Goal: Communication & Community: Answer question/provide support

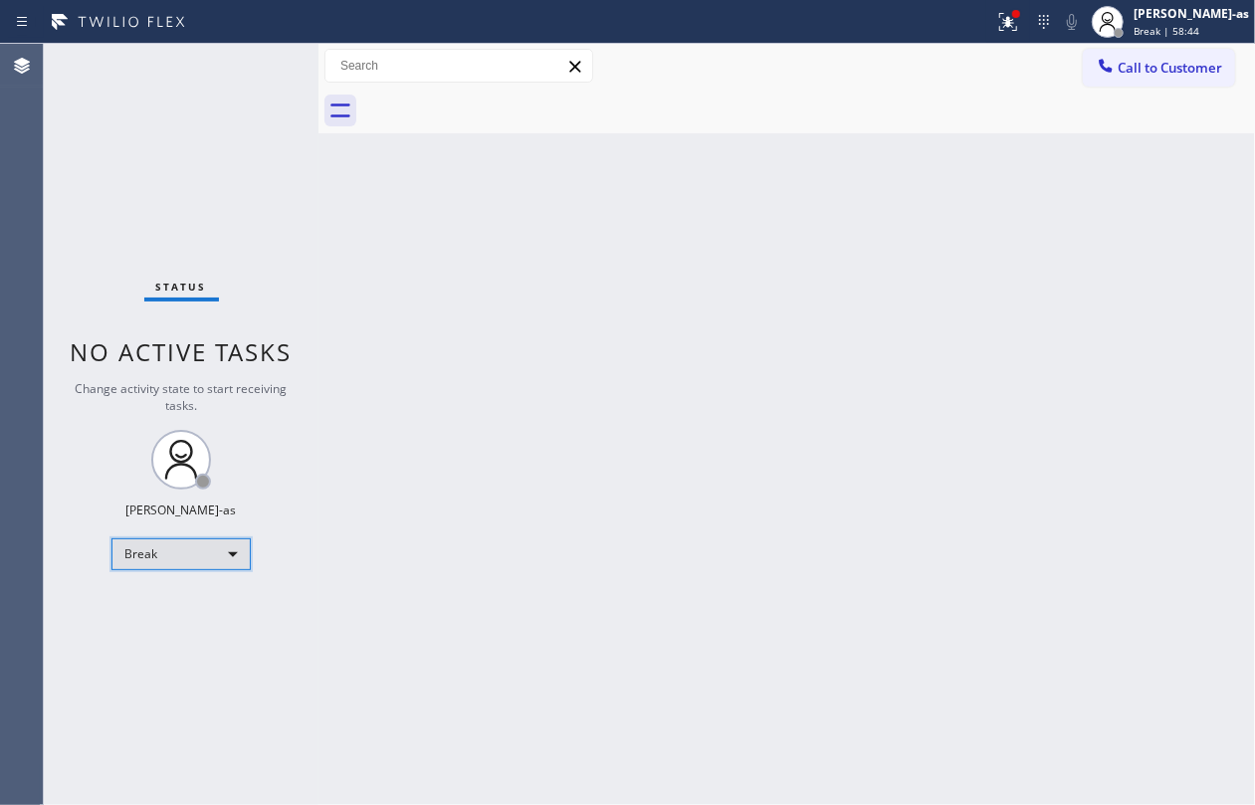
click at [175, 559] on div "Break" at bounding box center [180, 555] width 139 height 32
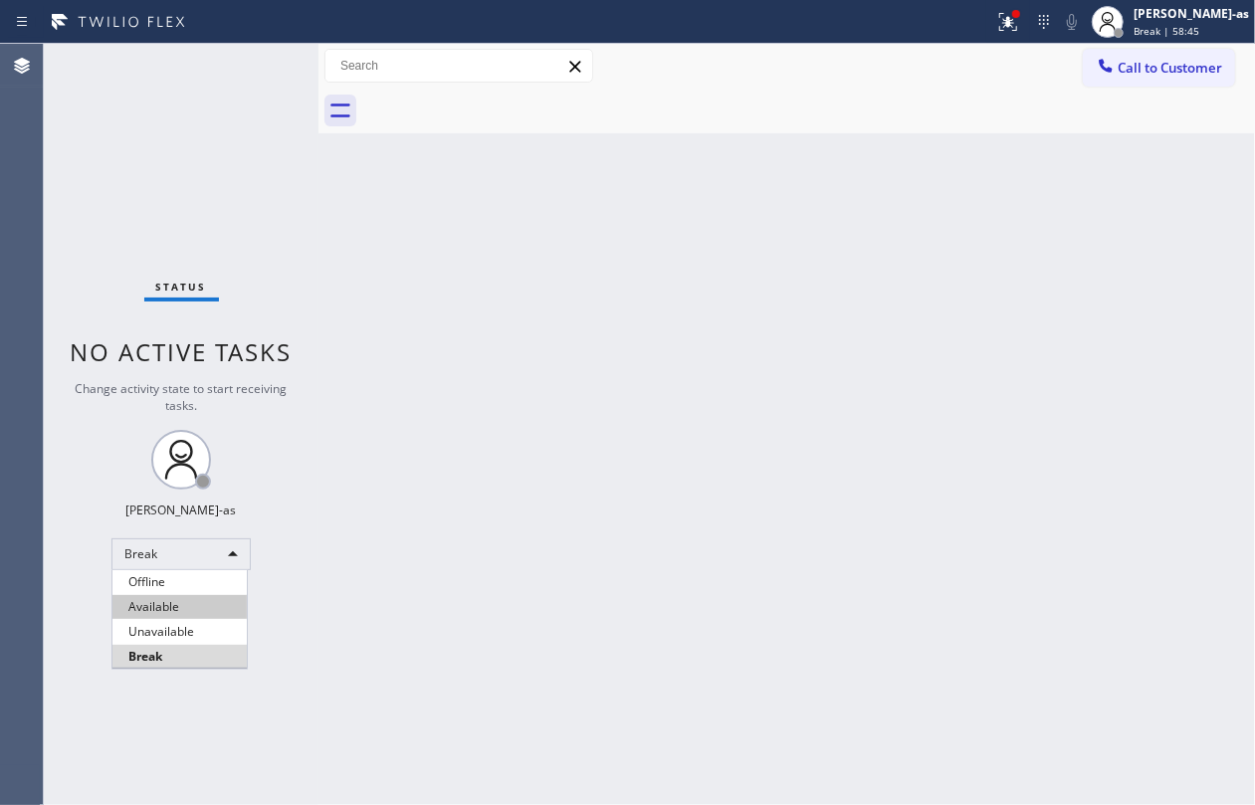
drag, startPoint x: 173, startPoint y: 611, endPoint x: 177, endPoint y: 625, distance: 14.5
click at [173, 613] on li "Available" at bounding box center [179, 607] width 134 height 24
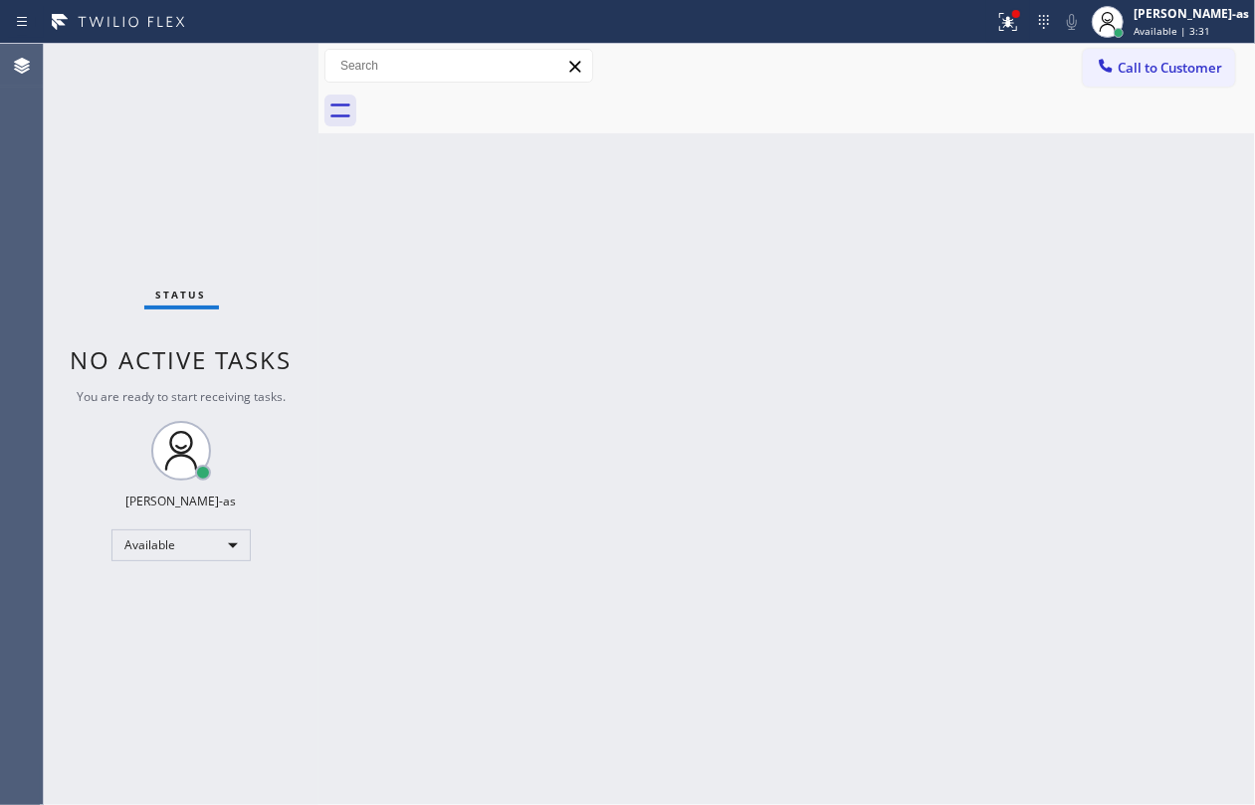
click at [260, 171] on div "Status No active tasks You are ready to start receiving tasks. [PERSON_NAME]-as…" at bounding box center [181, 425] width 275 height 762
click at [1180, 69] on span "Call to Customer" at bounding box center [1170, 68] width 105 height 18
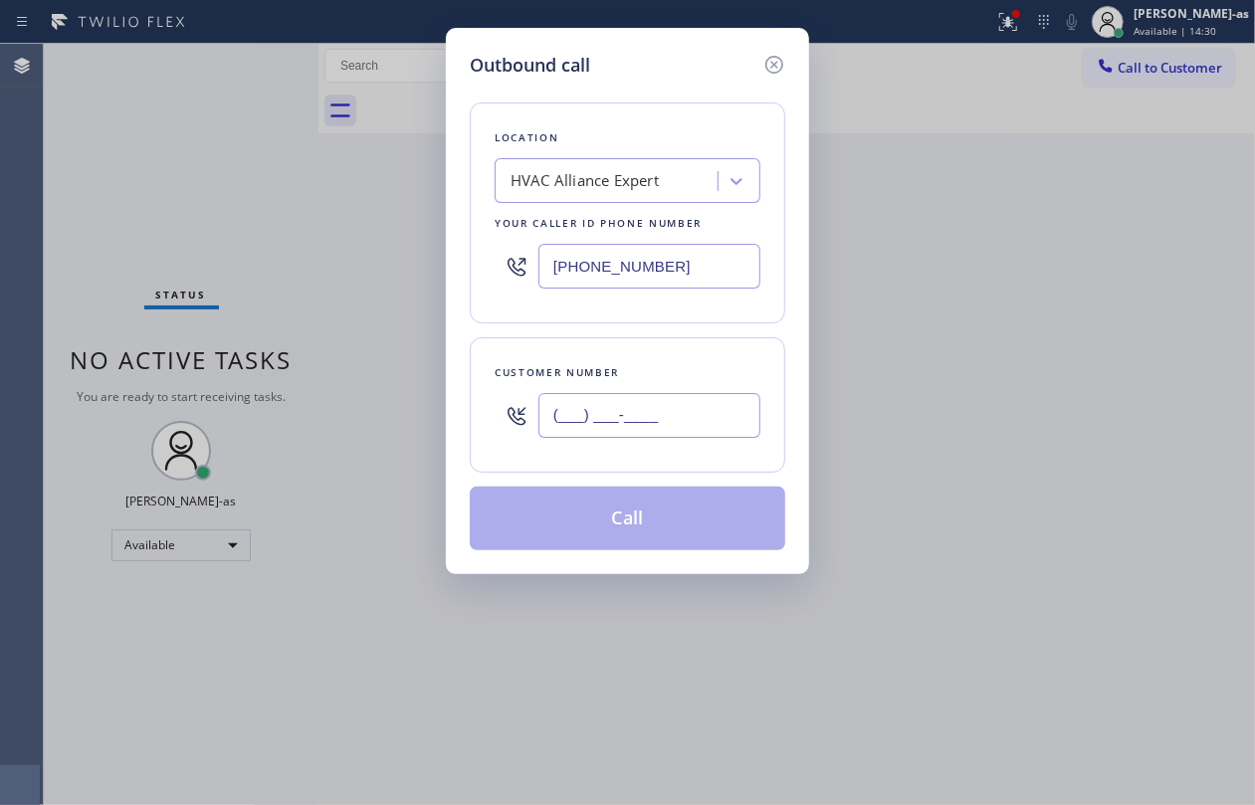
click at [646, 398] on input "(___) ___-____" at bounding box center [650, 415] width 222 height 45
paste input "714) 606-9370"
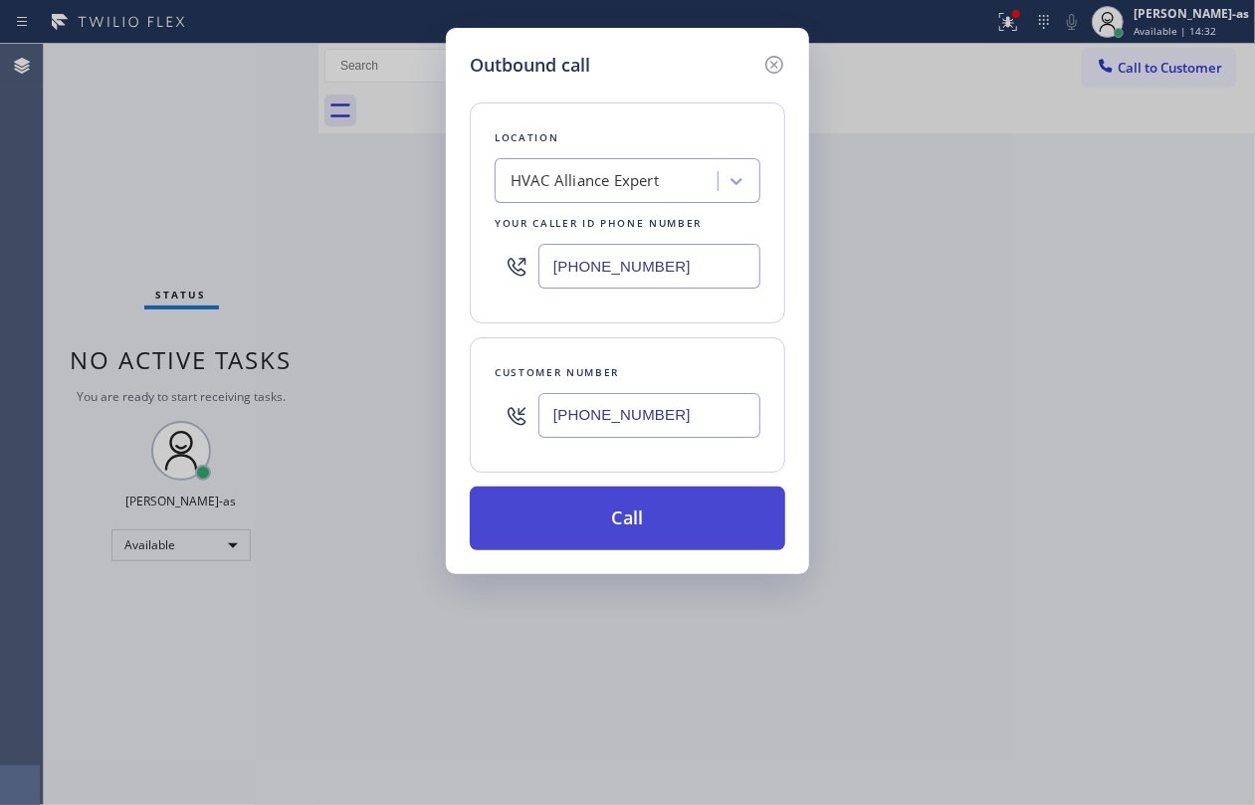
type input "[PHONE_NUMBER]"
click at [626, 526] on button "Call" at bounding box center [628, 519] width 316 height 64
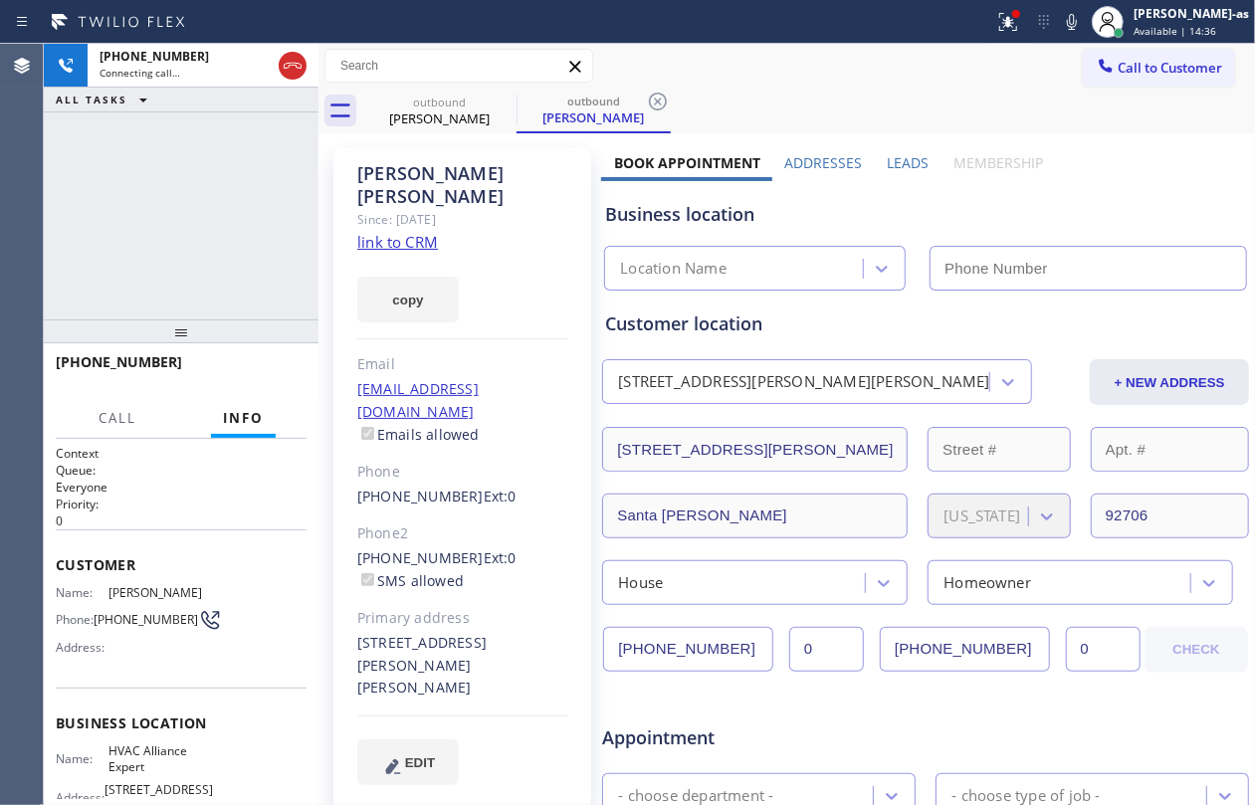
click at [420, 232] on link "link to CRM" at bounding box center [397, 242] width 81 height 20
type input "[PHONE_NUMBER]"
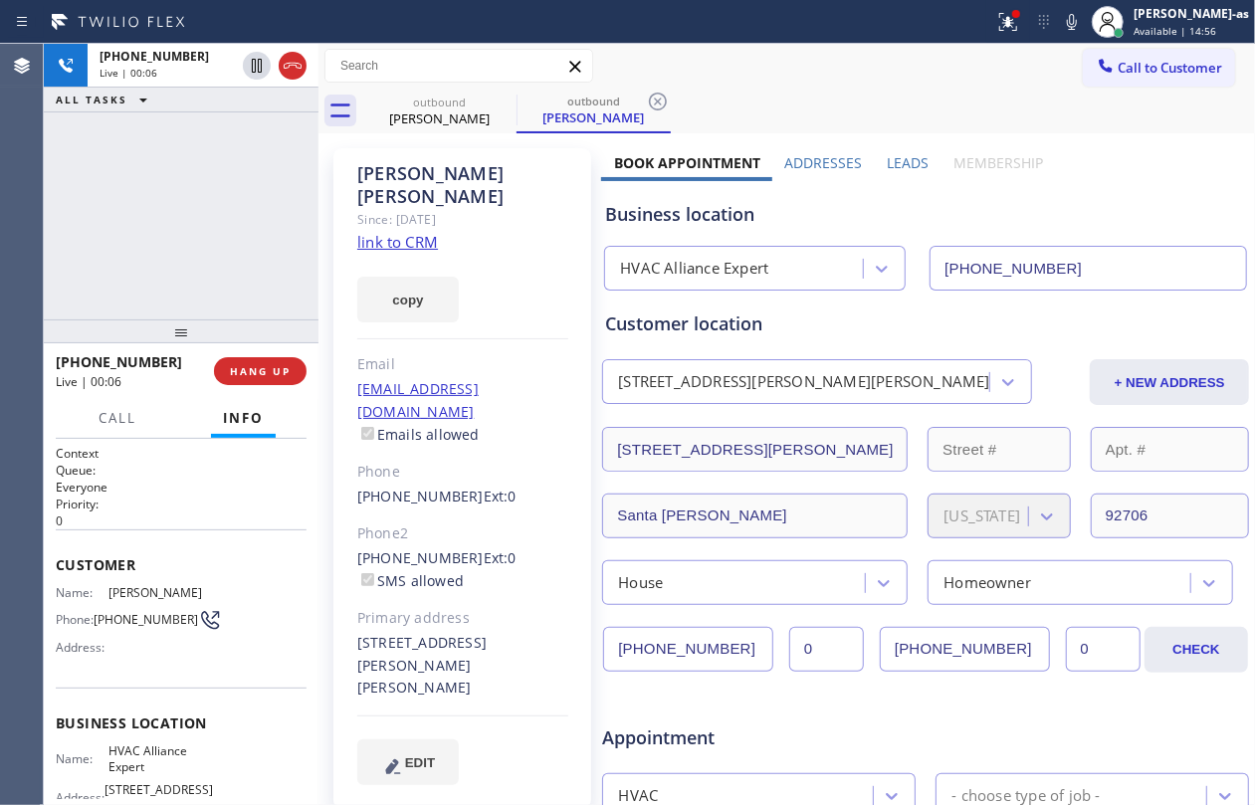
click at [240, 251] on div "[PHONE_NUMBER] Live | 00:06 ALL TASKS ALL TASKS ACTIVE TASKS TASKS IN WRAP UP" at bounding box center [181, 182] width 275 height 276
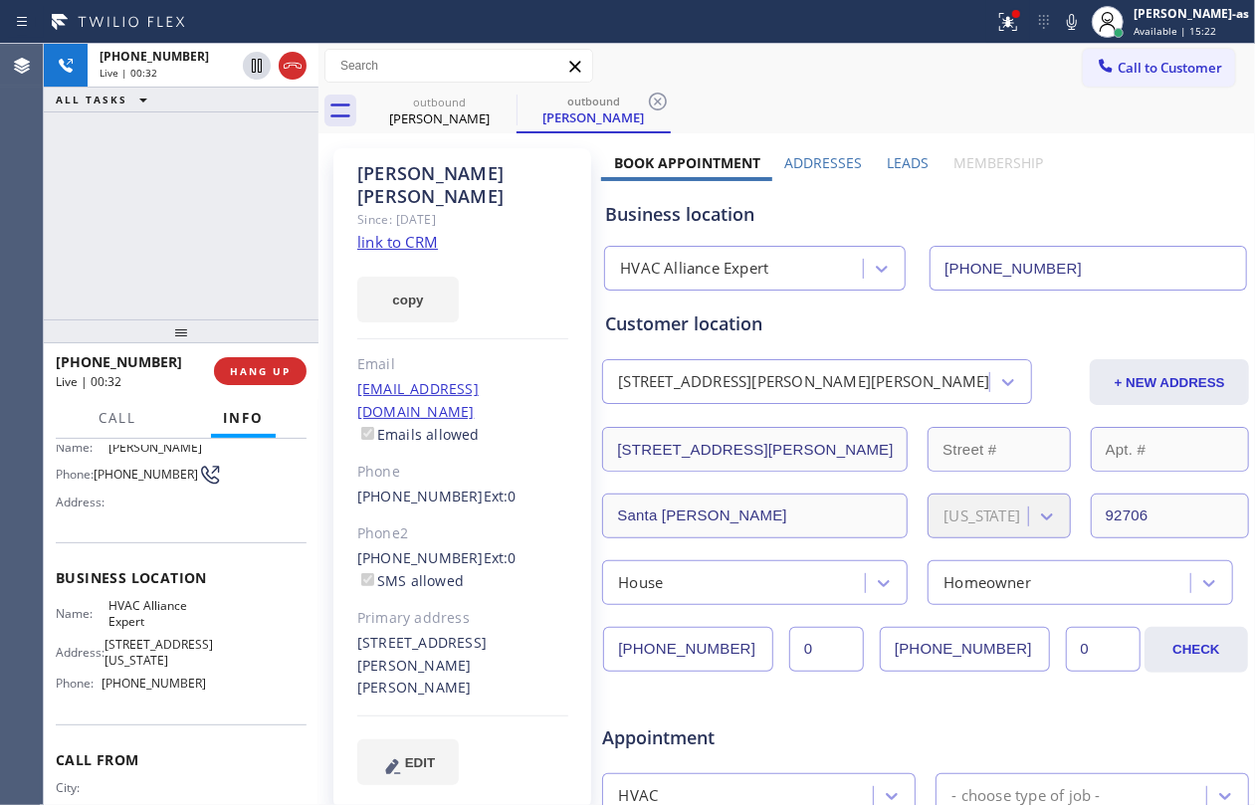
scroll to position [245, 0]
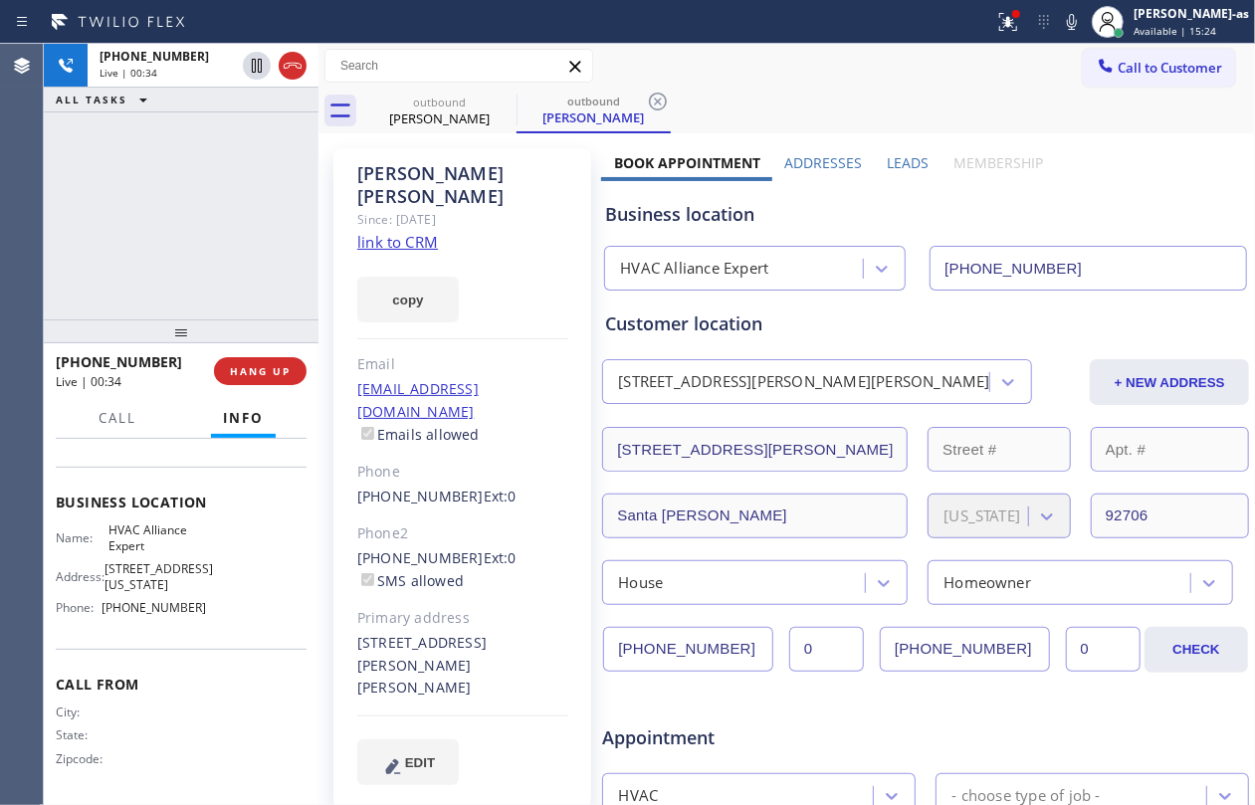
click at [239, 207] on div "[PHONE_NUMBER] Live | 00:34 ALL TASKS ALL TASKS ACTIVE TASKS TASKS IN WRAP UP" at bounding box center [181, 182] width 275 height 276
drag, startPoint x: 191, startPoint y: 201, endPoint x: 363, endPoint y: 422, distance: 280.2
click at [193, 200] on div "[PHONE_NUMBER] Live | 00:50 ALL TASKS ALL TASKS ACTIVE TASKS TASKS IN WRAP UP" at bounding box center [181, 182] width 275 height 276
click at [257, 371] on span "HANG UP" at bounding box center [260, 371] width 61 height 14
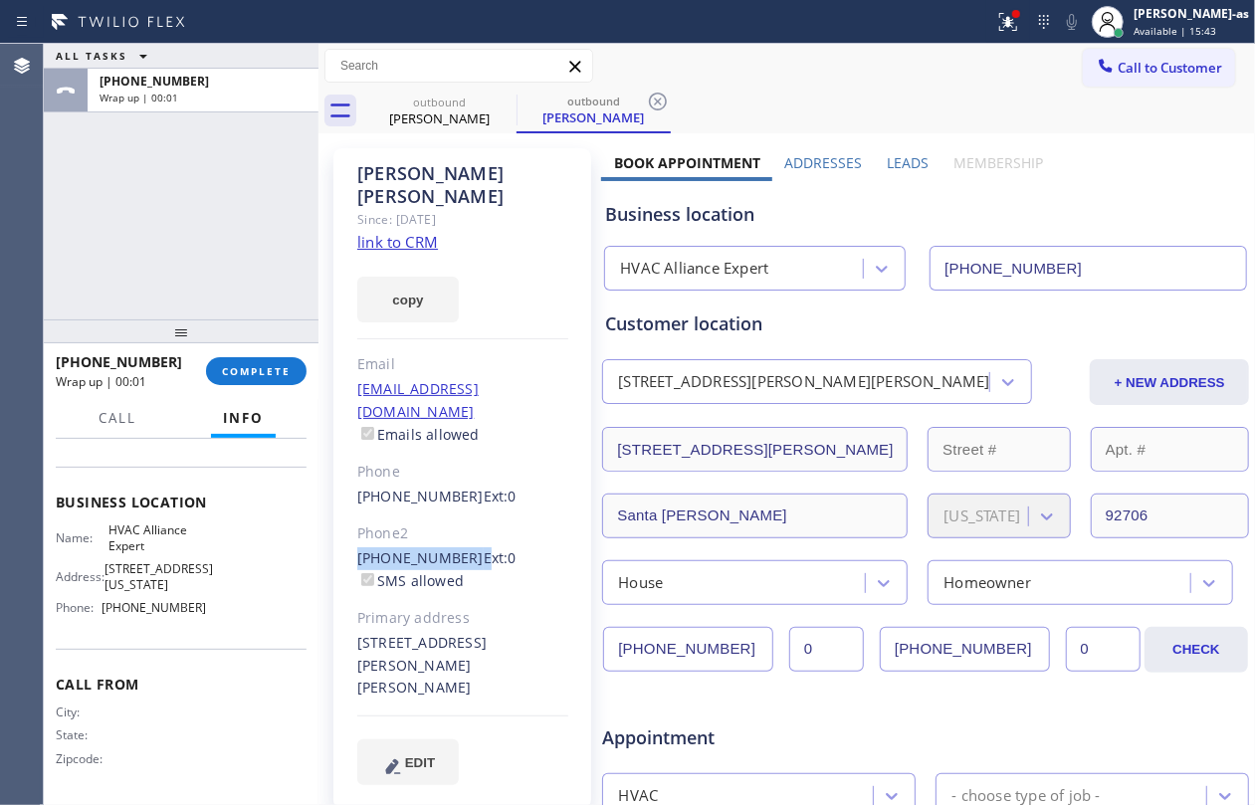
drag, startPoint x: 344, startPoint y: 506, endPoint x: 462, endPoint y: 518, distance: 118.1
click at [462, 518] on div "[PERSON_NAME] Since: [DATE] link to CRM copy Email [EMAIL_ADDRESS][DOMAIN_NAME]…" at bounding box center [462, 478] width 258 height 661
copy div "[PHONE_NUMBER]"
click at [249, 350] on div "[PHONE_NUMBER] Wrap up | 00:02 COMPLETE" at bounding box center [181, 371] width 251 height 52
click at [257, 371] on span "COMPLETE" at bounding box center [256, 371] width 69 height 14
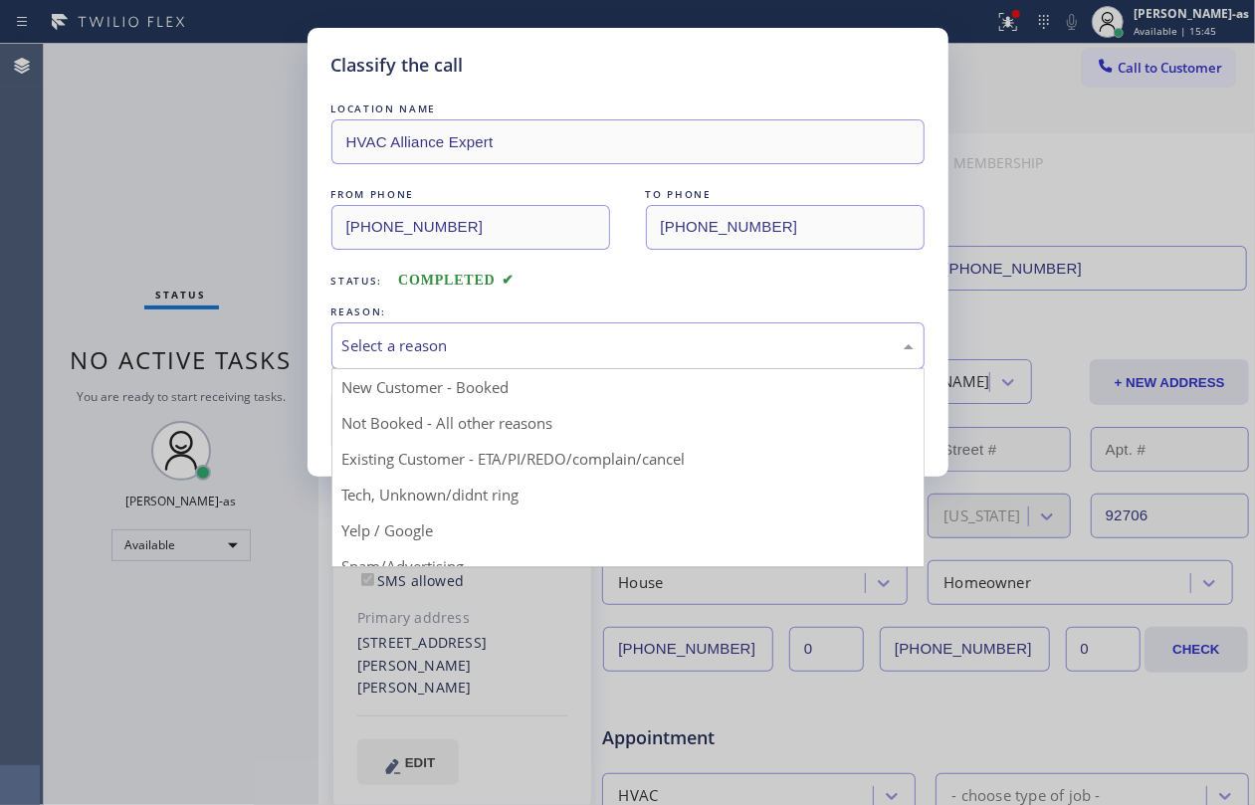
click at [491, 356] on div "Select a reason" at bounding box center [627, 345] width 571 height 23
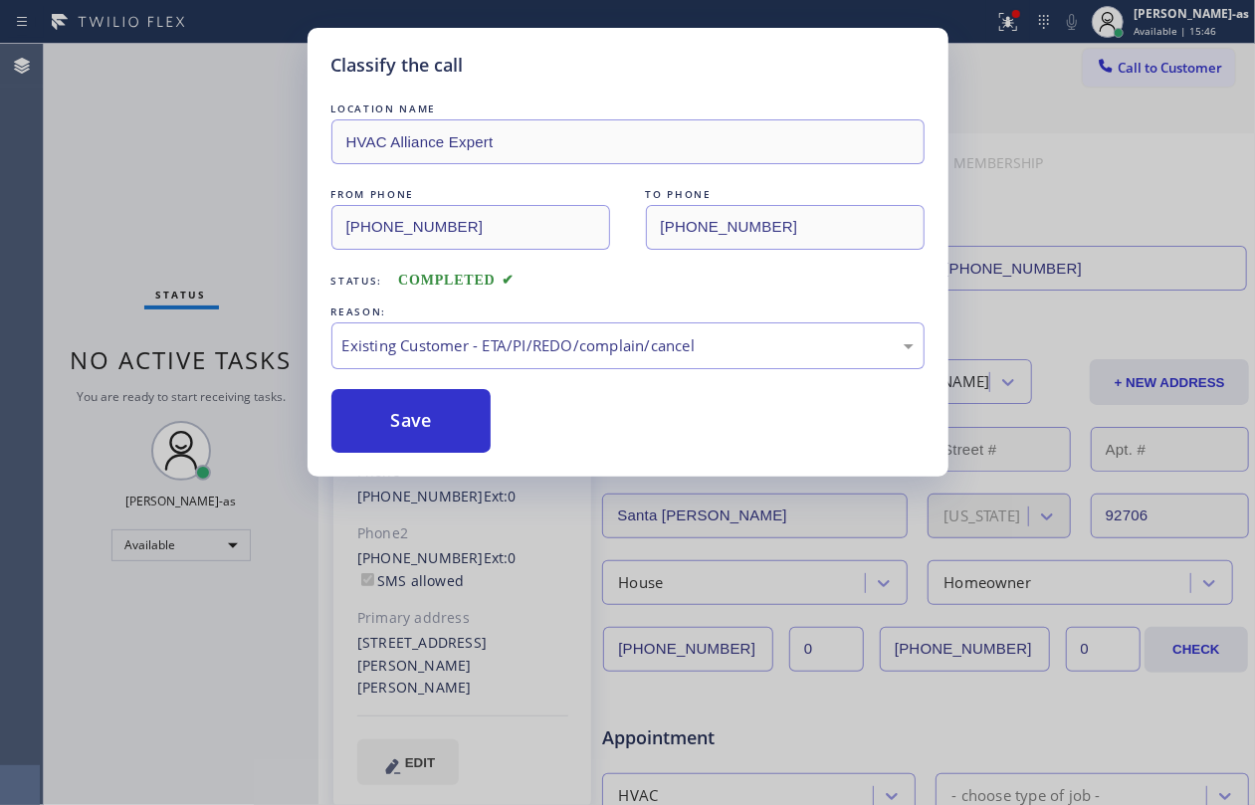
drag, startPoint x: 404, startPoint y: 416, endPoint x: 884, endPoint y: 273, distance: 500.8
click at [416, 416] on button "Save" at bounding box center [411, 421] width 160 height 64
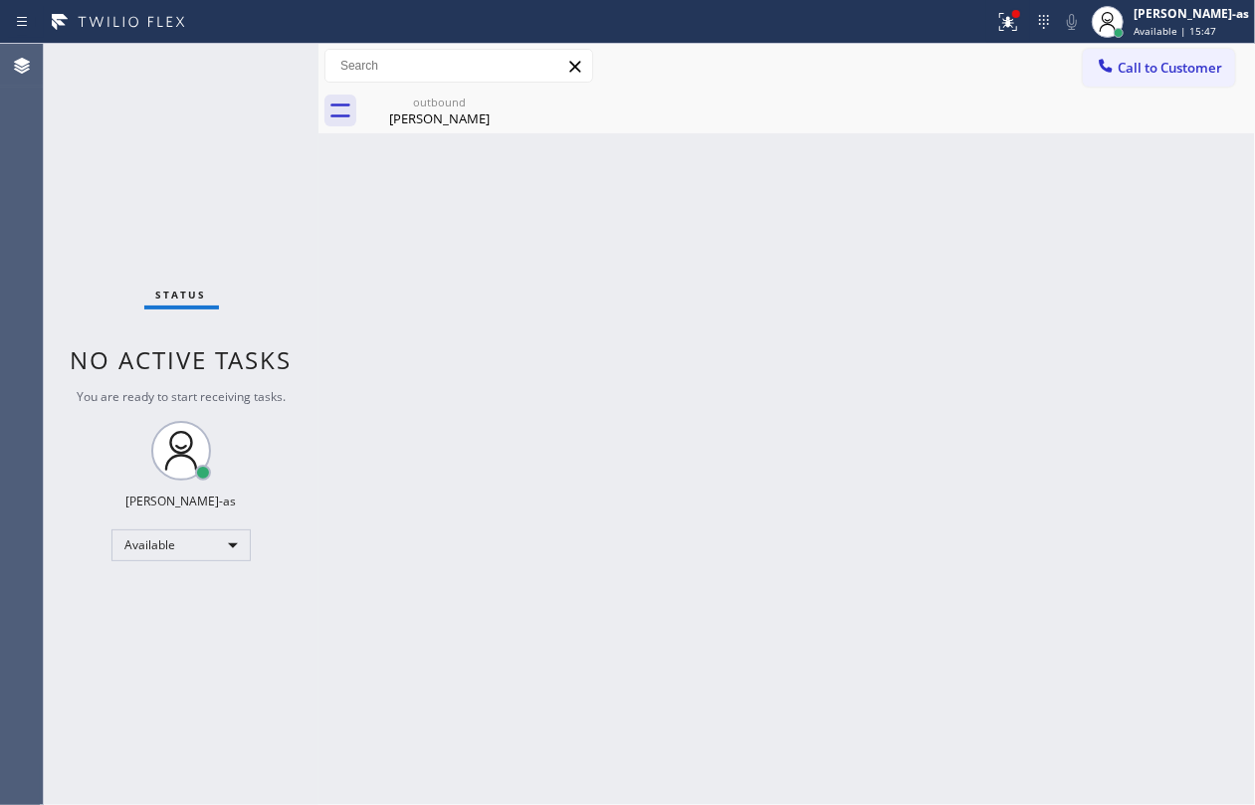
click at [1127, 70] on span "Call to Customer" at bounding box center [1170, 68] width 105 height 18
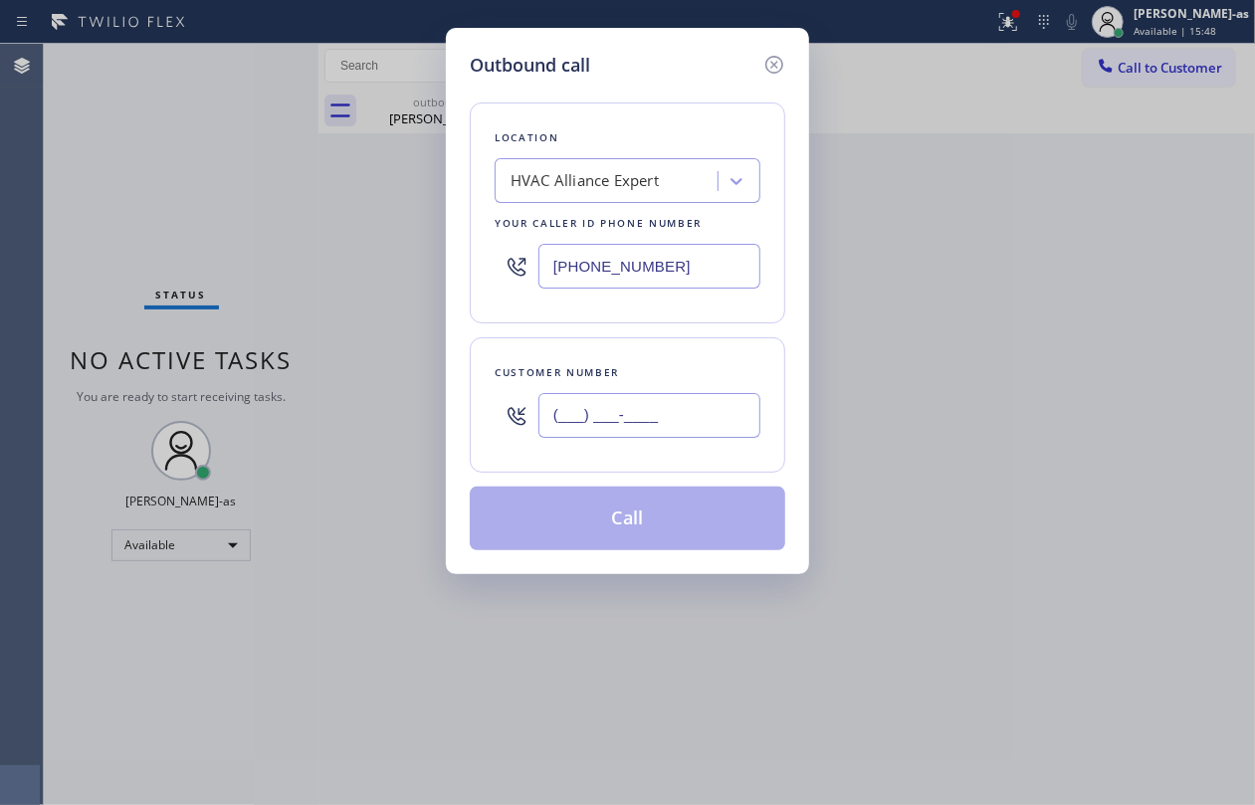
click at [669, 396] on input "(___) ___-____" at bounding box center [650, 415] width 222 height 45
paste input "714) 606-9370"
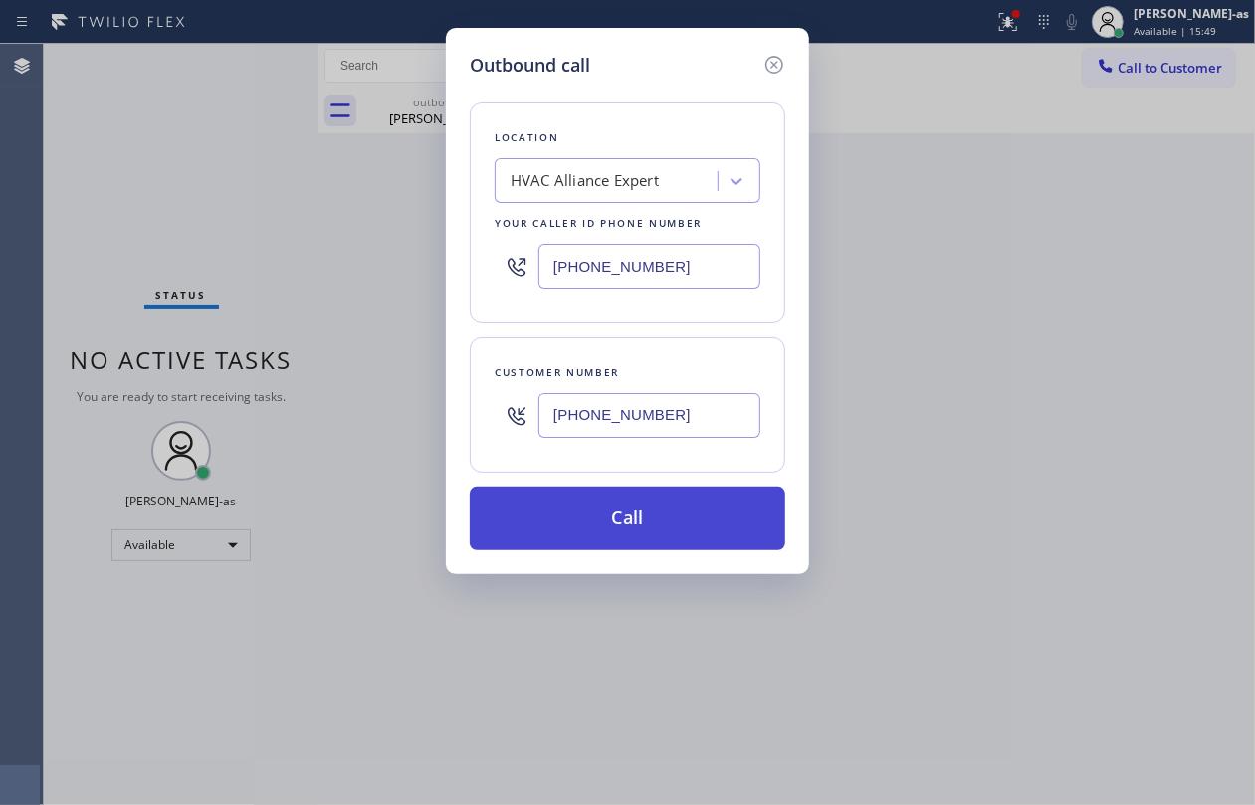
type input "[PHONE_NUMBER]"
click at [615, 531] on button "Call" at bounding box center [628, 519] width 316 height 64
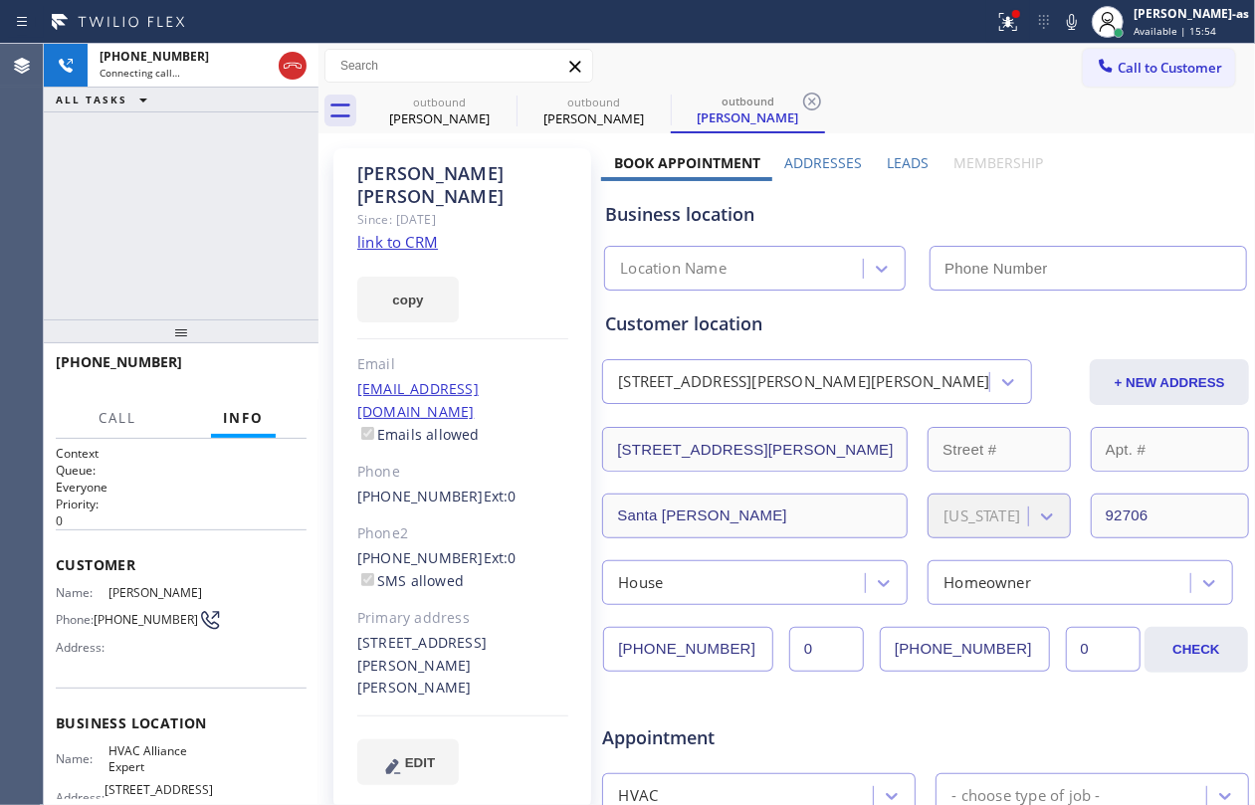
type input "[PHONE_NUMBER]"
click at [264, 123] on div "[PHONE_NUMBER] Connecting call… ALL TASKS ALL TASKS ACTIVE TASKS TASKS IN WRAP …" at bounding box center [181, 182] width 275 height 276
click at [208, 112] on div "[PHONE_NUMBER] Connecting call… ALL TASKS ALL TASKS ACTIVE TASKS TASKS IN WRAP …" at bounding box center [181, 78] width 275 height 69
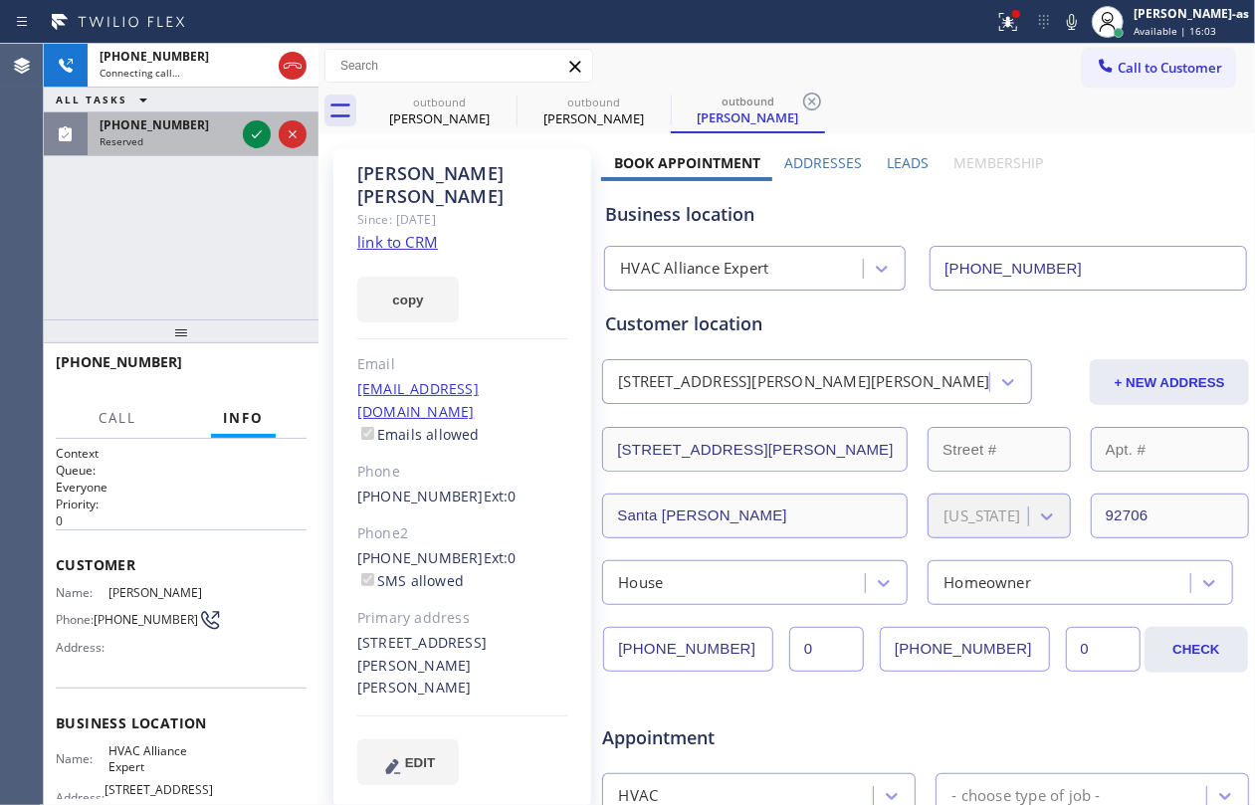
click at [253, 119] on div at bounding box center [275, 134] width 72 height 44
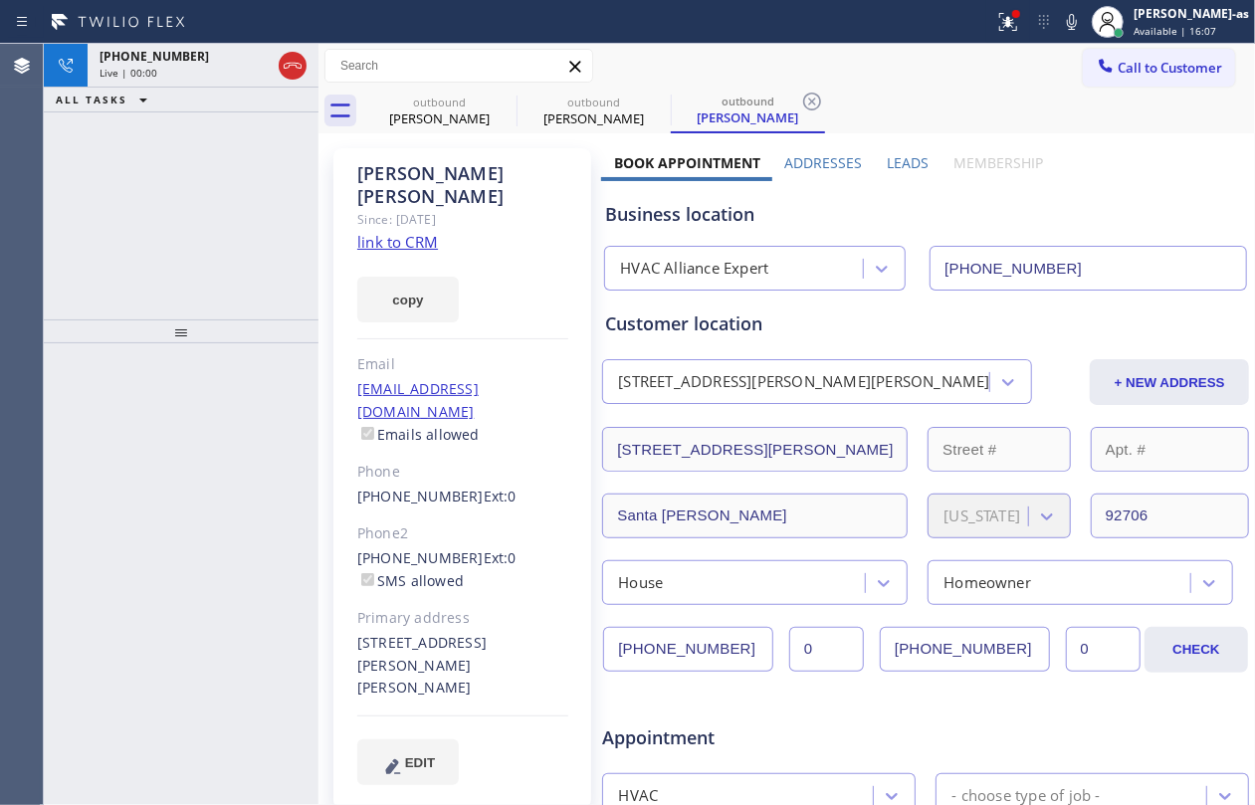
click at [117, 101] on span "ALL TASKS" at bounding box center [92, 100] width 72 height 14
click at [131, 98] on icon at bounding box center [143, 100] width 24 height 24
drag, startPoint x: 212, startPoint y: 229, endPoint x: 219, endPoint y: 221, distance: 10.6
click at [213, 229] on div "[PHONE_NUMBER] Live | 00:01 ALL TASKS ALL TASKS ACTIVE TASKS TASKS IN WRAP UP" at bounding box center [181, 182] width 275 height 276
click at [301, 70] on icon at bounding box center [293, 66] width 24 height 24
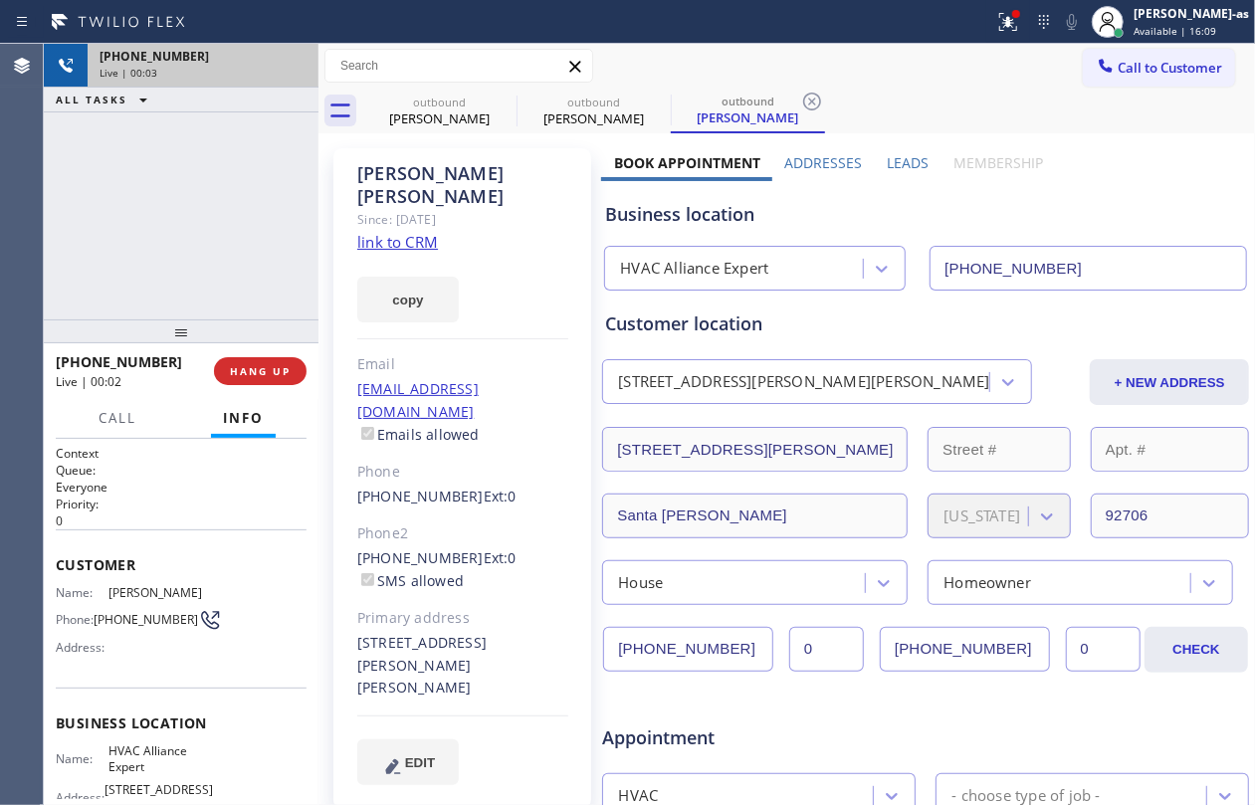
click at [301, 69] on div "Live | 00:03" at bounding box center [203, 73] width 207 height 14
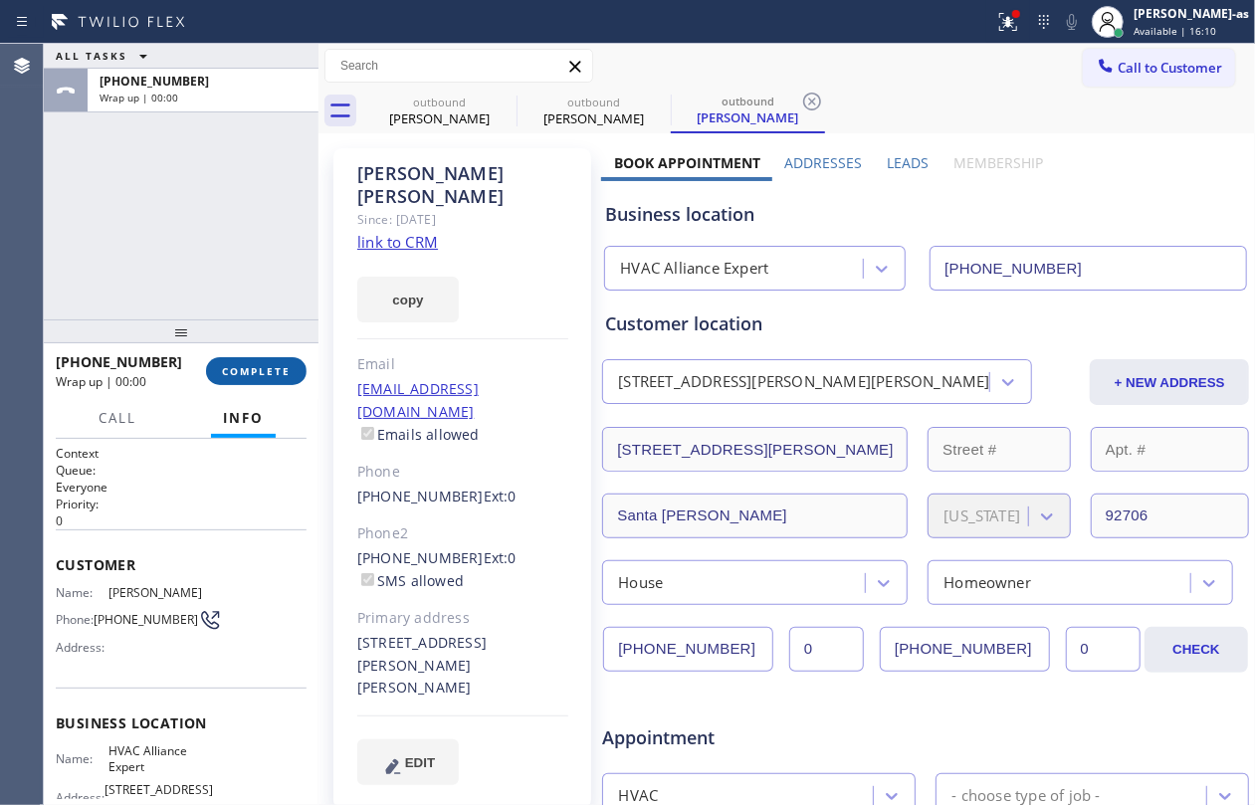
click at [272, 367] on span "COMPLETE" at bounding box center [256, 371] width 69 height 14
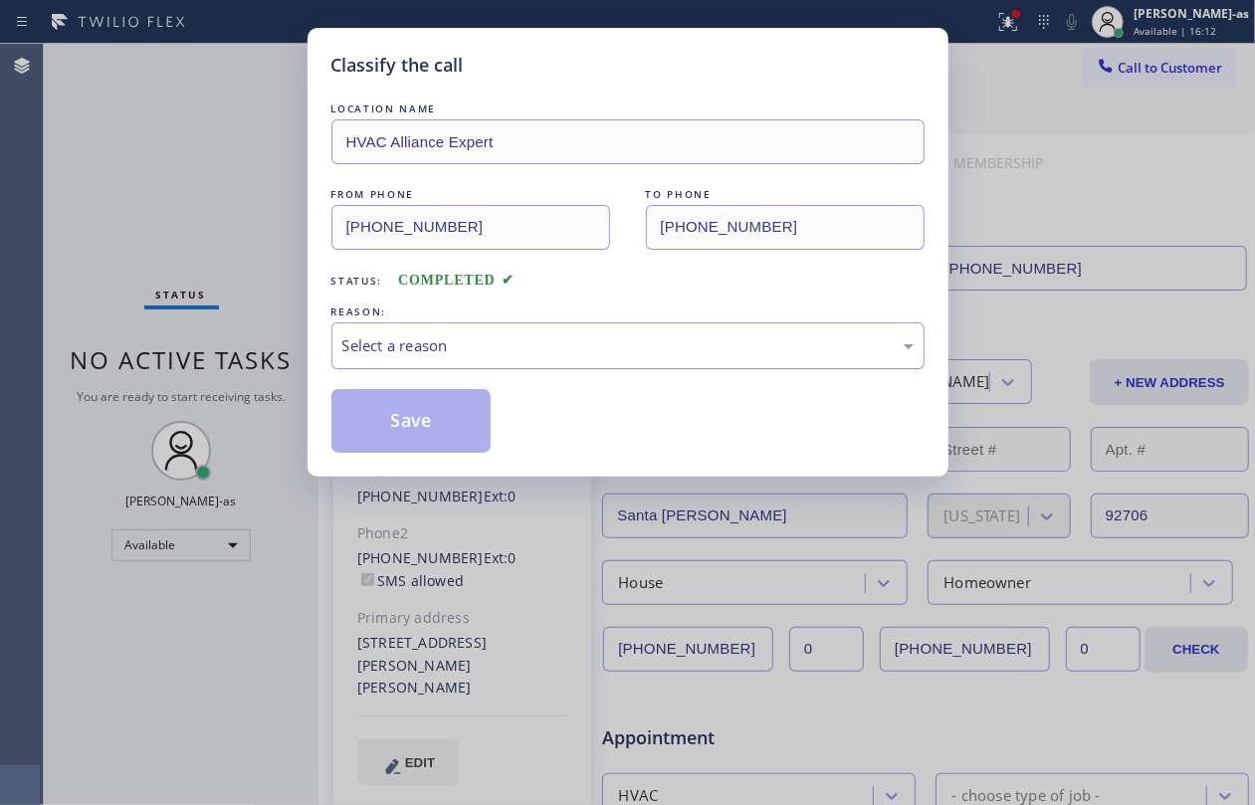
click at [486, 348] on div "Select a reason" at bounding box center [627, 345] width 571 height 23
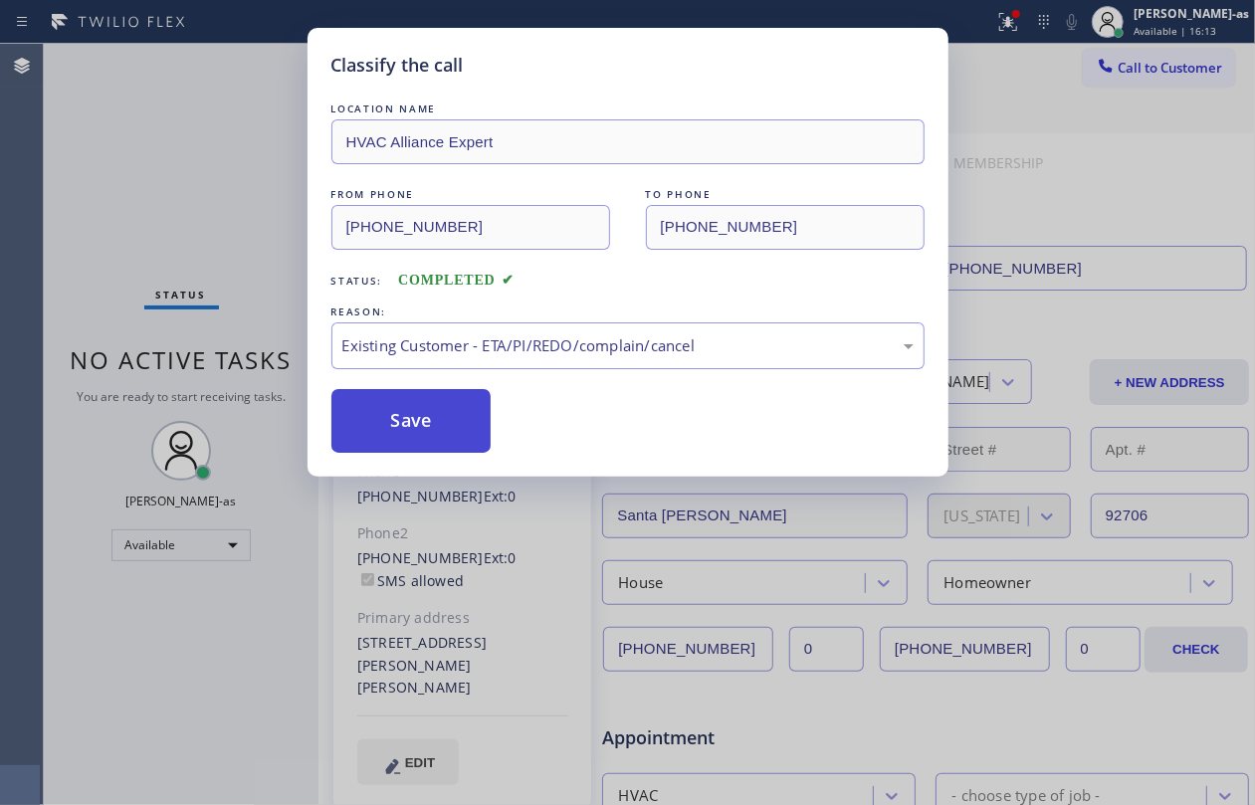
click at [442, 414] on button "Save" at bounding box center [411, 421] width 160 height 64
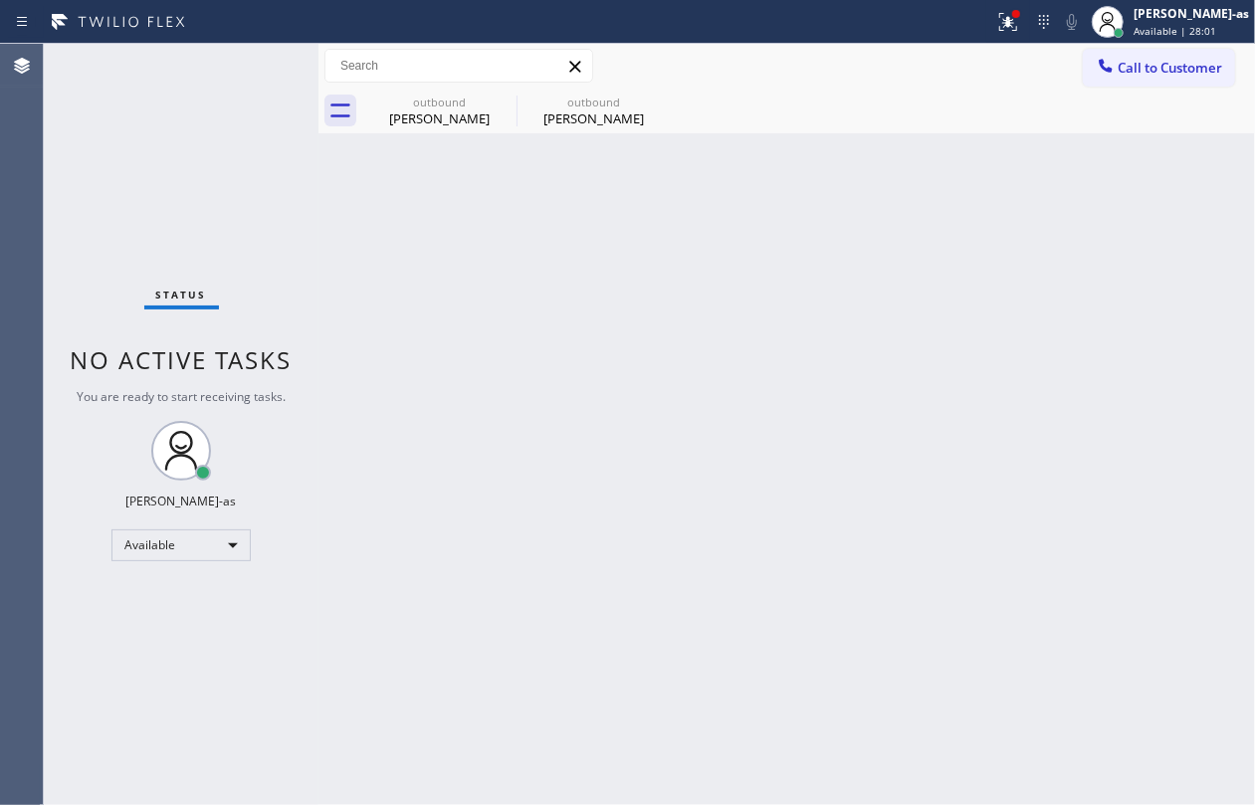
drag, startPoint x: 431, startPoint y: 261, endPoint x: 447, endPoint y: 204, distance: 58.9
click at [432, 257] on div "Back to Dashboard Change Sender ID Customers Technicians Select a contact Outbo…" at bounding box center [787, 425] width 937 height 762
click at [435, 102] on div "outbound" at bounding box center [439, 102] width 150 height 15
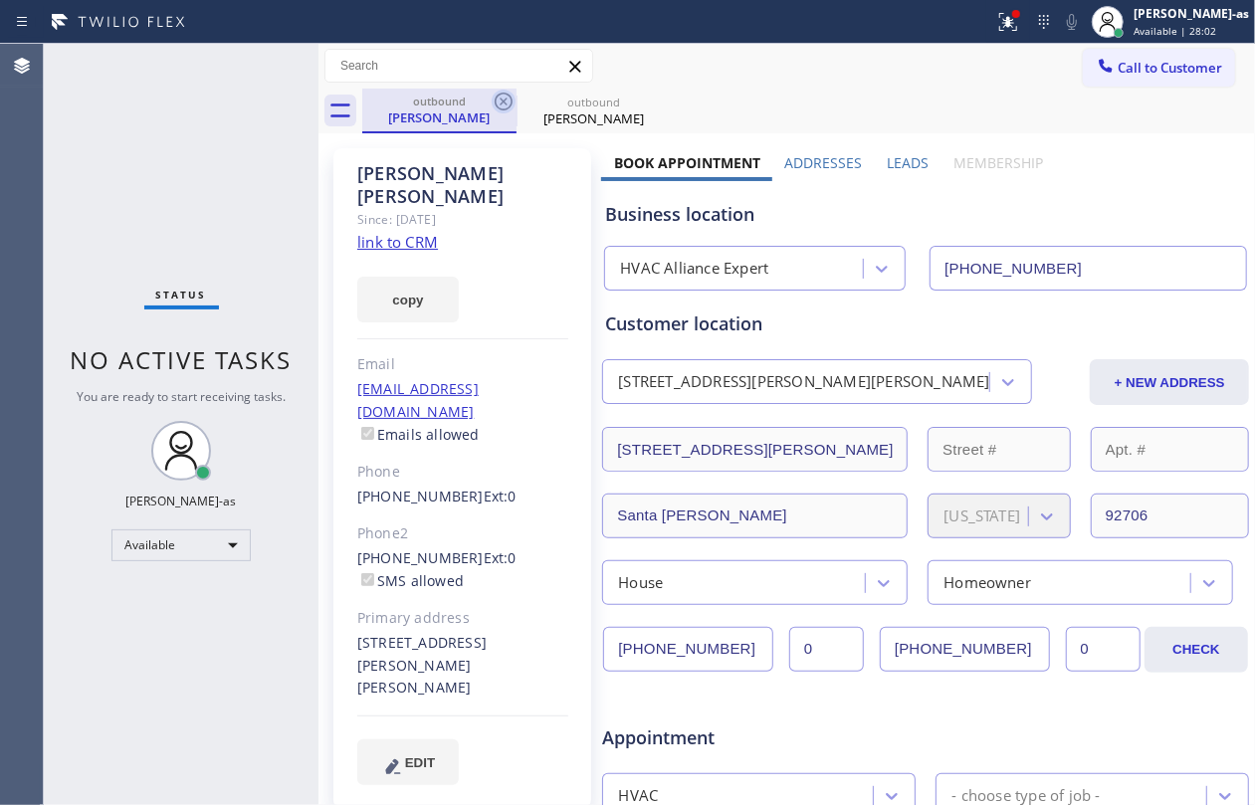
click at [502, 98] on icon at bounding box center [504, 102] width 24 height 24
drag, startPoint x: 145, startPoint y: 163, endPoint x: 307, endPoint y: 14, distance: 219.8
click at [148, 163] on div "Status No active tasks You are ready to start receiving tasks. [PERSON_NAME]-as…" at bounding box center [181, 425] width 275 height 762
drag, startPoint x: 199, startPoint y: 193, endPoint x: 165, endPoint y: 428, distance: 237.4
click at [201, 193] on div "Status No active tasks You are ready to start receiving tasks. [PERSON_NAME]-as…" at bounding box center [181, 425] width 275 height 762
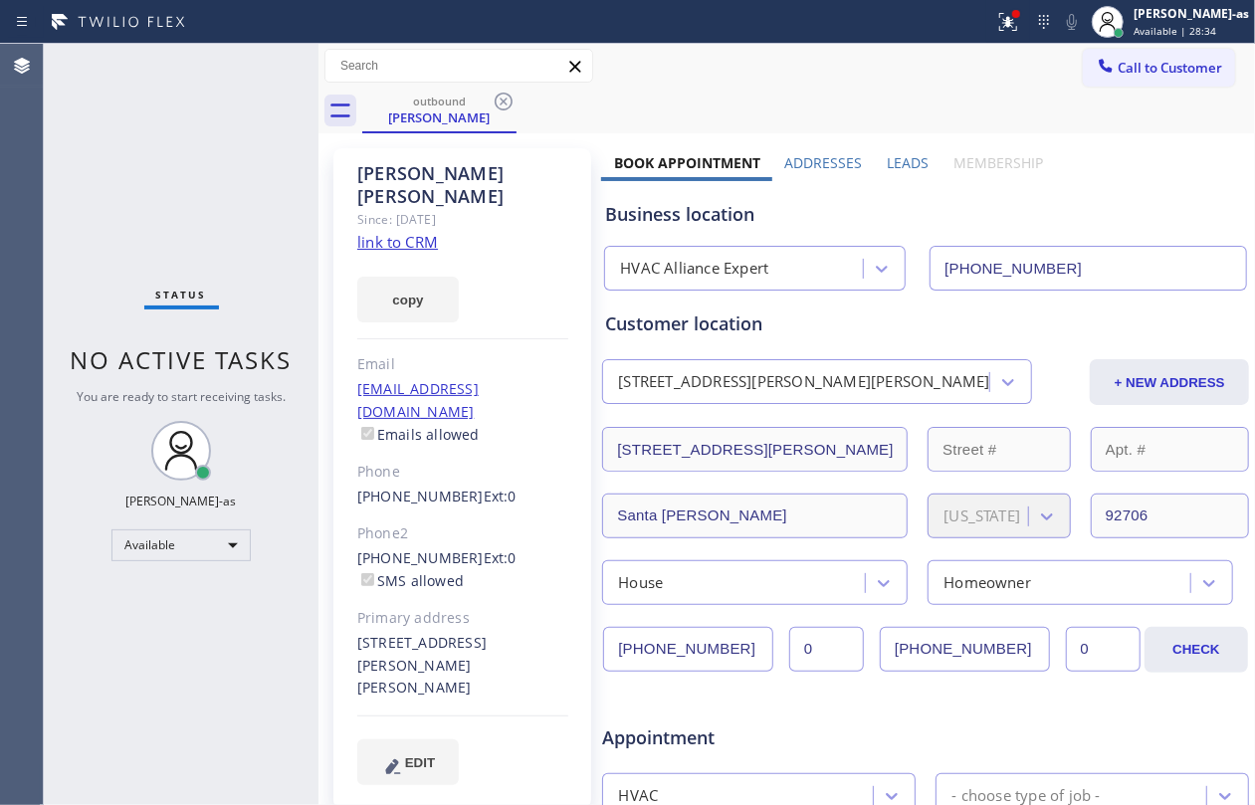
click at [1137, 61] on span "Call to Customer" at bounding box center [1170, 68] width 105 height 18
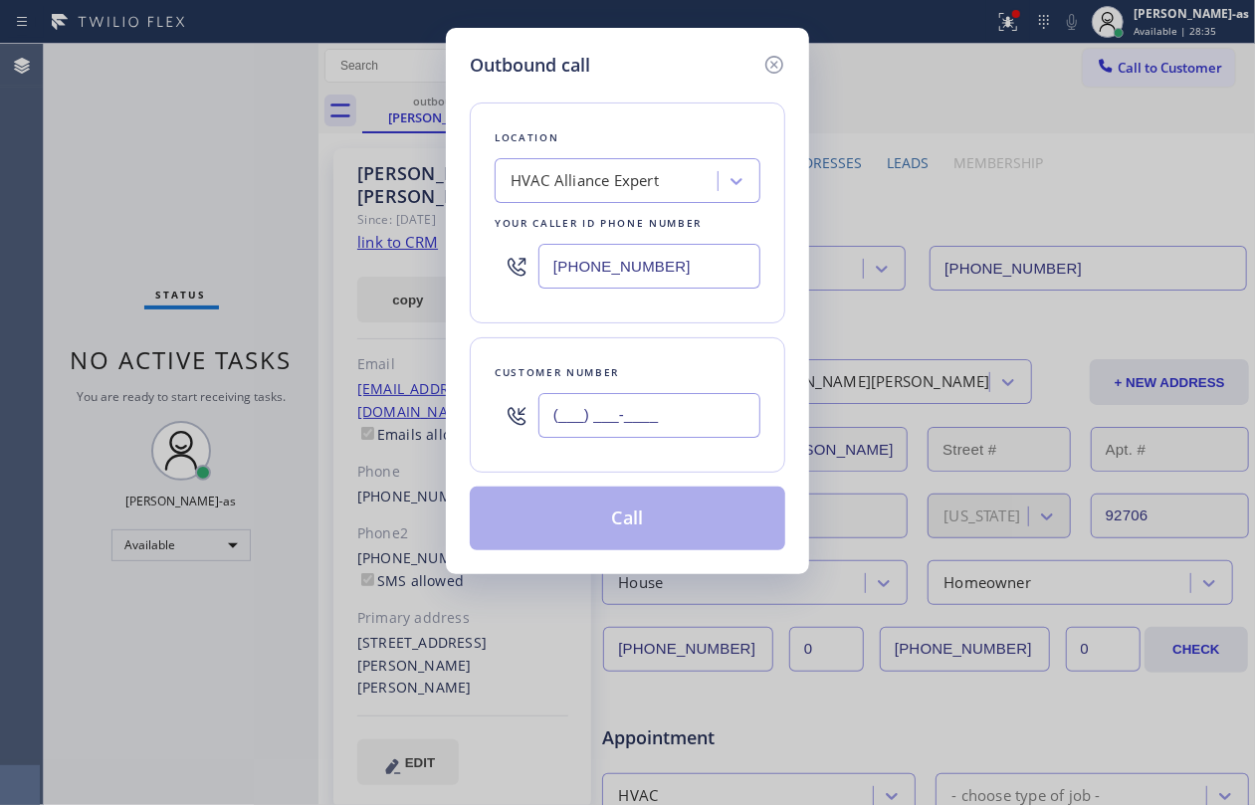
click at [730, 415] on input "(___) ___-____" at bounding box center [650, 415] width 222 height 45
paste input "310) 923-3714"
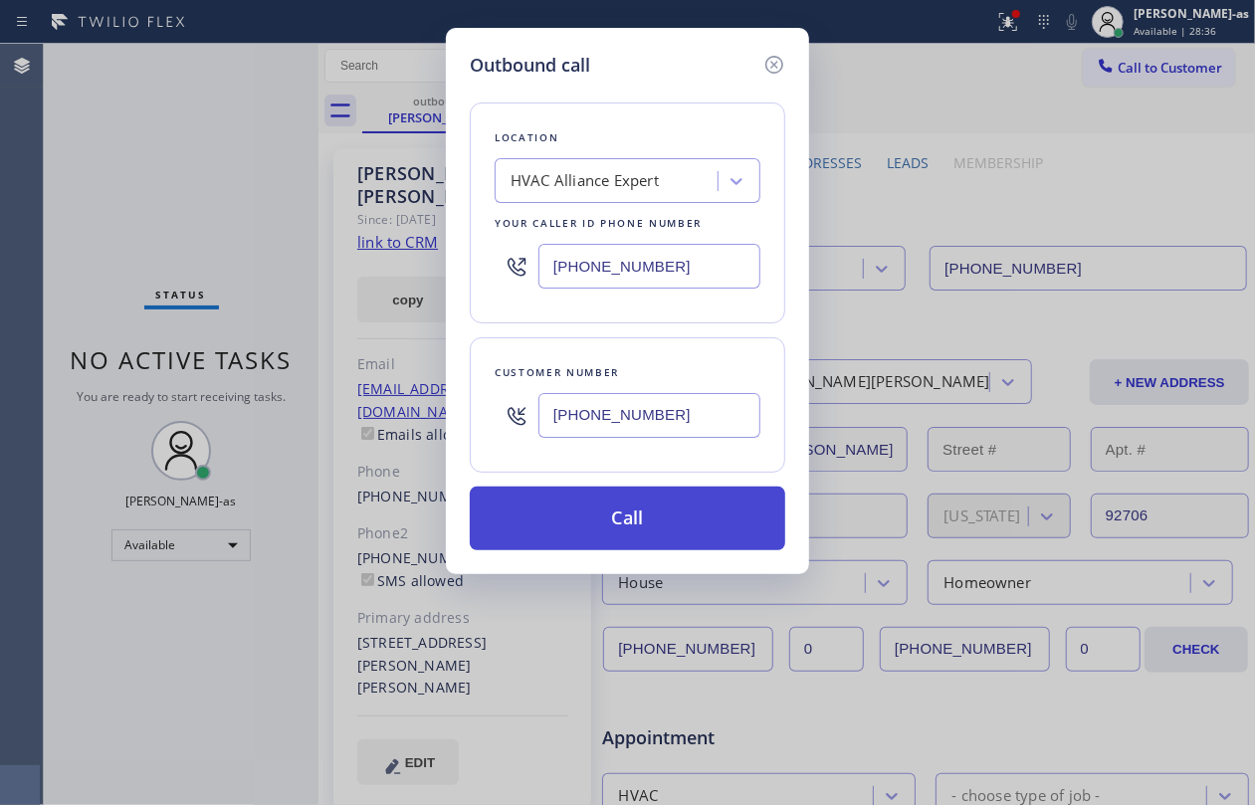
type input "[PHONE_NUMBER]"
click at [623, 514] on button "Call" at bounding box center [628, 519] width 316 height 64
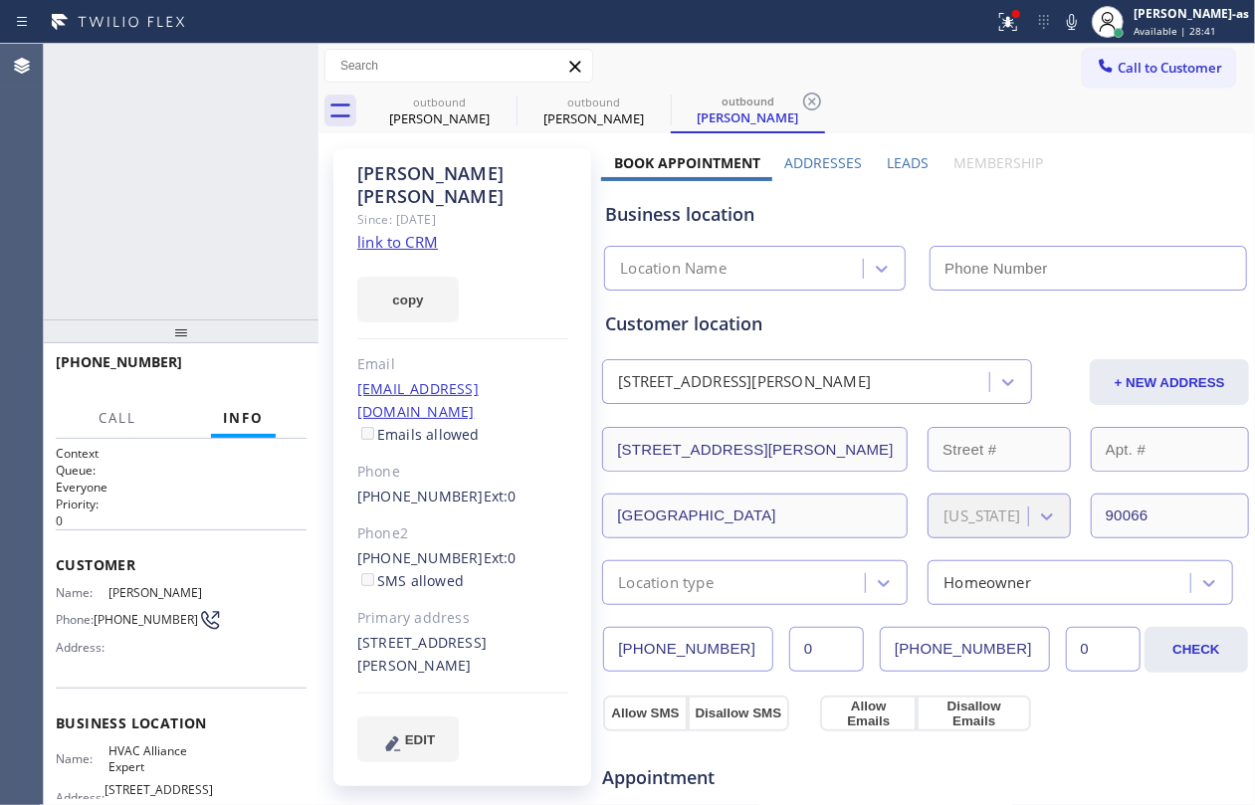
type input "[PHONE_NUMBER]"
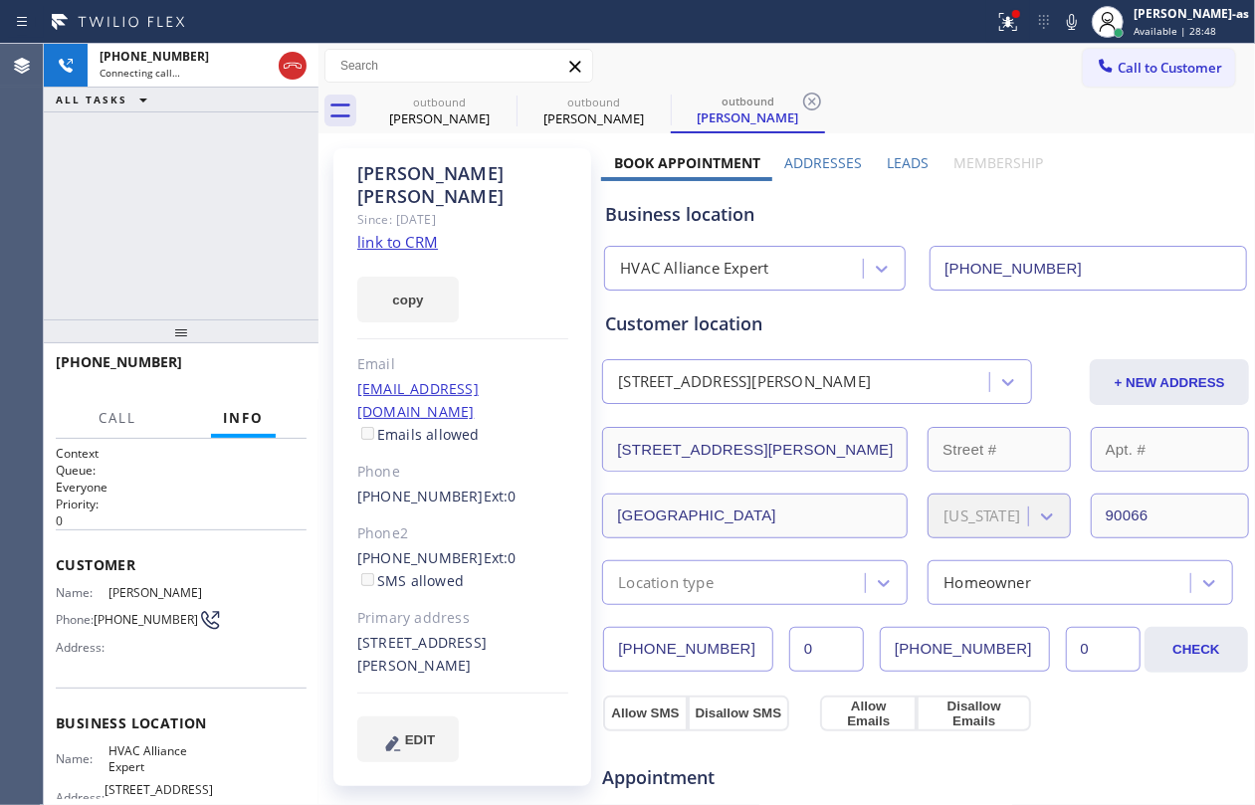
click at [237, 259] on div "[PHONE_NUMBER] Connecting call… ALL TASKS ALL TASKS ACTIVE TASKS TASKS IN WRAP …" at bounding box center [181, 182] width 275 height 276
click at [423, 232] on link "link to CRM" at bounding box center [397, 242] width 81 height 20
drag, startPoint x: 144, startPoint y: 225, endPoint x: 225, endPoint y: 177, distance: 93.7
click at [148, 223] on div "[PHONE_NUMBER] Live | 00:03 ALL TASKS ALL TASKS ACTIVE TASKS TASKS IN WRAP UP" at bounding box center [181, 182] width 275 height 276
click at [289, 69] on icon at bounding box center [293, 66] width 24 height 24
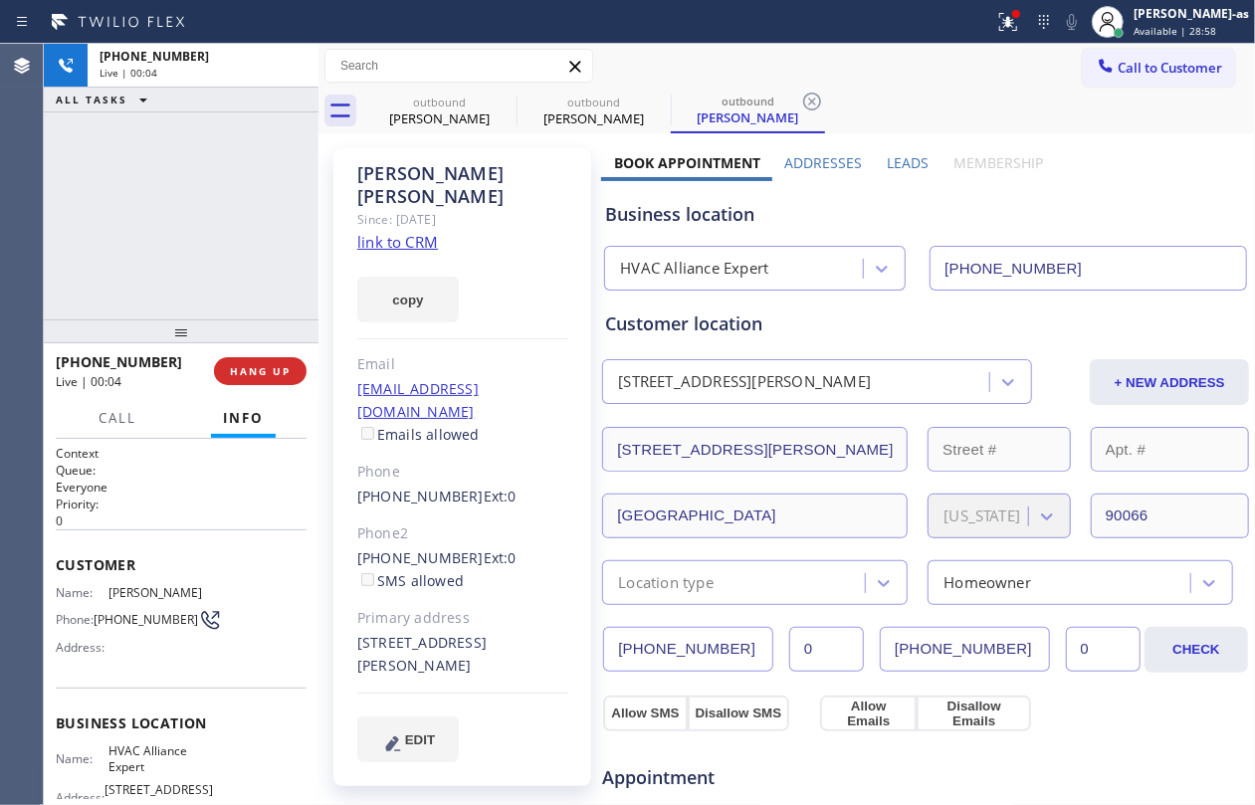
click at [193, 207] on div "[PHONE_NUMBER] Live | 00:04 ALL TASKS ALL TASKS ACTIVE TASKS TASKS IN WRAP UP" at bounding box center [181, 182] width 275 height 276
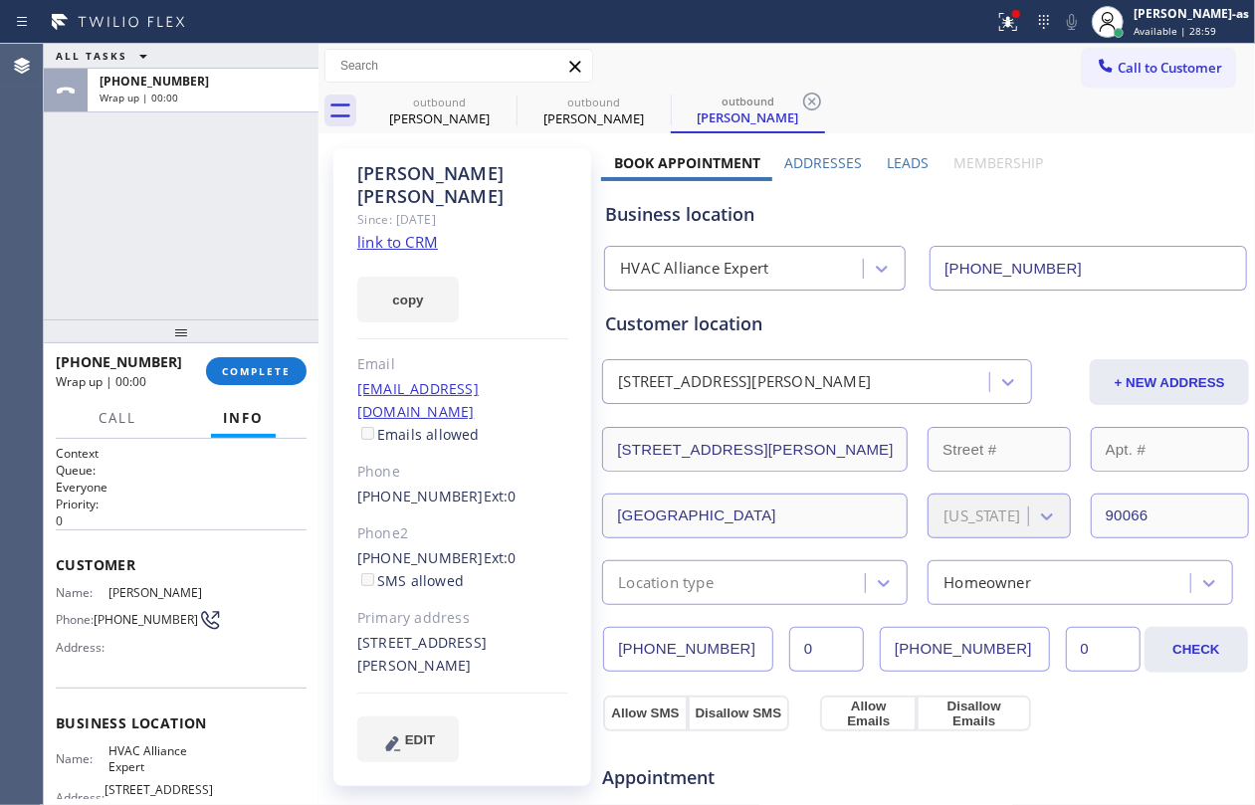
drag, startPoint x: 260, startPoint y: 378, endPoint x: 215, endPoint y: 292, distance: 97.5
click at [259, 375] on button "COMPLETE" at bounding box center [256, 371] width 101 height 28
click at [215, 292] on div "ALL TASKS ALL TASKS ACTIVE TASKS TASKS IN WRAP UP [PHONE_NUMBER] Wrap up | 00:00" at bounding box center [181, 182] width 275 height 276
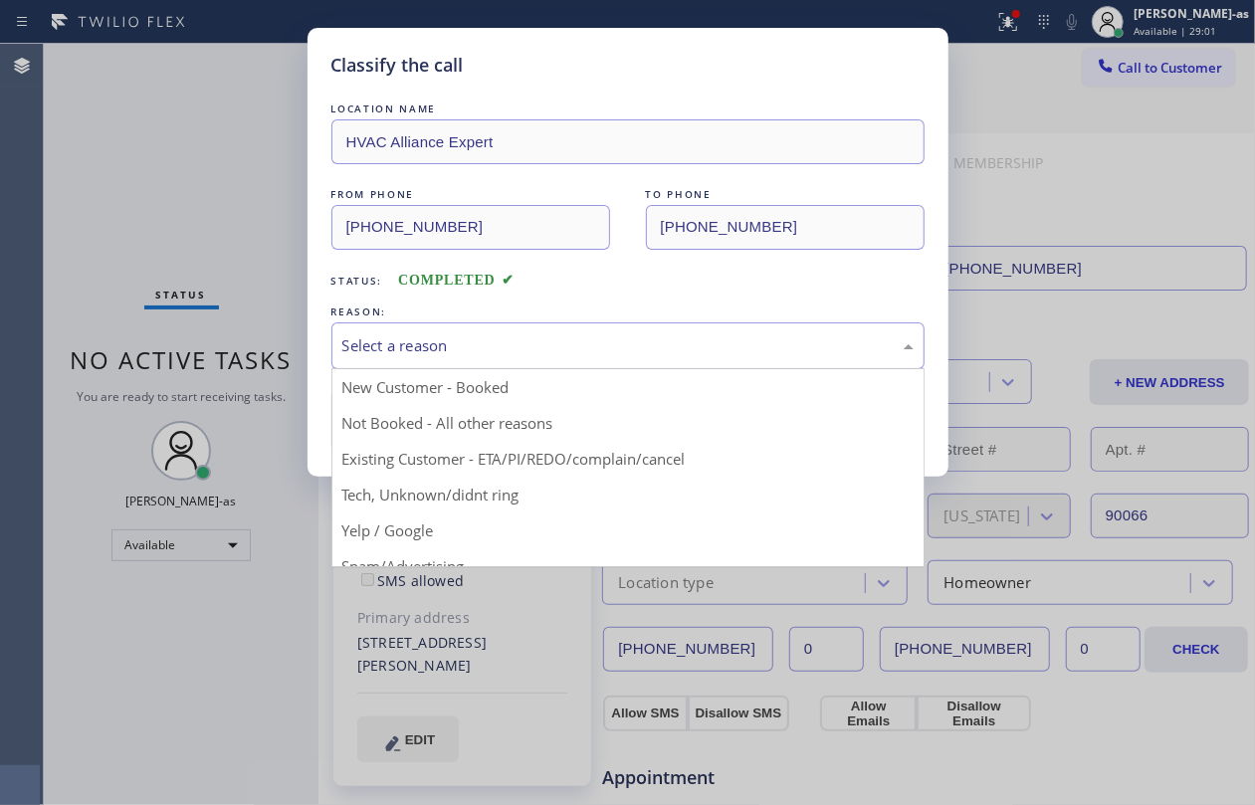
drag, startPoint x: 452, startPoint y: 343, endPoint x: 561, endPoint y: 494, distance: 186.0
click at [454, 343] on div "Select a reason" at bounding box center [627, 345] width 571 height 23
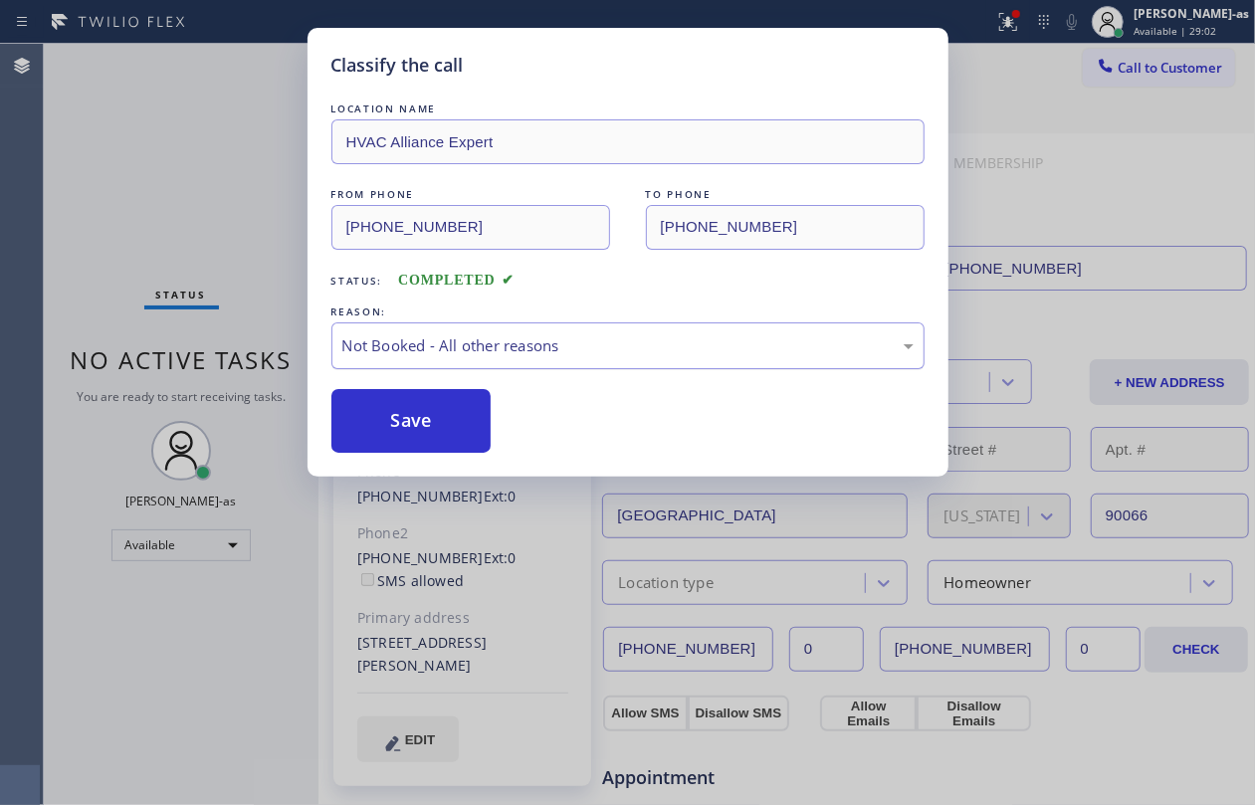
click at [519, 346] on div "Not Booked - All other reasons" at bounding box center [627, 345] width 571 height 23
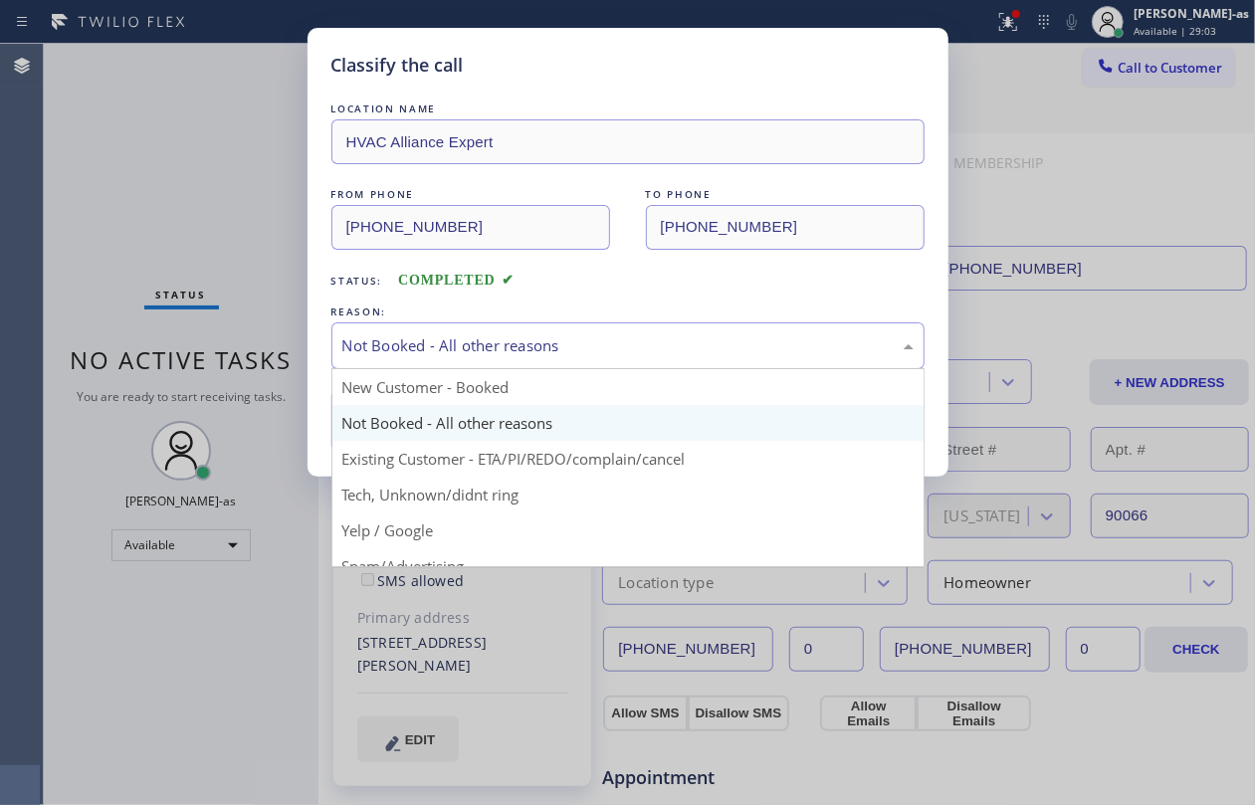
drag, startPoint x: 559, startPoint y: 462, endPoint x: 522, endPoint y: 450, distance: 39.7
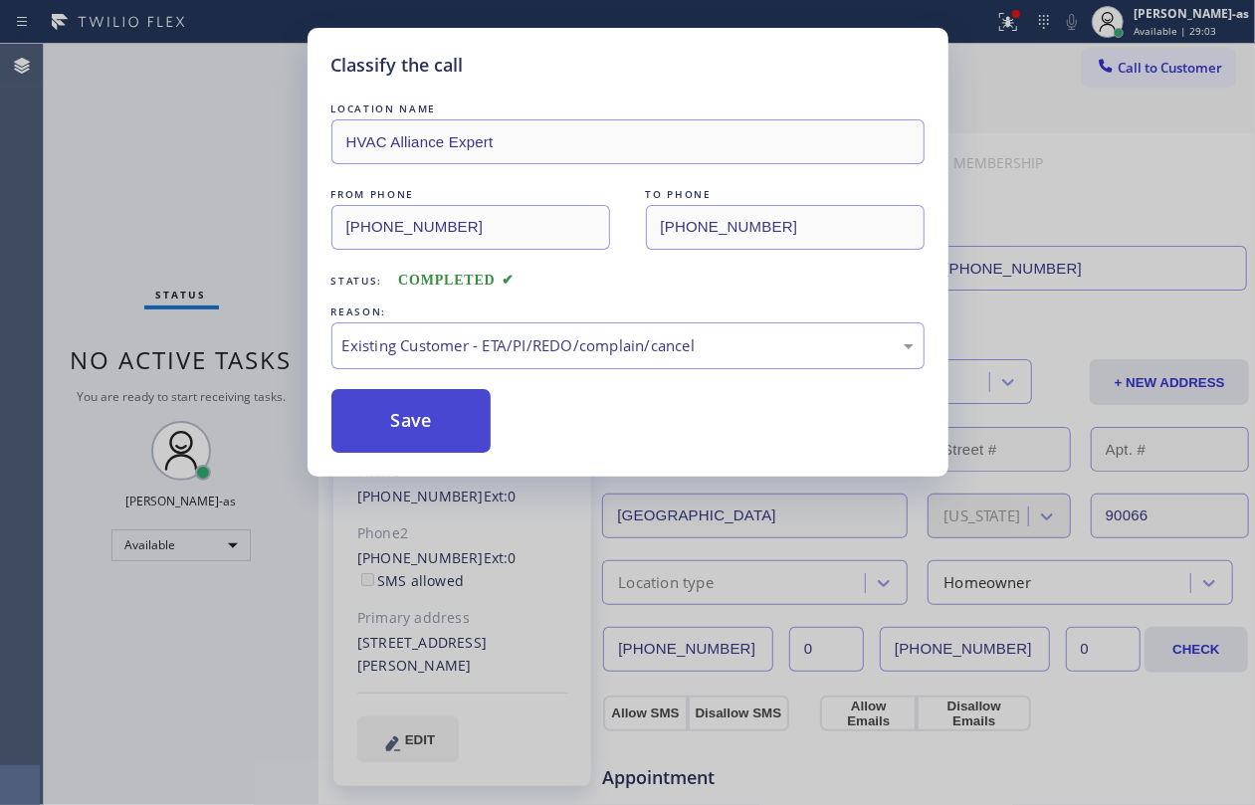
click at [422, 419] on button "Save" at bounding box center [411, 421] width 160 height 64
drag, startPoint x: 179, startPoint y: 203, endPoint x: 221, endPoint y: 2, distance: 205.4
click at [184, 203] on div "Classify the call LOCATION NAME HVAC Alliance Expert FROM PHONE [PHONE_NUMBER] …" at bounding box center [627, 402] width 1255 height 805
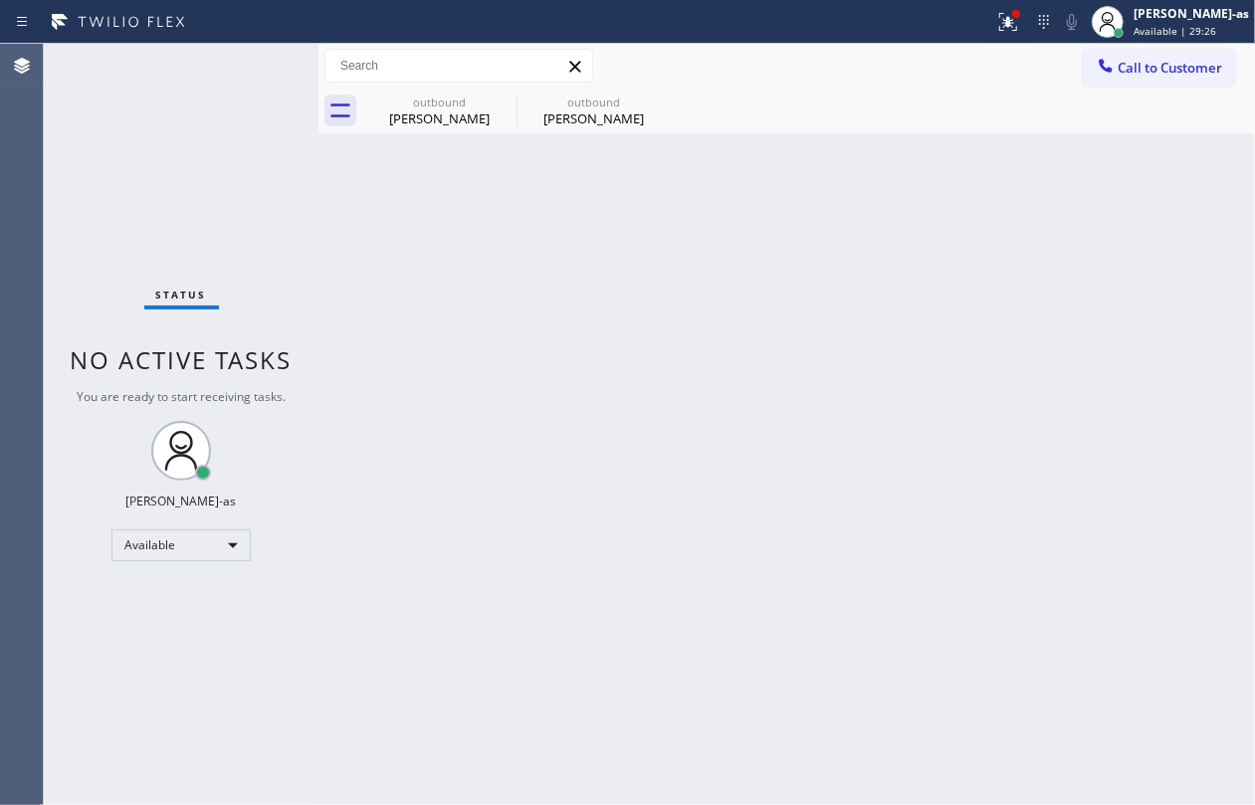
click at [204, 165] on div "Status No active tasks You are ready to start receiving tasks. [PERSON_NAME]-as…" at bounding box center [181, 425] width 275 height 762
click at [566, 354] on div "Back to Dashboard Change Sender ID Customers Technicians Select a contact Outbo…" at bounding box center [787, 425] width 937 height 762
click at [336, 269] on div "Back to Dashboard Change Sender ID Customers Technicians Select a contact Outbo…" at bounding box center [787, 425] width 937 height 762
drag, startPoint x: 451, startPoint y: 111, endPoint x: 536, endPoint y: 109, distance: 84.7
click at [451, 111] on div "[PERSON_NAME]" at bounding box center [439, 119] width 150 height 18
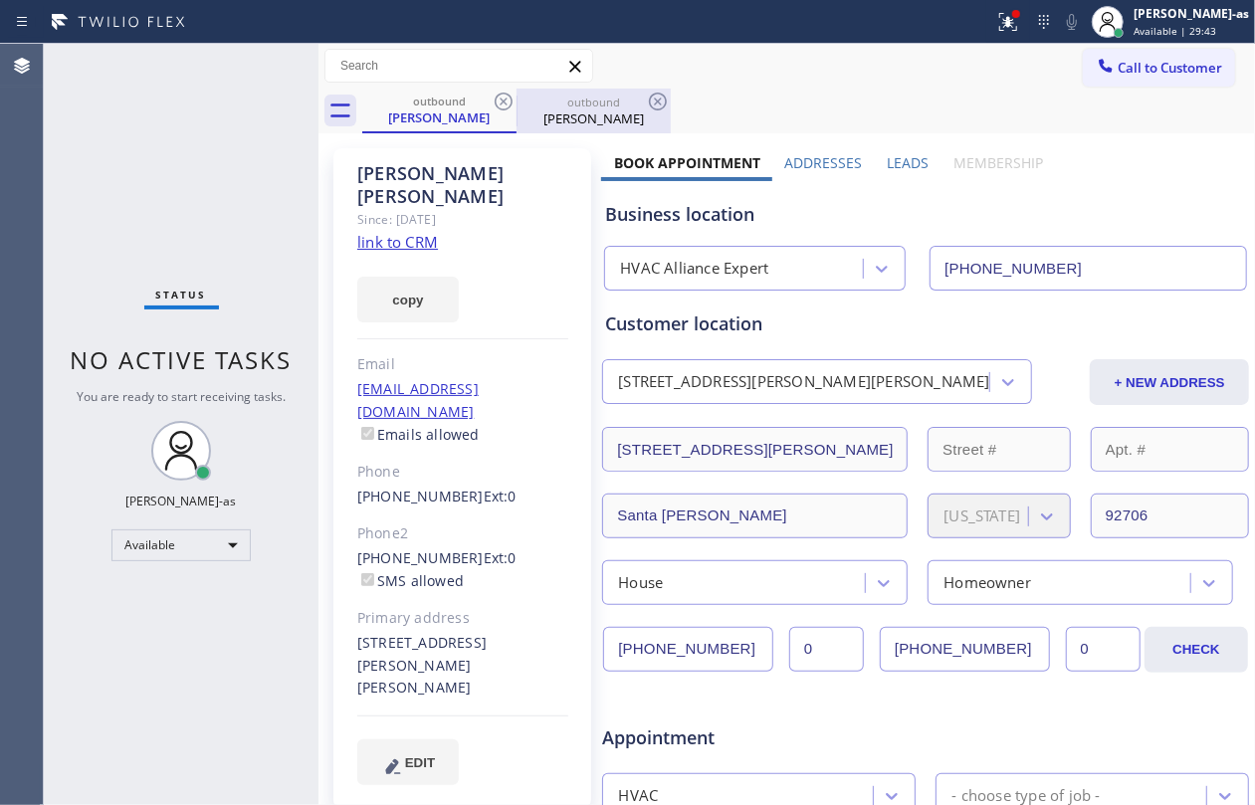
click at [535, 108] on div "outbound" at bounding box center [594, 102] width 150 height 15
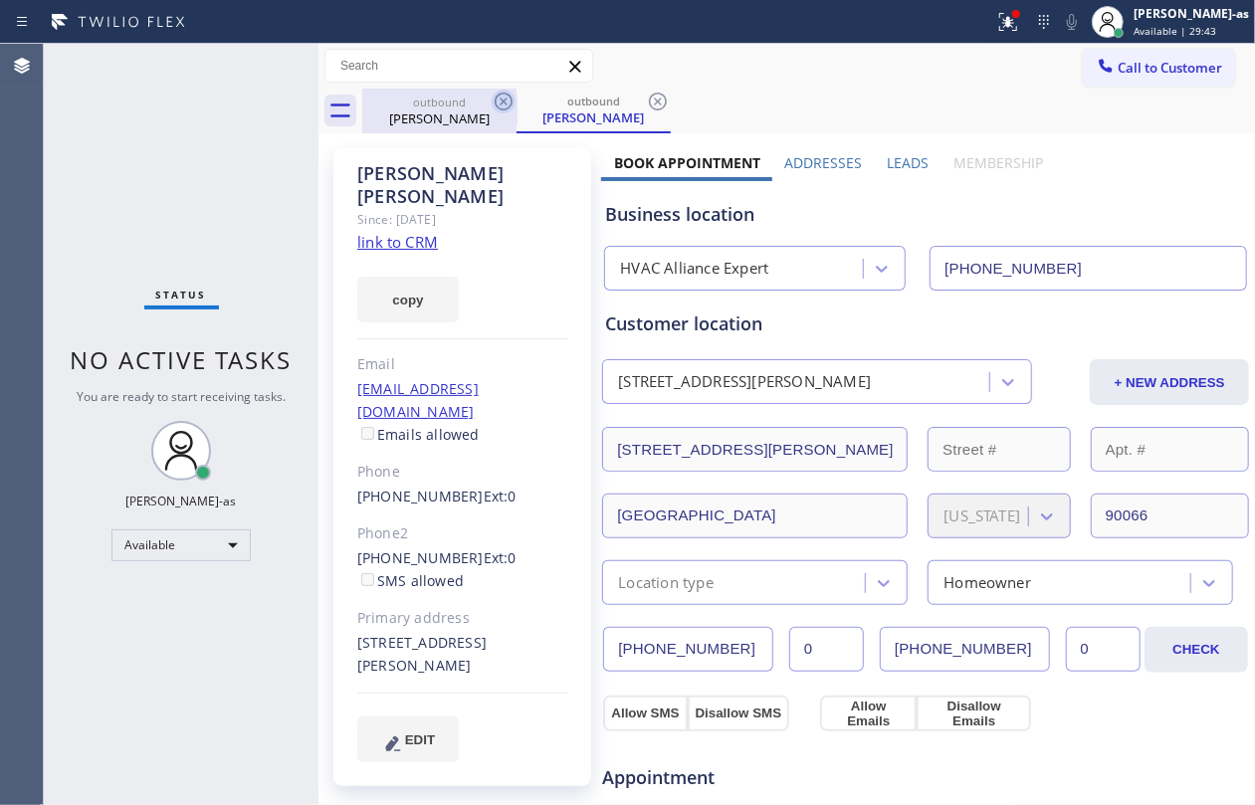
click at [510, 96] on icon at bounding box center [504, 102] width 18 height 18
click at [498, 97] on icon at bounding box center [504, 102] width 18 height 18
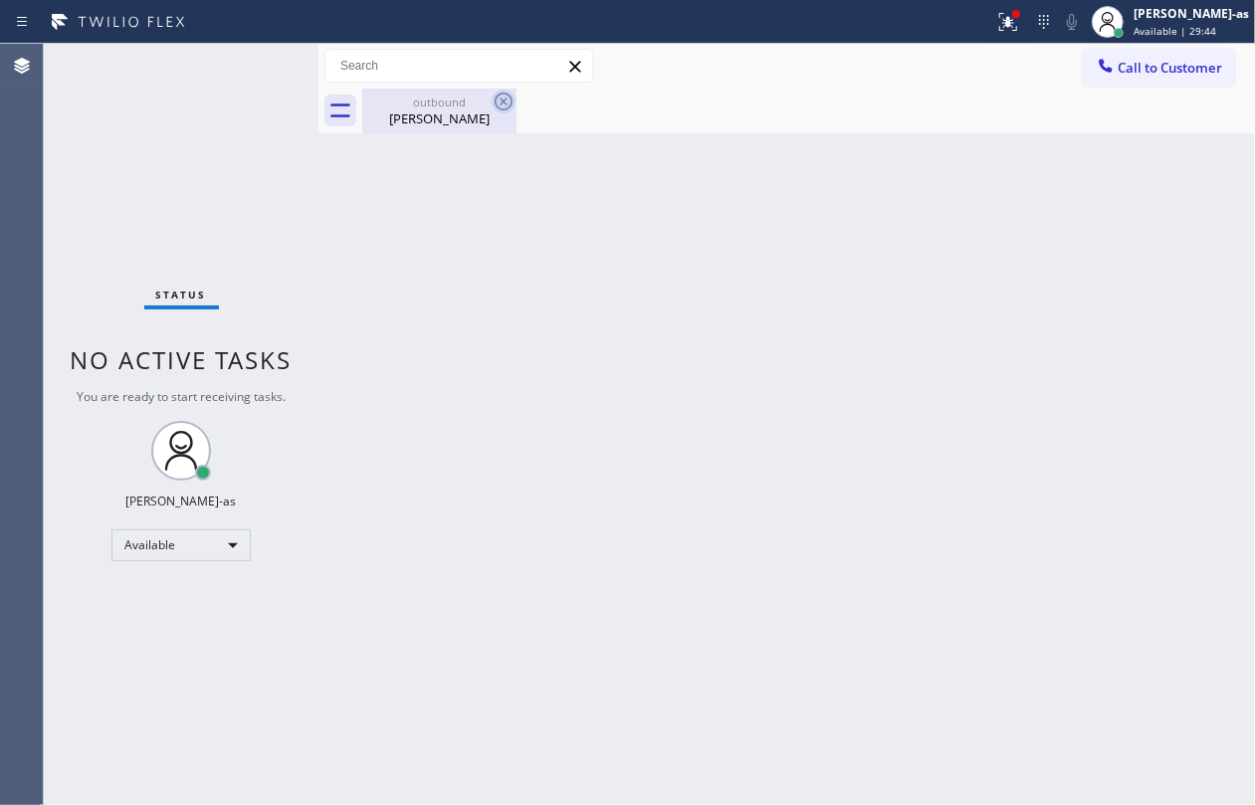
click at [499, 97] on icon at bounding box center [504, 102] width 24 height 24
click at [519, 348] on div "Back to Dashboard Change Sender ID Customers Technicians Select a contact Outbo…" at bounding box center [787, 425] width 937 height 762
click at [442, 124] on div "[PERSON_NAME]" at bounding box center [439, 119] width 150 height 18
drag, startPoint x: 561, startPoint y: 215, endPoint x: 626, endPoint y: 145, distance: 95.1
click at [563, 211] on div "Back to Dashboard Change Sender ID Customers Technicians Select a contact Outbo…" at bounding box center [787, 425] width 937 height 762
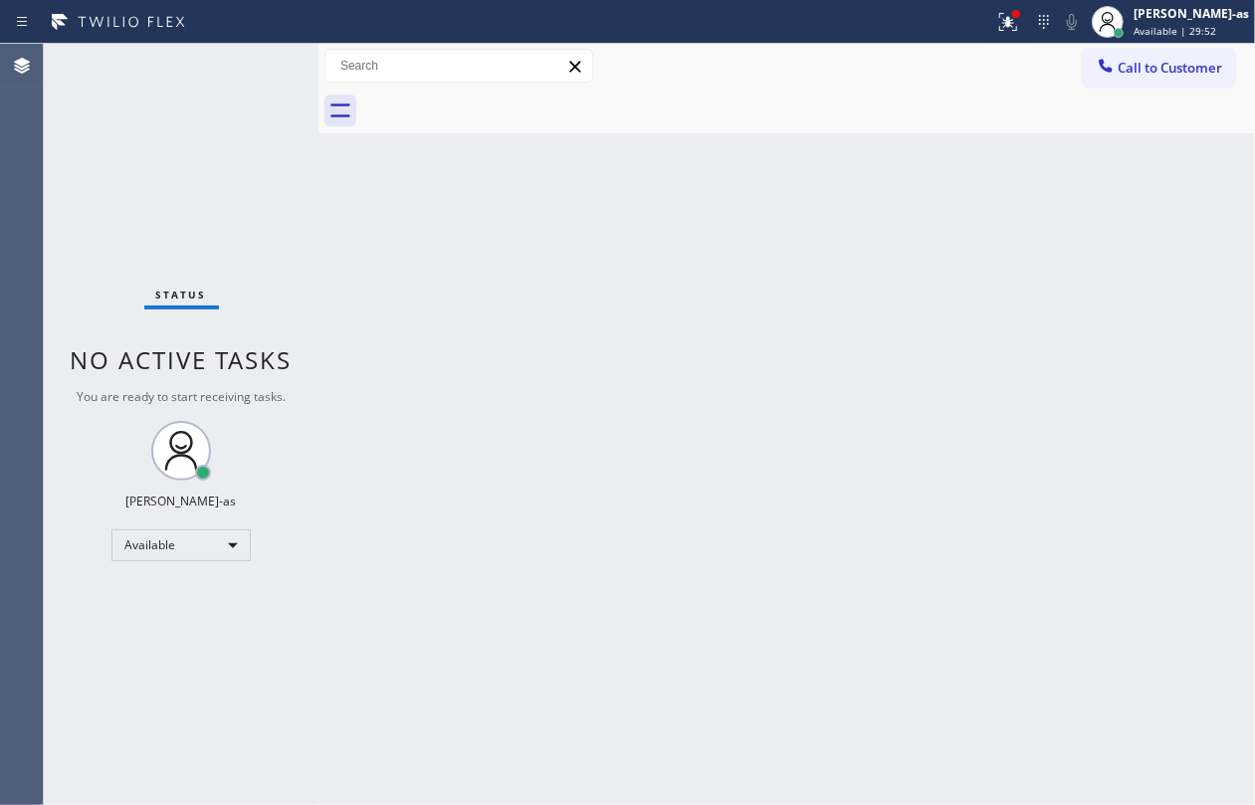
drag, startPoint x: 347, startPoint y: 285, endPoint x: 363, endPoint y: 279, distance: 17.0
click at [355, 283] on div "Back to Dashboard Change Sender ID Customers Technicians Select a contact Outbo…" at bounding box center [787, 425] width 937 height 762
click at [1144, 65] on span "Call to Customer" at bounding box center [1170, 68] width 105 height 18
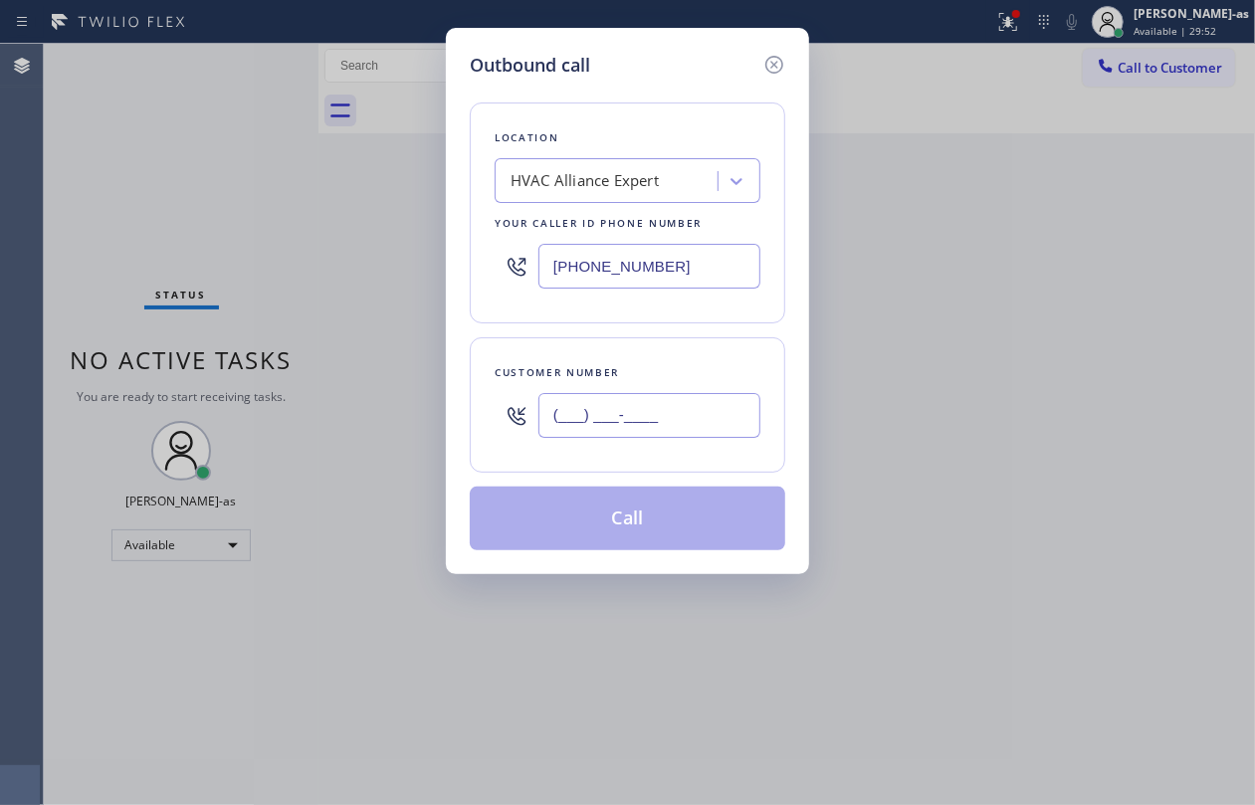
click at [666, 416] on input "(___) ___-____" at bounding box center [650, 415] width 222 height 45
paste input "562) 522-7973"
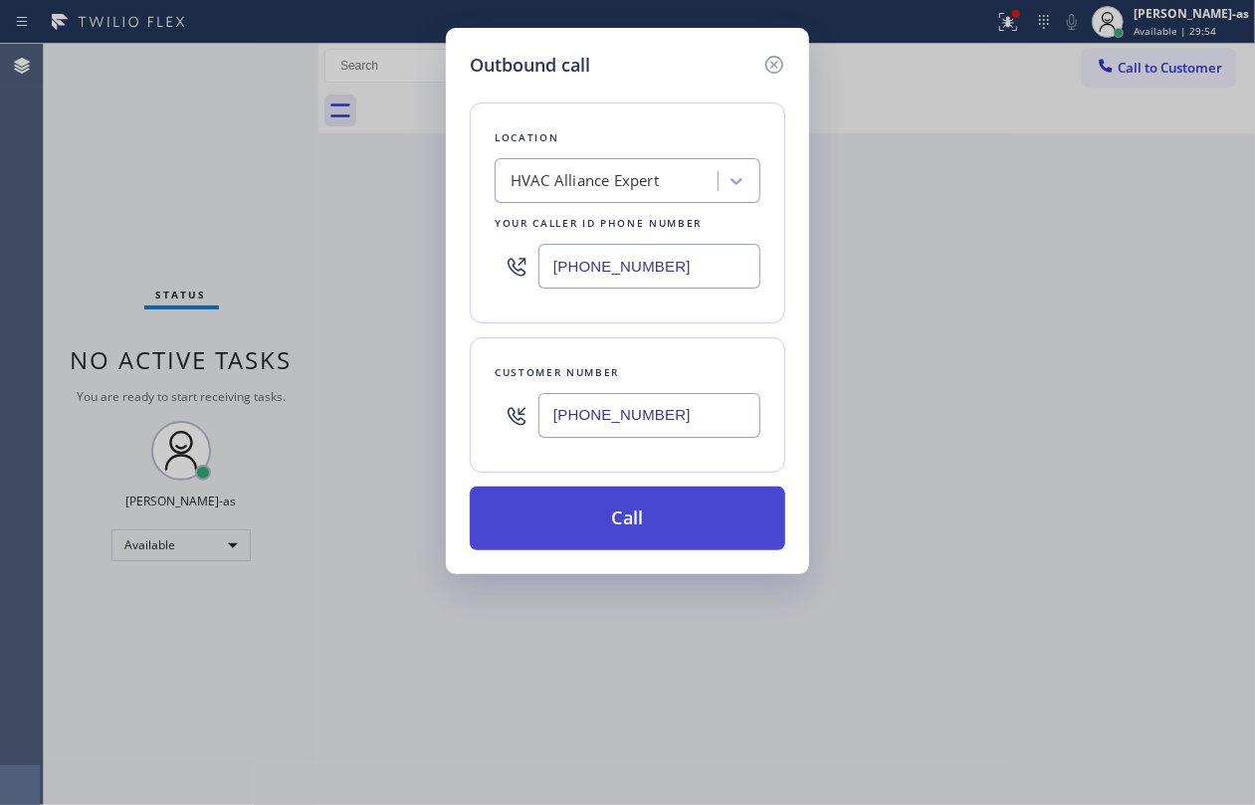
type input "[PHONE_NUMBER]"
click at [649, 516] on button "Call" at bounding box center [628, 519] width 316 height 64
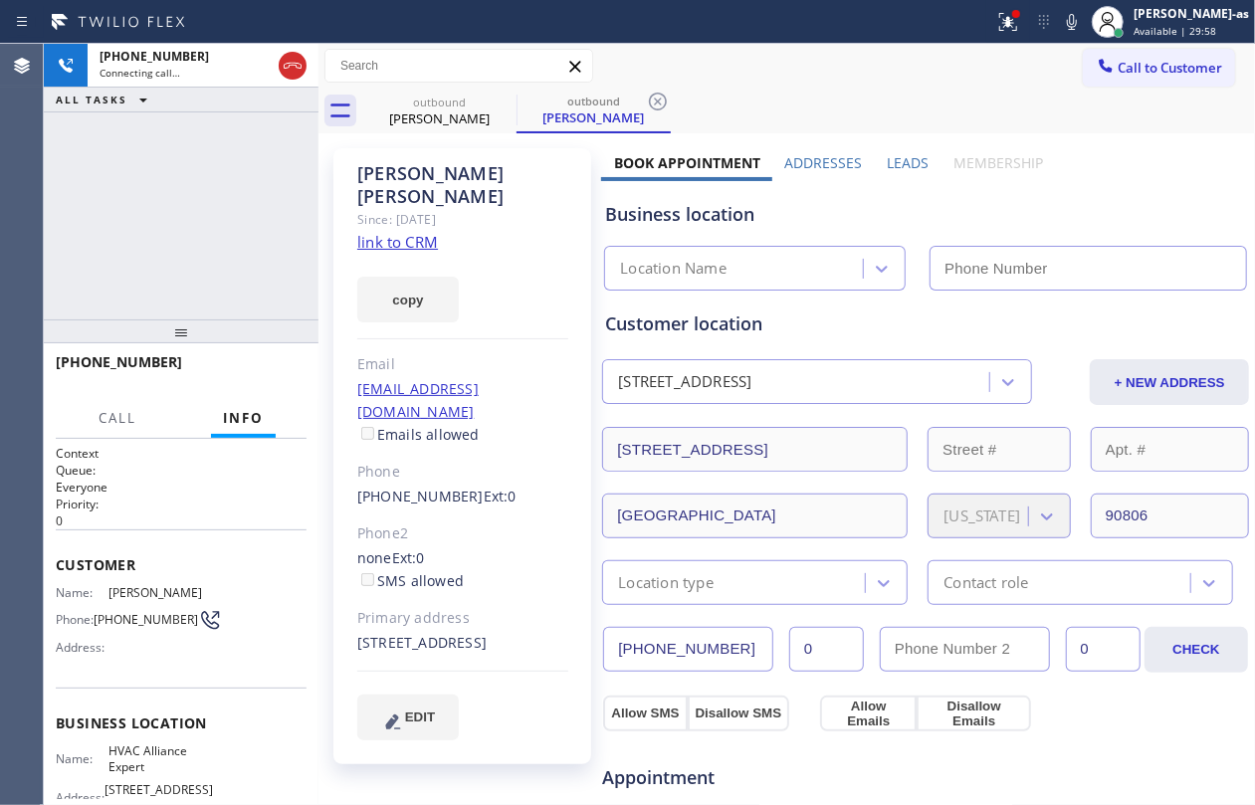
type input "[PHONE_NUMBER]"
click at [407, 232] on link "link to CRM" at bounding box center [397, 242] width 81 height 20
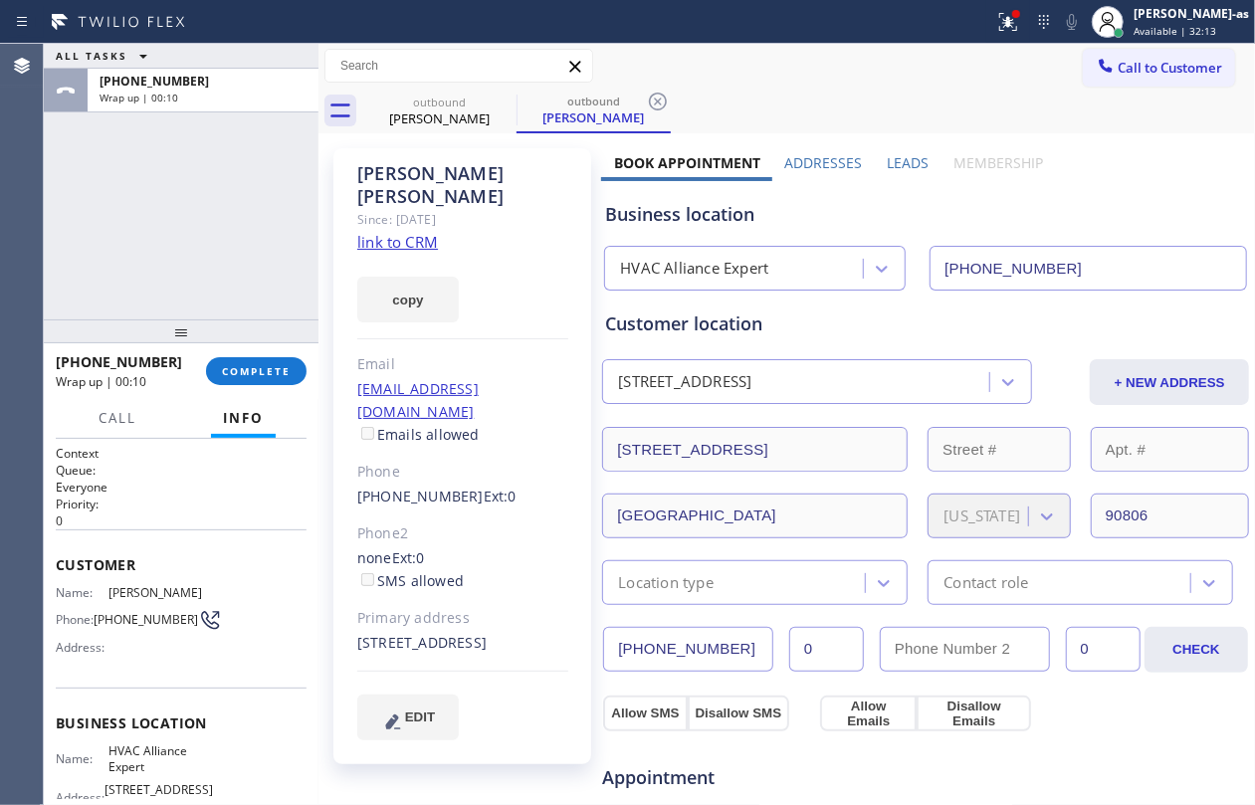
drag, startPoint x: 136, startPoint y: 225, endPoint x: 239, endPoint y: 328, distance: 145.0
click at [144, 231] on div "ALL TASKS ALL TASKS ACTIVE TASKS TASKS IN WRAP UP [PHONE_NUMBER] Wrap up | 00:10" at bounding box center [181, 182] width 275 height 276
click at [240, 367] on span "COMPLETE" at bounding box center [256, 371] width 69 height 14
click at [203, 257] on div "ALL TASKS ALL TASKS ACTIVE TASKS TASKS IN WRAP UP [PHONE_NUMBER] Wrap up | 00:11" at bounding box center [181, 182] width 275 height 276
click at [224, 351] on div "[PHONE_NUMBER] Wrap up | 00:11 COMPLETE" at bounding box center [181, 371] width 251 height 52
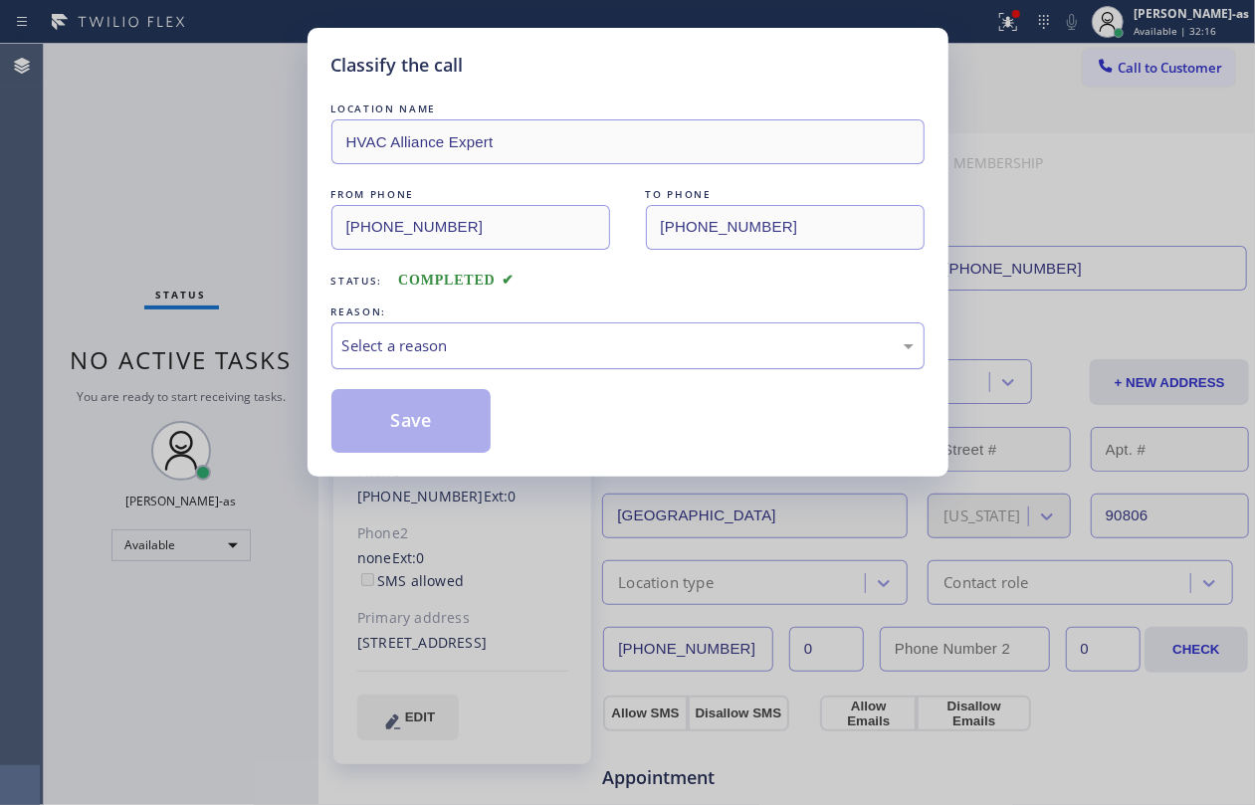
click at [534, 338] on div "Select a reason" at bounding box center [627, 345] width 571 height 23
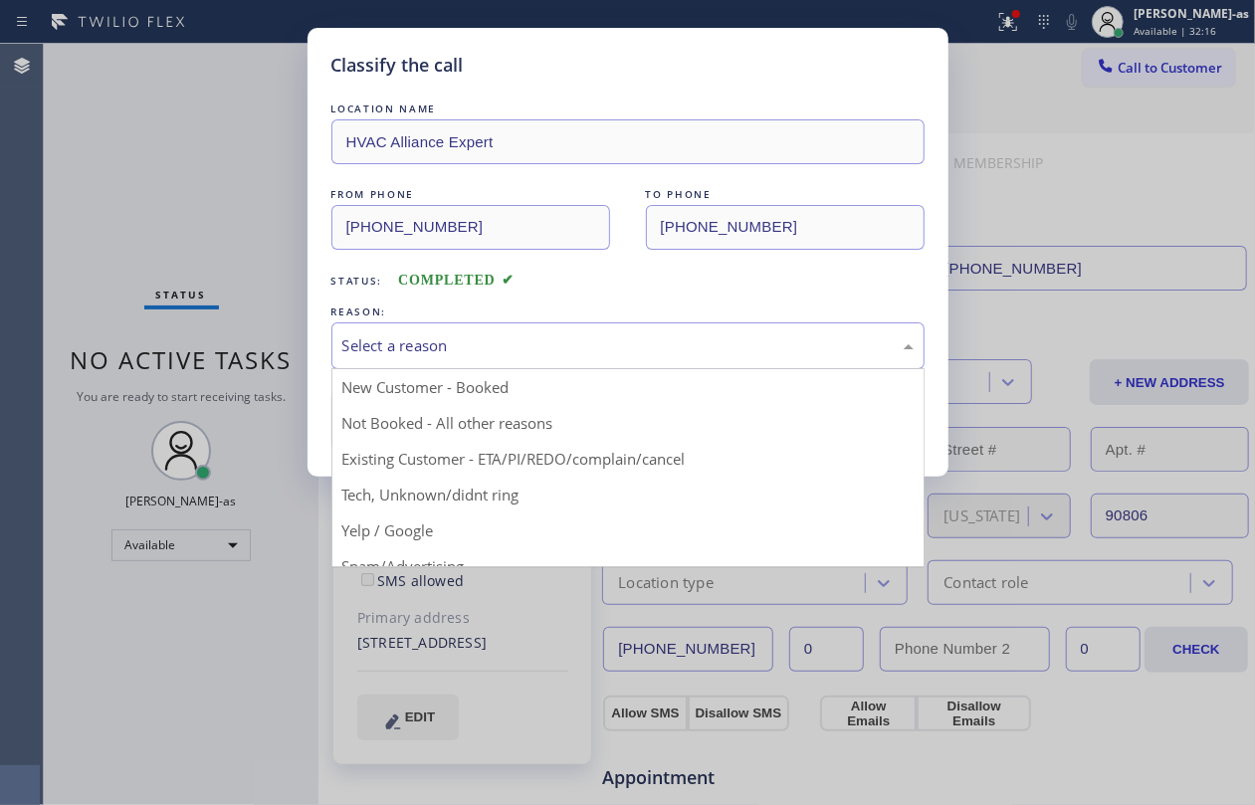
drag, startPoint x: 575, startPoint y: 446, endPoint x: 553, endPoint y: 439, distance: 23.0
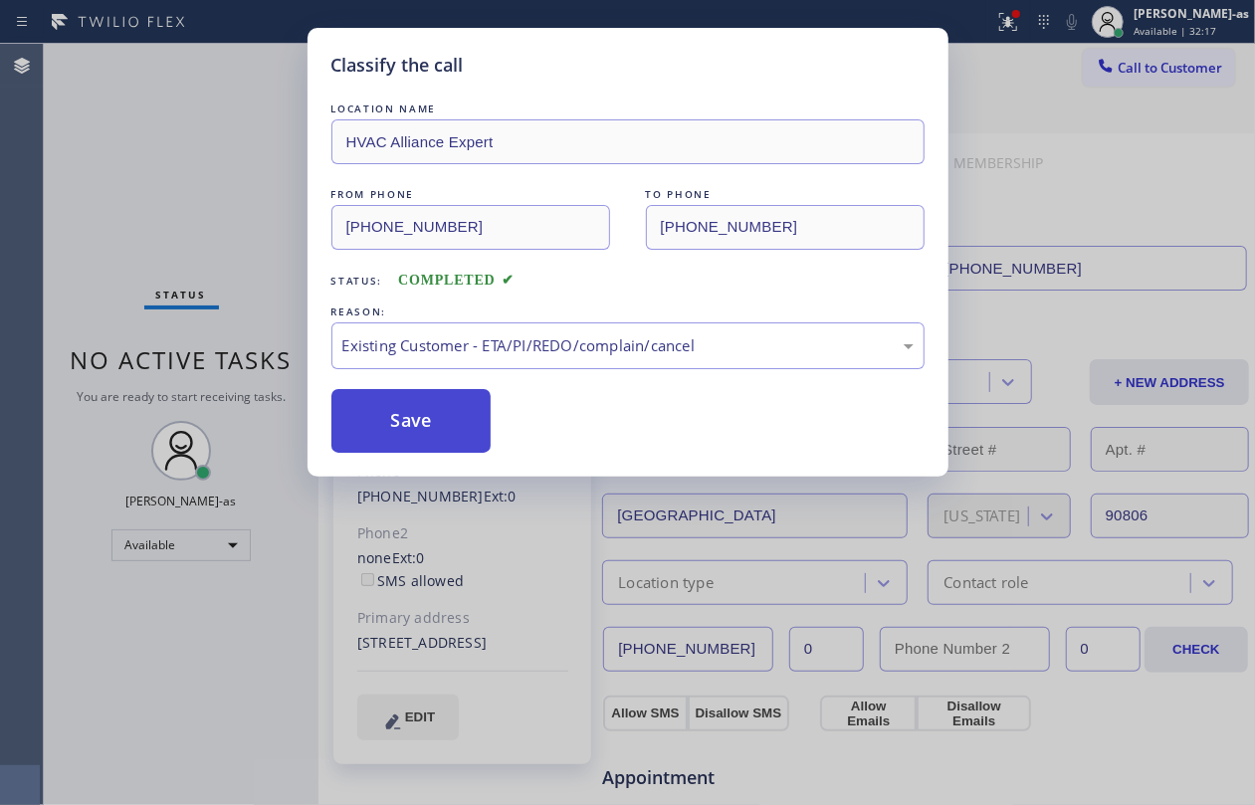
click at [410, 394] on button "Save" at bounding box center [411, 421] width 160 height 64
click at [412, 430] on button "Save" at bounding box center [411, 421] width 160 height 64
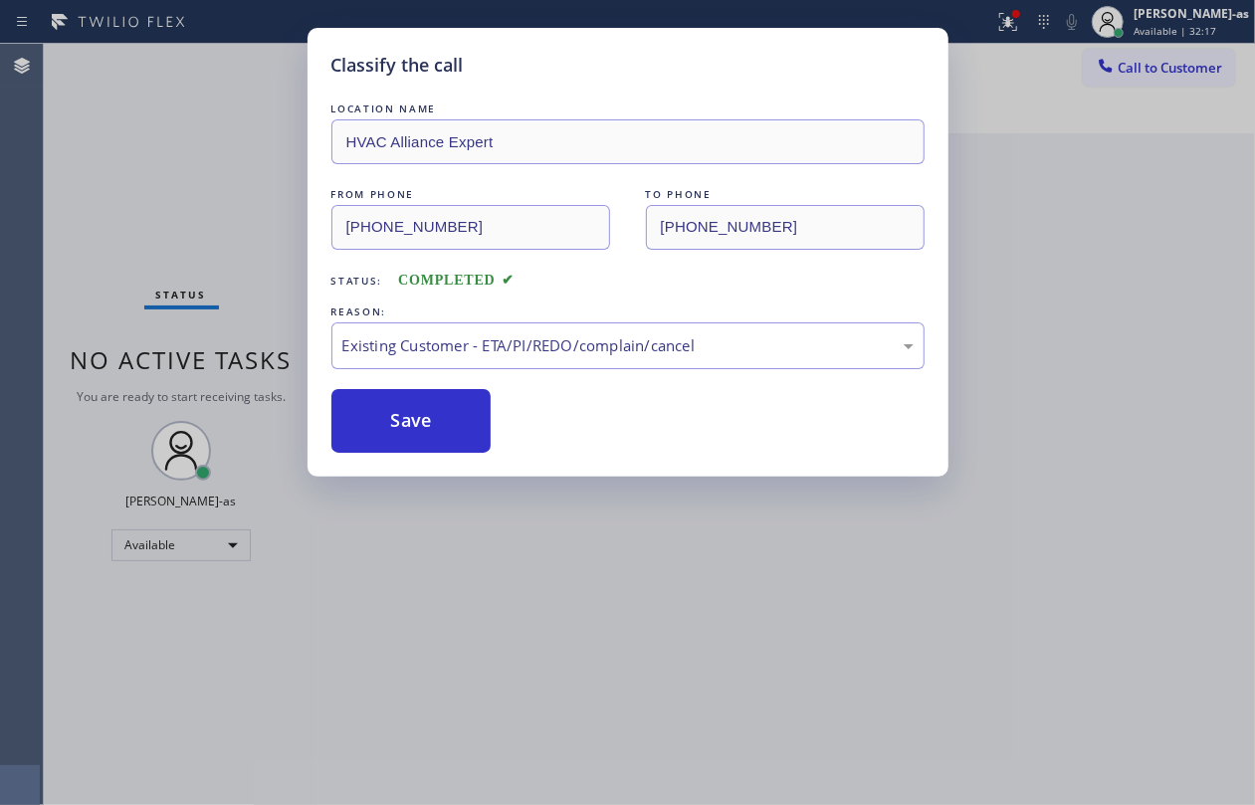
click at [164, 195] on div "Classify the call LOCATION NAME HVAC Alliance Expert FROM PHONE [PHONE_NUMBER] …" at bounding box center [627, 402] width 1255 height 805
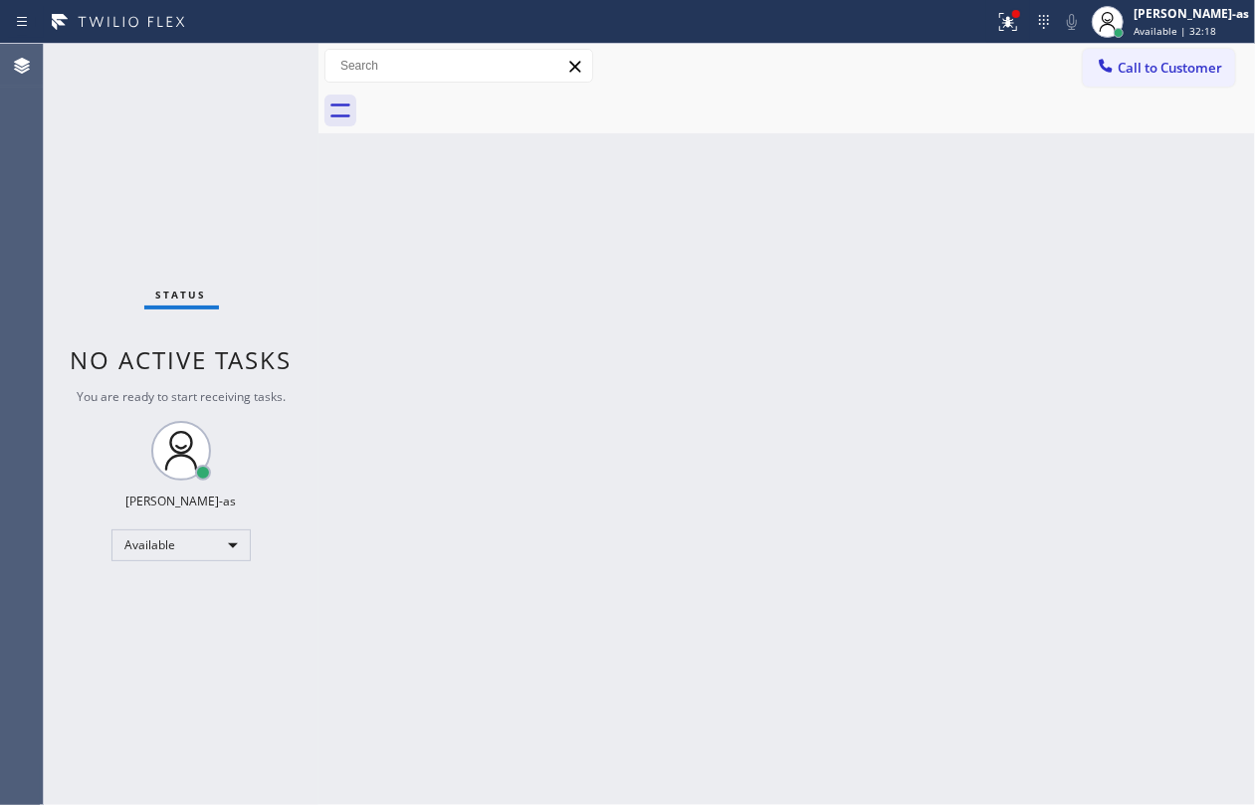
click at [567, 414] on div "Back to Dashboard Change Sender ID Customers Technicians Select a contact Outbo…" at bounding box center [787, 425] width 937 height 762
drag, startPoint x: 678, startPoint y: 244, endPoint x: 1230, endPoint y: 106, distance: 569.6
click at [718, 239] on div "Back to Dashboard Change Sender ID Customers Technicians Select a contact Outbo…" at bounding box center [787, 425] width 937 height 762
click at [1161, 66] on span "Call to Customer" at bounding box center [1170, 68] width 105 height 18
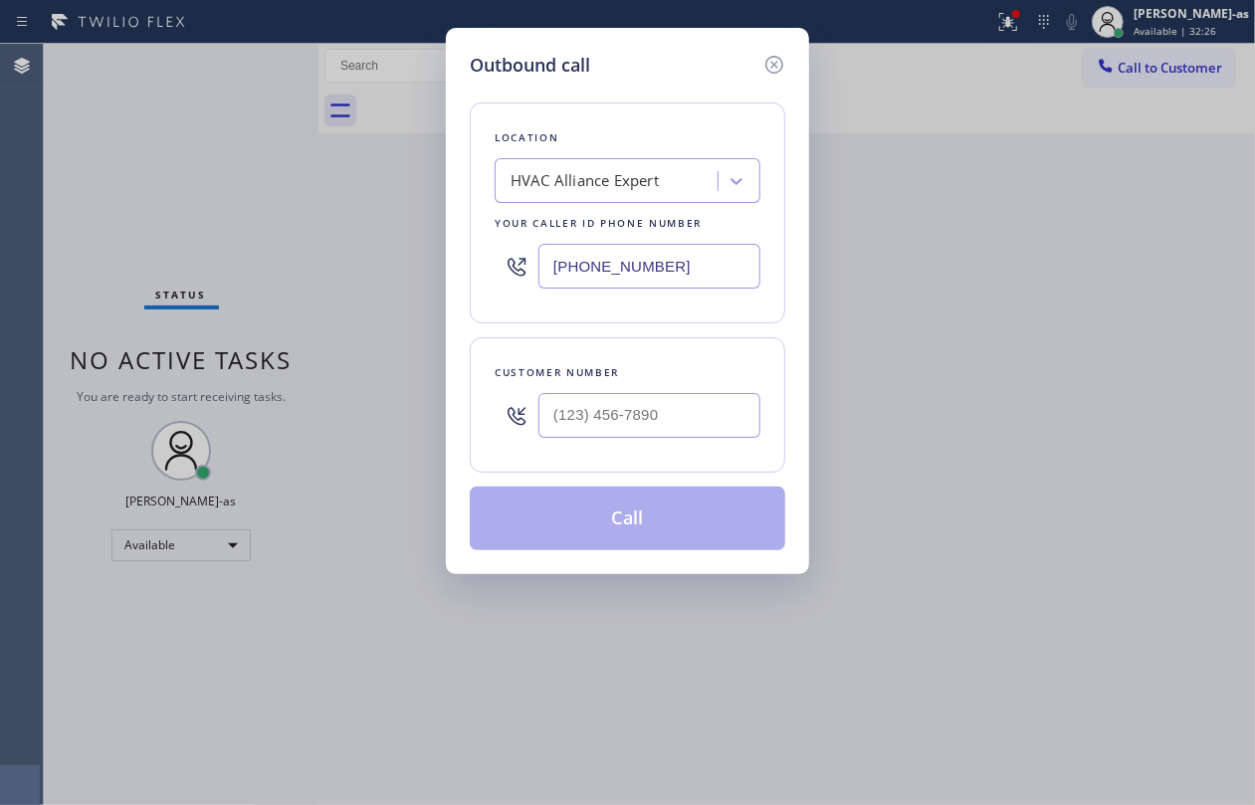
click at [707, 386] on div at bounding box center [650, 415] width 222 height 65
click at [705, 410] on input "(___) ___-____" at bounding box center [650, 415] width 222 height 45
paste input "818) 653-1759"
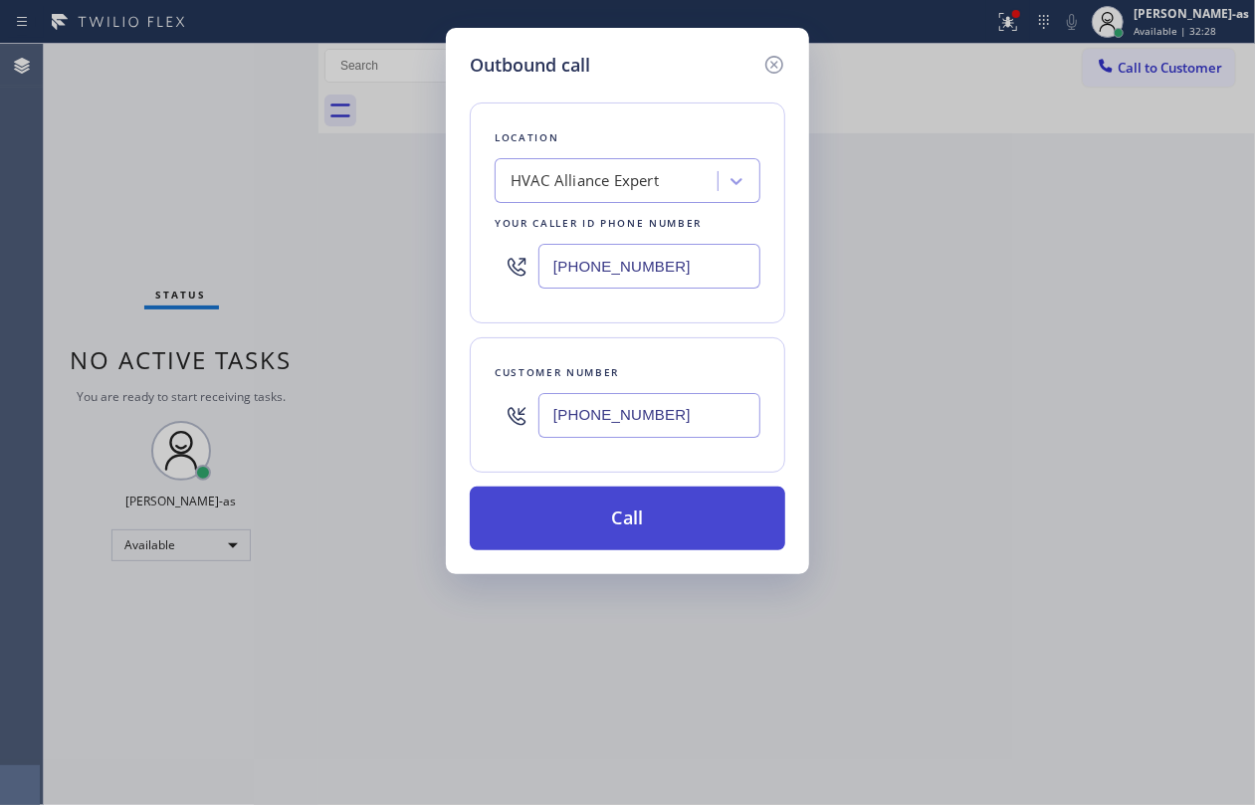
type input "[PHONE_NUMBER]"
click at [577, 523] on button "Call" at bounding box center [628, 519] width 316 height 64
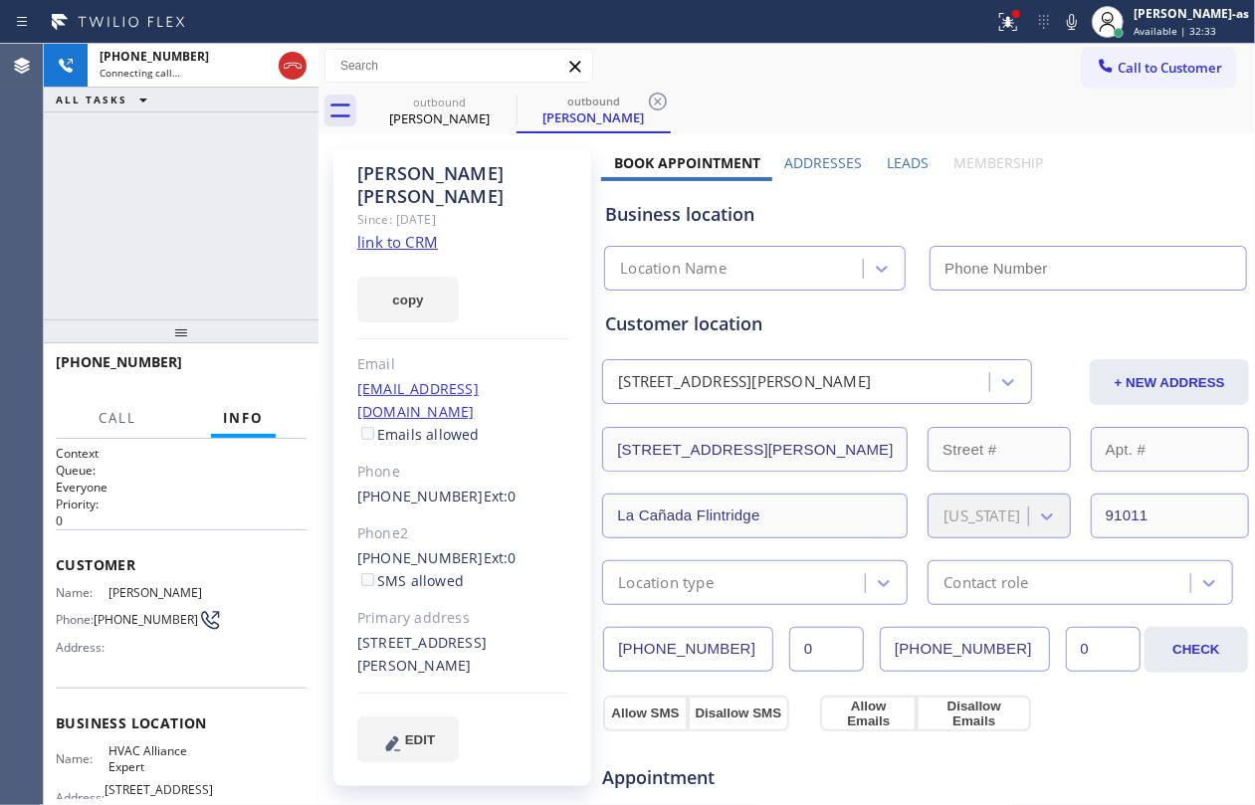
type input "[PHONE_NUMBER]"
click at [253, 188] on div "[PHONE_NUMBER] Connecting call… ALL TASKS ALL TASKS ACTIVE TASKS TASKS IN WRAP …" at bounding box center [181, 182] width 275 height 276
click at [459, 106] on div "outbound" at bounding box center [439, 102] width 150 height 15
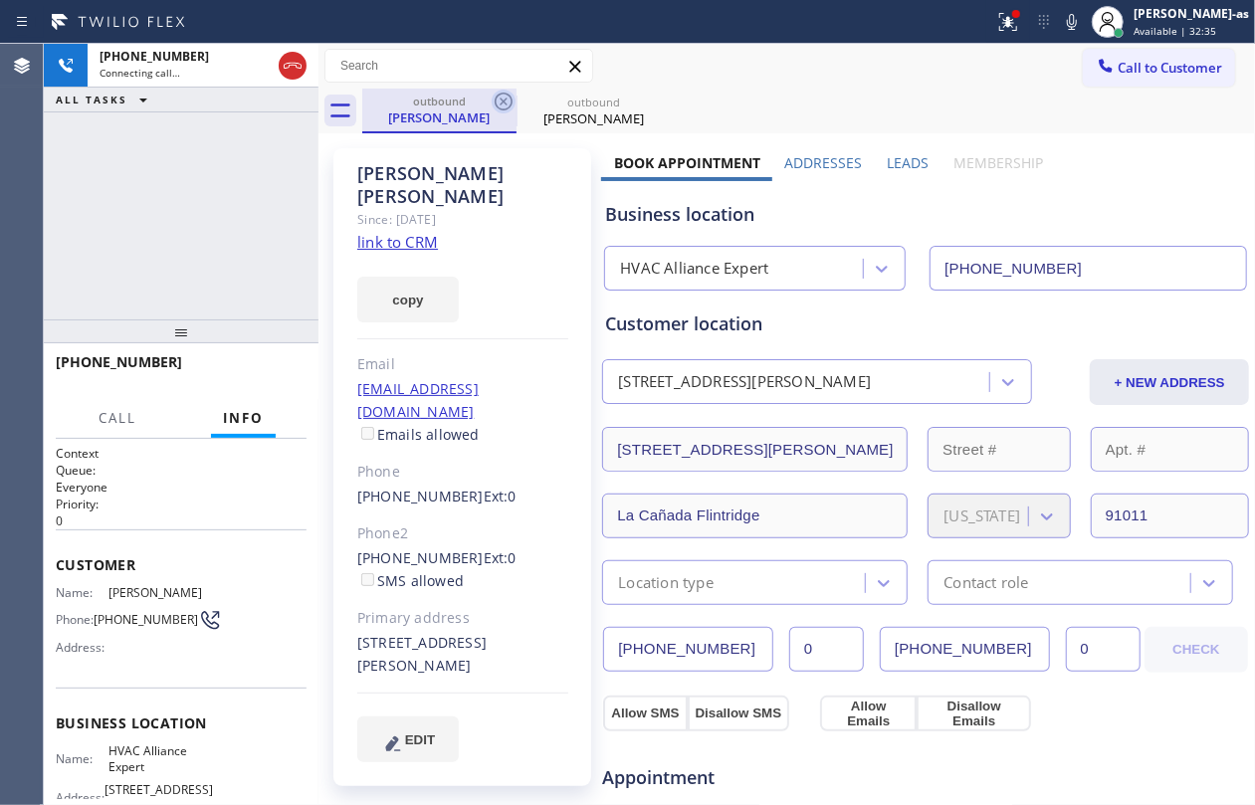
click at [503, 101] on icon at bounding box center [504, 102] width 18 height 18
drag, startPoint x: 264, startPoint y: 173, endPoint x: 275, endPoint y: 185, distance: 16.2
click at [275, 185] on div "[PHONE_NUMBER] Connecting call… ALL TASKS ALL TASKS ACTIVE TASKS TASKS IN WRAP …" at bounding box center [181, 182] width 275 height 276
click at [399, 232] on link "link to CRM" at bounding box center [397, 242] width 81 height 20
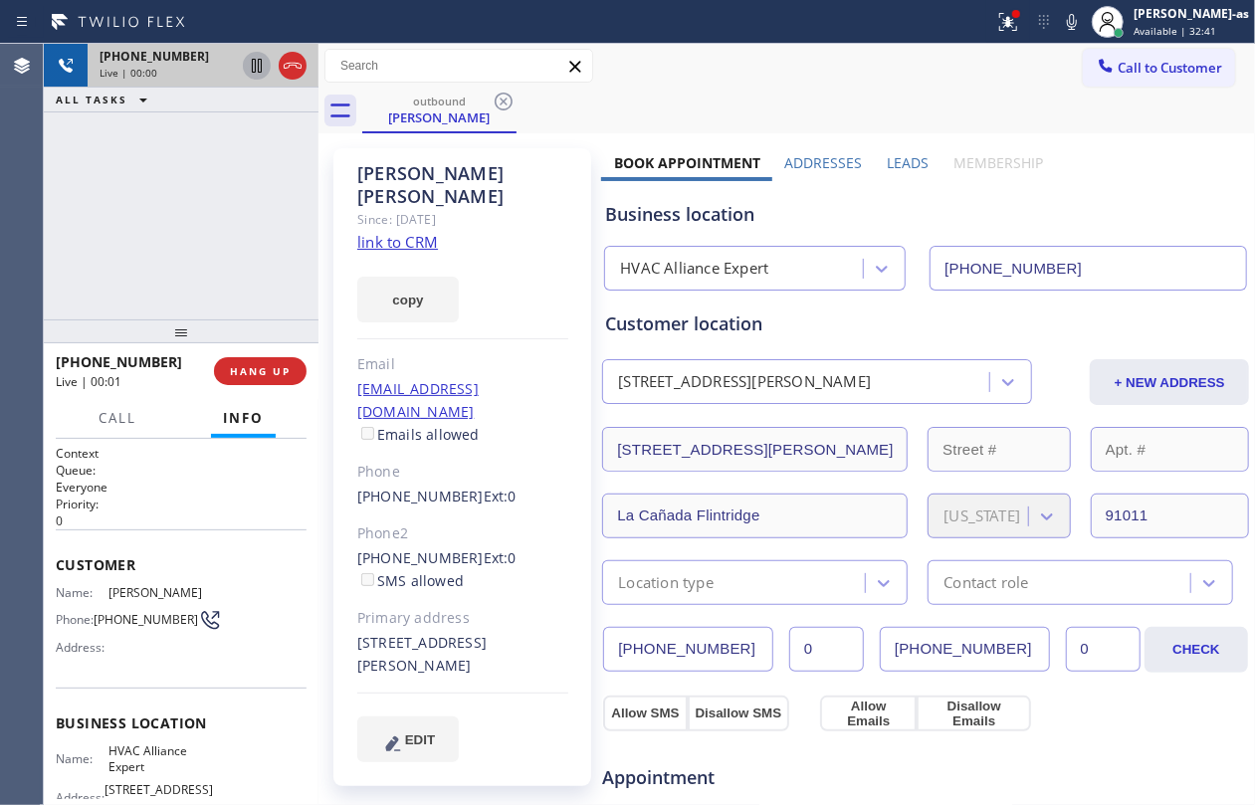
drag, startPoint x: 145, startPoint y: 203, endPoint x: 267, endPoint y: 69, distance: 181.1
click at [155, 197] on div "[PHONE_NUMBER] Live | 00:00 ALL TASKS ALL TASKS ACTIVE TASKS TASKS IN WRAP UP" at bounding box center [181, 182] width 275 height 276
drag, startPoint x: 288, startPoint y: 64, endPoint x: 268, endPoint y: 151, distance: 89.8
click at [289, 64] on icon at bounding box center [293, 66] width 24 height 24
click at [263, 273] on div "[PHONE_NUMBER] Live | 00:02 ALL TASKS ALL TASKS ACTIVE TASKS TASKS IN WRAP UP" at bounding box center [181, 182] width 275 height 276
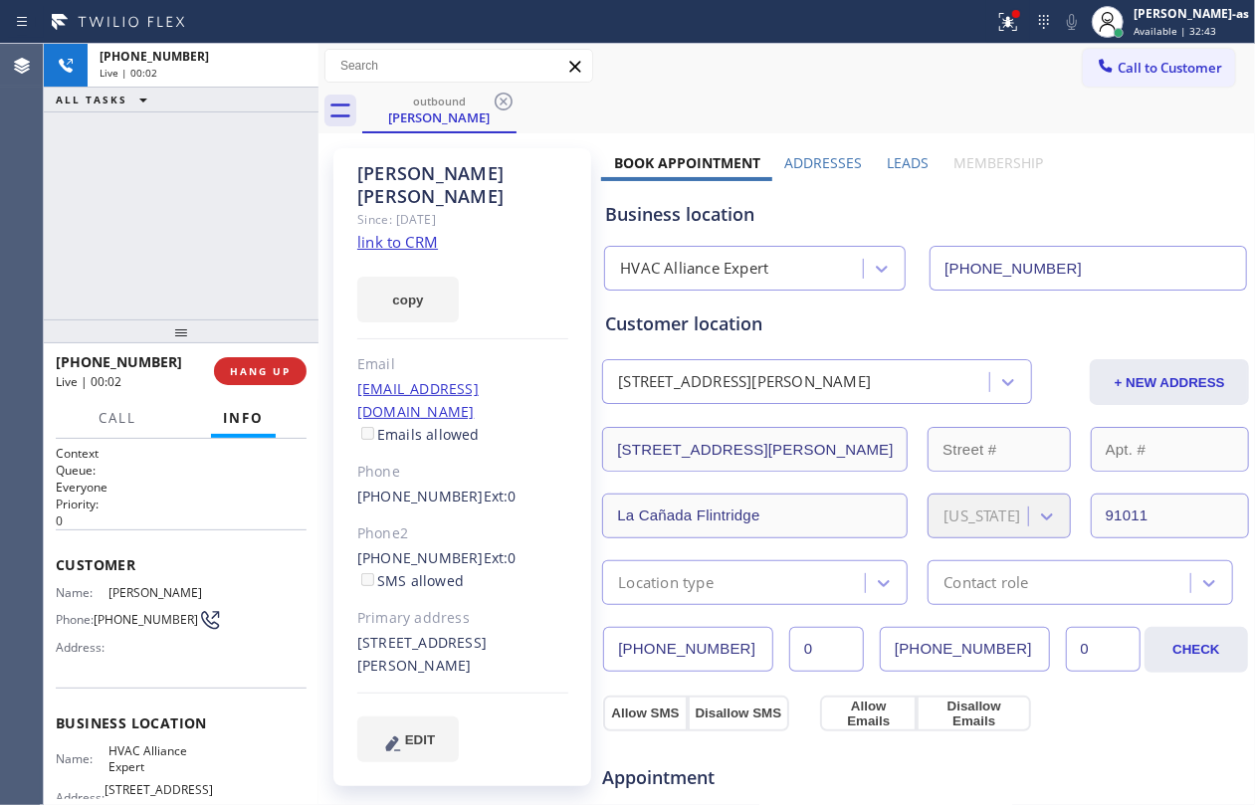
click at [284, 359] on button "HANG UP" at bounding box center [260, 371] width 93 height 28
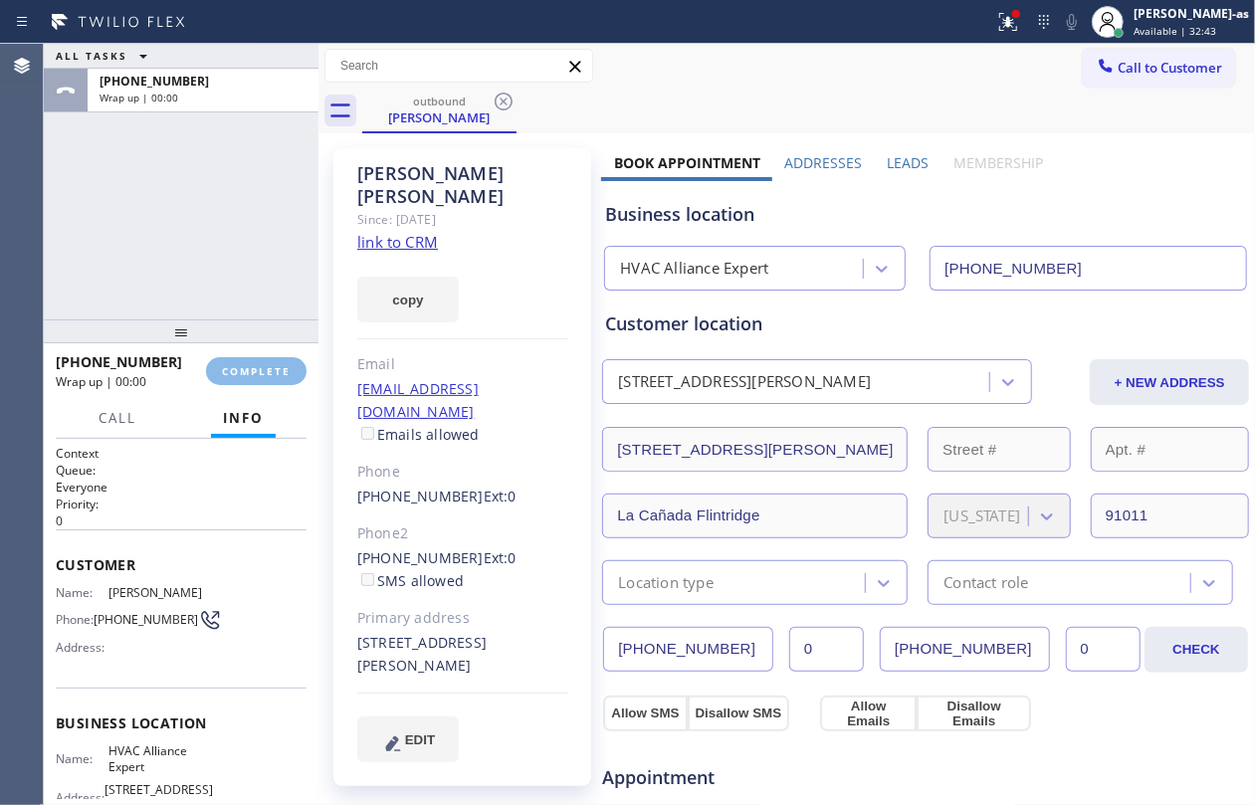
drag, startPoint x: 180, startPoint y: 284, endPoint x: 265, endPoint y: 320, distance: 91.9
click at [191, 288] on div "ALL TASKS ALL TASKS ACTIVE TASKS TASKS IN WRAP UP [PHONE_NUMBER] Wrap up | 00:00" at bounding box center [181, 182] width 275 height 276
click at [288, 368] on span "COMPLETE" at bounding box center [256, 371] width 69 height 14
click at [181, 296] on div "ALL TASKS ALL TASKS ACTIVE TASKS TASKS IN WRAP UP [PHONE_NUMBER] Wrap up | 00:01" at bounding box center [181, 182] width 275 height 276
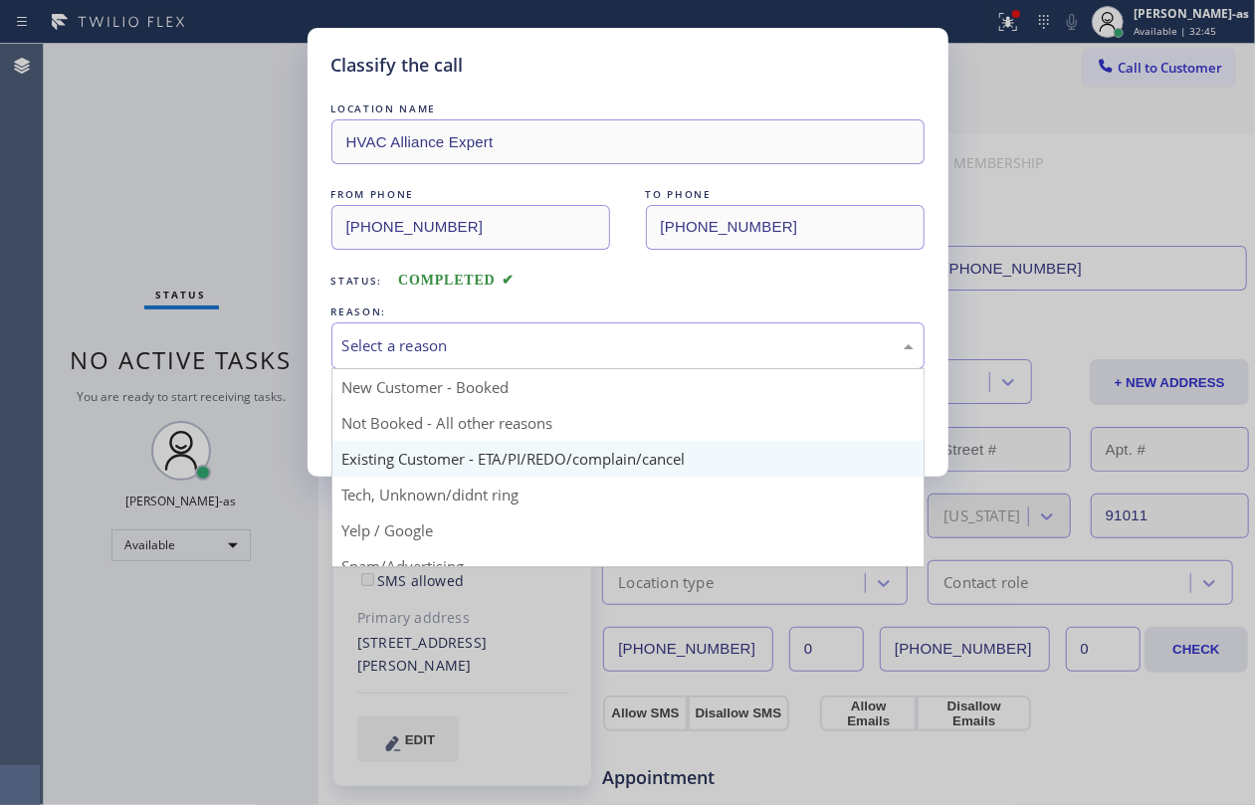
drag, startPoint x: 595, startPoint y: 339, endPoint x: 625, endPoint y: 463, distance: 127.0
click at [598, 344] on div "Select a reason" at bounding box center [627, 345] width 571 height 23
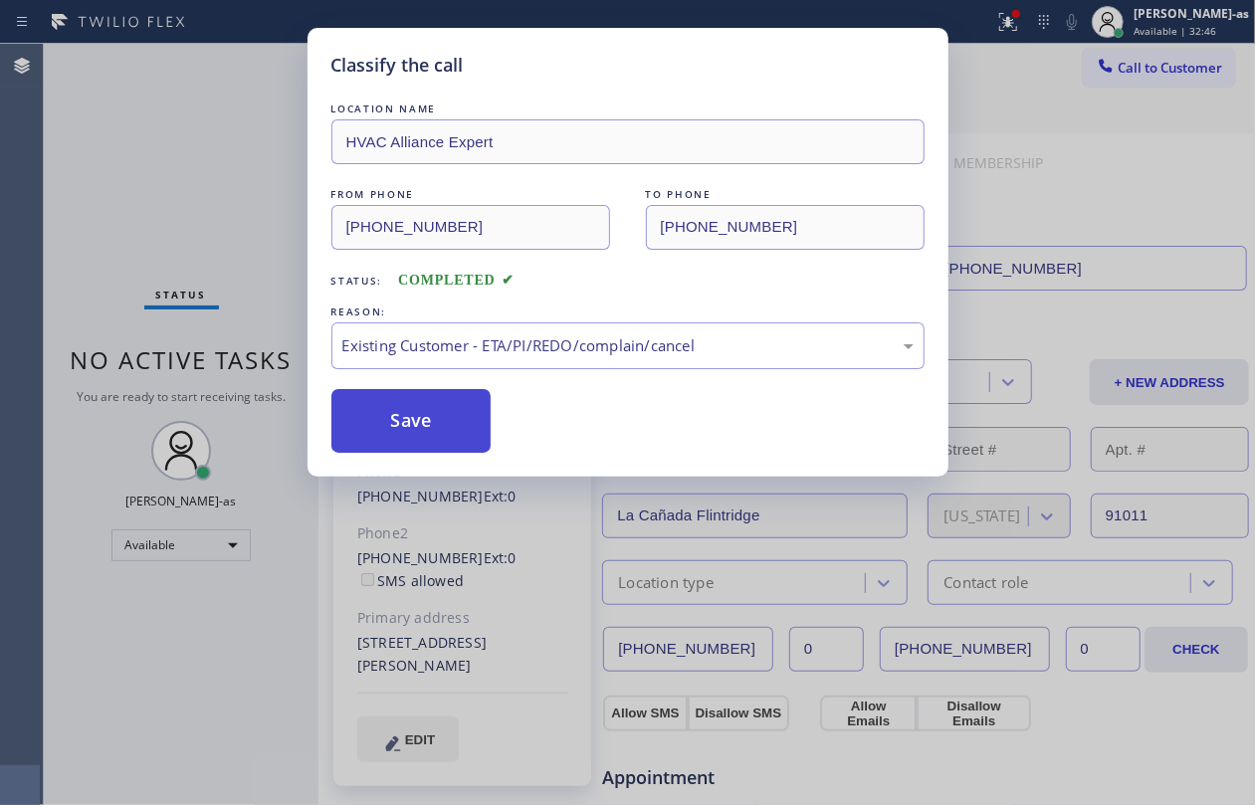
click at [402, 407] on button "Save" at bounding box center [411, 421] width 160 height 64
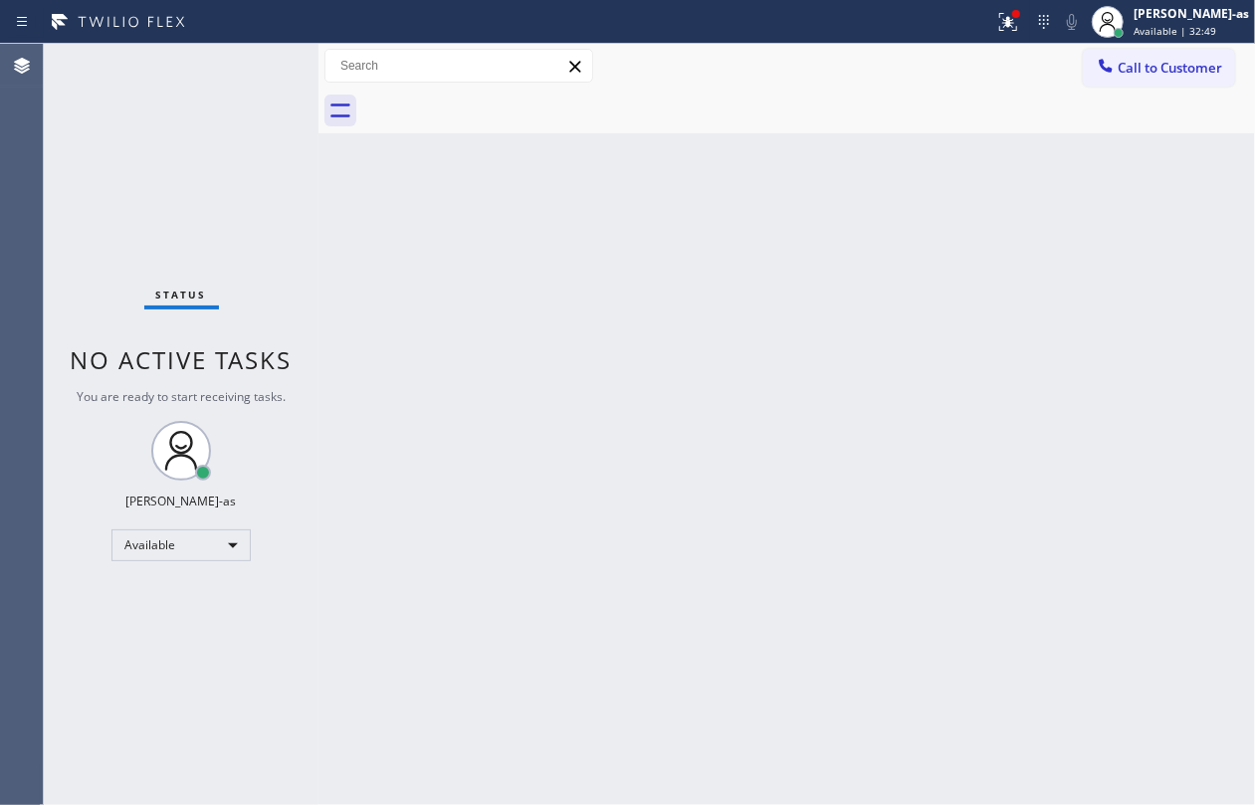
click at [602, 410] on div "Back to Dashboard Change Sender ID Customers Technicians Select a contact Outbo…" at bounding box center [787, 425] width 937 height 762
click at [311, 172] on div "Status No active tasks You are ready to start receiving tasks. [PERSON_NAME]-as…" at bounding box center [181, 425] width 275 height 762
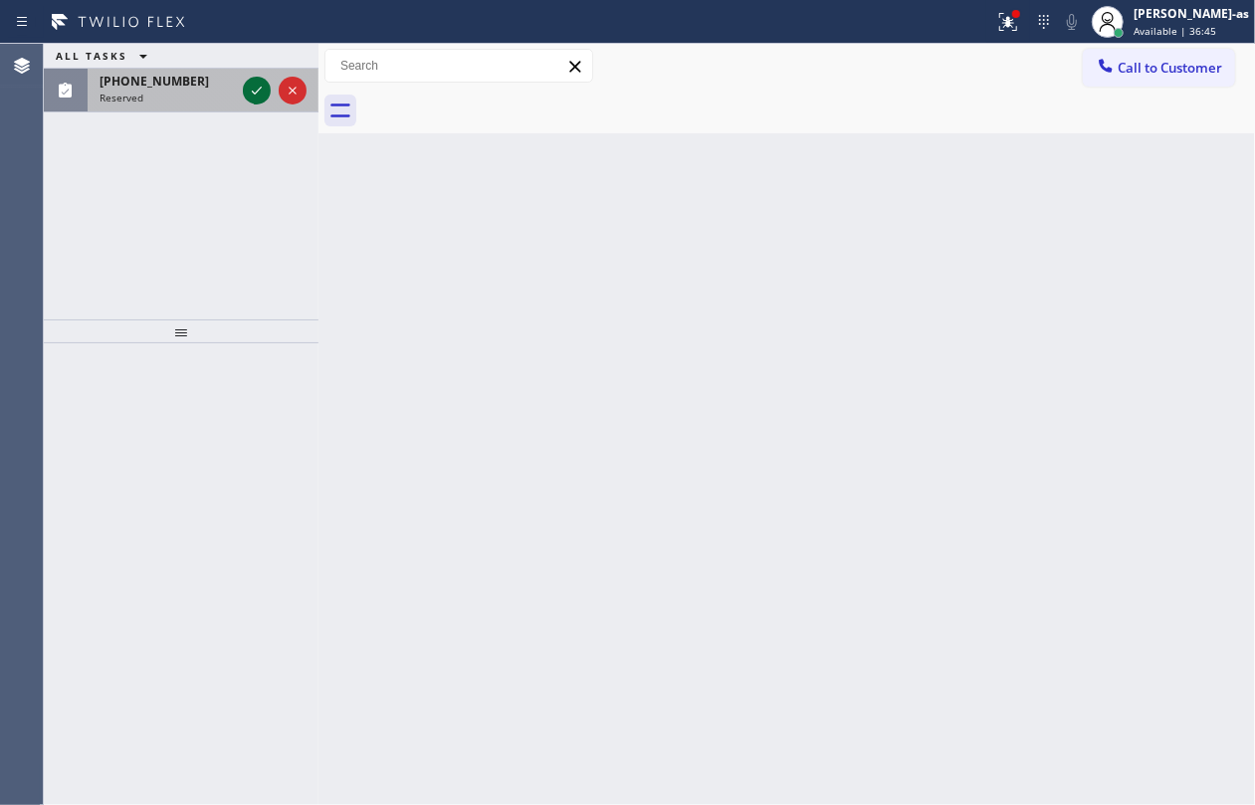
click at [256, 88] on icon at bounding box center [257, 91] width 24 height 24
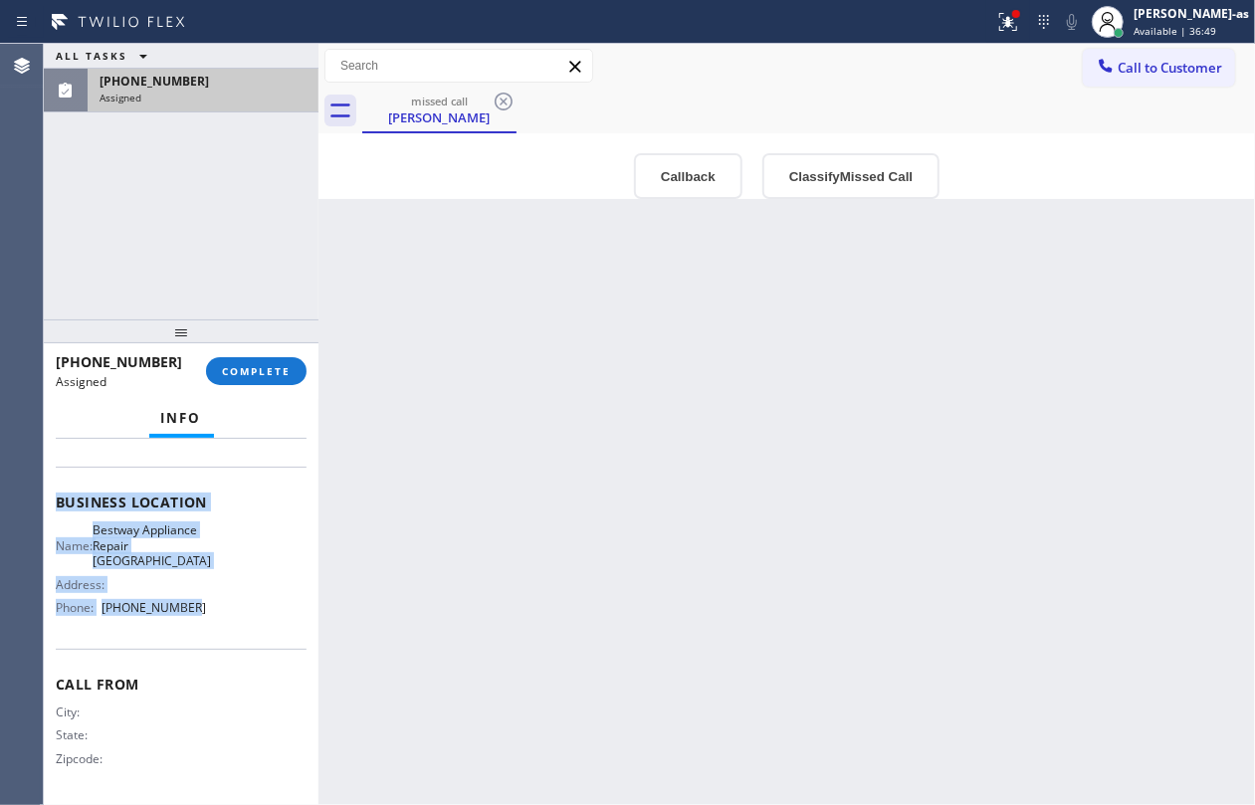
scroll to position [293, 0]
drag, startPoint x: 56, startPoint y: 582, endPoint x: 225, endPoint y: 609, distance: 171.4
click at [225, 609] on div "Context Queue: [Test] Voicemails Priority: 0 Task Age: Customer Name: [PERSON_N…" at bounding box center [181, 503] width 251 height 593
copy div "Customer Name: [PERSON_NAME] Phone: [PHONE_NUMBER] Address: [STREET_ADDRESS] Bu…"
click at [697, 177] on button "Callback" at bounding box center [688, 176] width 109 height 46
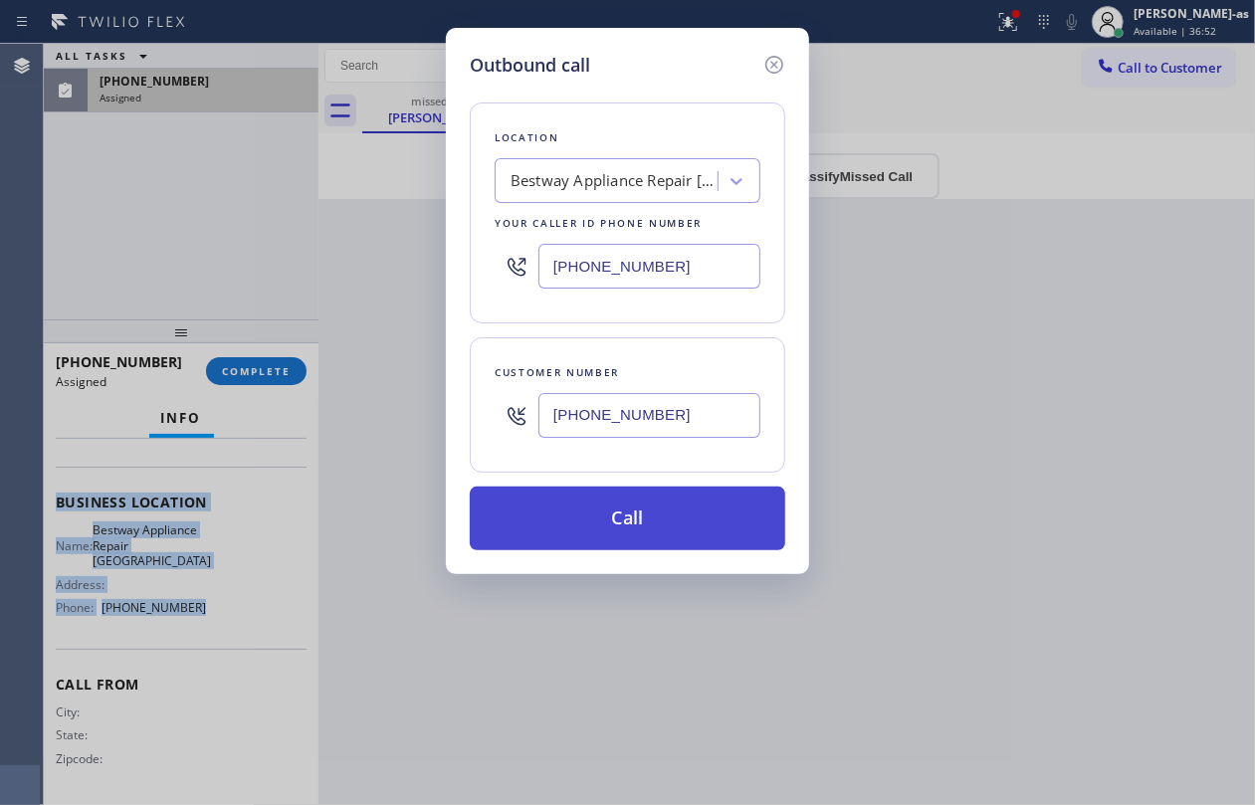
click at [623, 511] on button "Call" at bounding box center [628, 519] width 316 height 64
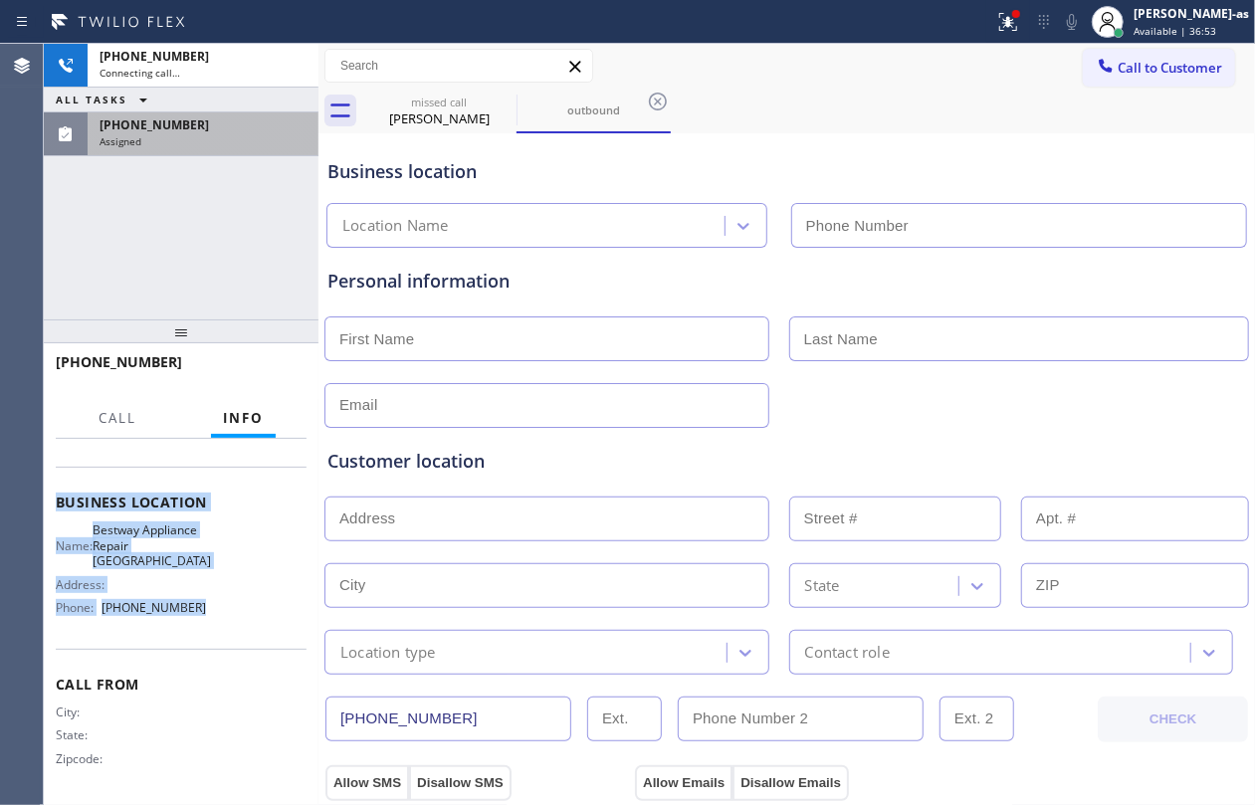
scroll to position [231, 0]
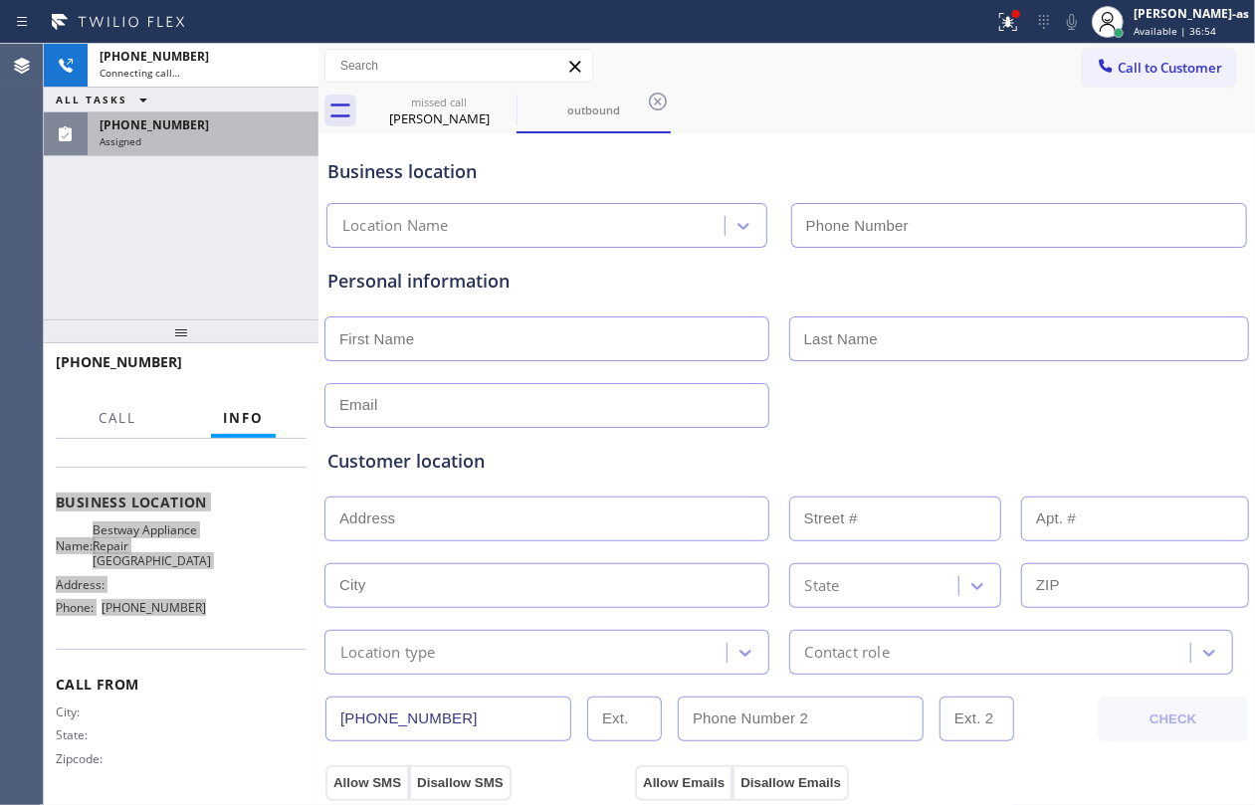
type input "[PHONE_NUMBER]"
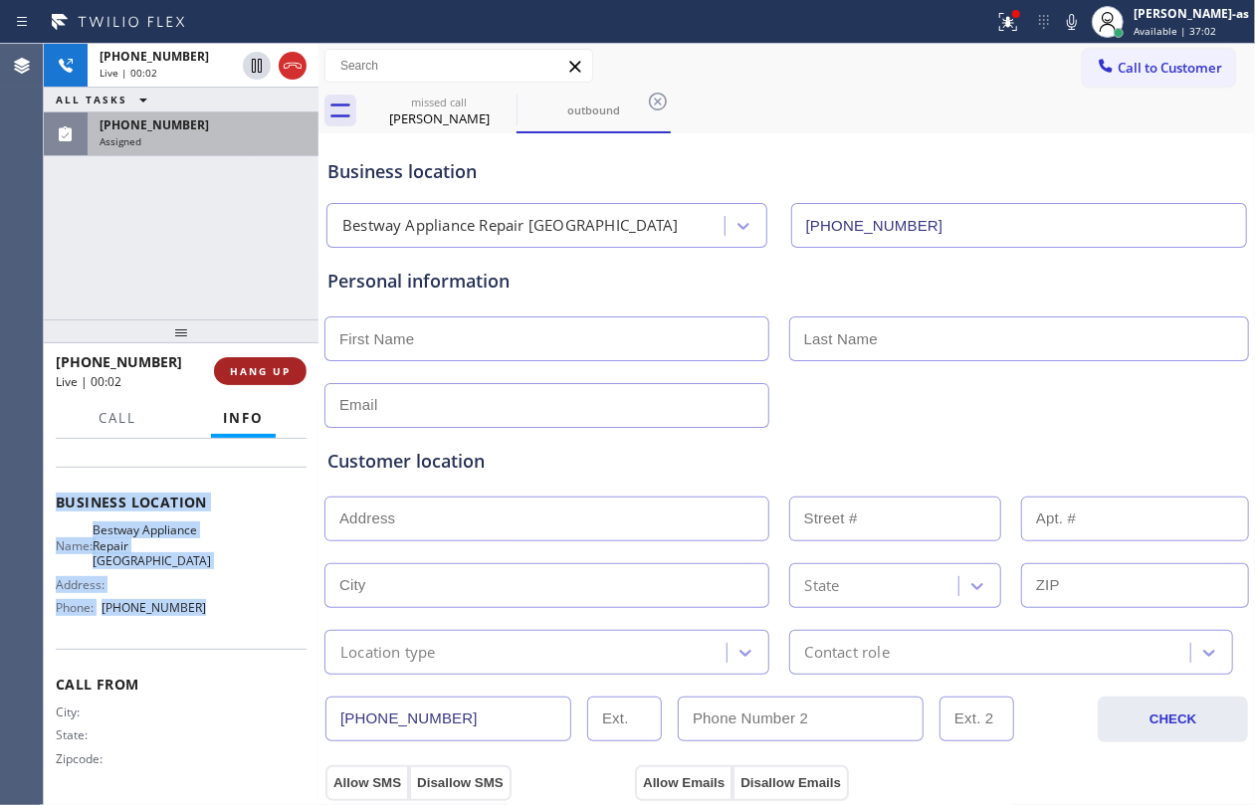
click at [248, 367] on span "HANG UP" at bounding box center [260, 371] width 61 height 14
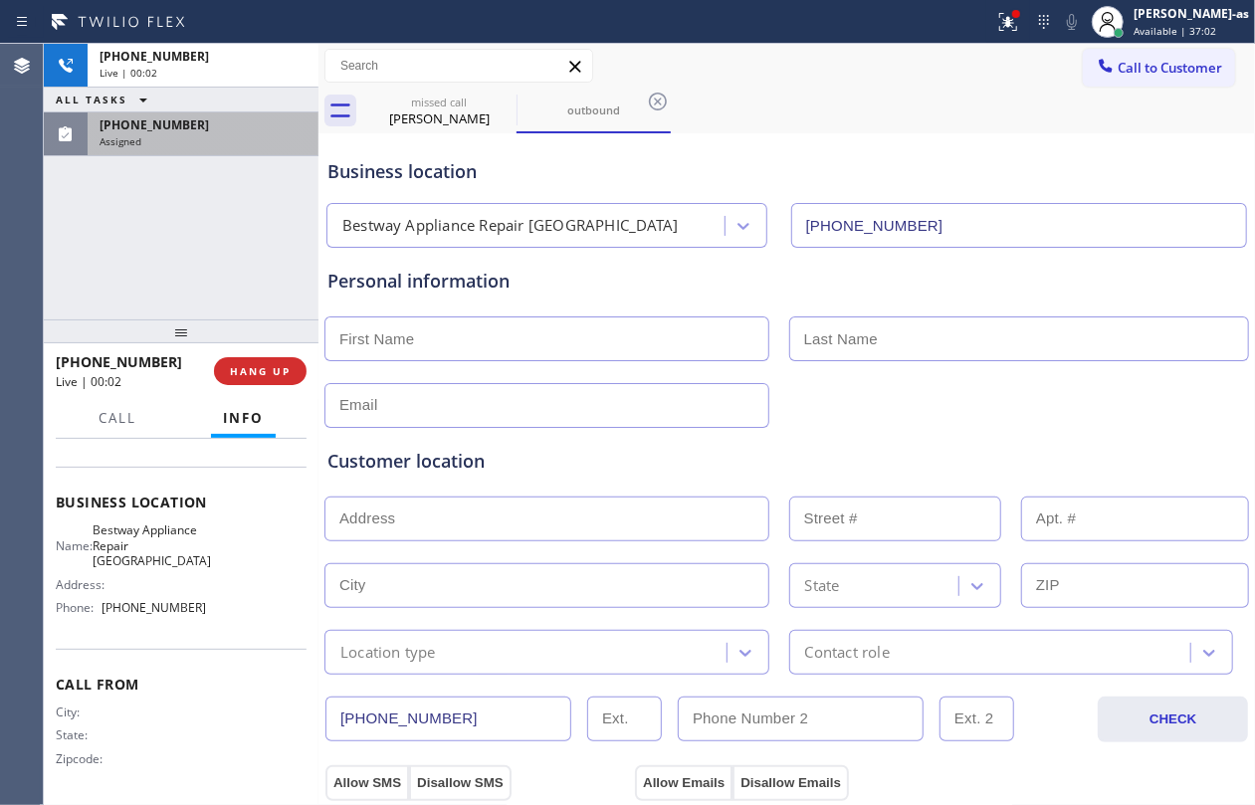
click at [175, 245] on div "[PHONE_NUMBER] Live | 00:02 ALL TASKS ALL TASKS ACTIVE TASKS TASKS IN WRAP UP […" at bounding box center [181, 182] width 275 height 276
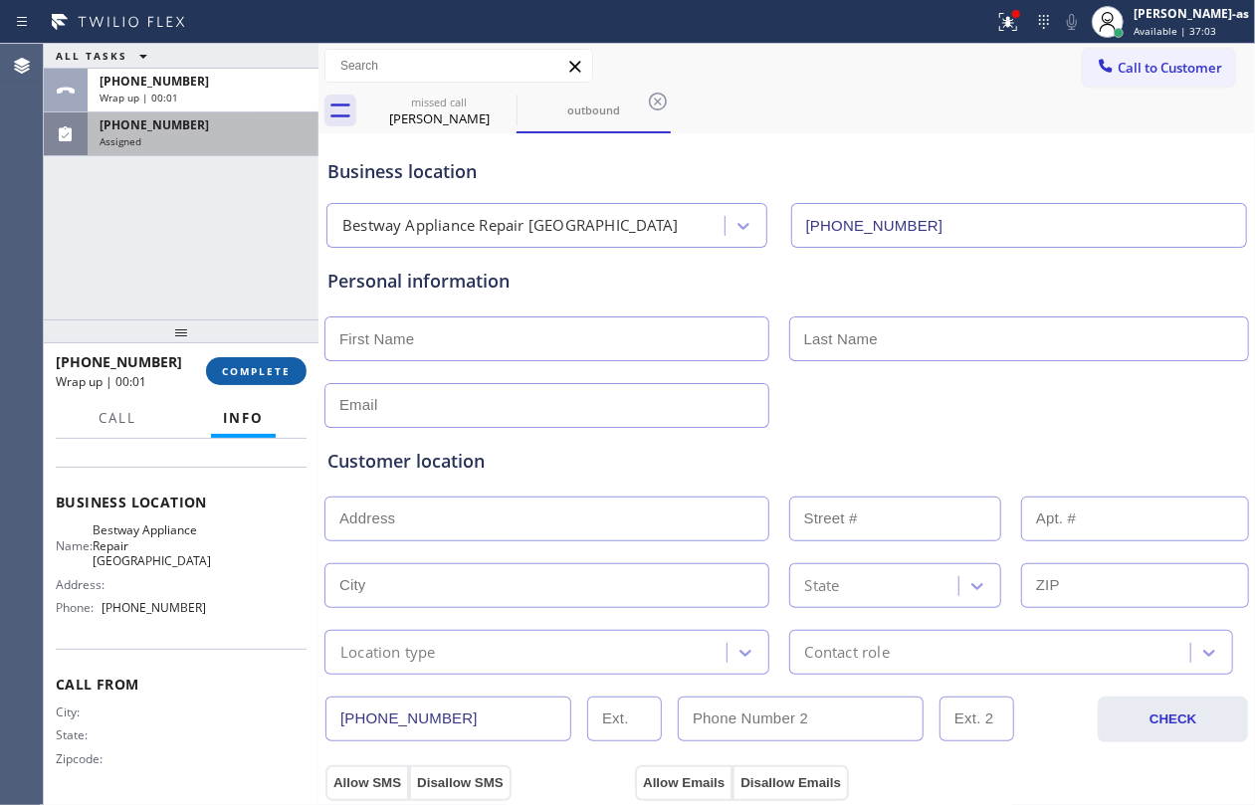
click at [273, 364] on span "COMPLETE" at bounding box center [256, 371] width 69 height 14
drag, startPoint x: 183, startPoint y: 264, endPoint x: 295, endPoint y: 264, distance: 111.5
click at [189, 265] on div "ALL TASKS ALL TASKS ACTIVE TASKS TASKS IN WRAP UP [PHONE_NUMBER] Wrap up | 00:[…" at bounding box center [181, 182] width 275 height 276
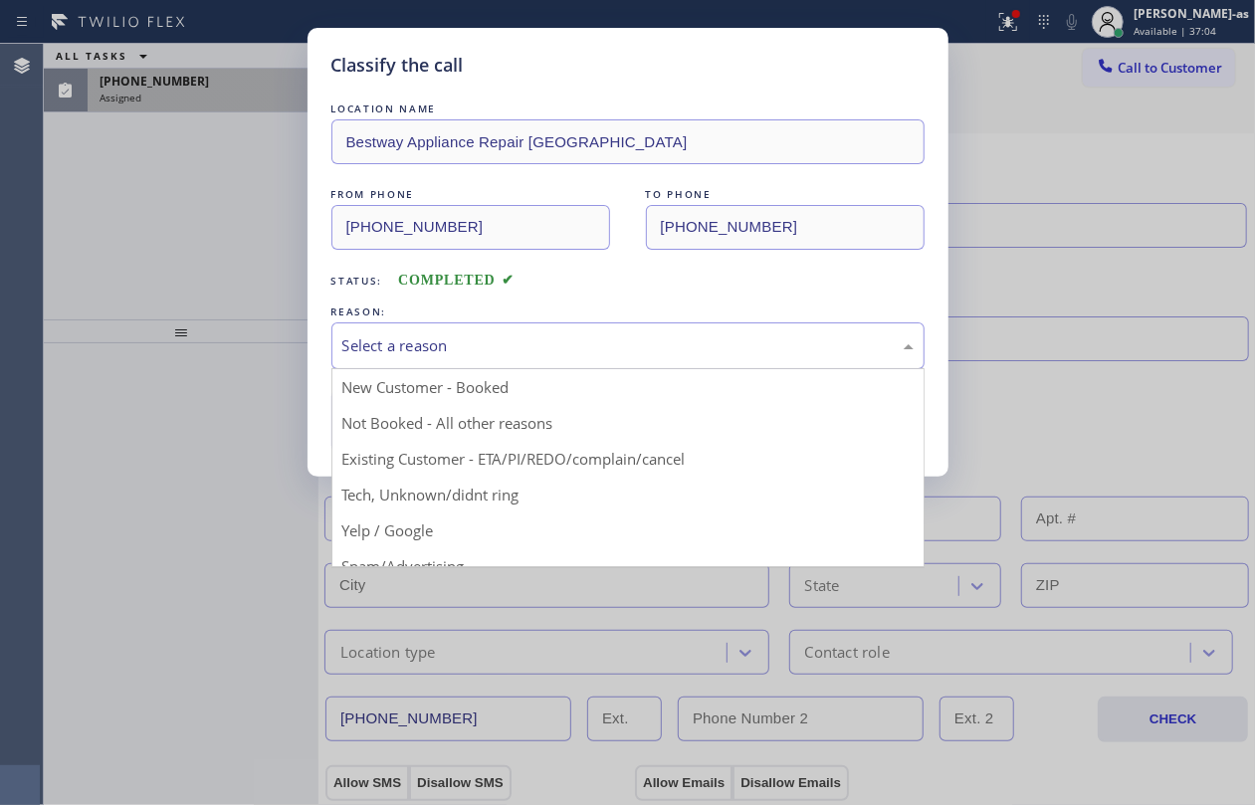
click at [439, 336] on div "Select a reason" at bounding box center [627, 345] width 571 height 23
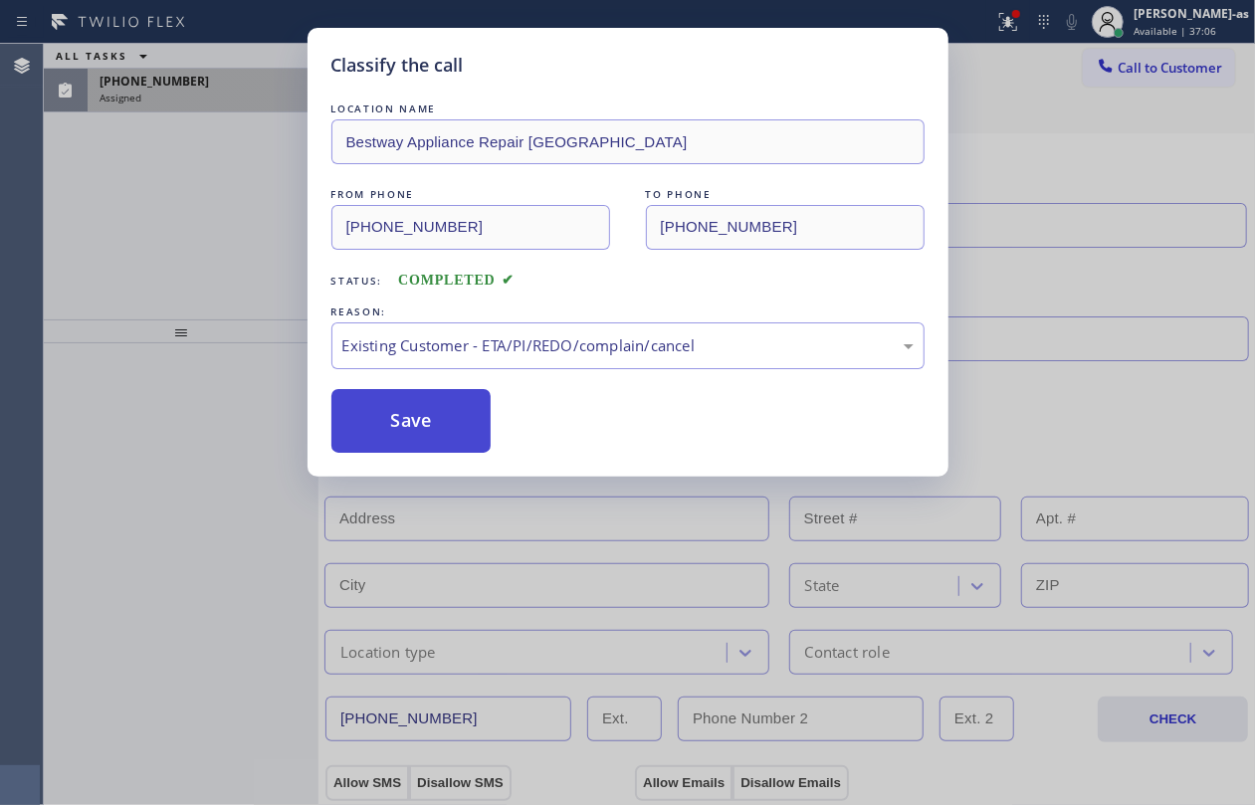
drag, startPoint x: 414, startPoint y: 411, endPoint x: 510, endPoint y: 338, distance: 120.1
click at [415, 411] on button "Save" at bounding box center [411, 421] width 160 height 64
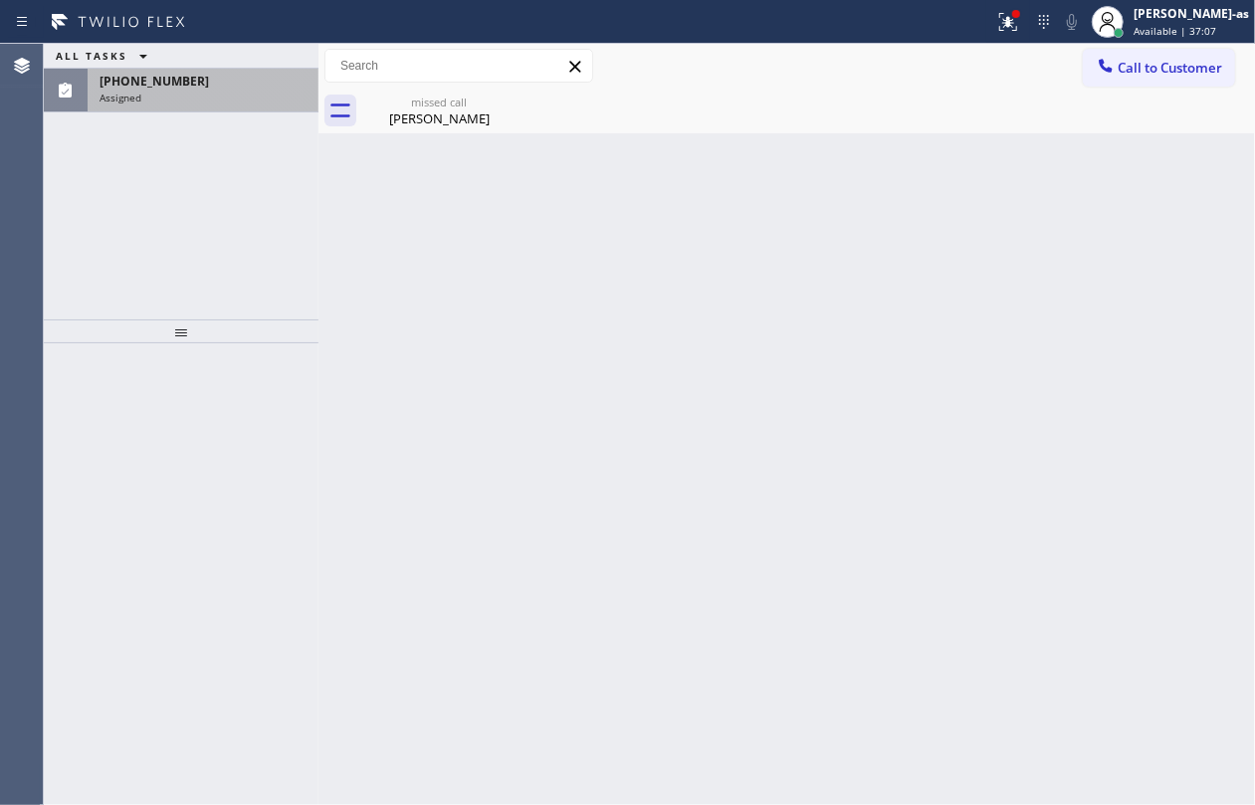
click at [165, 94] on div "Assigned" at bounding box center [203, 98] width 207 height 14
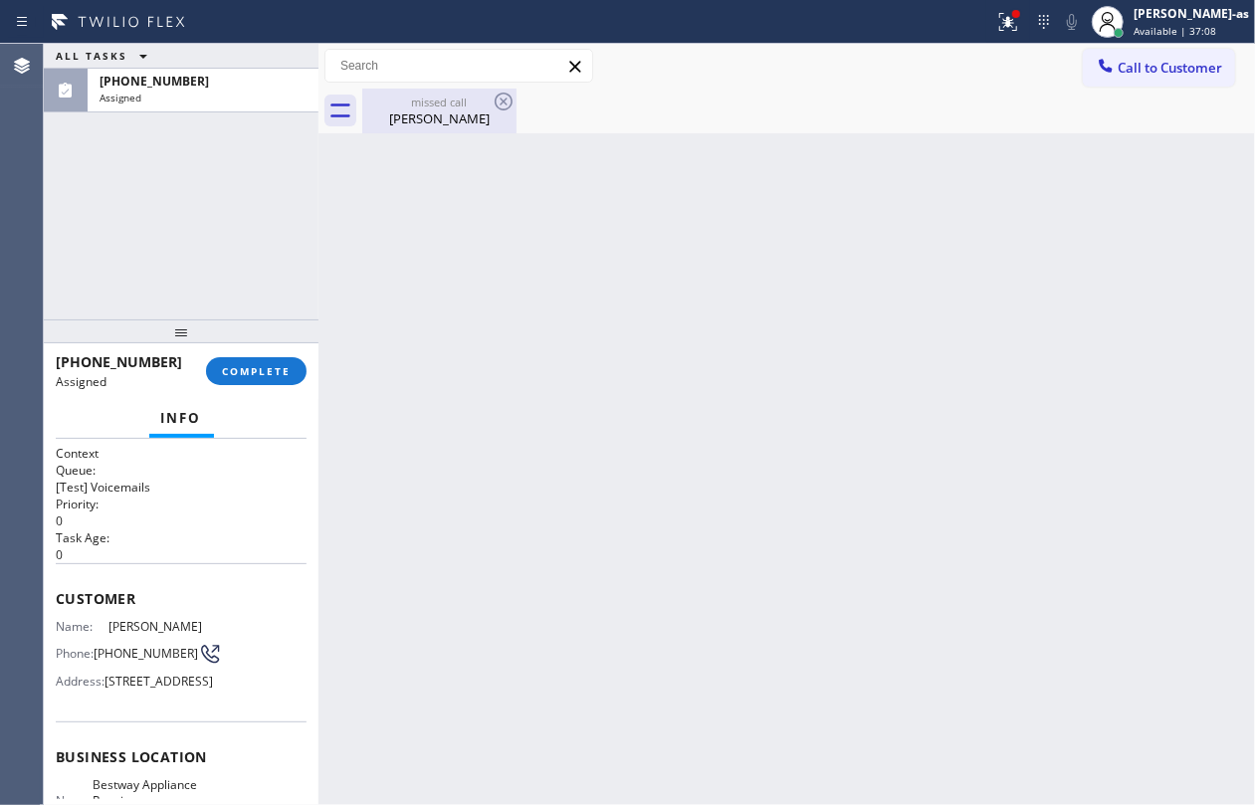
click at [407, 121] on div "[PERSON_NAME]" at bounding box center [439, 119] width 150 height 18
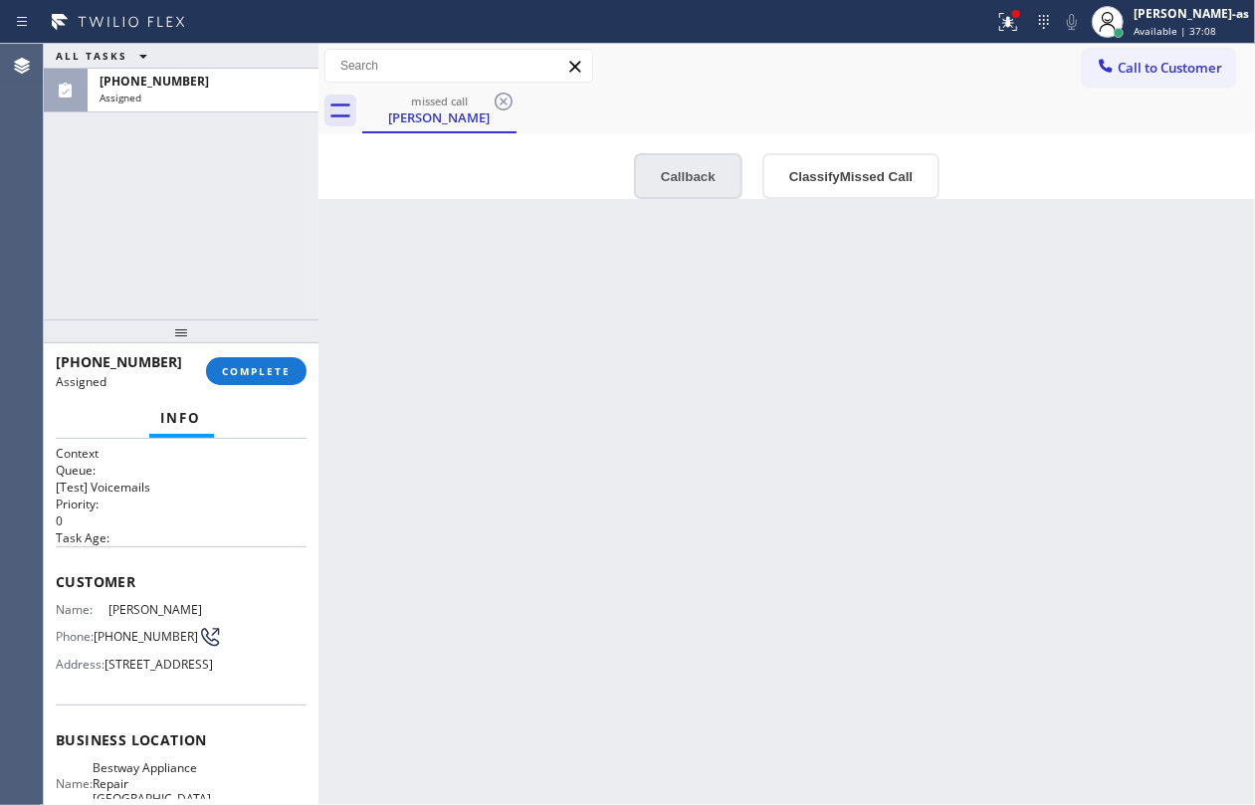
click at [691, 168] on button "Callback" at bounding box center [688, 176] width 109 height 46
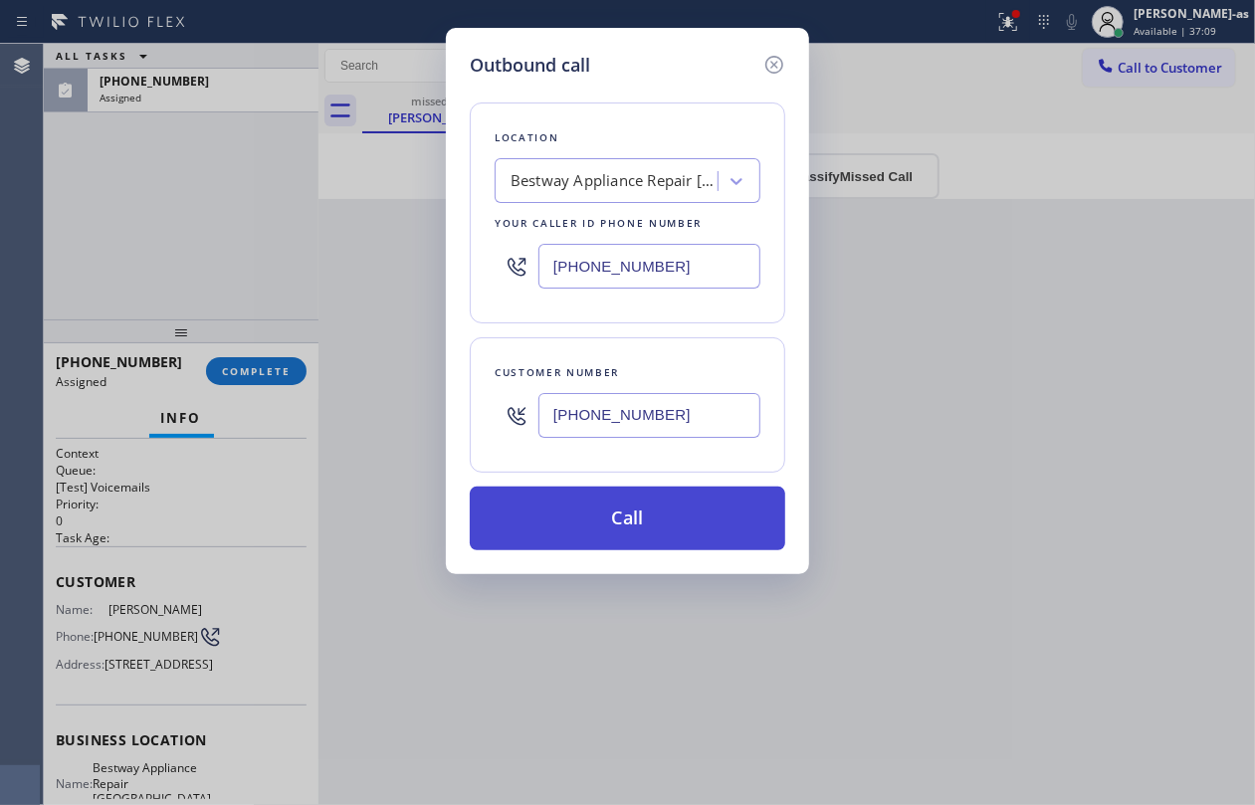
click at [650, 527] on button "Call" at bounding box center [628, 519] width 316 height 64
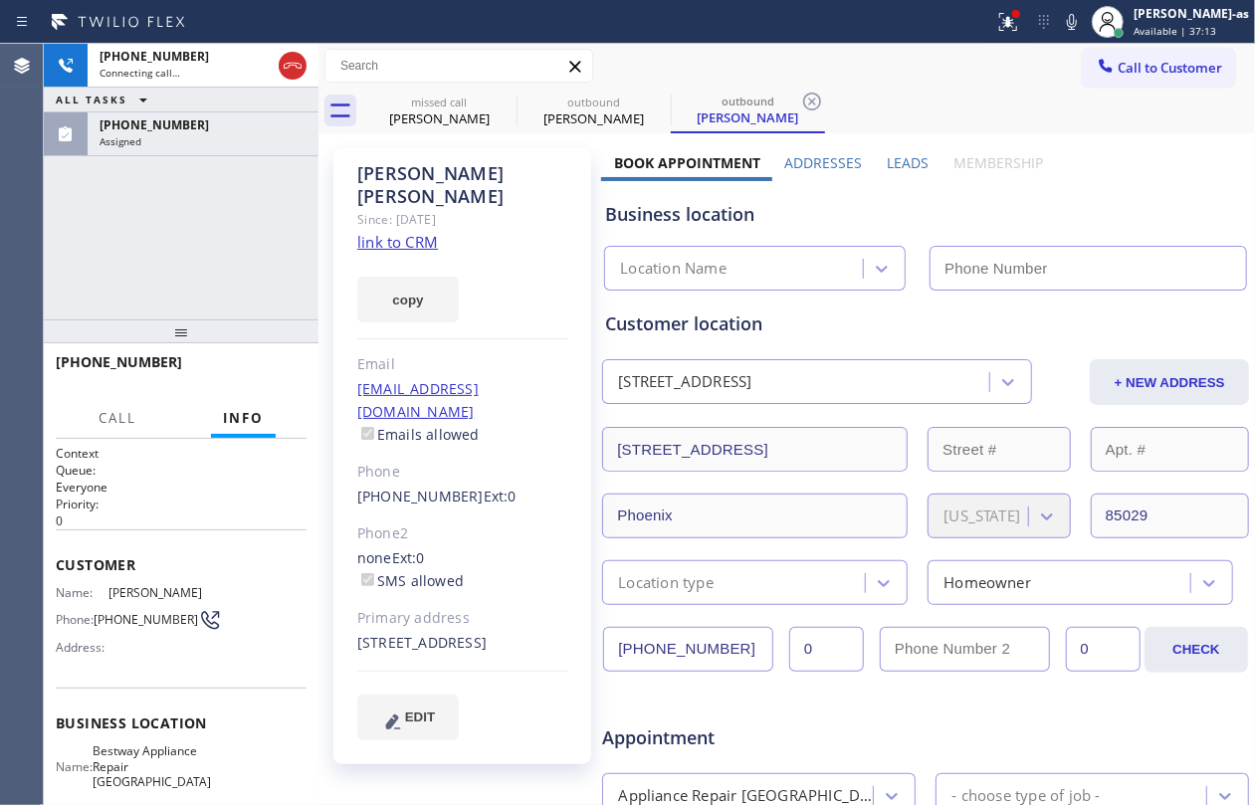
type input "[PHONE_NUMBER]"
click at [400, 232] on link "link to CRM" at bounding box center [397, 242] width 81 height 20
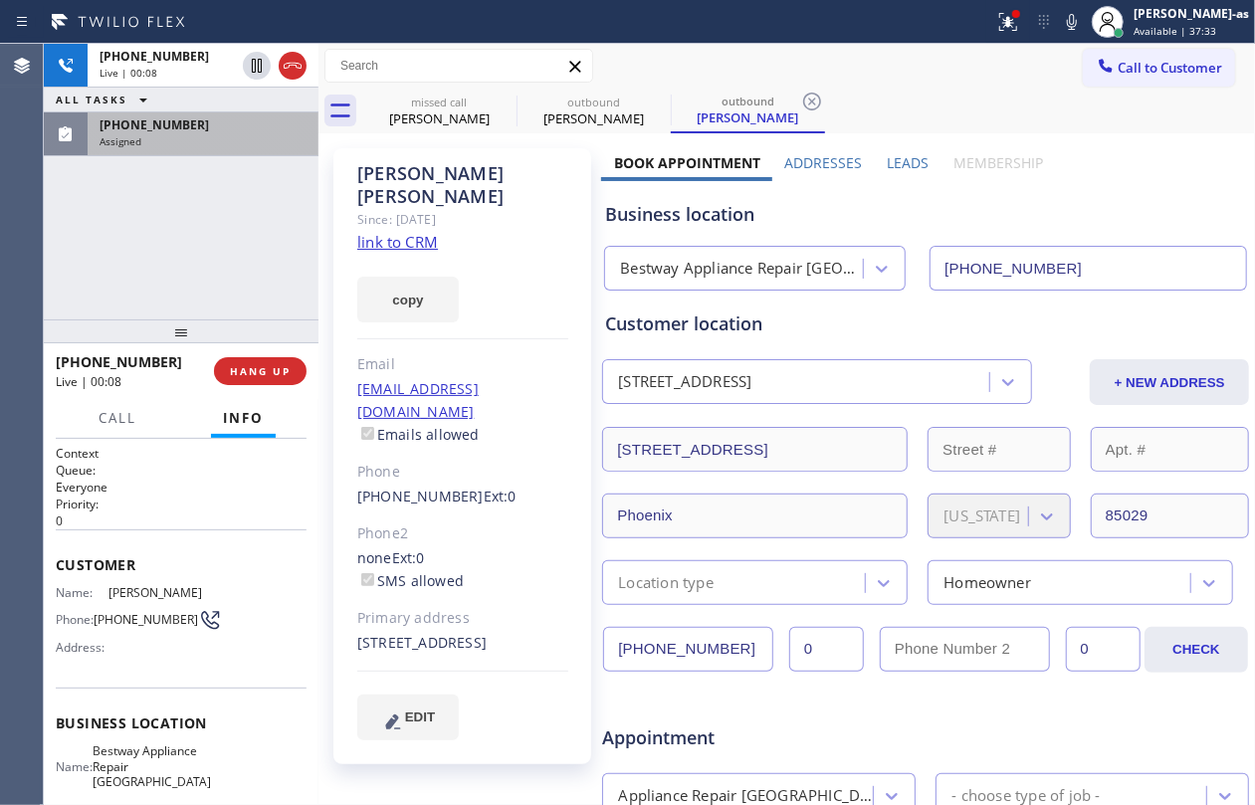
drag, startPoint x: 124, startPoint y: 219, endPoint x: 281, endPoint y: 149, distance: 171.1
click at [191, 212] on div "[PHONE_NUMBER] Live | 00:08 ALL TASKS ALL TASKS ACTIVE TASKS TASKS IN WRAP UP […" at bounding box center [181, 182] width 275 height 276
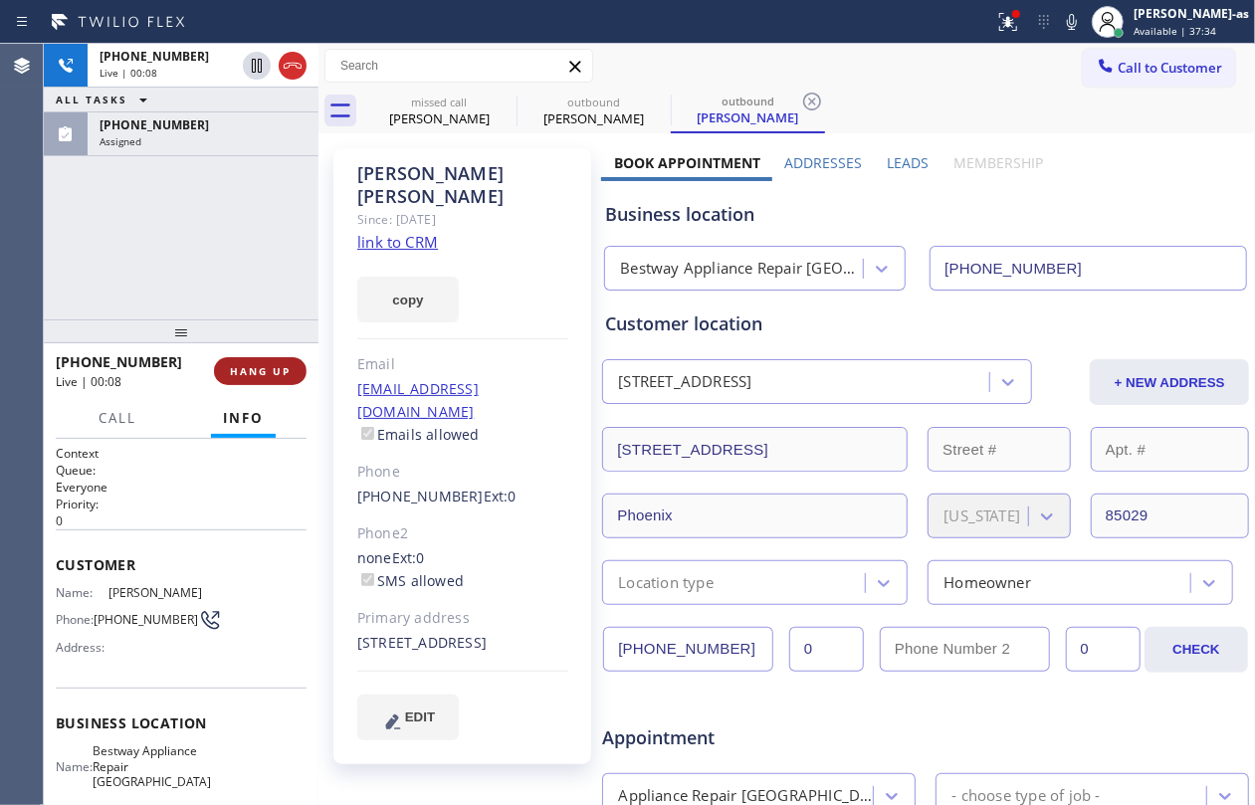
click at [293, 70] on icon at bounding box center [293, 66] width 24 height 24
click at [235, 366] on span "HANG UP" at bounding box center [260, 371] width 61 height 14
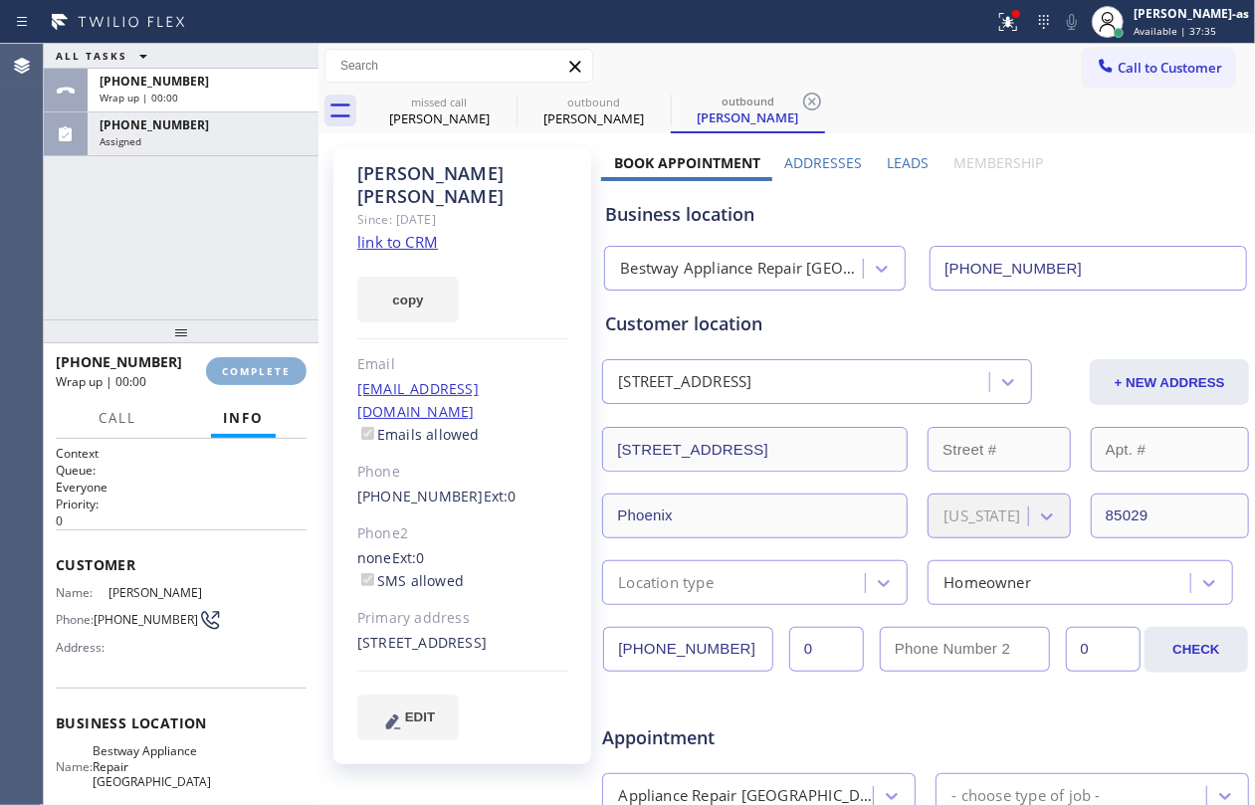
click at [249, 366] on span "COMPLETE" at bounding box center [256, 371] width 69 height 14
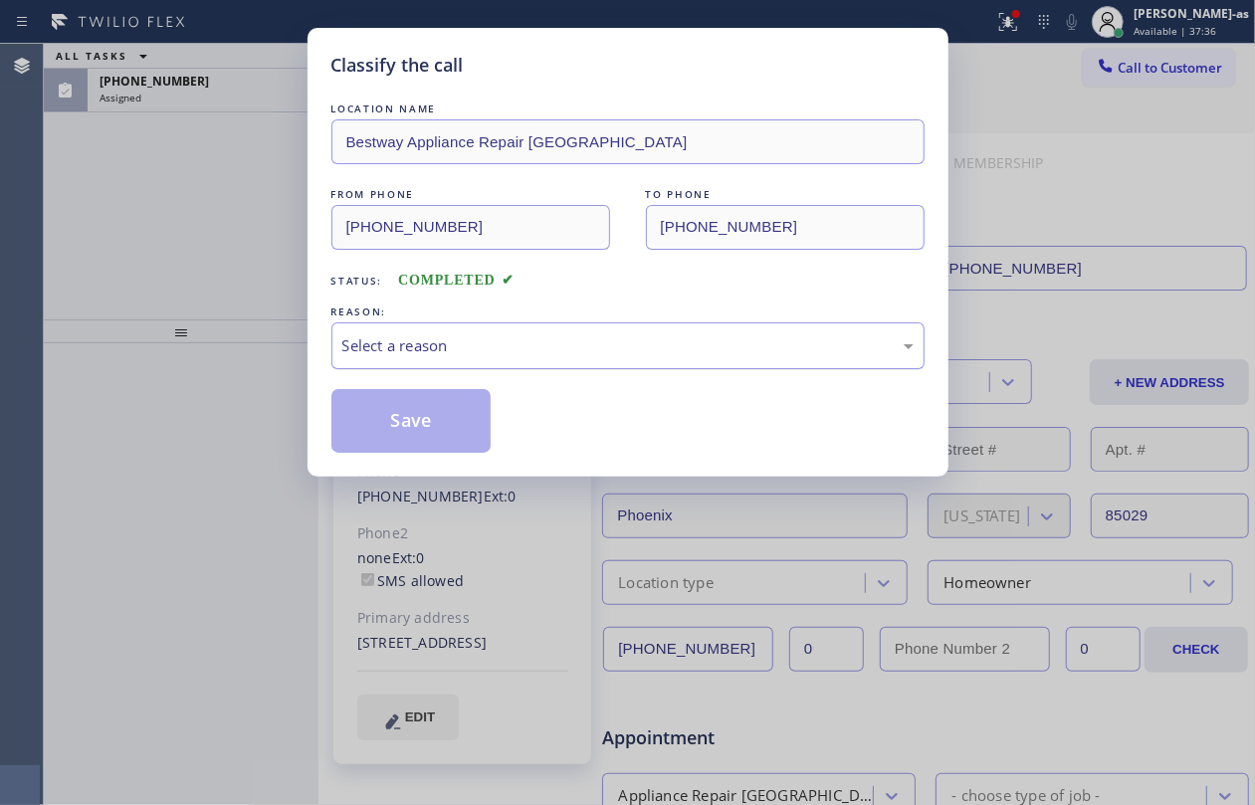
click at [512, 328] on div "Select a reason" at bounding box center [627, 346] width 593 height 47
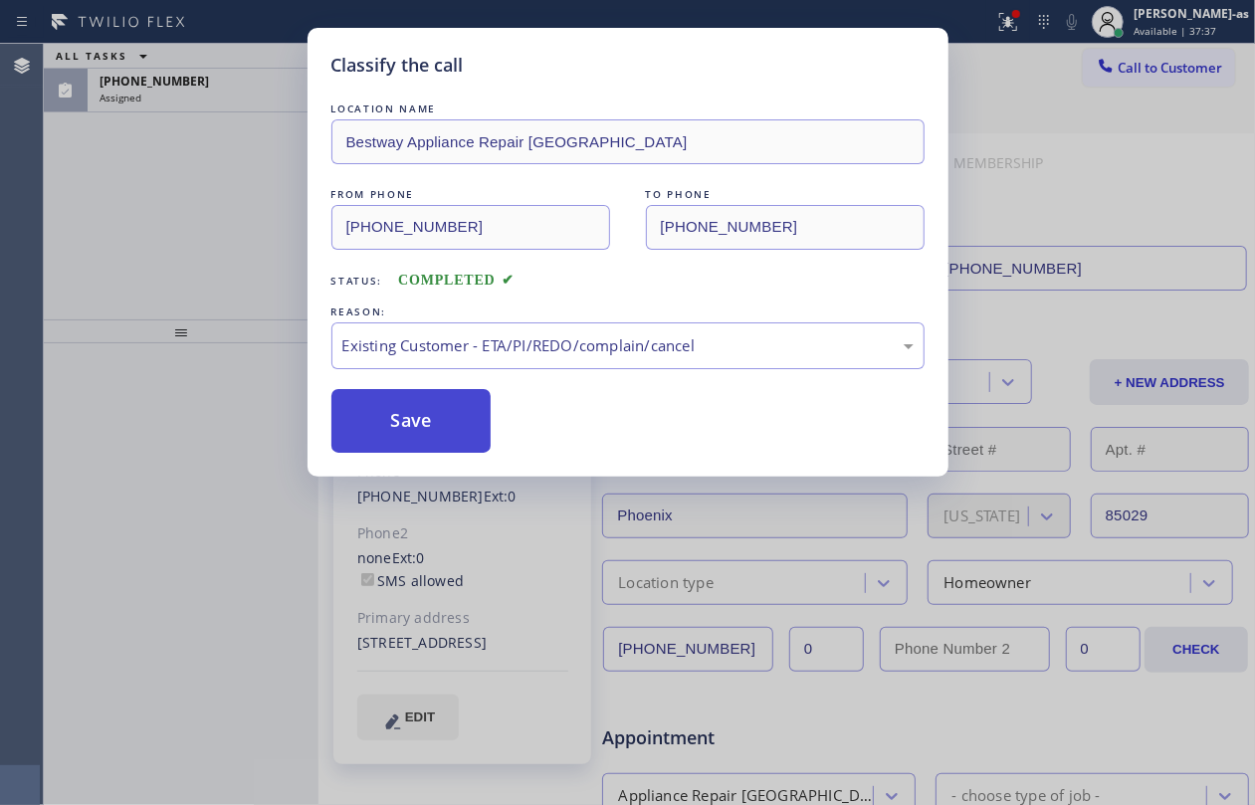
click at [478, 406] on button "Save" at bounding box center [411, 421] width 160 height 64
click at [414, 414] on button "Save" at bounding box center [411, 421] width 160 height 64
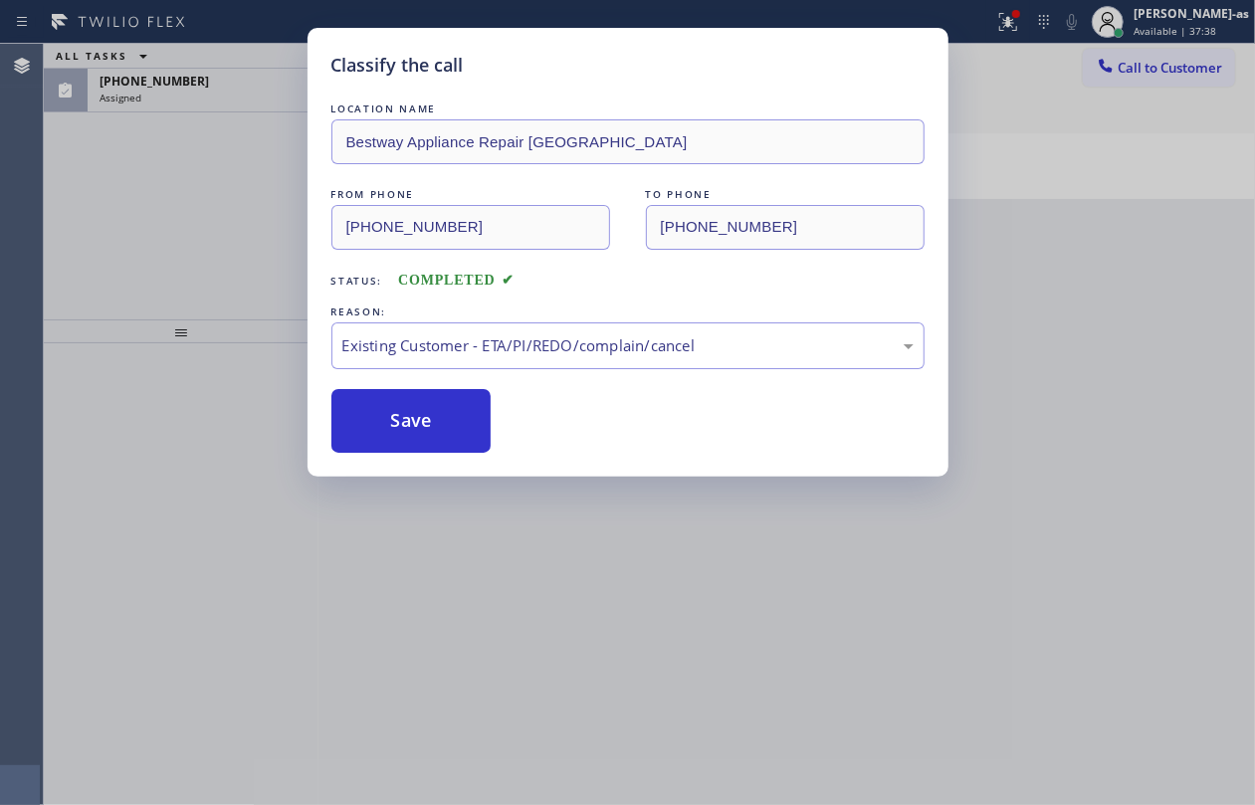
click at [203, 228] on div "Classify the call LOCATION NAME Bestway Appliance Repair Phoenix FROM PHONE [PH…" at bounding box center [627, 402] width 1255 height 805
click at [163, 94] on div "Assigned" at bounding box center [203, 98] width 207 height 14
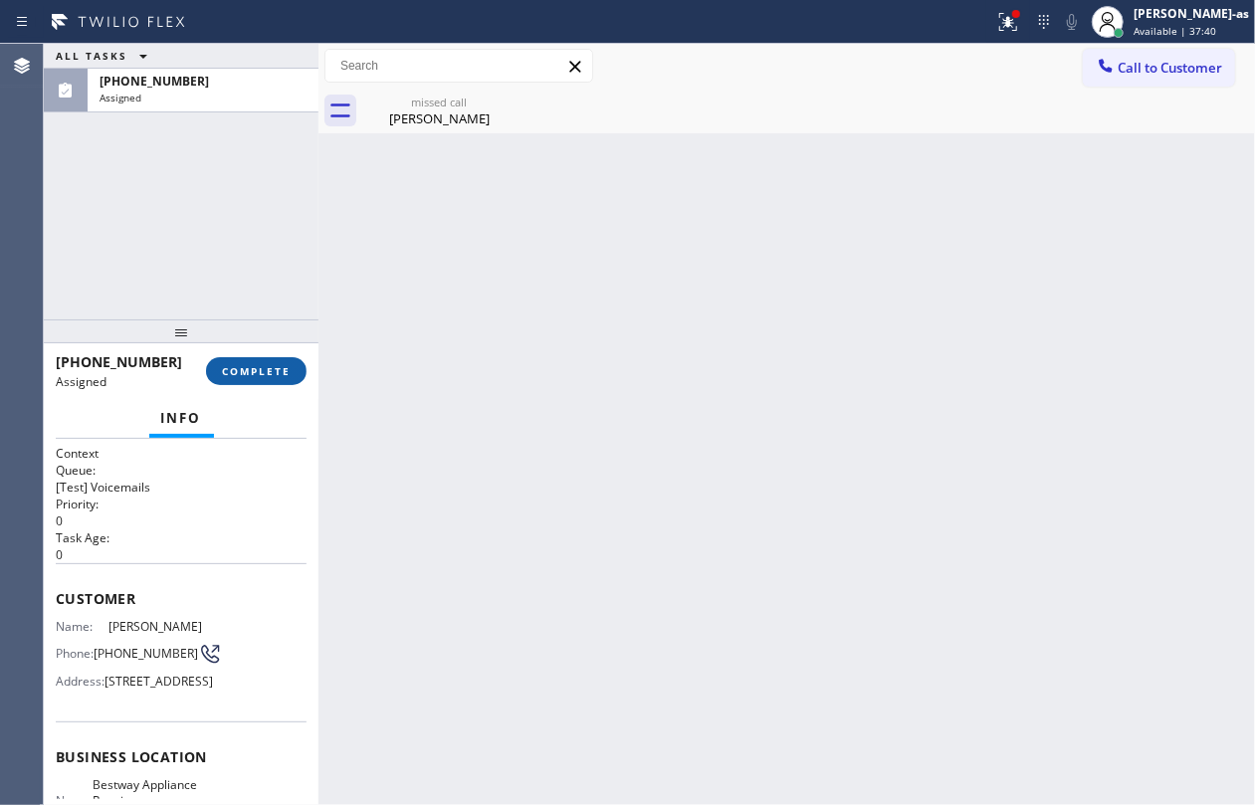
click at [268, 378] on button "COMPLETE" at bounding box center [256, 371] width 101 height 28
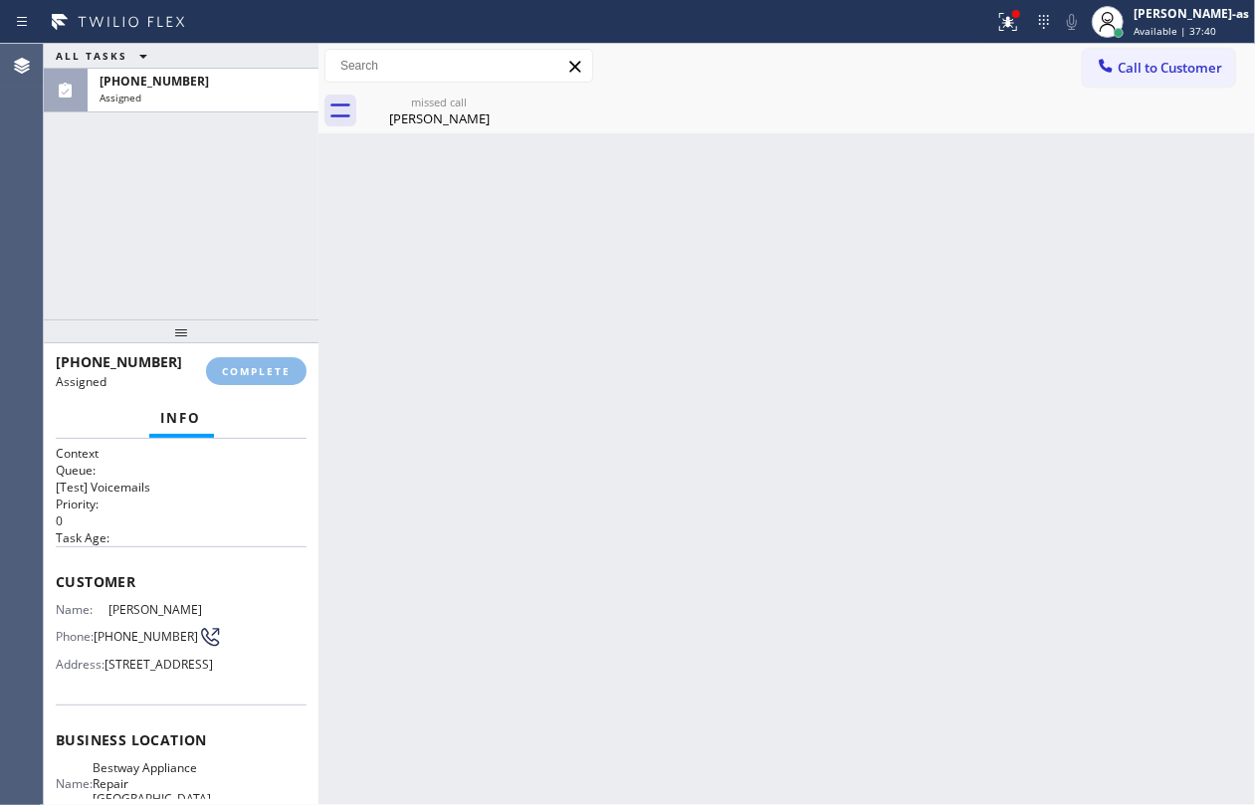
click at [252, 335] on div at bounding box center [181, 332] width 275 height 24
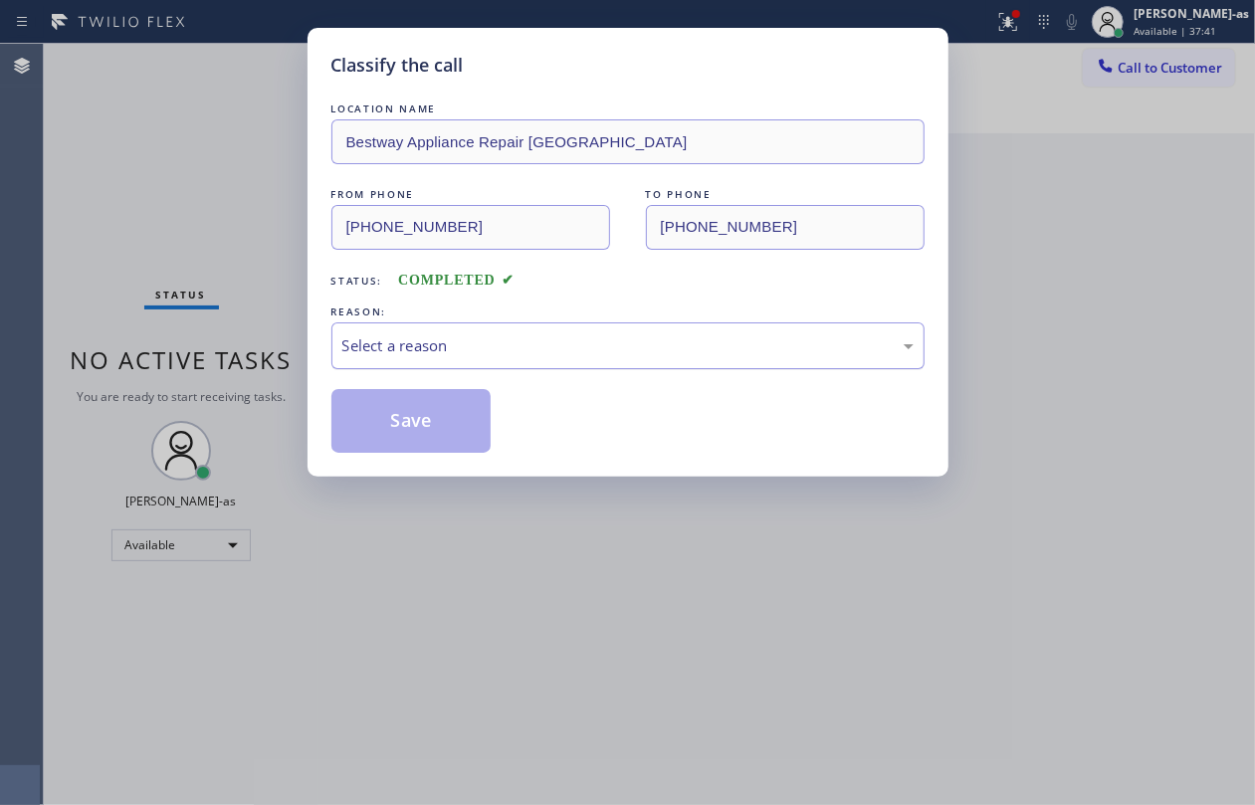
click at [438, 350] on div "Select a reason" at bounding box center [627, 345] width 571 height 23
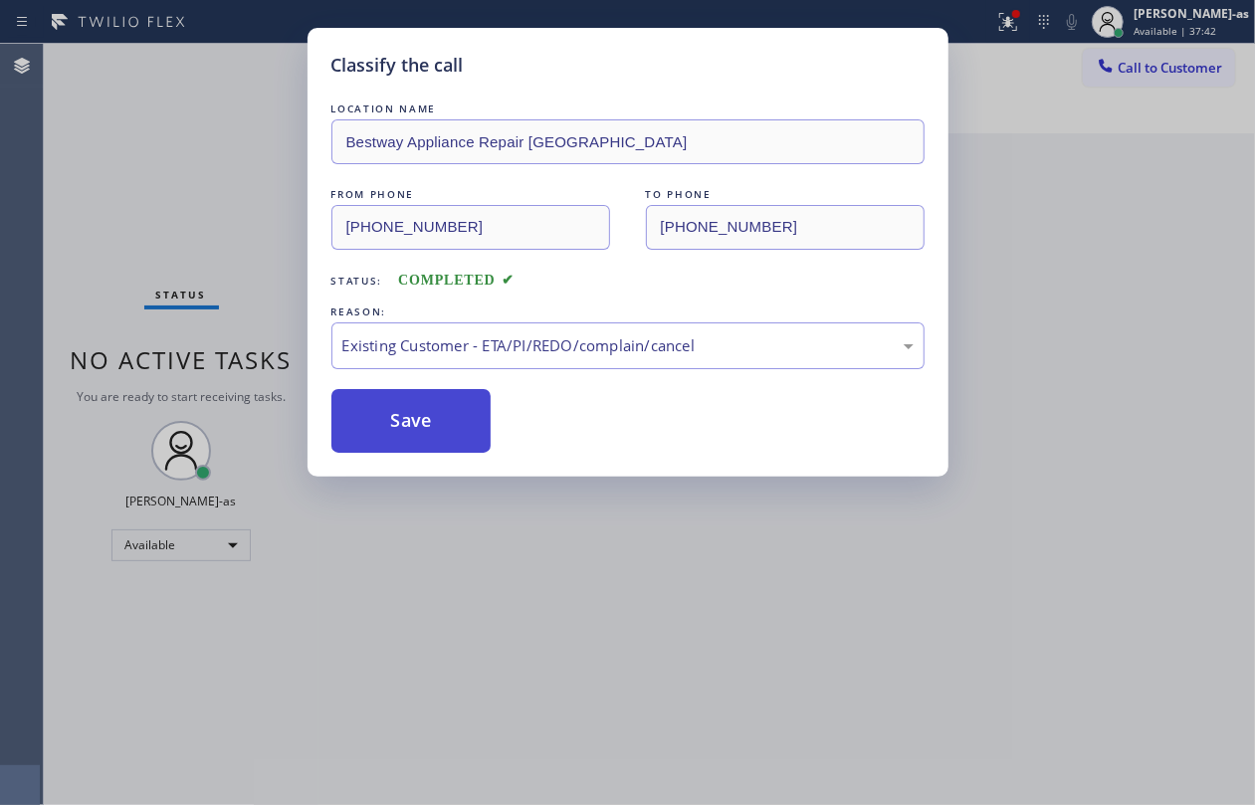
click at [414, 423] on button "Save" at bounding box center [411, 421] width 160 height 64
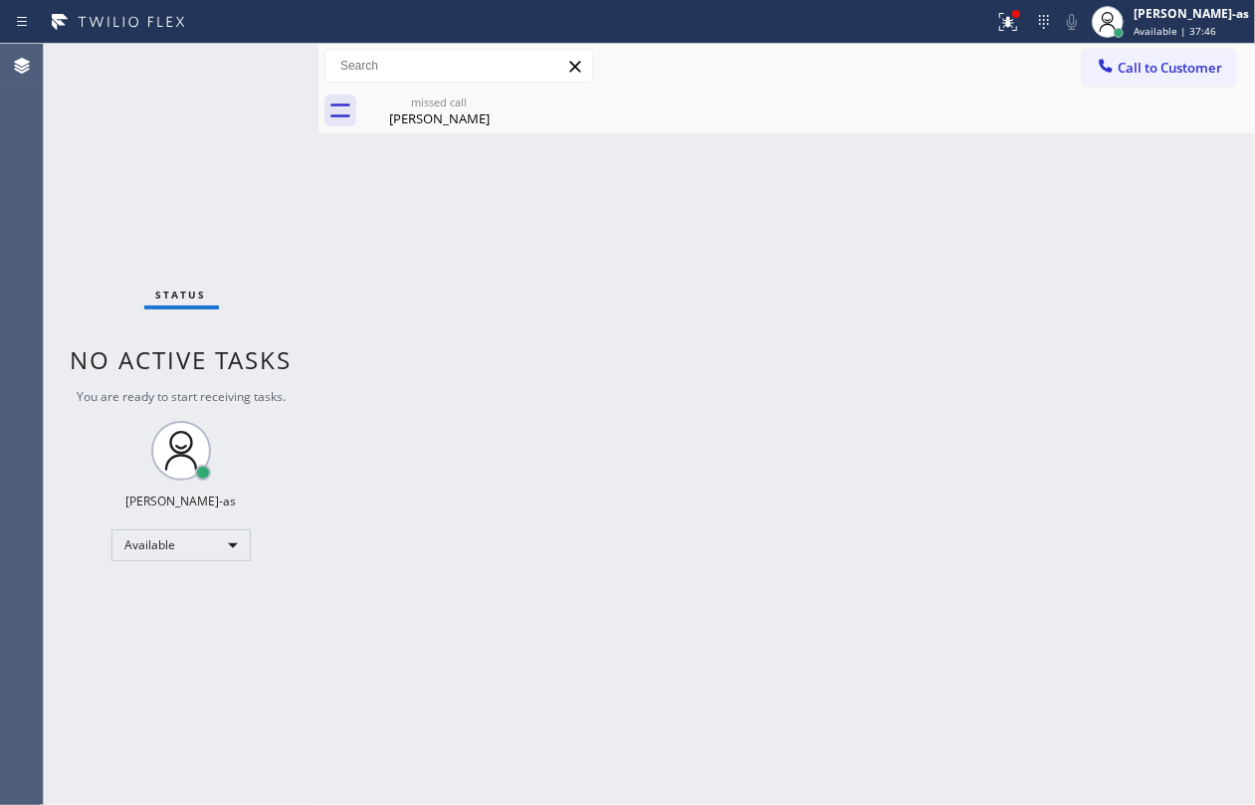
drag, startPoint x: 992, startPoint y: 271, endPoint x: 966, endPoint y: 348, distance: 82.2
click at [992, 275] on div "Back to Dashboard Change Sender ID Customers Technicians Select a contact Outbo…" at bounding box center [787, 425] width 937 height 762
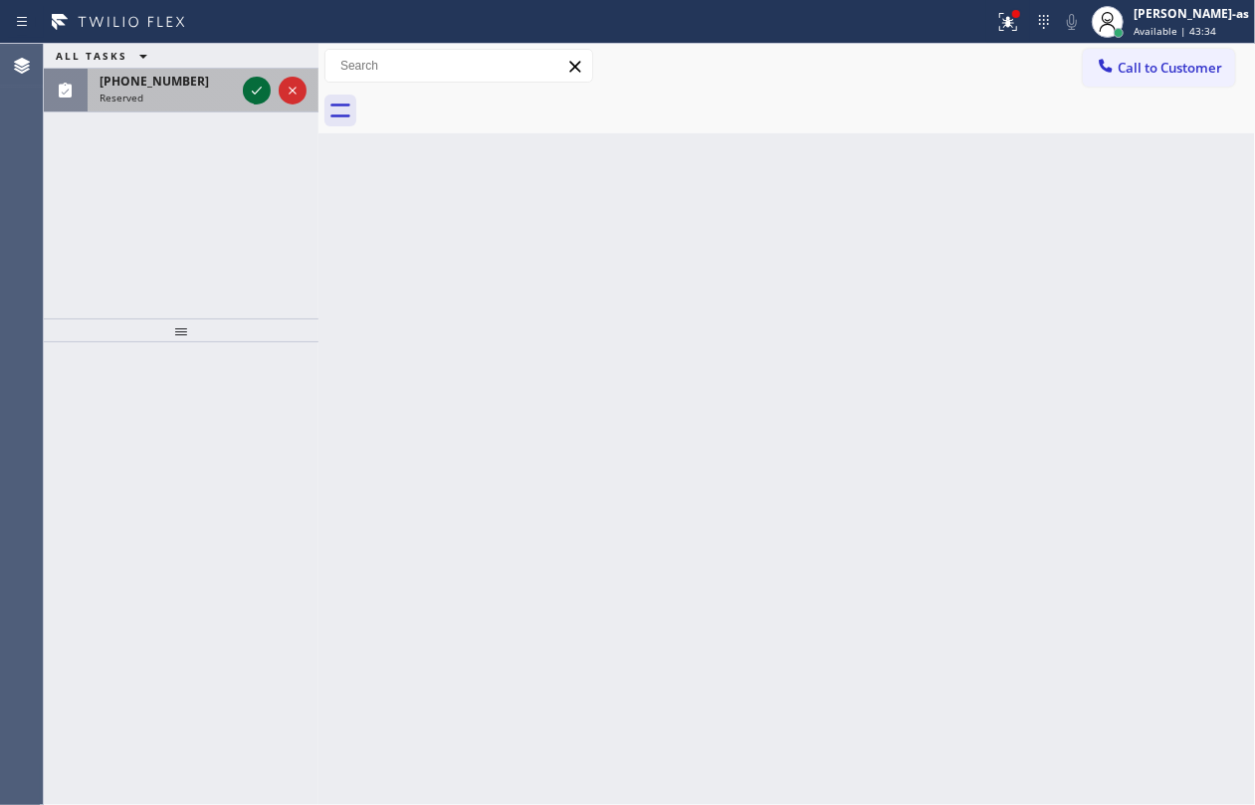
drag, startPoint x: 248, startPoint y: 101, endPoint x: 255, endPoint y: 93, distance: 10.6
click at [251, 98] on icon at bounding box center [257, 91] width 24 height 24
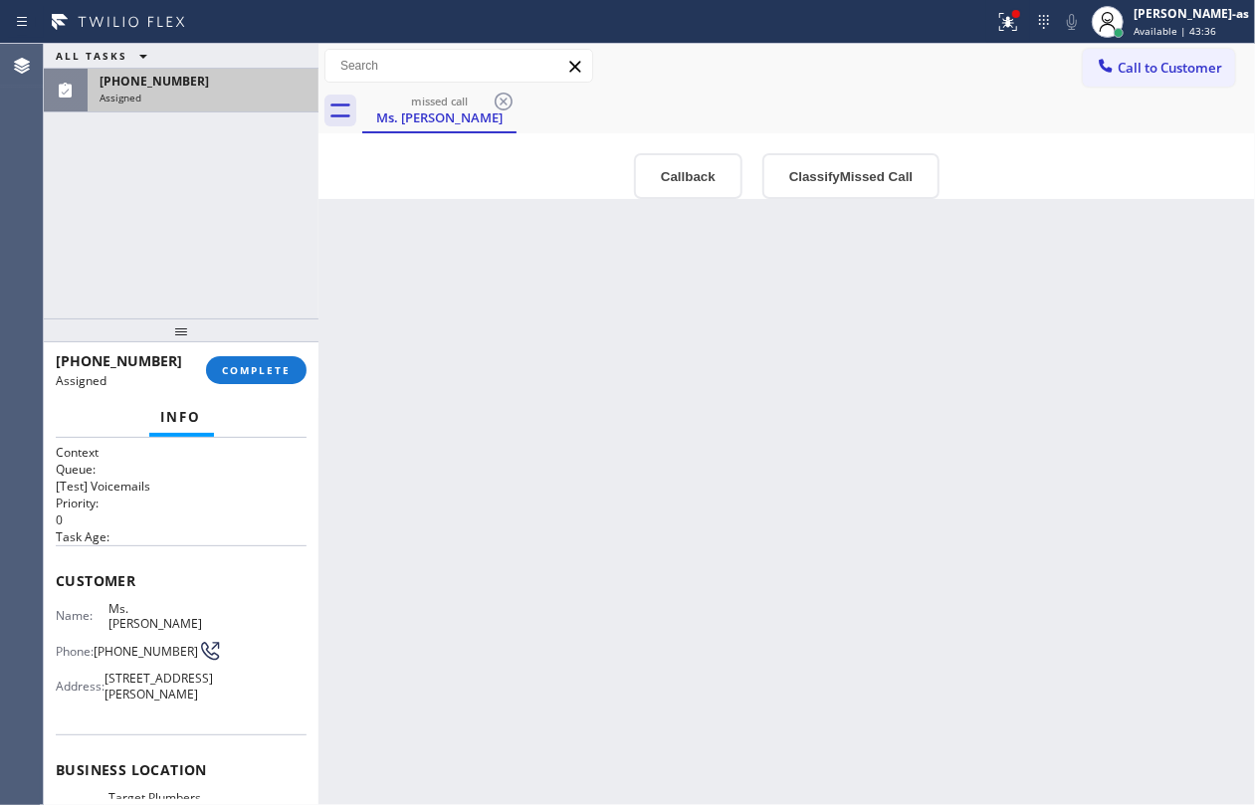
type input "[PHONE_NUMBER]"
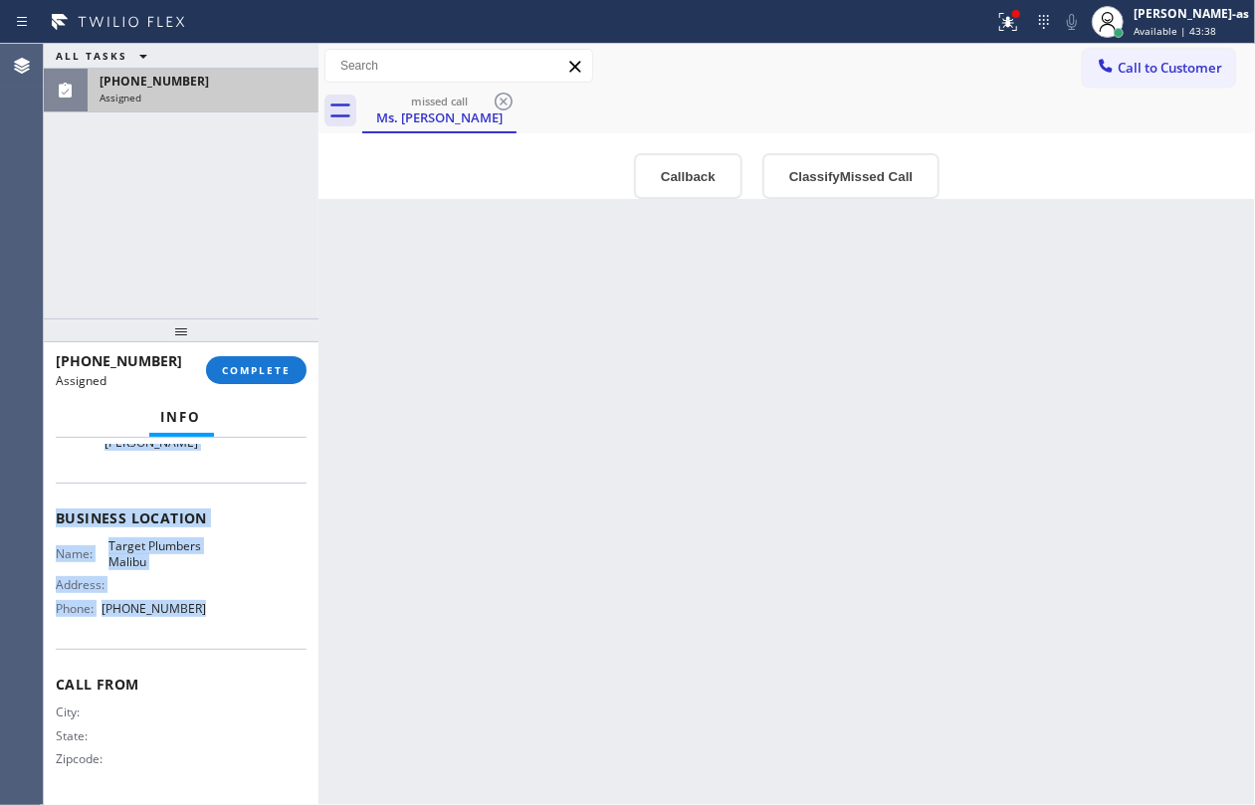
drag, startPoint x: 49, startPoint y: 579, endPoint x: 225, endPoint y: 623, distance: 181.6
click at [225, 623] on div "Context Queue: [Test] Voicemails Priority: 0 Task Age: Customer Name: Ms. [PERS…" at bounding box center [181, 622] width 275 height 368
copy div "Customer Name: Ms. [PERSON_NAME] Phone: [PHONE_NUMBER] Address: [STREET_ADDRESS…"
click at [686, 191] on button "Callback" at bounding box center [688, 176] width 109 height 46
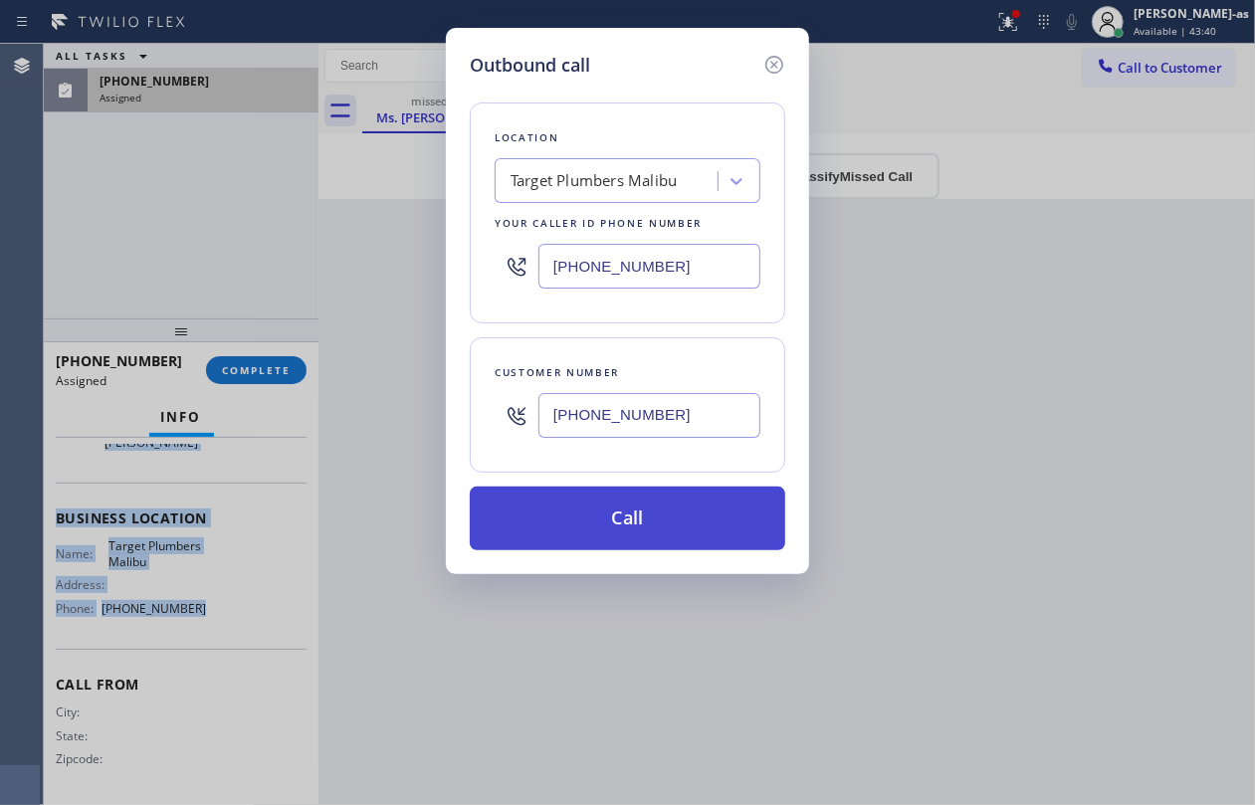
click at [627, 506] on button "Call" at bounding box center [628, 519] width 316 height 64
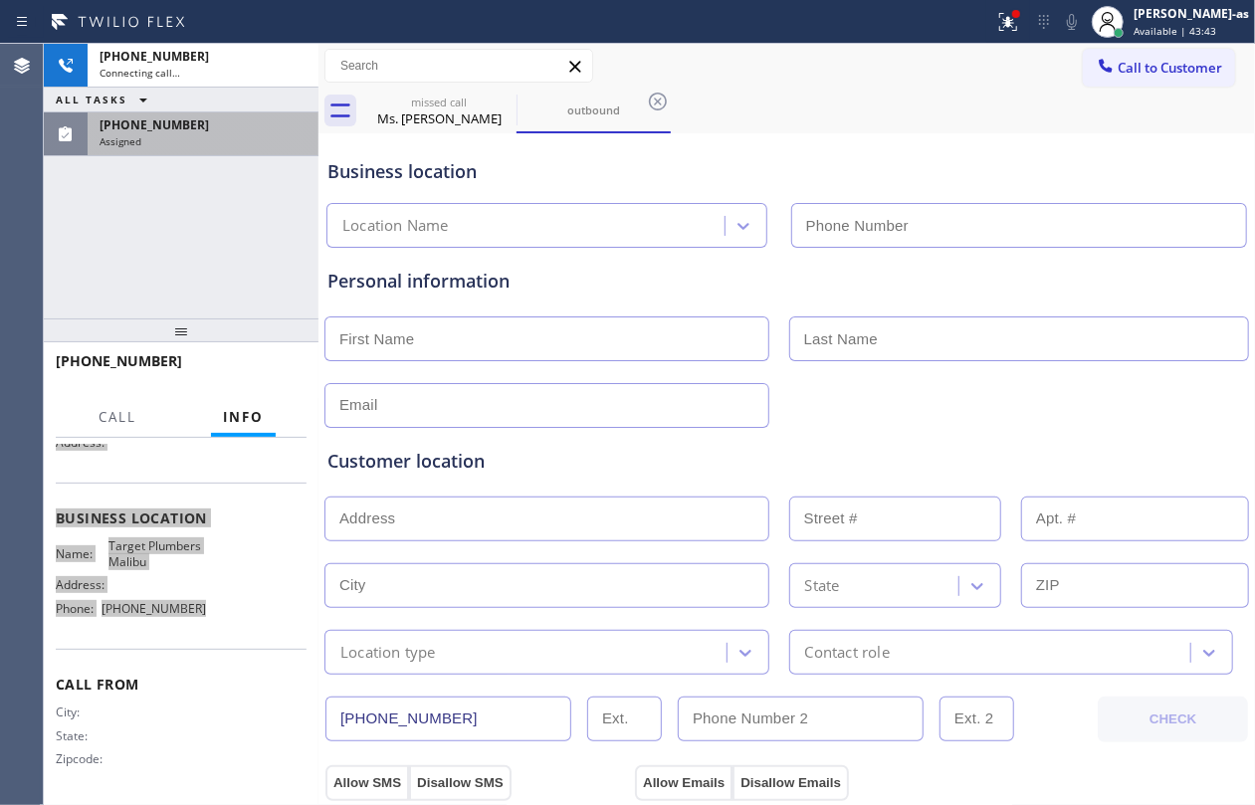
scroll to position [229, 0]
type input "[PHONE_NUMBER]"
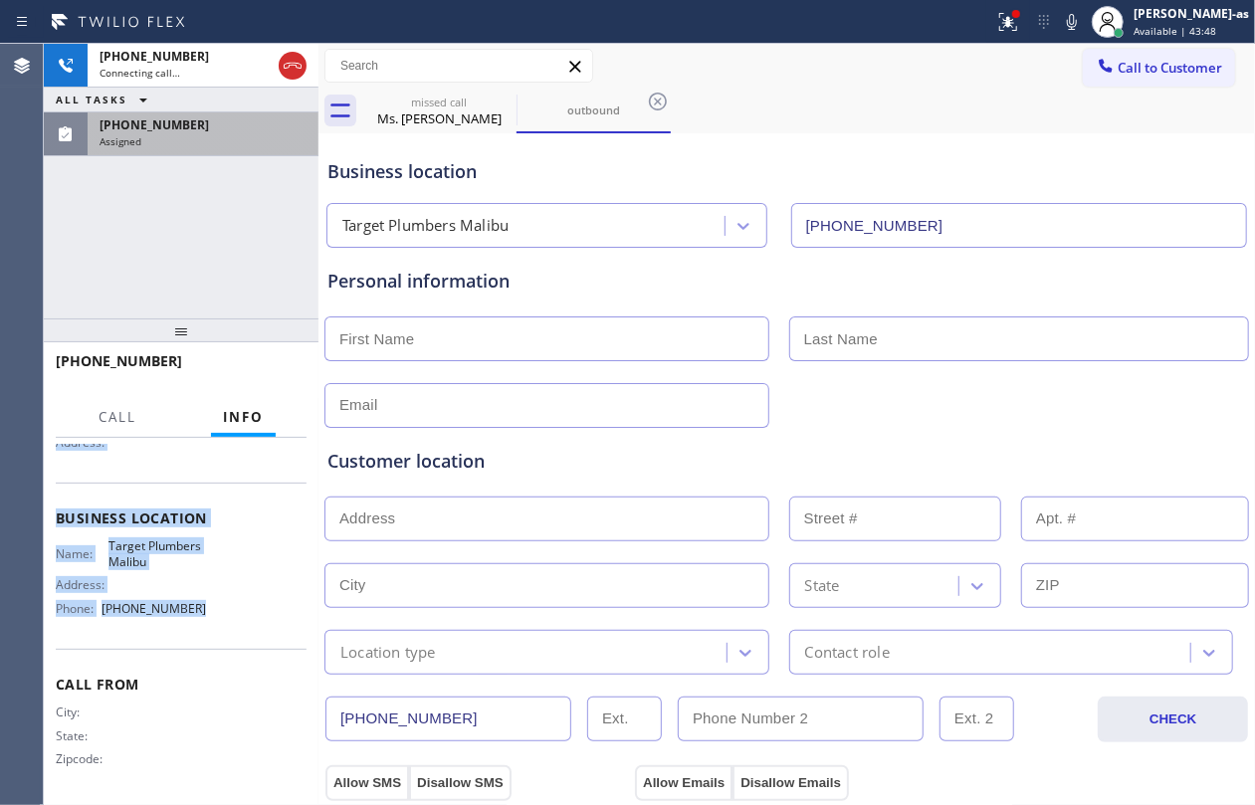
click at [96, 257] on div "[PHONE_NUMBER] Connecting call… ALL TASKS ALL TASKS ACTIVE TASKS TASKS IN WRAP …" at bounding box center [181, 181] width 275 height 275
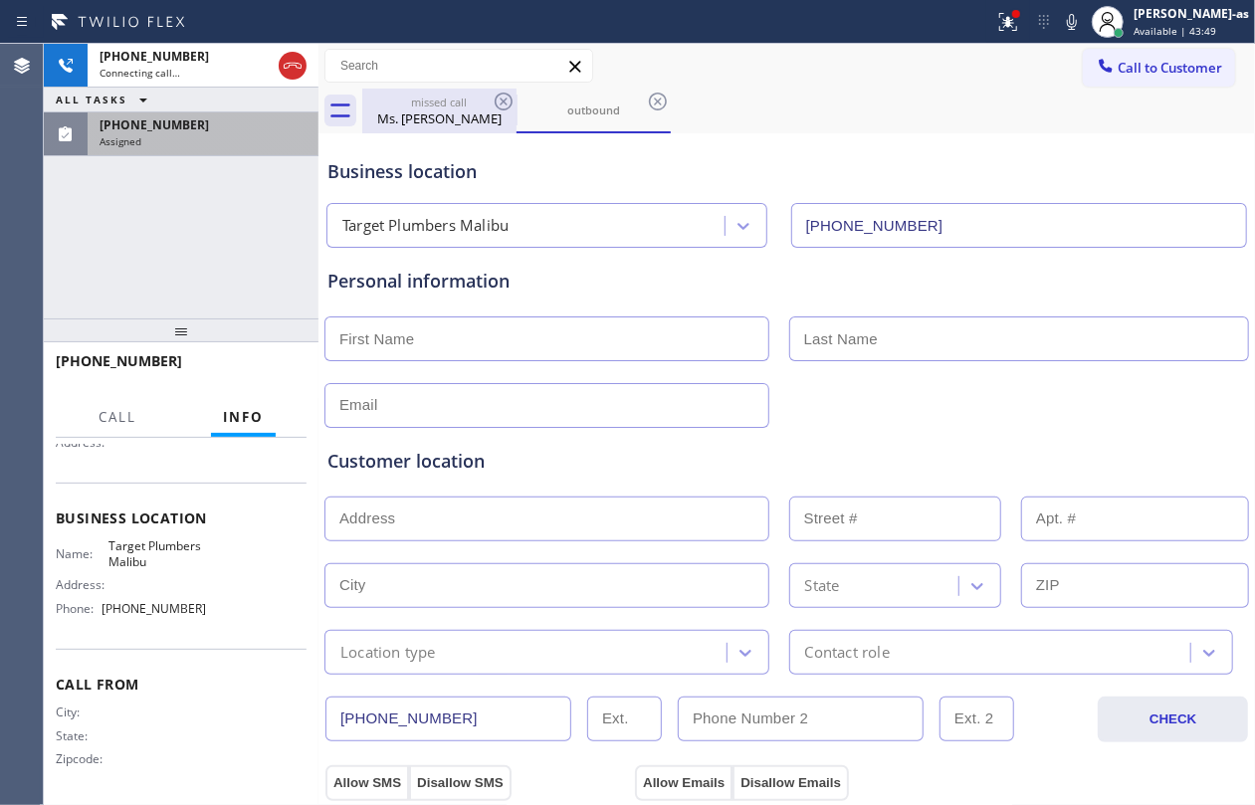
click at [440, 116] on div "Ms. [PERSON_NAME]" at bounding box center [439, 119] width 150 height 18
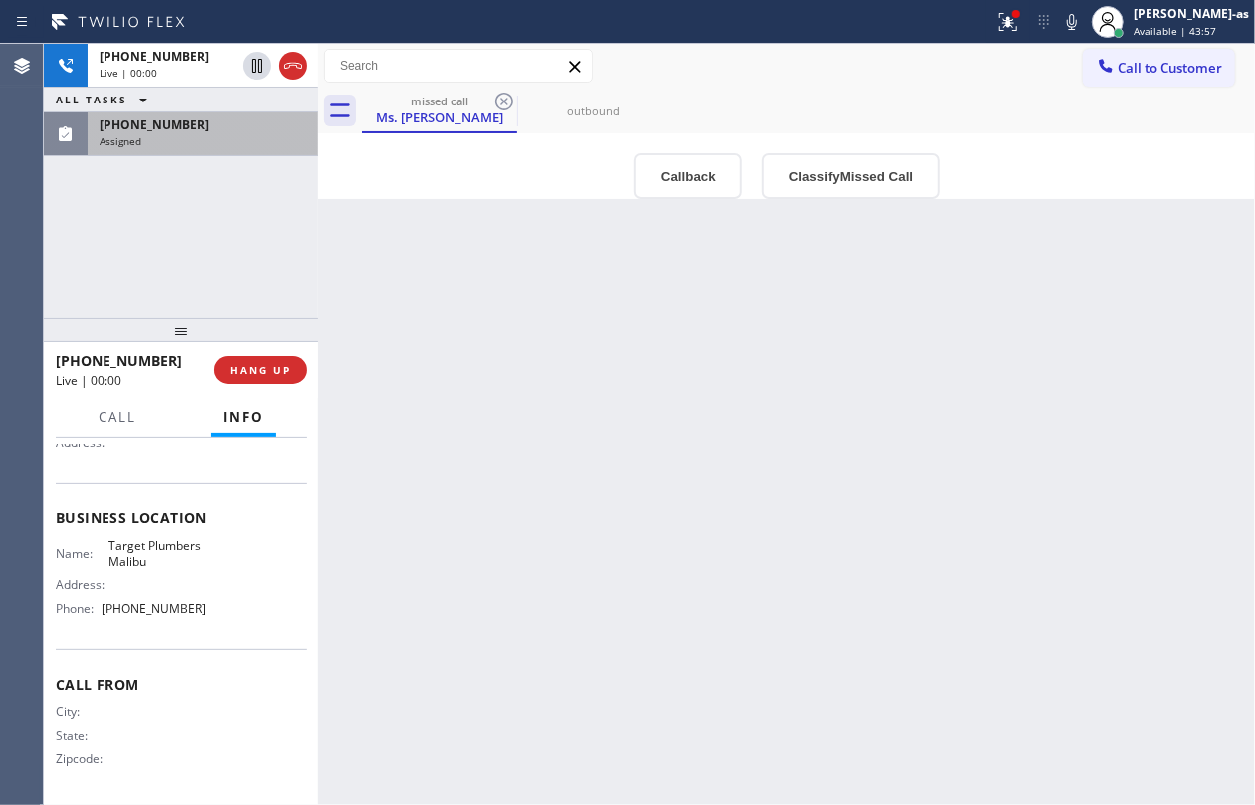
click at [193, 240] on div "[PHONE_NUMBER] Live | 00:00 ALL TASKS ALL TASKS ACTIVE TASKS TASKS IN WRAP UP […" at bounding box center [181, 181] width 275 height 275
click at [180, 225] on div "[PHONE_NUMBER] Live | 00:12 ALL TASKS ALL TASKS ACTIVE TASKS TASKS IN WRAP UP […" at bounding box center [181, 181] width 275 height 275
click at [259, 235] on div "[PHONE_NUMBER] Live | 00:28 ALL TASKS ALL TASKS ACTIVE TASKS TASKS IN WRAP UP […" at bounding box center [181, 181] width 275 height 275
click at [271, 378] on button "HANG UP" at bounding box center [260, 370] width 93 height 28
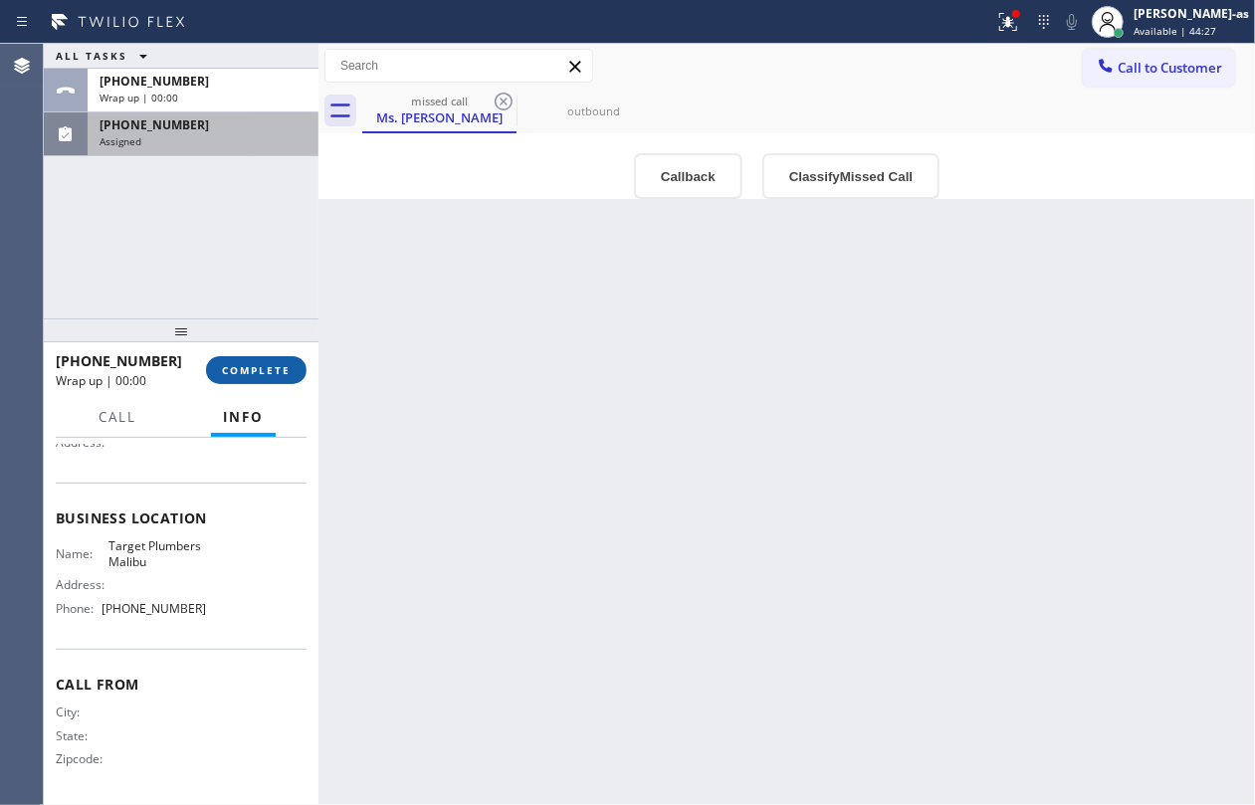
click at [287, 370] on span "COMPLETE" at bounding box center [256, 370] width 69 height 14
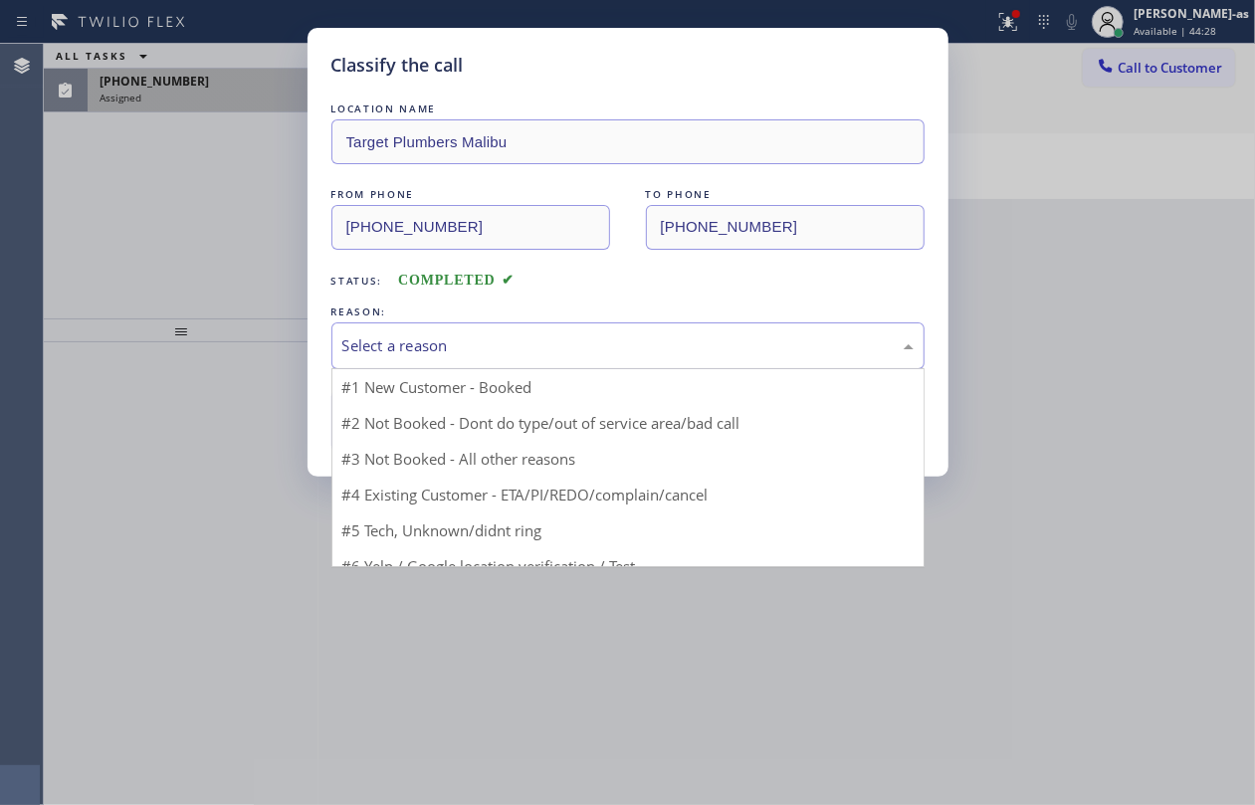
drag, startPoint x: 480, startPoint y: 350, endPoint x: 673, endPoint y: 460, distance: 222.0
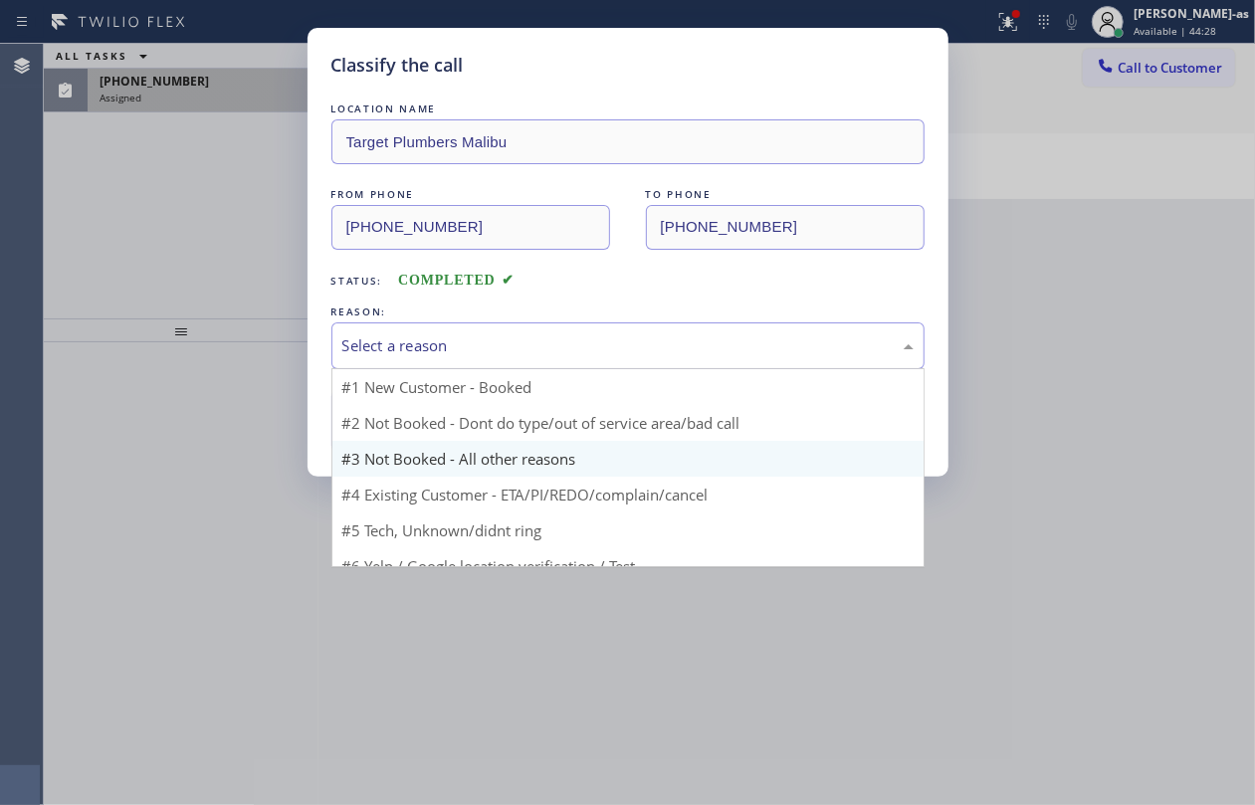
click at [488, 352] on div "Select a reason" at bounding box center [627, 345] width 571 height 23
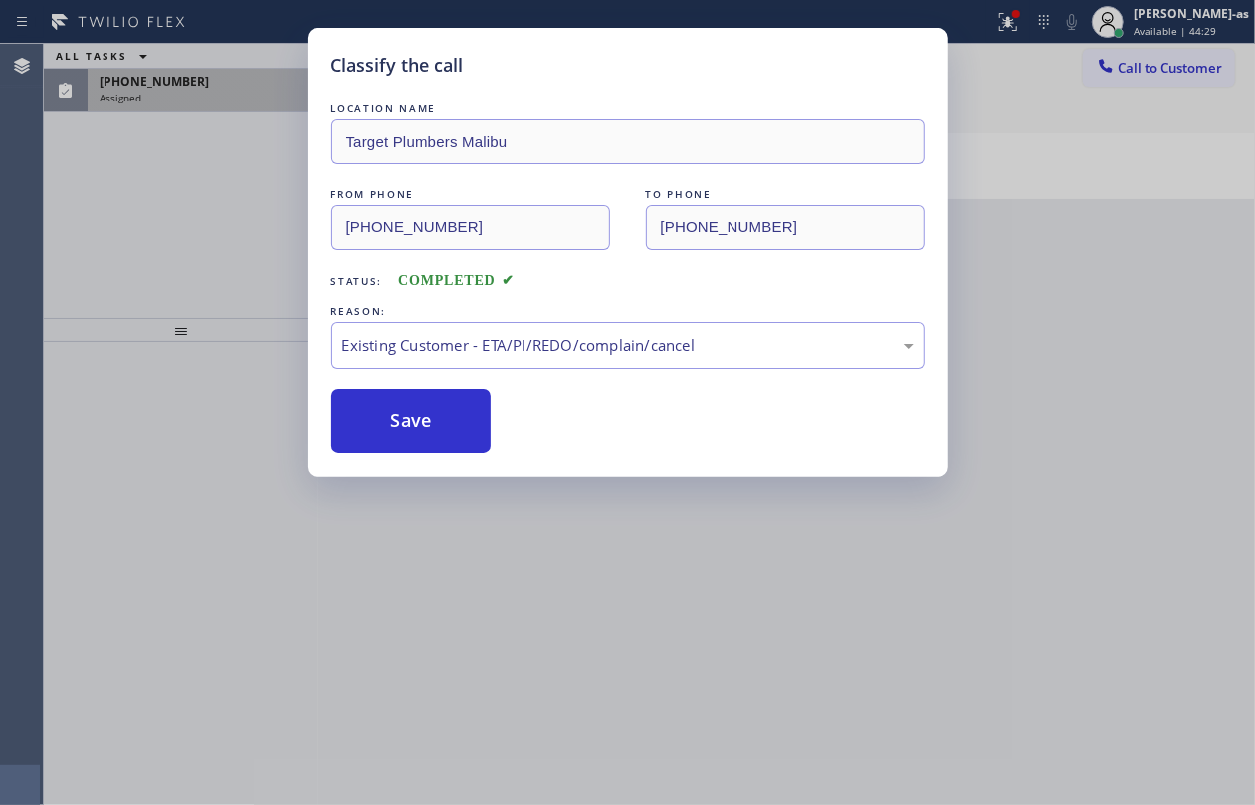
click at [412, 422] on button "Save" at bounding box center [411, 421] width 160 height 64
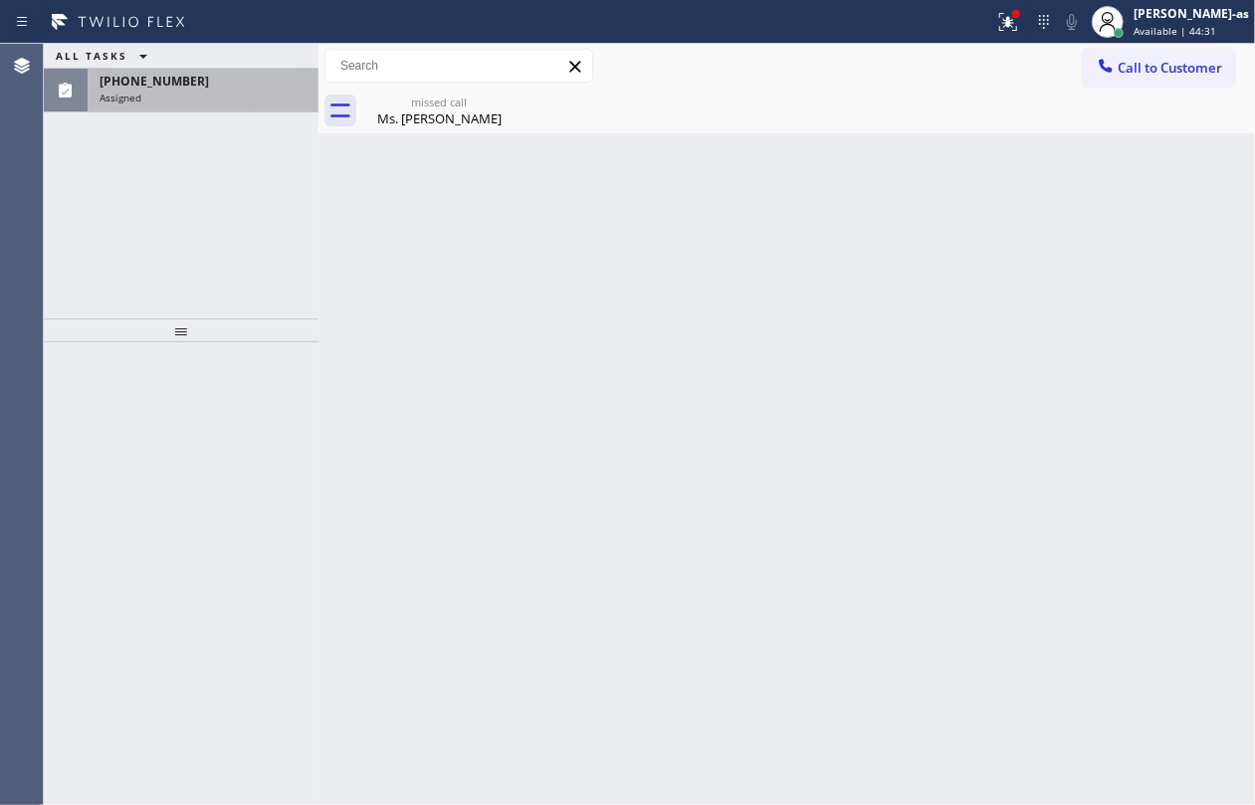
drag, startPoint x: 153, startPoint y: 81, endPoint x: 131, endPoint y: 86, distance: 22.5
click at [153, 78] on span "[PHONE_NUMBER]" at bounding box center [155, 81] width 110 height 17
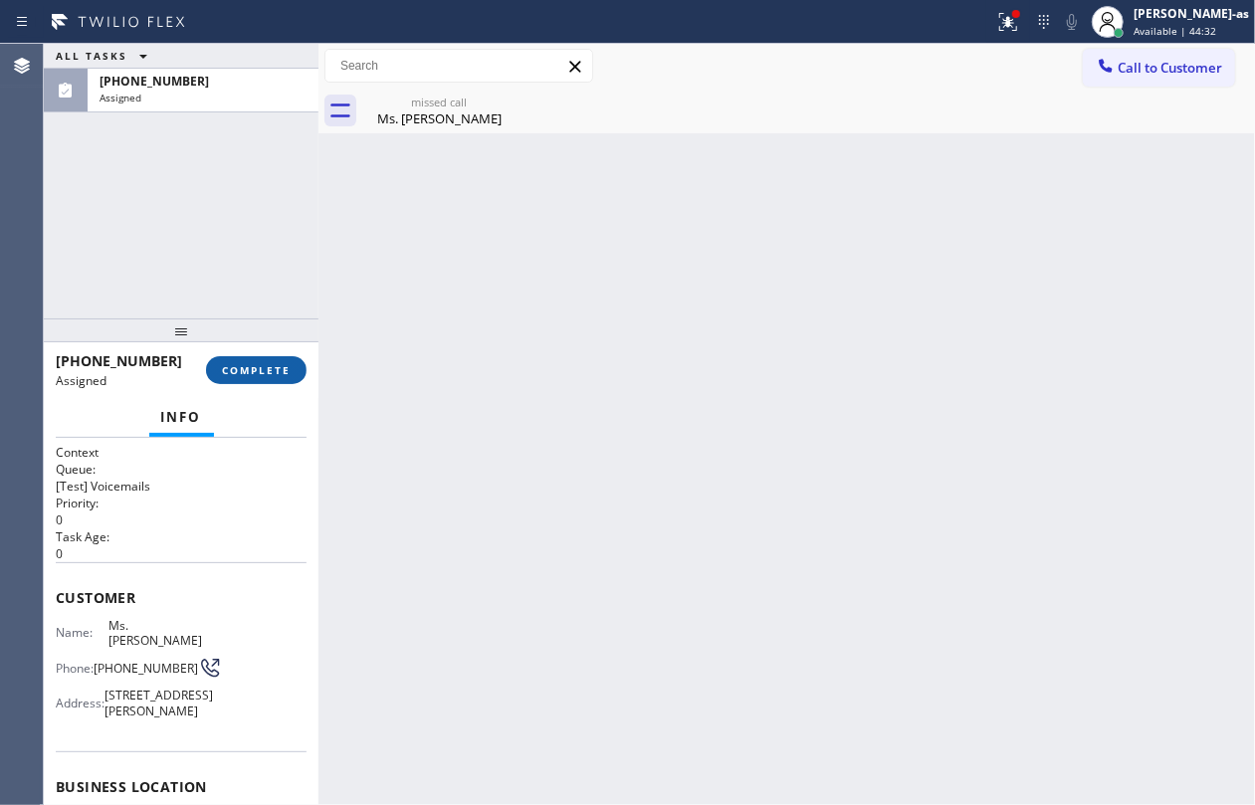
click at [251, 371] on span "COMPLETE" at bounding box center [256, 370] width 69 height 14
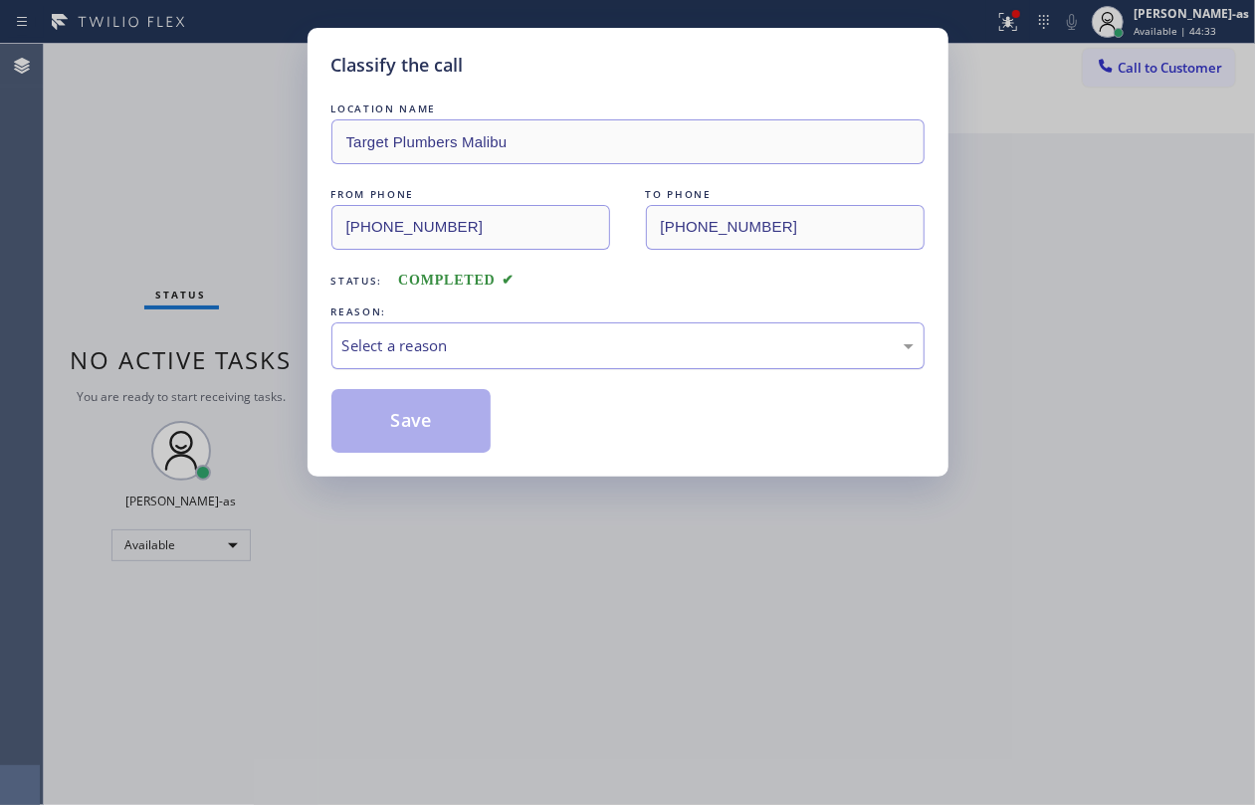
click at [491, 336] on div "Select a reason" at bounding box center [627, 345] width 571 height 23
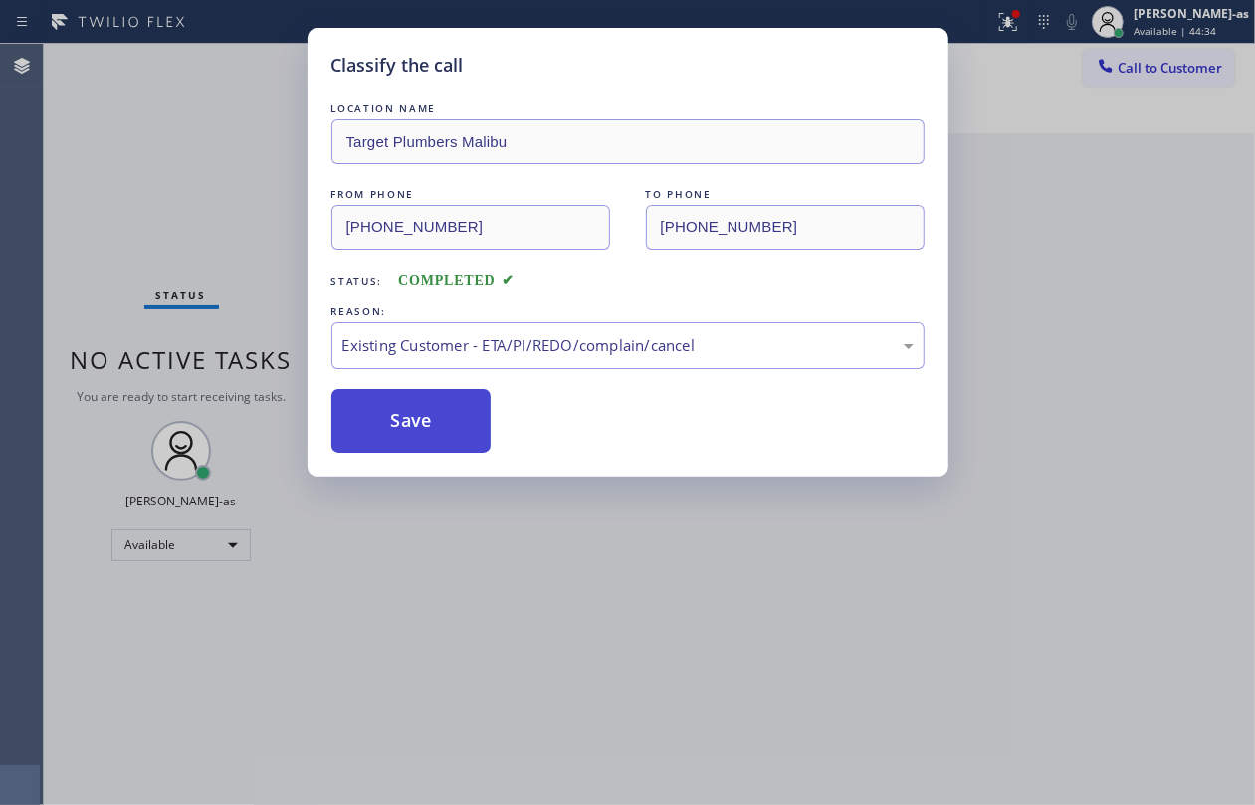
drag, startPoint x: 569, startPoint y: 452, endPoint x: 427, endPoint y: 431, distance: 143.9
click at [427, 431] on button "Save" at bounding box center [411, 421] width 160 height 64
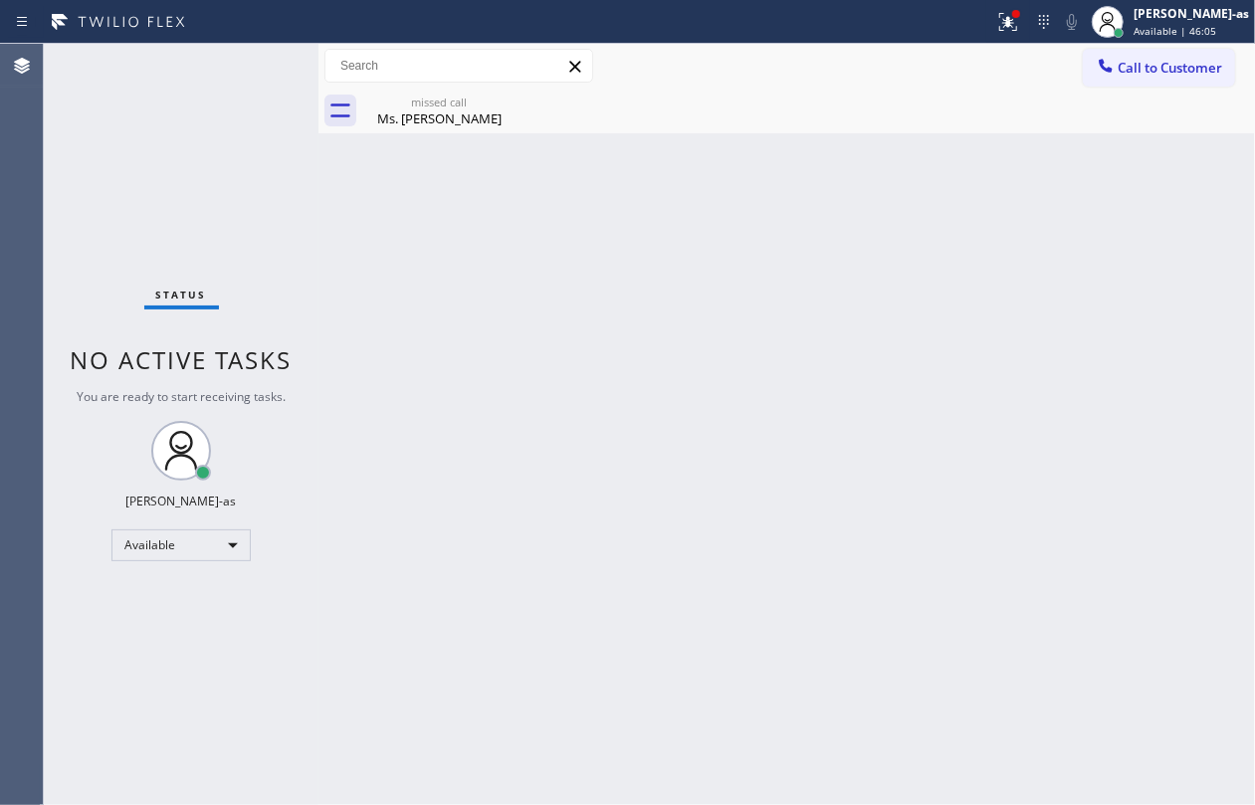
click at [153, 196] on div "Status No active tasks You are ready to start receiving tasks. [PERSON_NAME]-as…" at bounding box center [181, 425] width 275 height 762
click at [296, 189] on div "Status No active tasks You are ready to start receiving tasks. [PERSON_NAME]-as…" at bounding box center [181, 425] width 275 height 762
drag, startPoint x: 1156, startPoint y: 49, endPoint x: 1143, endPoint y: 62, distance: 18.3
click at [1149, 60] on button "Call to Customer" at bounding box center [1159, 68] width 152 height 38
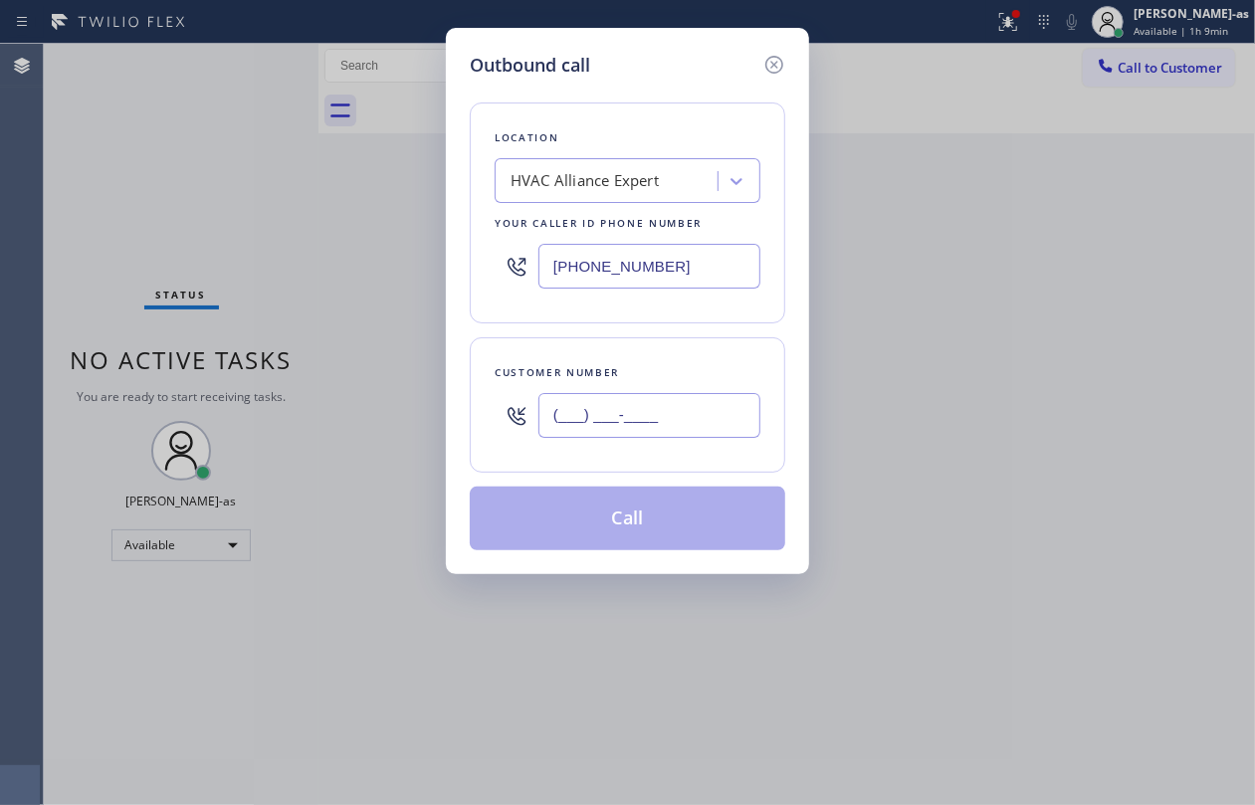
click at [650, 424] on input "(___) ___-____" at bounding box center [650, 415] width 222 height 45
paste input "818) 458-8011"
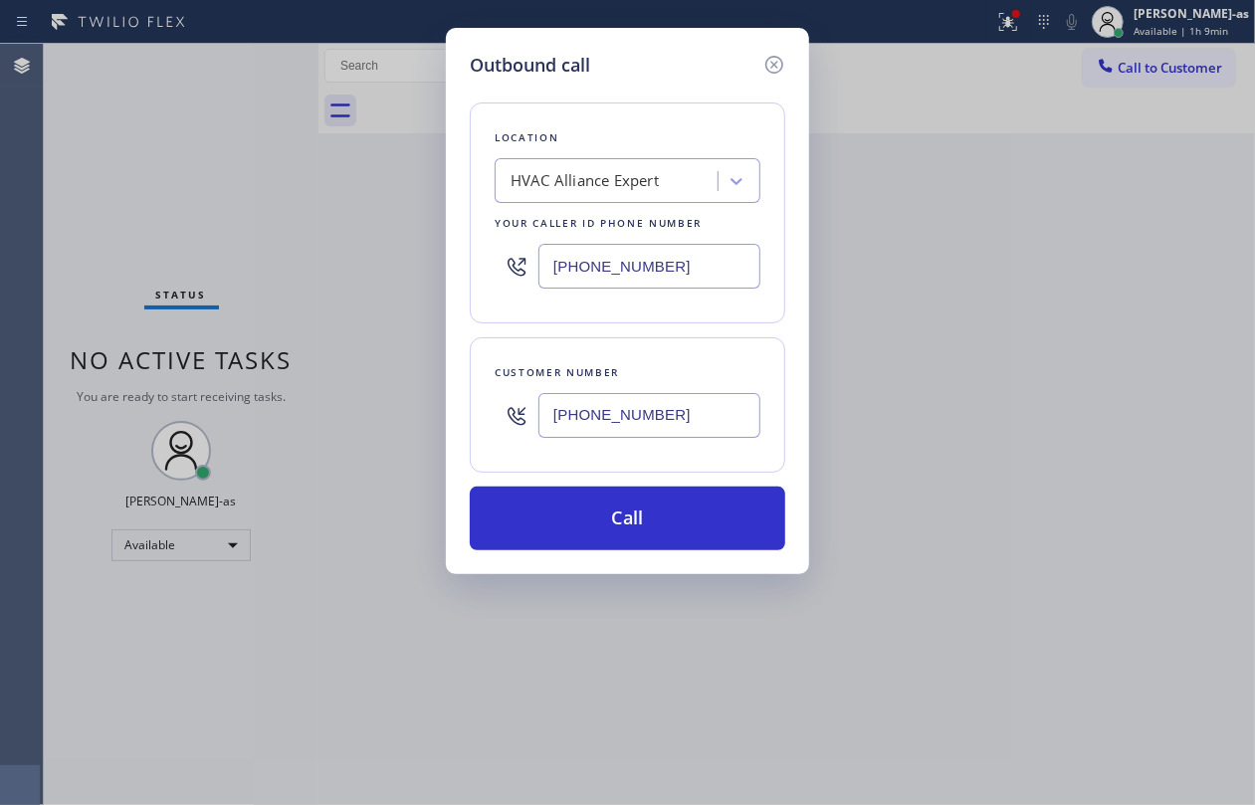
type input "[PHONE_NUMBER]"
click at [669, 256] on input "[PHONE_NUMBER]" at bounding box center [650, 266] width 222 height 45
paste input "18) 647-1161"
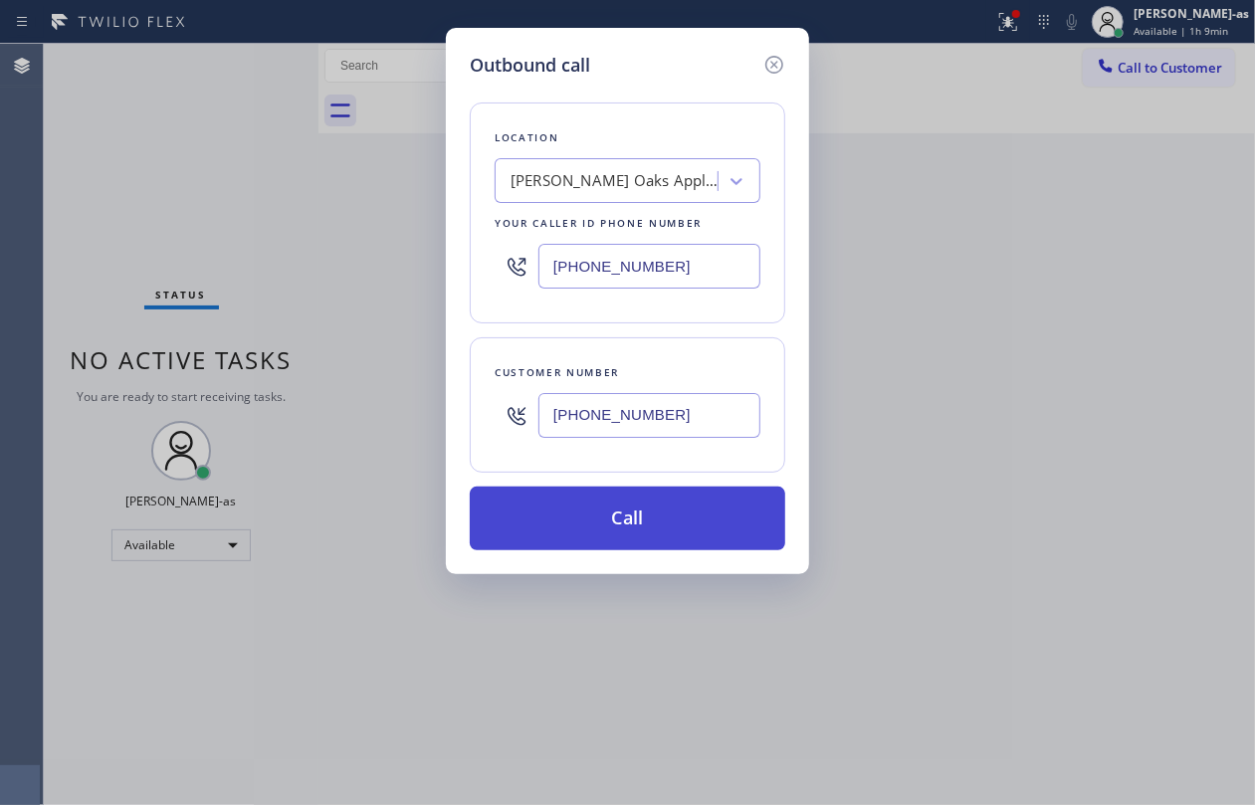
type input "[PHONE_NUMBER]"
click at [699, 528] on button "Call" at bounding box center [628, 519] width 316 height 64
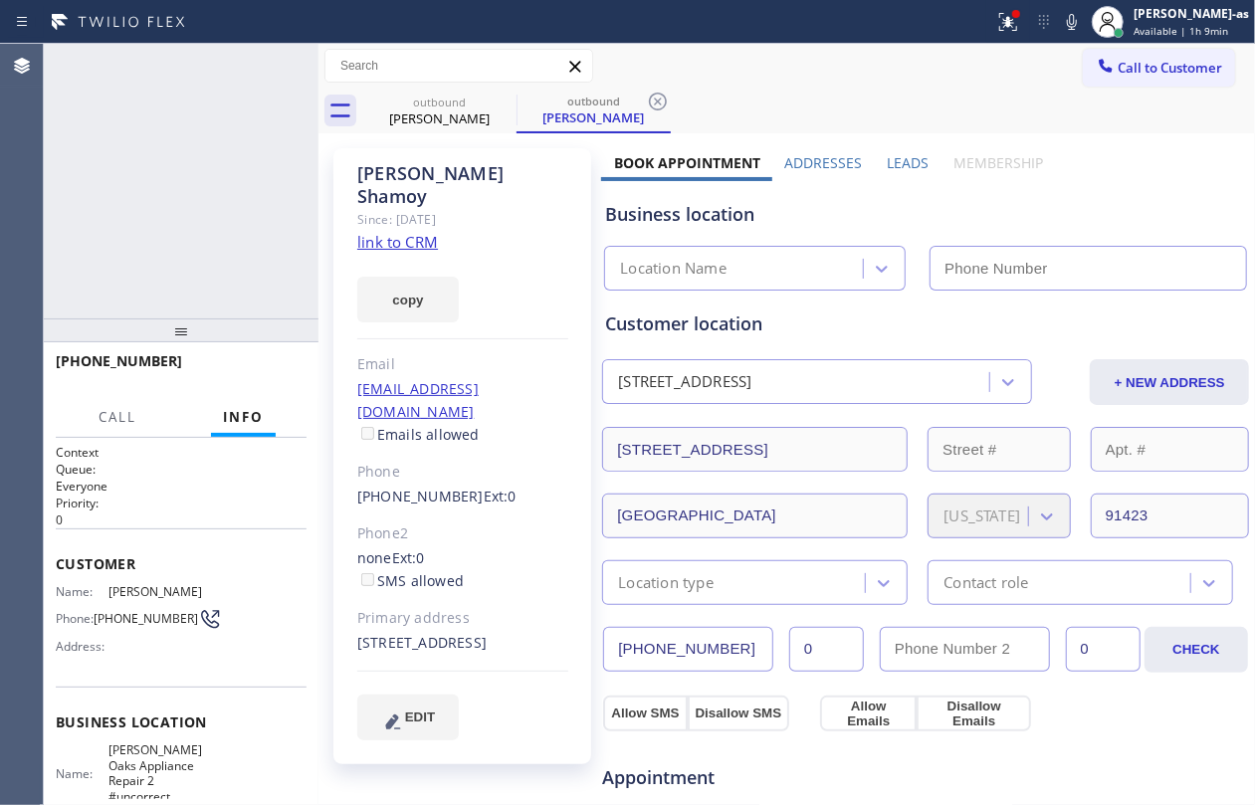
type input "[PHONE_NUMBER]"
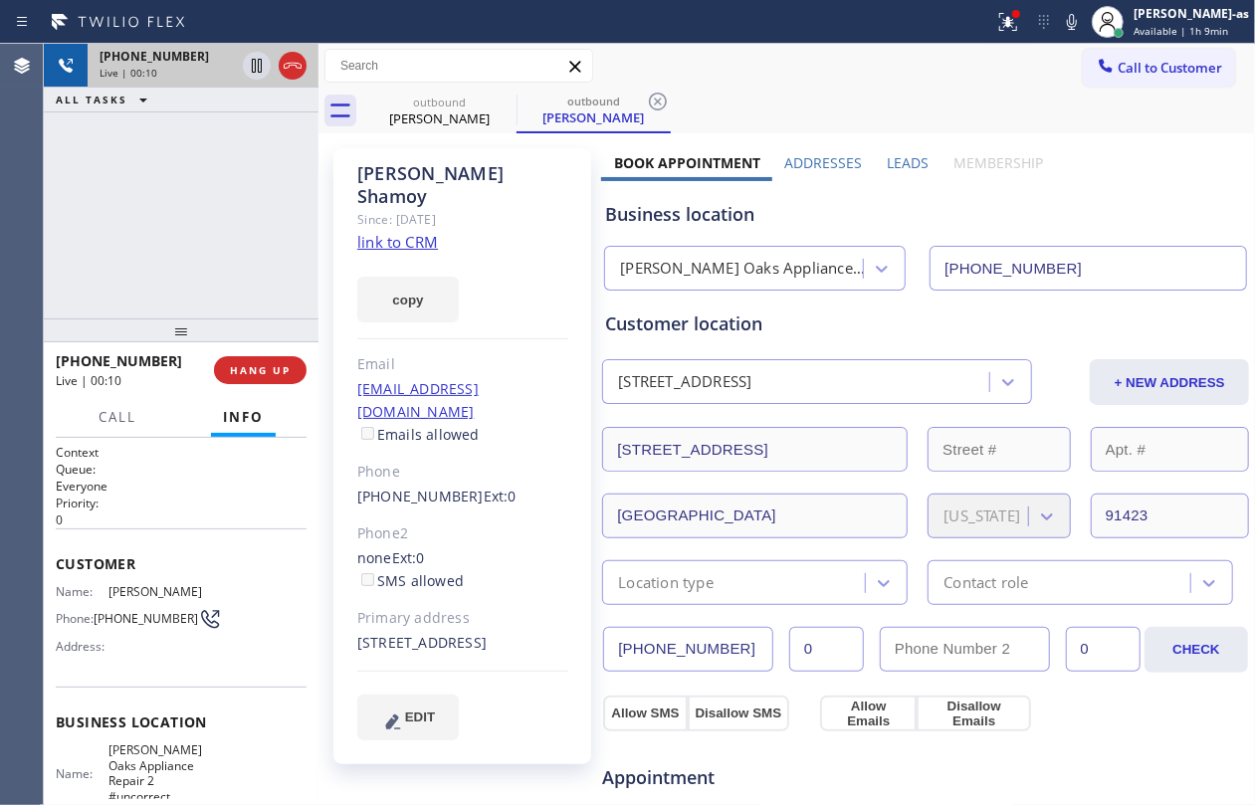
drag, startPoint x: 296, startPoint y: 54, endPoint x: 284, endPoint y: 74, distance: 23.2
click at [293, 57] on icon at bounding box center [293, 66] width 24 height 24
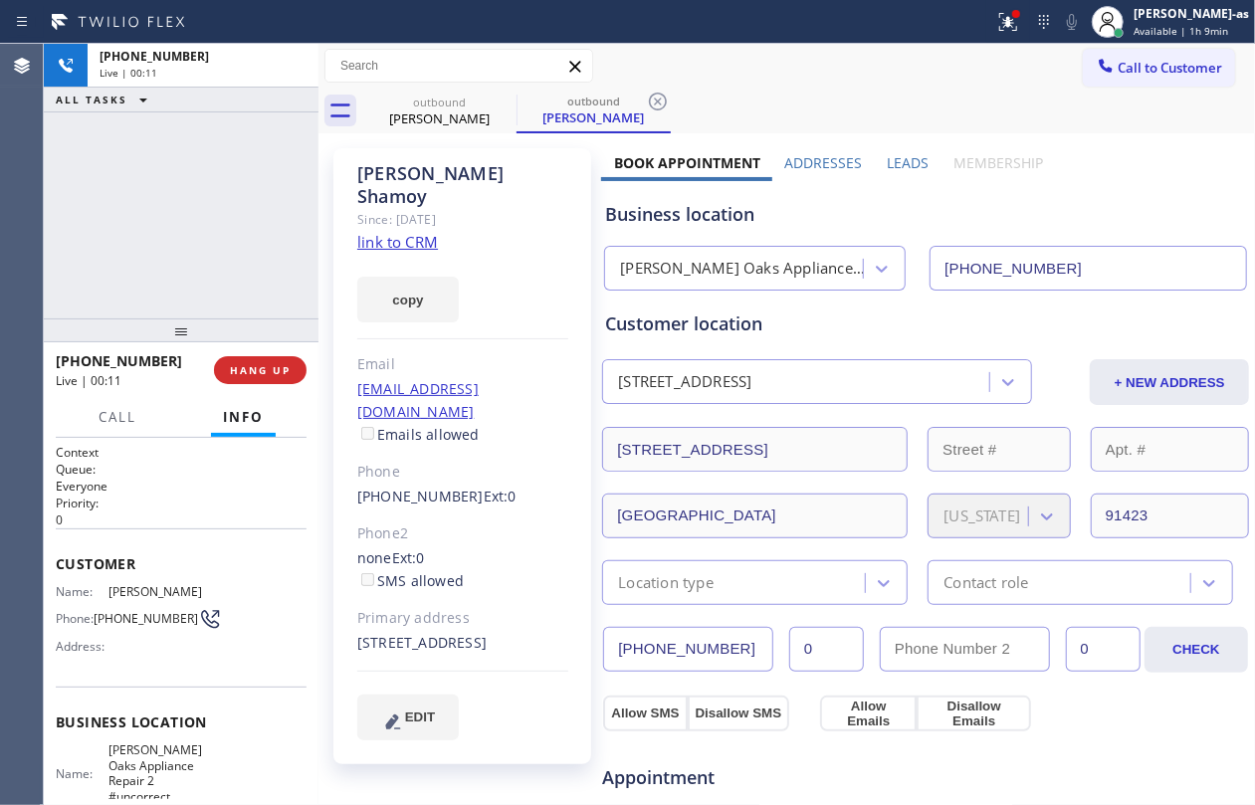
click at [271, 402] on div "[PHONE_NUMBER] Live | 00:11 ALL TASKS ALL TASKS ACTIVE TASKS TASKS IN WRAP UP […" at bounding box center [181, 425] width 275 height 762
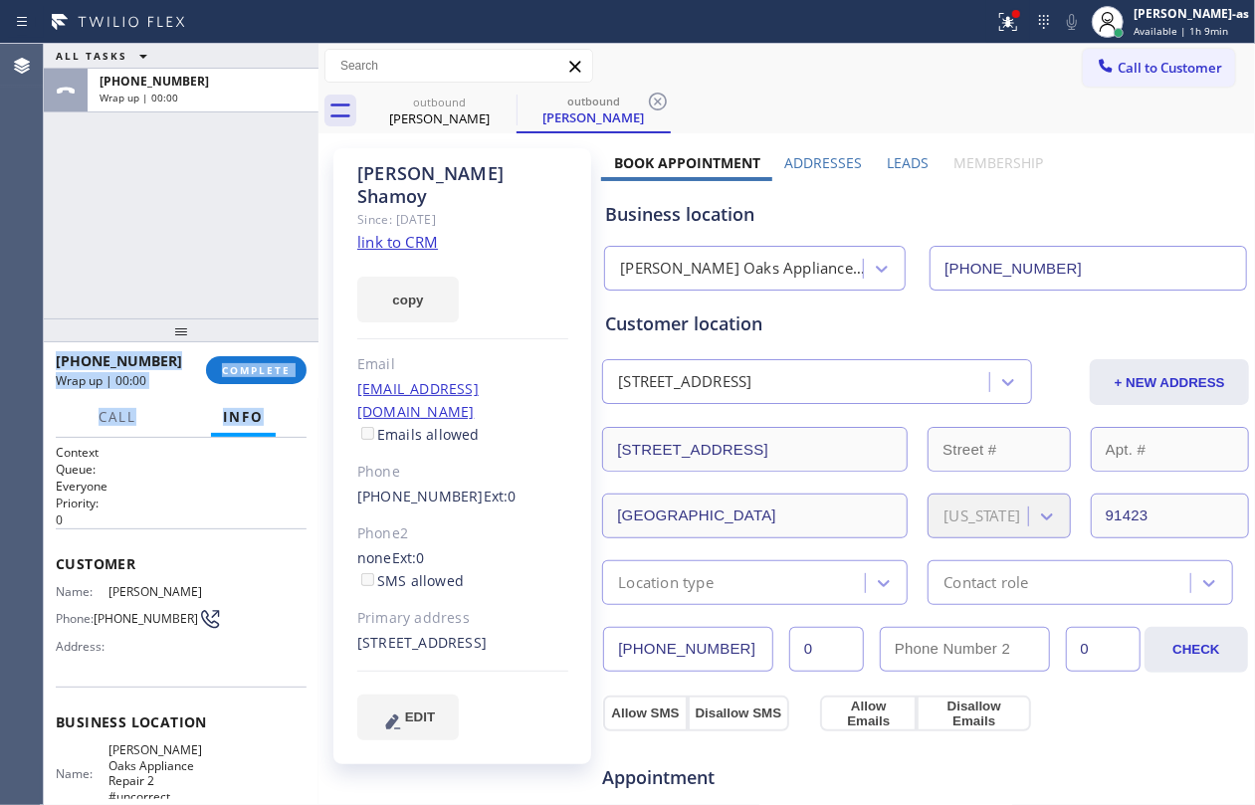
drag, startPoint x: 233, startPoint y: 205, endPoint x: 291, endPoint y: 331, distance: 139.0
click at [239, 216] on div "ALL TASKS ALL TASKS ACTIVE TASKS TASKS IN WRAP UP [PHONE_NUMBER] Wrap up | 00:00" at bounding box center [181, 181] width 275 height 275
click at [251, 363] on span "COMPLETE" at bounding box center [256, 370] width 69 height 14
click at [259, 257] on div "ALL TASKS ALL TASKS ACTIVE TASKS TASKS IN WRAP UP [PHONE_NUMBER] Wrap up | 00:00" at bounding box center [181, 181] width 275 height 275
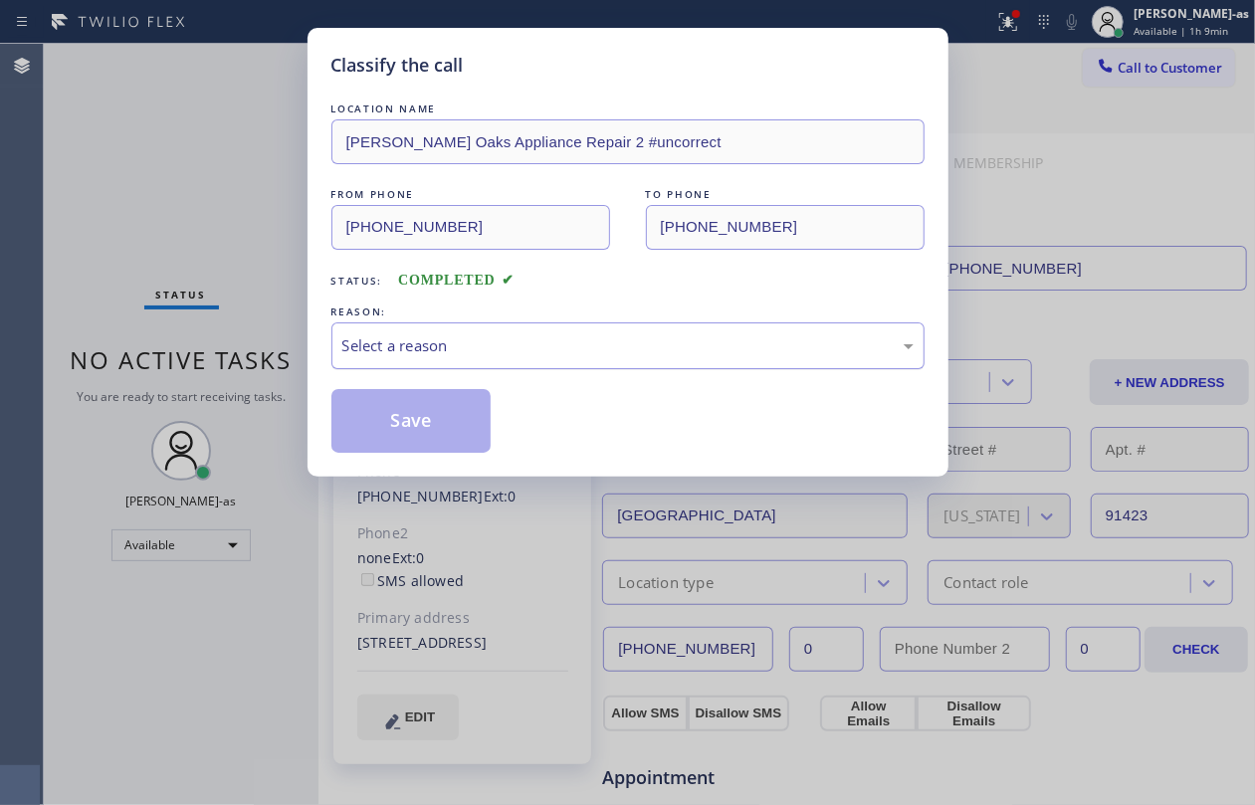
click at [583, 360] on div "Select a reason" at bounding box center [627, 346] width 593 height 47
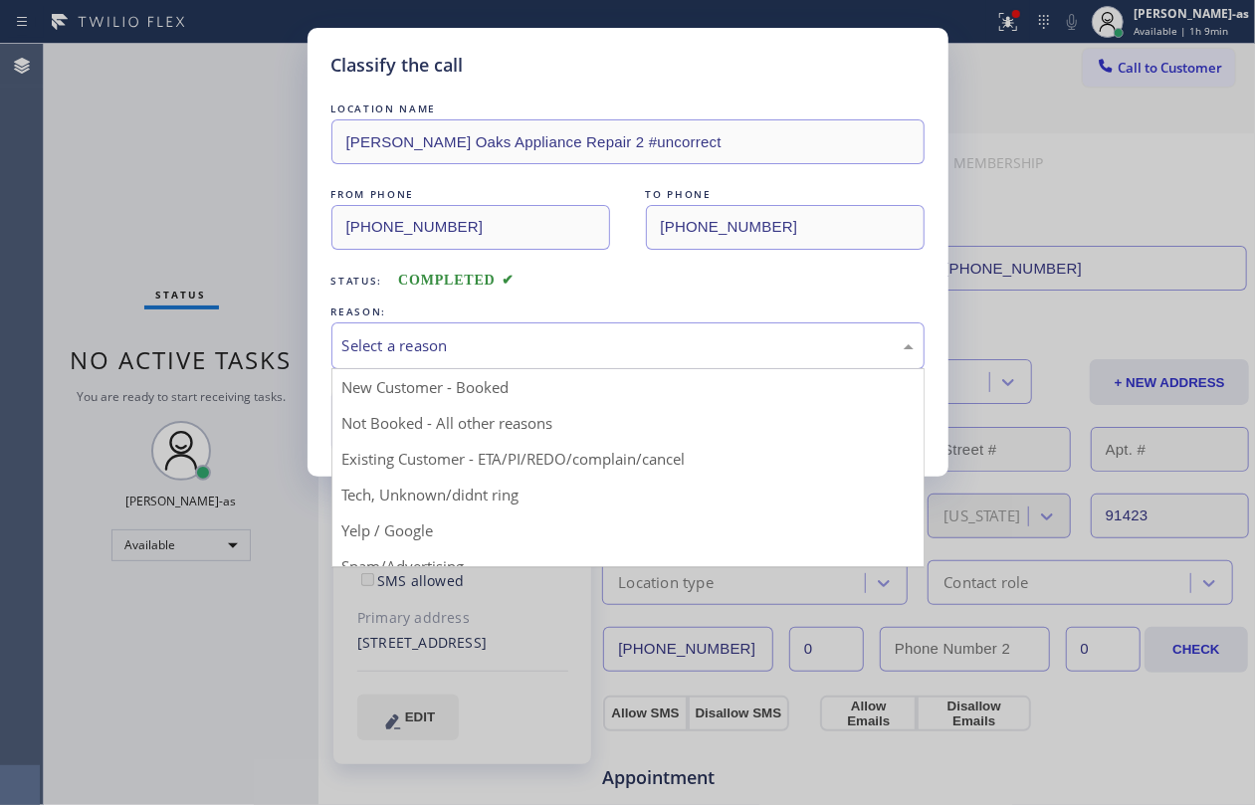
click at [184, 189] on div "Classify the call LOCATION NAME [PERSON_NAME][GEOGRAPHIC_DATA] Appliance Repair…" at bounding box center [627, 402] width 1255 height 805
click at [495, 348] on div "Select a reason" at bounding box center [627, 345] width 571 height 23
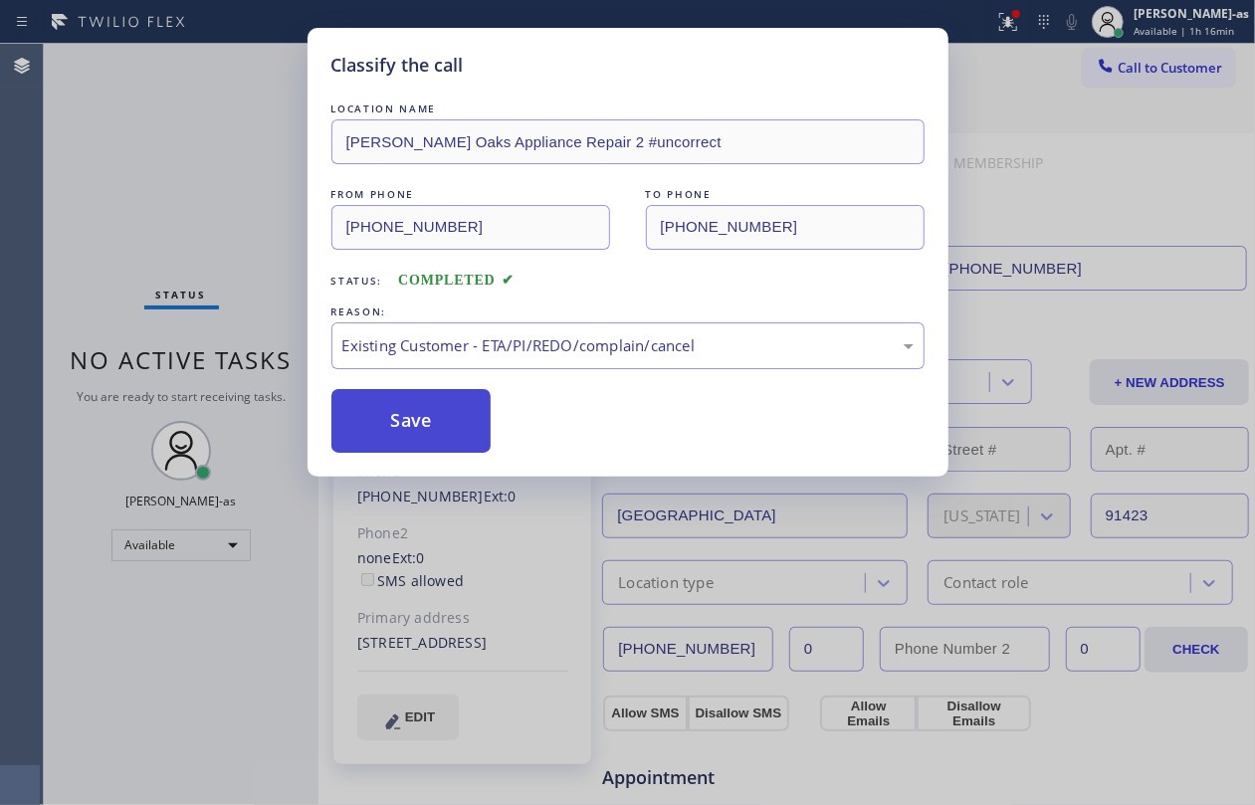
drag, startPoint x: 414, startPoint y: 403, endPoint x: 993, endPoint y: 295, distance: 589.4
click at [419, 403] on button "Save" at bounding box center [411, 421] width 160 height 64
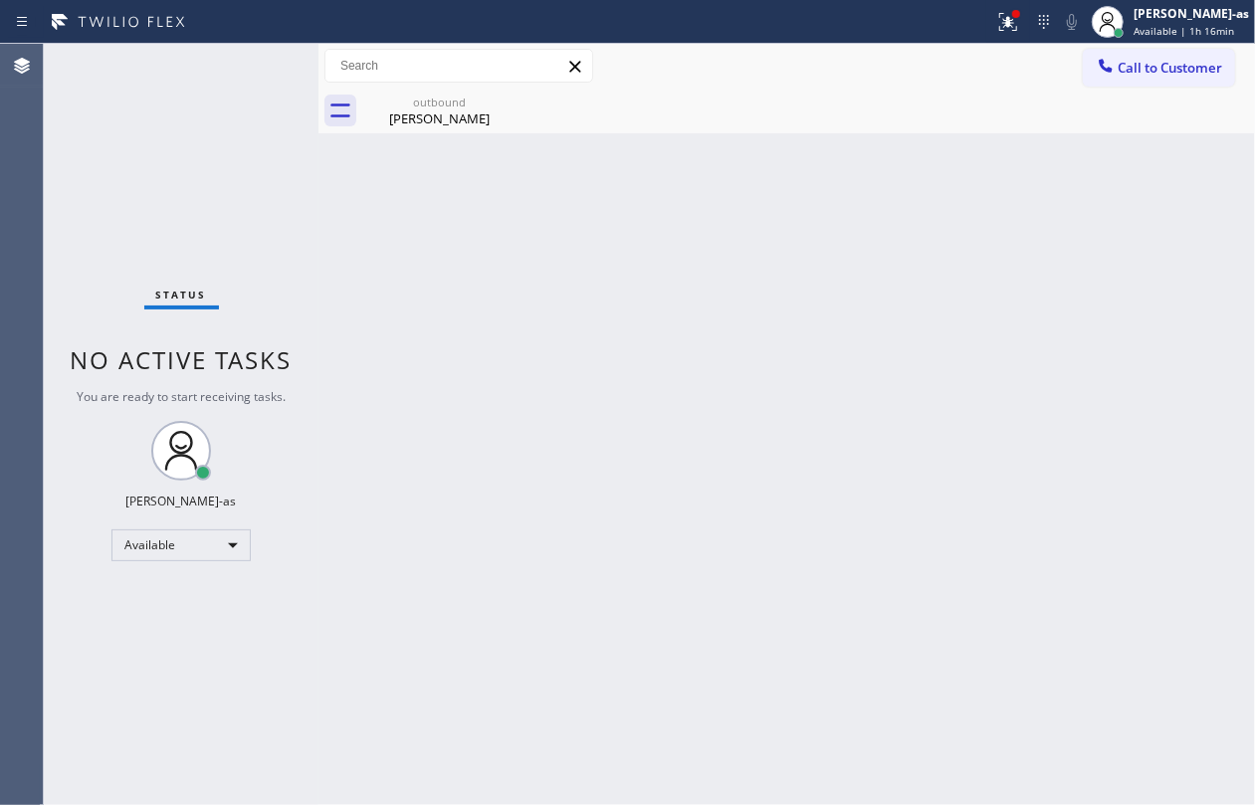
click at [1140, 70] on span "Call to Customer" at bounding box center [1170, 68] width 105 height 18
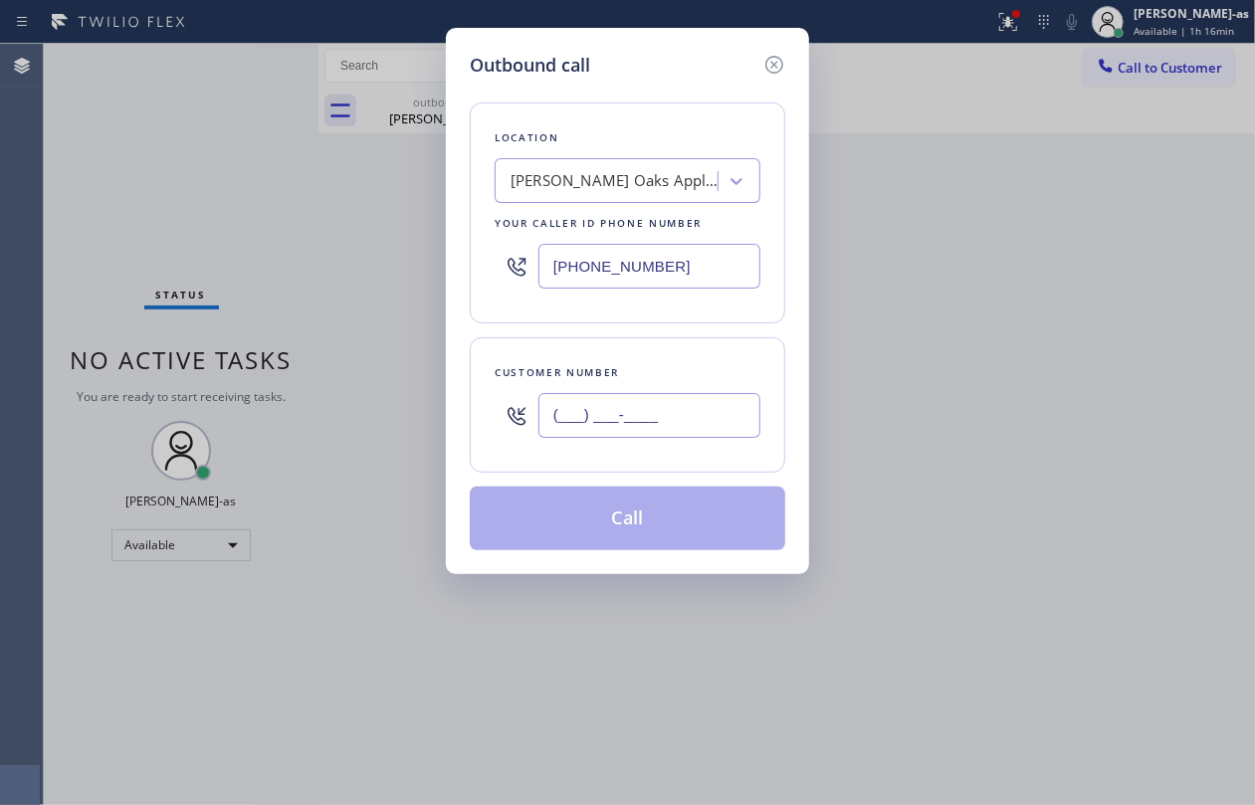
click at [655, 424] on input "(___) ___-____" at bounding box center [650, 415] width 222 height 45
paste input "310) 990-4820"
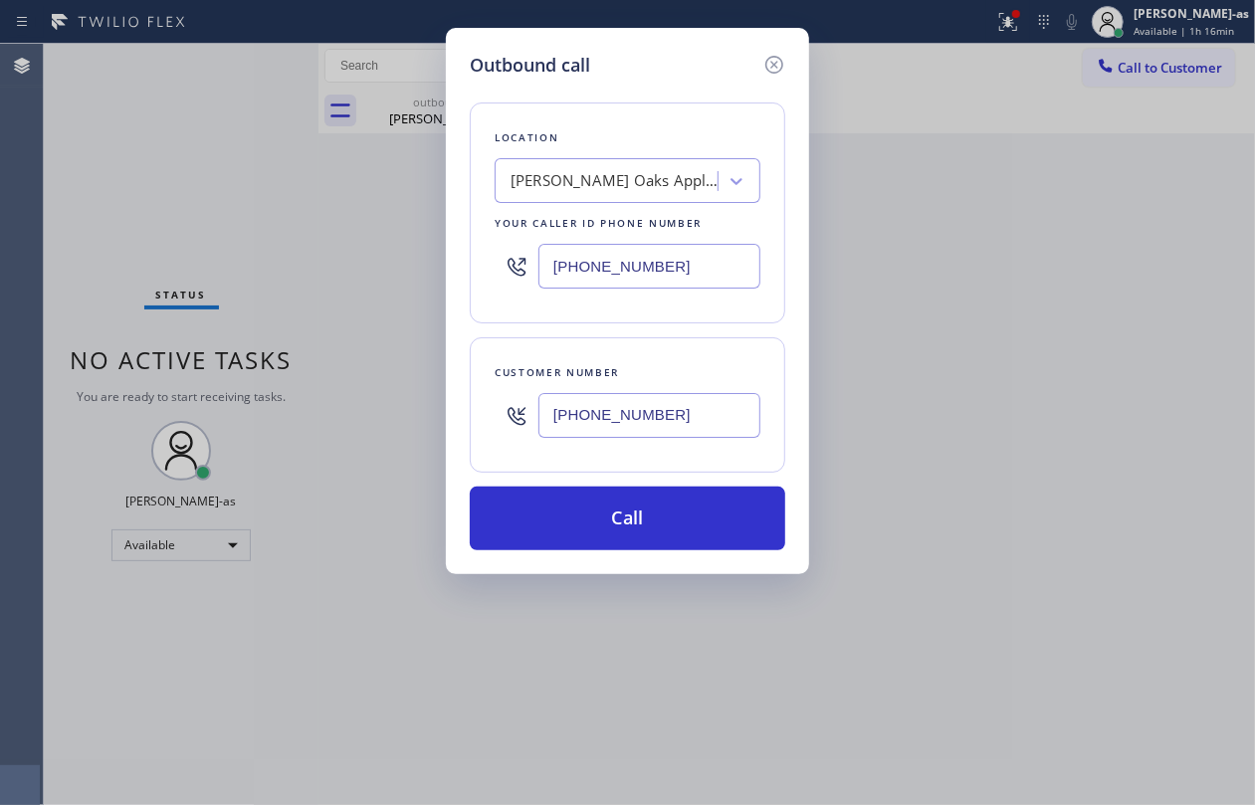
type input "[PHONE_NUMBER]"
click at [649, 167] on div "[PERSON_NAME] Oaks Appliance Repair 2 #uncorrect" at bounding box center [609, 181] width 217 height 35
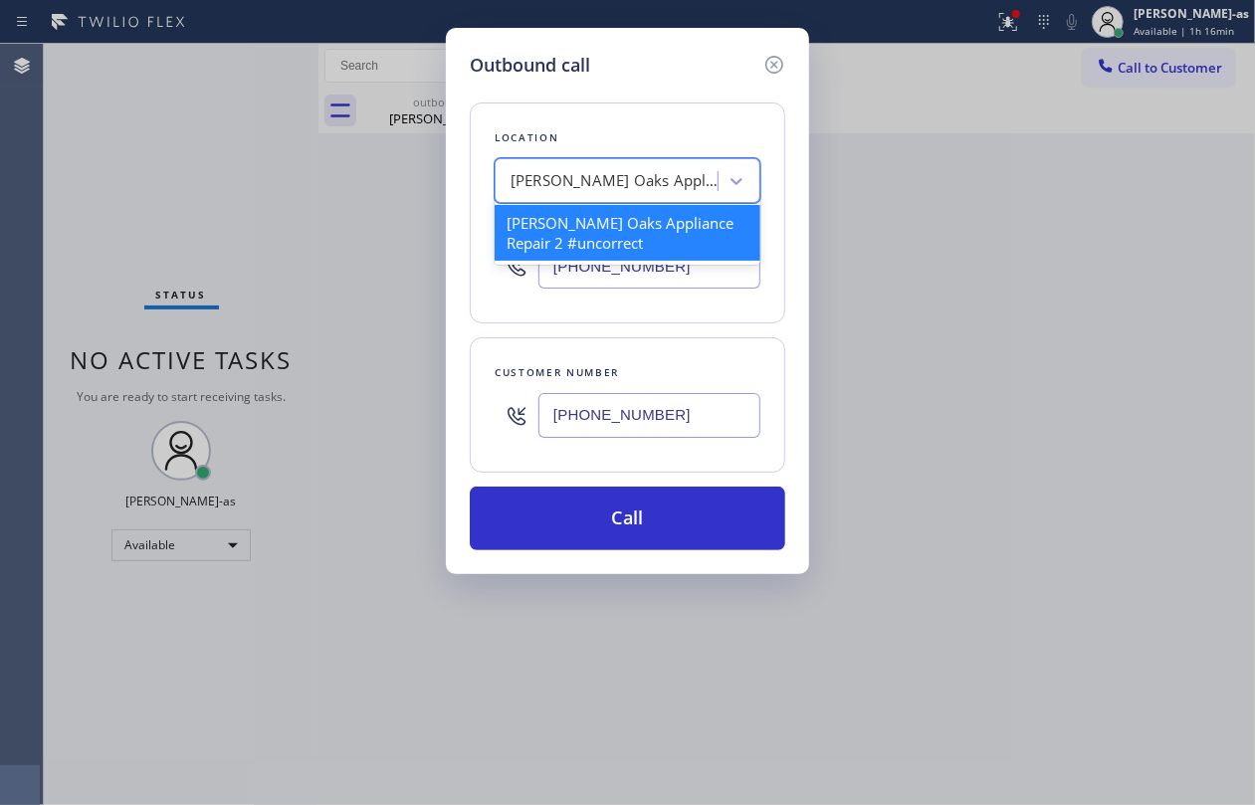
paste input "Mint Air Duct Cleaning [GEOGRAPHIC_DATA]"
type input "Mint Air Duct Cleaning [GEOGRAPHIC_DATA]"
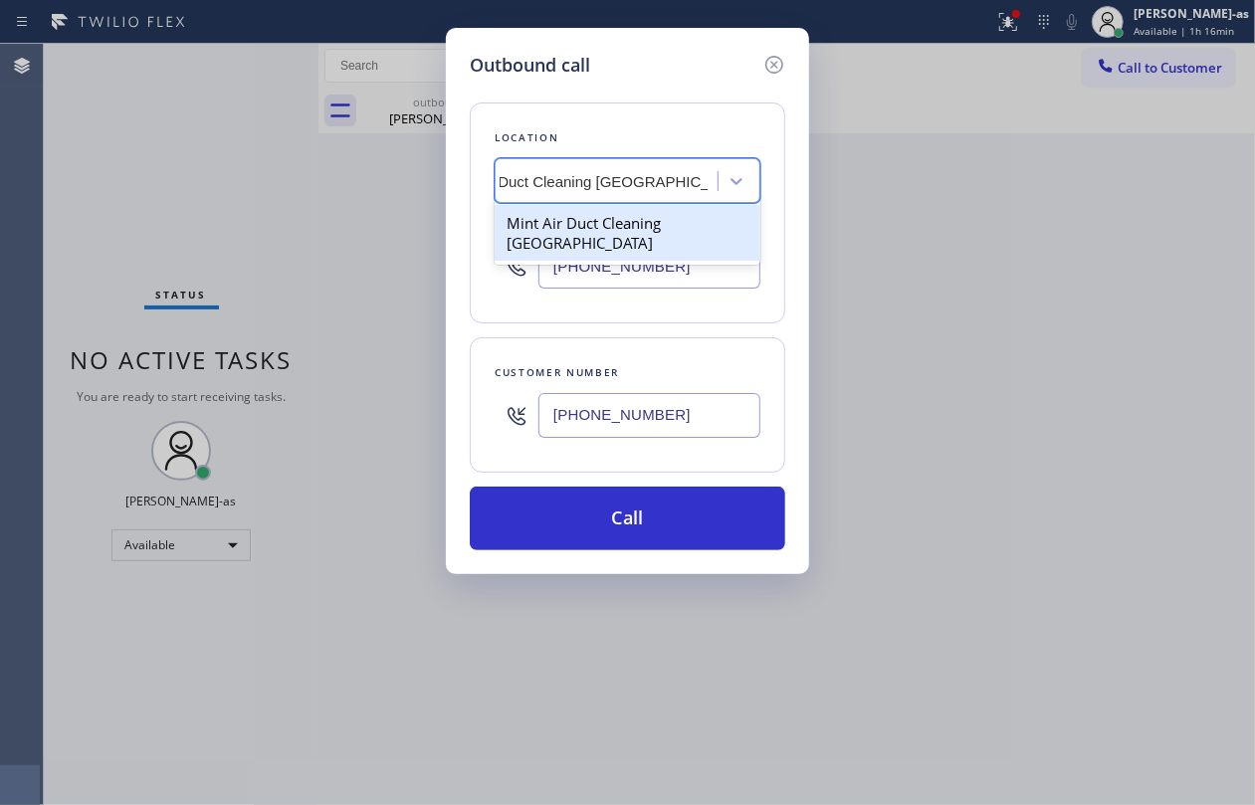
click at [617, 233] on div "Mint Air Duct Cleaning [GEOGRAPHIC_DATA]" at bounding box center [628, 233] width 266 height 56
type input "[PHONE_NUMBER]"
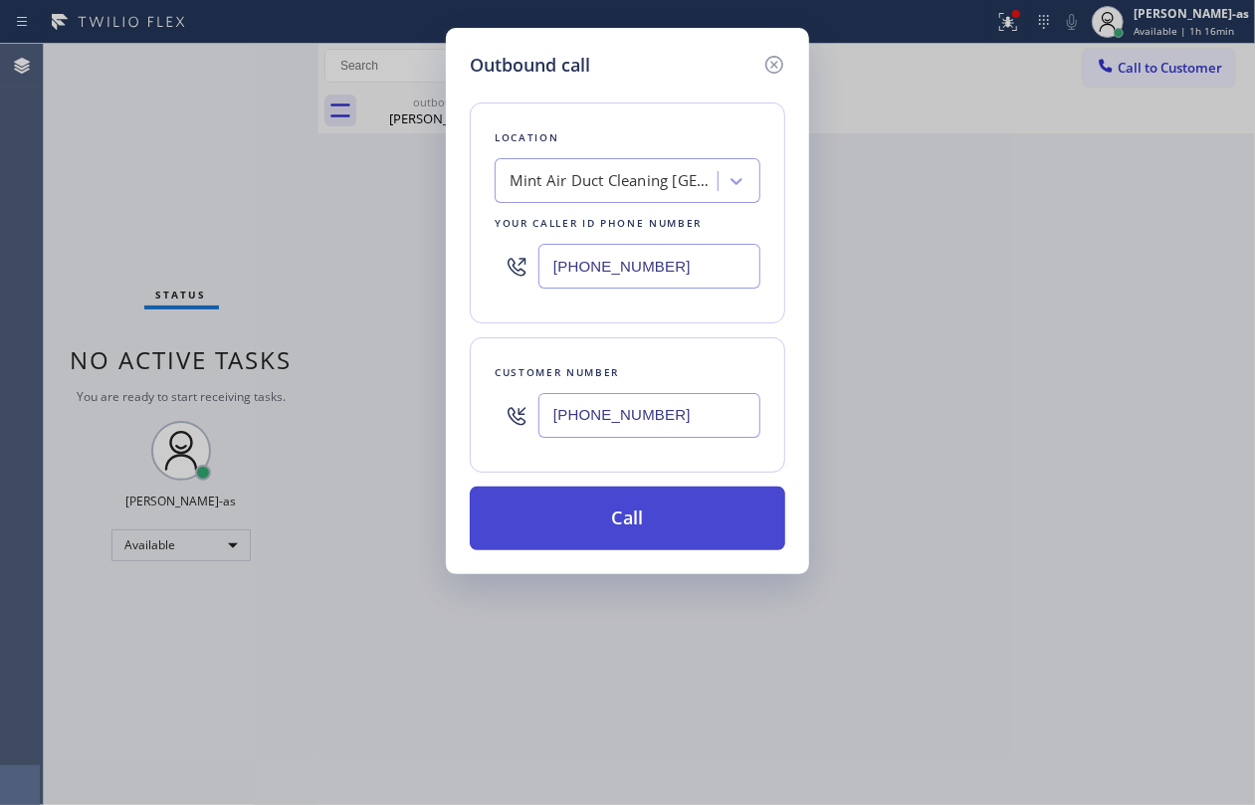
click at [631, 518] on button "Call" at bounding box center [628, 519] width 316 height 64
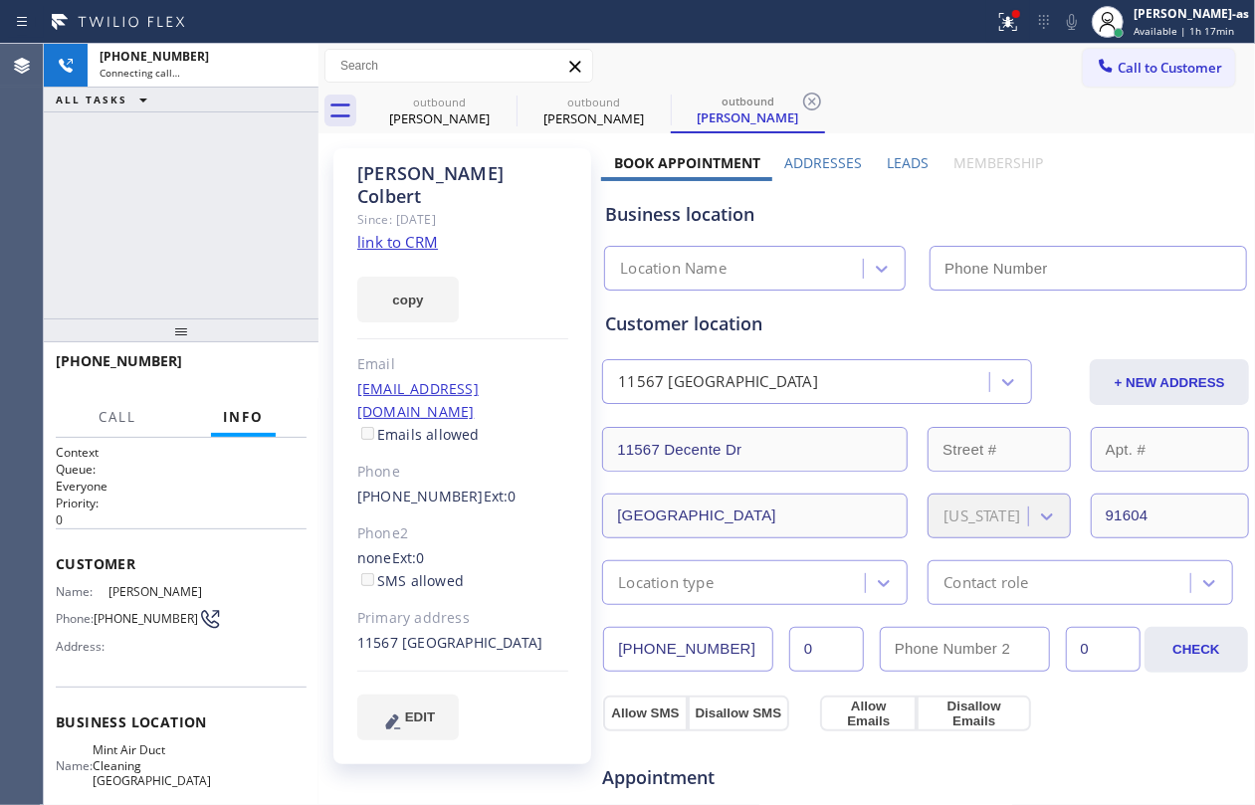
type input "[PHONE_NUMBER]"
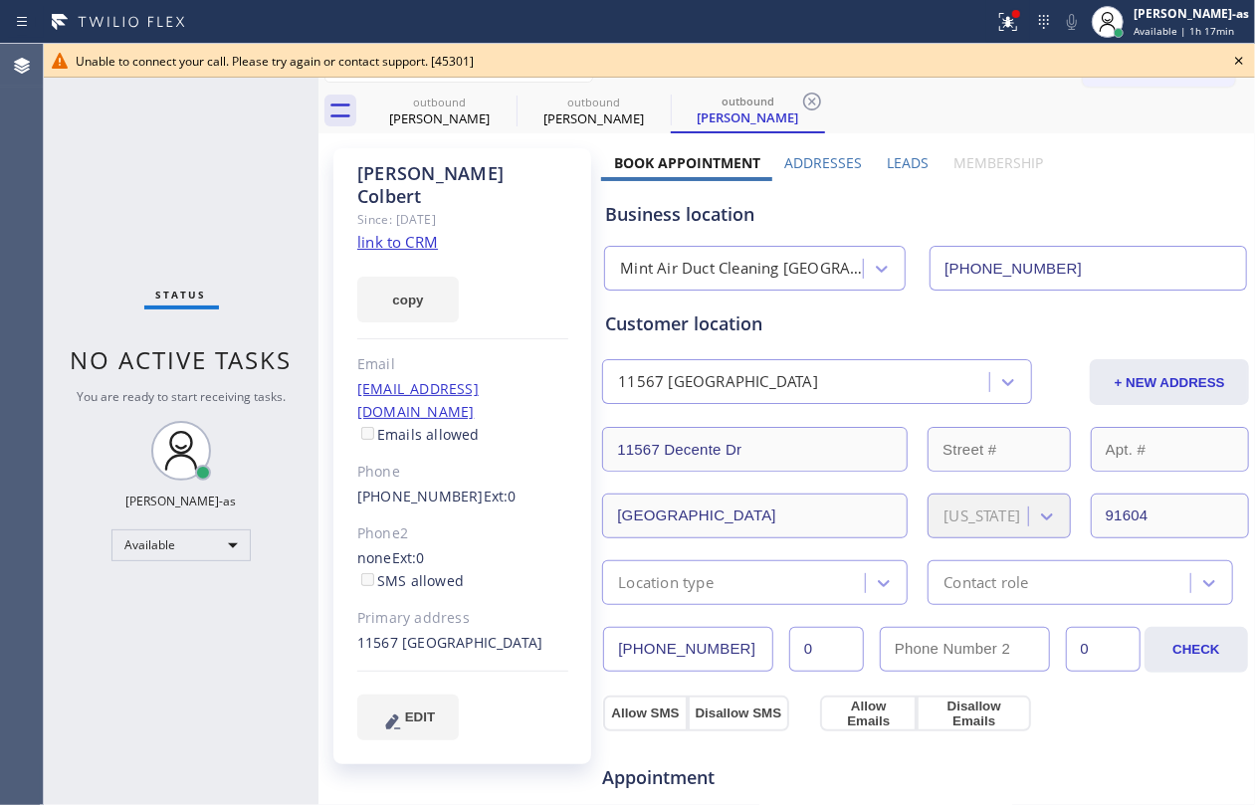
click at [251, 165] on div "Status No active tasks You are ready to start receiving tasks. [PERSON_NAME]-as…" at bounding box center [181, 425] width 275 height 762
drag, startPoint x: 348, startPoint y: 442, endPoint x: 456, endPoint y: 455, distance: 108.3
click at [456, 455] on div "[PERSON_NAME] Since: [DATE] link to CRM copy Email [EMAIL_ADDRESS][DOMAIN_NAME]…" at bounding box center [462, 456] width 258 height 616
copy link "[PHONE_NUMBER]"
click at [1236, 57] on icon at bounding box center [1239, 61] width 24 height 24
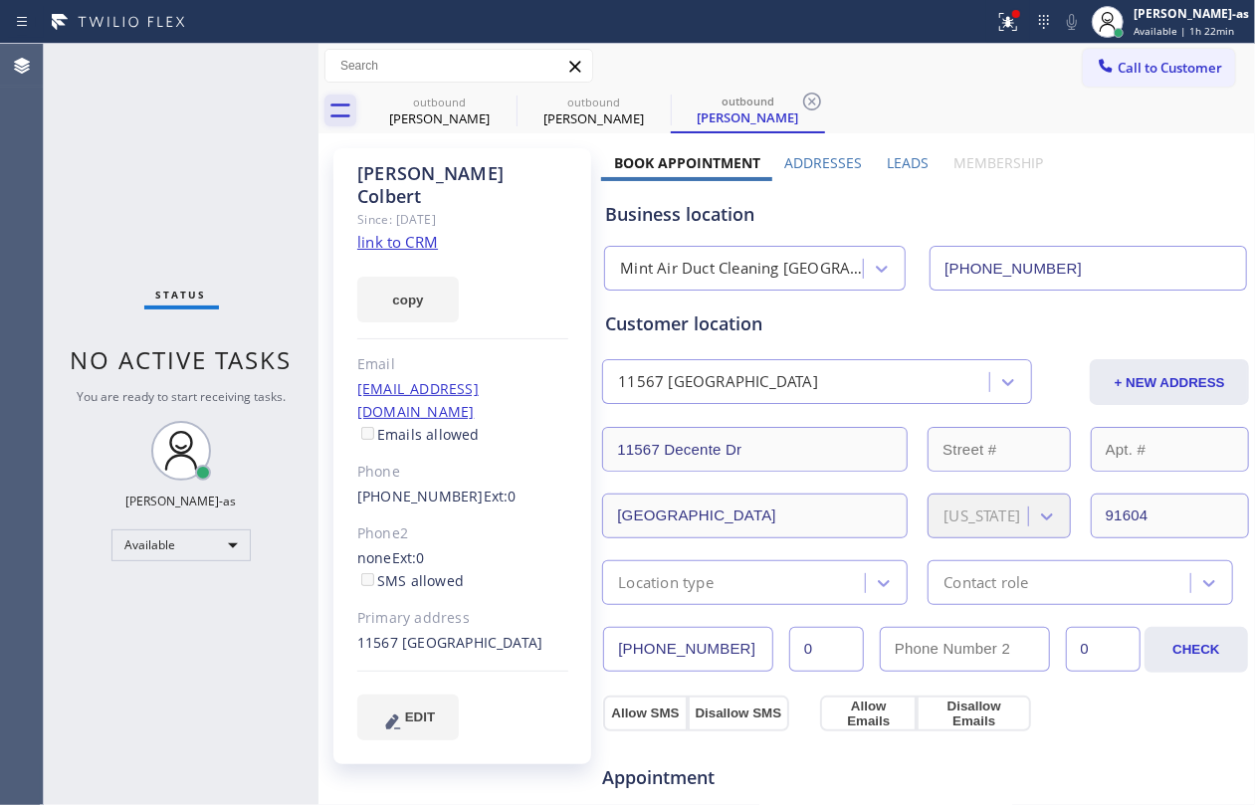
click at [268, 128] on div "Status No active tasks You are ready to start receiving tasks. [PERSON_NAME]-as…" at bounding box center [181, 425] width 275 height 762
click at [458, 104] on div "outbound" at bounding box center [439, 102] width 150 height 15
type input "[PHONE_NUMBER]"
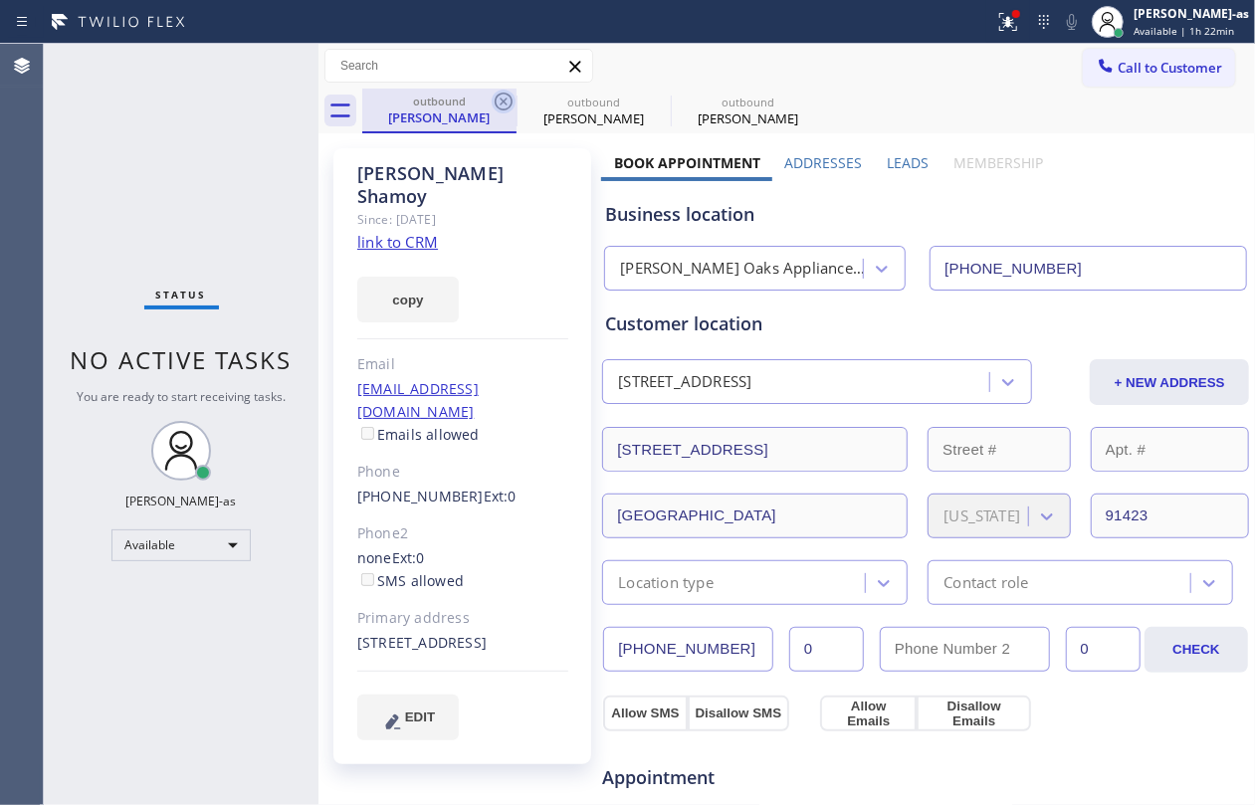
click at [510, 102] on icon at bounding box center [504, 102] width 24 height 24
type input "[PHONE_NUMBER]"
click at [504, 101] on icon at bounding box center [504, 102] width 18 height 18
click at [0, 0] on icon at bounding box center [0, 0] width 0 height 0
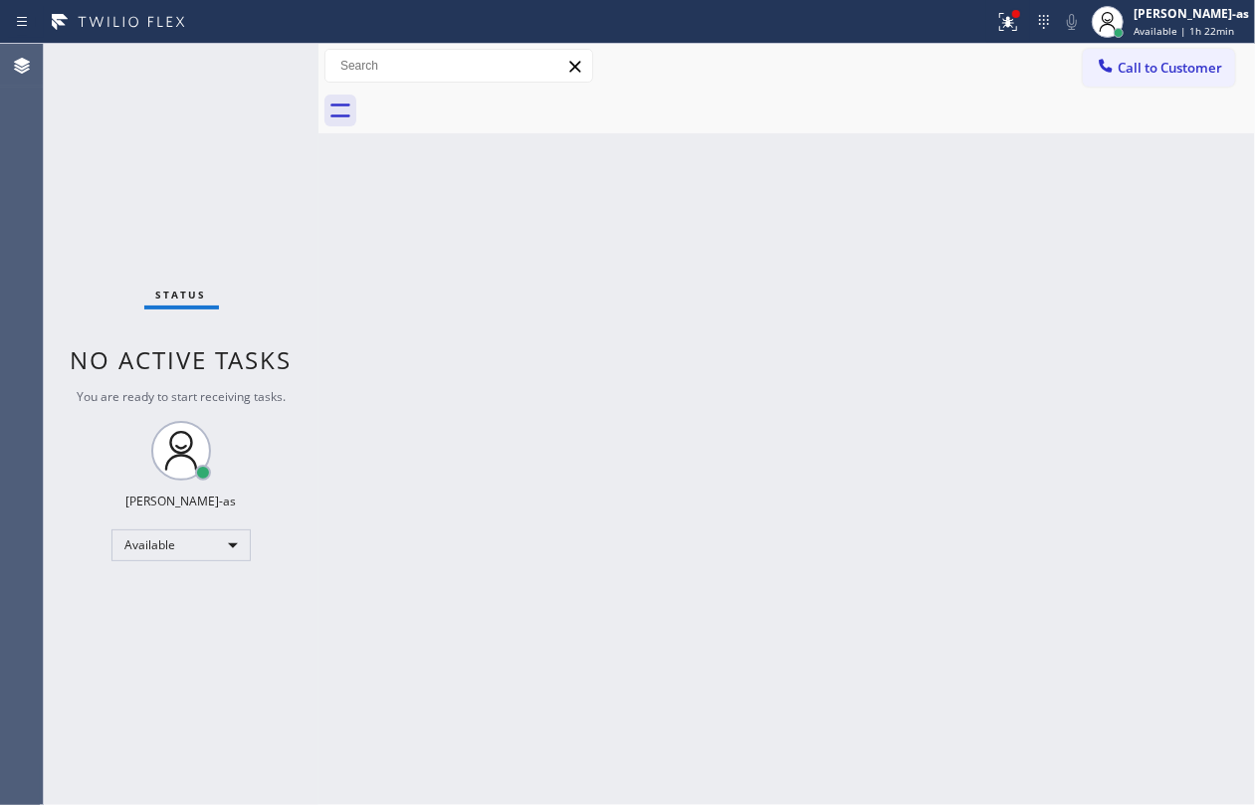
click at [480, 472] on div "Back to Dashboard Change Sender ID Customers Technicians Select a contact Outbo…" at bounding box center [787, 425] width 937 height 762
click at [1115, 74] on icon at bounding box center [1106, 66] width 20 height 20
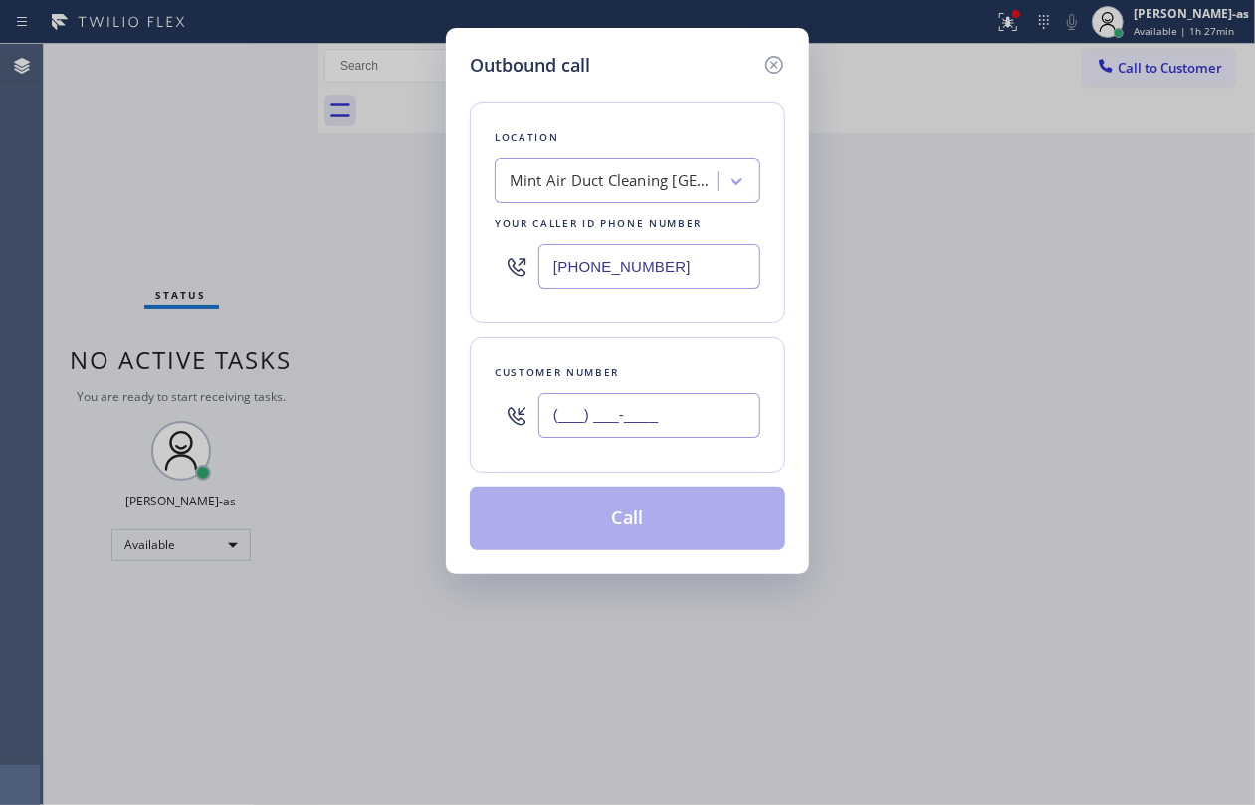
click at [703, 419] on input "(___) ___-____" at bounding box center [650, 415] width 222 height 45
paste input "323) 459-6199"
type input "[PHONE_NUMBER]"
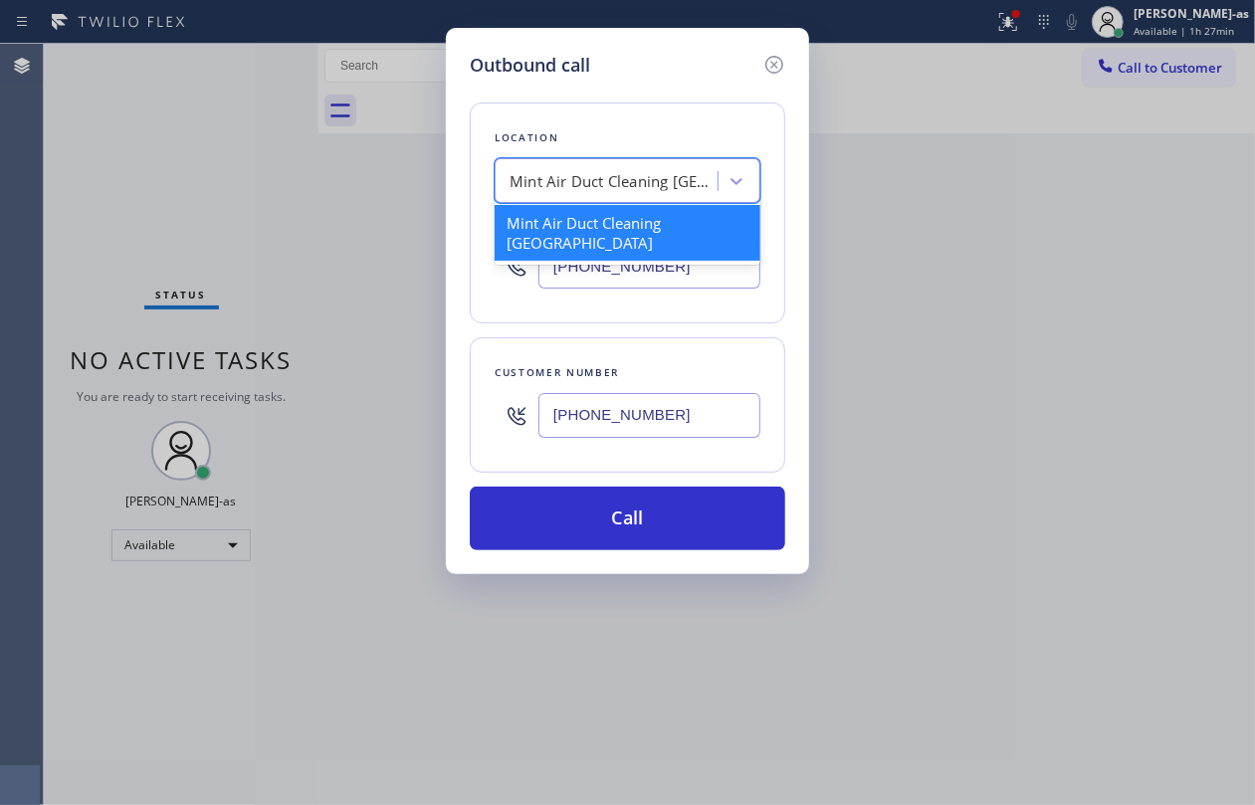
click at [661, 168] on div "Mint Air Duct Cleaning [GEOGRAPHIC_DATA]" at bounding box center [609, 181] width 217 height 35
paste input "Air Duct Cleaning [GEOGRAPHIC_DATA]"
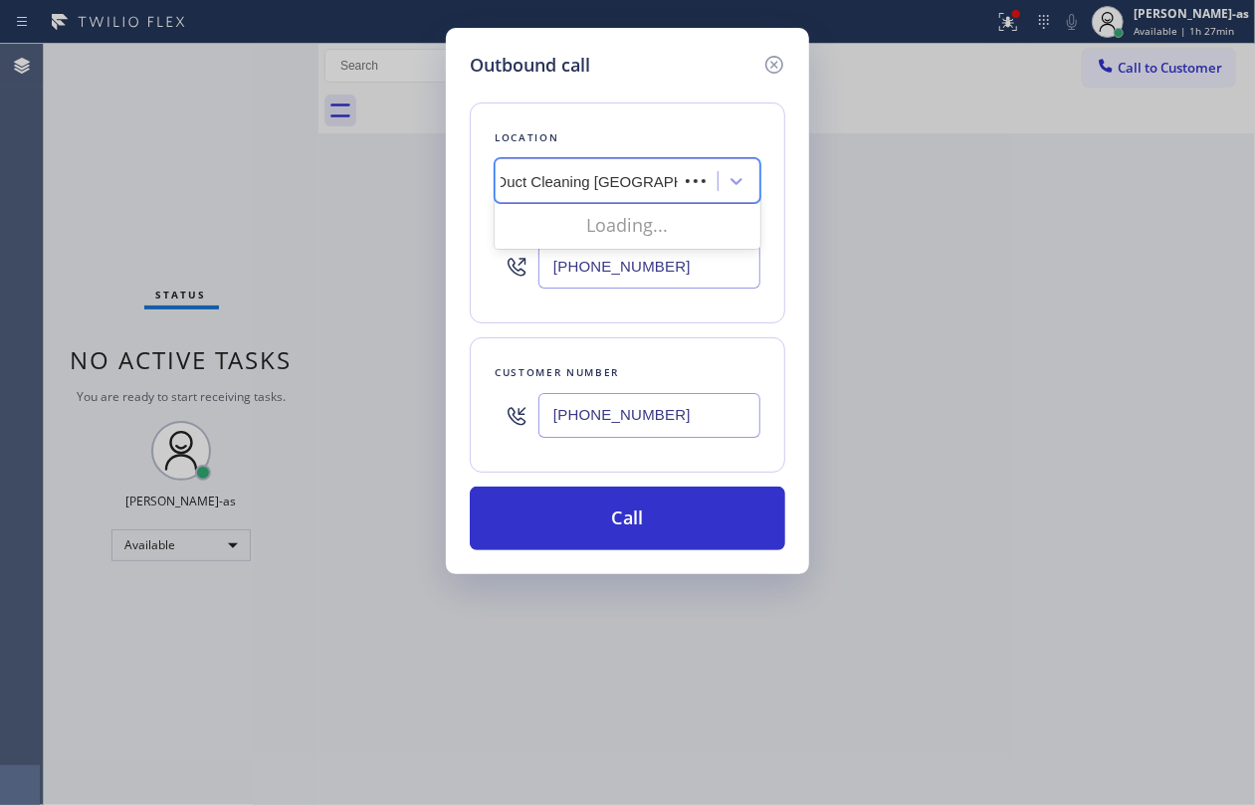
scroll to position [0, 8]
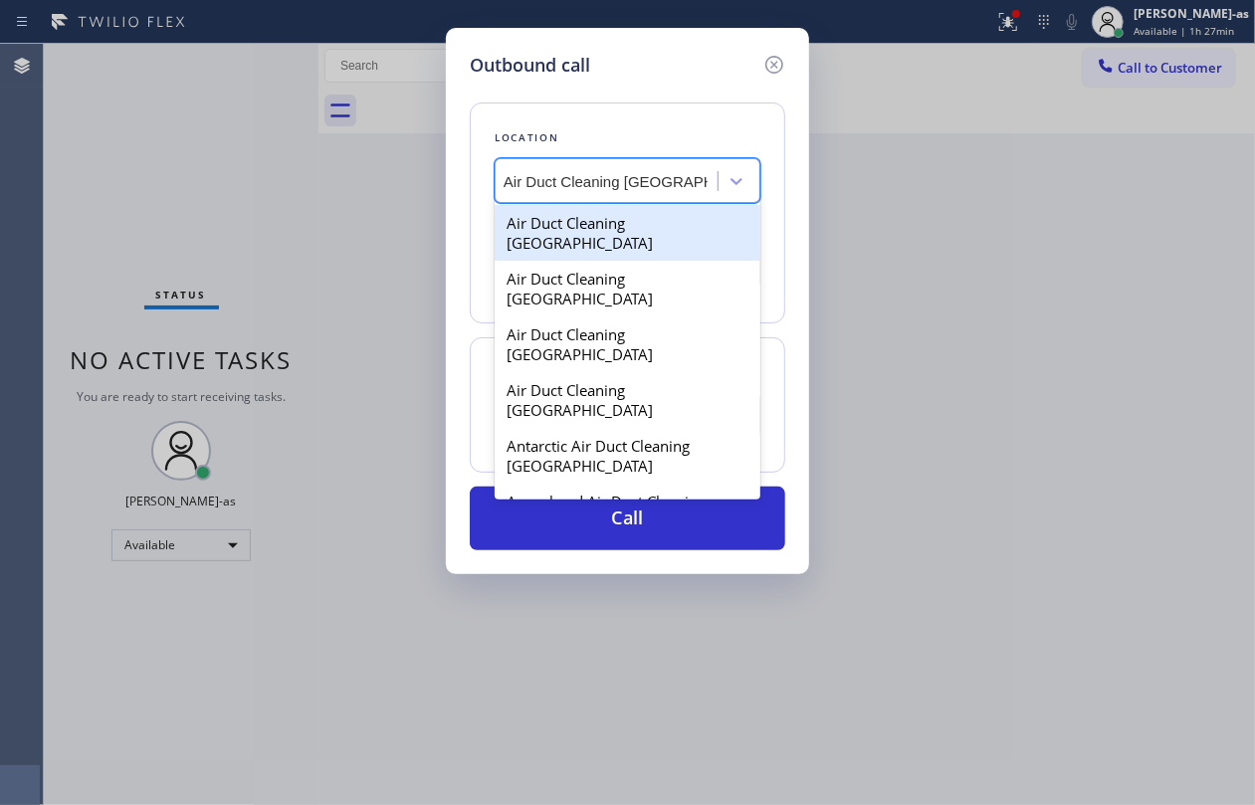
type input "Air Duct Cleaning [GEOGRAPHIC_DATA]"
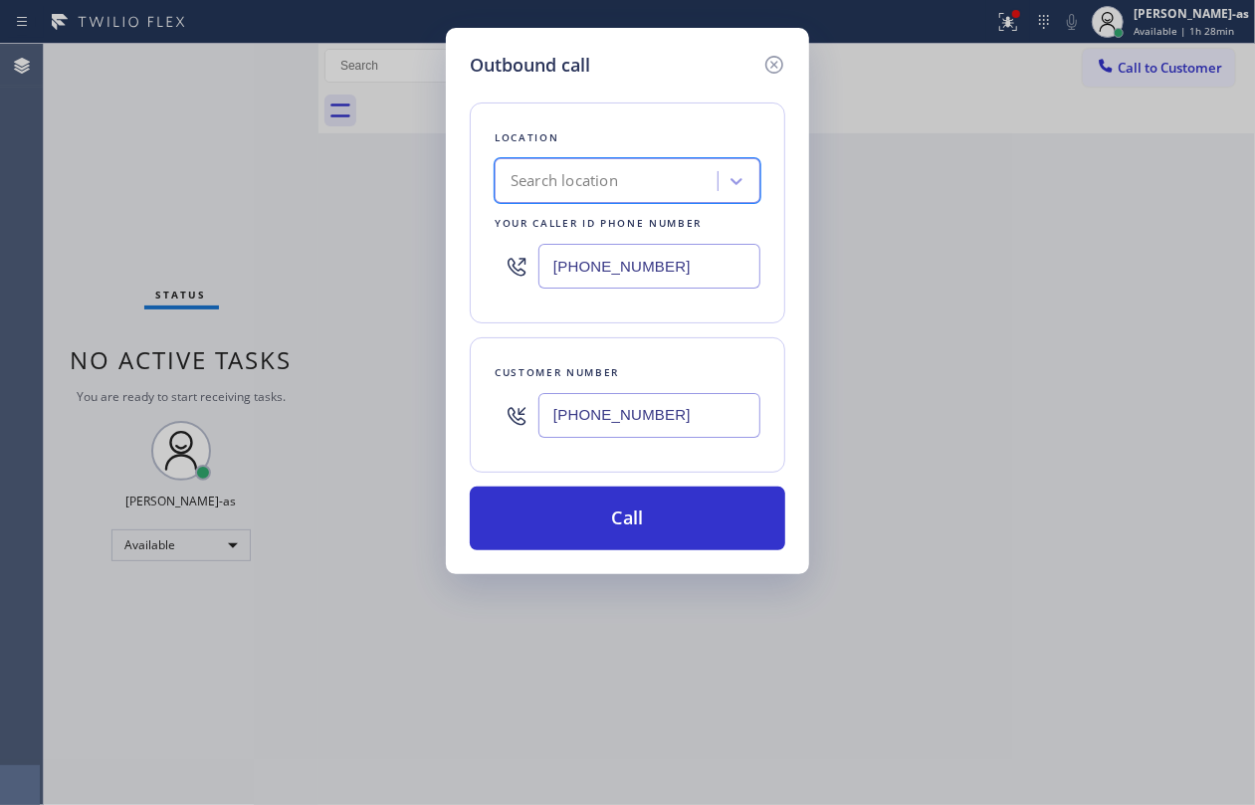
scroll to position [0, 0]
click at [693, 280] on input "[PHONE_NUMBER]" at bounding box center [650, 266] width 222 height 45
paste input "855) 900-0015"
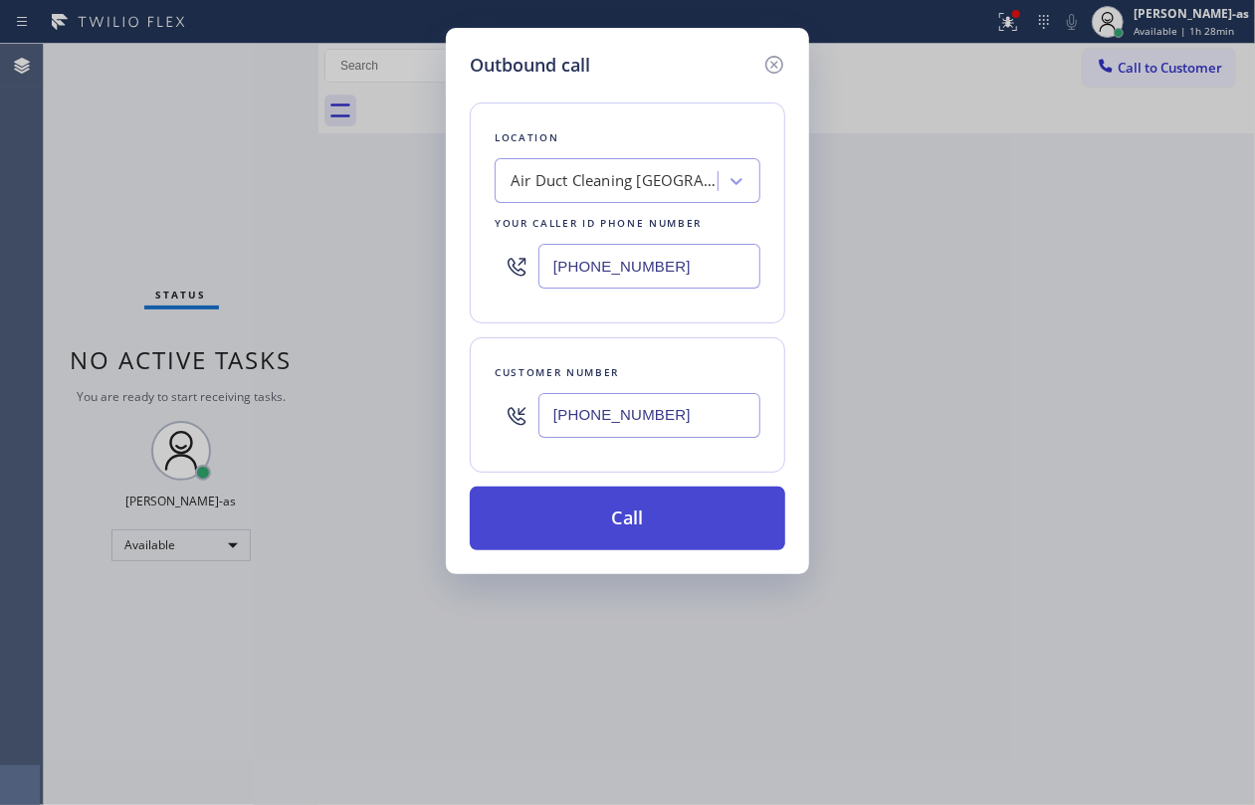
type input "[PHONE_NUMBER]"
click at [667, 530] on button "Call" at bounding box center [628, 519] width 316 height 64
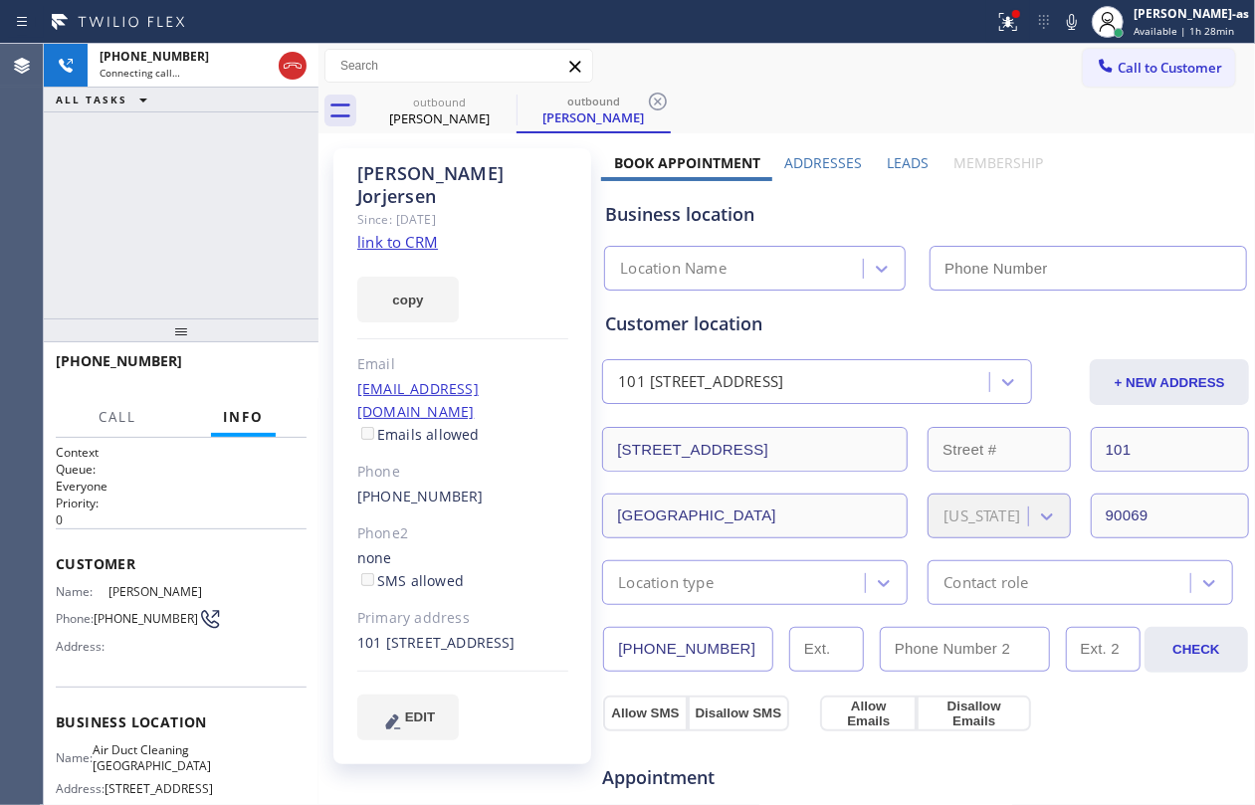
type input "[PHONE_NUMBER]"
click at [221, 252] on div "[PHONE_NUMBER] Connecting call… ALL TASKS ALL TASKS ACTIVE TASKS TASKS IN WRAP …" at bounding box center [181, 181] width 275 height 275
click at [184, 261] on div "[PHONE_NUMBER] Live | 00:28 ALL TASKS ALL TASKS ACTIVE TASKS TASKS IN WRAP UP" at bounding box center [181, 181] width 275 height 275
click at [180, 275] on div "[PHONE_NUMBER] Live | 02:00 ALL TASKS ALL TASKS ACTIVE TASKS TASKS IN WRAP UP" at bounding box center [181, 181] width 275 height 275
click at [219, 225] on div "[PHONE_NUMBER] Live | 02:02 ALL TASKS ALL TASKS ACTIVE TASKS TASKS IN WRAP UP" at bounding box center [181, 181] width 275 height 275
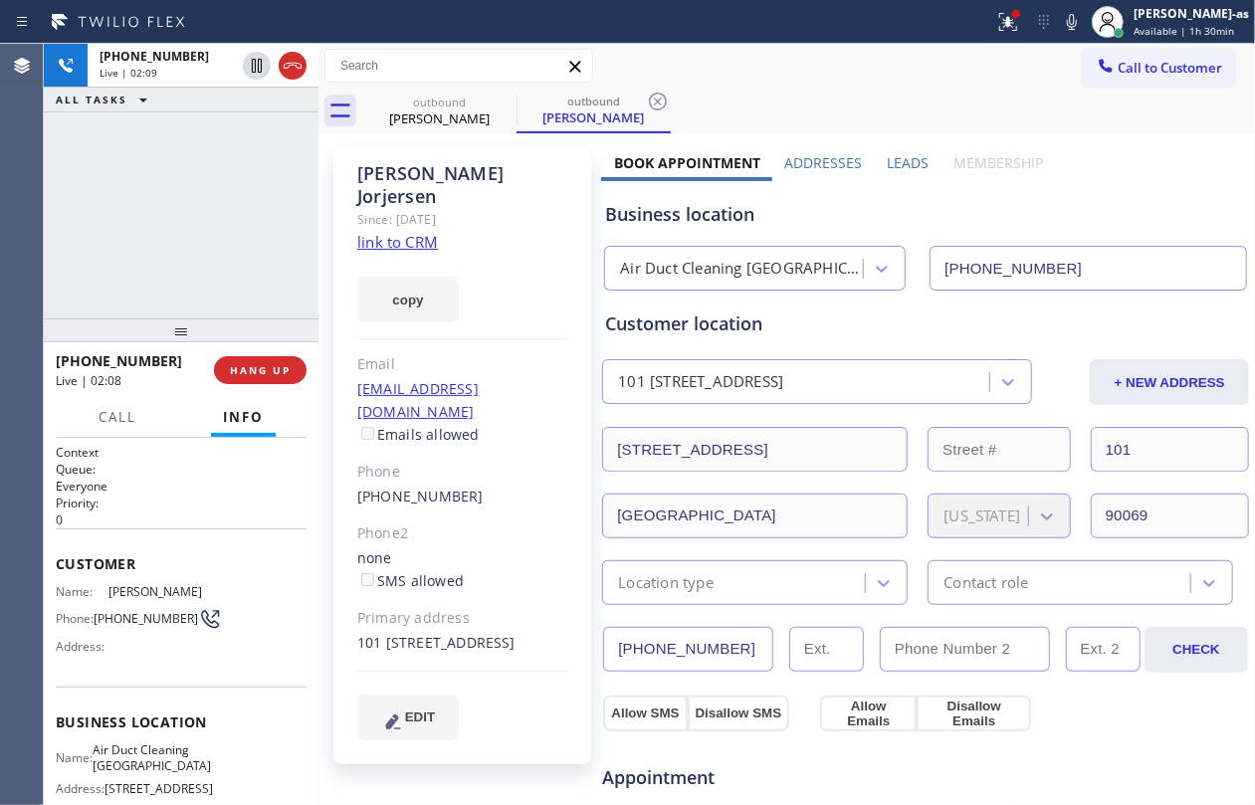
click at [223, 168] on div "[PHONE_NUMBER] Live | 02:09 ALL TASKS ALL TASKS ACTIVE TASKS TASKS IN WRAP UP" at bounding box center [181, 181] width 275 height 275
click at [265, 295] on div "[PHONE_NUMBER] Live | 02:10 ALL TASKS ALL TASKS ACTIVE TASKS TASKS IN WRAP UP" at bounding box center [181, 181] width 275 height 275
click at [221, 263] on div "[PHONE_NUMBER] Live | 02:11 ALL TASKS ALL TASKS ACTIVE TASKS TASKS IN WRAP UP" at bounding box center [181, 181] width 275 height 275
click at [221, 263] on div "[PHONE_NUMBER] Live | 02:12 ALL TASKS ALL TASKS ACTIVE TASKS TASKS IN WRAP UP" at bounding box center [181, 181] width 275 height 275
click at [221, 263] on div "[PHONE_NUMBER] Live | 02:13 ALL TASKS ALL TASKS ACTIVE TASKS TASKS IN WRAP UP" at bounding box center [181, 181] width 275 height 275
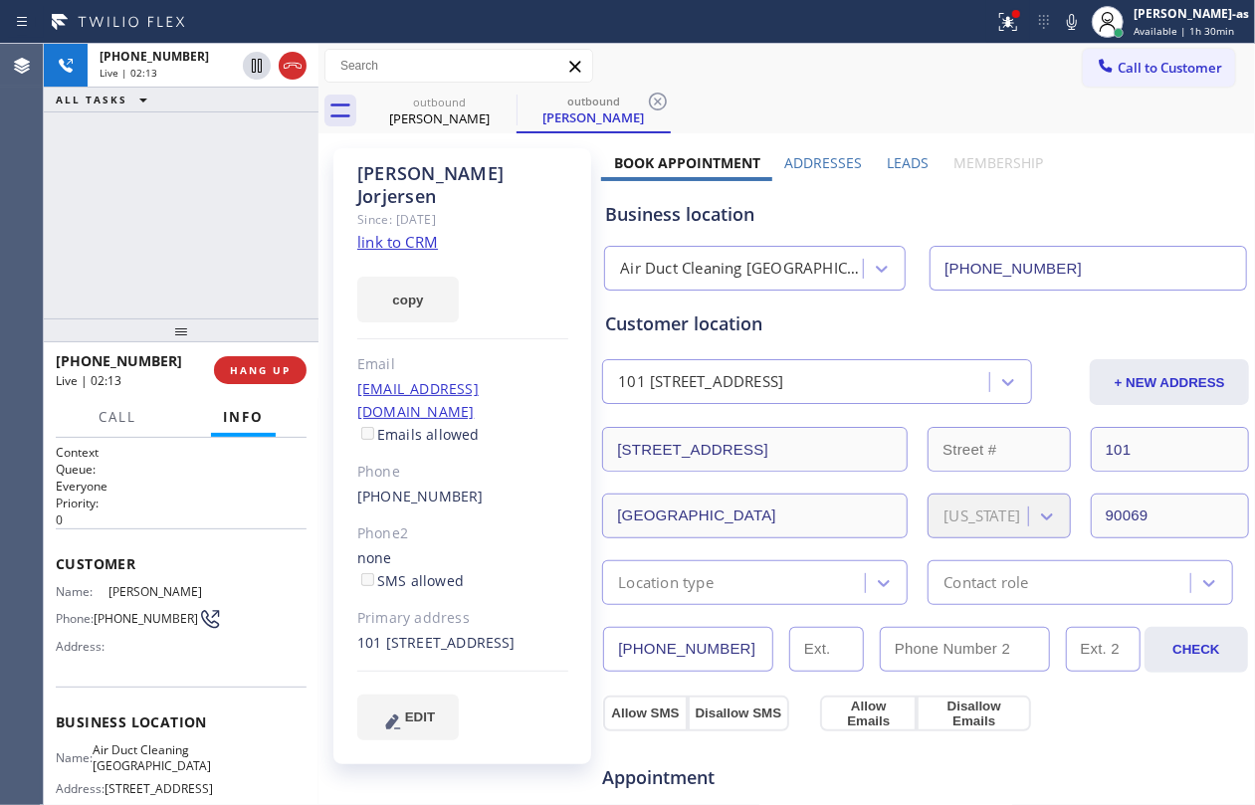
click at [221, 263] on div "[PHONE_NUMBER] Live | 02:13 ALL TASKS ALL TASKS ACTIVE TASKS TASKS IN WRAP UP" at bounding box center [181, 181] width 275 height 275
click at [245, 229] on div "[PHONE_NUMBER] Live | 02:14 ALL TASKS ALL TASKS ACTIVE TASKS TASKS IN WRAP UP" at bounding box center [181, 181] width 275 height 275
click at [177, 236] on div "[PHONE_NUMBER] Live | 02:14 ALL TASKS ALL TASKS ACTIVE TASKS TASKS IN WRAP UP" at bounding box center [181, 181] width 275 height 275
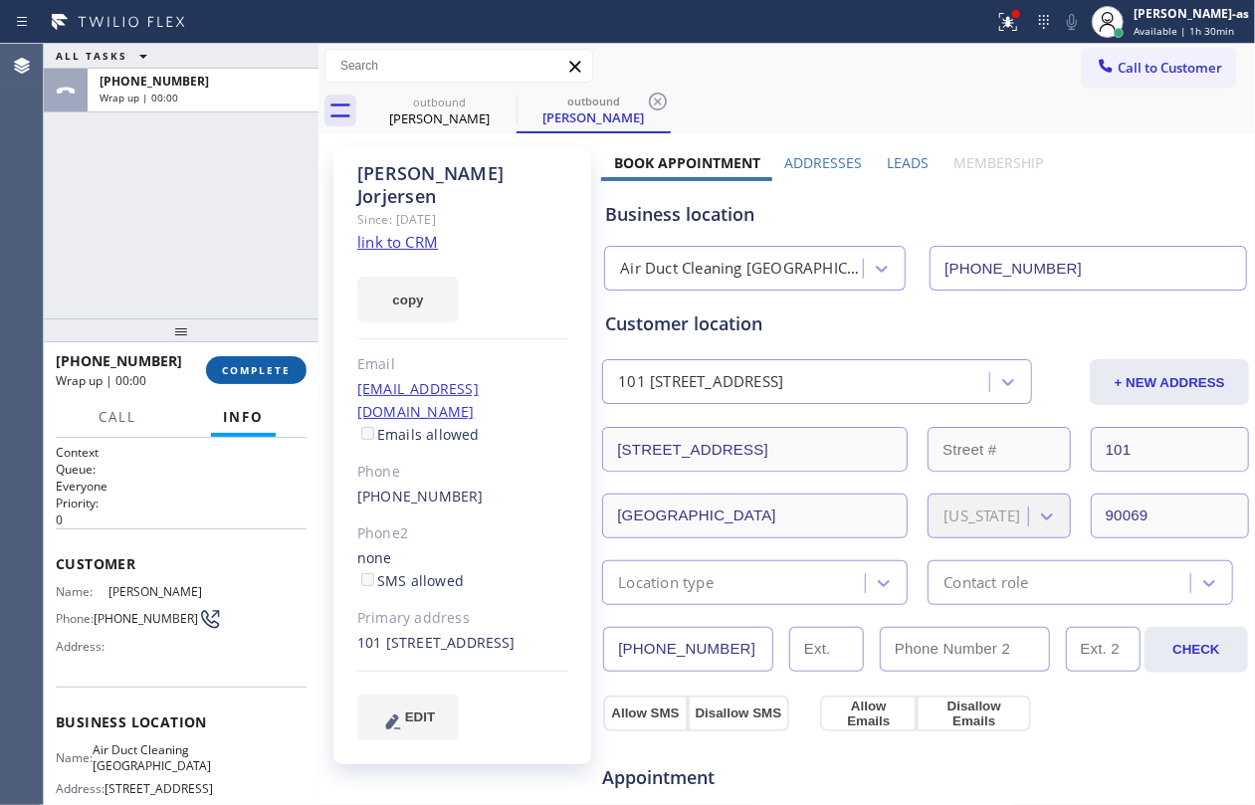
click at [263, 370] on span "COMPLETE" at bounding box center [256, 370] width 69 height 14
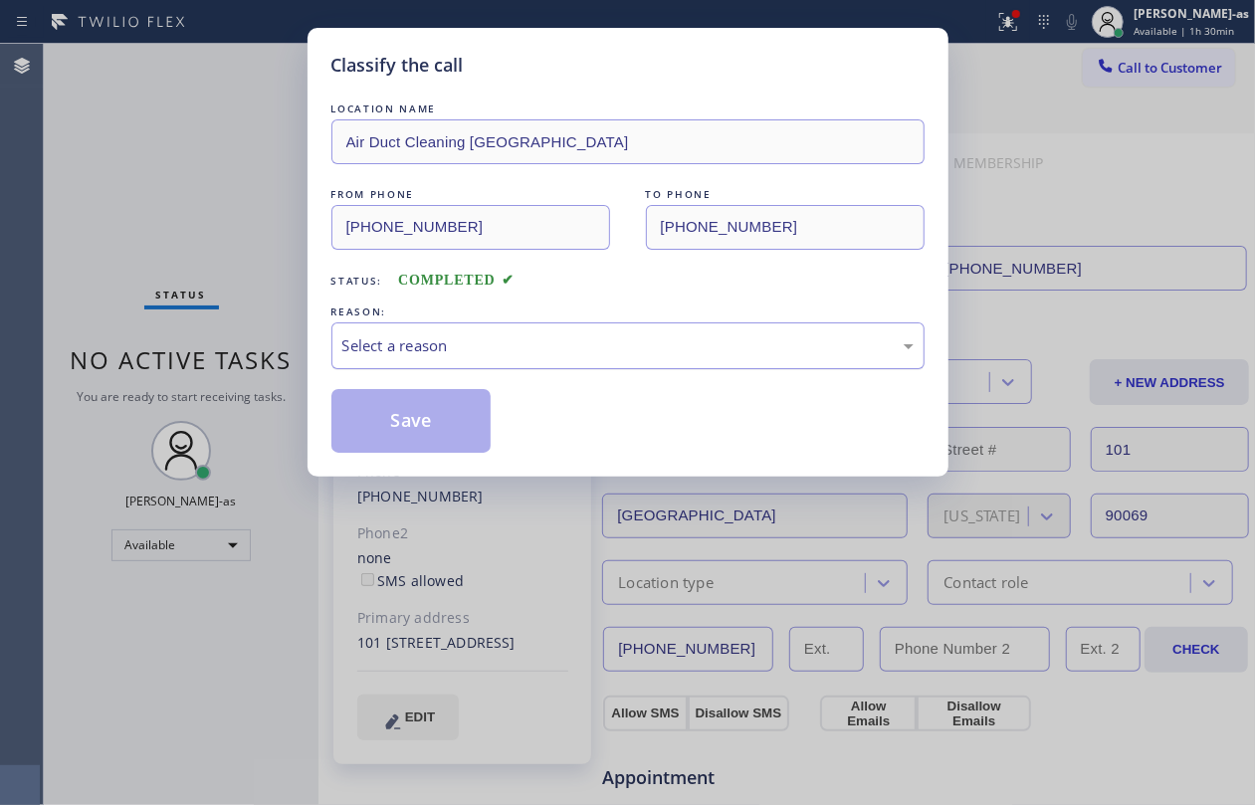
click at [474, 331] on div "REASON: Select a reason" at bounding box center [627, 336] width 593 height 68
click at [582, 288] on div "Status: COMPLETED" at bounding box center [627, 276] width 593 height 32
click at [558, 351] on div "Select a reason" at bounding box center [627, 345] width 571 height 23
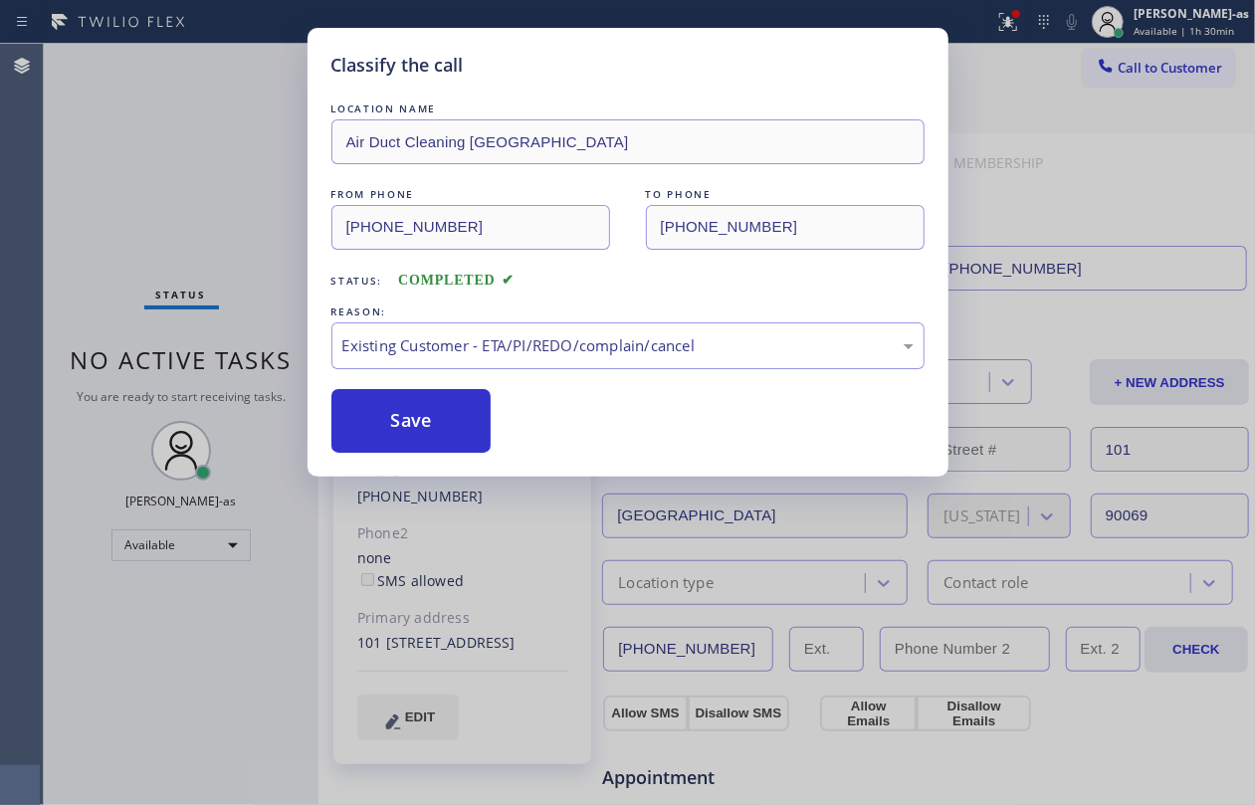
drag, startPoint x: 435, startPoint y: 418, endPoint x: 305, endPoint y: 211, distance: 244.7
click at [434, 418] on button "Save" at bounding box center [411, 421] width 160 height 64
click at [172, 123] on div "Classify the call LOCATION NAME Air Duct Cleaning [GEOGRAPHIC_DATA] FROM PHONE …" at bounding box center [627, 402] width 1255 height 805
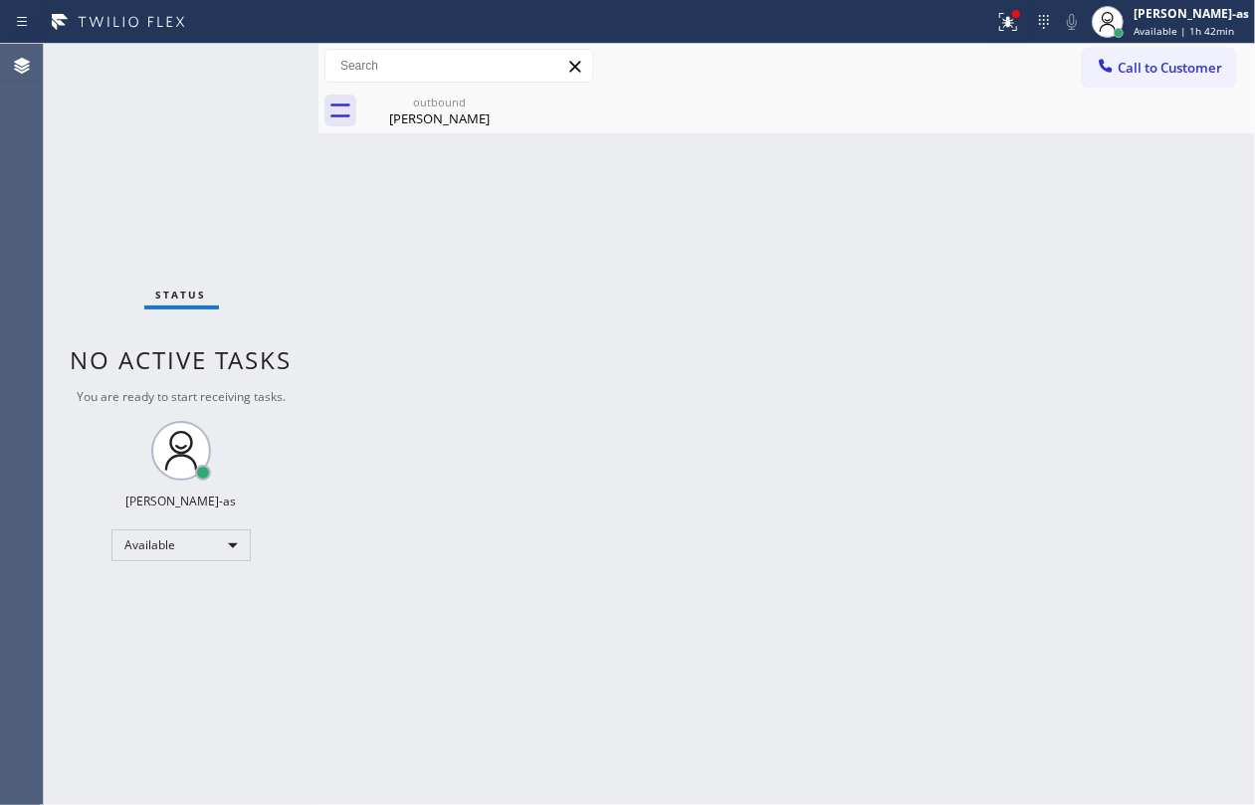
drag, startPoint x: 374, startPoint y: 291, endPoint x: 402, endPoint y: 184, distance: 110.1
click at [375, 291] on div "Back to Dashboard Change Sender ID Customers Technicians Select a contact Outbo…" at bounding box center [787, 425] width 937 height 762
drag, startPoint x: 431, startPoint y: 98, endPoint x: 539, endPoint y: 100, distance: 107.5
click at [440, 105] on div "outbound" at bounding box center [439, 102] width 150 height 15
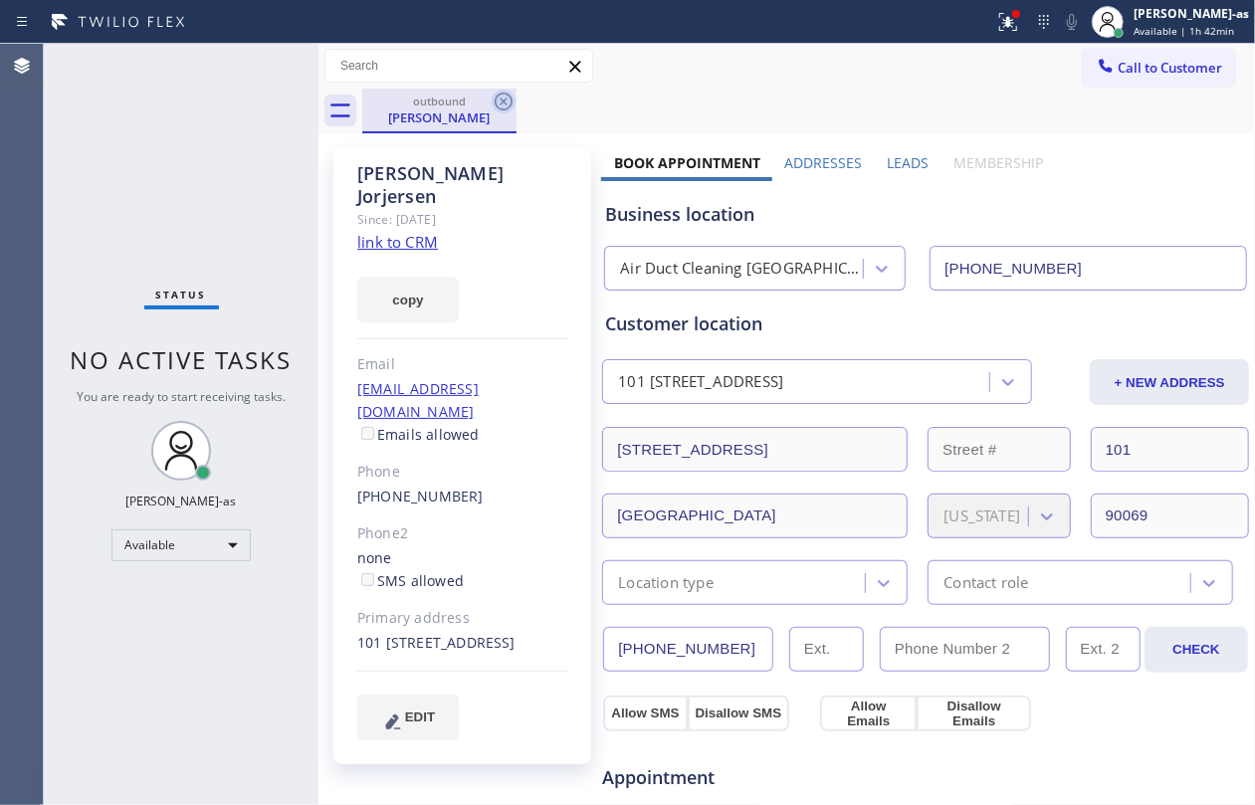
click at [504, 98] on icon at bounding box center [504, 102] width 24 height 24
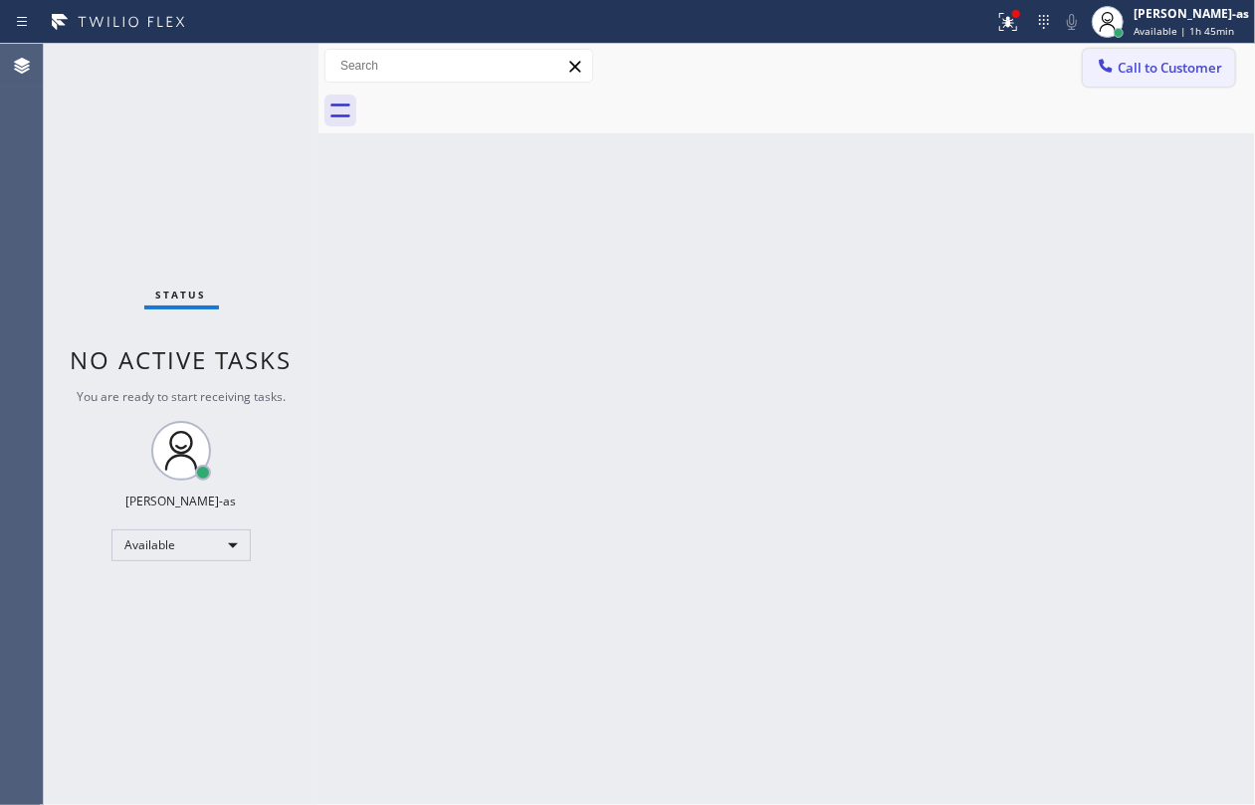
click at [1145, 61] on span "Call to Customer" at bounding box center [1170, 68] width 105 height 18
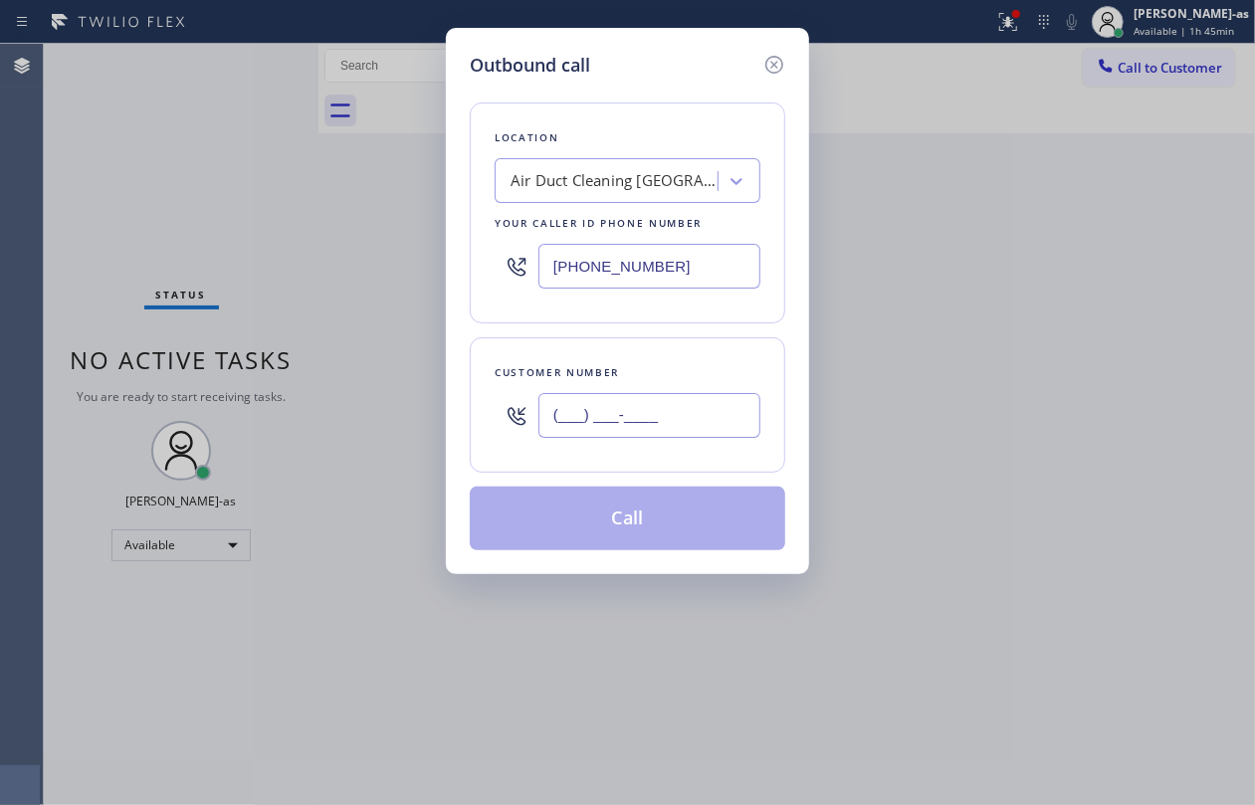
click at [587, 416] on input "(___) ___-____" at bounding box center [650, 415] width 222 height 45
paste input "805) 705-9576"
type input "[PHONE_NUMBER]"
click at [593, 183] on div "Air Duct Cleaning [GEOGRAPHIC_DATA]" at bounding box center [615, 181] width 209 height 23
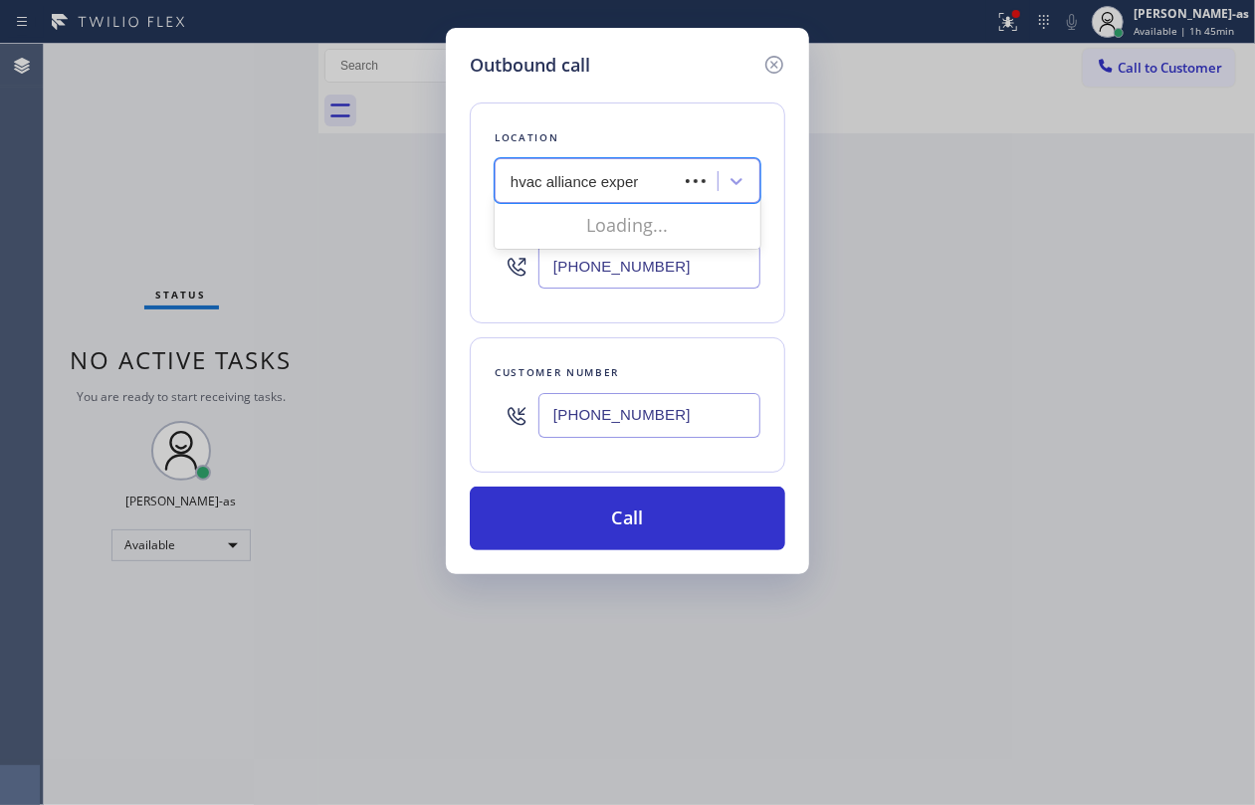
type input "hvac alliance expert"
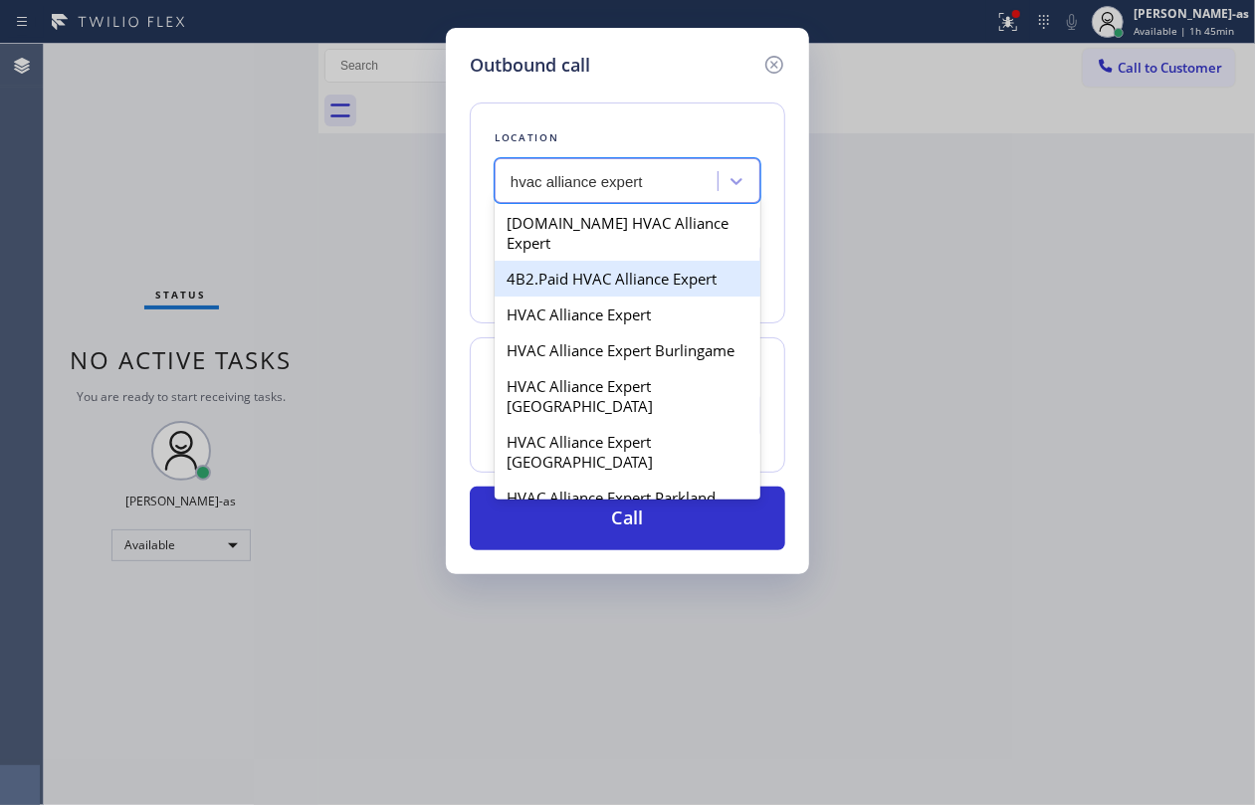
click at [567, 261] on div "4B2.Paid HVAC Alliance Expert" at bounding box center [628, 279] width 266 height 36
type input "[PHONE_NUMBER]"
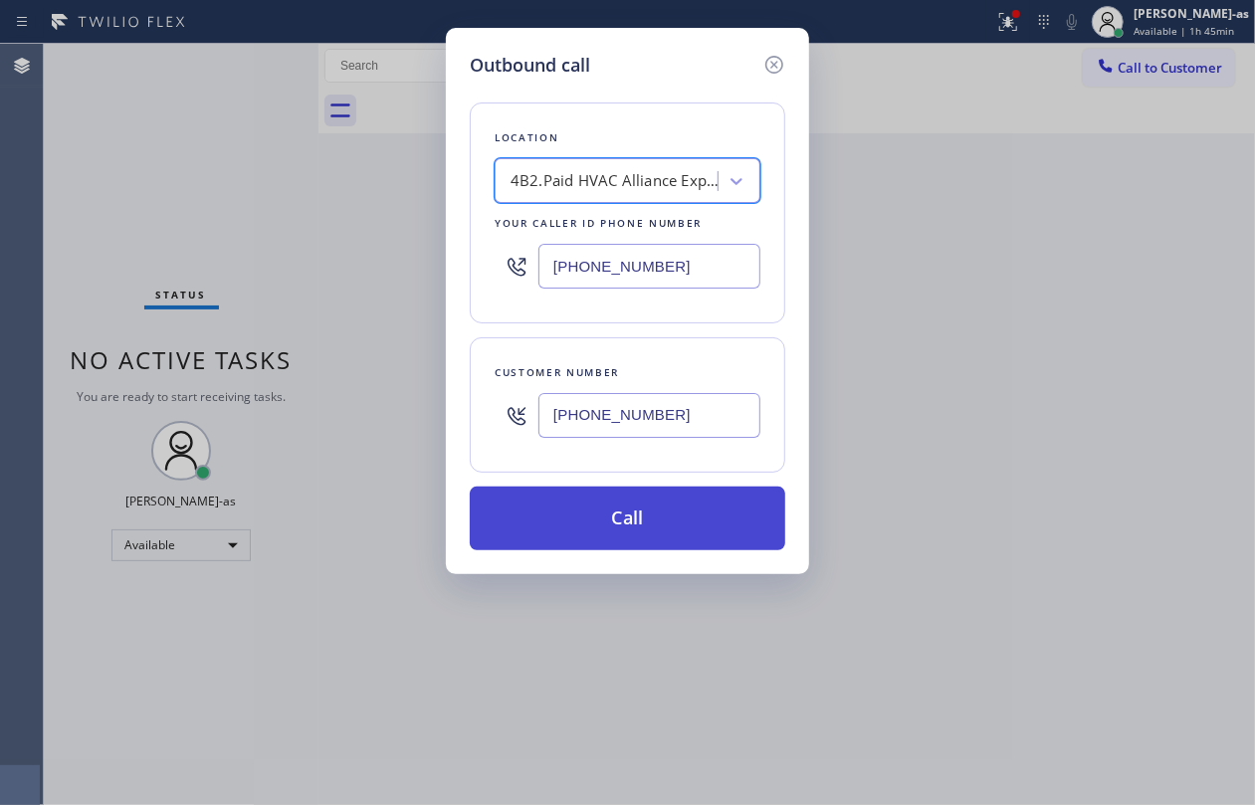
drag, startPoint x: 615, startPoint y: 508, endPoint x: 630, endPoint y: 506, distance: 15.1
click at [617, 507] on button "Call" at bounding box center [628, 519] width 316 height 64
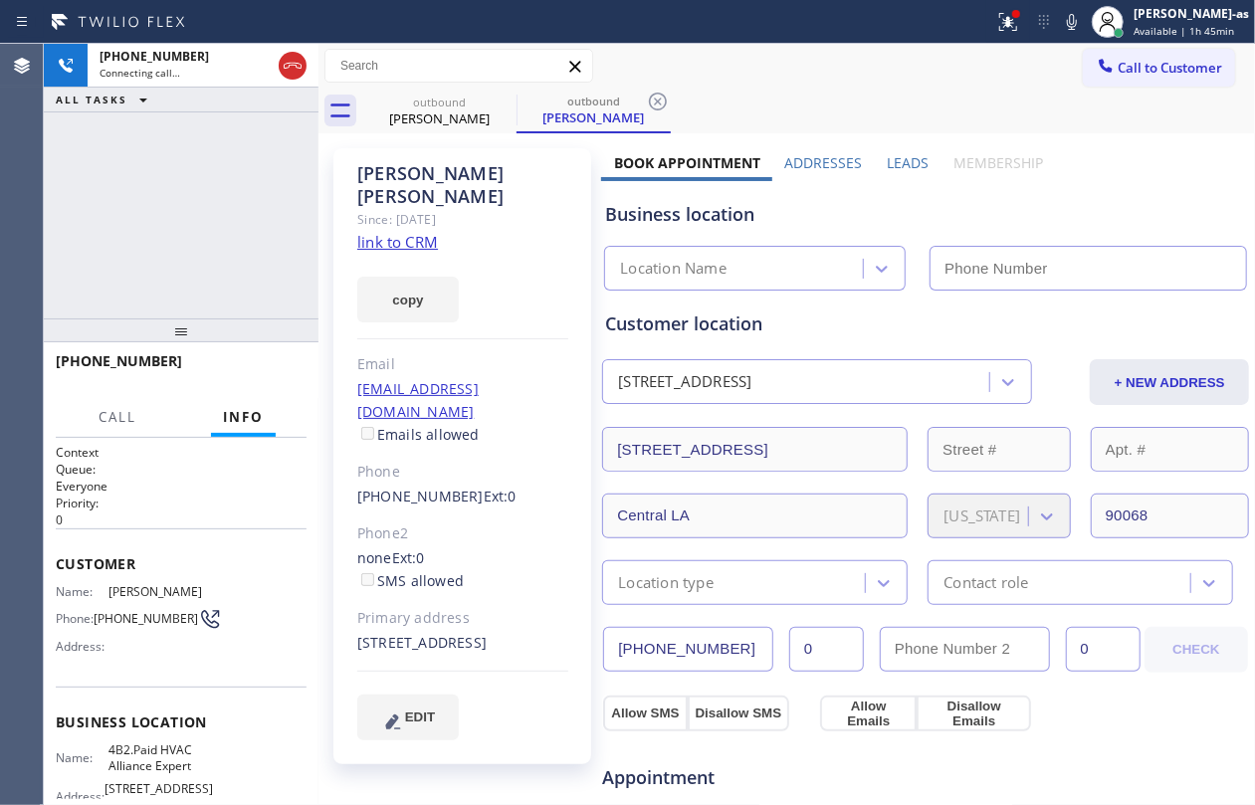
click at [412, 232] on link "link to CRM" at bounding box center [397, 242] width 81 height 20
type input "[PHONE_NUMBER]"
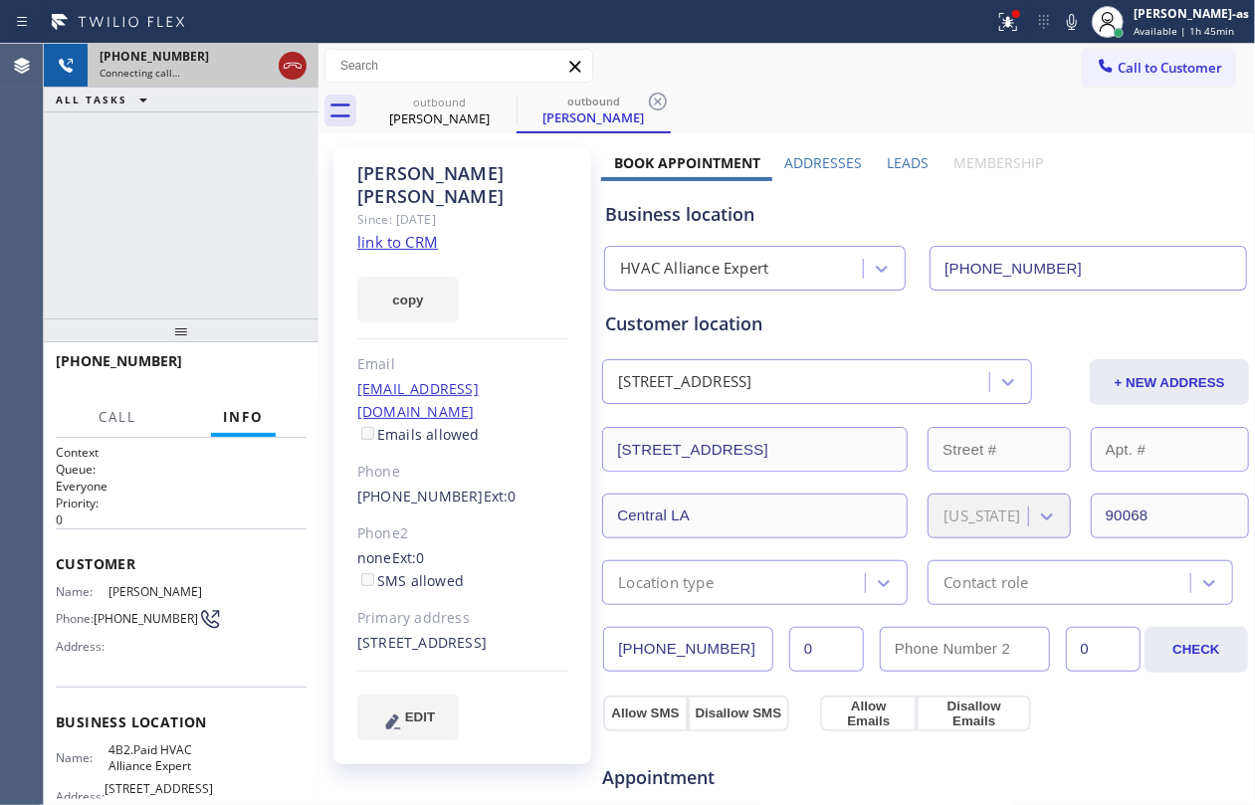
click at [296, 64] on icon at bounding box center [293, 66] width 24 height 24
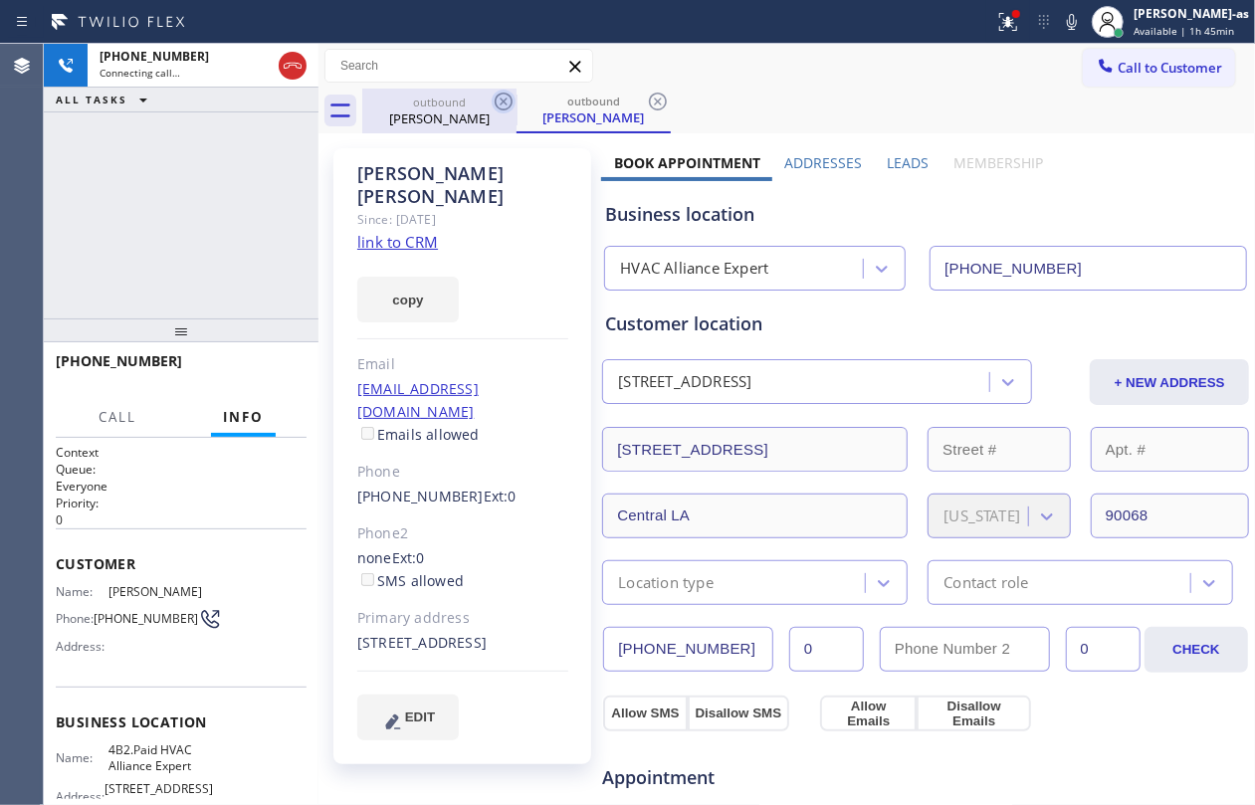
click at [462, 129] on div "outbound [PERSON_NAME]" at bounding box center [439, 111] width 150 height 45
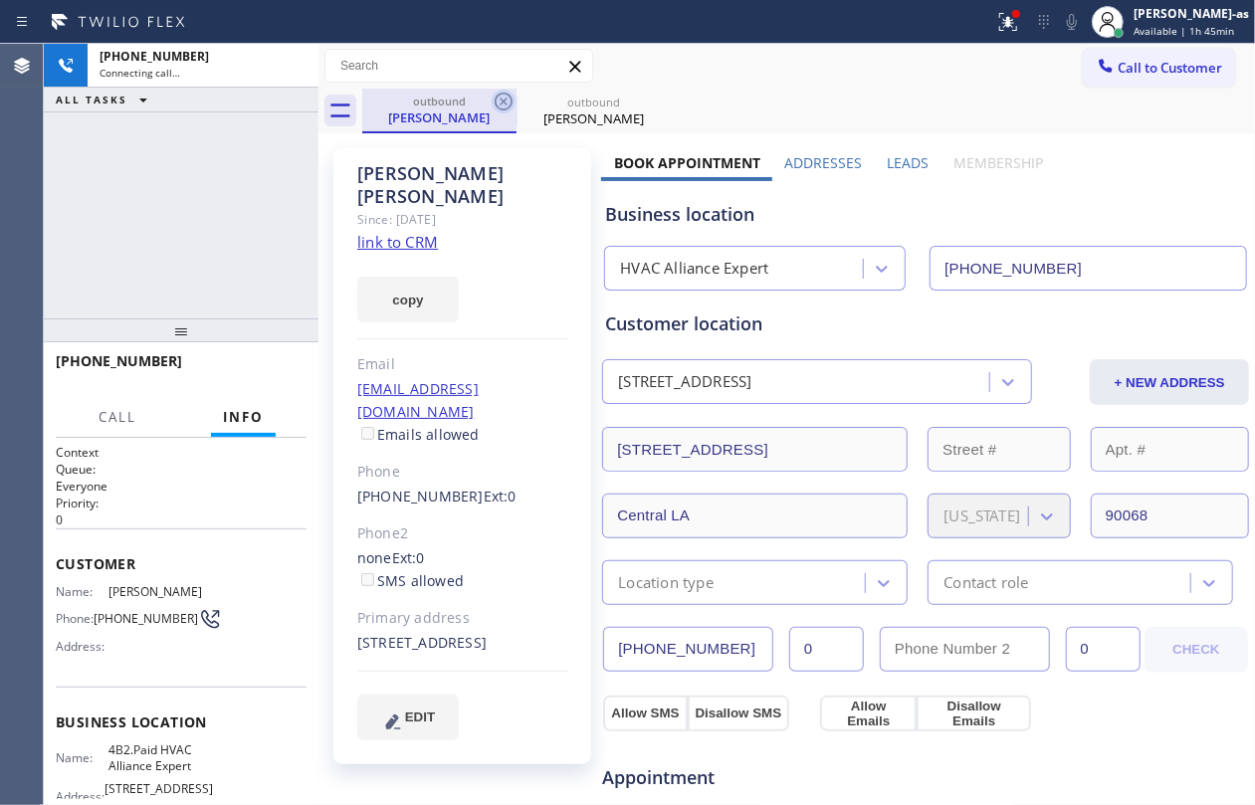
click at [500, 102] on icon at bounding box center [504, 102] width 24 height 24
click at [0, 0] on icon at bounding box center [0, 0] width 0 height 0
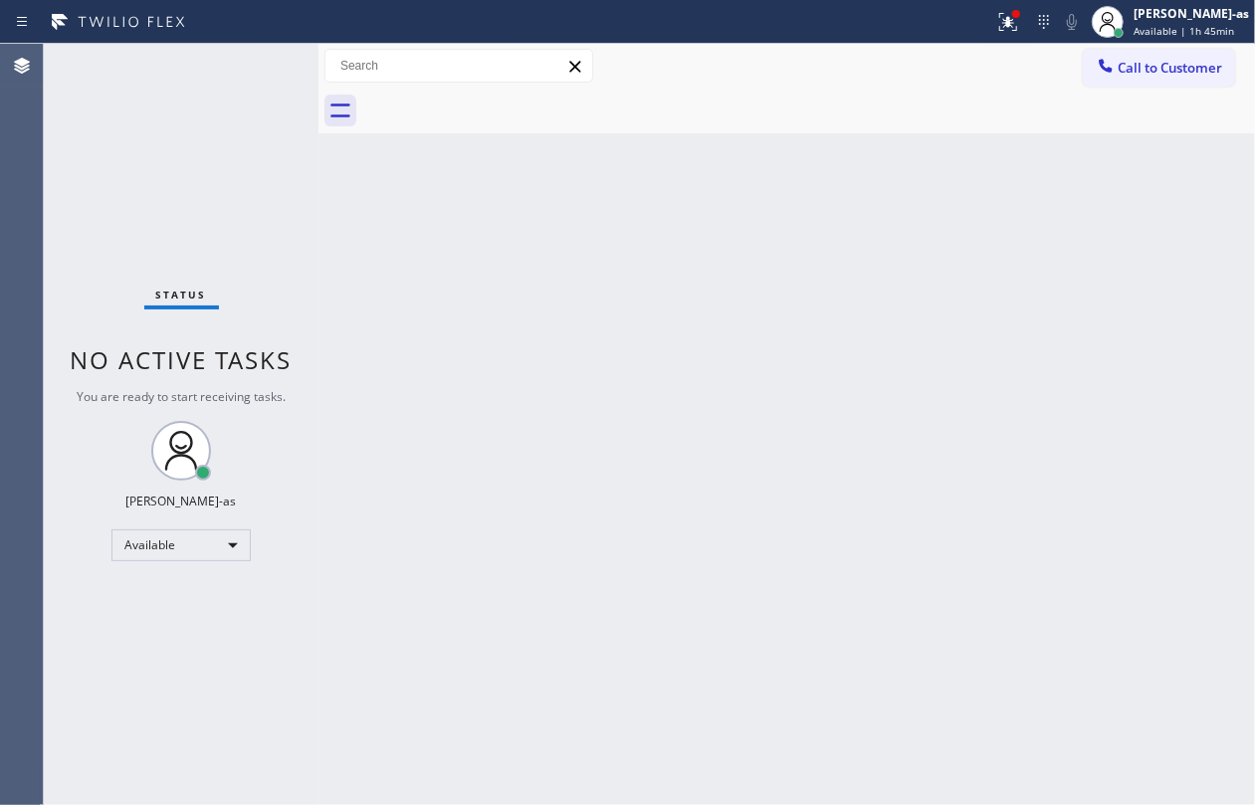
click at [500, 102] on div at bounding box center [808, 111] width 893 height 45
click at [1145, 53] on button "Call to Customer" at bounding box center [1159, 68] width 152 height 38
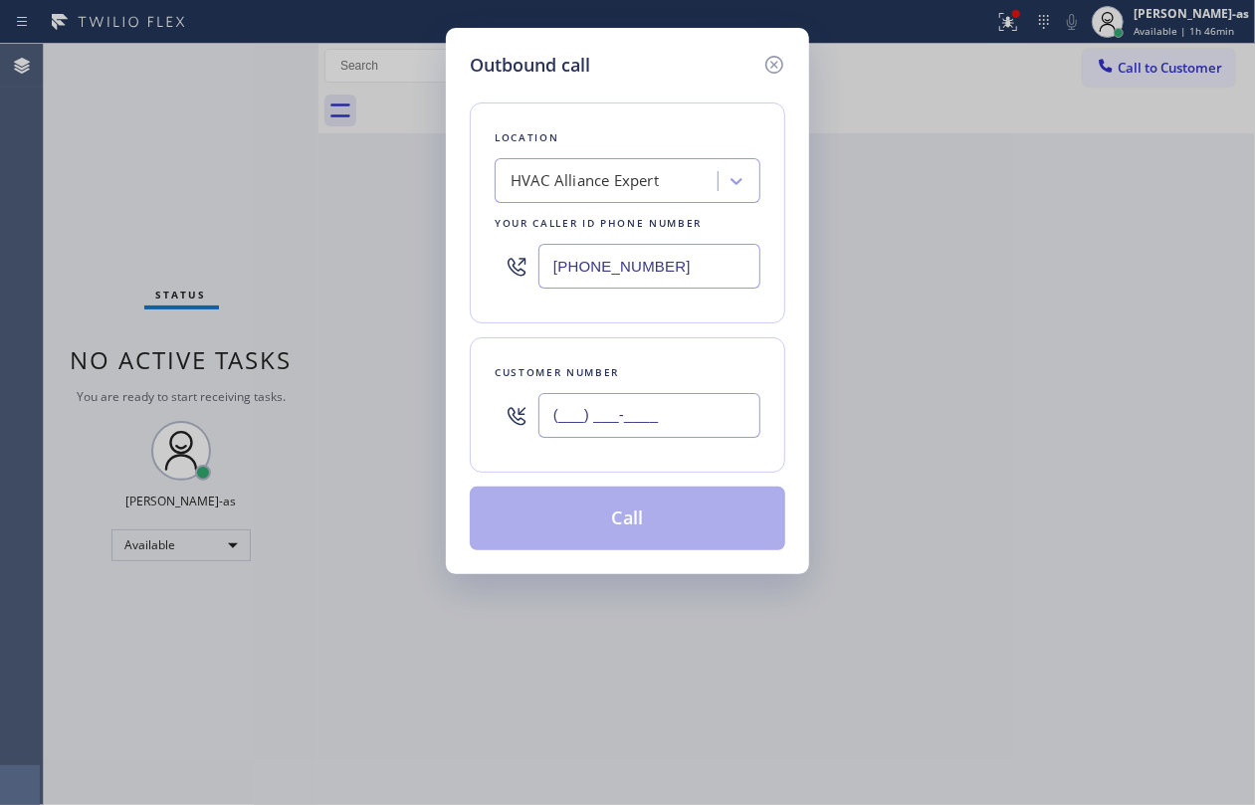
click at [671, 411] on input "(___) ___-____" at bounding box center [650, 415] width 222 height 45
paste input "310) 500-8620"
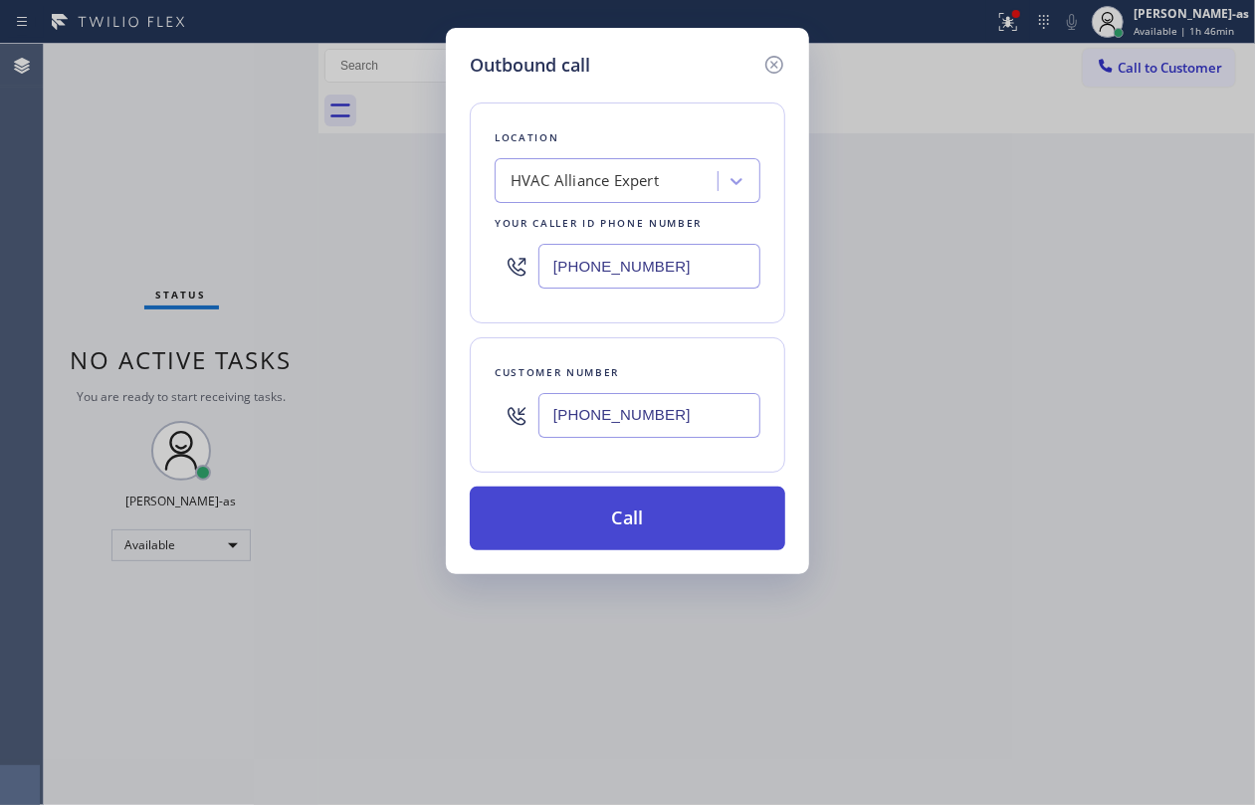
type input "[PHONE_NUMBER]"
click at [645, 507] on button "Call" at bounding box center [628, 519] width 316 height 64
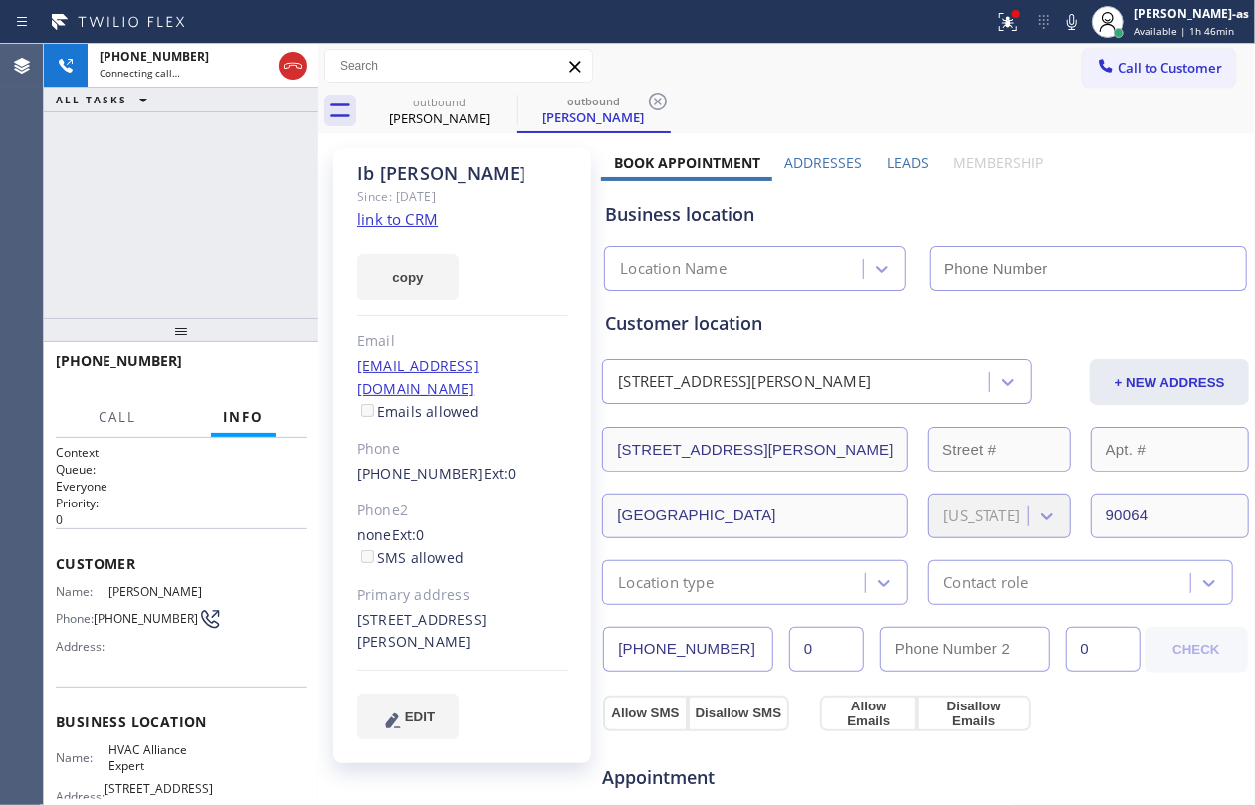
click at [407, 221] on link "link to CRM" at bounding box center [397, 219] width 81 height 20
type input "[PHONE_NUMBER]"
click at [156, 204] on div "[PHONE_NUMBER] Connecting call… ALL TASKS ALL TASKS ACTIVE TASKS TASKS IN WRAP …" at bounding box center [181, 181] width 275 height 275
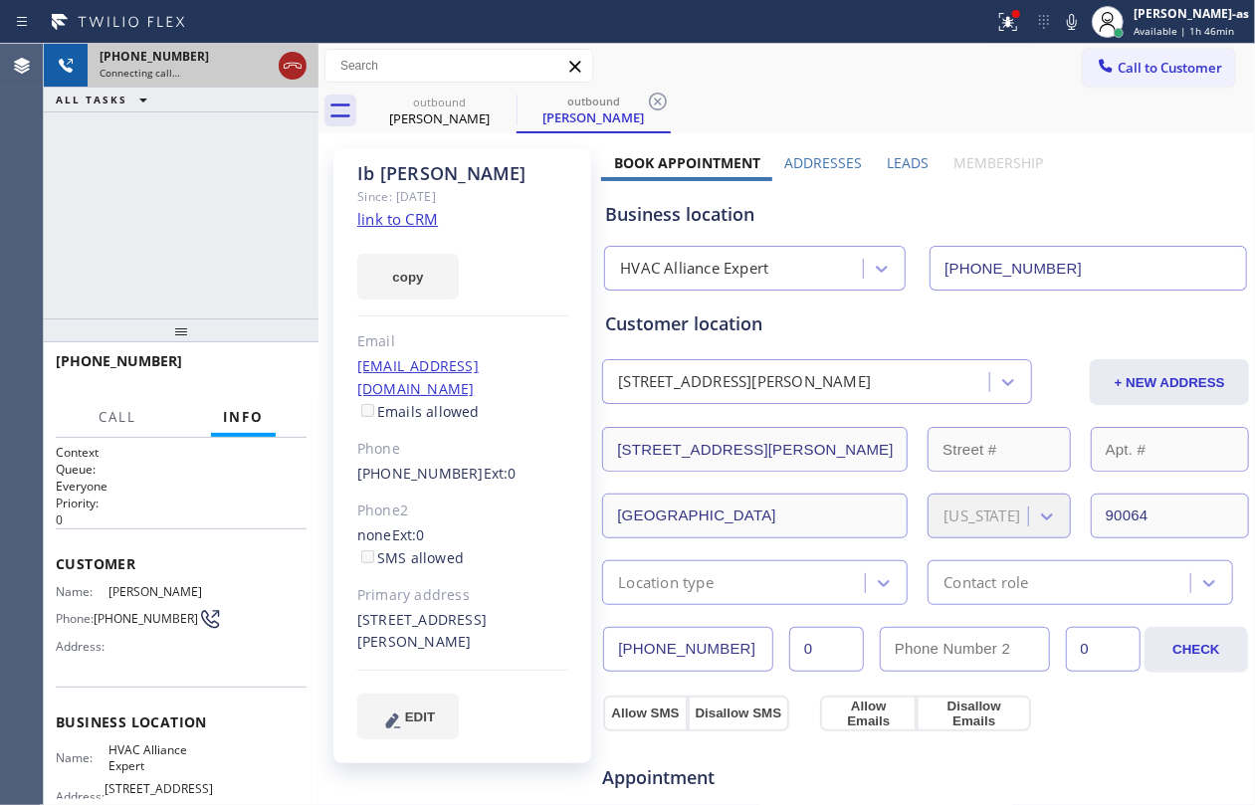
click at [296, 74] on icon at bounding box center [293, 66] width 24 height 24
drag, startPoint x: 408, startPoint y: 124, endPoint x: 522, endPoint y: 111, distance: 114.2
click at [438, 124] on div "[PERSON_NAME]" at bounding box center [439, 119] width 150 height 18
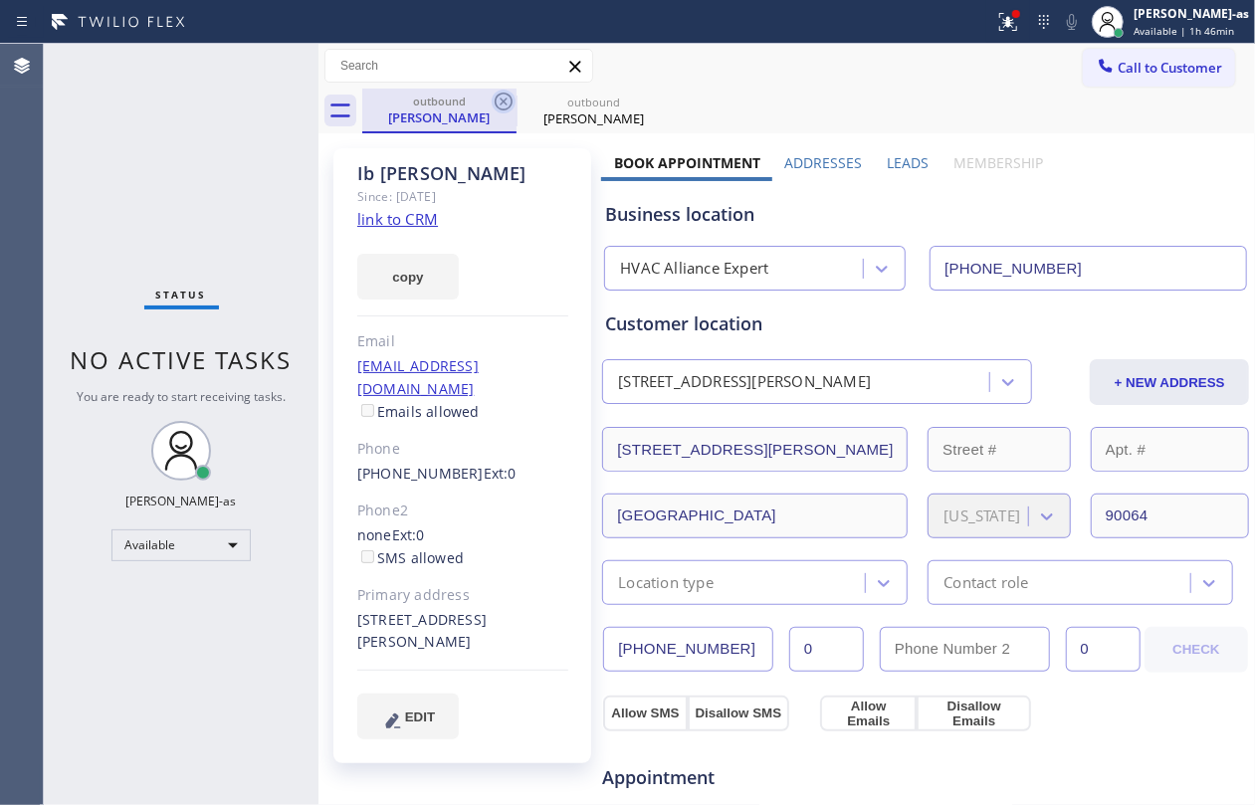
click at [499, 101] on icon at bounding box center [504, 102] width 24 height 24
click at [0, 0] on icon at bounding box center [0, 0] width 0 height 0
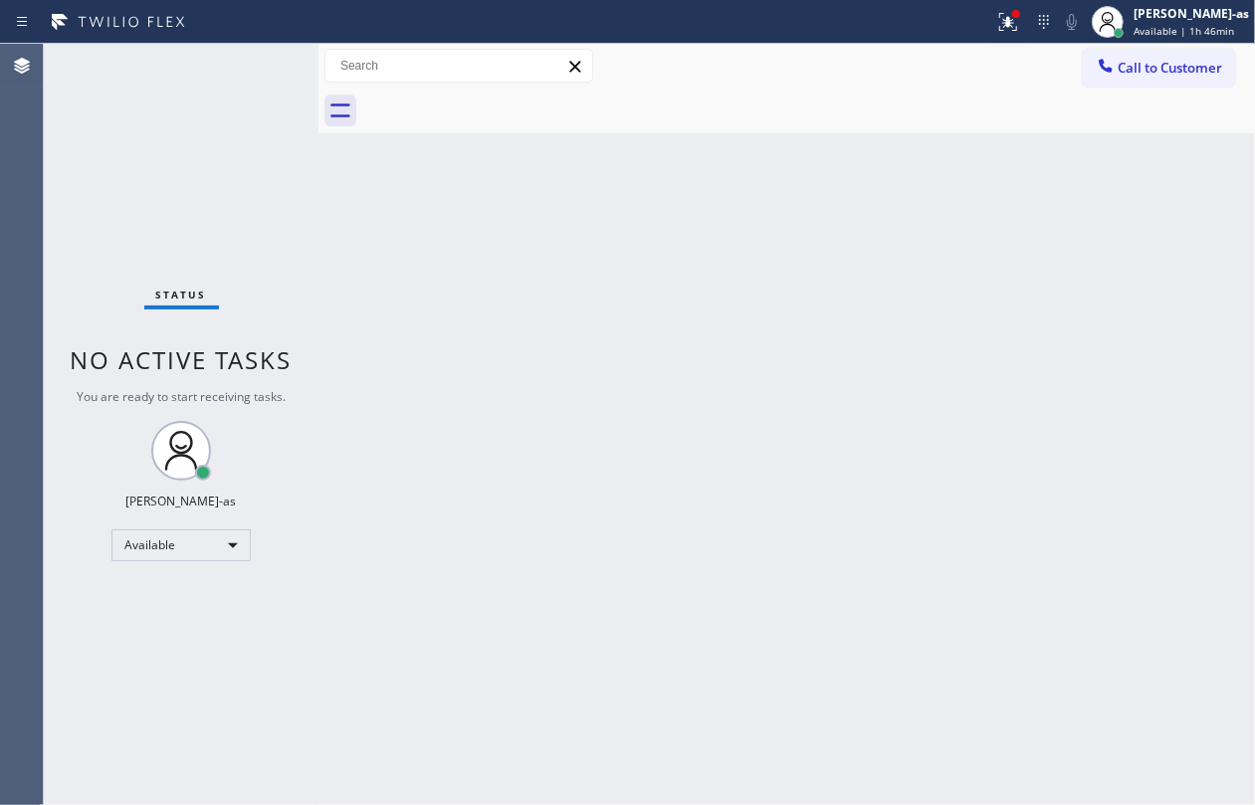
click at [499, 101] on div at bounding box center [808, 111] width 893 height 45
click at [500, 101] on div at bounding box center [808, 111] width 893 height 45
click at [249, 187] on div "Status No active tasks You are ready to start receiving tasks. [PERSON_NAME]-as…" at bounding box center [181, 425] width 275 height 762
click at [462, 506] on div "Back to Dashboard Change Sender ID Customers Technicians Select a contact Outbo…" at bounding box center [787, 425] width 937 height 762
click at [1141, 65] on span "Call to Customer" at bounding box center [1170, 68] width 105 height 18
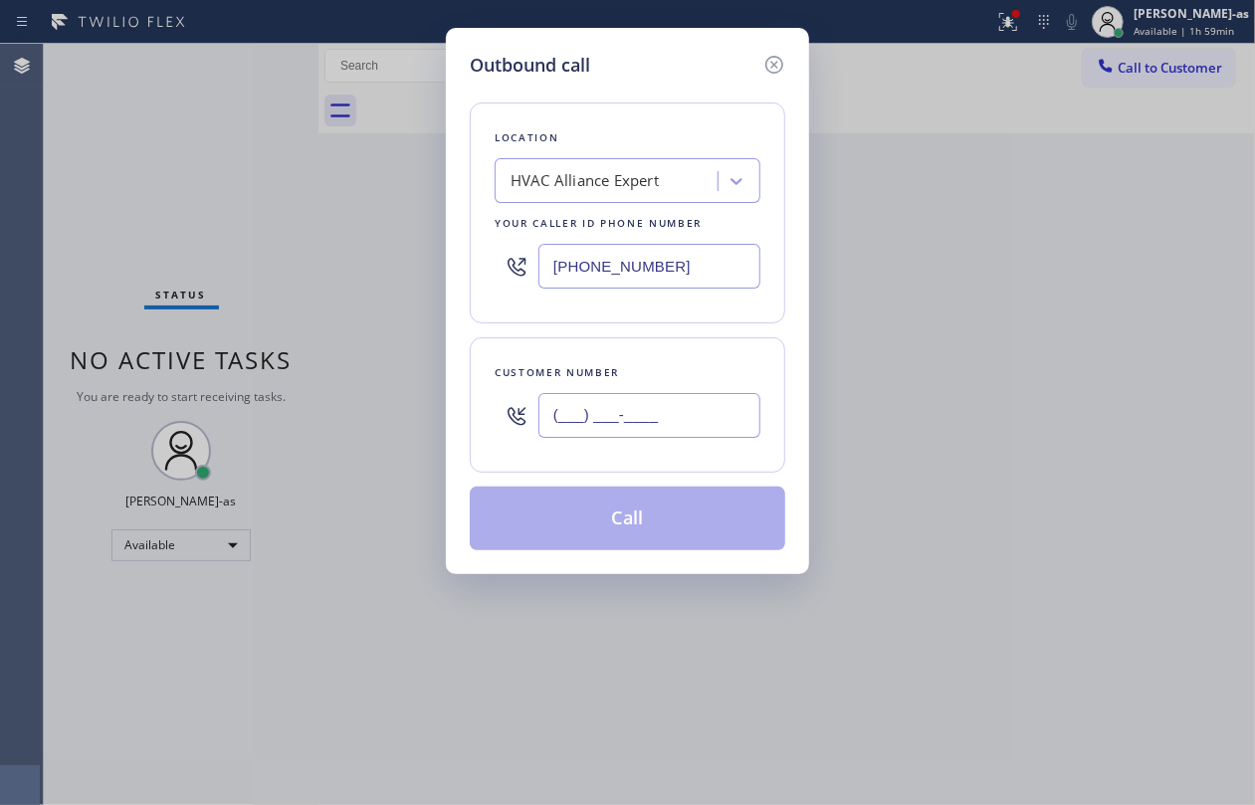
click at [727, 422] on input "(___) ___-____" at bounding box center [650, 415] width 222 height 45
paste input "818) 384-6363"
type input "[PHONE_NUMBER]"
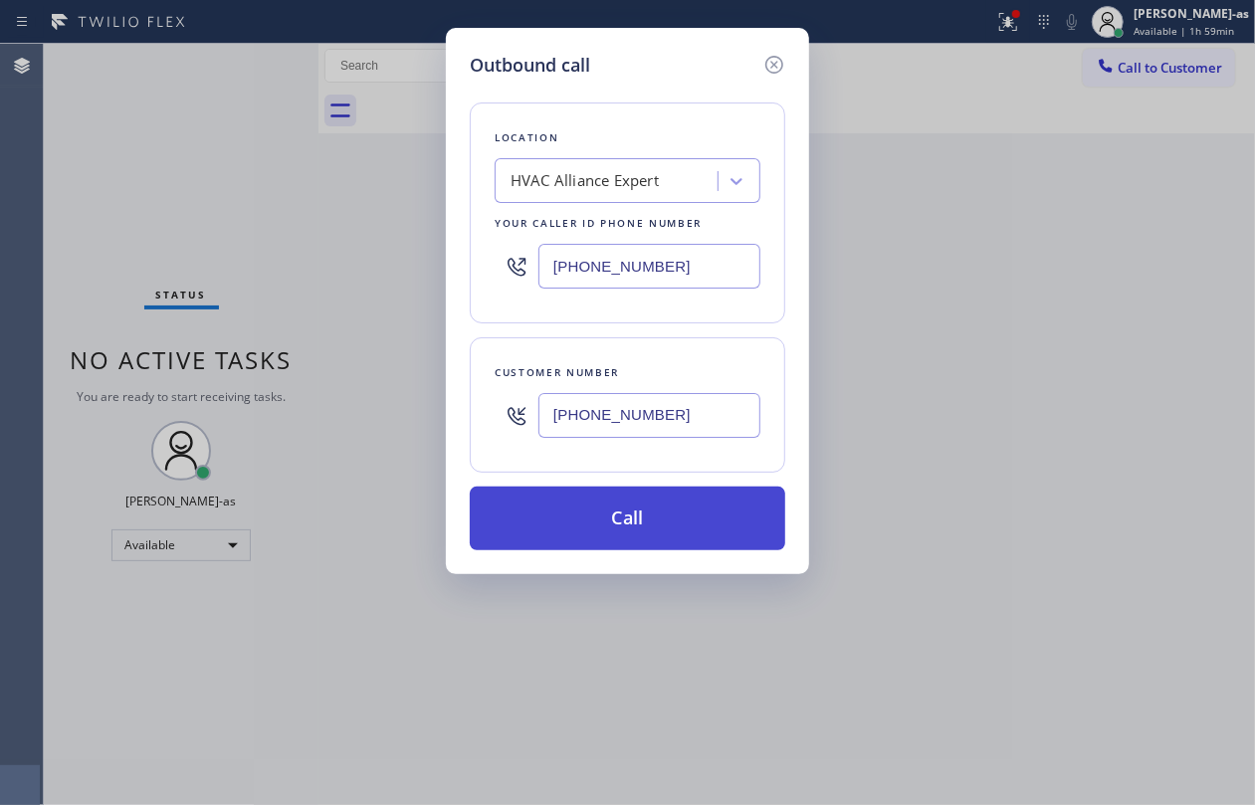
drag, startPoint x: 641, startPoint y: 492, endPoint x: 725, endPoint y: 514, distance: 86.4
click at [643, 499] on button "Call" at bounding box center [628, 519] width 316 height 64
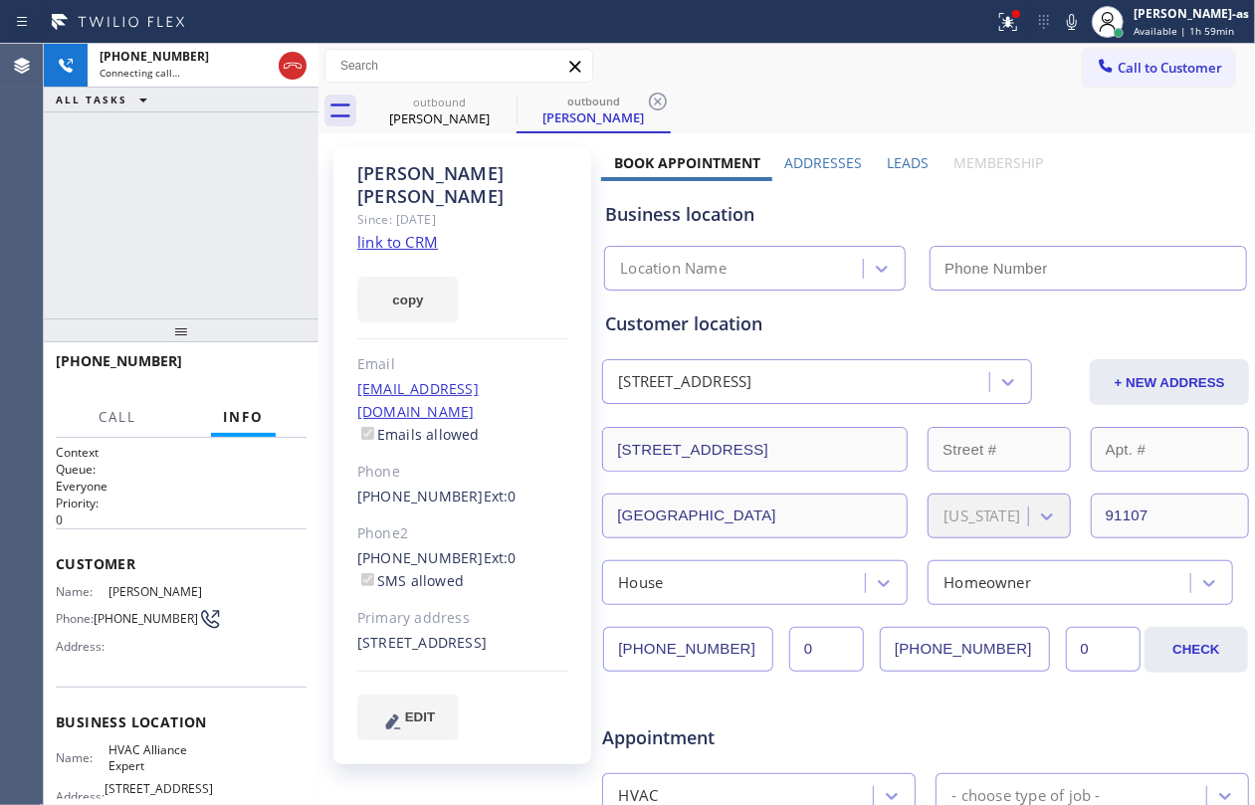
click at [297, 163] on div "[PHONE_NUMBER] Connecting call… ALL TASKS ALL TASKS ACTIVE TASKS TASKS IN WRAP …" at bounding box center [181, 181] width 275 height 275
type input "[PHONE_NUMBER]"
click at [412, 232] on link "link to CRM" at bounding box center [397, 242] width 81 height 20
click at [267, 177] on div "[PHONE_NUMBER] Connecting call… ALL TASKS ALL TASKS ACTIVE TASKS TASKS IN WRAP …" at bounding box center [181, 181] width 275 height 275
click at [236, 252] on div "[PHONE_NUMBER] Live | 00:49 ALL TASKS ALL TASKS ACTIVE TASKS TASKS IN WRAP UP" at bounding box center [181, 181] width 275 height 275
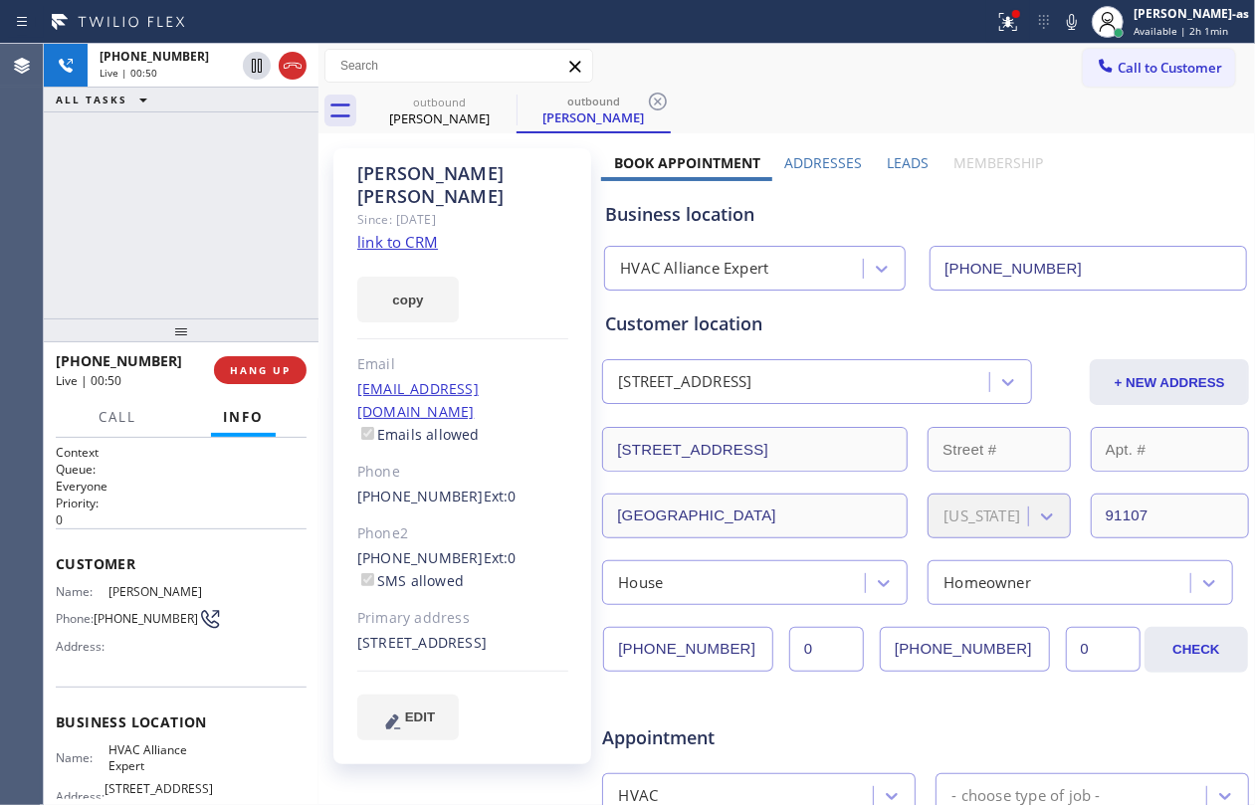
click at [236, 252] on div "[PHONE_NUMBER] Live | 00:50 ALL TASKS ALL TASKS ACTIVE TASKS TASKS IN WRAP UP" at bounding box center [181, 181] width 275 height 275
click at [236, 252] on div "[PHONE_NUMBER] Live | 00:51 ALL TASKS ALL TASKS ACTIVE TASKS TASKS IN WRAP UP" at bounding box center [181, 181] width 275 height 275
click at [236, 252] on div "[PHONE_NUMBER] Live | 00:52 ALL TASKS ALL TASKS ACTIVE TASKS TASKS IN WRAP UP" at bounding box center [181, 181] width 275 height 275
click at [255, 371] on span "HANG UP" at bounding box center [260, 370] width 61 height 14
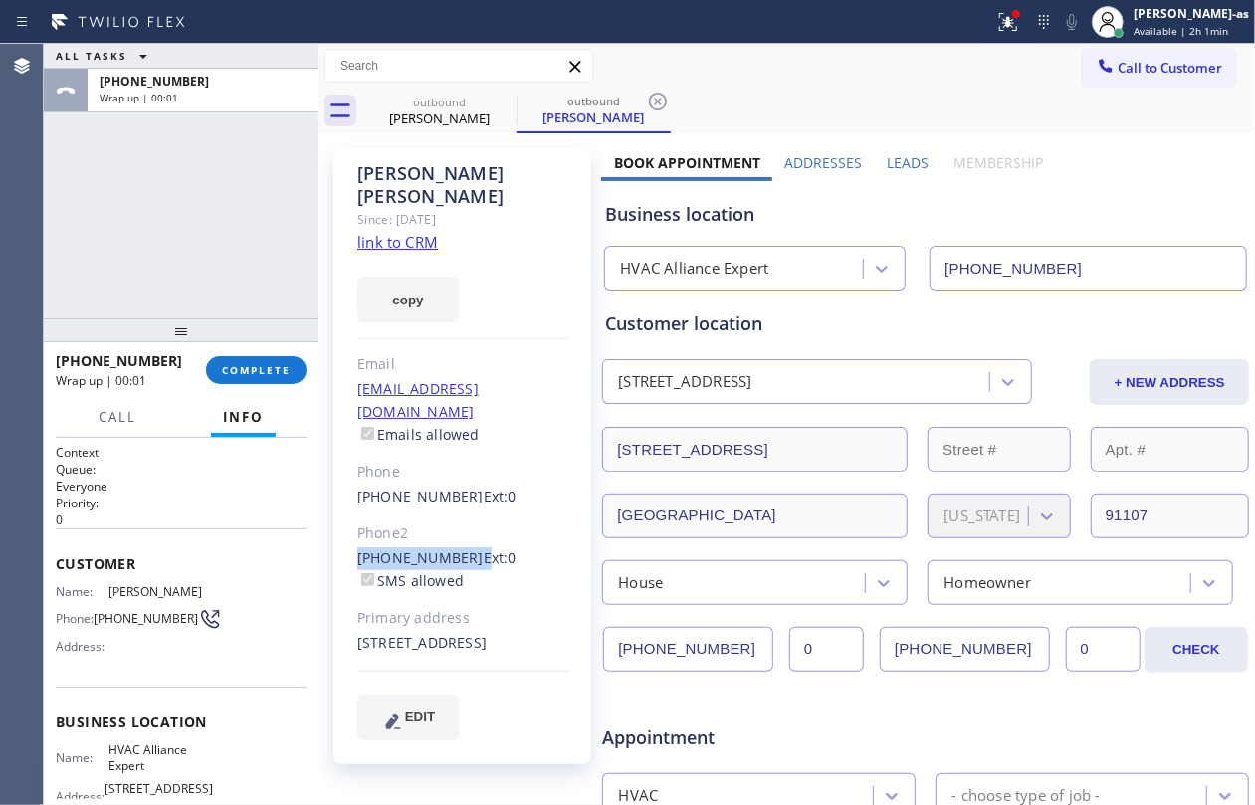
click at [460, 520] on div "[PERSON_NAME] Since: [DATE] link to CRM copy Email [EMAIL_ADDRESS][DOMAIN_NAME]…" at bounding box center [462, 456] width 258 height 616
copy div "[PHONE_NUMBER]"
click at [249, 382] on button "COMPLETE" at bounding box center [256, 370] width 101 height 28
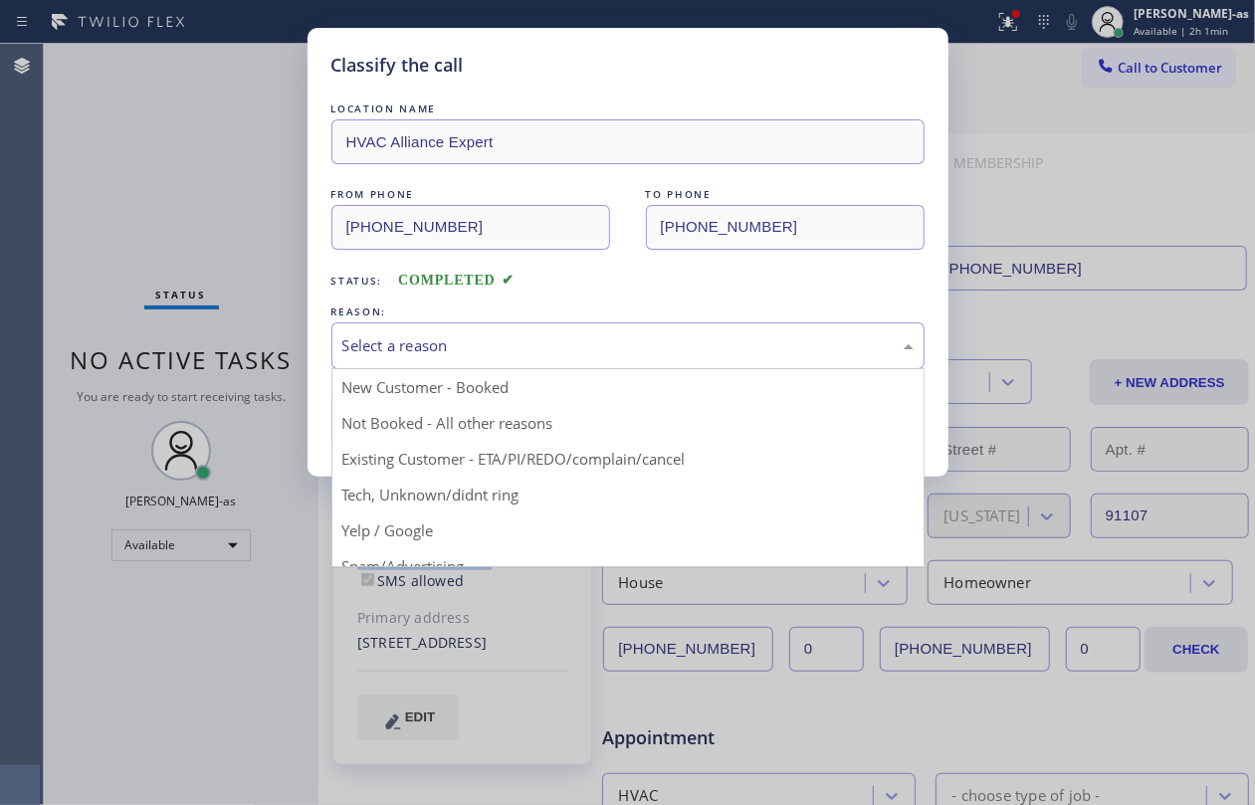
click at [506, 343] on div "Select a reason" at bounding box center [627, 345] width 571 height 23
drag, startPoint x: 599, startPoint y: 468, endPoint x: 579, endPoint y: 466, distance: 20.0
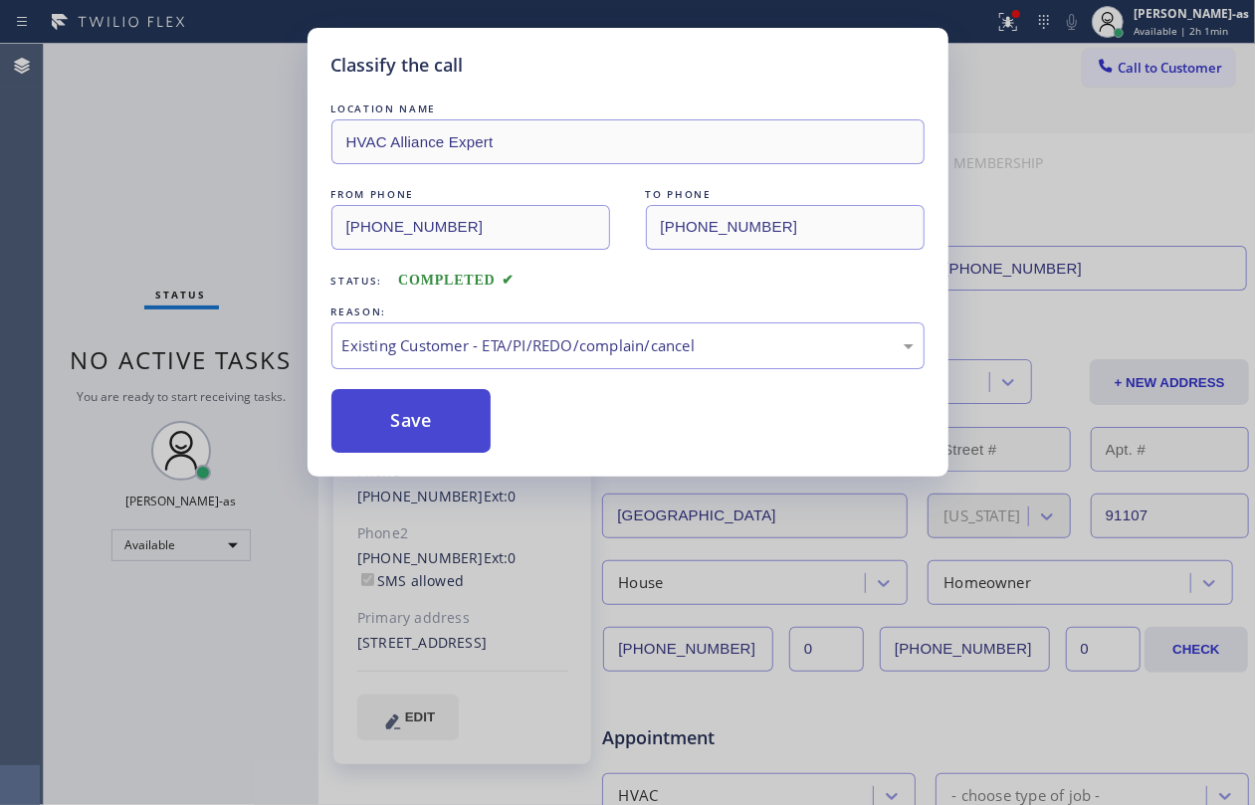
click at [378, 422] on button "Save" at bounding box center [411, 421] width 160 height 64
drag, startPoint x: 487, startPoint y: 424, endPoint x: 670, endPoint y: 346, distance: 198.9
click at [483, 424] on button "Save" at bounding box center [411, 421] width 160 height 64
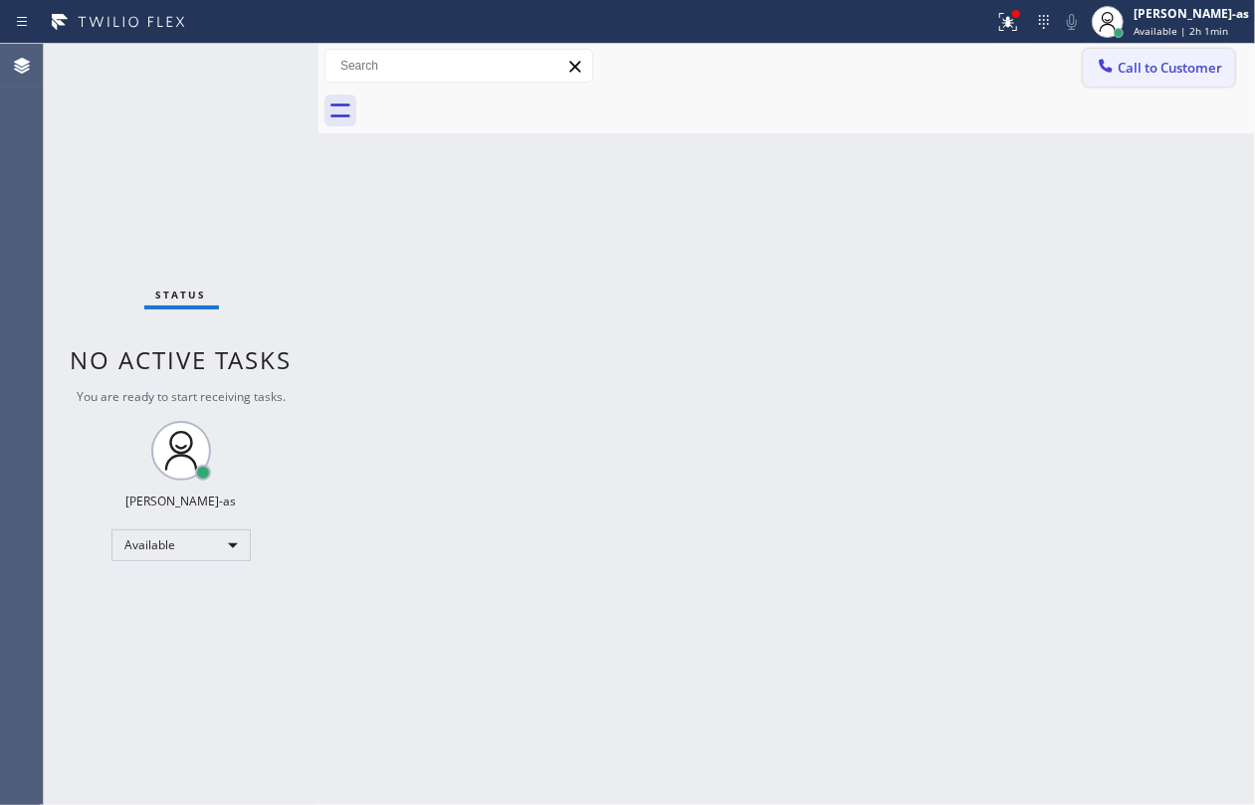
click at [1132, 62] on span "Call to Customer" at bounding box center [1170, 68] width 105 height 18
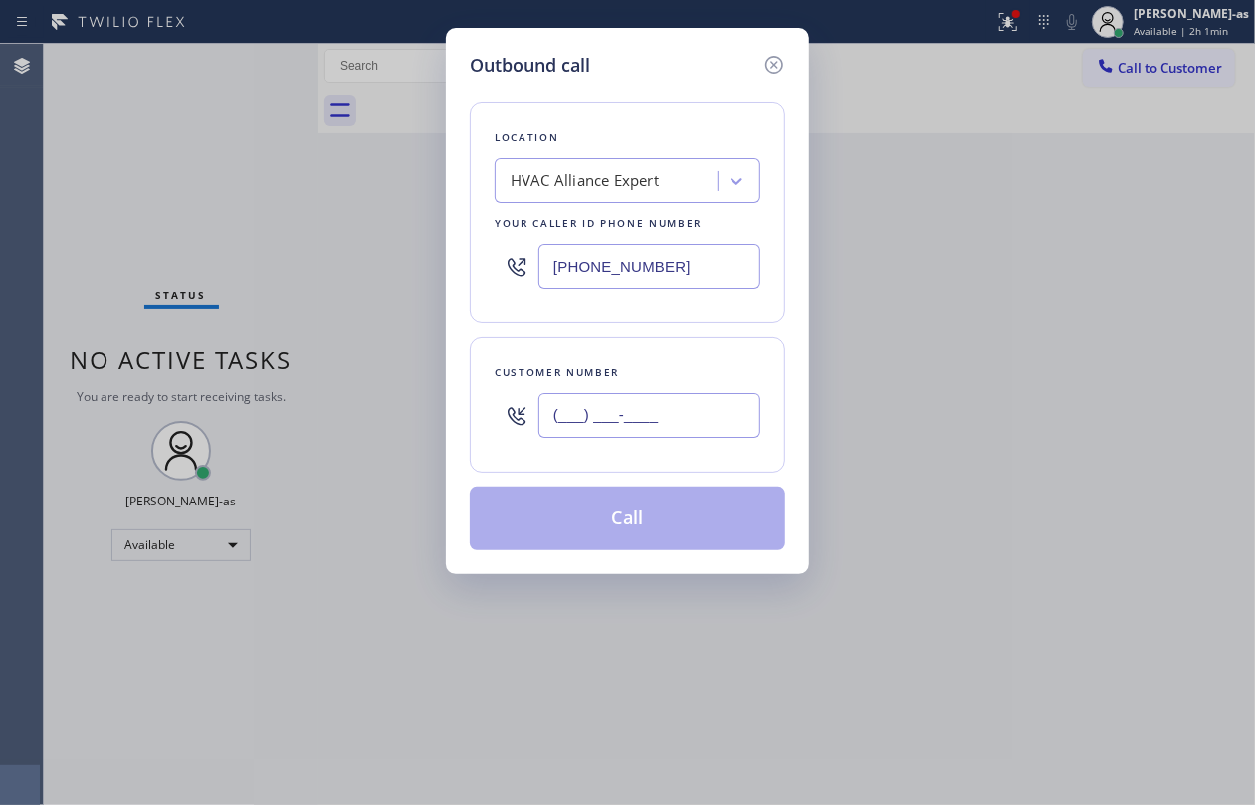
click at [633, 431] on input "(___) ___-____" at bounding box center [650, 415] width 222 height 45
paste input "310) 200-2147"
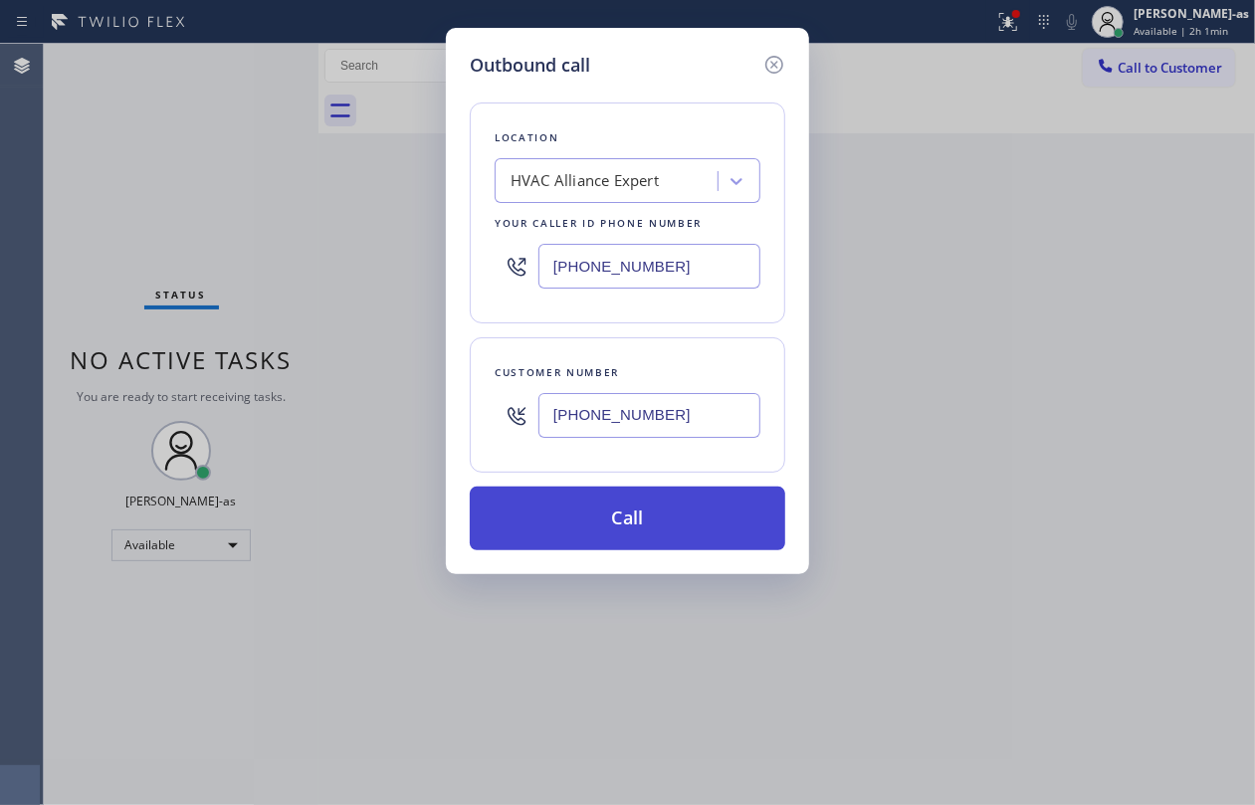
type input "[PHONE_NUMBER]"
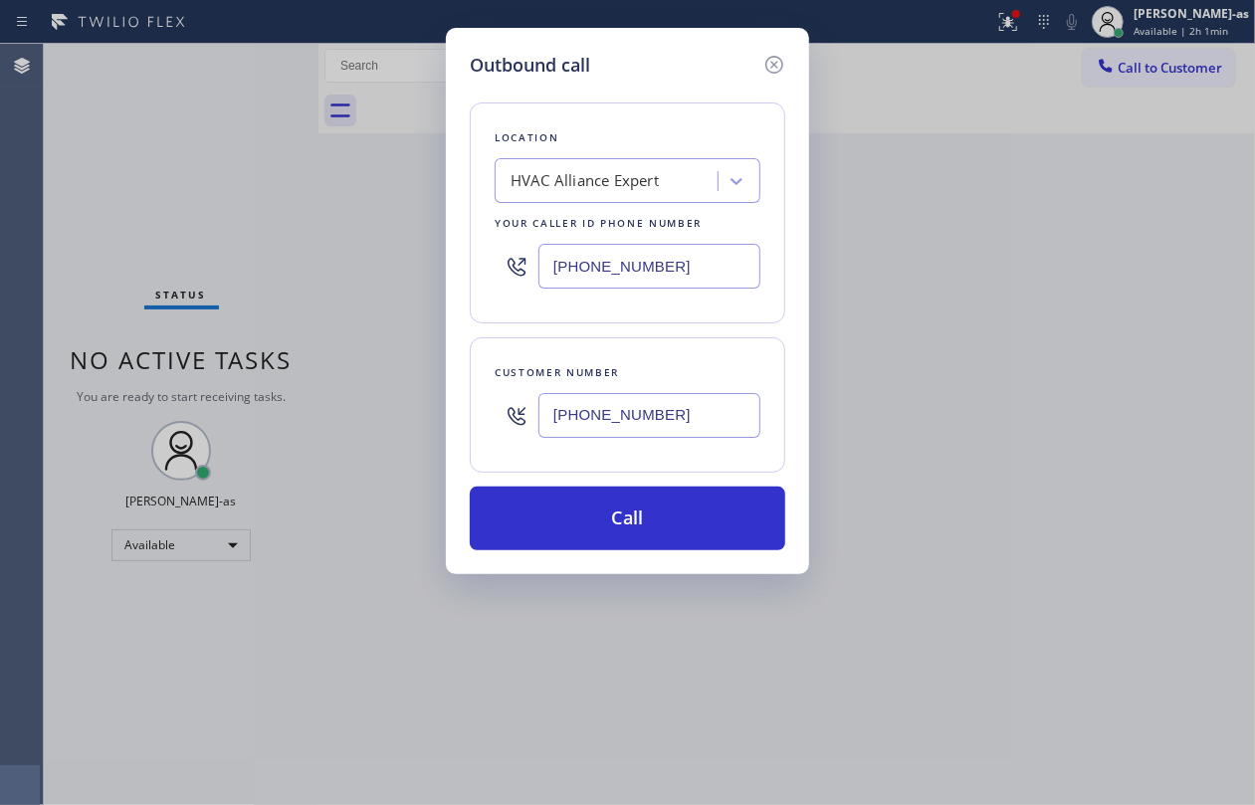
drag, startPoint x: 669, startPoint y: 528, endPoint x: 354, endPoint y: 4, distance: 610.8
click at [669, 527] on button "Call" at bounding box center [628, 519] width 316 height 64
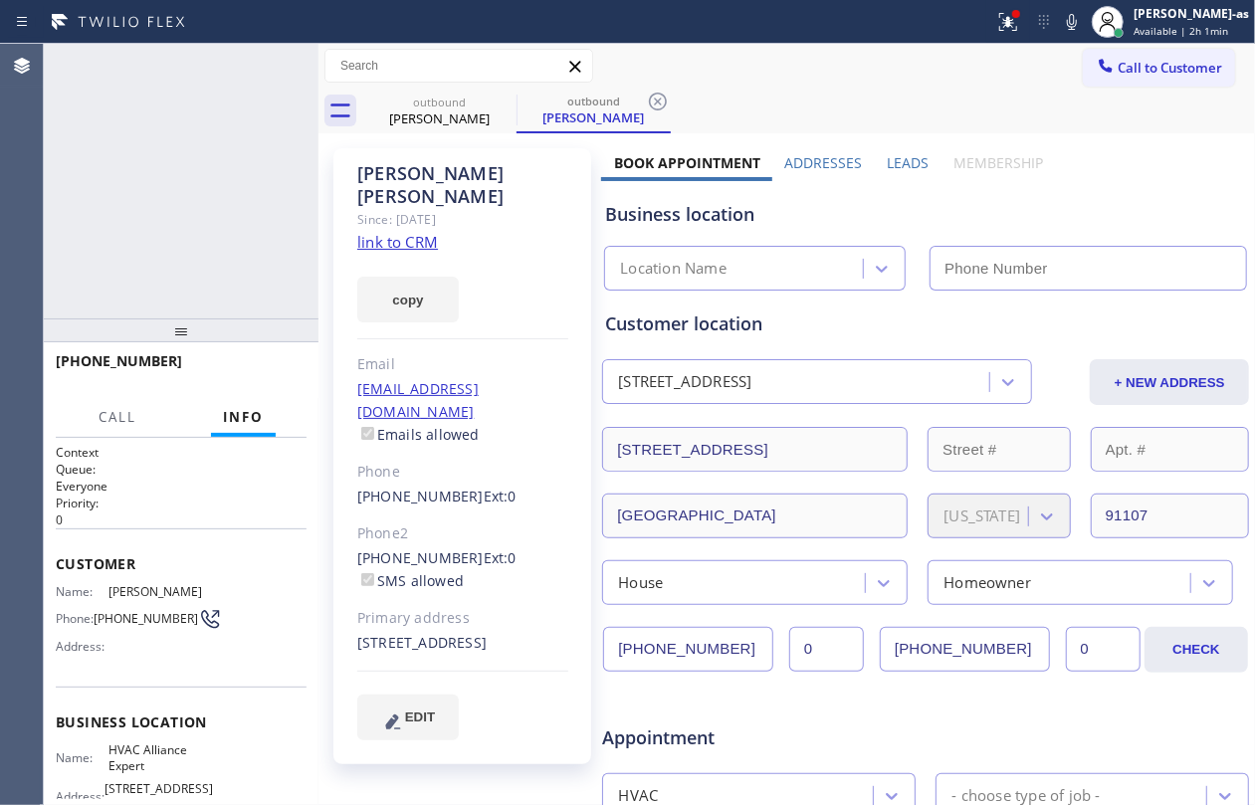
type input "[PHONE_NUMBER]"
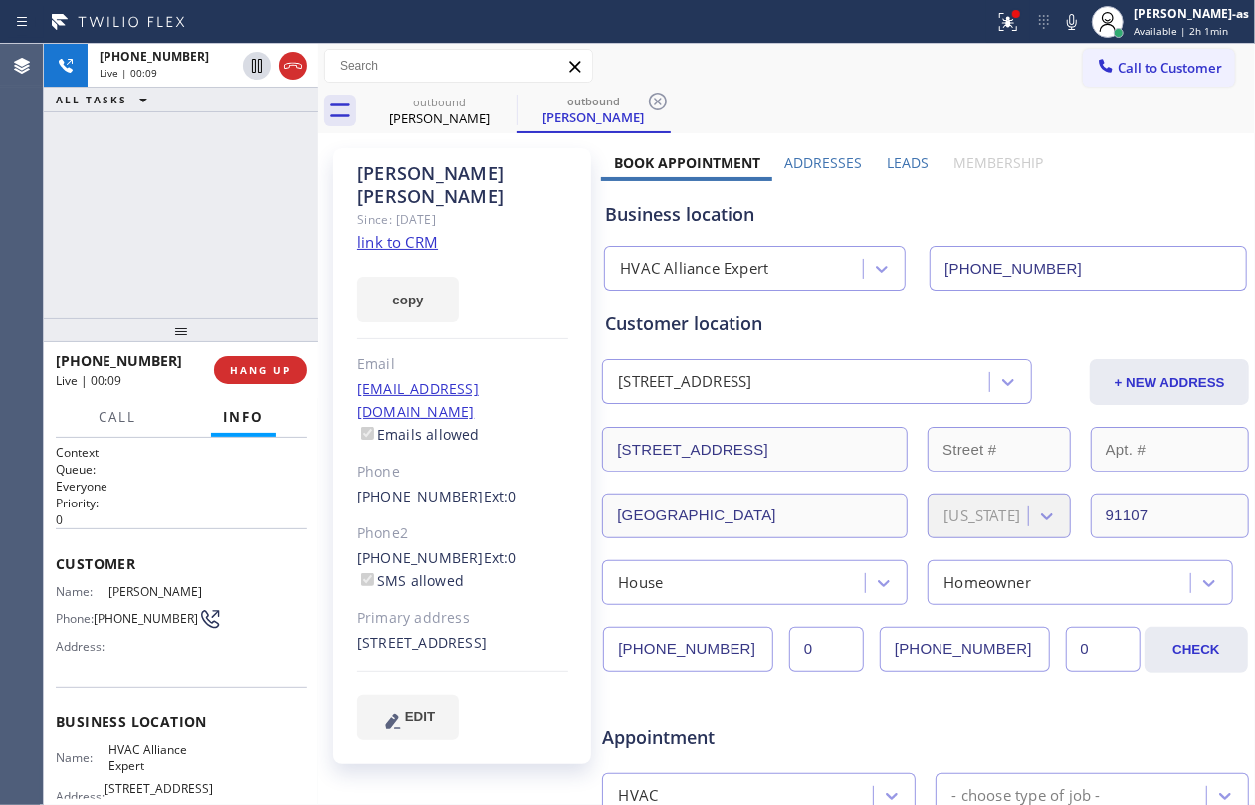
click at [129, 22] on div "Status report Issues detected These issues could affect your workflow. Please c…" at bounding box center [627, 22] width 1255 height 44
click at [285, 68] on icon at bounding box center [293, 66] width 24 height 24
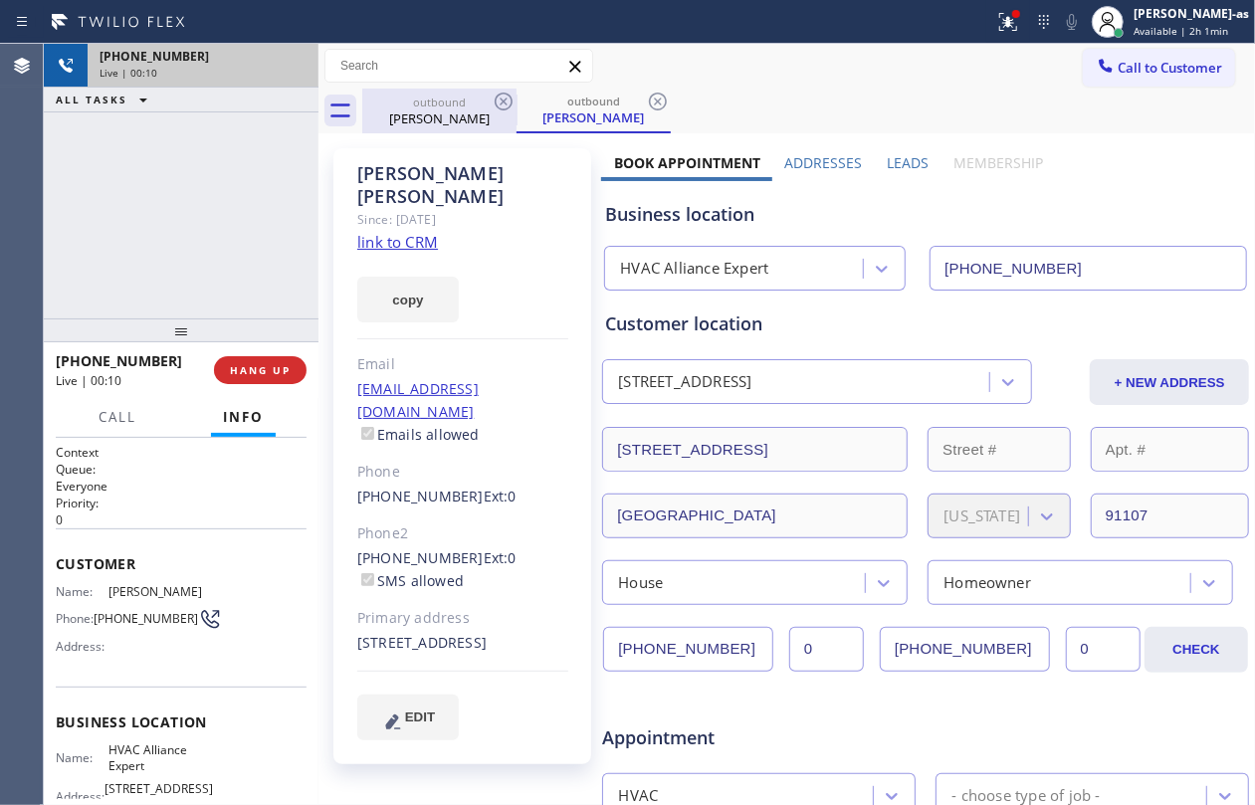
click at [462, 124] on div "[PERSON_NAME]" at bounding box center [439, 119] width 150 height 18
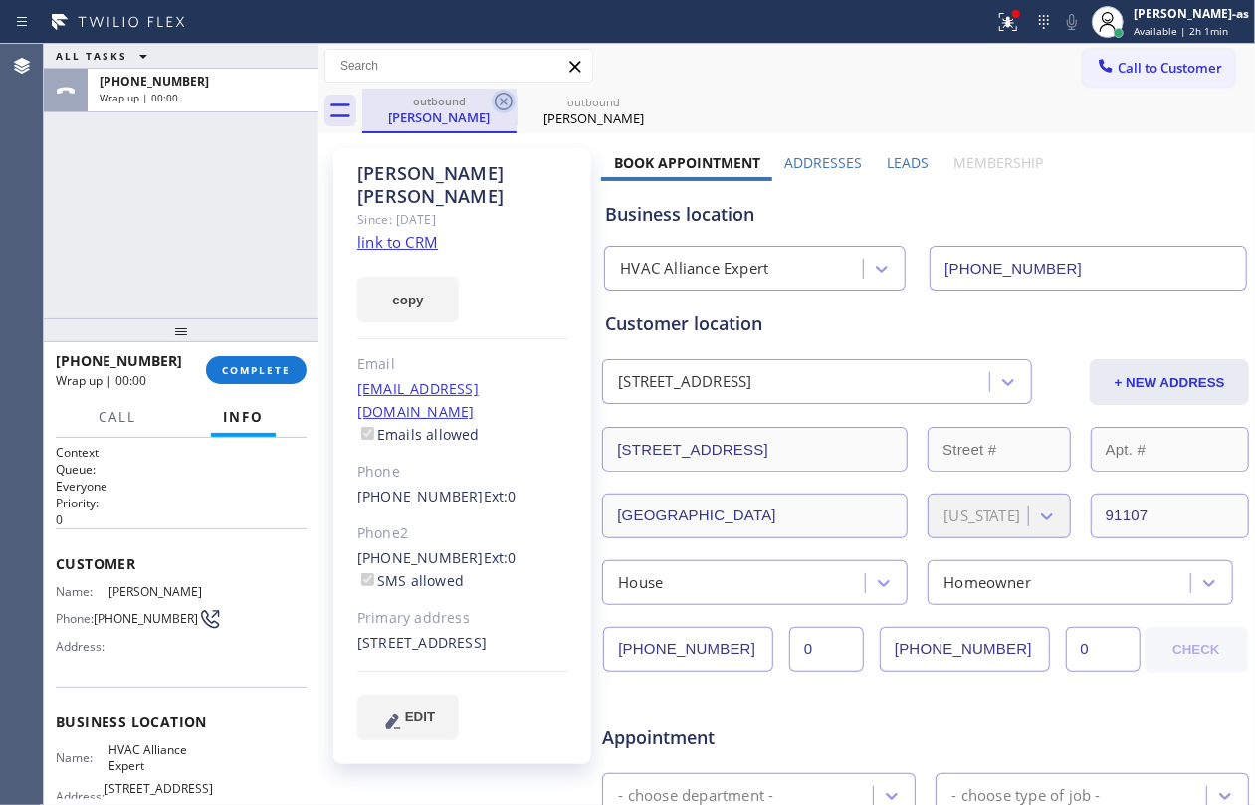
click at [502, 102] on icon at bounding box center [504, 102] width 24 height 24
click at [0, 0] on icon at bounding box center [0, 0] width 0 height 0
click at [502, 102] on div "outbound [PERSON_NAME] outbound [PERSON_NAME]" at bounding box center [808, 111] width 893 height 45
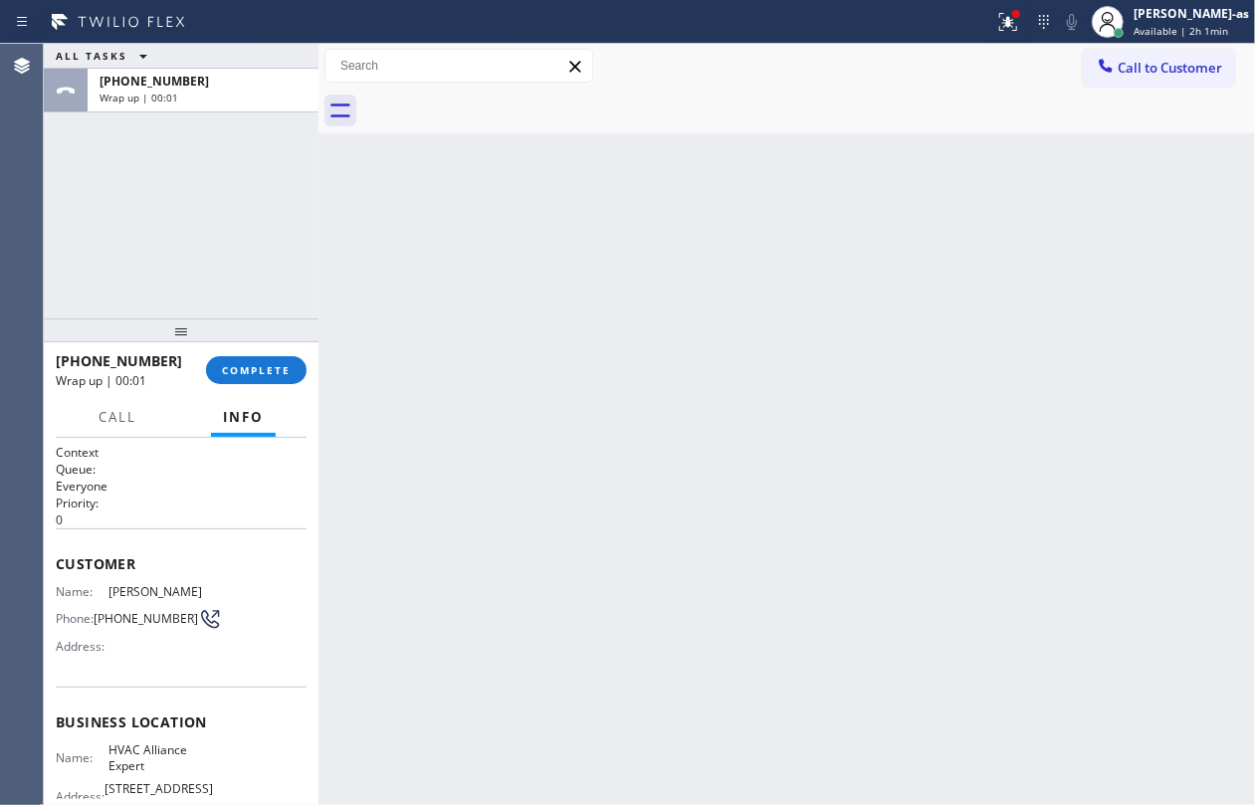
drag, startPoint x: 121, startPoint y: 351, endPoint x: 197, endPoint y: 459, distance: 131.5
click at [121, 360] on span "[PHONE_NUMBER]" at bounding box center [119, 360] width 126 height 19
drag, startPoint x: 220, startPoint y: 362, endPoint x: 261, endPoint y: 329, distance: 53.0
click at [225, 362] on button "COMPLETE" at bounding box center [256, 370] width 101 height 28
click at [243, 327] on div at bounding box center [181, 331] width 275 height 24
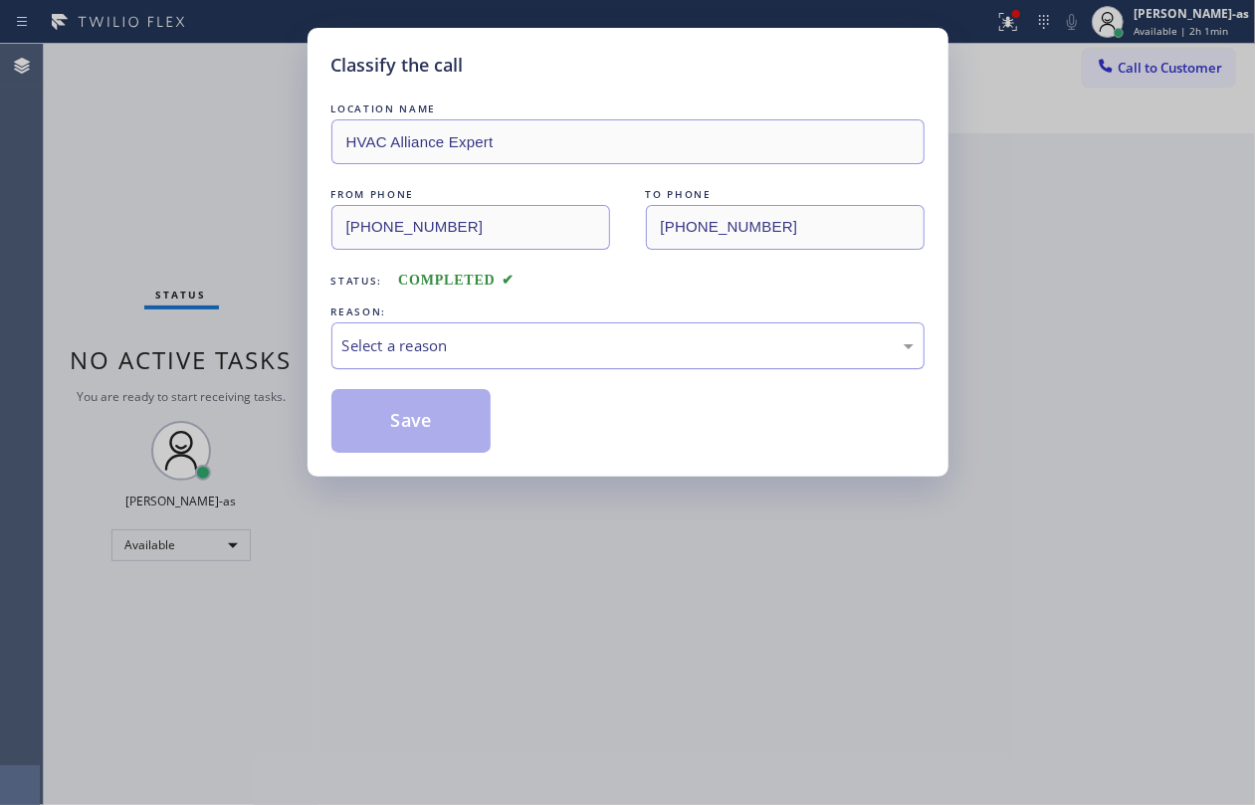
click at [569, 351] on div "Select a reason" at bounding box center [627, 345] width 571 height 23
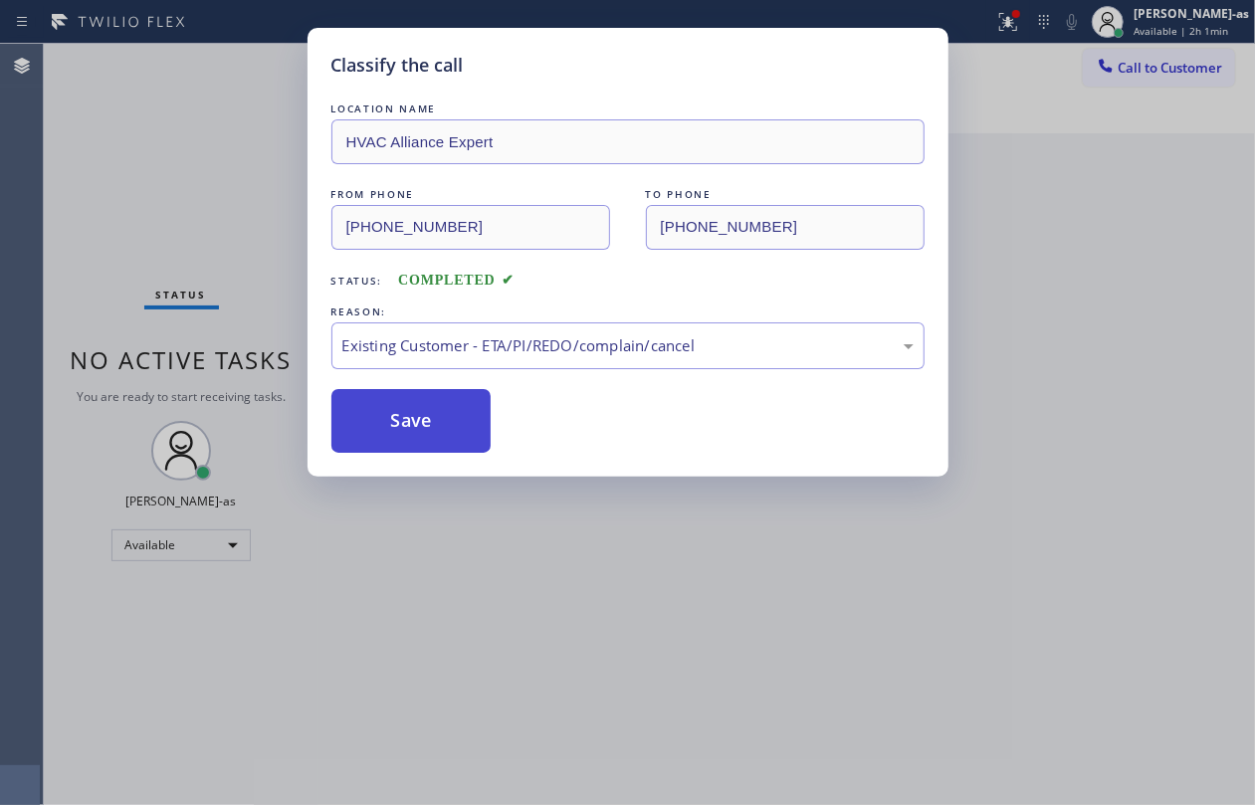
drag, startPoint x: 601, startPoint y: 458, endPoint x: 402, endPoint y: 416, distance: 203.4
click at [400, 414] on button "Save" at bounding box center [411, 421] width 160 height 64
click at [81, 76] on div "Classify the call LOCATION NAME HVAC Alliance Expert FROM PHONE [PHONE_NUMBER] …" at bounding box center [627, 402] width 1255 height 805
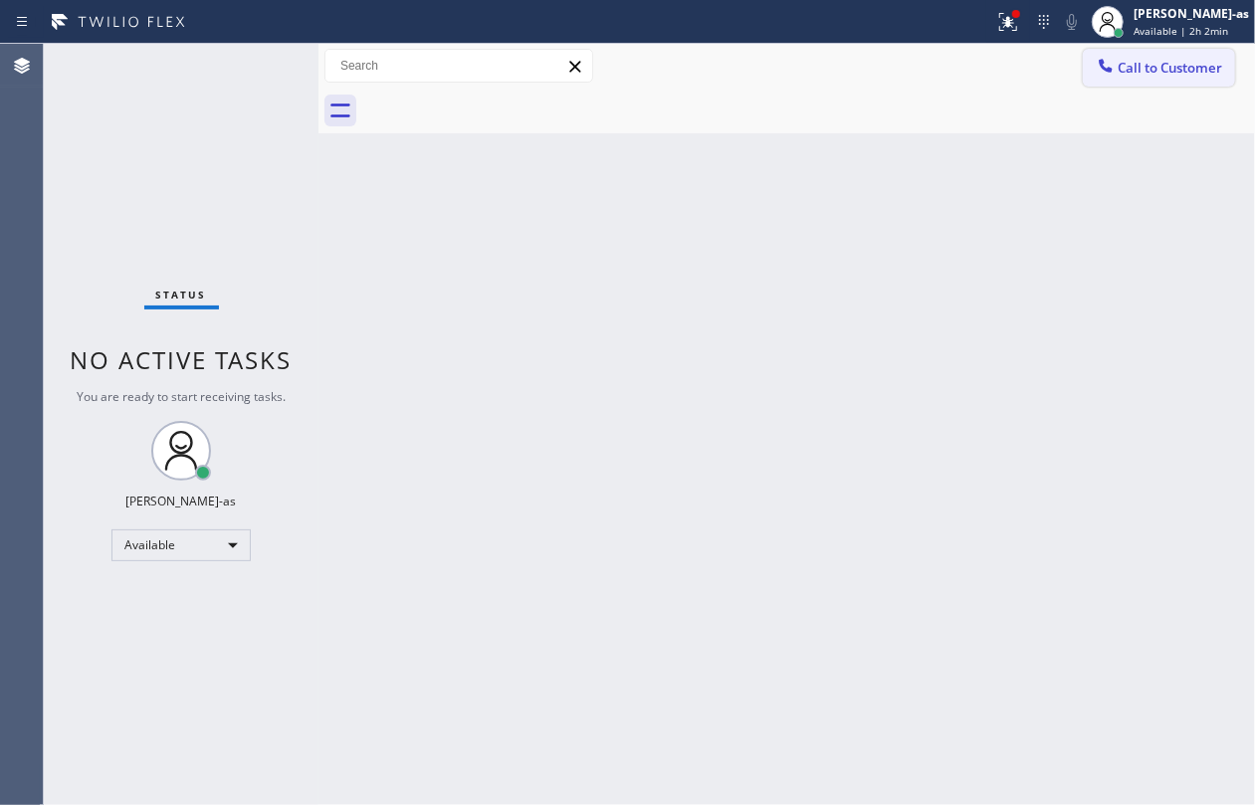
click at [1088, 76] on button "Call to Customer" at bounding box center [1159, 68] width 152 height 38
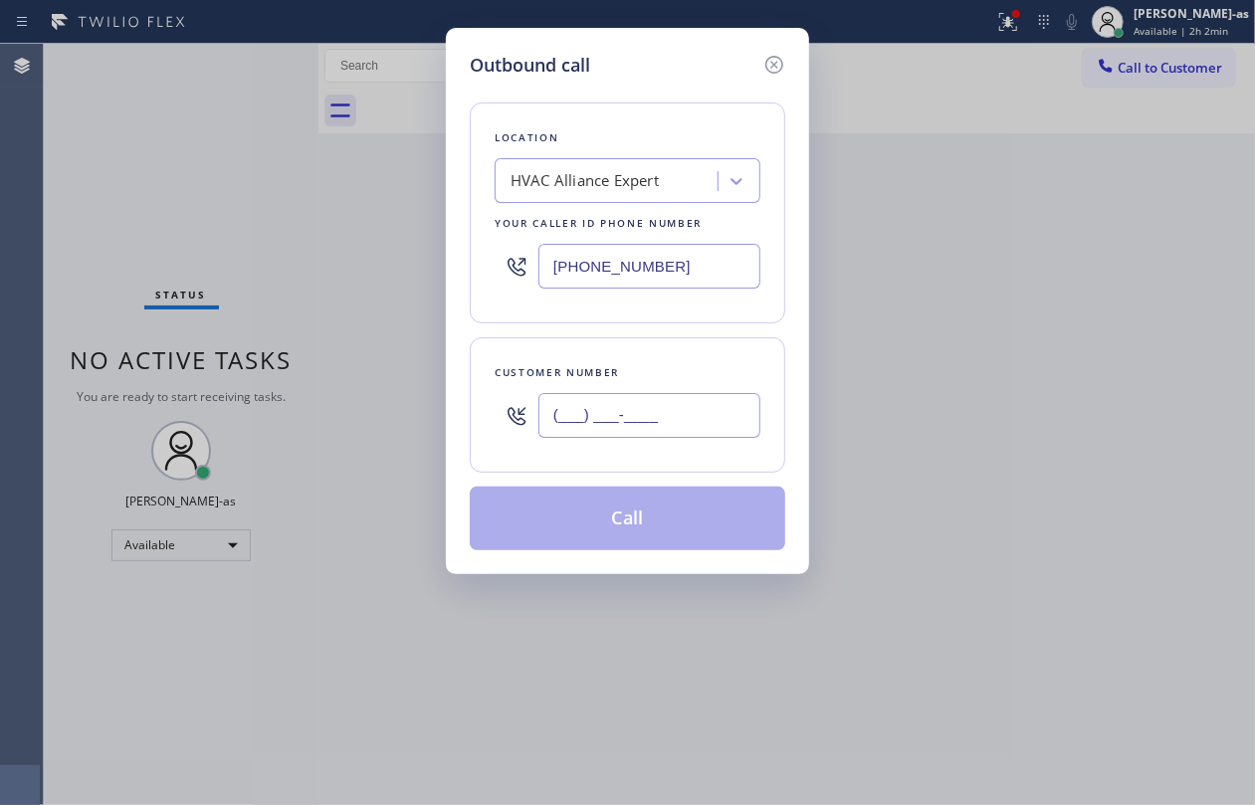
click at [686, 396] on input "(___) ___-____" at bounding box center [650, 415] width 222 height 45
paste input "318) 664-2803"
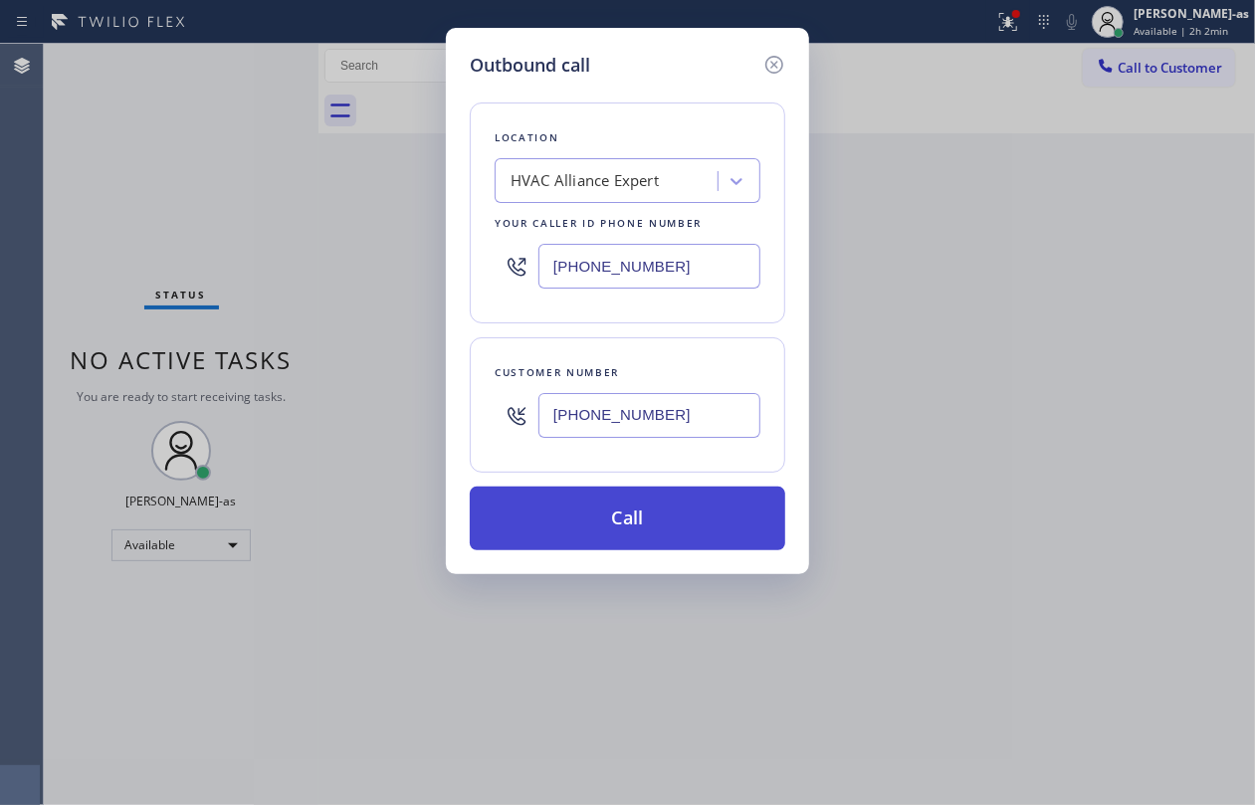
type input "[PHONE_NUMBER]"
click at [647, 506] on button "Call" at bounding box center [628, 519] width 316 height 64
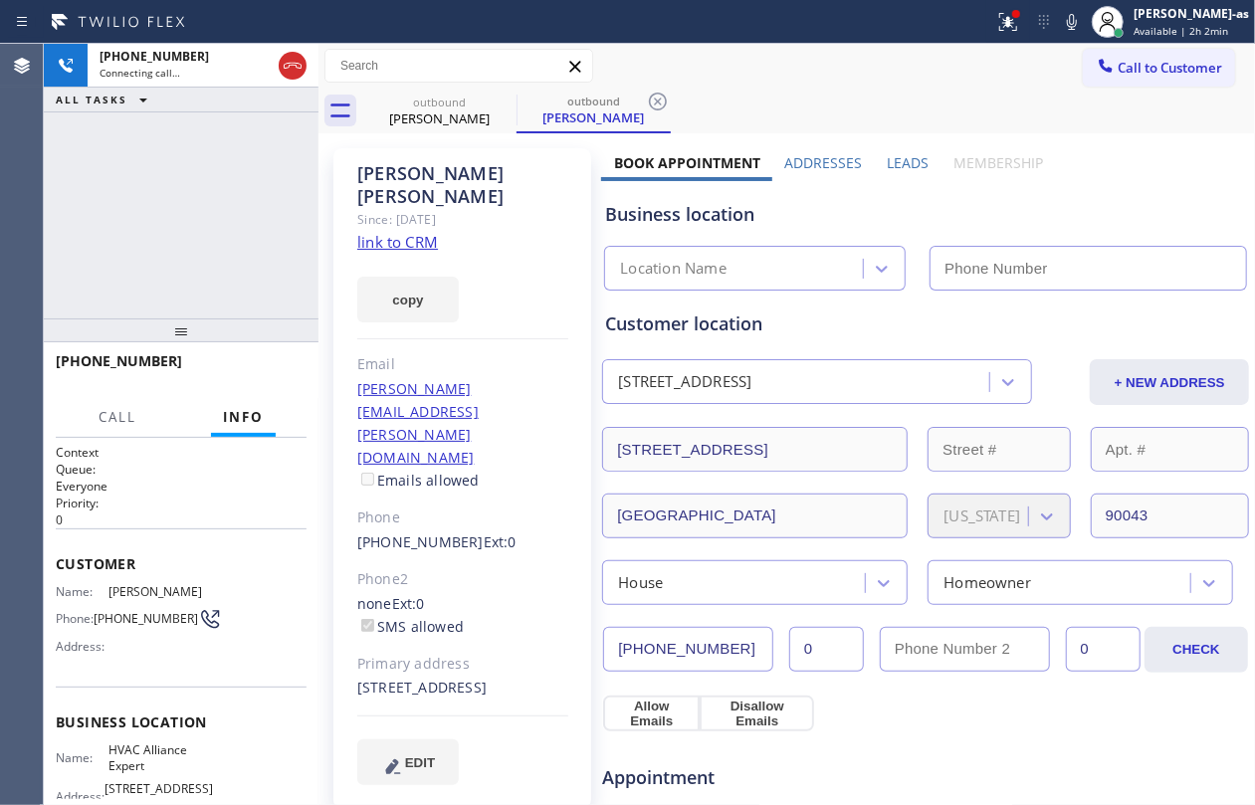
type input "[PHONE_NUMBER]"
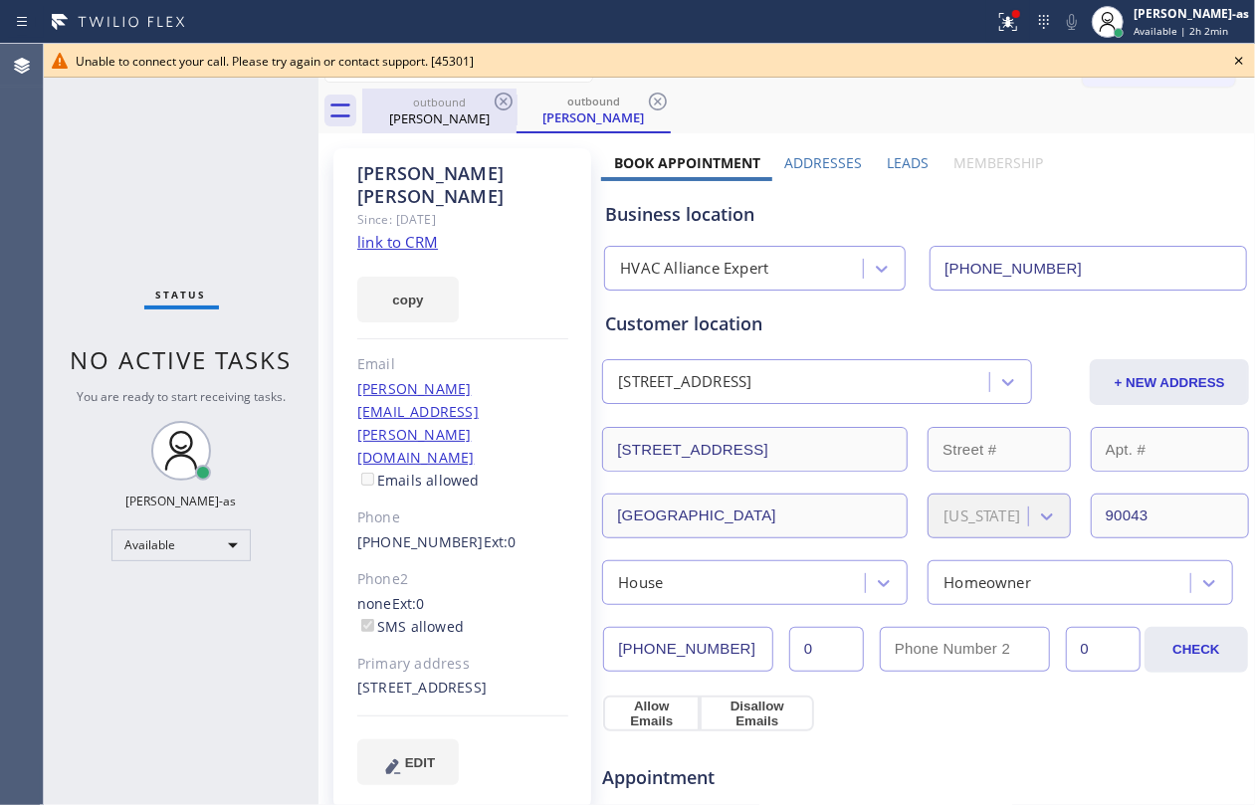
click at [419, 129] on div "outbound [PERSON_NAME]" at bounding box center [439, 111] width 150 height 45
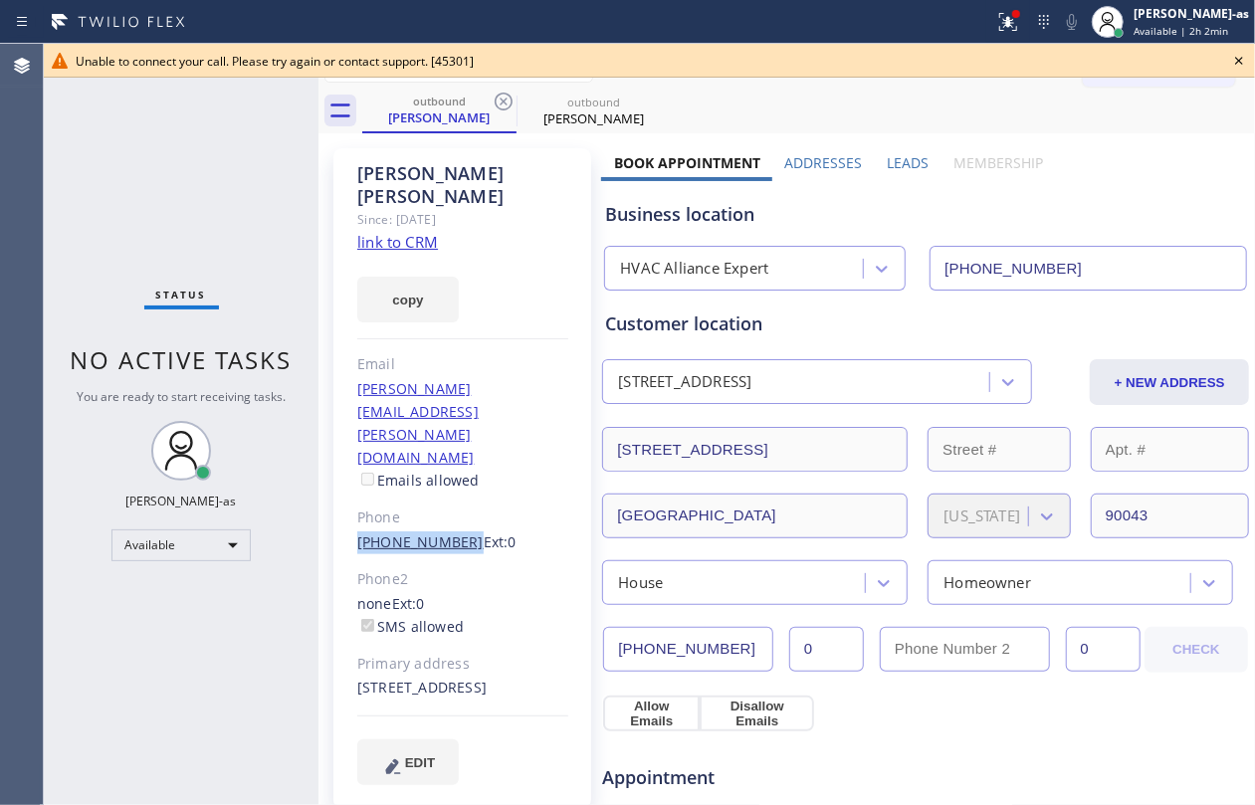
drag, startPoint x: 351, startPoint y: 444, endPoint x: 452, endPoint y: 458, distance: 101.5
click at [452, 458] on div "[PERSON_NAME] Since: [DATE] link to CRM copy Email [PERSON_NAME][EMAIL_ADDRESS]…" at bounding box center [462, 478] width 258 height 661
copy link "[PHONE_NUMBER]"
click at [1238, 62] on icon at bounding box center [1239, 61] width 8 height 8
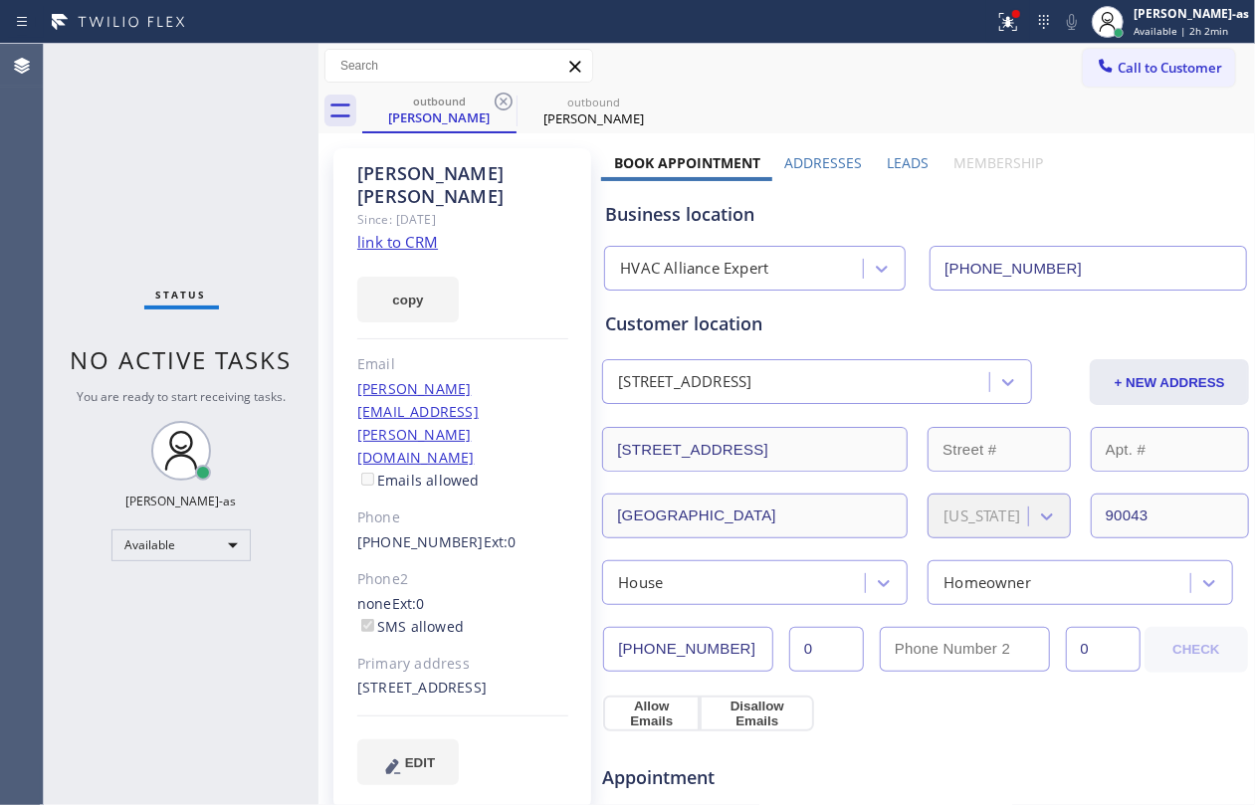
click at [1152, 73] on span "Call to Customer" at bounding box center [1170, 68] width 105 height 18
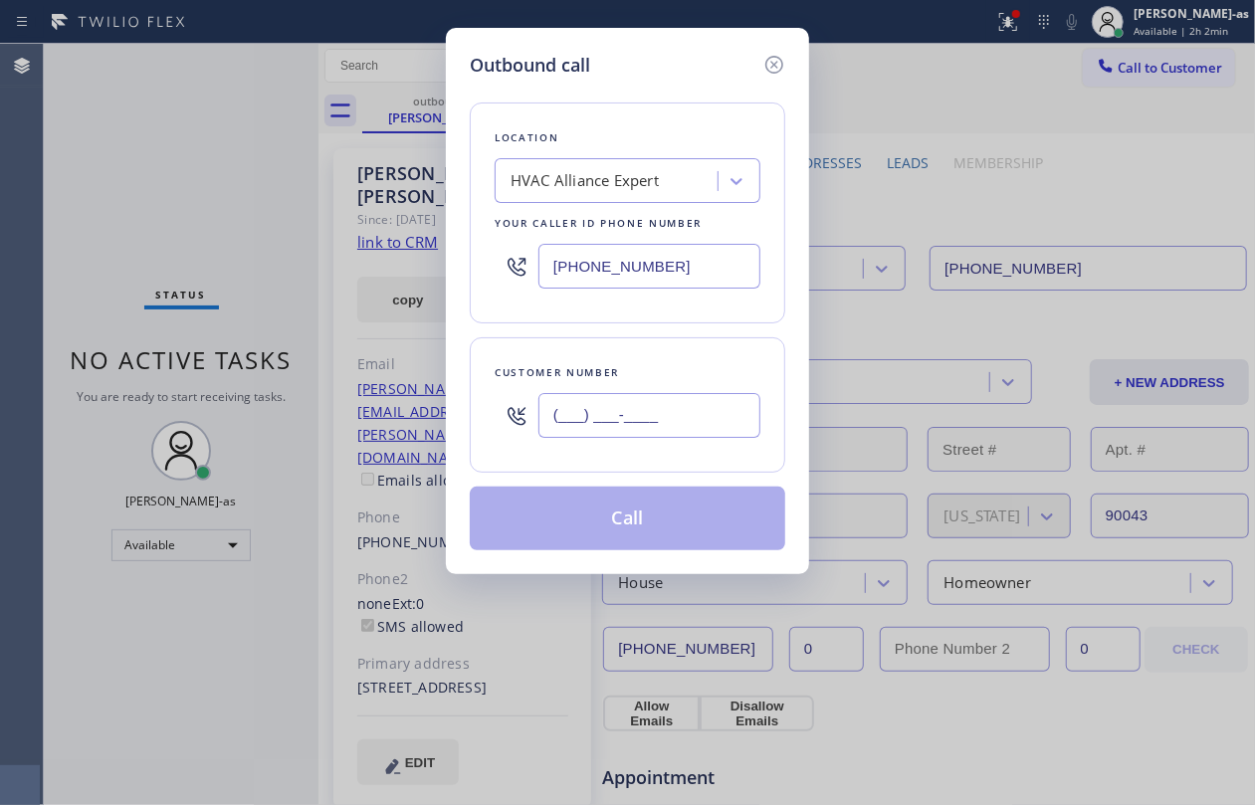
click at [679, 416] on input "(___) ___-____" at bounding box center [650, 415] width 222 height 45
paste input "318) 664-2803"
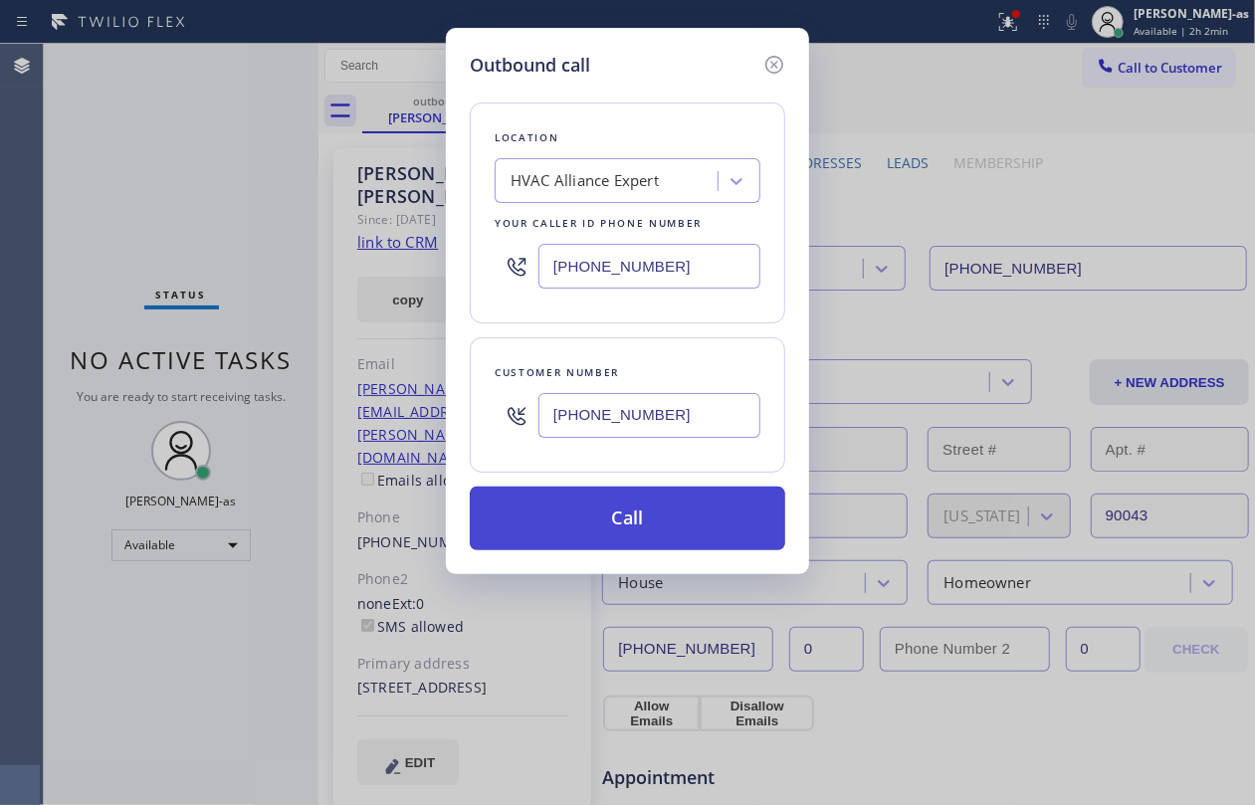
type input "[PHONE_NUMBER]"
click at [643, 539] on button "Call" at bounding box center [628, 519] width 316 height 64
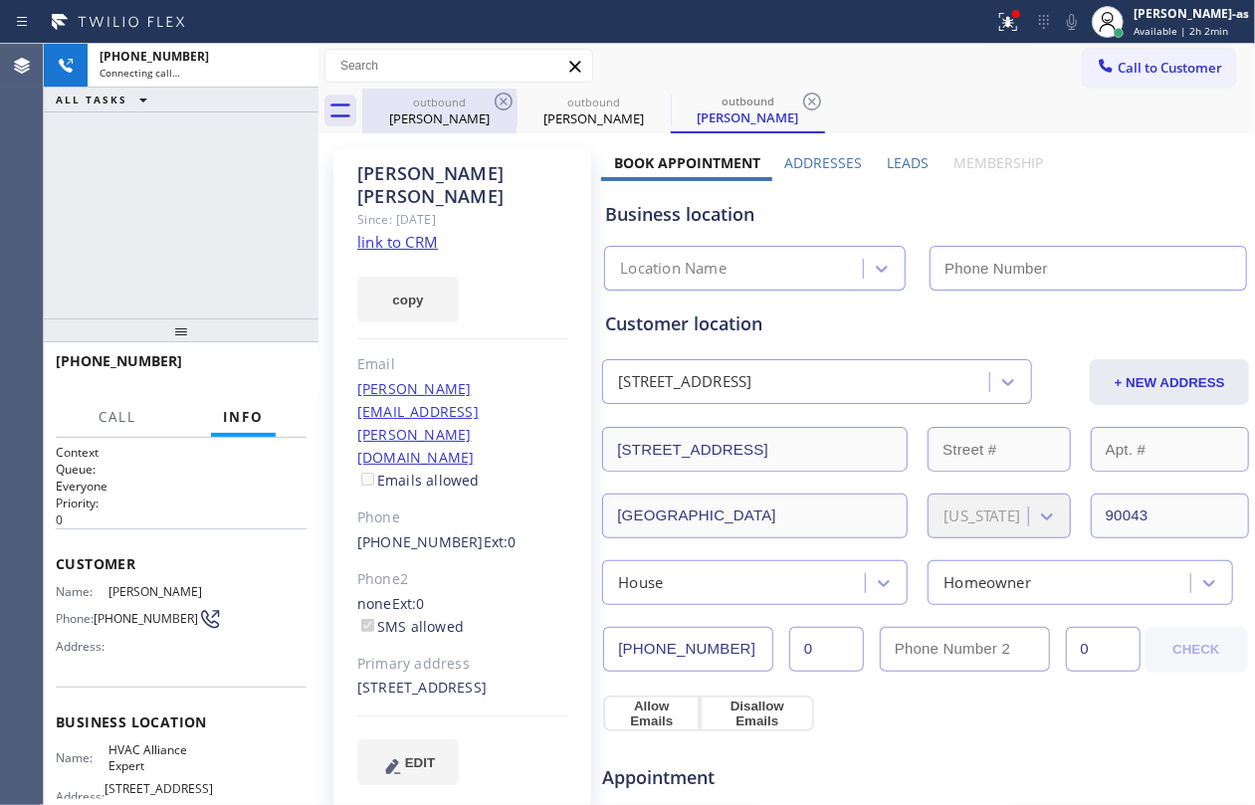
click at [420, 121] on div "[PERSON_NAME]" at bounding box center [439, 119] width 150 height 18
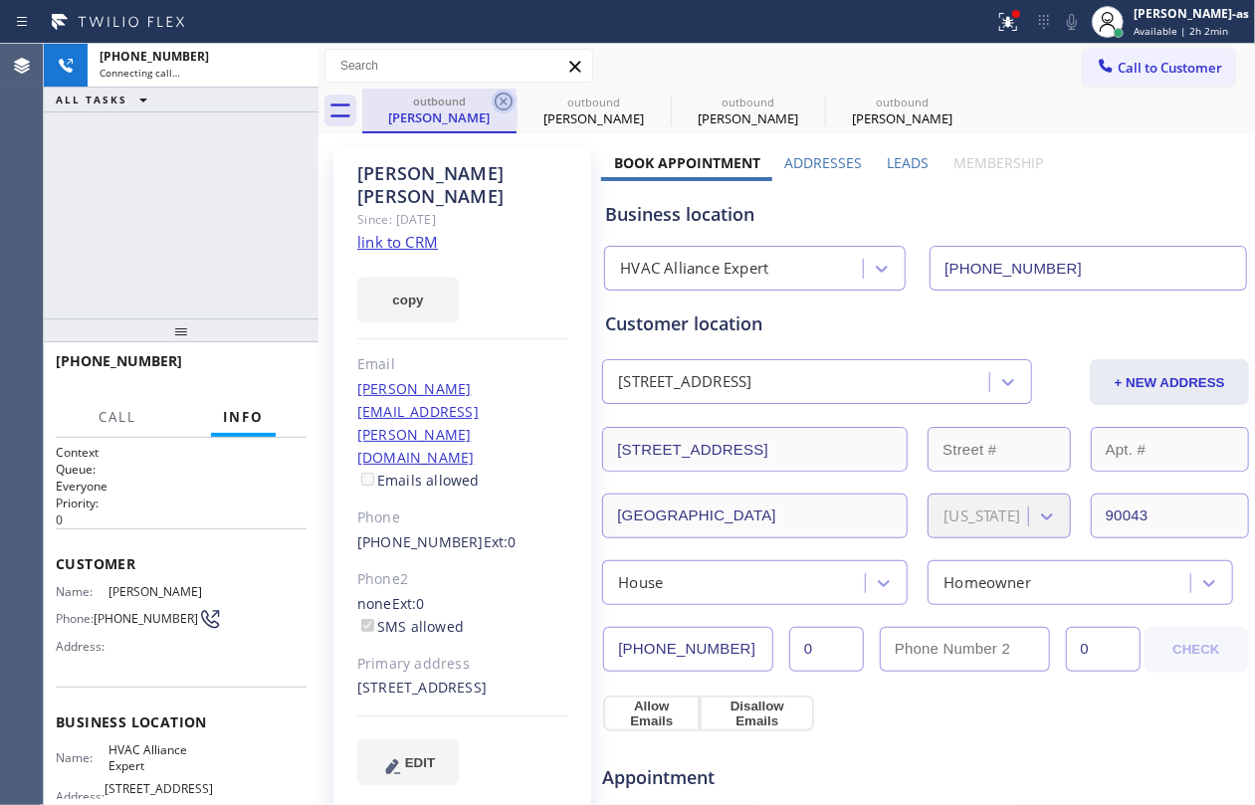
click at [495, 106] on icon at bounding box center [504, 102] width 24 height 24
click at [0, 0] on icon at bounding box center [0, 0] width 0 height 0
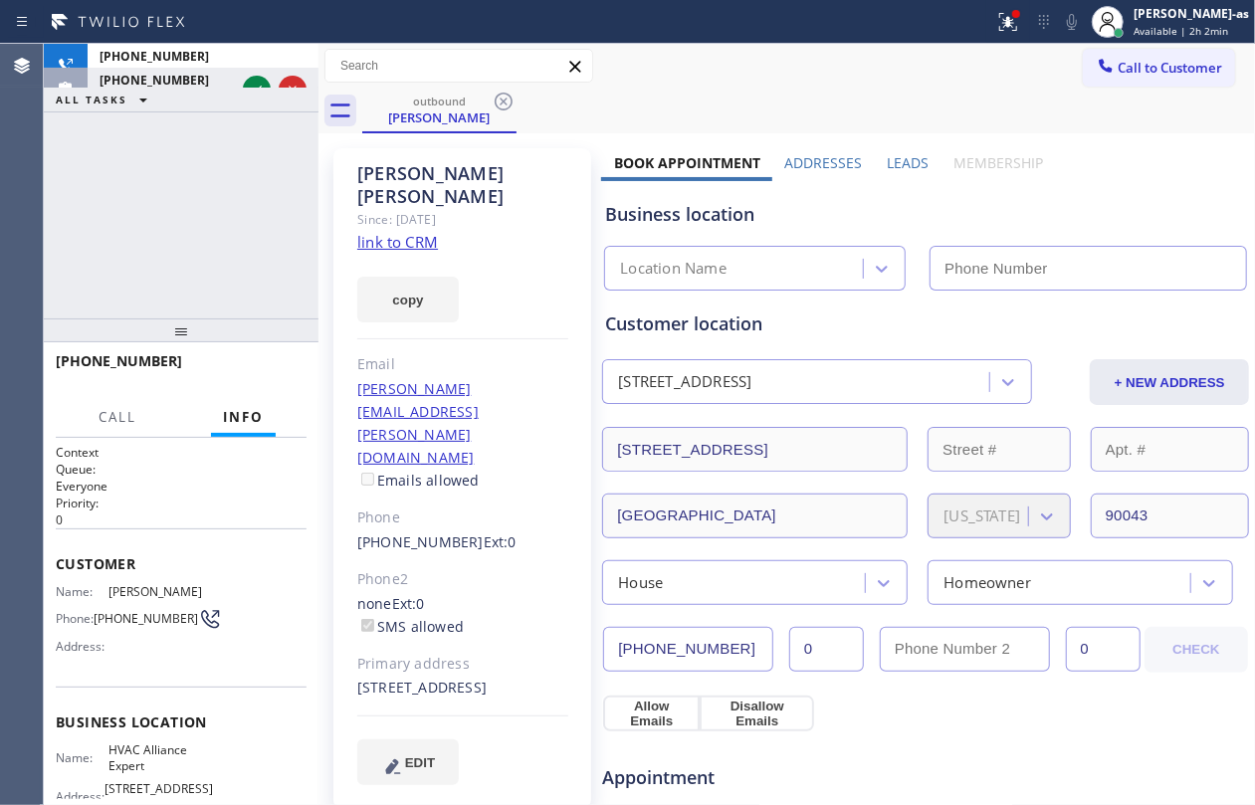
drag, startPoint x: 160, startPoint y: 212, endPoint x: 1246, endPoint y: 216, distance: 1086.1
click at [164, 215] on div "[PHONE_NUMBER] Connecting call… ALL TASKS ALL TASKS ACTIVE TASKS TASKS IN WRAP …" at bounding box center [181, 181] width 275 height 275
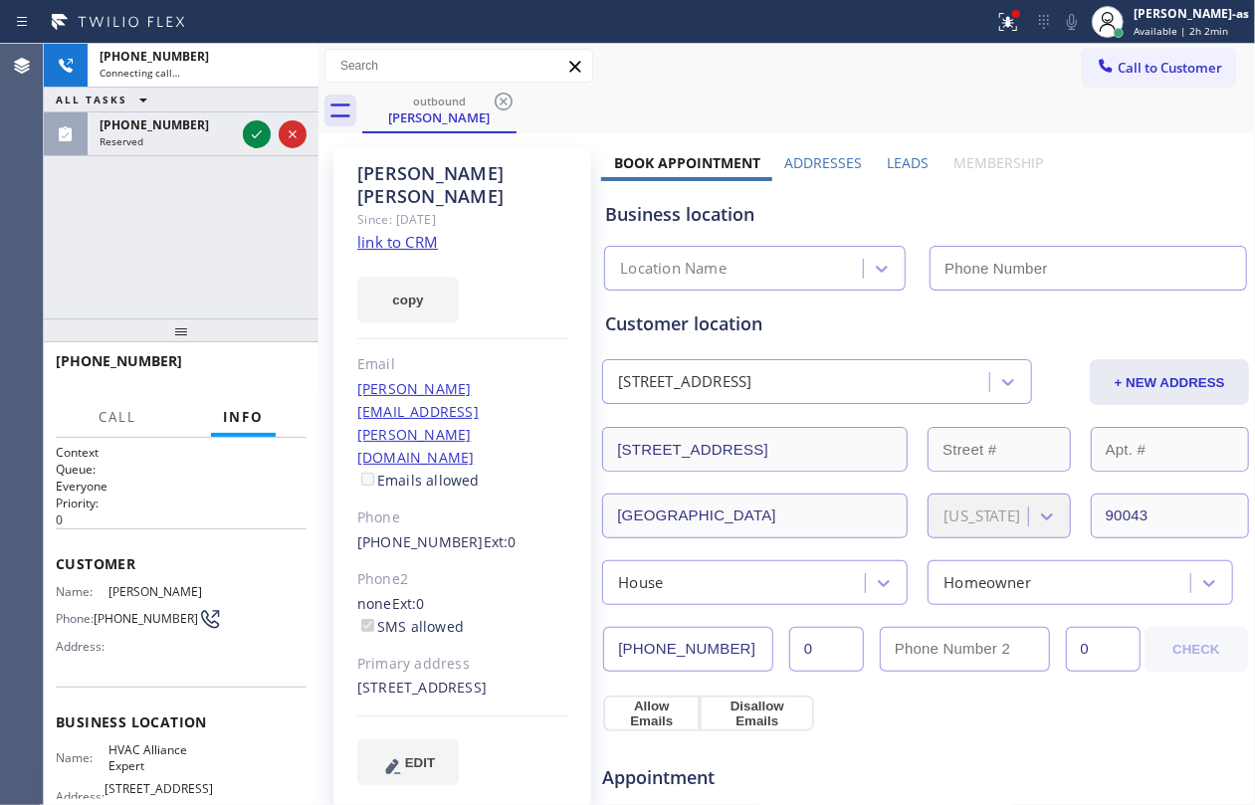
type input "[PHONE_NUMBER]"
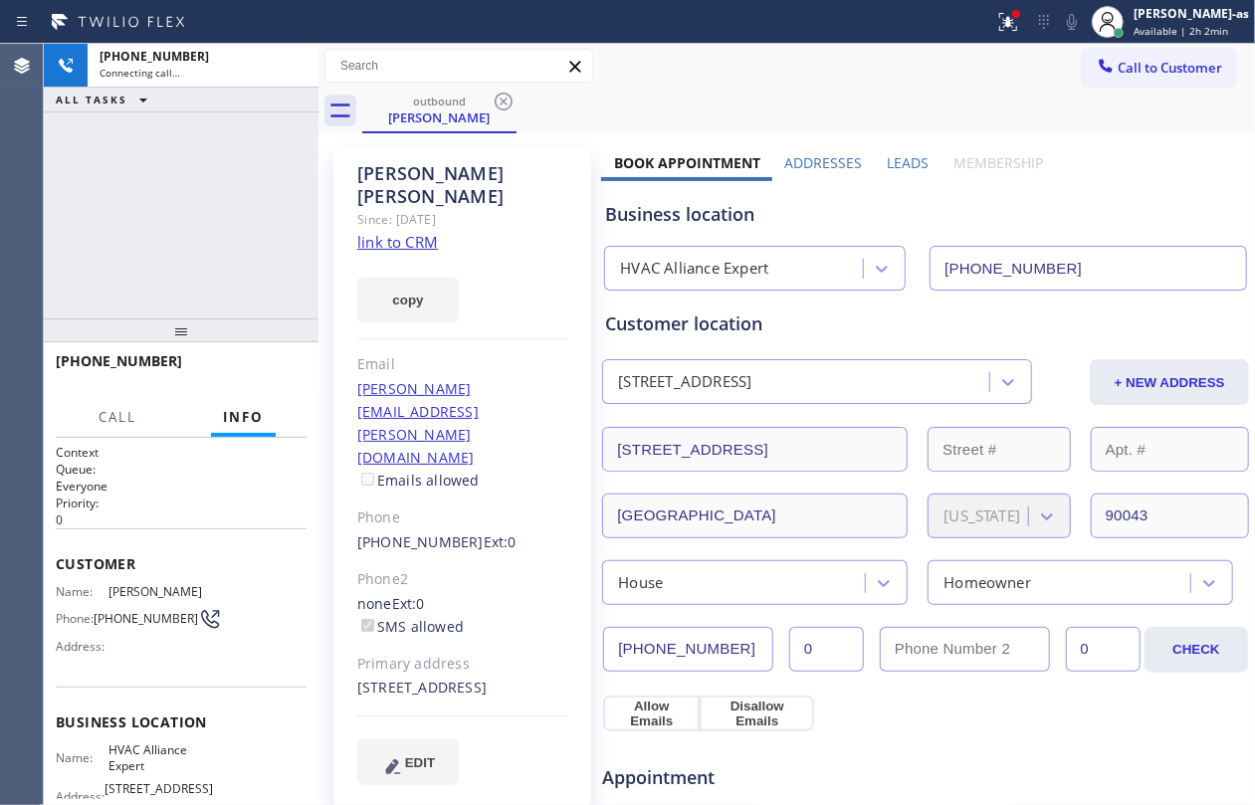
drag, startPoint x: 167, startPoint y: 192, endPoint x: 185, endPoint y: 183, distance: 20.0
click at [168, 192] on div "[PHONE_NUMBER] Connecting call… ALL TASKS ALL TASKS ACTIVE TASKS TASKS IN WRAP …" at bounding box center [181, 181] width 275 height 275
drag, startPoint x: 145, startPoint y: 251, endPoint x: 355, endPoint y: 212, distance: 213.6
click at [244, 243] on div "[PHONE_NUMBER] Connecting call… ALL TASKS ALL TASKS ACTIVE TASKS TASKS IN WRAP …" at bounding box center [181, 181] width 275 height 275
click at [407, 232] on link "link to CRM" at bounding box center [397, 242] width 81 height 20
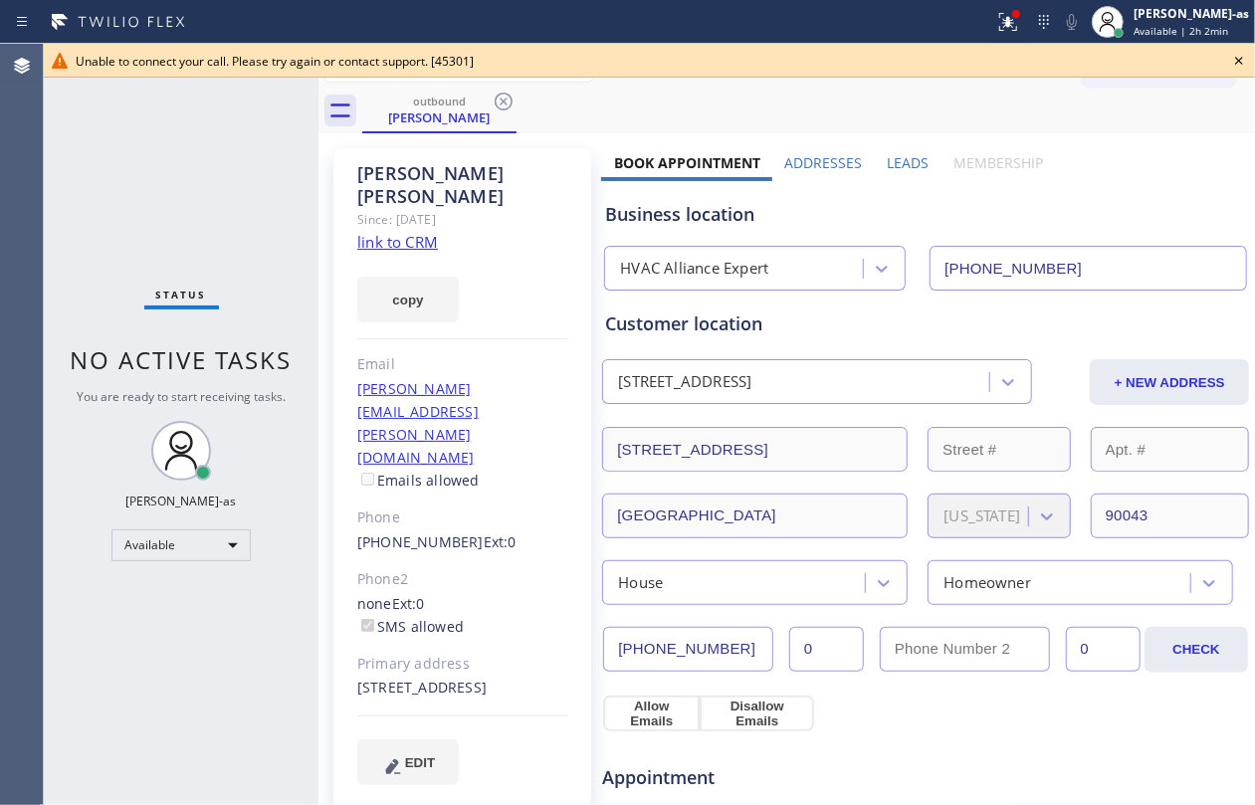
click at [280, 300] on div "Status No active tasks You are ready to start receiving tasks. [PERSON_NAME]-as…" at bounding box center [181, 425] width 275 height 762
drag, startPoint x: 452, startPoint y: 115, endPoint x: 467, endPoint y: 113, distance: 15.1
click at [454, 115] on div "[PERSON_NAME]" at bounding box center [439, 118] width 150 height 18
click at [504, 100] on icon at bounding box center [504, 102] width 24 height 24
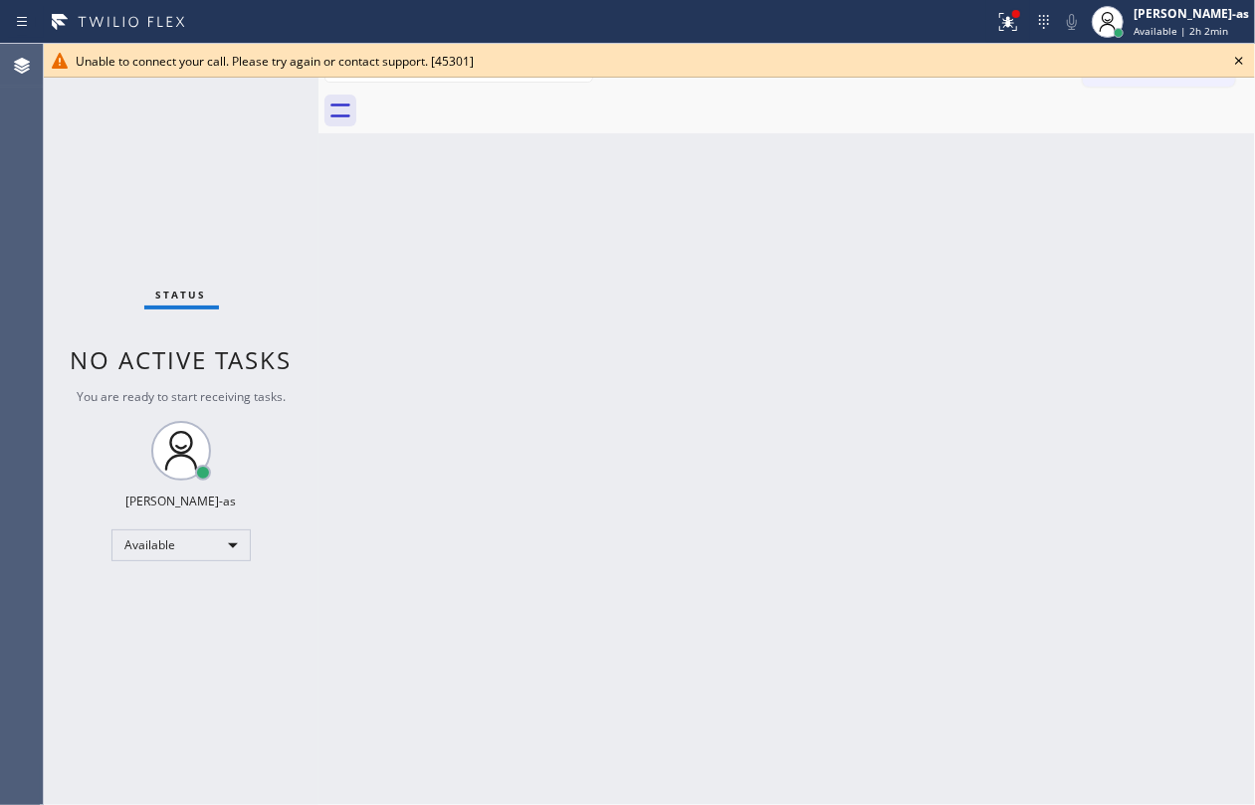
click at [595, 438] on div "Back to Dashboard Change Sender ID Customers Technicians Select a contact Outbo…" at bounding box center [787, 425] width 937 height 762
click at [1246, 58] on icon at bounding box center [1239, 61] width 24 height 24
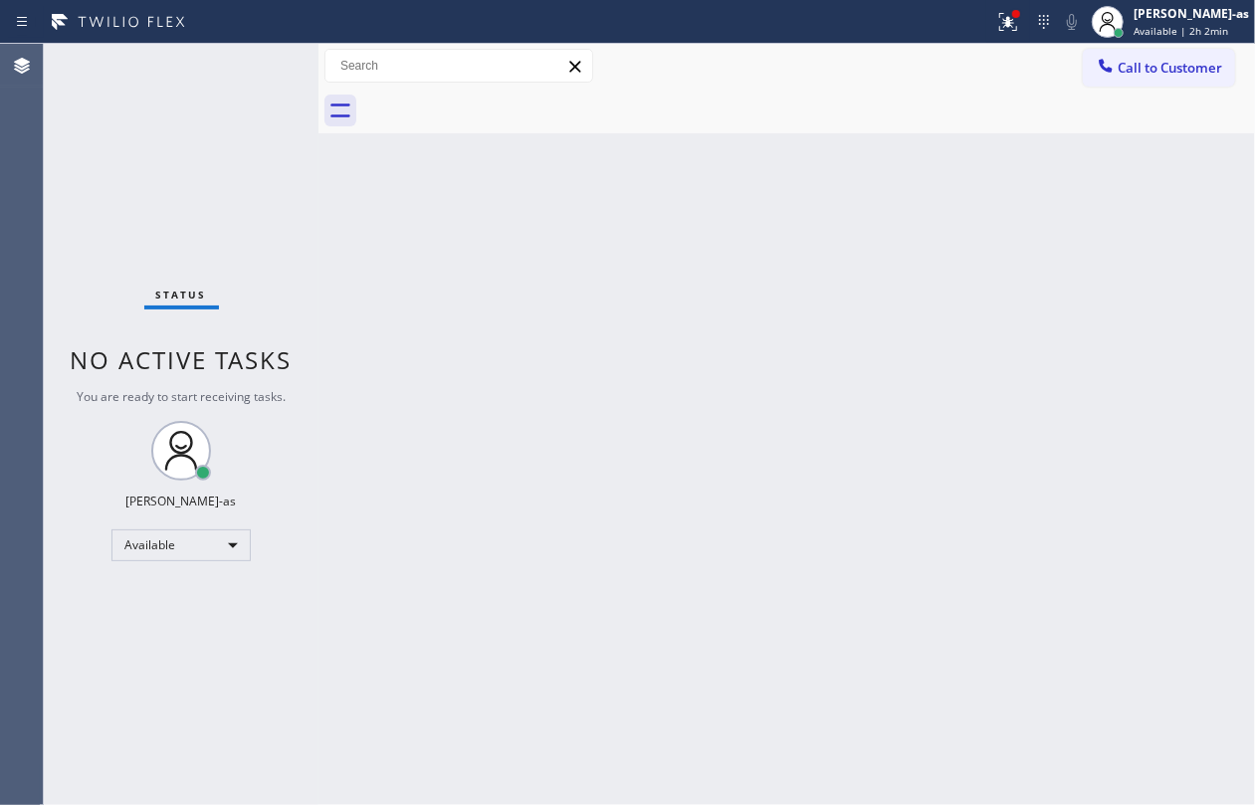
click at [844, 351] on div "Back to Dashboard Change Sender ID Customers Technicians Select a contact Outbo…" at bounding box center [787, 425] width 937 height 762
drag, startPoint x: 171, startPoint y: 231, endPoint x: 267, endPoint y: 181, distance: 107.8
click at [183, 231] on div "Status No active tasks You are ready to start receiving tasks. [PERSON_NAME]-as…" at bounding box center [181, 425] width 275 height 762
click at [1088, 60] on button "Call to Customer" at bounding box center [1159, 68] width 152 height 38
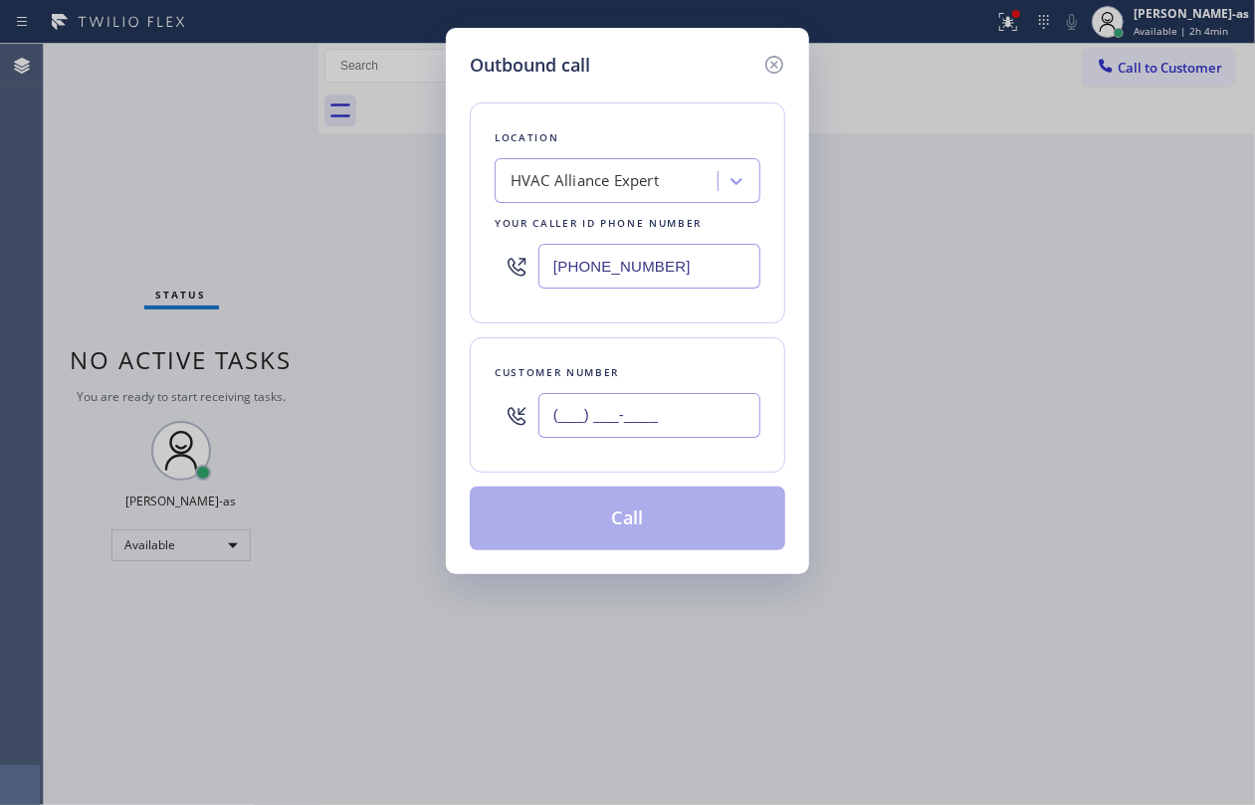
click at [691, 434] on input "(___) ___-____" at bounding box center [650, 415] width 222 height 45
paste input "805) 907-8474"
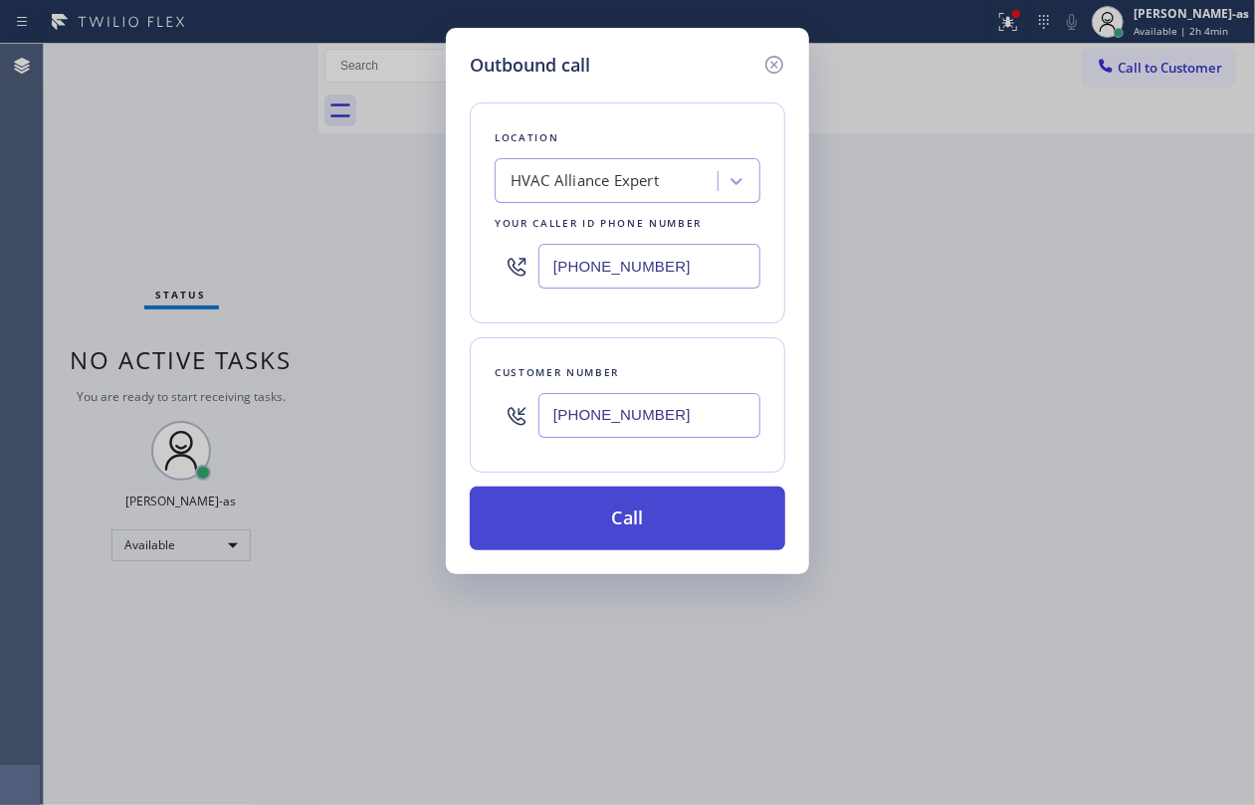
type input "[PHONE_NUMBER]"
click at [661, 519] on button "Call" at bounding box center [628, 519] width 316 height 64
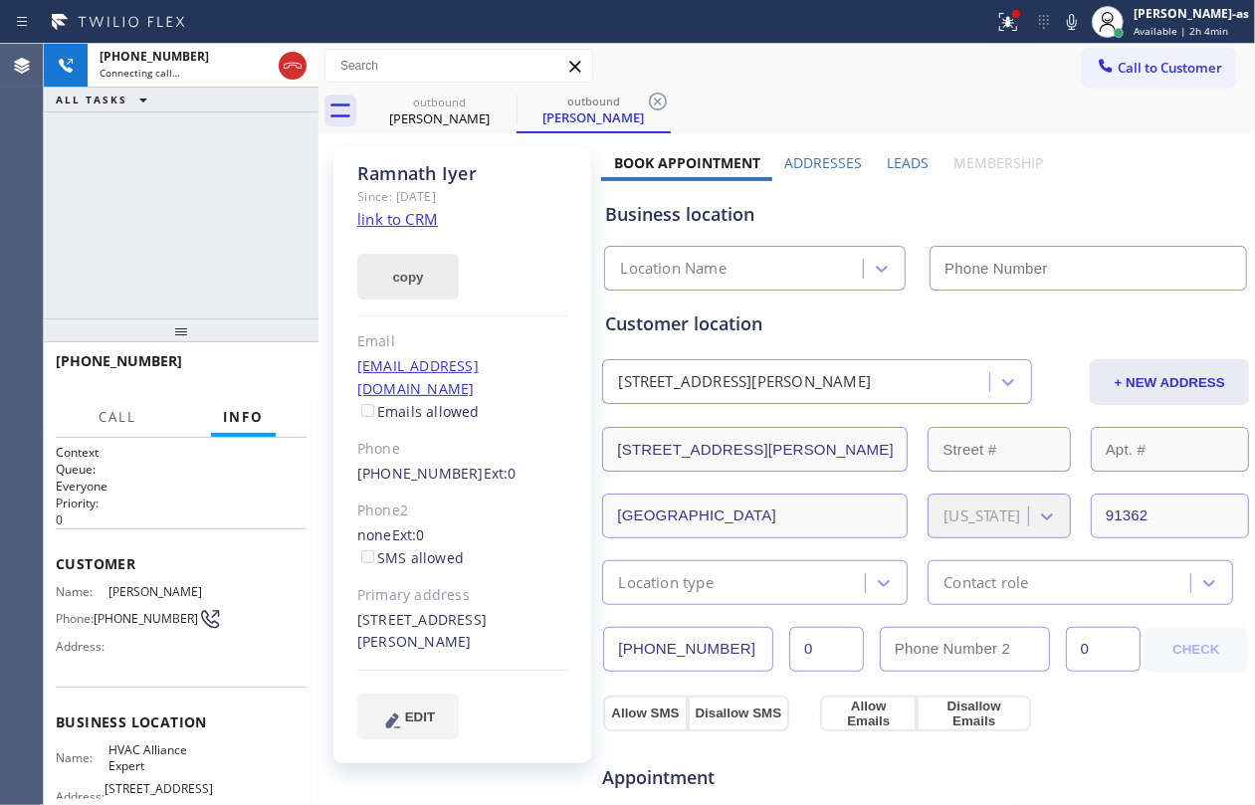
drag, startPoint x: 403, startPoint y: 225, endPoint x: 415, endPoint y: 263, distance: 39.7
click at [403, 225] on link "link to CRM" at bounding box center [397, 219] width 81 height 20
type input "[PHONE_NUMBER]"
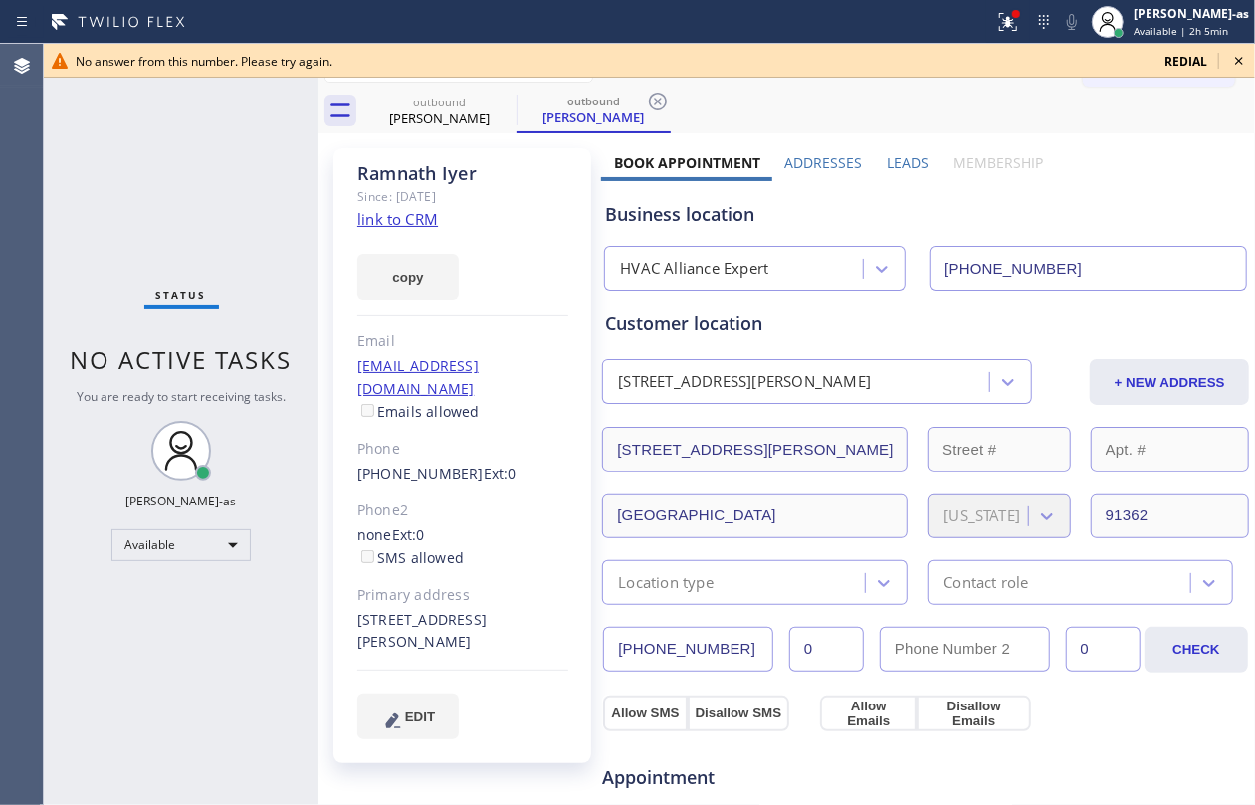
click at [1239, 61] on icon at bounding box center [1239, 61] width 8 height 8
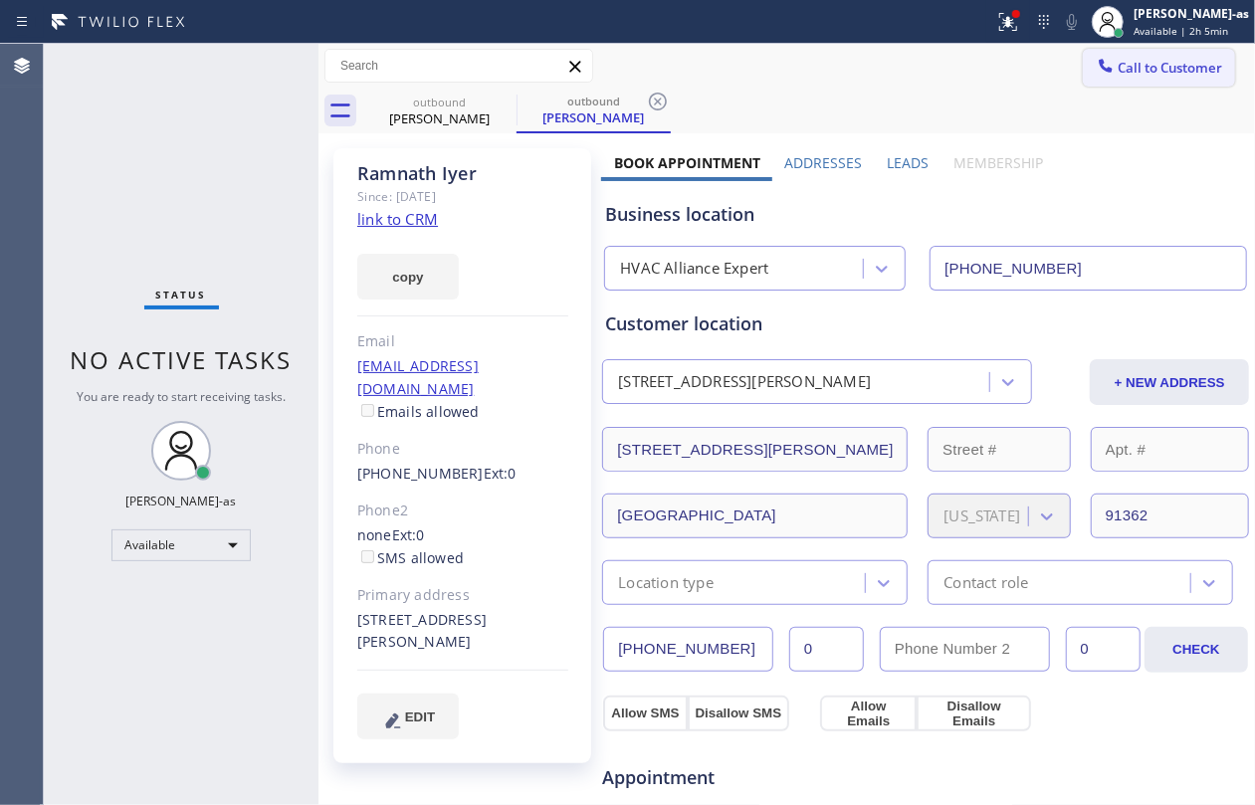
click at [1209, 61] on button "Call to Customer" at bounding box center [1159, 68] width 152 height 38
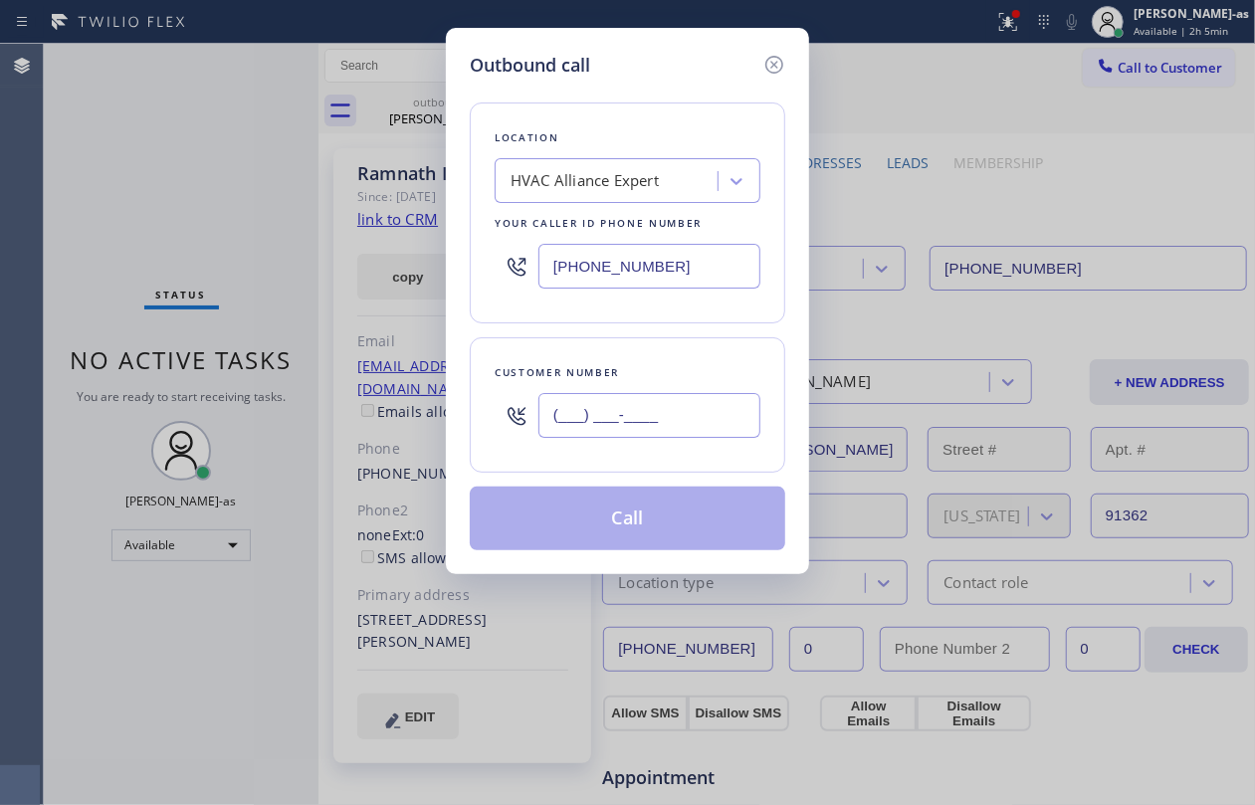
click at [703, 432] on input "(___) ___-____" at bounding box center [650, 415] width 222 height 45
paste input "805) 907-8474"
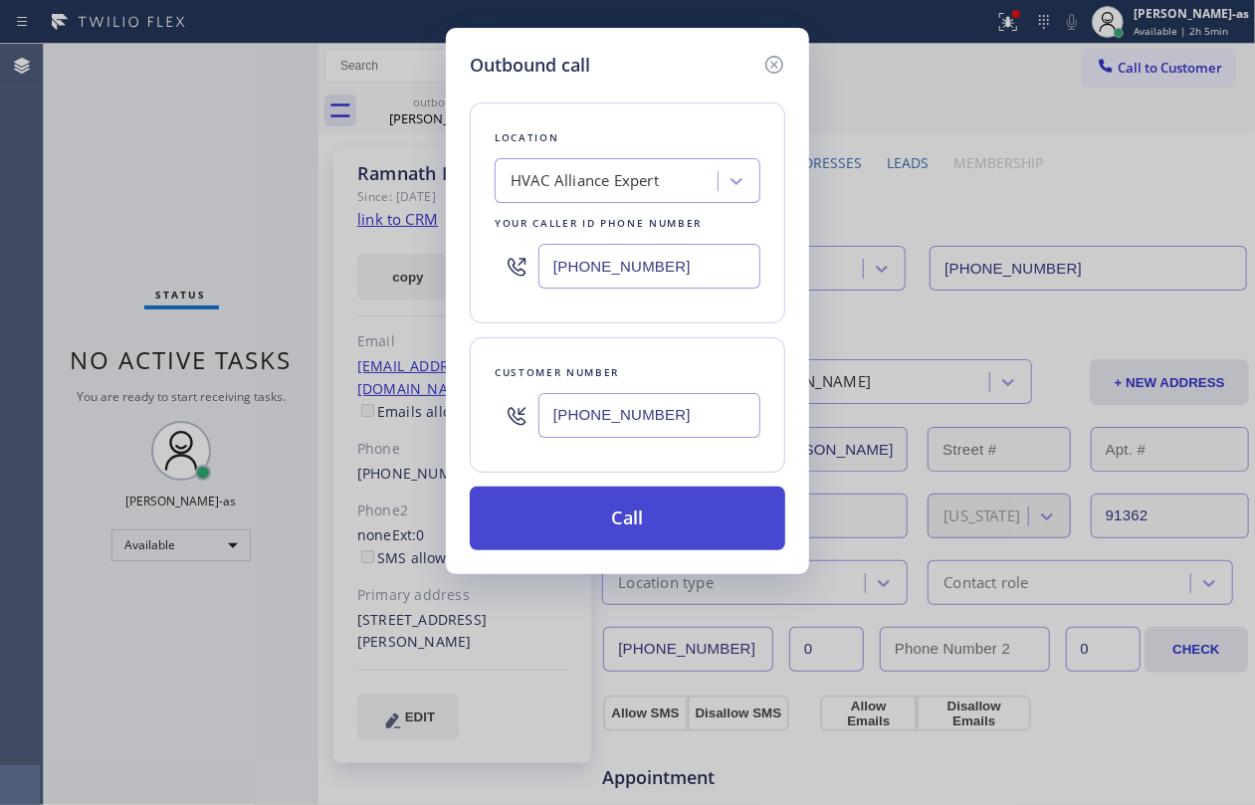
type input "[PHONE_NUMBER]"
click at [639, 520] on button "Call" at bounding box center [628, 519] width 316 height 64
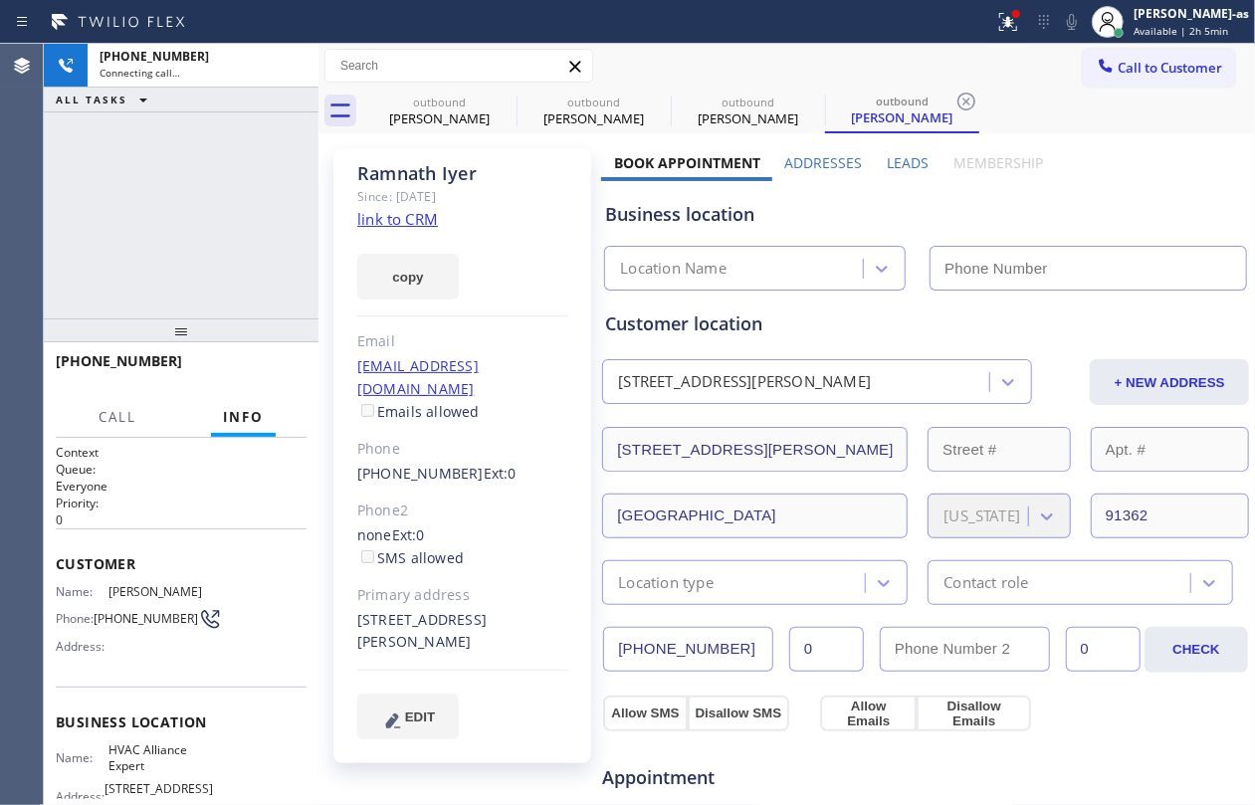
type input "[PHONE_NUMBER]"
drag, startPoint x: 426, startPoint y: 112, endPoint x: 514, endPoint y: 94, distance: 89.6
click at [431, 110] on div "[PERSON_NAME]" at bounding box center [439, 119] width 150 height 18
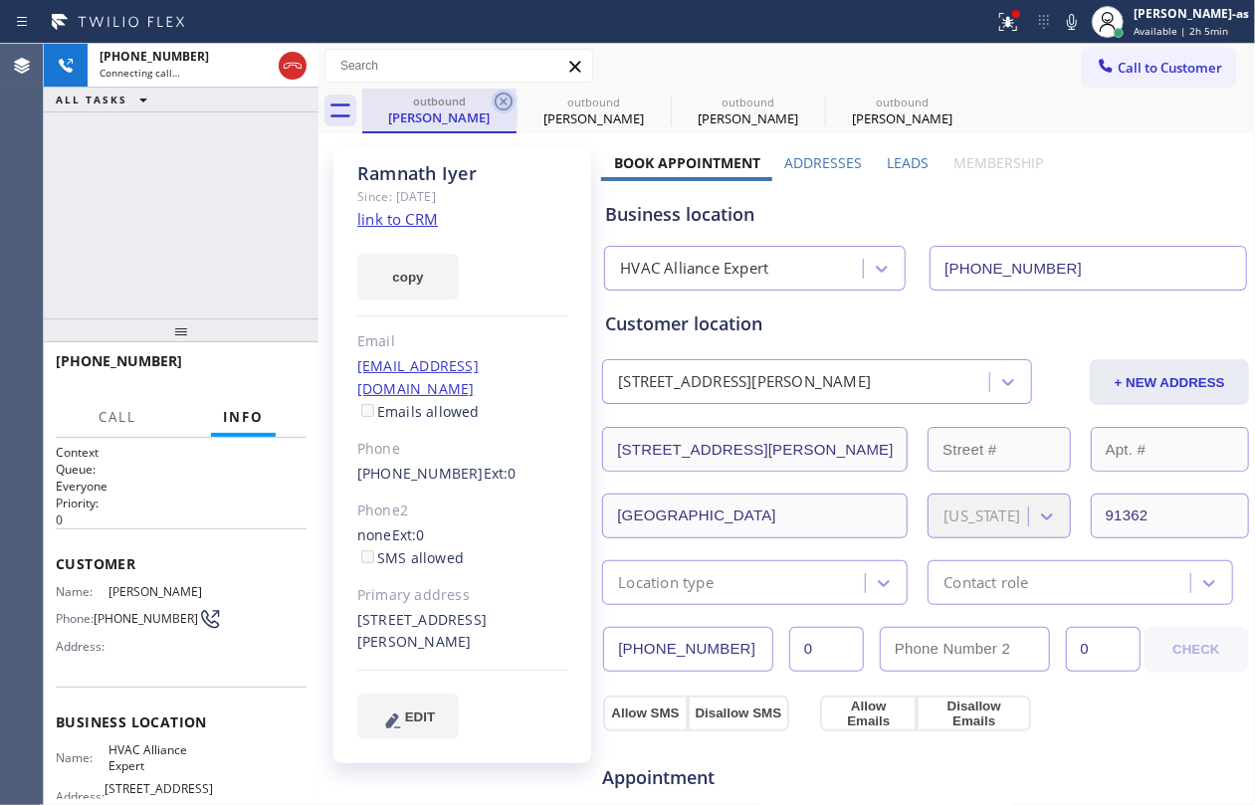
click at [504, 96] on icon at bounding box center [504, 102] width 24 height 24
drag, startPoint x: 284, startPoint y: 144, endPoint x: 418, endPoint y: 100, distance: 141.7
click at [287, 144] on div "[PHONE_NUMBER] Connecting call… ALL TASKS ALL TASKS ACTIVE TASKS TASKS IN WRAP …" at bounding box center [181, 181] width 275 height 275
drag, startPoint x: 435, startPoint y: 96, endPoint x: 474, endPoint y: 90, distance: 39.3
click at [436, 96] on div "outbound" at bounding box center [439, 101] width 150 height 15
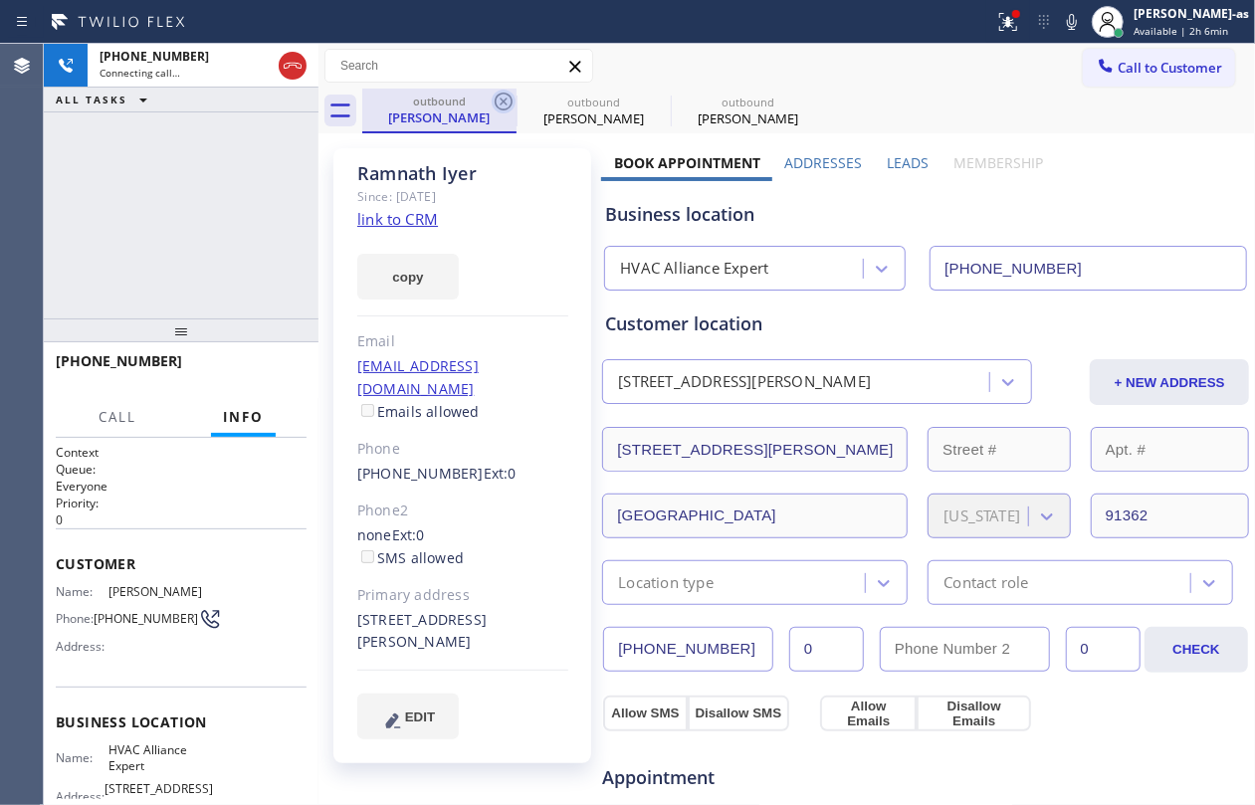
click at [503, 100] on icon at bounding box center [504, 102] width 24 height 24
click at [0, 0] on icon at bounding box center [0, 0] width 0 height 0
click at [295, 201] on div "[PHONE_NUMBER] Connecting call… ALL TASKS ALL TASKS ACTIVE TASKS TASKS IN WRAP …" at bounding box center [181, 181] width 275 height 275
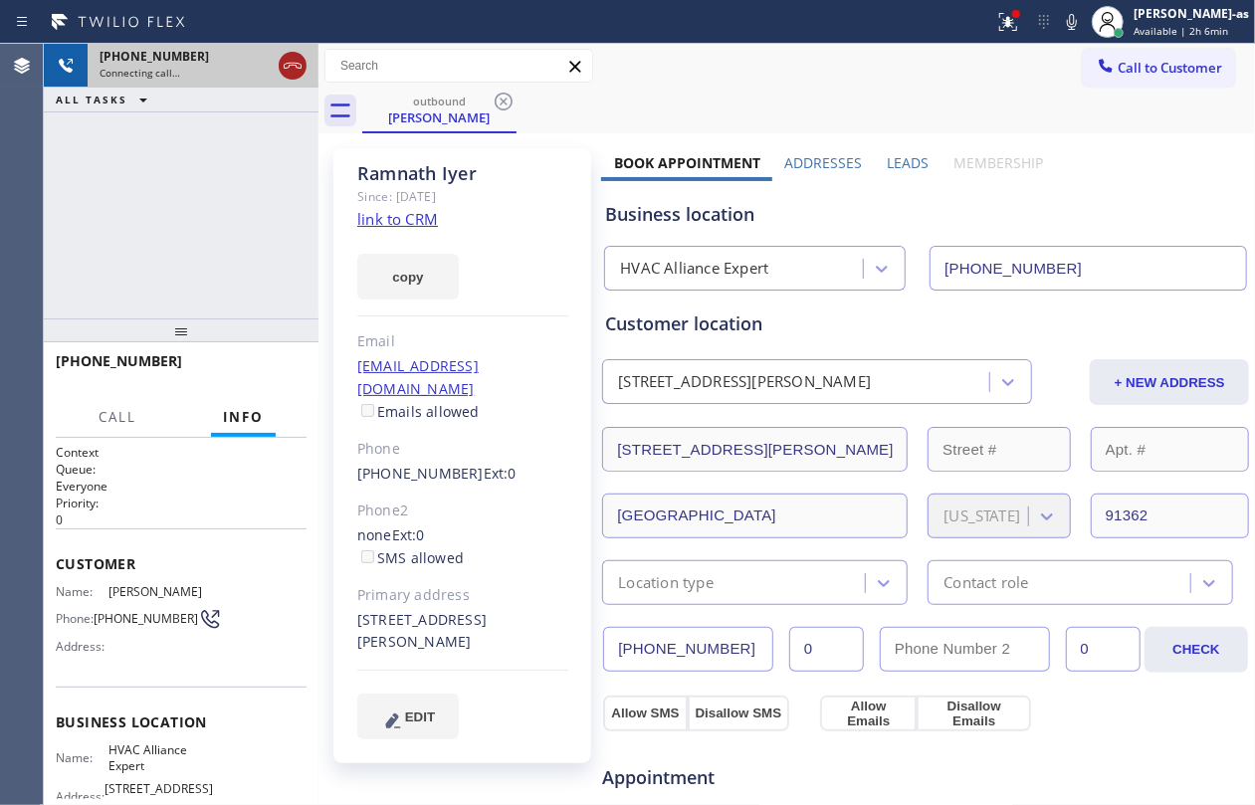
drag, startPoint x: 281, startPoint y: 60, endPoint x: 223, endPoint y: 189, distance: 141.7
click at [283, 60] on icon at bounding box center [293, 66] width 24 height 24
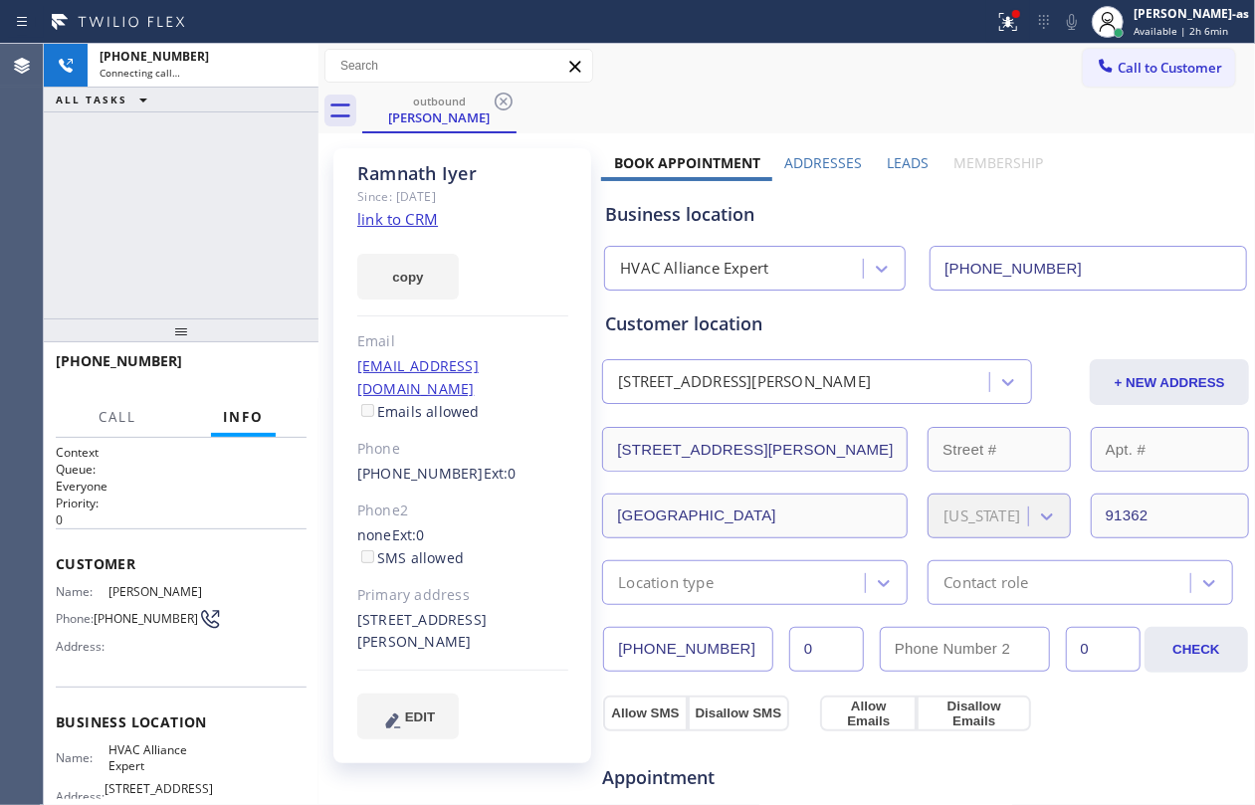
click at [228, 241] on div "[PHONE_NUMBER] Connecting call… ALL TASKS ALL TASKS ACTIVE TASKS TASKS IN WRAP …" at bounding box center [181, 181] width 275 height 275
click at [462, 104] on div "outbound" at bounding box center [439, 101] width 150 height 15
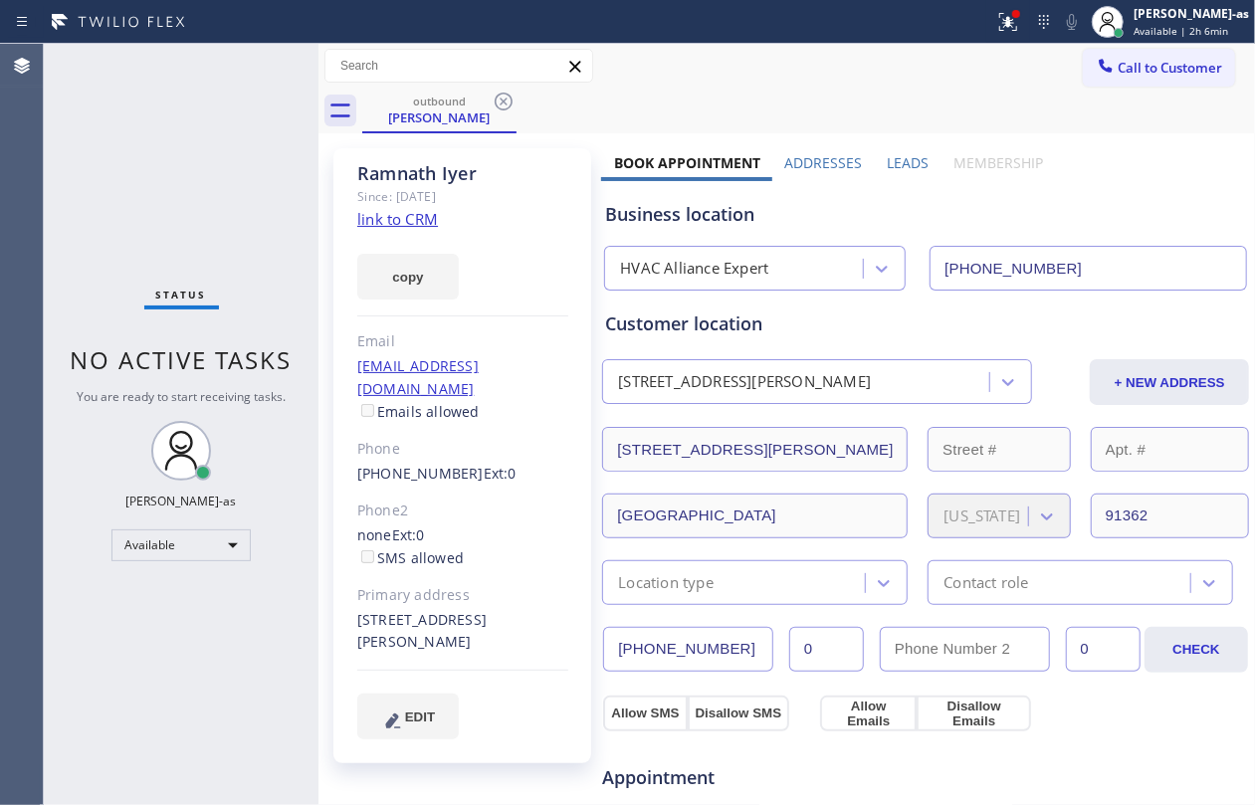
drag, startPoint x: 502, startPoint y: 100, endPoint x: 519, endPoint y: 432, distance: 332.9
click at [502, 100] on icon at bounding box center [504, 102] width 18 height 18
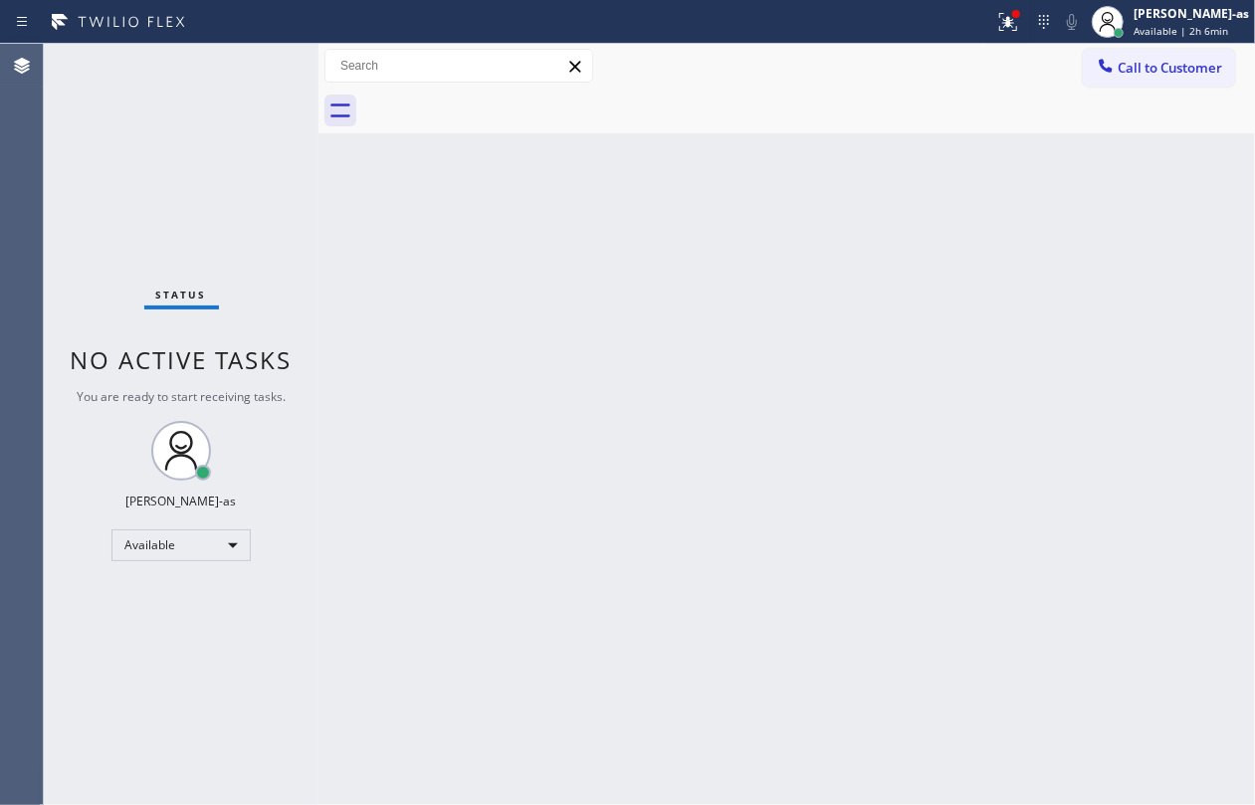
click at [522, 432] on div "Back to Dashboard Change Sender ID Customers Technicians Select a contact Outbo…" at bounding box center [787, 425] width 937 height 762
click at [444, 327] on div "Back to Dashboard Change Sender ID Customers Technicians Select a contact Outbo…" at bounding box center [787, 425] width 937 height 762
drag, startPoint x: 1148, startPoint y: 61, endPoint x: 1100, endPoint y: 94, distance: 58.0
click at [1153, 61] on span "Call to Customer" at bounding box center [1170, 68] width 105 height 18
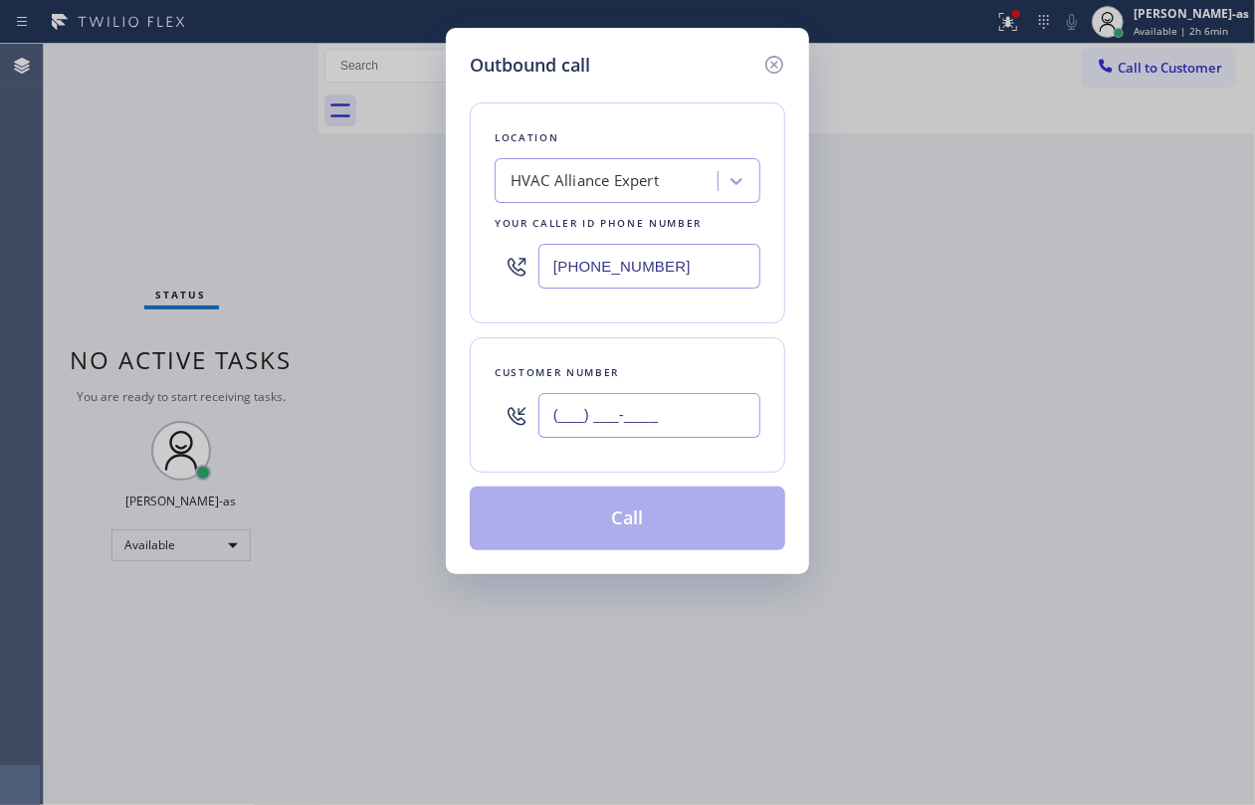
click at [709, 403] on input "(___) ___-____" at bounding box center [650, 415] width 222 height 45
paste input "562) 619-9740"
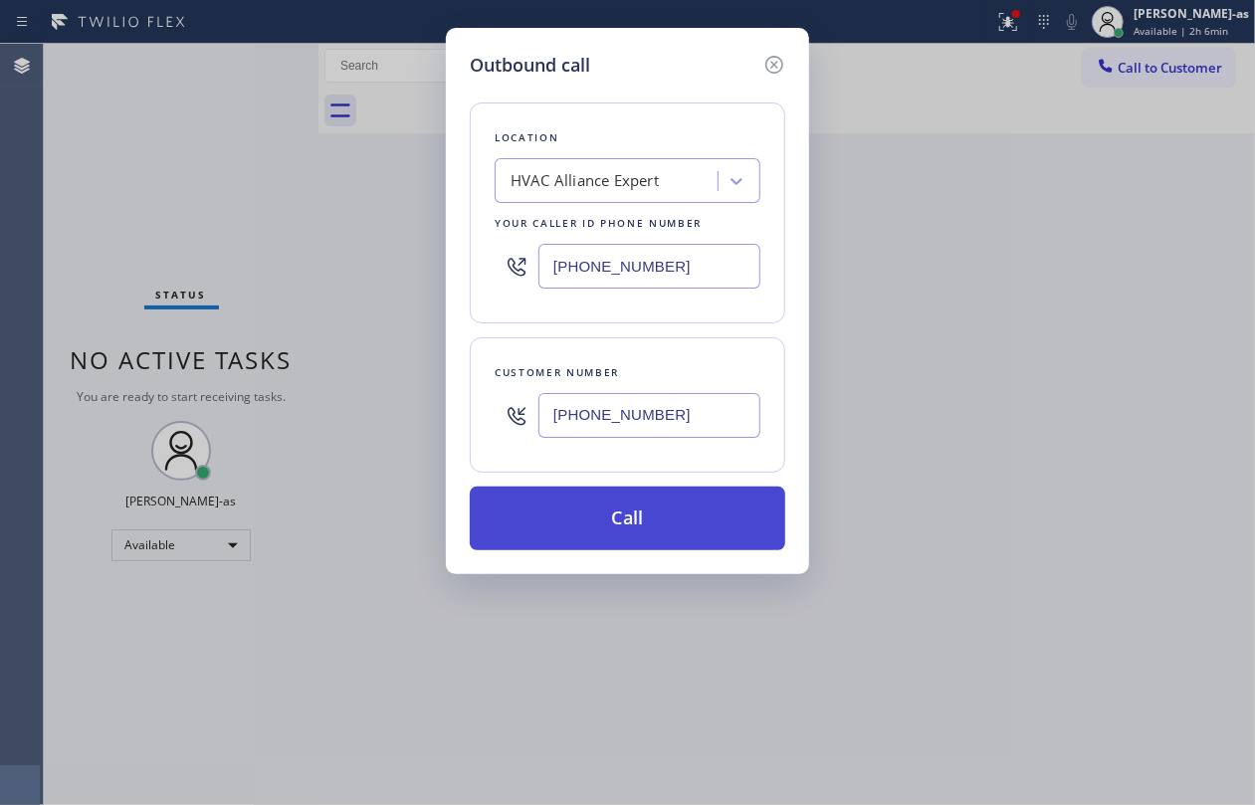
type input "[PHONE_NUMBER]"
click at [614, 520] on button "Call" at bounding box center [628, 519] width 316 height 64
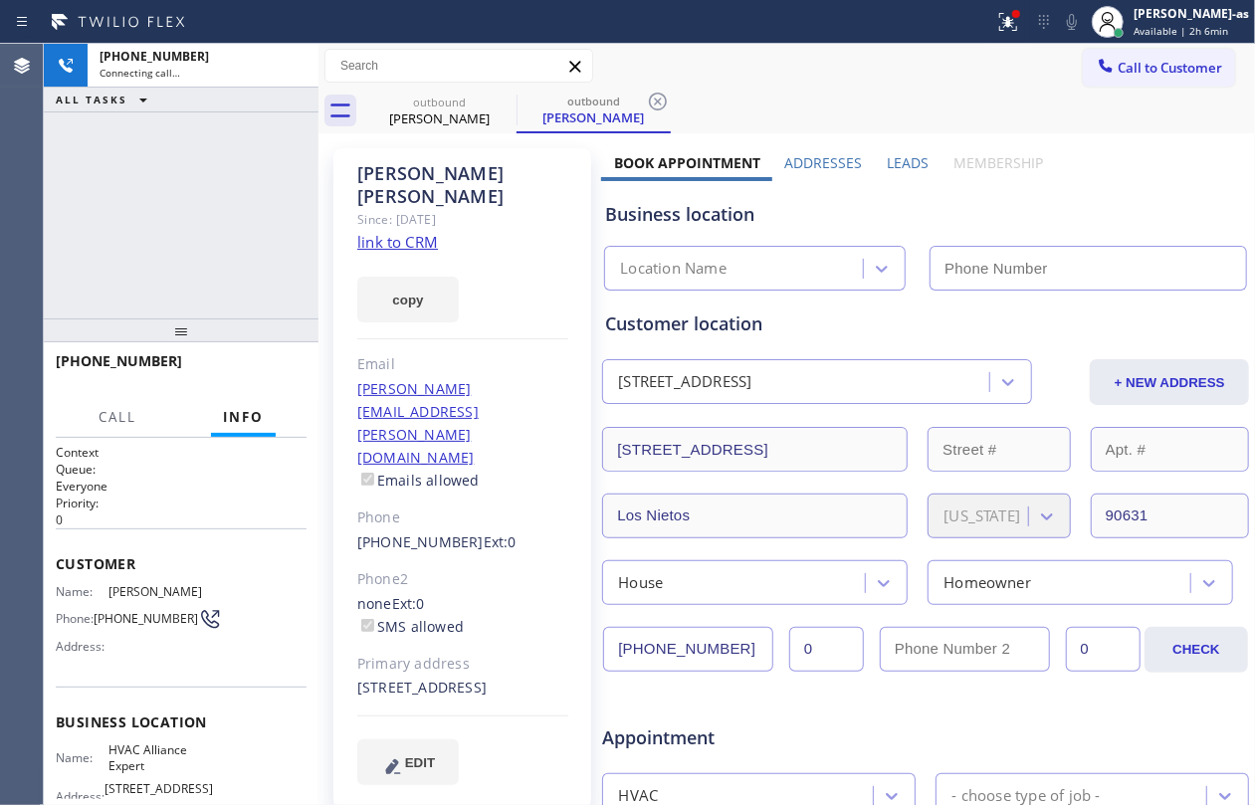
type input "[PHONE_NUMBER]"
click at [249, 143] on div "[PHONE_NUMBER] Connecting call… ALL TASKS ALL TASKS ACTIVE TASKS TASKS IN WRAP …" at bounding box center [181, 181] width 275 height 275
click at [406, 232] on link "link to CRM" at bounding box center [397, 242] width 81 height 20
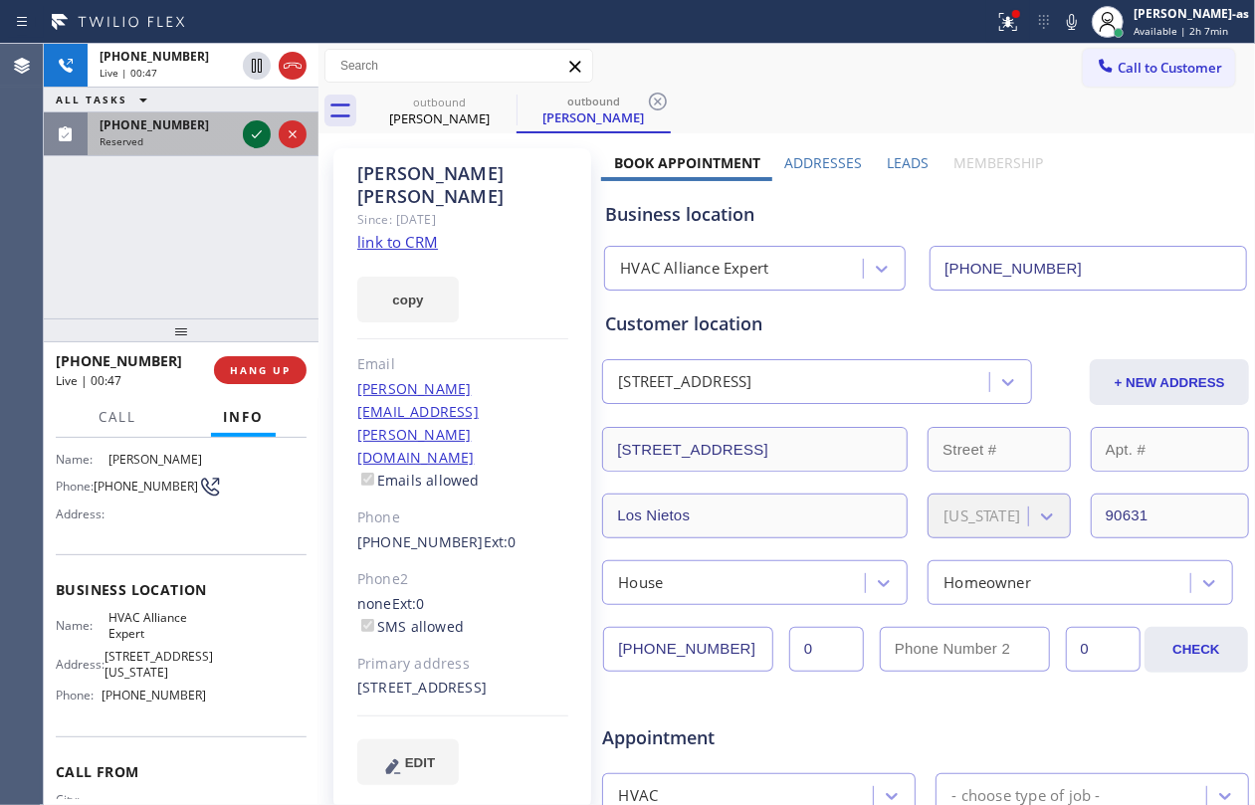
click at [251, 136] on icon at bounding box center [257, 134] width 24 height 24
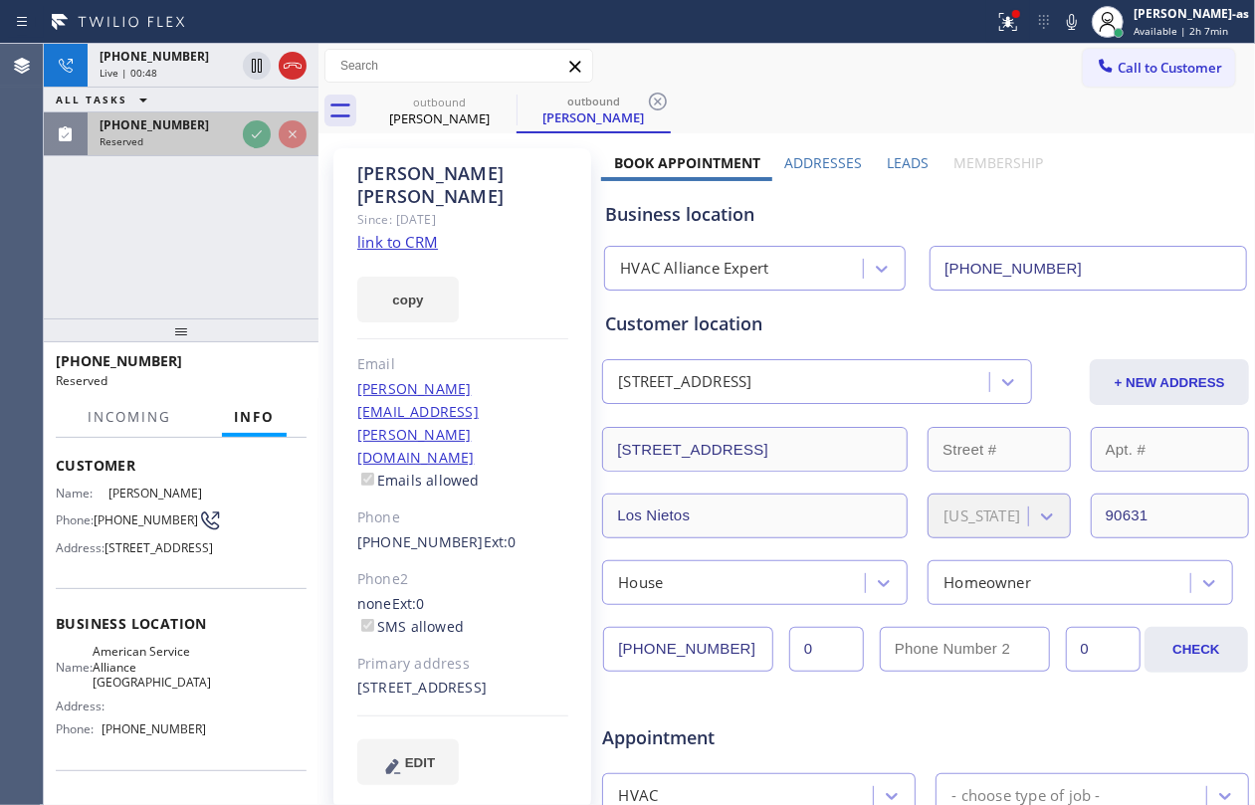
scroll to position [167, 0]
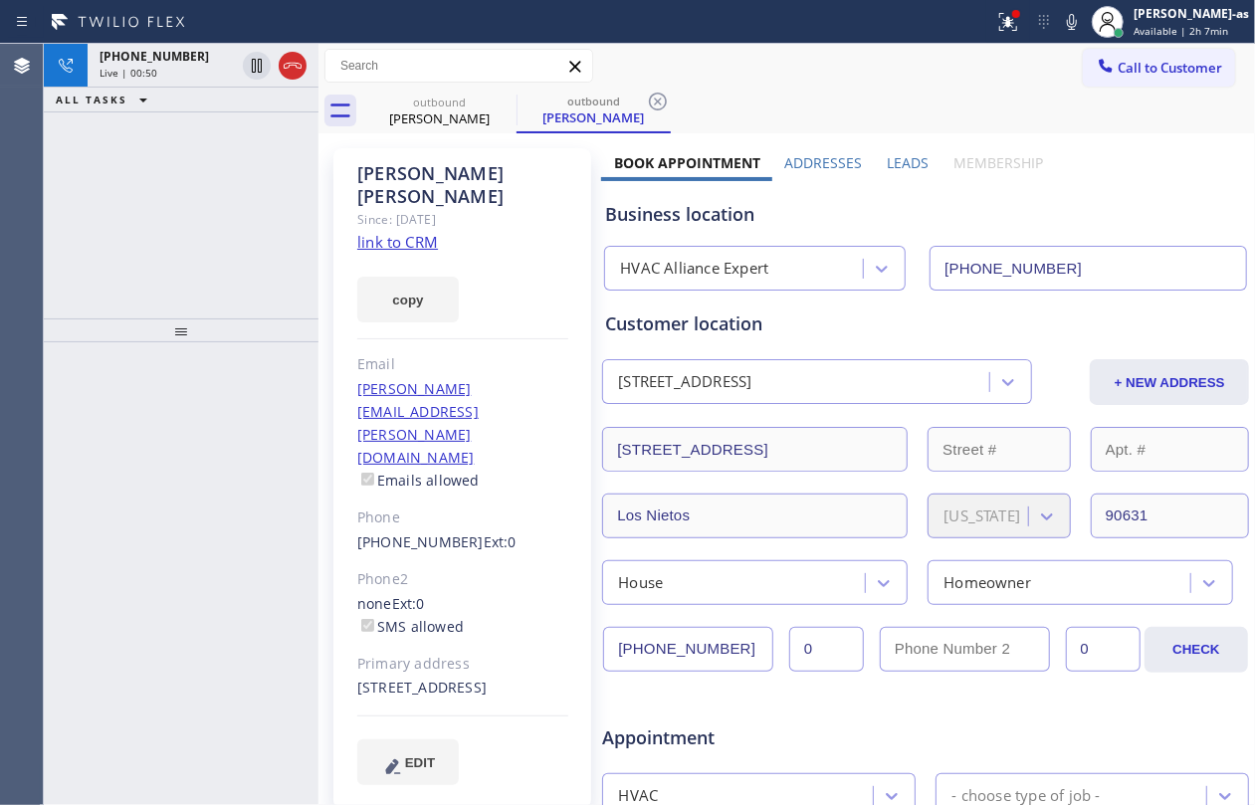
click at [96, 264] on div "[PHONE_NUMBER] Live | 00:50 ALL TASKS ALL TASKS ACTIVE TASKS TASKS IN WRAP UP" at bounding box center [181, 181] width 275 height 275
click at [197, 203] on div "[PHONE_NUMBER] Live | 00:50 ALL TASKS ALL TASKS ACTIVE TASKS TASKS IN WRAP UP" at bounding box center [181, 181] width 275 height 275
click at [231, 180] on div "[PHONE_NUMBER] Live | 00:51 ALL TASKS ALL TASKS ACTIVE TASKS TASKS IN WRAP UP" at bounding box center [181, 181] width 275 height 275
click at [293, 74] on icon at bounding box center [293, 66] width 24 height 24
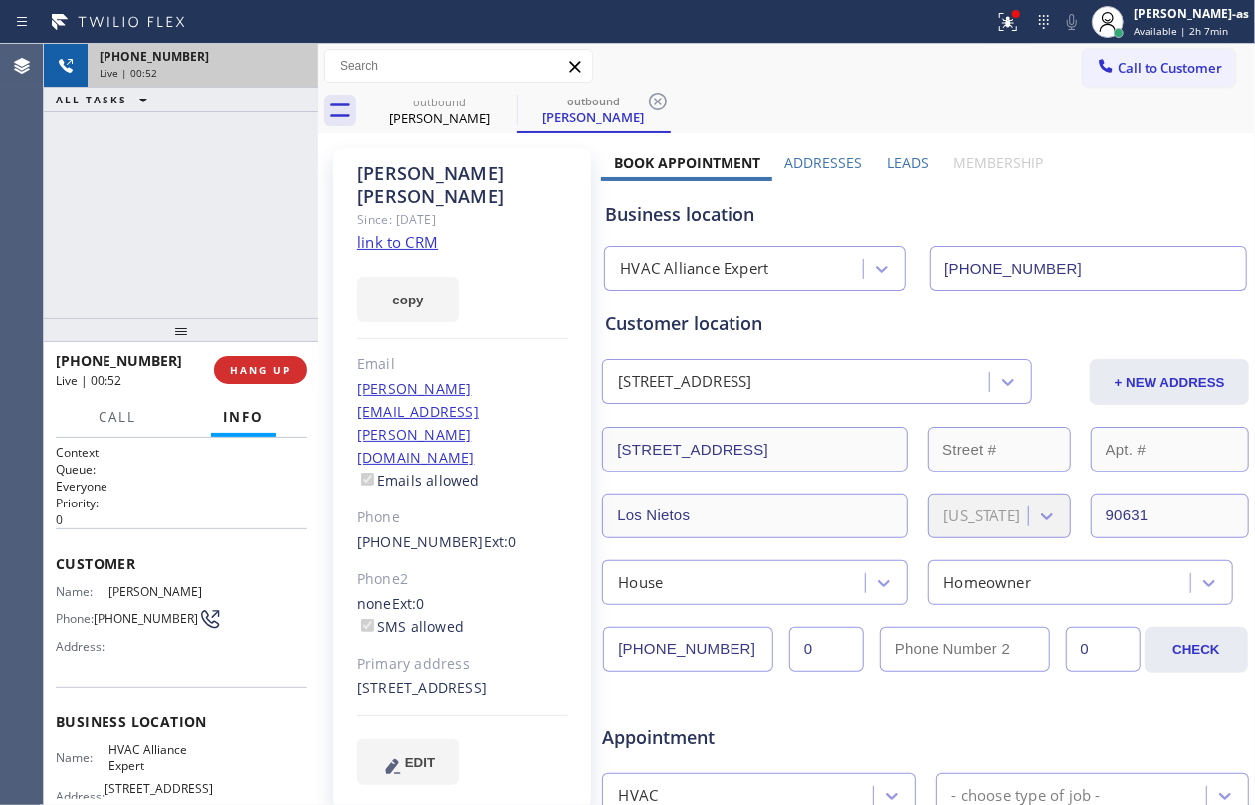
drag, startPoint x: 121, startPoint y: 291, endPoint x: 211, endPoint y: 343, distance: 104.0
click at [123, 291] on div "[PHONE_NUMBER] Live | 00:52 ALL TASKS ALL TASKS ACTIVE TASKS TASKS IN WRAP UP" at bounding box center [181, 181] width 275 height 275
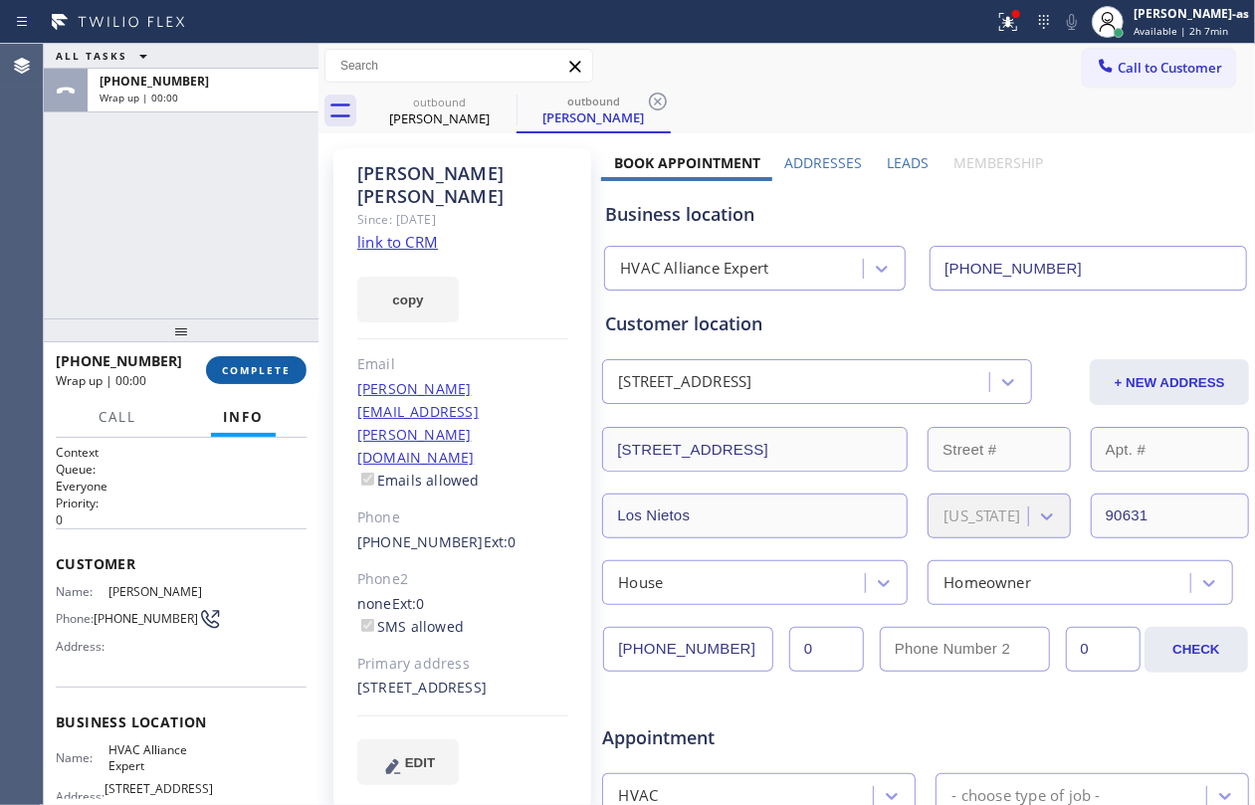
drag, startPoint x: 220, startPoint y: 358, endPoint x: 253, endPoint y: 367, distance: 34.1
click at [237, 367] on button "COMPLETE" at bounding box center [256, 370] width 101 height 28
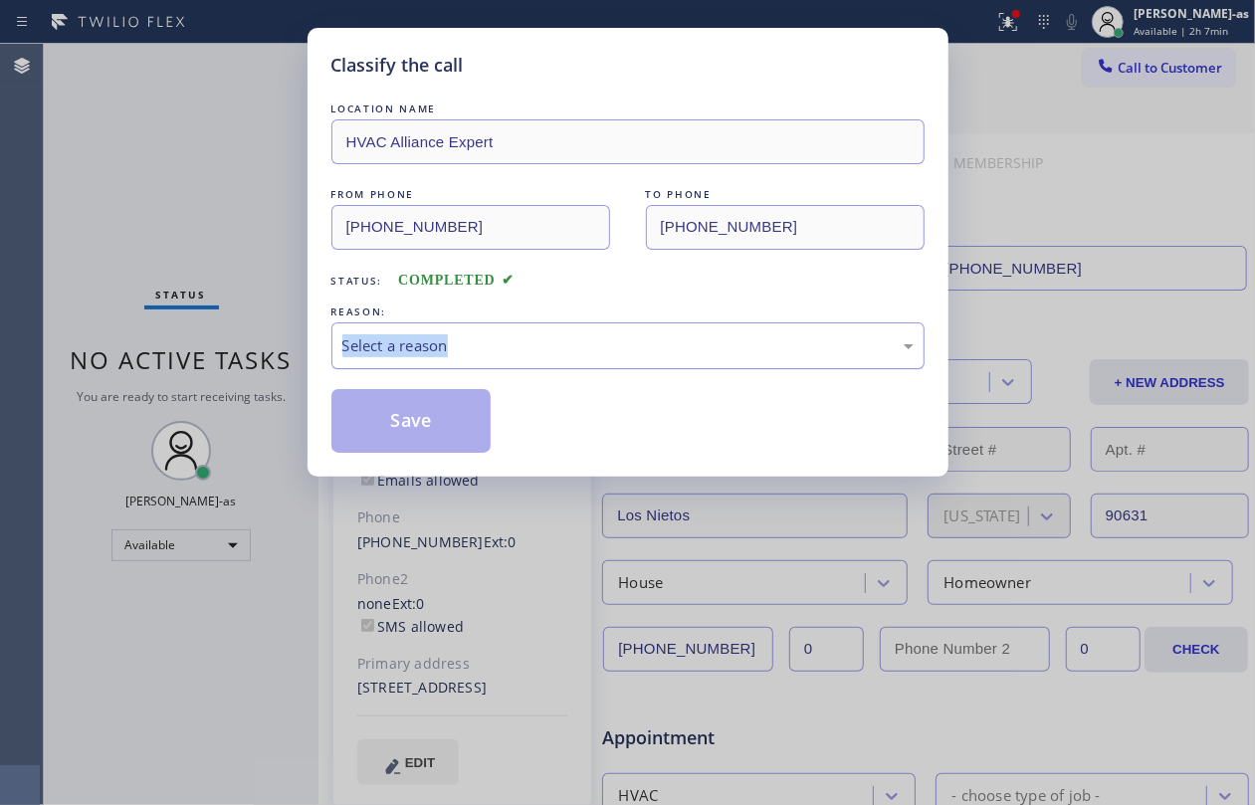
click at [654, 332] on div "Select a reason" at bounding box center [627, 346] width 593 height 47
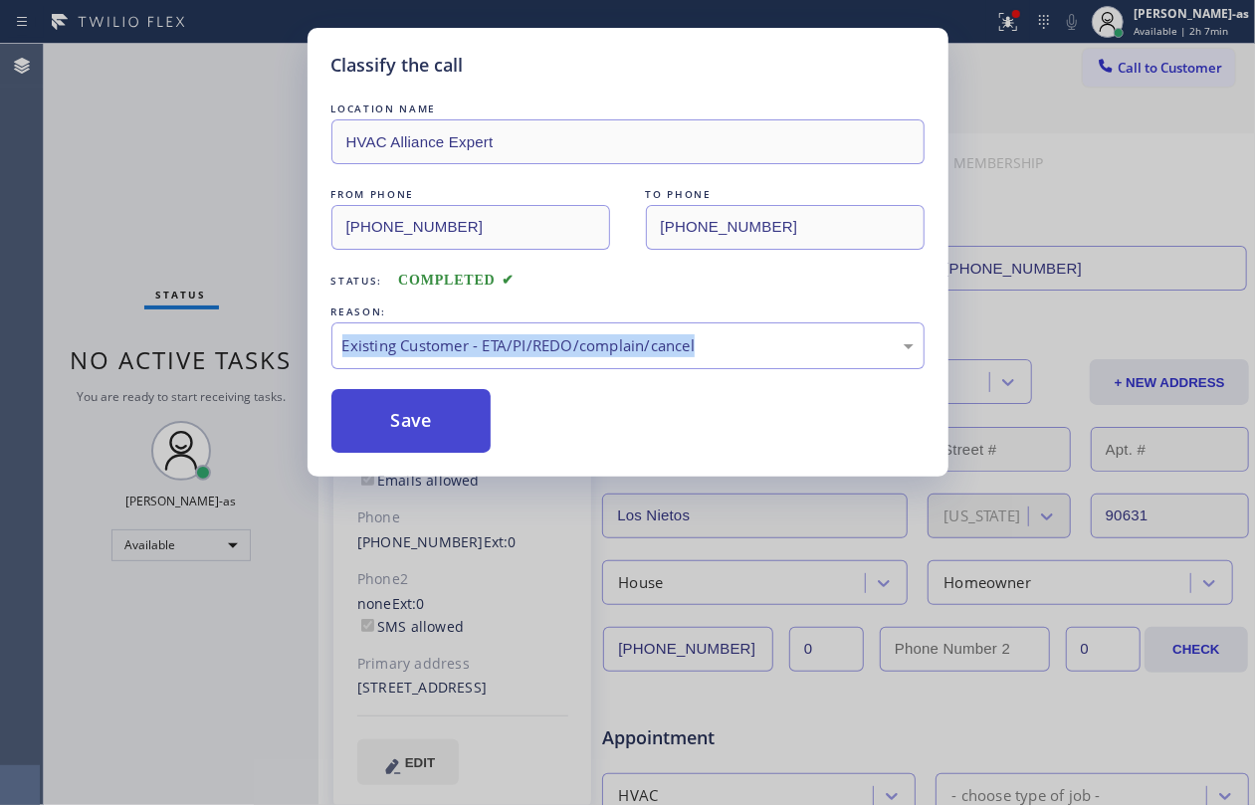
click at [458, 411] on button "Save" at bounding box center [411, 421] width 160 height 64
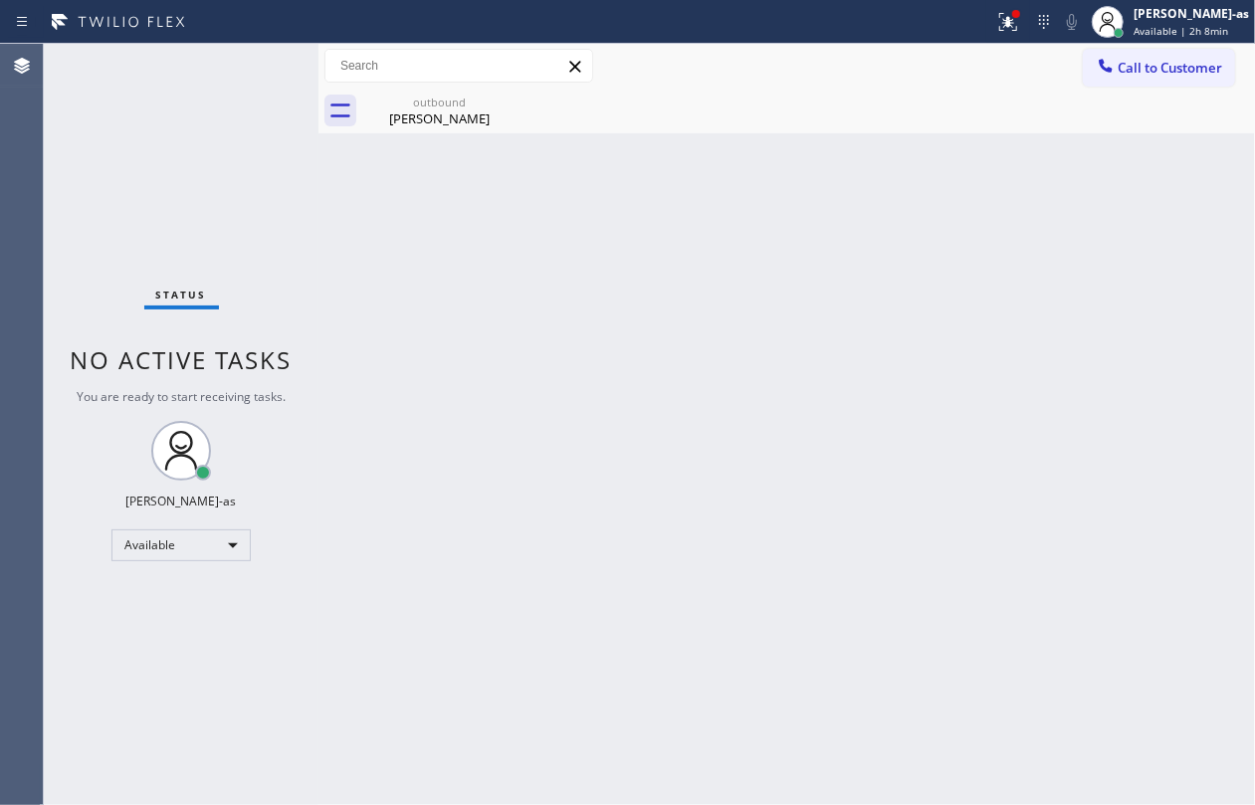
click at [1175, 69] on span "Call to Customer" at bounding box center [1170, 68] width 105 height 18
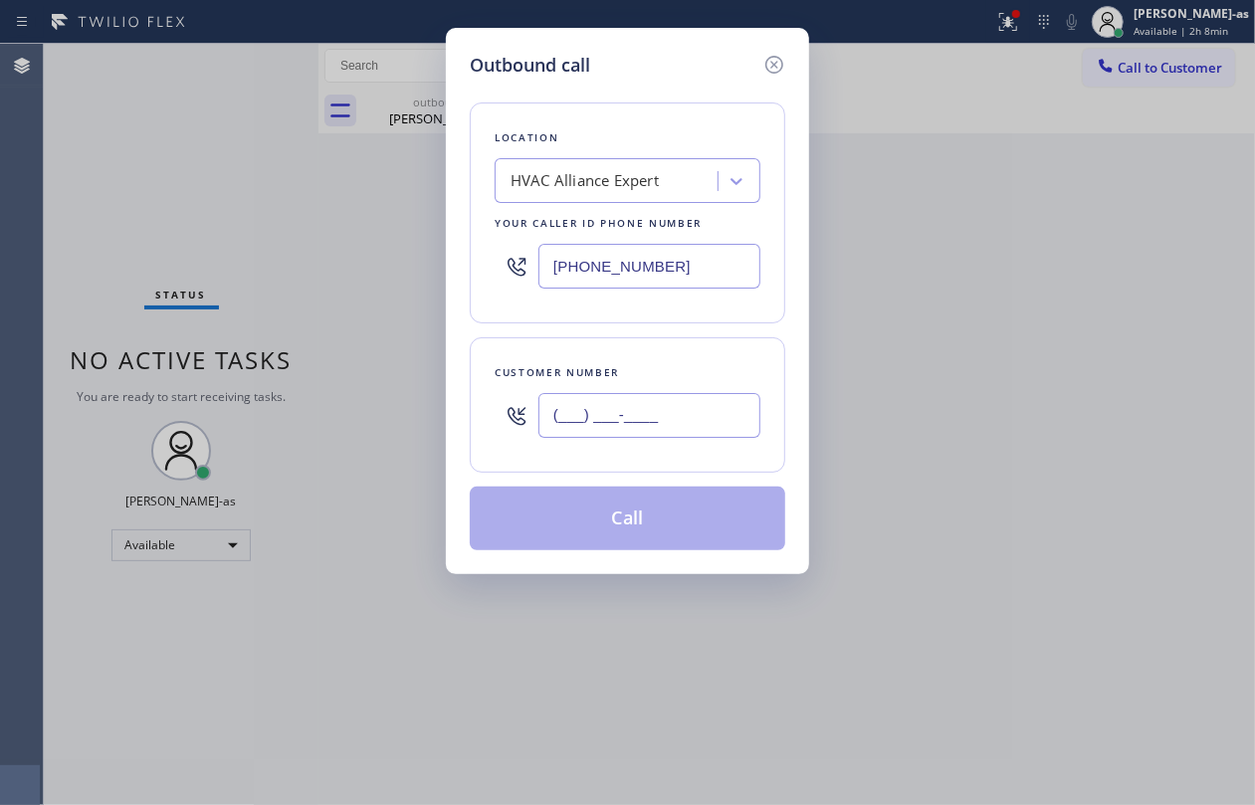
click at [599, 419] on input "(___) ___-____" at bounding box center [650, 415] width 222 height 45
paste input "626) 893-3442"
type input "[PHONE_NUMBER]"
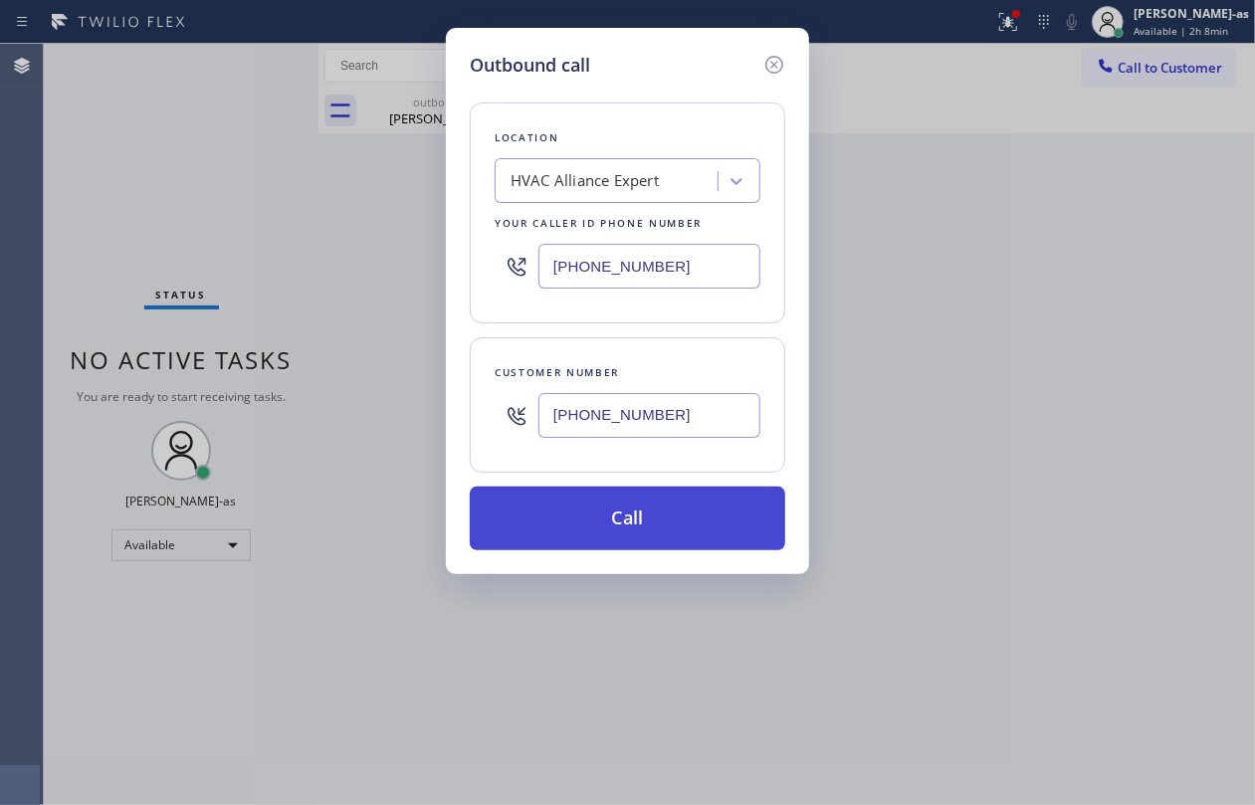
click at [598, 534] on button "Call" at bounding box center [628, 519] width 316 height 64
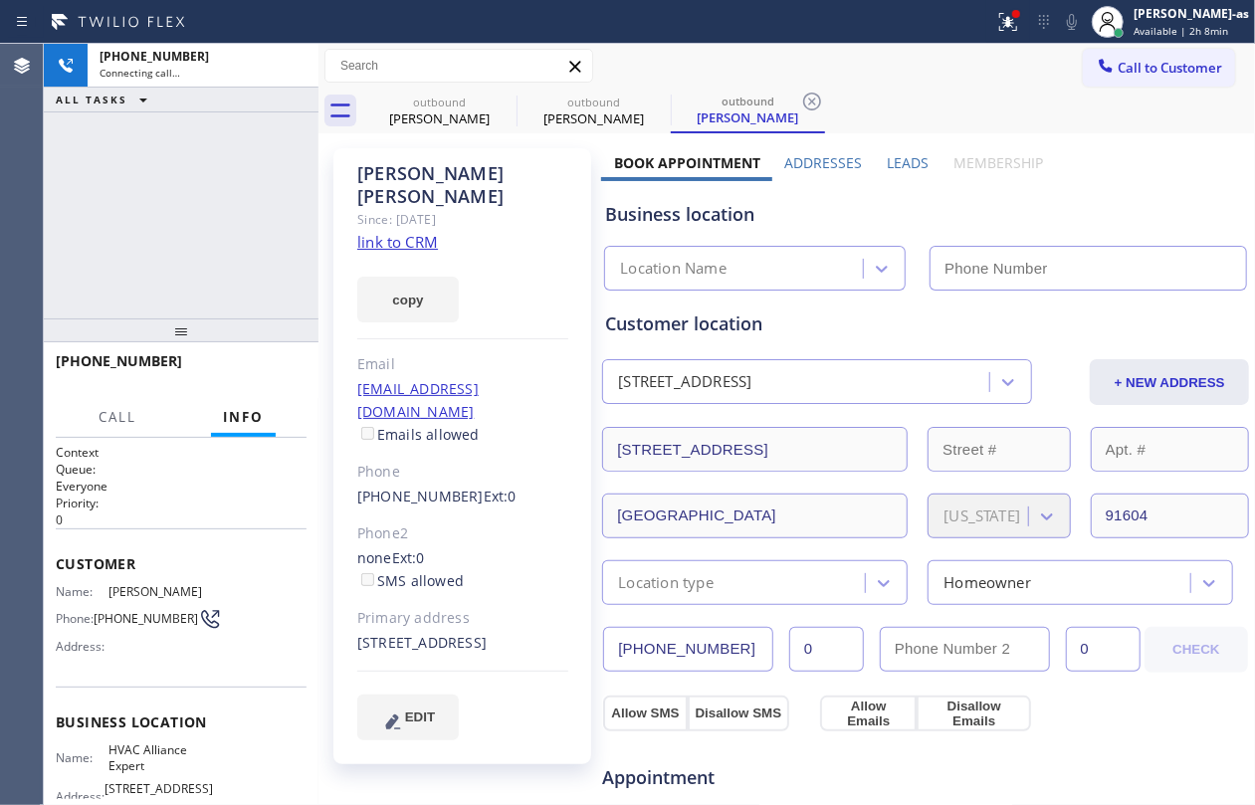
click at [399, 232] on link "link to CRM" at bounding box center [397, 242] width 81 height 20
type input "[PHONE_NUMBER]"
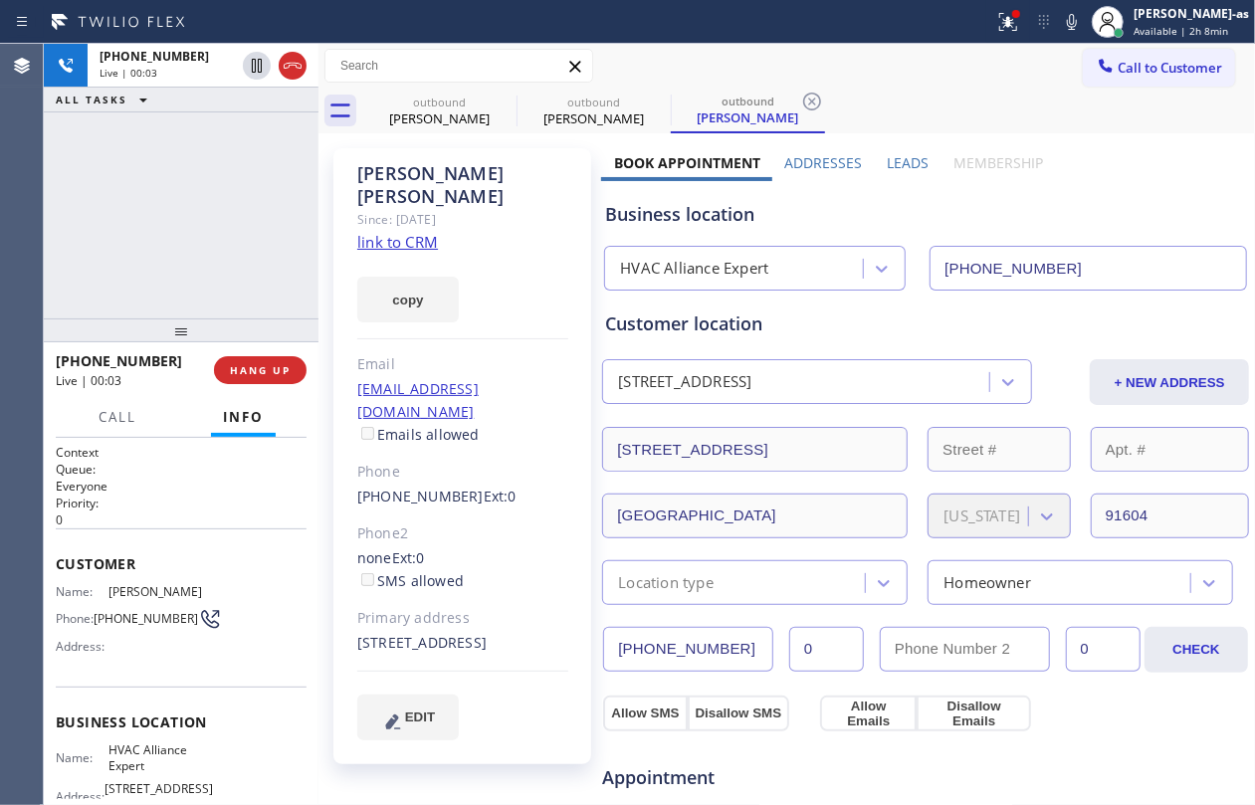
click at [275, 308] on div "[PHONE_NUMBER] Live | 00:03 ALL TASKS ALL TASKS ACTIVE TASKS TASKS IN WRAP UP" at bounding box center [181, 181] width 275 height 275
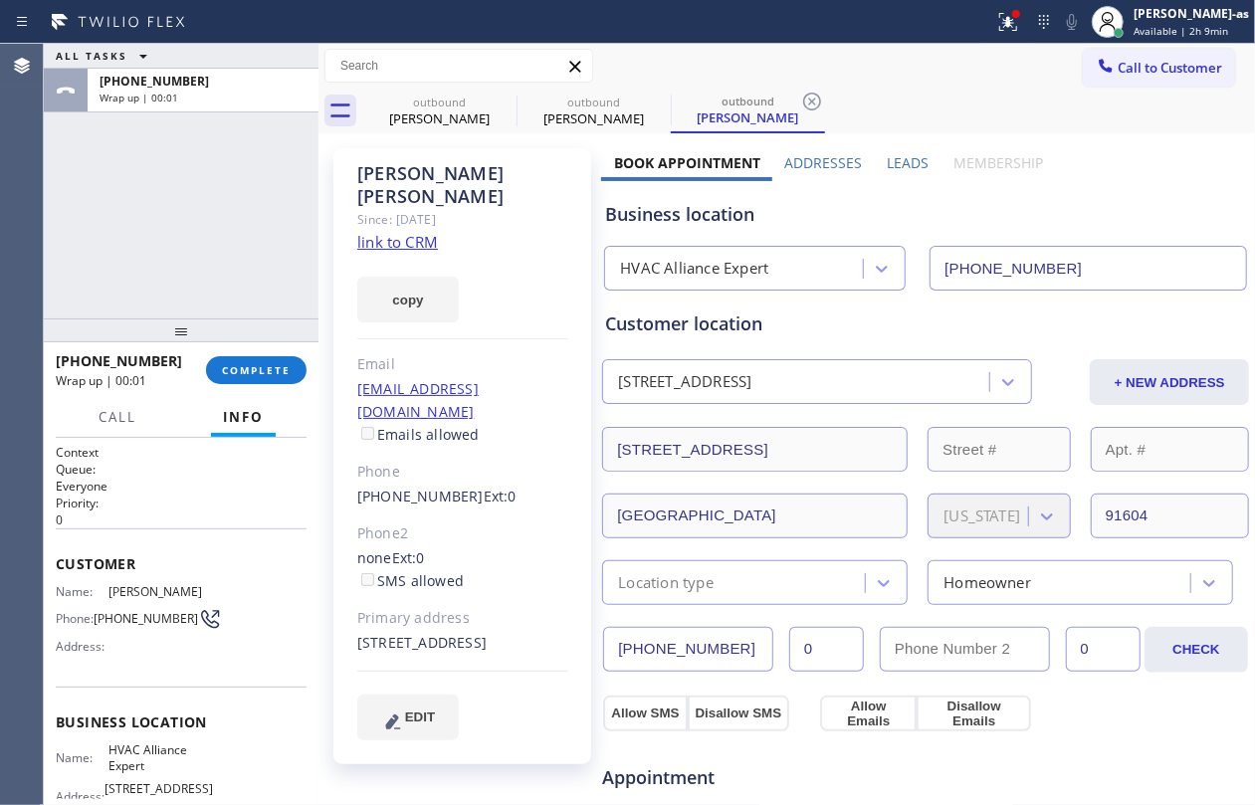
drag, startPoint x: 255, startPoint y: 372, endPoint x: 276, endPoint y: 331, distance: 45.9
click at [255, 371] on span "COMPLETE" at bounding box center [256, 370] width 69 height 14
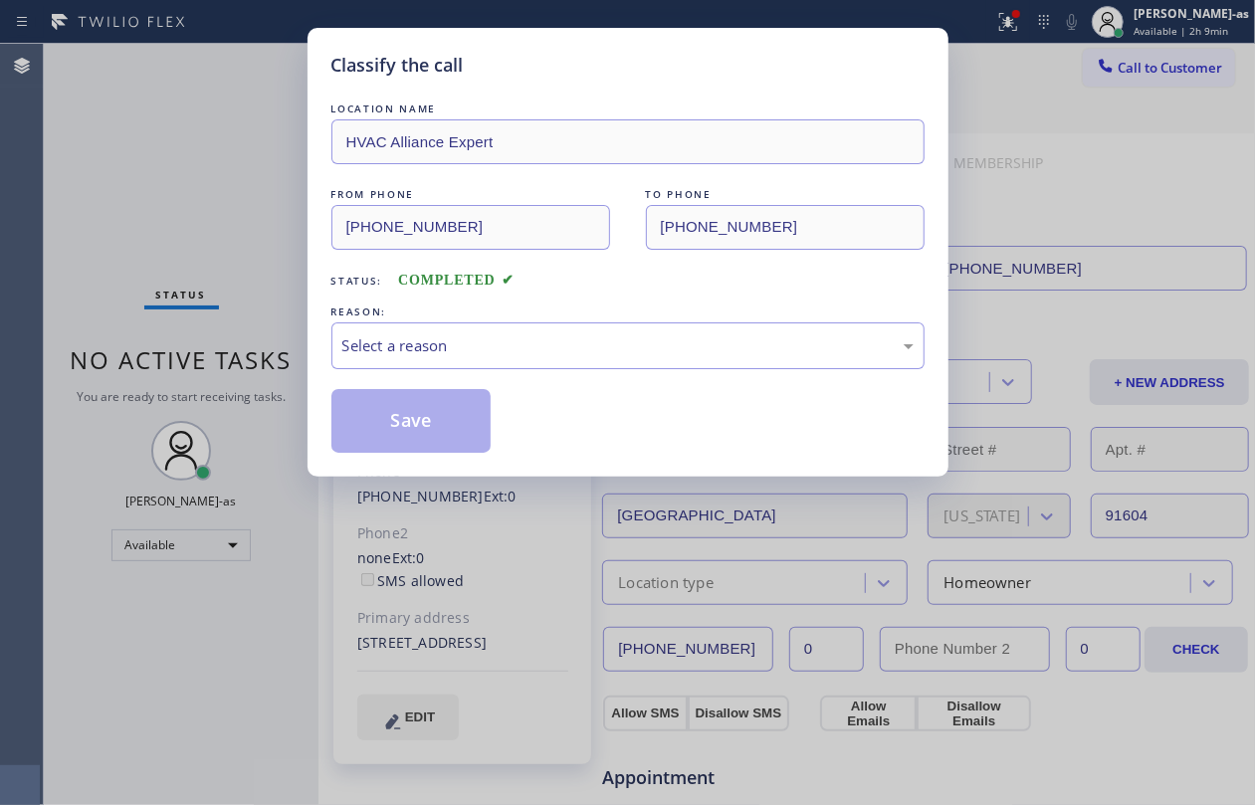
drag, startPoint x: 259, startPoint y: 368, endPoint x: 260, endPoint y: 358, distance: 10.0
click at [260, 358] on div "Classify the call LOCATION NAME HVAC Alliance Expert FROM PHONE [PHONE_NUMBER] …" at bounding box center [627, 402] width 1255 height 805
click at [496, 332] on div "Select a reason" at bounding box center [627, 346] width 593 height 47
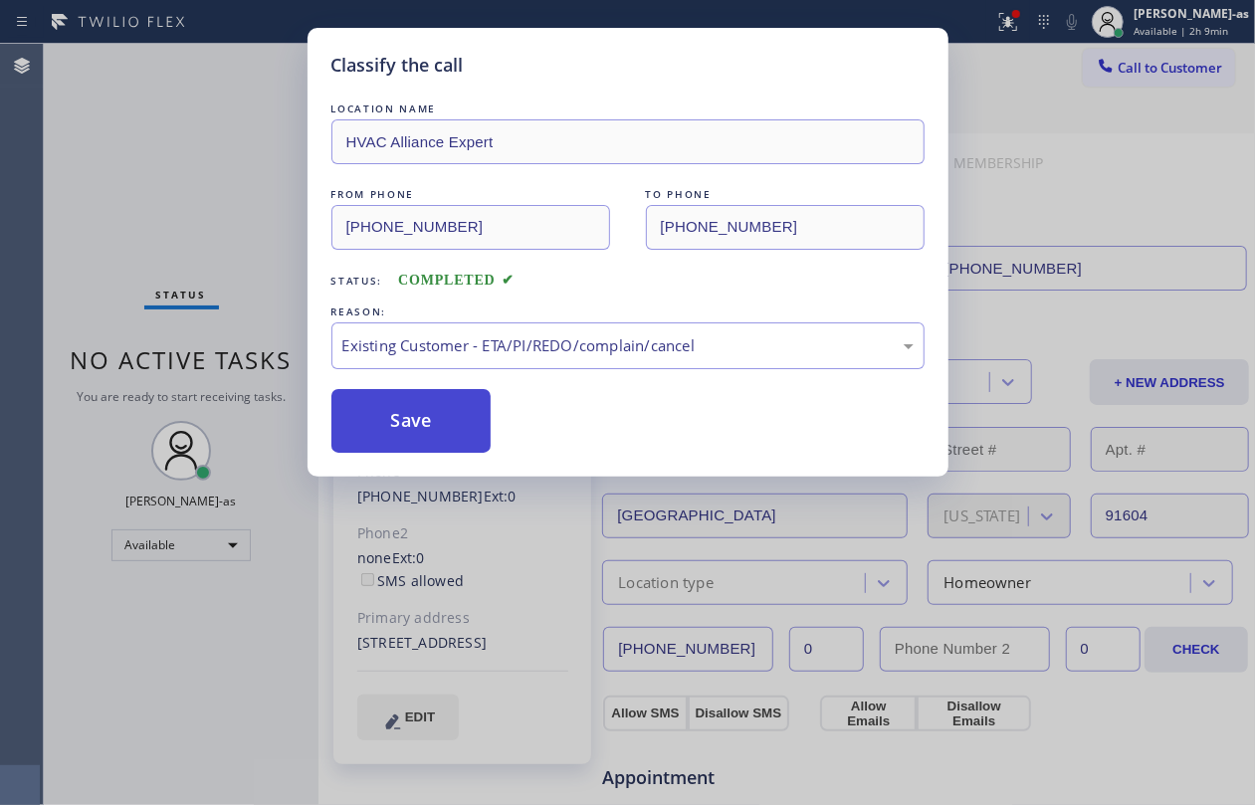
click at [386, 422] on button "Save" at bounding box center [411, 421] width 160 height 64
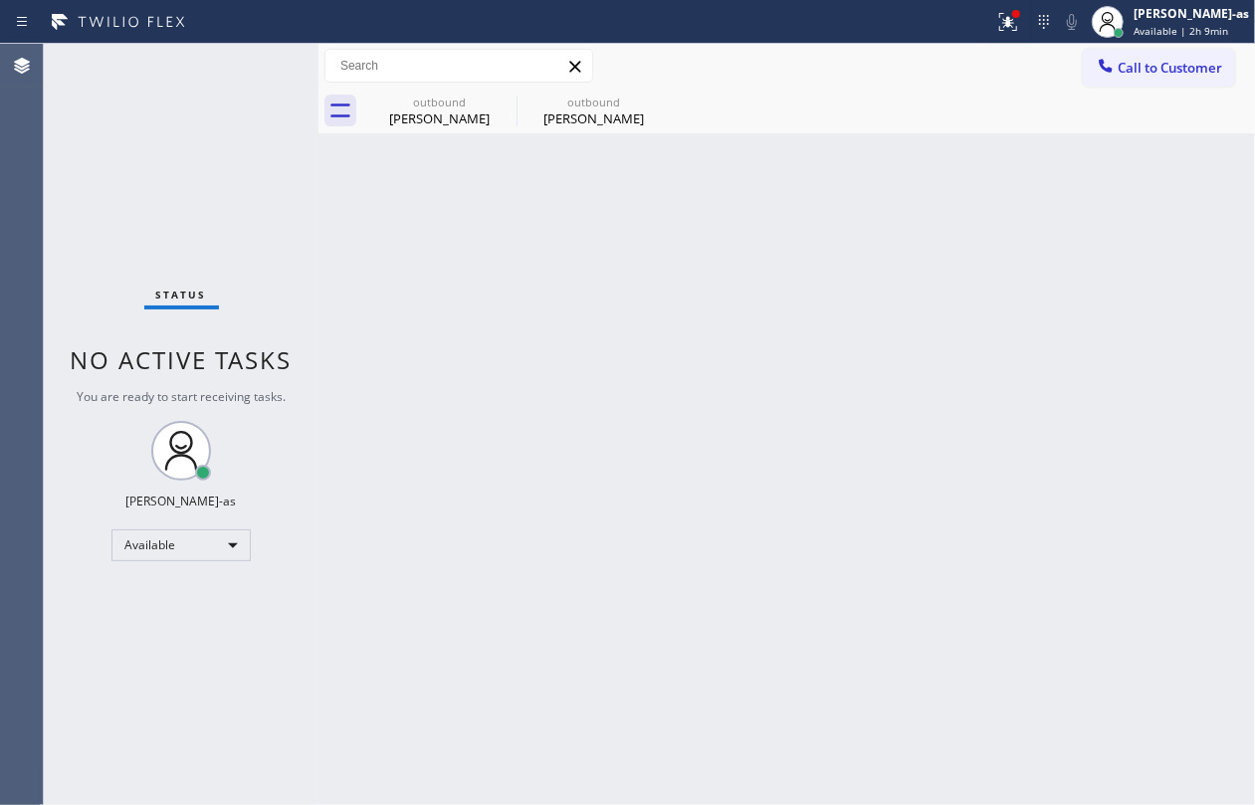
drag, startPoint x: 74, startPoint y: 137, endPoint x: 110, endPoint y: 157, distance: 41.0
click at [85, 137] on div "Status No active tasks You are ready to start receiving tasks. [PERSON_NAME]-as…" at bounding box center [181, 425] width 275 height 762
click at [1139, 378] on div "Back to Dashboard Change Sender ID Customers Technicians Select a contact Outbo…" at bounding box center [787, 425] width 937 height 762
click at [1136, 56] on button "Call to Customer" at bounding box center [1159, 68] width 152 height 38
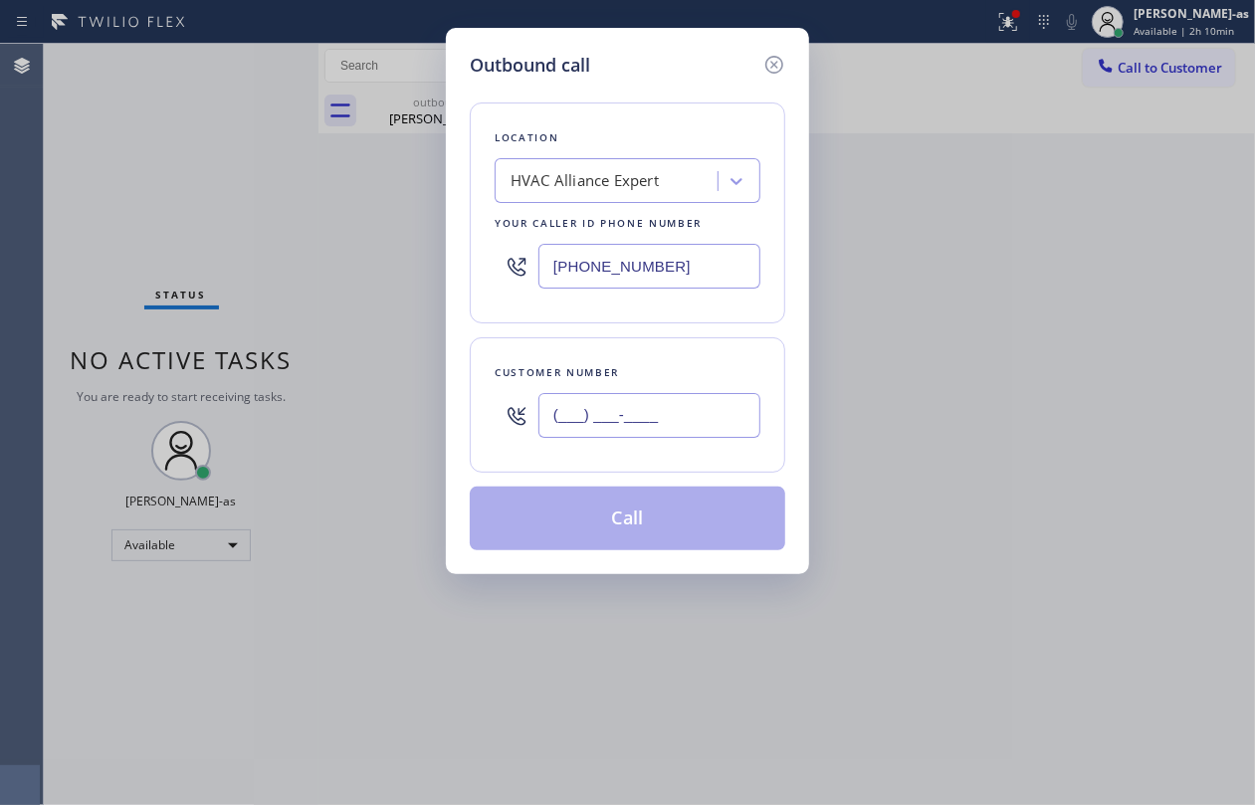
click at [665, 407] on input "(___) ___-____" at bounding box center [650, 415] width 222 height 45
paste input "213) 220-9466"
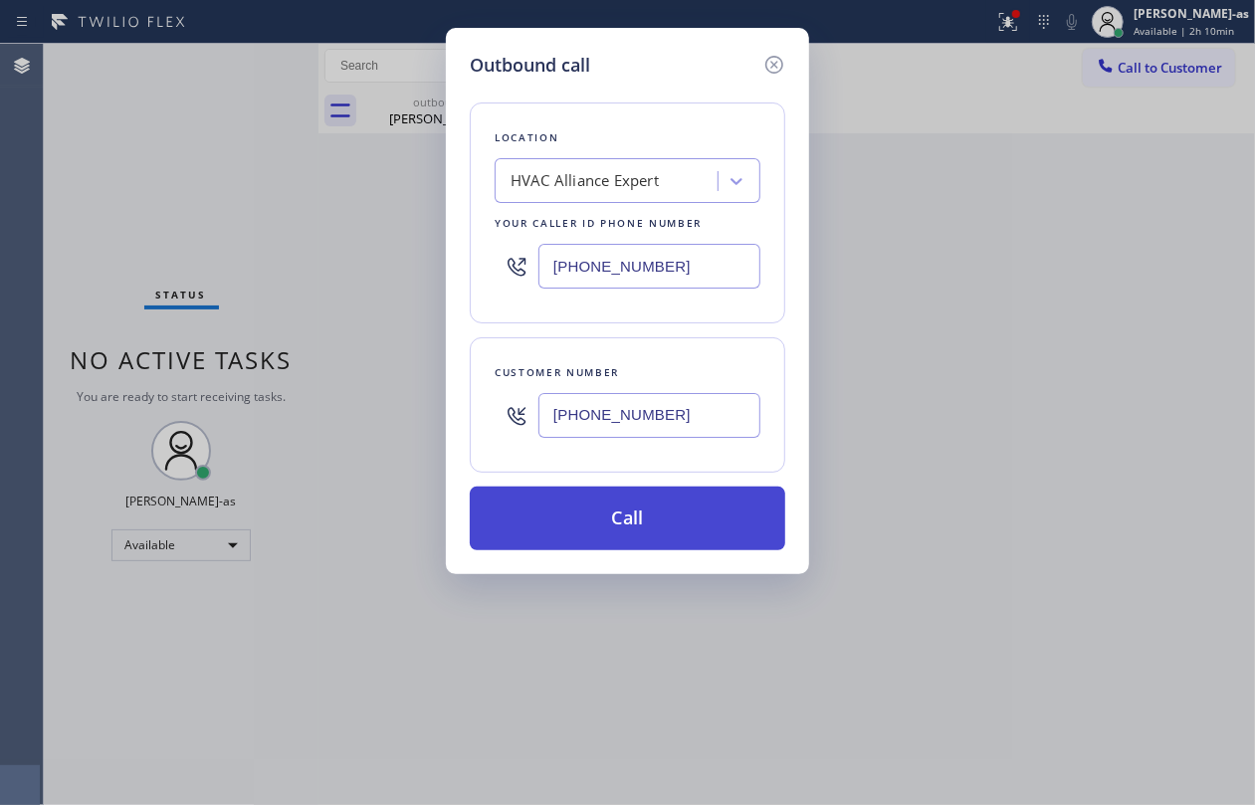
type input "[PHONE_NUMBER]"
click at [643, 524] on button "Call" at bounding box center [628, 519] width 316 height 64
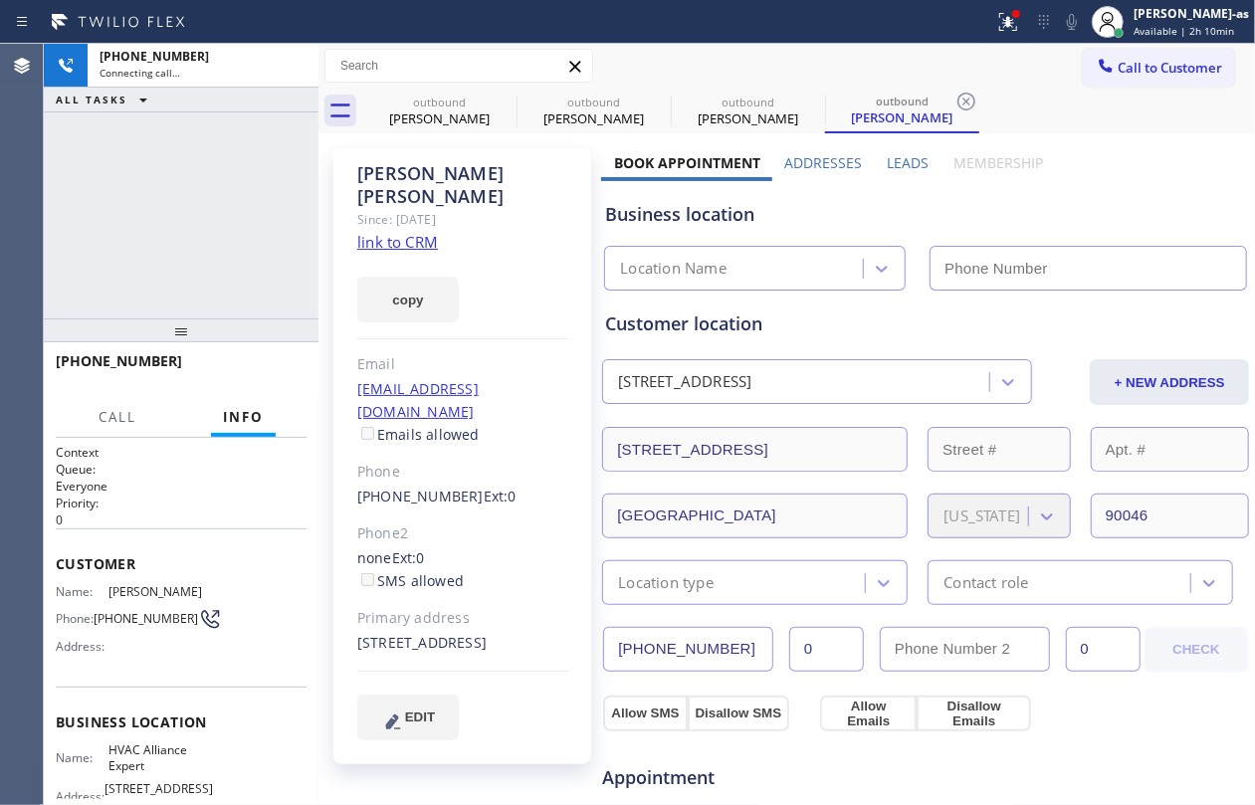
type input "[PHONE_NUMBER]"
click at [408, 232] on link "link to CRM" at bounding box center [397, 242] width 81 height 20
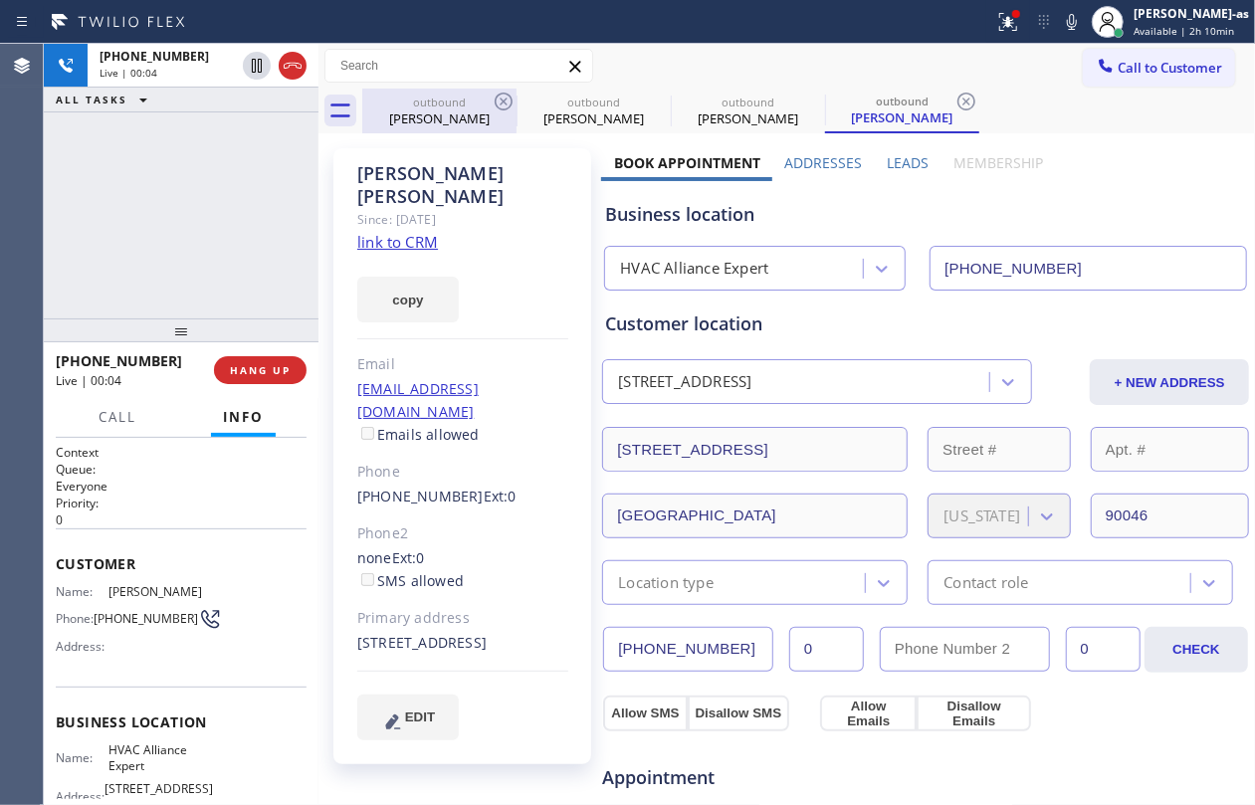
drag, startPoint x: 231, startPoint y: 144, endPoint x: 370, endPoint y: 110, distance: 143.7
click at [272, 160] on div "[PHONE_NUMBER] Live | 00:04 ALL TASKS ALL TASKS ACTIVE TASKS TASKS IN WRAP UP" at bounding box center [181, 181] width 275 height 275
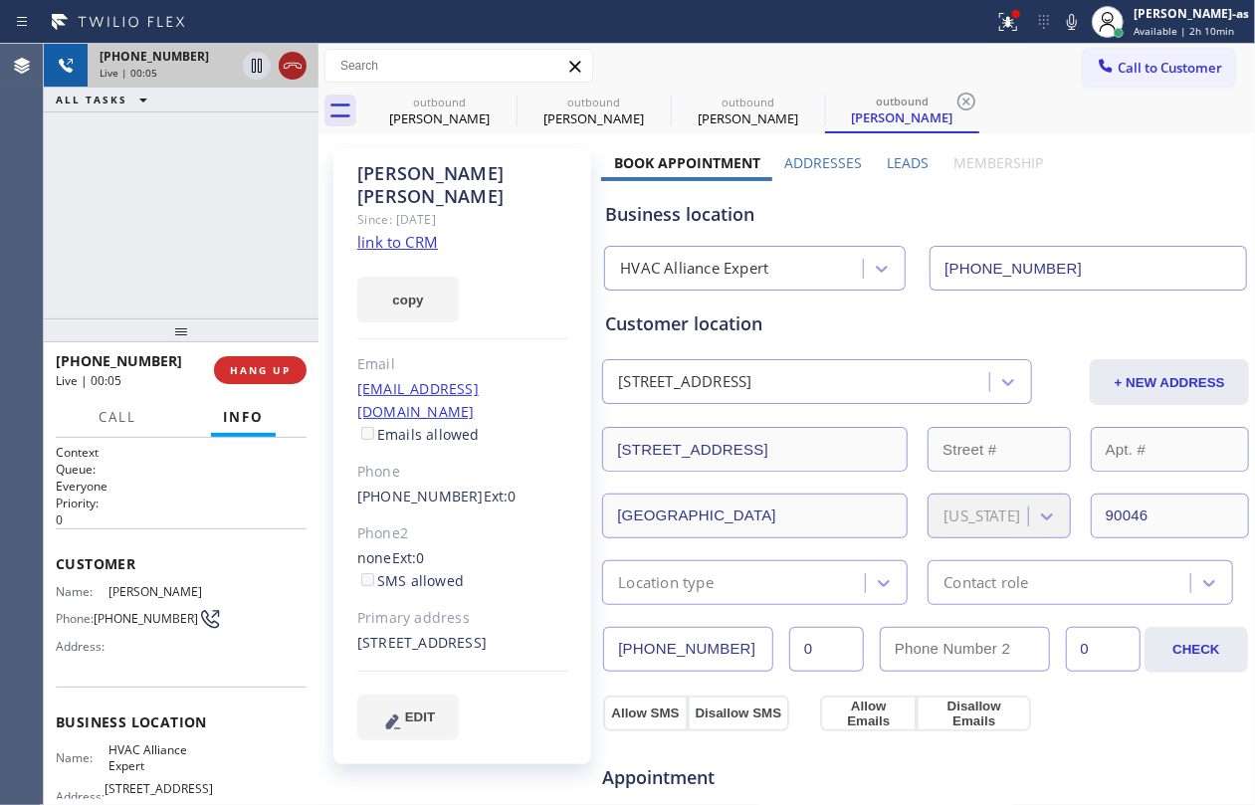
click at [284, 57] on icon at bounding box center [293, 66] width 24 height 24
click at [470, 143] on div "[PERSON_NAME] Since: [DATE] link to CRM copy Email [EMAIL_ADDRESS][DOMAIN_NAME]…" at bounding box center [463, 803] width 278 height 1330
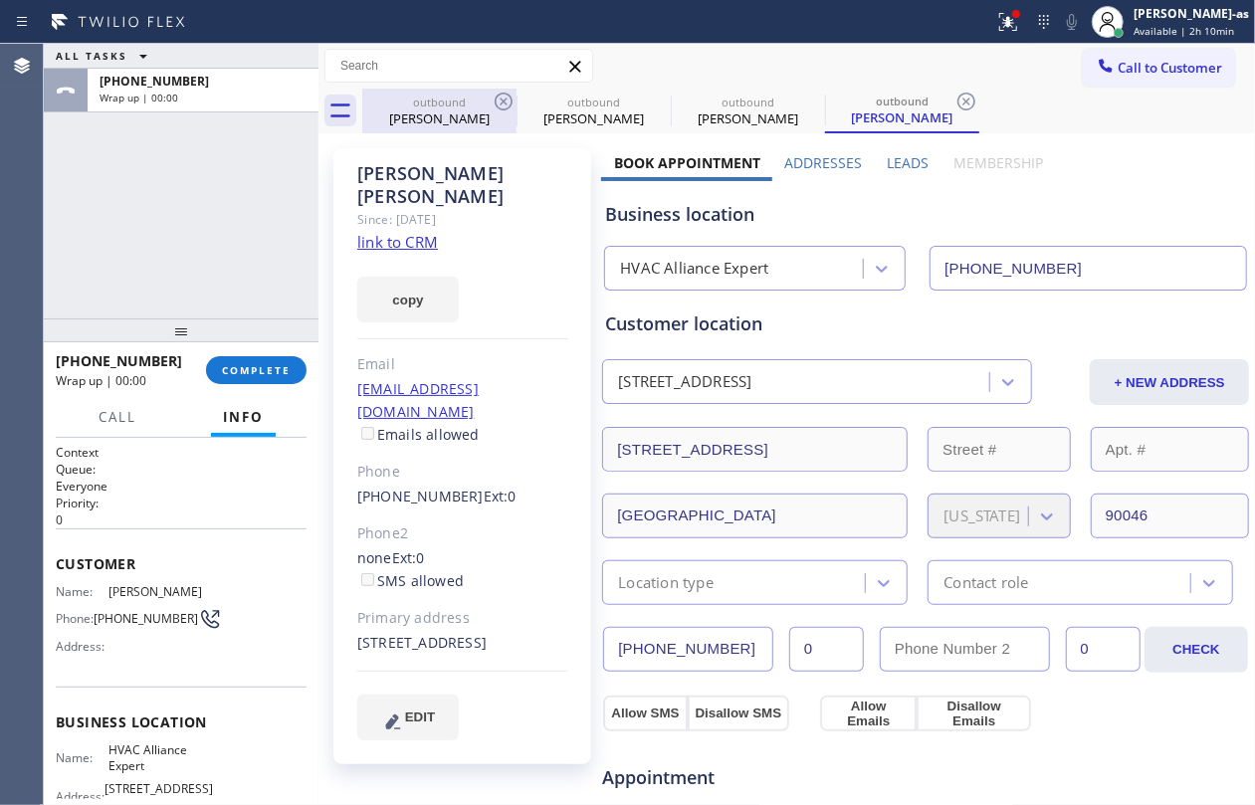
click at [487, 111] on div "[PERSON_NAME]" at bounding box center [439, 119] width 150 height 18
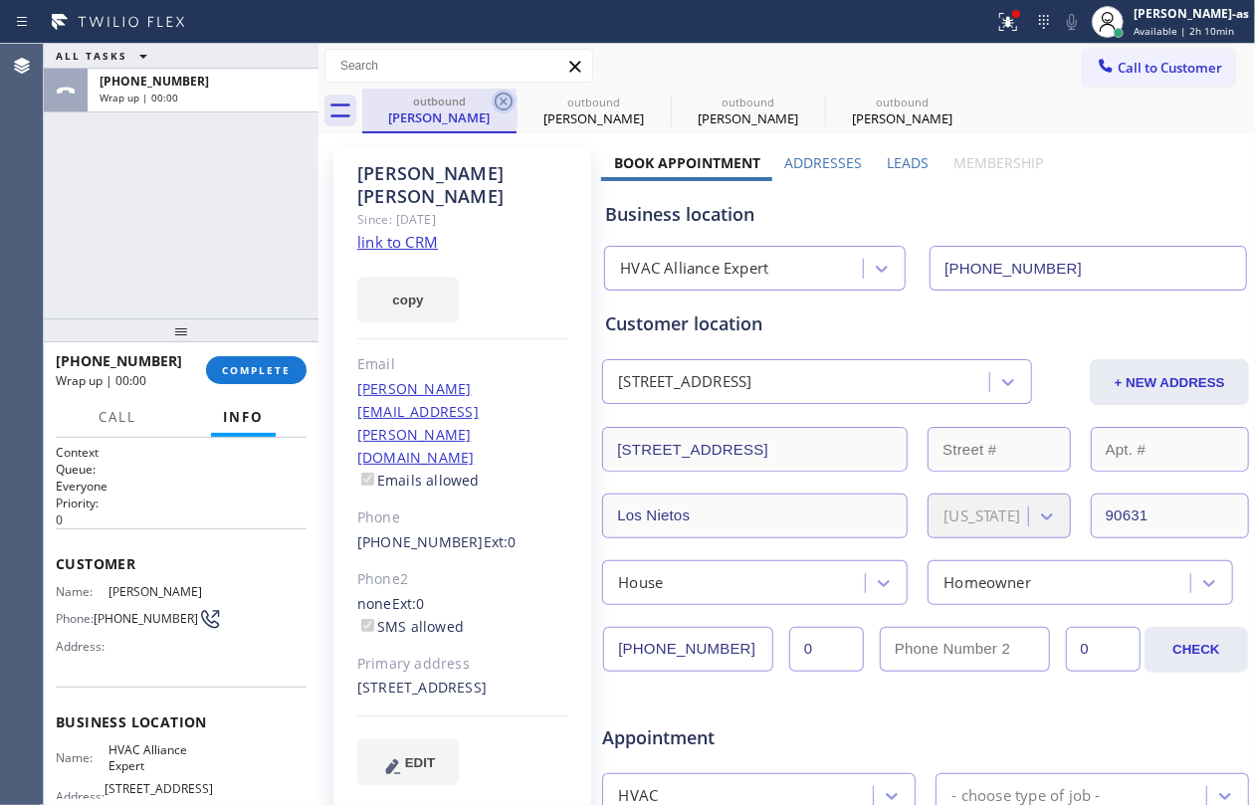
click at [502, 105] on icon at bounding box center [504, 102] width 24 height 24
click at [0, 0] on icon at bounding box center [0, 0] width 0 height 0
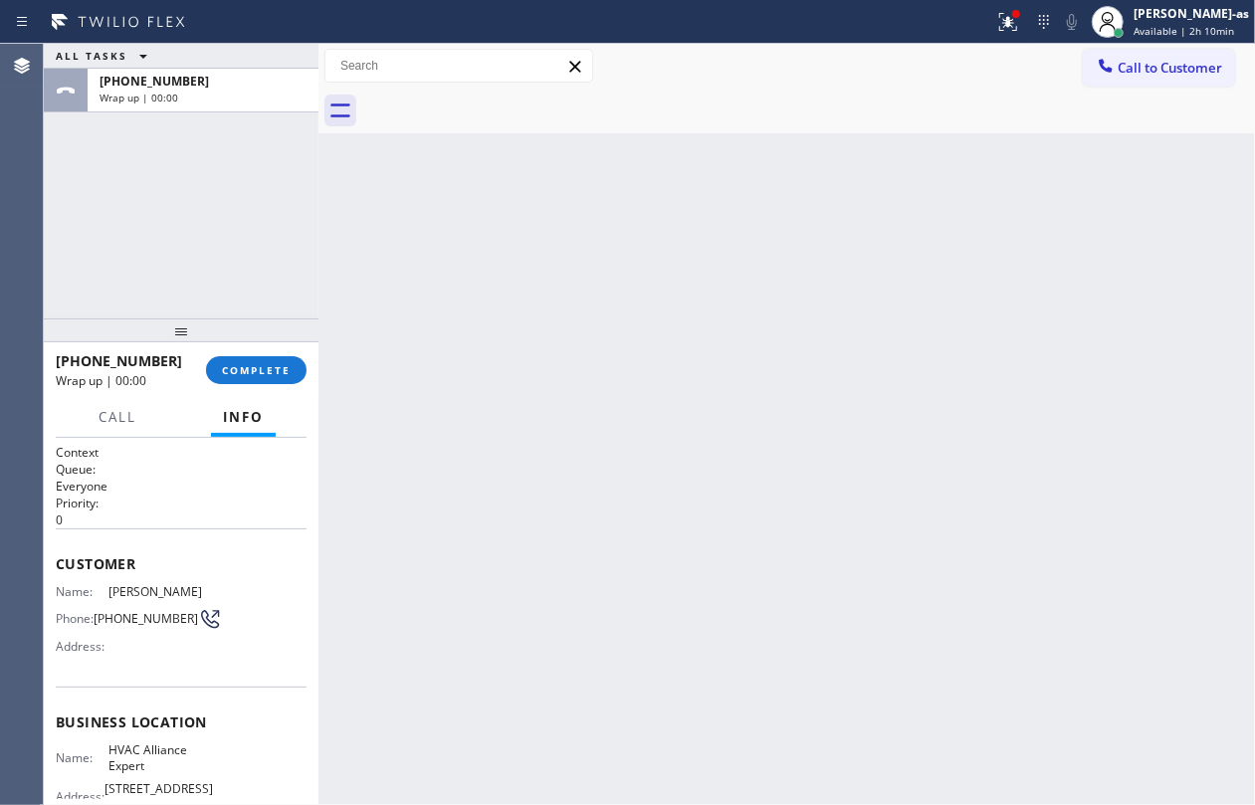
click at [502, 105] on div at bounding box center [808, 111] width 893 height 45
click at [239, 494] on div "Call Info Call ended [PHONE_NUMBER] Wrap up | 00:01 Context Queue: Everyone Pri…" at bounding box center [181, 601] width 275 height 407
click at [272, 368] on span "COMPLETE" at bounding box center [256, 370] width 69 height 14
click at [261, 304] on div "ALL TASKS ALL TASKS ACTIVE TASKS TASKS IN WRAP UP [PHONE_NUMBER] Wrap up | 00:02" at bounding box center [181, 181] width 275 height 275
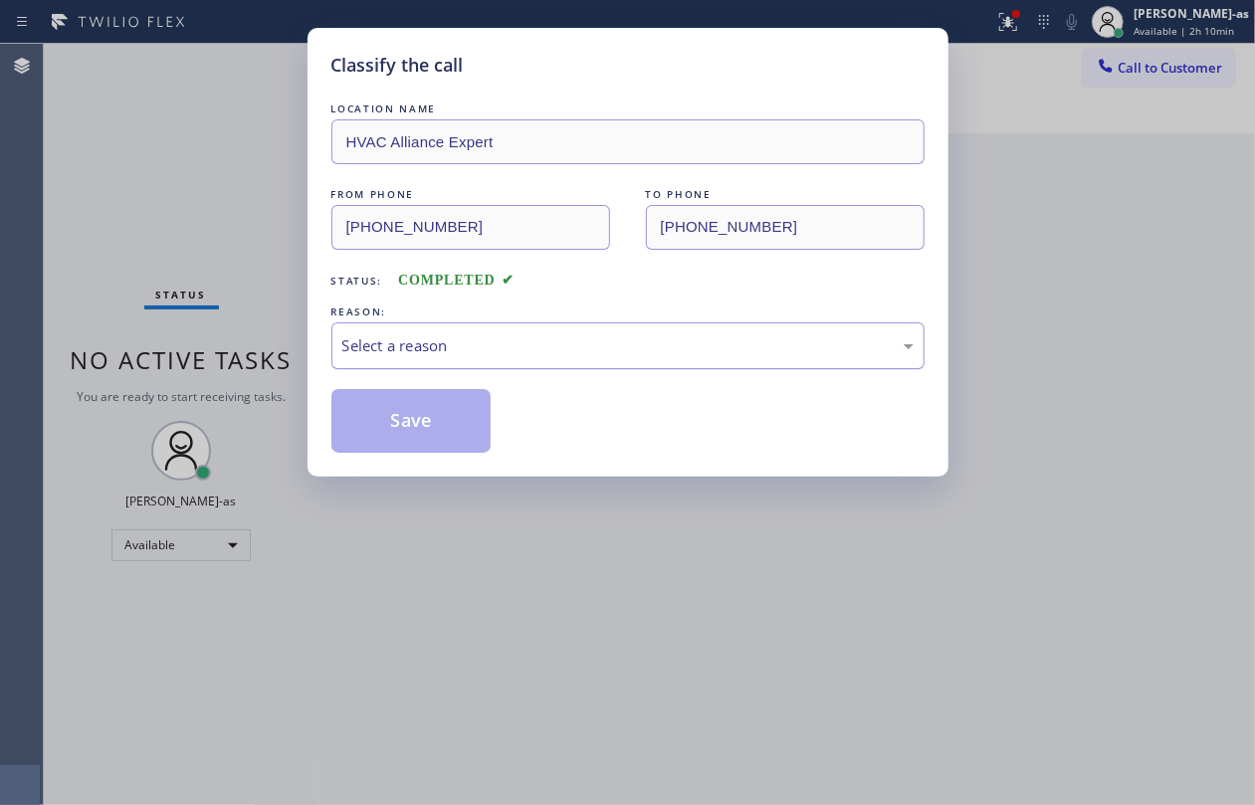
drag, startPoint x: 482, startPoint y: 343, endPoint x: 486, endPoint y: 362, distance: 19.3
click at [483, 356] on div "Select a reason" at bounding box center [627, 345] width 571 height 23
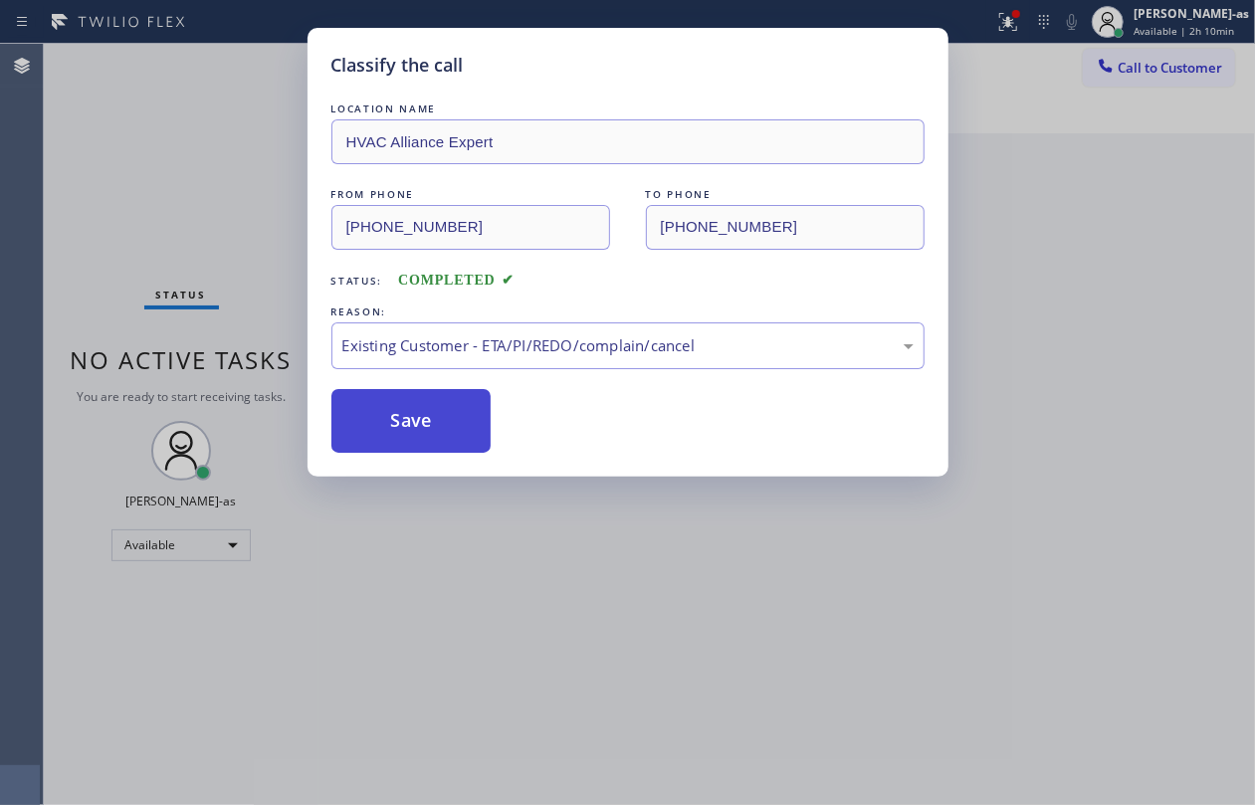
click at [436, 403] on button "Save" at bounding box center [411, 421] width 160 height 64
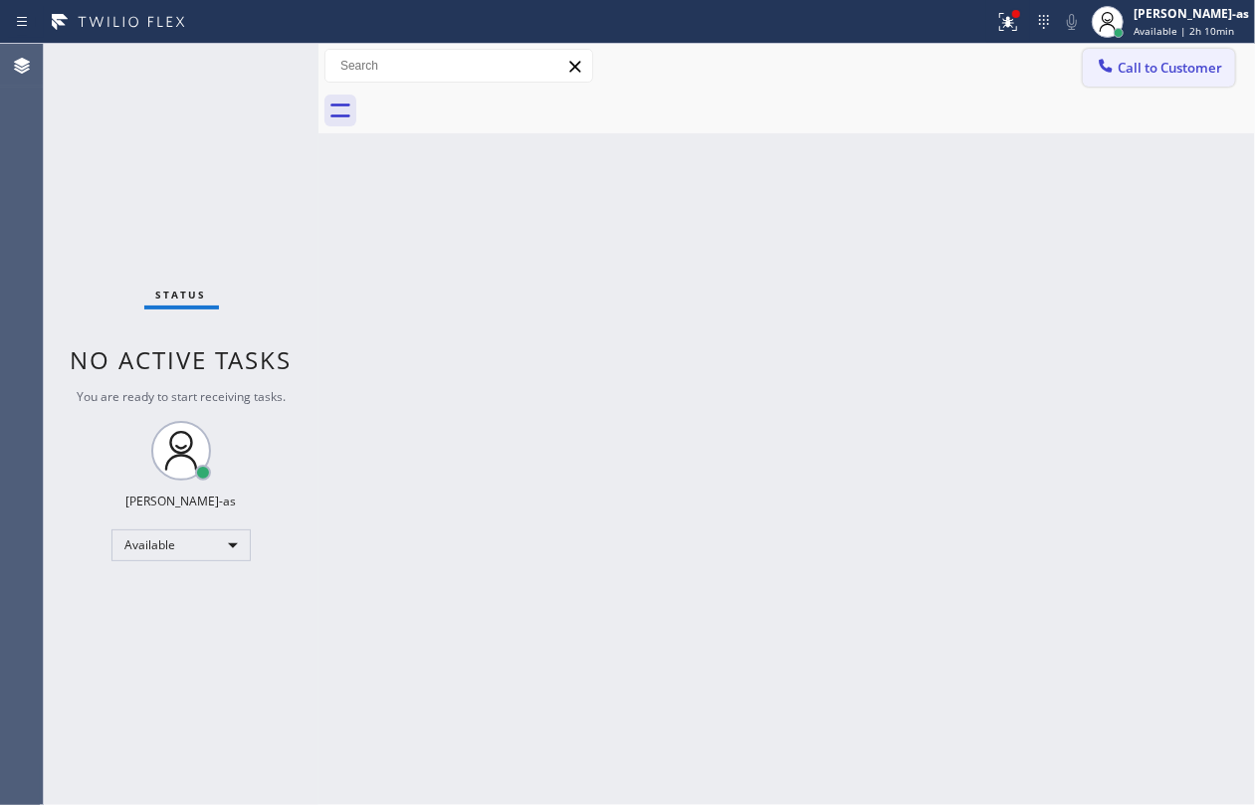
click at [1143, 72] on span "Call to Customer" at bounding box center [1170, 68] width 105 height 18
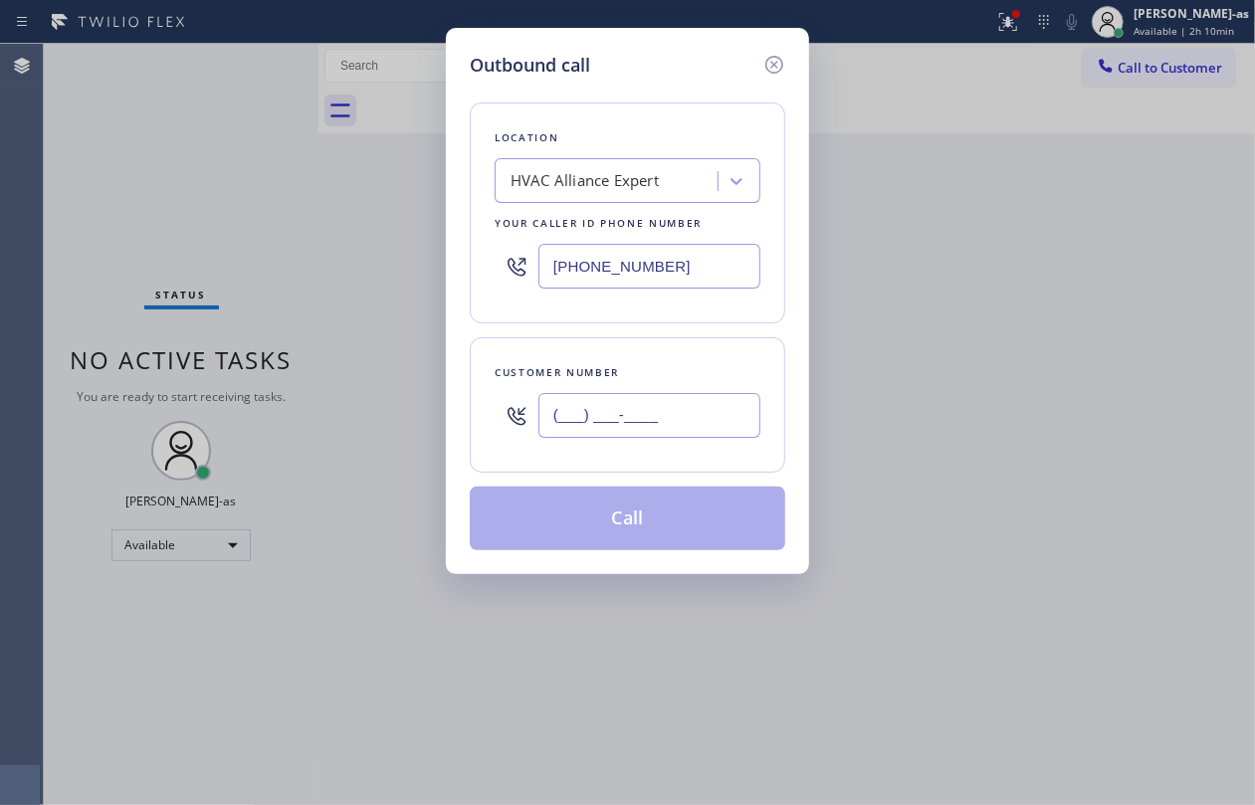
click at [641, 400] on input "(___) ___-____" at bounding box center [650, 415] width 222 height 45
paste input "213) 220-9466"
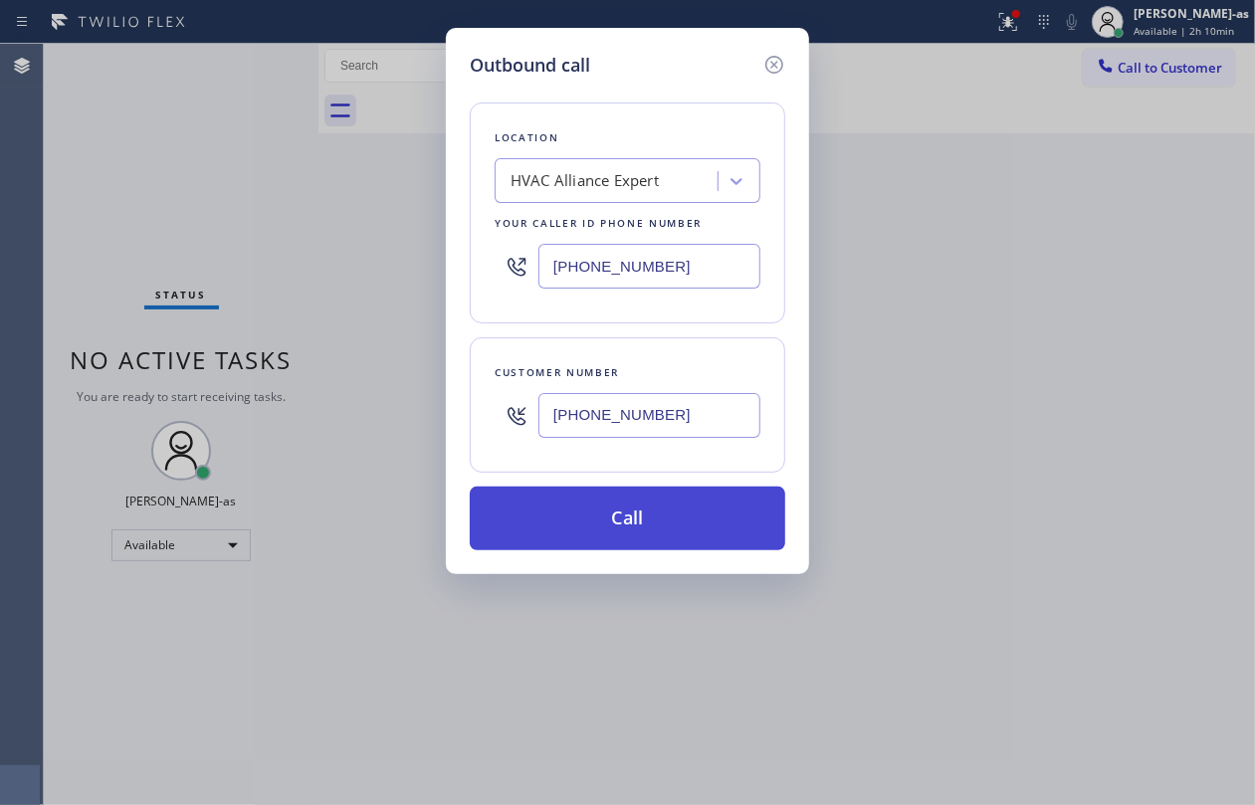
type input "[PHONE_NUMBER]"
click at [654, 516] on button "Call" at bounding box center [628, 519] width 316 height 64
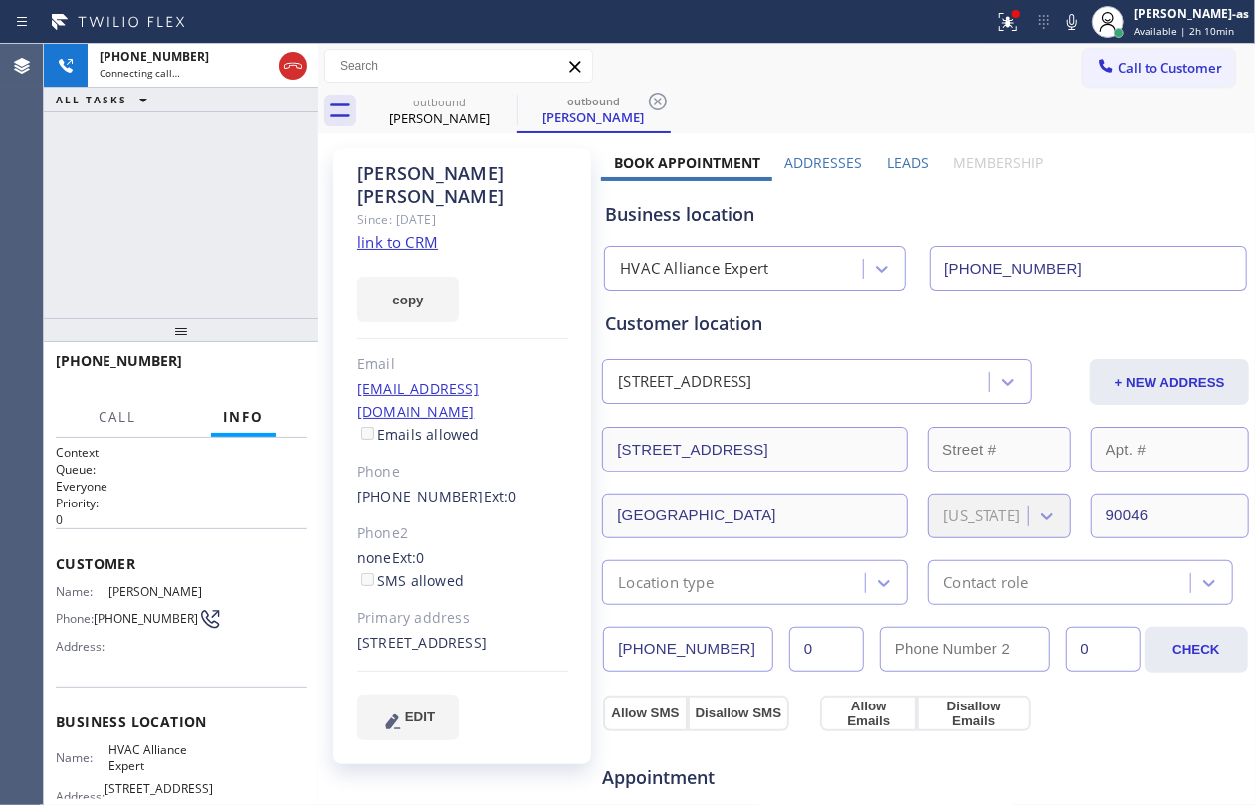
type input "[PHONE_NUMBER]"
click at [259, 370] on span "HANG UP" at bounding box center [260, 370] width 61 height 14
click at [259, 370] on span "COMPLETE" at bounding box center [256, 370] width 69 height 14
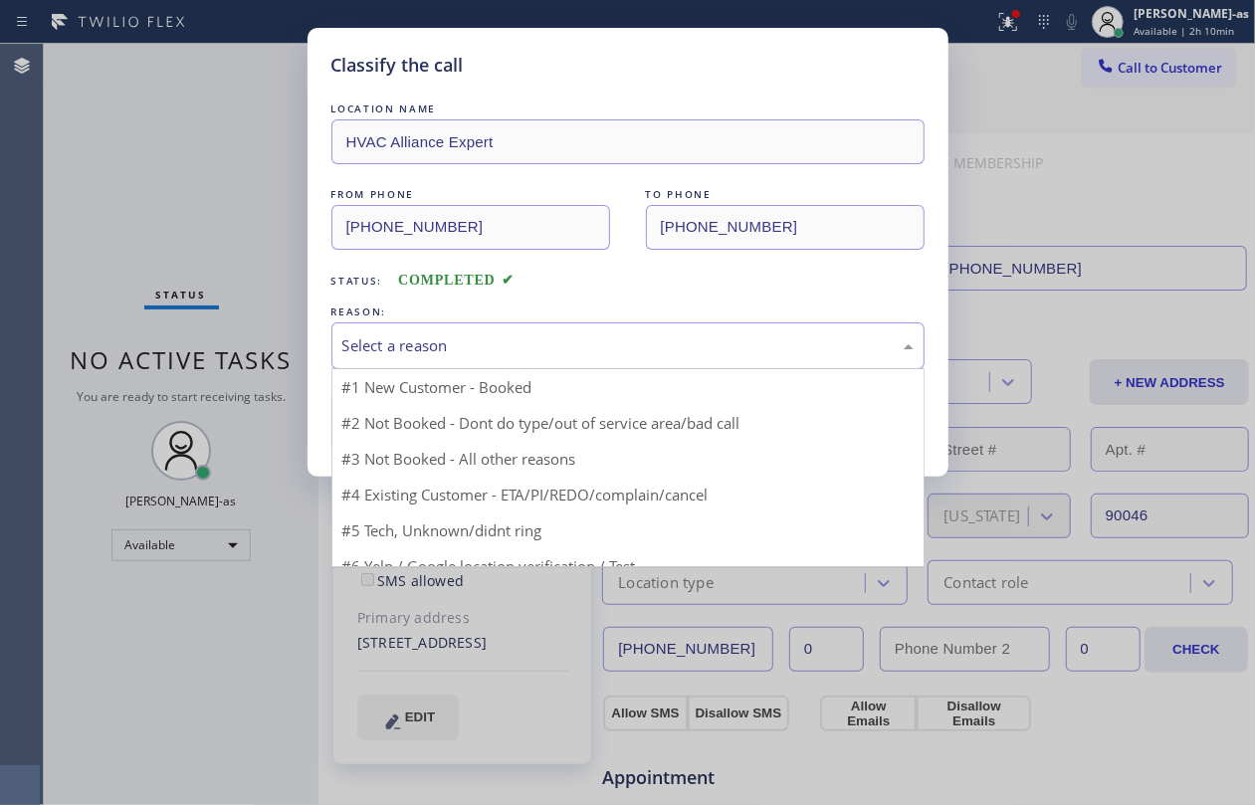
click at [522, 359] on div "Select a reason" at bounding box center [627, 346] width 593 height 47
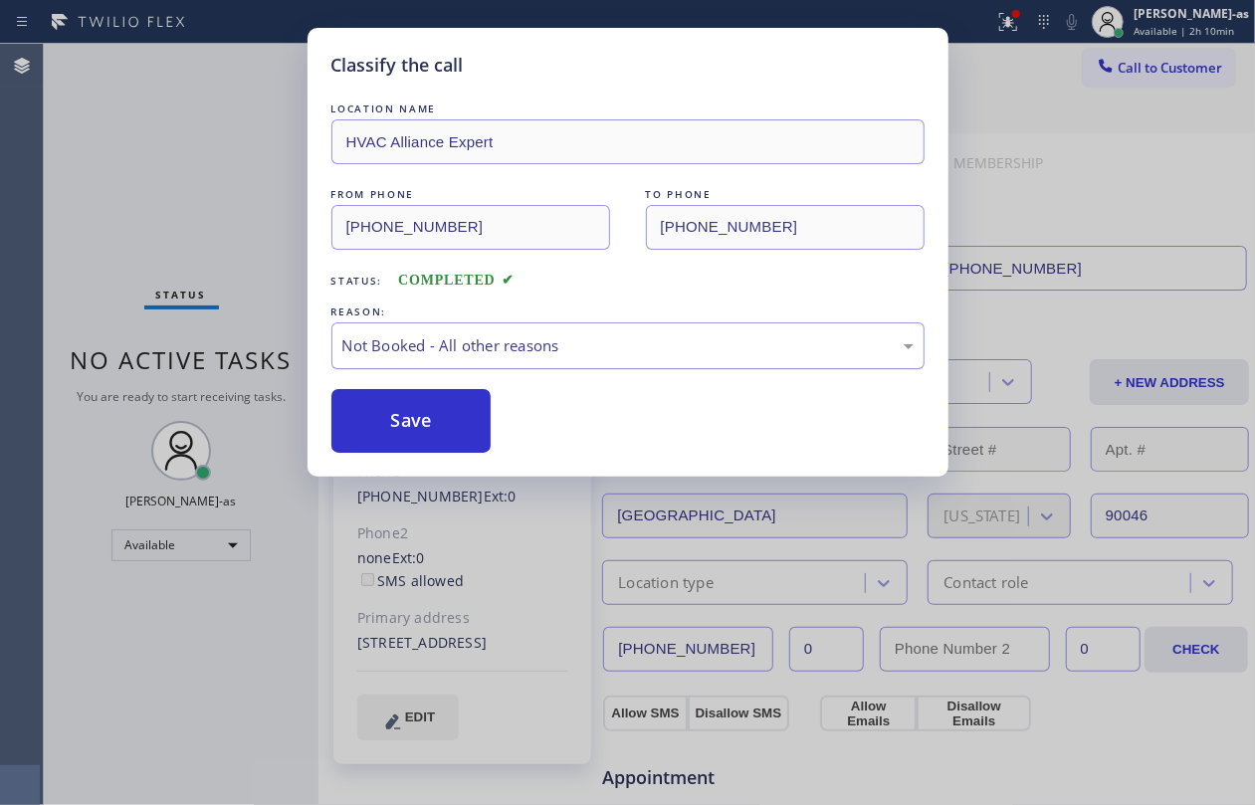
click at [464, 343] on div "Not Booked - All other reasons" at bounding box center [627, 345] width 571 height 23
click at [418, 419] on button "Save" at bounding box center [411, 421] width 160 height 64
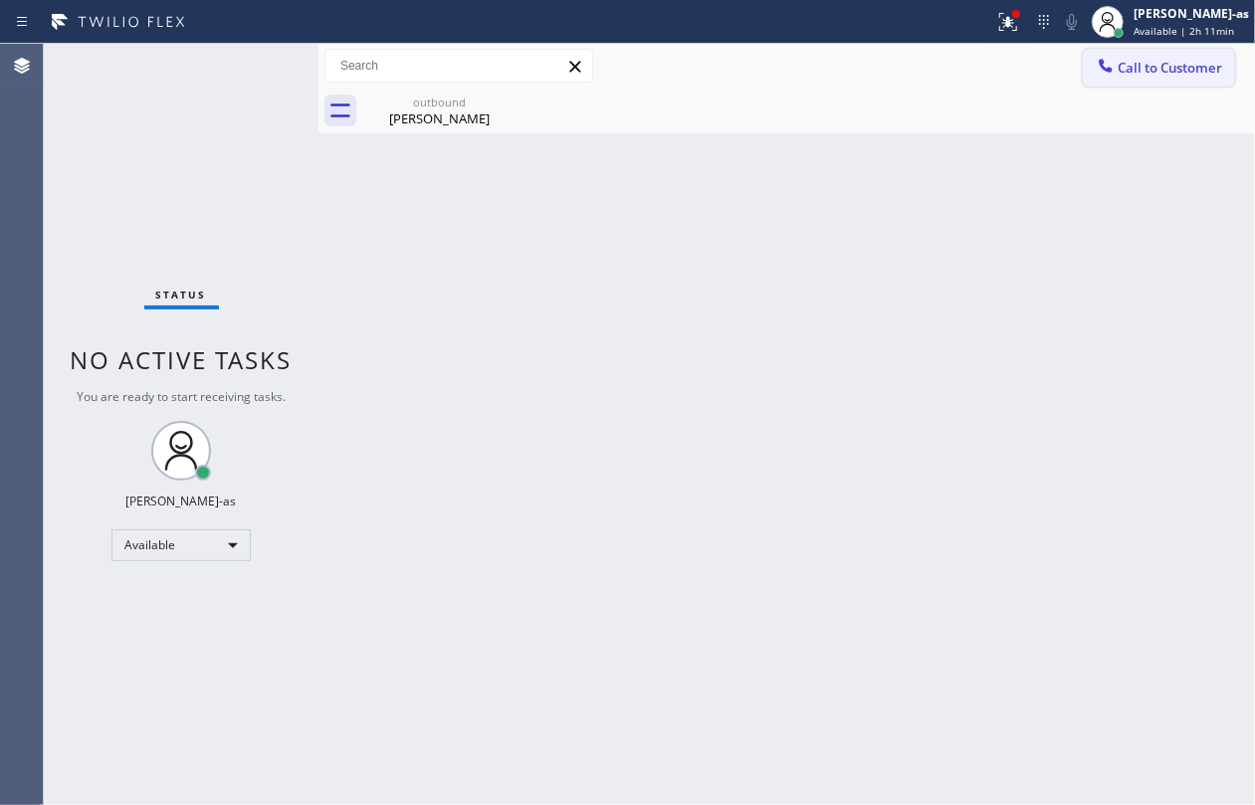
click at [1121, 66] on span "Call to Customer" at bounding box center [1170, 68] width 105 height 18
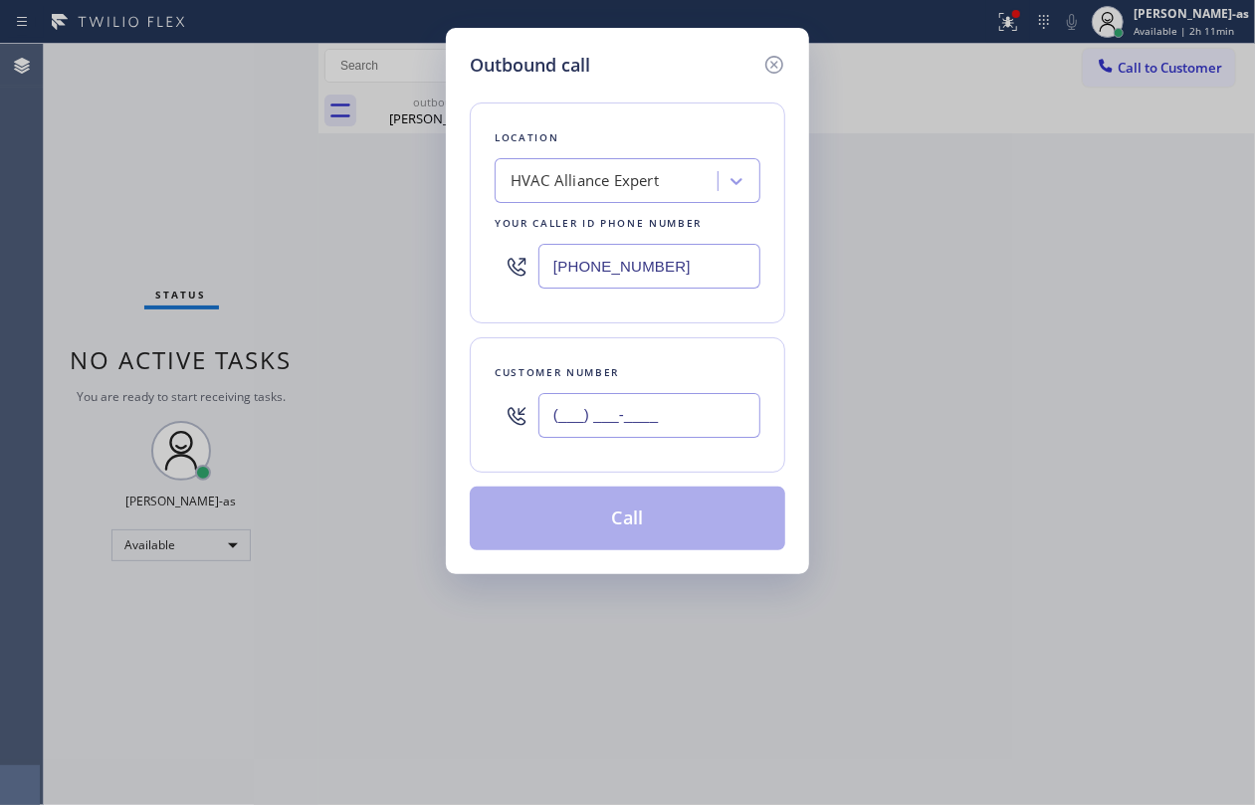
click at [691, 419] on input "(___) ___-____" at bounding box center [650, 415] width 222 height 45
paste input "text"
click at [694, 418] on input "(___) ___-____" at bounding box center [650, 415] width 222 height 45
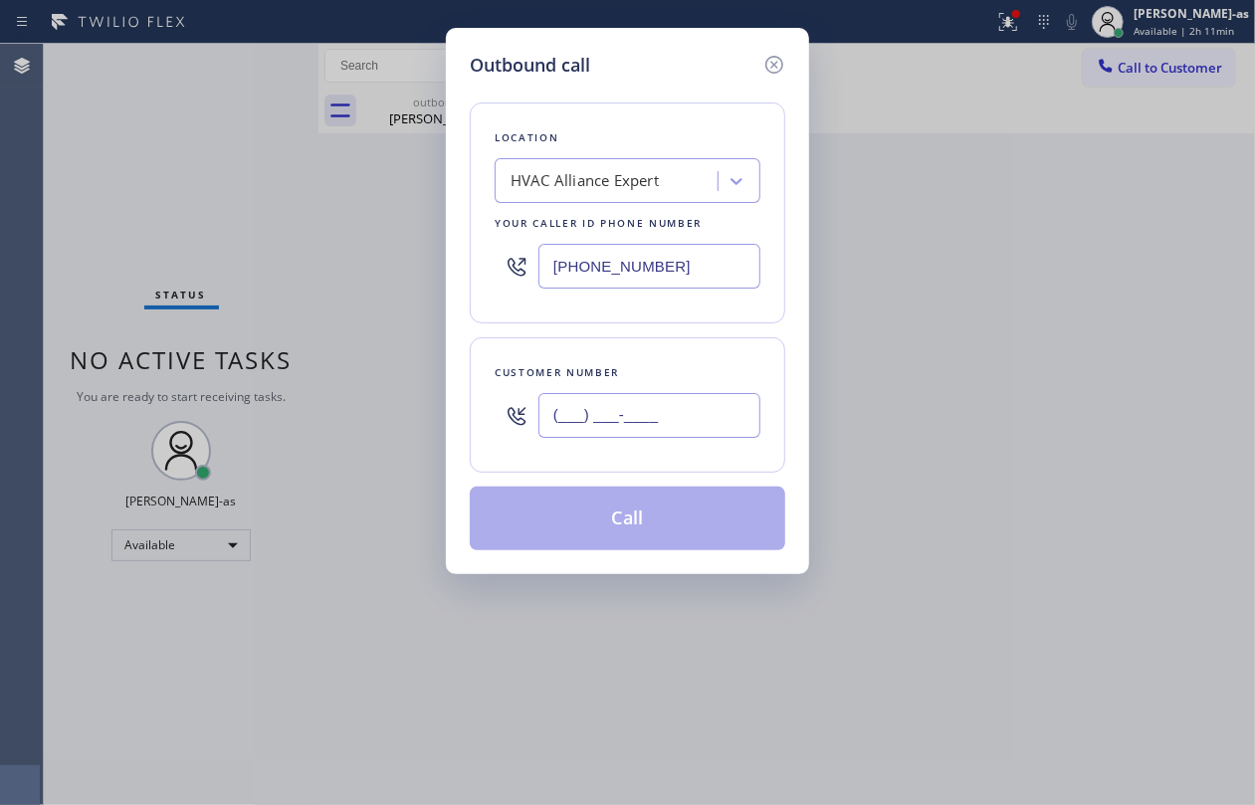
paste input "310) 463-6536"
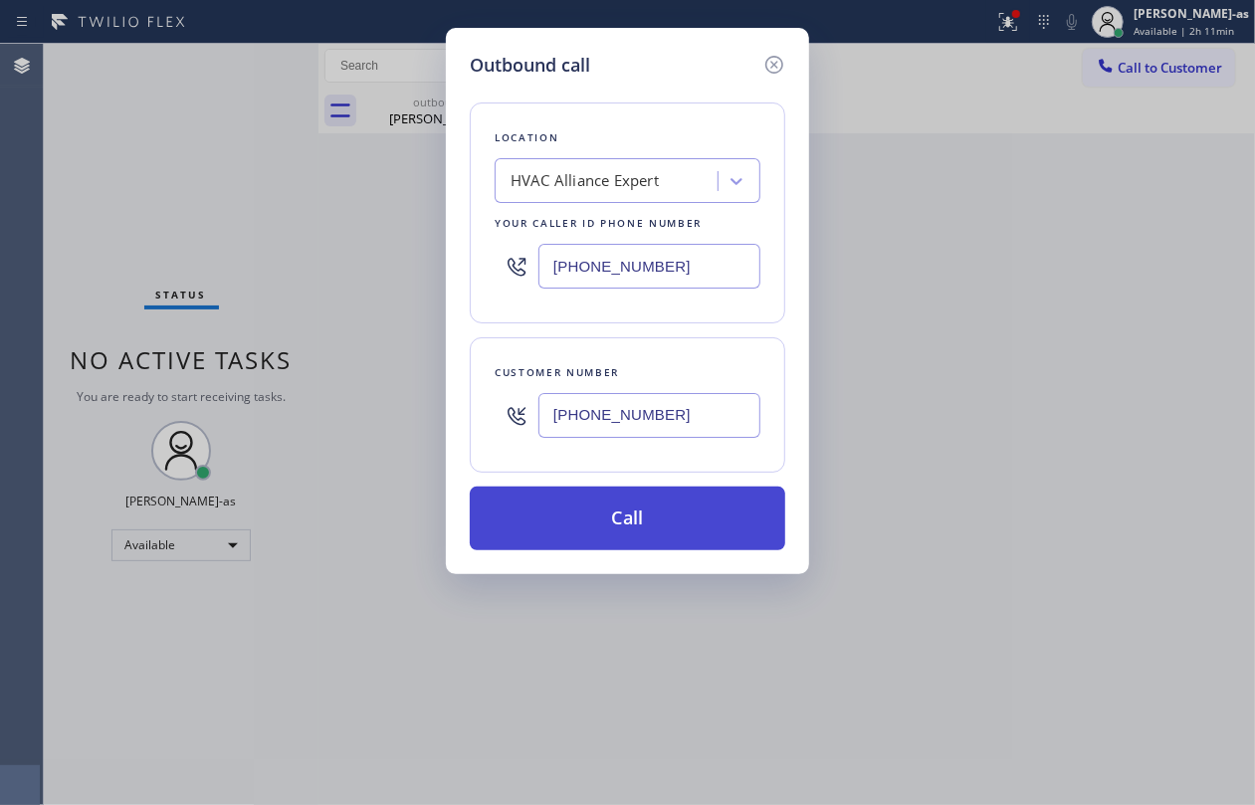
type input "[PHONE_NUMBER]"
click at [679, 536] on button "Call" at bounding box center [628, 519] width 316 height 64
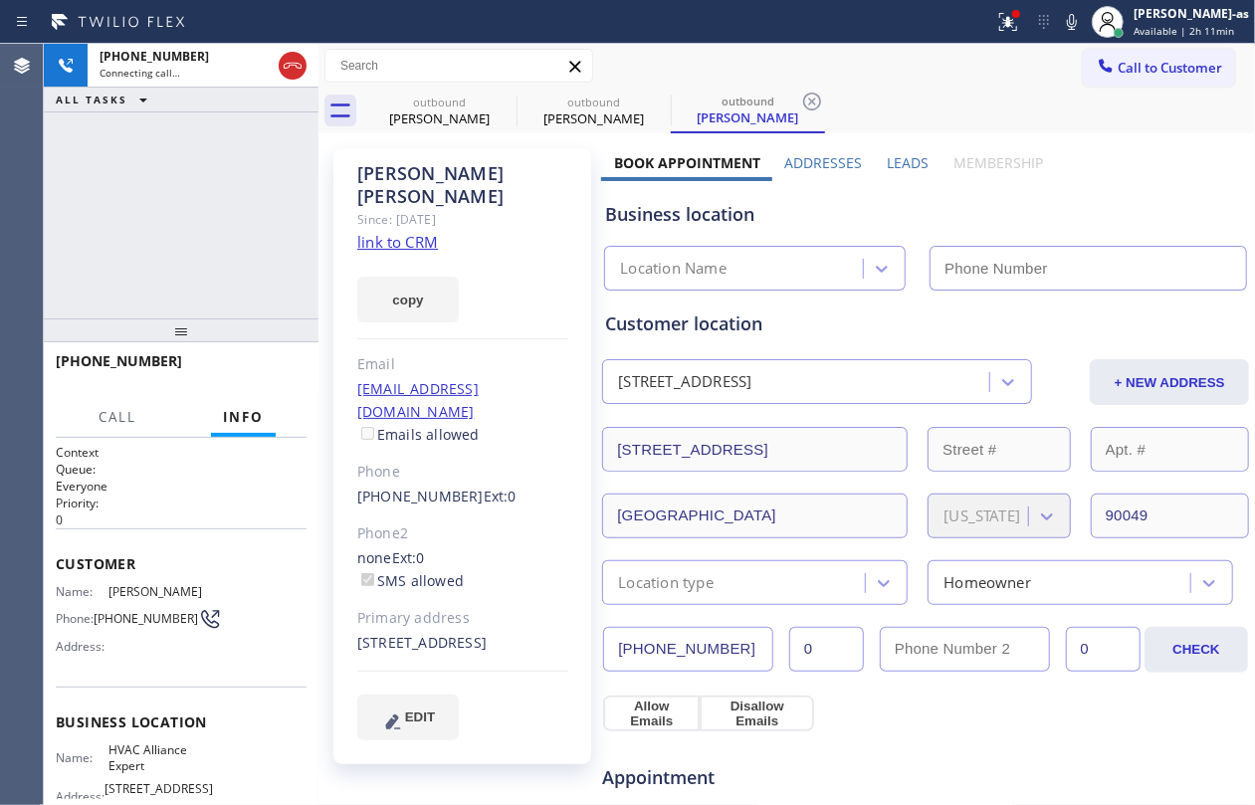
type input "[PHONE_NUMBER]"
drag, startPoint x: 235, startPoint y: 398, endPoint x: 315, endPoint y: 176, distance: 235.8
click at [236, 398] on button "Info" at bounding box center [243, 417] width 65 height 39
click at [297, 54] on icon at bounding box center [293, 66] width 24 height 24
drag, startPoint x: 249, startPoint y: 272, endPoint x: 281, endPoint y: 363, distance: 97.0
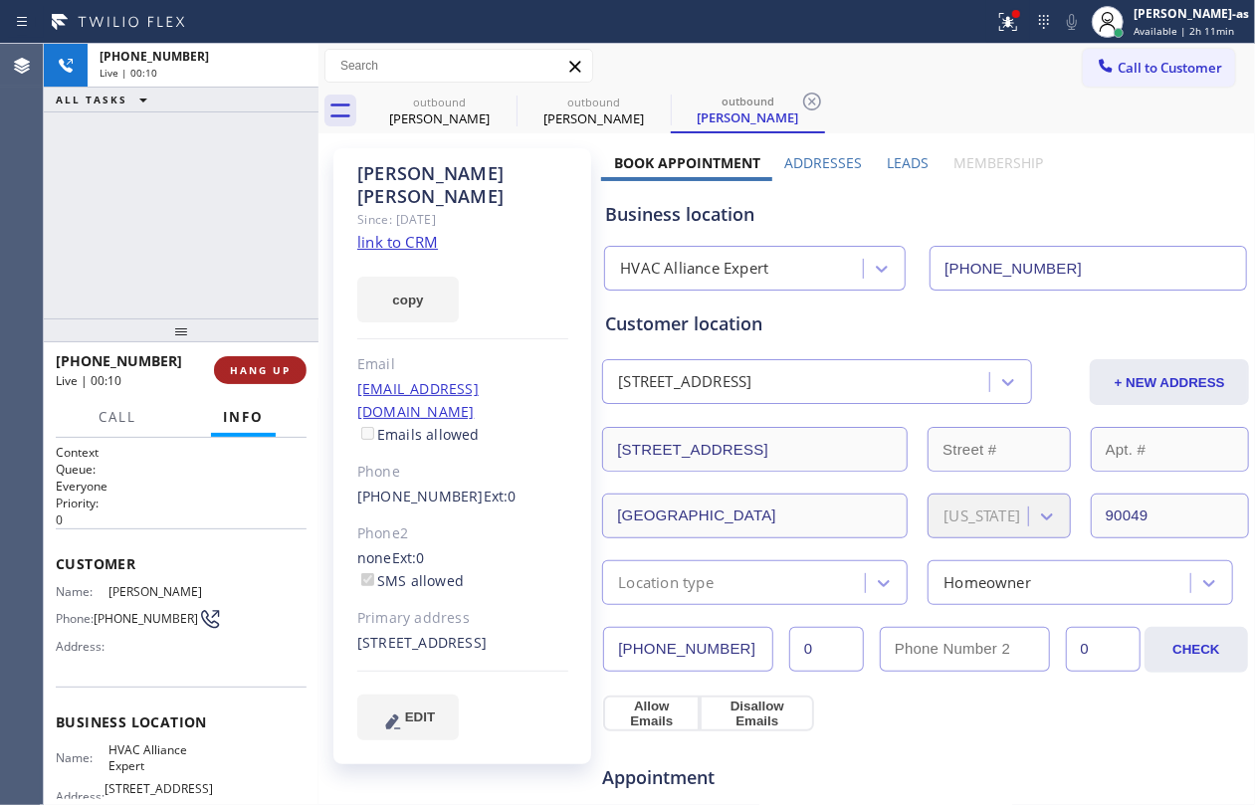
click at [267, 336] on div "[PHONE_NUMBER] Live | 00:10 ALL TASKS ALL TASKS ACTIVE TASKS TASKS IN WRAP UP […" at bounding box center [181, 425] width 275 height 762
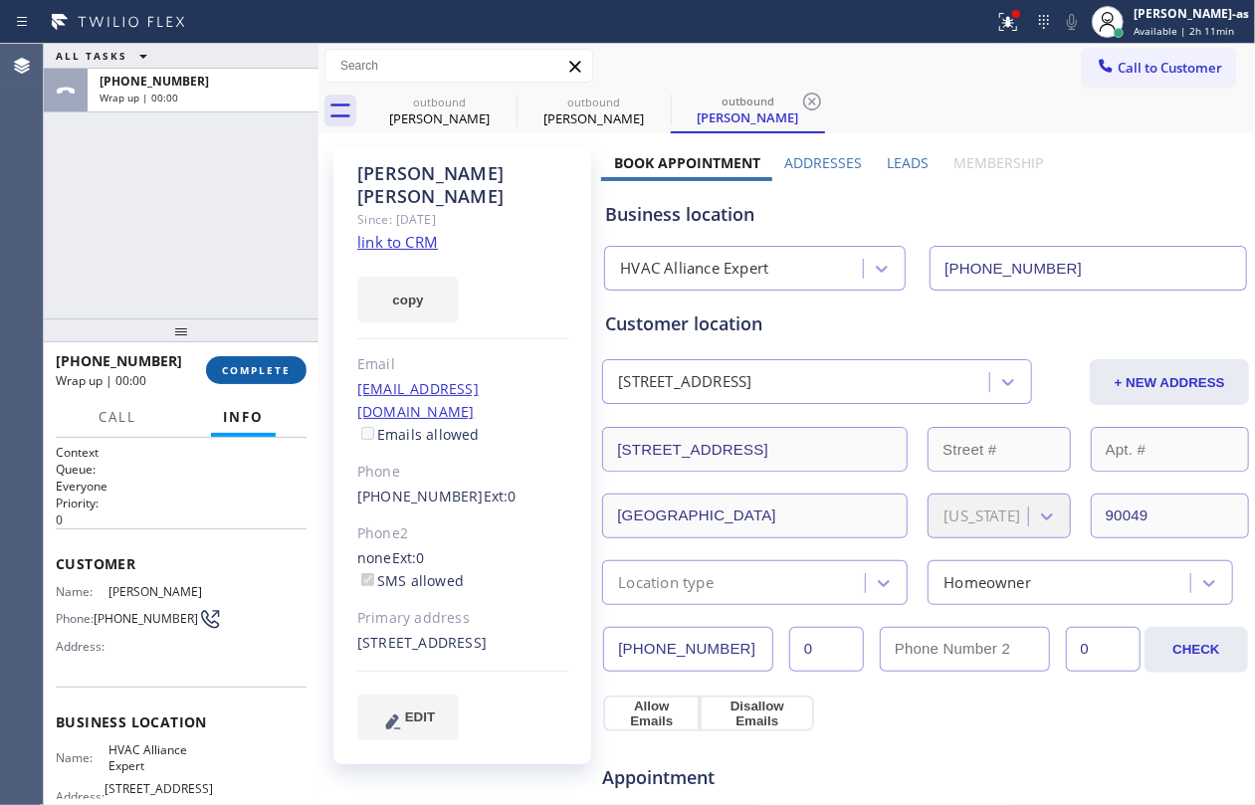
click at [281, 363] on span "COMPLETE" at bounding box center [256, 370] width 69 height 14
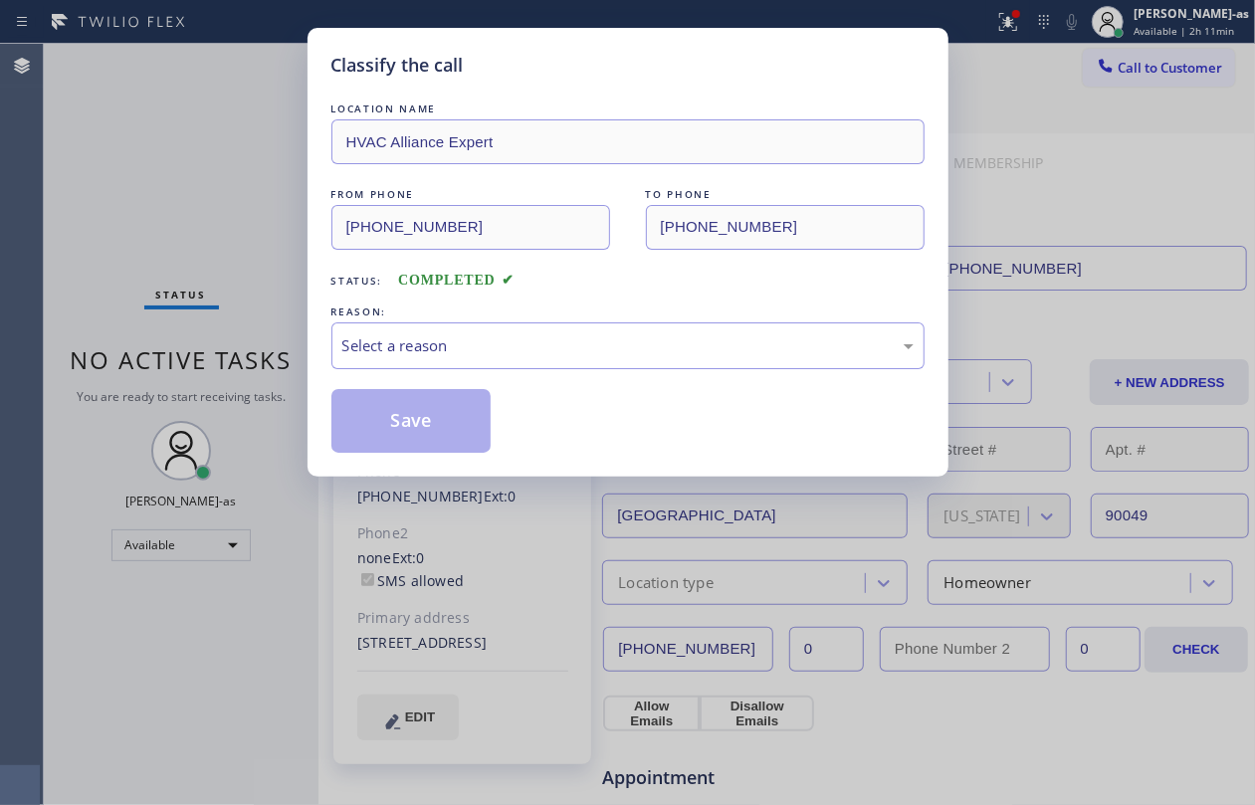
click at [281, 363] on div "Classify the call LOCATION NAME HVAC Alliance Expert FROM PHONE [PHONE_NUMBER] …" at bounding box center [627, 402] width 1255 height 805
click at [474, 369] on div "Select a reason" at bounding box center [627, 346] width 593 height 47
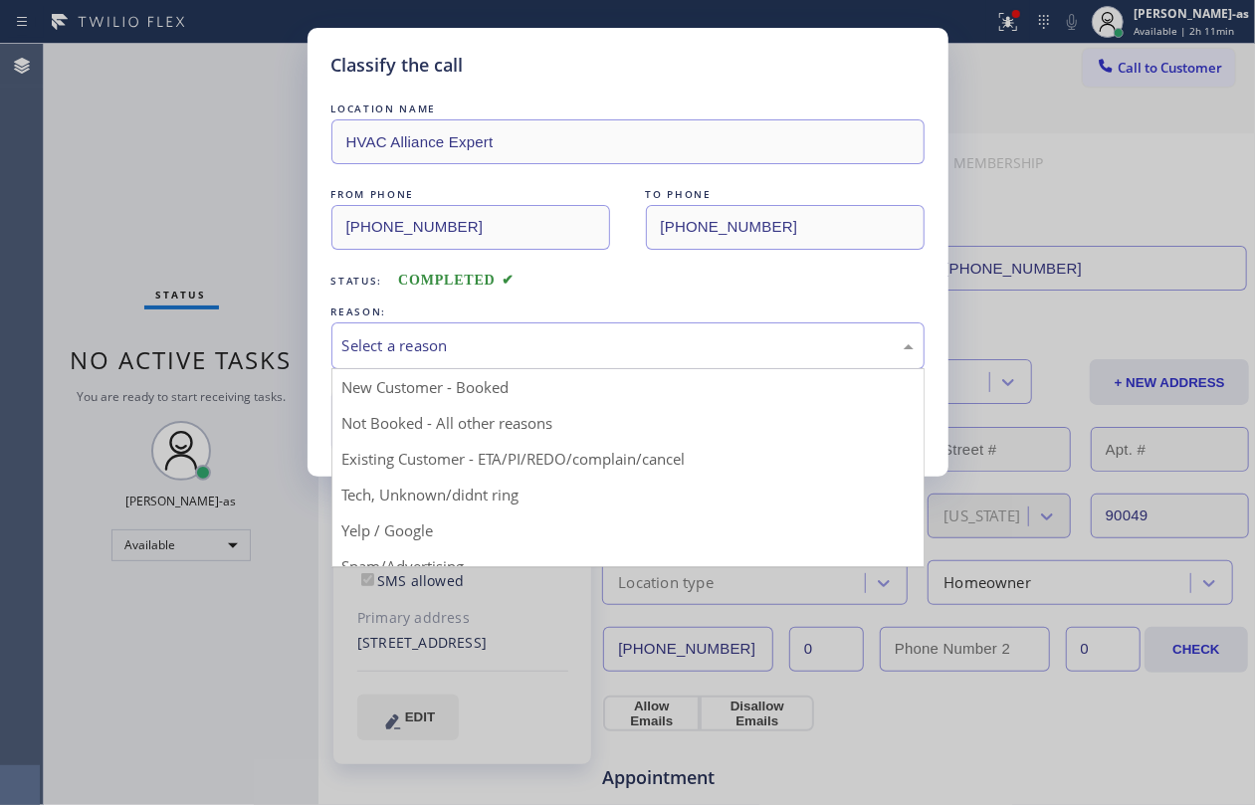
drag, startPoint x: 553, startPoint y: 458, endPoint x: 523, endPoint y: 446, distance: 33.1
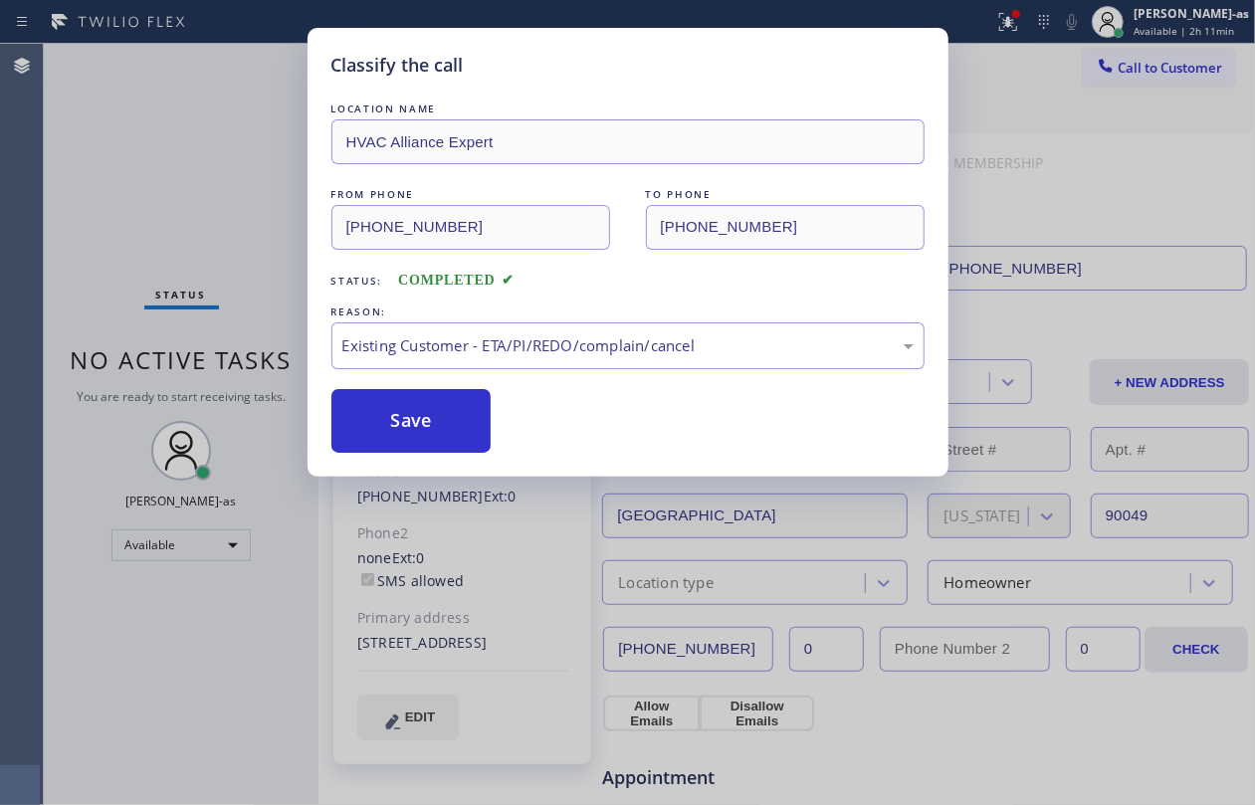
drag, startPoint x: 424, startPoint y: 418, endPoint x: 268, endPoint y: 220, distance: 252.3
click at [424, 416] on button "Save" at bounding box center [411, 421] width 160 height 64
click at [200, 159] on div "Classify the call LOCATION NAME HVAC Alliance Expert FROM PHONE [PHONE_NUMBER] …" at bounding box center [627, 402] width 1255 height 805
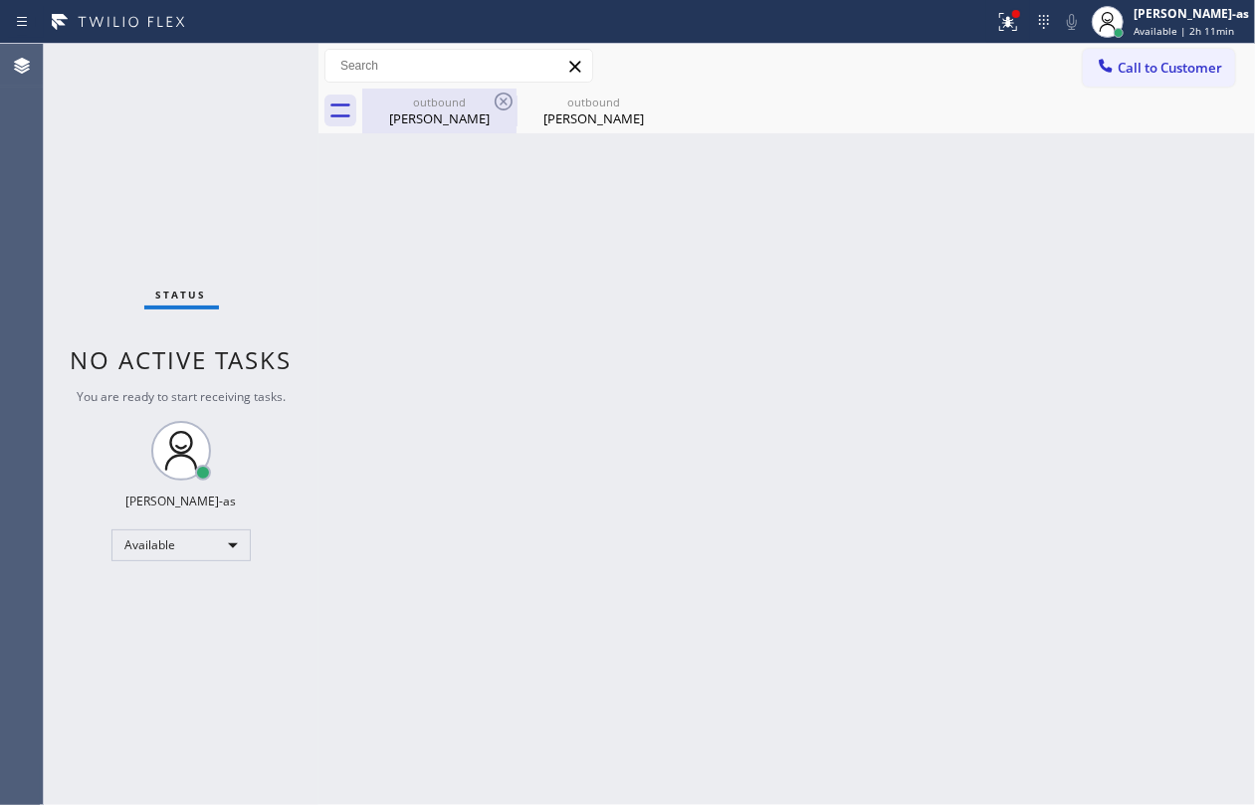
click at [427, 128] on div "outbound [PERSON_NAME]" at bounding box center [439, 111] width 150 height 45
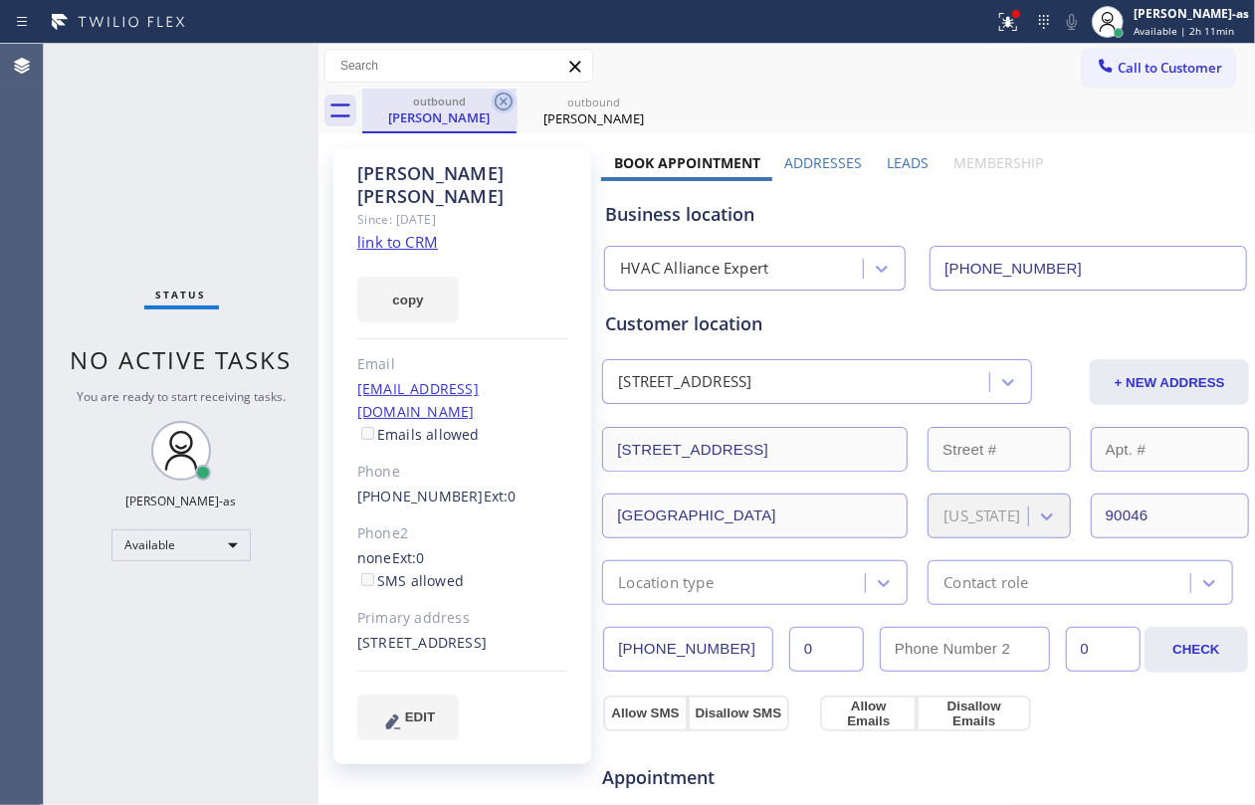
click at [508, 108] on icon at bounding box center [504, 102] width 18 height 18
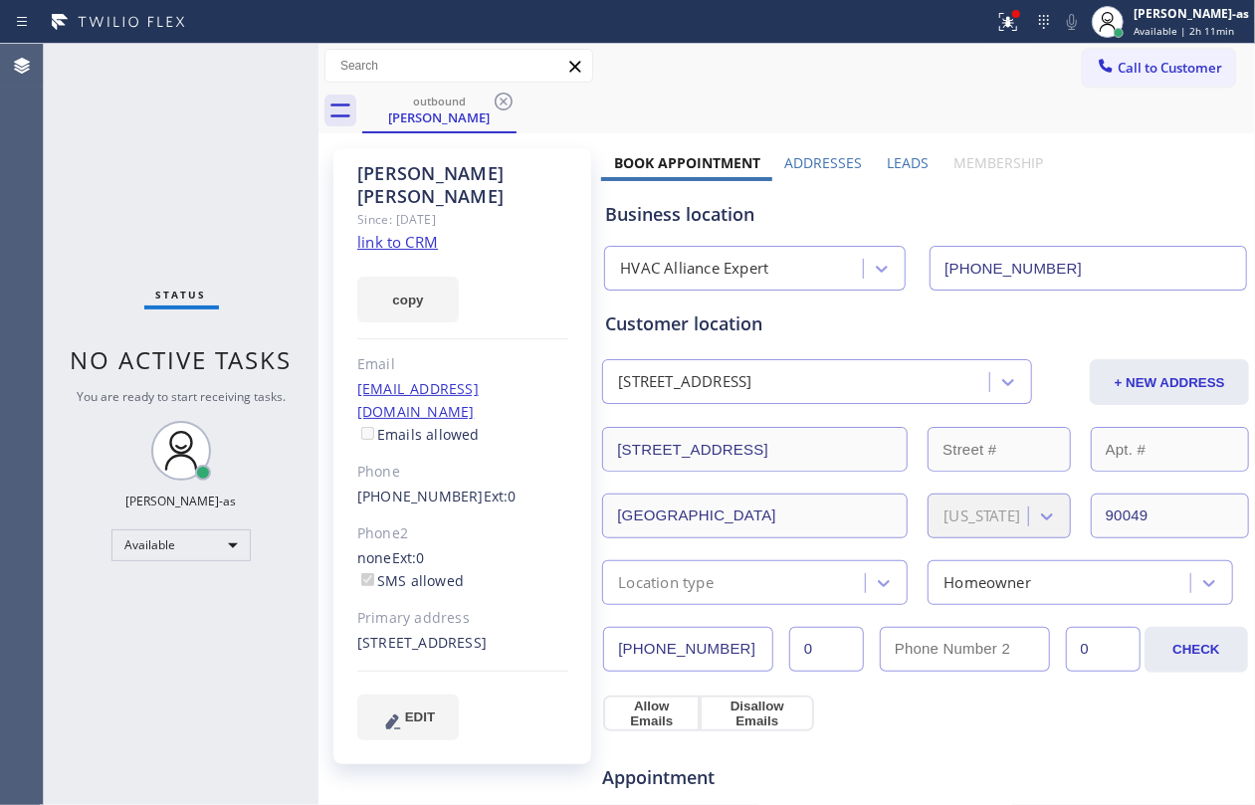
click at [180, 196] on div "Status No active tasks You are ready to start receiving tasks. [PERSON_NAME]-as…" at bounding box center [181, 425] width 275 height 762
click at [399, 232] on link "link to CRM" at bounding box center [397, 242] width 81 height 20
click at [1145, 78] on button "Call to Customer" at bounding box center [1159, 68] width 152 height 38
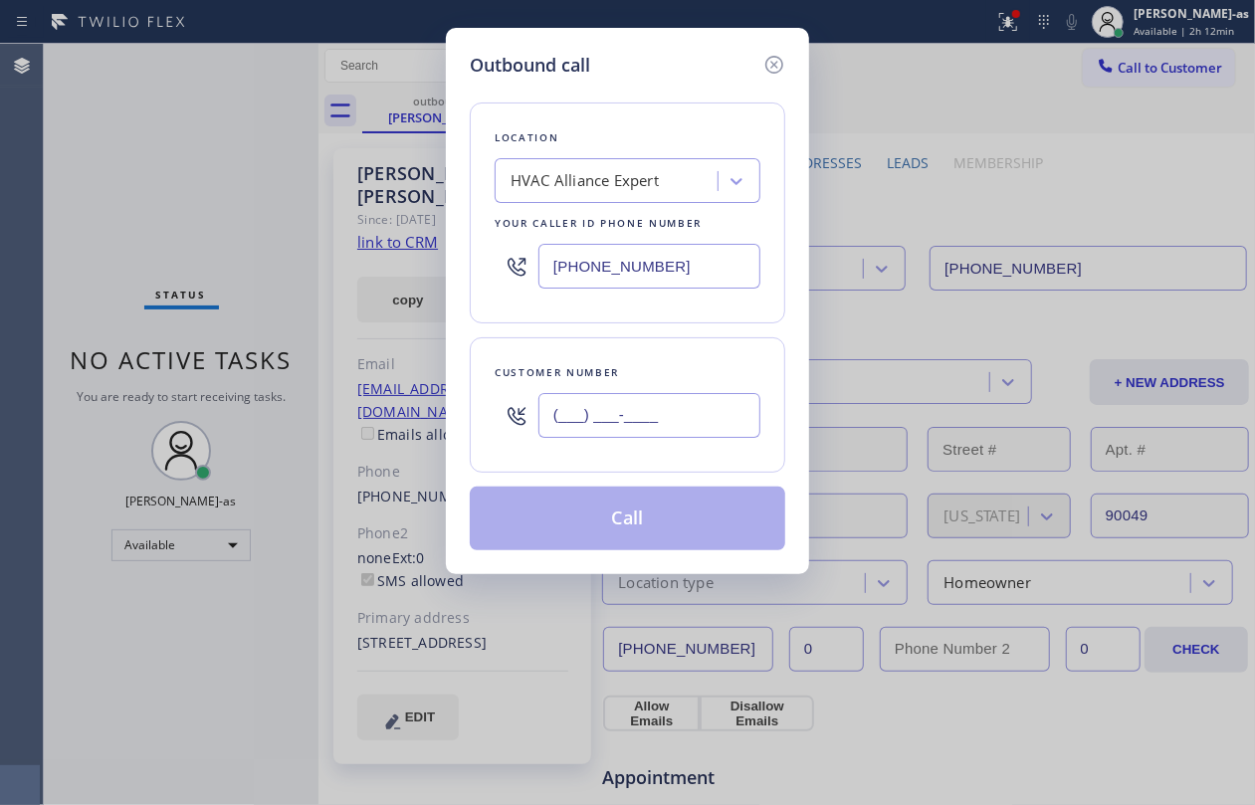
click at [693, 410] on input "(___) ___-____" at bounding box center [650, 415] width 222 height 45
paste input "805) 689-0798"
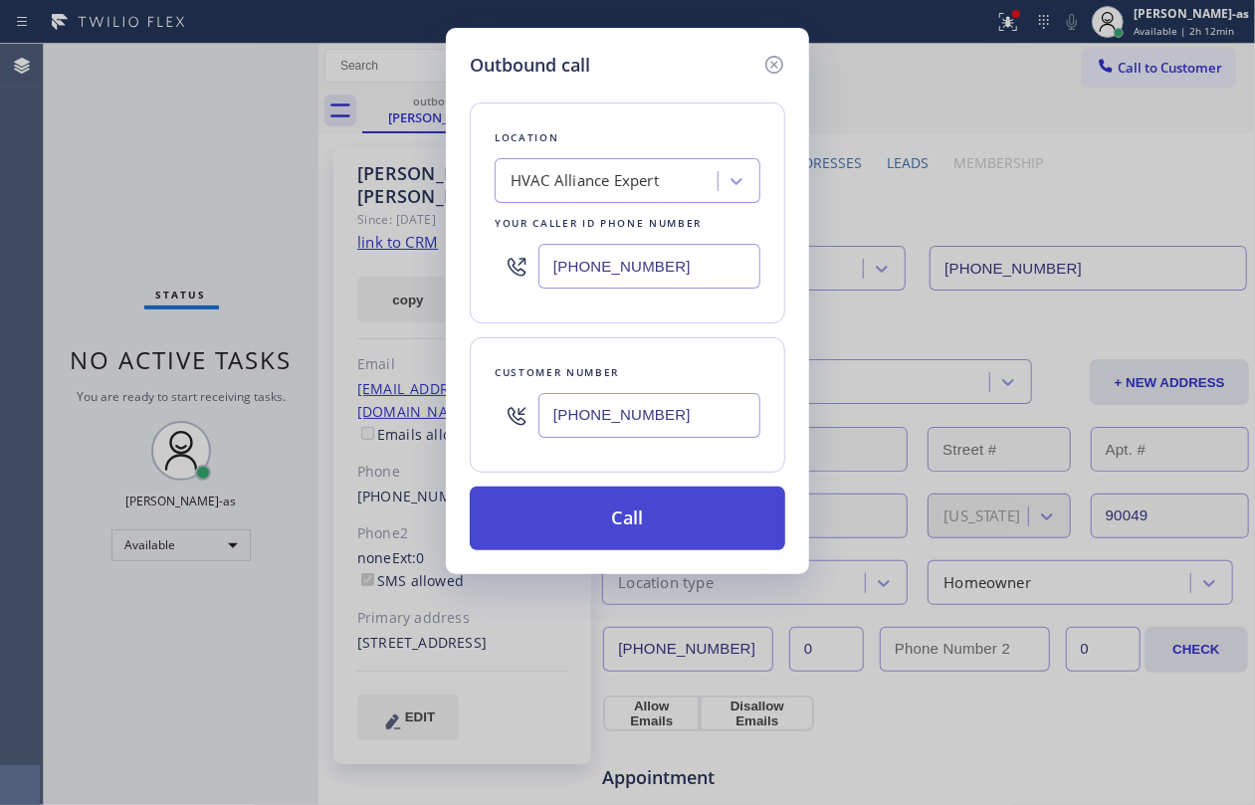
type input "[PHONE_NUMBER]"
click at [669, 530] on button "Call" at bounding box center [628, 519] width 316 height 64
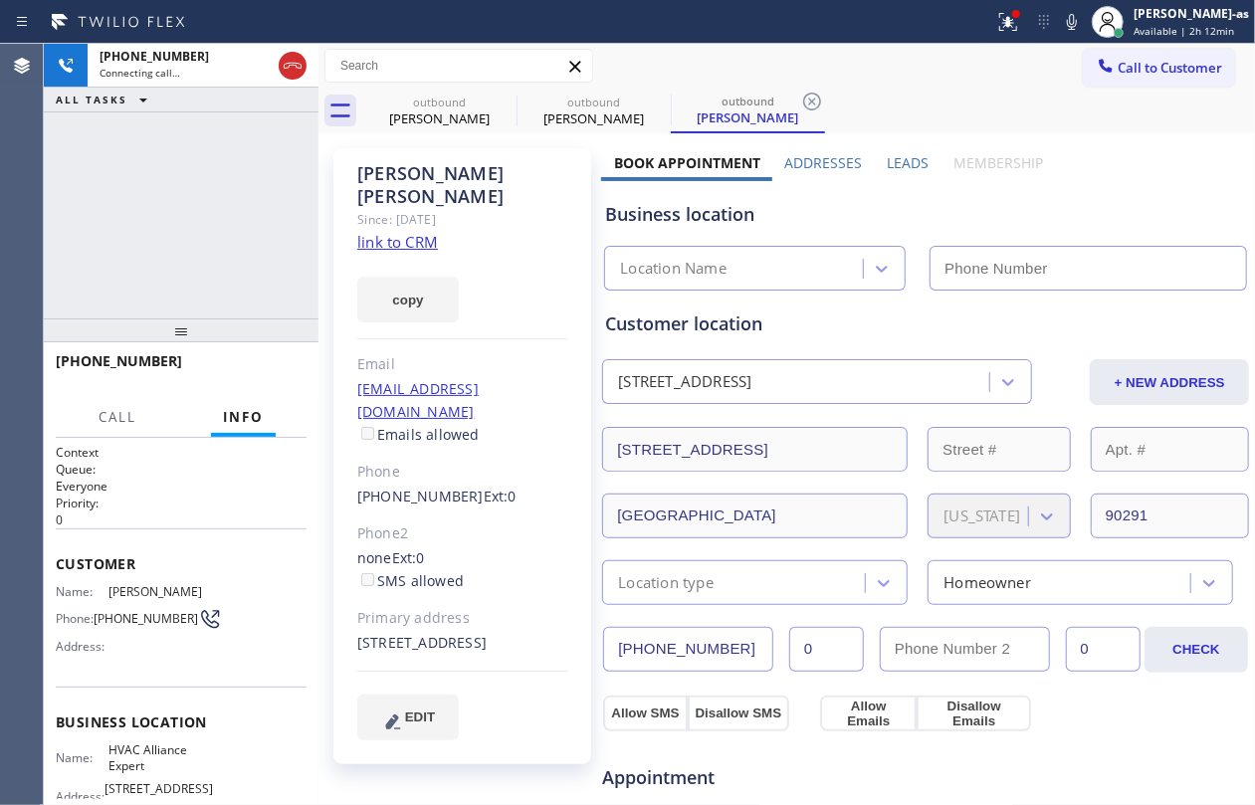
type input "[PHONE_NUMBER]"
click at [216, 200] on div "[PHONE_NUMBER] Live | 00:00 ALL TASKS ALL TASKS ACTIVE TASKS TASKS IN WRAP UP" at bounding box center [181, 181] width 275 height 275
click at [398, 232] on link "link to CRM" at bounding box center [397, 242] width 81 height 20
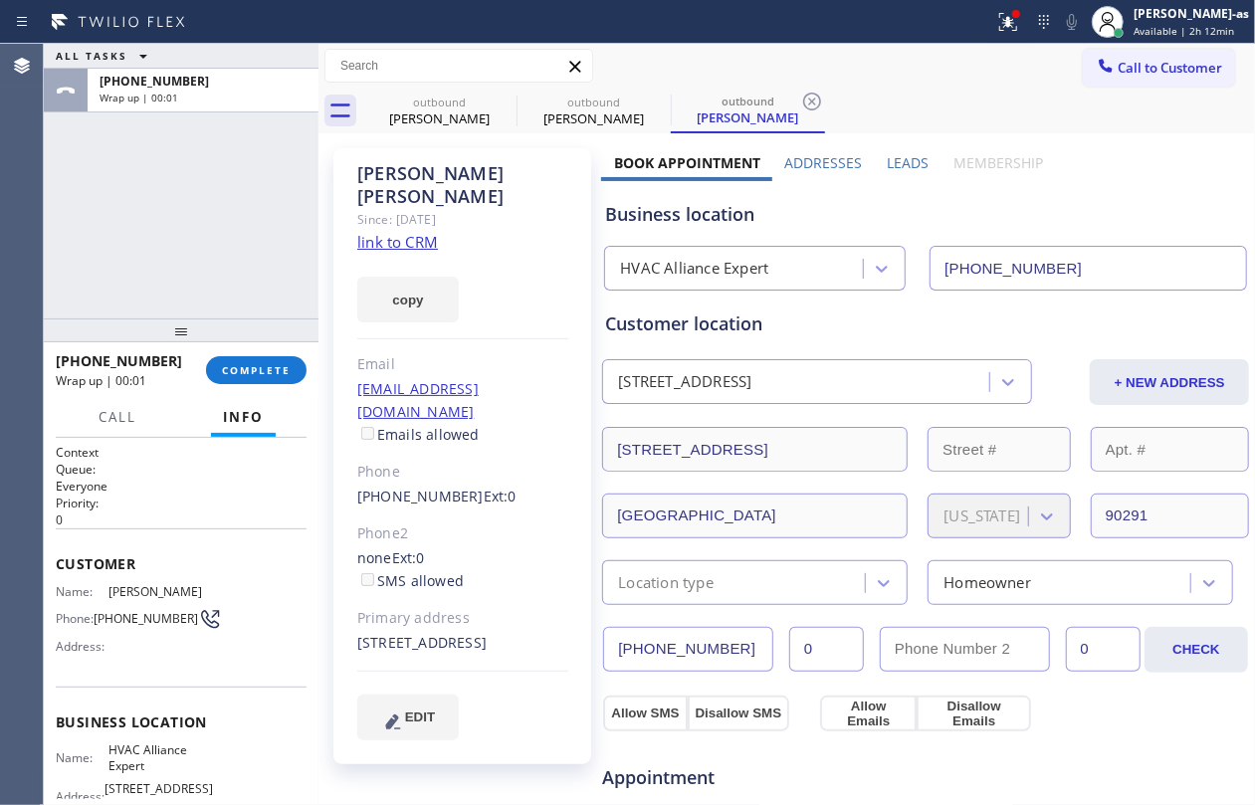
click at [281, 300] on div "ALL TASKS ALL TASKS ACTIVE TASKS TASKS IN WRAP UP [PHONE_NUMBER] Wrap up | 00:01" at bounding box center [181, 181] width 275 height 275
click at [237, 363] on span "COMPLETE" at bounding box center [256, 370] width 69 height 14
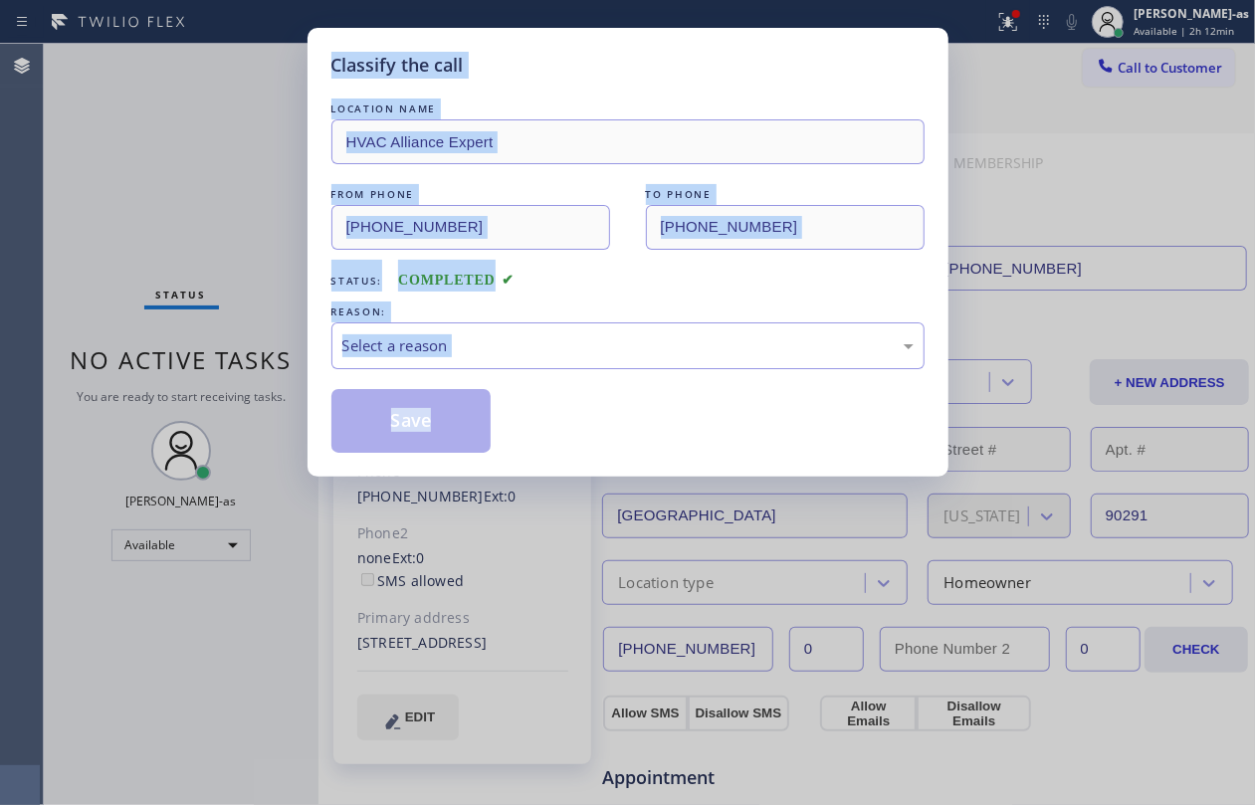
click at [239, 362] on div "Classify the call LOCATION NAME HVAC Alliance Expert FROM PHONE [PHONE_NUMBER] …" at bounding box center [627, 402] width 1255 height 805
click at [561, 336] on div "Select a reason" at bounding box center [627, 346] width 593 height 47
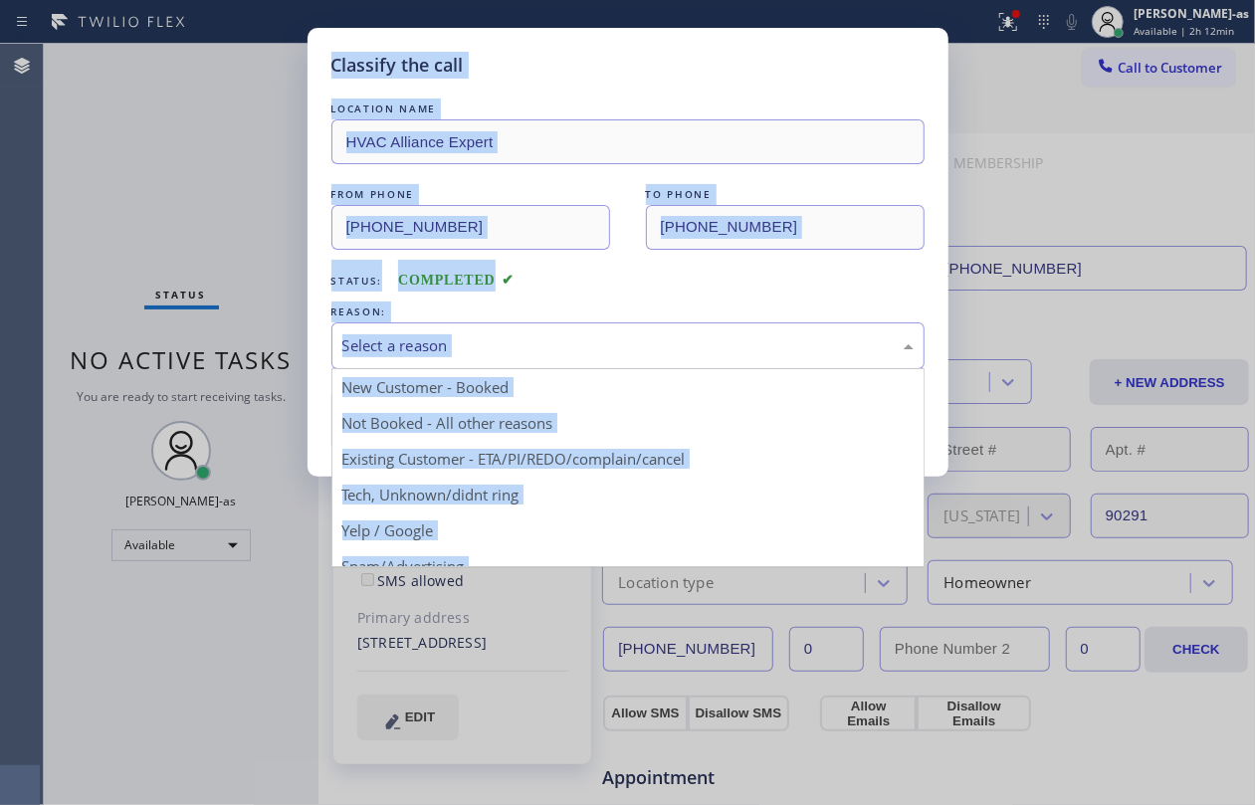
drag, startPoint x: 634, startPoint y: 464, endPoint x: 490, endPoint y: 430, distance: 148.3
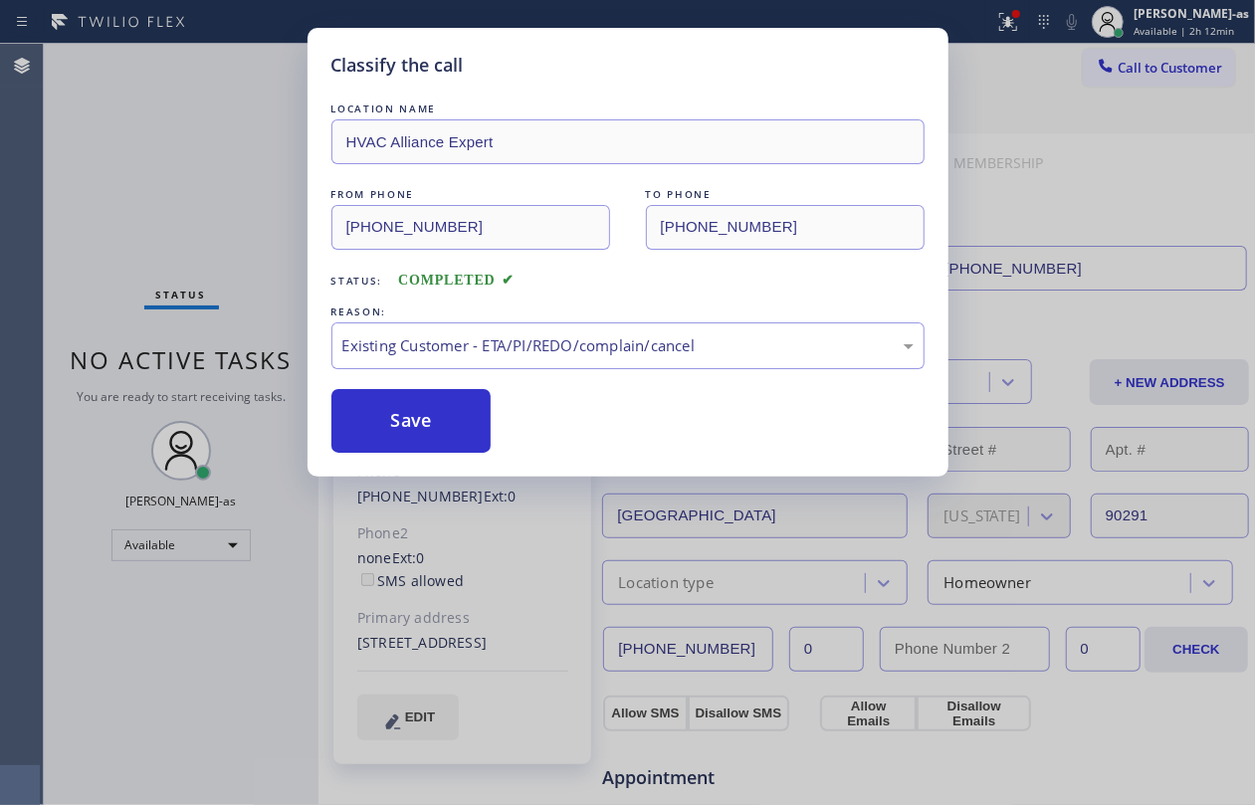
drag, startPoint x: 394, startPoint y: 422, endPoint x: 1251, endPoint y: 610, distance: 877.5
click at [415, 428] on button "Save" at bounding box center [411, 421] width 160 height 64
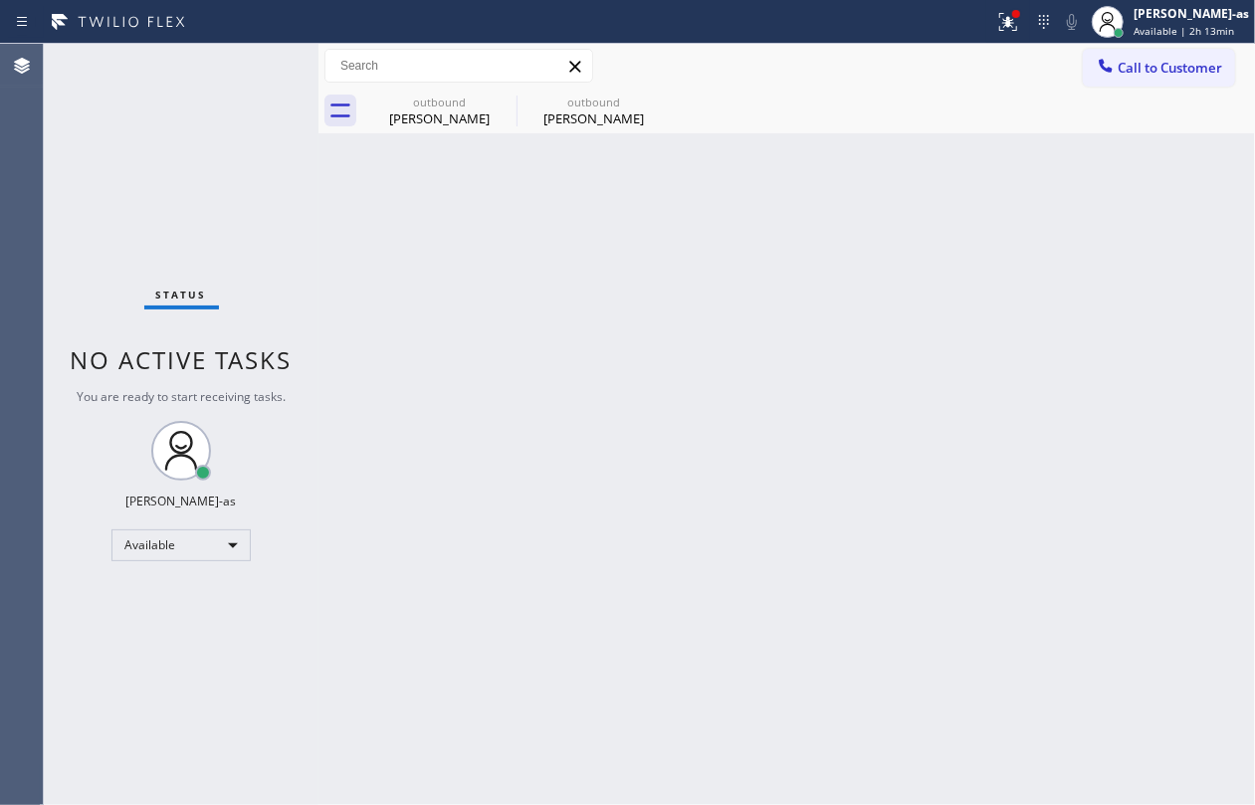
click at [273, 220] on div "Status No active tasks You are ready to start receiving tasks. [PERSON_NAME]-as…" at bounding box center [181, 425] width 275 height 762
click at [1128, 68] on span "Call to Customer" at bounding box center [1170, 68] width 105 height 18
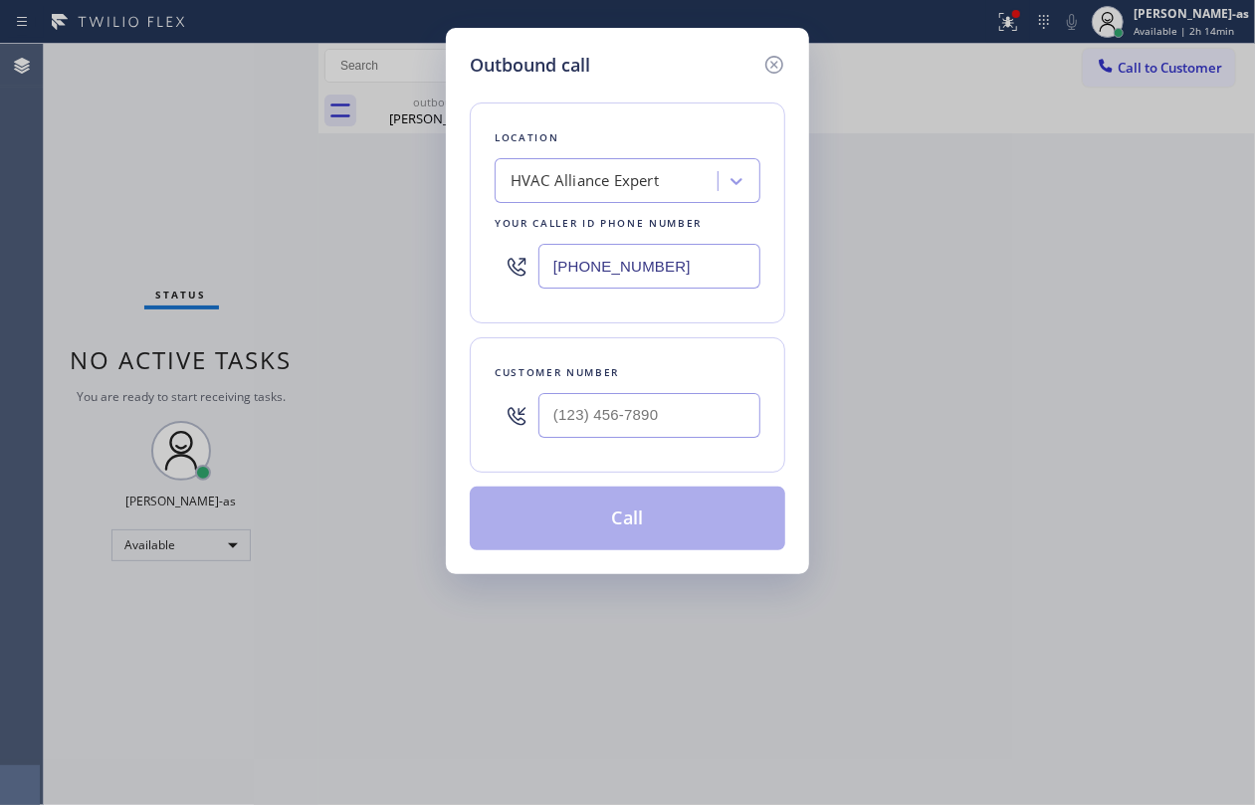
click at [683, 452] on div "Customer number" at bounding box center [628, 404] width 316 height 135
click at [702, 402] on input "(___) ___-____" at bounding box center [650, 415] width 222 height 45
paste input "323) 461-7600"
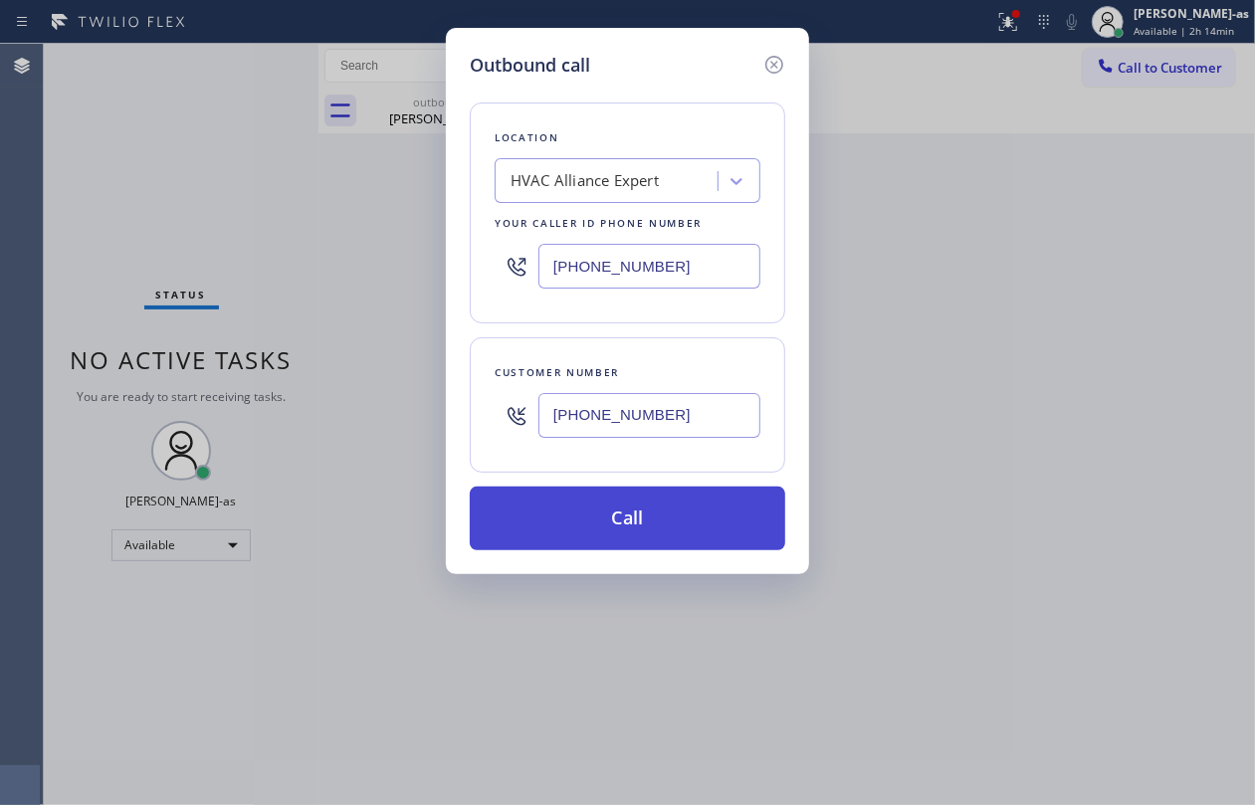
type input "[PHONE_NUMBER]"
click at [619, 527] on button "Call" at bounding box center [628, 519] width 316 height 64
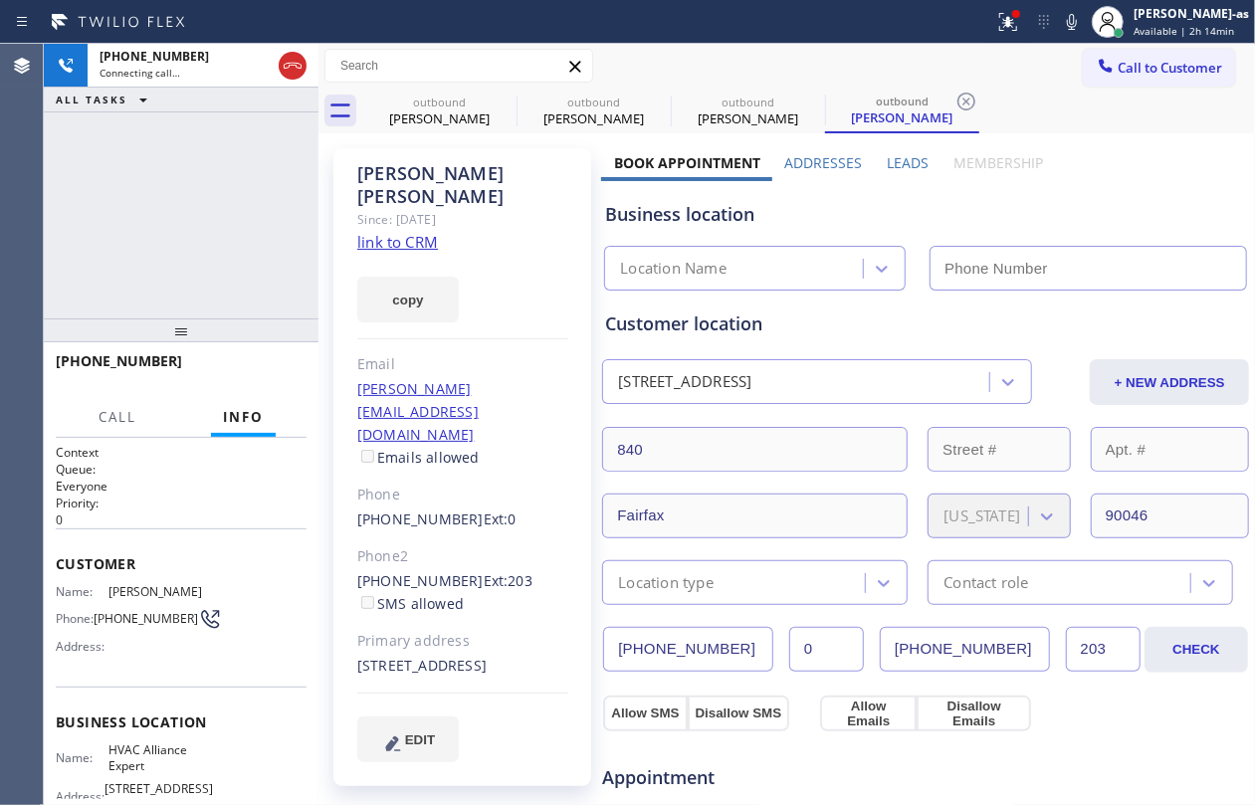
type input "[PHONE_NUMBER]"
click at [269, 204] on div "[PHONE_NUMBER] Connecting call… ALL TASKS ALL TASKS ACTIVE TASKS TASKS IN WRAP …" at bounding box center [181, 181] width 275 height 275
click at [386, 232] on link "link to CRM" at bounding box center [397, 242] width 81 height 20
click at [191, 185] on div "[PHONE_NUMBER] Live | 00:02 ALL TASKS ALL TASKS ACTIVE TASKS TASKS IN WRAP UP" at bounding box center [181, 181] width 275 height 275
click at [307, 378] on div "[PHONE_NUMBER] Live | 02:10 HANG UP" at bounding box center [181, 370] width 275 height 56
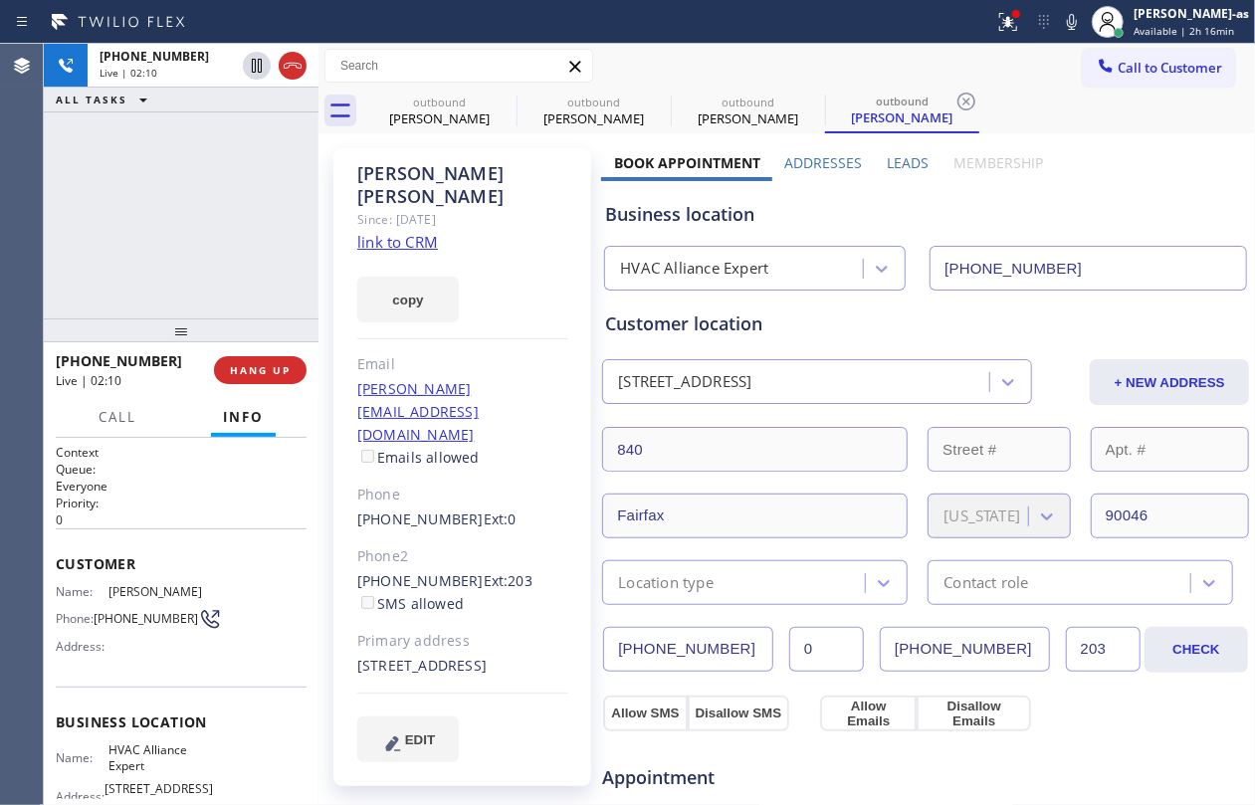
click at [281, 128] on div "[PHONE_NUMBER] Live | 02:10 ALL TASKS ALL TASKS ACTIVE TASKS TASKS IN WRAP UP" at bounding box center [181, 181] width 275 height 275
click at [292, 69] on icon at bounding box center [293, 66] width 24 height 24
drag, startPoint x: 220, startPoint y: 183, endPoint x: 223, endPoint y: 261, distance: 77.7
click at [220, 227] on div "[PHONE_NUMBER] Live | 02:11 ALL TASKS ALL TASKS ACTIVE TASKS TASKS IN WRAP UP" at bounding box center [181, 181] width 275 height 275
click at [235, 368] on span "COMPLETE" at bounding box center [256, 370] width 69 height 14
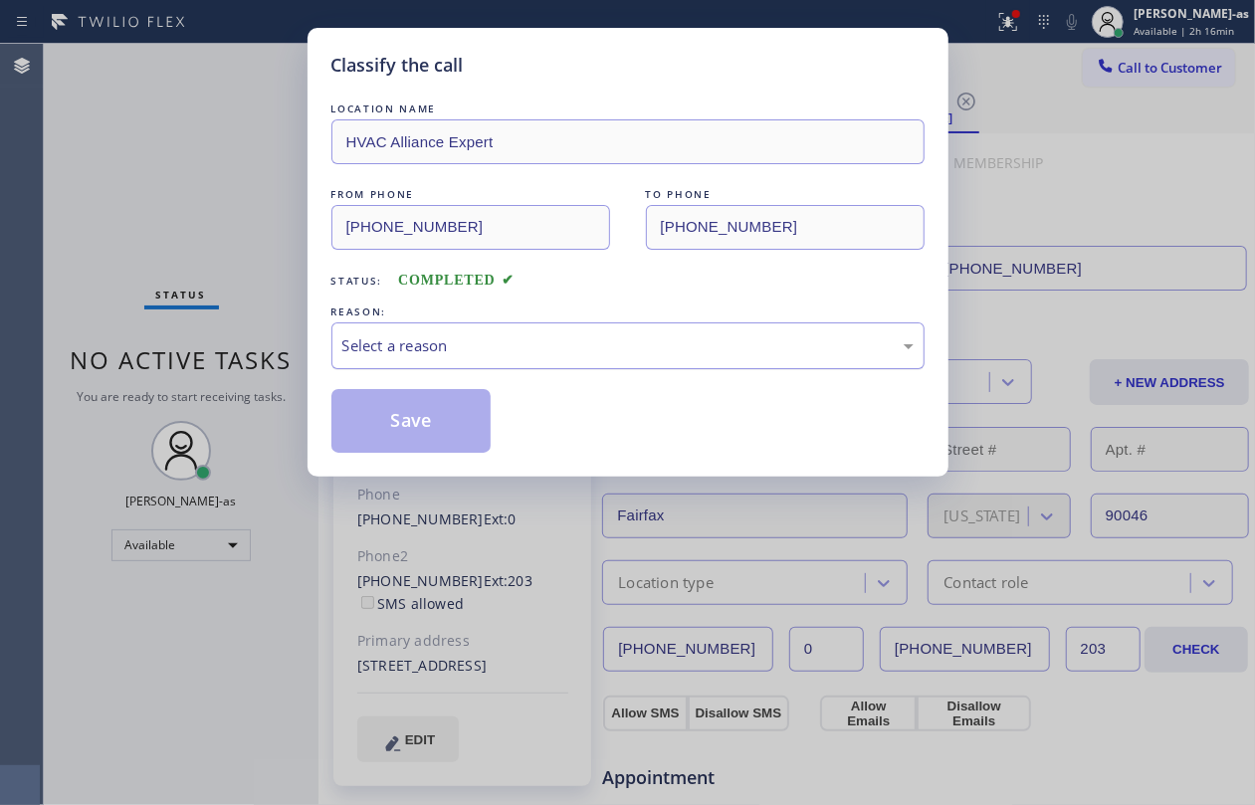
click at [539, 350] on div "Select a reason" at bounding box center [627, 345] width 571 height 23
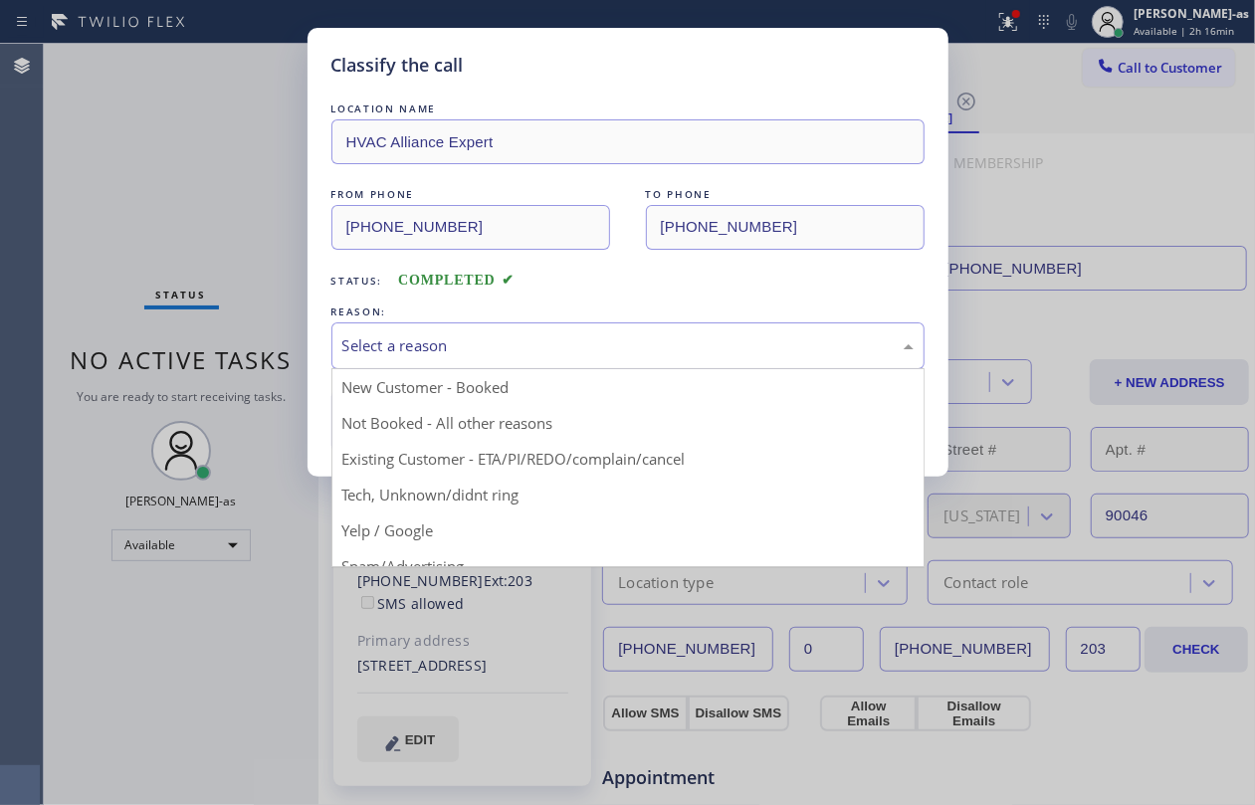
drag, startPoint x: 532, startPoint y: 470, endPoint x: 514, endPoint y: 466, distance: 18.4
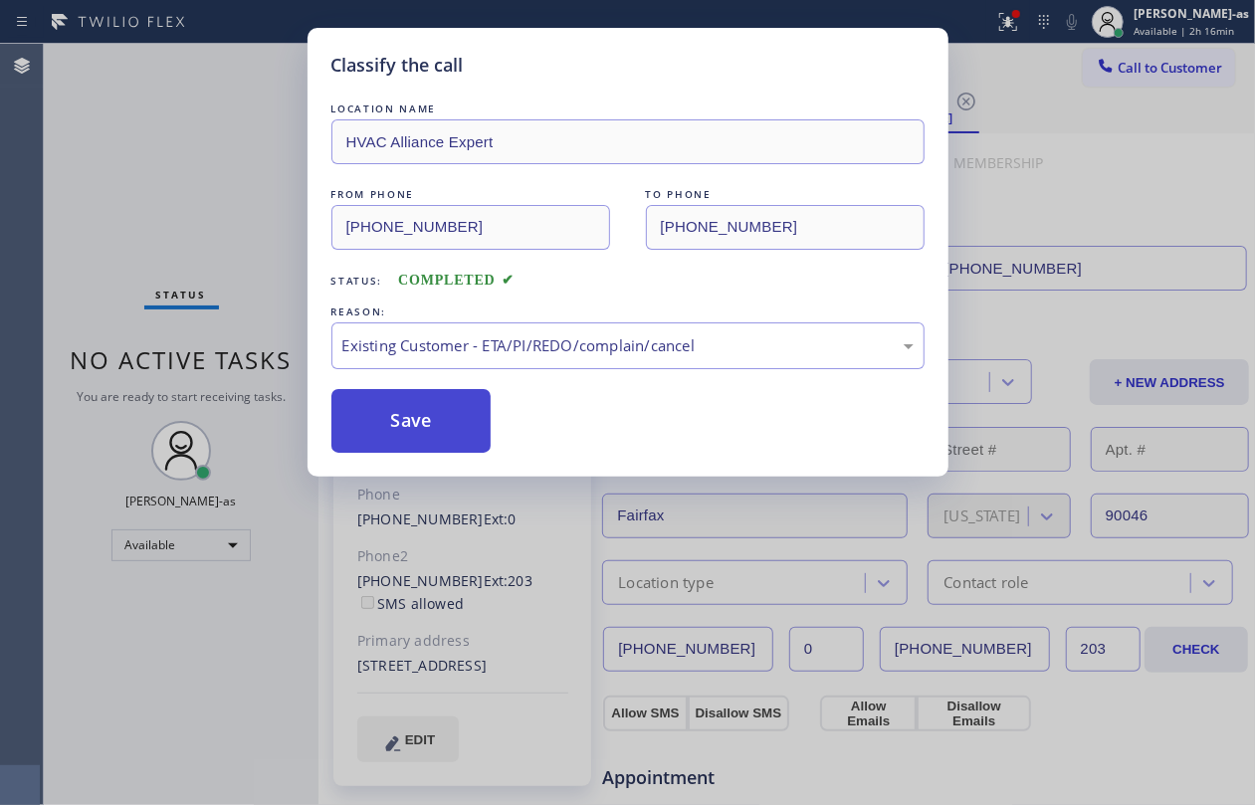
click at [375, 420] on button "Save" at bounding box center [411, 421] width 160 height 64
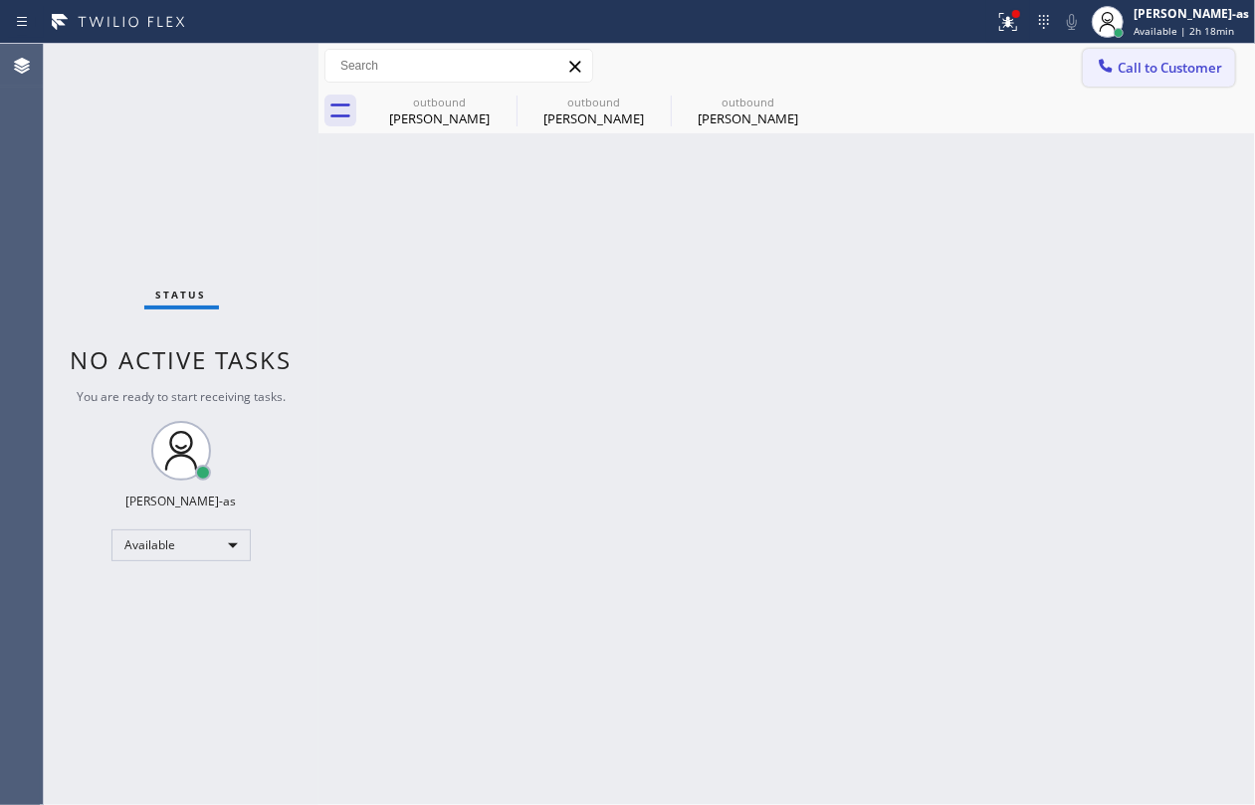
click at [1123, 70] on span "Call to Customer" at bounding box center [1170, 68] width 105 height 18
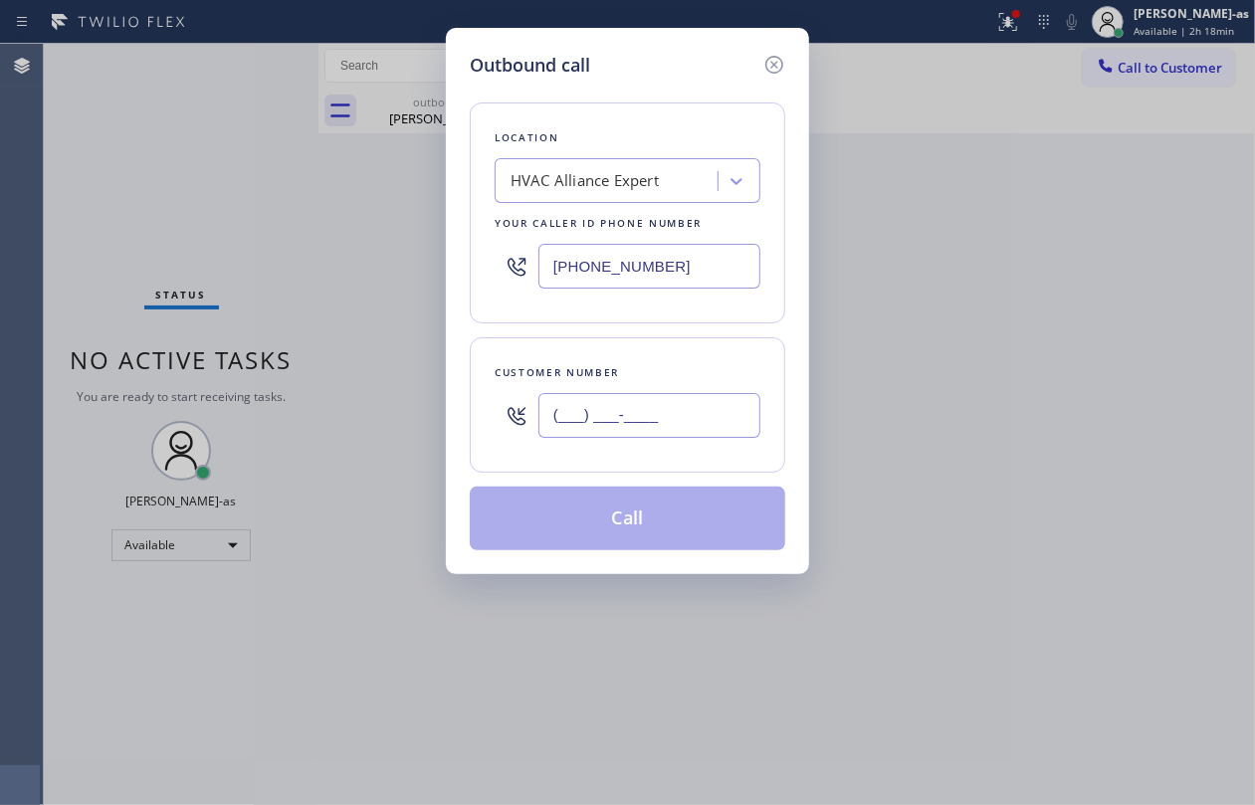
click at [639, 426] on input "(___) ___-____" at bounding box center [650, 415] width 222 height 45
paste input "310) 625-8983"
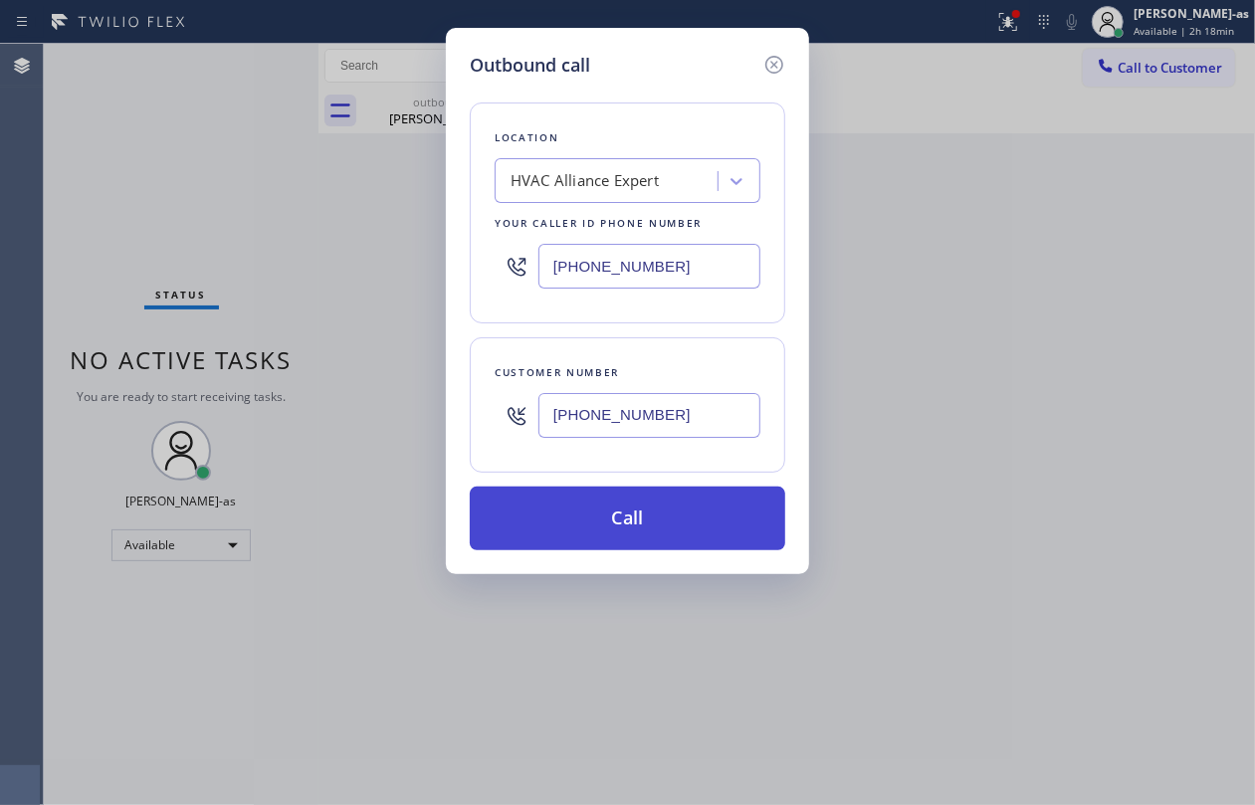
type input "[PHONE_NUMBER]"
click at [646, 530] on button "Call" at bounding box center [628, 519] width 316 height 64
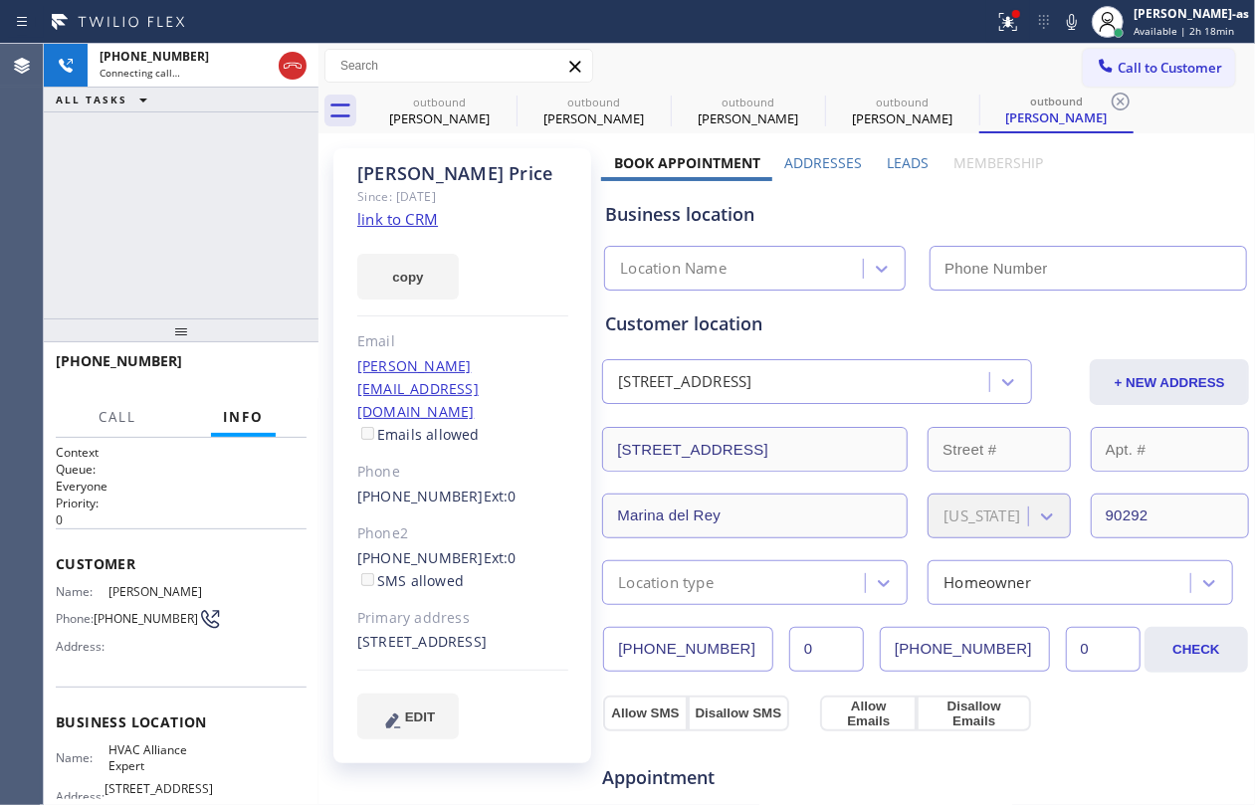
type input "[PHONE_NUMBER]"
drag, startPoint x: 152, startPoint y: 219, endPoint x: 456, endPoint y: 220, distance: 303.6
click at [185, 232] on div "[PHONE_NUMBER] Live | 00:00 ALL TASKS ALL TASKS ACTIVE TASKS TASKS IN WRAP UP" at bounding box center [181, 181] width 275 height 275
click at [414, 213] on link "link to CRM" at bounding box center [397, 219] width 81 height 20
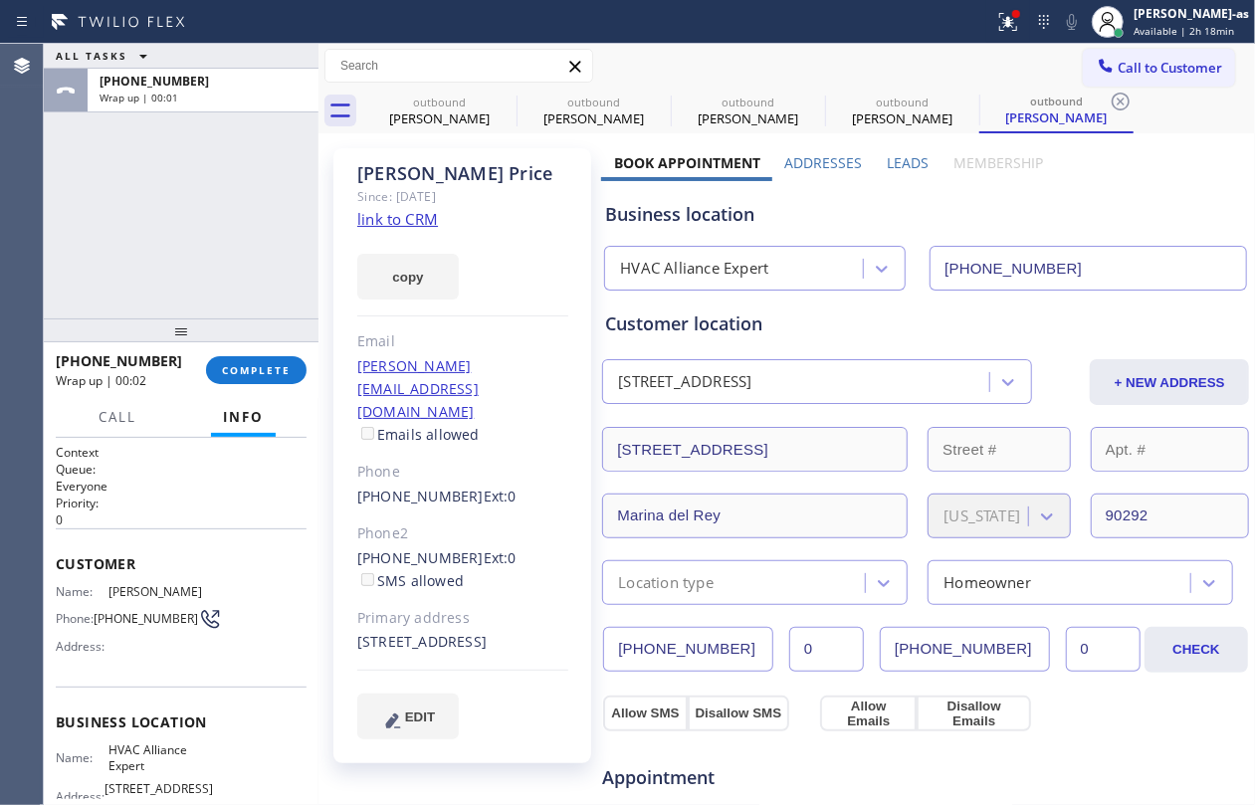
click at [249, 330] on div at bounding box center [181, 331] width 275 height 24
click at [255, 363] on span "COMPLETE" at bounding box center [256, 370] width 69 height 14
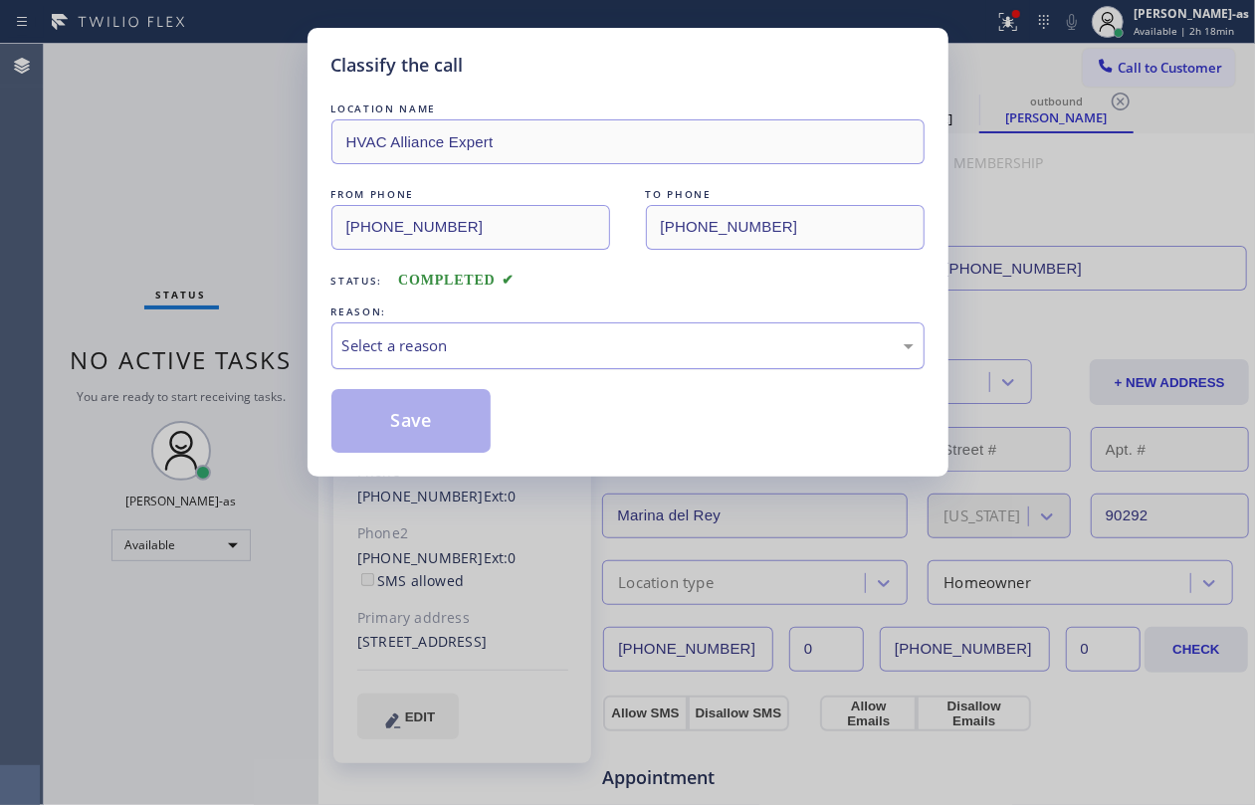
drag, startPoint x: 563, startPoint y: 275, endPoint x: 595, endPoint y: 368, distance: 98.8
click at [563, 276] on div "Status: COMPLETED" at bounding box center [627, 276] width 593 height 32
click at [601, 371] on div "LOCATION NAME HVAC Alliance Expert FROM PHONE [PHONE_NUMBER] TO PHONE [PHONE_NU…" at bounding box center [627, 276] width 593 height 354
click at [508, 351] on div "Select a reason" at bounding box center [627, 345] width 571 height 23
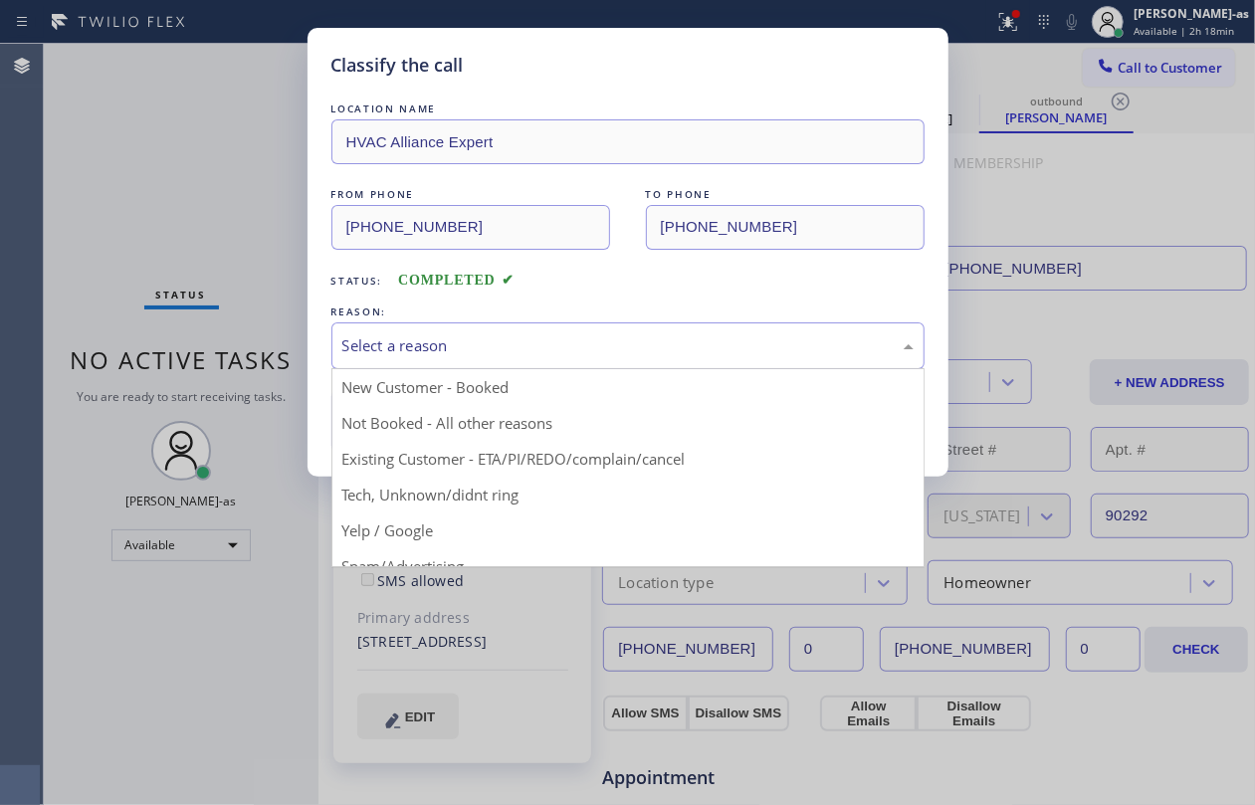
drag, startPoint x: 569, startPoint y: 456, endPoint x: 406, endPoint y: 420, distance: 167.1
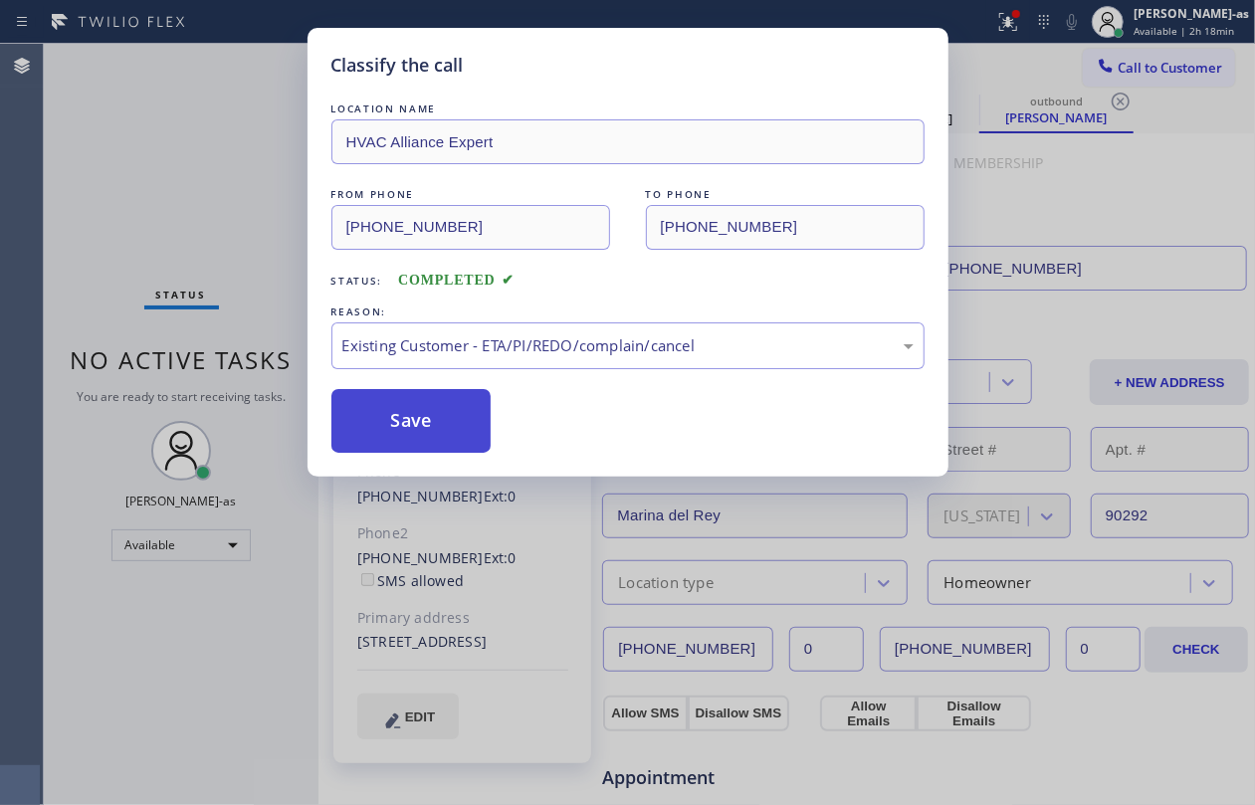
click at [403, 416] on button "Save" at bounding box center [411, 421] width 160 height 64
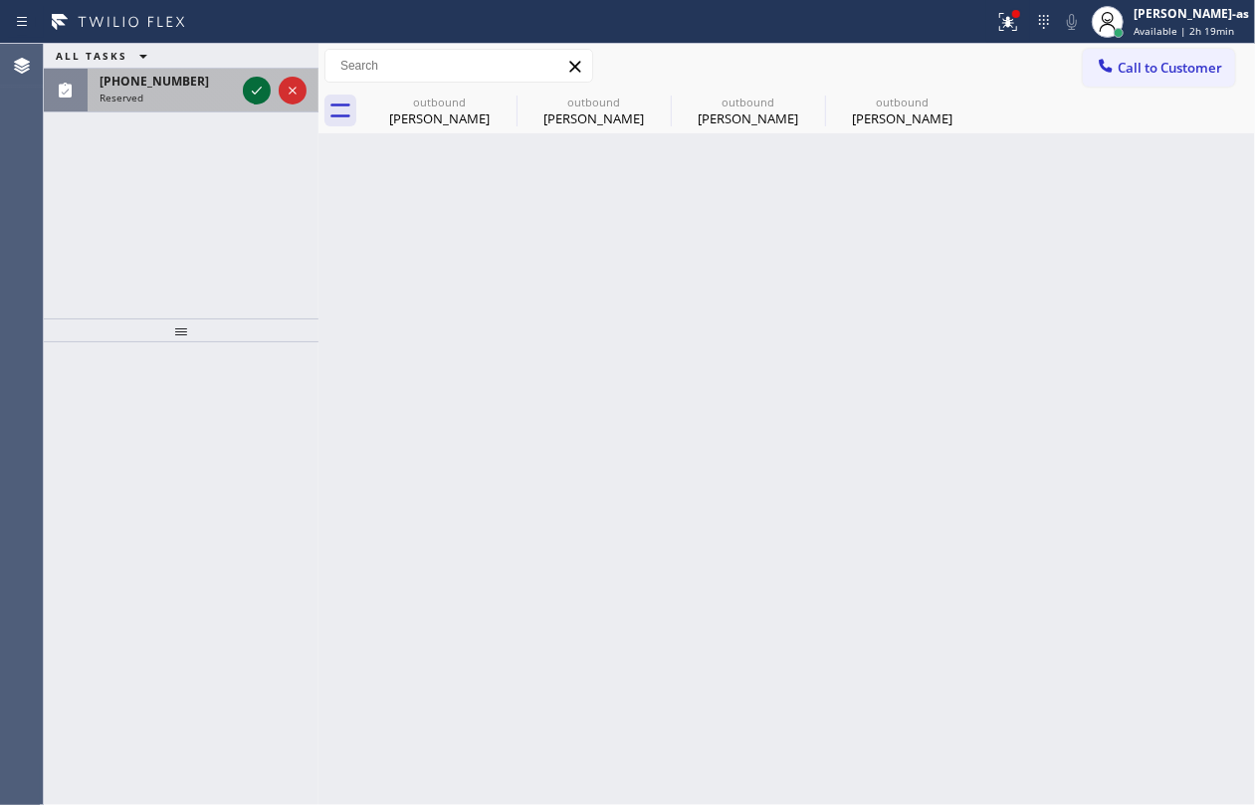
click at [296, 88] on icon at bounding box center [293, 91] width 24 height 24
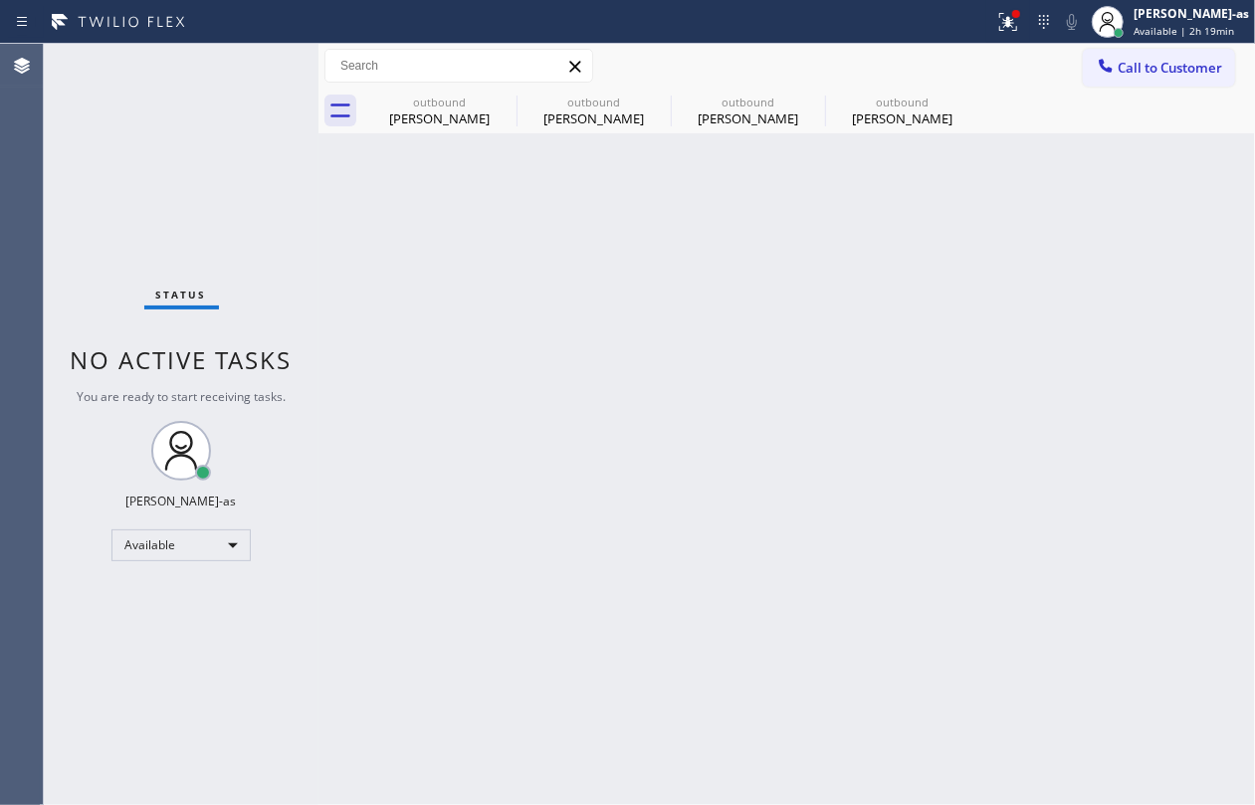
click at [399, 111] on div "[PERSON_NAME]" at bounding box center [439, 119] width 150 height 18
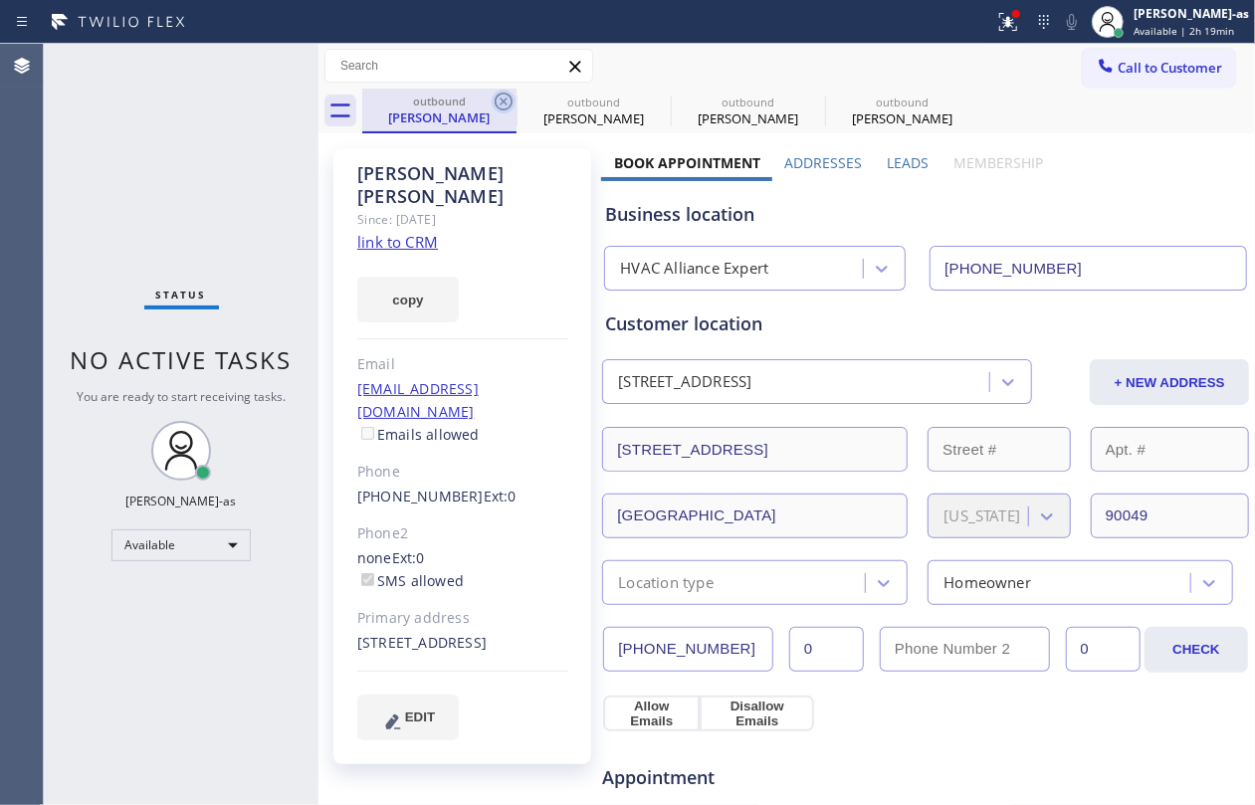
click at [498, 93] on icon at bounding box center [504, 102] width 24 height 24
click at [0, 0] on icon at bounding box center [0, 0] width 0 height 0
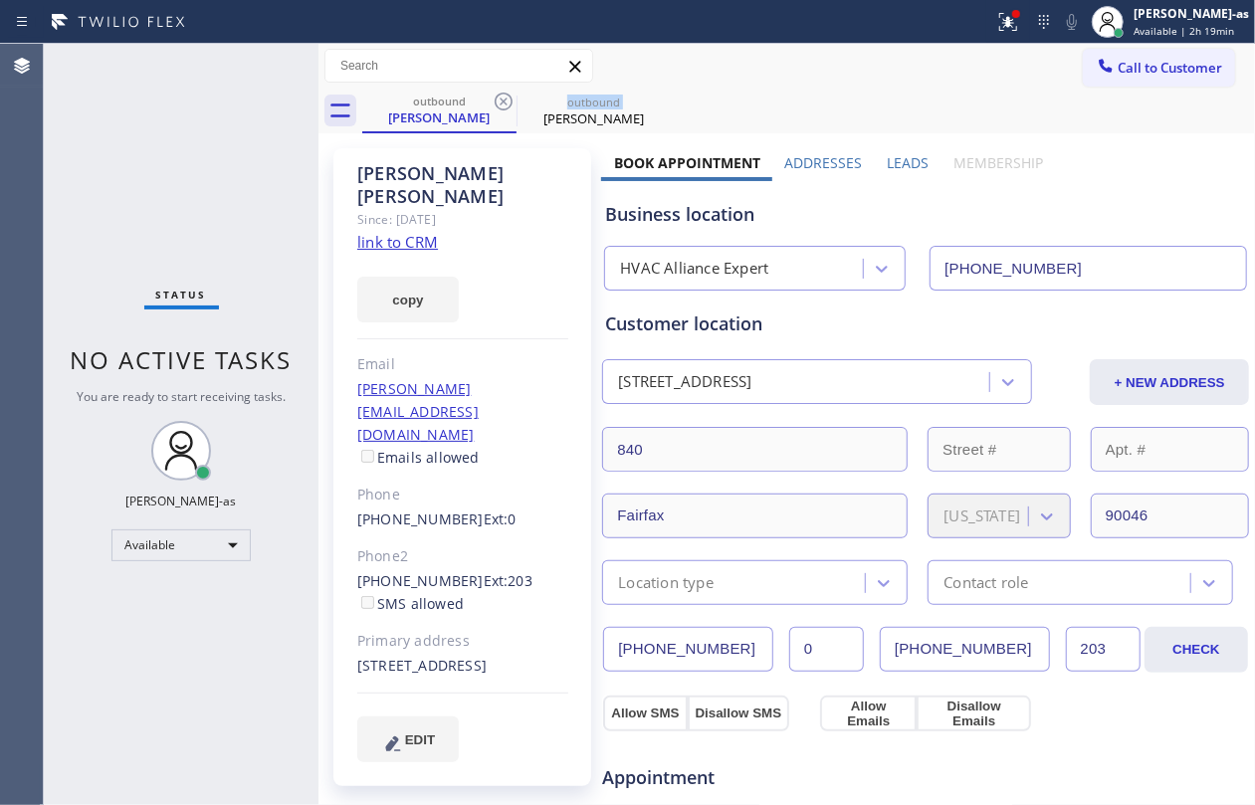
click at [498, 93] on icon at bounding box center [504, 102] width 24 height 24
click at [0, 0] on icon at bounding box center [0, 0] width 0 height 0
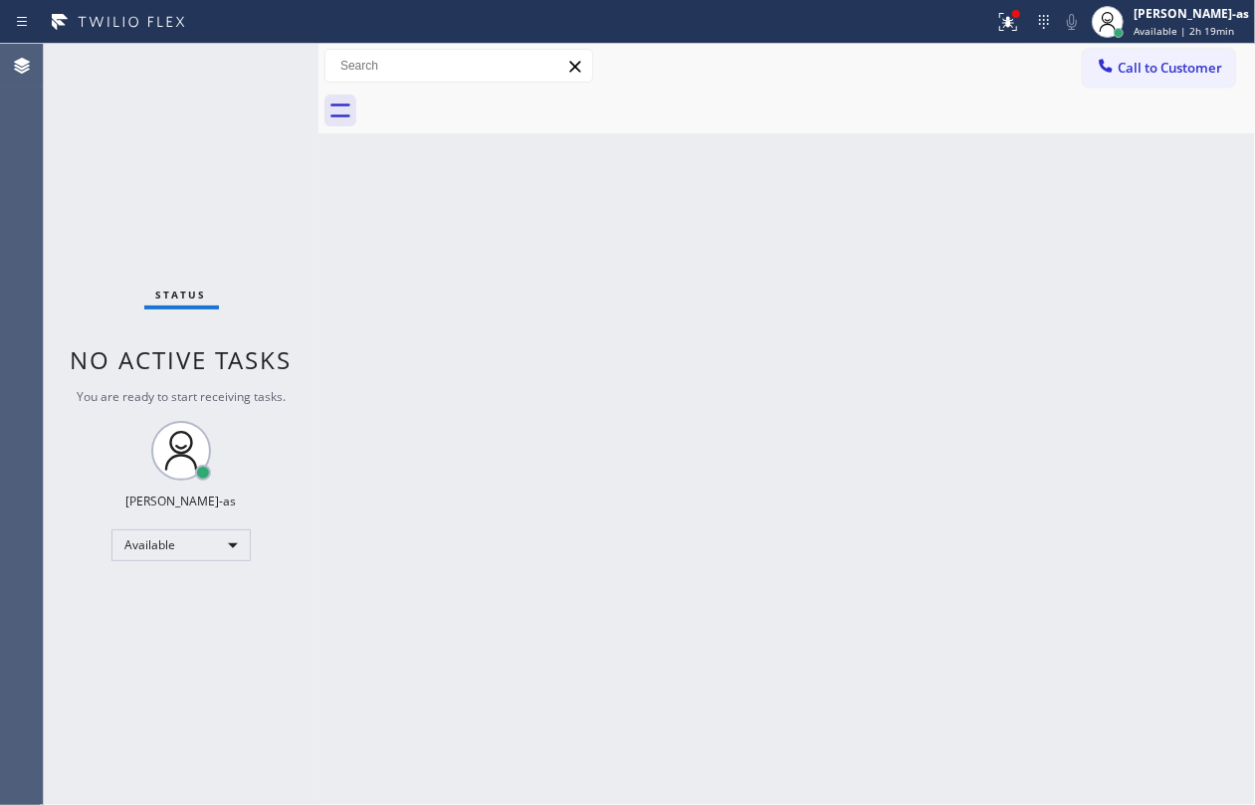
click at [498, 93] on div at bounding box center [808, 111] width 893 height 45
drag, startPoint x: 213, startPoint y: 187, endPoint x: 224, endPoint y: 180, distance: 13.0
click at [213, 187] on div "Status No active tasks You are ready to start receiving tasks. [PERSON_NAME]-as…" at bounding box center [181, 425] width 275 height 762
drag, startPoint x: 201, startPoint y: 141, endPoint x: 196, endPoint y: 1, distance: 140.5
click at [204, 141] on div "Status No active tasks You are ready to start receiving tasks. [PERSON_NAME]-as…" at bounding box center [181, 425] width 275 height 762
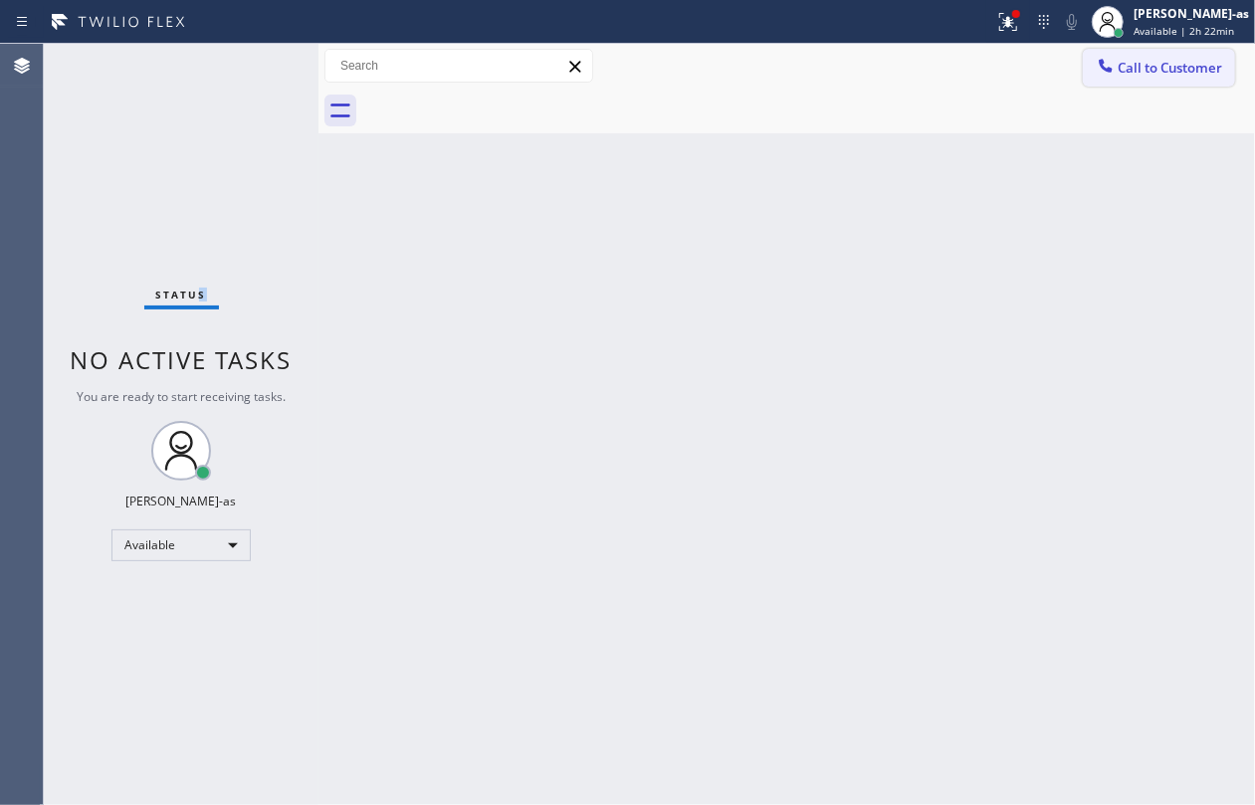
click at [1101, 61] on icon at bounding box center [1106, 65] width 13 height 13
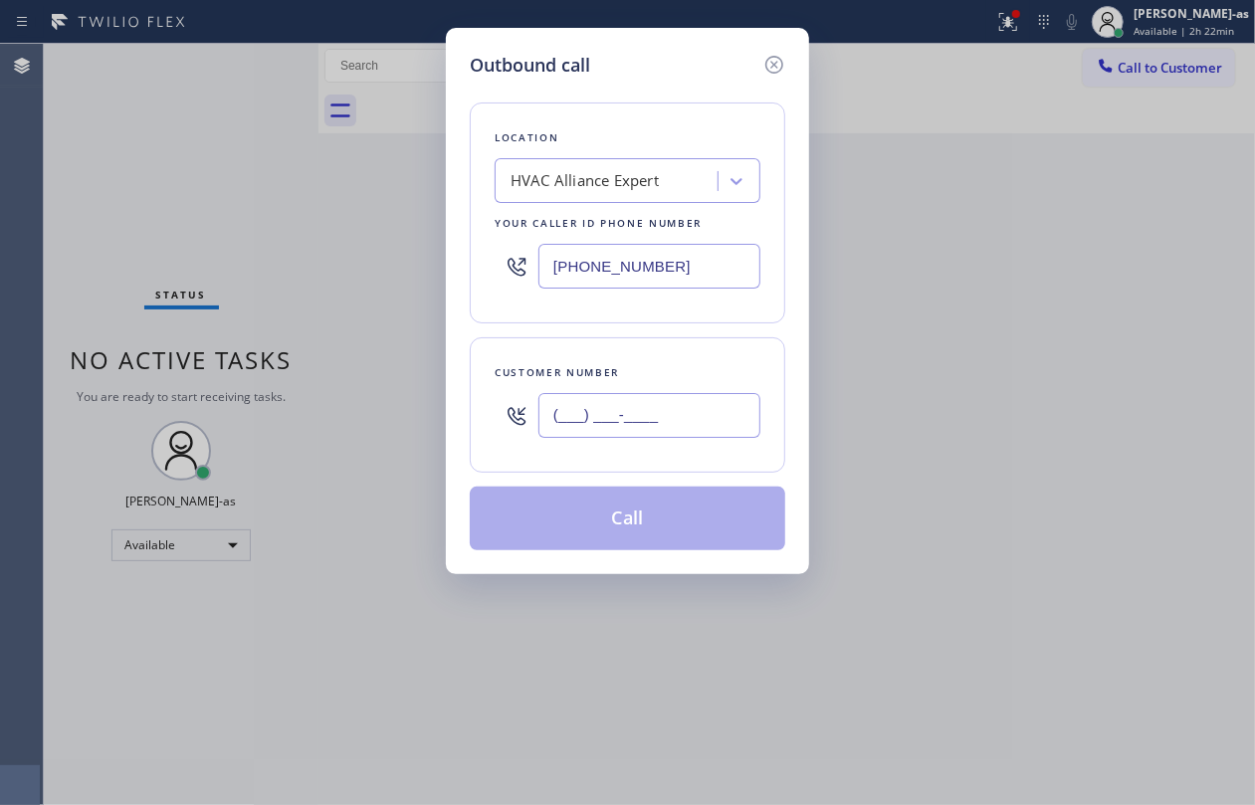
click at [630, 426] on input "(___) ___-____" at bounding box center [650, 415] width 222 height 45
paste input "626) 826-2282"
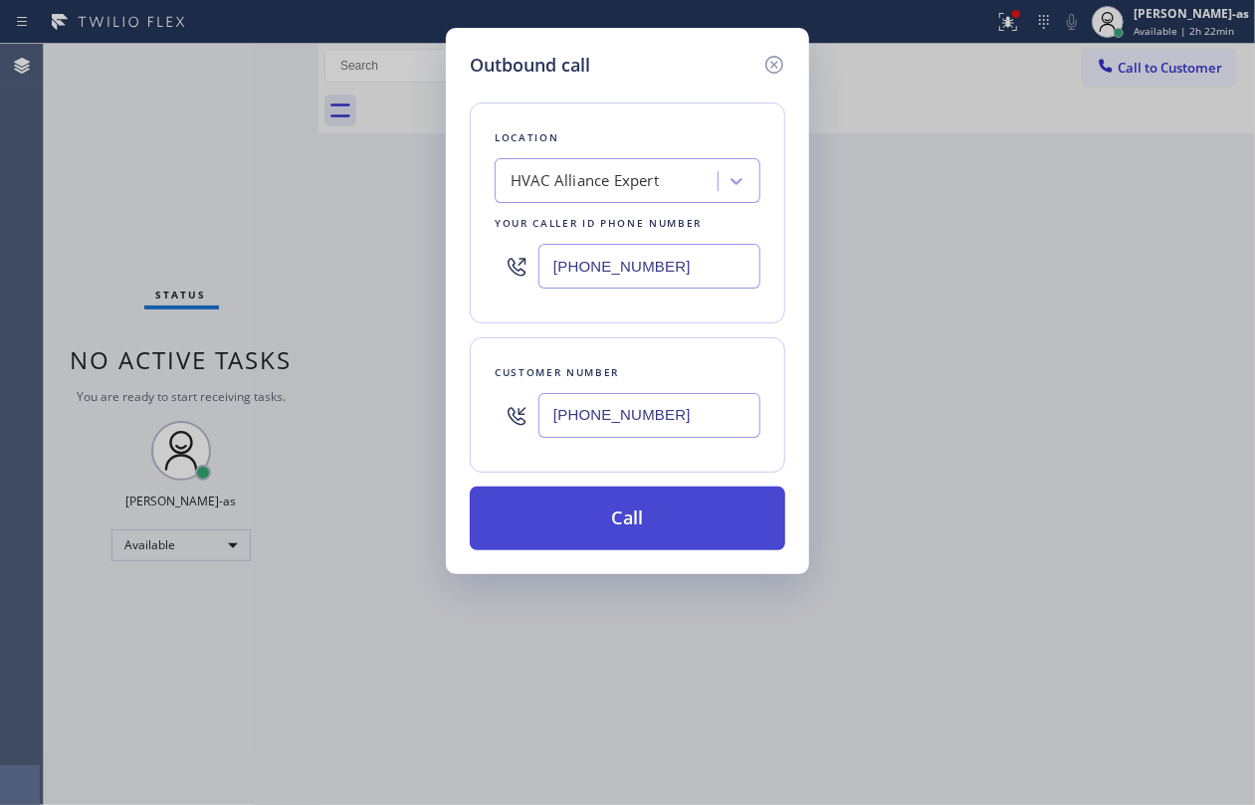
type input "[PHONE_NUMBER]"
click at [603, 516] on button "Call" at bounding box center [628, 519] width 316 height 64
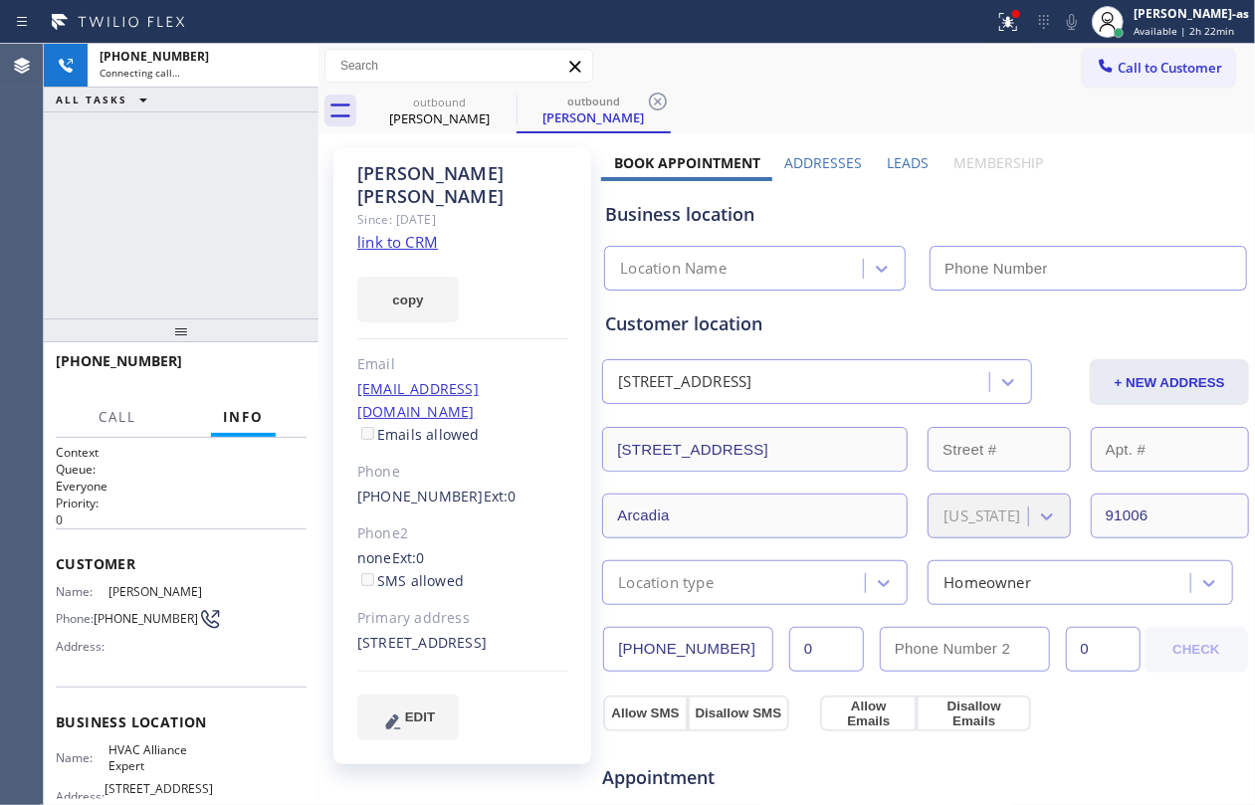
click at [384, 232] on link "link to CRM" at bounding box center [397, 242] width 81 height 20
type input "[PHONE_NUMBER]"
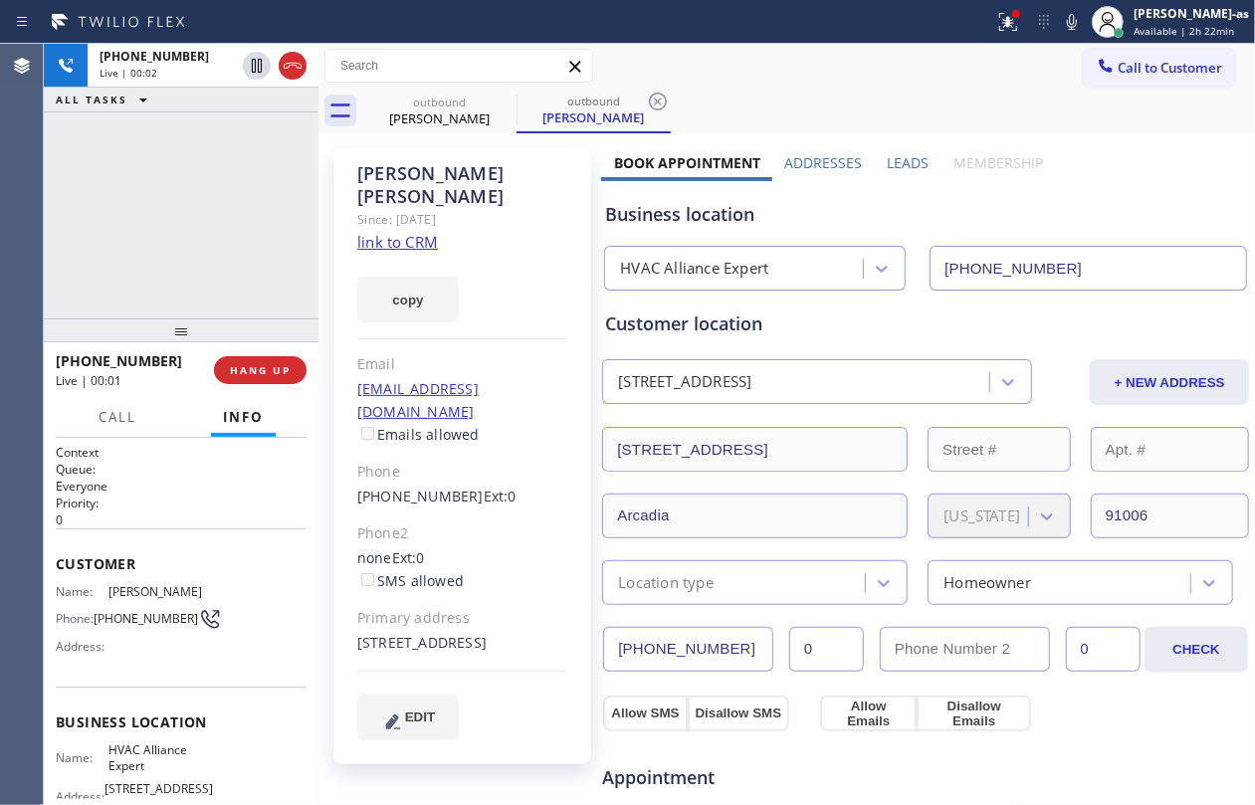
click at [112, 215] on div "[PHONE_NUMBER] Live | 00:02 ALL TASKS ALL TASKS ACTIVE TASKS TASKS IN WRAP UP" at bounding box center [181, 181] width 275 height 275
drag, startPoint x: 382, startPoint y: 460, endPoint x: 455, endPoint y: 459, distance: 72.7
click at [455, 459] on div "[PERSON_NAME] Since: [DATE] link to CRM copy Email [EMAIL_ADDRESS][DOMAIN_NAME]…" at bounding box center [462, 456] width 258 height 616
copy link "[PHONE_NUMBER]"
click at [247, 253] on div "[PHONE_NUMBER] Live | 01:07 ALL TASKS ALL TASKS ACTIVE TASKS TASKS IN WRAP UP" at bounding box center [181, 181] width 275 height 275
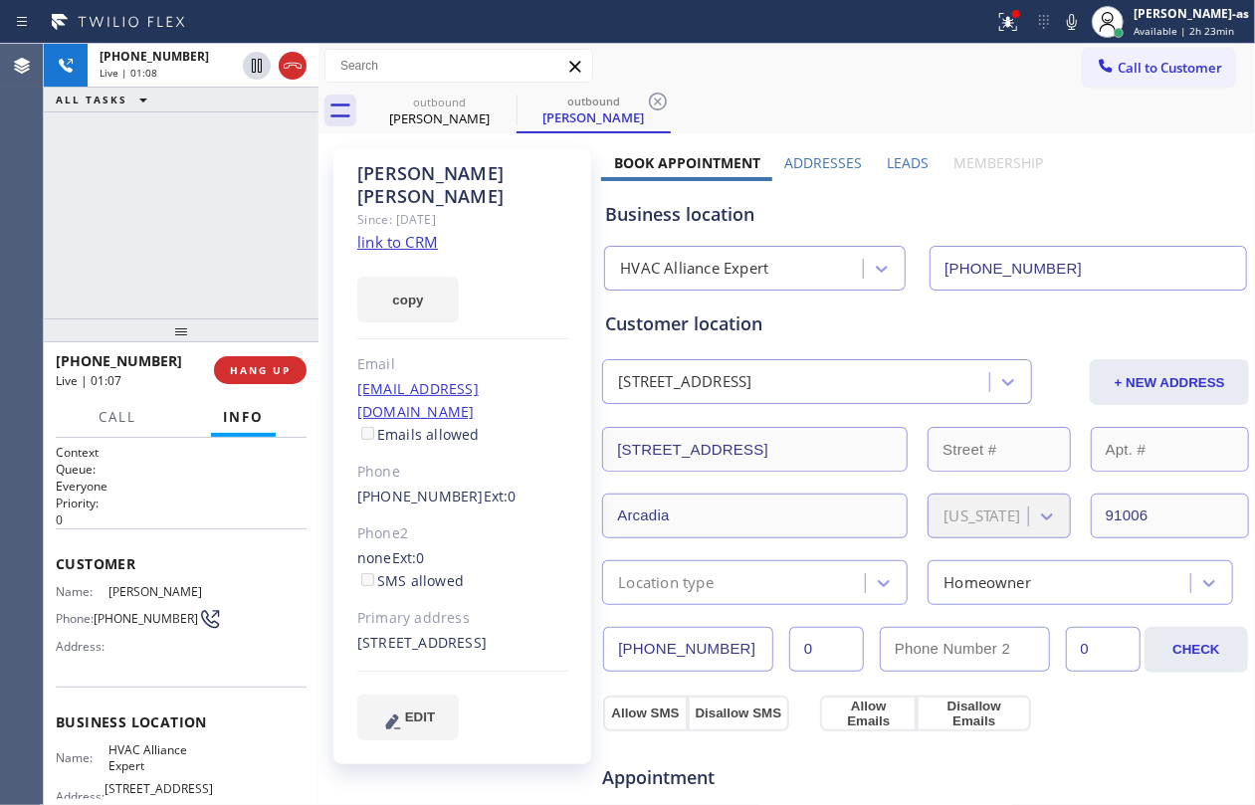
click at [200, 251] on div "[PHONE_NUMBER] Live | 01:08 ALL TASKS ALL TASKS ACTIVE TASKS TASKS IN WRAP UP" at bounding box center [181, 181] width 275 height 275
click at [237, 363] on span "HANG UP" at bounding box center [260, 370] width 61 height 14
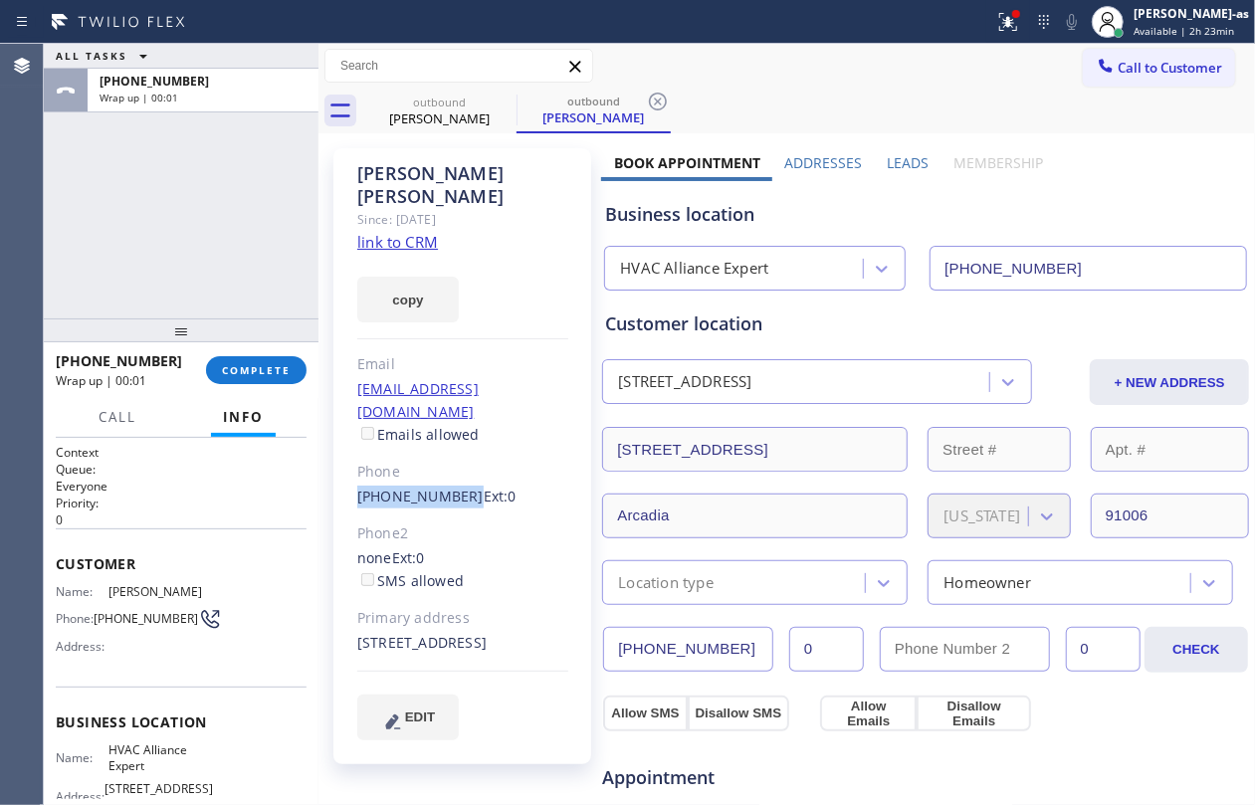
drag, startPoint x: 340, startPoint y: 452, endPoint x: 455, endPoint y: 458, distance: 114.6
click at [455, 458] on div "[PERSON_NAME] Since: [DATE] link to CRM copy Email [EMAIL_ADDRESS][DOMAIN_NAME]…" at bounding box center [462, 456] width 258 height 616
copy link "[PHONE_NUMBER]"
click at [273, 367] on span "COMPLETE" at bounding box center [256, 370] width 69 height 14
click at [204, 247] on div "ALL TASKS ALL TASKS ACTIVE TASKS TASKS IN WRAP UP [PHONE_NUMBER] Wrap up | 00:03" at bounding box center [181, 181] width 275 height 275
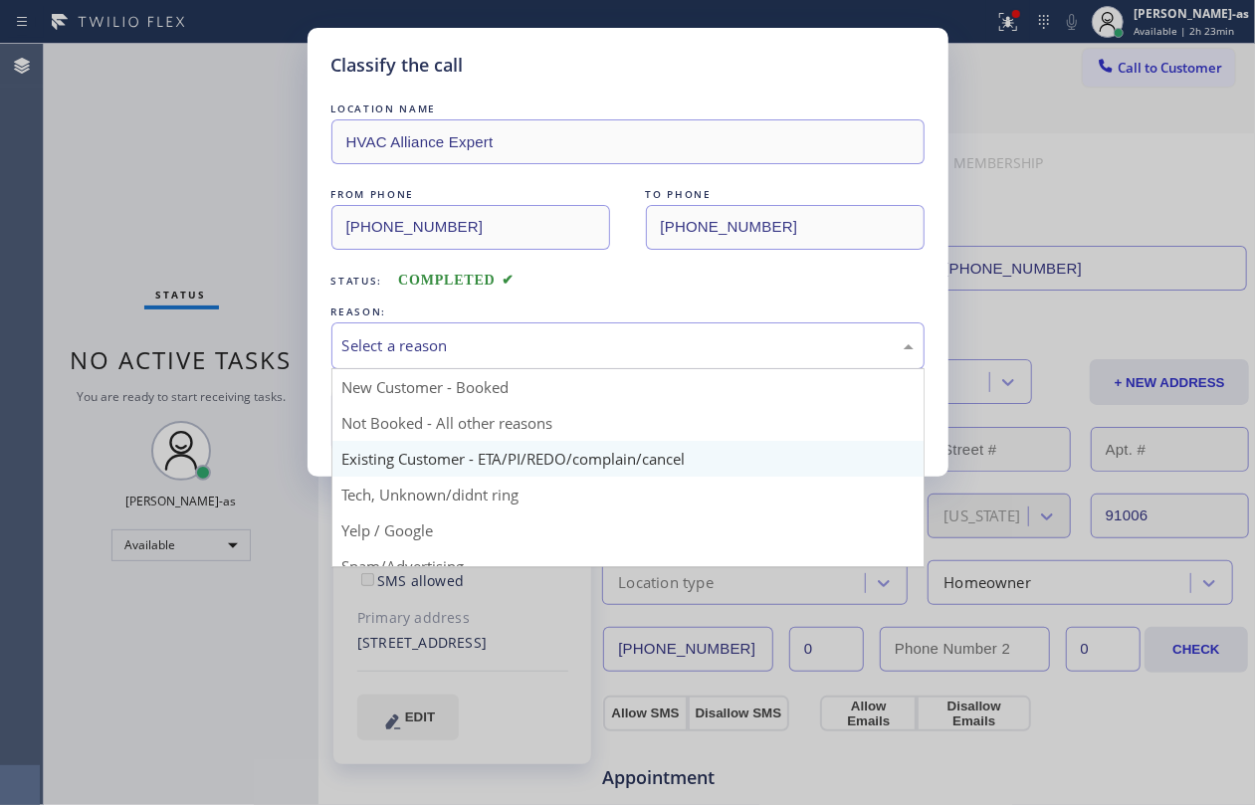
drag, startPoint x: 534, startPoint y: 344, endPoint x: 643, endPoint y: 442, distance: 146.7
click at [540, 367] on div "Select a reason" at bounding box center [627, 346] width 593 height 47
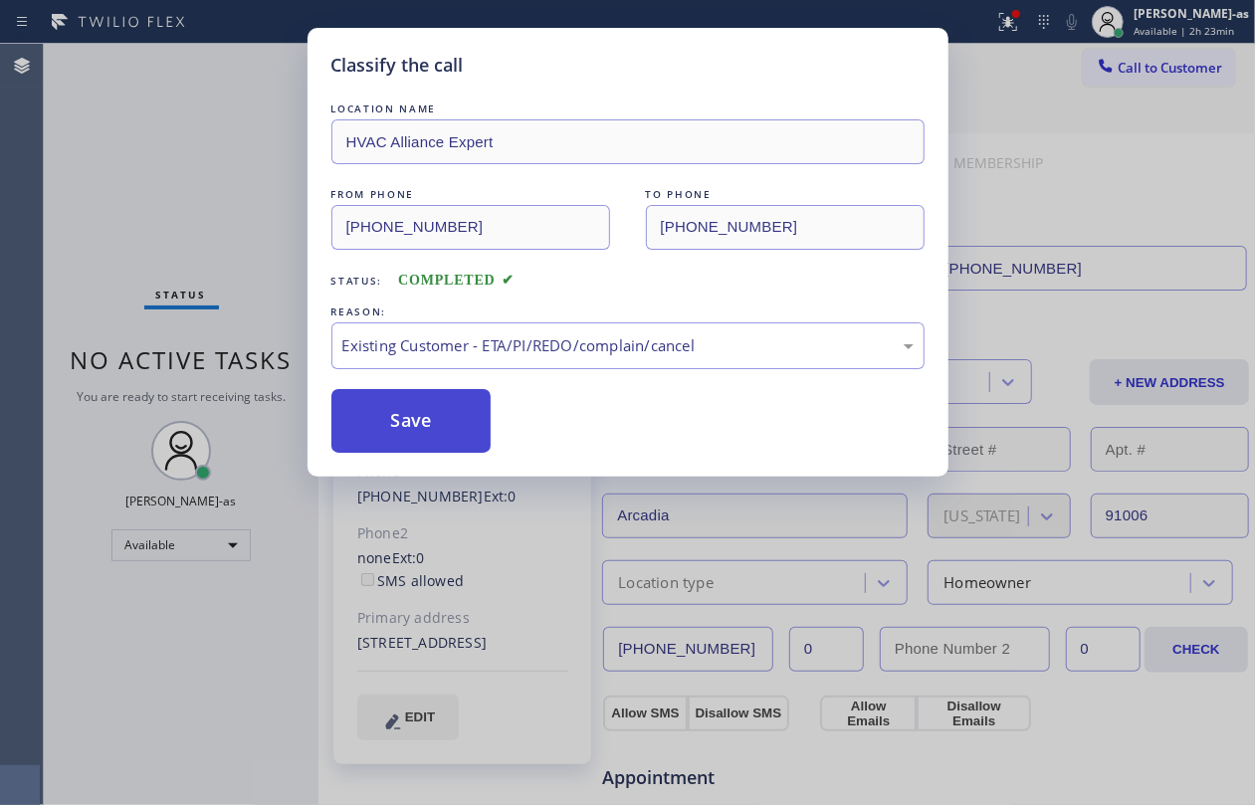
click at [411, 418] on button "Save" at bounding box center [411, 421] width 160 height 64
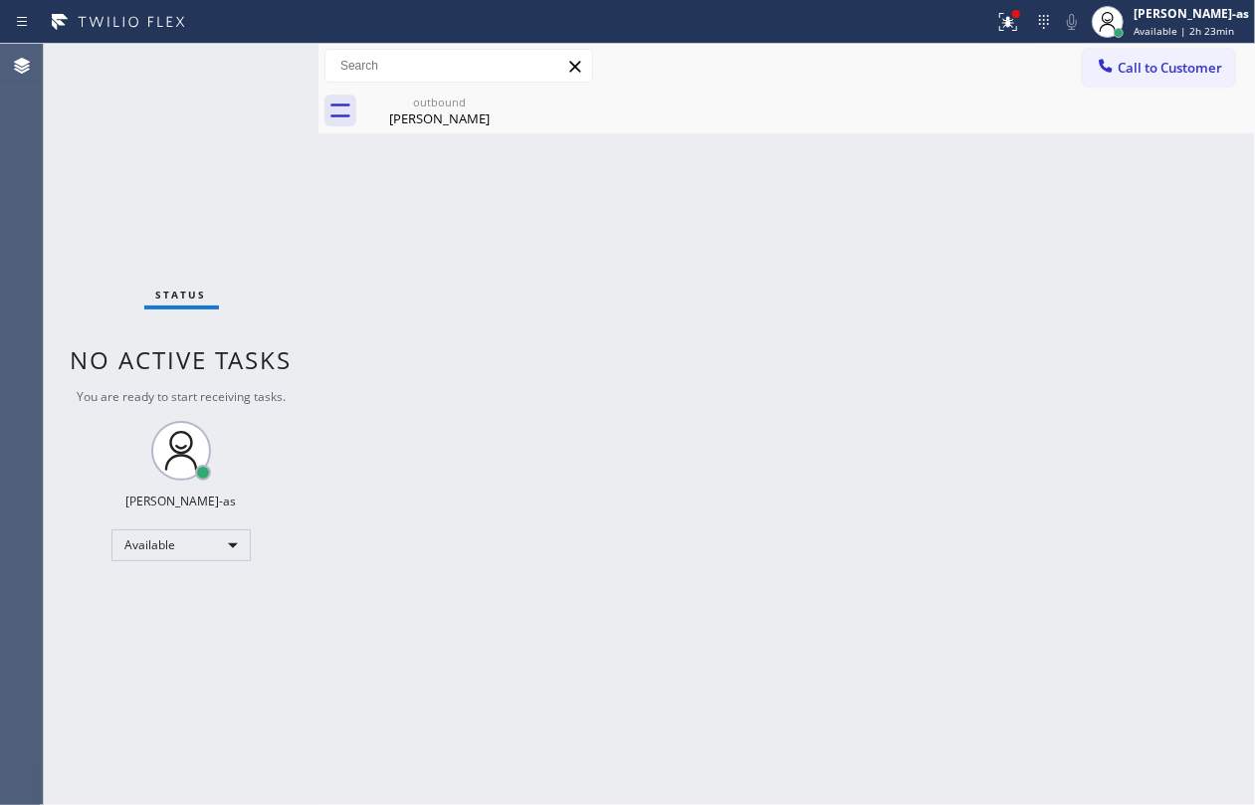
drag, startPoint x: 1108, startPoint y: 69, endPoint x: 1095, endPoint y: 70, distance: 13.0
click at [1107, 70] on icon at bounding box center [1106, 65] width 13 height 13
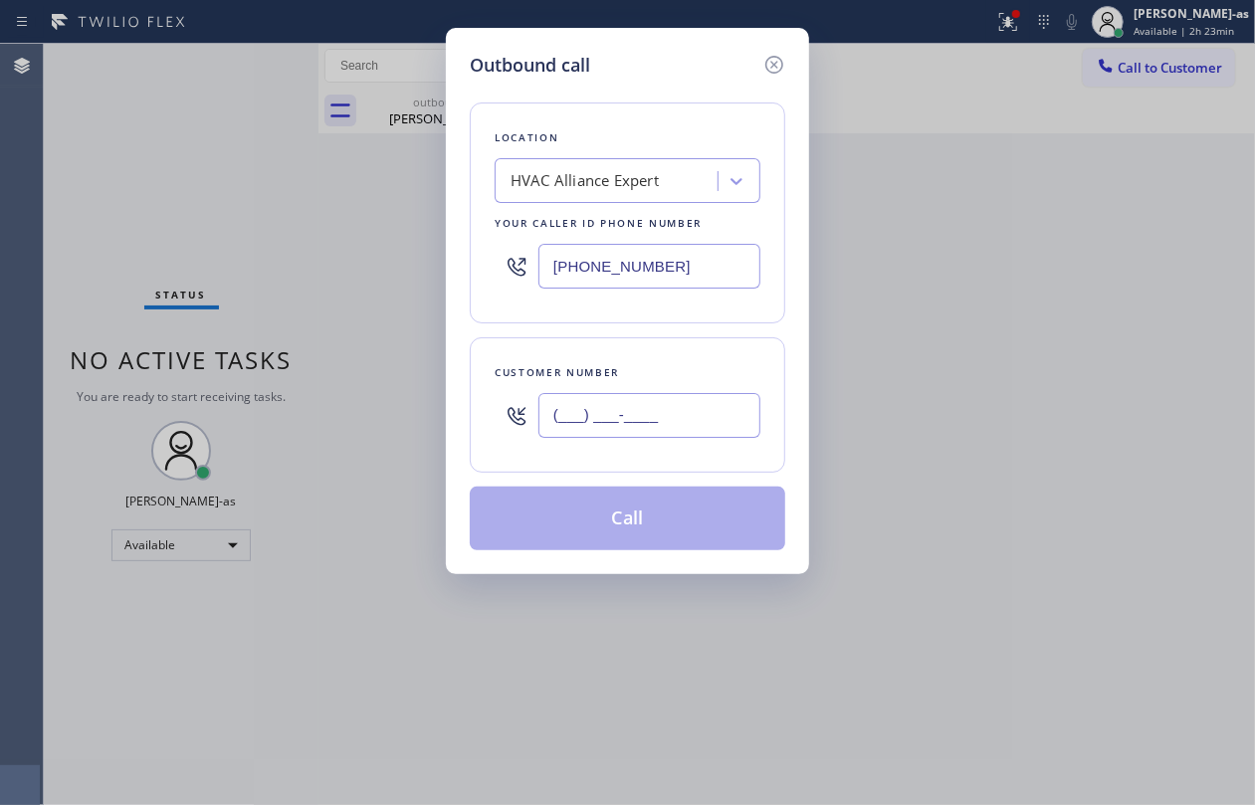
click at [707, 438] on input "(___) ___-____" at bounding box center [650, 415] width 222 height 45
paste input "626) 826-2282"
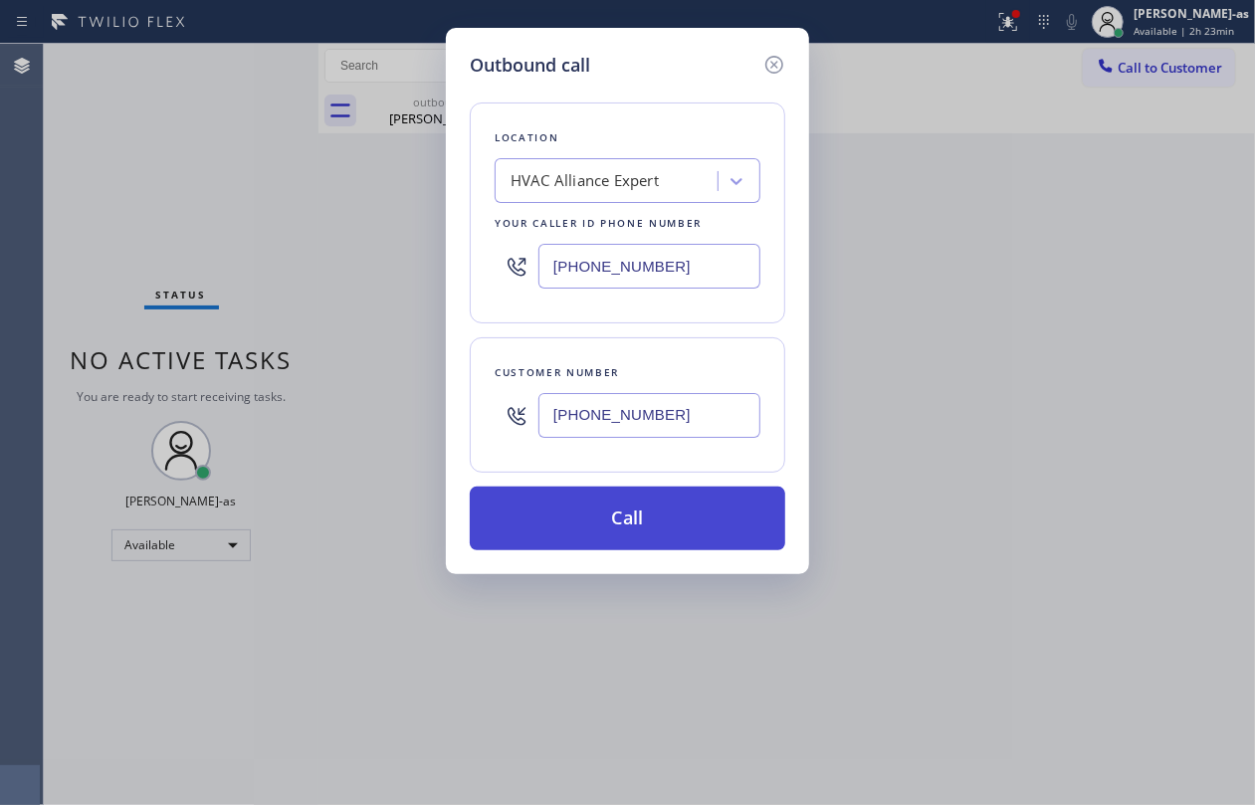
type input "[PHONE_NUMBER]"
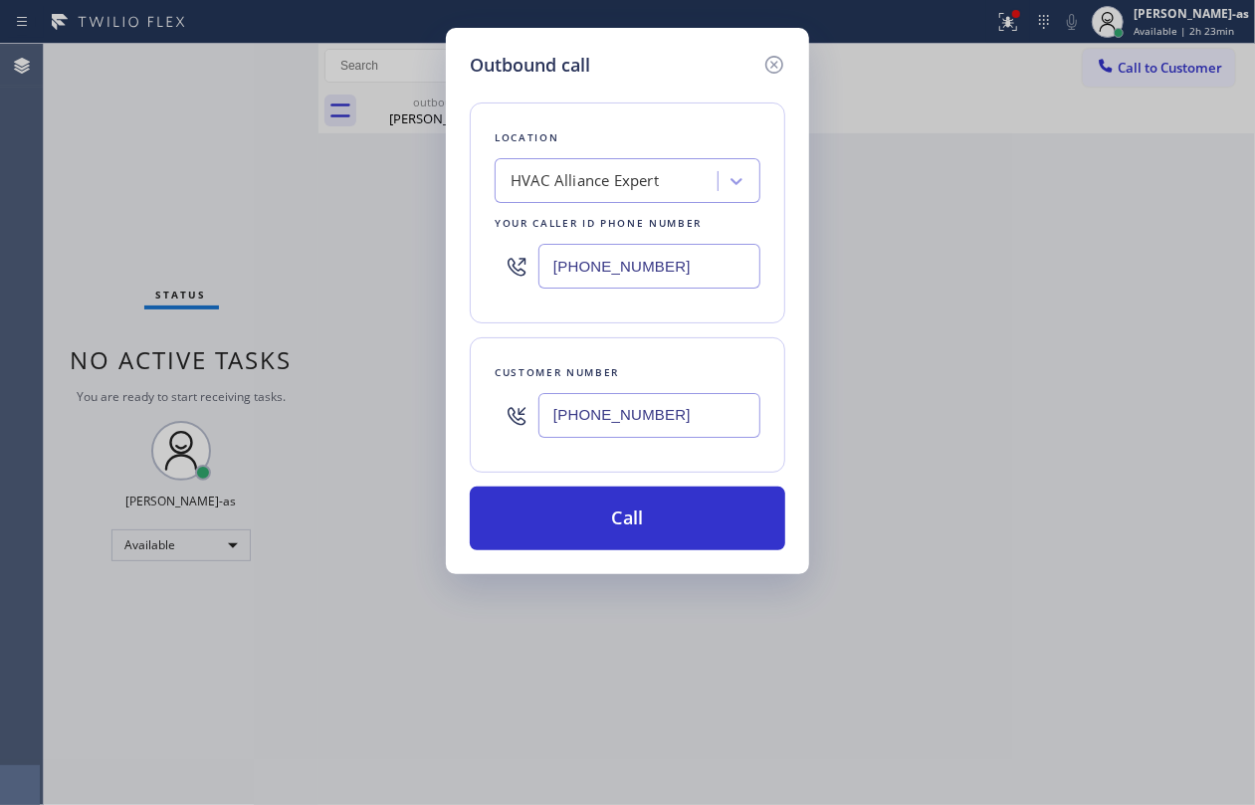
drag, startPoint x: 683, startPoint y: 520, endPoint x: 980, endPoint y: 26, distance: 576.0
click at [702, 508] on button "Call" at bounding box center [628, 519] width 316 height 64
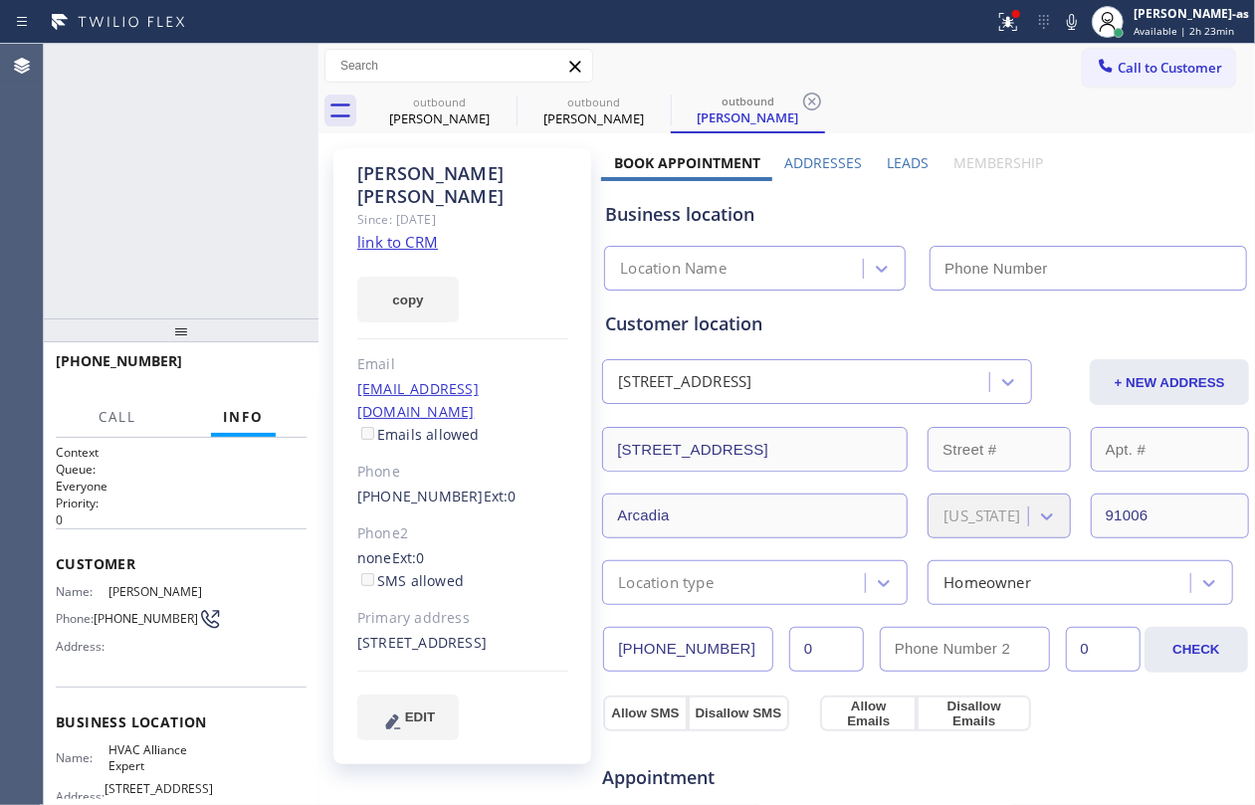
type input "[PHONE_NUMBER]"
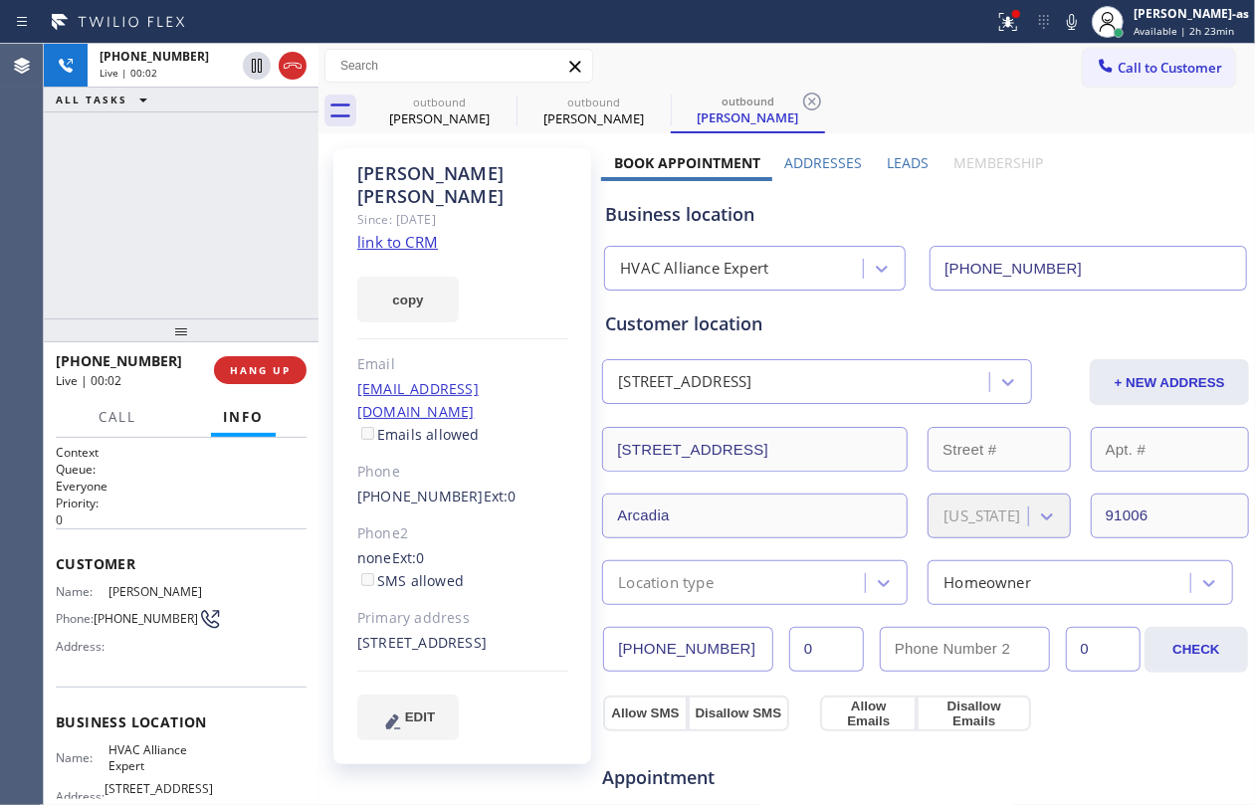
drag, startPoint x: 200, startPoint y: 197, endPoint x: 287, endPoint y: 196, distance: 86.6
click at [219, 255] on div "[PHONE_NUMBER] Live | 00:02 ALL TASKS ALL TASKS ACTIVE TASKS TASKS IN WRAP UP" at bounding box center [181, 181] width 275 height 275
click at [299, 68] on icon at bounding box center [293, 66] width 24 height 24
drag, startPoint x: 431, startPoint y: 97, endPoint x: 522, endPoint y: 106, distance: 91.0
click at [442, 97] on div "outbound" at bounding box center [439, 102] width 150 height 15
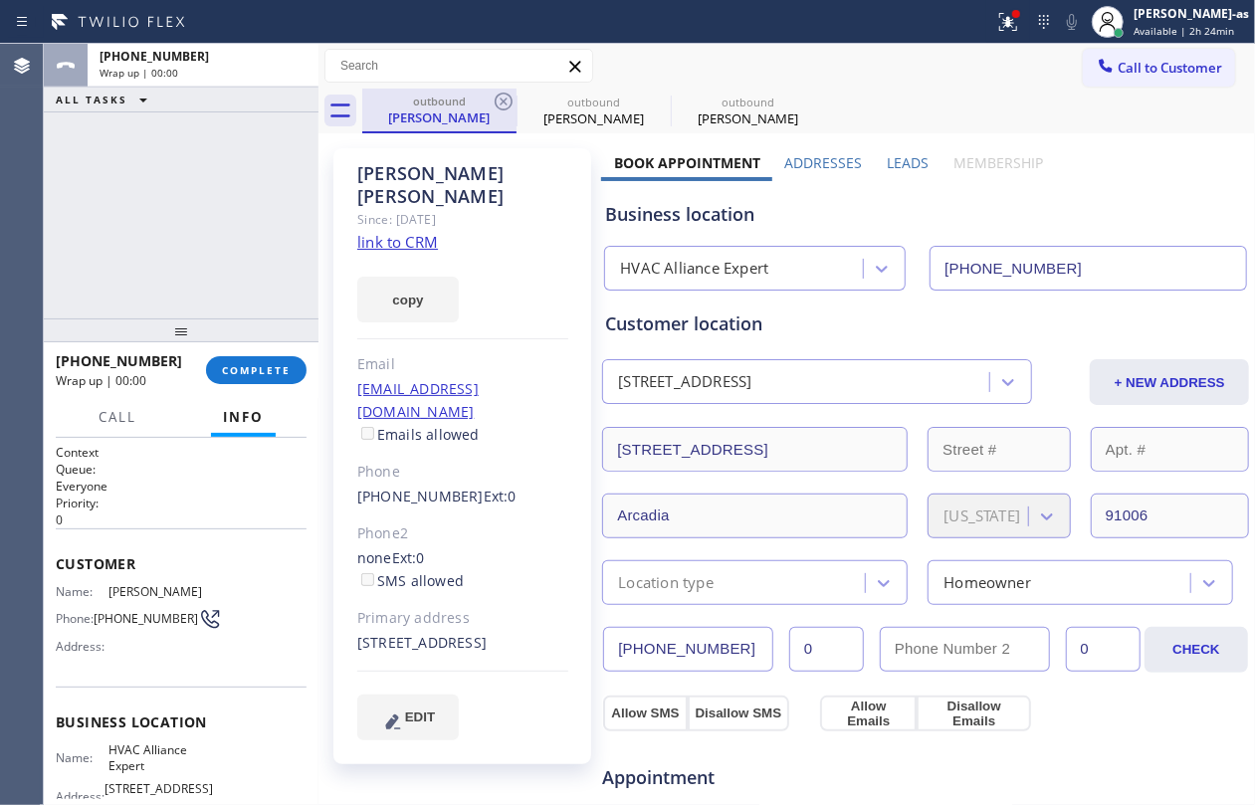
click at [482, 93] on div "outbound [PERSON_NAME]" at bounding box center [439, 110] width 150 height 43
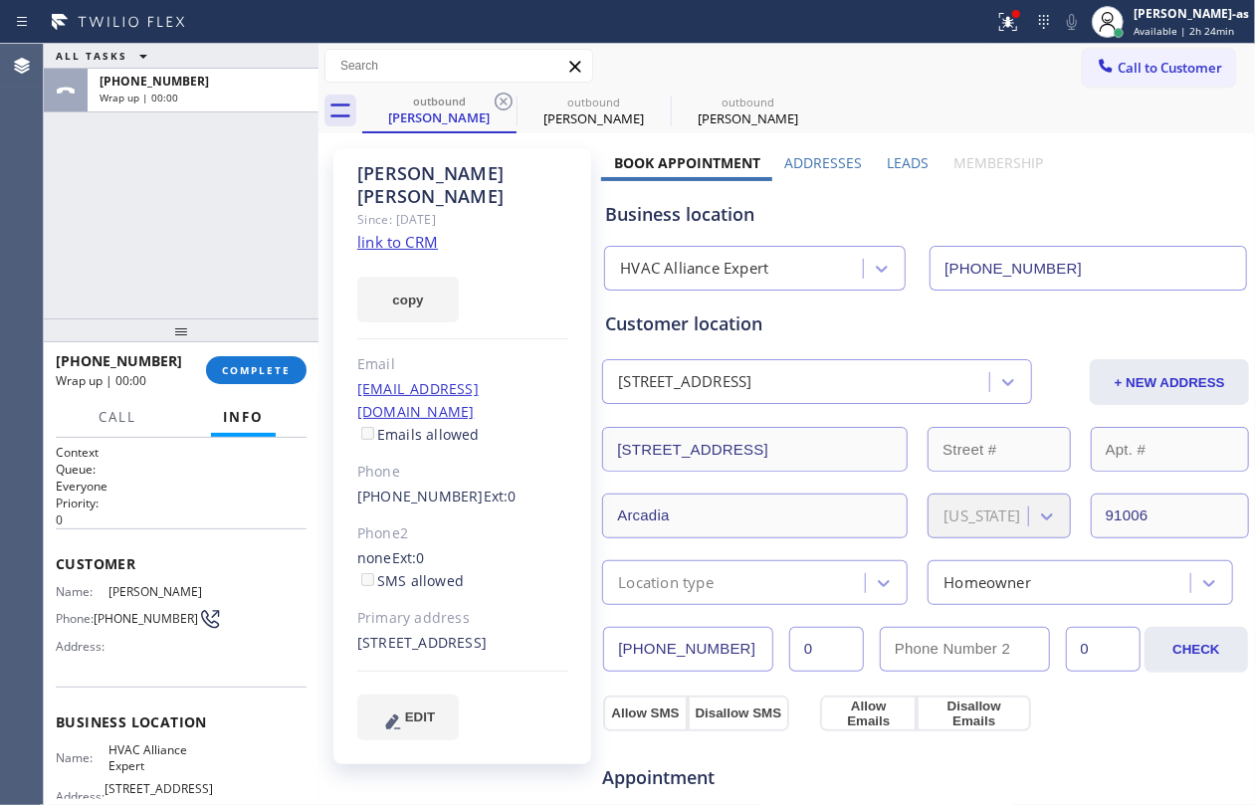
drag, startPoint x: 503, startPoint y: 97, endPoint x: 237, endPoint y: 285, distance: 325.6
click at [503, 97] on icon at bounding box center [504, 102] width 24 height 24
click at [0, 0] on icon at bounding box center [0, 0] width 0 height 0
click at [503, 97] on div "outbound [PERSON_NAME] outbound [PERSON_NAME] outbound [PERSON_NAME]" at bounding box center [808, 111] width 893 height 45
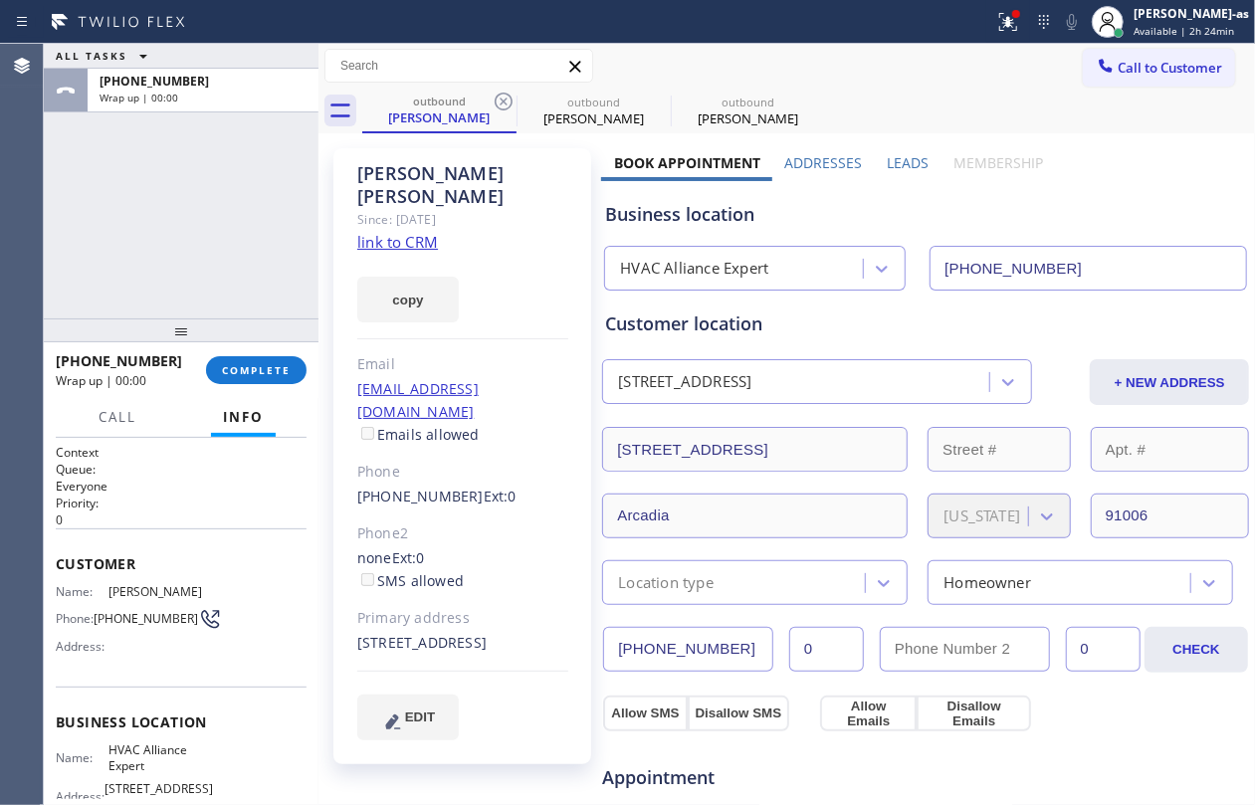
click at [503, 97] on div "outbound [PERSON_NAME] outbound [PERSON_NAME] outbound [PERSON_NAME]" at bounding box center [808, 111] width 893 height 45
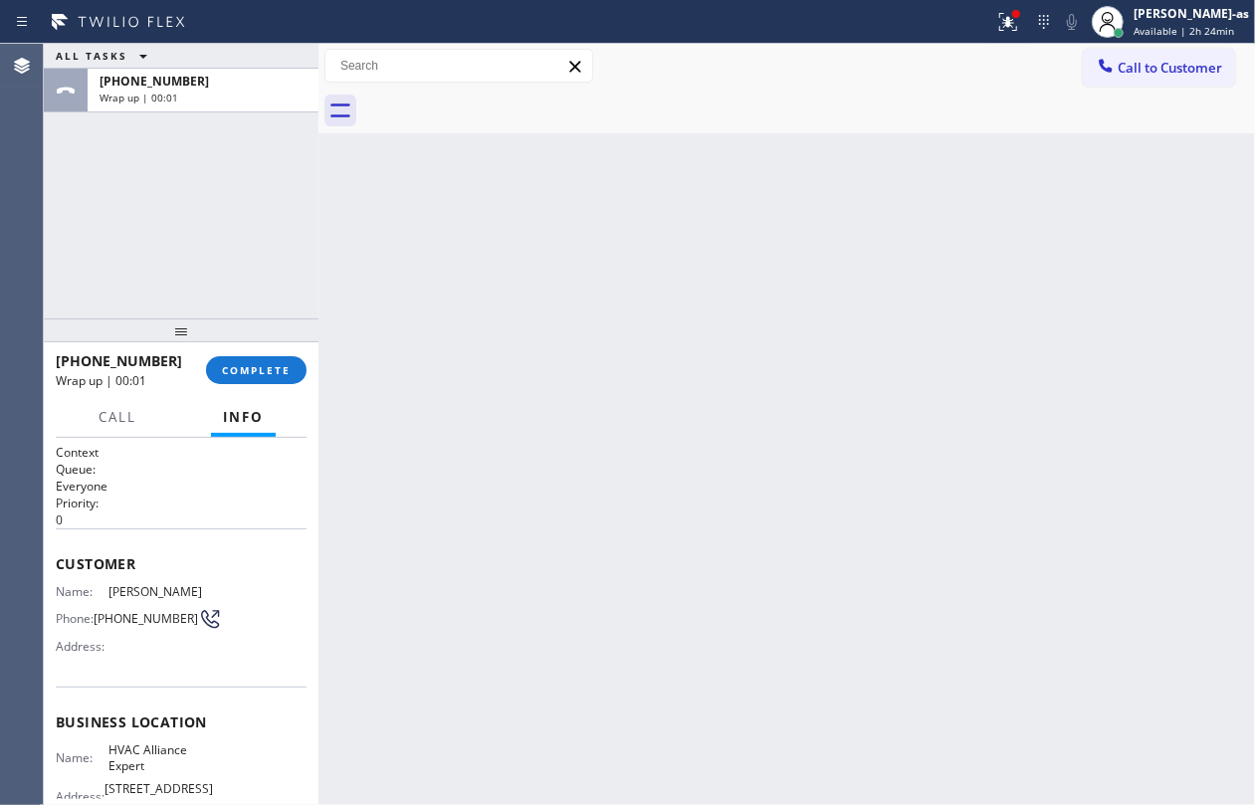
drag, startPoint x: 179, startPoint y: 267, endPoint x: 264, endPoint y: 336, distance: 109.6
click at [215, 295] on div "ALL TASKS ALL TASKS ACTIVE TASKS TASKS IN WRAP UP [PHONE_NUMBER] Wrap up | 00:01" at bounding box center [181, 181] width 275 height 275
click at [256, 367] on span "COMPLETE" at bounding box center [256, 370] width 69 height 14
click at [220, 287] on div "ALL TASKS ALL TASKS ACTIVE TASKS TASKS IN WRAP UP [PHONE_NUMBER] Wrap up | 00:02" at bounding box center [181, 181] width 275 height 275
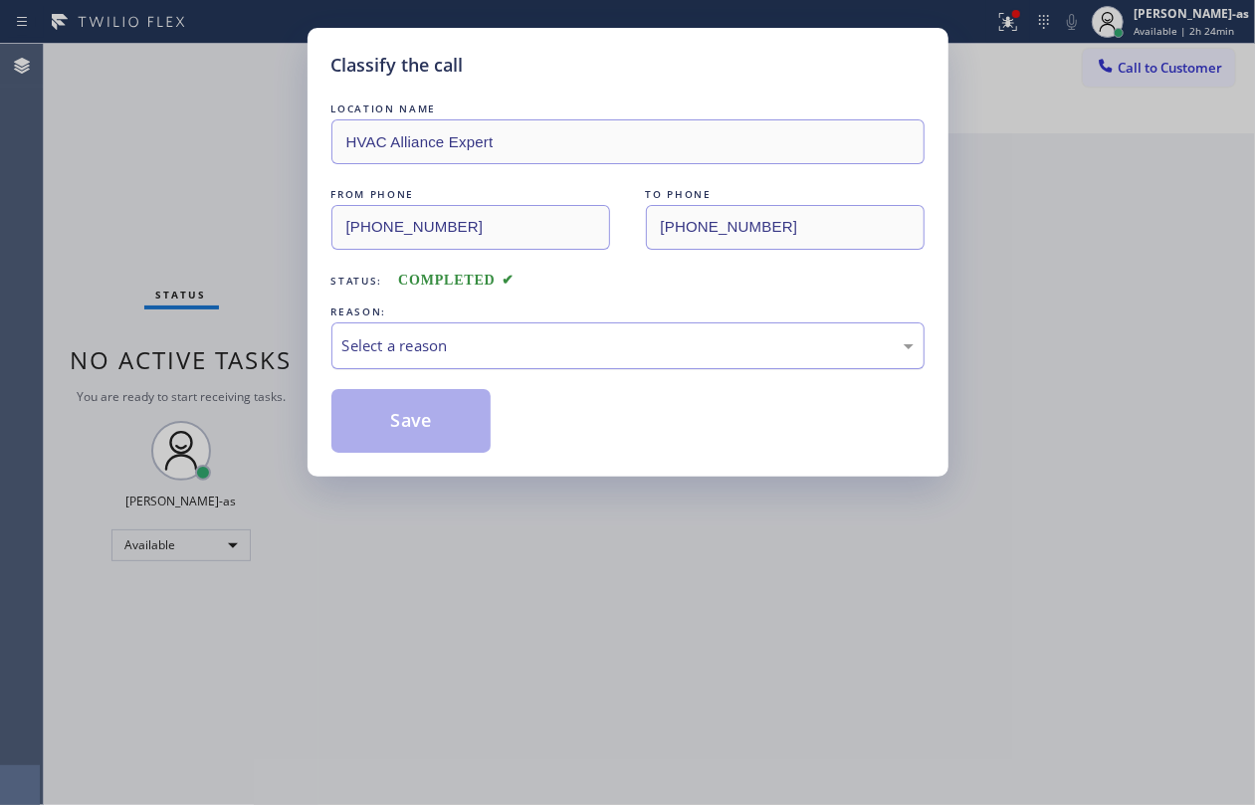
click at [464, 344] on div "Select a reason" at bounding box center [627, 345] width 571 height 23
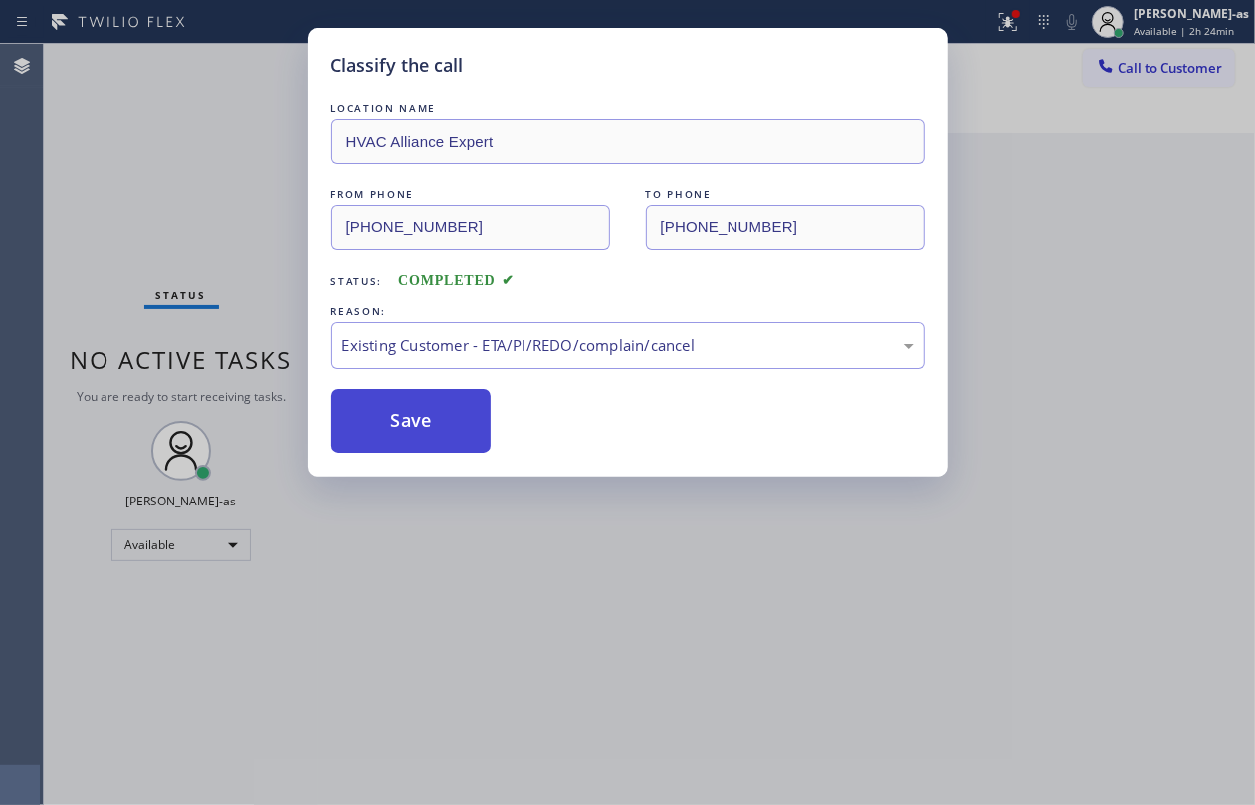
click at [427, 424] on button "Save" at bounding box center [411, 421] width 160 height 64
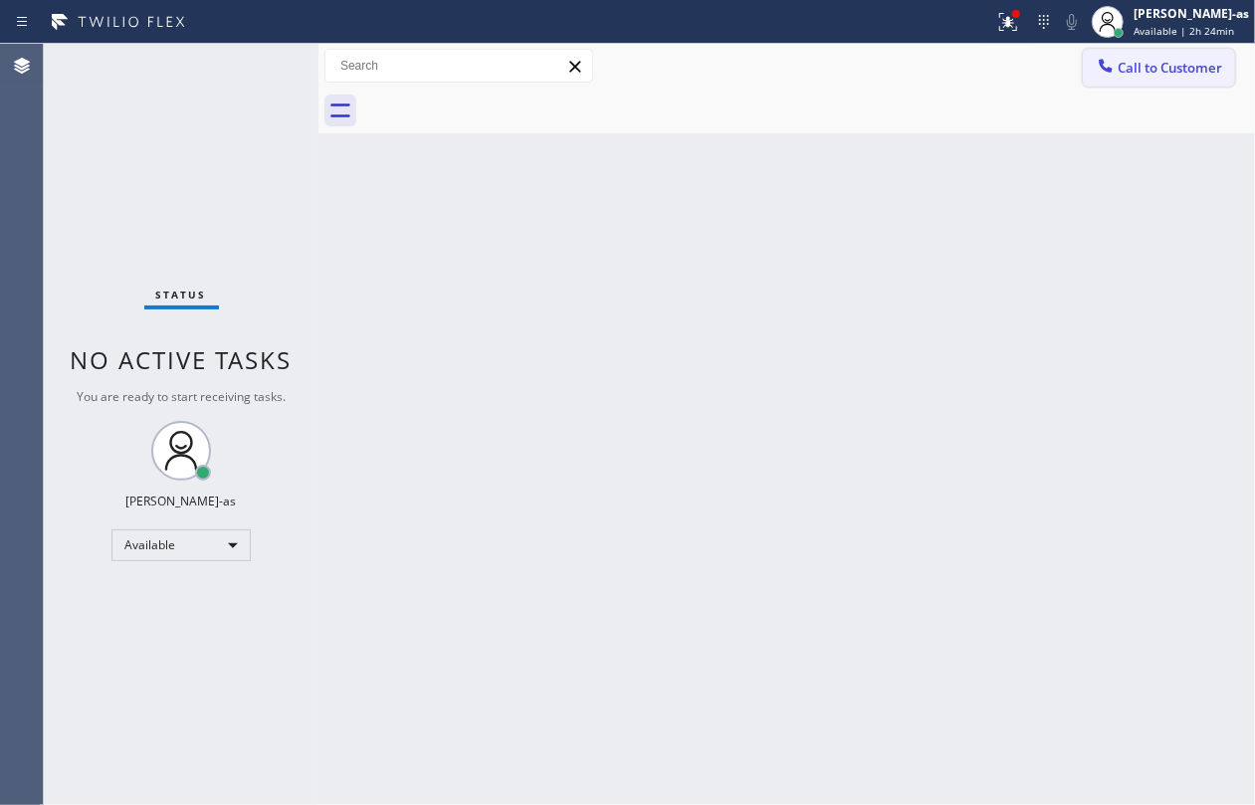
click at [1121, 65] on span "Call to Customer" at bounding box center [1170, 68] width 105 height 18
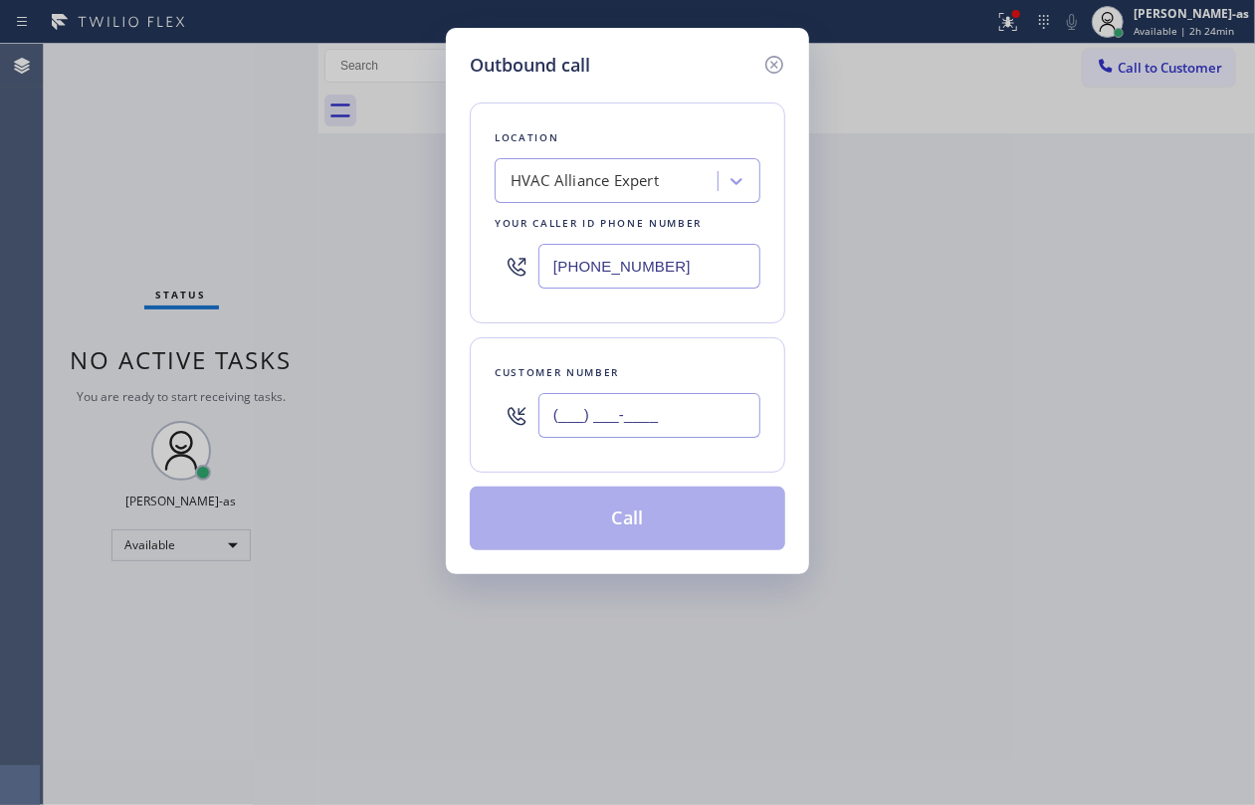
click at [630, 403] on input "(___) ___-____" at bounding box center [650, 415] width 222 height 45
paste input "562) 201-8766"
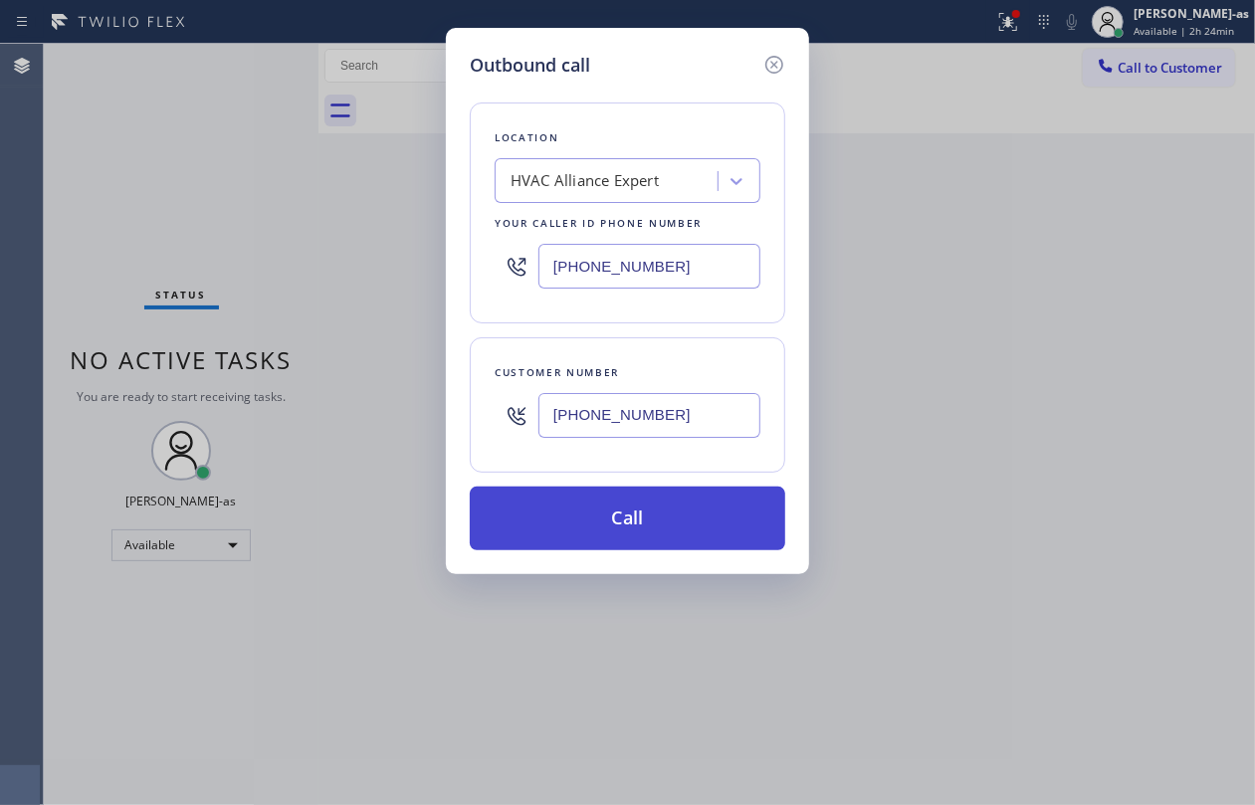
type input "[PHONE_NUMBER]"
click at [615, 528] on button "Call" at bounding box center [628, 519] width 316 height 64
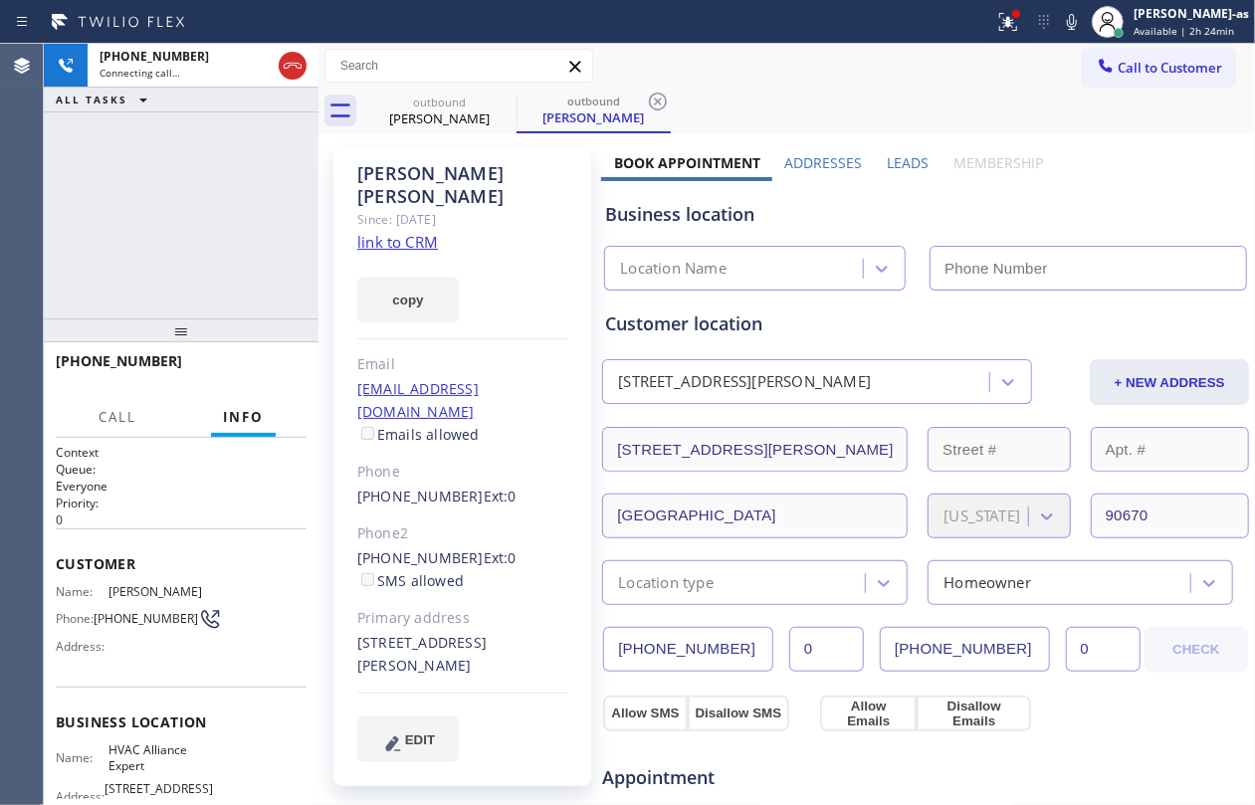
click at [400, 232] on link "link to CRM" at bounding box center [397, 242] width 81 height 20
type input "[PHONE_NUMBER]"
drag, startPoint x: 131, startPoint y: 92, endPoint x: 172, endPoint y: 101, distance: 41.8
click at [151, 97] on icon at bounding box center [143, 100] width 24 height 24
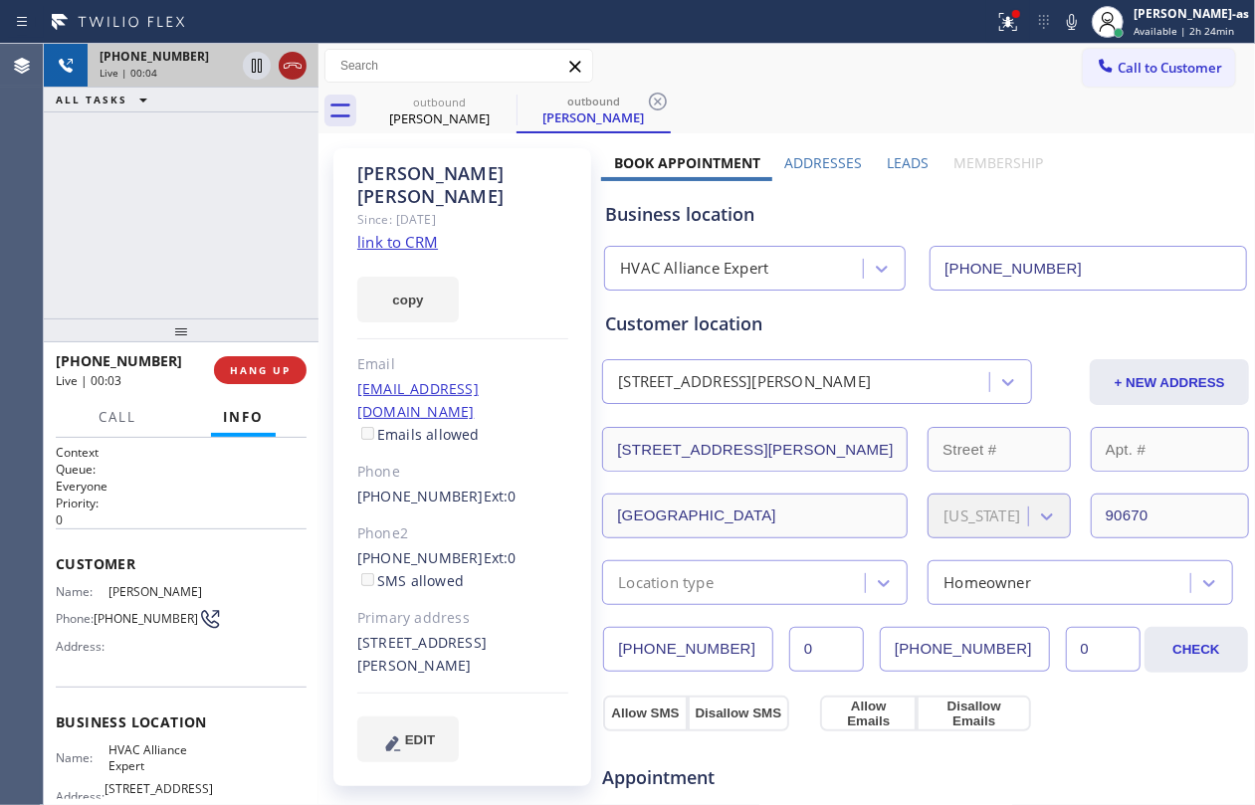
click at [292, 63] on icon at bounding box center [293, 66] width 18 height 6
drag, startPoint x: 220, startPoint y: 305, endPoint x: 229, endPoint y: 402, distance: 98.0
click at [225, 331] on div "[PHONE_NUMBER] Live | 00:04 ALL TASKS ALL TASKS ACTIVE TASKS TASKS IN WRAP UP […" at bounding box center [181, 425] width 275 height 762
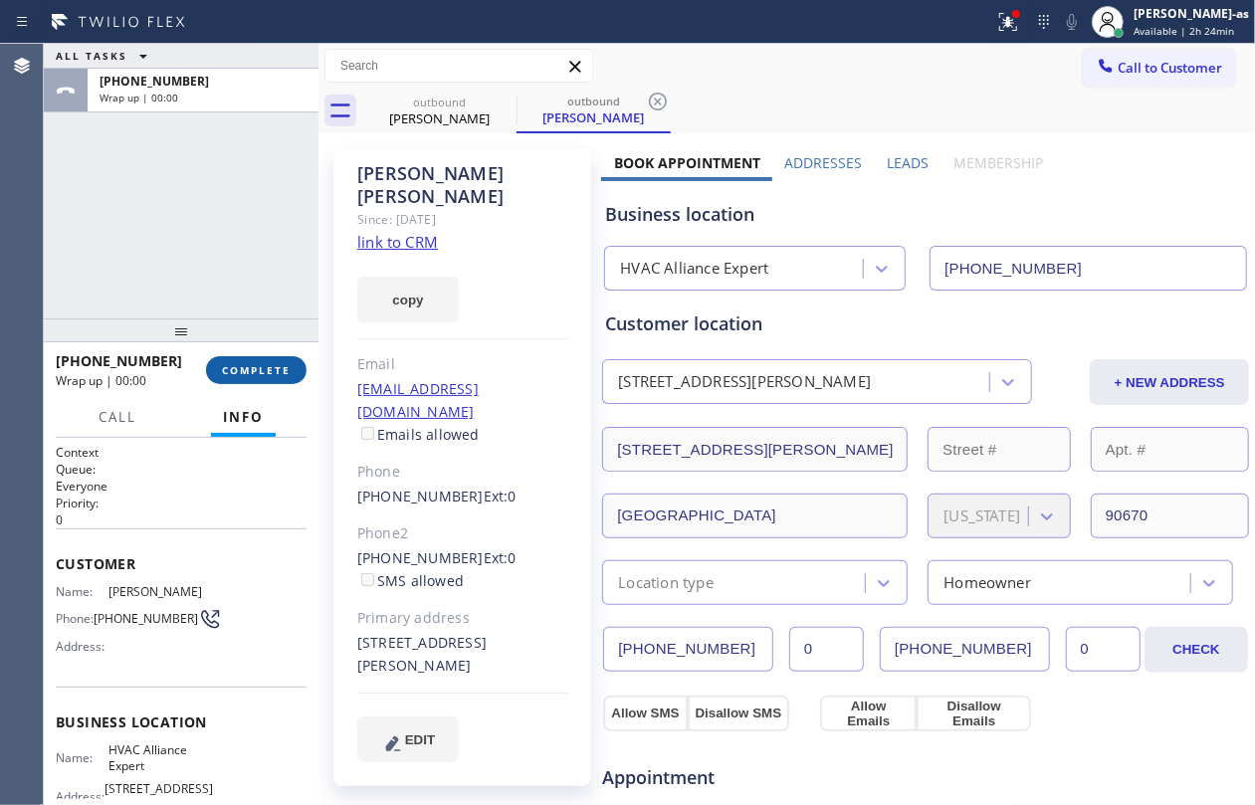
click at [248, 374] on span "COMPLETE" at bounding box center [256, 370] width 69 height 14
click at [236, 261] on div "ALL TASKS ALL TASKS ACTIVE TASKS TASKS IN WRAP UP [PHONE_NUMBER] Wrap up | 00:00" at bounding box center [181, 181] width 275 height 275
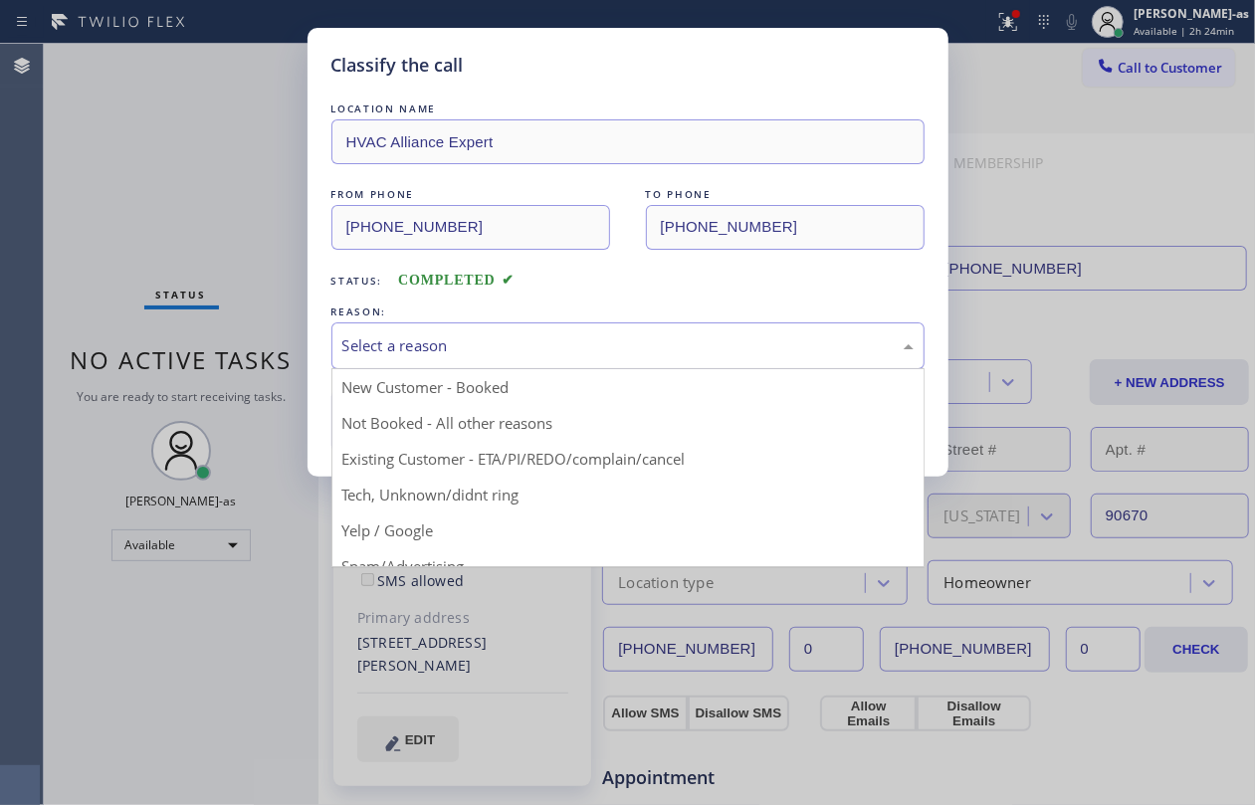
click at [520, 352] on div "Select a reason" at bounding box center [627, 345] width 571 height 23
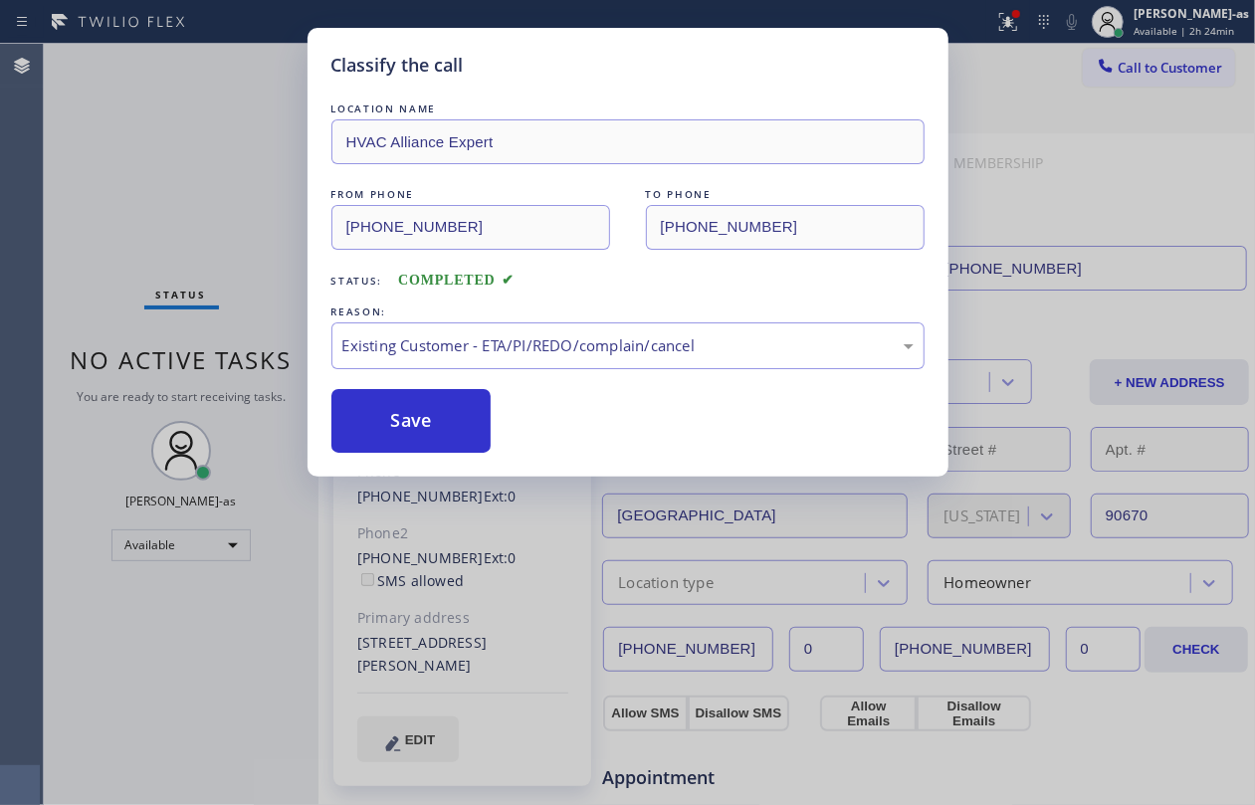
drag, startPoint x: 358, startPoint y: 416, endPoint x: 1001, endPoint y: 243, distance: 666.0
click at [360, 416] on button "Save" at bounding box center [411, 421] width 160 height 64
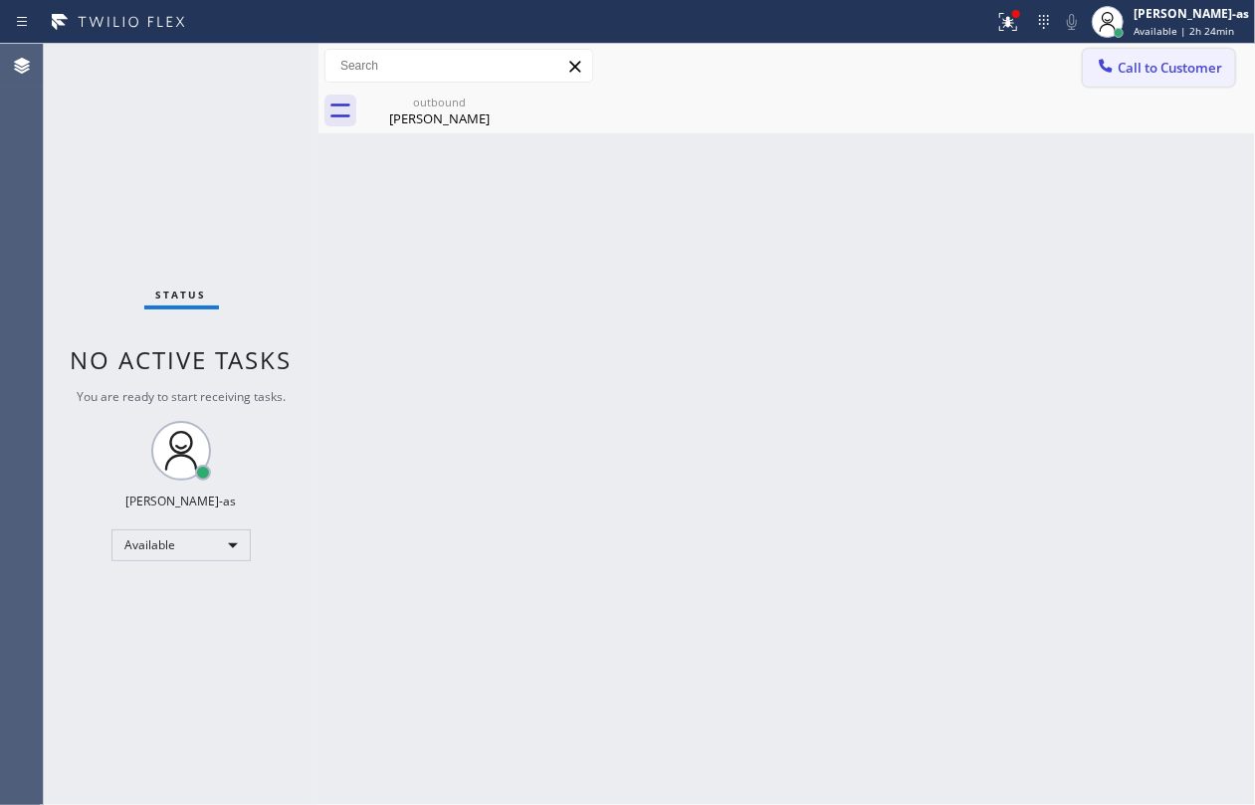
drag, startPoint x: 1137, startPoint y: 66, endPoint x: 1016, endPoint y: 101, distance: 125.4
click at [1135, 66] on span "Call to Customer" at bounding box center [1170, 68] width 105 height 18
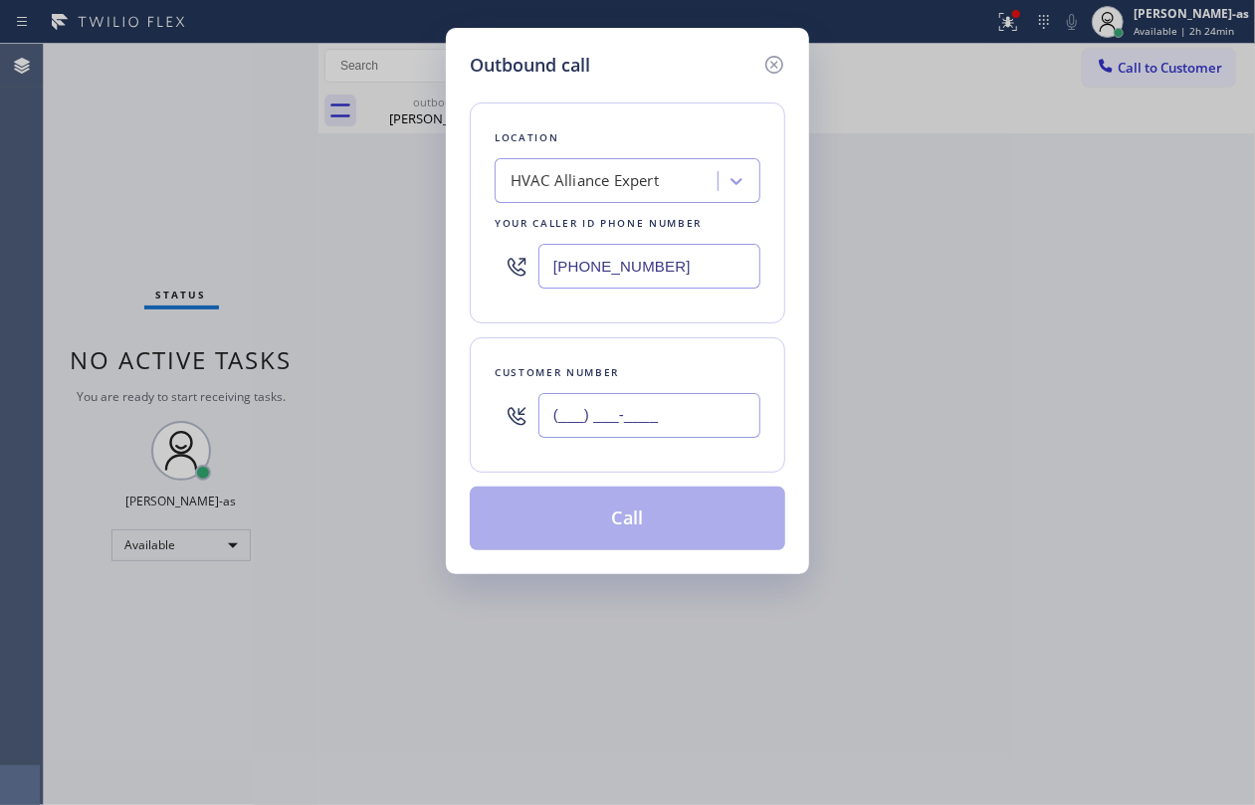
click at [682, 402] on input "(___) ___-____" at bounding box center [650, 415] width 222 height 45
paste input "562) 201-8766"
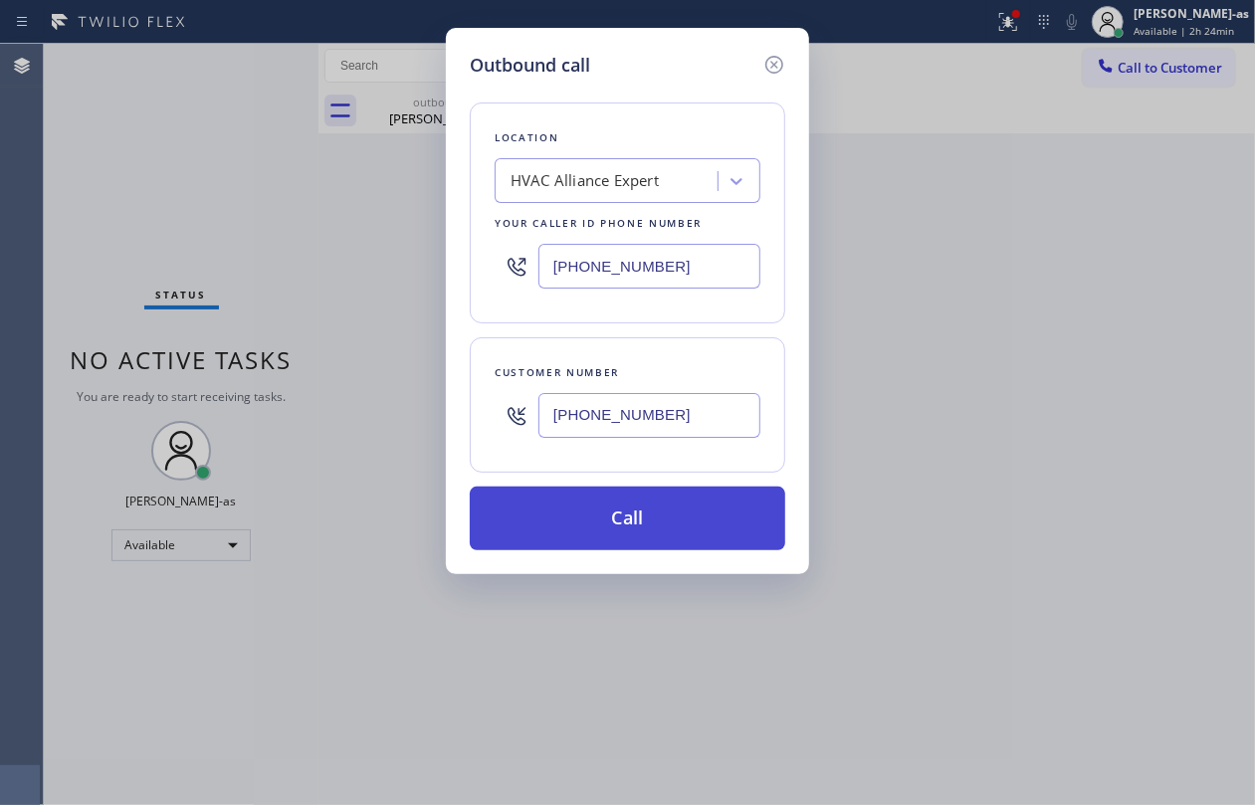
type input "[PHONE_NUMBER]"
click at [586, 526] on button "Call" at bounding box center [628, 519] width 316 height 64
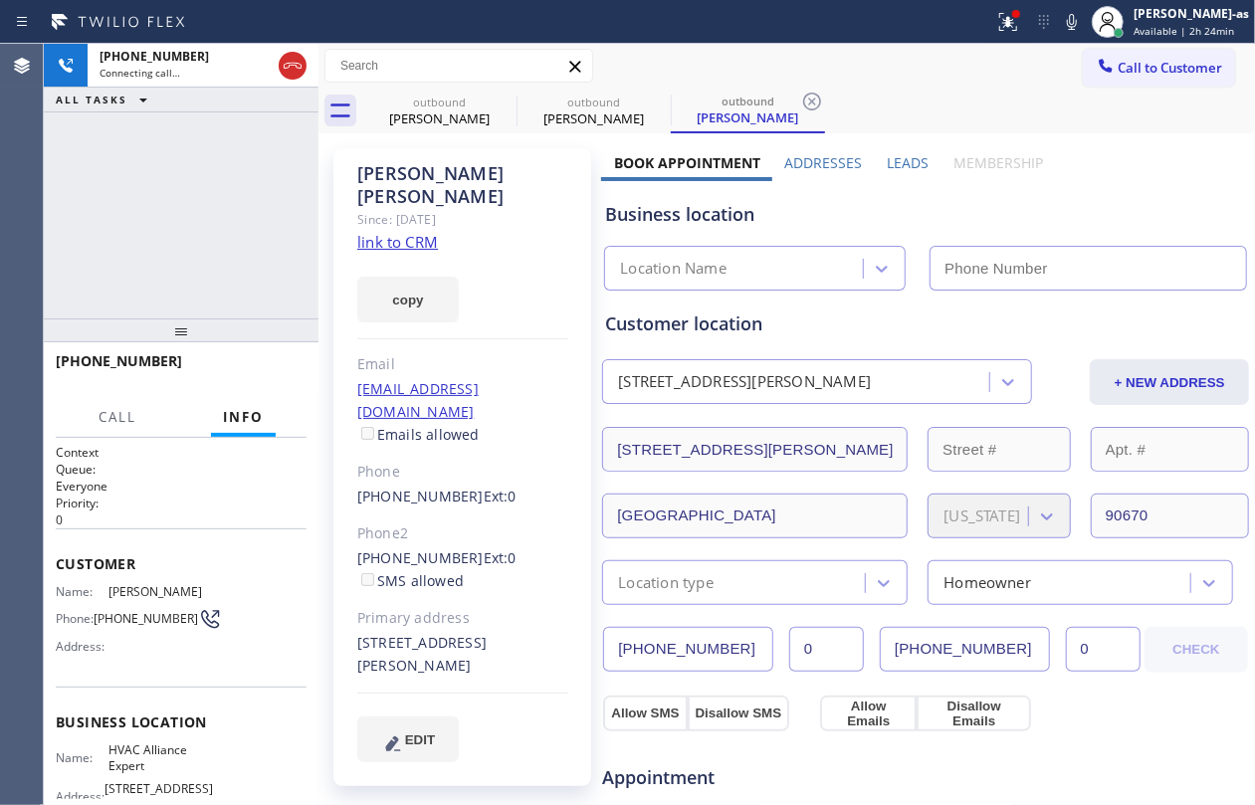
type input "[PHONE_NUMBER]"
click at [257, 379] on button "HANG UP" at bounding box center [260, 370] width 93 height 28
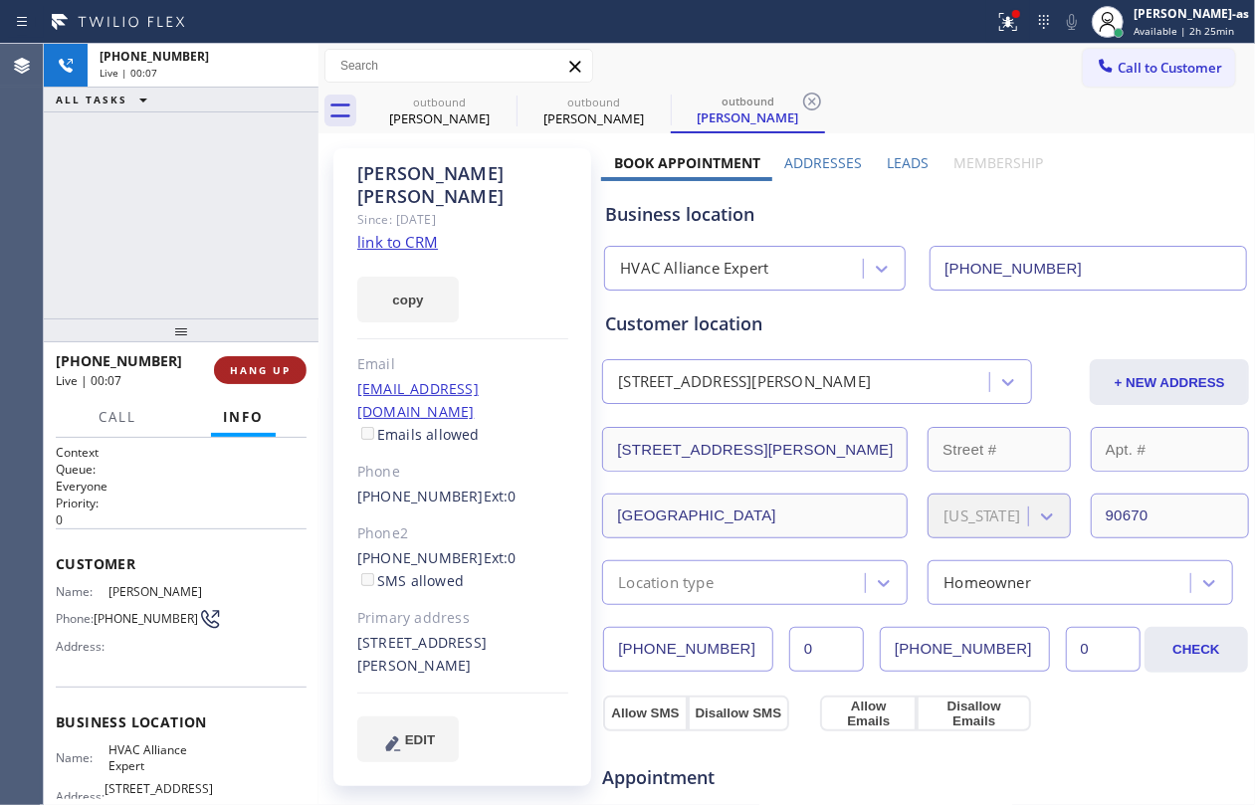
click at [259, 379] on button "HANG UP" at bounding box center [260, 370] width 93 height 28
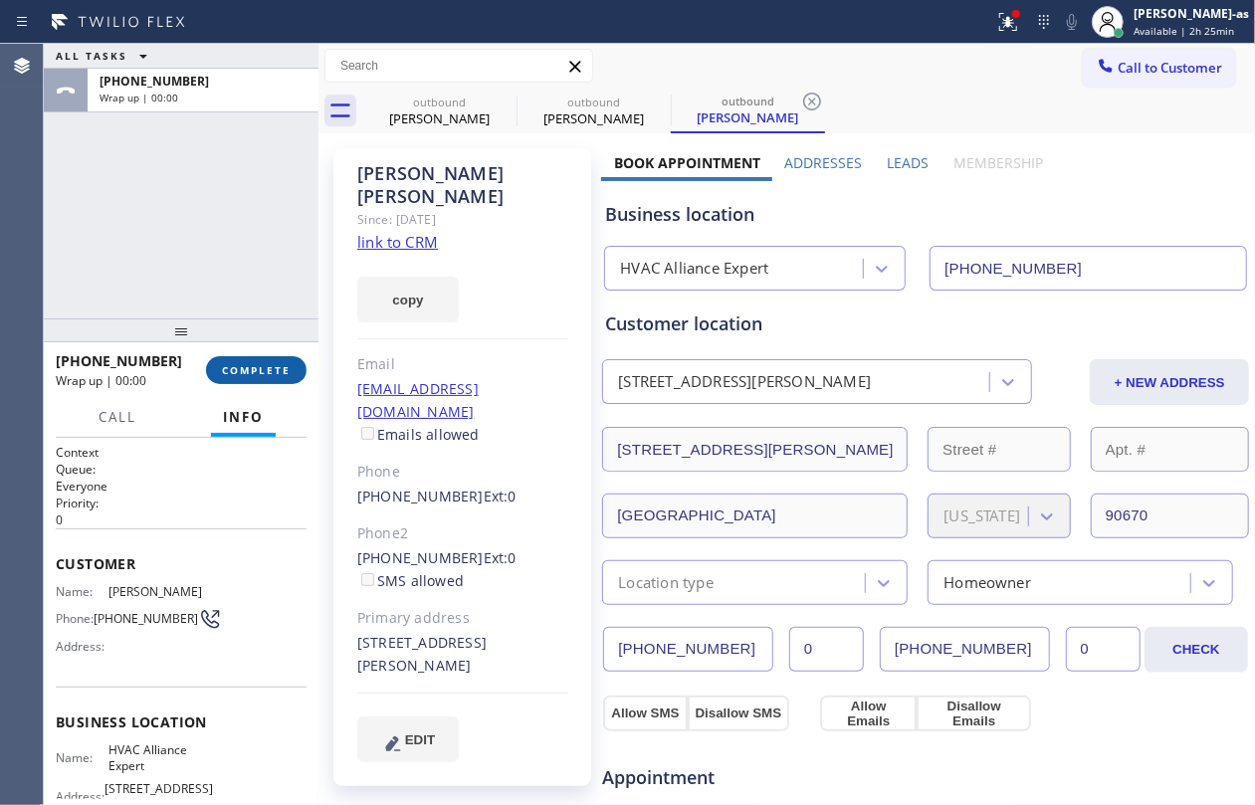
click at [260, 379] on button "COMPLETE" at bounding box center [256, 370] width 101 height 28
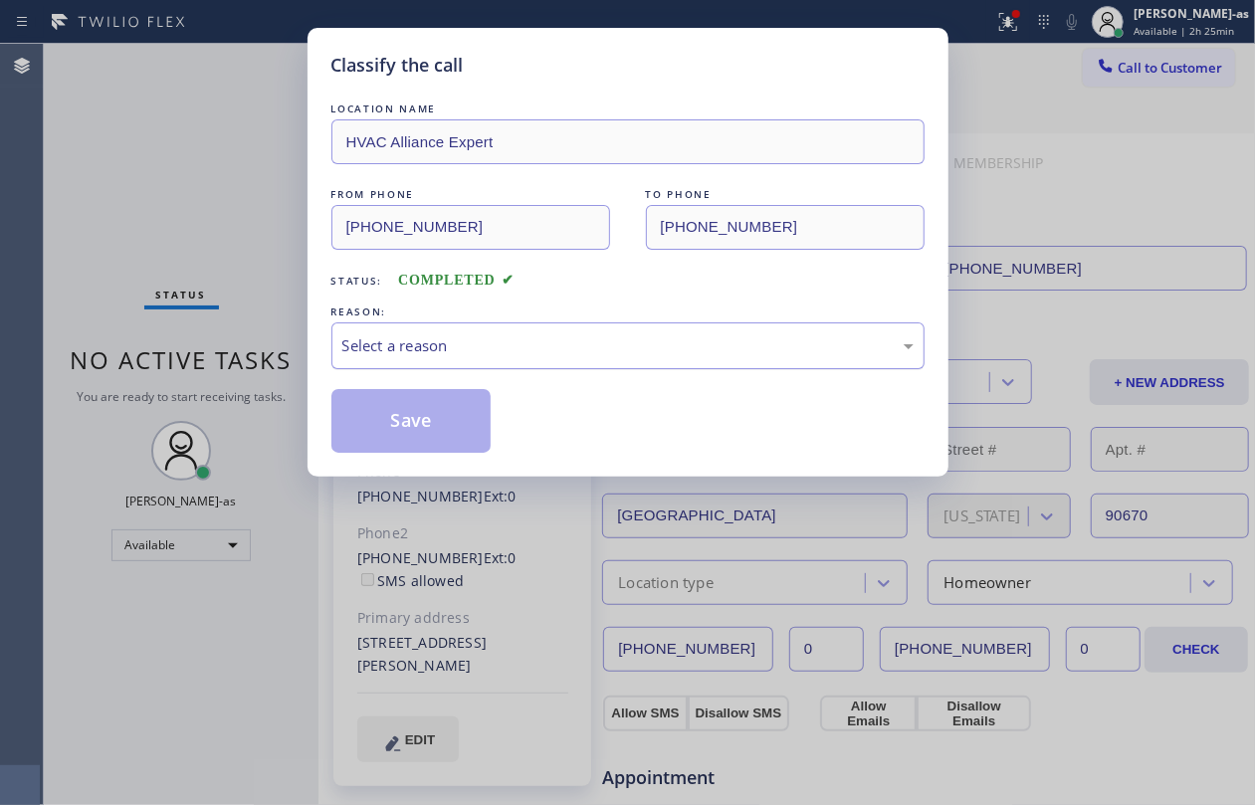
click at [563, 344] on div "Select a reason" at bounding box center [627, 345] width 571 height 23
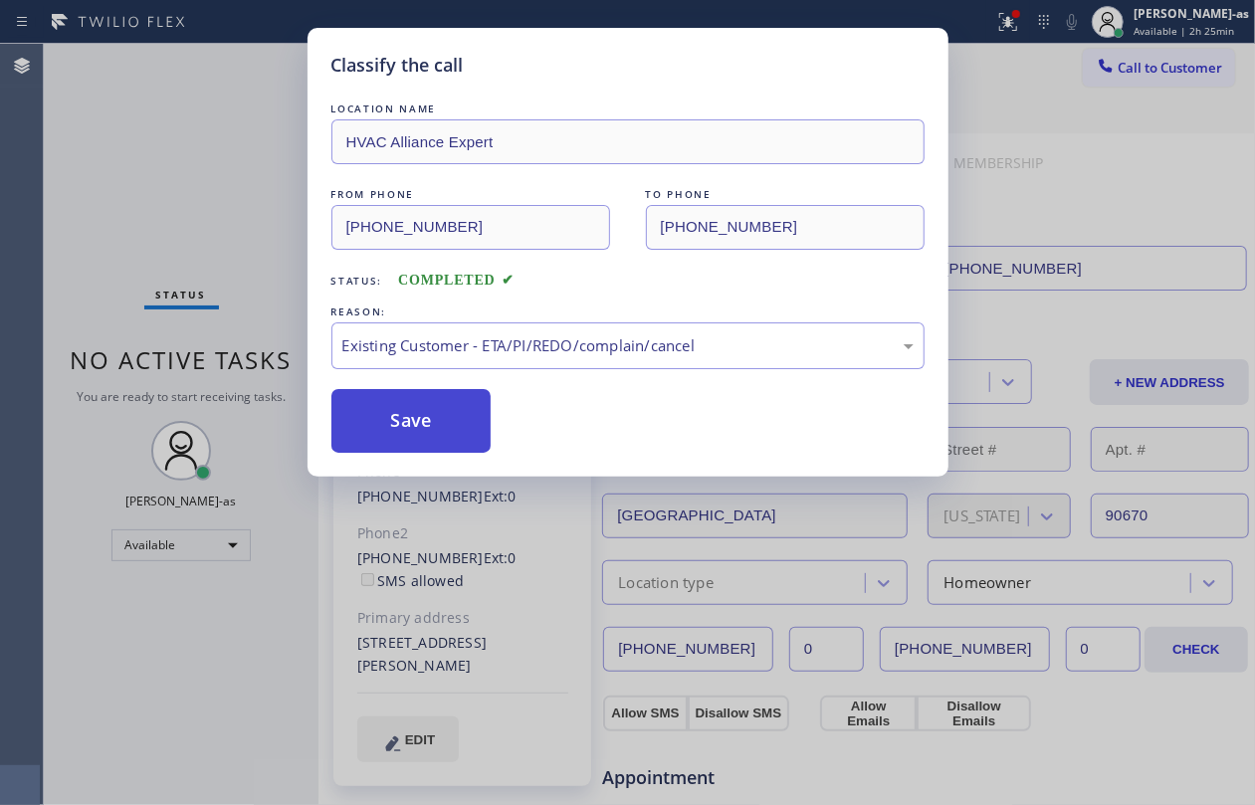
click at [374, 422] on button "Save" at bounding box center [411, 421] width 160 height 64
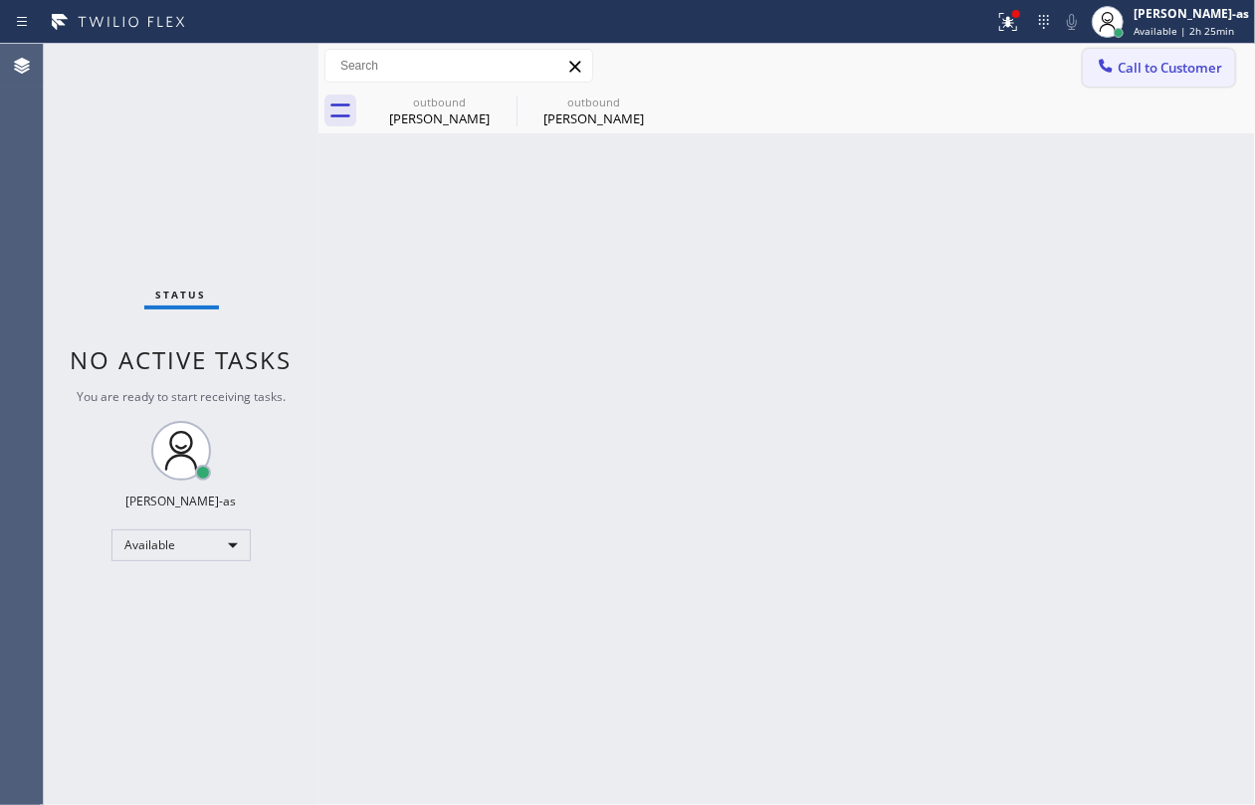
click at [1199, 74] on span "Call to Customer" at bounding box center [1170, 68] width 105 height 18
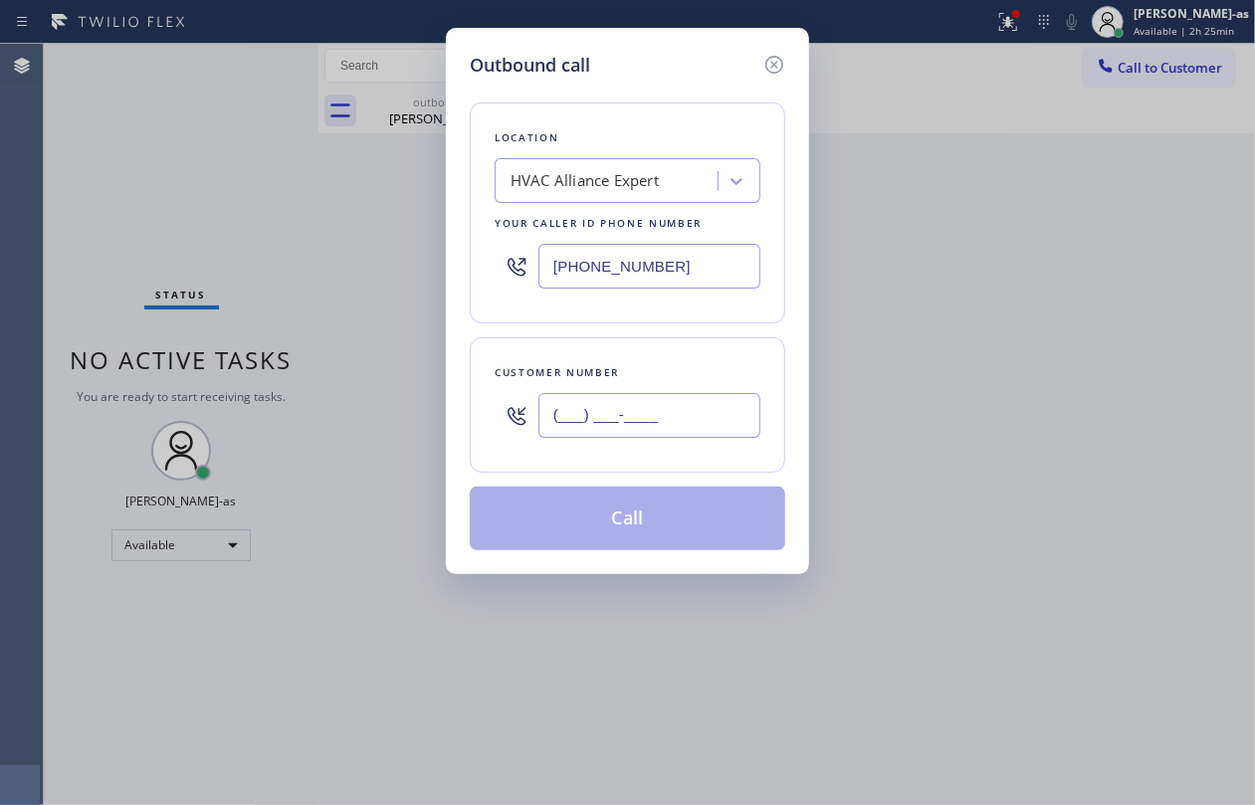
click at [655, 412] on input "(___) ___-____" at bounding box center [650, 415] width 222 height 45
paste input "32"
click at [674, 408] on input "(___) ___-__32" at bounding box center [650, 415] width 222 height 45
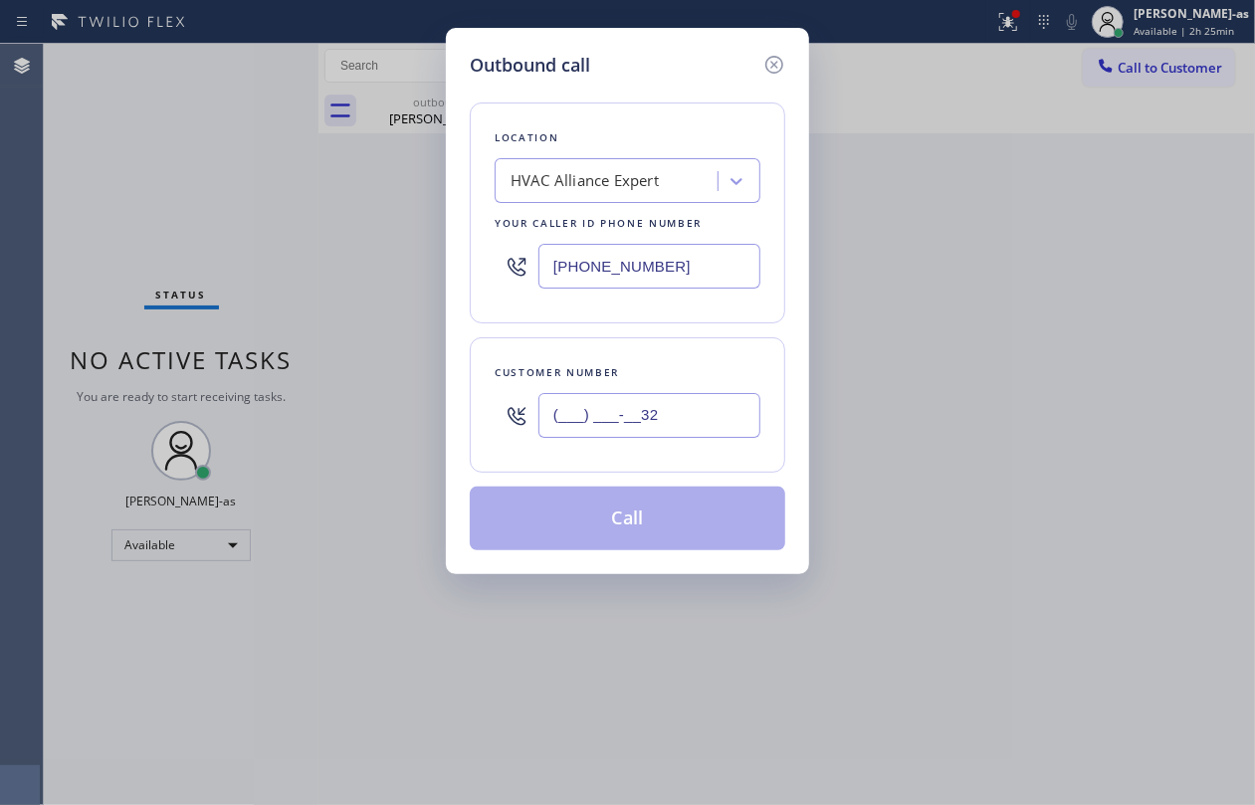
paste input "323) 578-0760"
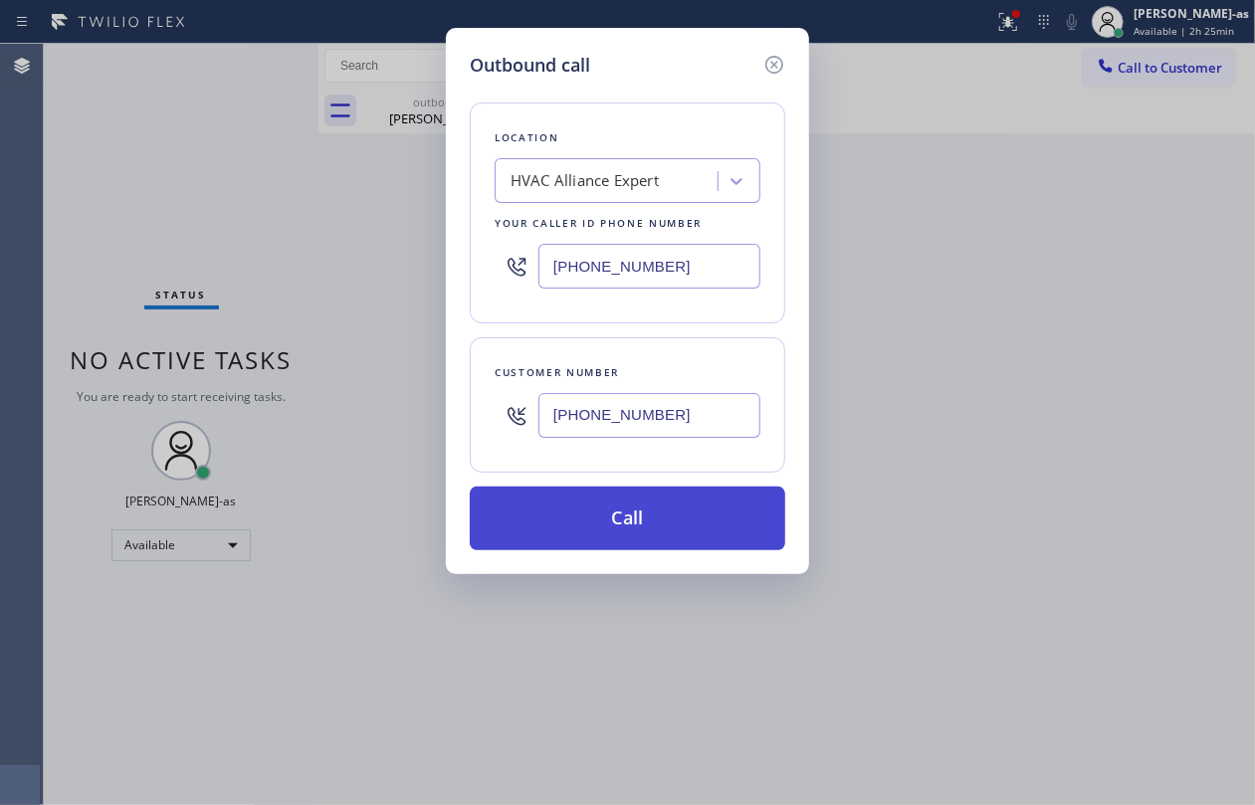
type input "[PHONE_NUMBER]"
click at [645, 516] on button "Call" at bounding box center [628, 519] width 316 height 64
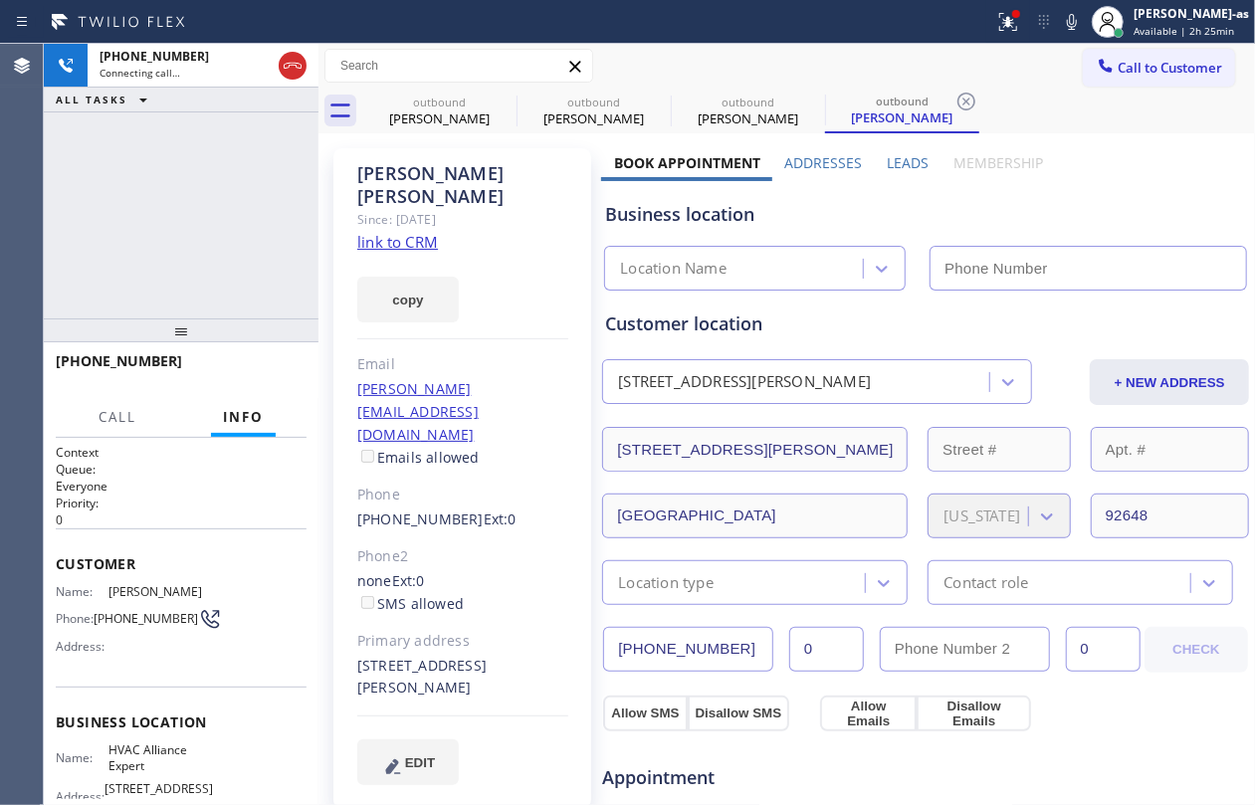
type input "[PHONE_NUMBER]"
click at [386, 232] on link "link to CRM" at bounding box center [397, 242] width 81 height 20
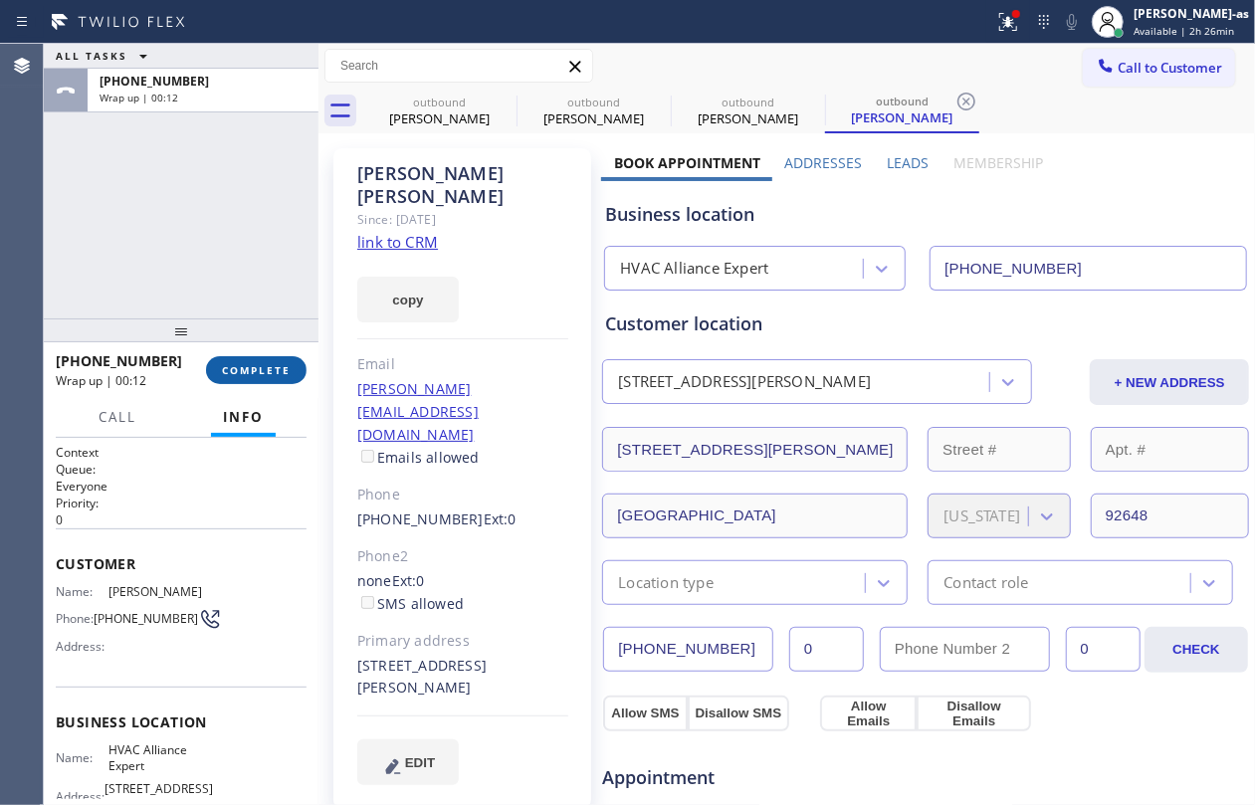
click at [245, 368] on span "COMPLETE" at bounding box center [256, 370] width 69 height 14
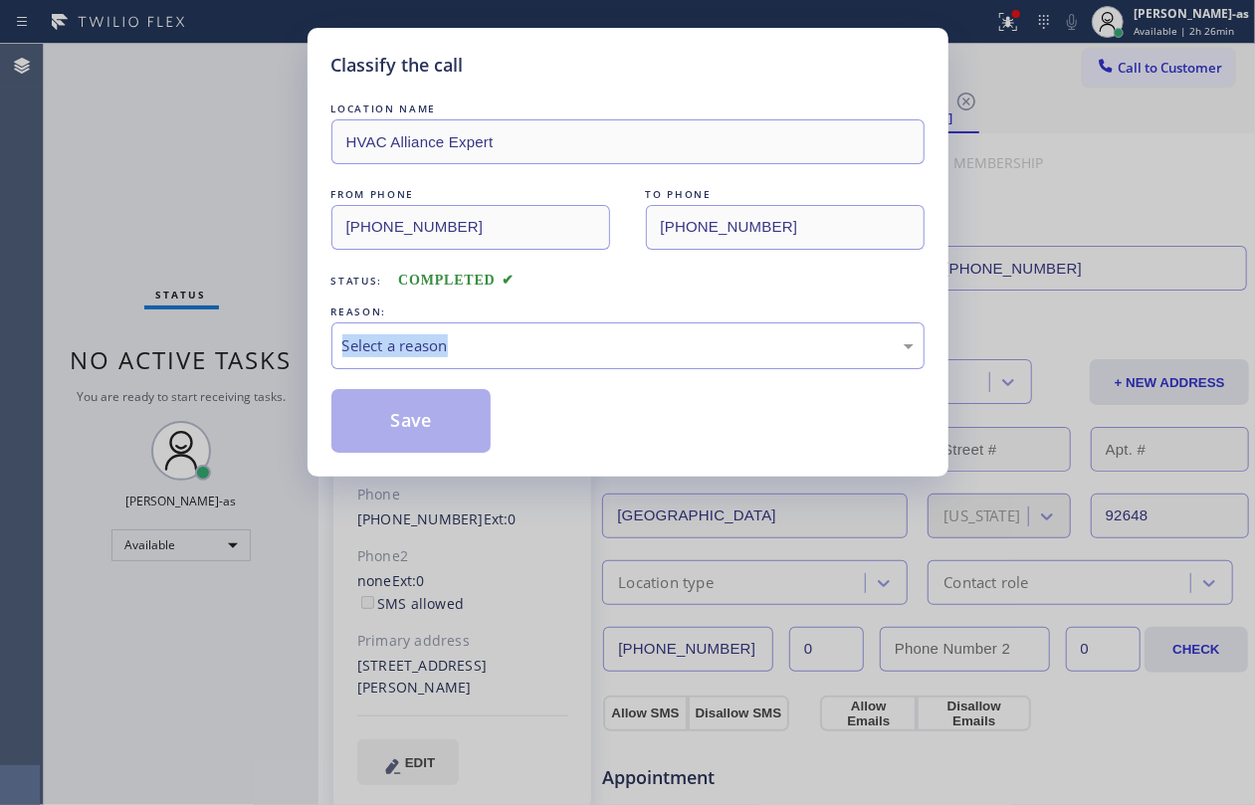
click at [248, 367] on div "Classify the call LOCATION NAME HVAC Alliance Expert FROM PHONE [PHONE_NUMBER] …" at bounding box center [627, 402] width 1255 height 805
click at [514, 354] on div "Select a reason" at bounding box center [627, 345] width 571 height 23
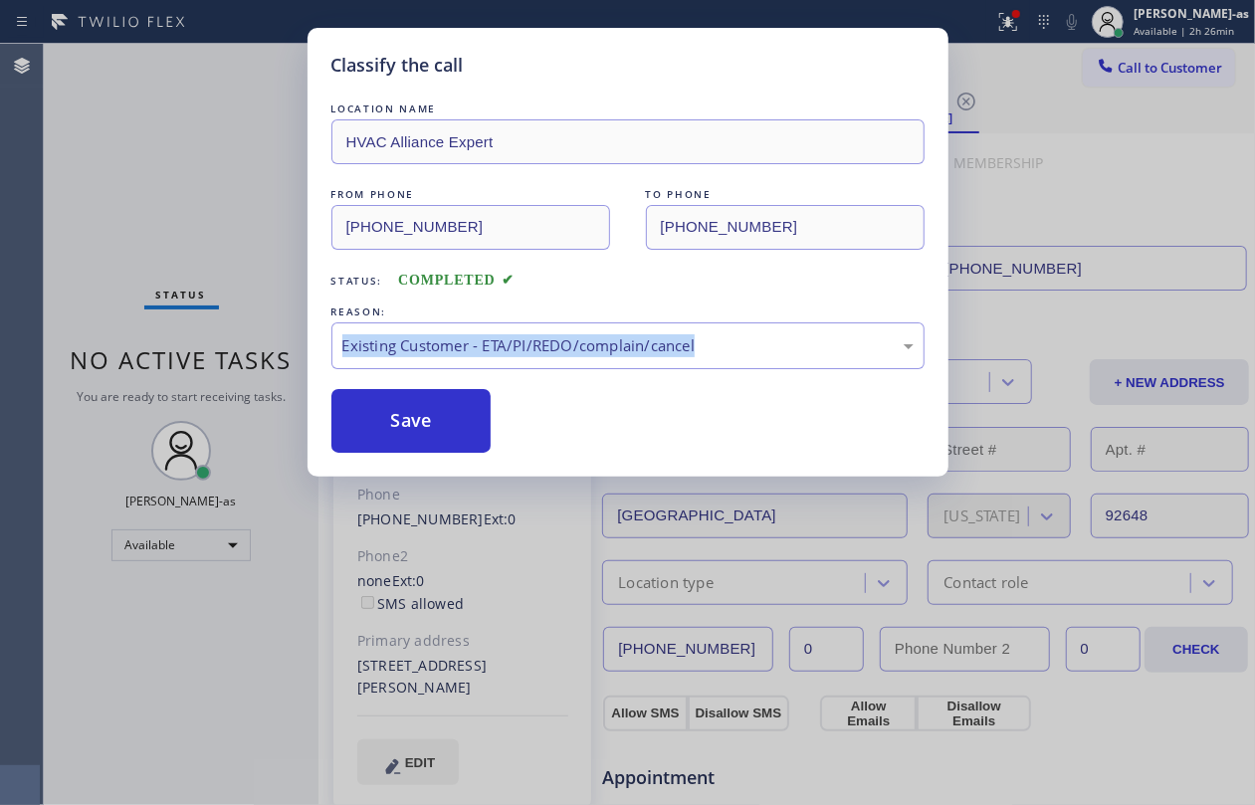
drag, startPoint x: 403, startPoint y: 427, endPoint x: 757, endPoint y: 781, distance: 500.5
click at [427, 431] on button "Save" at bounding box center [411, 421] width 160 height 64
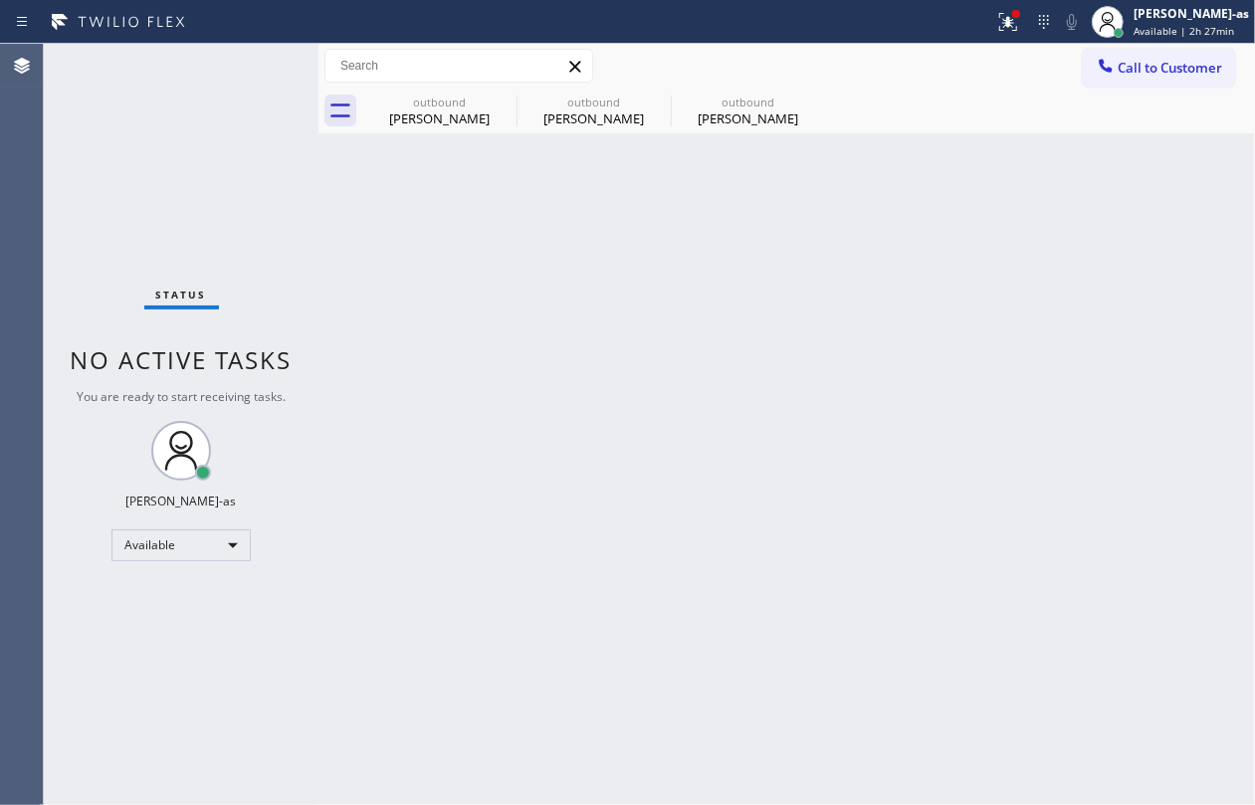
click at [243, 177] on div "Status No active tasks You are ready to start receiving tasks. [PERSON_NAME]-as…" at bounding box center [181, 425] width 275 height 762
click at [199, 534] on div "Available" at bounding box center [180, 546] width 139 height 32
click at [157, 650] on li "Break" at bounding box center [179, 648] width 134 height 24
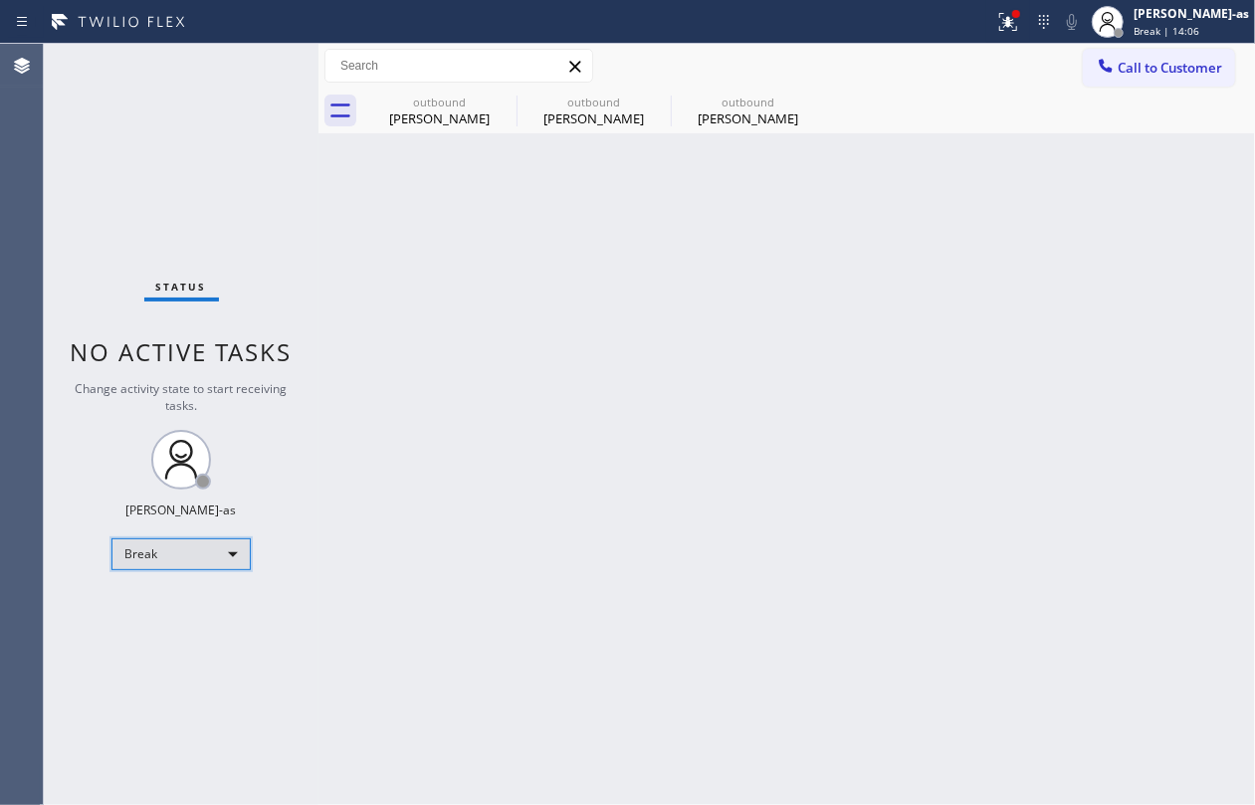
click at [176, 551] on div "Break" at bounding box center [180, 555] width 139 height 32
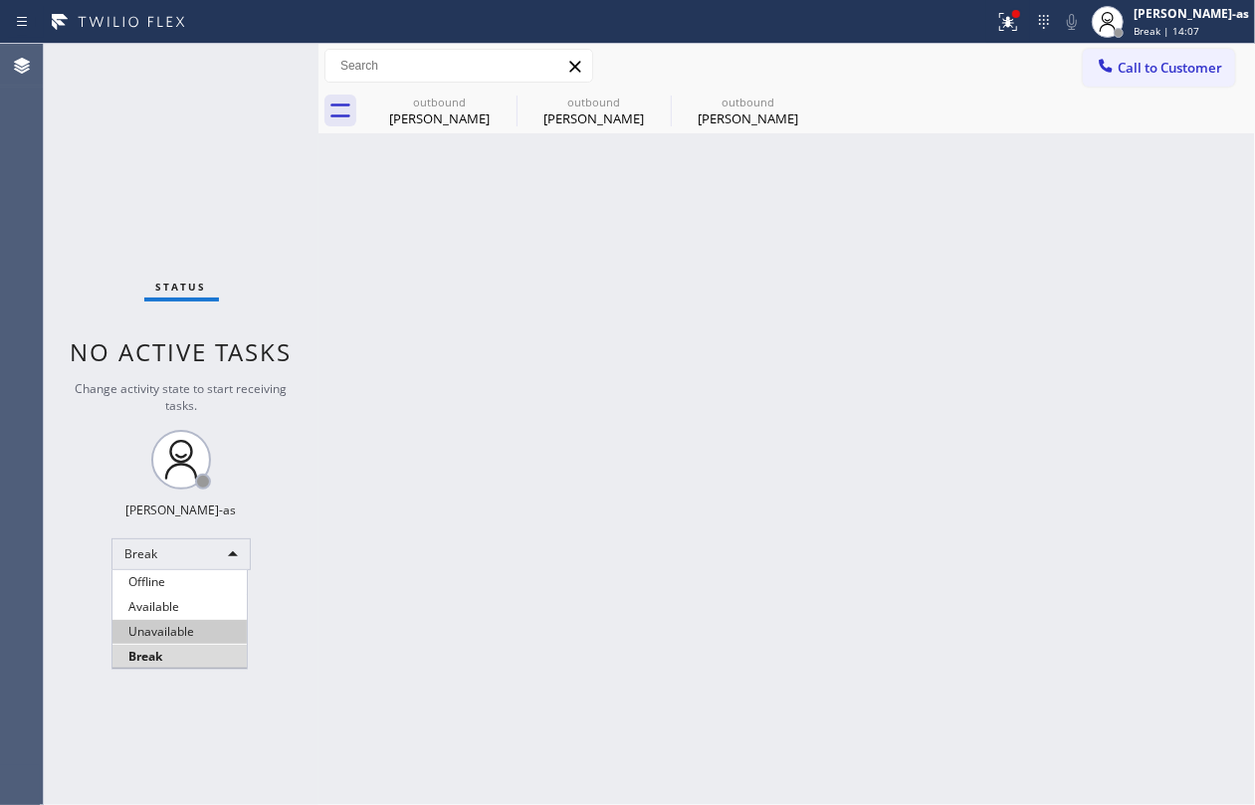
click at [169, 627] on li "Unavailable" at bounding box center [179, 632] width 134 height 24
click at [247, 196] on div "Status No active tasks Change activity state to start receiving tasks. [PERSON_…" at bounding box center [181, 425] width 275 height 762
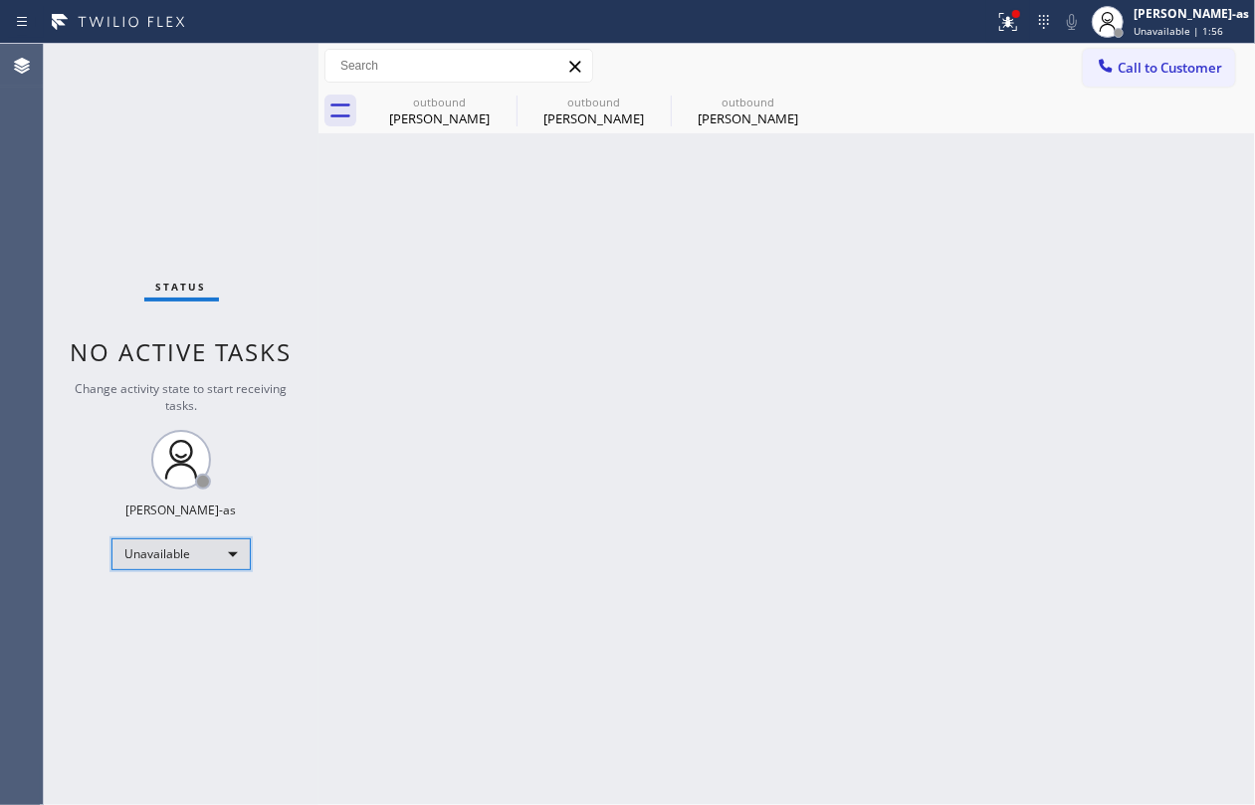
click at [173, 555] on div "Unavailable" at bounding box center [180, 555] width 139 height 32
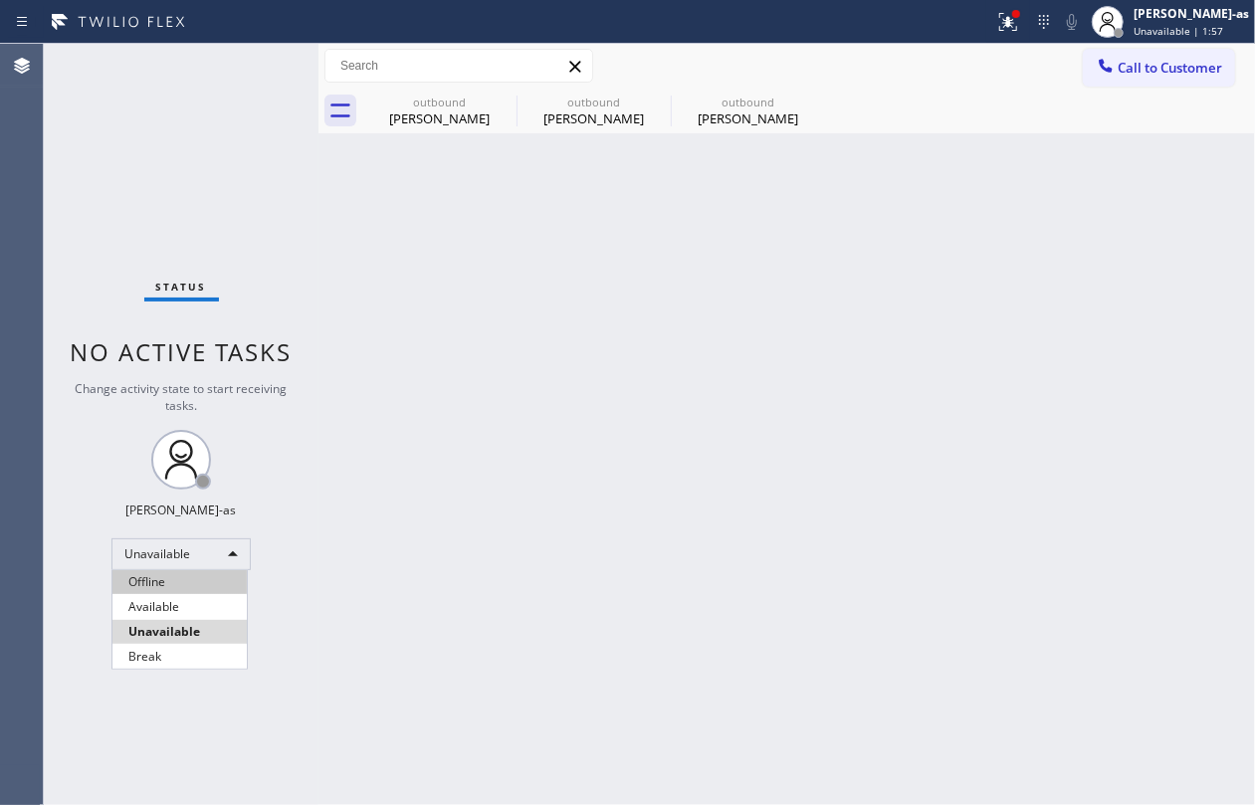
click at [183, 593] on li "Offline" at bounding box center [179, 582] width 134 height 24
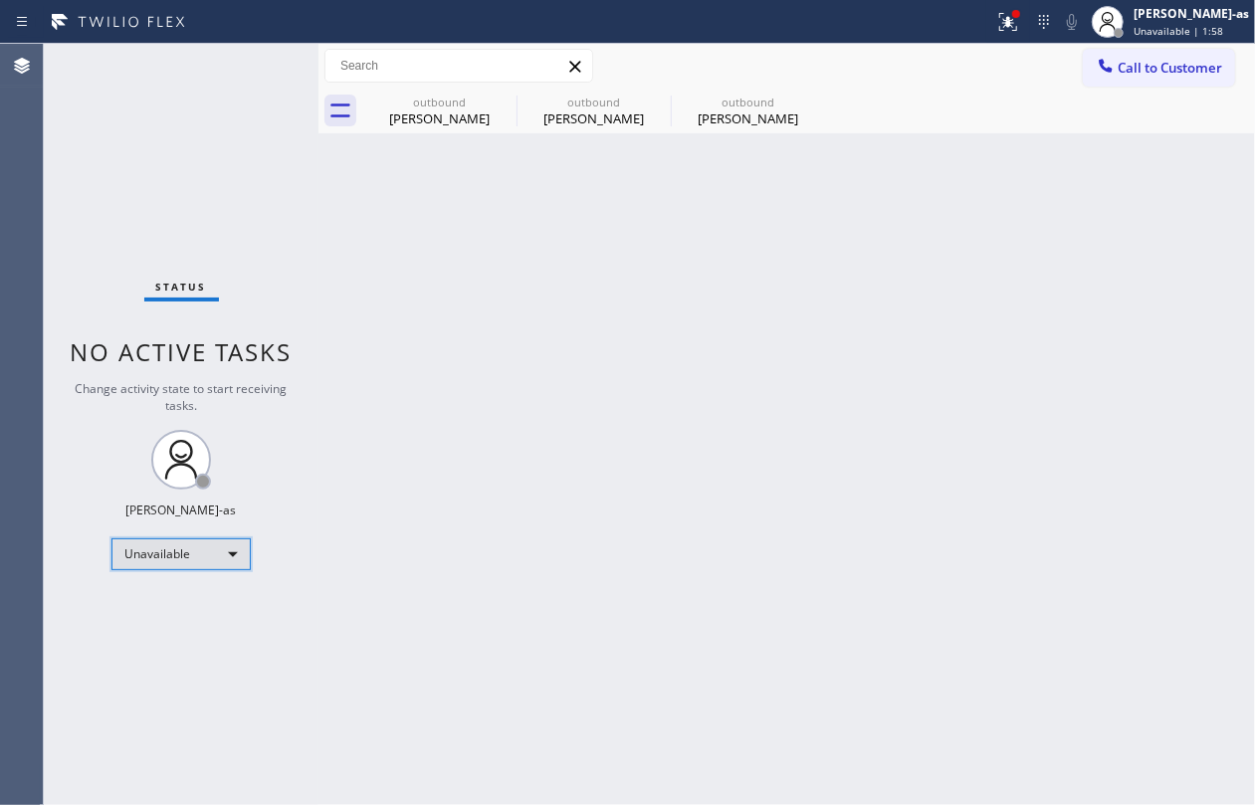
click at [200, 547] on div "Unavailable" at bounding box center [180, 555] width 139 height 32
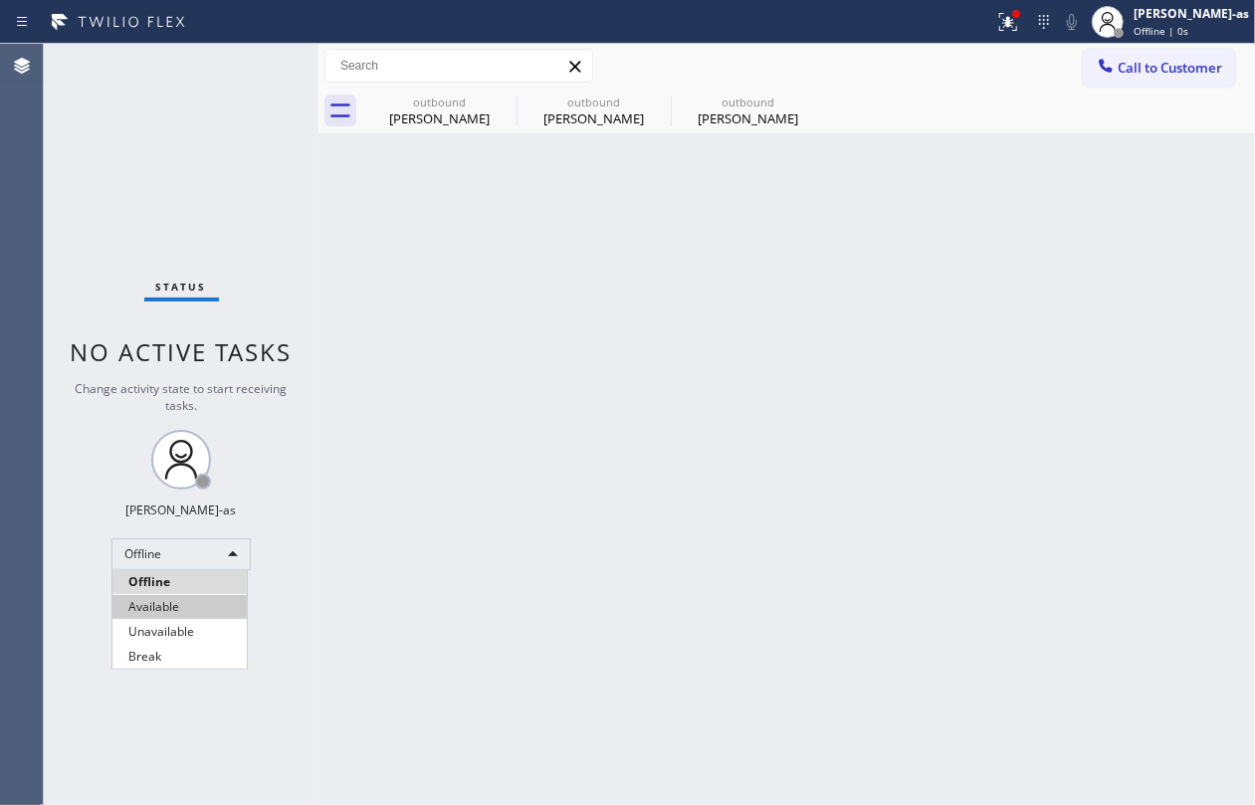
click at [171, 599] on li "Available" at bounding box center [179, 607] width 134 height 24
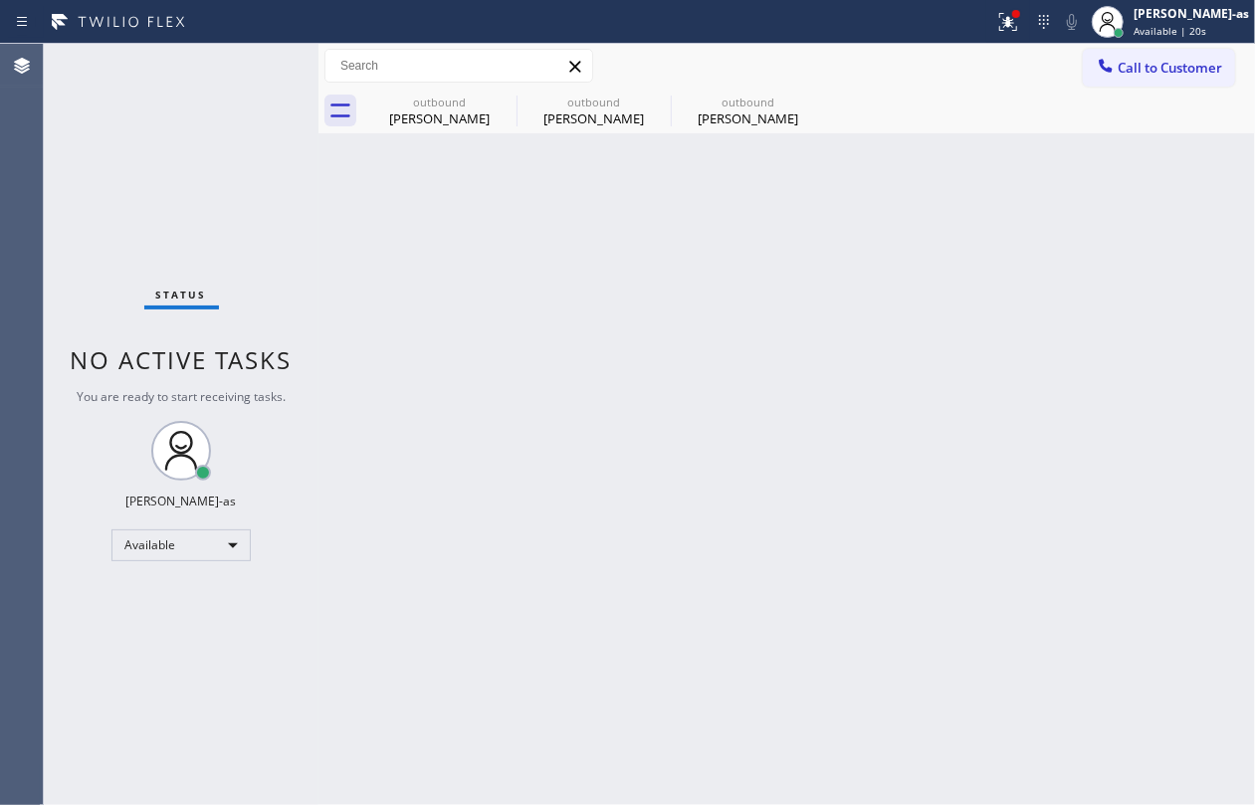
drag, startPoint x: 260, startPoint y: 189, endPoint x: 440, endPoint y: 179, distance: 180.5
click at [260, 189] on div "Status No active tasks You are ready to start receiving tasks. [PERSON_NAME]-as…" at bounding box center [181, 425] width 275 height 762
click at [447, 116] on div "[PERSON_NAME]" at bounding box center [439, 119] width 150 height 18
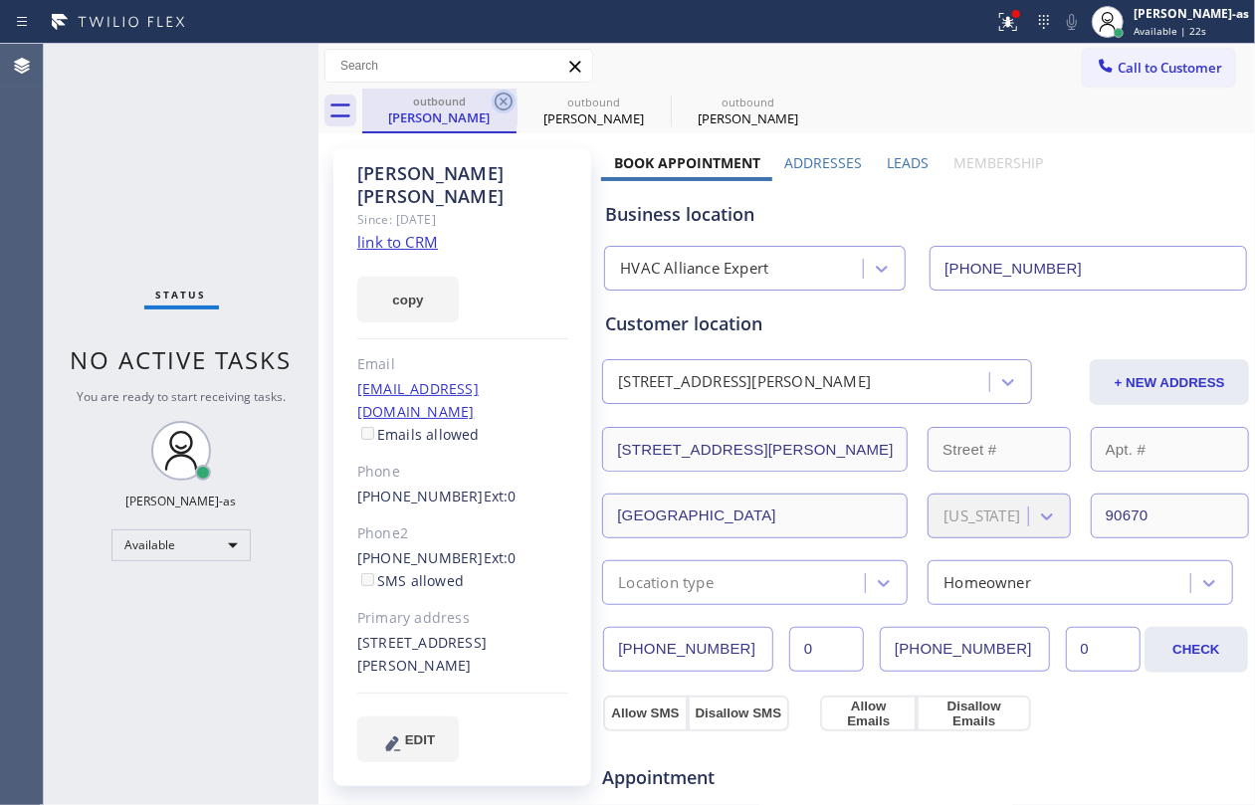
click at [502, 98] on icon at bounding box center [504, 102] width 24 height 24
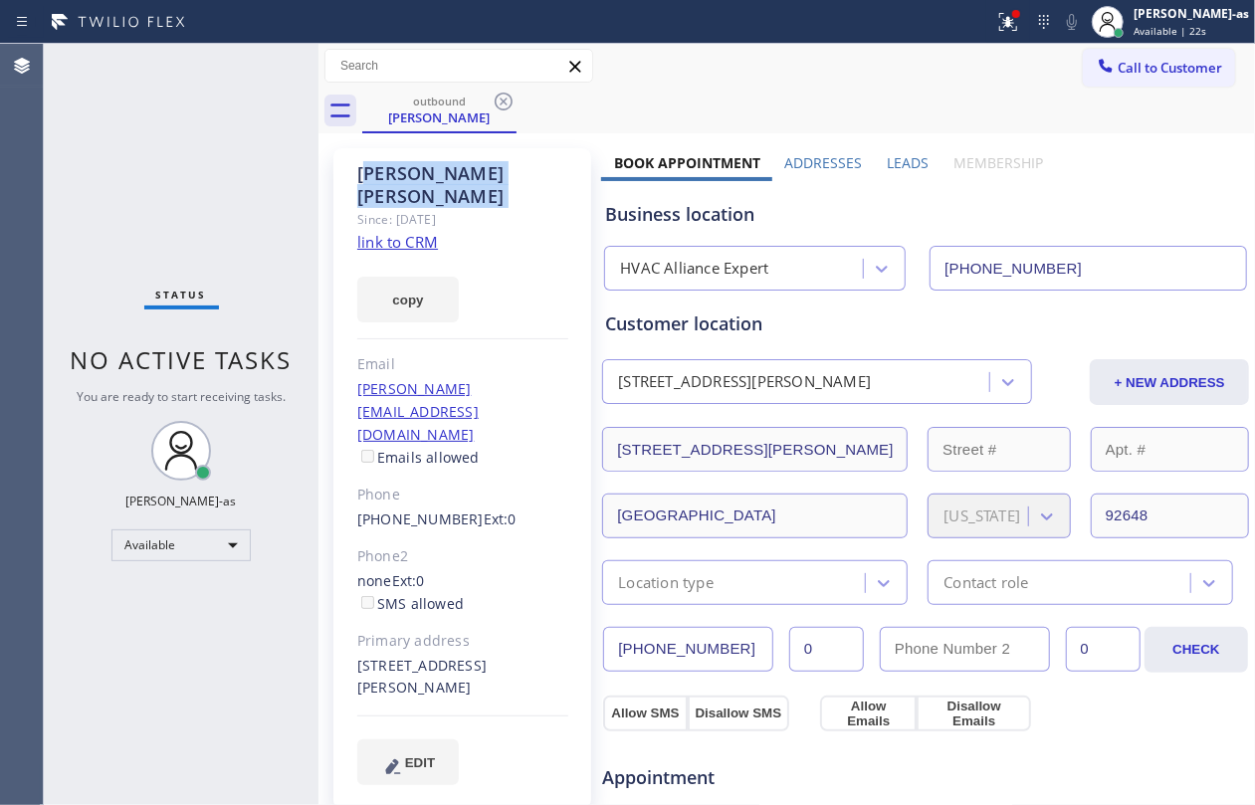
click at [502, 98] on icon at bounding box center [504, 102] width 24 height 24
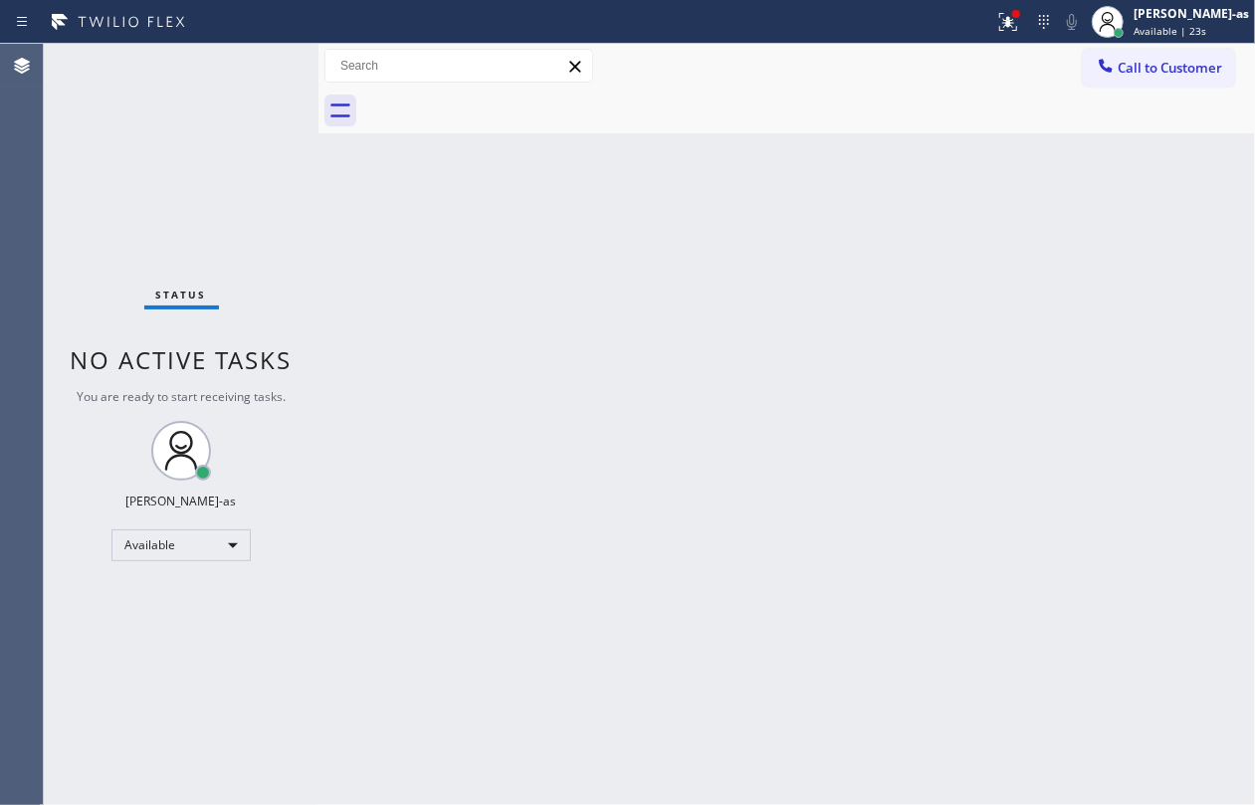
click at [534, 443] on div "Back to Dashboard Change Sender ID Customers Technicians Select a contact Outbo…" at bounding box center [787, 425] width 937 height 762
click at [1120, 76] on span "Call to Customer" at bounding box center [1170, 68] width 105 height 18
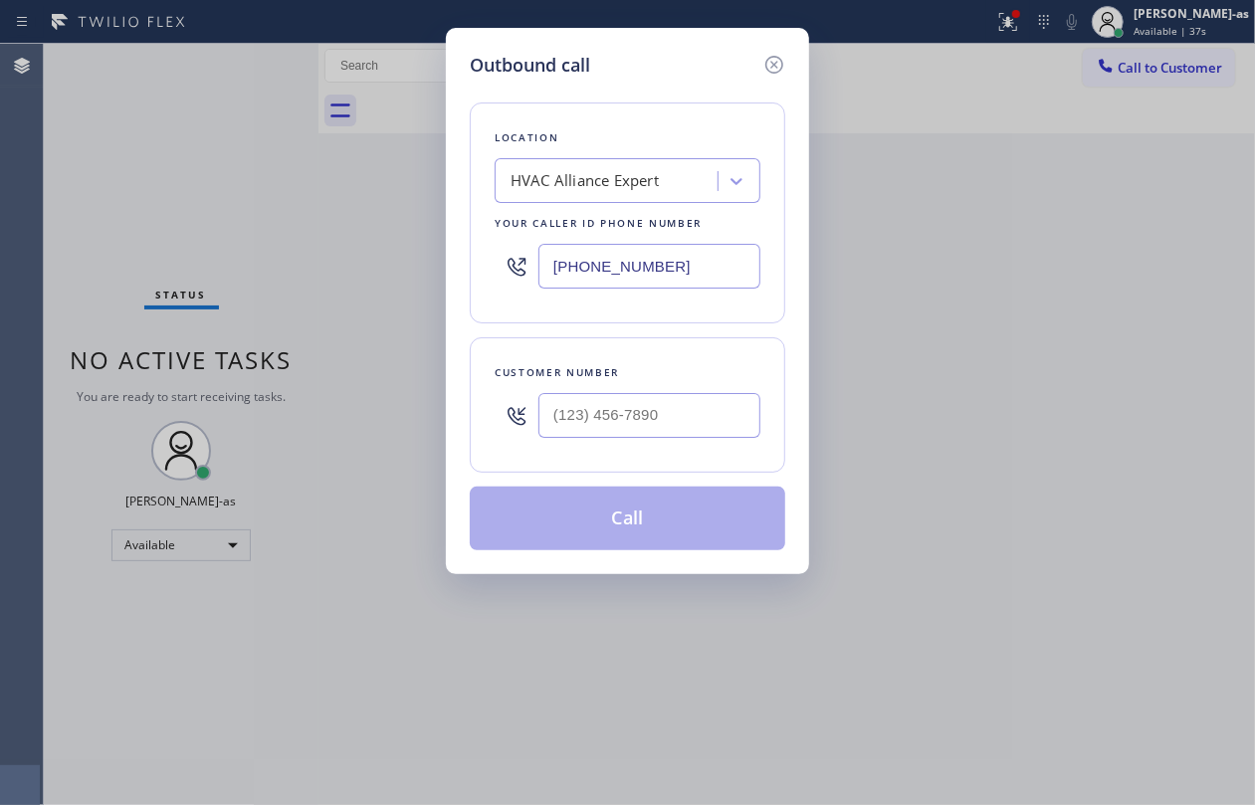
click at [646, 387] on div "Customer number" at bounding box center [628, 404] width 316 height 135
click at [685, 406] on input "(___) ___-____" at bounding box center [650, 415] width 222 height 45
paste input "562) 794-4959"
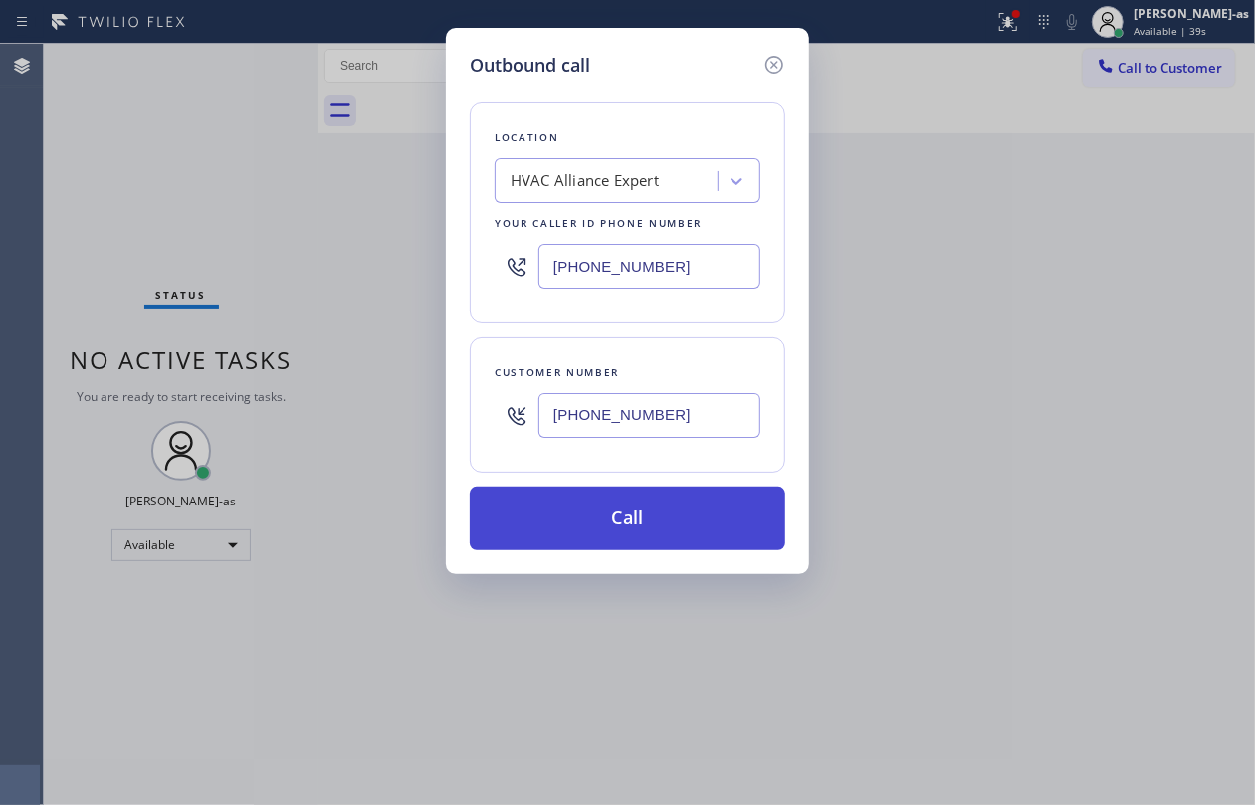
type input "[PHONE_NUMBER]"
click at [631, 512] on button "Call" at bounding box center [628, 519] width 316 height 64
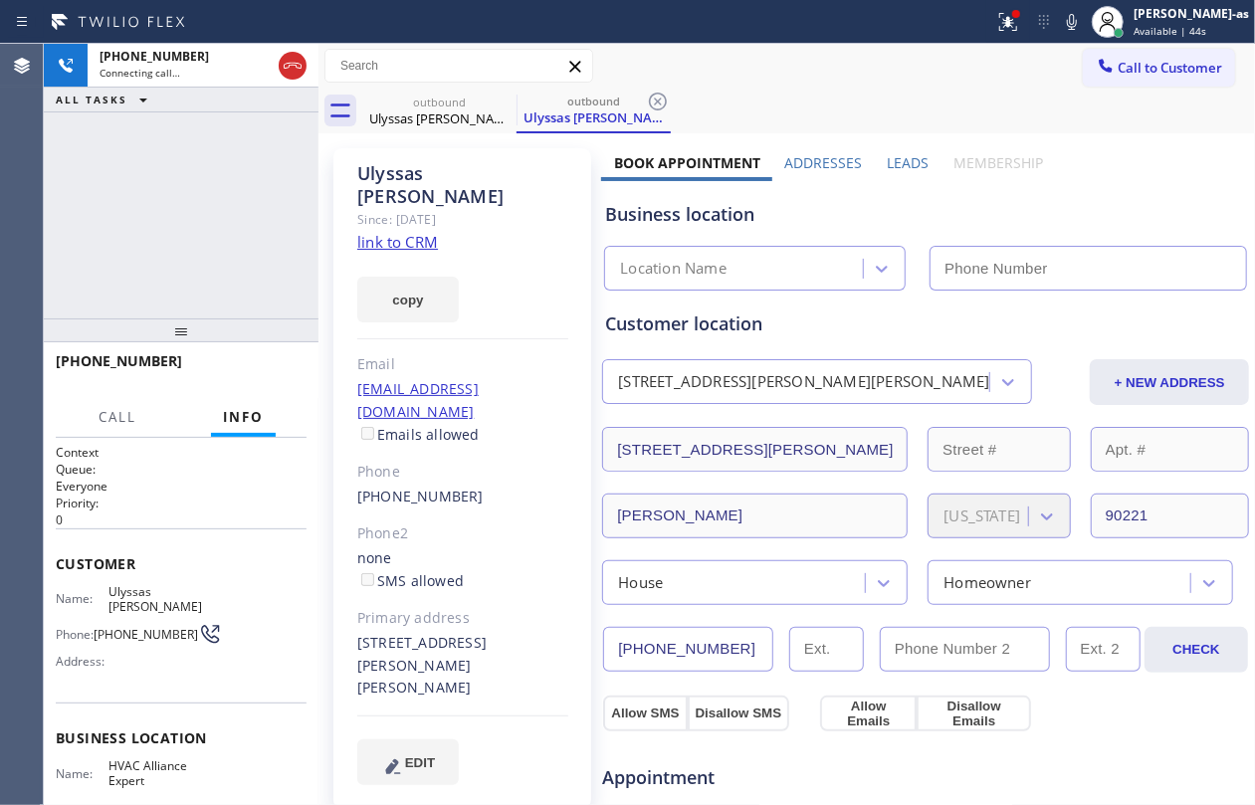
type input "[PHONE_NUMBER]"
click at [399, 232] on link "link to CRM" at bounding box center [397, 242] width 81 height 20
click at [275, 237] on div "[PHONE_NUMBER] Live | 00:08 ALL TASKS ALL TASKS ACTIVE TASKS TASKS IN WRAP UP" at bounding box center [181, 181] width 275 height 275
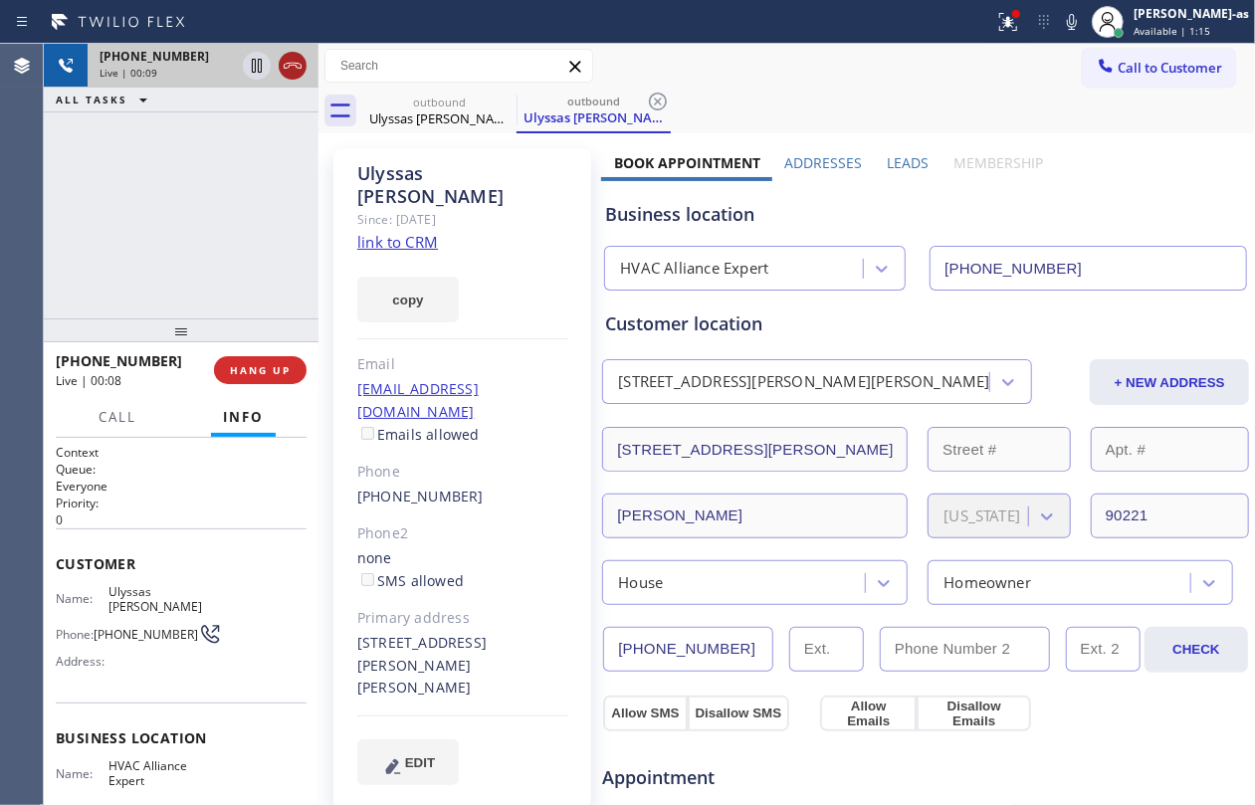
click at [291, 62] on icon at bounding box center [293, 66] width 24 height 24
drag, startPoint x: 247, startPoint y: 237, endPoint x: 268, endPoint y: 330, distance: 95.9
click at [252, 256] on div "[PHONE_NUMBER] Live | 00:09 ALL TASKS ALL TASKS ACTIVE TASKS TASKS IN WRAP UP" at bounding box center [181, 181] width 275 height 275
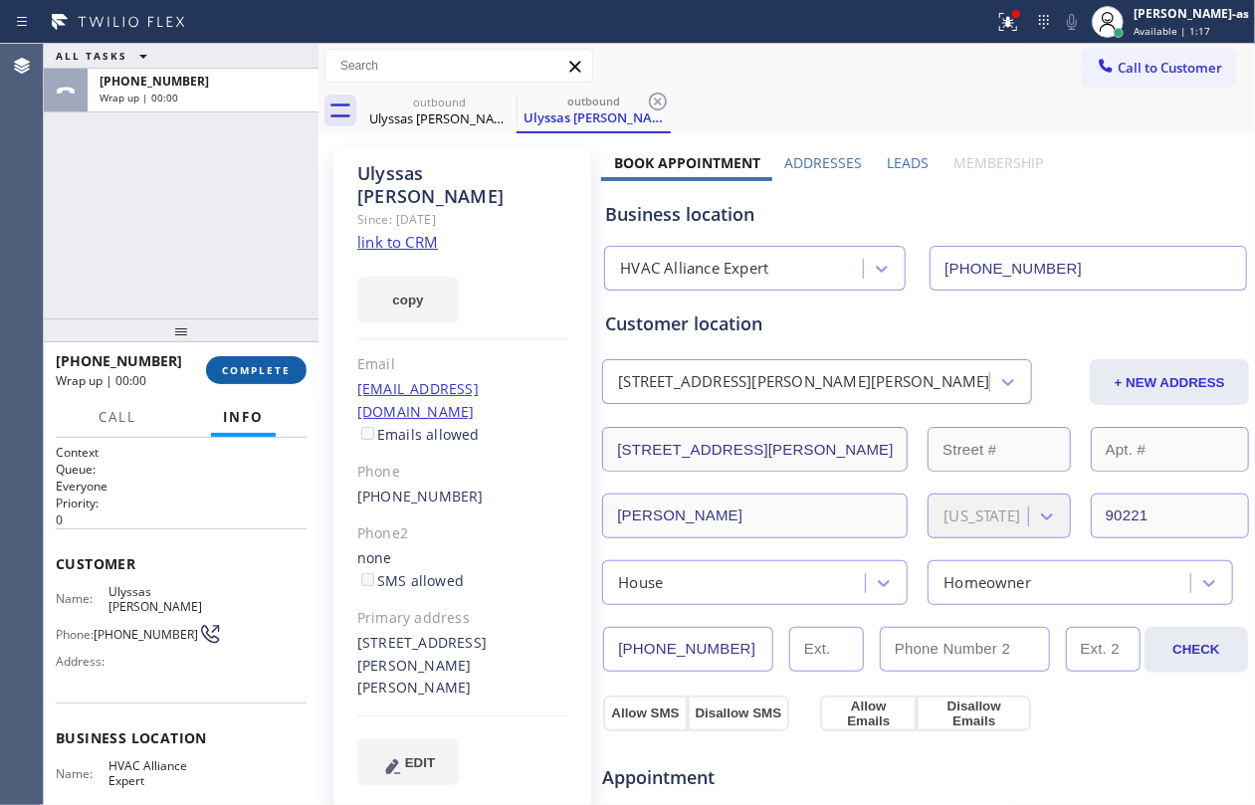
click at [271, 366] on span "COMPLETE" at bounding box center [256, 370] width 69 height 14
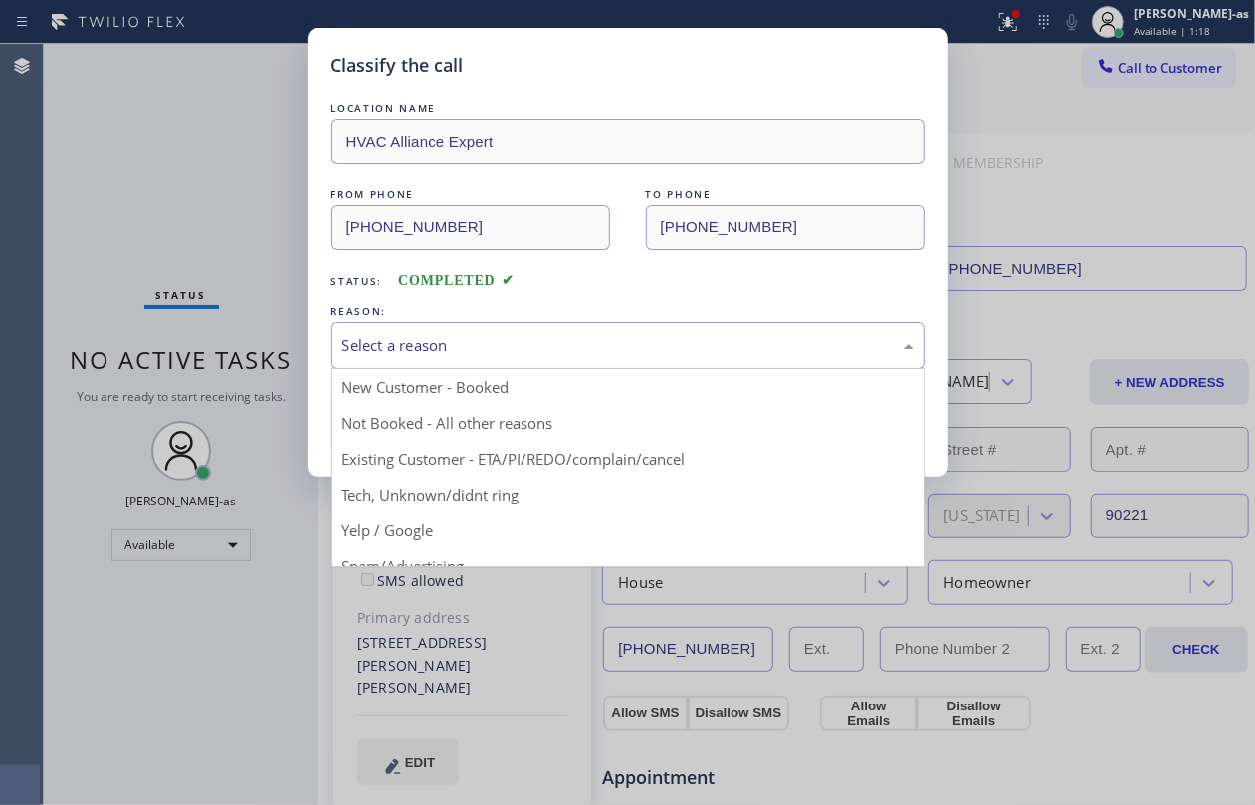
click at [567, 348] on div "Select a reason" at bounding box center [627, 345] width 571 height 23
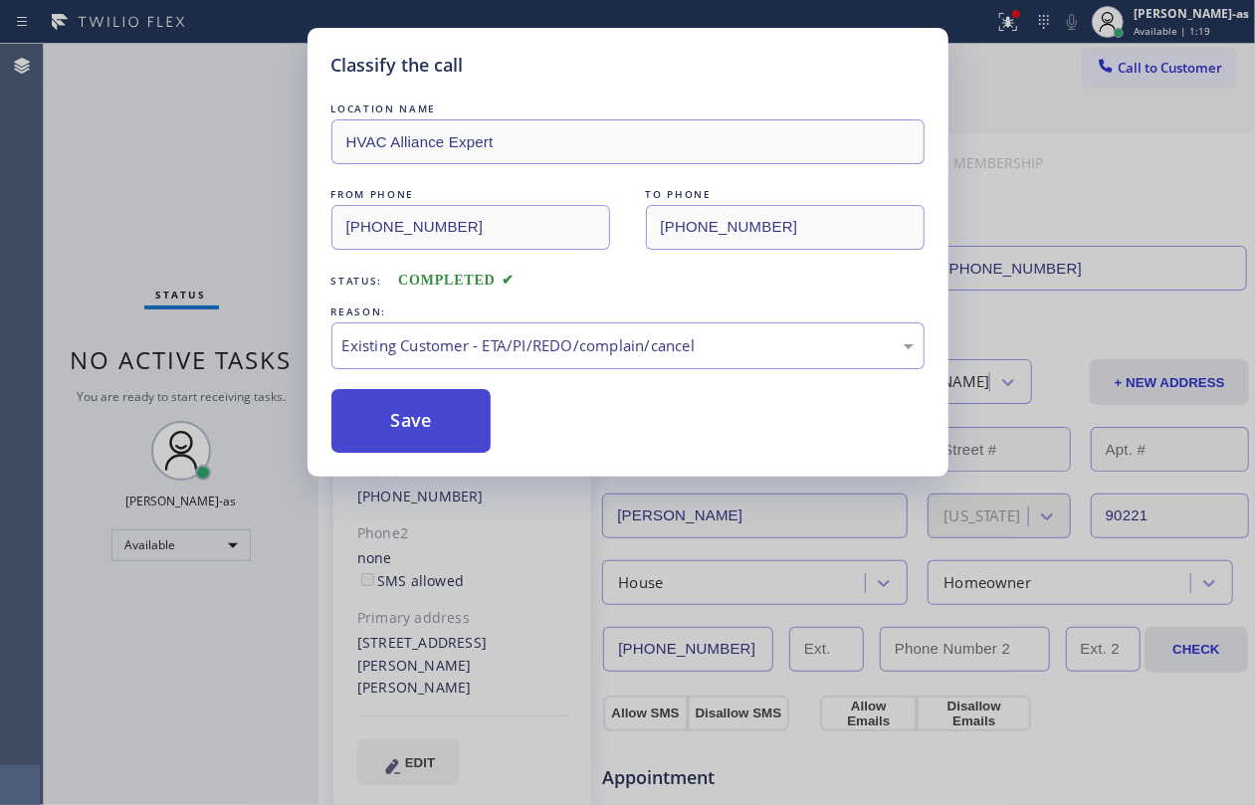
click at [438, 414] on button "Save" at bounding box center [411, 421] width 160 height 64
click at [1141, 60] on div "Classify the call LOCATION NAME HVAC Alliance Expert FROM PHONE [PHONE_NUMBER] …" at bounding box center [627, 402] width 1255 height 805
click at [1139, 64] on span "Call to Customer" at bounding box center [1170, 68] width 105 height 18
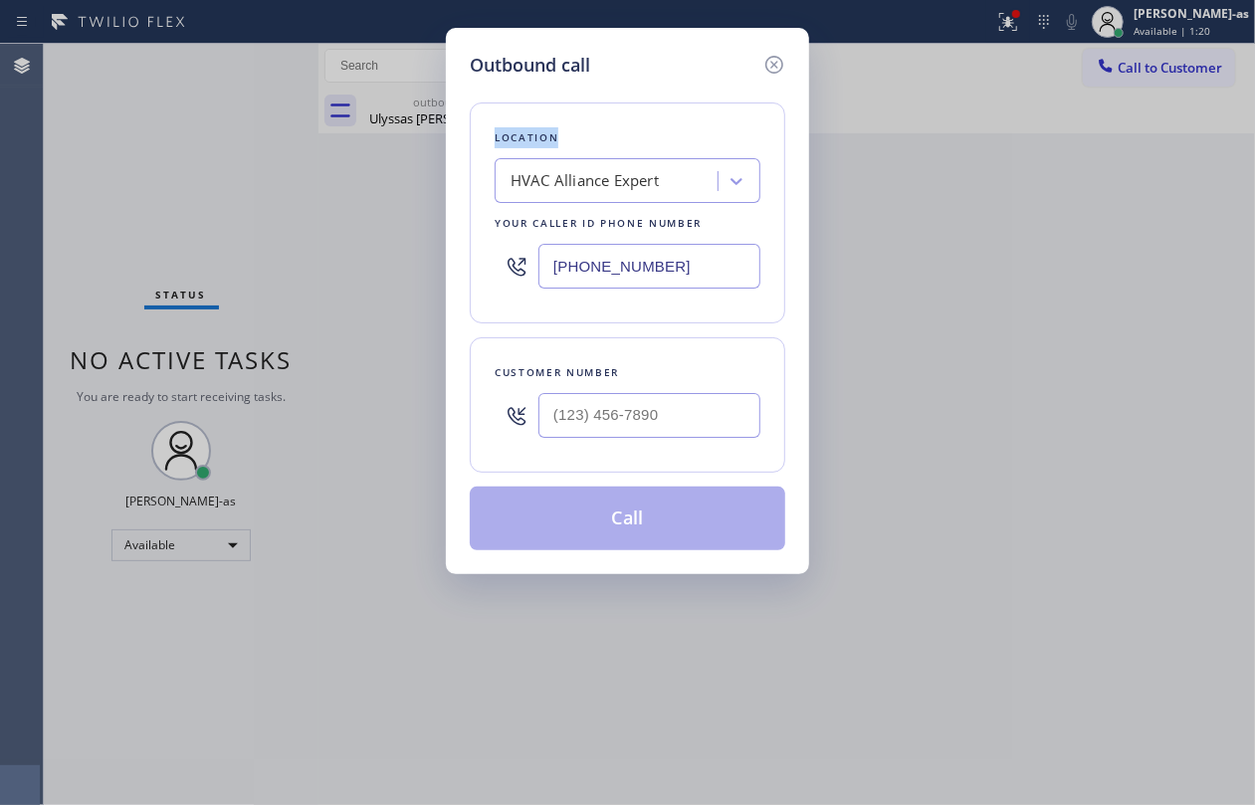
drag, startPoint x: 1139, startPoint y: 64, endPoint x: 631, endPoint y: 430, distance: 626.1
click at [1137, 64] on div "Outbound call Location HVAC Alliance Expert Your caller id phone number [PHONE_…" at bounding box center [627, 402] width 1255 height 805
click at [685, 403] on input "(___) ___-____" at bounding box center [650, 415] width 222 height 45
paste input "562) 794-4959"
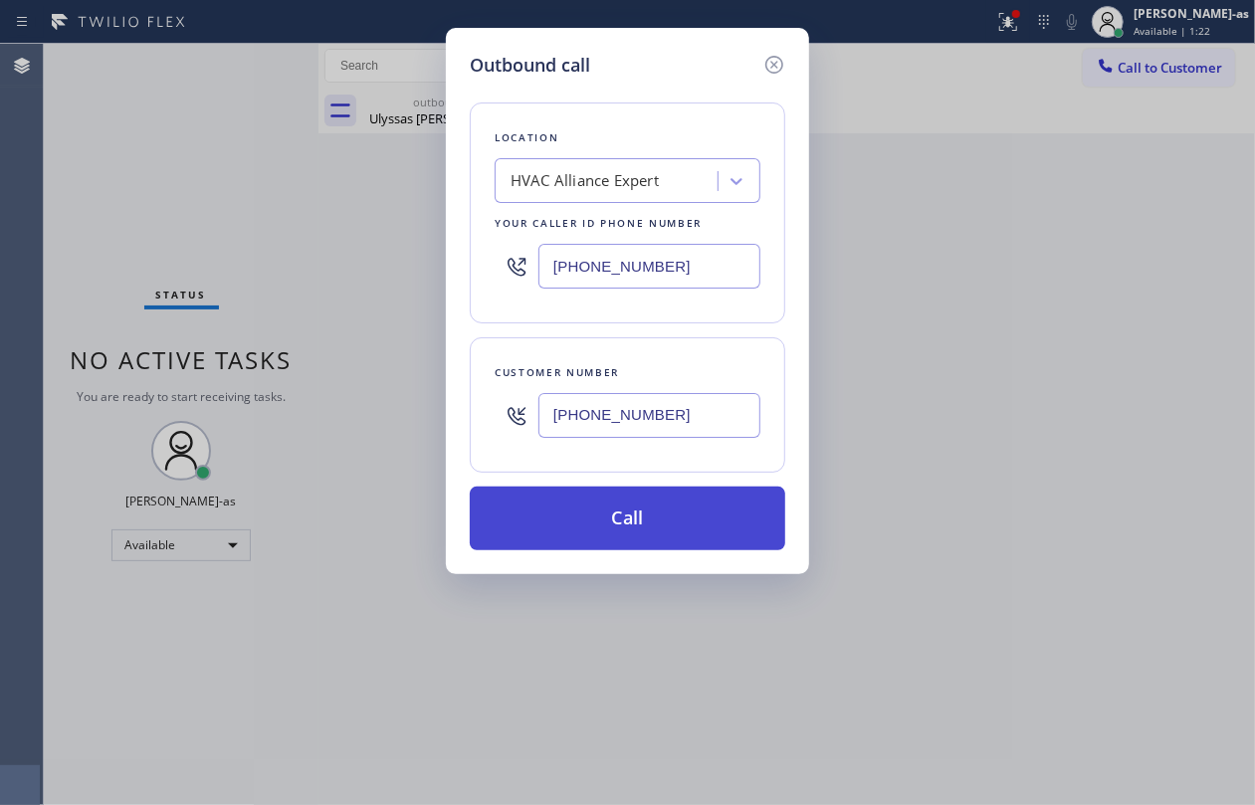
type input "[PHONE_NUMBER]"
click at [651, 531] on button "Call" at bounding box center [628, 519] width 316 height 64
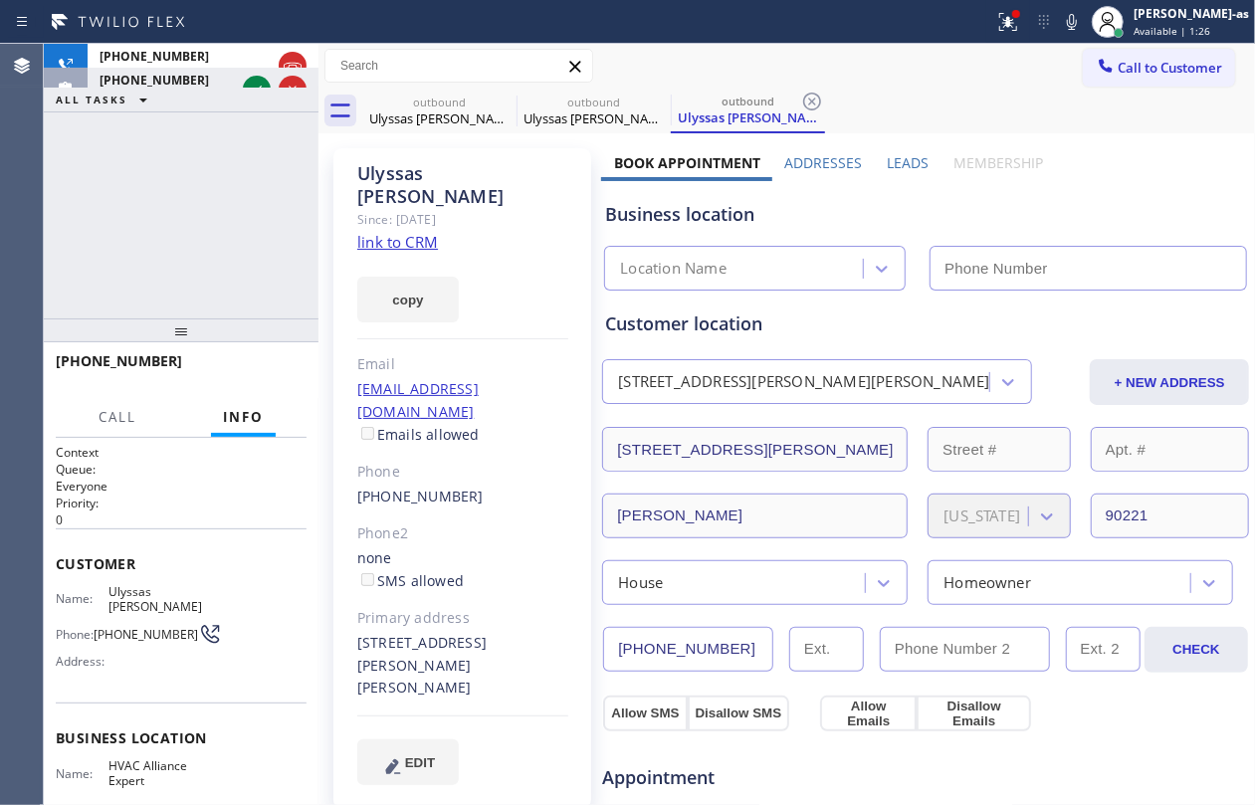
type input "[PHONE_NUMBER]"
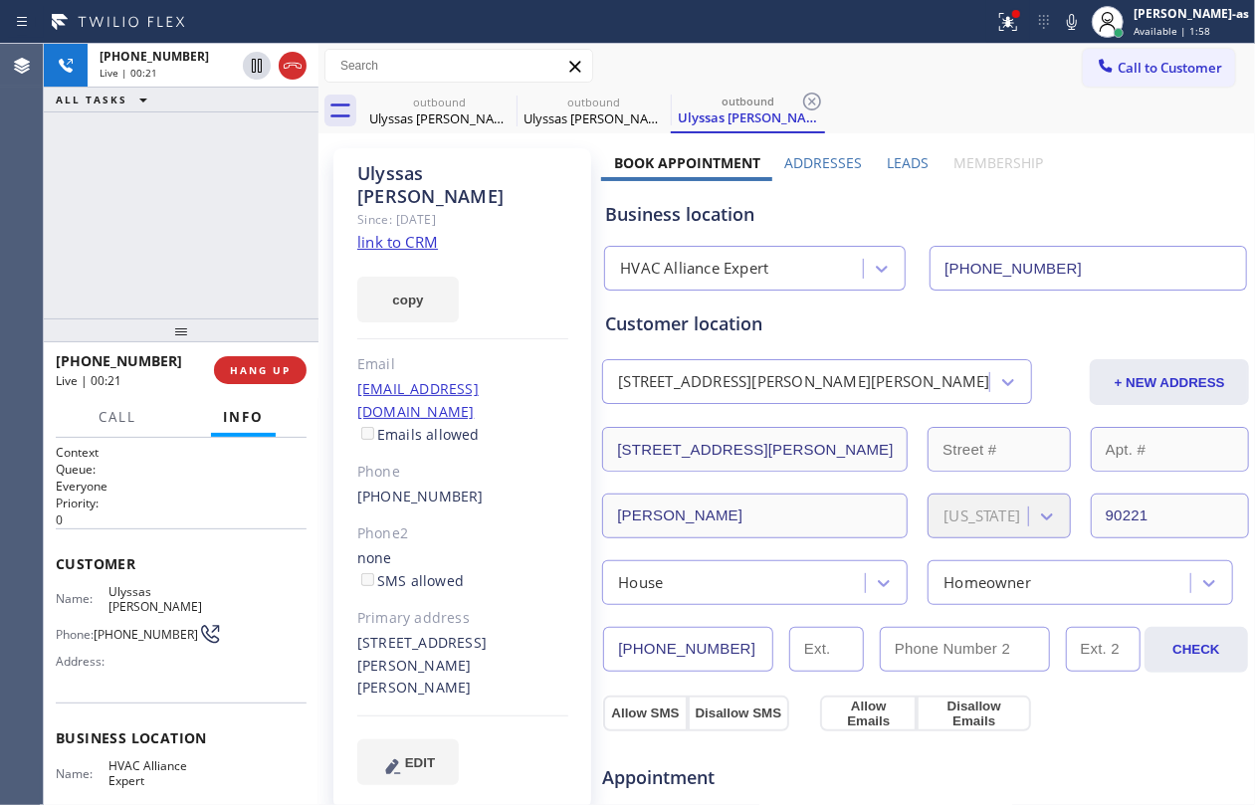
click at [193, 251] on div "[PHONE_NUMBER] Live | 00:21 ALL TASKS ALL TASKS ACTIVE TASKS TASKS IN WRAP UP" at bounding box center [181, 181] width 275 height 275
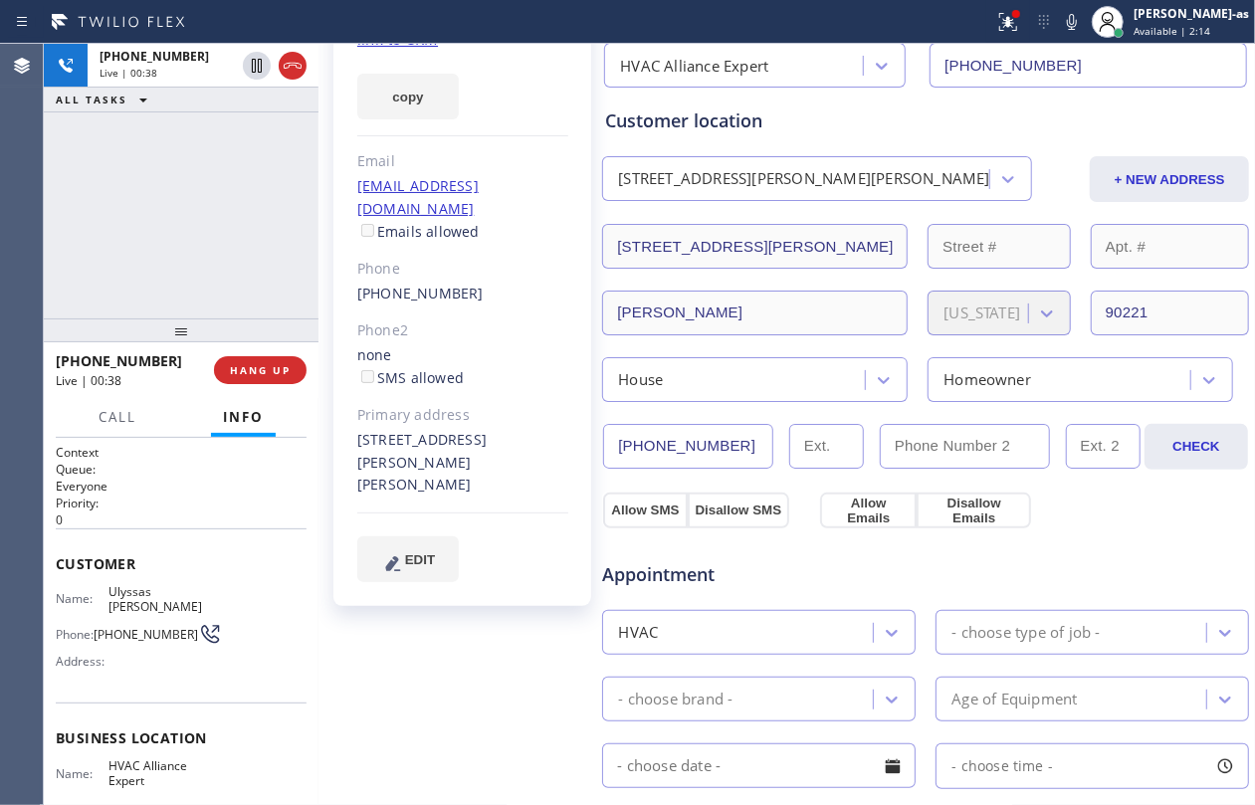
scroll to position [265, 0]
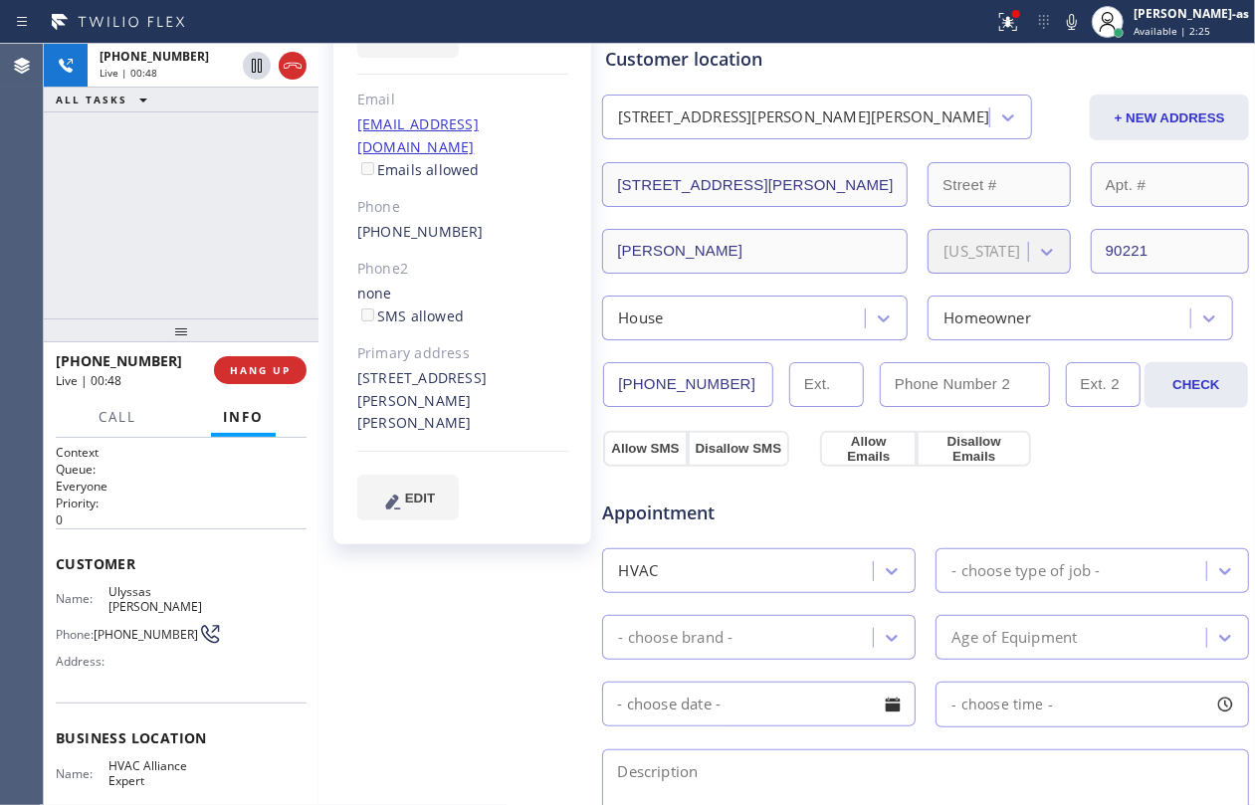
click at [239, 189] on div "[PHONE_NUMBER] Live | 00:48 ALL TASKS ALL TASKS ACTIVE TASKS TASKS IN WRAP UP" at bounding box center [181, 181] width 275 height 275
click at [211, 189] on div "[PHONE_NUMBER] Live | 00:57 ALL TASKS ALL TASKS ACTIVE TASKS TASKS IN WRAP UP" at bounding box center [181, 181] width 275 height 275
click at [269, 363] on span "HANG UP" at bounding box center [260, 370] width 61 height 14
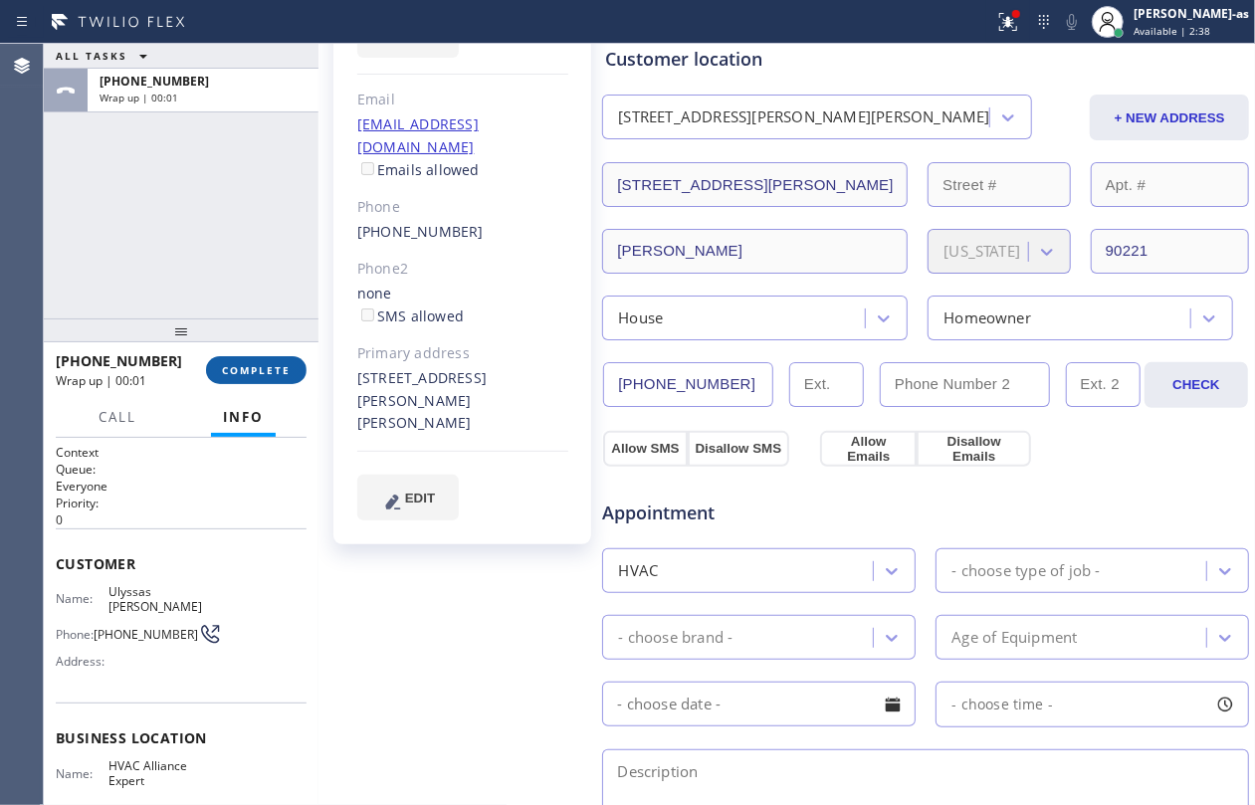
click at [261, 371] on span "COMPLETE" at bounding box center [256, 370] width 69 height 14
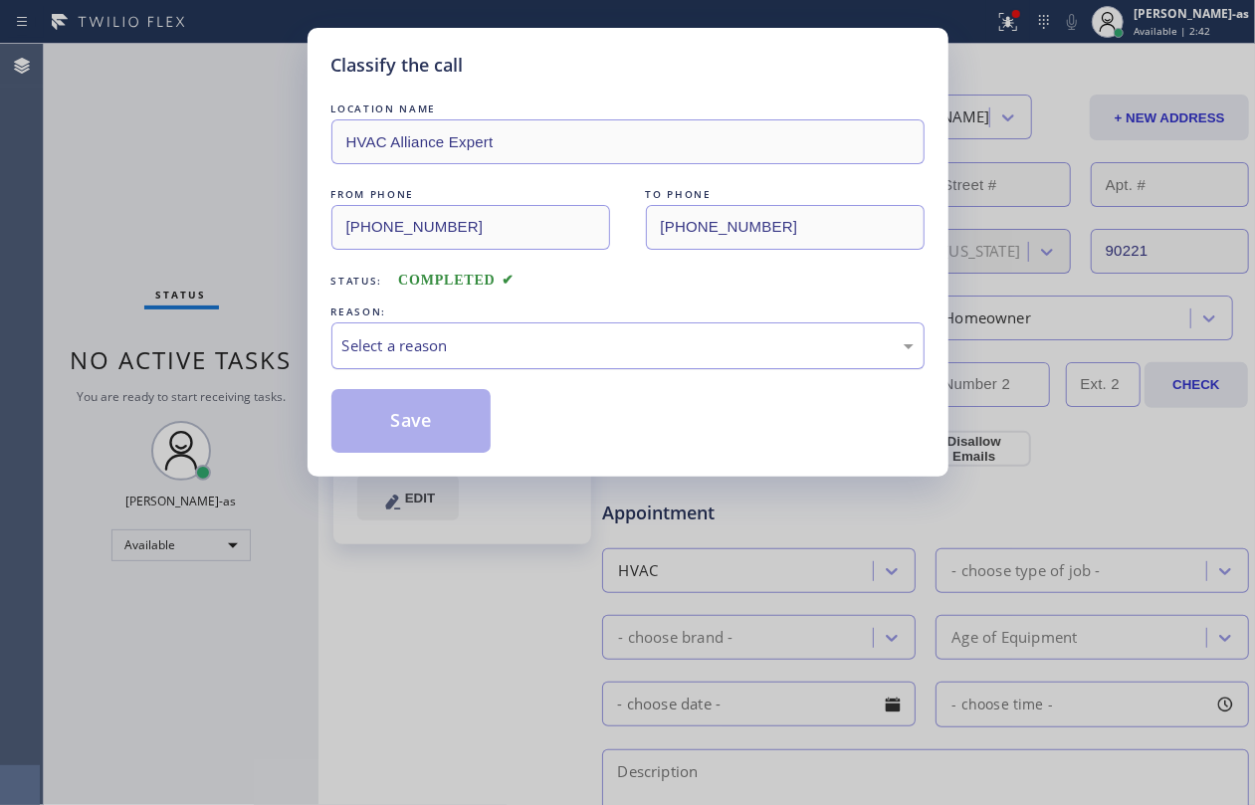
click at [438, 369] on div "Select a reason" at bounding box center [627, 346] width 593 height 47
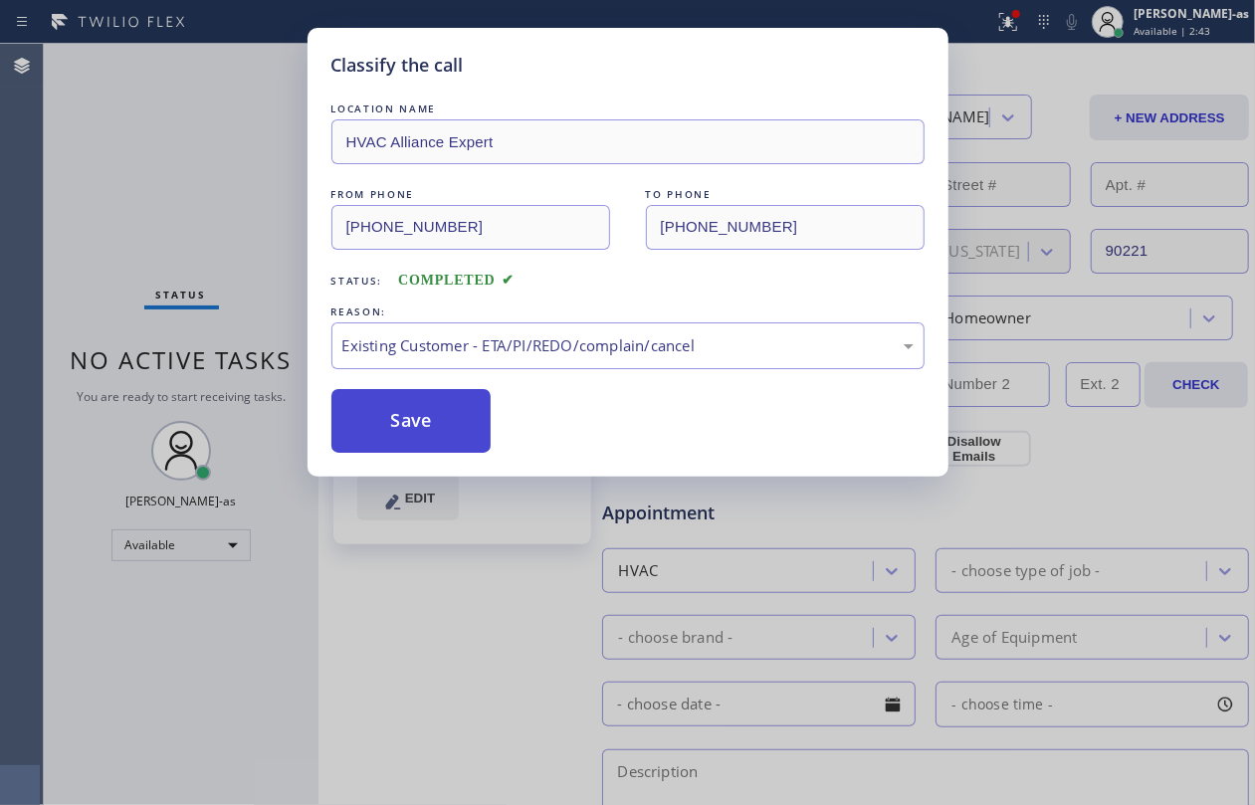
click at [398, 398] on button "Save" at bounding box center [411, 421] width 160 height 64
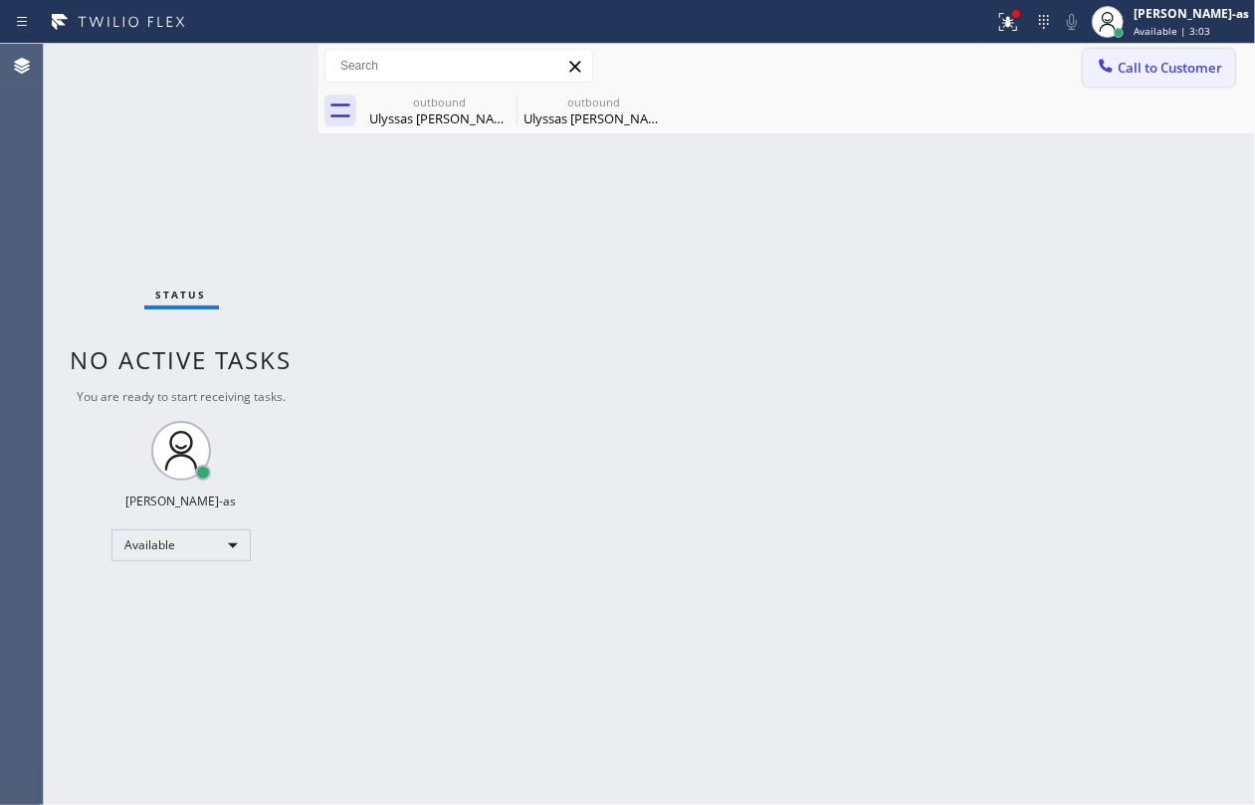
click at [1143, 66] on span "Call to Customer" at bounding box center [1170, 68] width 105 height 18
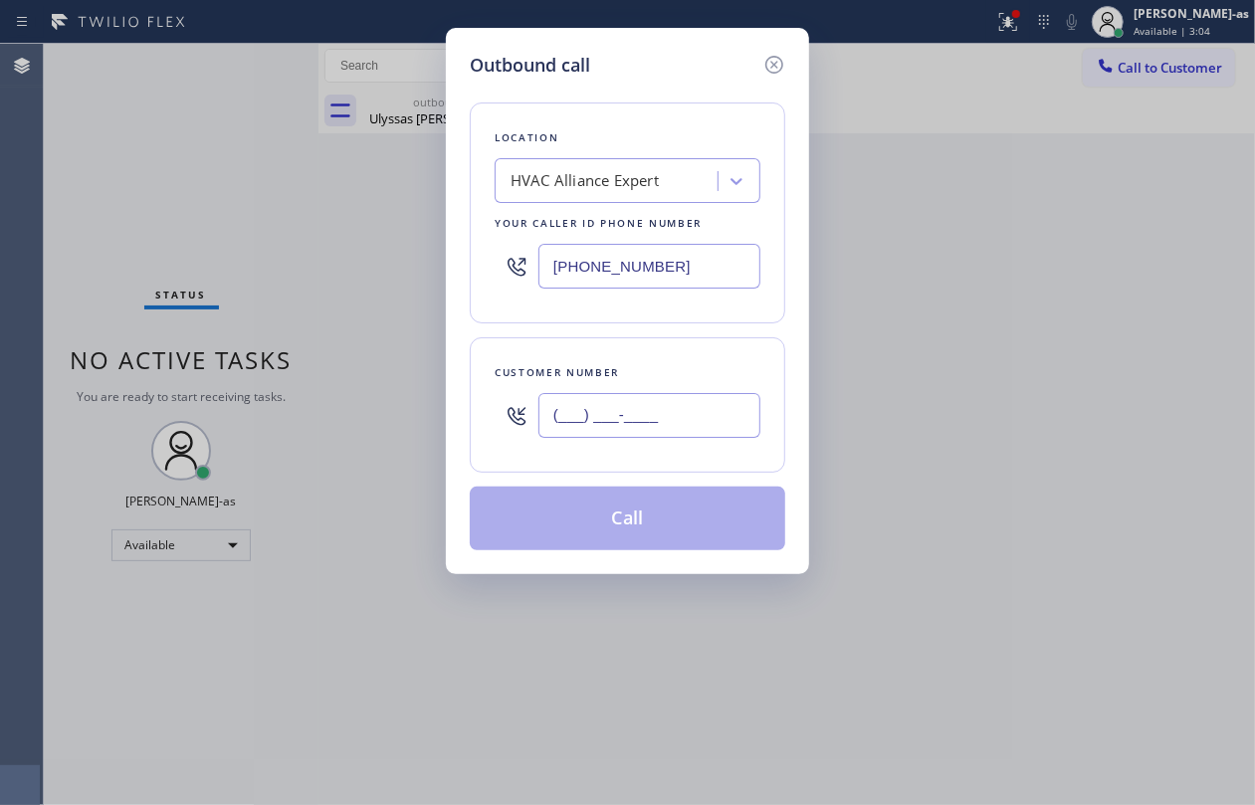
click at [711, 411] on input "(___) ___-____" at bounding box center [650, 415] width 222 height 45
paste input "310) 908-7815"
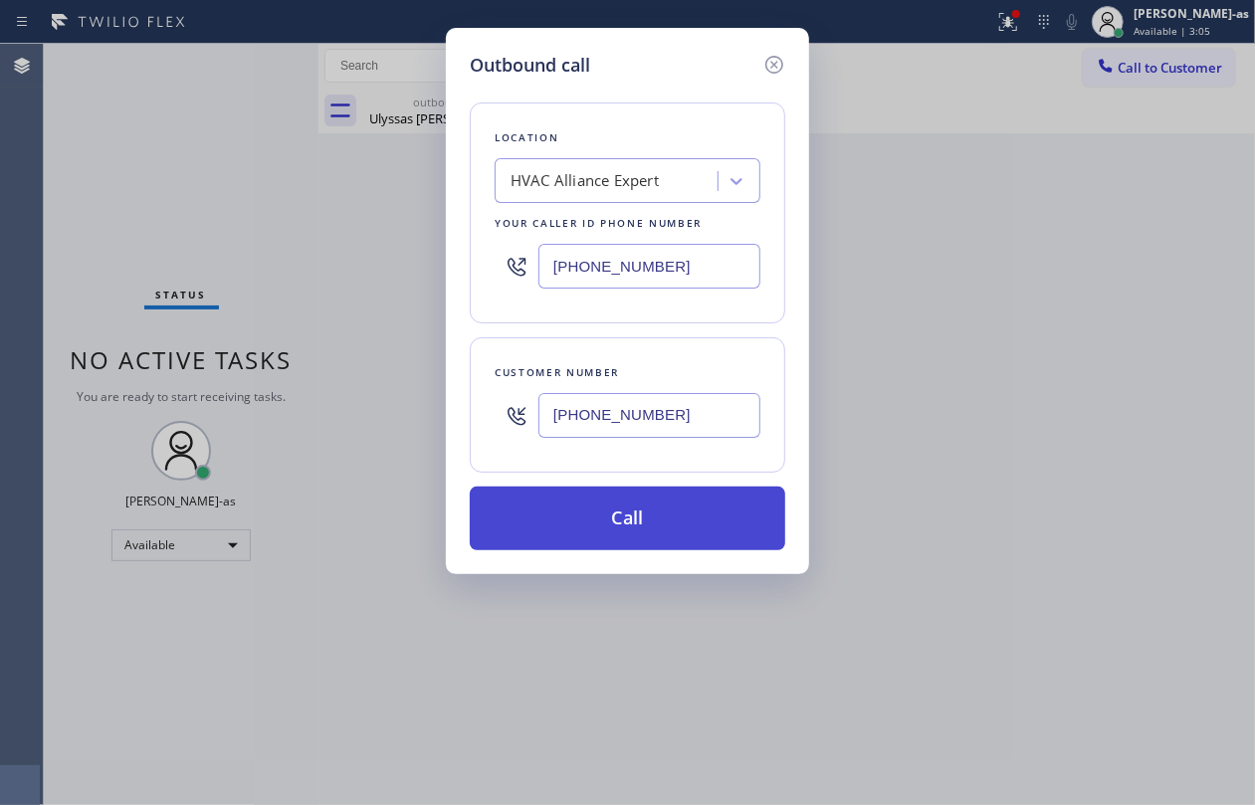
type input "[PHONE_NUMBER]"
click at [663, 514] on button "Call" at bounding box center [628, 519] width 316 height 64
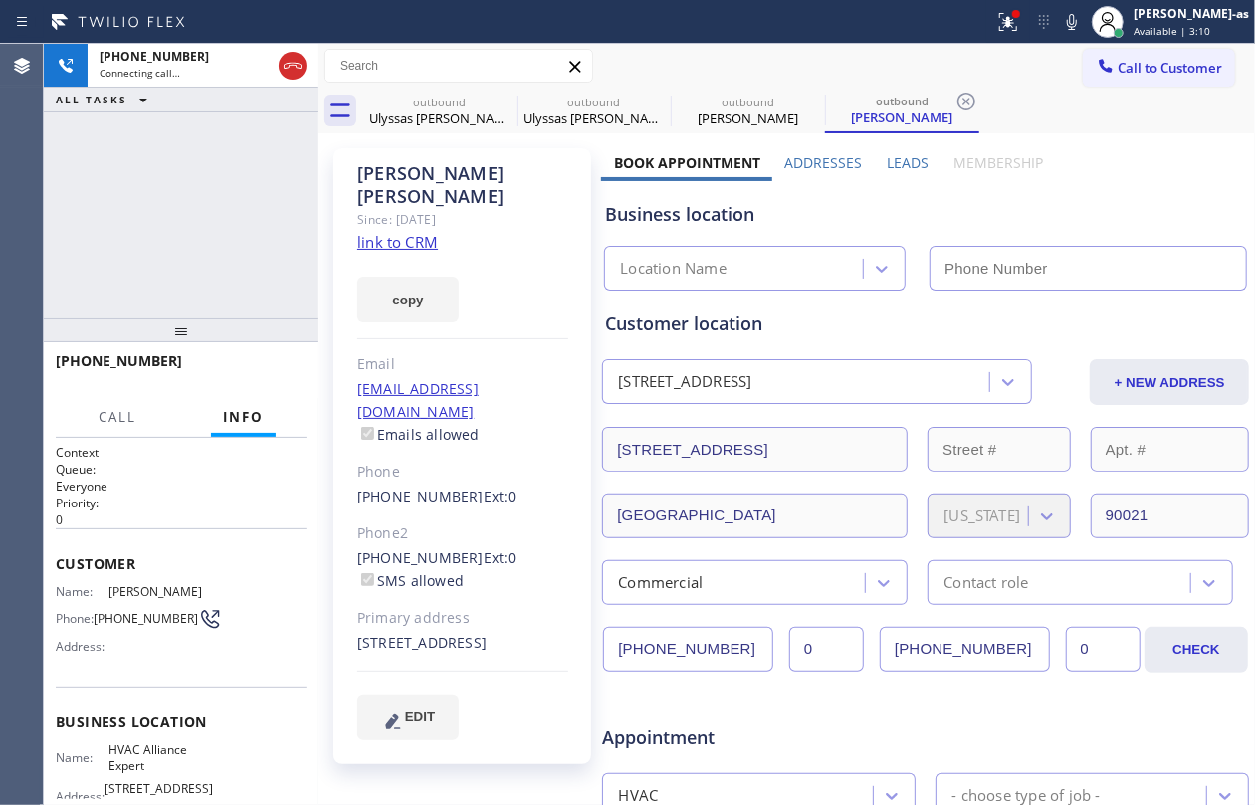
type input "[PHONE_NUMBER]"
click at [408, 254] on div "copy" at bounding box center [462, 288] width 211 height 69
click at [410, 232] on link "link to CRM" at bounding box center [397, 242] width 81 height 20
click at [160, 123] on div "[PHONE_NUMBER] Live | 00:05 ALL TASKS ALL TASKS ACTIVE TASKS TASKS IN WRAP UP" at bounding box center [181, 181] width 275 height 275
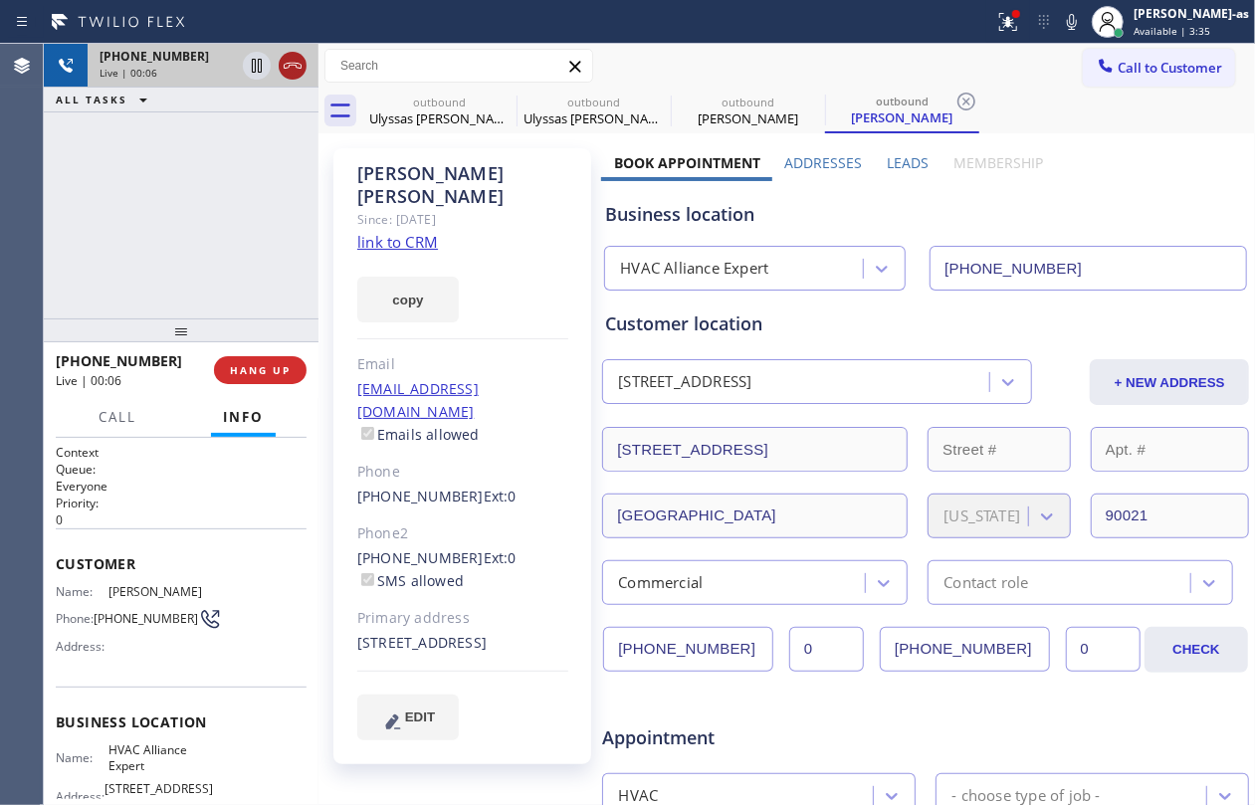
click at [301, 70] on div at bounding box center [275, 66] width 72 height 44
click at [195, 303] on div "[PHONE_NUMBER] Live | 00:06 ALL TASKS ALL TASKS ACTIVE TASKS TASKS IN WRAP UP" at bounding box center [181, 181] width 275 height 275
click at [255, 367] on span "HANG UP" at bounding box center [260, 370] width 61 height 14
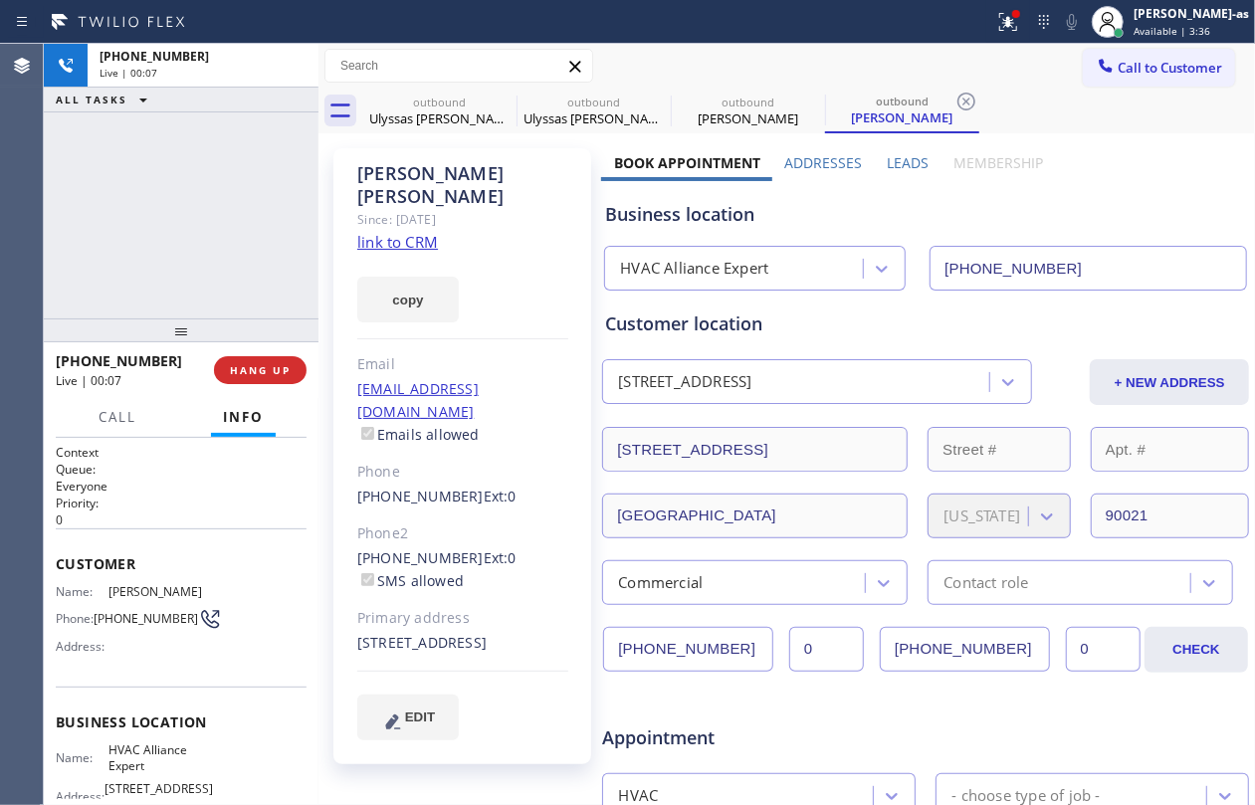
click at [196, 293] on div "[PHONE_NUMBER] Live | 00:07 ALL TASKS ALL TASKS ACTIVE TASKS TASKS IN WRAP UP" at bounding box center [181, 181] width 275 height 275
click at [235, 354] on div "[PHONE_NUMBER] Live | 00:07 HANG UP" at bounding box center [181, 370] width 251 height 52
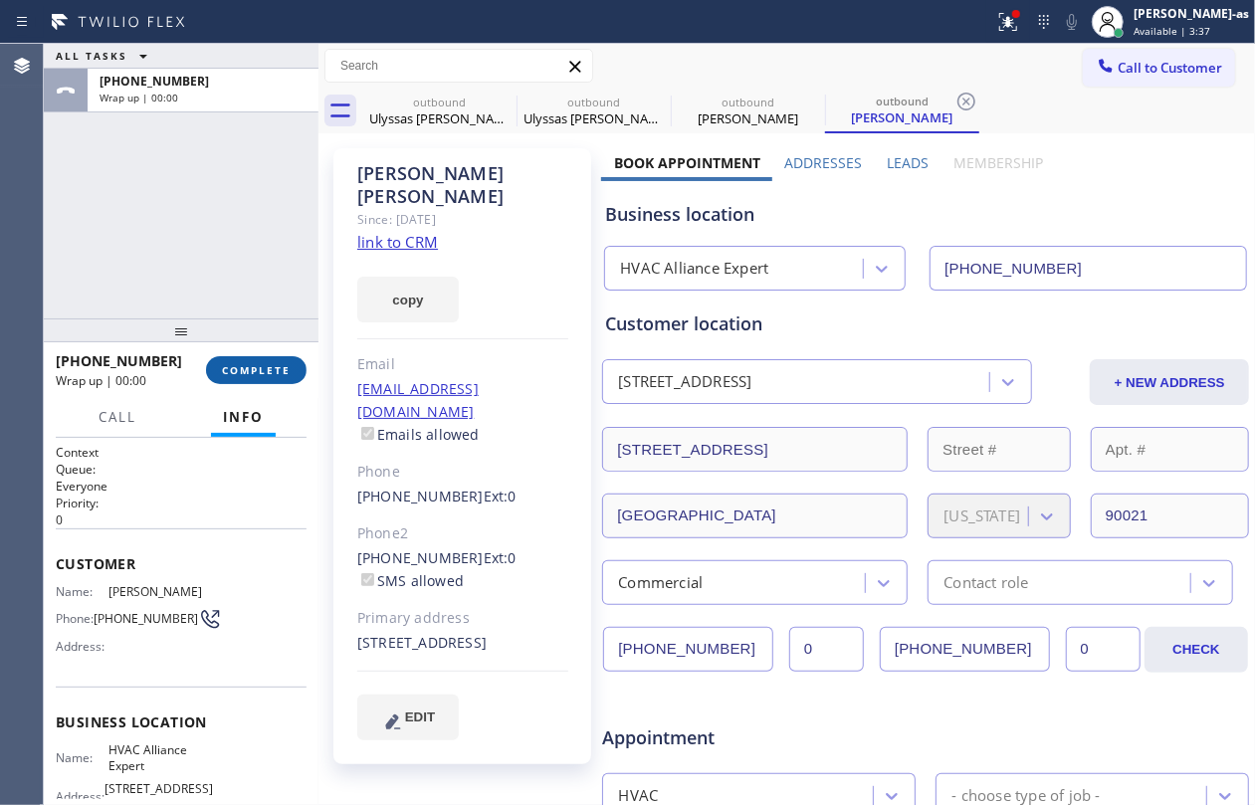
click at [248, 358] on button "COMPLETE" at bounding box center [256, 370] width 101 height 28
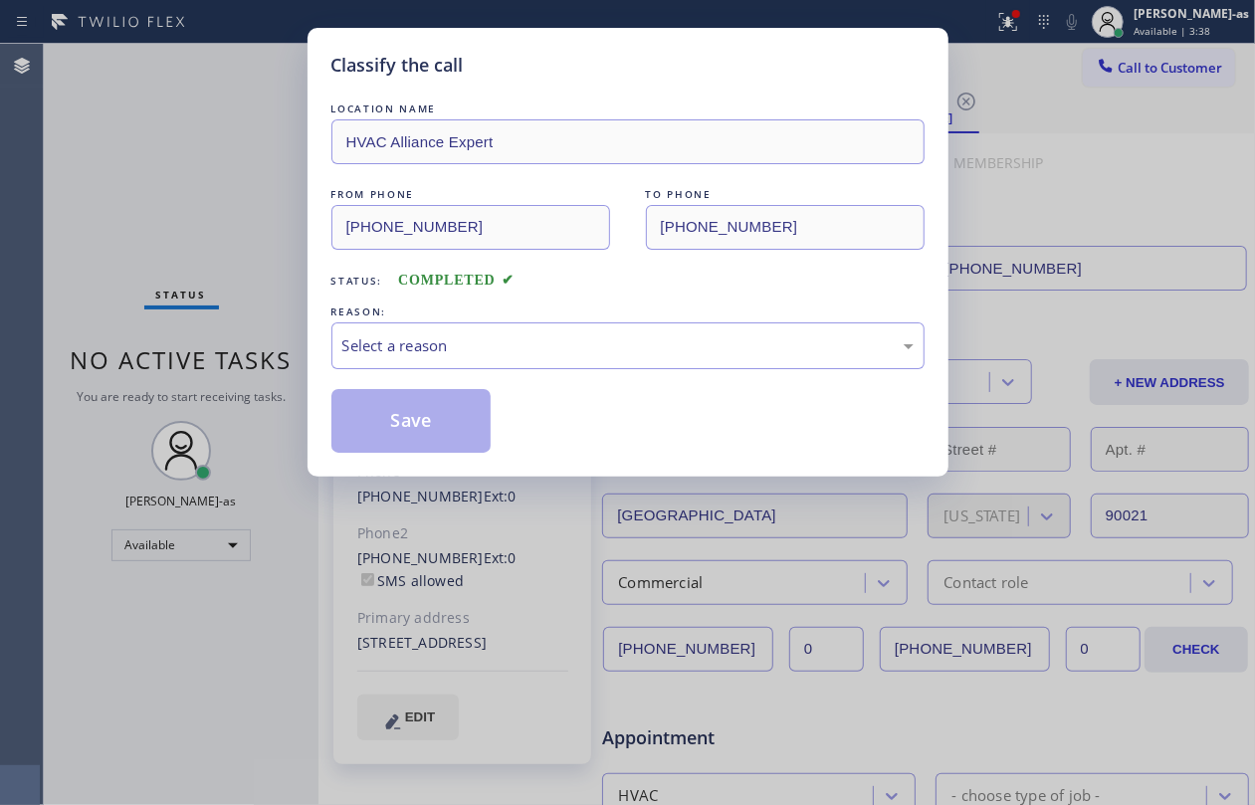
click at [539, 346] on div "Select a reason" at bounding box center [627, 345] width 571 height 23
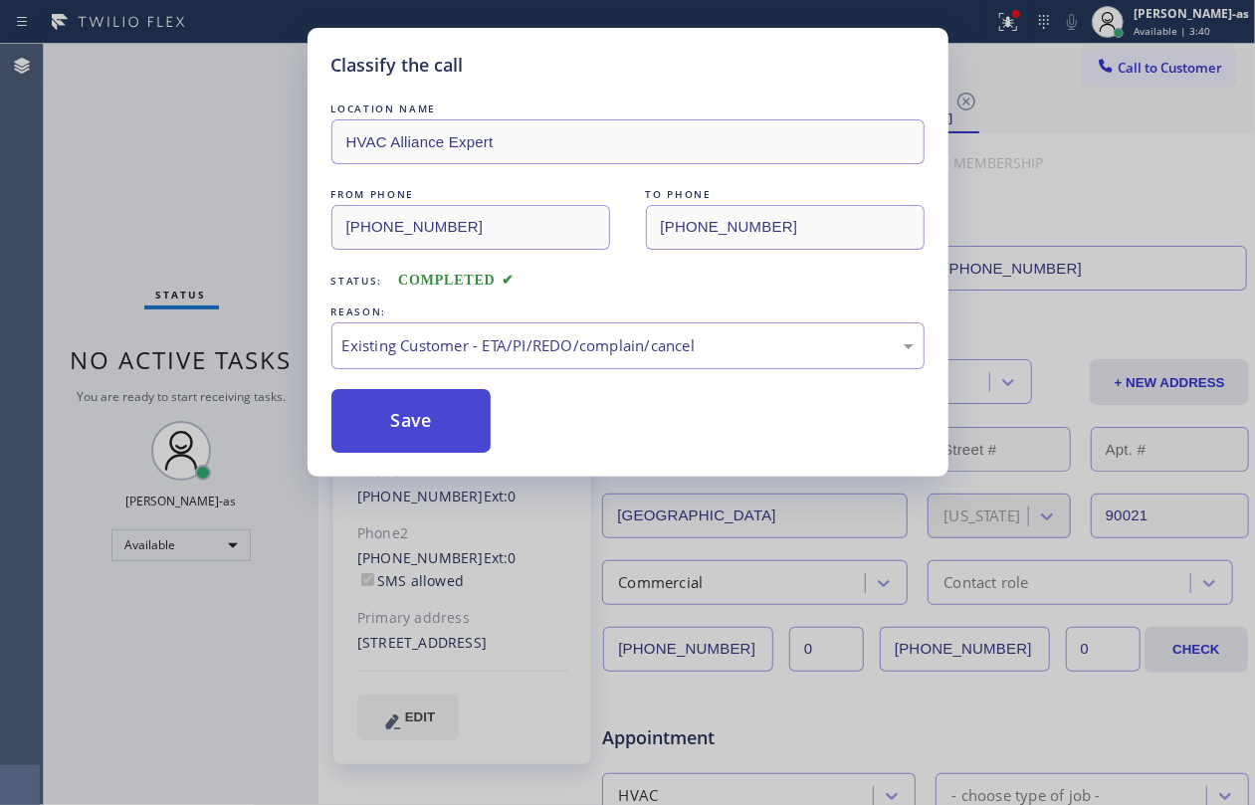
click at [439, 422] on button "Save" at bounding box center [411, 421] width 160 height 64
click at [152, 94] on div "Classify the call LOCATION NAME HVAC Alliance Expert FROM PHONE [PHONE_NUMBER] …" at bounding box center [627, 402] width 1255 height 805
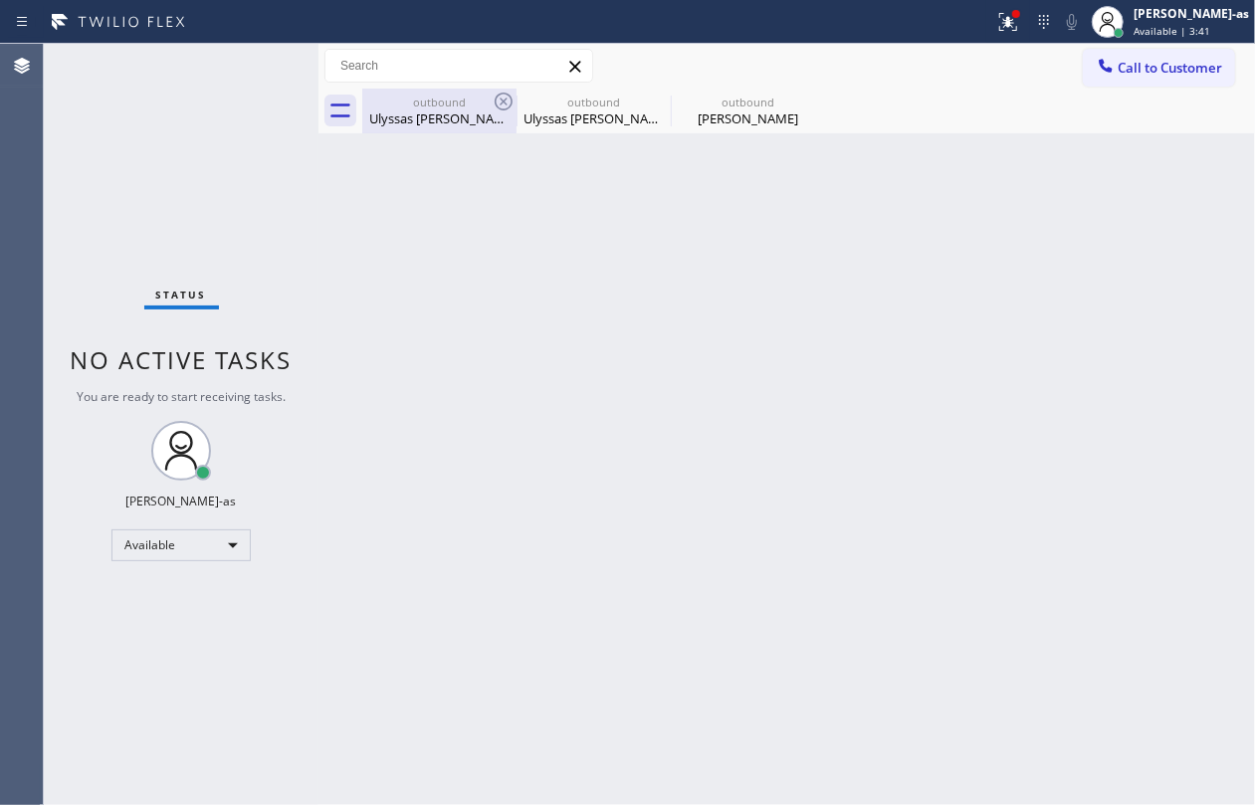
click at [460, 102] on div "outbound" at bounding box center [439, 102] width 150 height 15
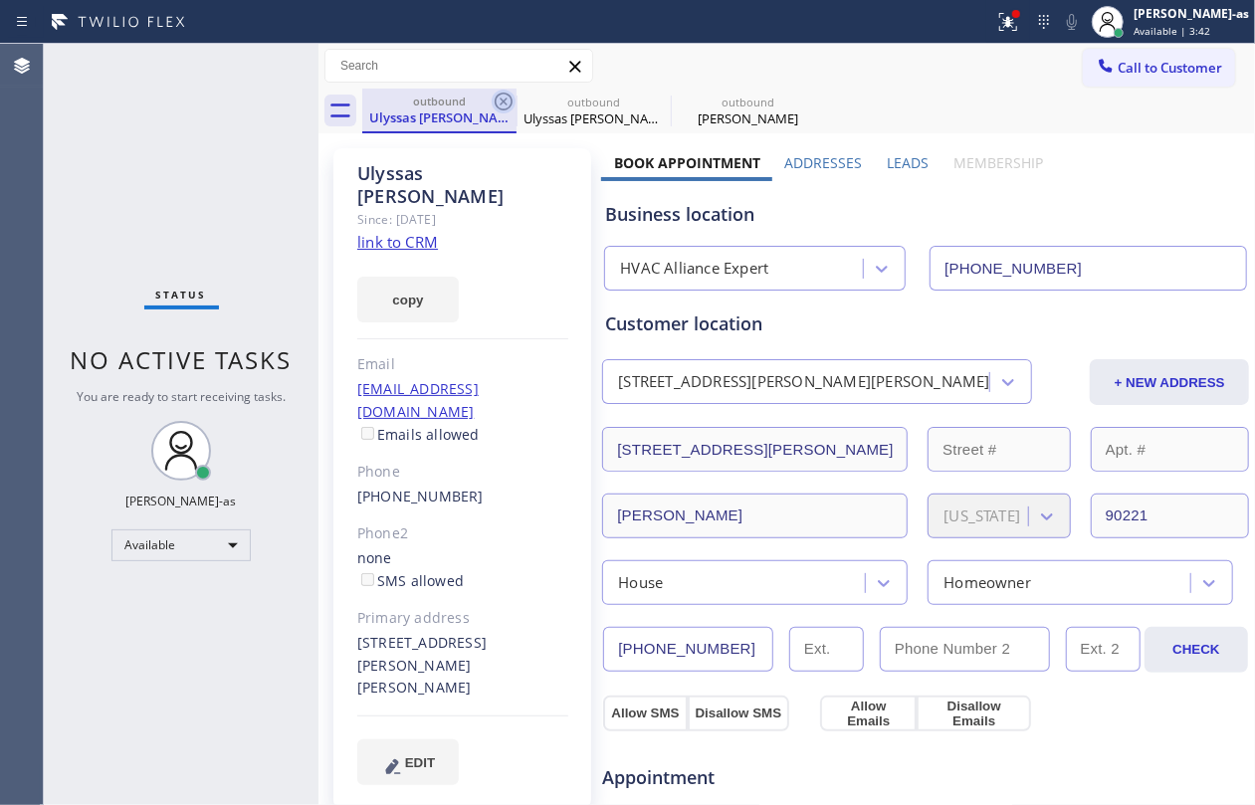
click at [494, 101] on icon at bounding box center [504, 102] width 24 height 24
click at [499, 101] on icon at bounding box center [504, 102] width 24 height 24
click at [0, 0] on icon at bounding box center [0, 0] width 0 height 0
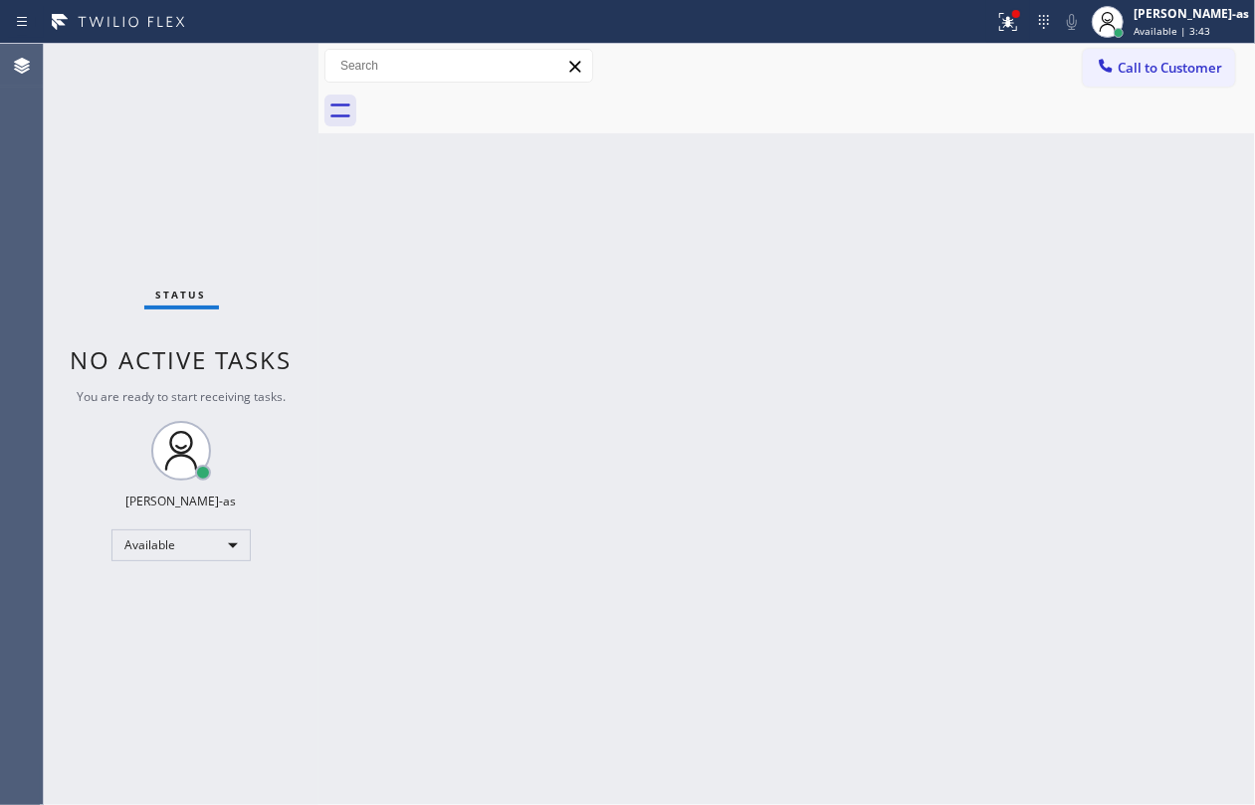
click at [499, 101] on div at bounding box center [808, 111] width 893 height 45
click at [486, 301] on div "Back to Dashboard Change Sender ID Customers Technicians Select a contact Outbo…" at bounding box center [787, 425] width 937 height 762
click at [1151, 64] on span "Call to Customer" at bounding box center [1170, 68] width 105 height 18
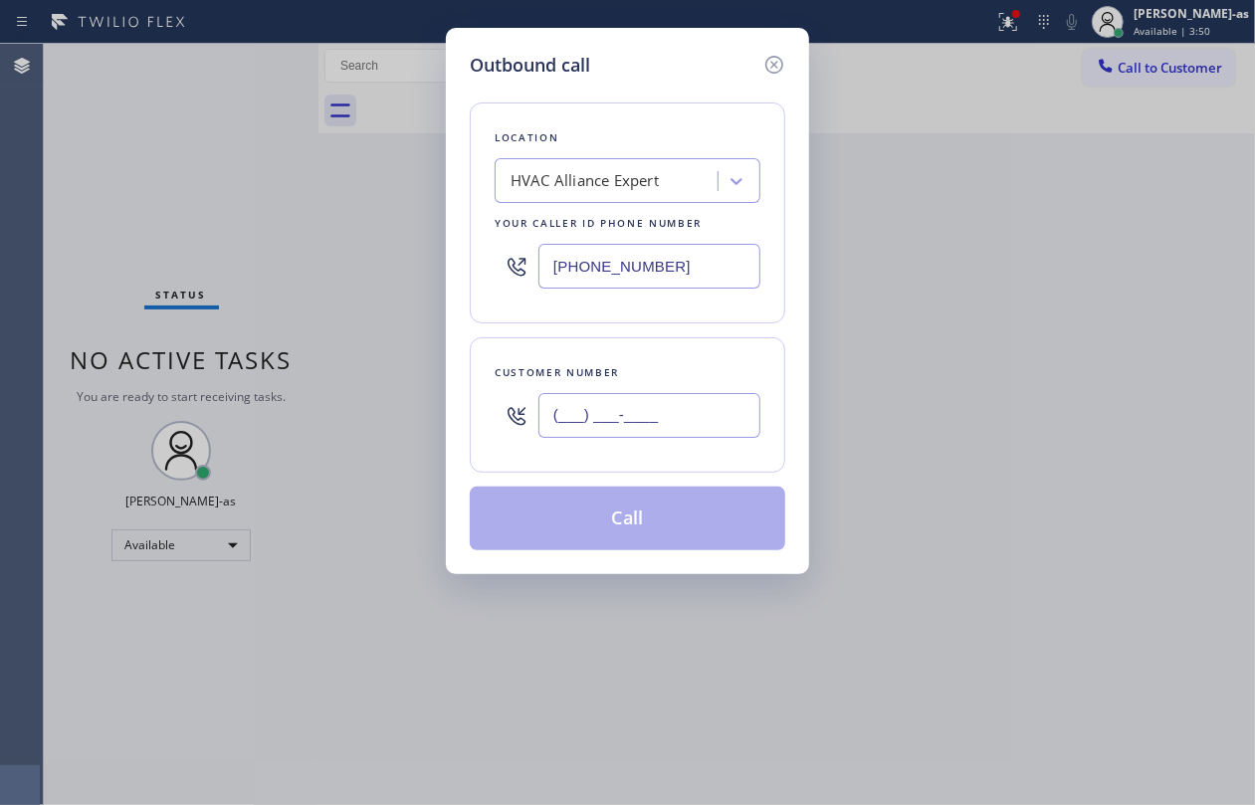
click at [599, 430] on input "(___) ___-____" at bounding box center [650, 415] width 222 height 45
paste input "818) 312-5793"
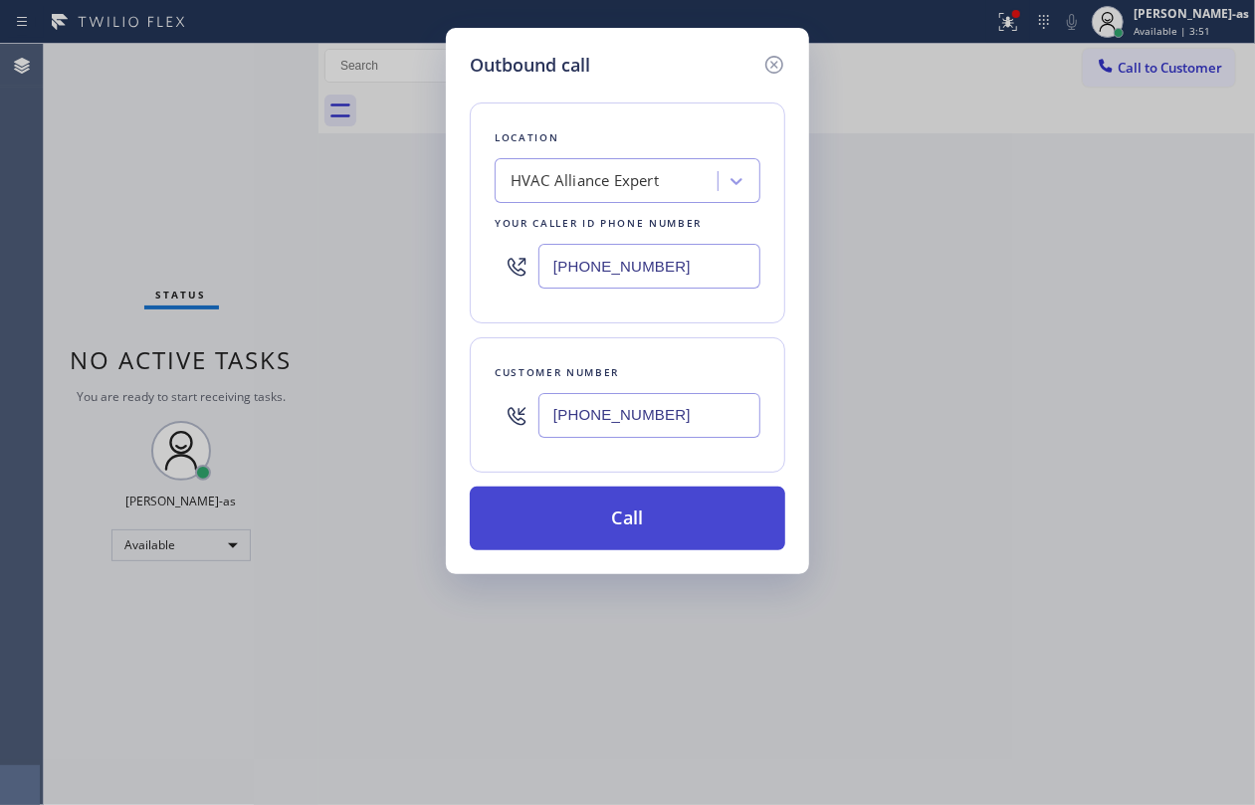
type input "[PHONE_NUMBER]"
click at [653, 512] on button "Call" at bounding box center [628, 519] width 316 height 64
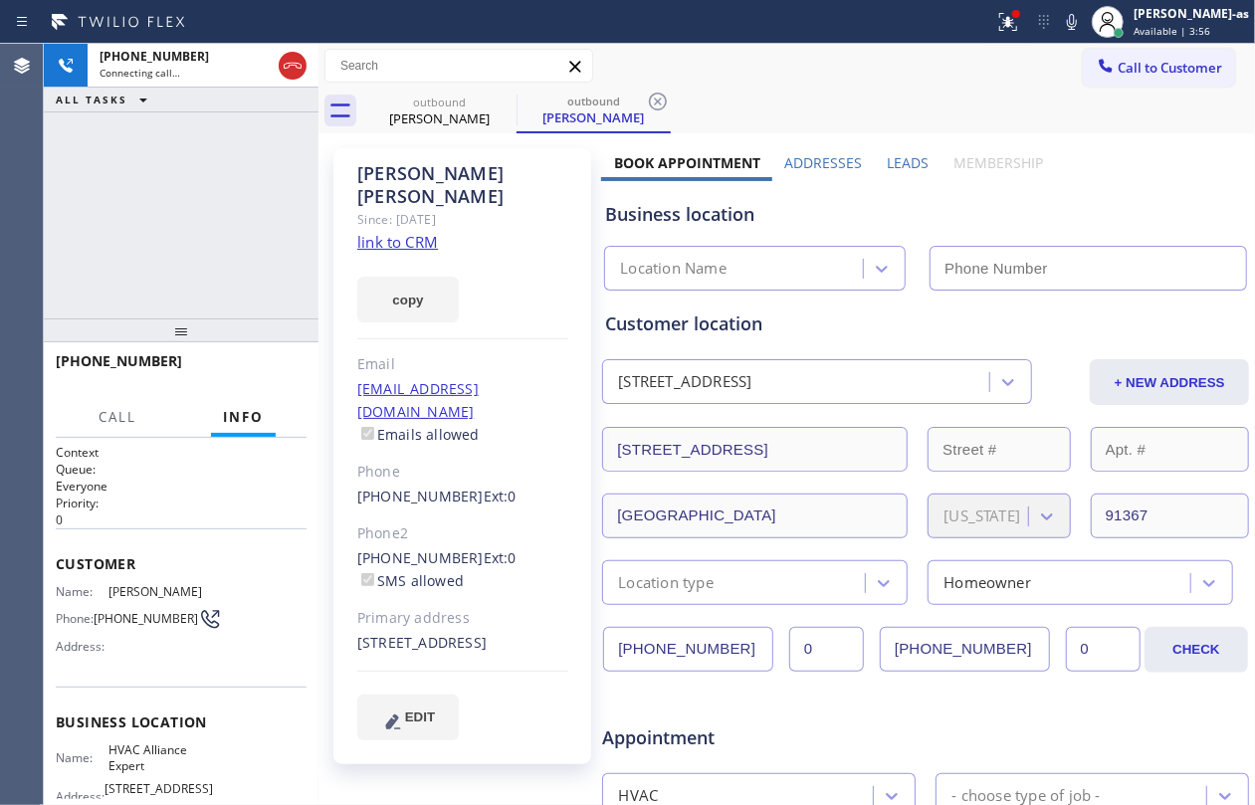
type input "[PHONE_NUMBER]"
click at [241, 367] on span "HANG UP" at bounding box center [260, 370] width 61 height 14
click at [144, 207] on div "[PHONE_NUMBER] Live | 00:09 ALL TASKS ALL TASKS ACTIVE TASKS TASKS IN WRAP UP" at bounding box center [181, 181] width 275 height 275
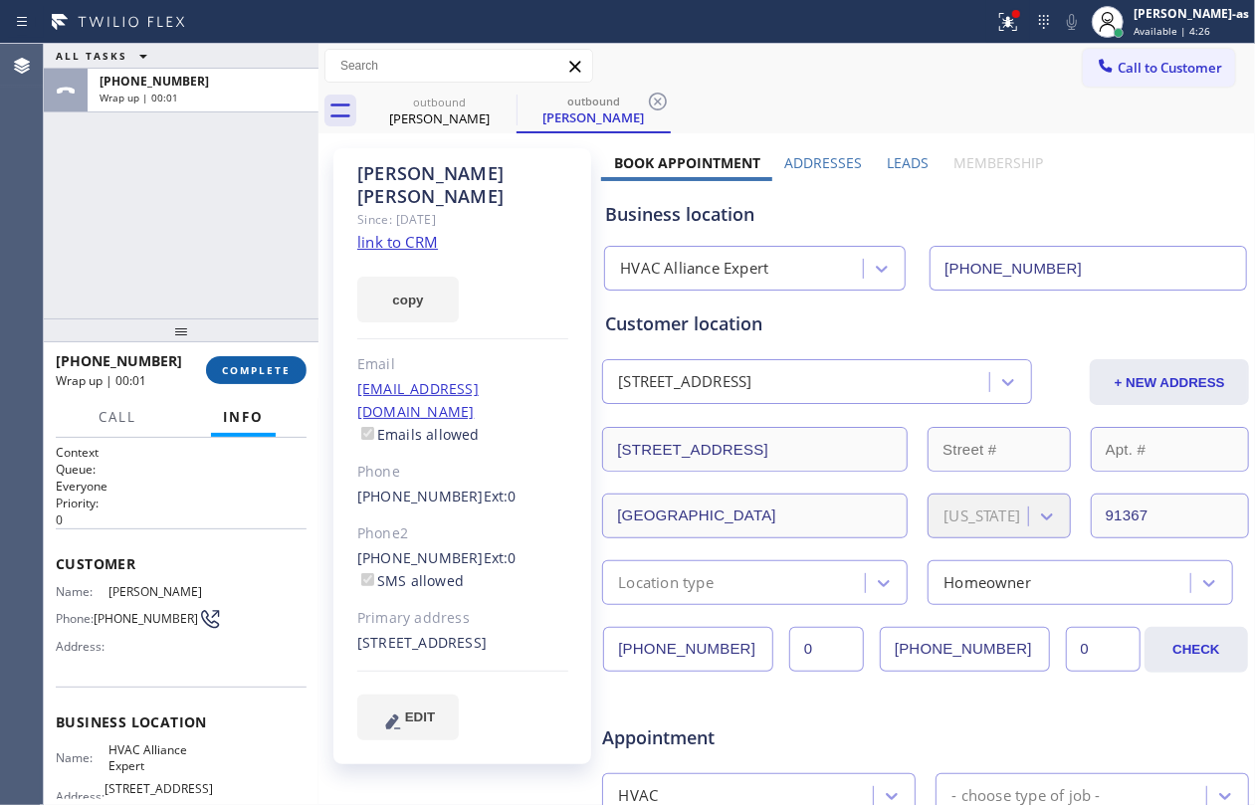
click at [227, 378] on button "COMPLETE" at bounding box center [256, 370] width 101 height 28
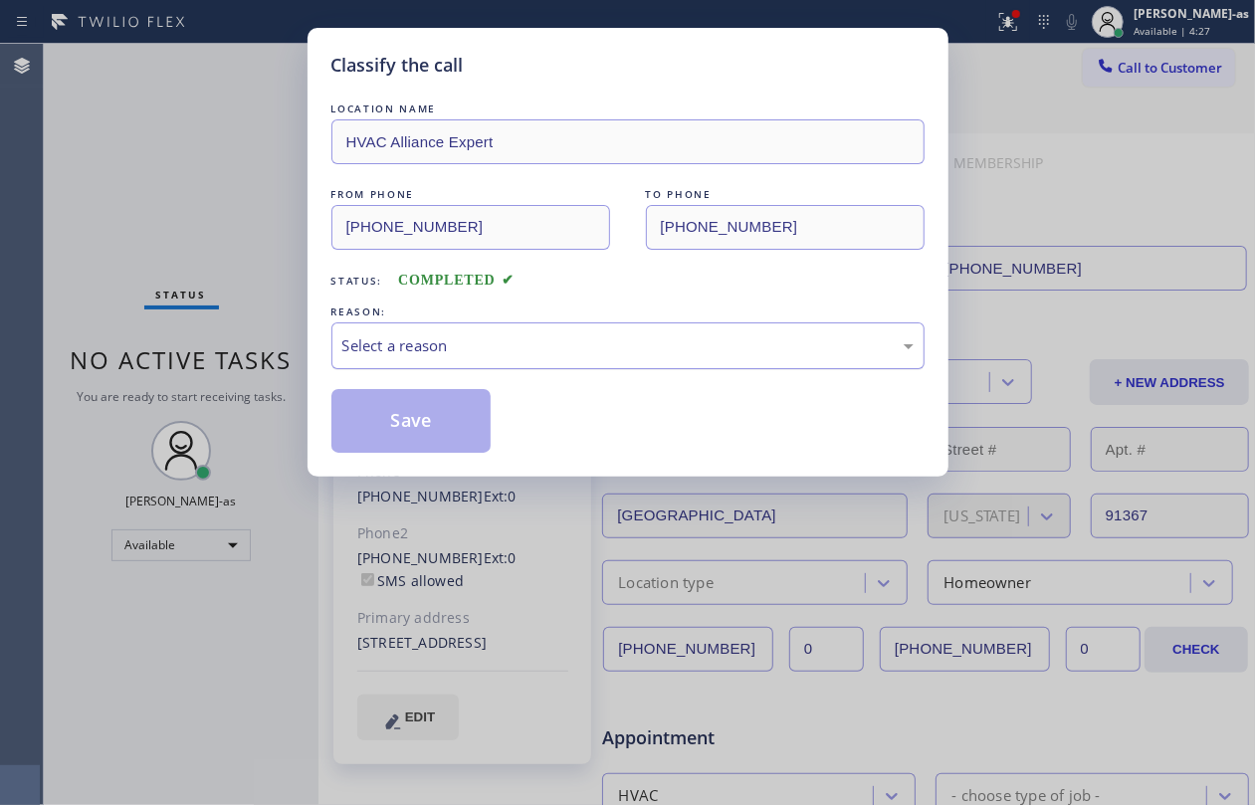
click at [534, 350] on div "Select a reason" at bounding box center [627, 345] width 571 height 23
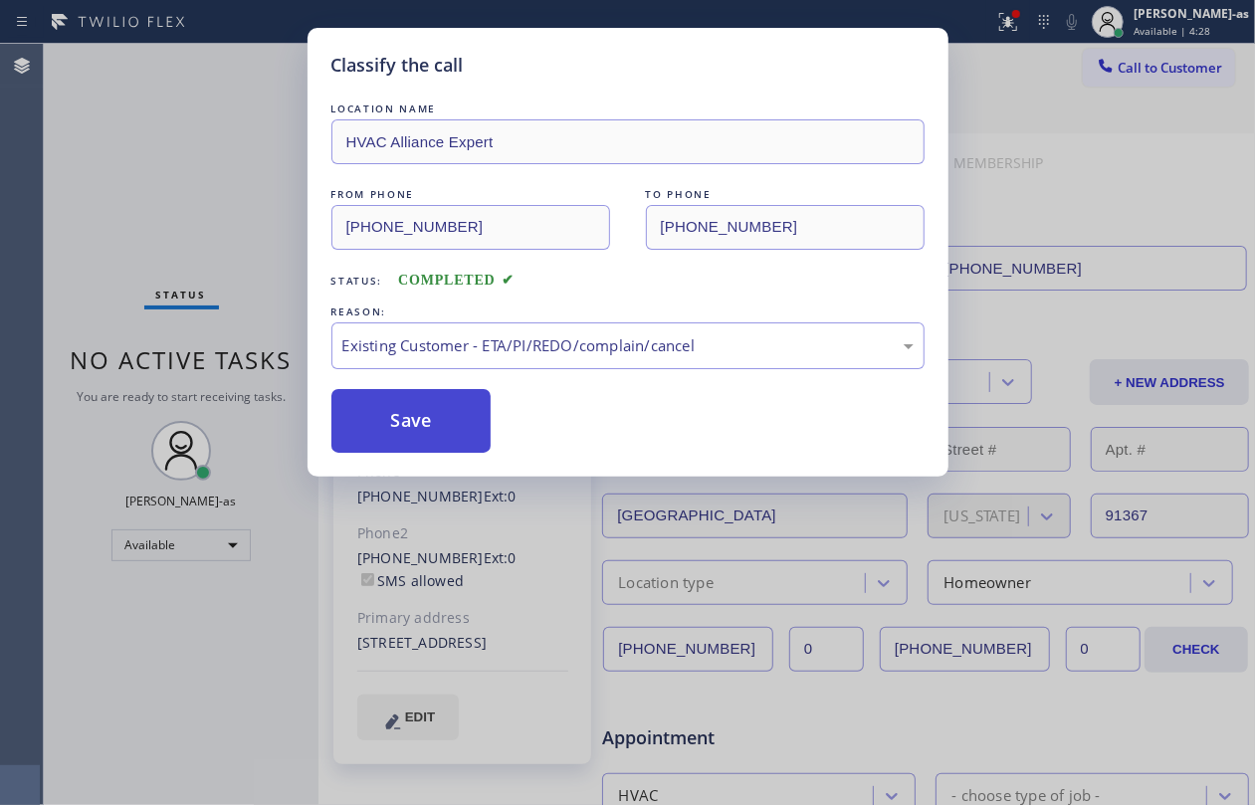
click at [444, 414] on button "Save" at bounding box center [411, 421] width 160 height 64
click at [200, 187] on div "Classify the call LOCATION NAME HVAC Alliance Expert FROM PHONE [PHONE_NUMBER] …" at bounding box center [627, 402] width 1255 height 805
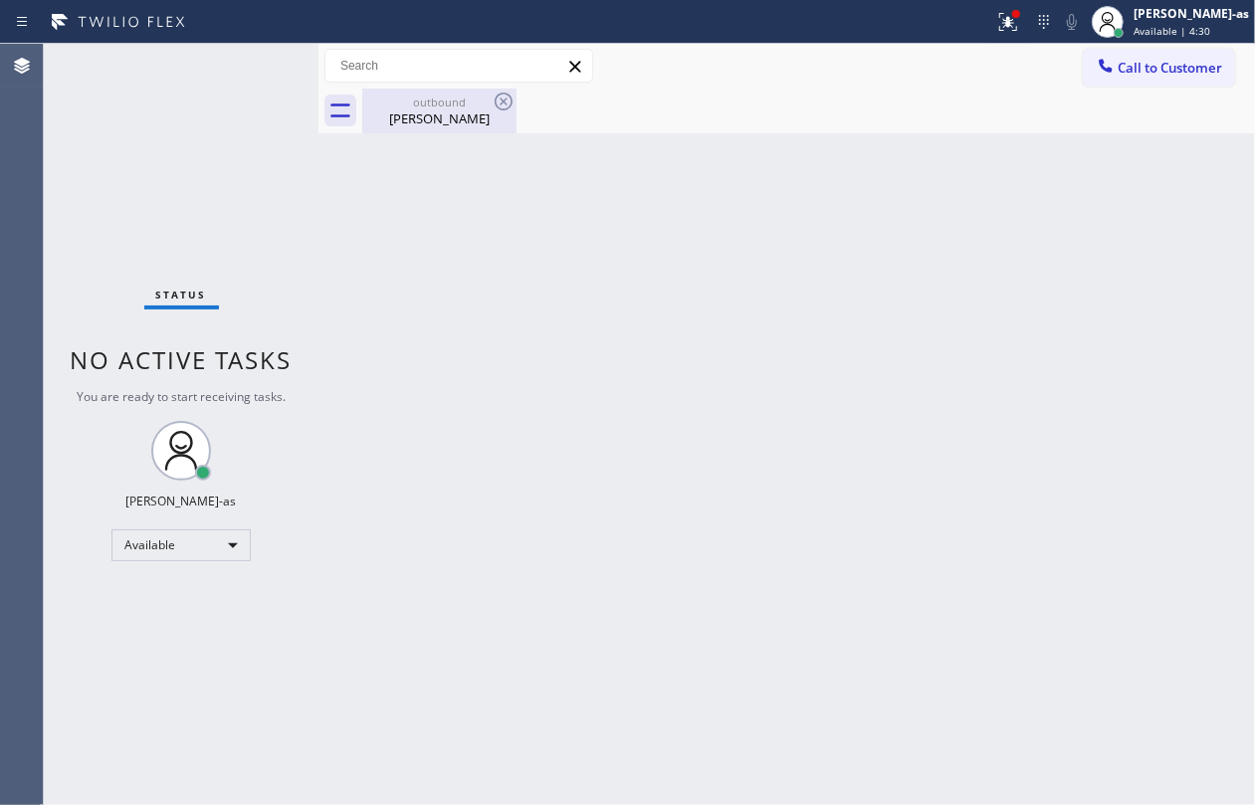
click at [438, 120] on div "[PERSON_NAME]" at bounding box center [439, 119] width 150 height 18
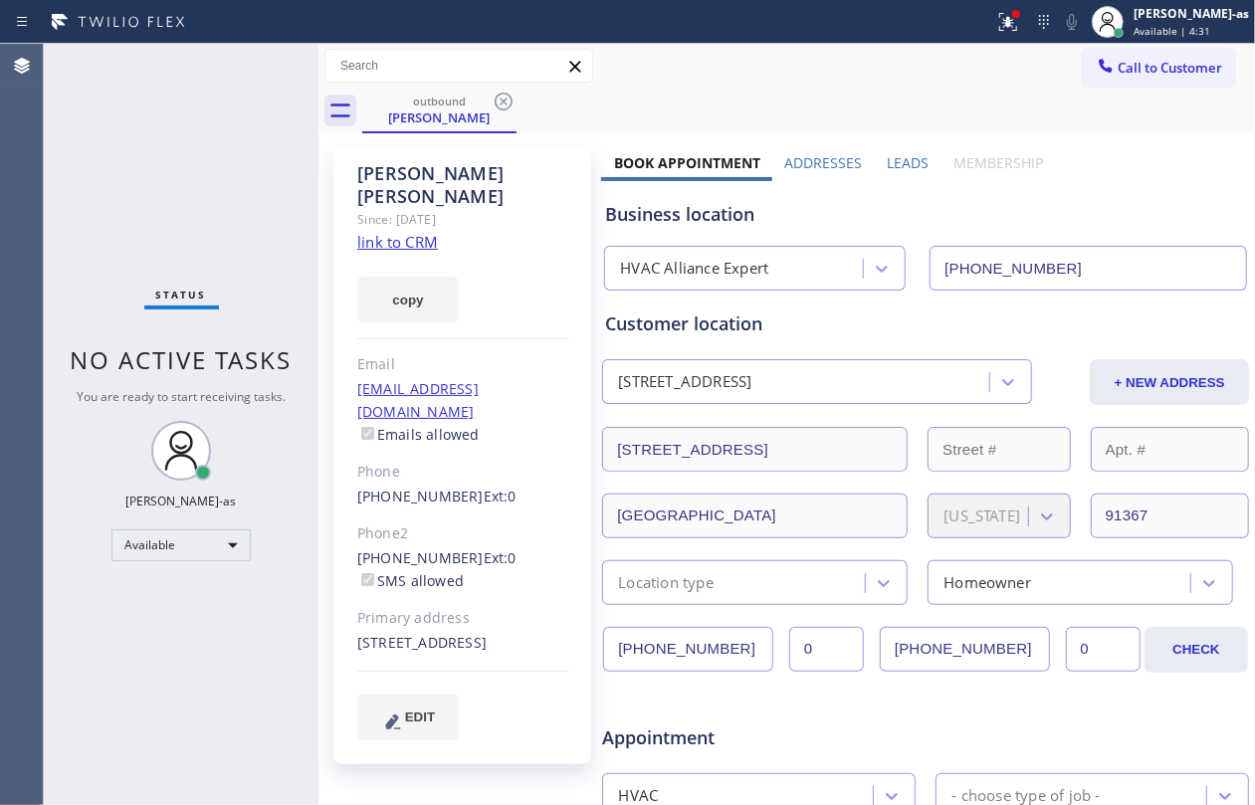
click at [426, 232] on link "link to CRM" at bounding box center [397, 242] width 81 height 20
click at [1118, 76] on span "Call to Customer" at bounding box center [1170, 68] width 105 height 18
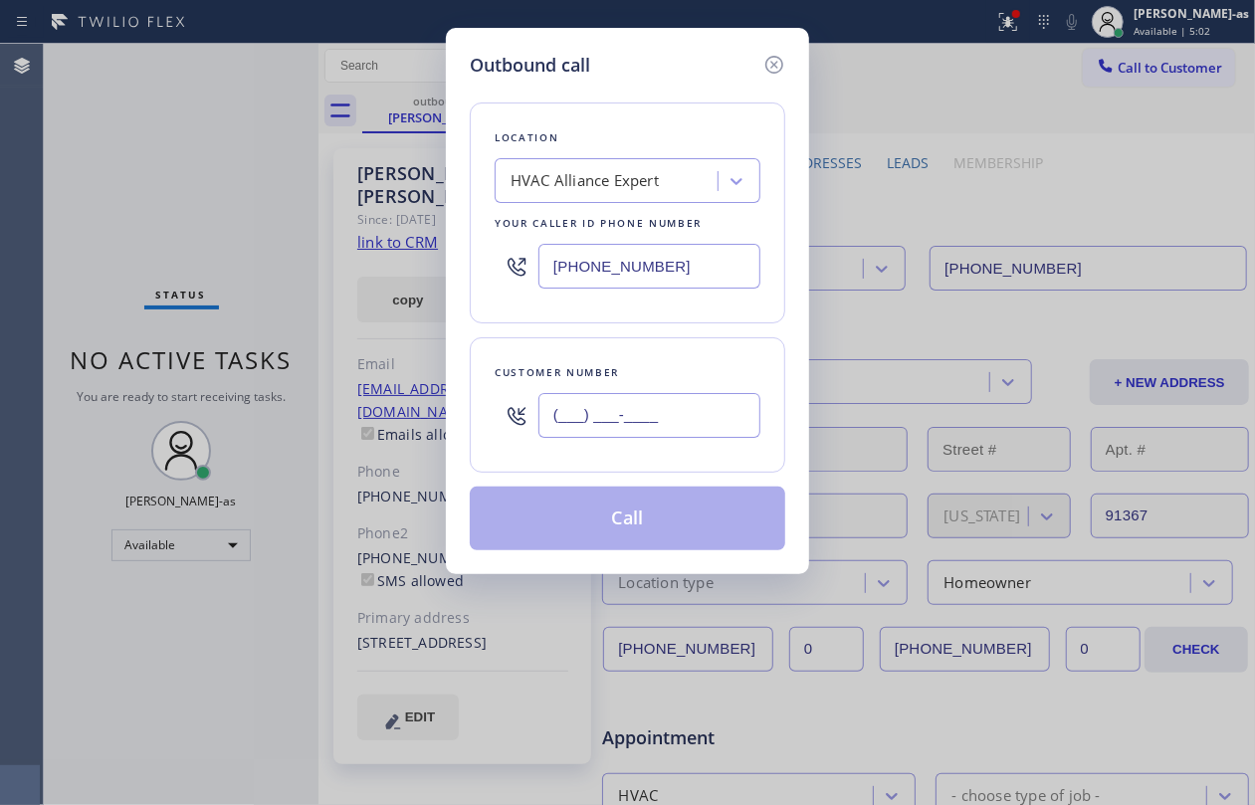
click at [702, 414] on input "(___) ___-____" at bounding box center [650, 415] width 222 height 45
paste input "310) 702-2646"
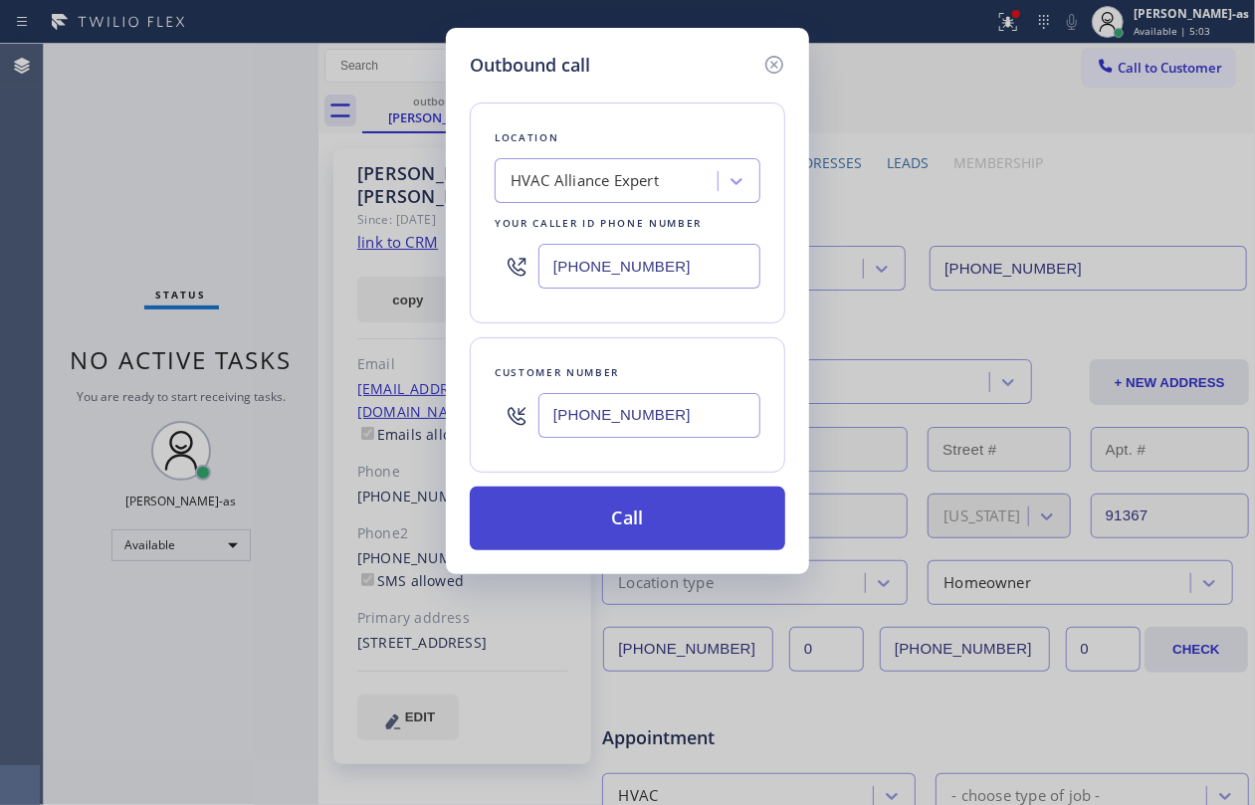
type input "[PHONE_NUMBER]"
click at [670, 528] on button "Call" at bounding box center [628, 519] width 316 height 64
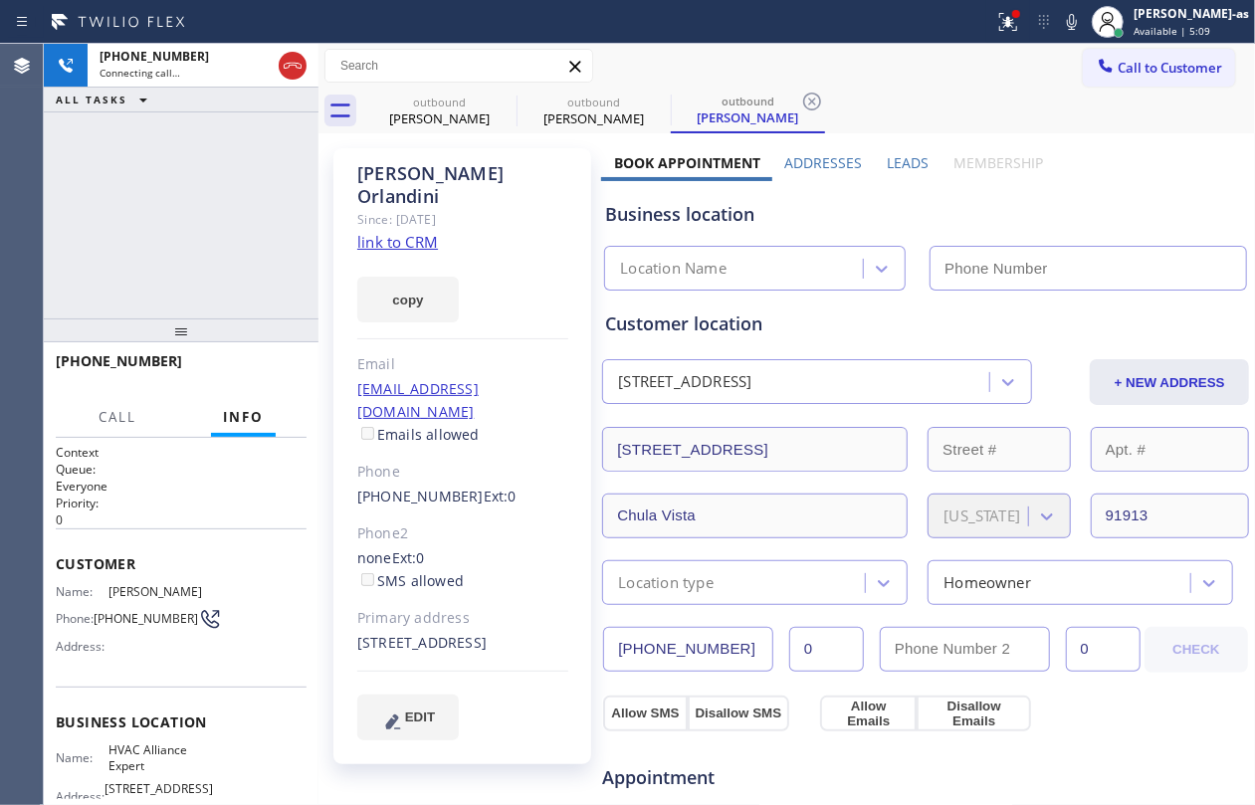
type input "[PHONE_NUMBER]"
click at [287, 363] on span "HANG UP" at bounding box center [260, 370] width 61 height 14
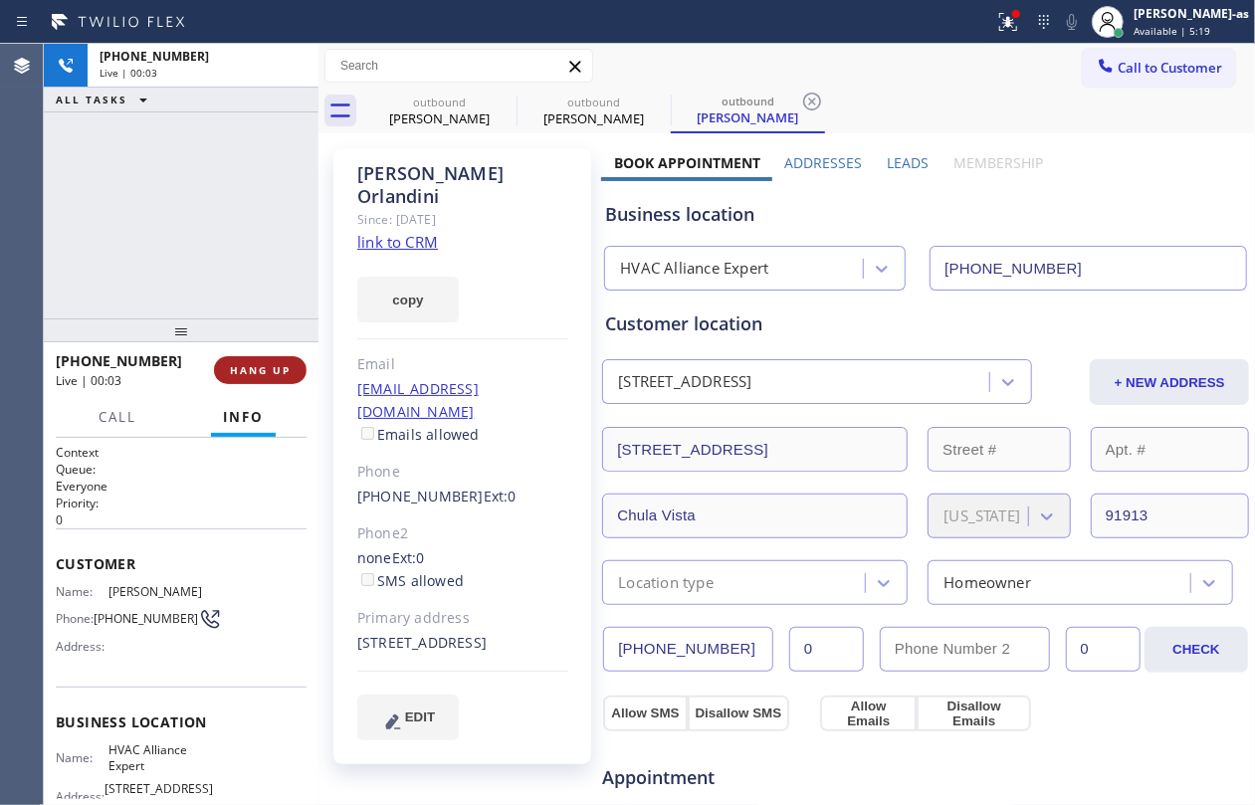
click at [287, 363] on span "HANG UP" at bounding box center [260, 370] width 61 height 14
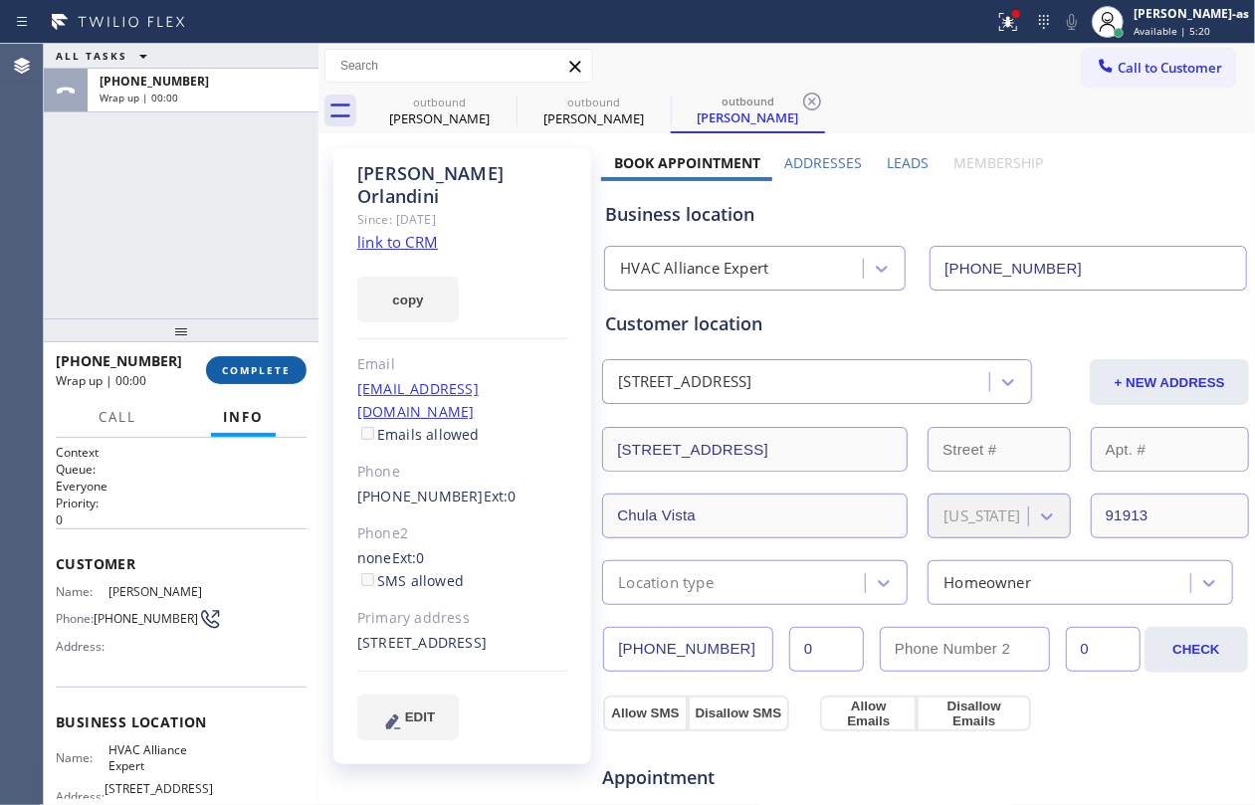
click at [287, 363] on span "COMPLETE" at bounding box center [256, 370] width 69 height 14
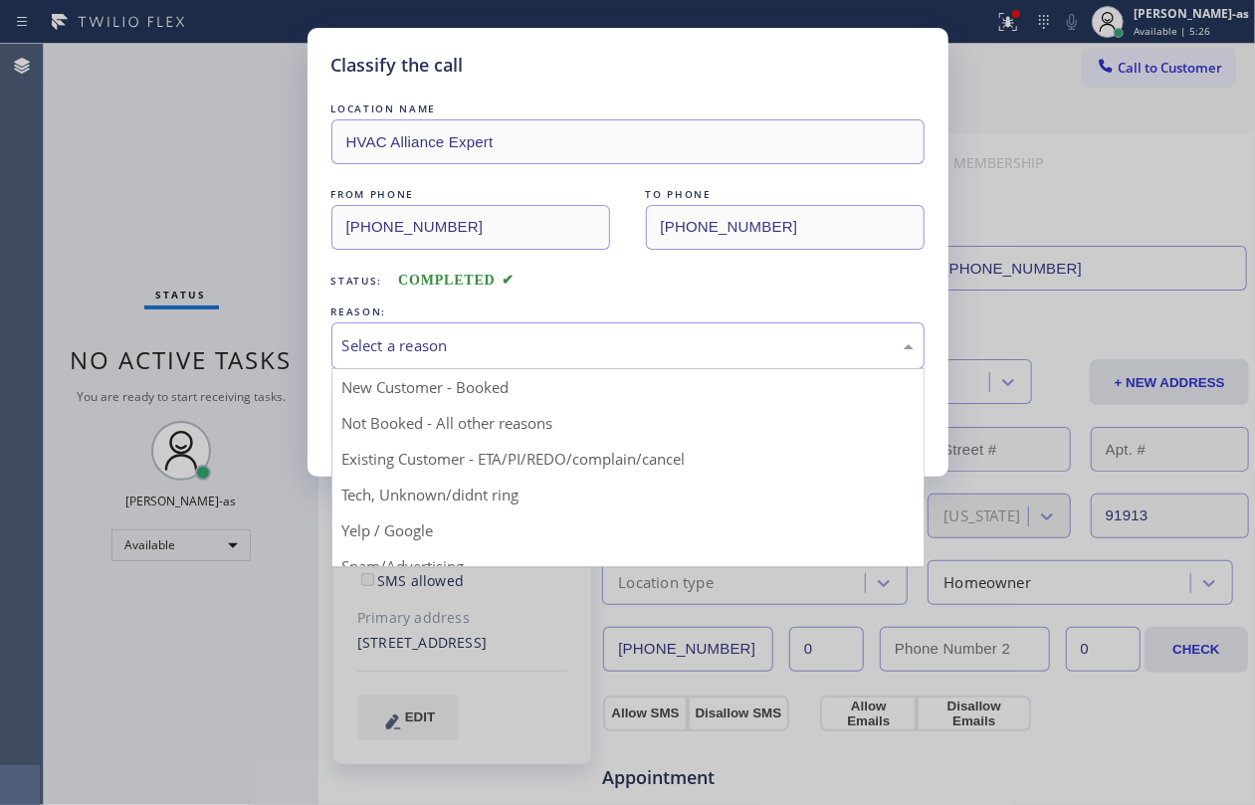
click at [460, 355] on div "Select a reason" at bounding box center [627, 345] width 571 height 23
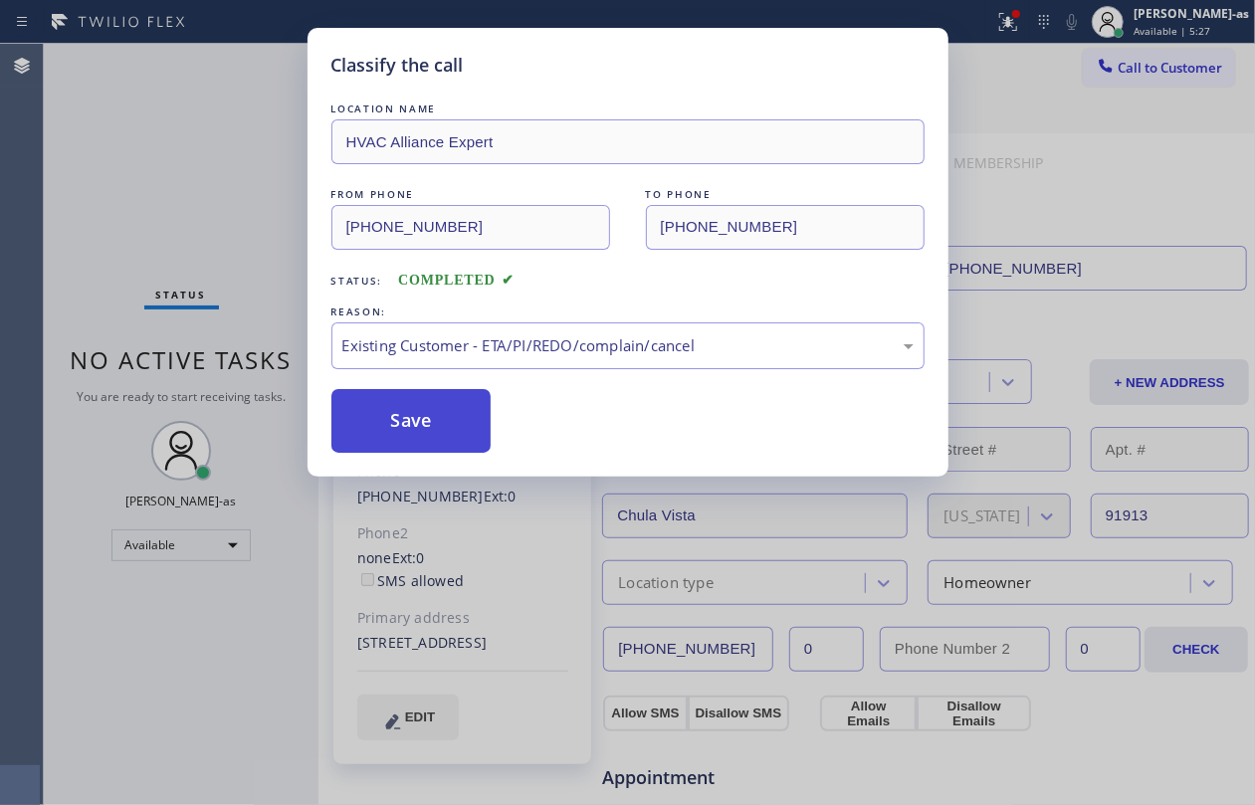
click at [408, 423] on button "Save" at bounding box center [411, 421] width 160 height 64
drag, startPoint x: 183, startPoint y: 89, endPoint x: 487, endPoint y: 342, distance: 395.8
click at [184, 89] on div "Classify the call LOCATION NAME HVAC Alliance Expert FROM PHONE [PHONE_NUMBER] …" at bounding box center [627, 402] width 1255 height 805
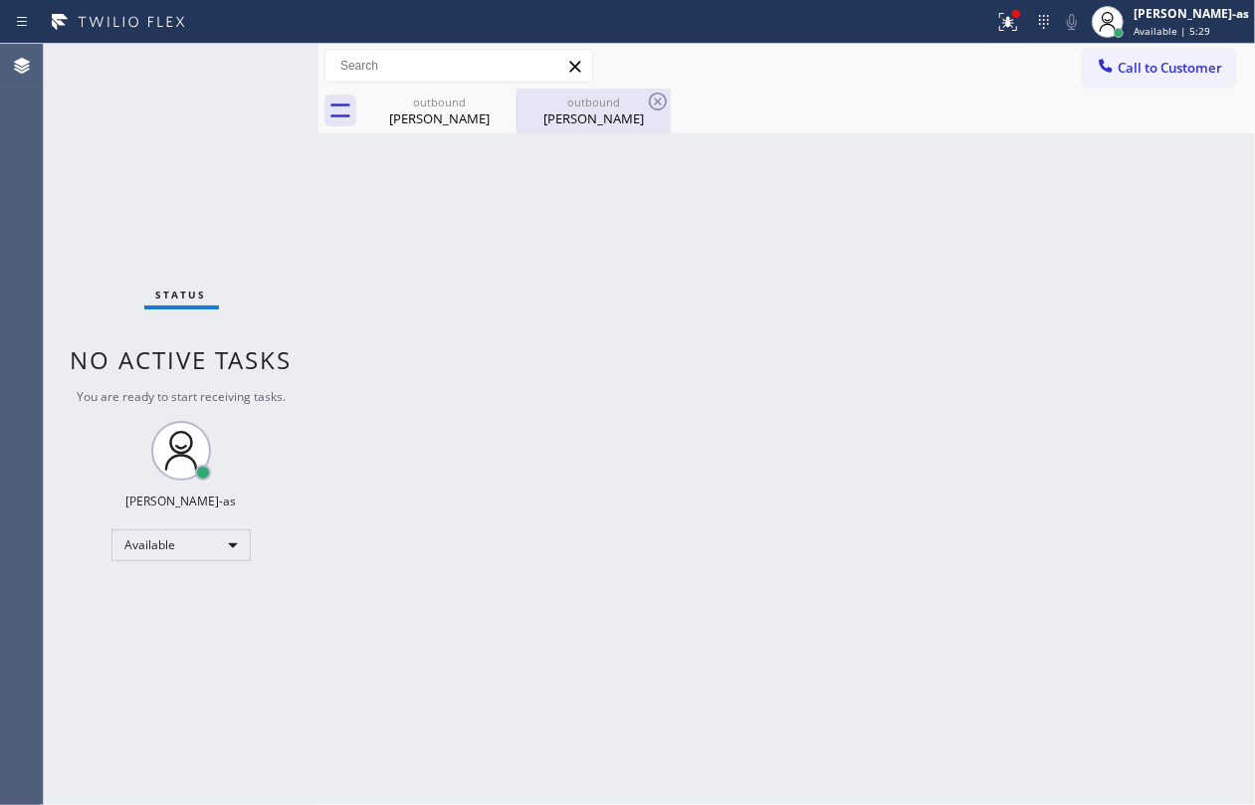
click at [627, 117] on div "[PERSON_NAME]" at bounding box center [594, 119] width 150 height 18
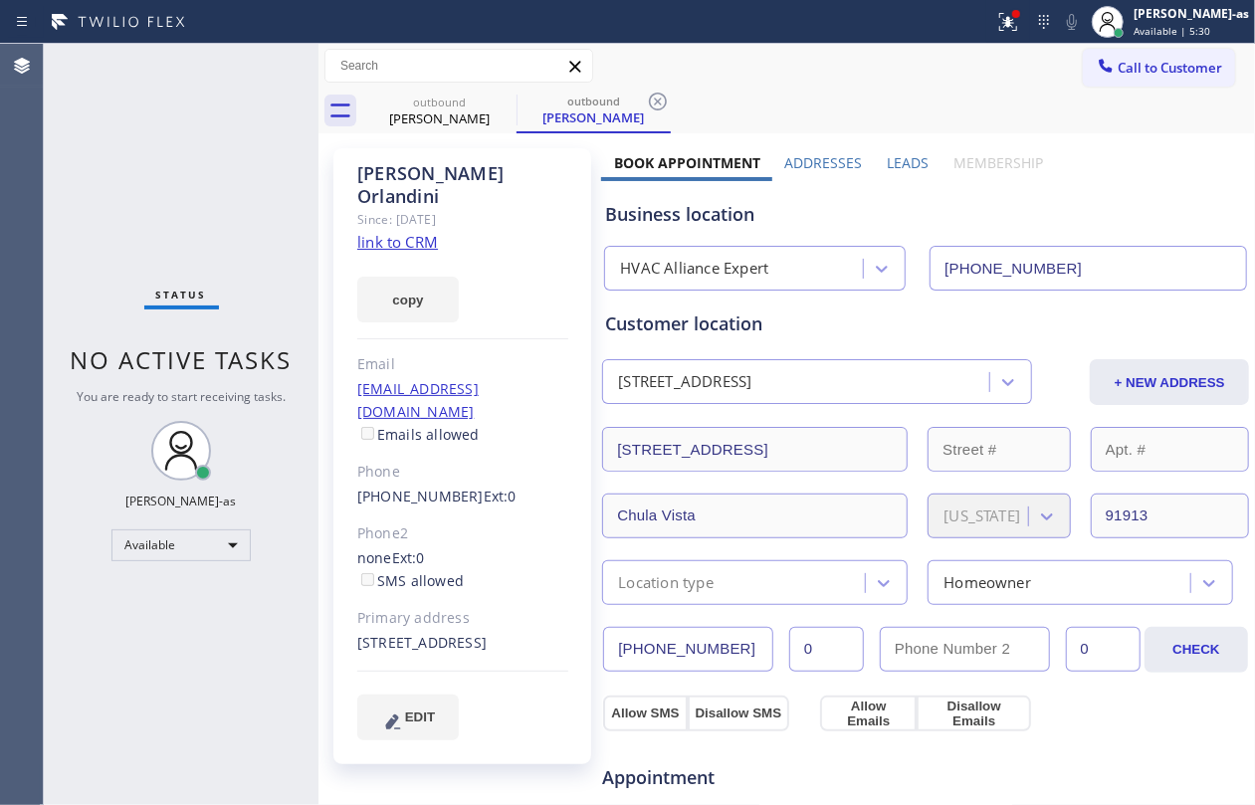
click at [402, 232] on link "link to CRM" at bounding box center [397, 242] width 81 height 20
click at [410, 133] on div "[PERSON_NAME] Since: [DATE] link to CRM copy Email [EMAIL_ADDRESS][DOMAIN_NAME]…" at bounding box center [787, 803] width 937 height 1340
click at [499, 104] on icon at bounding box center [504, 102] width 24 height 24
click at [517, 104] on div "outbound [PERSON_NAME]" at bounding box center [594, 111] width 154 height 45
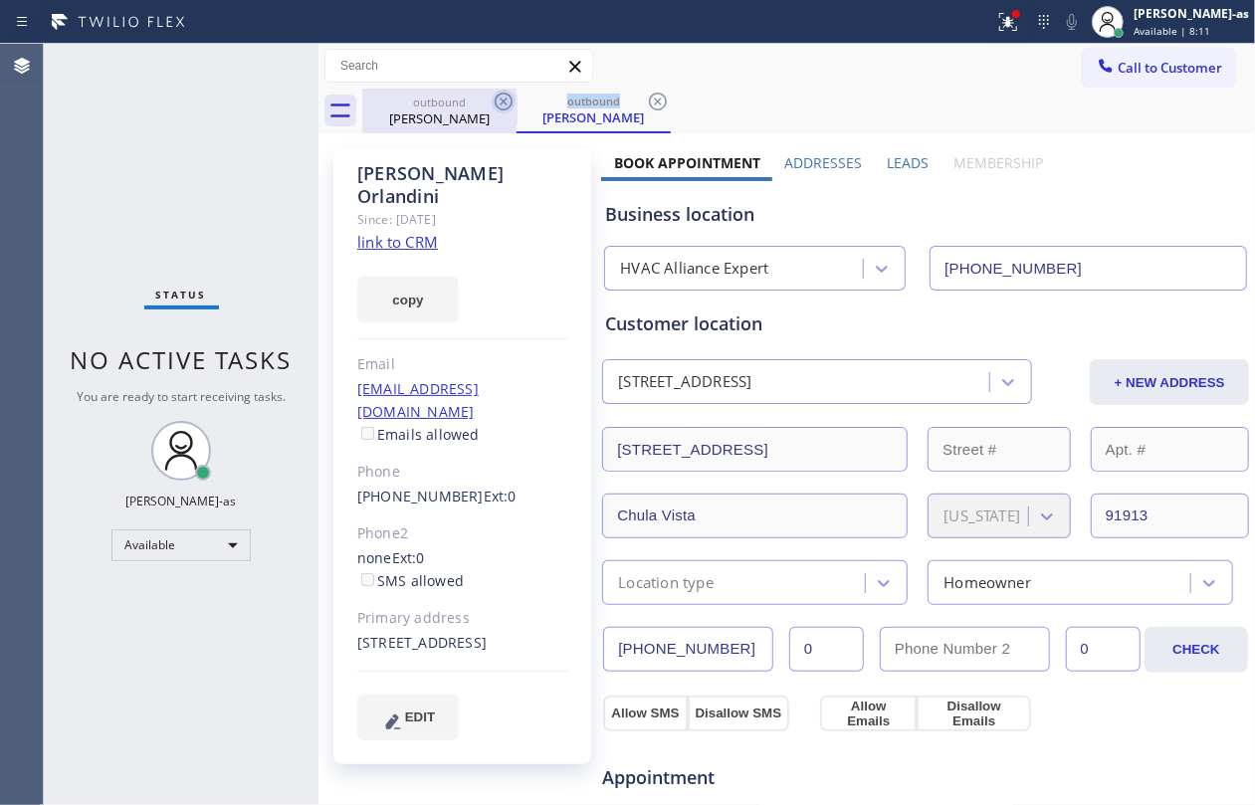
click at [646, 104] on icon at bounding box center [658, 102] width 24 height 24
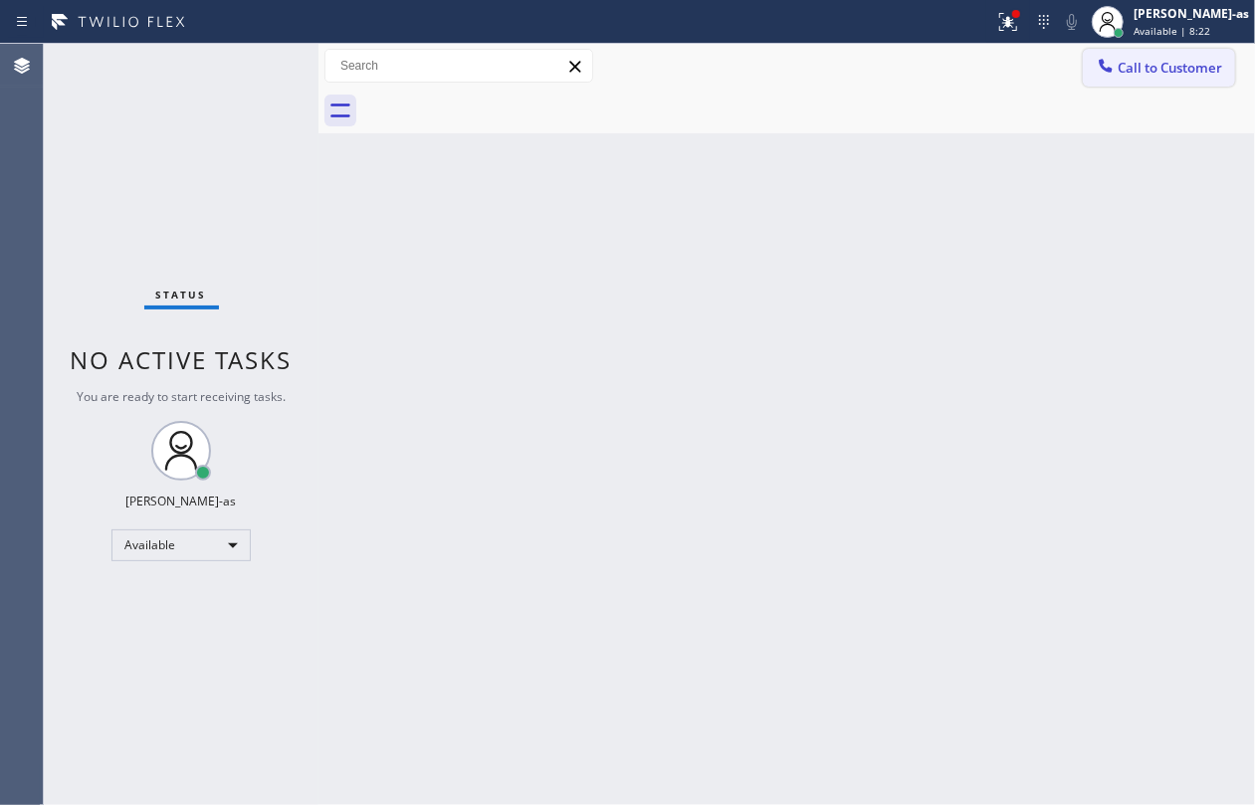
click at [1210, 56] on button "Call to Customer" at bounding box center [1159, 68] width 152 height 38
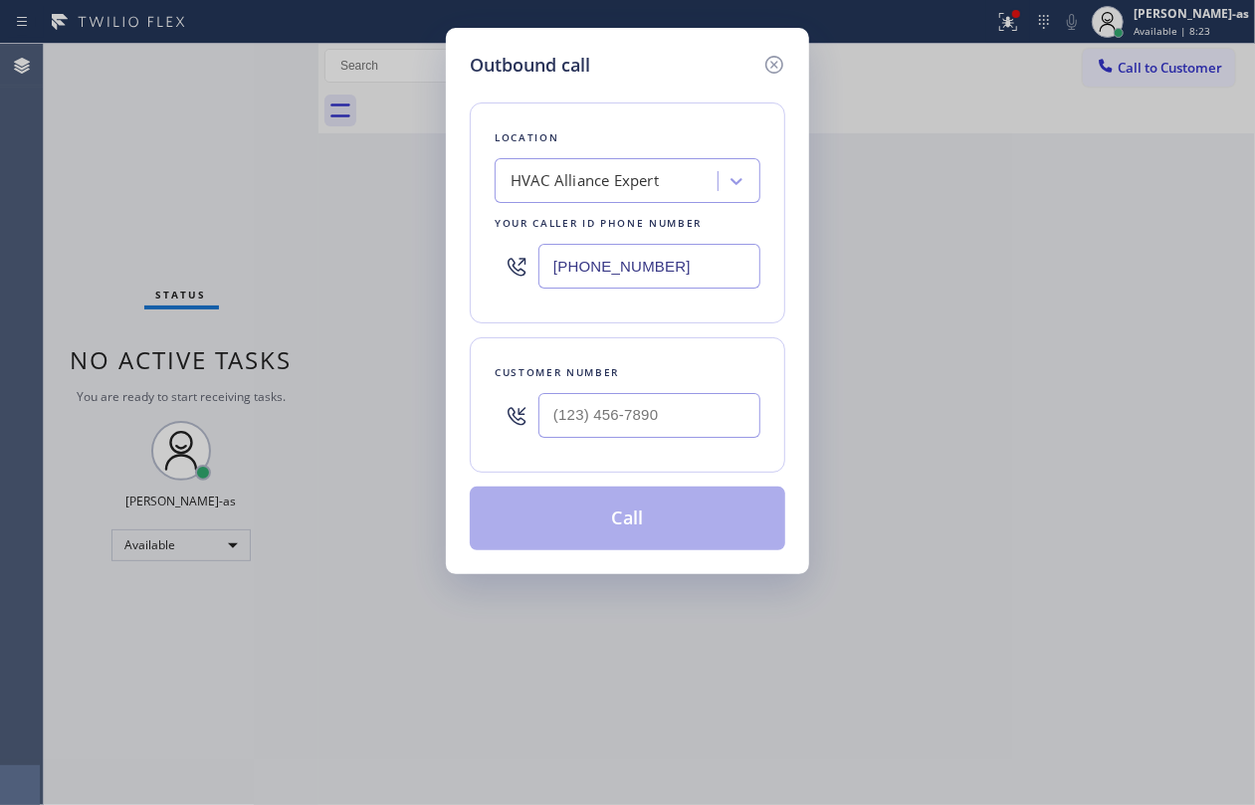
click at [633, 388] on div at bounding box center [650, 415] width 222 height 65
click at [638, 411] on input "(___) ___-____" at bounding box center [650, 415] width 222 height 45
paste input "512) 466-2691"
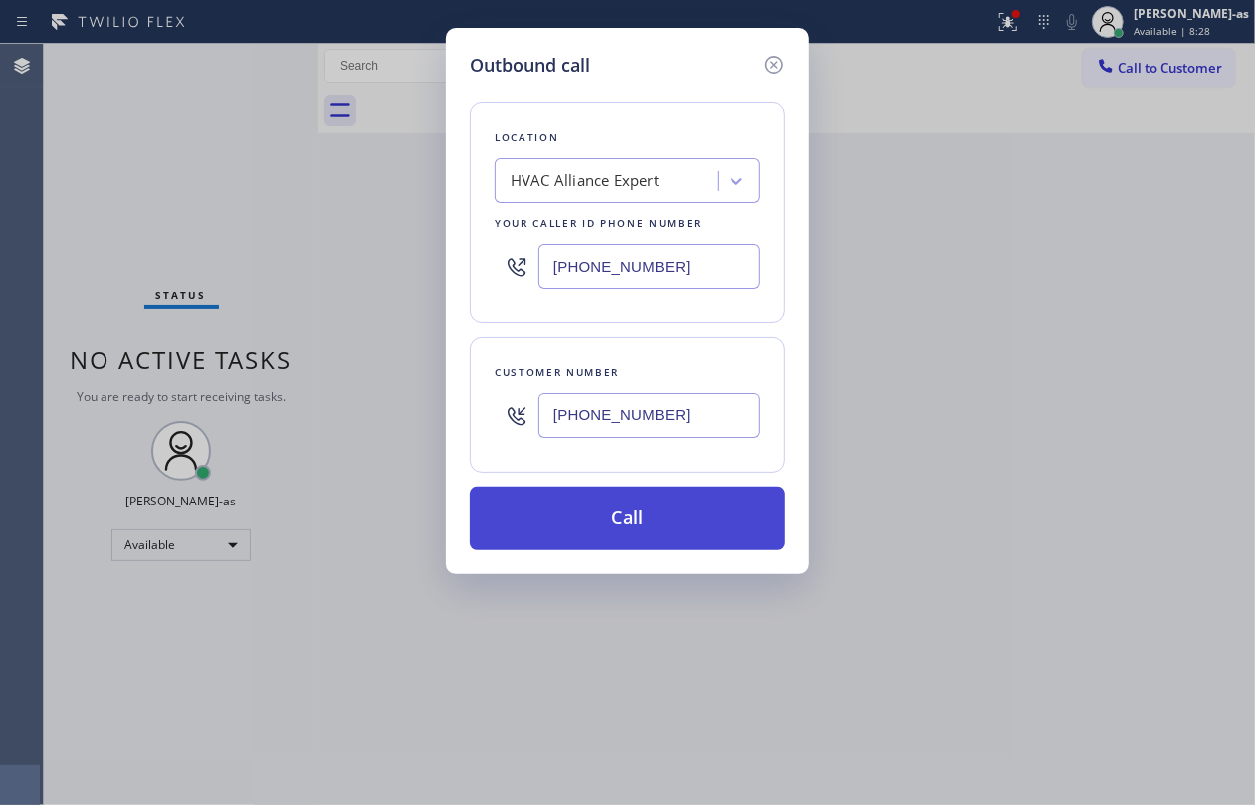
type input "[PHONE_NUMBER]"
click at [634, 528] on button "Call" at bounding box center [628, 519] width 316 height 64
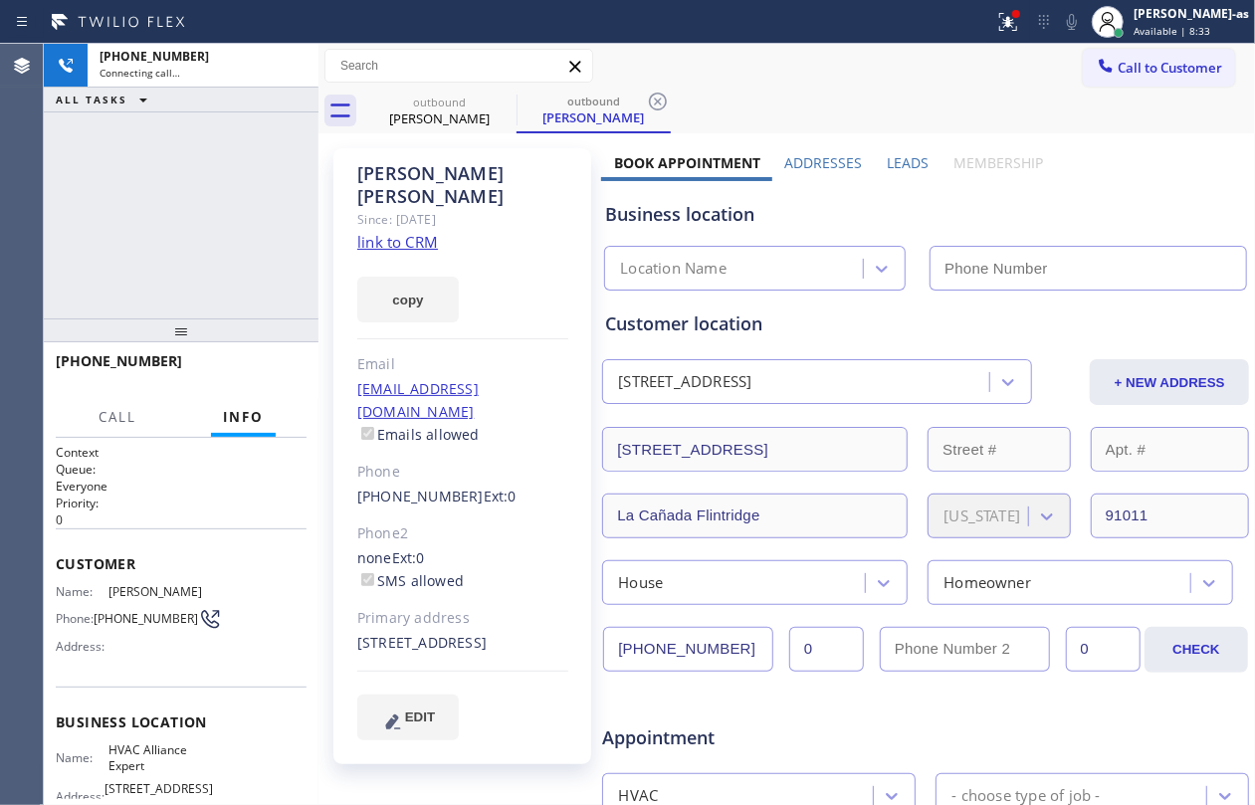
type input "[PHONE_NUMBER]"
click at [293, 319] on div at bounding box center [181, 331] width 275 height 24
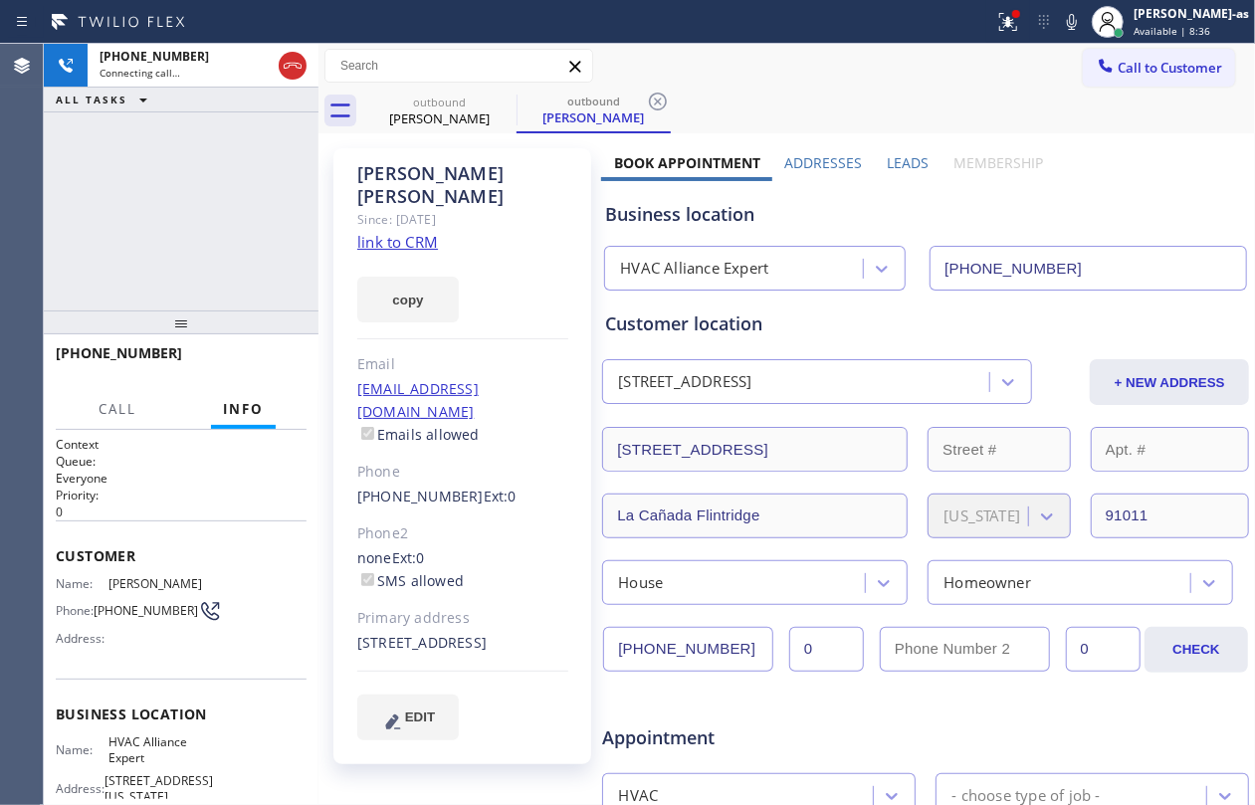
click at [375, 232] on link "link to CRM" at bounding box center [397, 242] width 81 height 20
click at [161, 224] on div "[PHONE_NUMBER] Live | 01:25 ALL TASKS ALL TASKS ACTIVE TASKS TASKS IN WRAP UP" at bounding box center [181, 177] width 275 height 267
click at [180, 292] on div "[PHONE_NUMBER] Live | 02:07 ALL TASKS ALL TASKS ACTIVE TASKS TASKS IN WRAP UP" at bounding box center [181, 177] width 275 height 267
click at [191, 243] on div "[PHONE_NUMBER] Live | 02:08 ALL TASKS ALL TASKS ACTIVE TASKS TASKS IN WRAP UP" at bounding box center [181, 177] width 275 height 267
drag, startPoint x: 179, startPoint y: 245, endPoint x: 253, endPoint y: 330, distance: 112.9
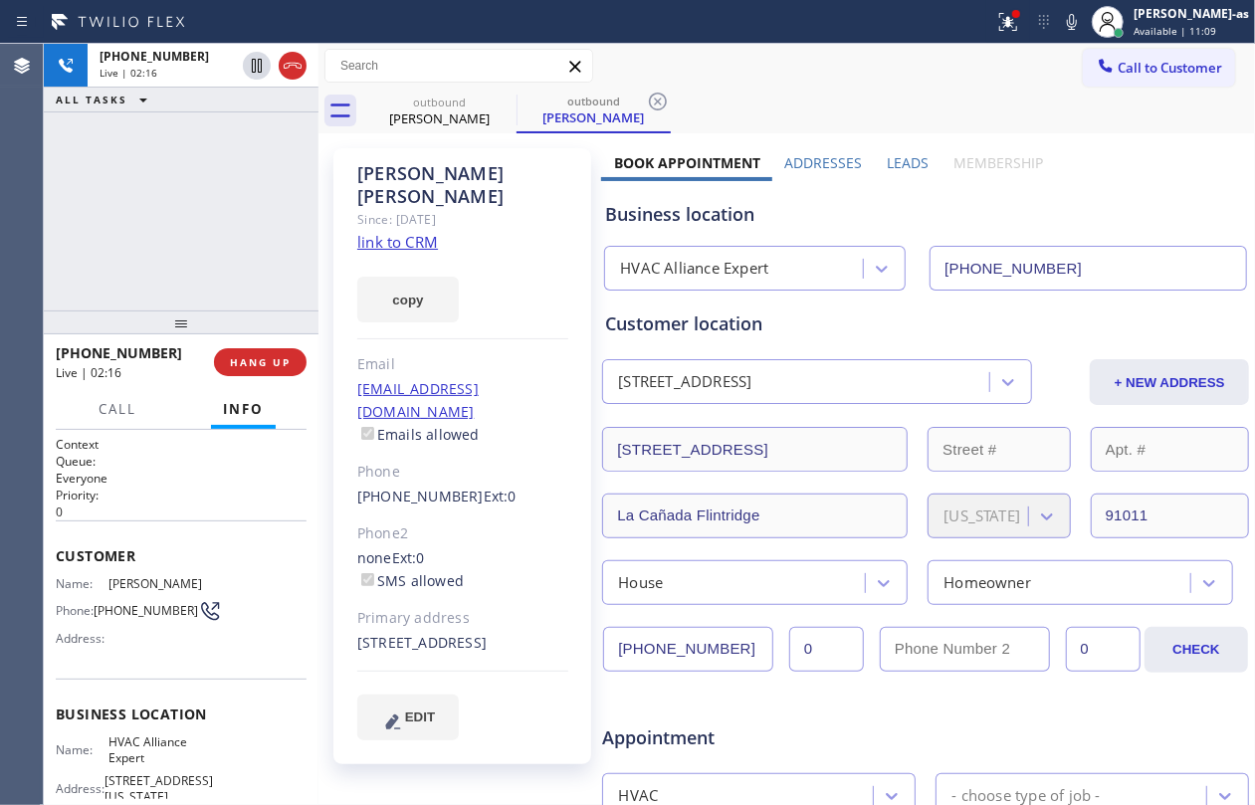
click at [195, 247] on div "[PHONE_NUMBER] Live | 02:16 ALL TASKS ALL TASKS ACTIVE TASKS TASKS IN WRAP UP" at bounding box center [181, 177] width 275 height 267
drag, startPoint x: 233, startPoint y: 335, endPoint x: 255, endPoint y: 339, distance: 22.3
click at [233, 334] on div at bounding box center [181, 323] width 275 height 24
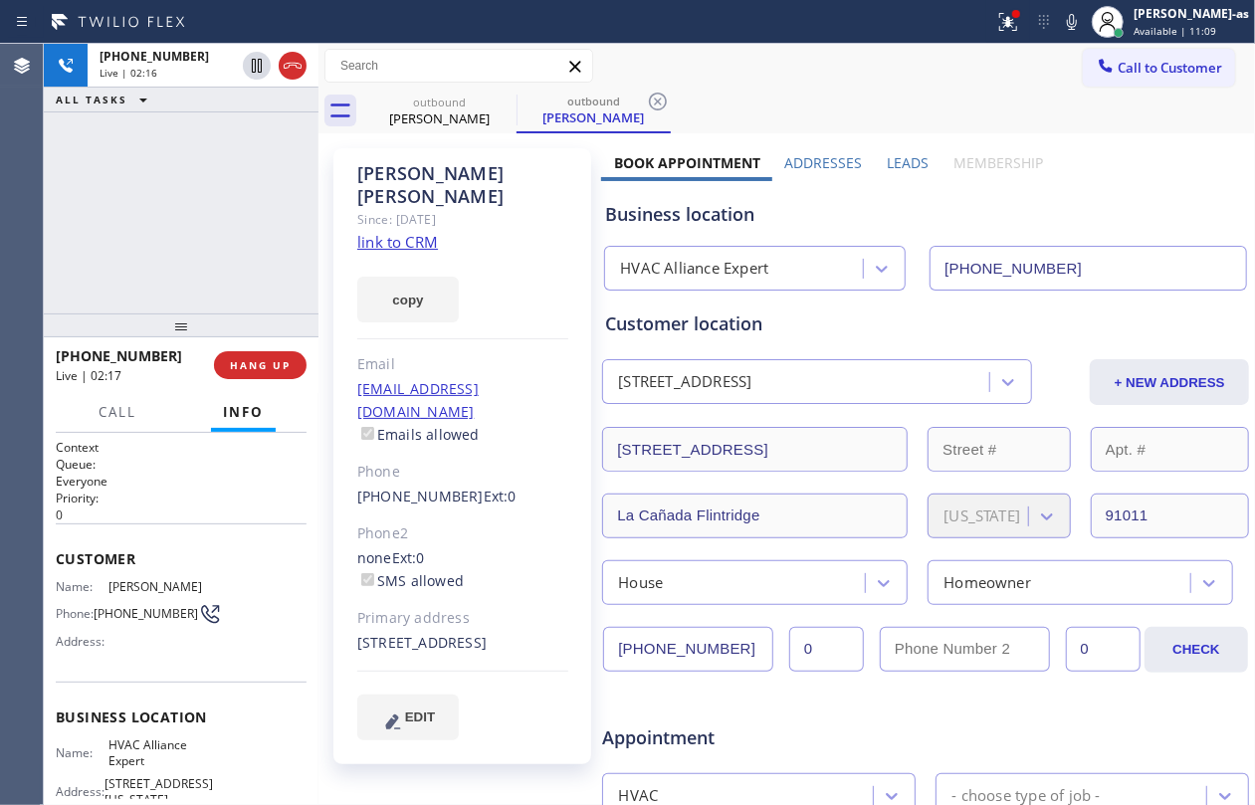
click at [255, 337] on div at bounding box center [181, 326] width 275 height 24
drag, startPoint x: 193, startPoint y: 269, endPoint x: 212, endPoint y: 312, distance: 46.8
click at [204, 304] on div "[PHONE_NUMBER] Live | 02:16 ALL TASKS ALL TASKS ACTIVE TASKS TASKS IN WRAP UP" at bounding box center [181, 179] width 275 height 270
click at [265, 351] on div "[PHONE_NUMBER] Live | 02:18 HANG UP" at bounding box center [181, 365] width 251 height 52
click at [264, 359] on span "HANG UP" at bounding box center [260, 365] width 61 height 14
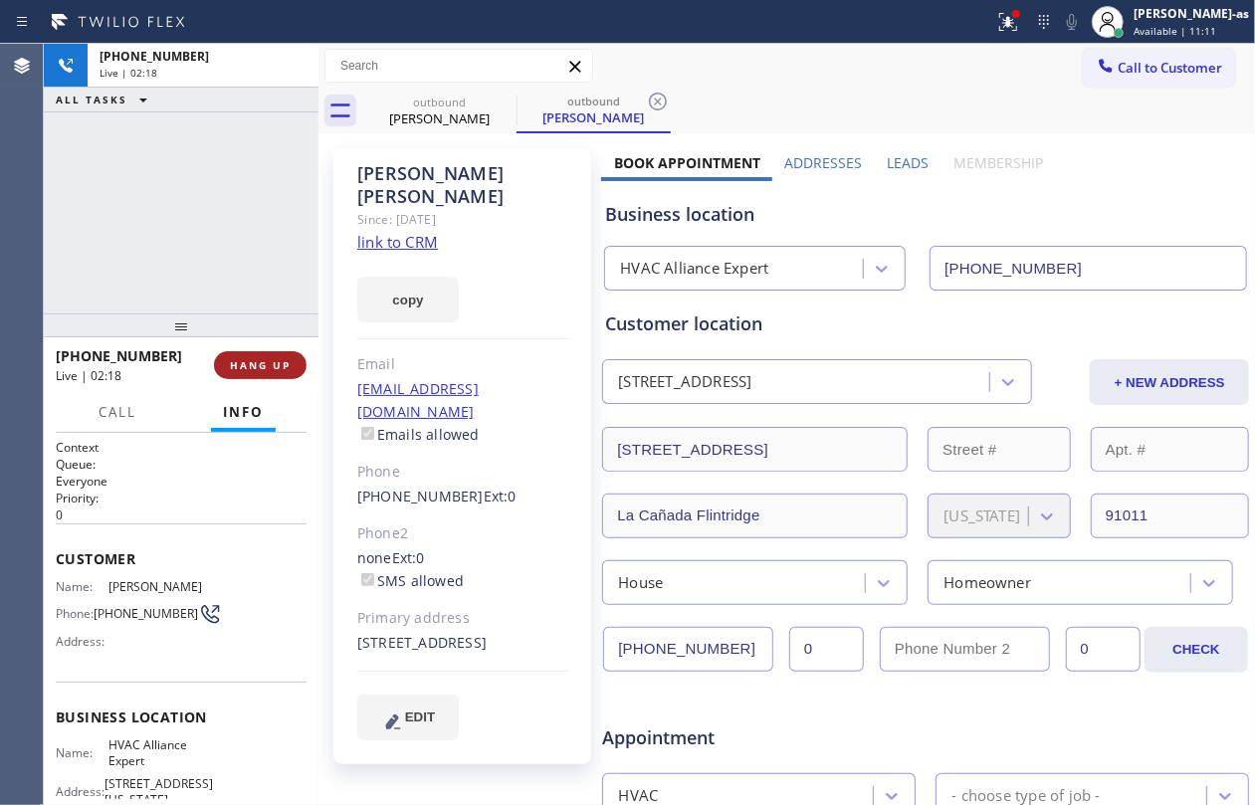
click at [264, 358] on span "HANG UP" at bounding box center [260, 365] width 61 height 14
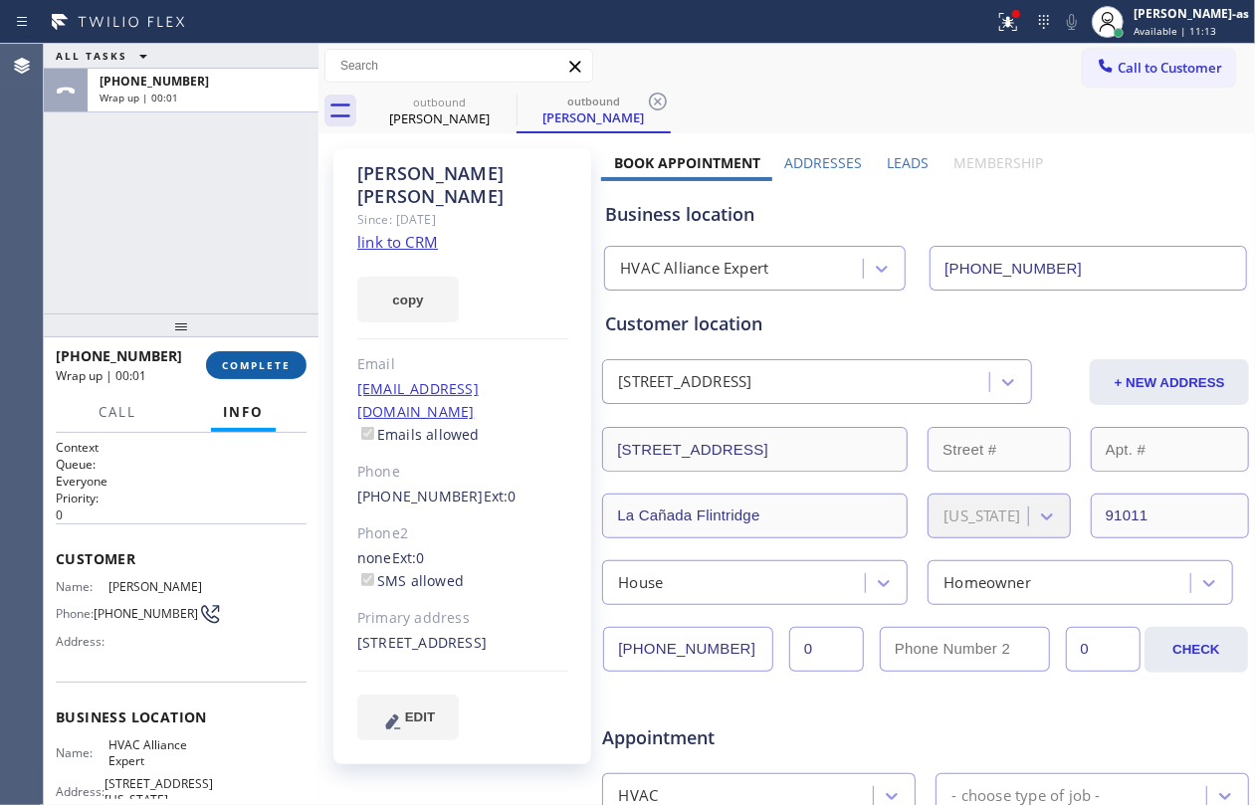
click at [264, 358] on span "COMPLETE" at bounding box center [256, 365] width 69 height 14
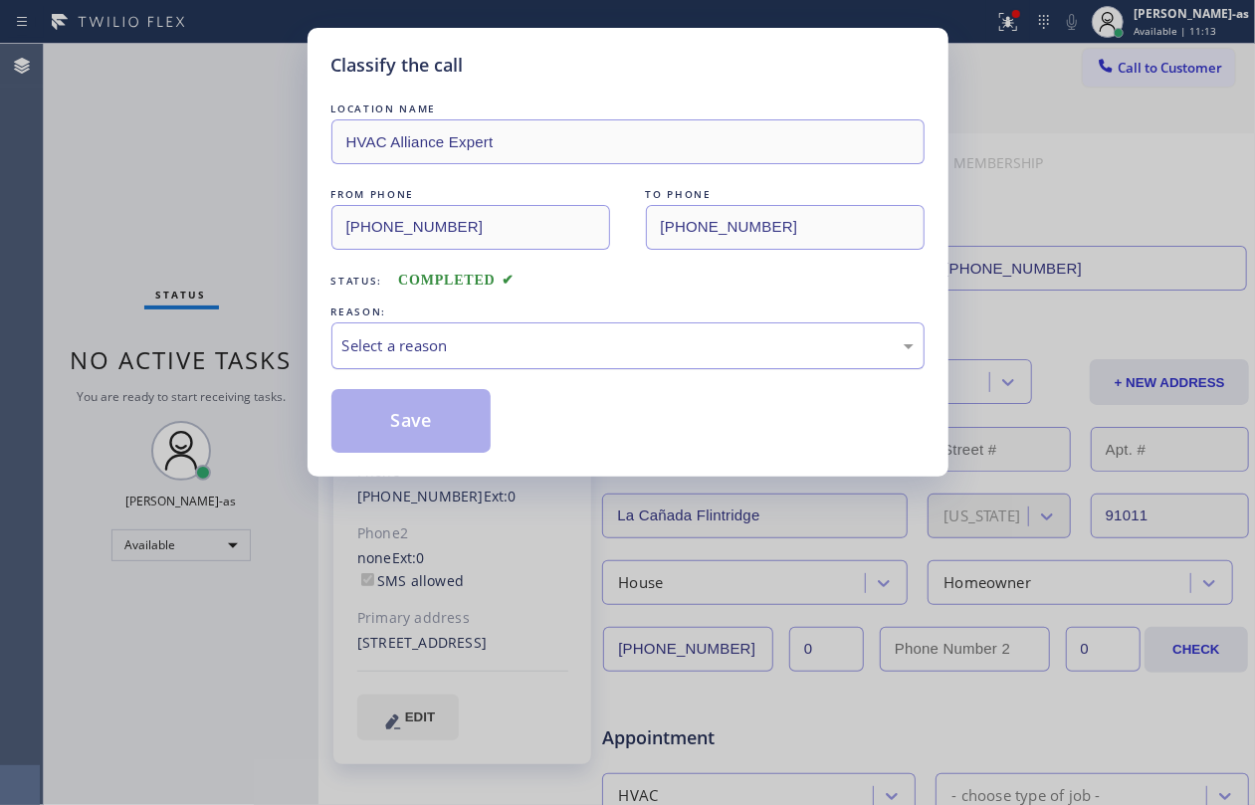
click at [528, 344] on div "Select a reason" at bounding box center [627, 345] width 571 height 23
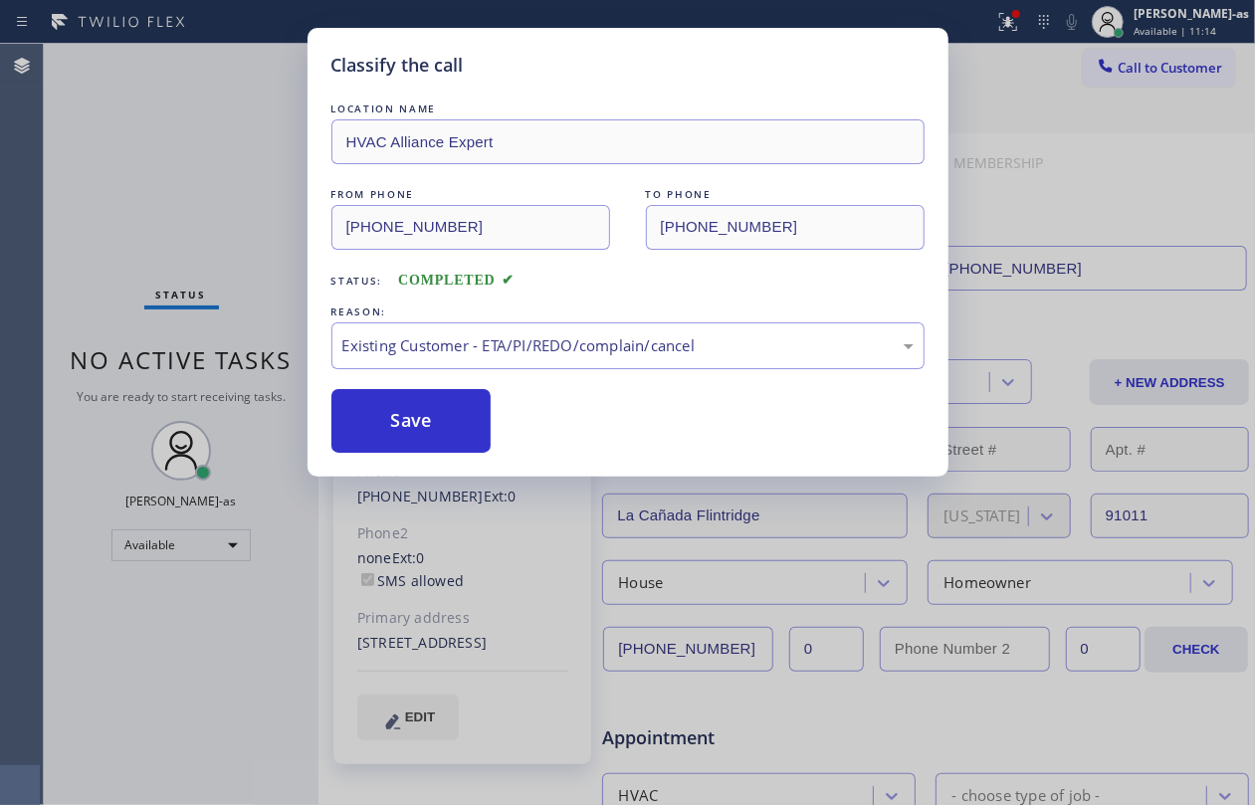
click at [383, 423] on button "Save" at bounding box center [411, 421] width 160 height 64
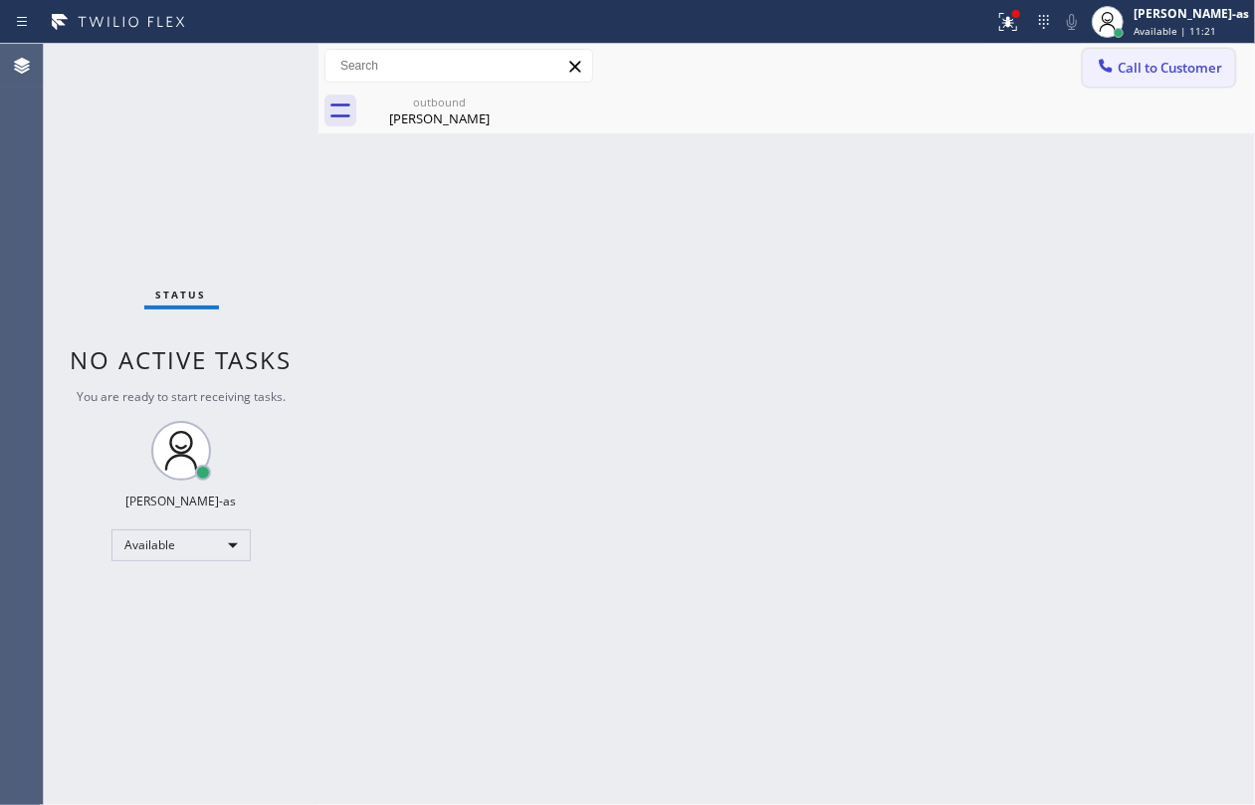
click at [1200, 65] on span "Call to Customer" at bounding box center [1170, 68] width 105 height 18
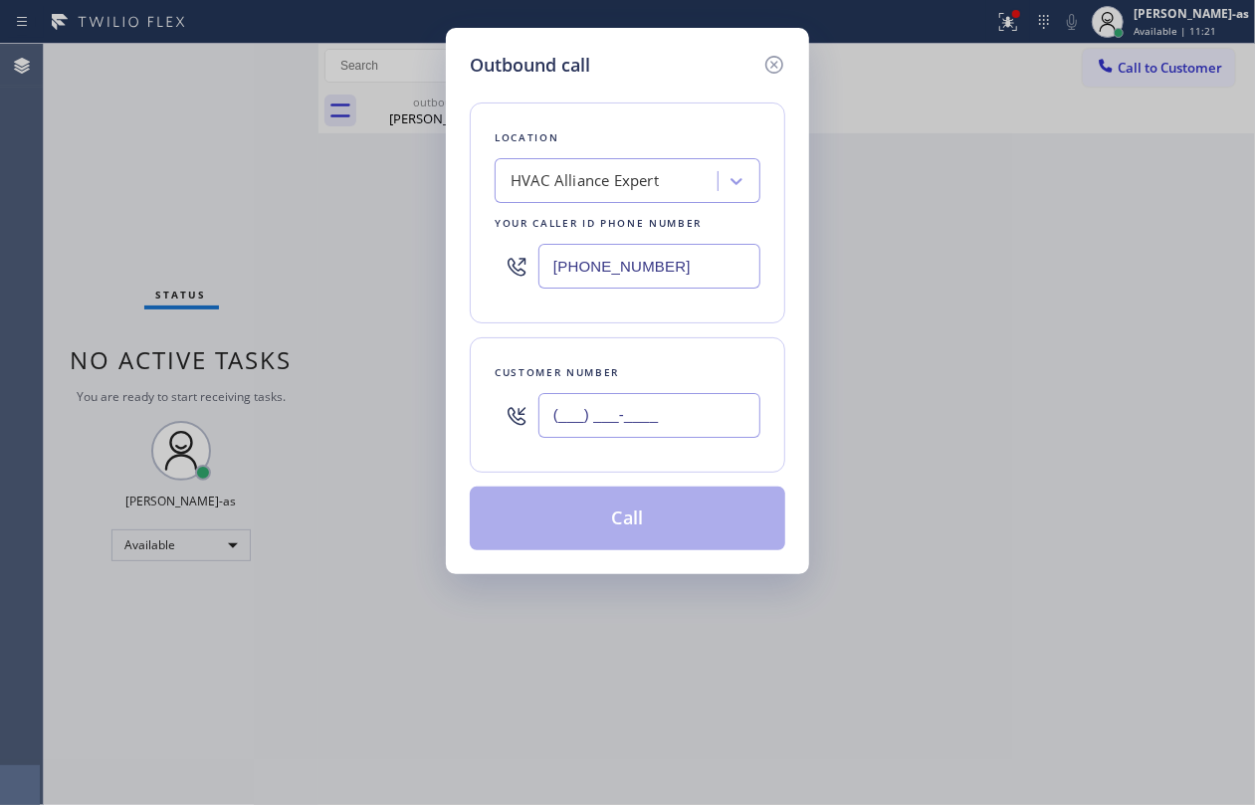
click at [711, 420] on input "(___) ___-____" at bounding box center [650, 415] width 222 height 45
paste input "512) 466-2691"
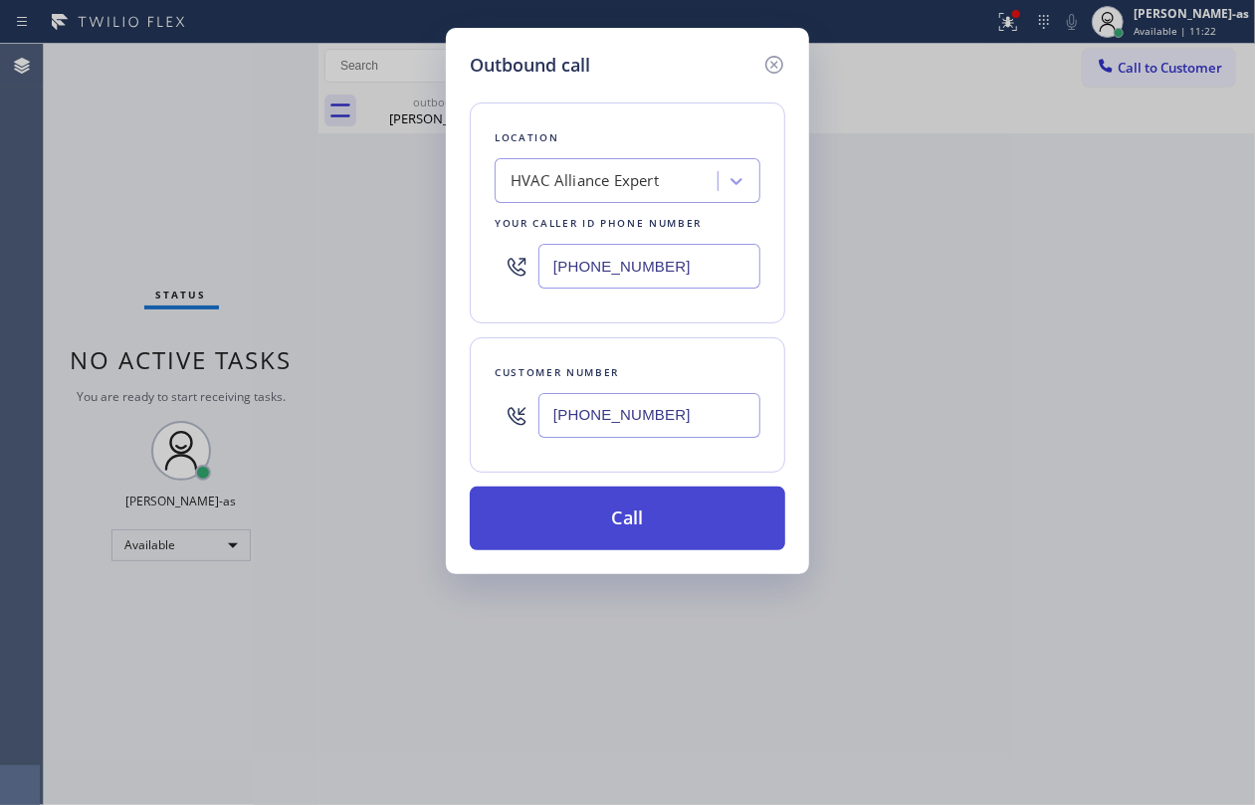
type input "[PHONE_NUMBER]"
click at [630, 540] on button "Call" at bounding box center [628, 519] width 316 height 64
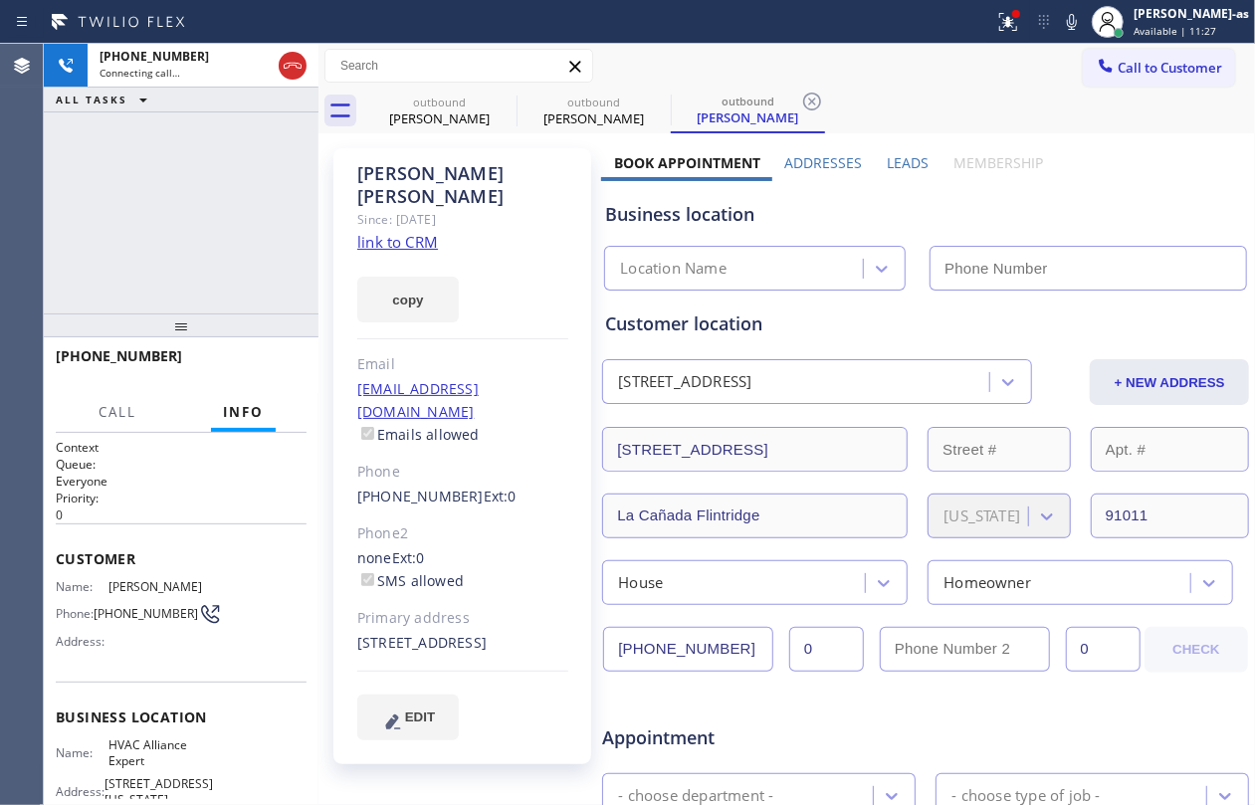
type input "[PHONE_NUMBER]"
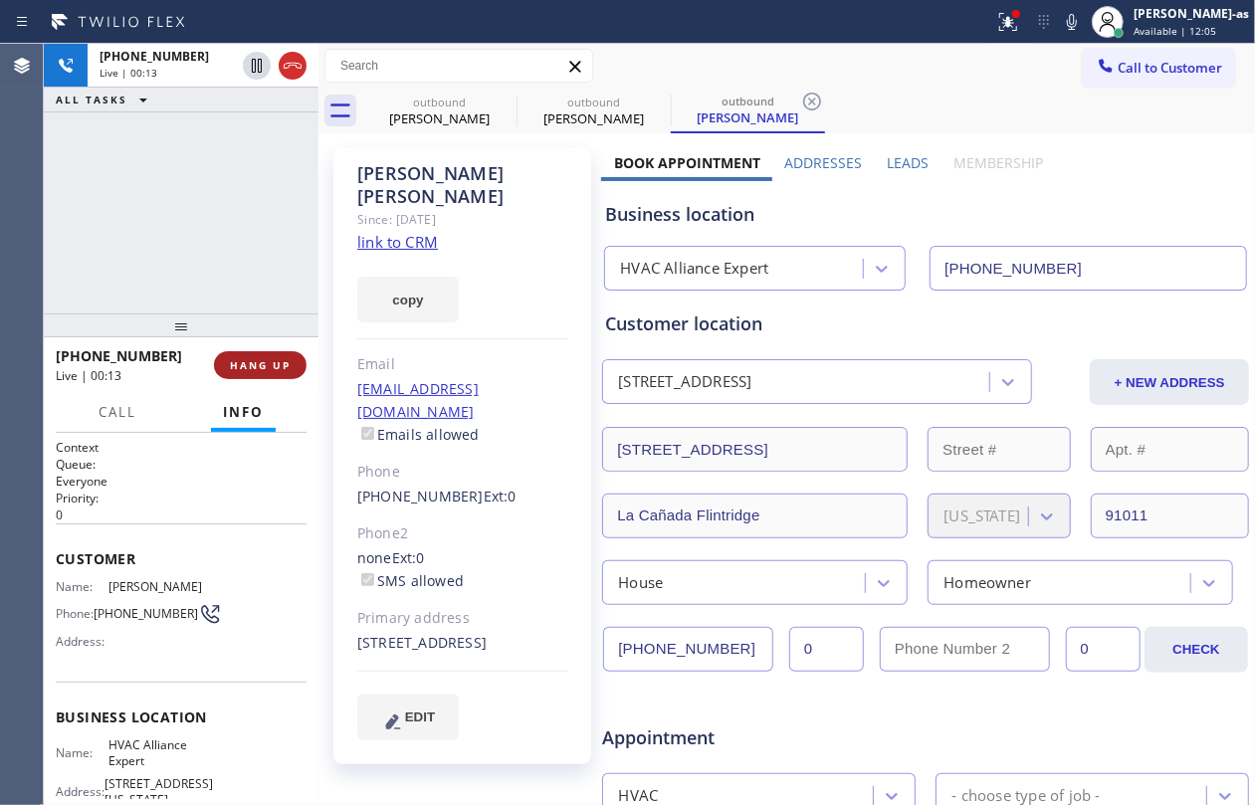
click at [271, 366] on span "HANG UP" at bounding box center [260, 365] width 61 height 14
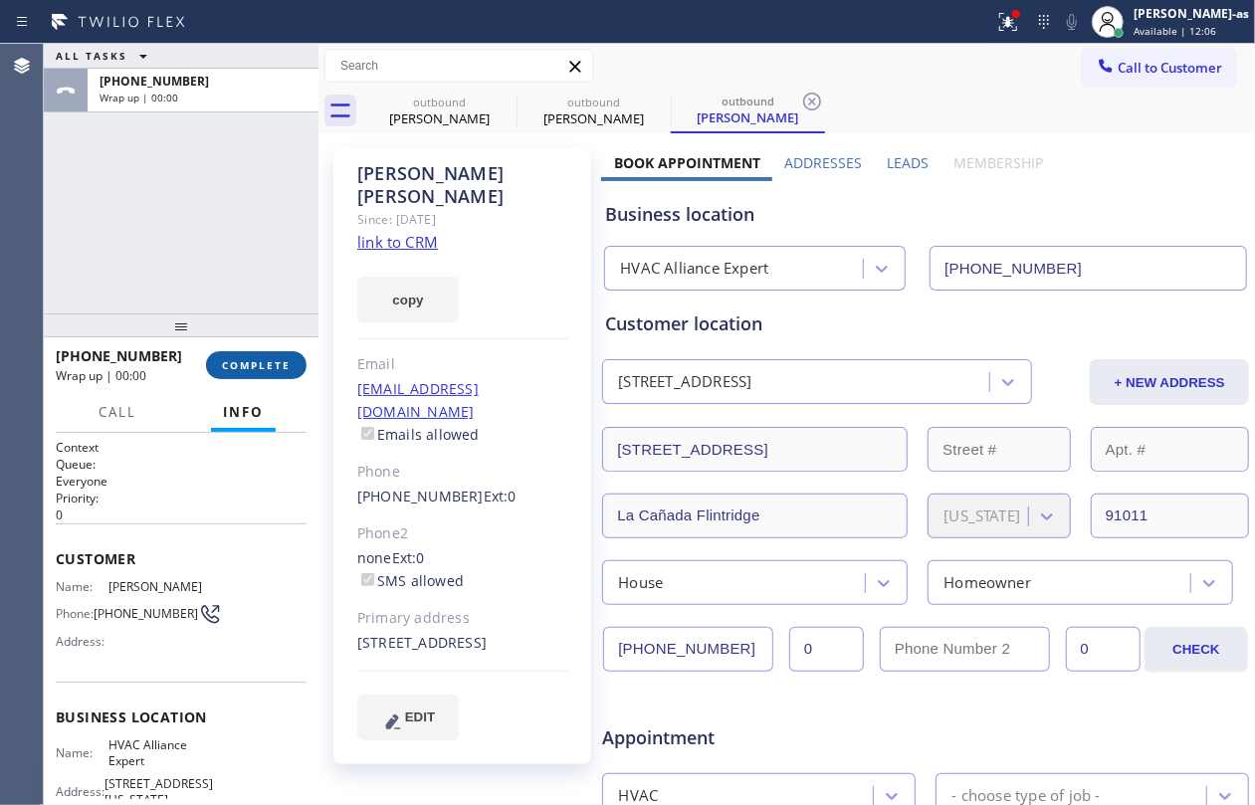
click at [271, 366] on span "COMPLETE" at bounding box center [256, 365] width 69 height 14
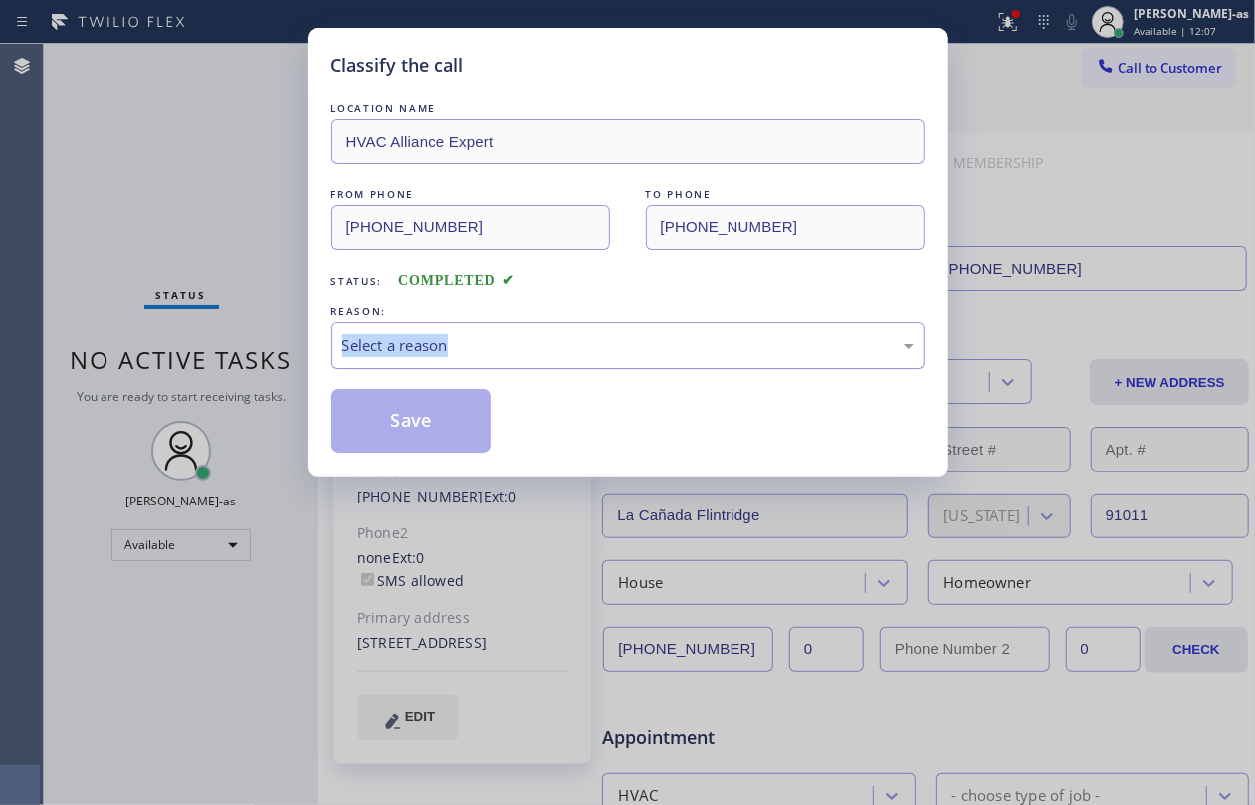
click at [649, 347] on div "Select a reason" at bounding box center [627, 345] width 571 height 23
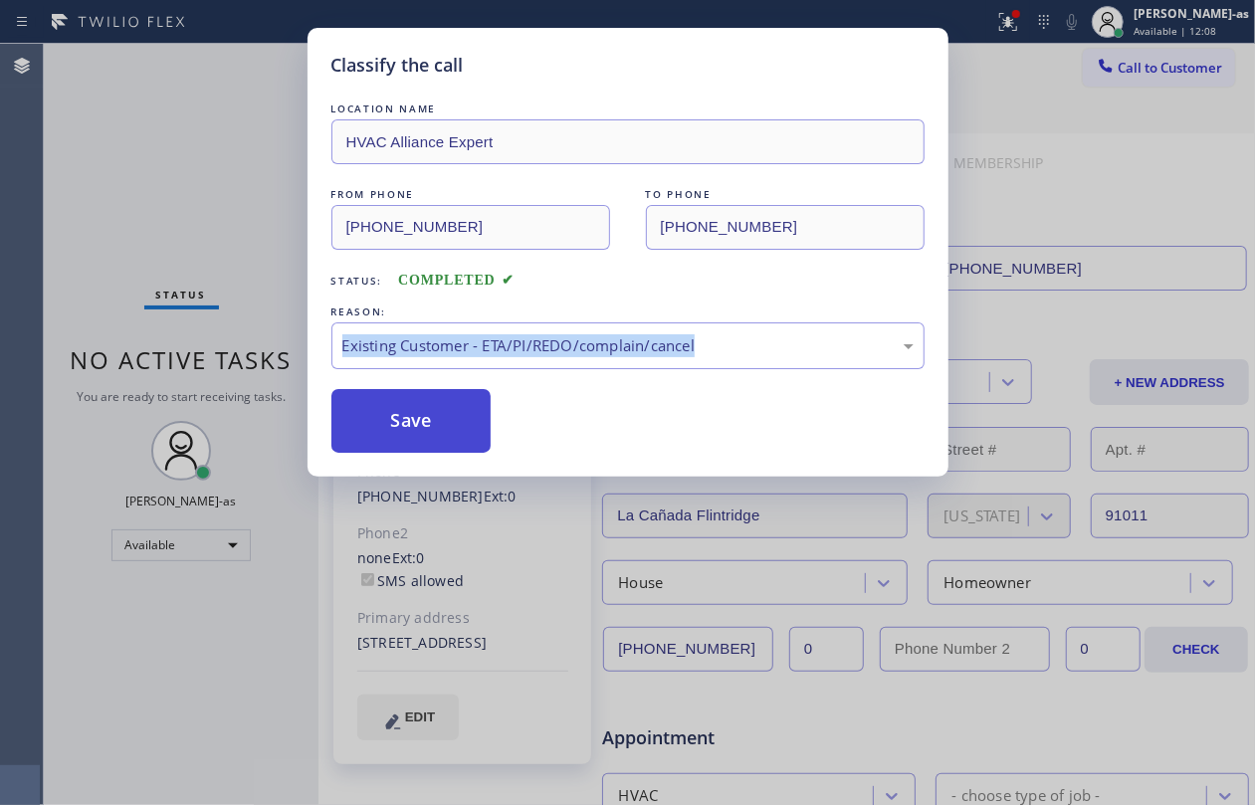
drag, startPoint x: 404, startPoint y: 420, endPoint x: 382, endPoint y: 419, distance: 21.9
click at [402, 420] on button "Save" at bounding box center [411, 421] width 160 height 64
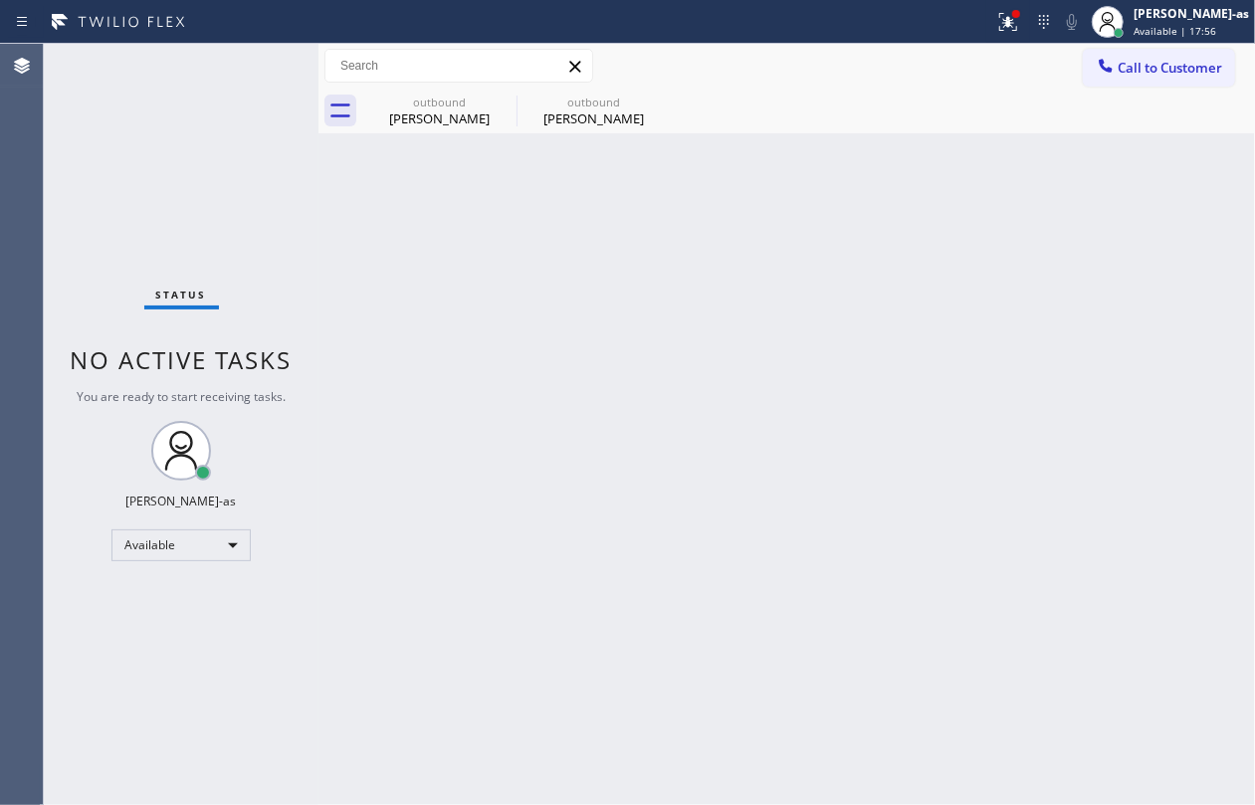
click at [184, 119] on div "Status No active tasks You are ready to start receiving tasks. [PERSON_NAME]-as…" at bounding box center [181, 425] width 275 height 762
drag, startPoint x: 595, startPoint y: 387, endPoint x: 1021, endPoint y: 221, distance: 457.3
click at [609, 387] on div "Back to Dashboard Change Sender ID Customers Technicians Select a contact Outbo…" at bounding box center [787, 425] width 937 height 762
click at [1132, 61] on span "Call to Customer" at bounding box center [1170, 68] width 105 height 18
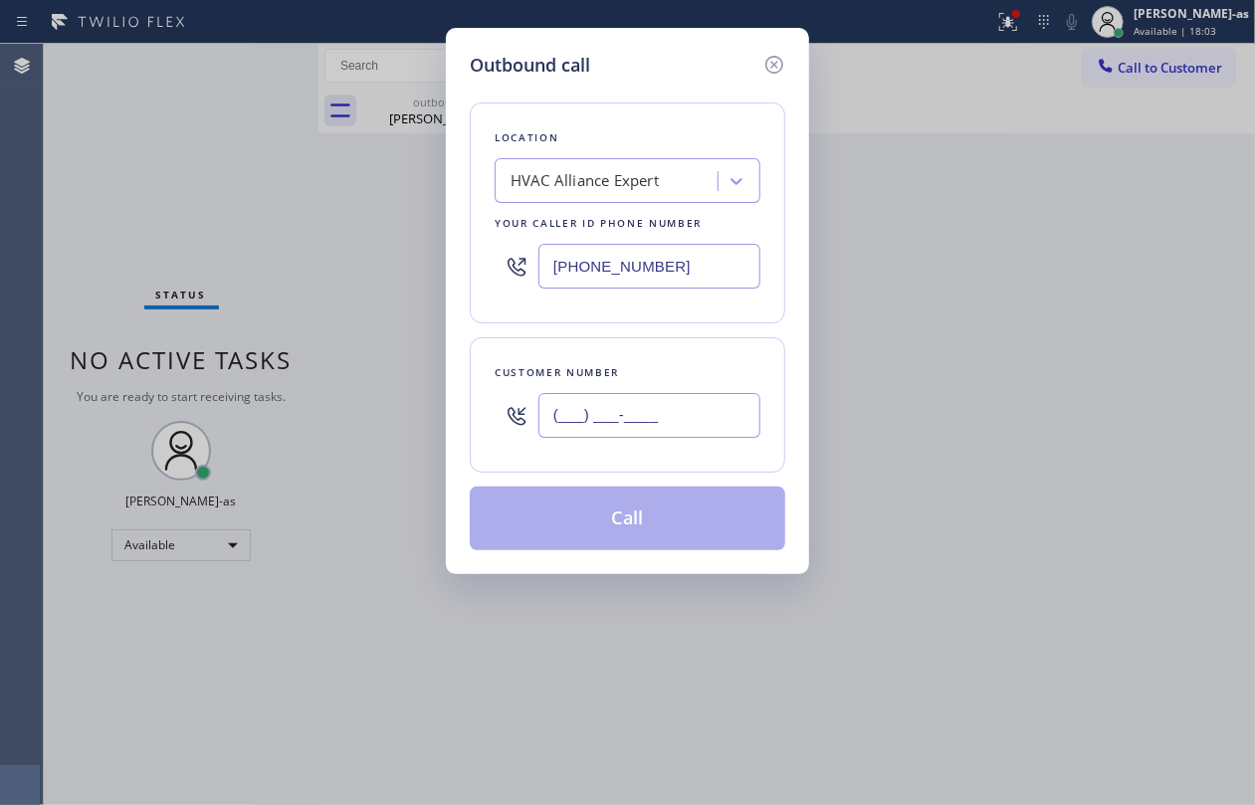
click at [669, 438] on input "(___) ___-____" at bounding box center [650, 415] width 222 height 45
paste input "512) 466-2691"
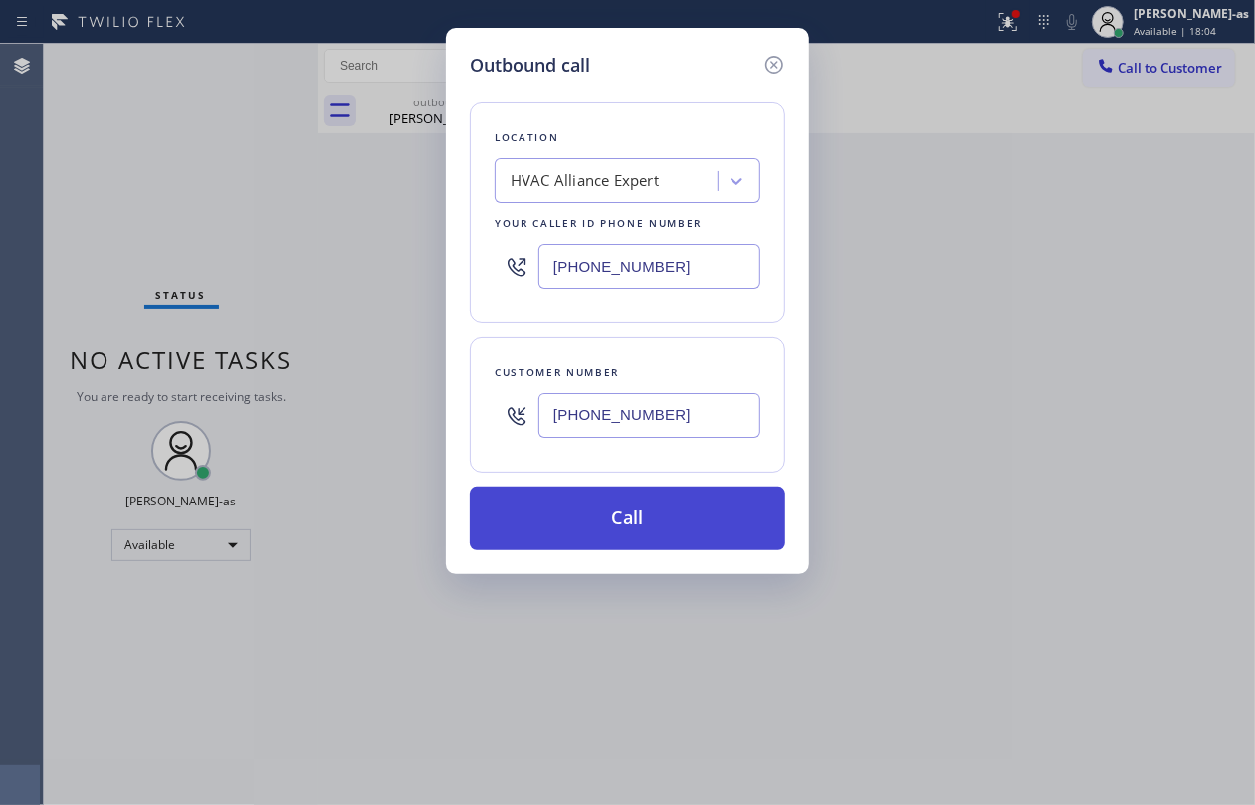
type input "[PHONE_NUMBER]"
click at [650, 524] on button "Call" at bounding box center [628, 519] width 316 height 64
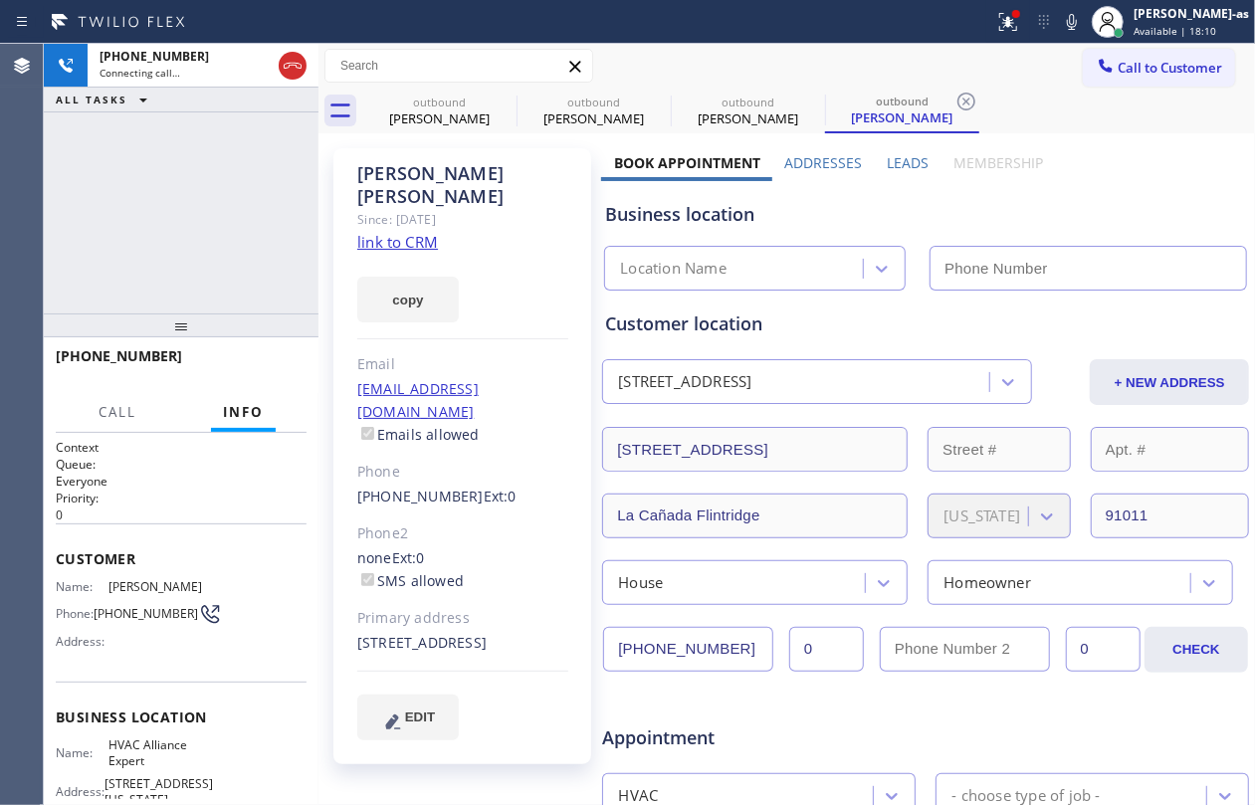
type input "[PHONE_NUMBER]"
click at [189, 260] on div "[PHONE_NUMBER] Live | 00:01 ALL TASKS ALL TASKS ACTIVE TASKS TASKS IN WRAP UP" at bounding box center [181, 179] width 275 height 270
click at [216, 232] on div "[PHONE_NUMBER] Live | 04:11 ALL TASKS ALL TASKS ACTIVE TASKS TASKS IN WRAP UP" at bounding box center [181, 179] width 275 height 270
click at [243, 184] on div "[PHONE_NUMBER] Live | 04:12 ALL TASKS ALL TASKS ACTIVE TASKS TASKS IN WRAP UP" at bounding box center [181, 179] width 275 height 270
click at [209, 211] on div "[PHONE_NUMBER] Live | 04:12 ALL TASKS ALL TASKS ACTIVE TASKS TASKS IN WRAP UP" at bounding box center [181, 179] width 275 height 270
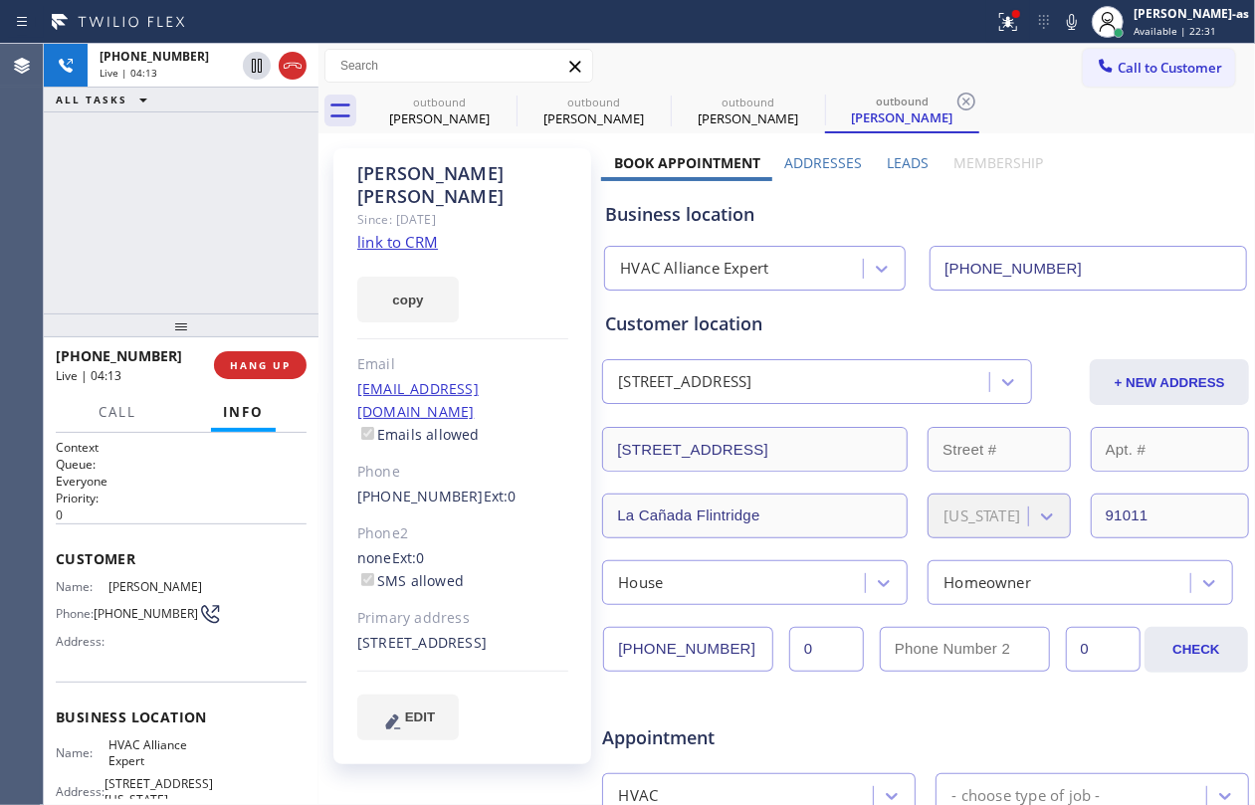
drag, startPoint x: 159, startPoint y: 272, endPoint x: 313, endPoint y: 334, distance: 165.6
click at [165, 273] on div "[PHONE_NUMBER] Live | 04:13 ALL TASKS ALL TASKS ACTIVE TASKS TASKS IN WRAP UP" at bounding box center [181, 179] width 275 height 270
click at [251, 359] on span "HANG UP" at bounding box center [260, 365] width 61 height 14
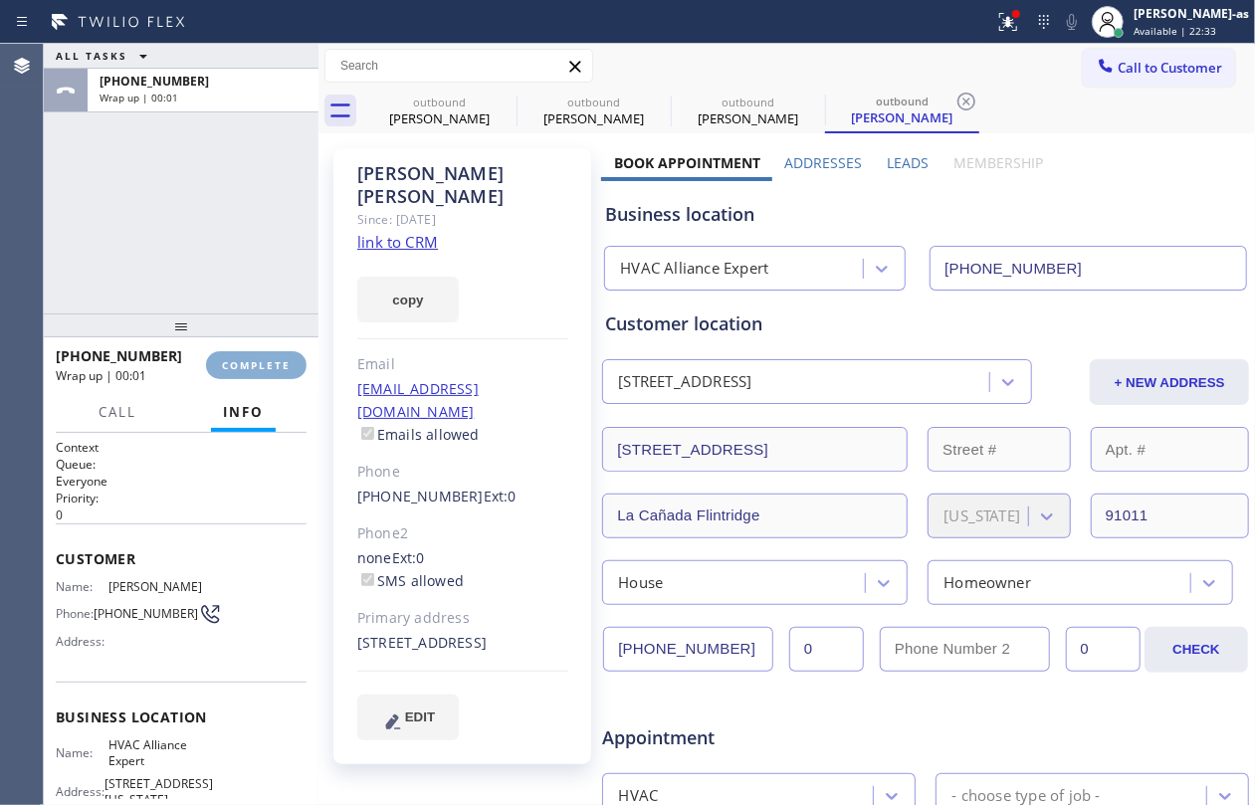
click at [251, 359] on span "COMPLETE" at bounding box center [256, 365] width 69 height 14
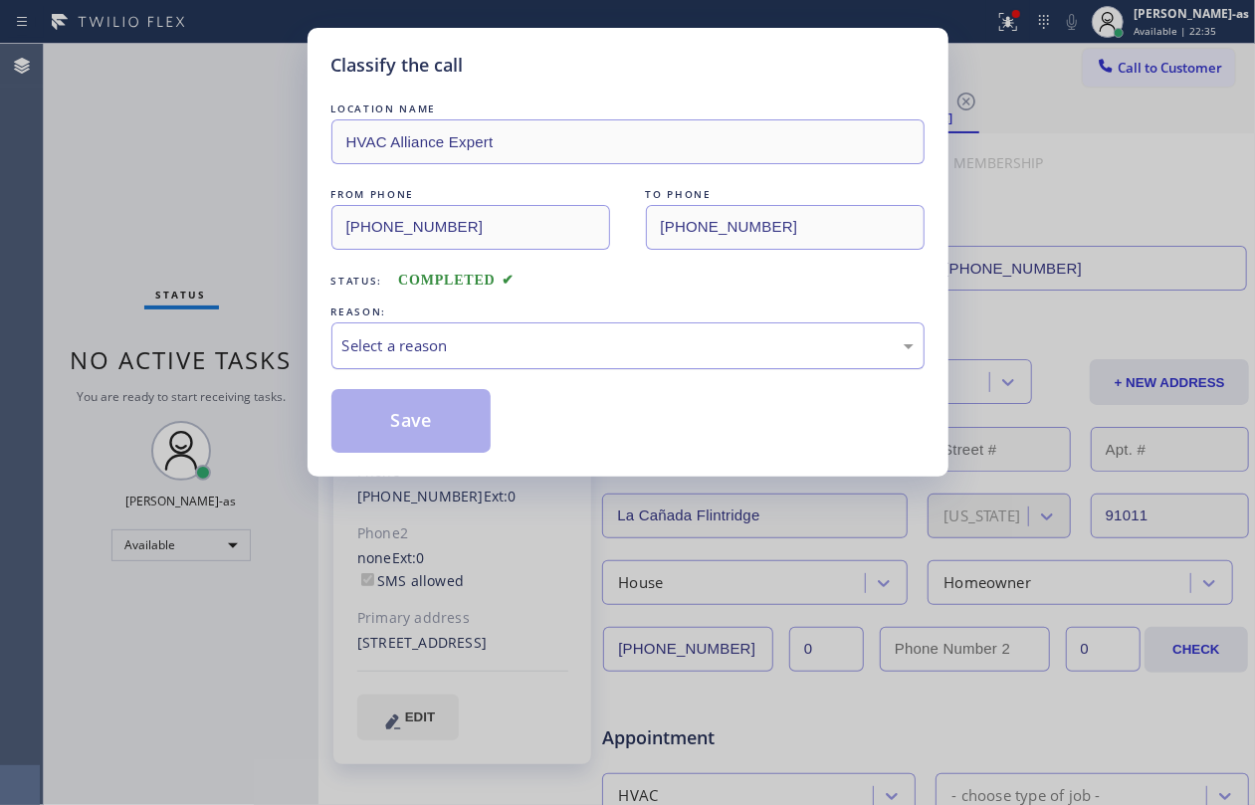
click at [498, 342] on div "Select a reason" at bounding box center [627, 345] width 571 height 23
click at [424, 430] on button "Save" at bounding box center [411, 421] width 160 height 64
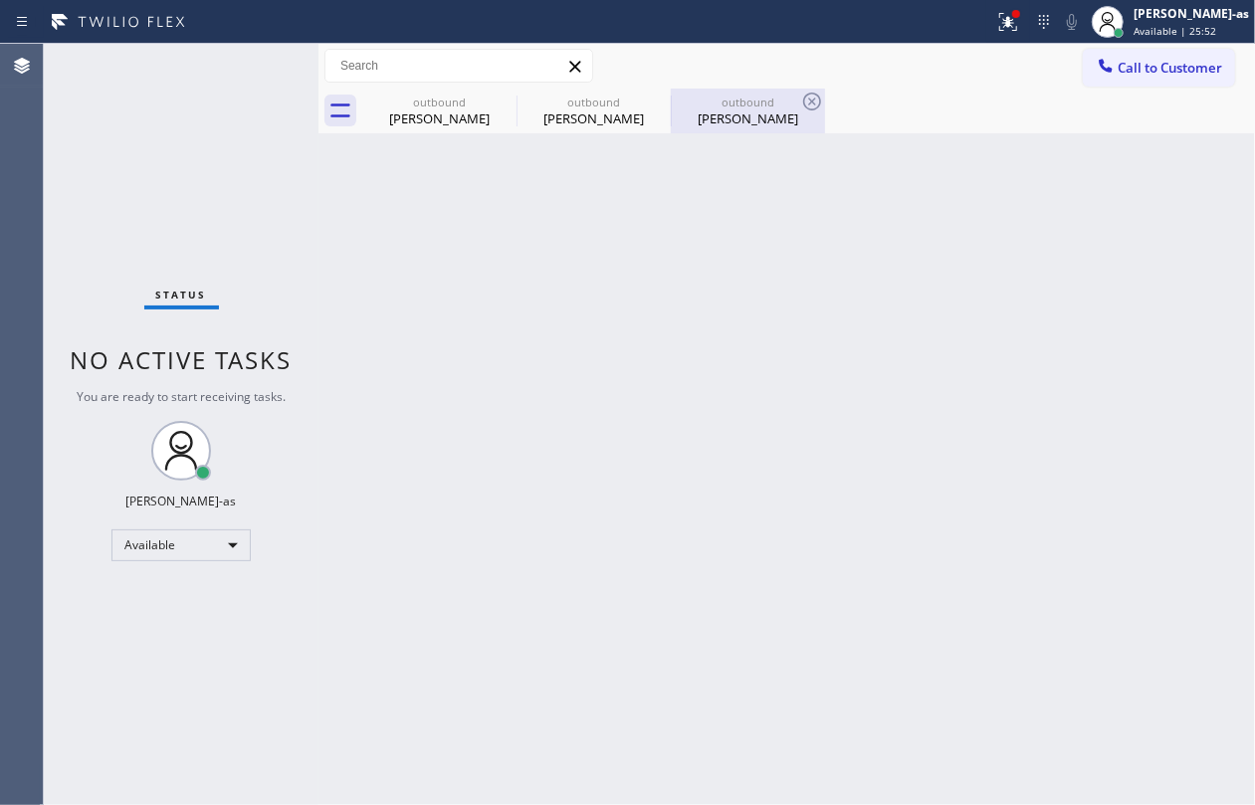
click at [758, 113] on div "[PERSON_NAME]" at bounding box center [748, 119] width 150 height 18
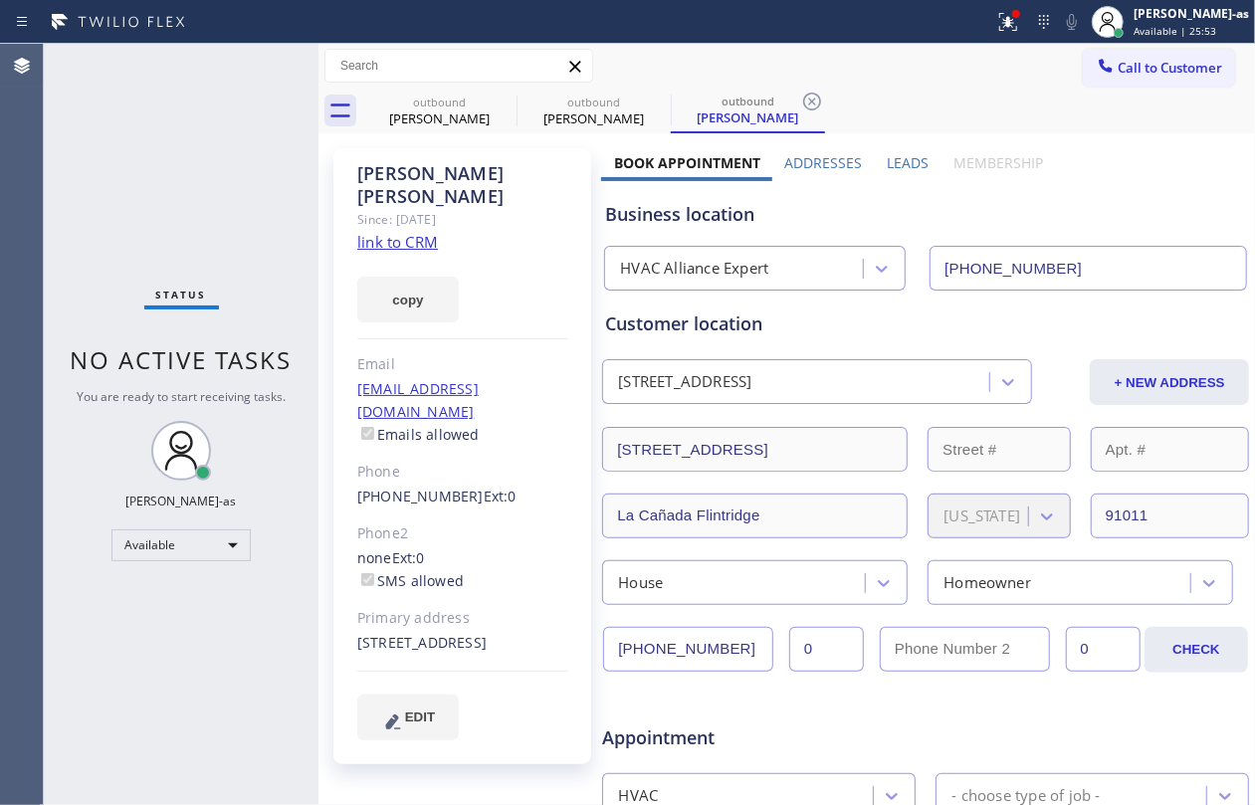
click at [1089, 260] on input "[PHONE_NUMBER]" at bounding box center [1089, 268] width 318 height 45
click at [446, 135] on div "[PERSON_NAME] Since: [DATE] link to CRM copy Email [EMAIL_ADDRESS][DOMAIN_NAME]…" at bounding box center [787, 783] width 937 height 1300
click at [470, 95] on div "outbound" at bounding box center [439, 102] width 150 height 15
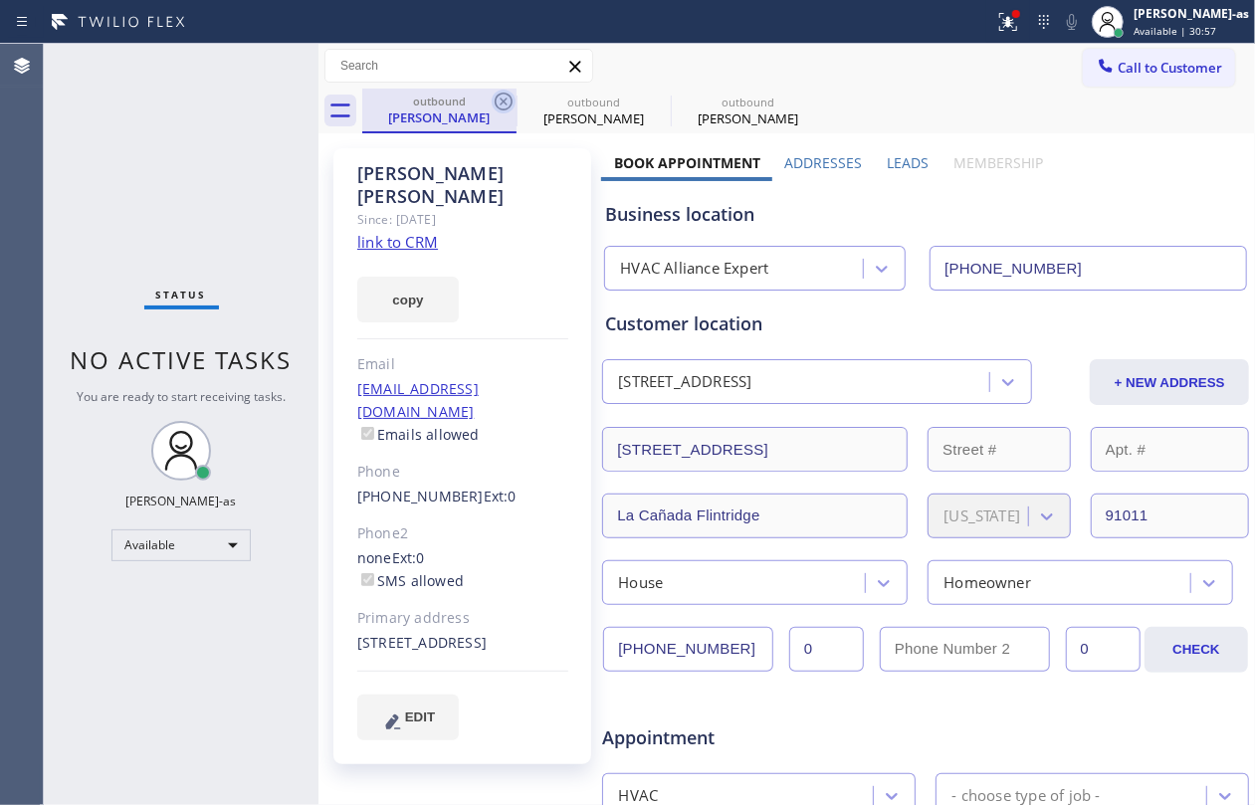
click at [512, 98] on icon at bounding box center [504, 102] width 24 height 24
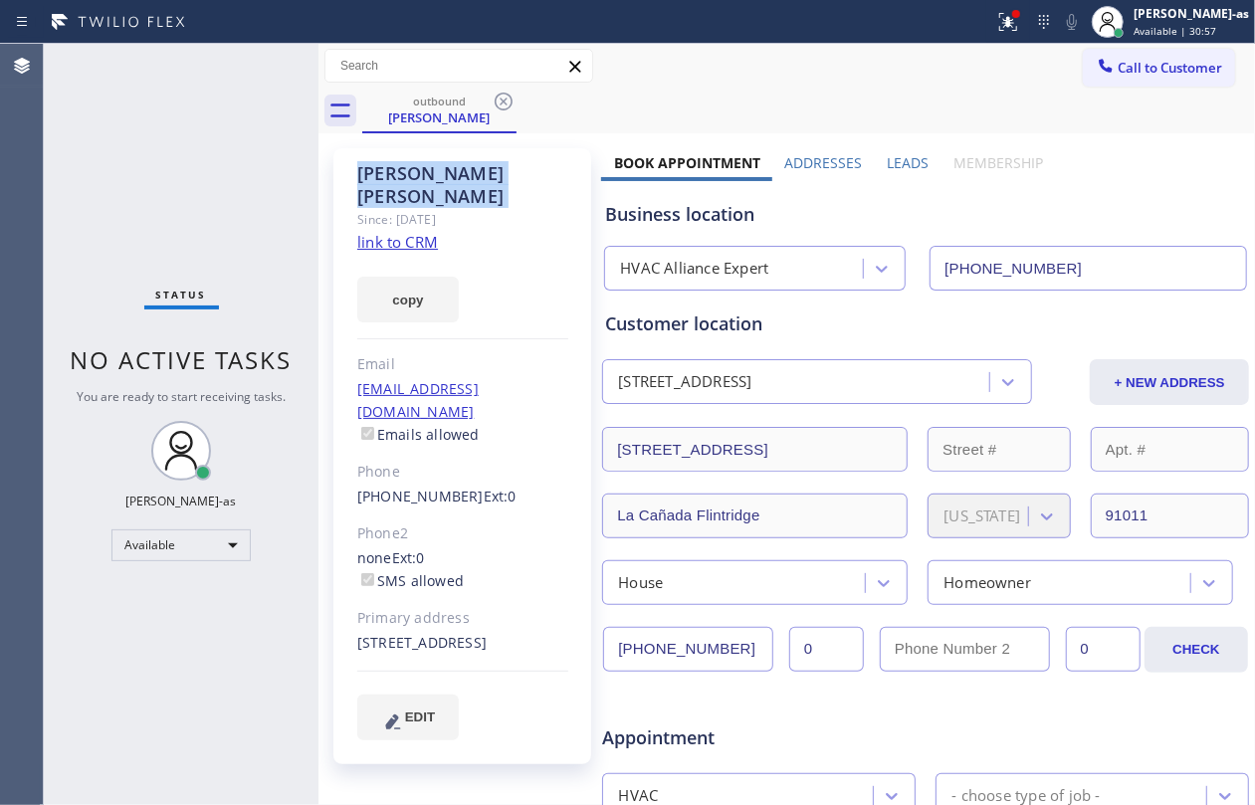
click at [512, 98] on icon at bounding box center [504, 102] width 24 height 24
click at [512, 98] on div "outbound [PERSON_NAME]" at bounding box center [808, 111] width 893 height 45
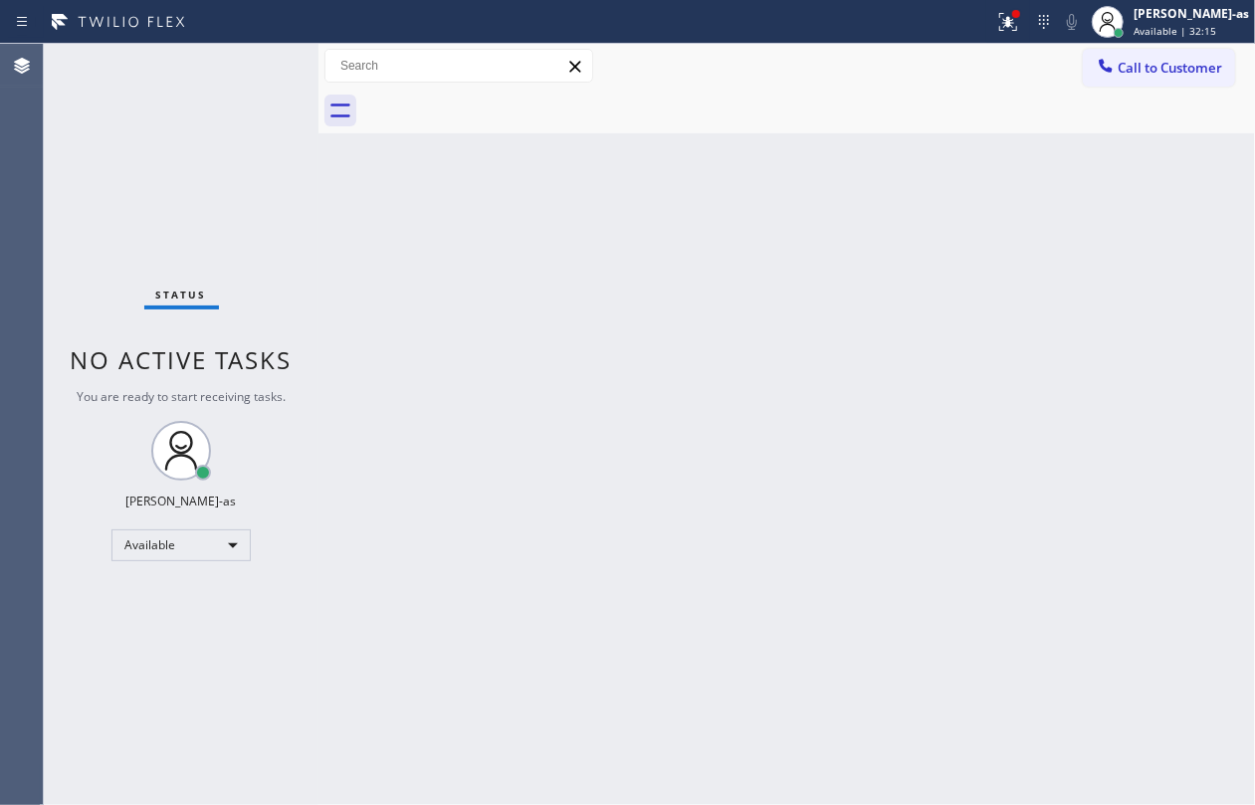
click at [444, 204] on div "Back to Dashboard Change Sender ID Customers Technicians Select a contact Outbo…" at bounding box center [787, 425] width 937 height 762
click at [617, 325] on div "Back to Dashboard Change Sender ID Customers Technicians Select a contact Outbo…" at bounding box center [787, 425] width 937 height 762
click at [143, 203] on div "Status No active tasks You are ready to start receiving tasks. [PERSON_NAME]-as…" at bounding box center [181, 425] width 275 height 762
click at [1155, 57] on button "Call to Customer" at bounding box center [1159, 68] width 152 height 38
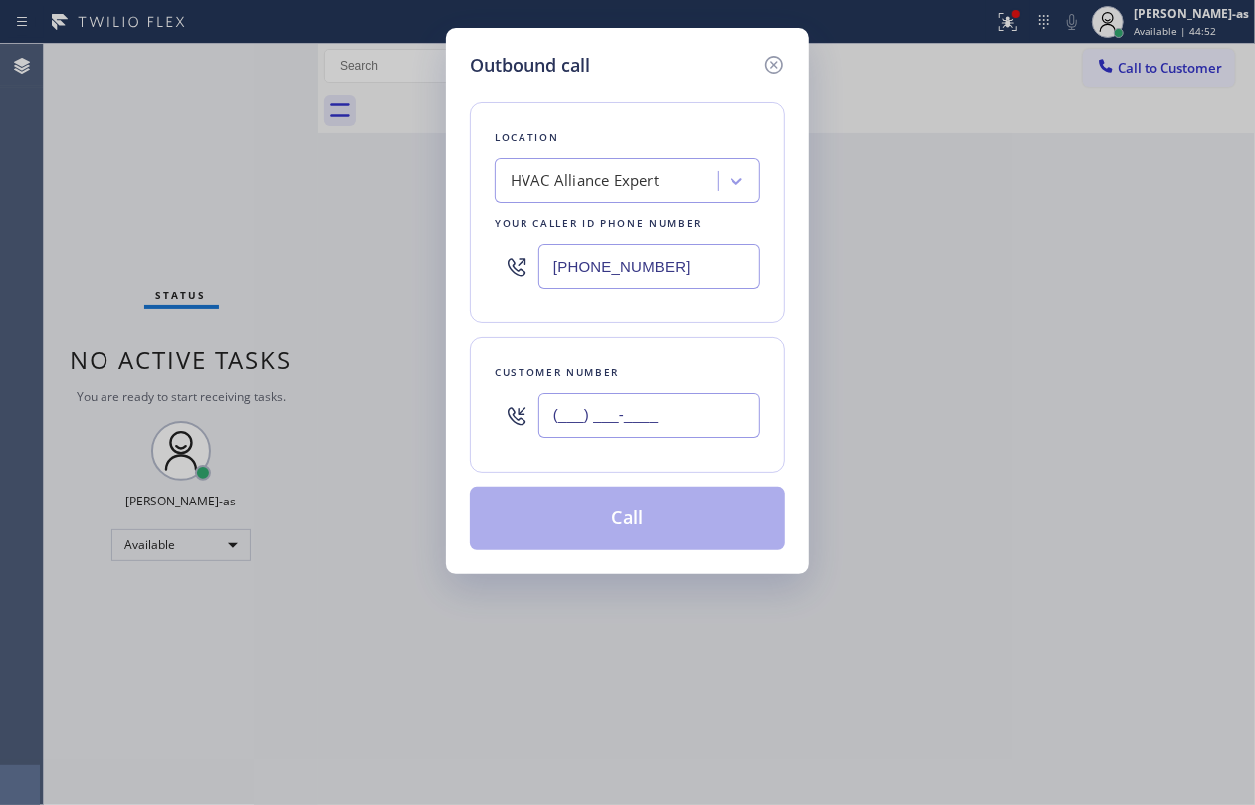
click at [693, 408] on input "(___) ___-____" at bounding box center [650, 415] width 222 height 45
paste input "818) 319-7358"
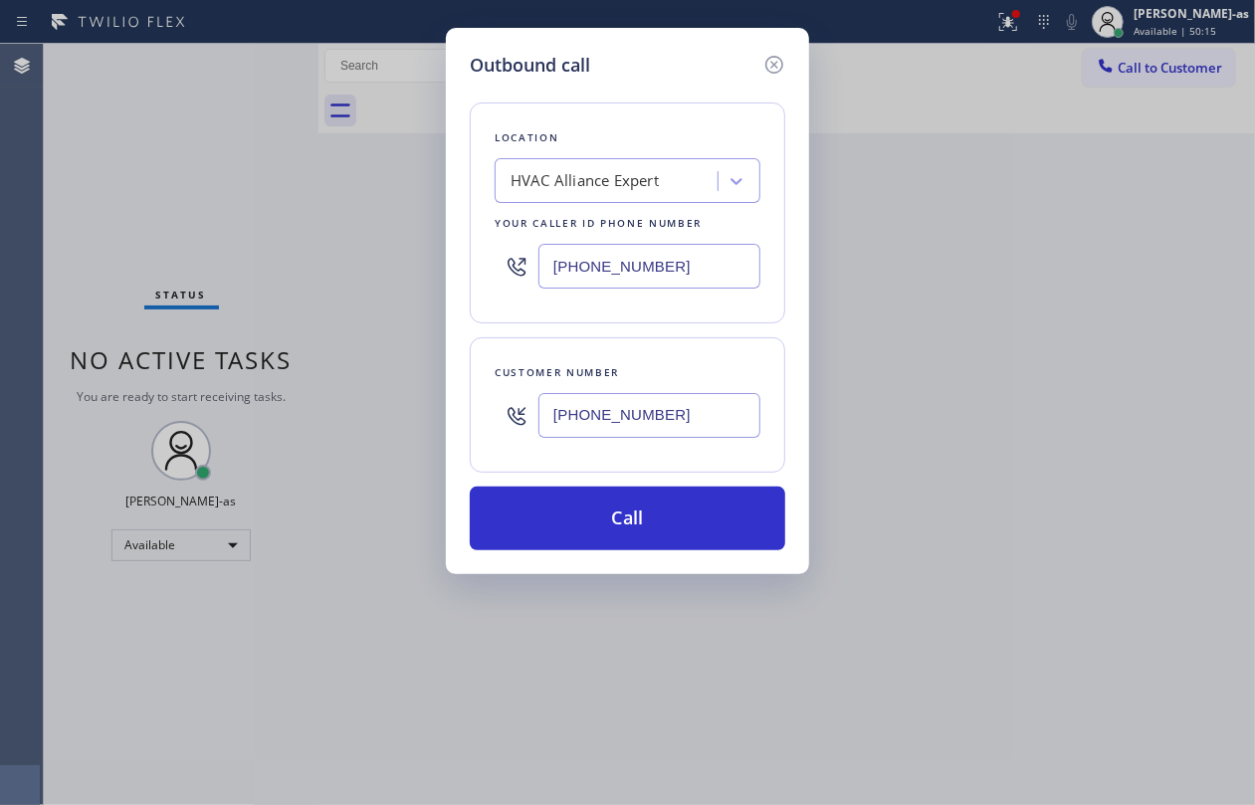
click at [982, 707] on div "Outbound call Location HVAC Alliance Expert Your caller id phone number [PHONE_…" at bounding box center [627, 402] width 1255 height 805
click at [965, 220] on div "Outbound call Location HVAC Alliance Expert Your caller id phone number [PHONE_…" at bounding box center [627, 402] width 1255 height 805
click at [205, 165] on div "Outbound call Location HVAC Alliance Expert Your caller id phone number [PHONE_…" at bounding box center [627, 402] width 1255 height 805
click at [767, 57] on icon at bounding box center [775, 65] width 24 height 24
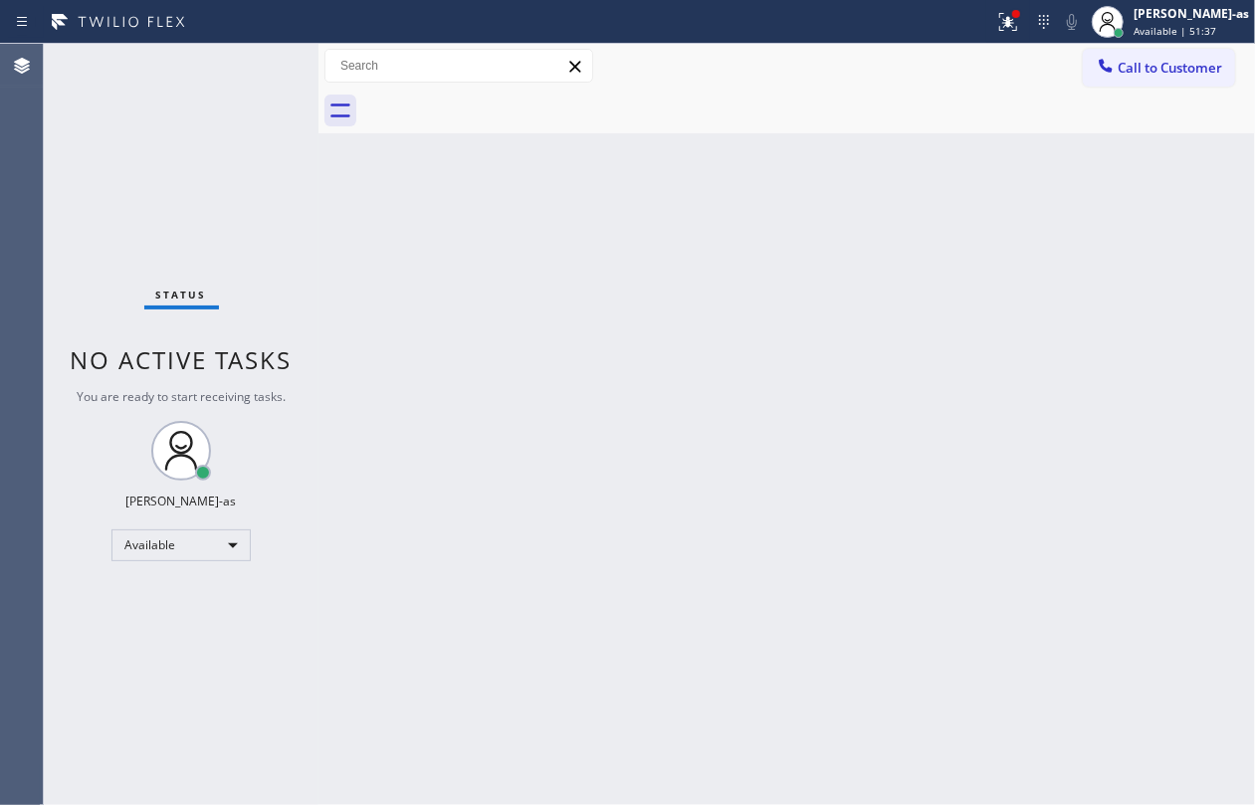
click at [932, 340] on div "Back to Dashboard Change Sender ID Customers Technicians Select a contact Outbo…" at bounding box center [787, 425] width 937 height 762
click at [245, 155] on div "Status No active tasks You are ready to start receiving tasks. [PERSON_NAME]-as…" at bounding box center [181, 425] width 275 height 762
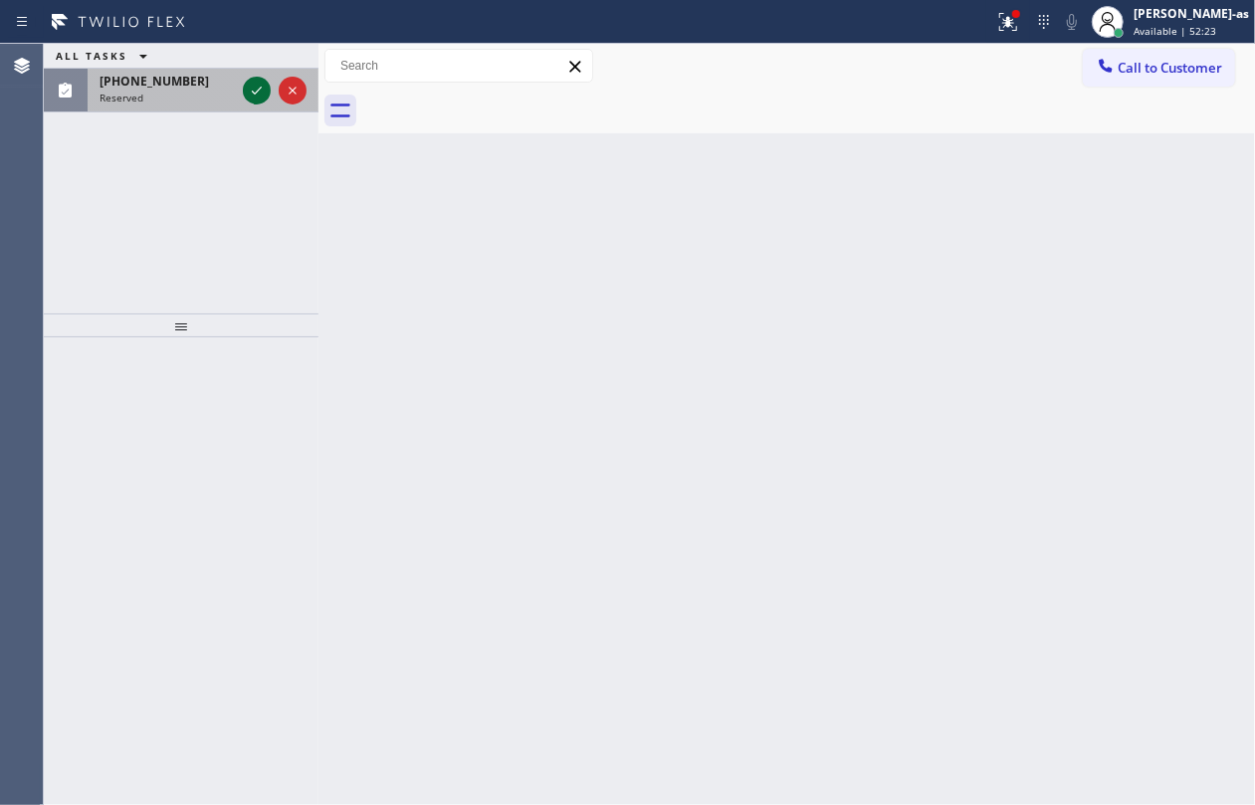
click at [247, 94] on icon at bounding box center [257, 91] width 24 height 24
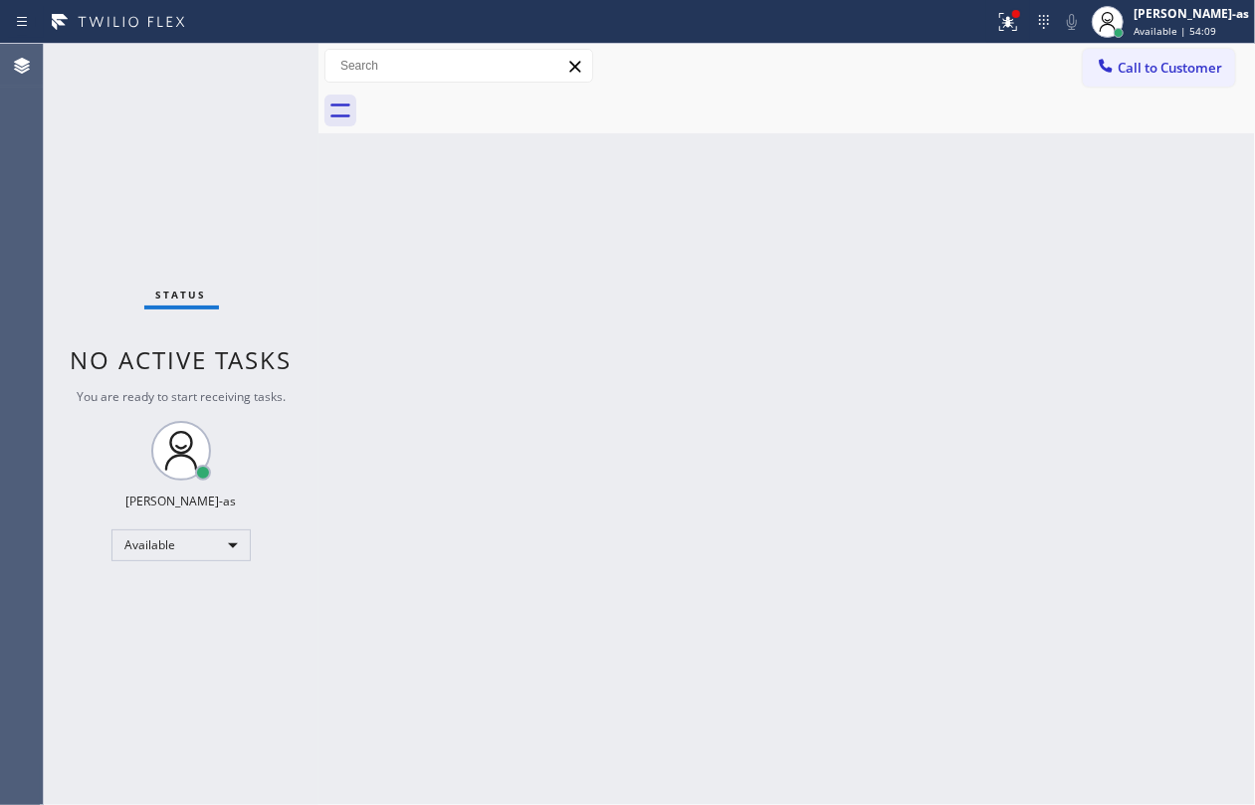
drag, startPoint x: 498, startPoint y: 265, endPoint x: 1097, endPoint y: 98, distance: 622.2
click at [555, 279] on div "Back to Dashboard Change Sender ID Customers Technicians Select a contact Outbo…" at bounding box center [787, 425] width 937 height 762
drag, startPoint x: 1175, startPoint y: 56, endPoint x: 709, endPoint y: 392, distance: 574.7
click at [1175, 57] on button "Call to Customer" at bounding box center [1159, 68] width 152 height 38
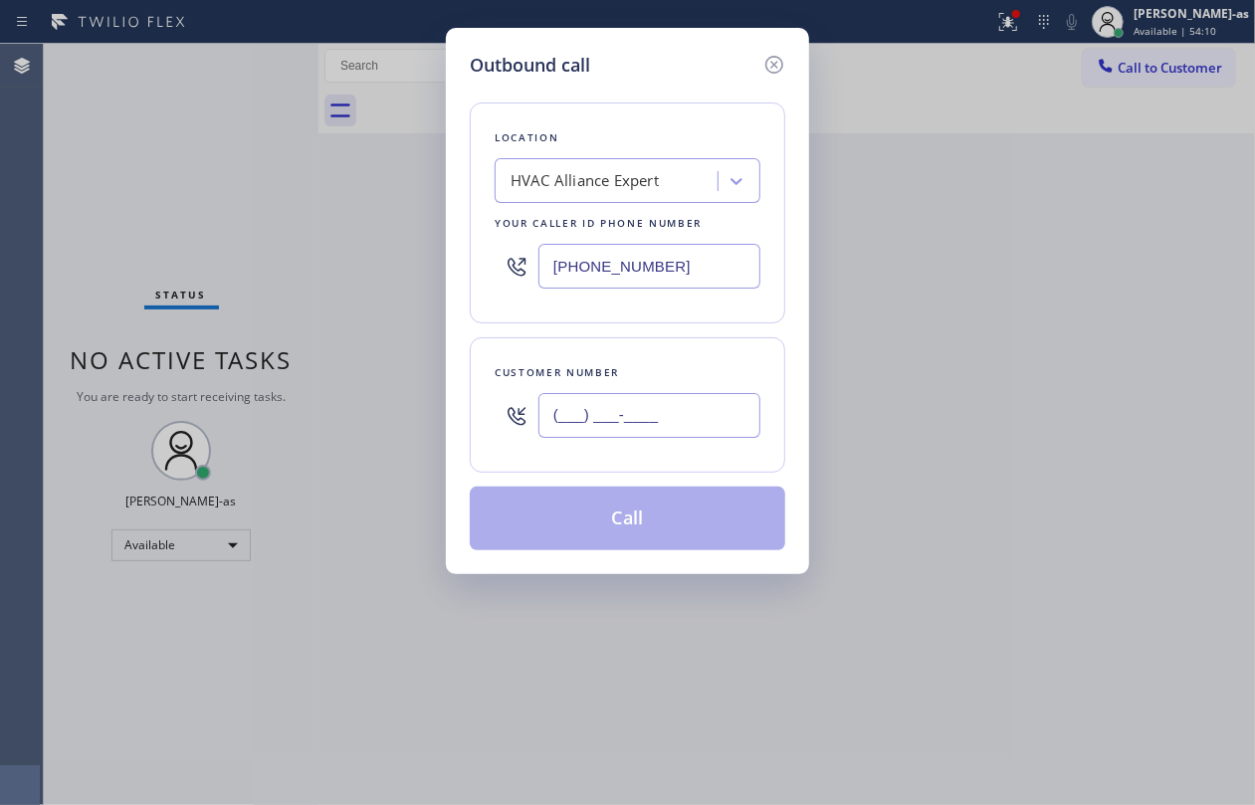
click at [663, 404] on input "(___) ___-____" at bounding box center [650, 415] width 222 height 45
paste input "949) 429-9968"
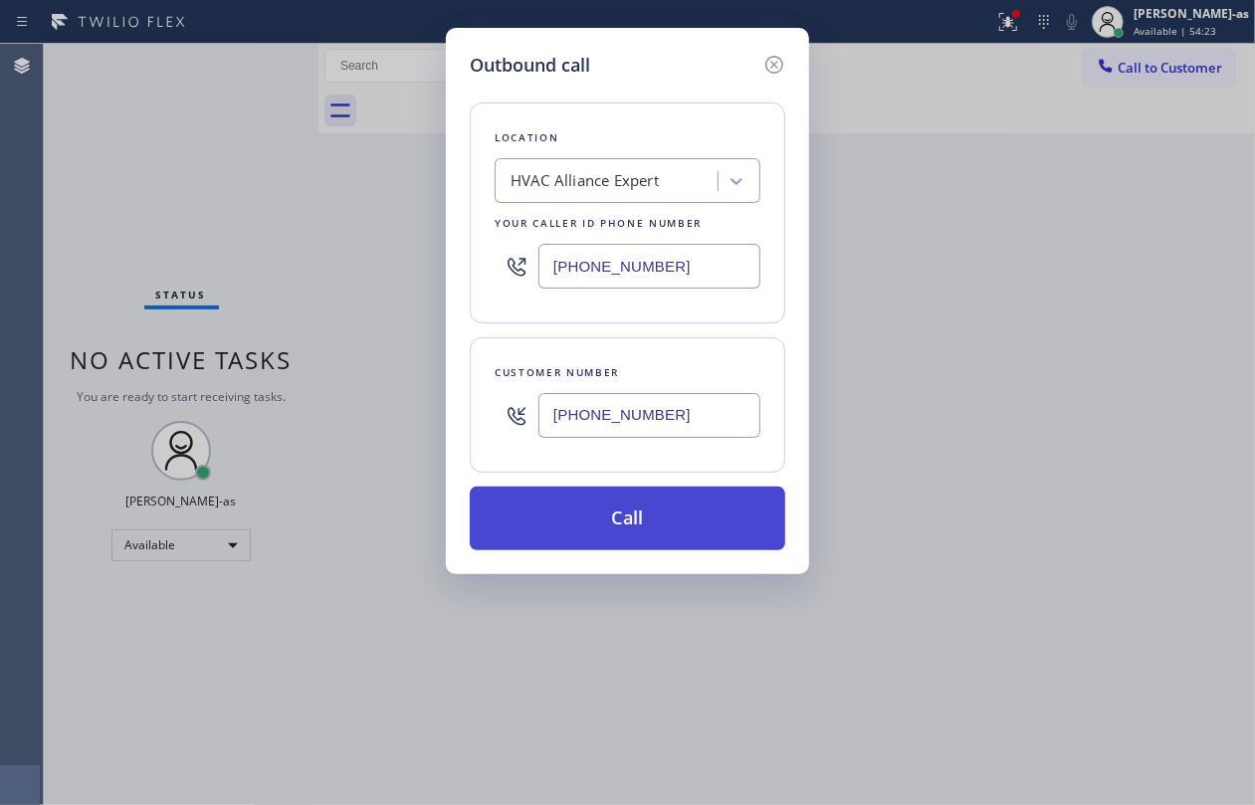
type input "[PHONE_NUMBER]"
drag, startPoint x: 586, startPoint y: 515, endPoint x: 657, endPoint y: 741, distance: 236.8
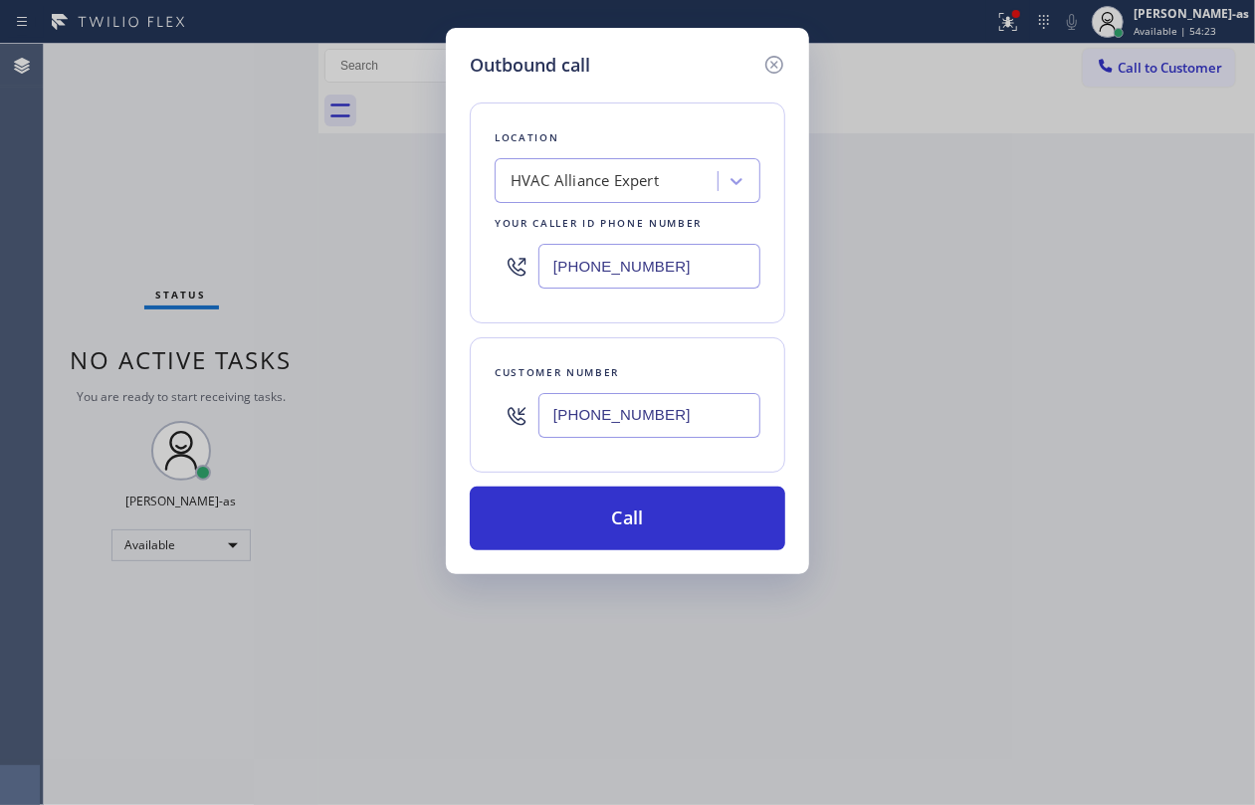
click at [586, 523] on button "Call" at bounding box center [628, 519] width 316 height 64
click at [212, 193] on div "Status No active tasks You are ready to start receiving tasks. [PERSON_NAME] Ju…" at bounding box center [649, 425] width 1211 height 762
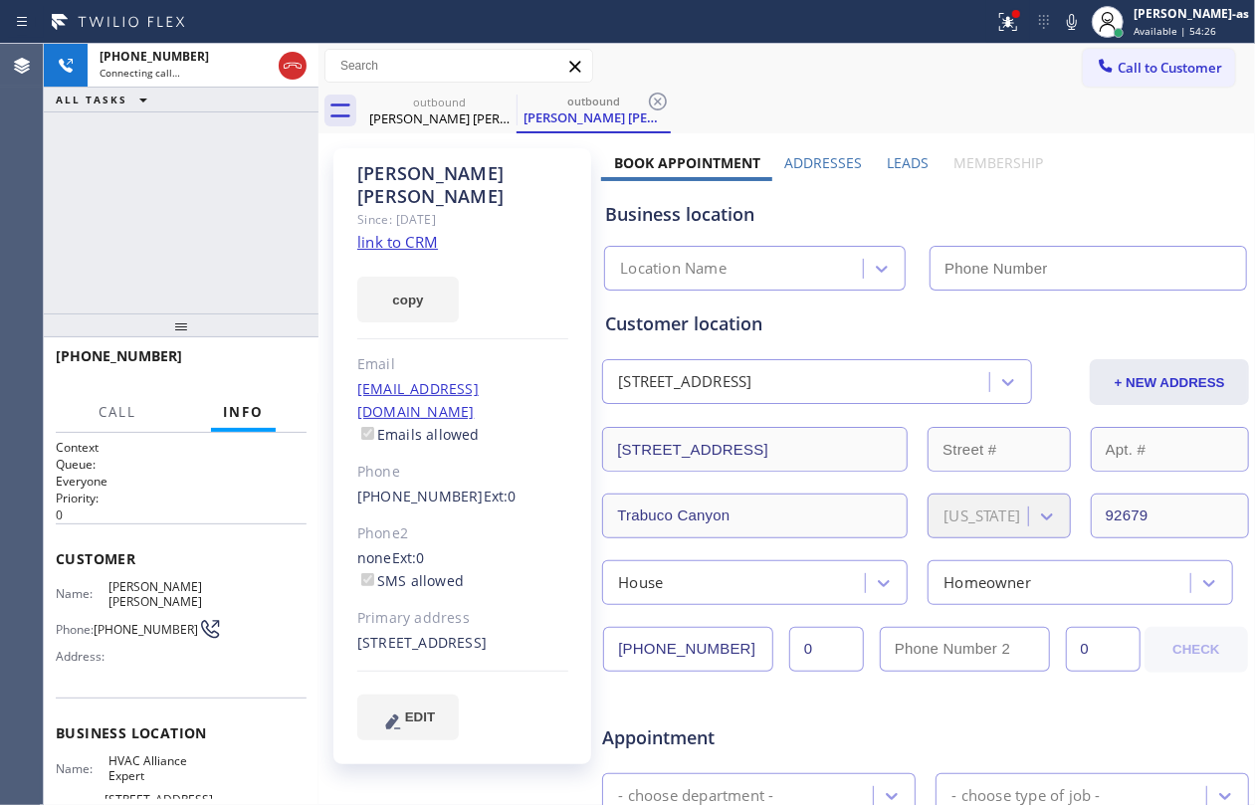
click at [387, 232] on link "link to CRM" at bounding box center [397, 242] width 81 height 20
type input "[PHONE_NUMBER]"
click at [229, 183] on div "[PHONE_NUMBER] Connecting call… ALL TASKS ALL TASKS ACTIVE TASKS TASKS IN WRAP …" at bounding box center [181, 179] width 275 height 270
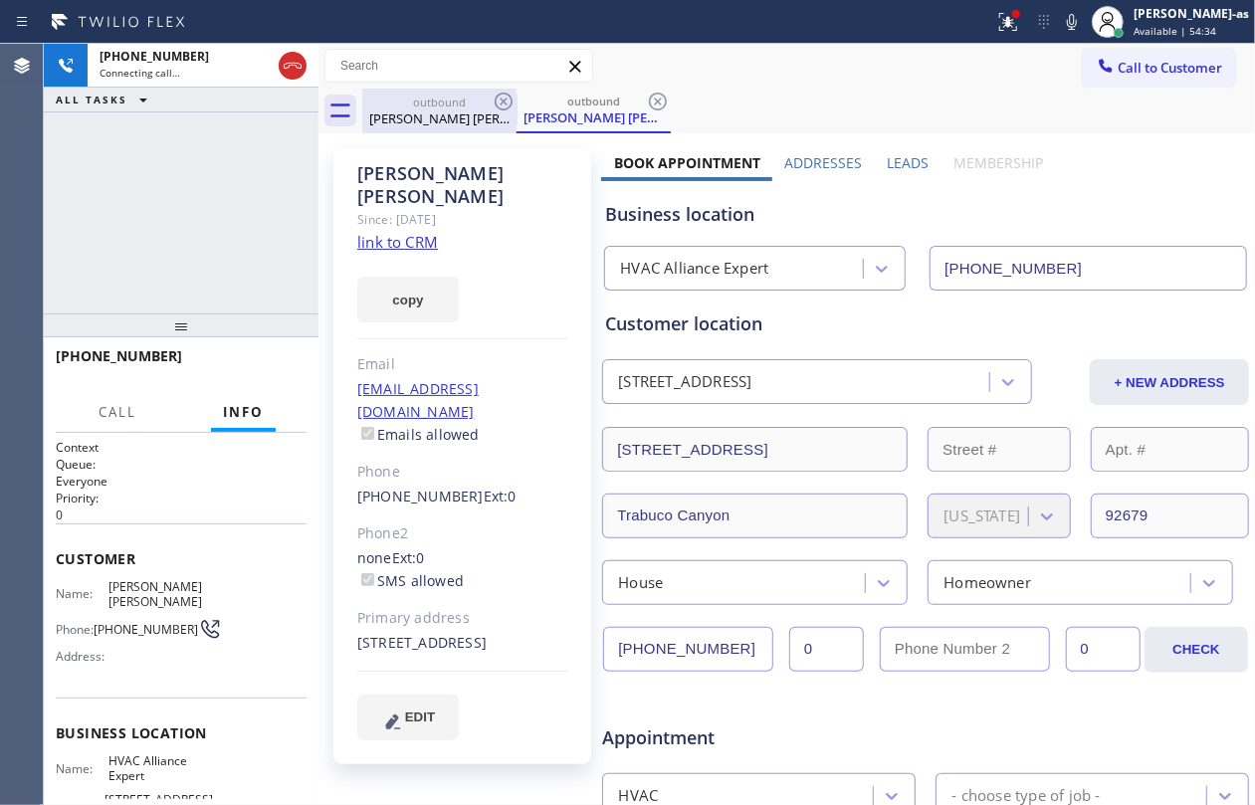
click at [419, 104] on div "outbound" at bounding box center [439, 102] width 150 height 15
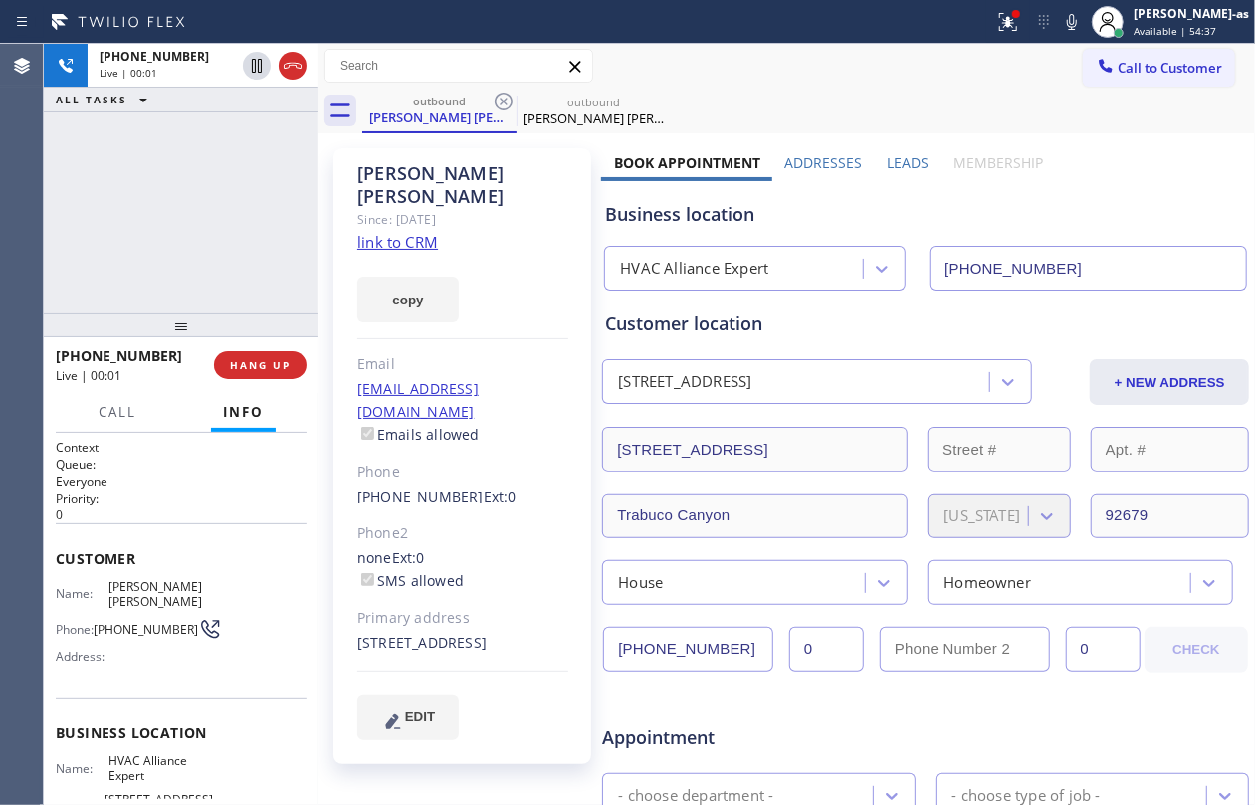
drag, startPoint x: 197, startPoint y: 224, endPoint x: 268, endPoint y: 147, distance: 104.3
click at [200, 224] on div "[PHONE_NUMBER] Live | 00:01 ALL TASKS ALL TASKS ACTIVE TASKS TASKS IN WRAP UP" at bounding box center [181, 179] width 275 height 270
click at [283, 81] on div at bounding box center [275, 66] width 72 height 44
click at [251, 351] on button "HANG UP" at bounding box center [260, 365] width 93 height 28
drag, startPoint x: 233, startPoint y: 200, endPoint x: 241, endPoint y: 316, distance: 115.7
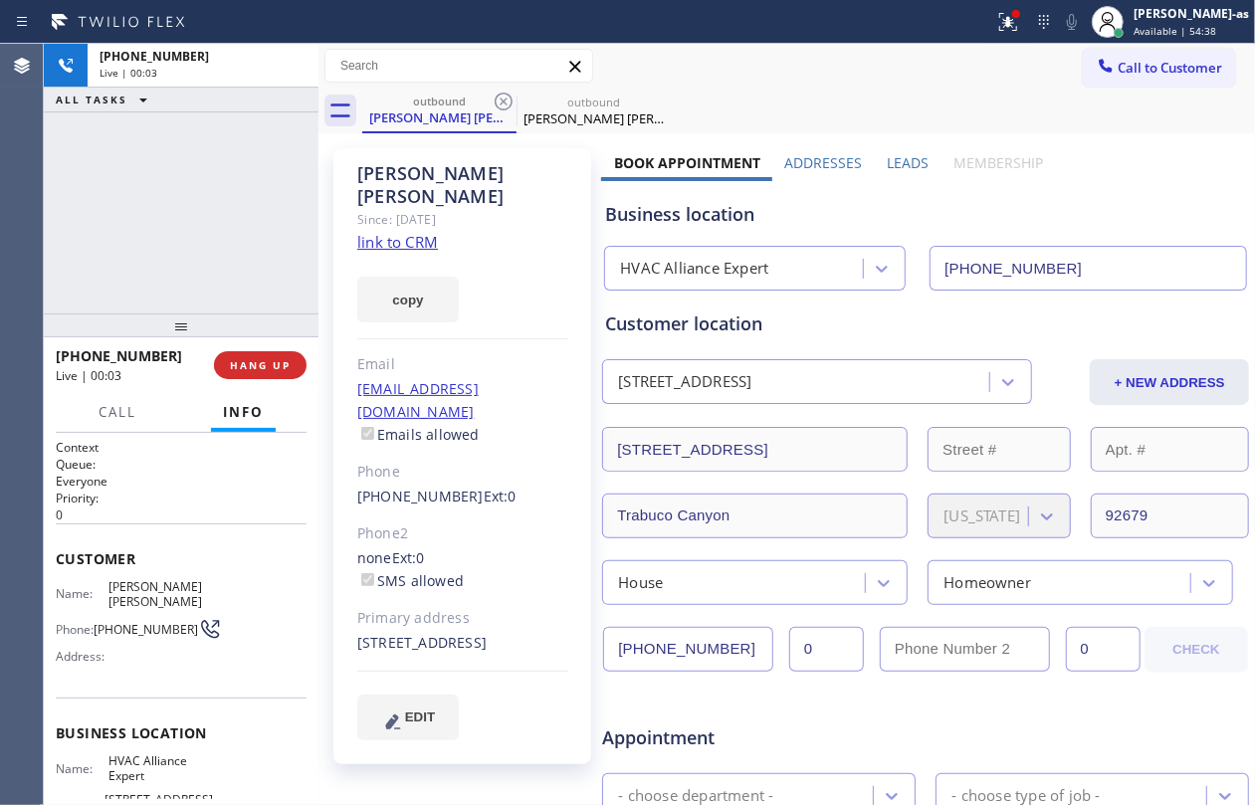
click at [233, 213] on div "[PHONE_NUMBER] Live | 00:03 ALL TASKS ALL TASKS ACTIVE TASKS TASKS IN WRAP UP" at bounding box center [181, 179] width 275 height 270
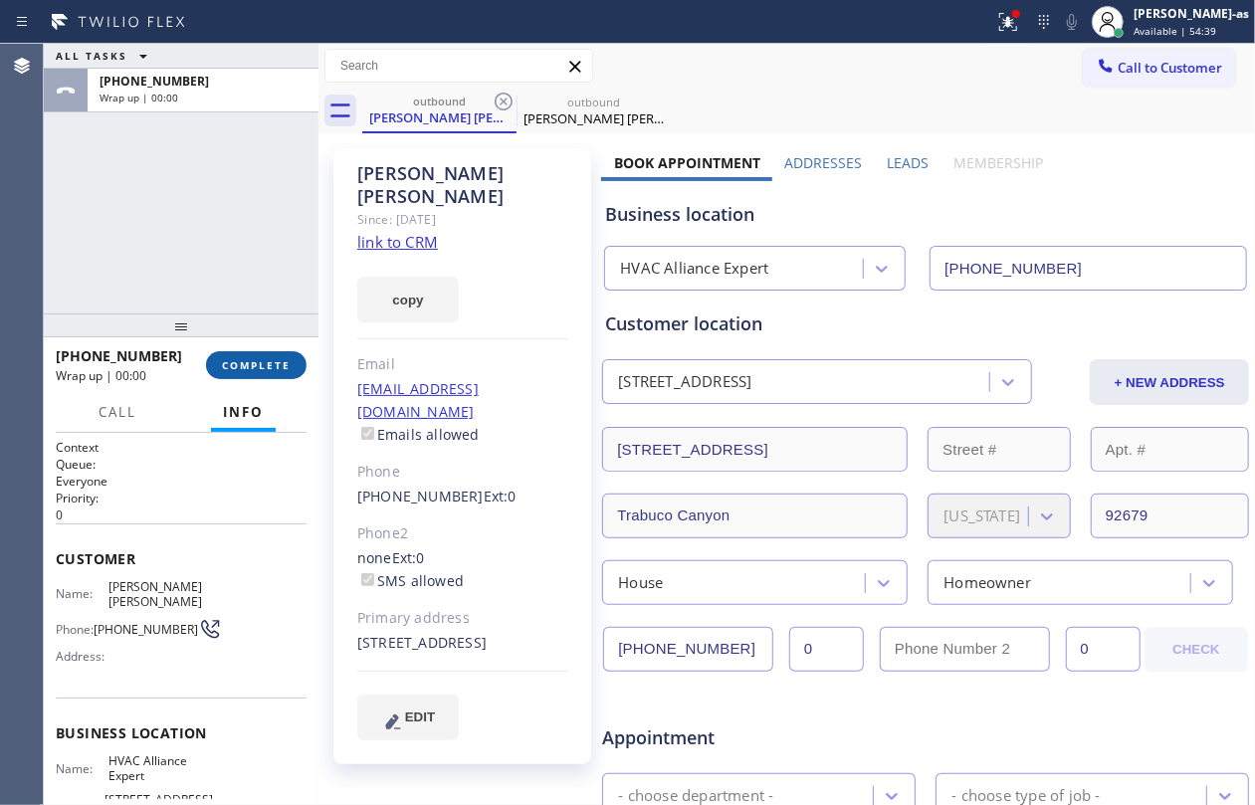
drag, startPoint x: 268, startPoint y: 360, endPoint x: 235, endPoint y: 354, distance: 33.4
click at [268, 360] on span "COMPLETE" at bounding box center [256, 365] width 69 height 14
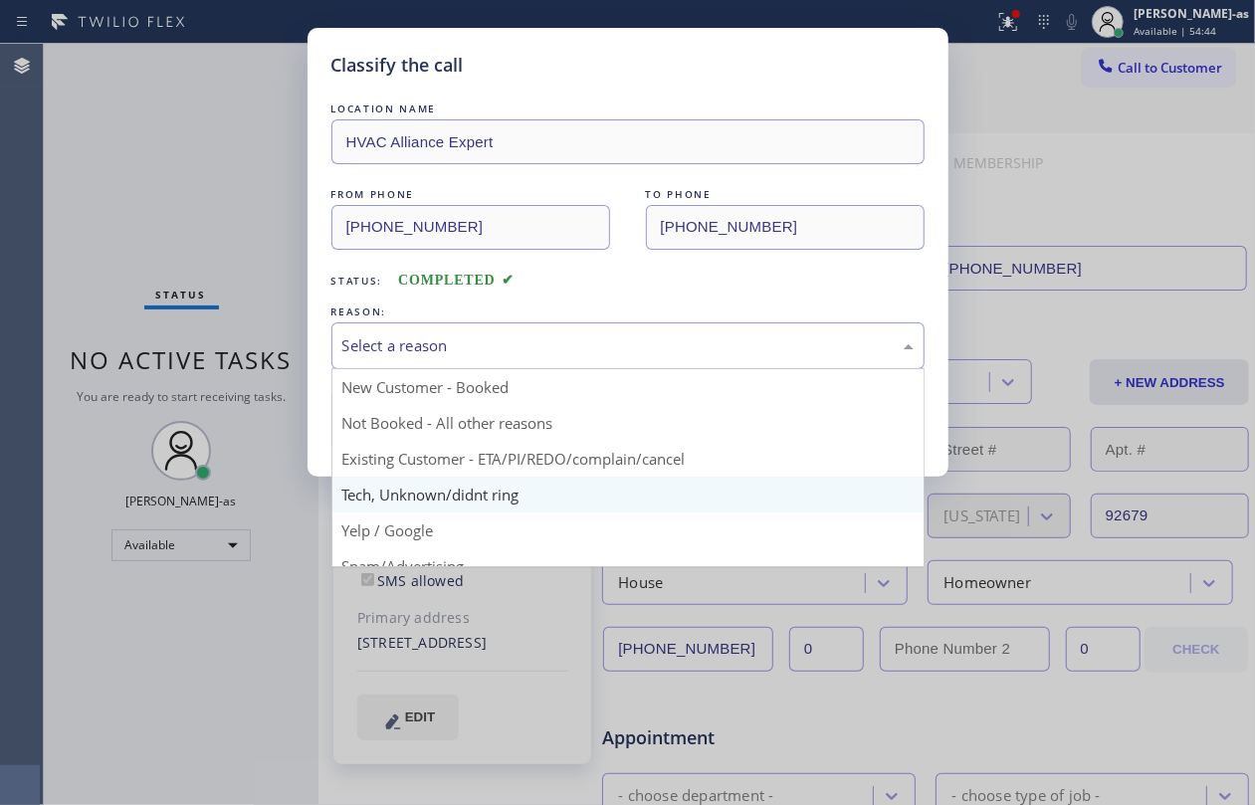
drag, startPoint x: 526, startPoint y: 350, endPoint x: 567, endPoint y: 492, distance: 147.4
click at [526, 360] on div "Select a reason" at bounding box center [627, 346] width 593 height 47
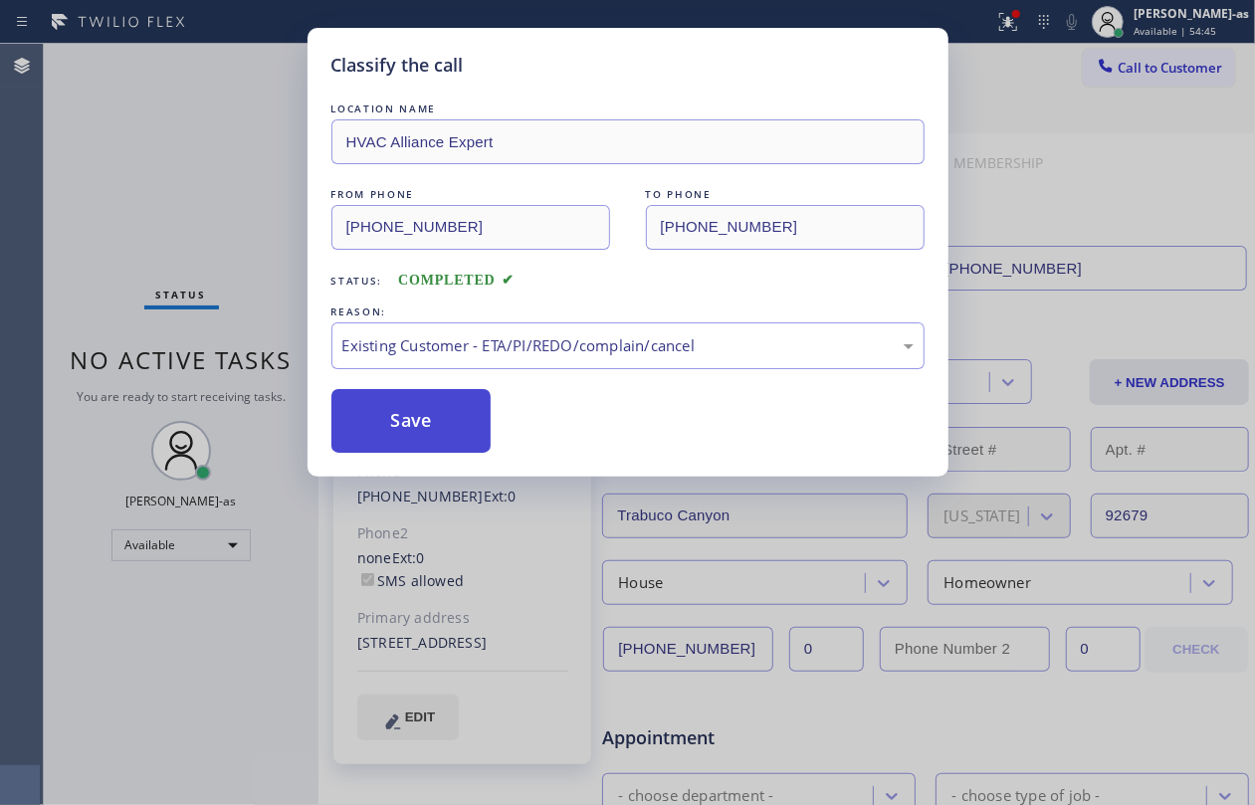
click at [396, 434] on button "Save" at bounding box center [411, 421] width 160 height 64
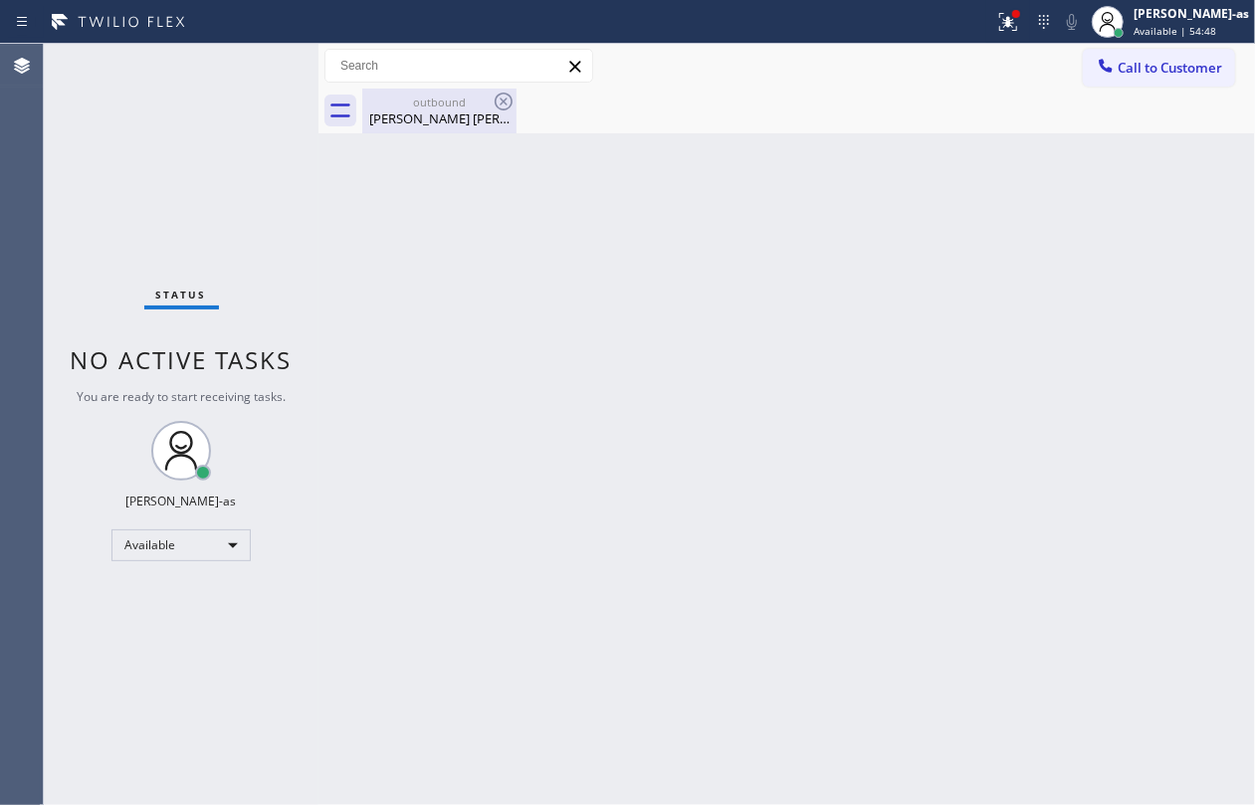
click at [460, 120] on div "[PERSON_NAME] [PERSON_NAME]" at bounding box center [439, 119] width 150 height 18
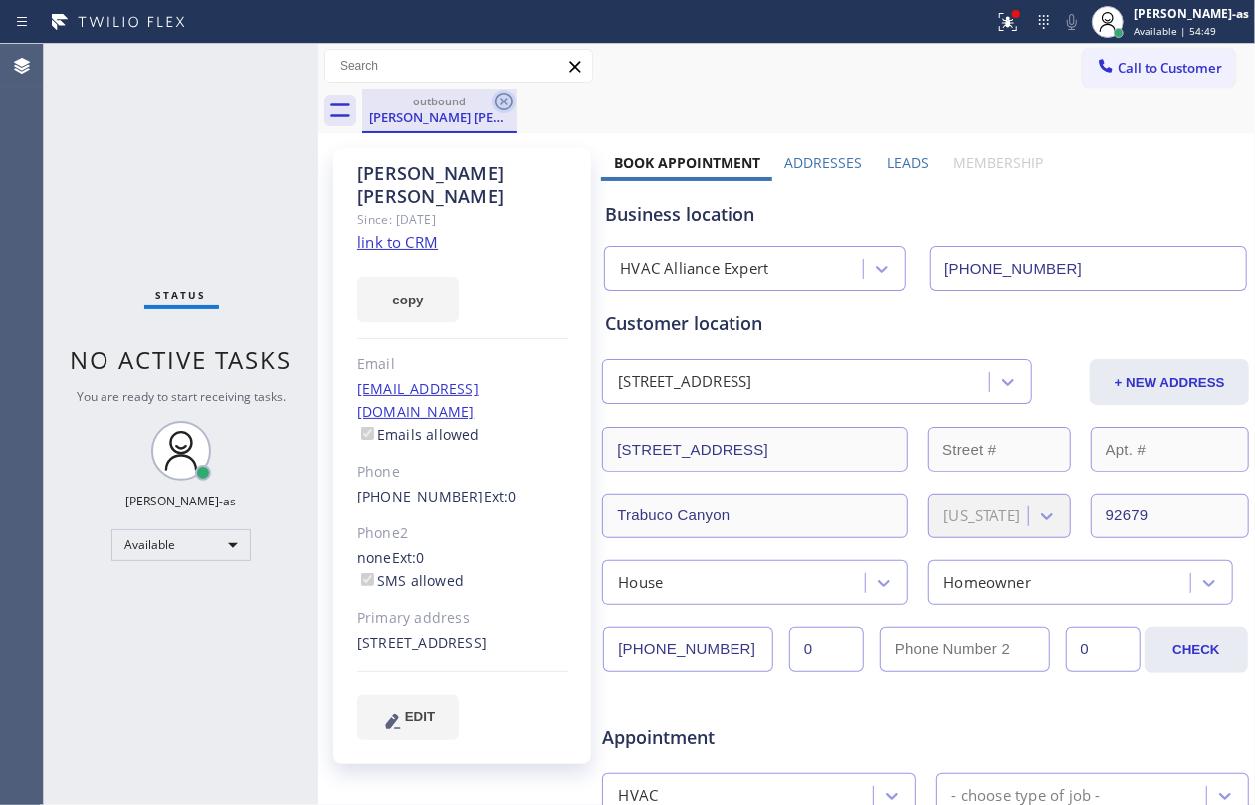
click at [499, 108] on icon at bounding box center [504, 102] width 18 height 18
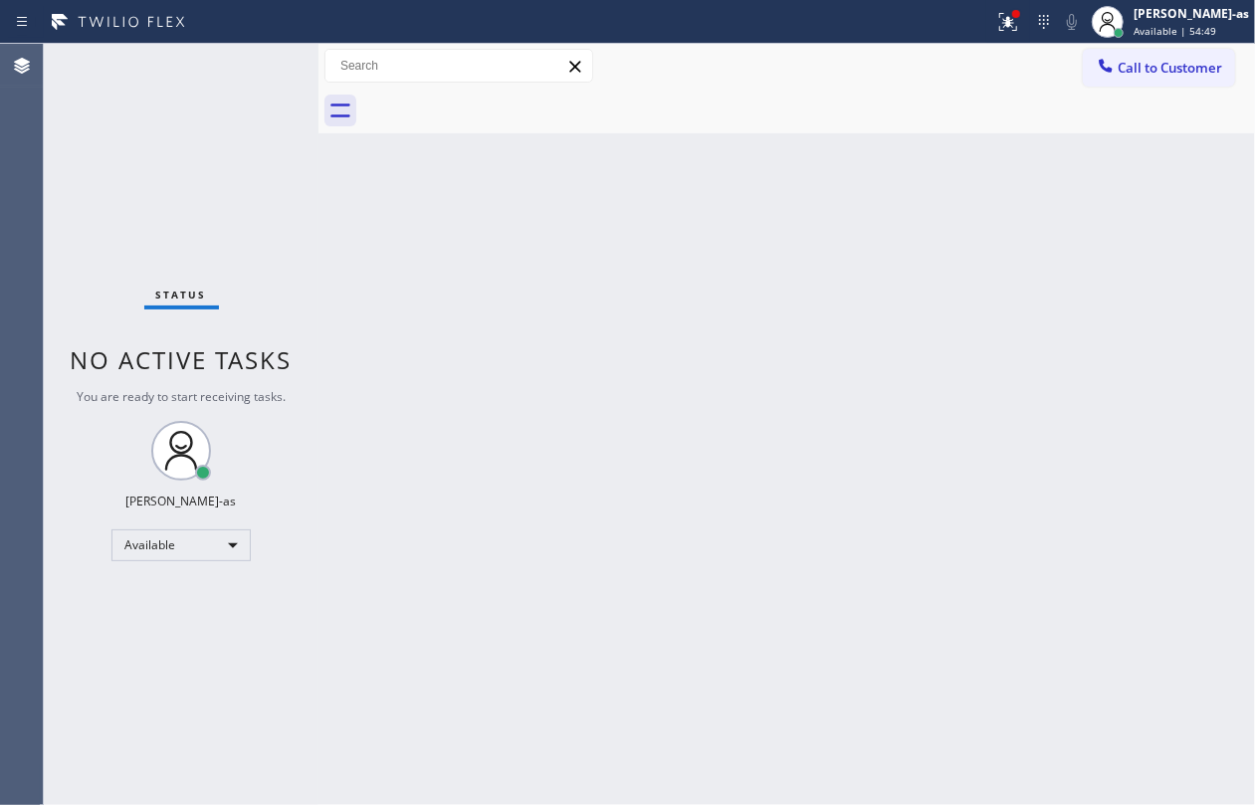
drag, startPoint x: 213, startPoint y: 145, endPoint x: 211, endPoint y: 24, distance: 121.5
click at [213, 124] on div "Status No active tasks You are ready to start receiving tasks. [PERSON_NAME]-as…" at bounding box center [181, 425] width 275 height 762
click at [382, 330] on div "Back to Dashboard Change Sender ID Customers Technicians Select a contact Outbo…" at bounding box center [787, 425] width 937 height 762
click at [1143, 61] on span "Call to Customer" at bounding box center [1170, 68] width 105 height 18
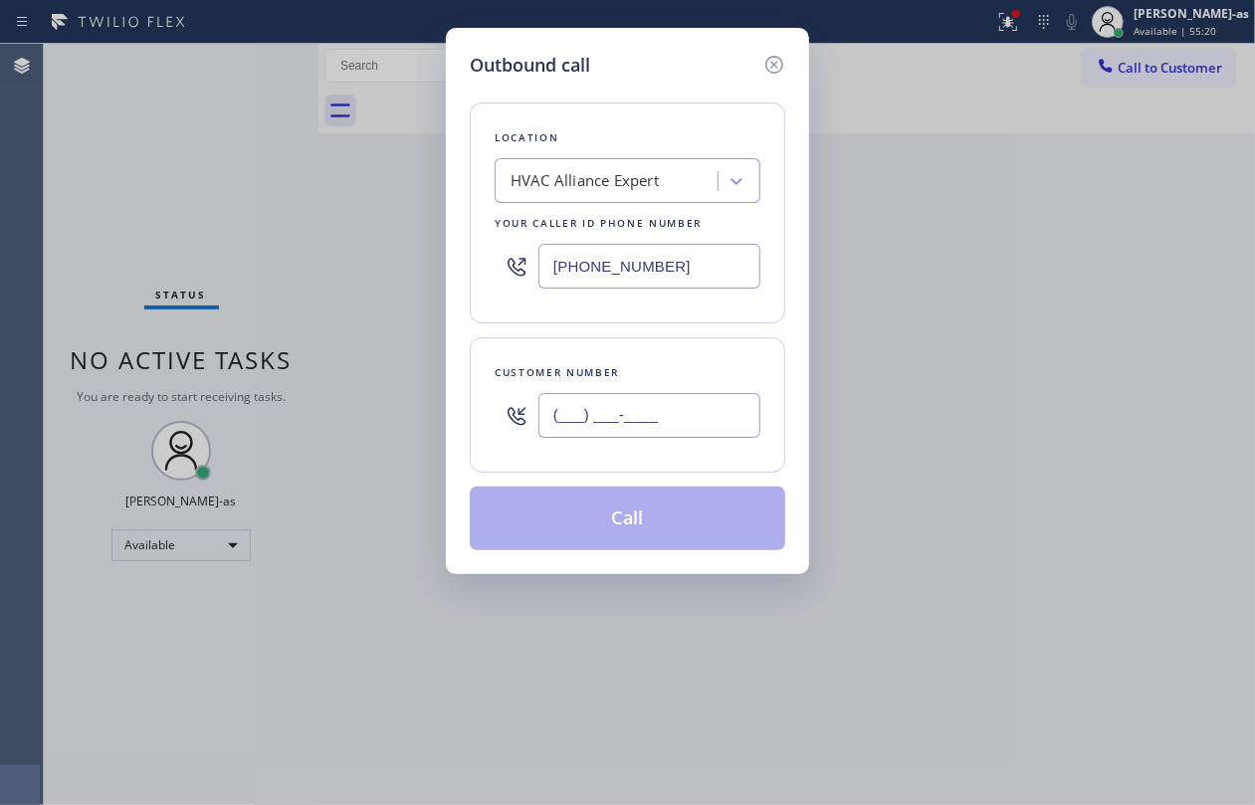
click at [667, 399] on input "(___) ___-____" at bounding box center [650, 415] width 222 height 45
click at [637, 414] on input "(___) ___-____" at bounding box center [650, 415] width 222 height 45
paste input "310"
click at [577, 419] on input "(___) ___-_310" at bounding box center [650, 415] width 222 height 45
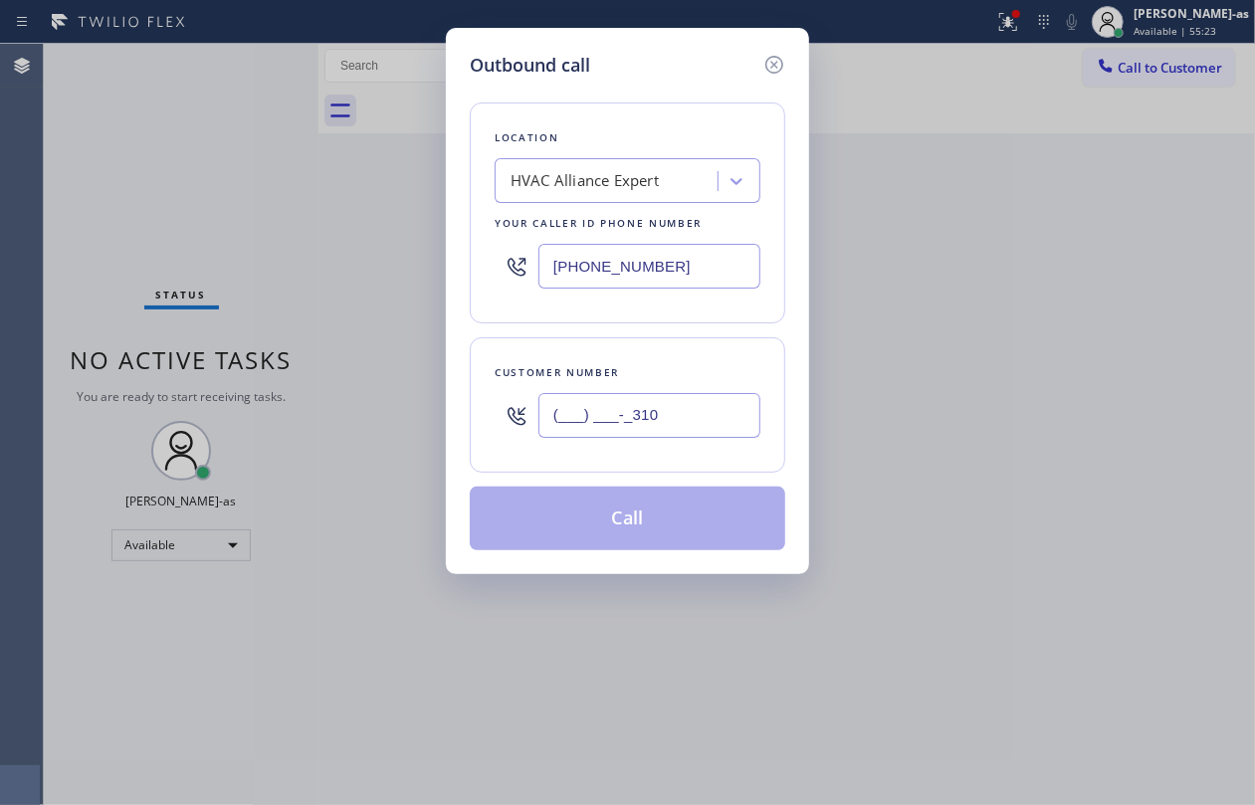
click at [577, 419] on input "(___) ___-_310" at bounding box center [650, 415] width 222 height 45
paste input "310) 968-1863"
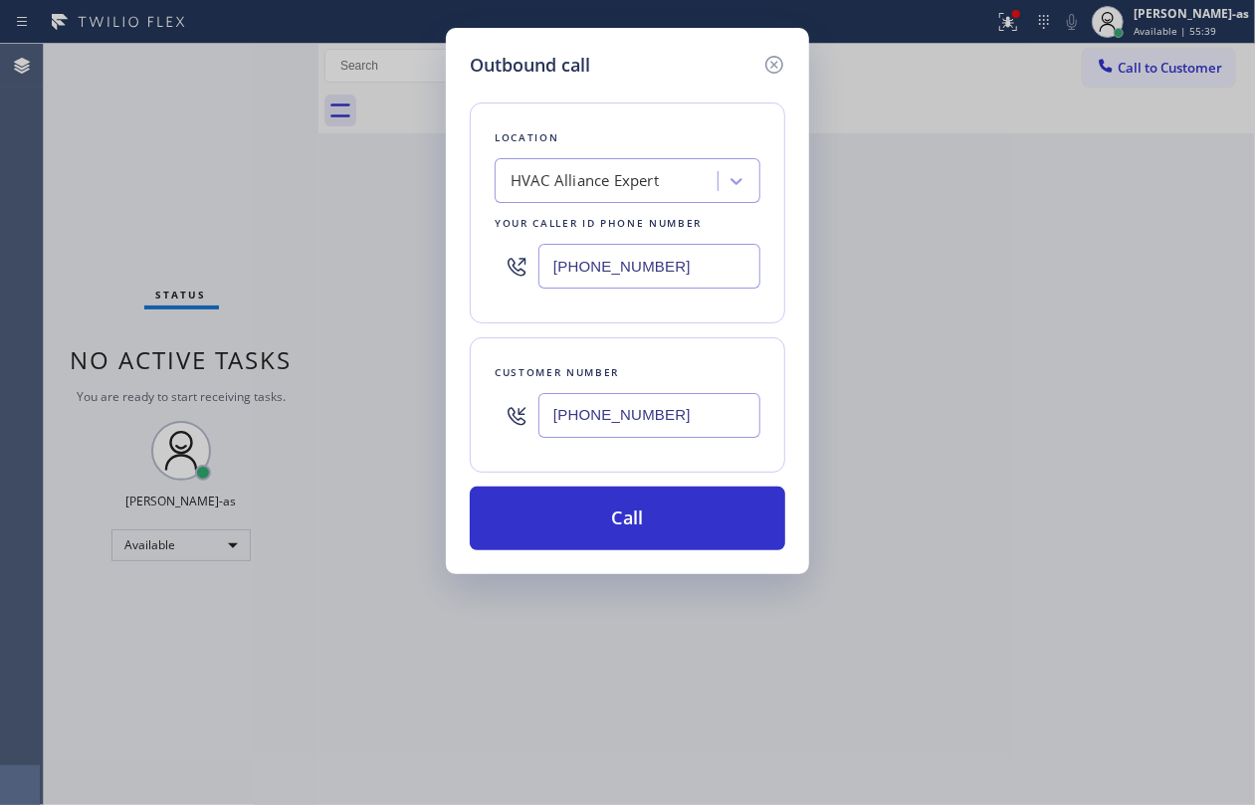
type input "[PHONE_NUMBER]"
drag, startPoint x: 253, startPoint y: 283, endPoint x: 273, endPoint y: 280, distance: 20.1
click at [256, 283] on div "Outbound call Location HVAC Alliance Expert Your caller id phone number [PHONE_…" at bounding box center [627, 402] width 1255 height 805
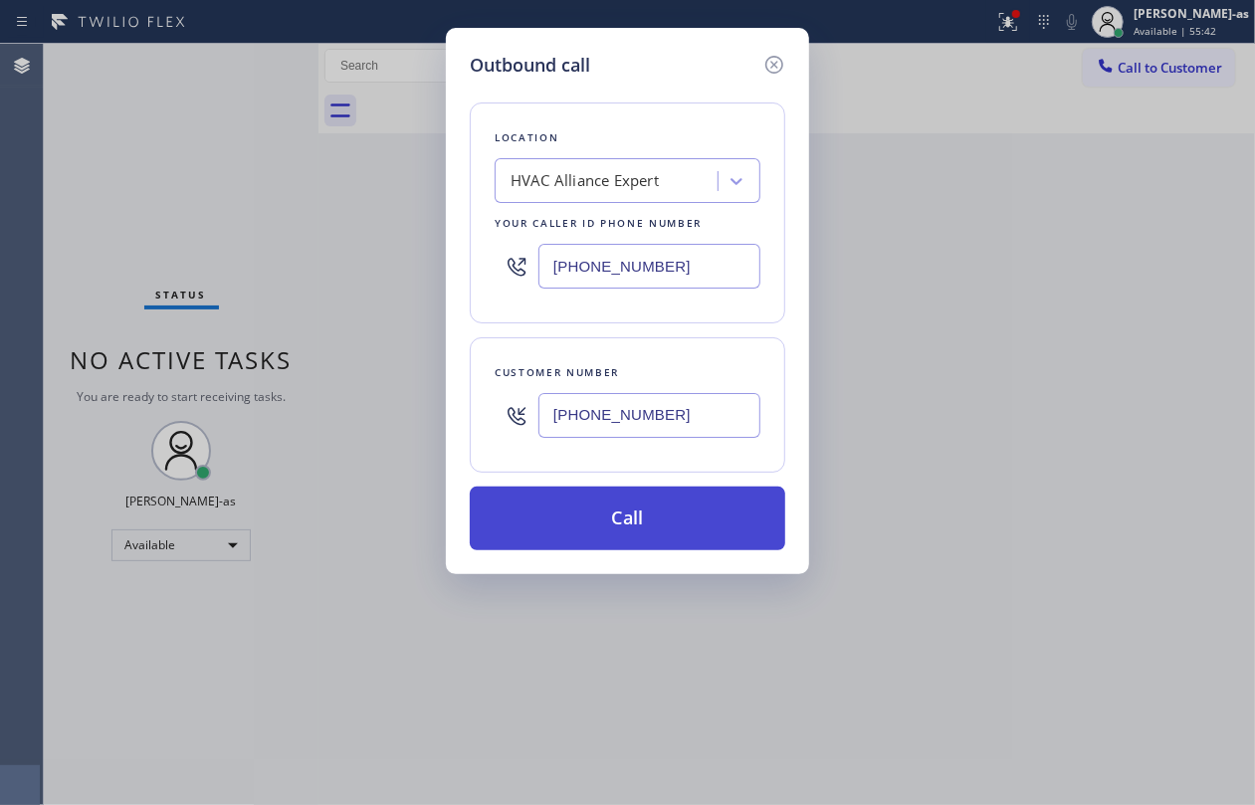
click at [658, 514] on button "Call" at bounding box center [628, 519] width 316 height 64
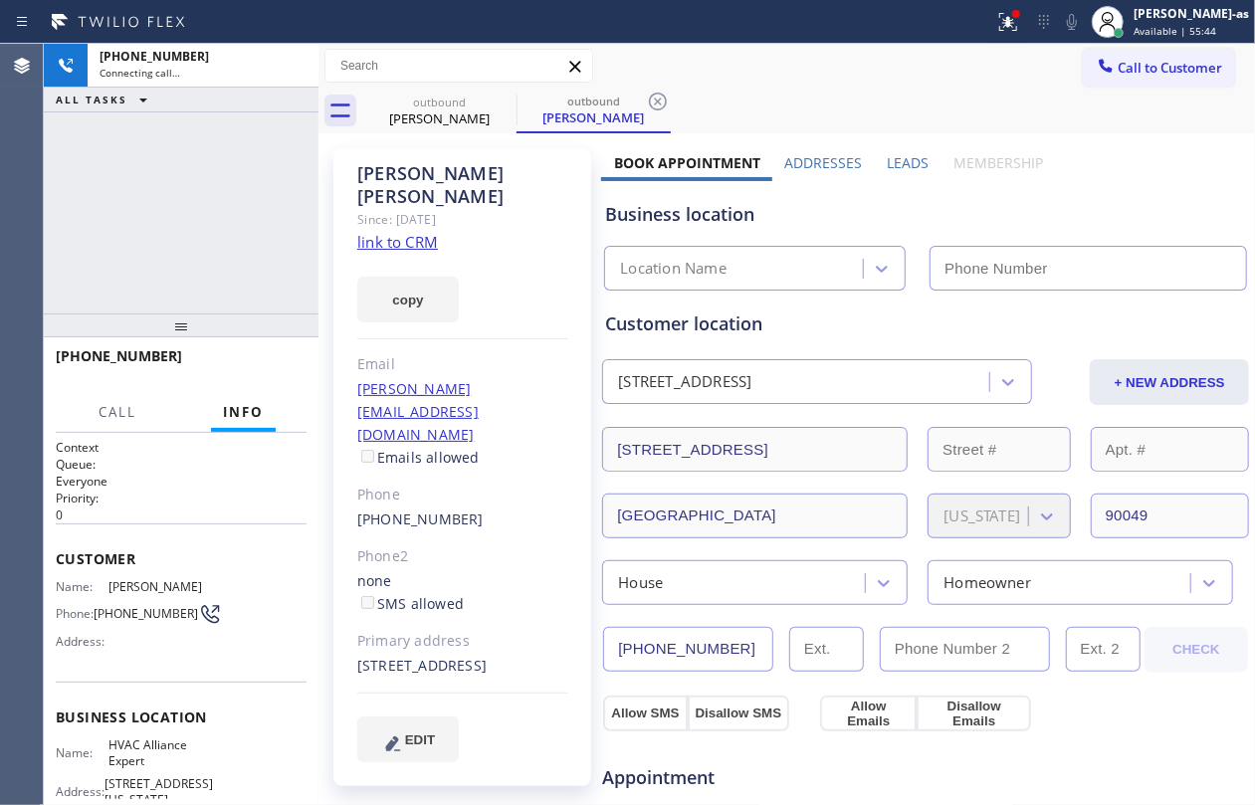
click at [227, 172] on div "[PHONE_NUMBER] Connecting call… ALL TASKS ALL TASKS ACTIVE TASKS TASKS IN WRAP …" at bounding box center [181, 179] width 275 height 270
click at [388, 254] on div "copy" at bounding box center [462, 288] width 211 height 69
click at [163, 225] on div "[PHONE_NUMBER] Connecting call… ALL TASKS ALL TASKS ACTIVE TASKS TASKS IN WRAP …" at bounding box center [181, 179] width 275 height 270
click at [414, 208] on div "Since: [DATE]" at bounding box center [462, 219] width 211 height 23
type input "[PHONE_NUMBER]"
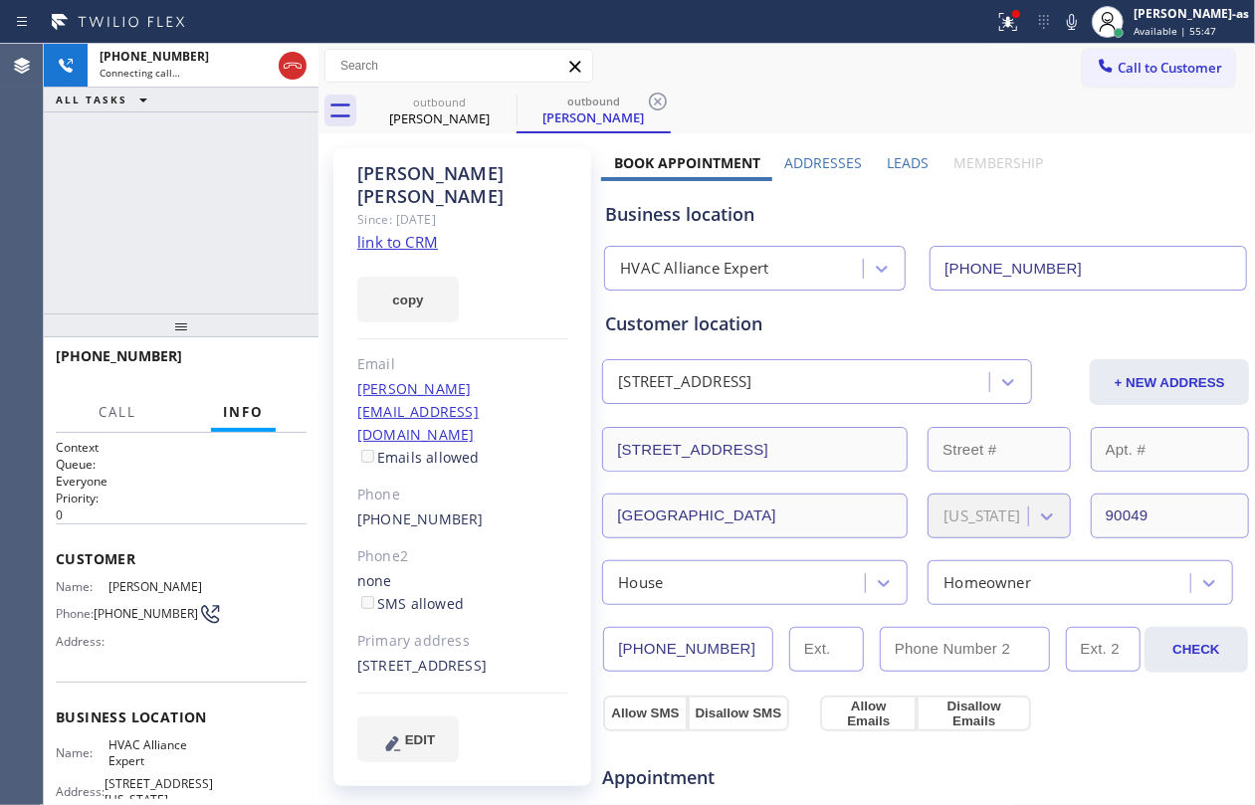
click at [411, 232] on link "link to CRM" at bounding box center [397, 242] width 81 height 20
click at [209, 224] on div "[PHONE_NUMBER] Connecting call… ALL TASKS ALL TASKS ACTIVE TASKS TASKS IN WRAP …" at bounding box center [181, 179] width 275 height 270
click at [279, 172] on div "[PHONE_NUMBER] Live | 00:00 ALL TASKS ALL TASKS ACTIVE TASKS TASKS IN WRAP UP" at bounding box center [181, 179] width 275 height 270
click at [268, 355] on button "HANG UP" at bounding box center [260, 365] width 93 height 28
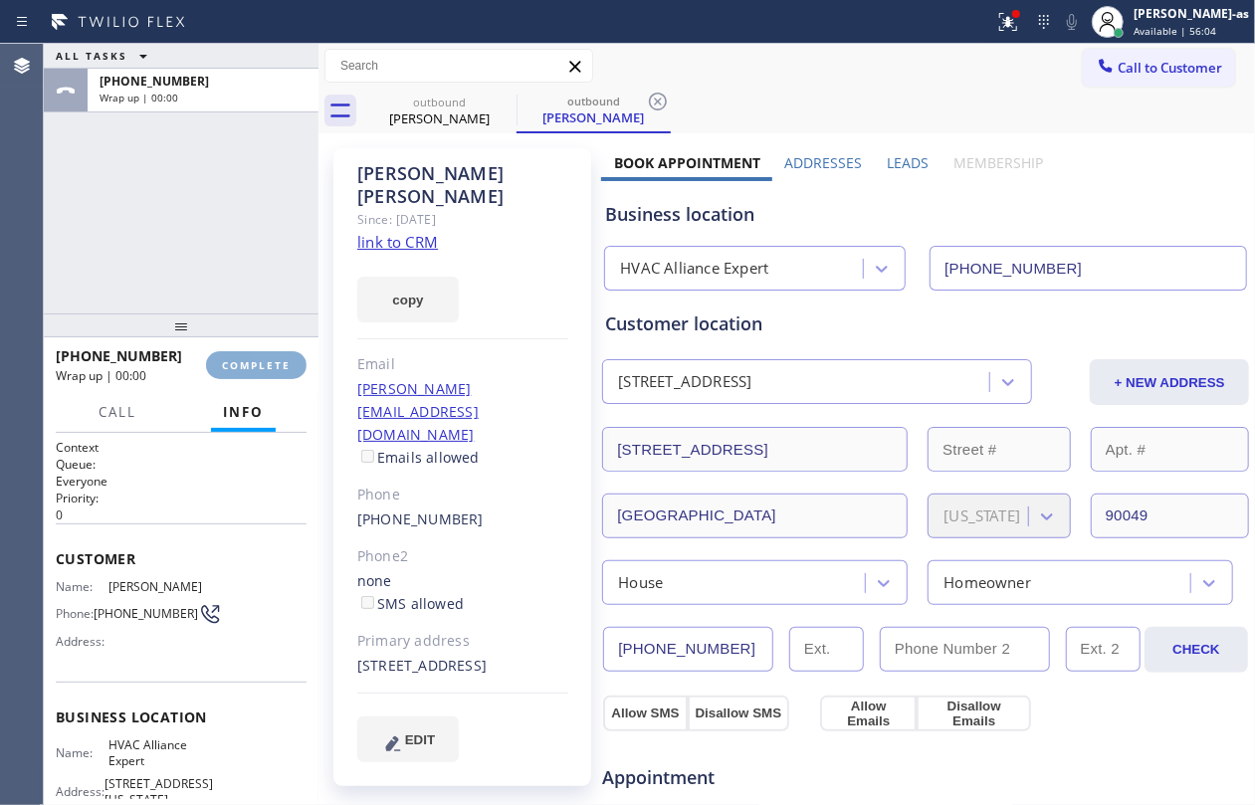
click at [268, 355] on button "COMPLETE" at bounding box center [256, 365] width 101 height 28
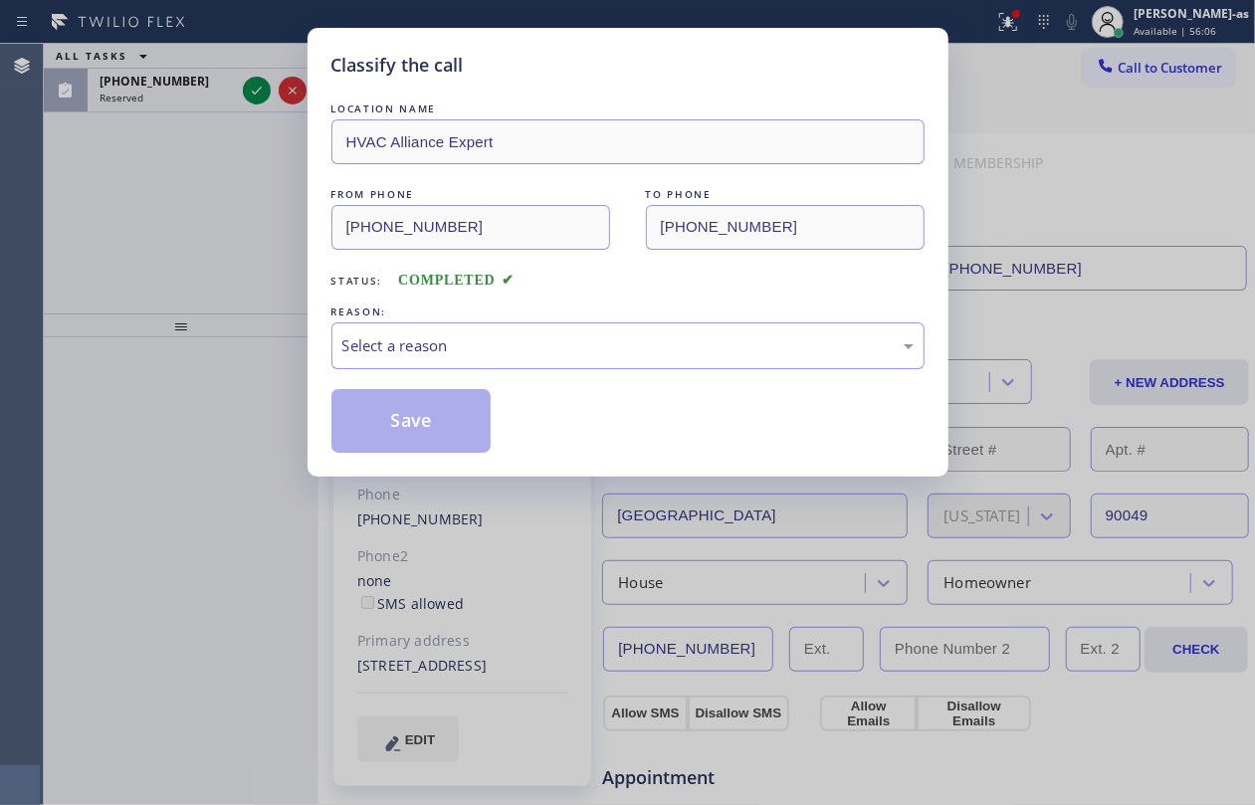
click at [263, 88] on div "Classify the call LOCATION NAME HVAC Alliance Expert FROM PHONE [PHONE_NUMBER] …" at bounding box center [627, 402] width 1255 height 805
click at [260, 88] on div "Classify the call LOCATION NAME HVAC Alliance Expert FROM PHONE [PHONE_NUMBER] …" at bounding box center [627, 402] width 1255 height 805
click at [251, 93] on div "Classify the call LOCATION NAME HVAC Alliance Expert FROM PHONE [PHONE_NUMBER] …" at bounding box center [627, 402] width 1255 height 805
drag, startPoint x: 458, startPoint y: 335, endPoint x: 471, endPoint y: 362, distance: 29.8
click at [463, 350] on div "Select a reason" at bounding box center [627, 345] width 571 height 23
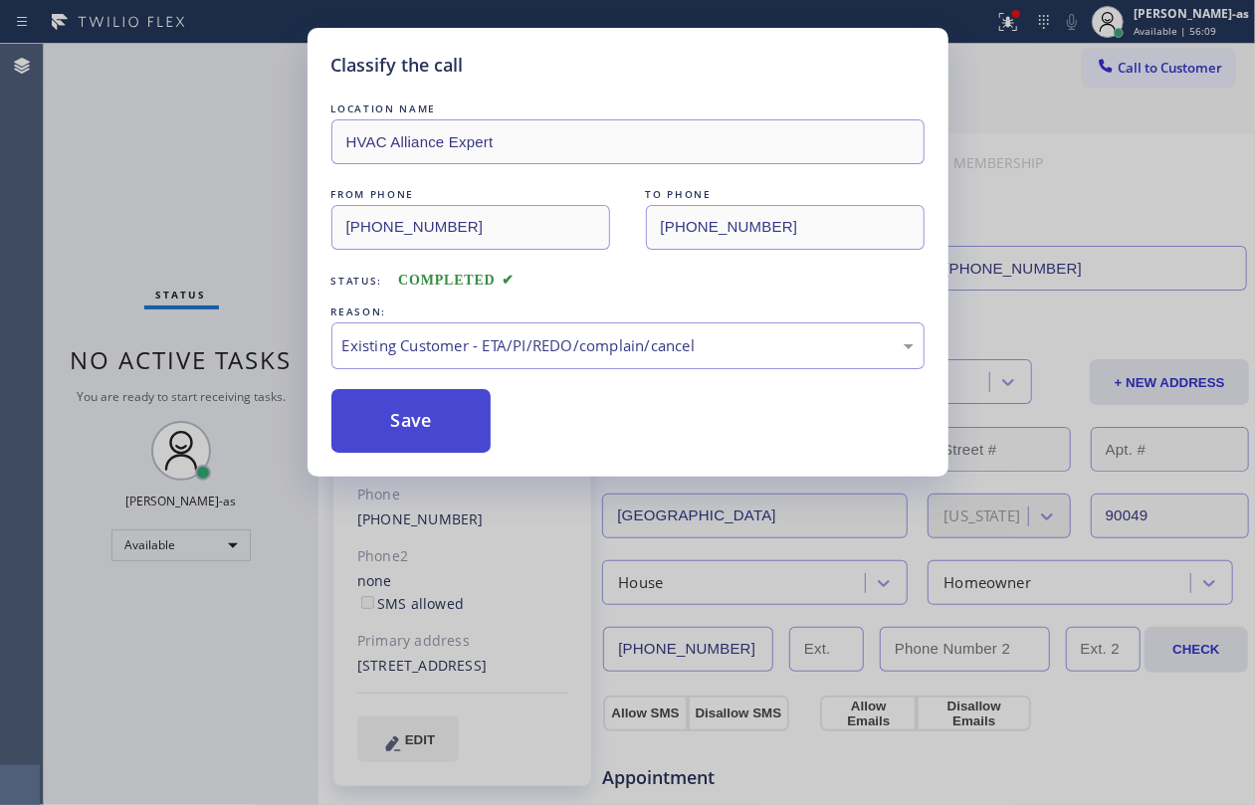
click at [448, 419] on button "Save" at bounding box center [411, 421] width 160 height 64
click at [192, 228] on div "Classify the call LOCATION NAME HVAC Alliance Expert FROM PHONE [PHONE_NUMBER] …" at bounding box center [627, 402] width 1255 height 805
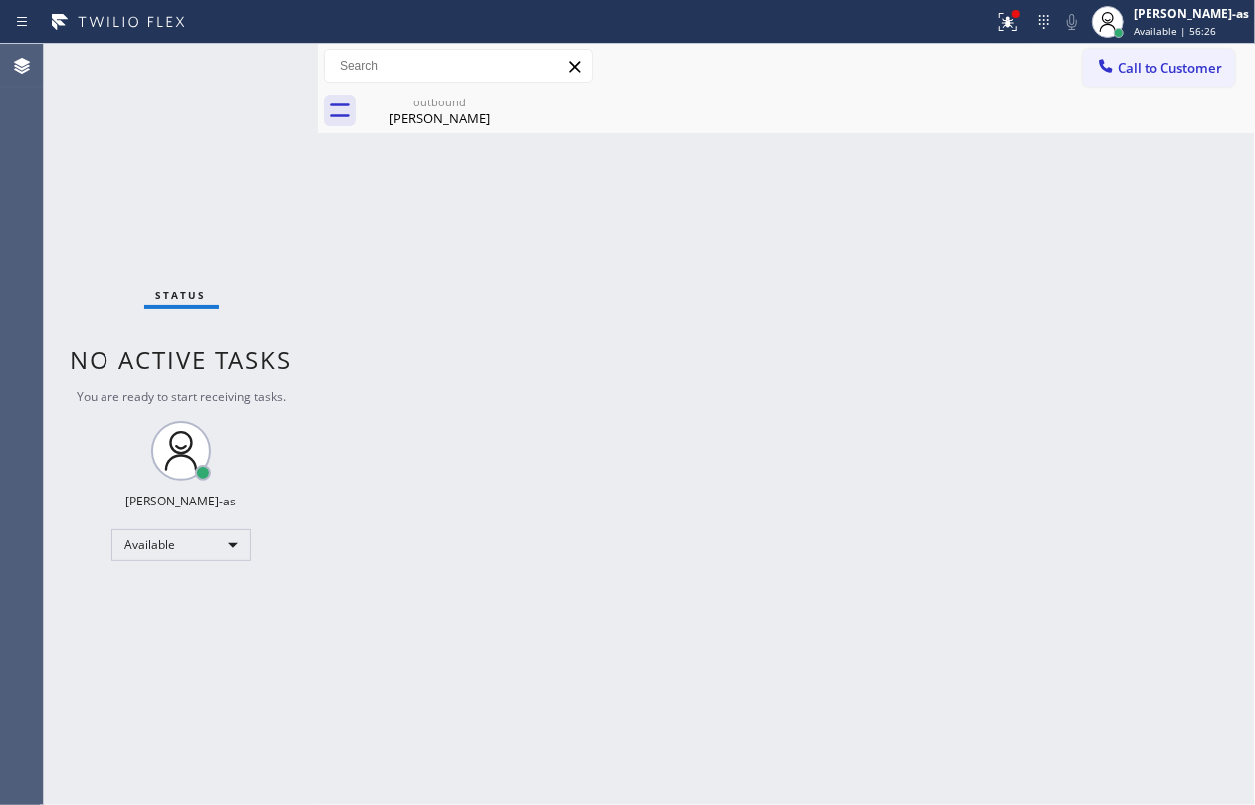
drag, startPoint x: 180, startPoint y: 203, endPoint x: 440, endPoint y: 152, distance: 264.7
click at [181, 203] on div "Status No active tasks You are ready to start receiving tasks. [PERSON_NAME]-as…" at bounding box center [181, 425] width 275 height 762
click at [450, 116] on div "[PERSON_NAME]" at bounding box center [439, 119] width 150 height 18
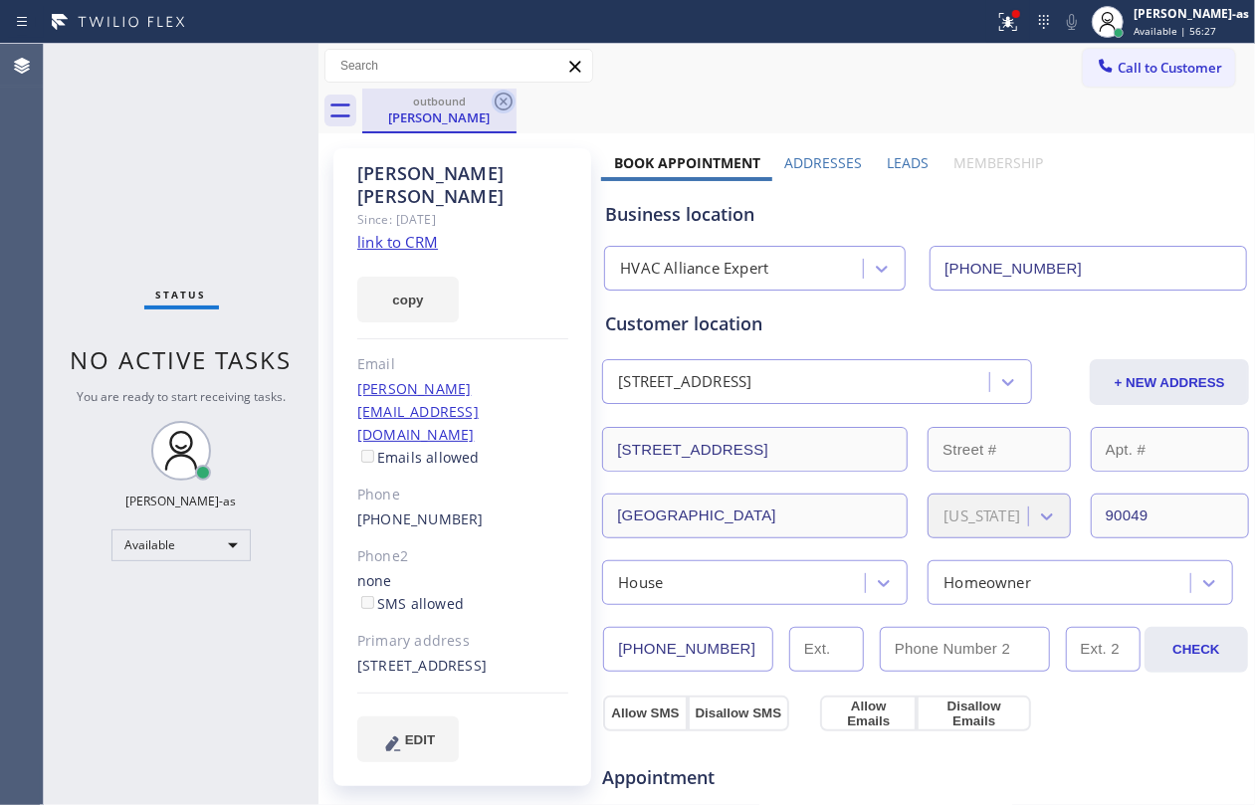
click at [499, 102] on icon at bounding box center [504, 102] width 24 height 24
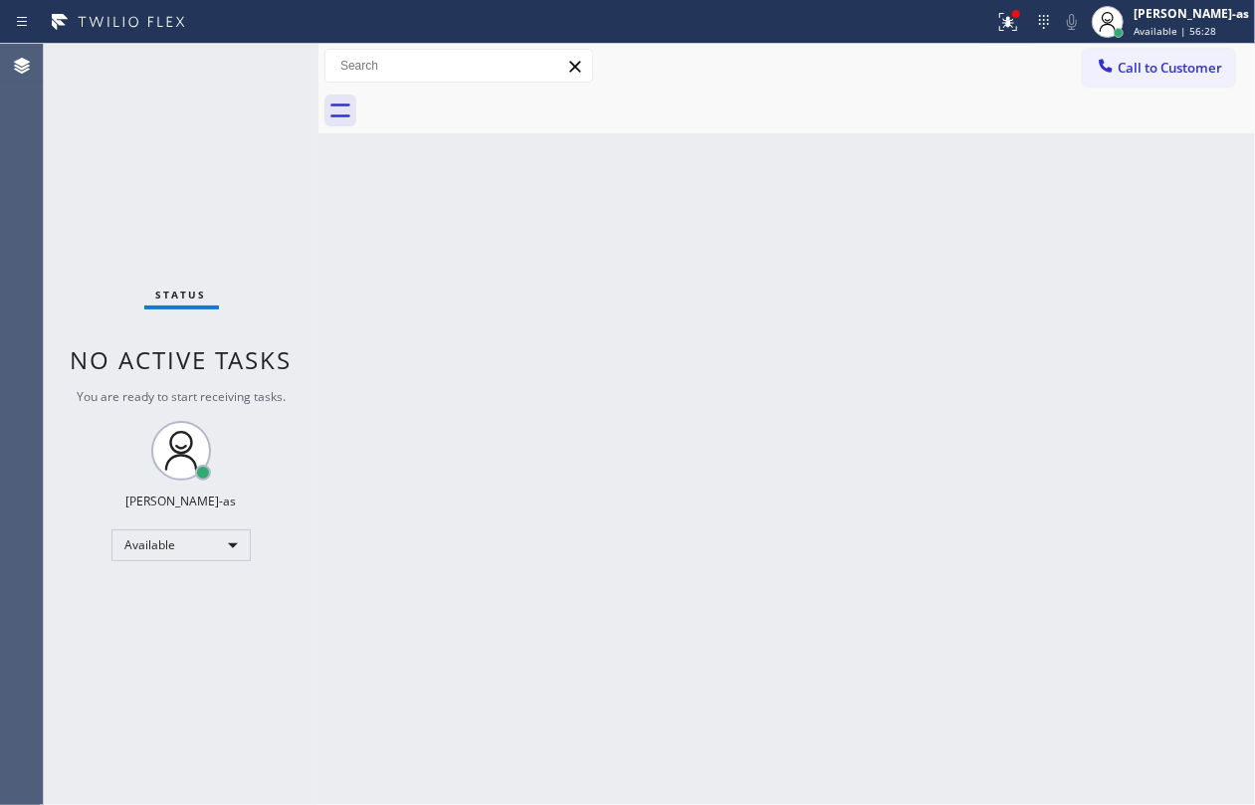
click at [415, 279] on div "Back to Dashboard Change Sender ID Customers Technicians Select a contact Outbo…" at bounding box center [787, 425] width 937 height 762
click at [342, 173] on div "Back to Dashboard Change Sender ID Customers Technicians Select a contact Outbo…" at bounding box center [787, 425] width 937 height 762
click at [1172, 54] on button "Call to Customer" at bounding box center [1159, 68] width 152 height 38
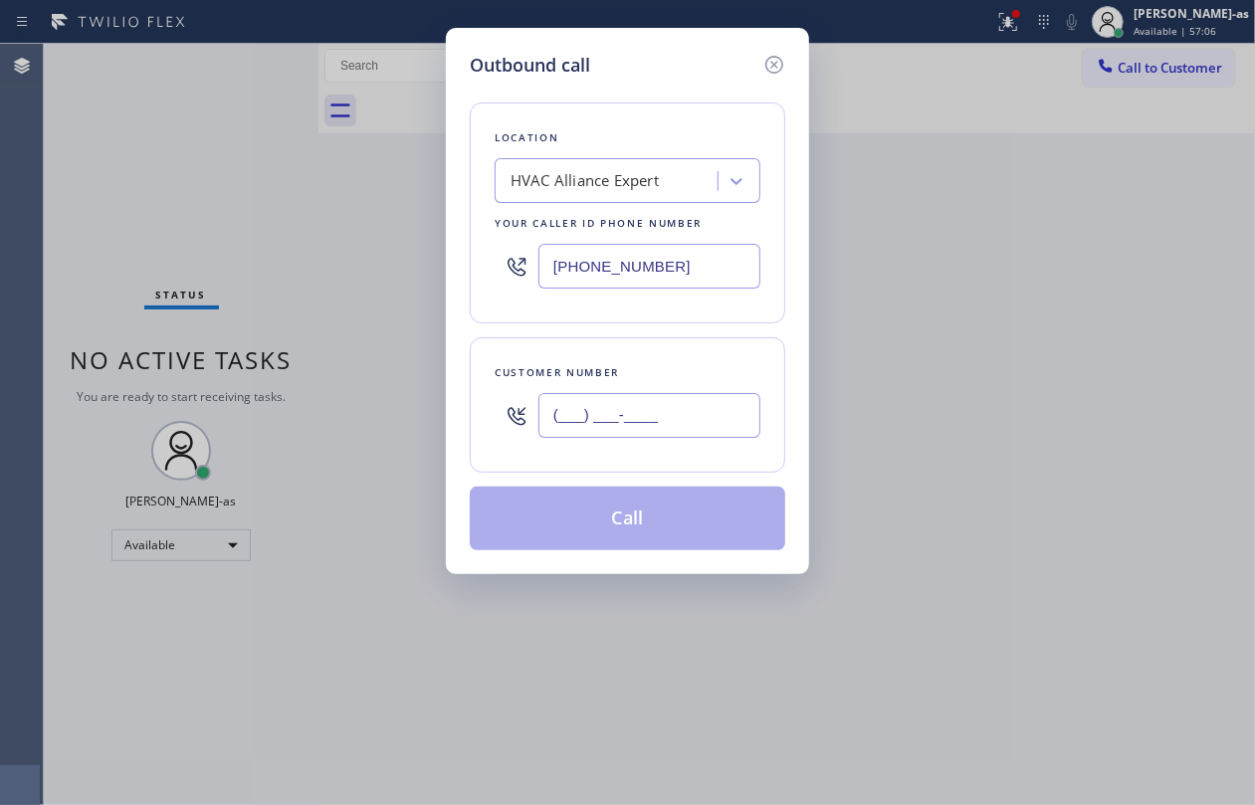
click at [646, 416] on input "(___) ___-____" at bounding box center [650, 415] width 222 height 45
paste input "74"
click at [694, 407] on input "(___) ___-__74" at bounding box center [650, 415] width 222 height 45
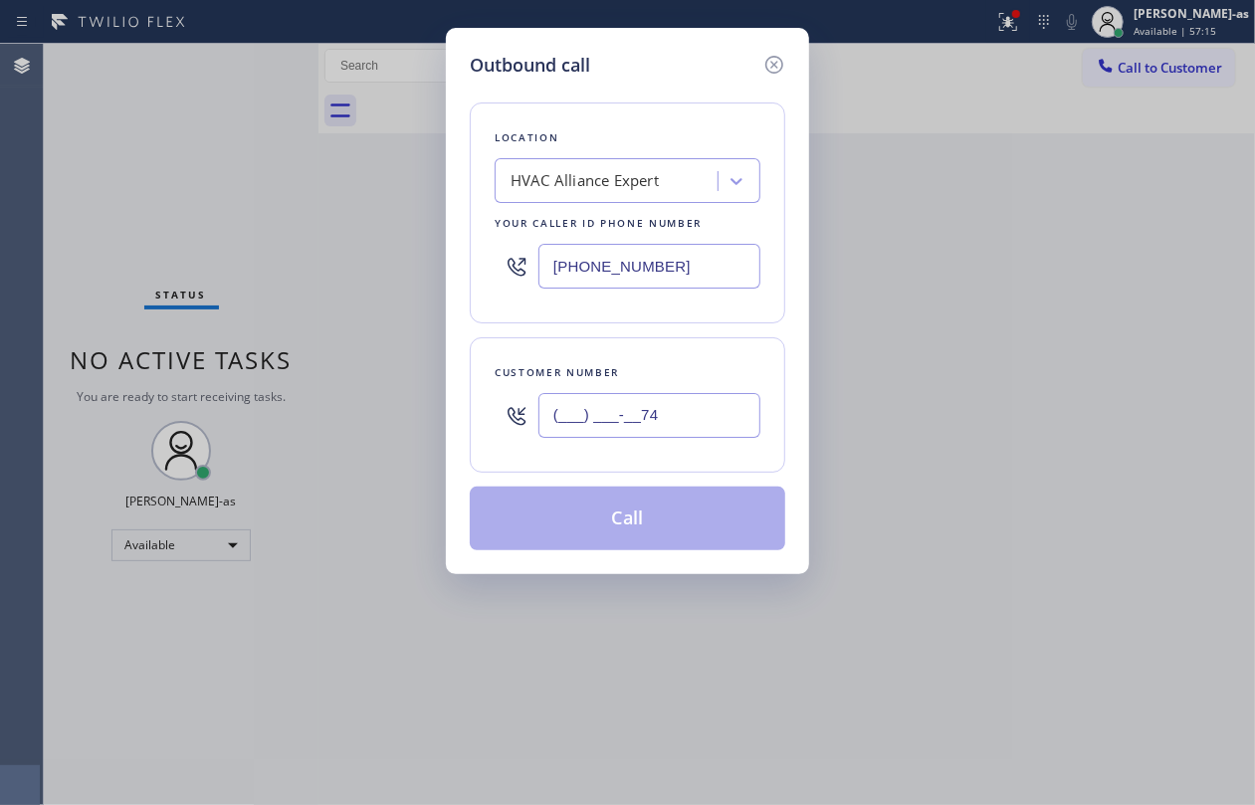
click at [694, 407] on input "(___) ___-__74" at bounding box center [650, 415] width 222 height 45
paste input "text"
type input "(___) ___-____"
click at [651, 410] on input "(___) ___-____" at bounding box center [650, 415] width 222 height 45
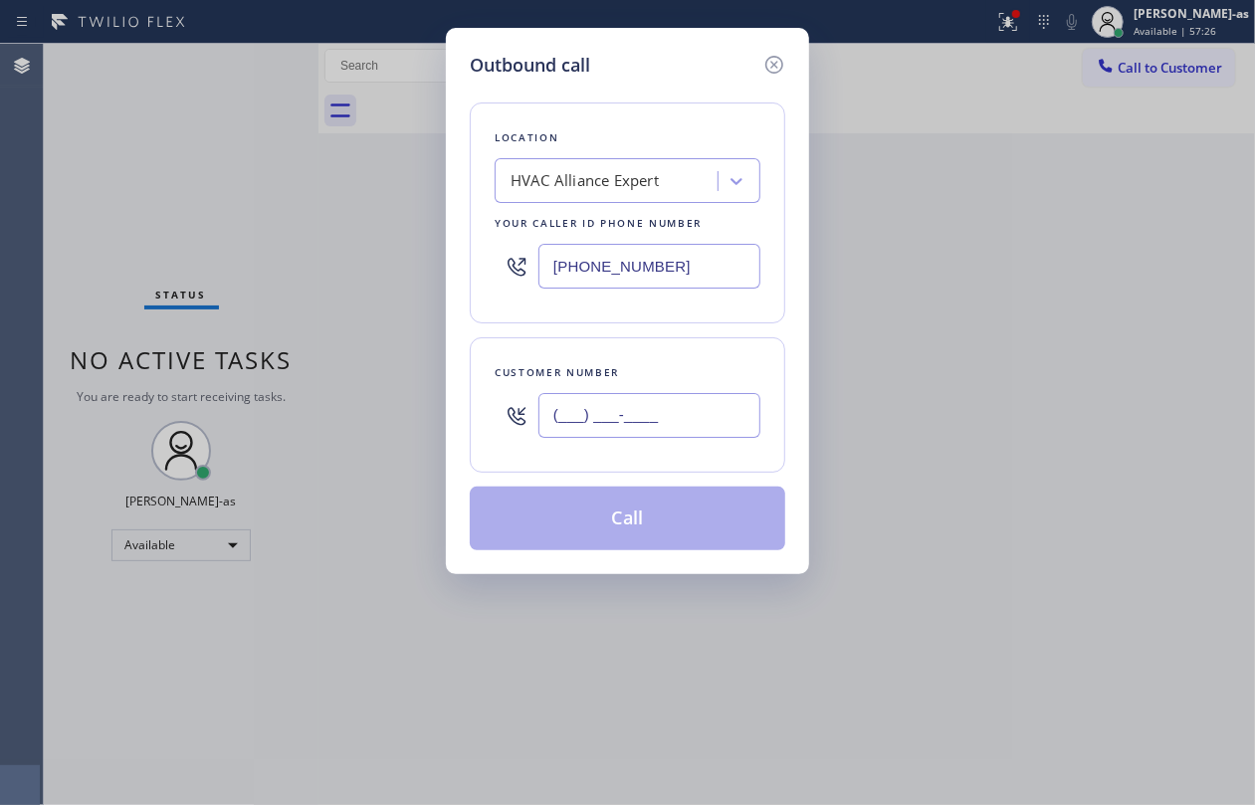
click at [651, 410] on input "(___) ___-____" at bounding box center [650, 415] width 222 height 45
paste input "747) 242-7178"
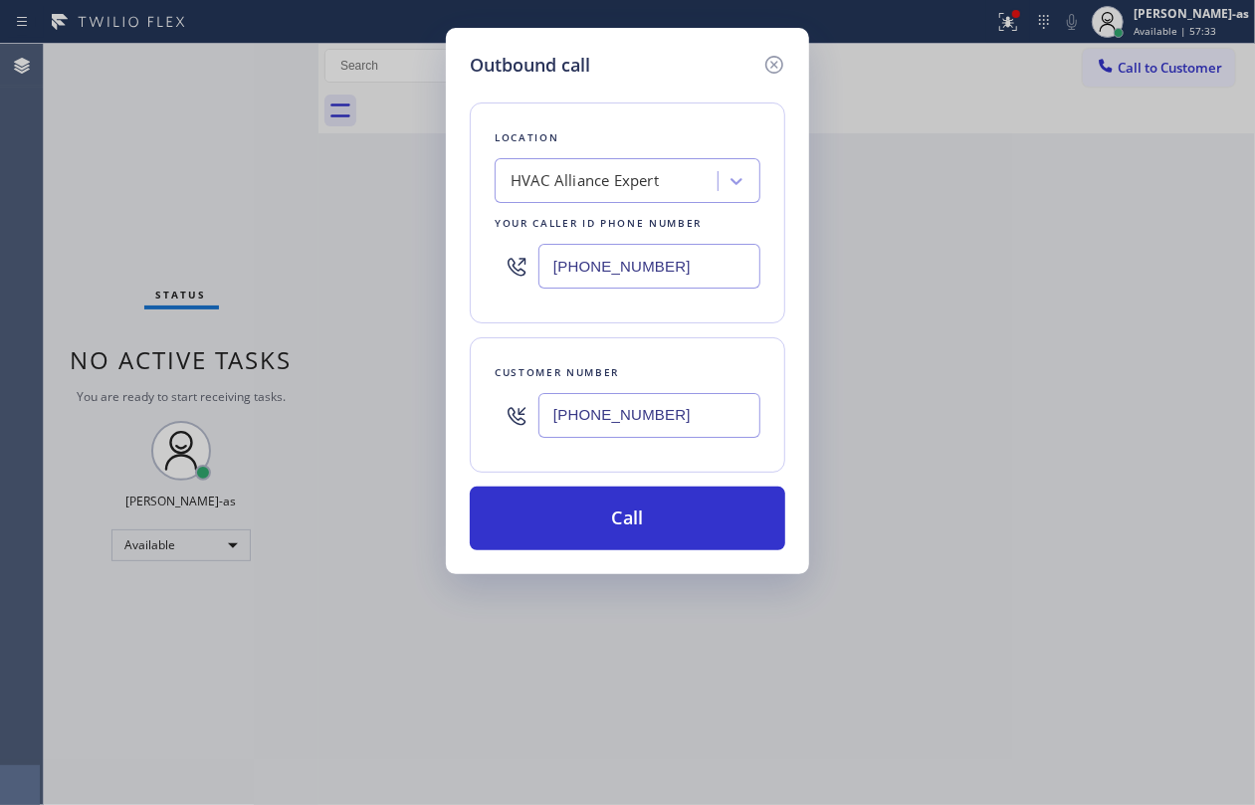
type input "[PHONE_NUMBER]"
click at [1091, 111] on div "Outbound call Location HVAC Alliance Expert Your caller id phone number [PHONE_…" at bounding box center [627, 402] width 1255 height 805
click at [1093, 320] on div "Outbound call Location HVAC Alliance Expert Your caller id phone number [PHONE_…" at bounding box center [627, 402] width 1255 height 805
click at [1053, 233] on div "Outbound call Location HVAC Alliance Expert Your caller id phone number [PHONE_…" at bounding box center [627, 402] width 1255 height 805
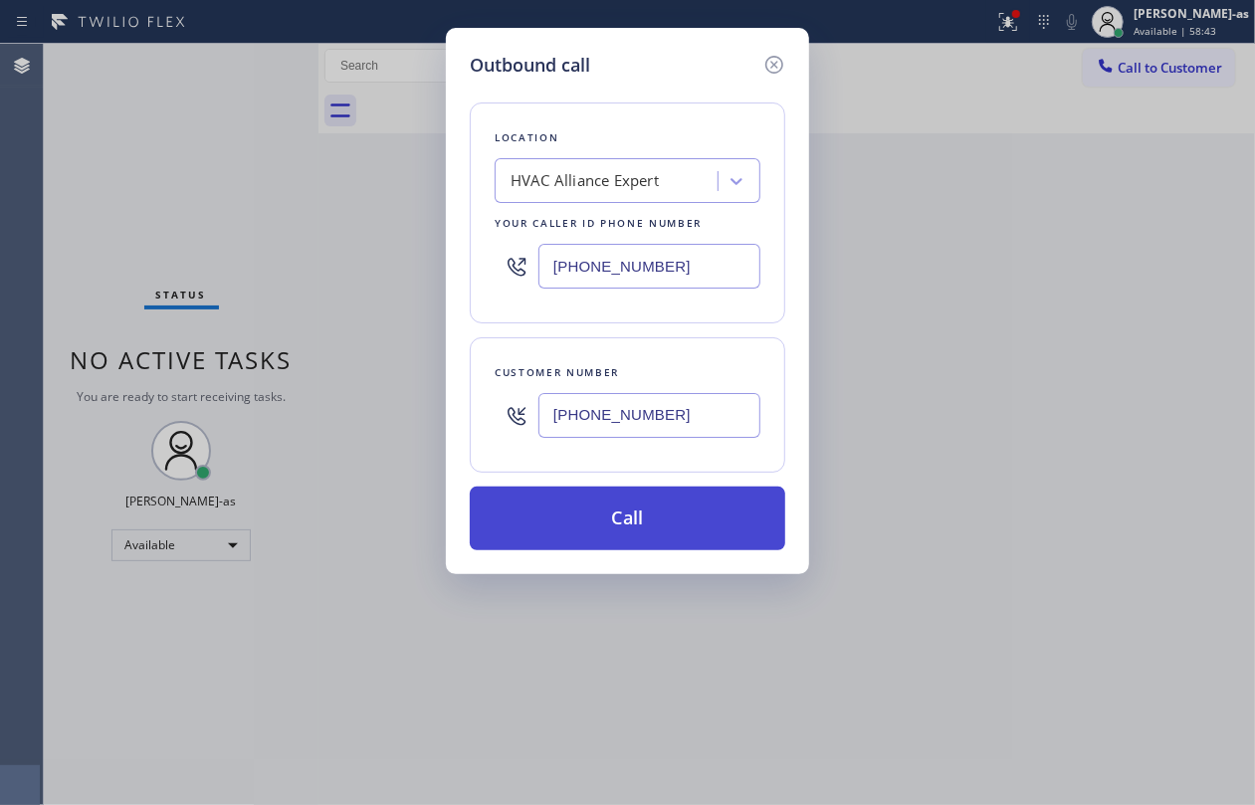
click at [678, 519] on button "Call" at bounding box center [628, 519] width 316 height 64
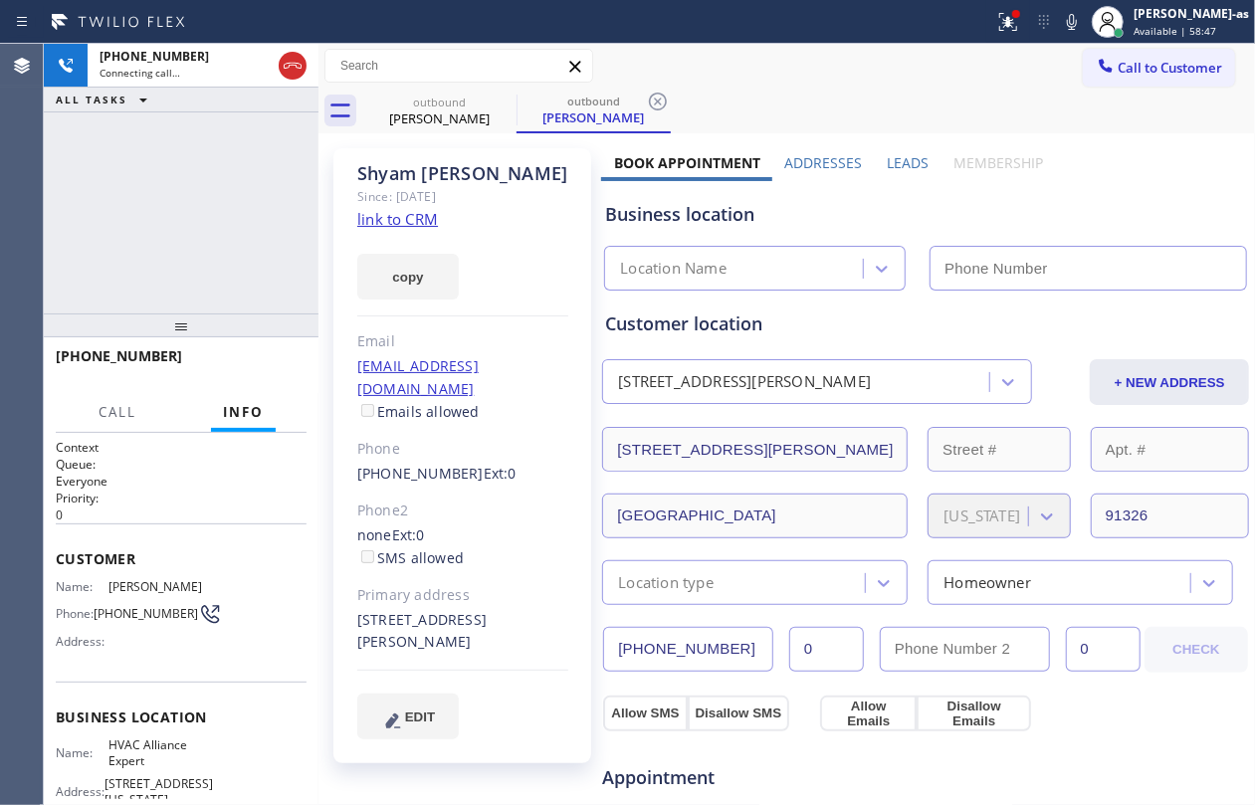
click at [392, 227] on link "link to CRM" at bounding box center [397, 219] width 81 height 20
type input "[PHONE_NUMBER]"
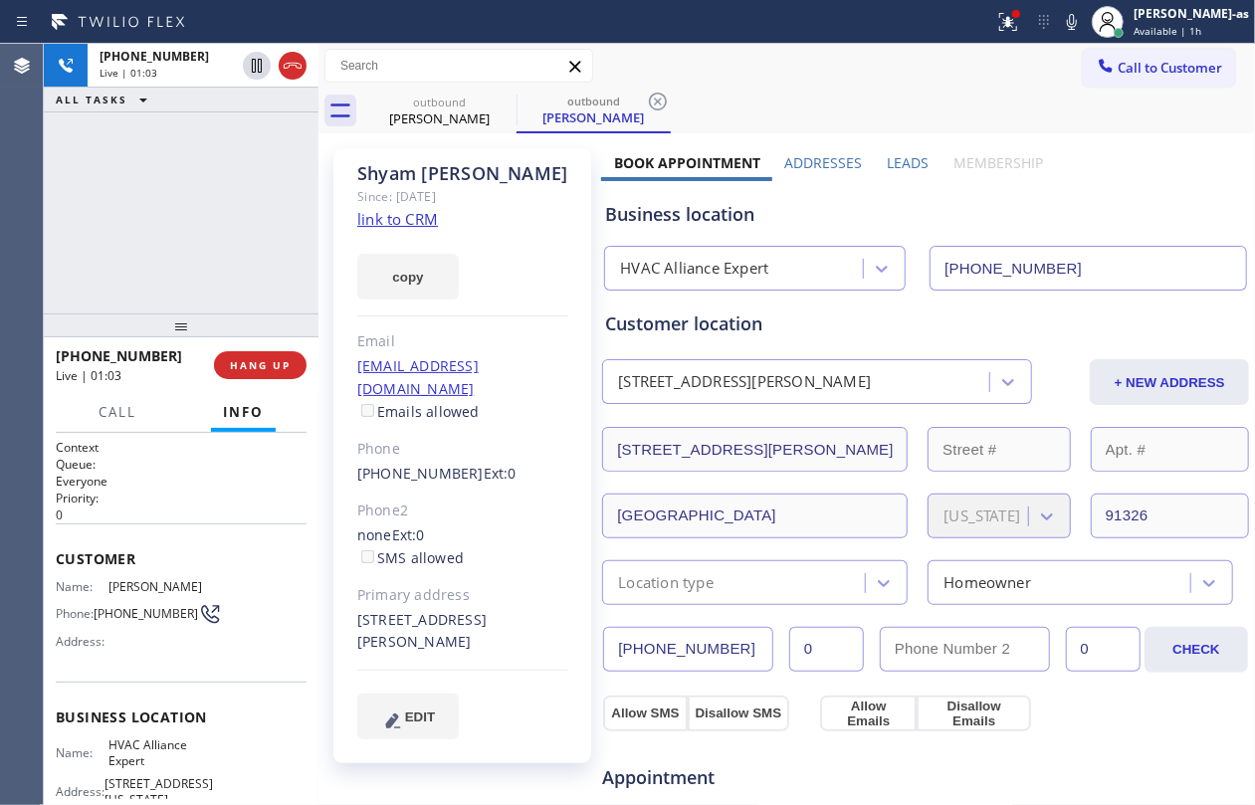
click at [165, 263] on div "[PHONE_NUMBER] Live | 01:03 ALL TASKS ALL TASKS ACTIVE TASKS TASKS IN WRAP UP" at bounding box center [181, 179] width 275 height 270
click at [223, 243] on div "[PHONE_NUMBER] Live | 01:05 ALL TASKS ALL TASKS ACTIVE TASKS TASKS IN WRAP UP" at bounding box center [181, 179] width 275 height 270
click at [213, 257] on div "[PHONE_NUMBER] Live | 01:05 ALL TASKS ALL TASKS ACTIVE TASKS TASKS IN WRAP UP" at bounding box center [181, 179] width 275 height 270
click at [259, 359] on button "HANG UP" at bounding box center [260, 365] width 93 height 28
click at [259, 362] on span "HANG UP" at bounding box center [260, 365] width 61 height 14
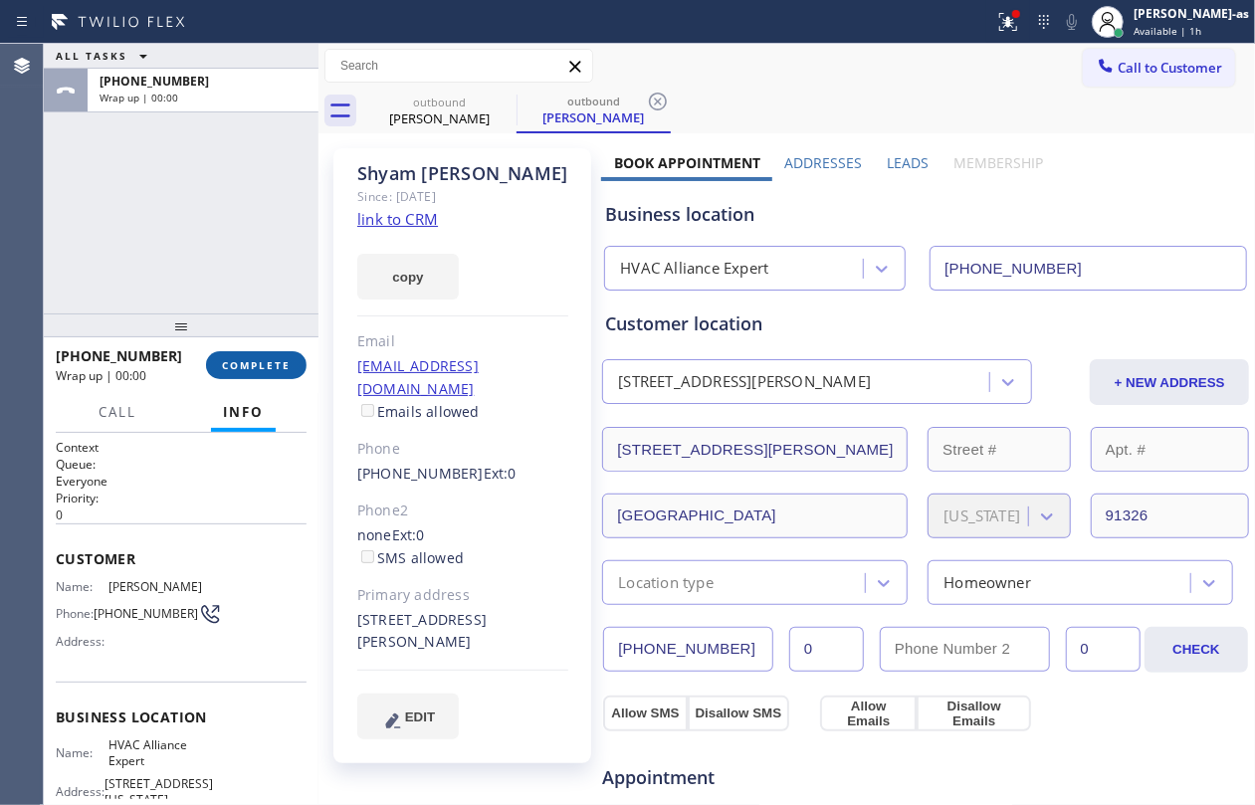
click at [259, 362] on span "COMPLETE" at bounding box center [256, 365] width 69 height 14
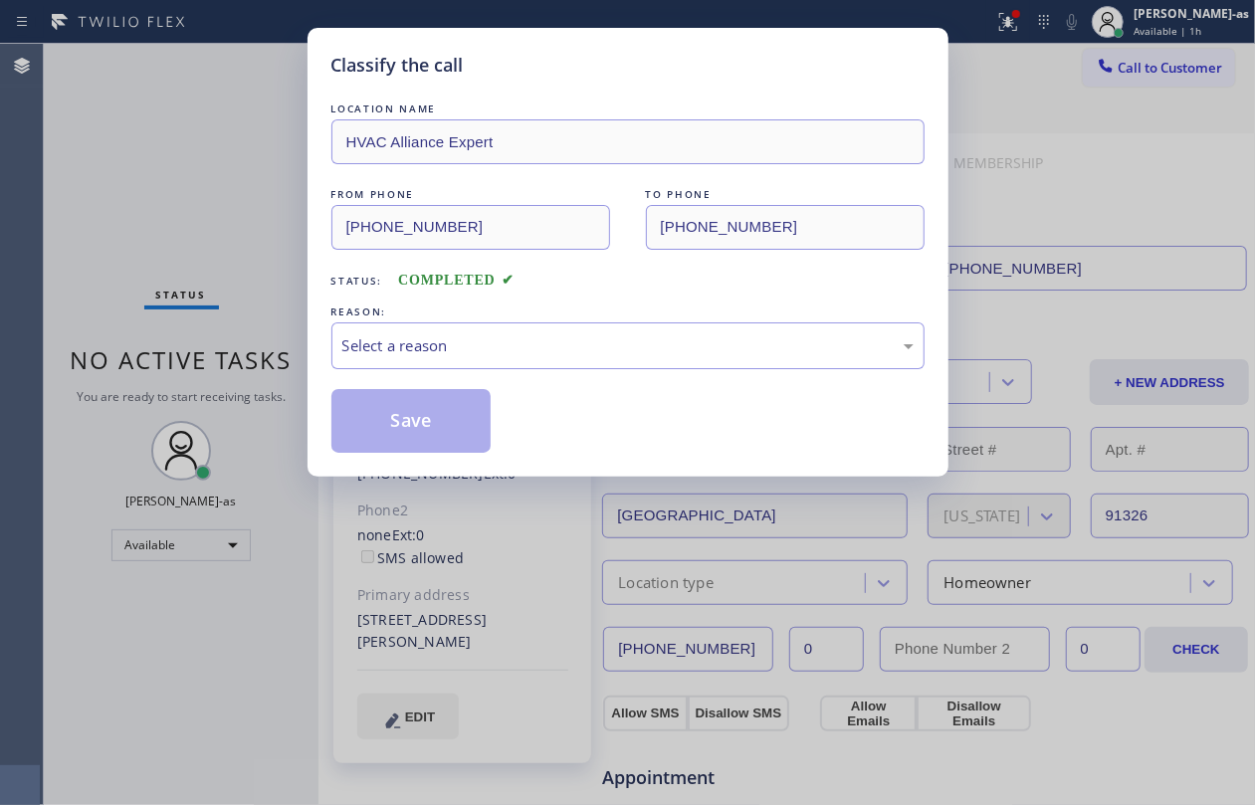
click at [243, 269] on div "Classify the call LOCATION NAME HVAC Alliance Expert FROM PHONE [PHONE_NUMBER] …" at bounding box center [627, 402] width 1255 height 805
click at [488, 339] on div "Select a reason" at bounding box center [627, 345] width 571 height 23
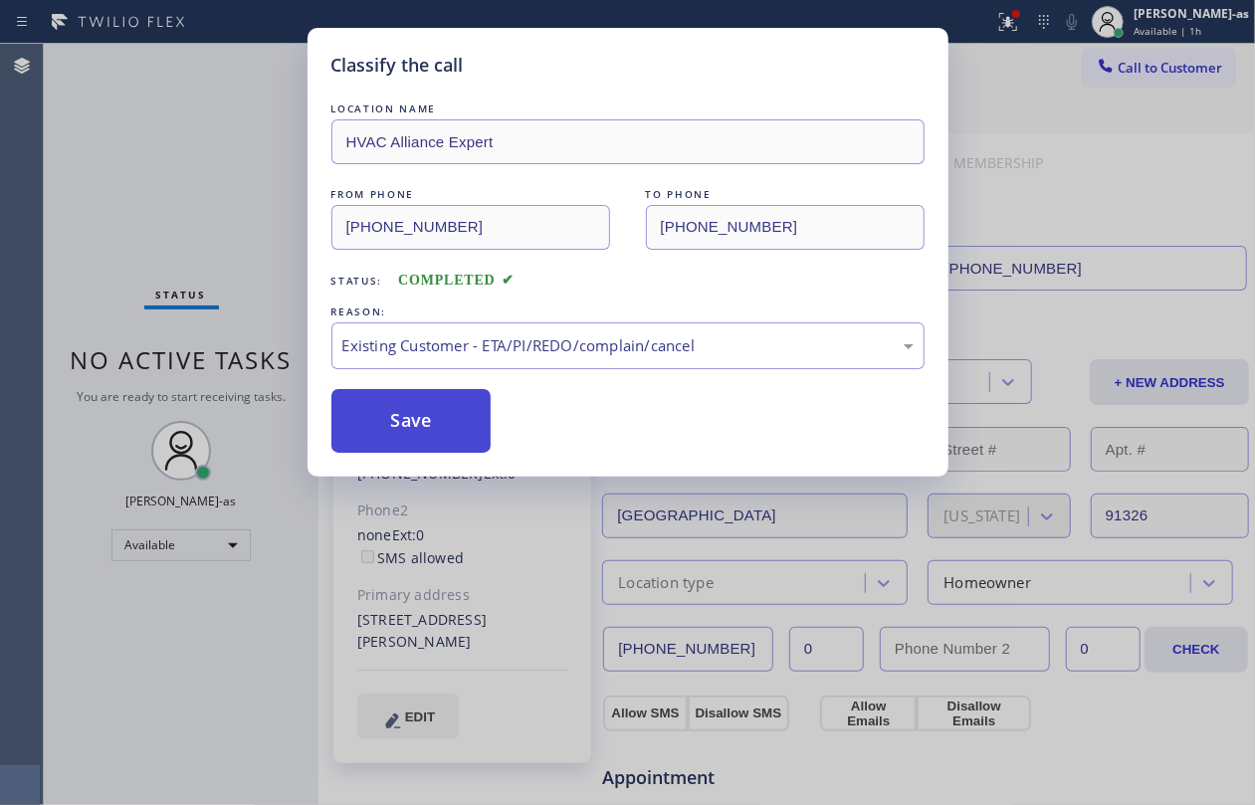
click at [386, 427] on button "Save" at bounding box center [411, 421] width 160 height 64
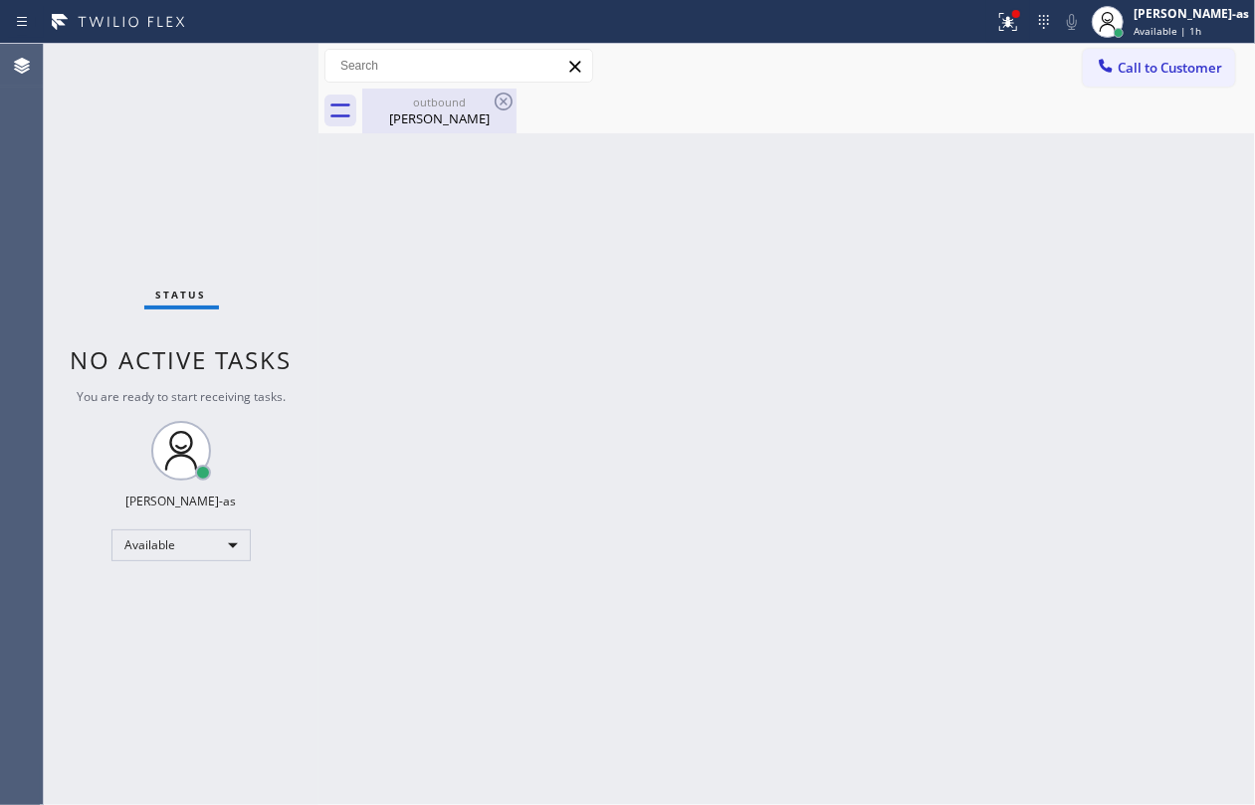
click at [424, 104] on div "outbound" at bounding box center [439, 102] width 150 height 15
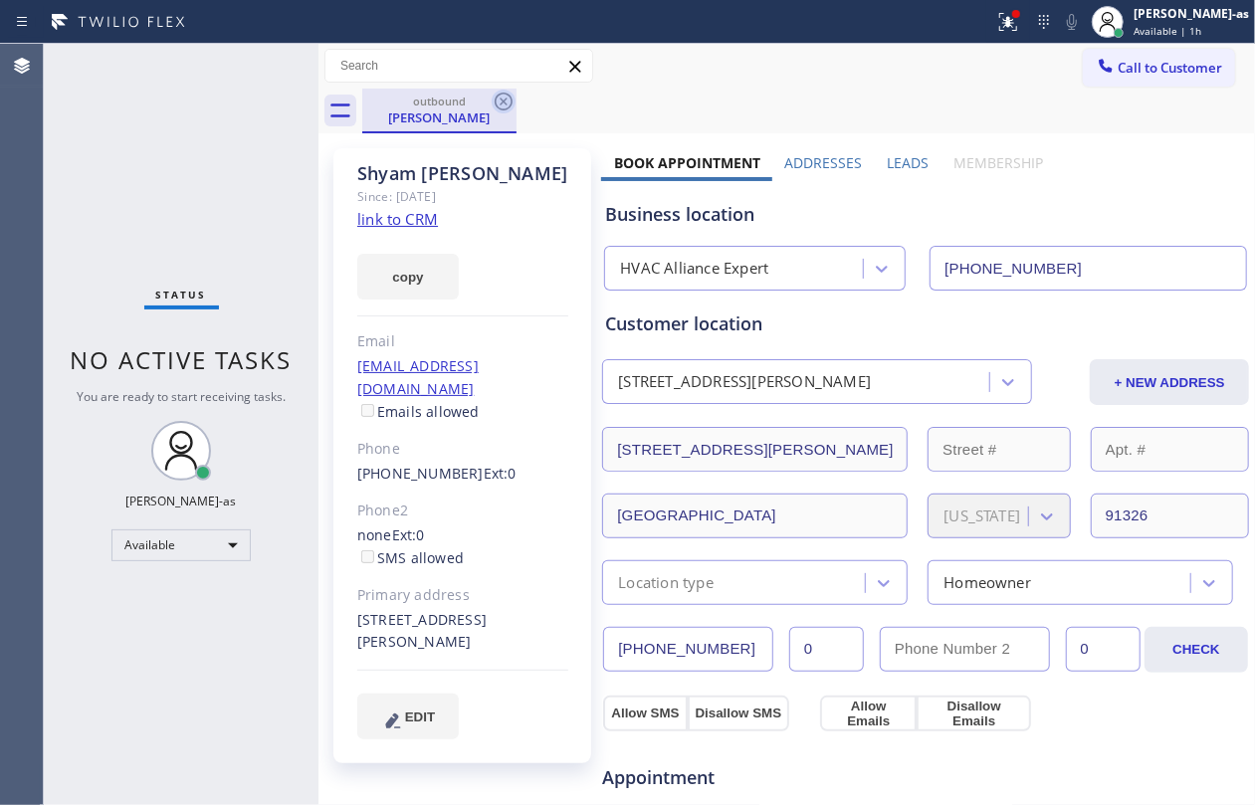
click at [500, 106] on icon at bounding box center [504, 102] width 24 height 24
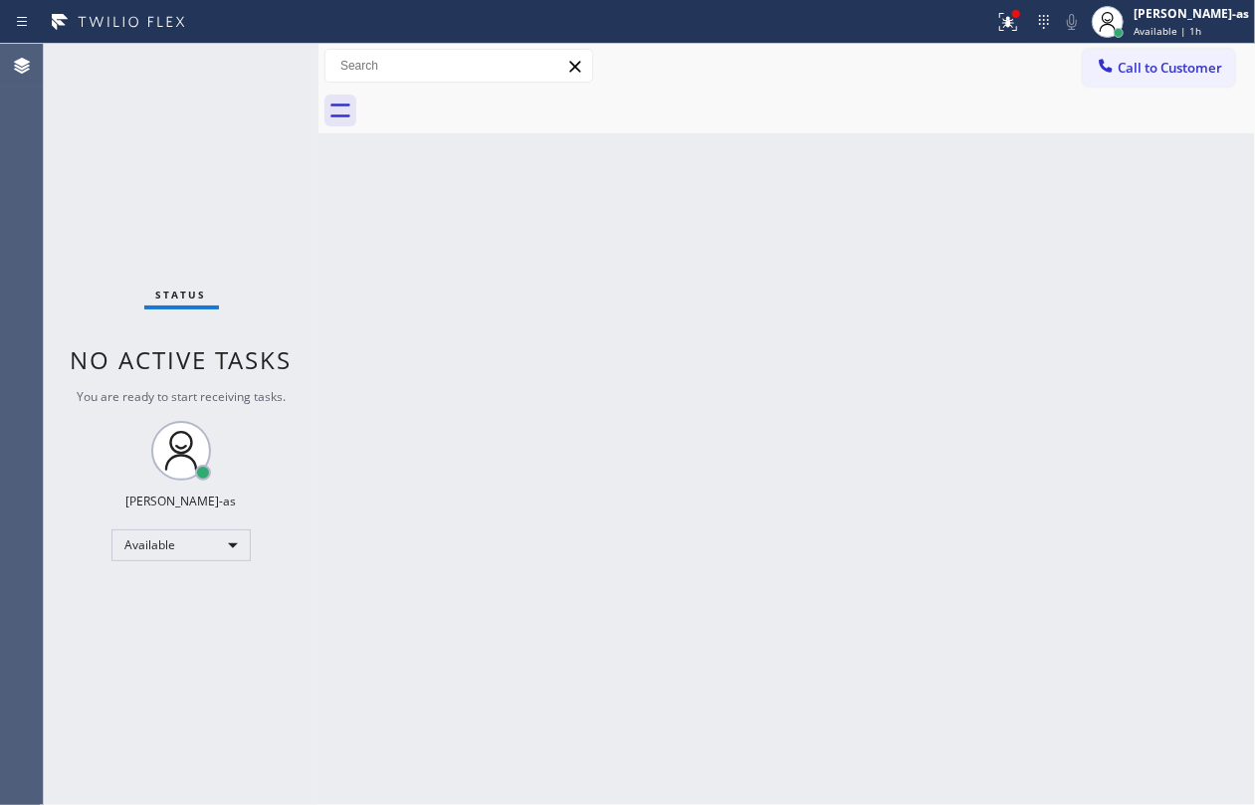
drag, startPoint x: 54, startPoint y: 251, endPoint x: 219, endPoint y: 113, distance: 214.9
click at [58, 249] on div "Status No active tasks You are ready to start receiving tasks. [PERSON_NAME]-as…" at bounding box center [181, 425] width 275 height 762
drag, startPoint x: 535, startPoint y: 311, endPoint x: 1037, endPoint y: 149, distance: 527.9
click at [611, 292] on div "Back to Dashboard Change Sender ID Customers Technicians Select a contact Outbo…" at bounding box center [787, 425] width 937 height 762
click at [1100, 70] on icon at bounding box center [1106, 66] width 20 height 20
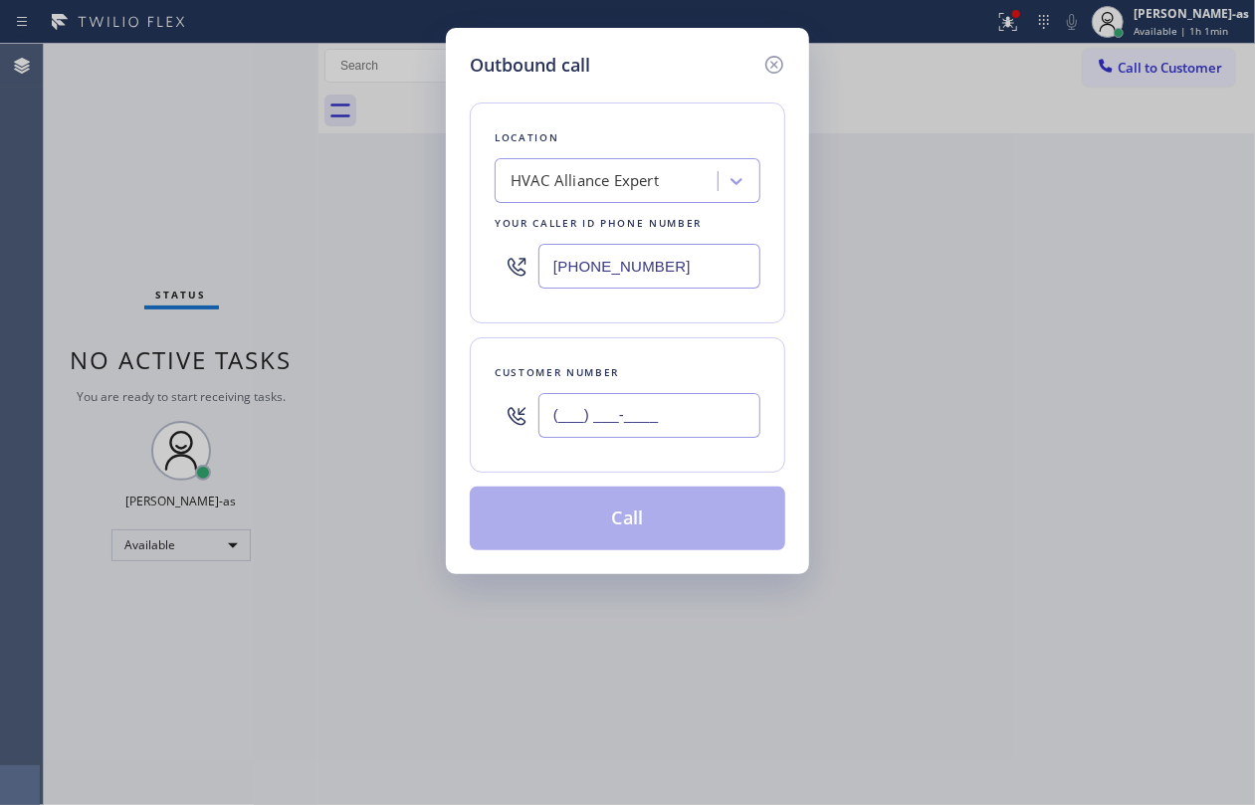
click at [675, 426] on input "(___) ___-____" at bounding box center [650, 415] width 222 height 45
paste input "text"
click at [642, 422] on input "(___) ___-____" at bounding box center [650, 415] width 222 height 45
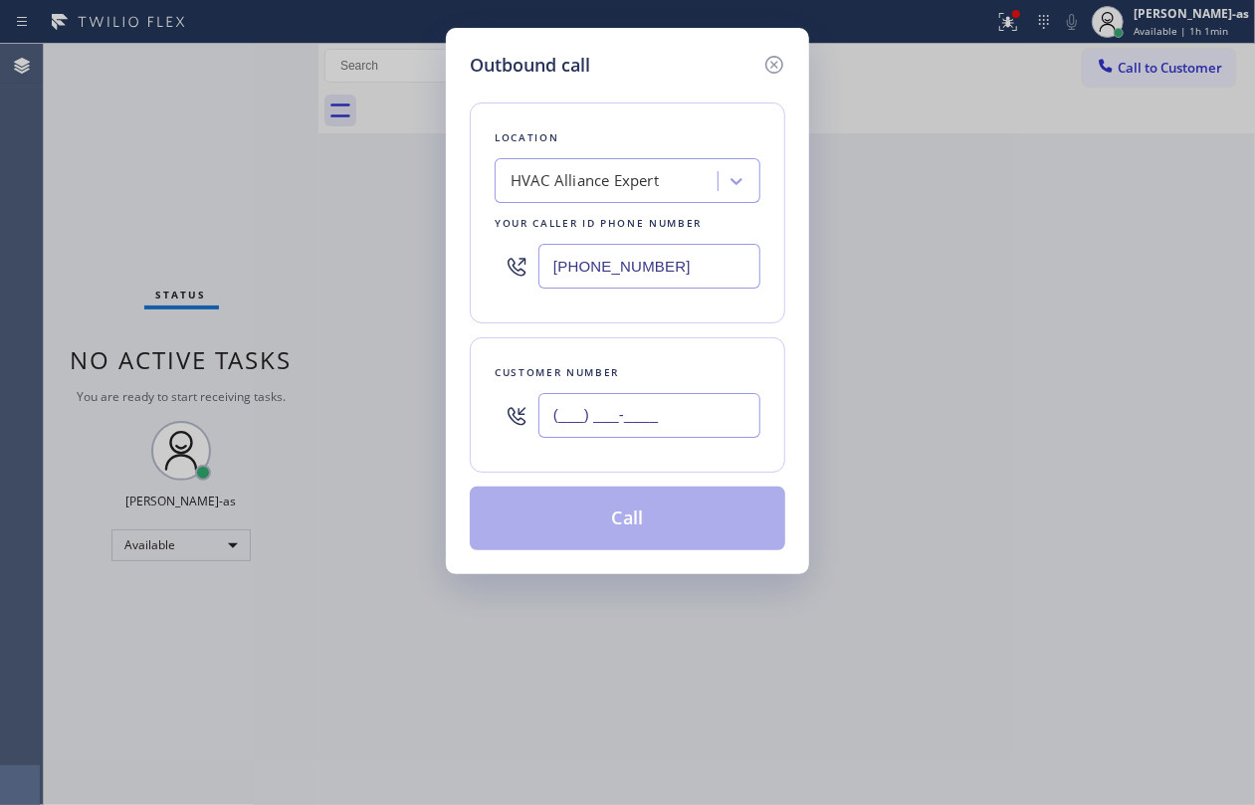
paste input "917) 940-7833"
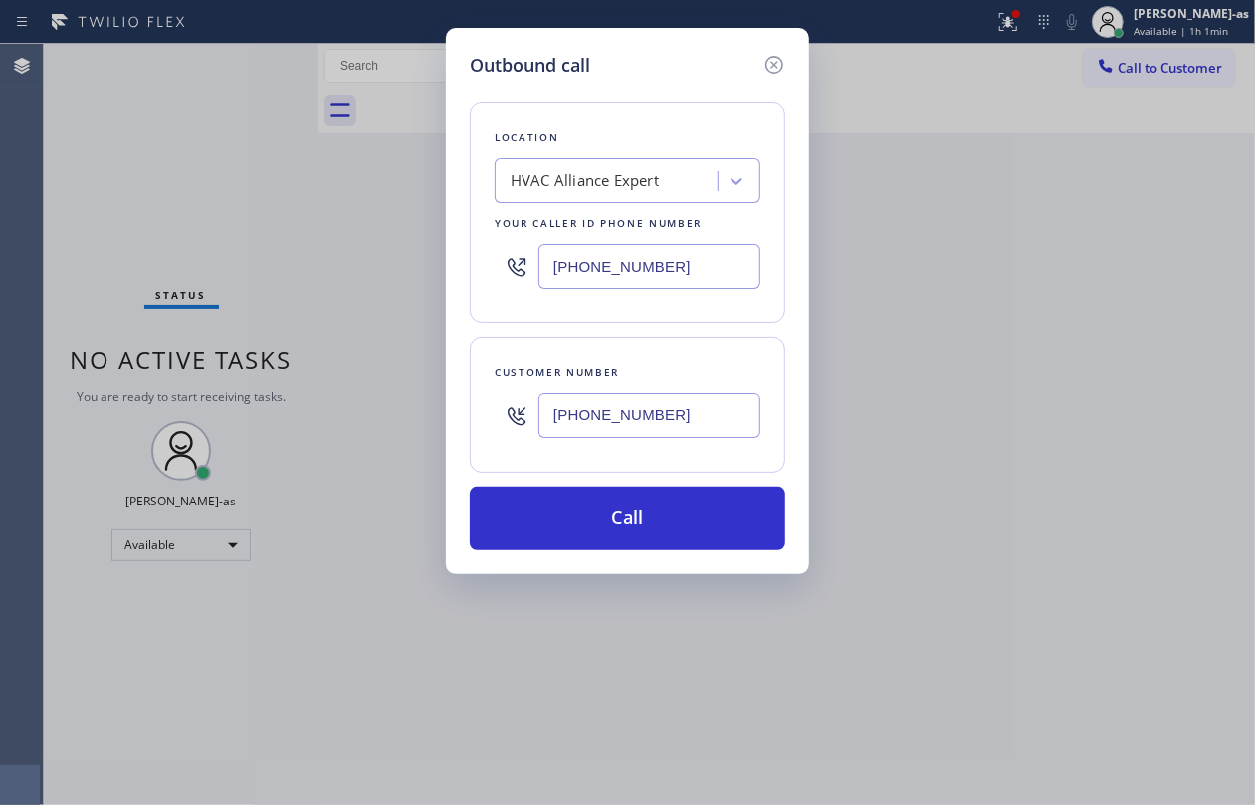
type input "[PHONE_NUMBER]"
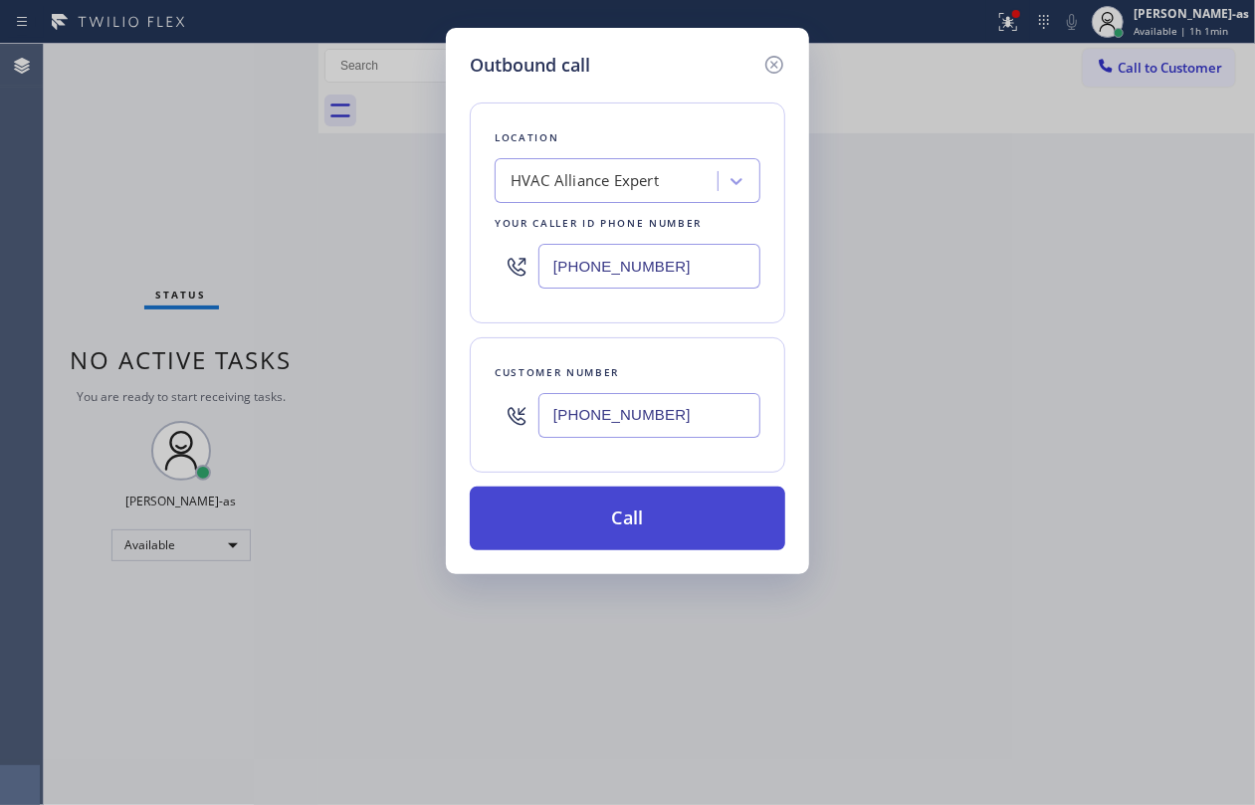
click at [614, 515] on button "Call" at bounding box center [628, 519] width 316 height 64
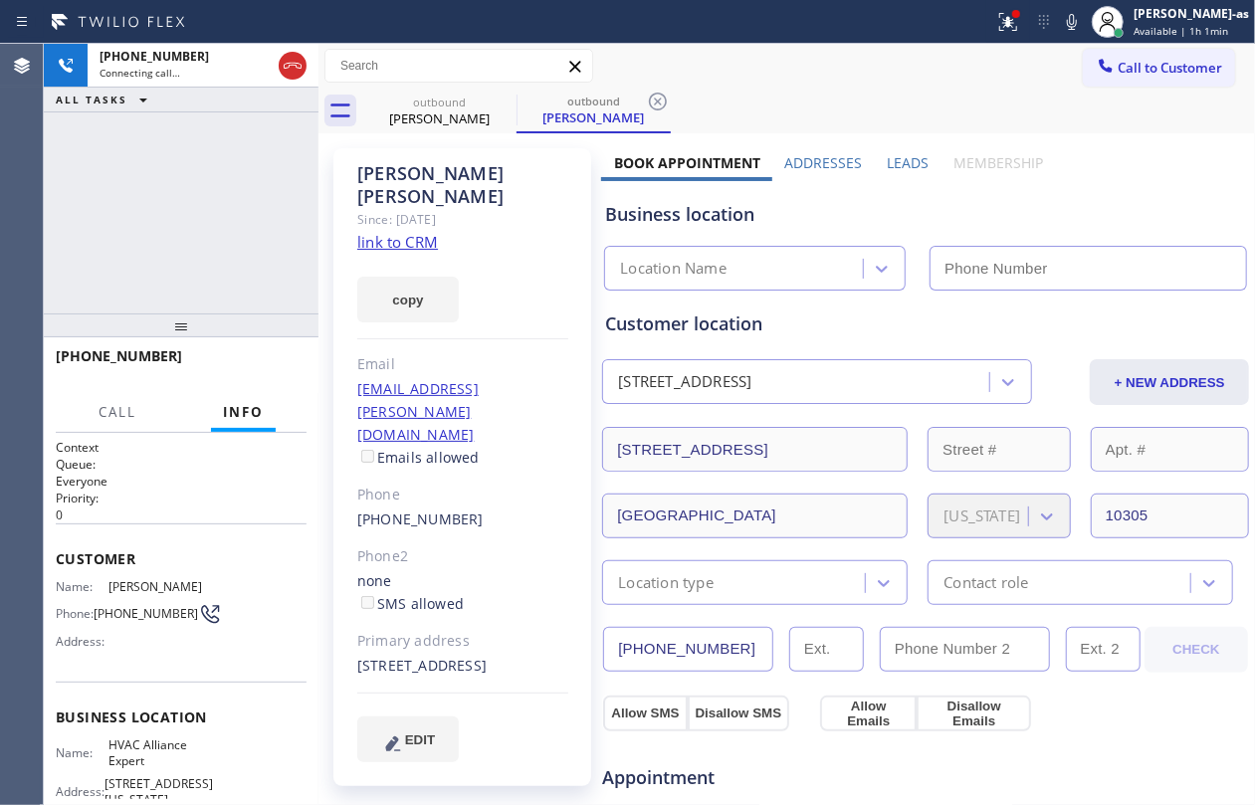
click at [390, 232] on link "link to CRM" at bounding box center [397, 242] width 81 height 20
type input "[PHONE_NUMBER]"
click at [221, 324] on div at bounding box center [181, 326] width 275 height 24
click at [435, 115] on div "[PERSON_NAME]" at bounding box center [439, 119] width 150 height 18
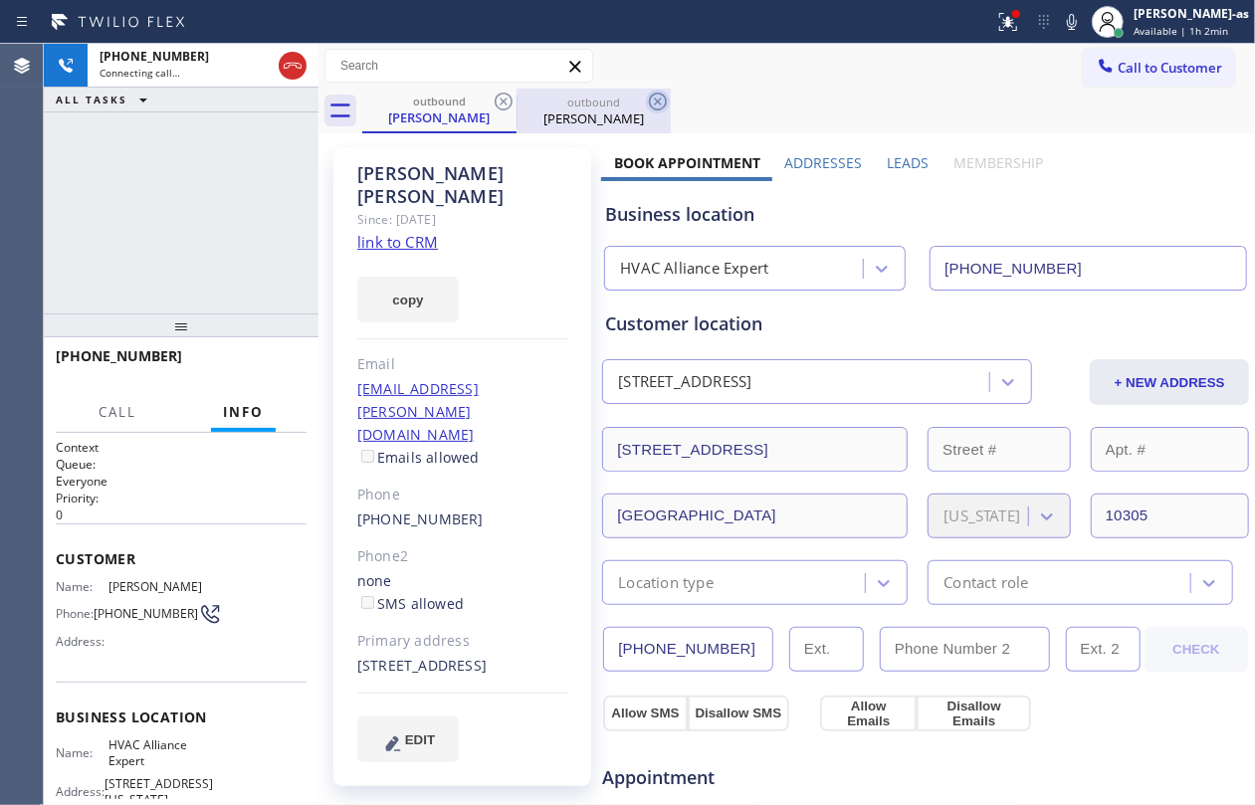
click at [500, 102] on icon at bounding box center [504, 102] width 24 height 24
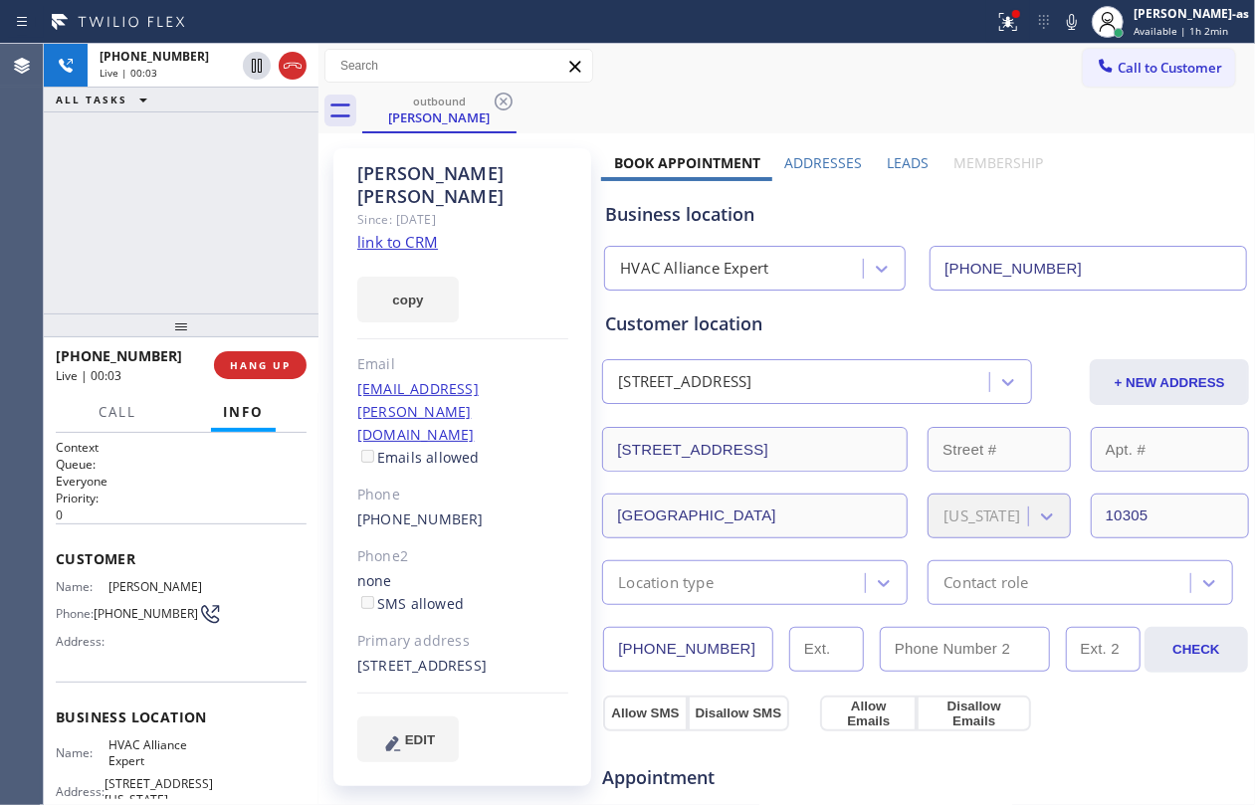
click at [181, 156] on div "[PHONE_NUMBER] Live | 00:03 ALL TASKS ALL TASKS ACTIVE TASKS TASKS IN WRAP UP" at bounding box center [181, 179] width 275 height 270
click at [244, 371] on button "HANG UP" at bounding box center [260, 365] width 93 height 28
click at [244, 368] on span "HANG UP" at bounding box center [260, 365] width 61 height 14
click at [212, 280] on div "[PHONE_NUMBER] Live | 00:05 ALL TASKS ALL TASKS ACTIVE TASKS TASKS IN WRAP UP" at bounding box center [181, 179] width 275 height 270
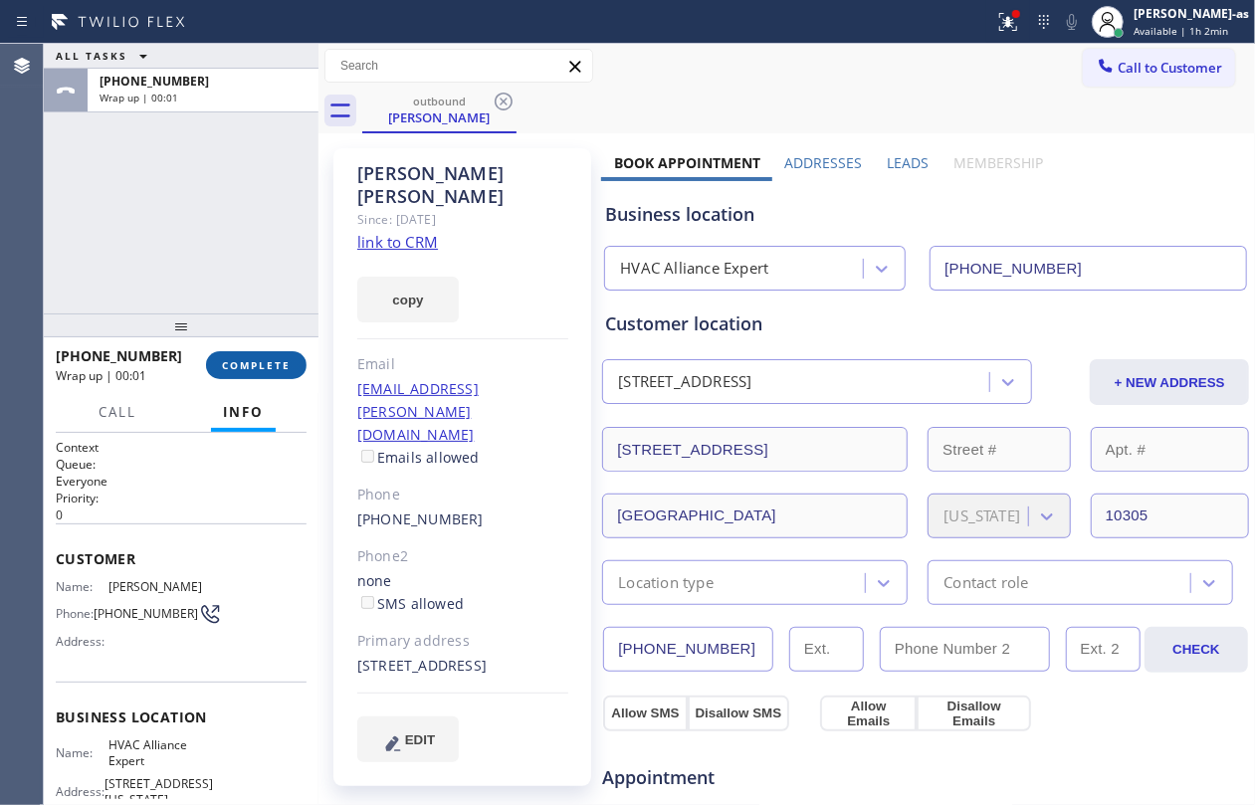
click at [263, 362] on span "COMPLETE" at bounding box center [256, 365] width 69 height 14
drag, startPoint x: 203, startPoint y: 245, endPoint x: 320, endPoint y: 260, distance: 117.4
click at [211, 257] on div "ALL TASKS ALL TASKS ACTIVE TASKS TASKS IN WRAP UP [PHONE_NUMBER] Wrap up | 00:01" at bounding box center [181, 179] width 275 height 270
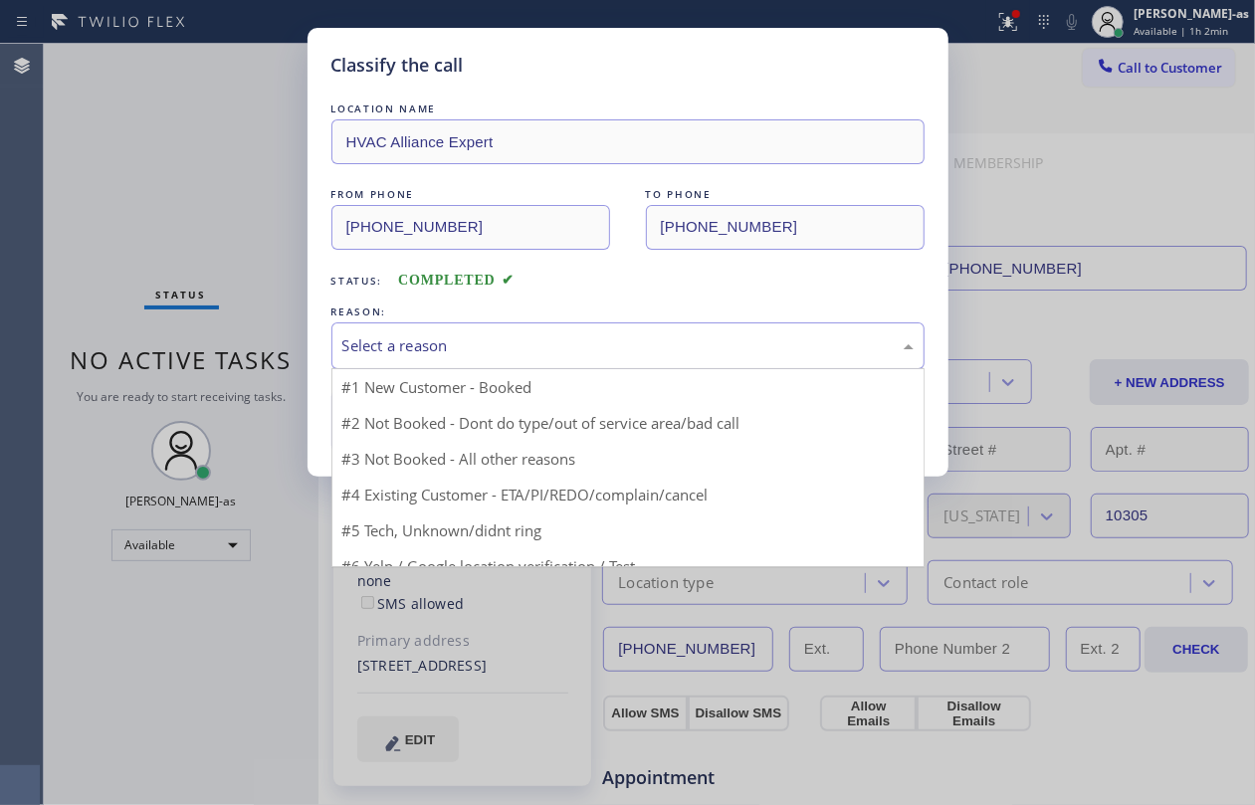
click at [447, 348] on div "Select a reason" at bounding box center [627, 345] width 571 height 23
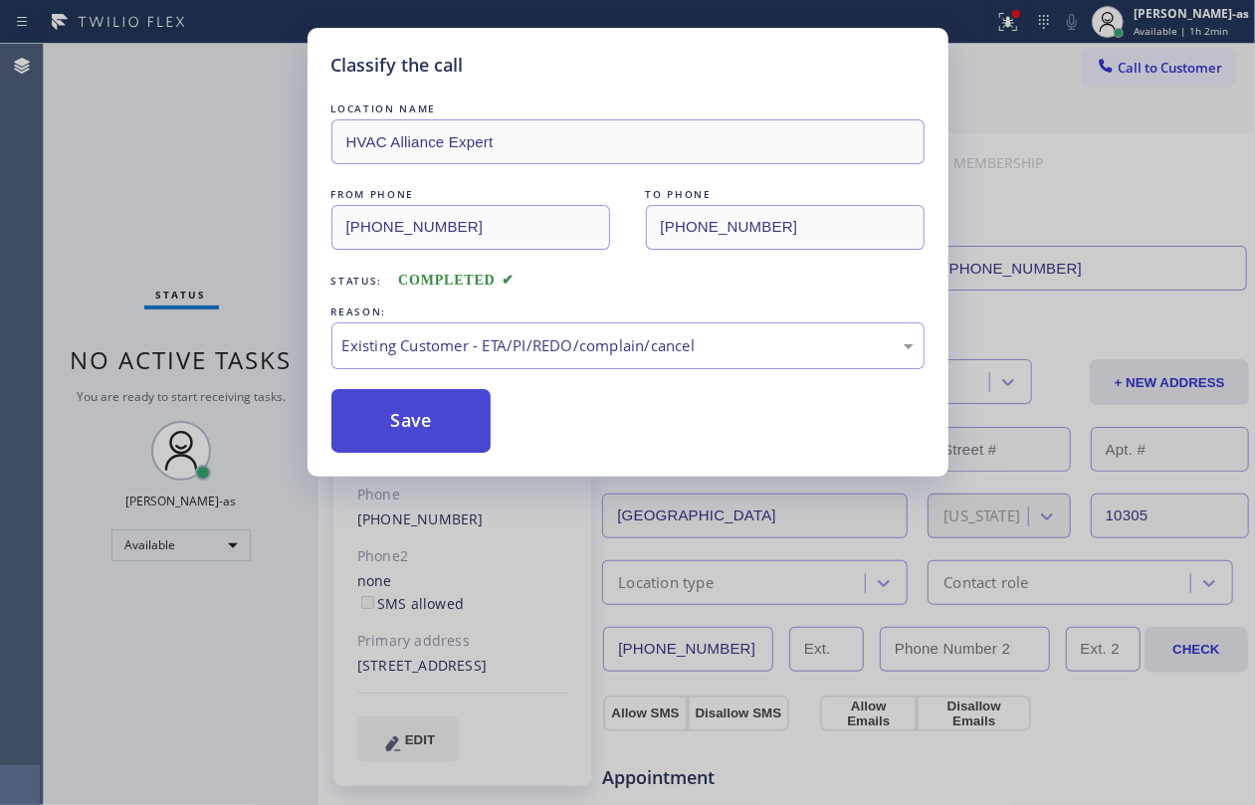
click at [432, 438] on button "Save" at bounding box center [411, 421] width 160 height 64
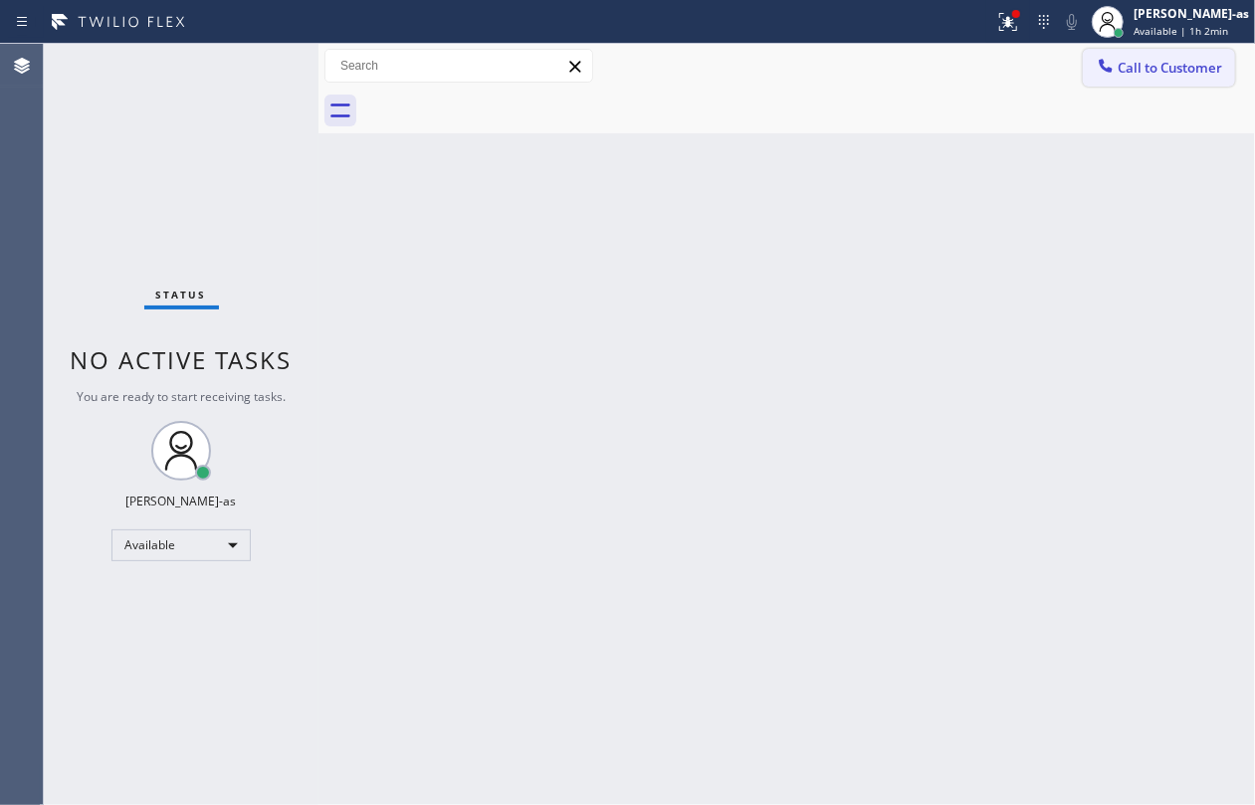
click at [1121, 73] on span "Call to Customer" at bounding box center [1170, 68] width 105 height 18
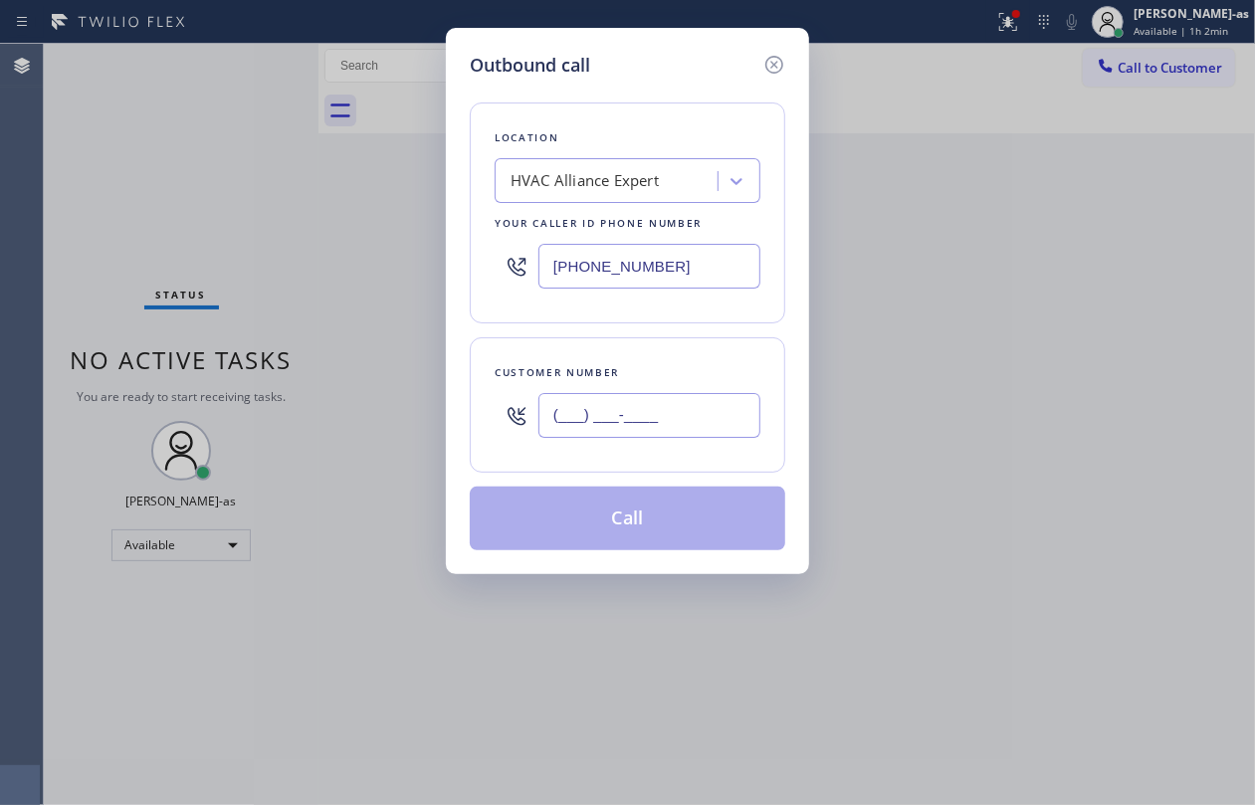
click at [673, 431] on input "(___) ___-____" at bounding box center [650, 415] width 222 height 45
paste input "text"
click at [611, 412] on input "(___) ___-____" at bounding box center [650, 415] width 222 height 45
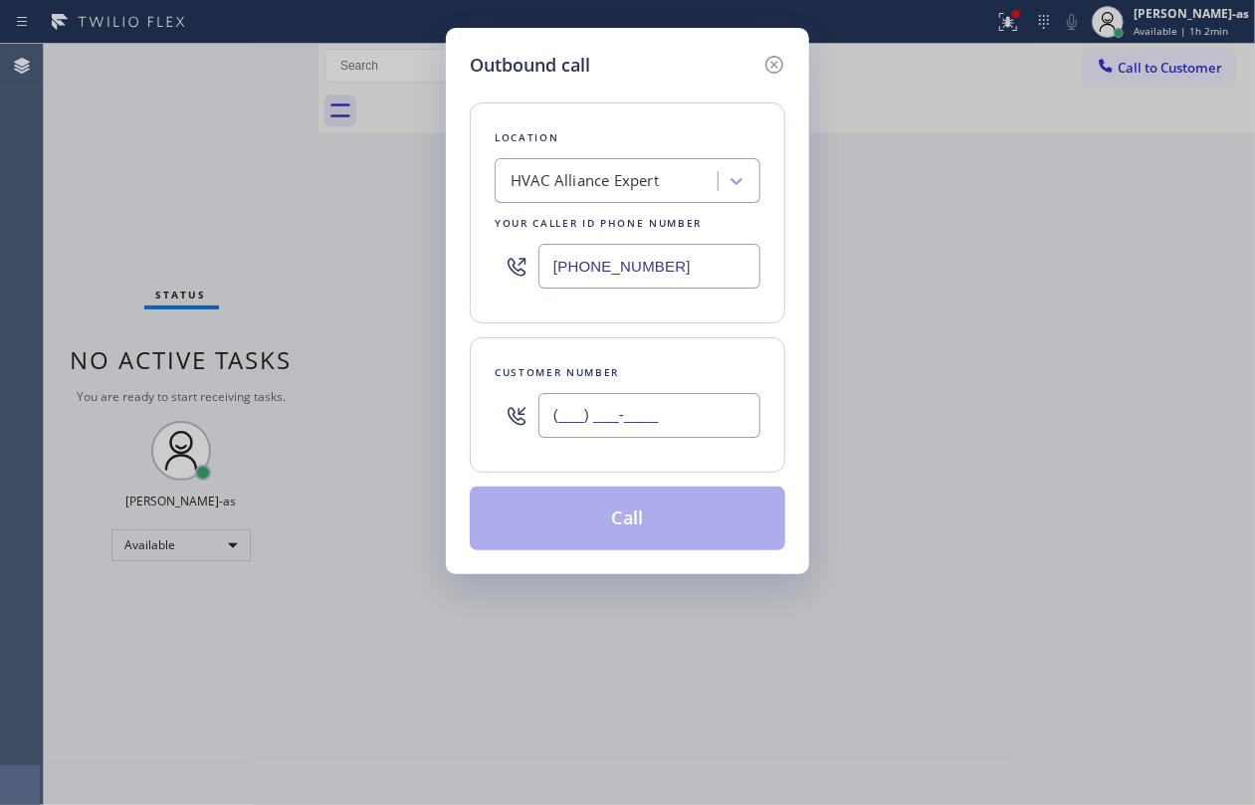
paste input "917) 940-7833"
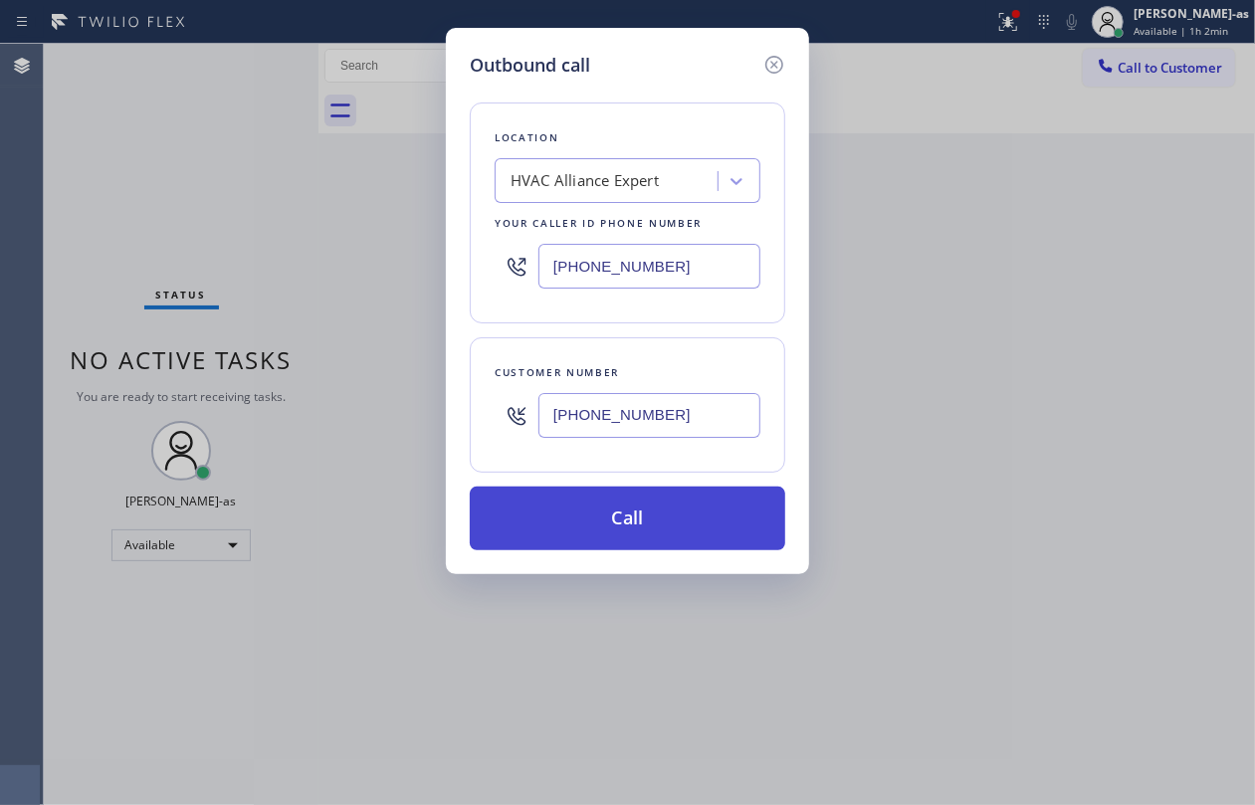
type input "[PHONE_NUMBER]"
click at [677, 515] on button "Call" at bounding box center [628, 519] width 316 height 64
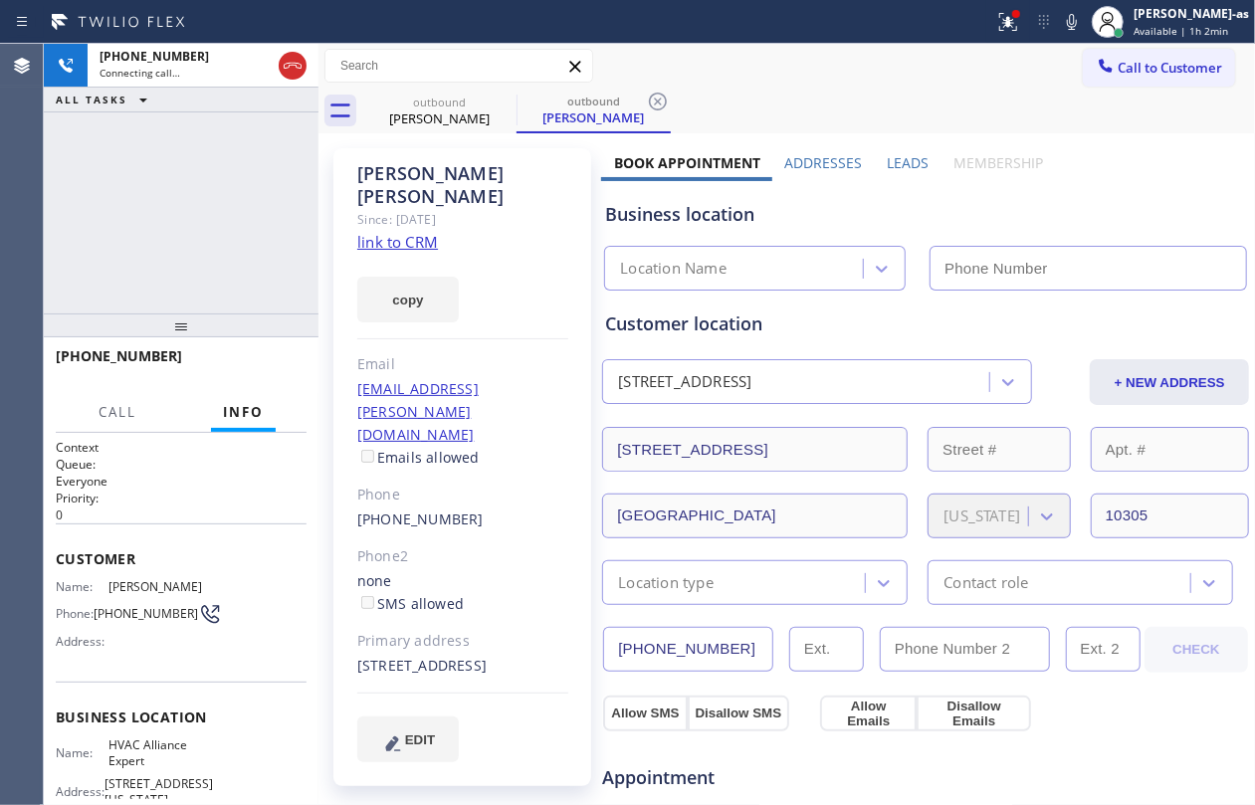
type input "[PHONE_NUMBER]"
click at [209, 252] on div "[PHONE_NUMBER] Connecting call… ALL TASKS ALL TASKS ACTIVE TASKS TASKS IN WRAP …" at bounding box center [181, 179] width 275 height 270
click at [223, 165] on div "[PHONE_NUMBER] Connecting call… ALL TASKS ALL TASKS ACTIVE TASKS TASKS IN WRAP …" at bounding box center [181, 179] width 275 height 270
click at [398, 111] on div "[PERSON_NAME]" at bounding box center [439, 119] width 150 height 18
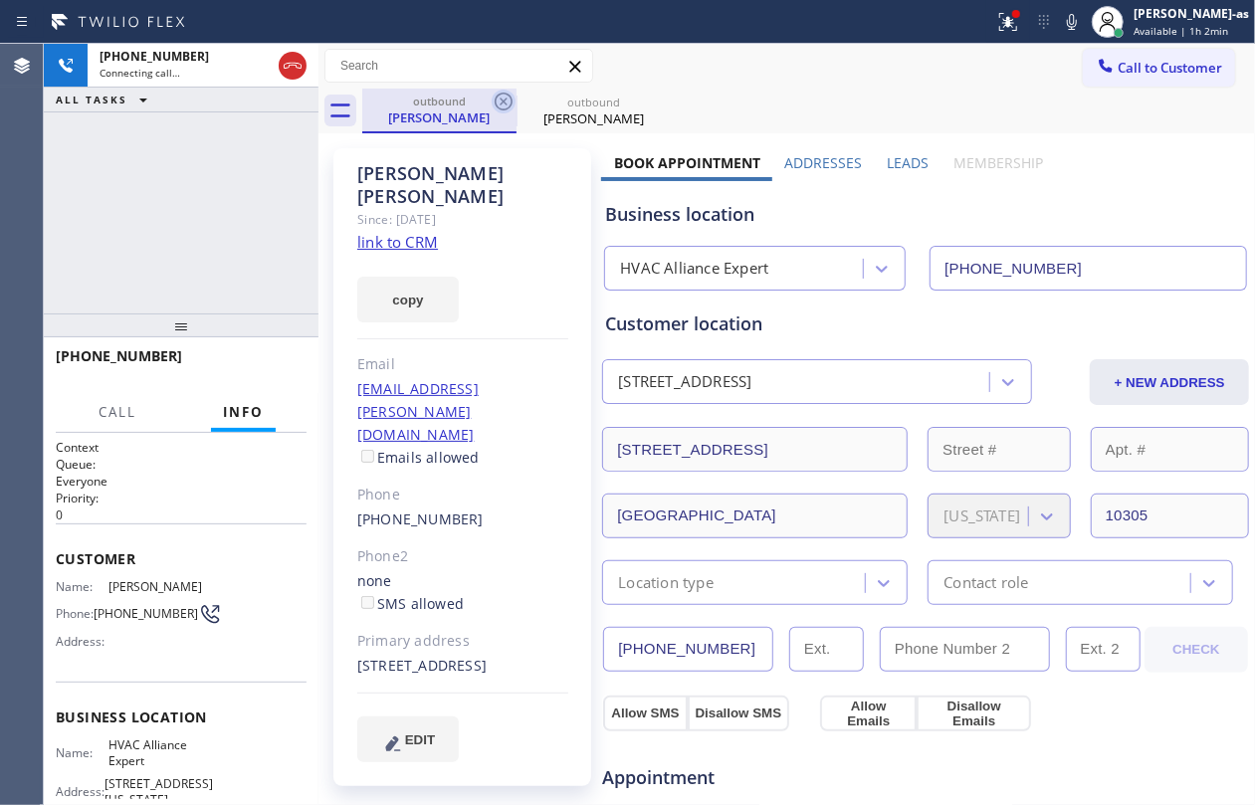
click at [507, 108] on icon at bounding box center [504, 102] width 24 height 24
click at [199, 233] on div "[PHONE_NUMBER] Connecting call… ALL TASKS ALL TASKS ACTIVE TASKS TASKS IN WRAP …" at bounding box center [181, 179] width 275 height 270
drag, startPoint x: 185, startPoint y: 203, endPoint x: 280, endPoint y: 176, distance: 98.3
click at [193, 203] on div "[PHONE_NUMBER] Connecting call… ALL TASKS ALL TASKS ACTIVE TASKS TASKS IN WRAP …" at bounding box center [181, 179] width 275 height 270
drag, startPoint x: 259, startPoint y: 204, endPoint x: 304, endPoint y: 128, distance: 87.9
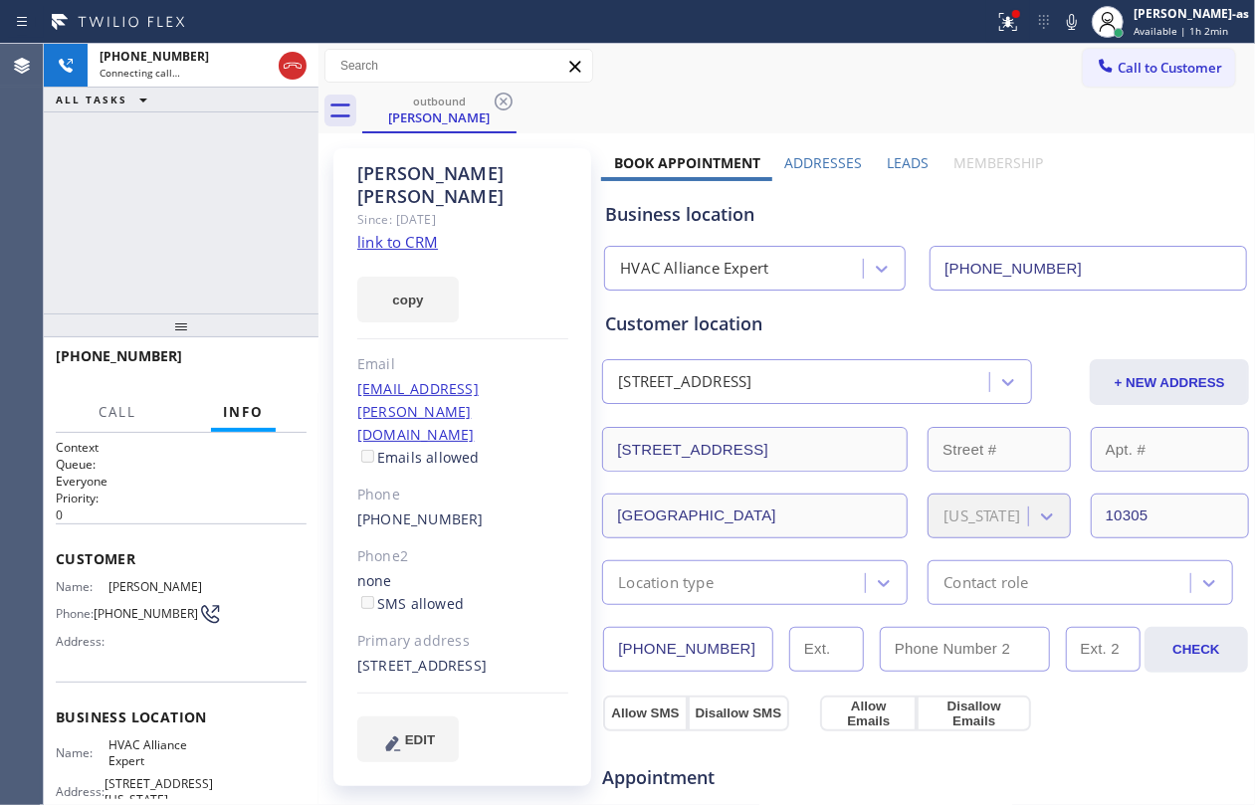
click at [261, 204] on div "[PHONE_NUMBER] Connecting call… ALL TASKS ALL TASKS ACTIVE TASKS TASKS IN WRAP …" at bounding box center [181, 179] width 275 height 270
drag, startPoint x: 296, startPoint y: 61, endPoint x: 241, endPoint y: 161, distance: 114.5
click at [296, 61] on icon at bounding box center [293, 66] width 24 height 24
click at [223, 191] on div "[PHONE_NUMBER] Connecting call… ALL TASKS ALL TASKS ACTIVE TASKS TASKS IN WRAP …" at bounding box center [181, 179] width 275 height 270
click at [434, 105] on div "outbound" at bounding box center [439, 101] width 150 height 15
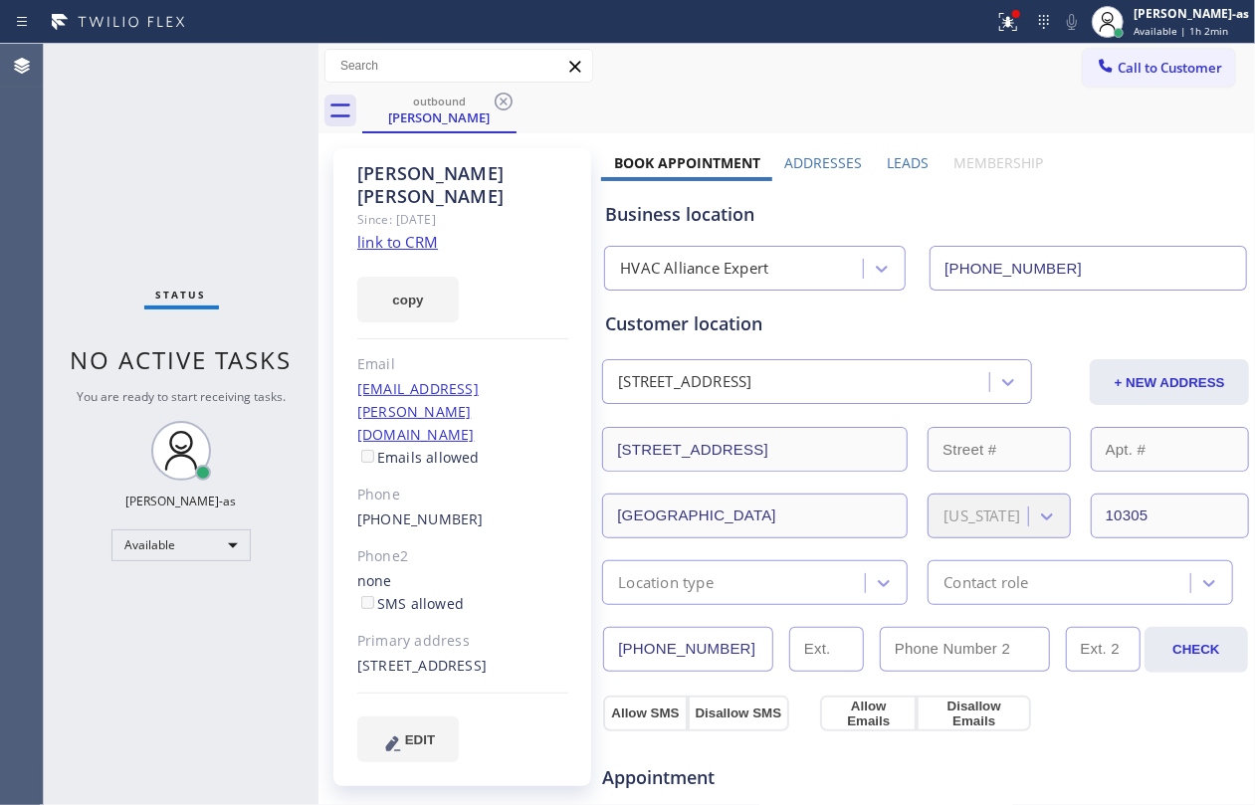
click at [499, 101] on icon at bounding box center [504, 102] width 24 height 24
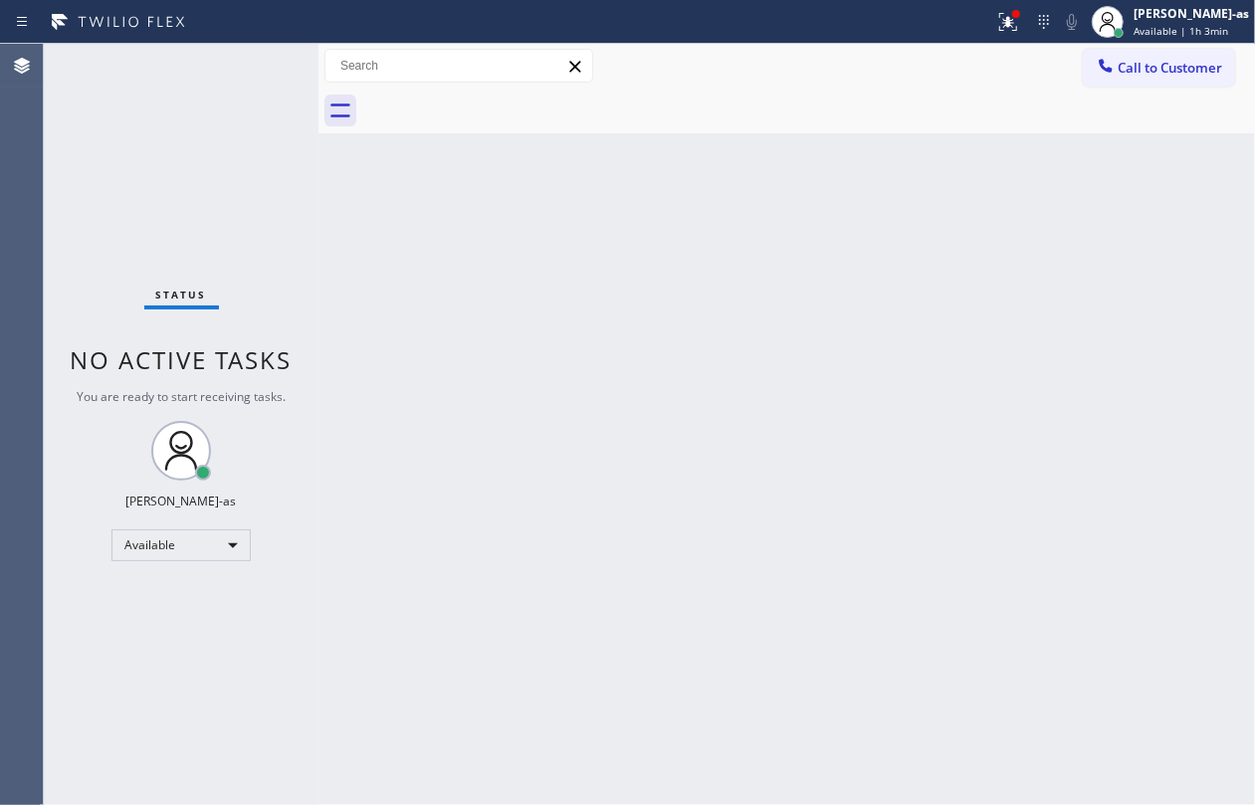
click at [279, 265] on div "Status No active tasks You are ready to start receiving tasks. [PERSON_NAME]-as…" at bounding box center [181, 425] width 275 height 762
click at [1160, 76] on span "Call to Customer" at bounding box center [1170, 68] width 105 height 18
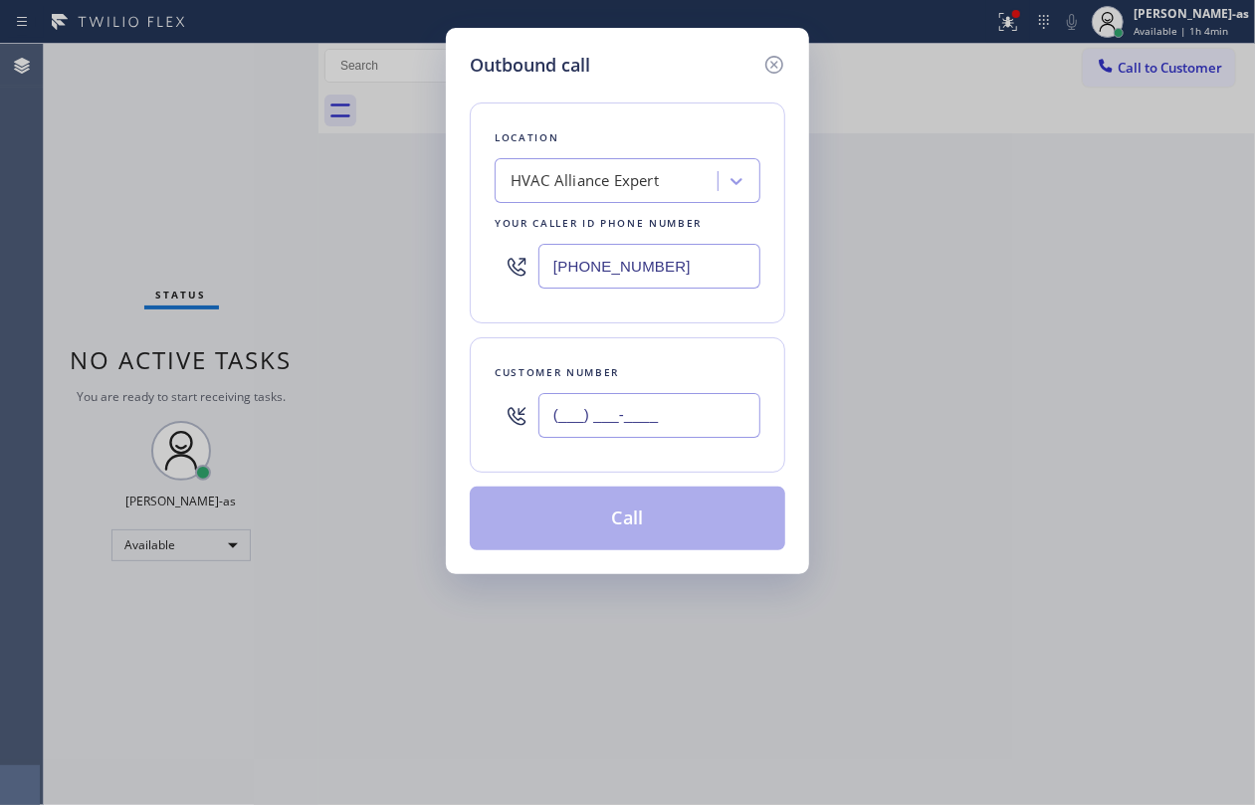
click at [630, 423] on input "(___) ___-____" at bounding box center [650, 415] width 222 height 45
paste input "323"
click at [667, 419] on input "(___) ___-_323" at bounding box center [650, 415] width 222 height 45
click at [666, 419] on input "(___) ___-_323" at bounding box center [650, 415] width 222 height 45
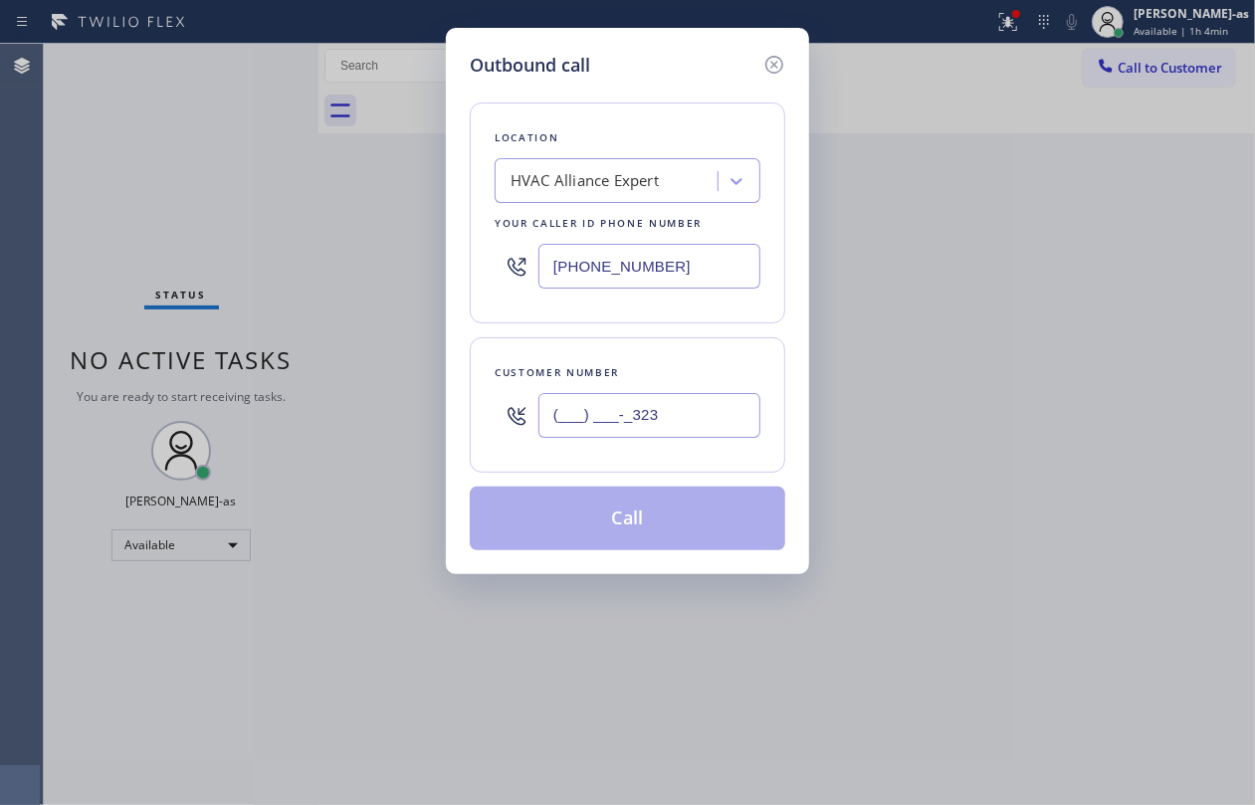
paste input "323) 459-6199"
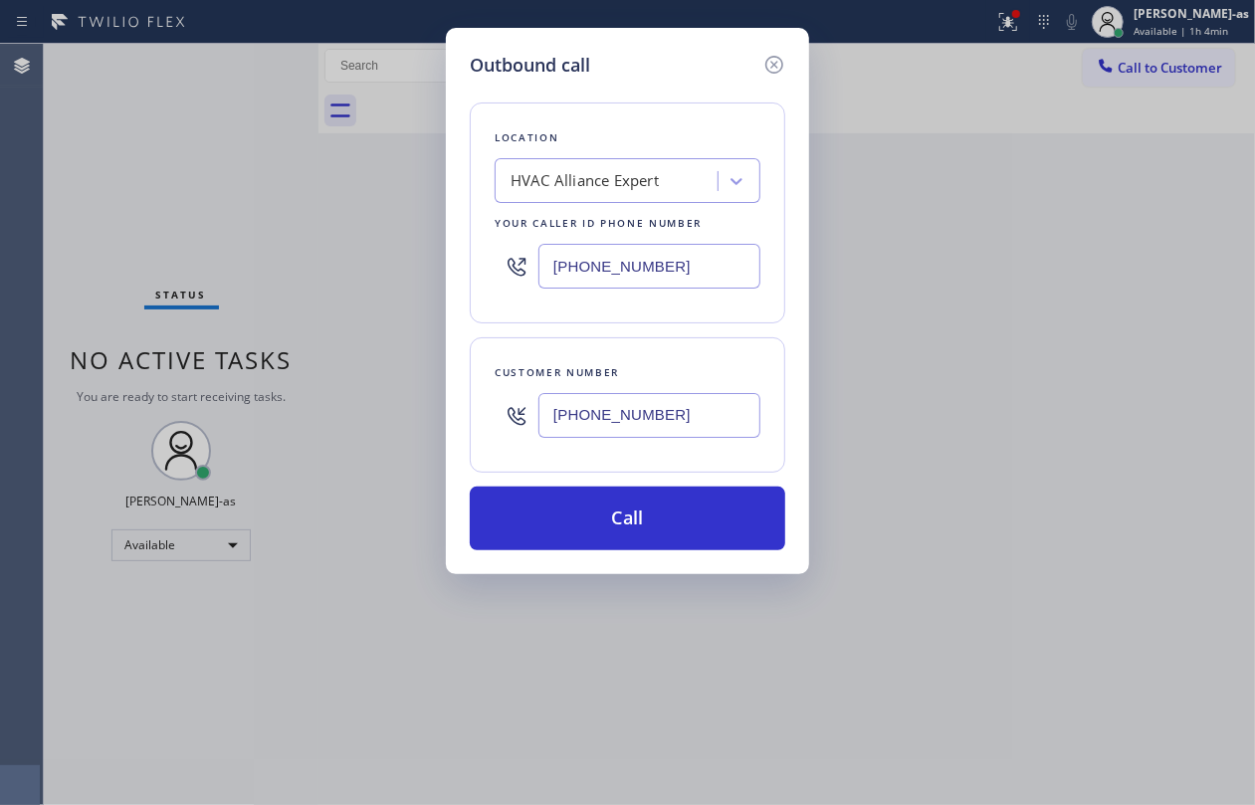
type input "[PHONE_NUMBER]"
click at [243, 144] on div "Outbound call Location HVAC Alliance Expert Your caller id phone number [PHONE_…" at bounding box center [627, 402] width 1255 height 805
click at [625, 185] on div "HVAC Alliance Expert" at bounding box center [585, 181] width 148 height 23
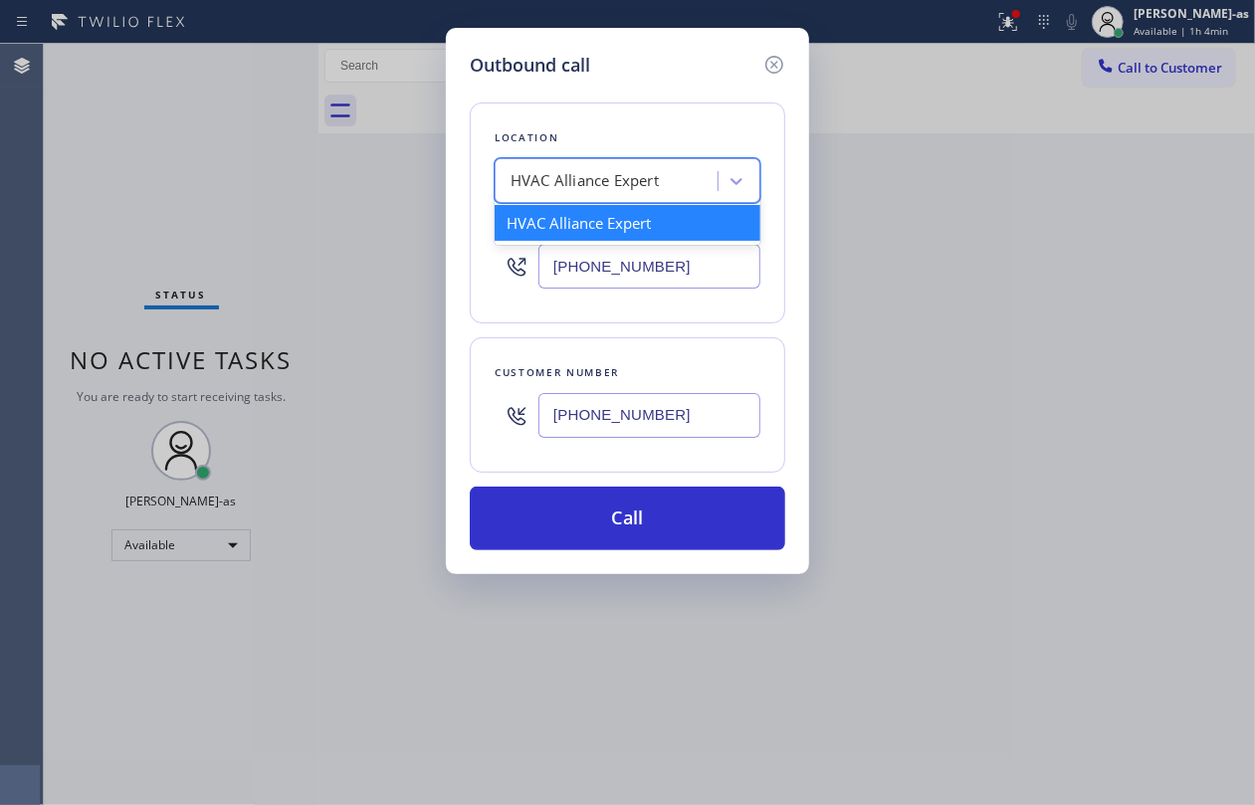
drag, startPoint x: 625, startPoint y: 185, endPoint x: 507, endPoint y: 183, distance: 118.5
click at [507, 183] on div "HVAC Alliance Expert" at bounding box center [609, 181] width 217 height 35
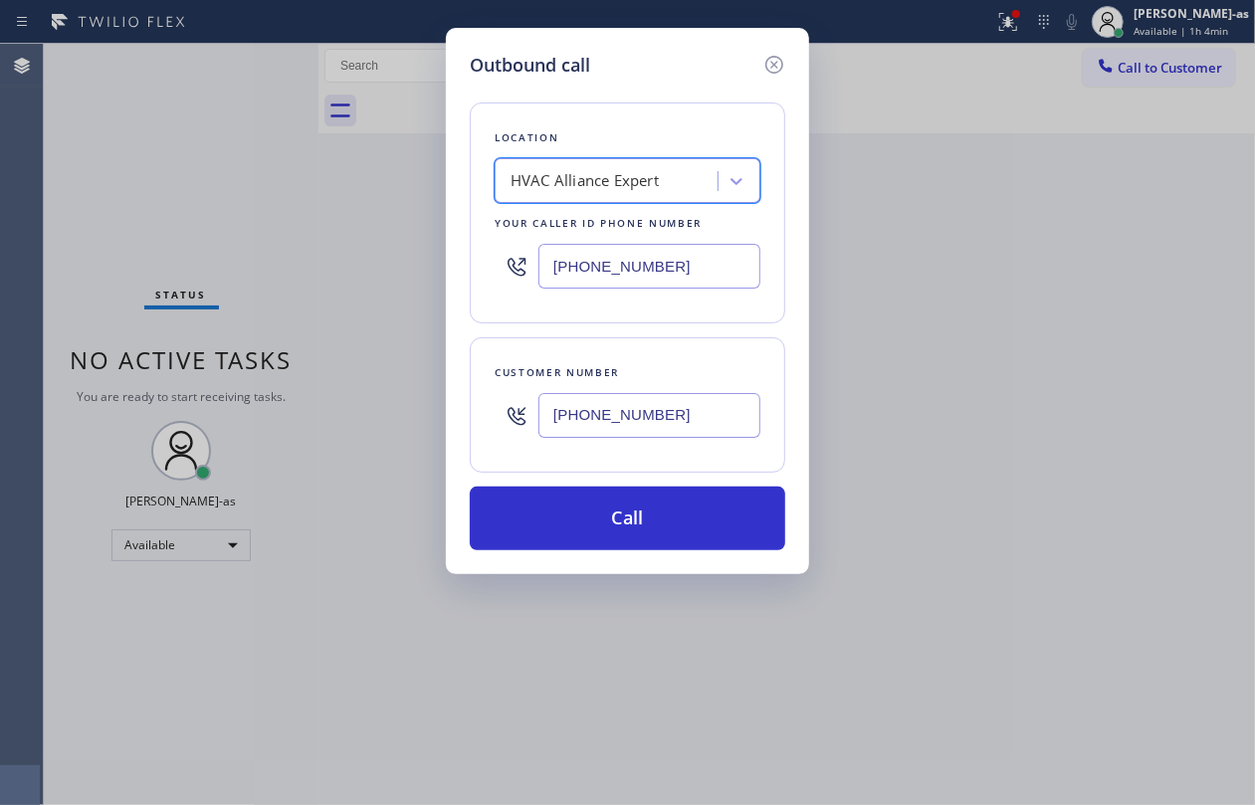
drag, startPoint x: 507, startPoint y: 183, endPoint x: 474, endPoint y: 221, distance: 50.1
click at [474, 221] on div "Location option 4B2.Paid HVAC Alliance Expert, selected. 1 result available. Se…" at bounding box center [628, 213] width 316 height 221
click at [571, 171] on div "HVAC Alliance Expert" at bounding box center [585, 181] width 148 height 23
drag, startPoint x: 573, startPoint y: 169, endPoint x: 657, endPoint y: 121, distance: 96.3
click at [657, 121] on div "Location option 4B2.Paid HVAC Alliance Expert, selected. 1 result available. Se…" at bounding box center [628, 213] width 316 height 221
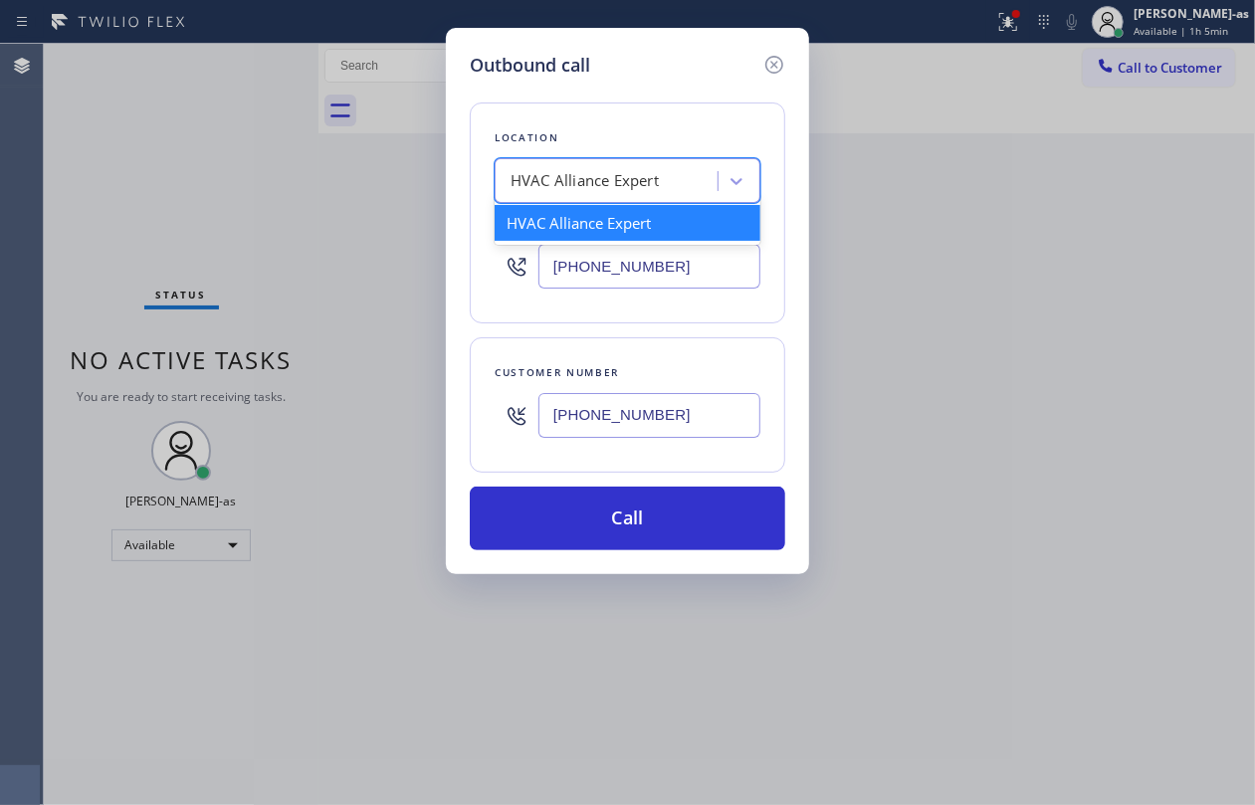
click at [689, 200] on div "HVAC Alliance Expert" at bounding box center [628, 180] width 266 height 45
paste input "Air Duct Cleaning [GEOGRAPHIC_DATA]"
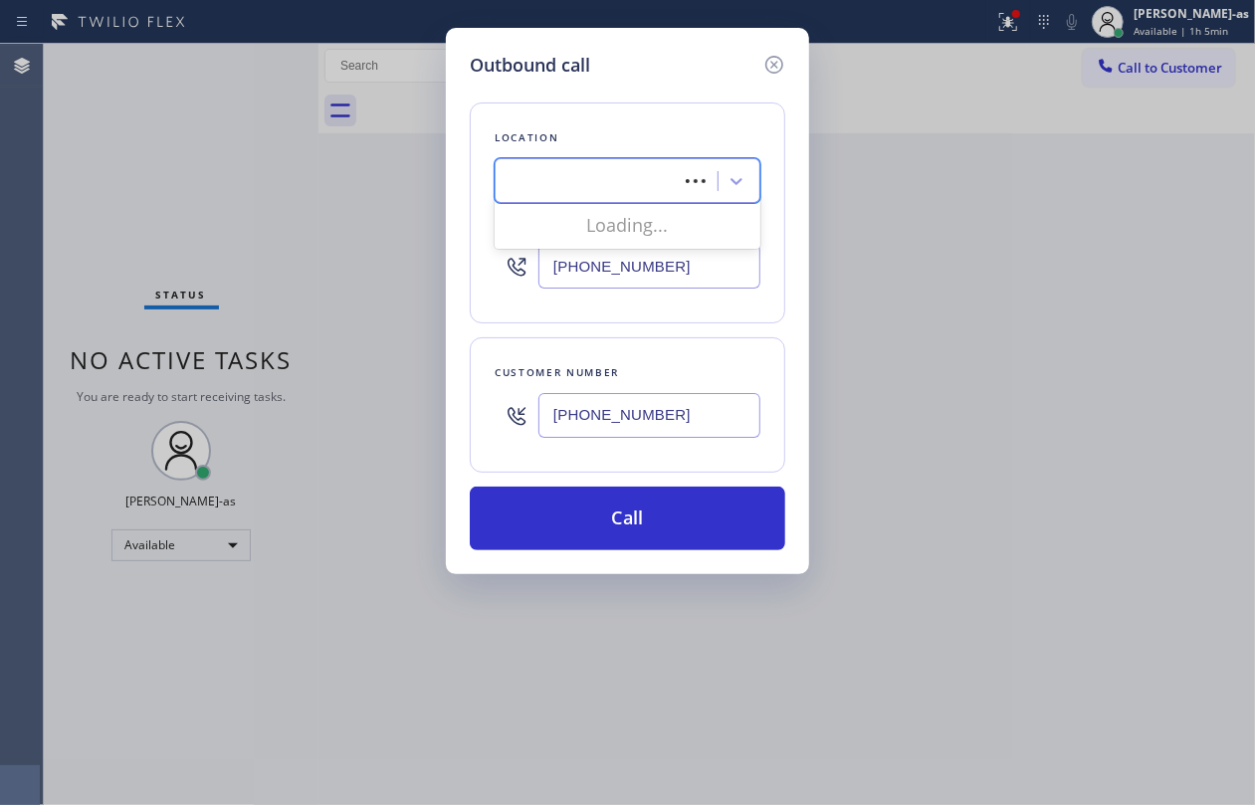
type input "Air Duct Cleaning [GEOGRAPHIC_DATA]"
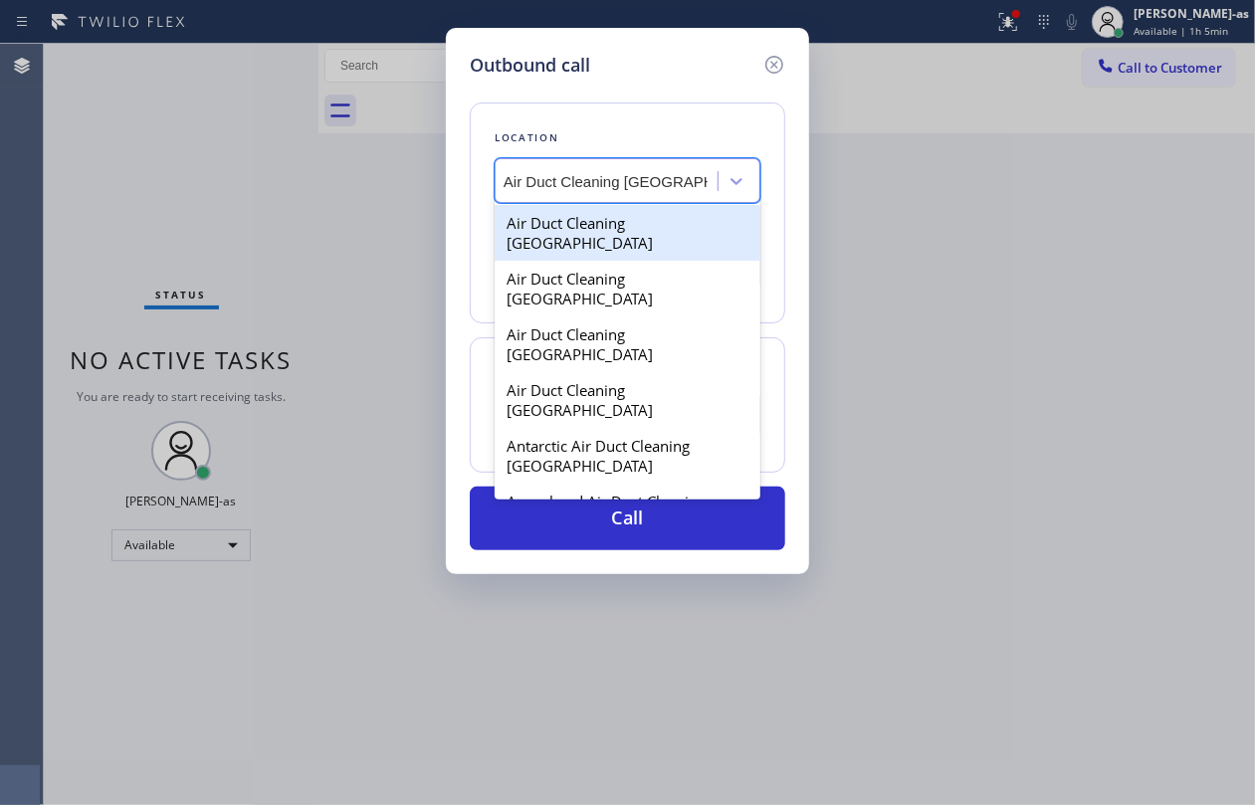
click at [681, 225] on div "Air Duct Cleaning [GEOGRAPHIC_DATA]" at bounding box center [628, 233] width 266 height 56
type input "[PHONE_NUMBER]"
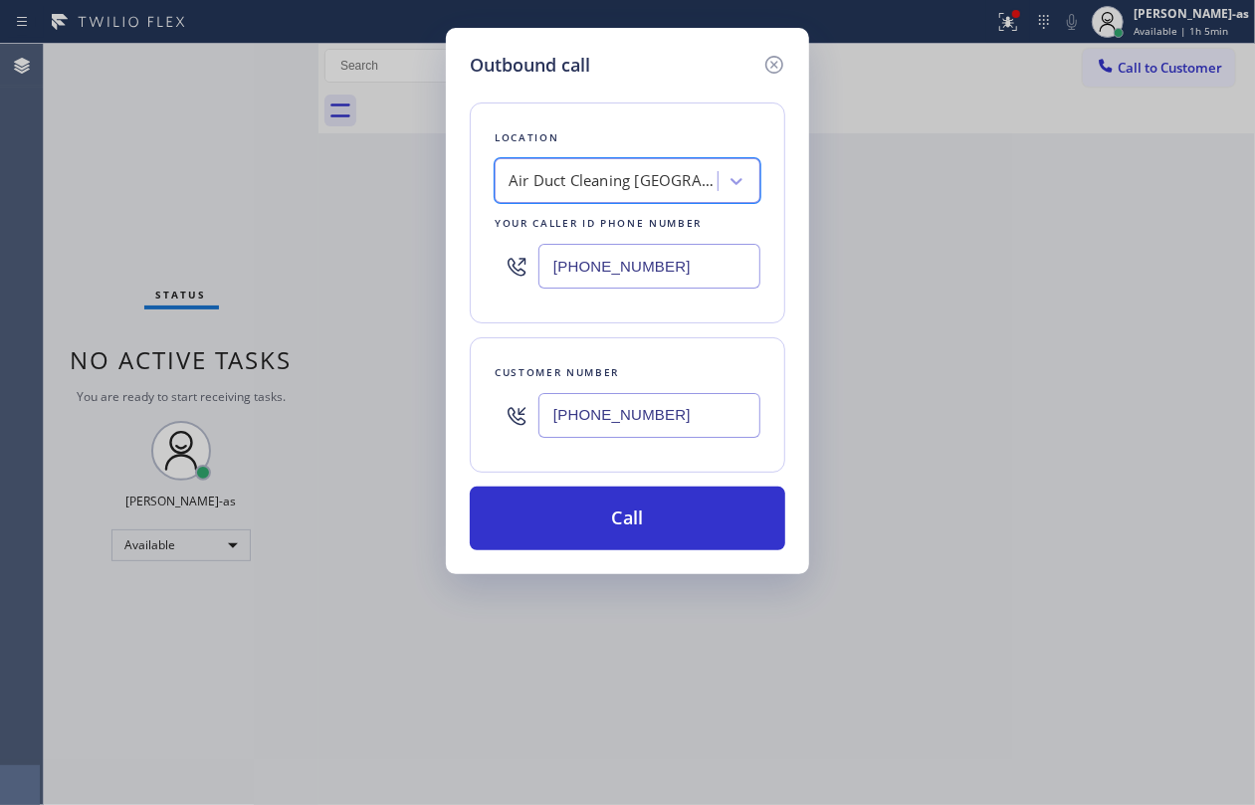
scroll to position [0, 1]
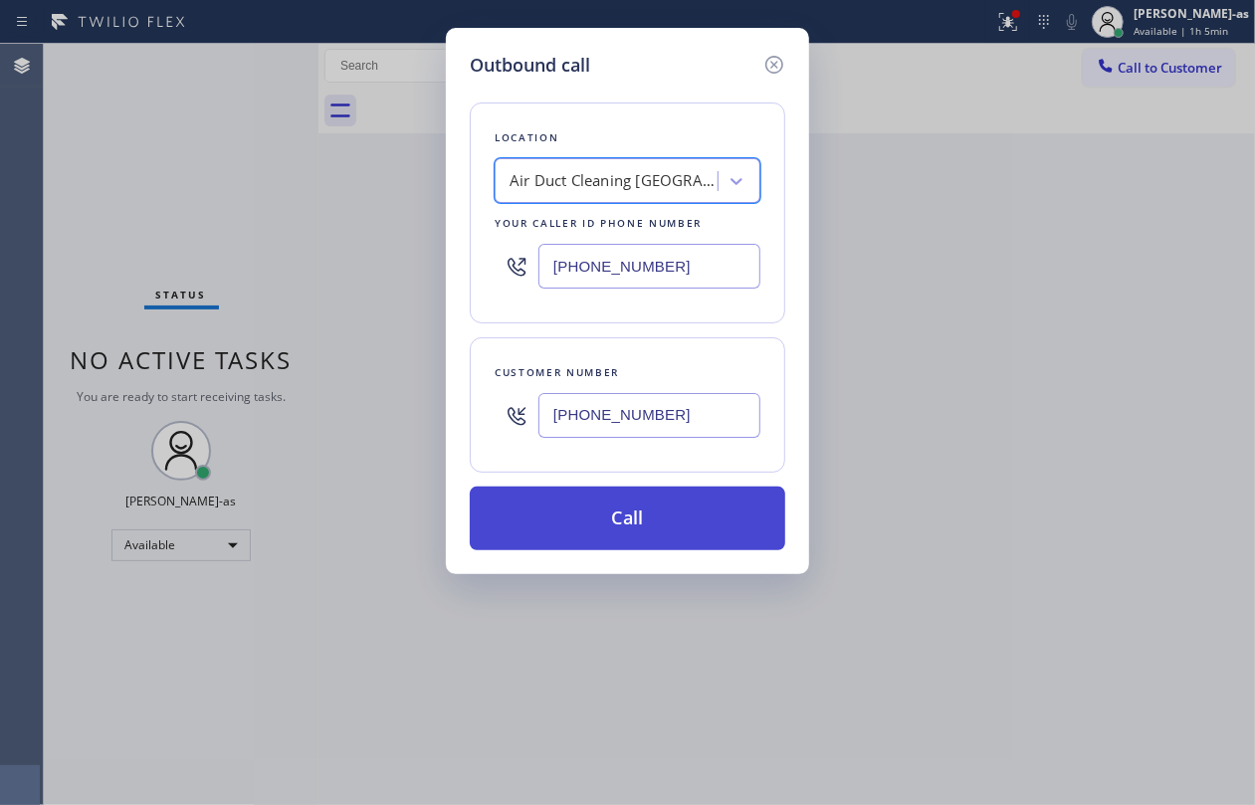
click at [659, 548] on button "Call" at bounding box center [628, 519] width 316 height 64
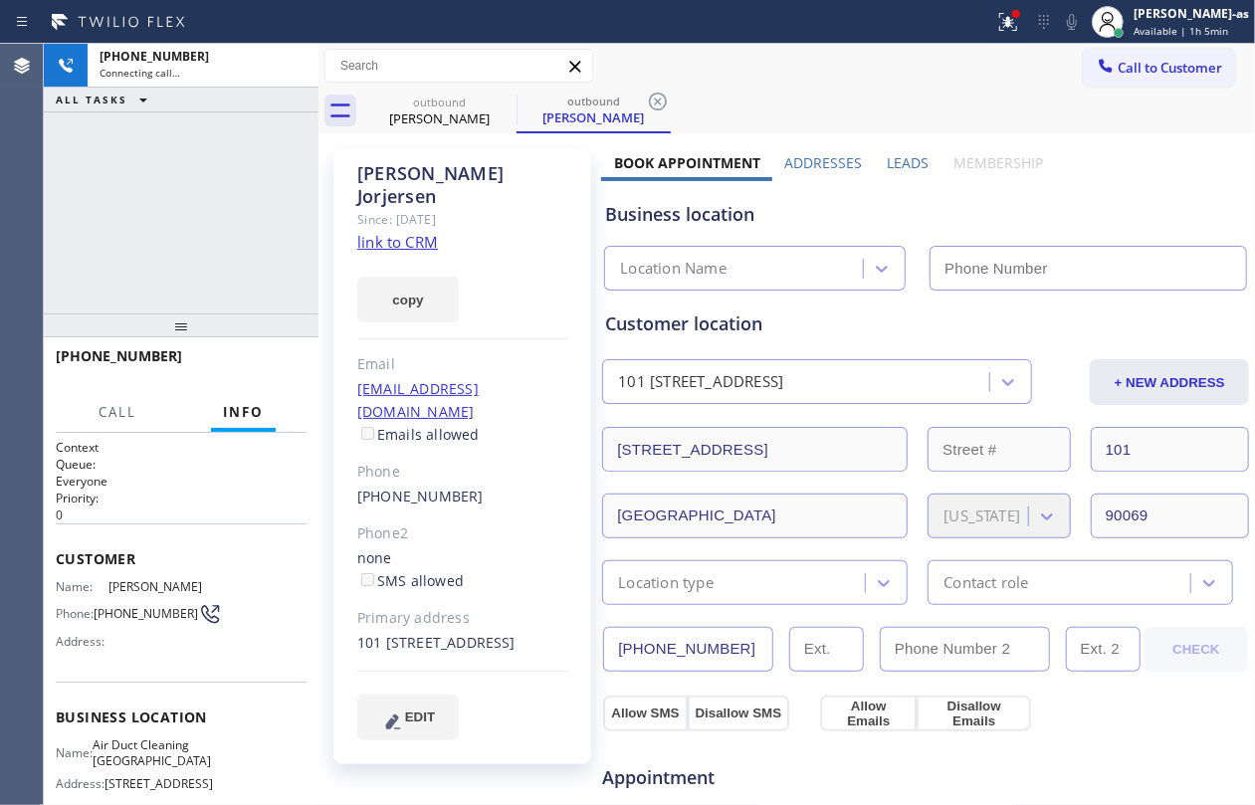
click at [407, 232] on link "link to CRM" at bounding box center [397, 242] width 81 height 20
type input "[PHONE_NUMBER]"
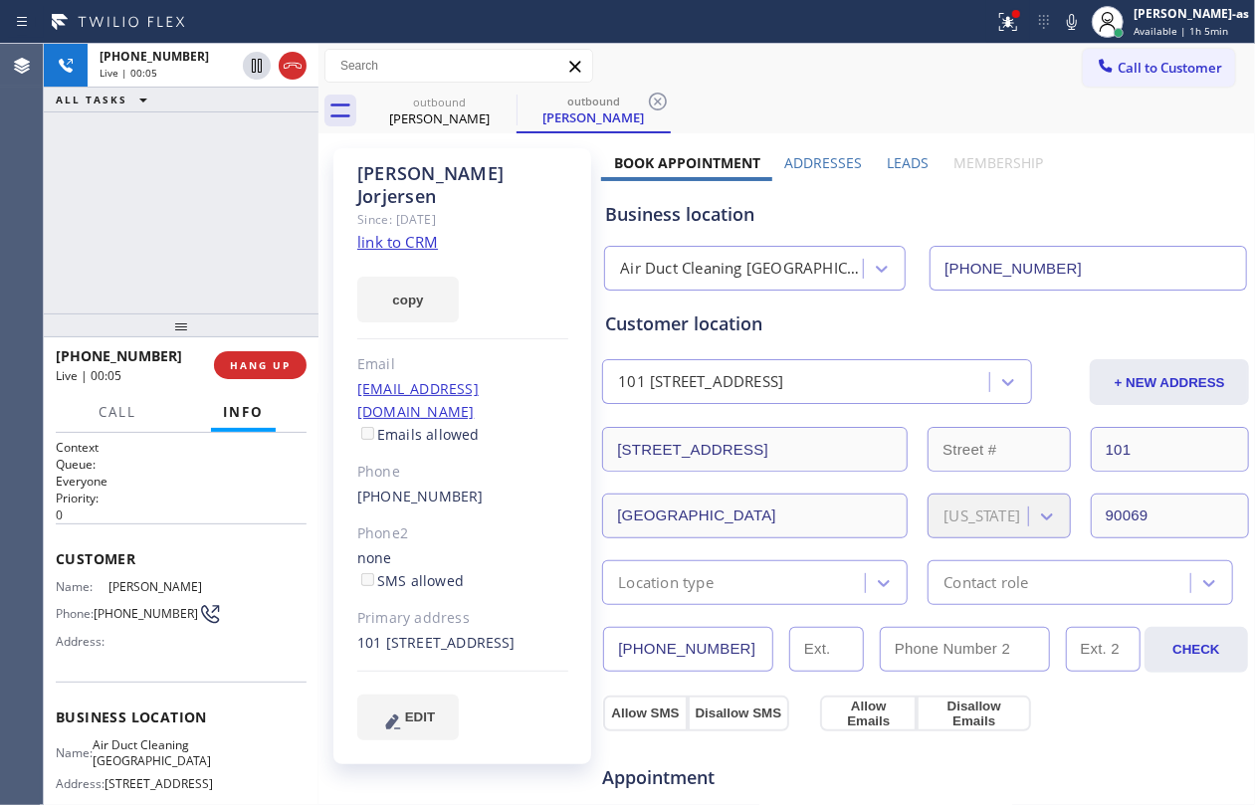
click at [195, 192] on div "[PHONE_NUMBER] Live | 00:05 ALL TASKS ALL TASKS ACTIVE TASKS TASKS IN WRAP UP" at bounding box center [181, 179] width 275 height 270
click at [276, 364] on span "HANG UP" at bounding box center [260, 365] width 61 height 14
click at [215, 192] on div "ALL TASKS ALL TASKS ACTIVE TASKS TASKS IN WRAP UP [PHONE_NUMBER] Wrap up | 00:00" at bounding box center [181, 179] width 275 height 270
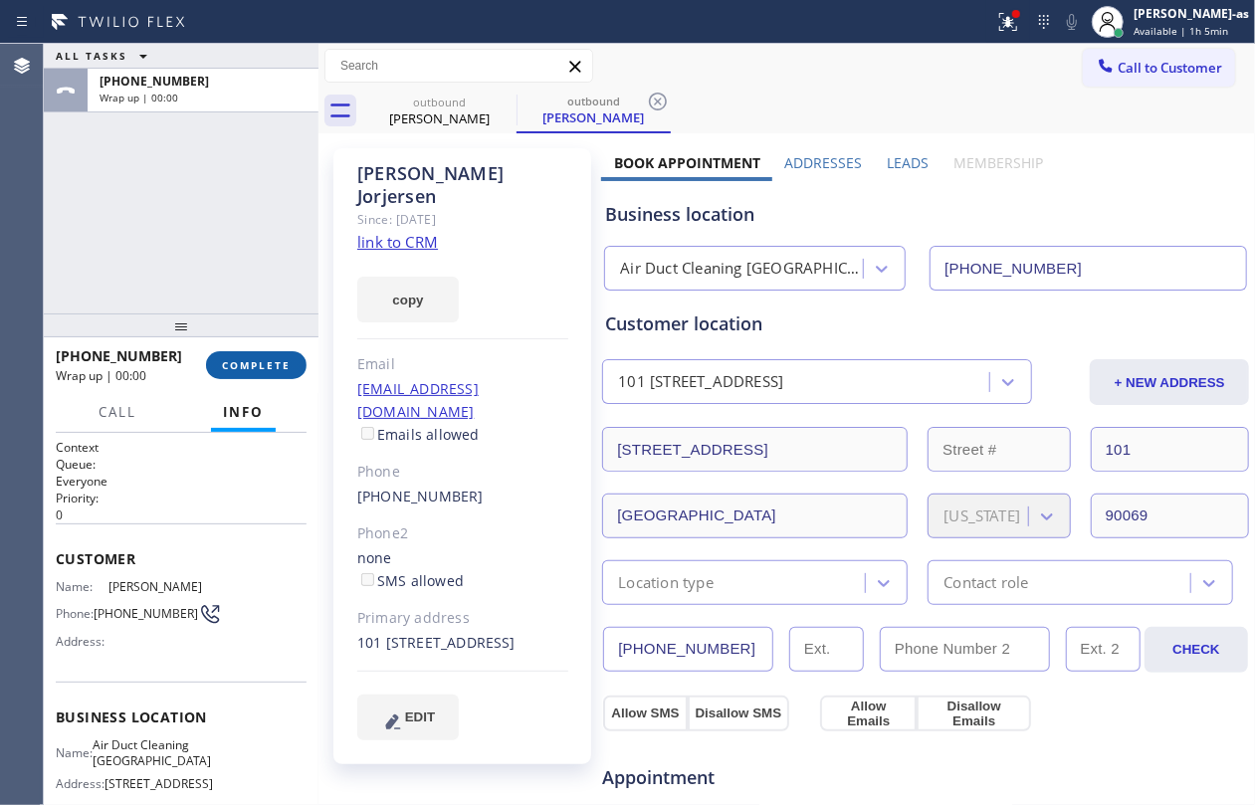
click at [292, 367] on button "COMPLETE" at bounding box center [256, 365] width 101 height 28
click at [188, 151] on div "ALL TASKS ALL TASKS ACTIVE TASKS TASKS IN WRAP UP [PHONE_NUMBER] Wrap up | 00:00" at bounding box center [181, 179] width 275 height 270
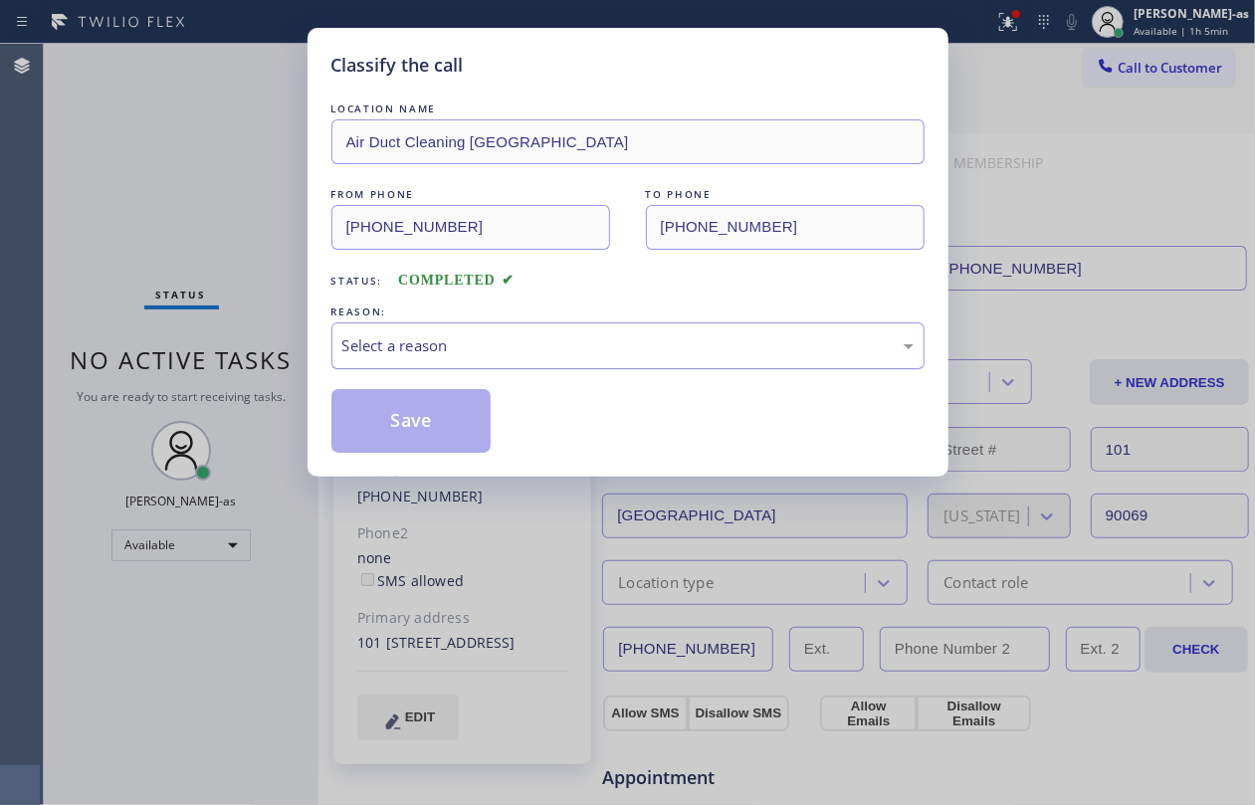
click at [391, 348] on div "Select a reason" at bounding box center [627, 345] width 571 height 23
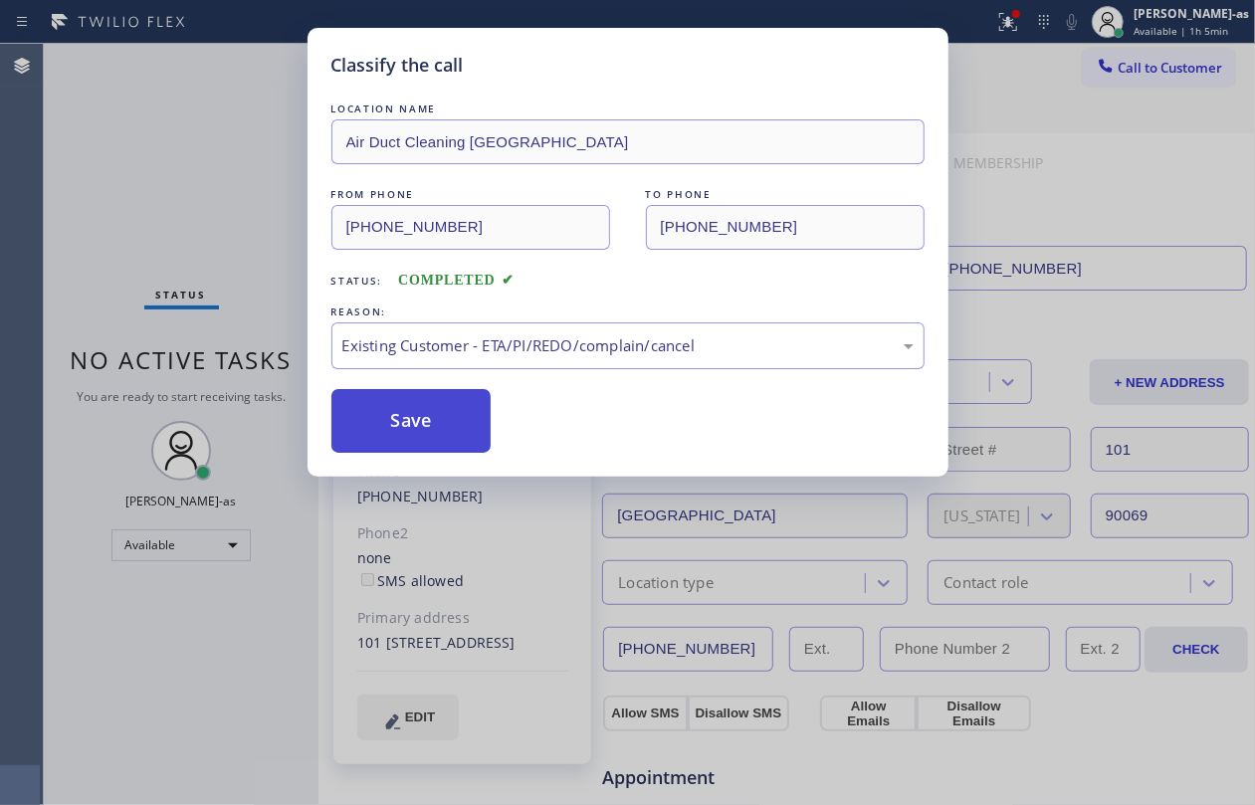
click at [459, 414] on button "Save" at bounding box center [411, 421] width 160 height 64
click at [196, 101] on div "Classify the call LOCATION NAME Air Duct Cleaning [GEOGRAPHIC_DATA] FROM PHONE …" at bounding box center [627, 402] width 1255 height 805
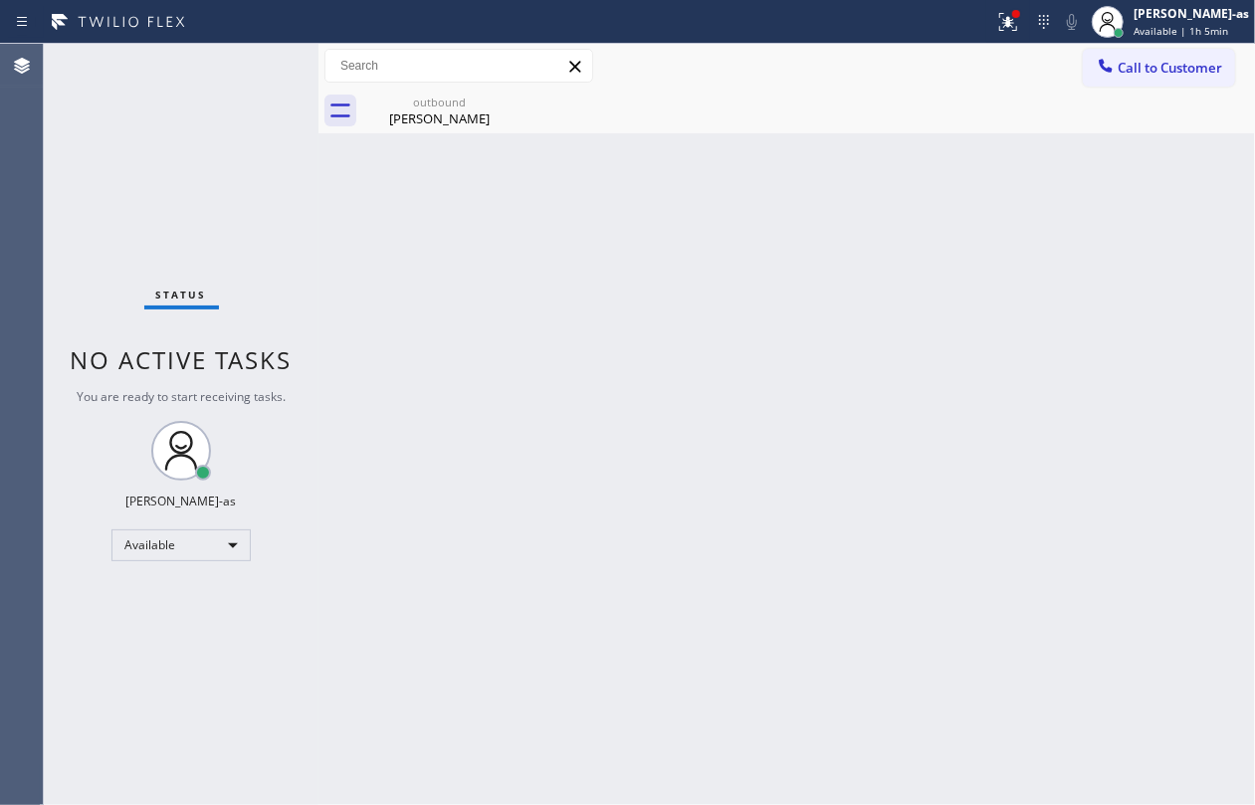
click at [411, 104] on div "outbound" at bounding box center [439, 102] width 150 height 15
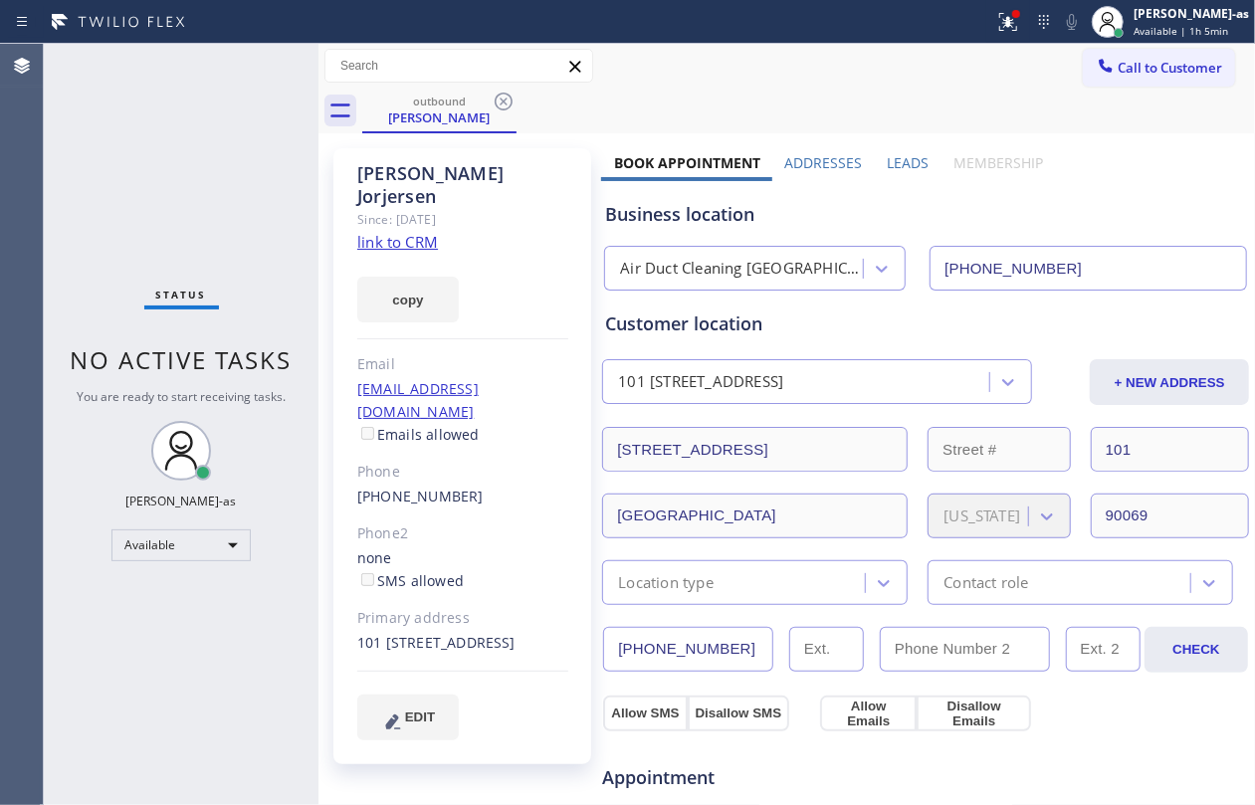
click at [483, 486] on div "[PHONE_NUMBER]" at bounding box center [462, 497] width 211 height 23
copy div "[PHONE_NUMBER]"
click at [173, 112] on div "Status No active tasks You are ready to start receiving tasks. [PERSON_NAME]-as…" at bounding box center [181, 425] width 275 height 762
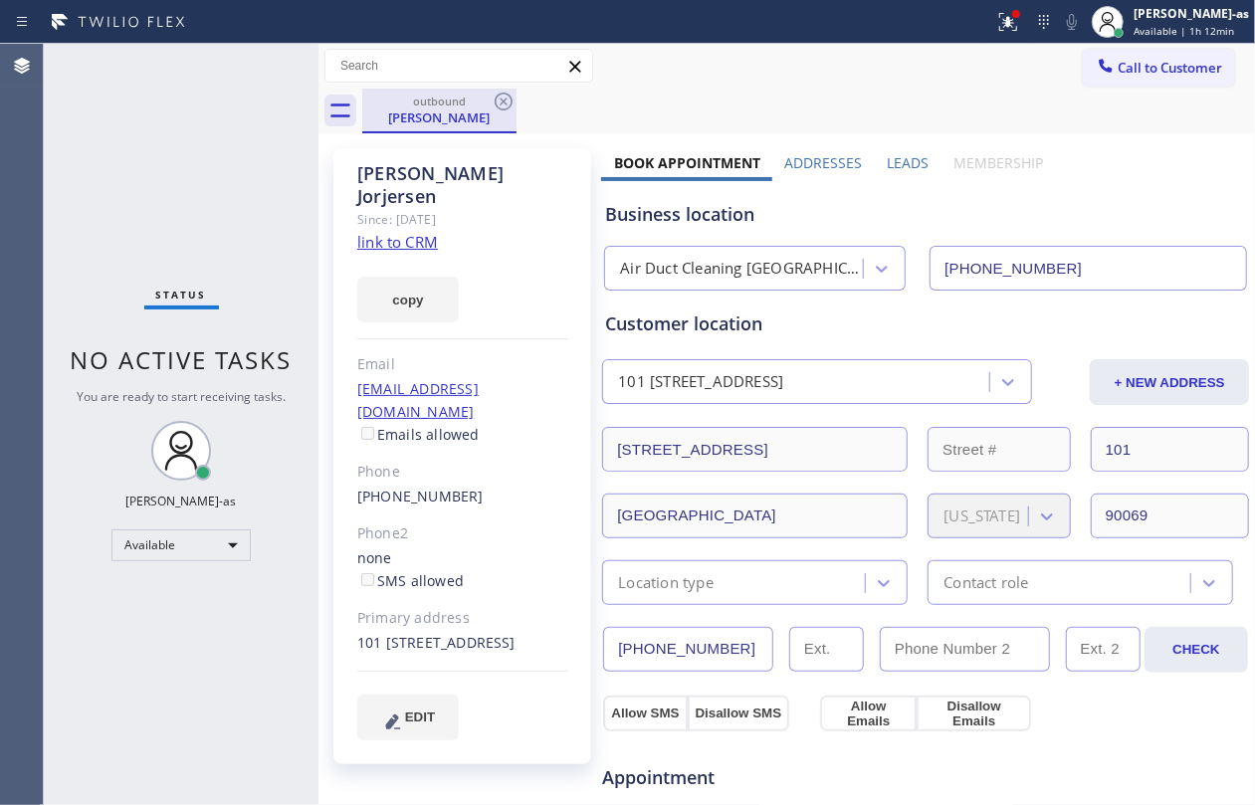
click at [422, 123] on div "[PERSON_NAME]" at bounding box center [439, 118] width 150 height 18
click at [502, 94] on icon at bounding box center [504, 102] width 18 height 18
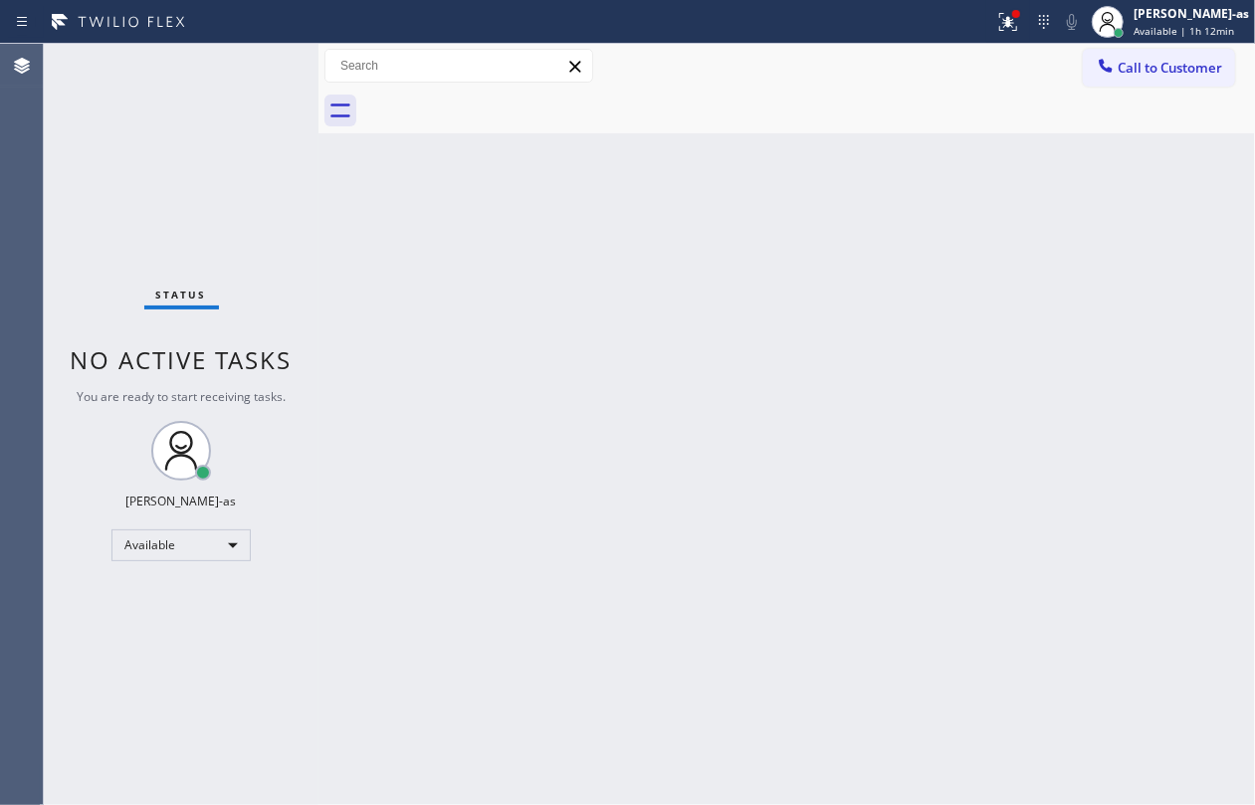
drag, startPoint x: 374, startPoint y: 283, endPoint x: 404, endPoint y: 317, distance: 45.1
click at [400, 309] on div "Back to Dashboard Change Sender ID Customers Technicians Select a contact Outbo…" at bounding box center [787, 425] width 937 height 762
click at [189, 544] on div "Available" at bounding box center [180, 546] width 139 height 32
click at [192, 615] on li "Unavailable" at bounding box center [179, 623] width 134 height 24
click at [554, 559] on div "Back to Dashboard Change Sender ID Customers Technicians Select a contact Outbo…" at bounding box center [787, 425] width 937 height 762
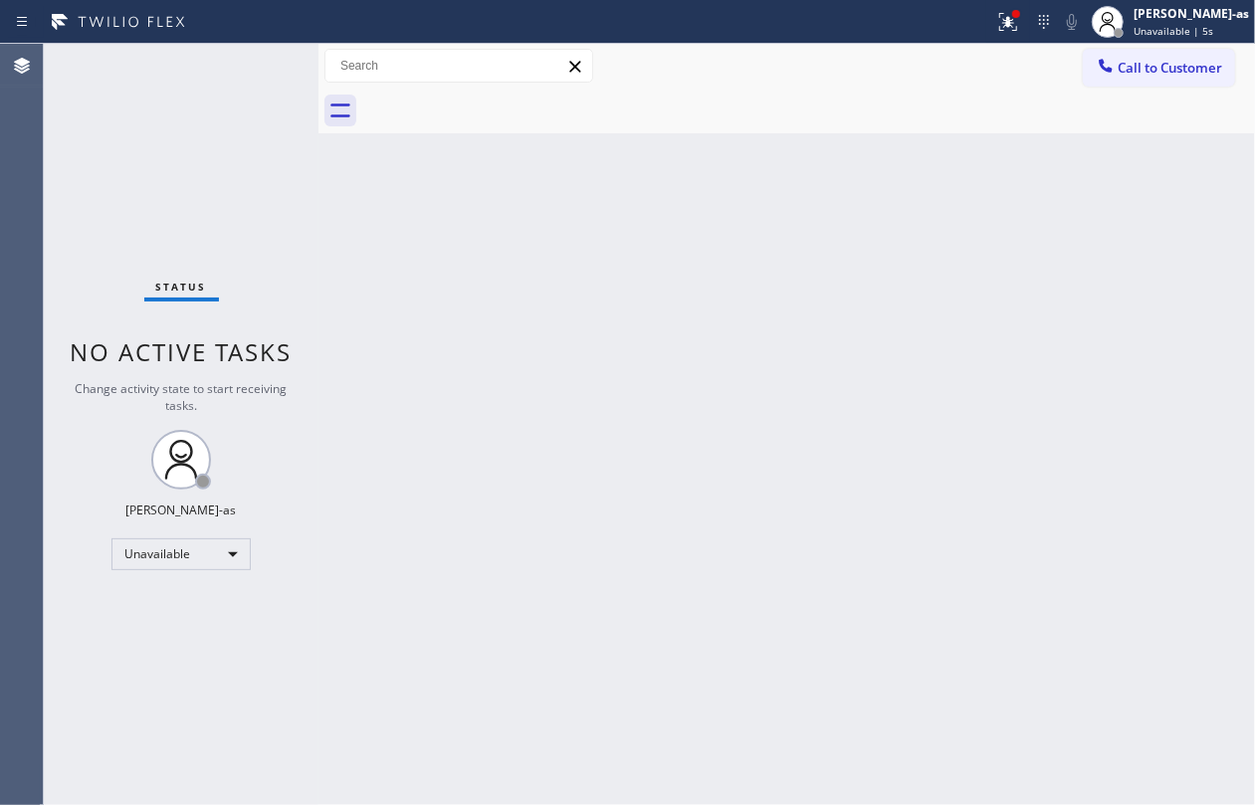
click at [555, 303] on div "Back to Dashboard Change Sender ID Customers Technicians Select a contact Outbo…" at bounding box center [787, 425] width 937 height 762
click at [265, 144] on div "Status No active tasks Change activity state to start receiving tasks. [PERSON_…" at bounding box center [181, 425] width 275 height 762
click at [626, 456] on div "Back to Dashboard Change Sender ID Customers Technicians Select a contact Outbo…" at bounding box center [787, 425] width 937 height 762
click at [1152, 68] on span "Call to Customer" at bounding box center [1170, 68] width 105 height 18
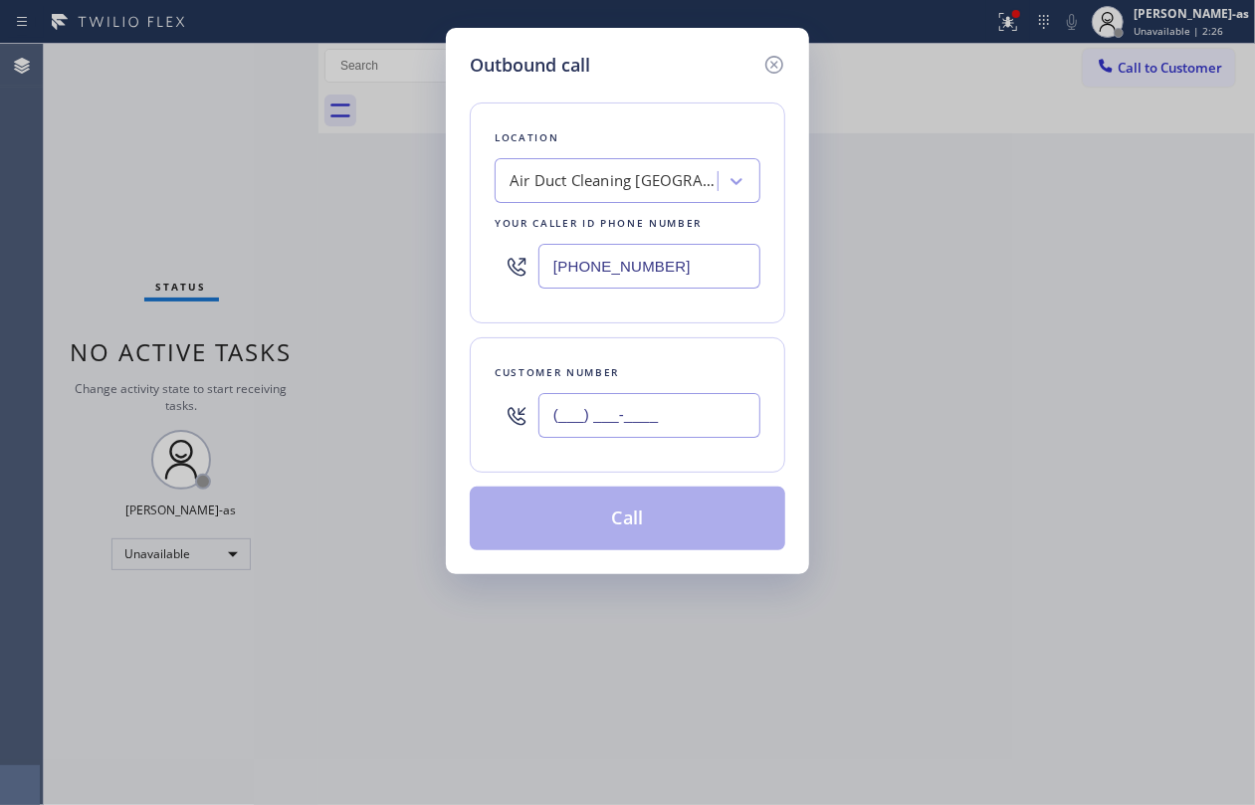
click at [705, 428] on input "(___) ___-____" at bounding box center [650, 415] width 222 height 45
paste input "818) 269-7474"
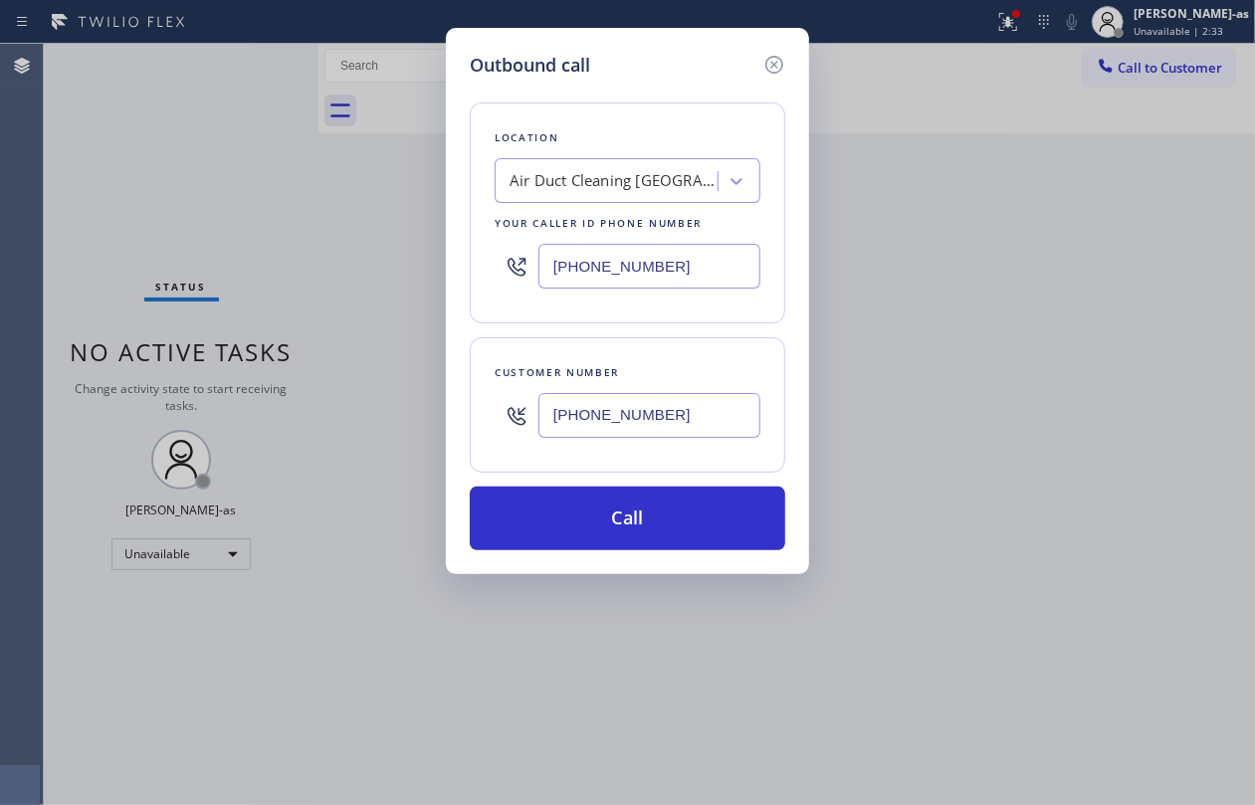
type input "[PHONE_NUMBER]"
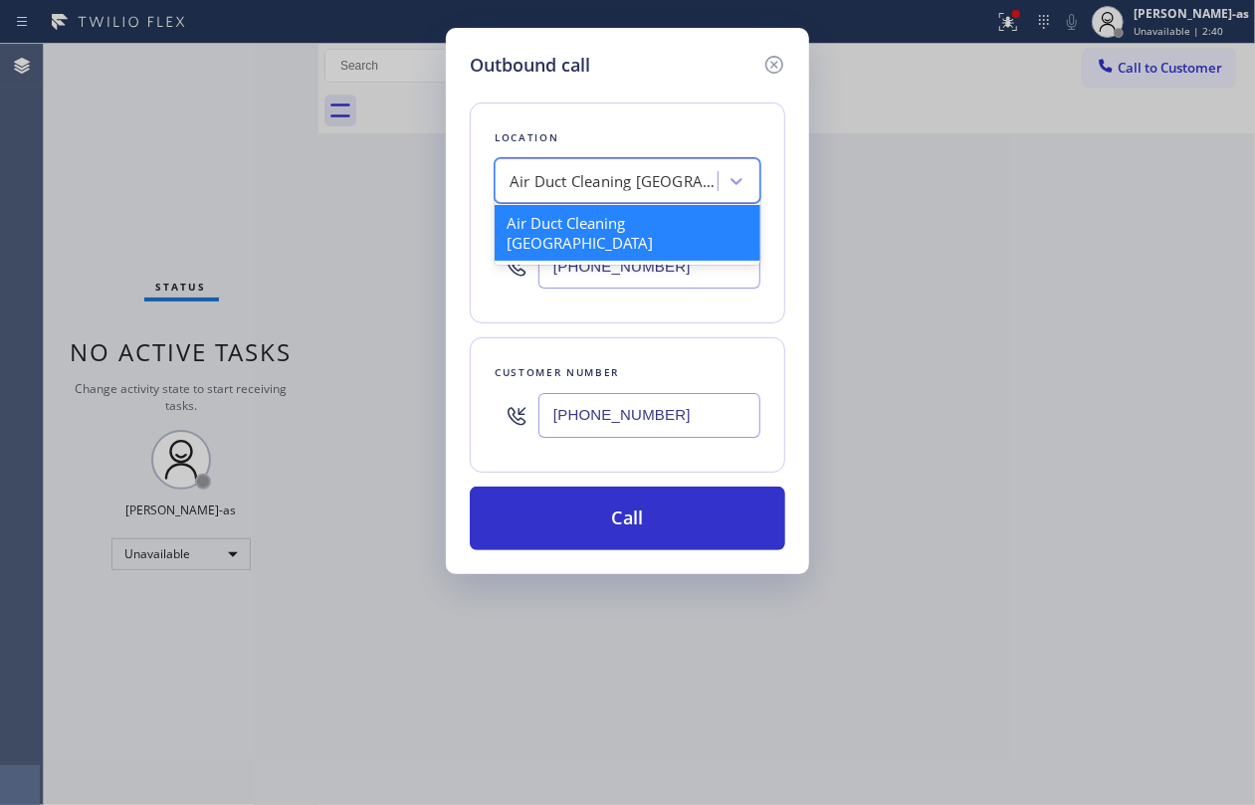
click at [575, 181] on div "Air Duct Cleaning [GEOGRAPHIC_DATA]" at bounding box center [614, 181] width 209 height 23
paste input "HVAC Alliance Expert"
type input "HVAC Alliance Expert"
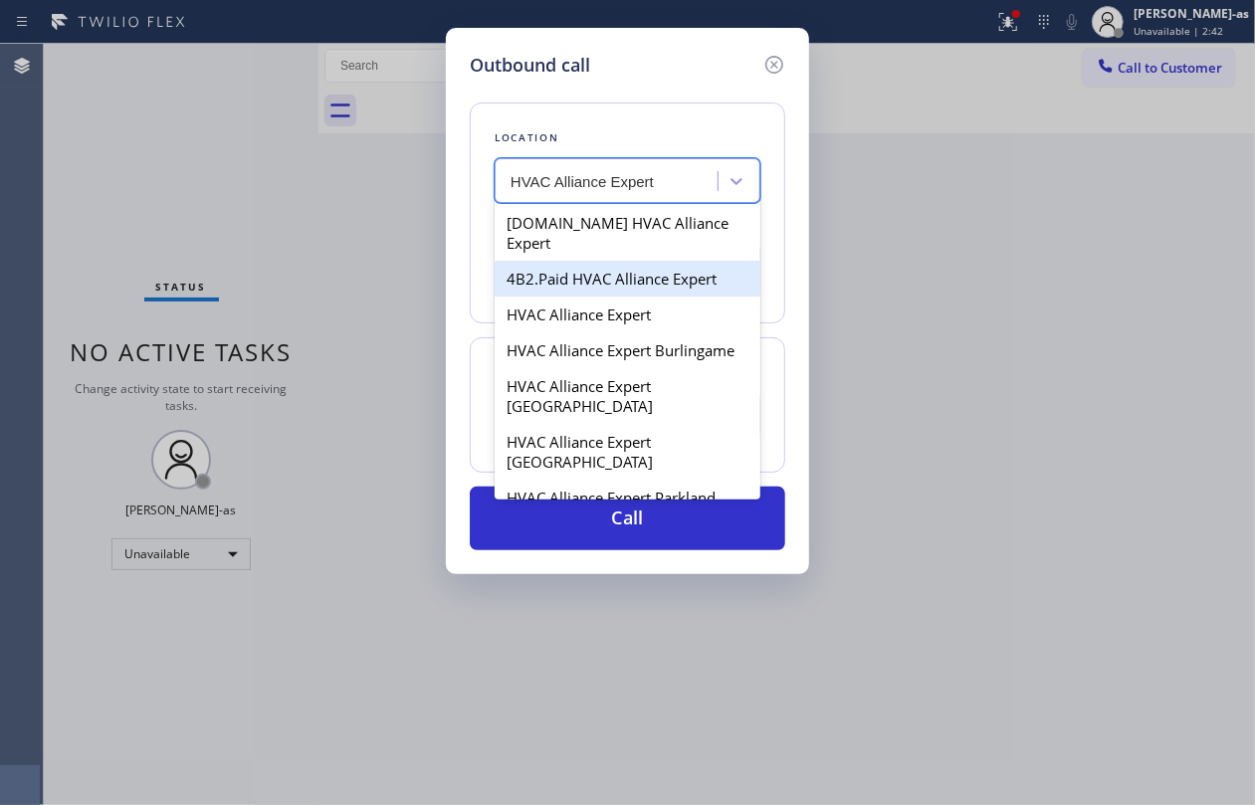
click at [579, 268] on div "4B2.Paid HVAC Alliance Expert" at bounding box center [628, 279] width 266 height 36
type input "[PHONE_NUMBER]"
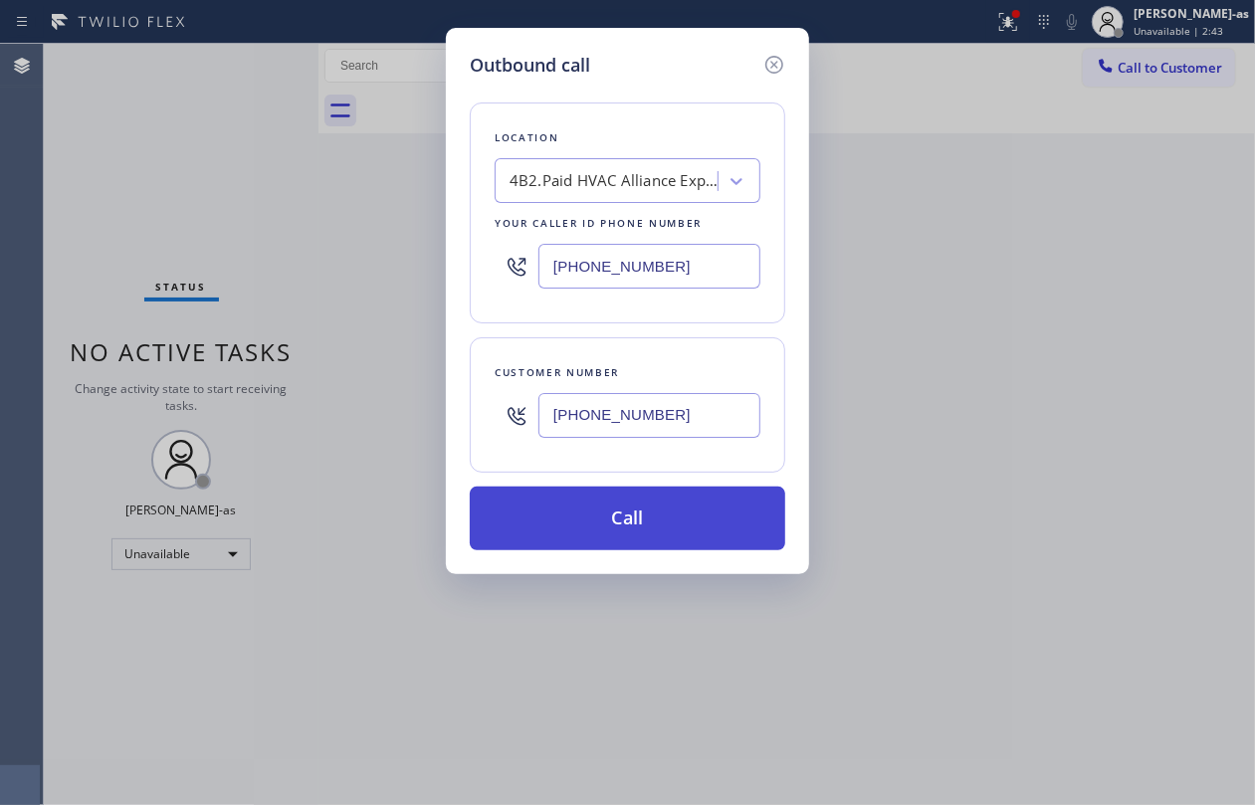
click at [609, 531] on button "Call" at bounding box center [628, 519] width 316 height 64
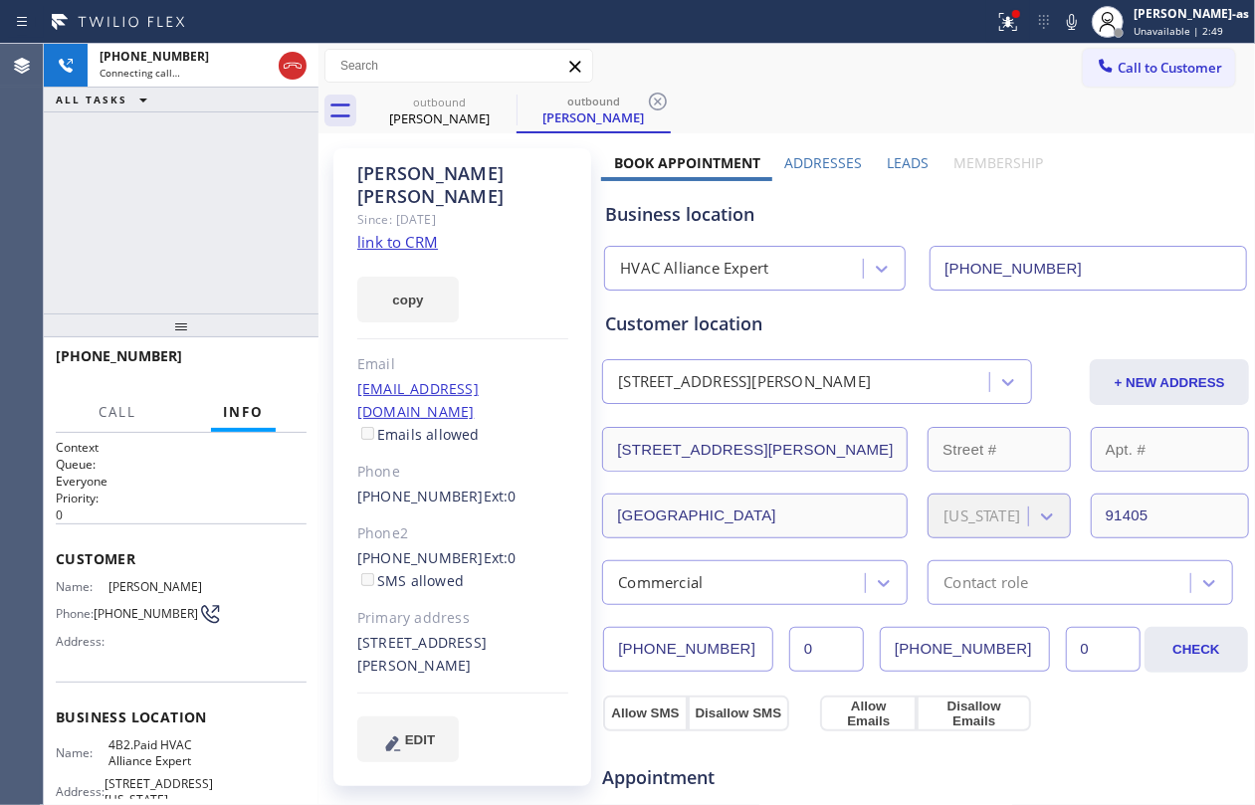
type input "[PHONE_NUMBER]"
drag, startPoint x: 155, startPoint y: 237, endPoint x: 184, endPoint y: 263, distance: 38.8
click at [173, 257] on div "[PHONE_NUMBER] Live | 00:08 ALL TASKS ALL TASKS ACTIVE TASKS TASKS IN WRAP UP" at bounding box center [181, 179] width 275 height 270
click at [268, 375] on button "HANG UP" at bounding box center [260, 365] width 93 height 28
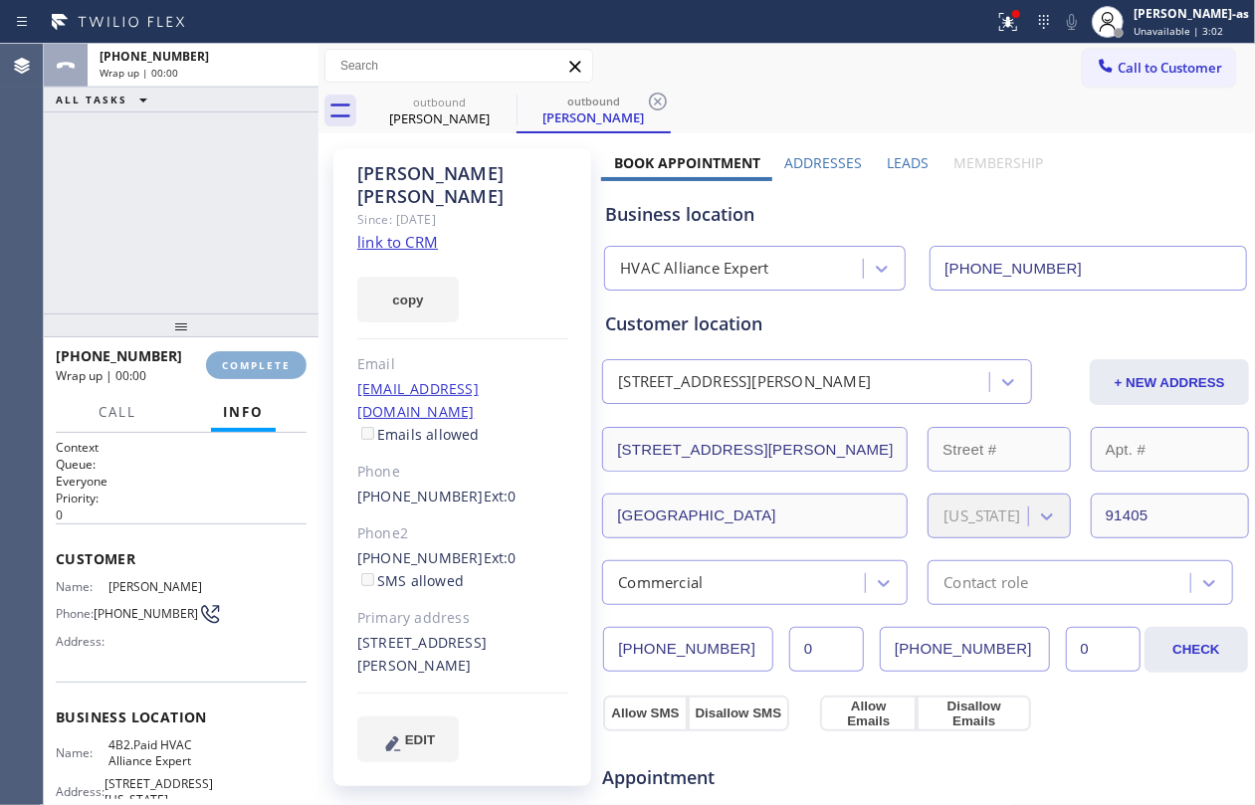
click at [268, 375] on button "COMPLETE" at bounding box center [256, 365] width 101 height 28
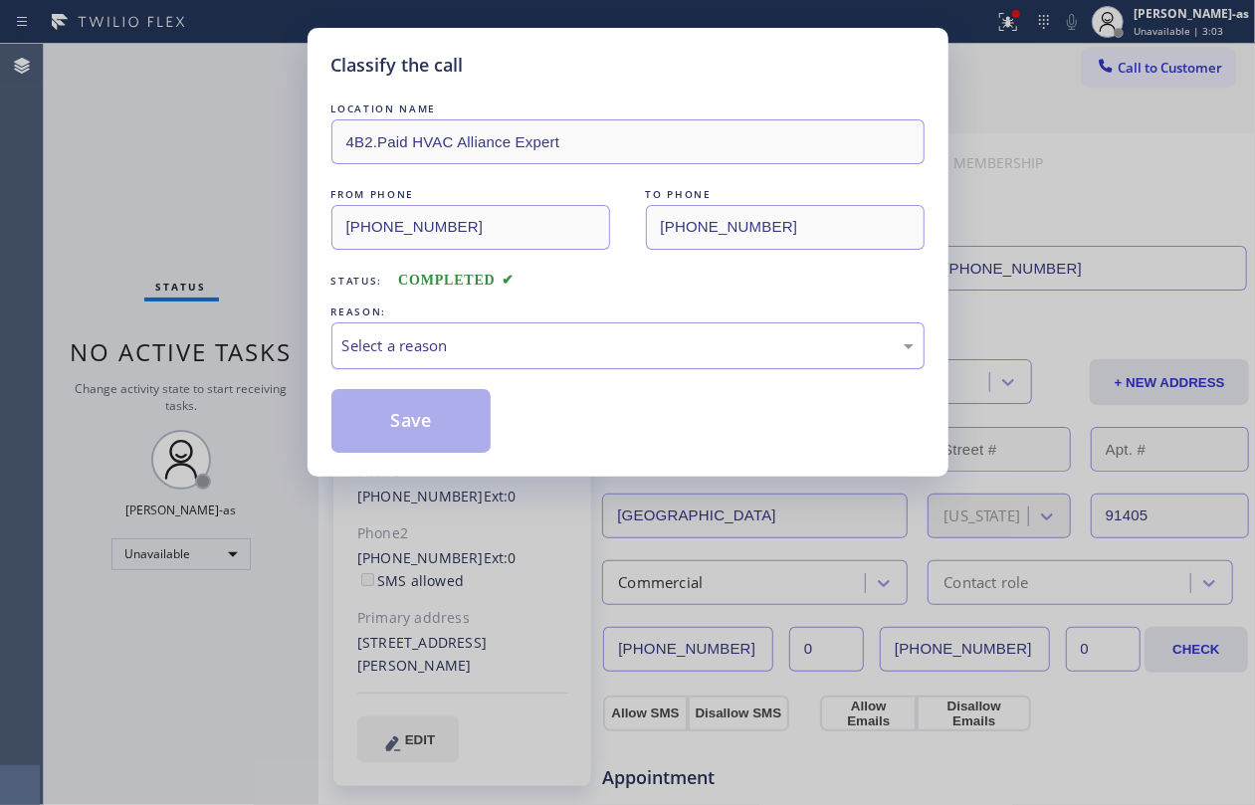
click at [422, 357] on div "Select a reason" at bounding box center [627, 345] width 571 height 23
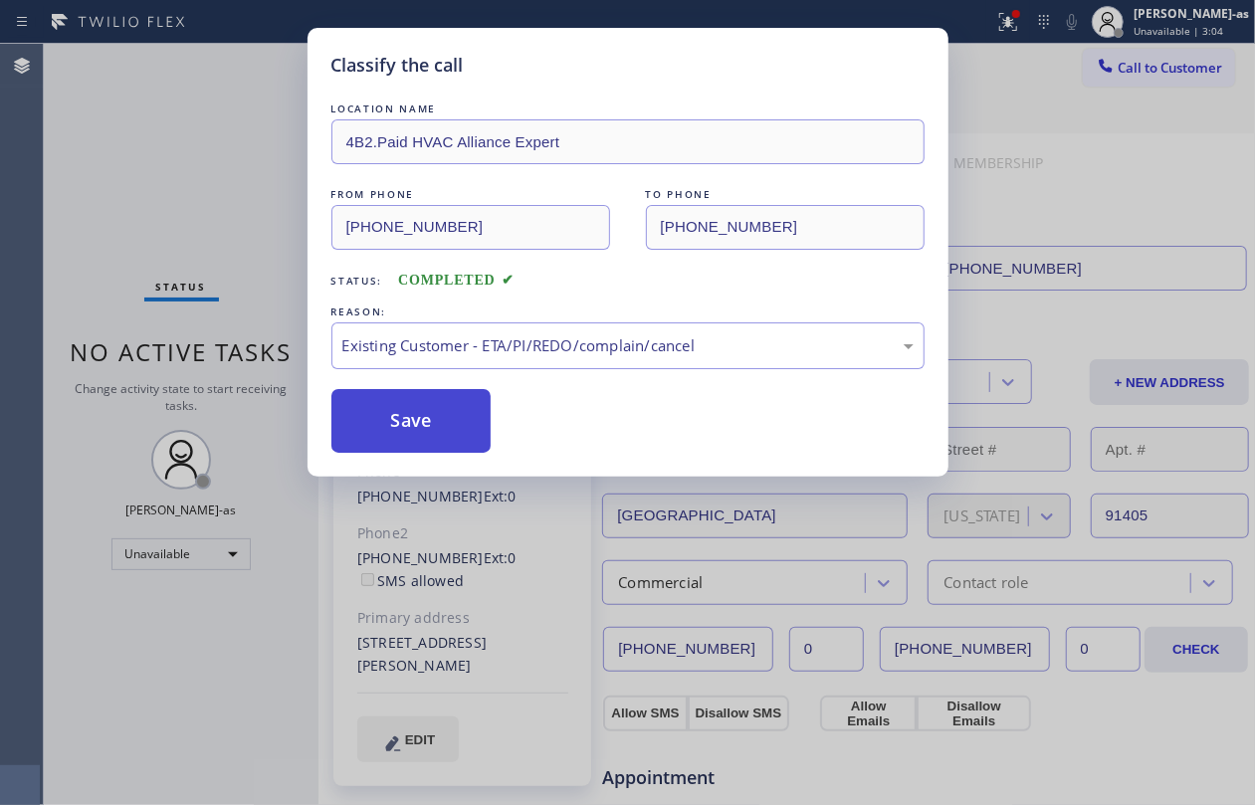
click at [427, 423] on button "Save" at bounding box center [411, 421] width 160 height 64
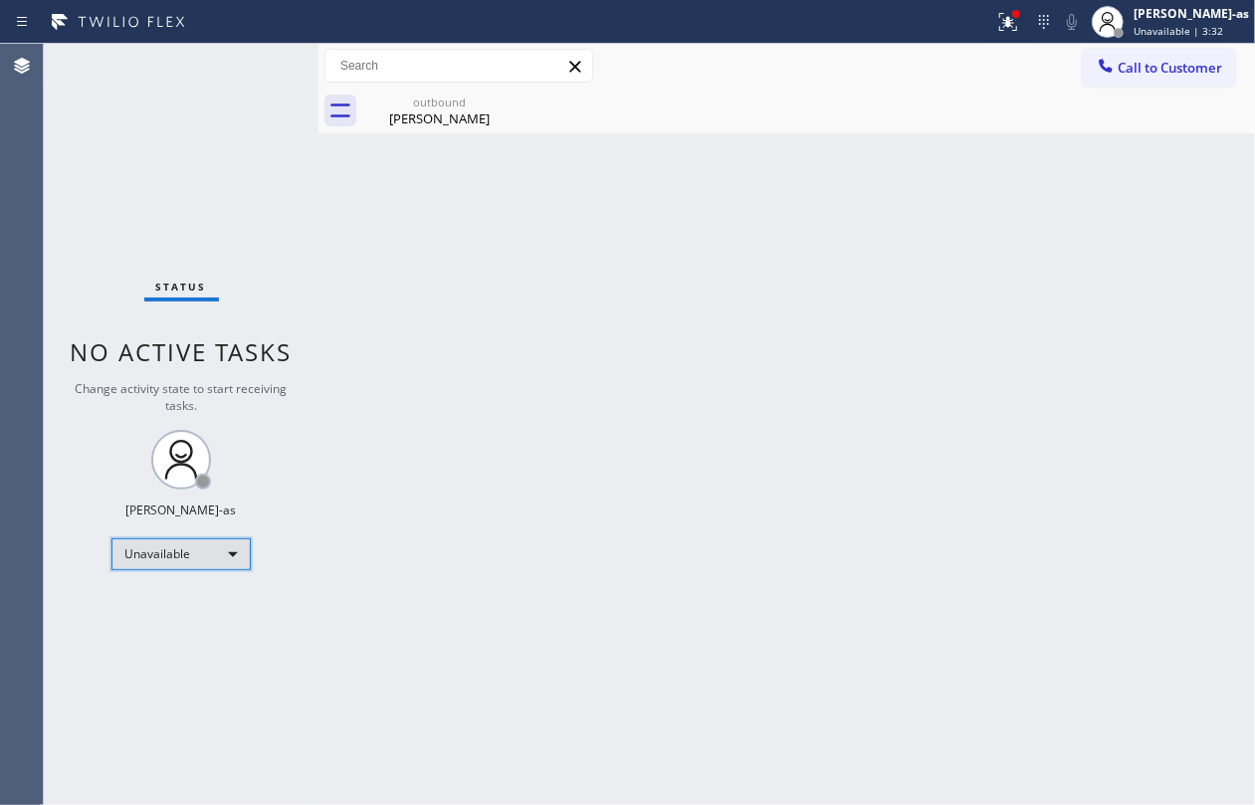
click at [228, 557] on div "Unavailable" at bounding box center [180, 555] width 139 height 32
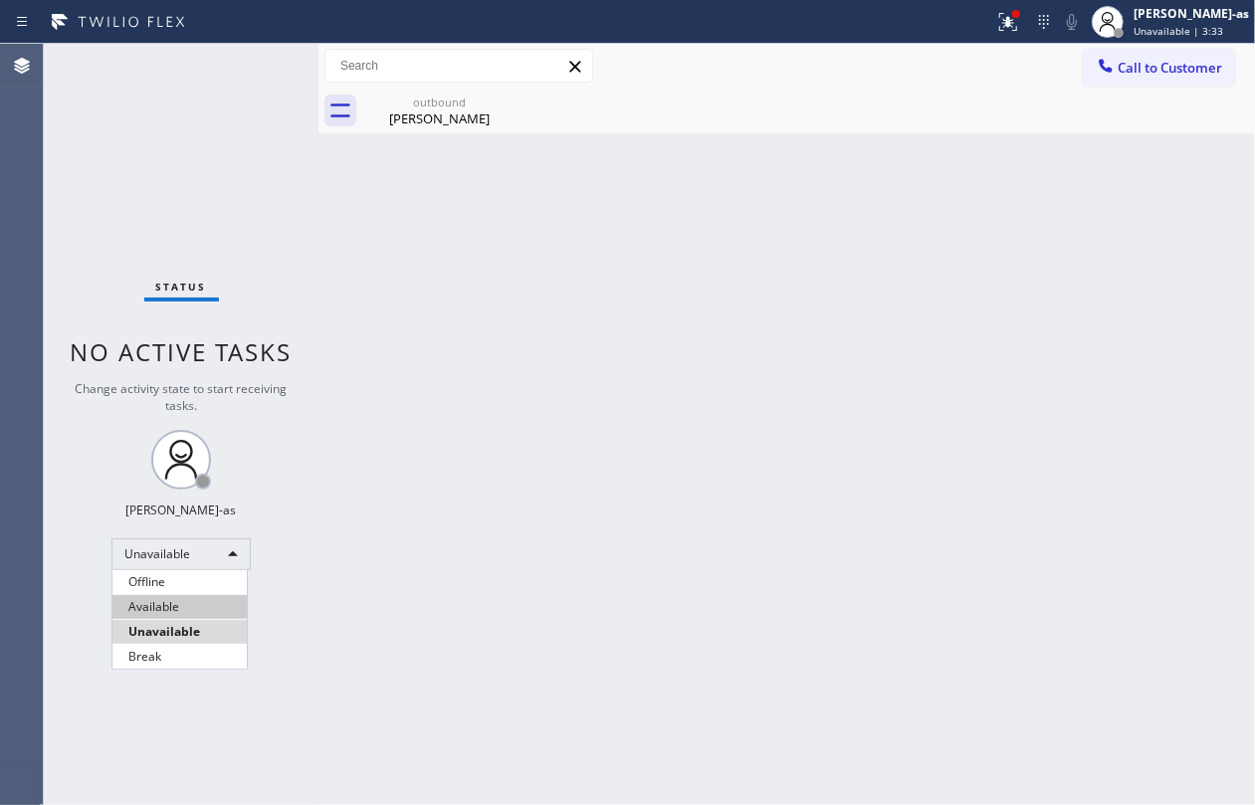
click at [203, 602] on li "Available" at bounding box center [179, 607] width 134 height 24
click at [677, 520] on div "Back to Dashboard Change Sender ID Customers Technicians Select a contact Outbo…" at bounding box center [787, 425] width 937 height 762
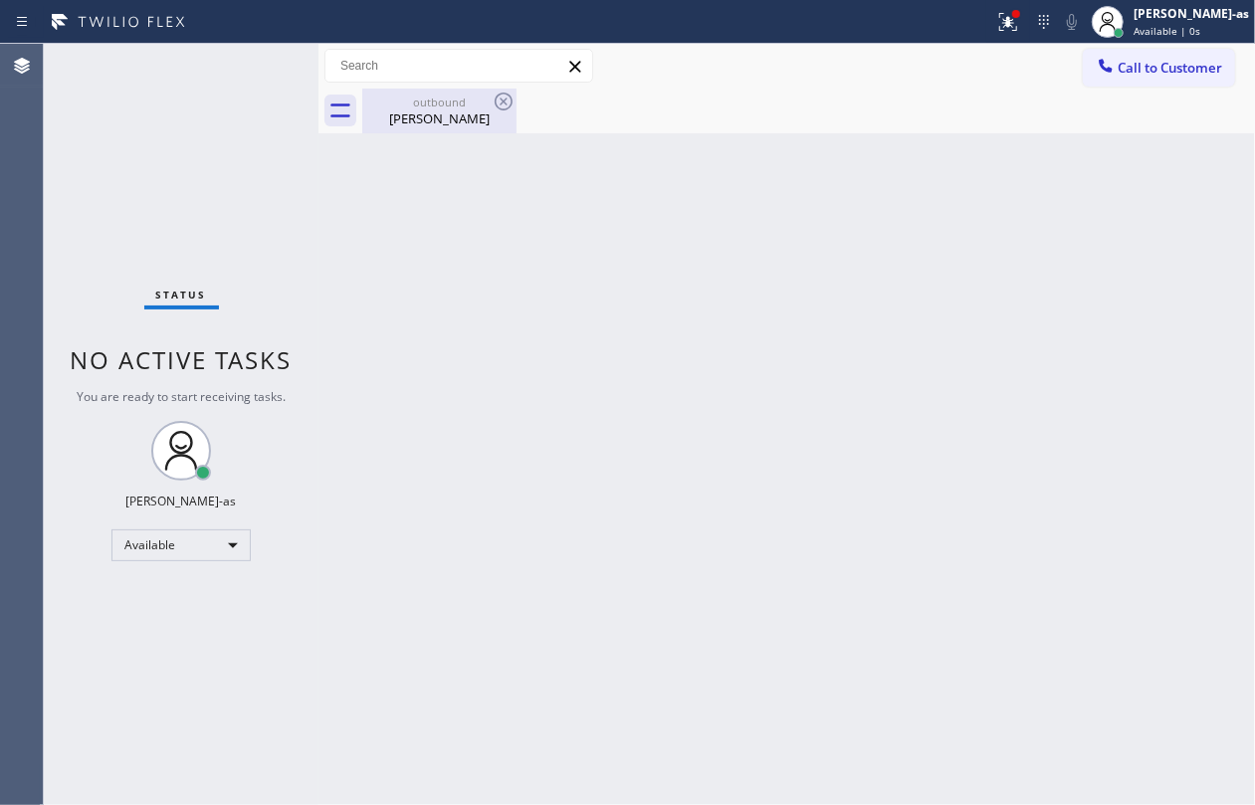
click at [472, 111] on div "[PERSON_NAME]" at bounding box center [439, 119] width 150 height 18
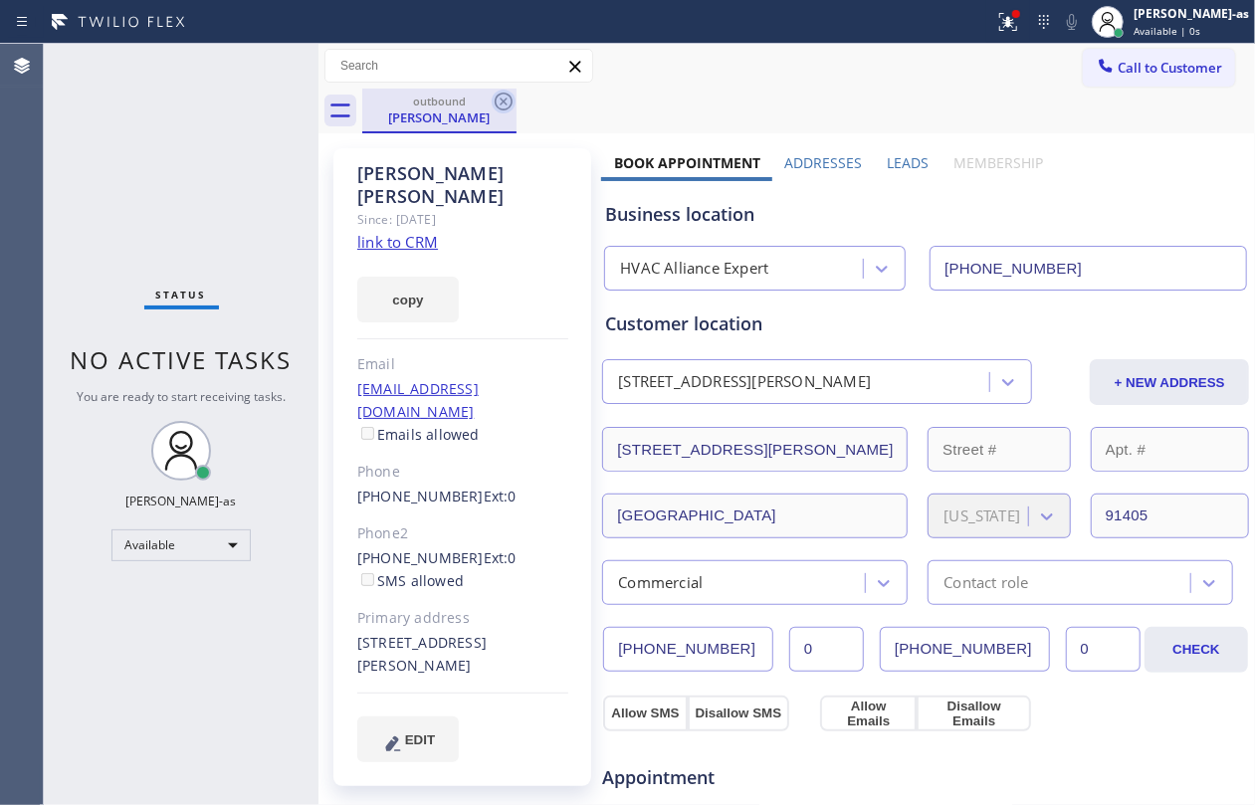
click at [511, 101] on icon at bounding box center [504, 102] width 18 height 18
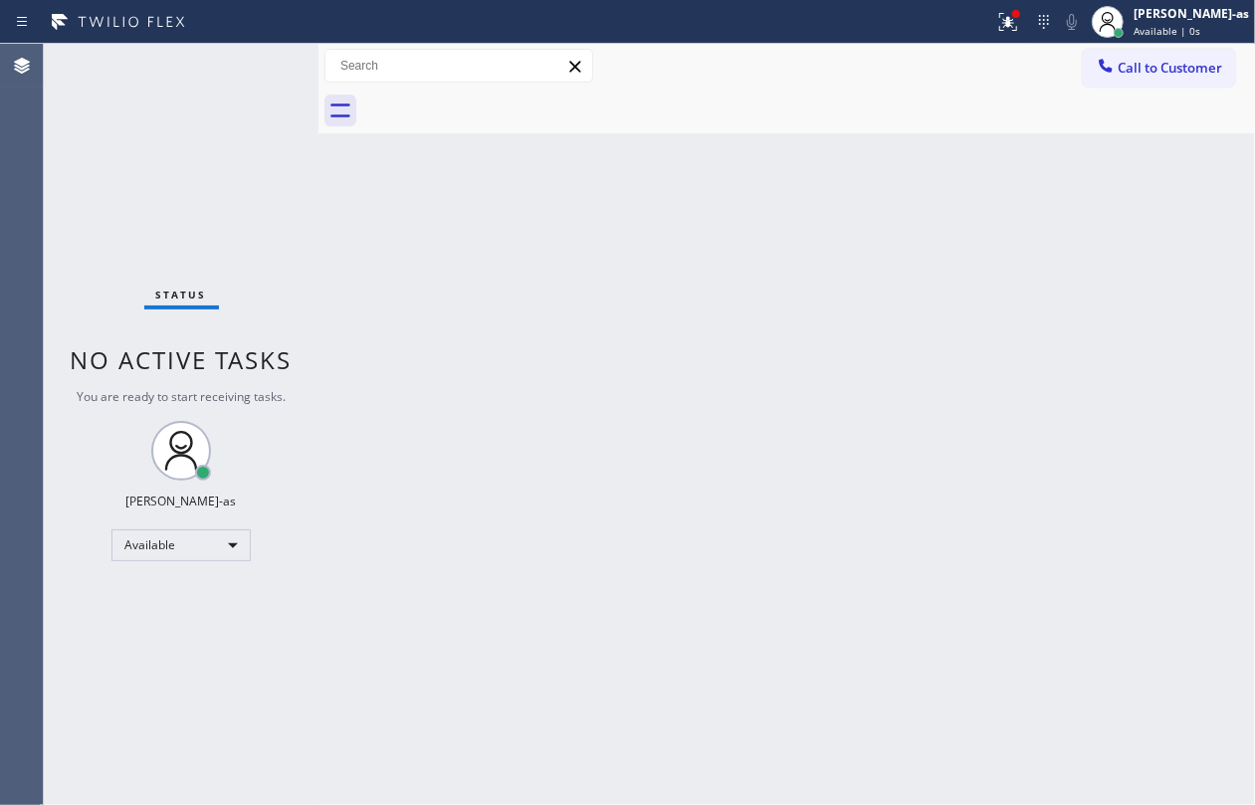
click at [265, 140] on div "Status No active tasks You are ready to start receiving tasks. [PERSON_NAME]-as…" at bounding box center [181, 425] width 275 height 762
click at [203, 159] on div "Status No active tasks You are ready to start receiving tasks. [PERSON_NAME]-as…" at bounding box center [181, 425] width 275 height 762
click at [1133, 65] on span "Call to Customer" at bounding box center [1170, 68] width 105 height 18
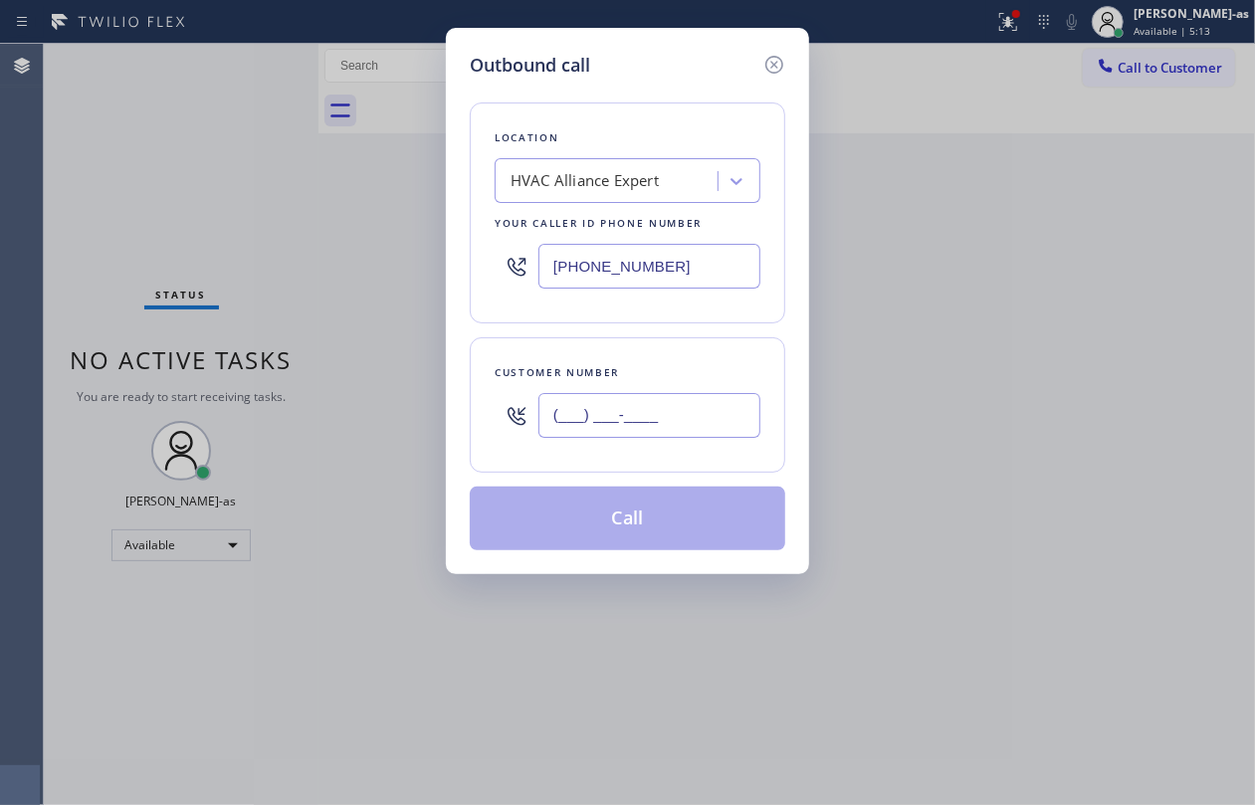
click at [607, 404] on input "(___) ___-____" at bounding box center [650, 415] width 222 height 45
paste input "510) 323-6366"
type input "[PHONE_NUMBER]"
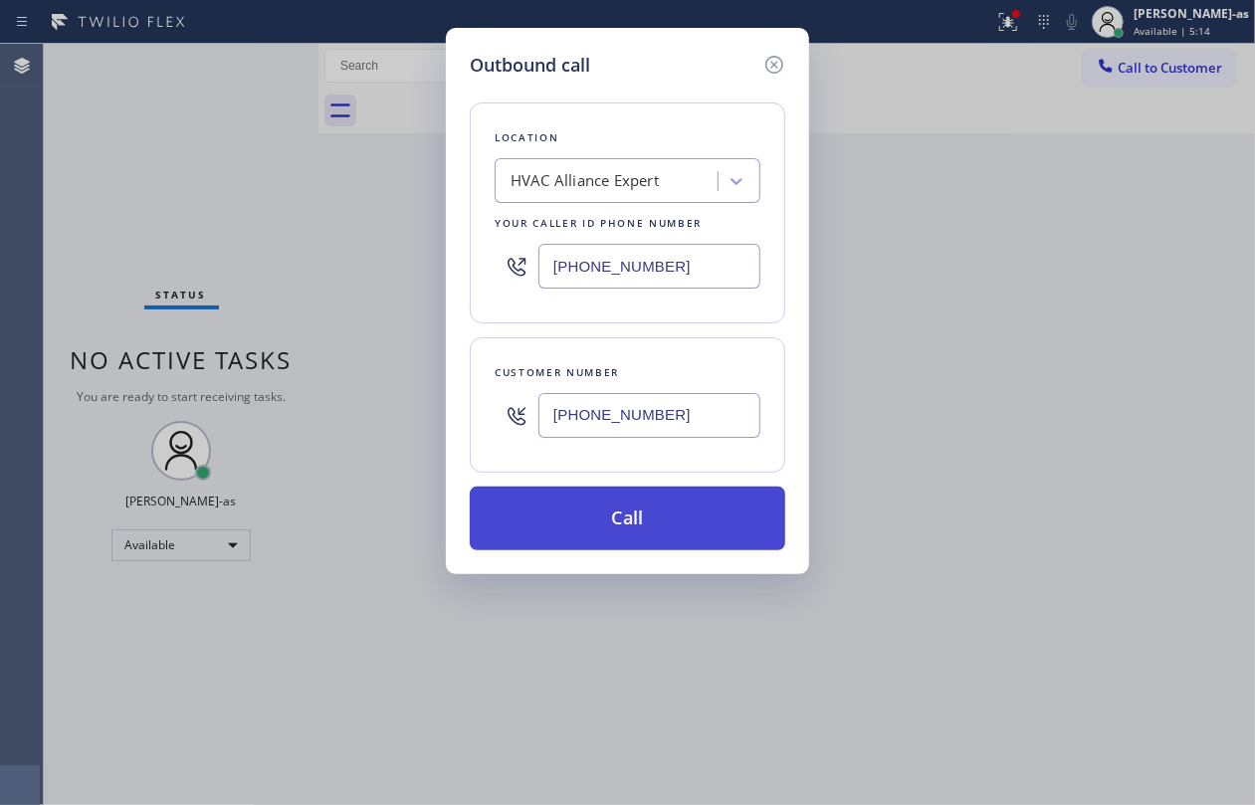
click at [666, 510] on button "Call" at bounding box center [628, 519] width 316 height 64
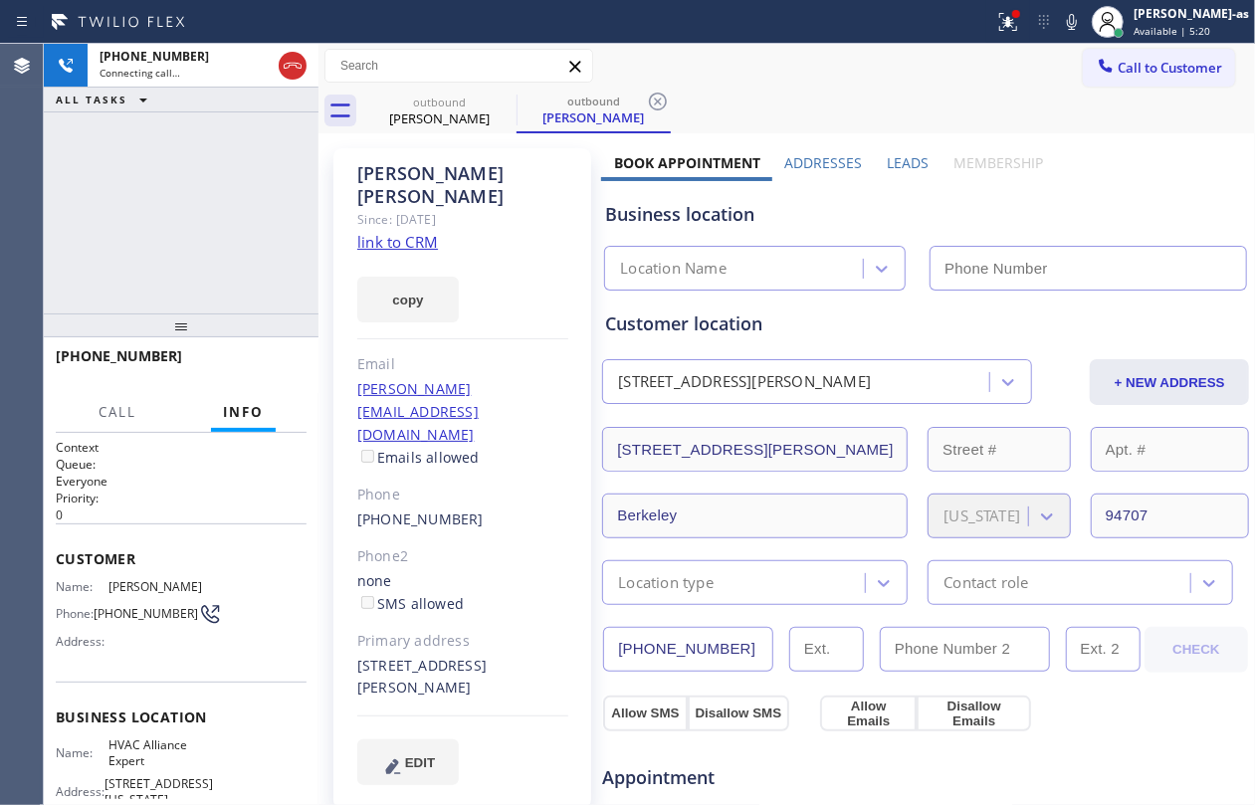
click at [187, 261] on div "[PHONE_NUMBER] Connecting call… ALL TASKS ALL TASKS ACTIVE TASKS TASKS IN WRAP …" at bounding box center [181, 179] width 275 height 270
type input "[PHONE_NUMBER]"
click at [391, 232] on link "link to CRM" at bounding box center [397, 242] width 81 height 20
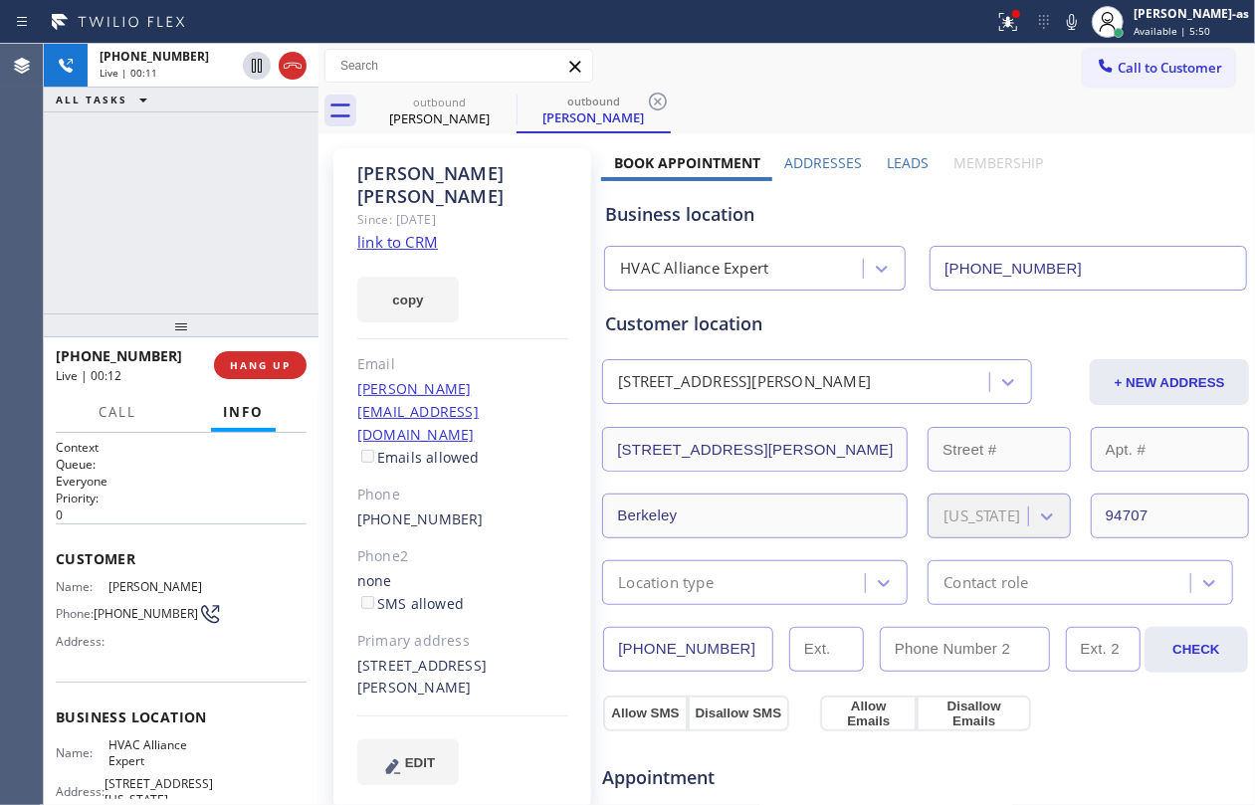
click at [303, 66] on icon at bounding box center [293, 66] width 24 height 24
click at [261, 303] on div "[PHONE_NUMBER] Live | 00:12 ALL TASKS ALL TASKS ACTIVE TASKS TASKS IN WRAP UP" at bounding box center [181, 179] width 275 height 270
click at [265, 370] on span "COMPLETE" at bounding box center [256, 365] width 69 height 14
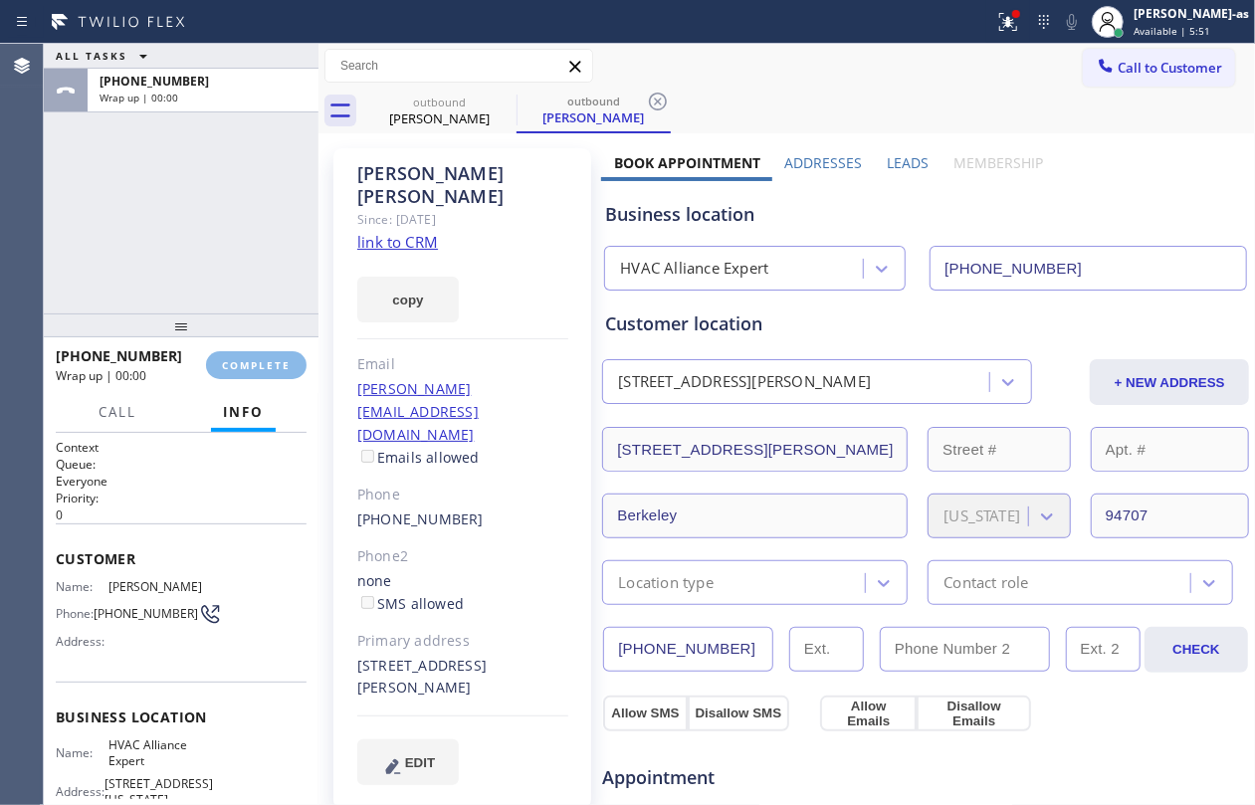
click at [216, 324] on div at bounding box center [181, 326] width 275 height 24
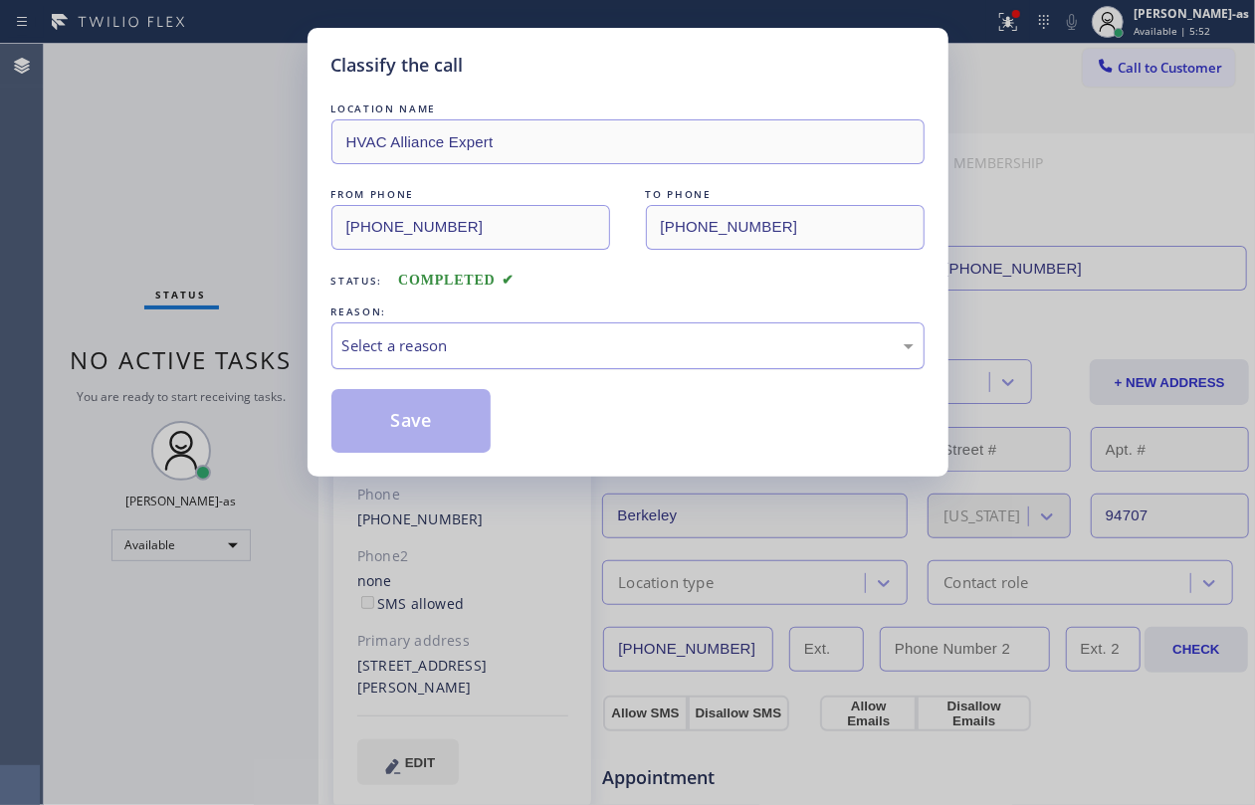
drag, startPoint x: 506, startPoint y: 331, endPoint x: 506, endPoint y: 342, distance: 11.0
click at [506, 334] on div "Select a reason" at bounding box center [627, 346] width 593 height 47
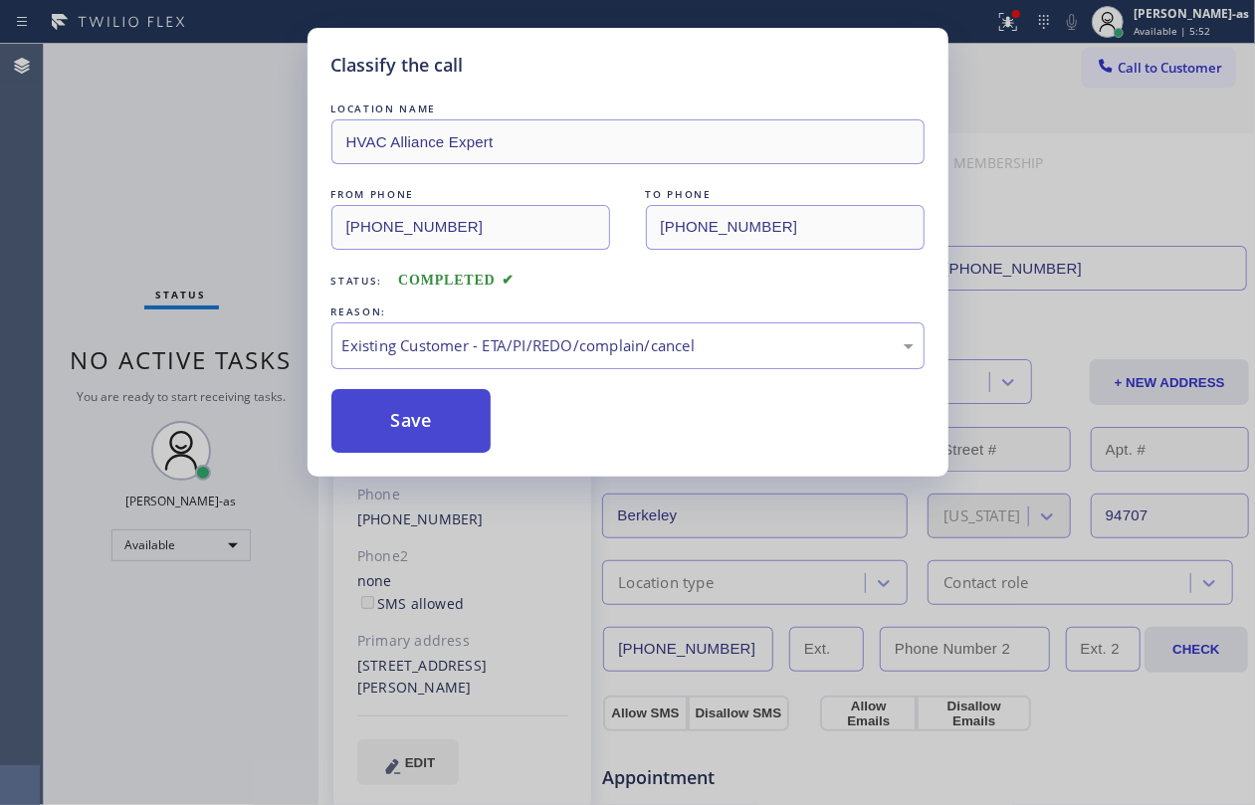
click at [428, 448] on button "Save" at bounding box center [411, 421] width 160 height 64
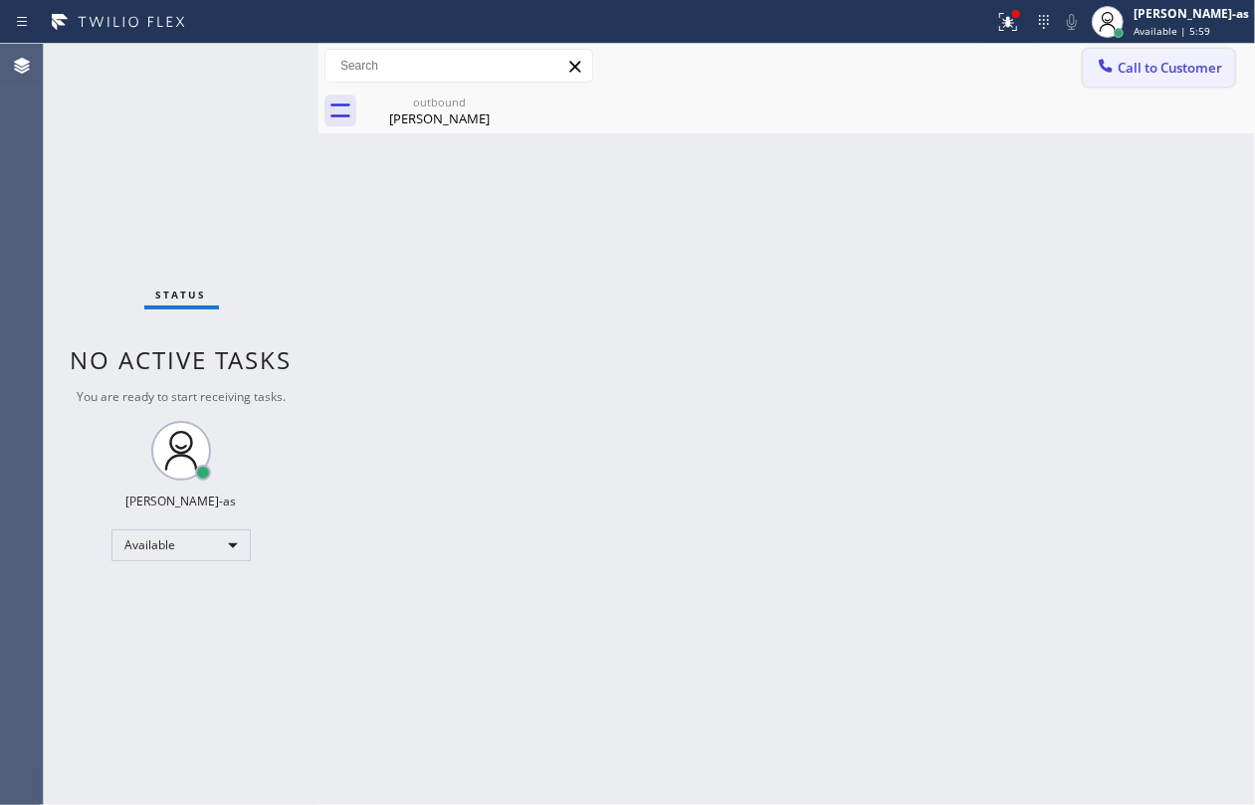
click at [1137, 69] on span "Call to Customer" at bounding box center [1170, 68] width 105 height 18
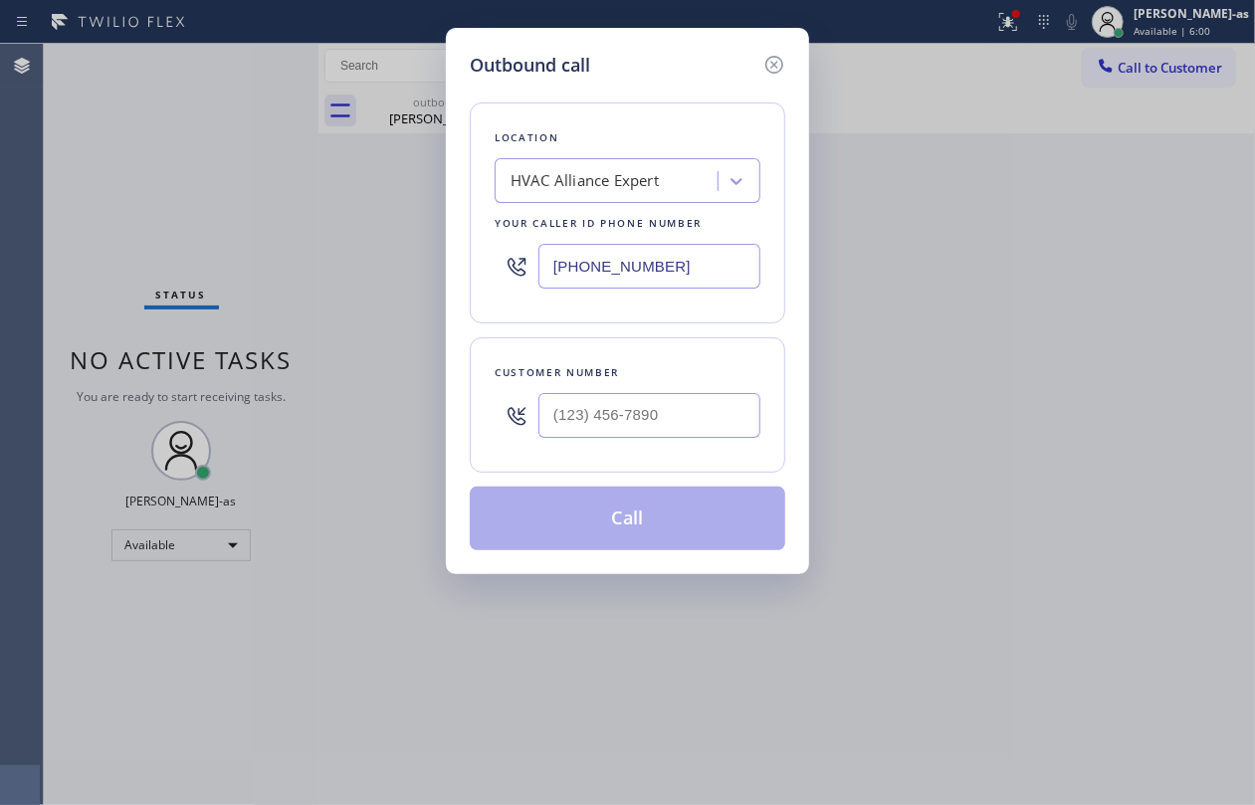
drag, startPoint x: 651, startPoint y: 372, endPoint x: 649, endPoint y: 387, distance: 15.1
click at [649, 382] on div "Customer number" at bounding box center [628, 404] width 316 height 135
click at [674, 408] on input "(___) ___-____" at bounding box center [650, 415] width 222 height 45
paste input "310) 994-1780"
type input "[PHONE_NUMBER]"
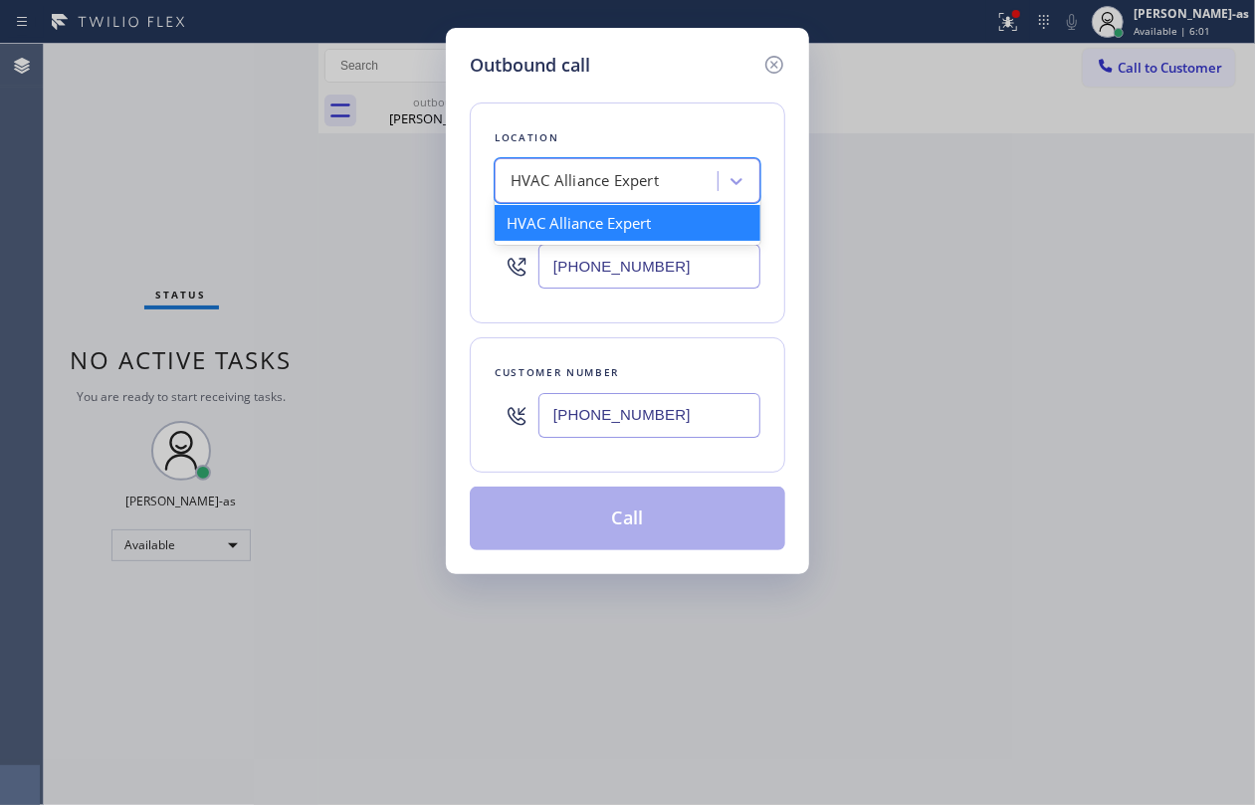
click at [559, 159] on div "HVAC Alliance Expert" at bounding box center [628, 180] width 266 height 45
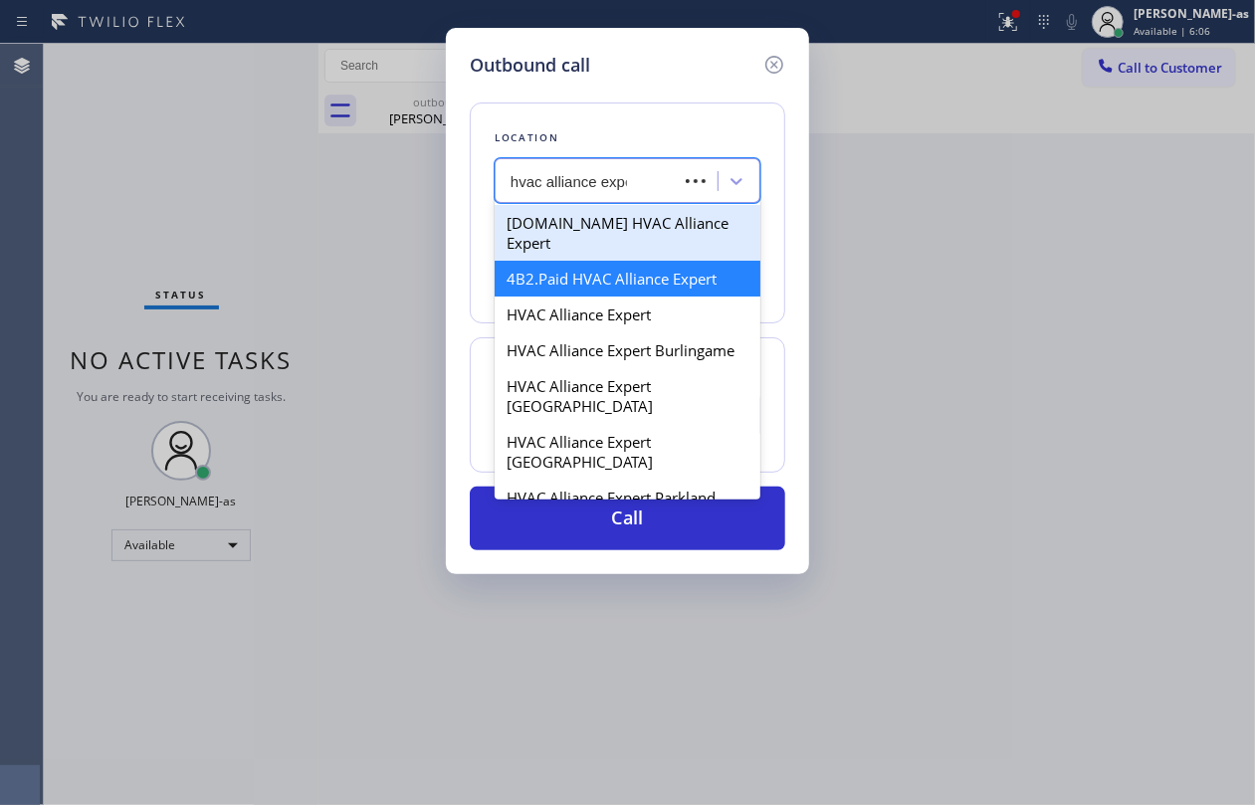
type input "hvac alliance expert"
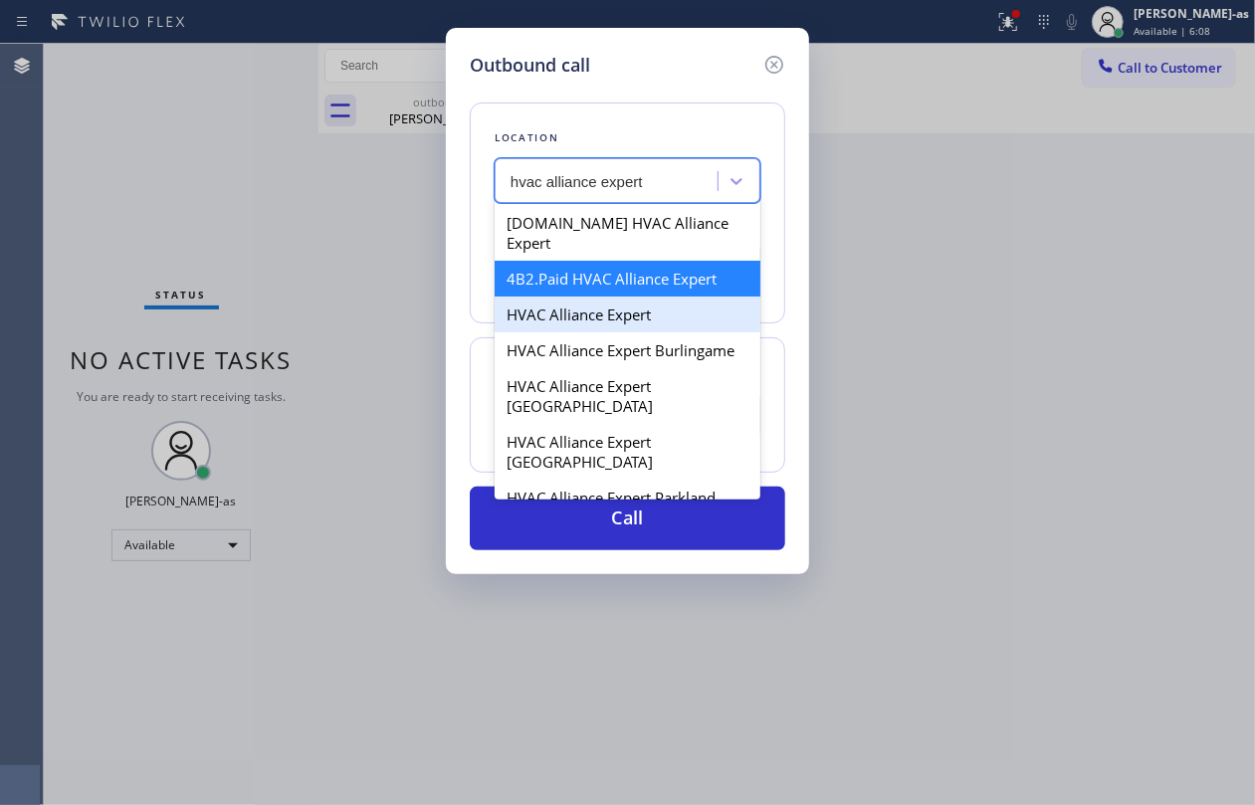
click at [585, 297] on div "HVAC Alliance Expert" at bounding box center [628, 315] width 266 height 36
type input "[PHONE_NUMBER]"
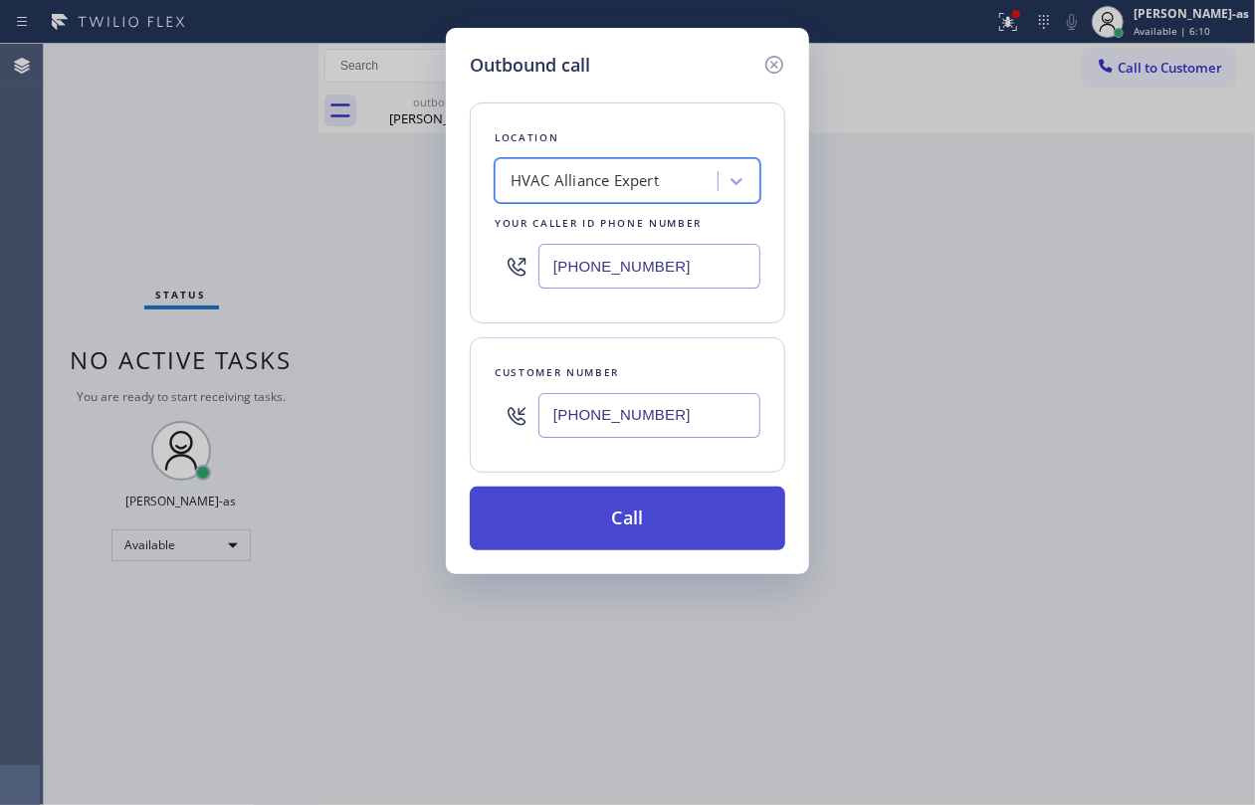
click at [649, 532] on button "Call" at bounding box center [628, 519] width 316 height 64
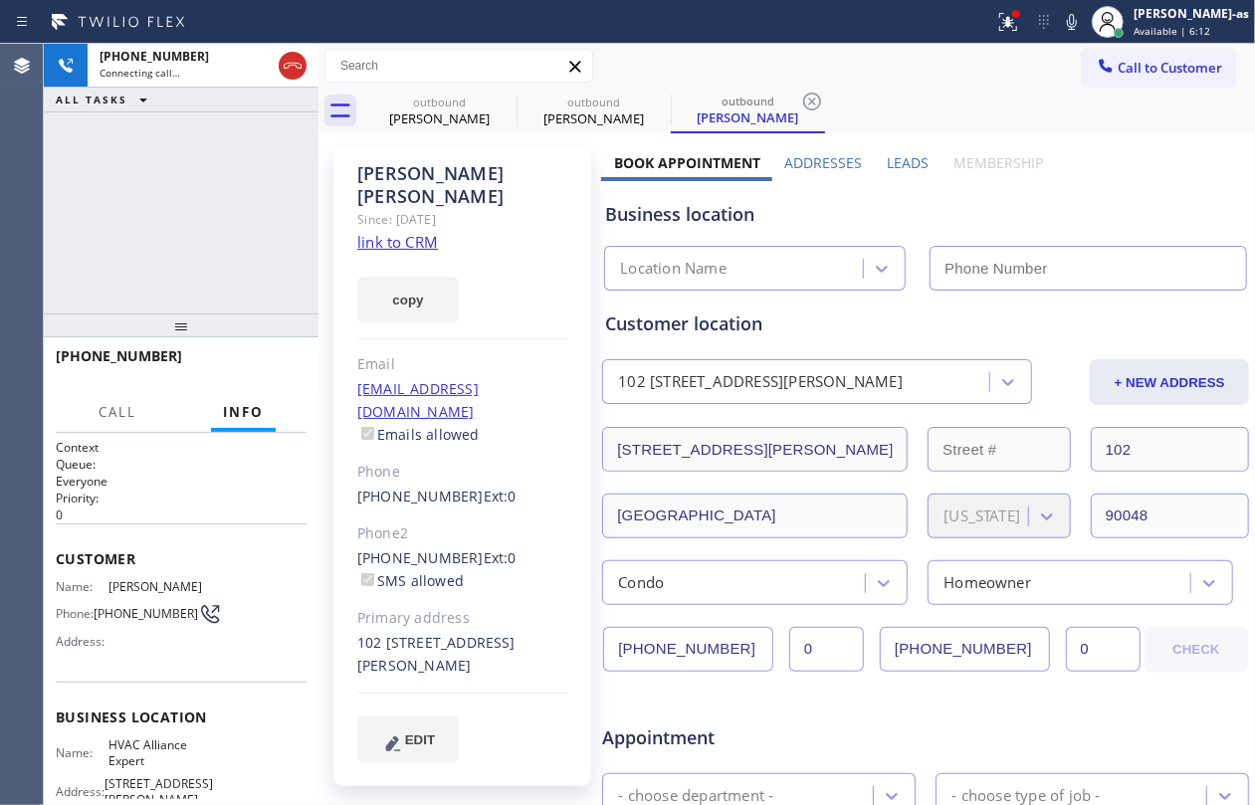
click at [396, 232] on link "link to CRM" at bounding box center [397, 242] width 81 height 20
type input "[PHONE_NUMBER]"
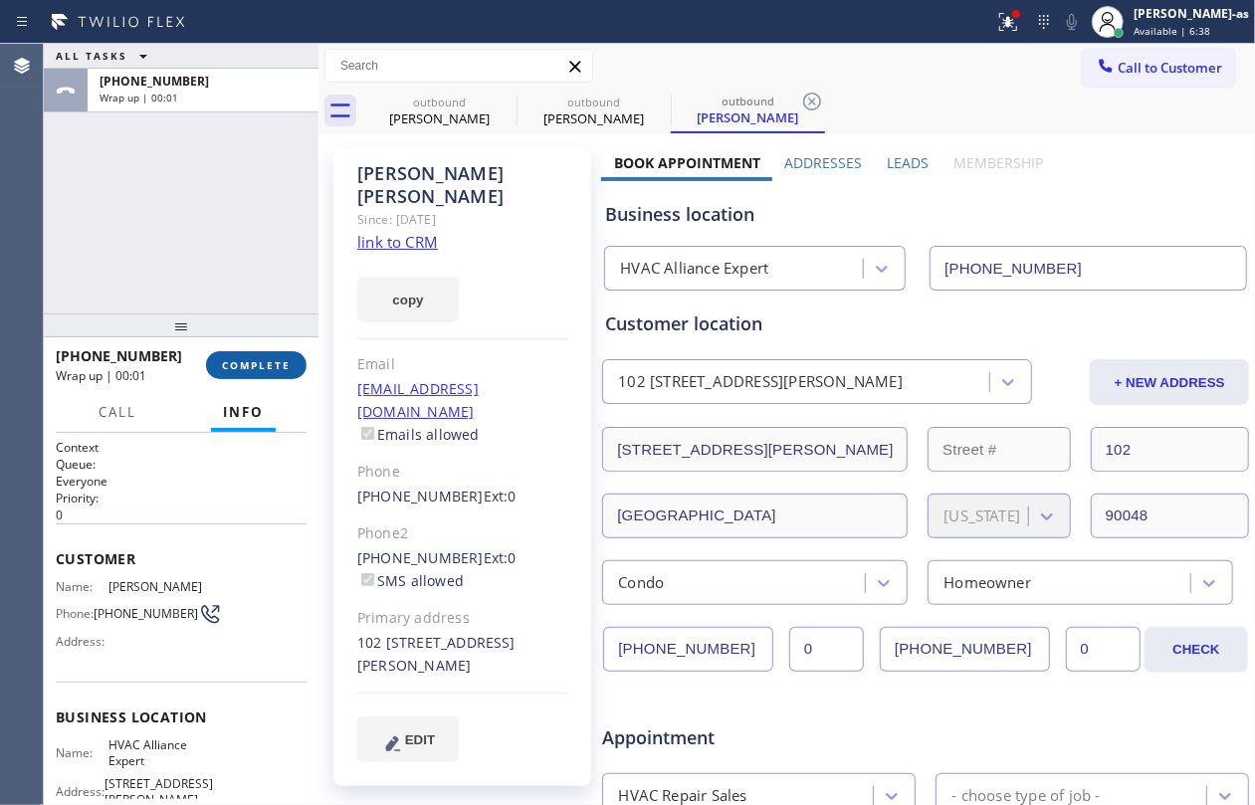
click at [239, 354] on button "COMPLETE" at bounding box center [256, 365] width 101 height 28
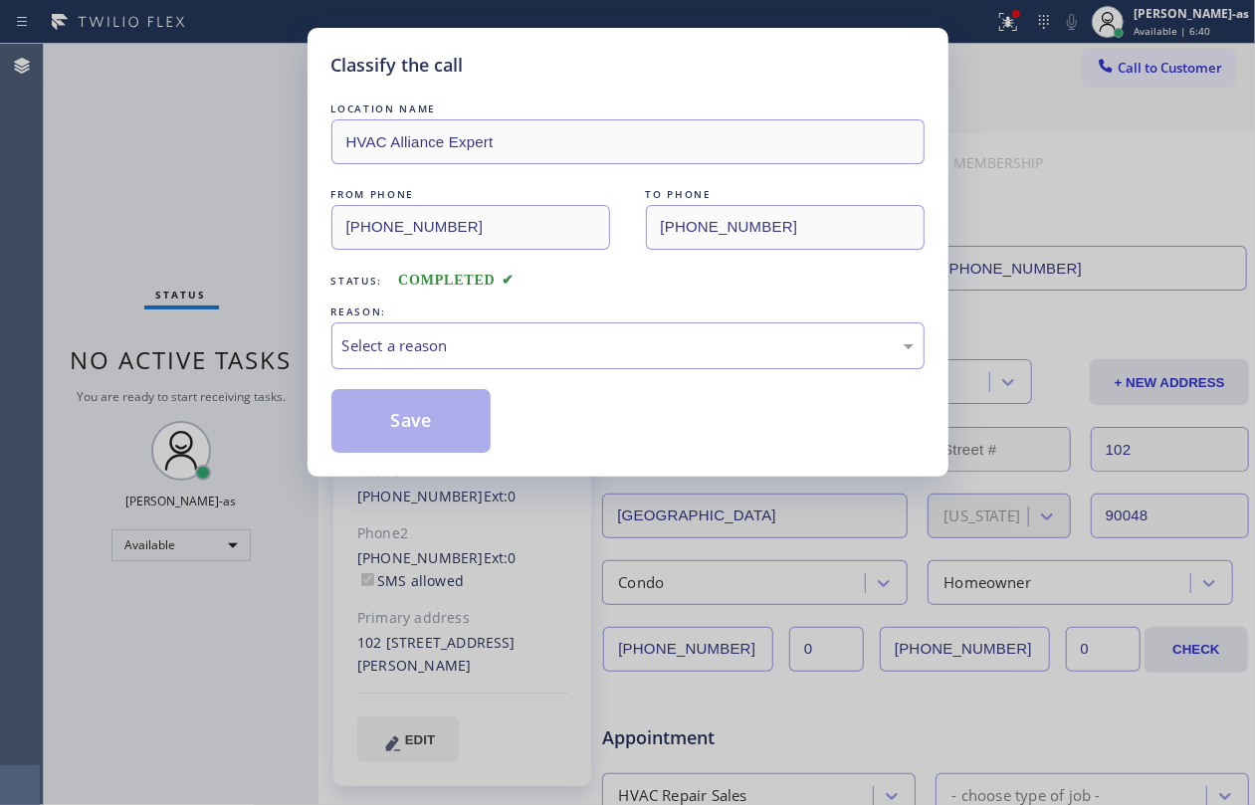
drag, startPoint x: 217, startPoint y: 237, endPoint x: 508, endPoint y: 287, distance: 294.9
click at [221, 244] on div "Classify the call LOCATION NAME HVAC Alliance Expert FROM PHONE [PHONE_NUMBER] …" at bounding box center [627, 402] width 1255 height 805
click at [575, 367] on div "Select a reason" at bounding box center [627, 346] width 593 height 47
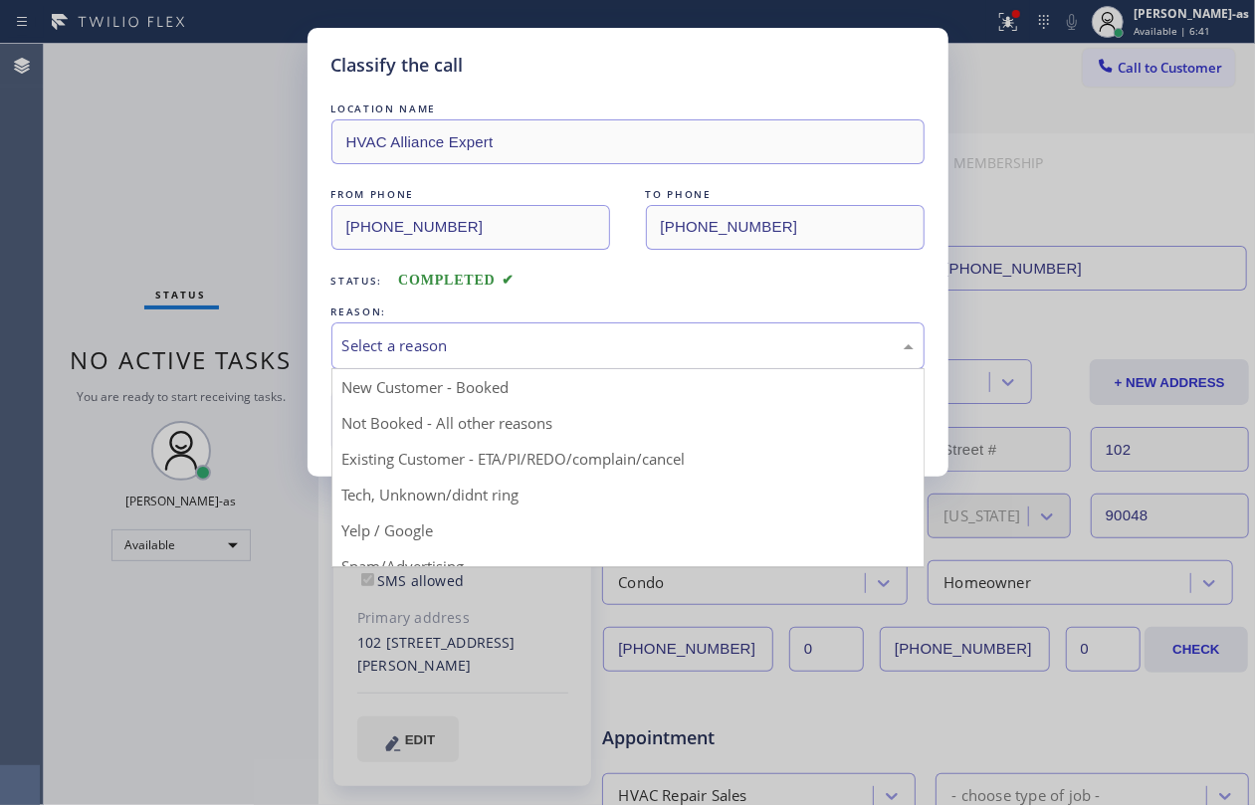
drag, startPoint x: 550, startPoint y: 454, endPoint x: 400, endPoint y: 434, distance: 151.6
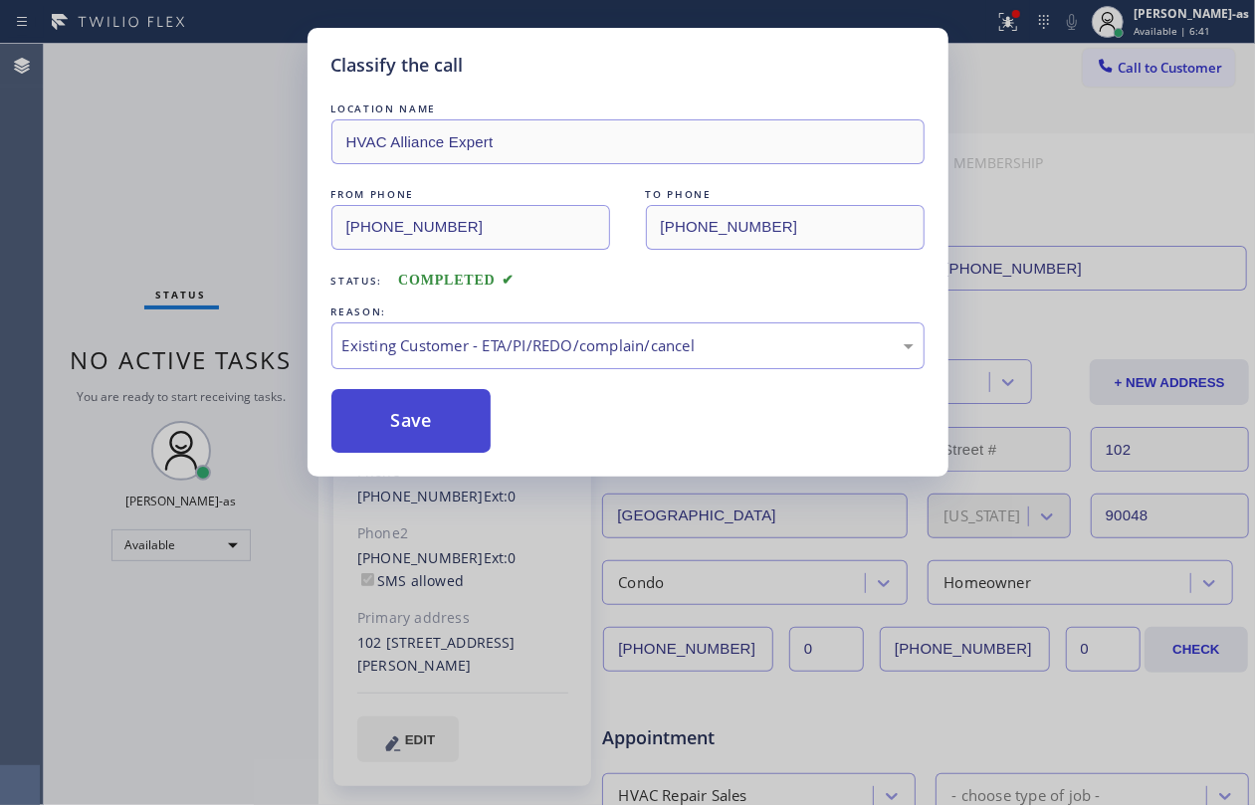
click at [399, 434] on button "Save" at bounding box center [411, 421] width 160 height 64
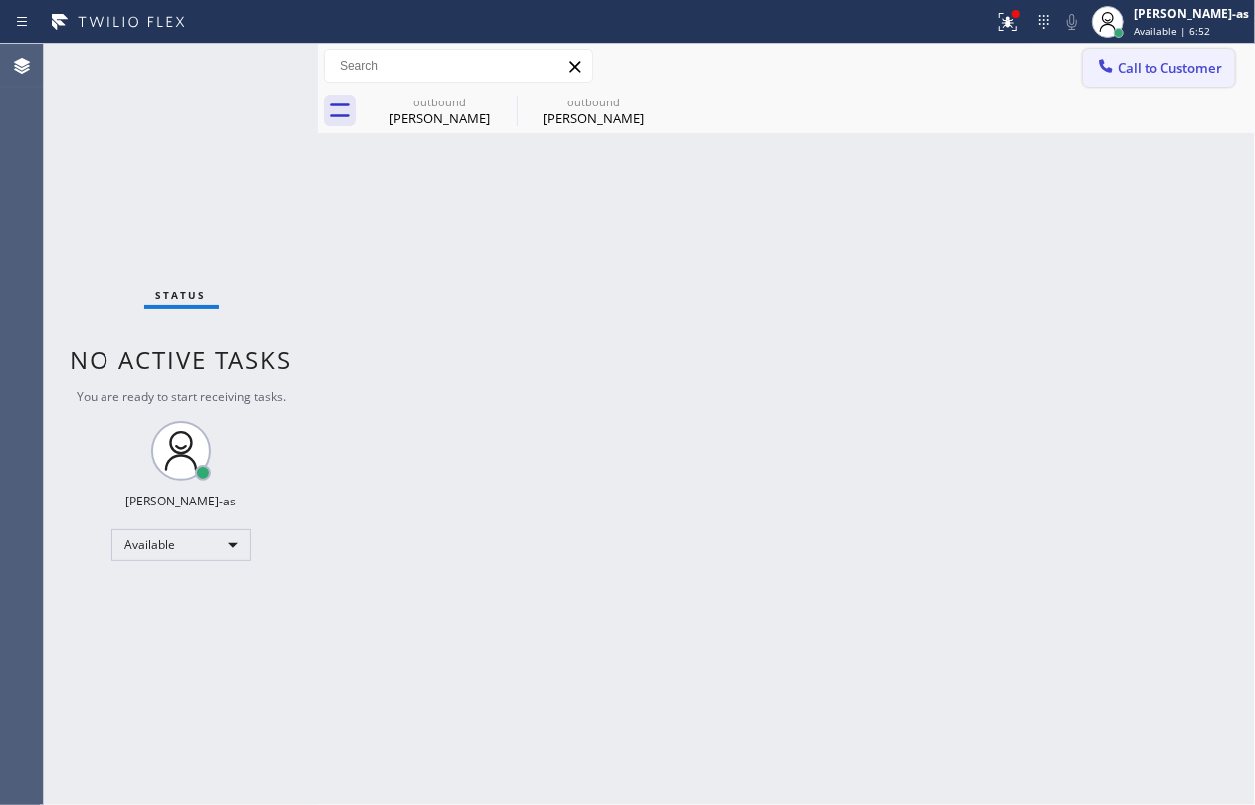
click at [1133, 60] on span "Call to Customer" at bounding box center [1170, 68] width 105 height 18
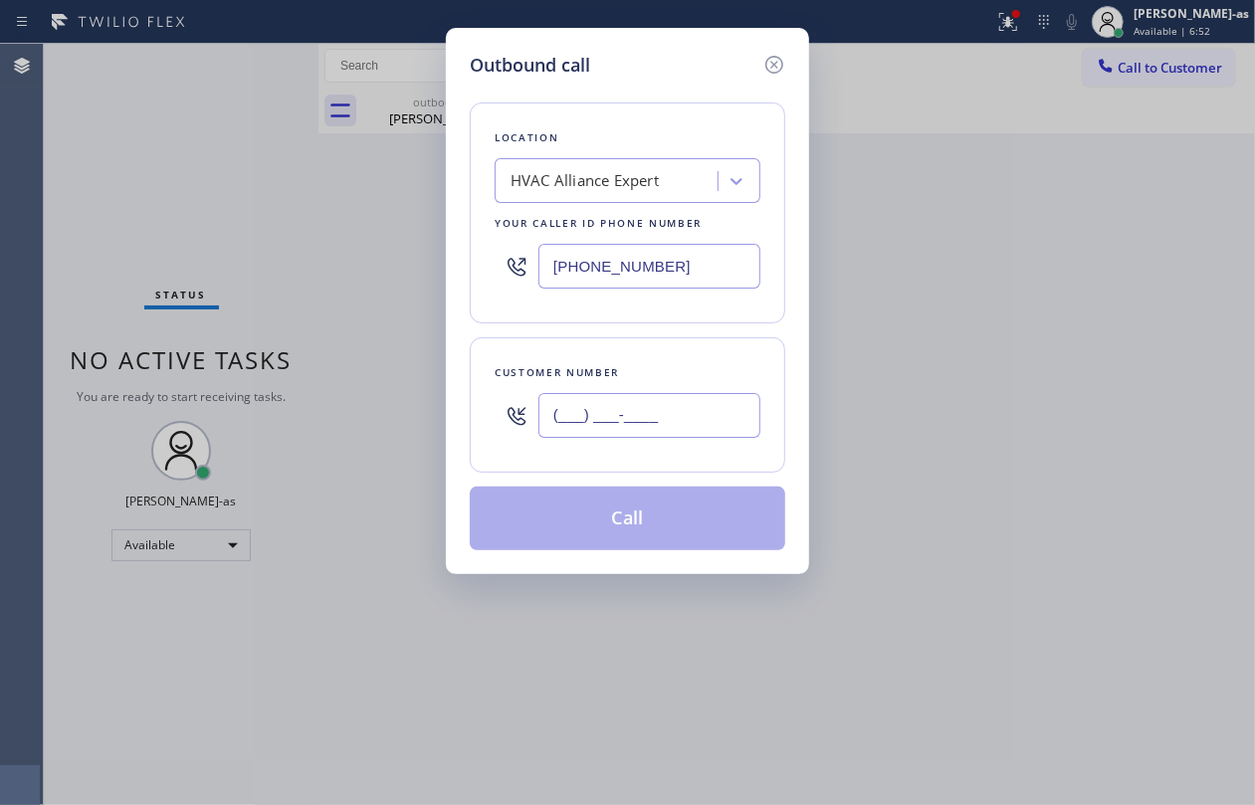
click at [673, 408] on input "(___) ___-____" at bounding box center [650, 415] width 222 height 45
paste input "415) 244-4028"
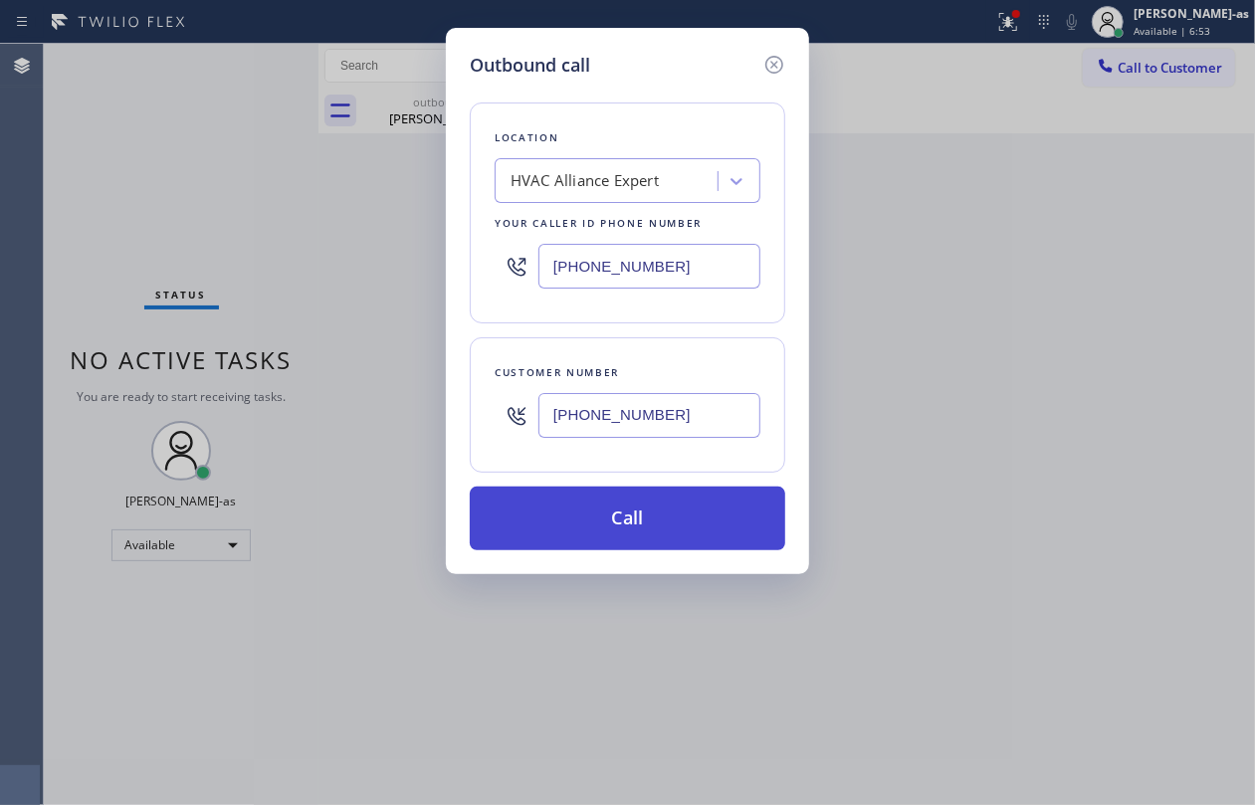
type input "[PHONE_NUMBER]"
drag, startPoint x: 675, startPoint y: 530, endPoint x: 674, endPoint y: 516, distance: 14.0
click at [675, 526] on button "Call" at bounding box center [628, 519] width 316 height 64
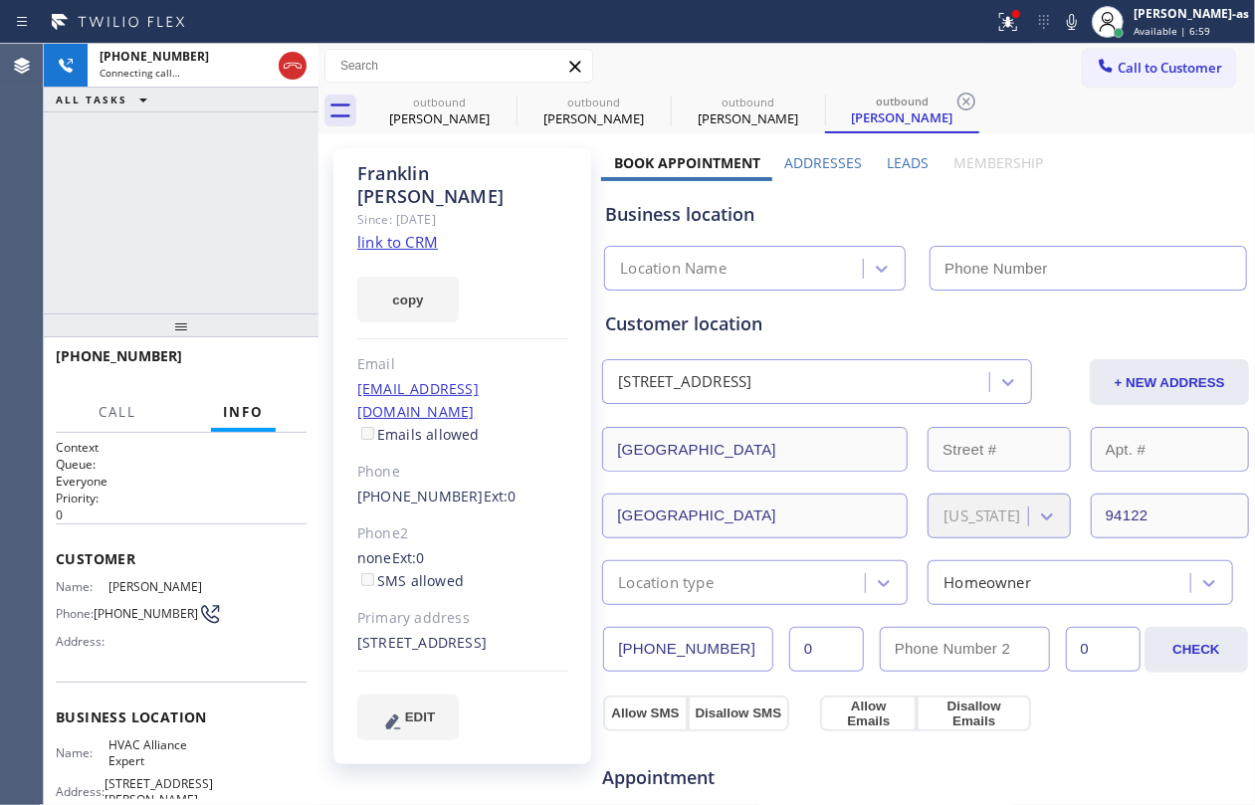
type input "[PHONE_NUMBER]"
click at [426, 232] on link "link to CRM" at bounding box center [397, 242] width 81 height 20
drag, startPoint x: 256, startPoint y: 189, endPoint x: 288, endPoint y: 96, distance: 98.8
click at [265, 165] on div "[PHONE_NUMBER] Connecting call… ALL TASKS ALL TASKS ACTIVE TASKS TASKS IN WRAP …" at bounding box center [181, 179] width 275 height 270
click at [455, 84] on div "Call to Customer Outbound call Location HVAC Alliance Expert Your caller id pho…" at bounding box center [787, 66] width 937 height 45
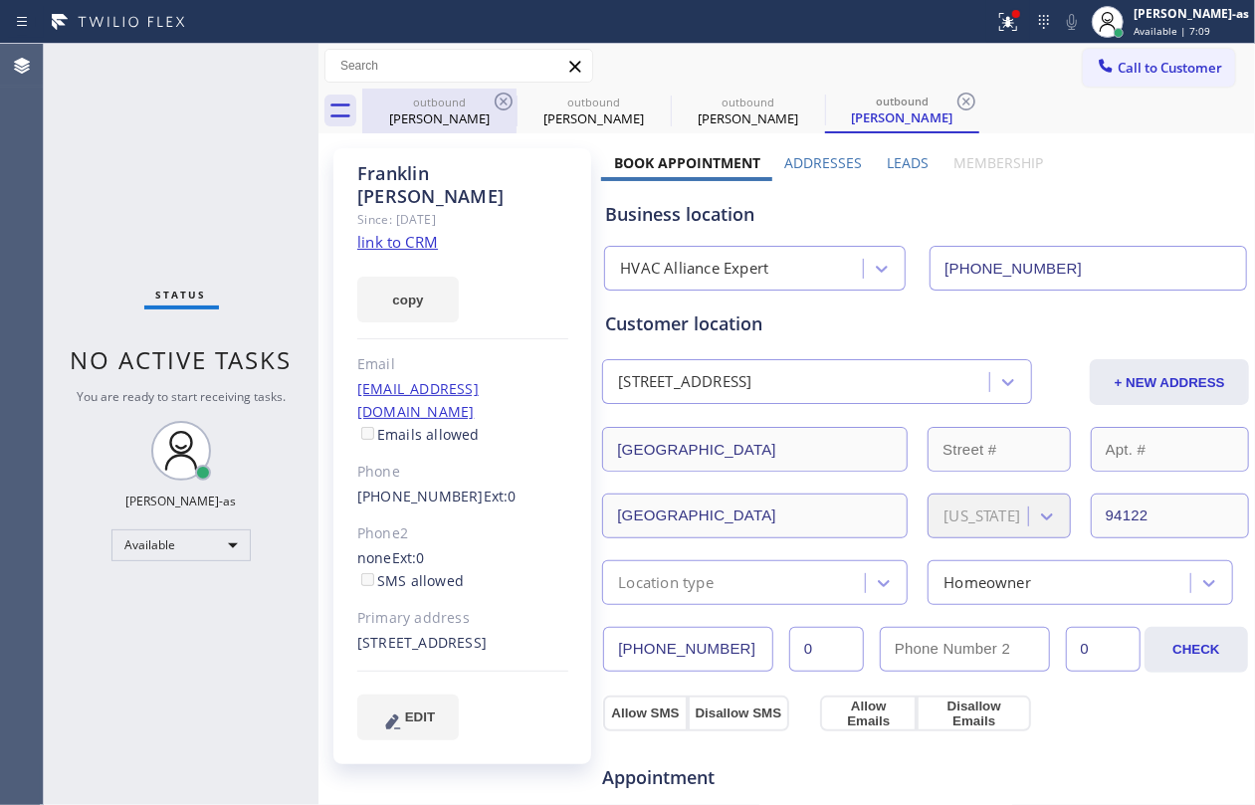
click at [462, 120] on div "[PERSON_NAME]" at bounding box center [439, 119] width 150 height 18
type input "[PHONE_NUMBER]"
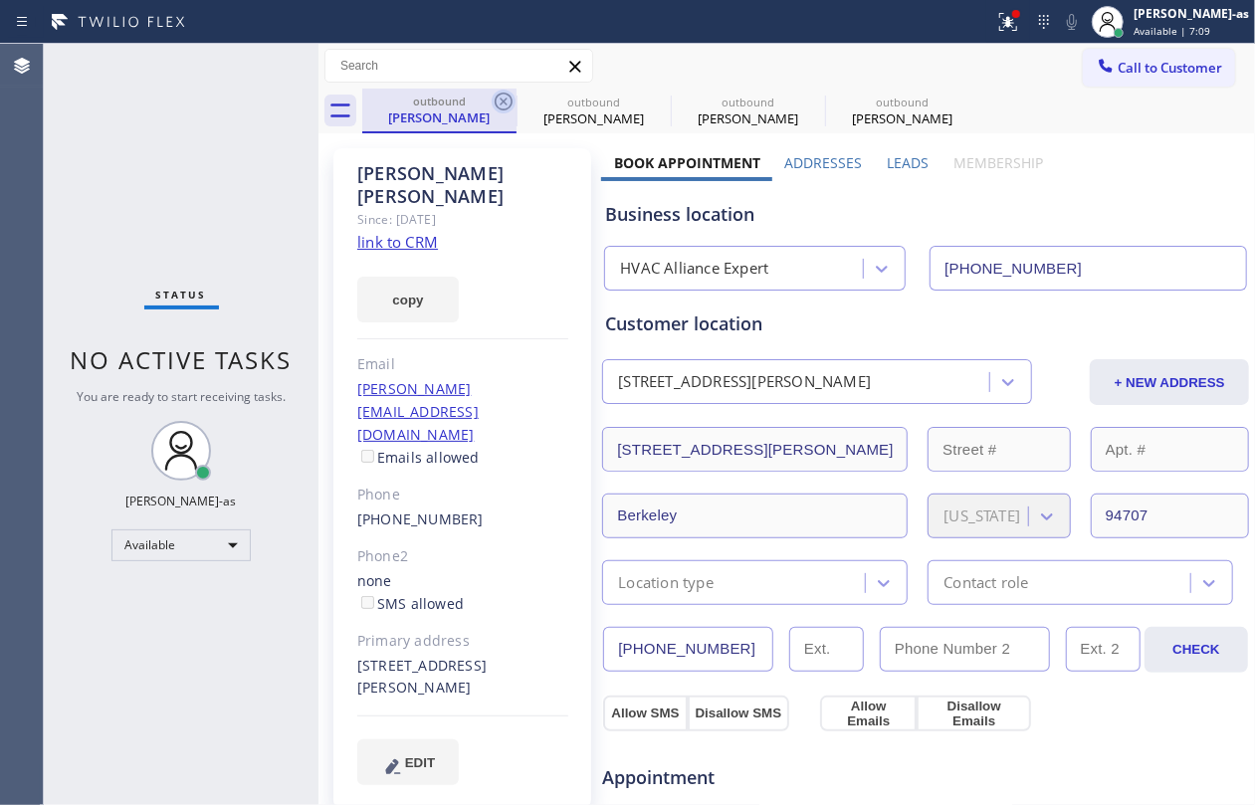
click at [498, 104] on icon at bounding box center [504, 102] width 24 height 24
click at [0, 0] on icon at bounding box center [0, 0] width 0 height 0
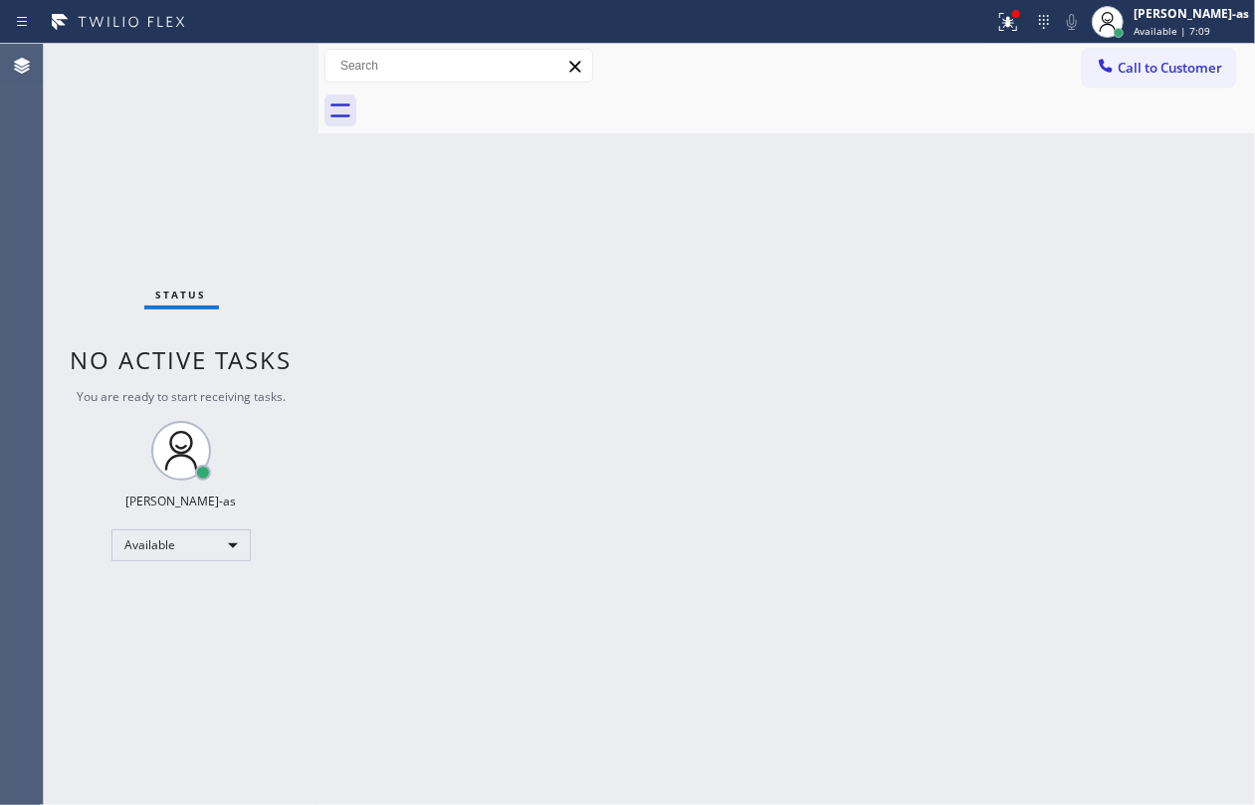
click at [498, 104] on div at bounding box center [808, 111] width 893 height 45
drag, startPoint x: 203, startPoint y: 176, endPoint x: 228, endPoint y: 10, distance: 168.1
click at [203, 172] on div "Status No active tasks You are ready to start receiving tasks. [PERSON_NAME]-as…" at bounding box center [181, 425] width 275 height 762
click at [625, 304] on div "Back to Dashboard Change Sender ID Customers Technicians Select a contact Outbo…" at bounding box center [787, 425] width 937 height 762
drag, startPoint x: 208, startPoint y: 220, endPoint x: 240, endPoint y: 98, distance: 126.5
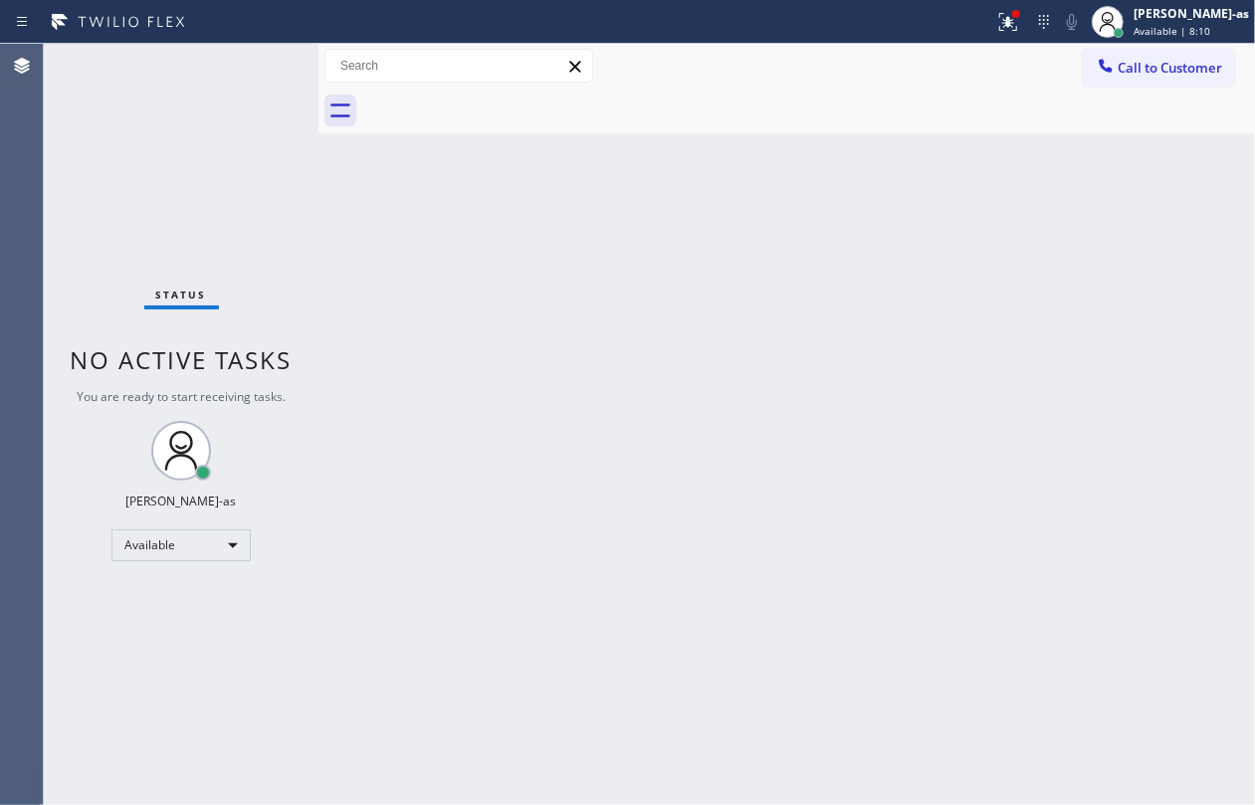
click at [209, 217] on div "Status No active tasks You are ready to start receiving tasks. [PERSON_NAME]-as…" at bounding box center [181, 425] width 275 height 762
click at [673, 358] on div "Back to Dashboard Change Sender ID Customers Technicians Select a contact Outbo…" at bounding box center [787, 425] width 937 height 762
drag, startPoint x: 1155, startPoint y: 66, endPoint x: 778, endPoint y: 332, distance: 461.3
click at [1148, 73] on span "Call to Customer" at bounding box center [1170, 68] width 105 height 18
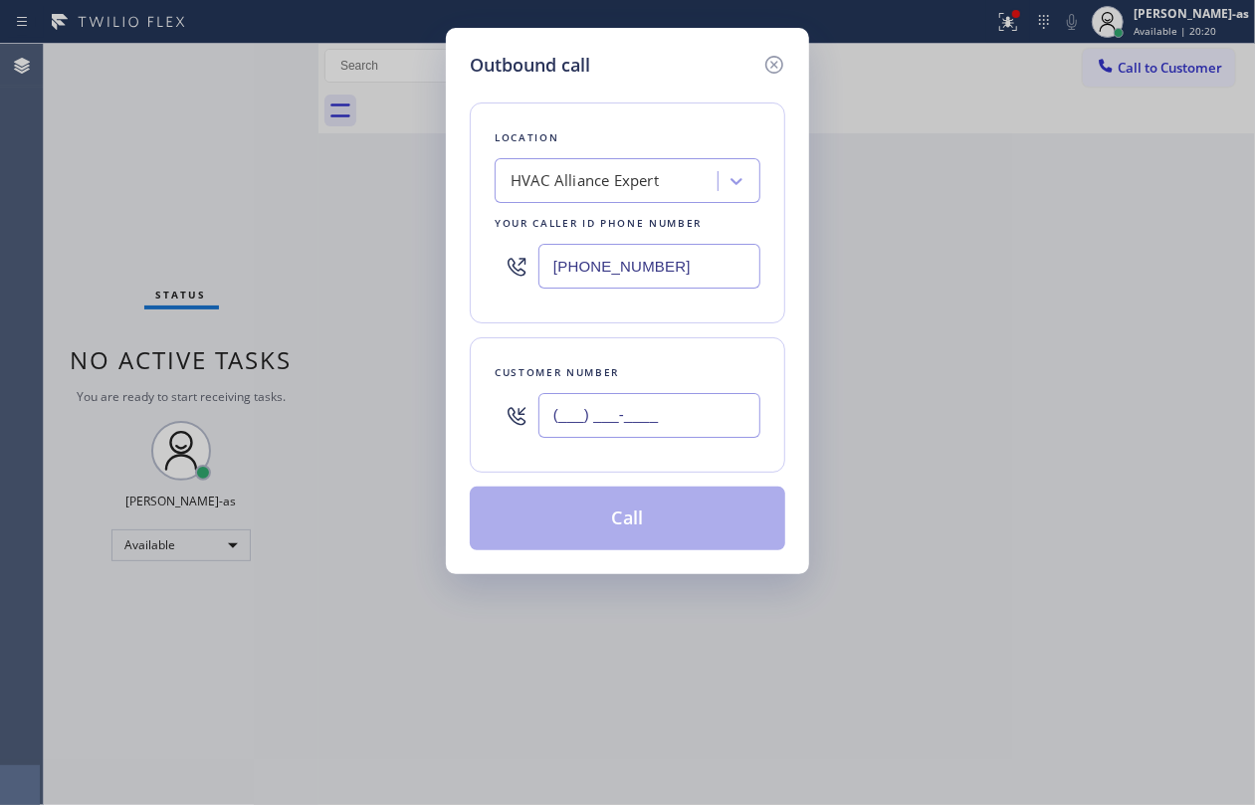
click at [667, 408] on input "(___) ___-____" at bounding box center [650, 415] width 222 height 45
paste input "310) 990-4820"
type input "[PHONE_NUMBER]"
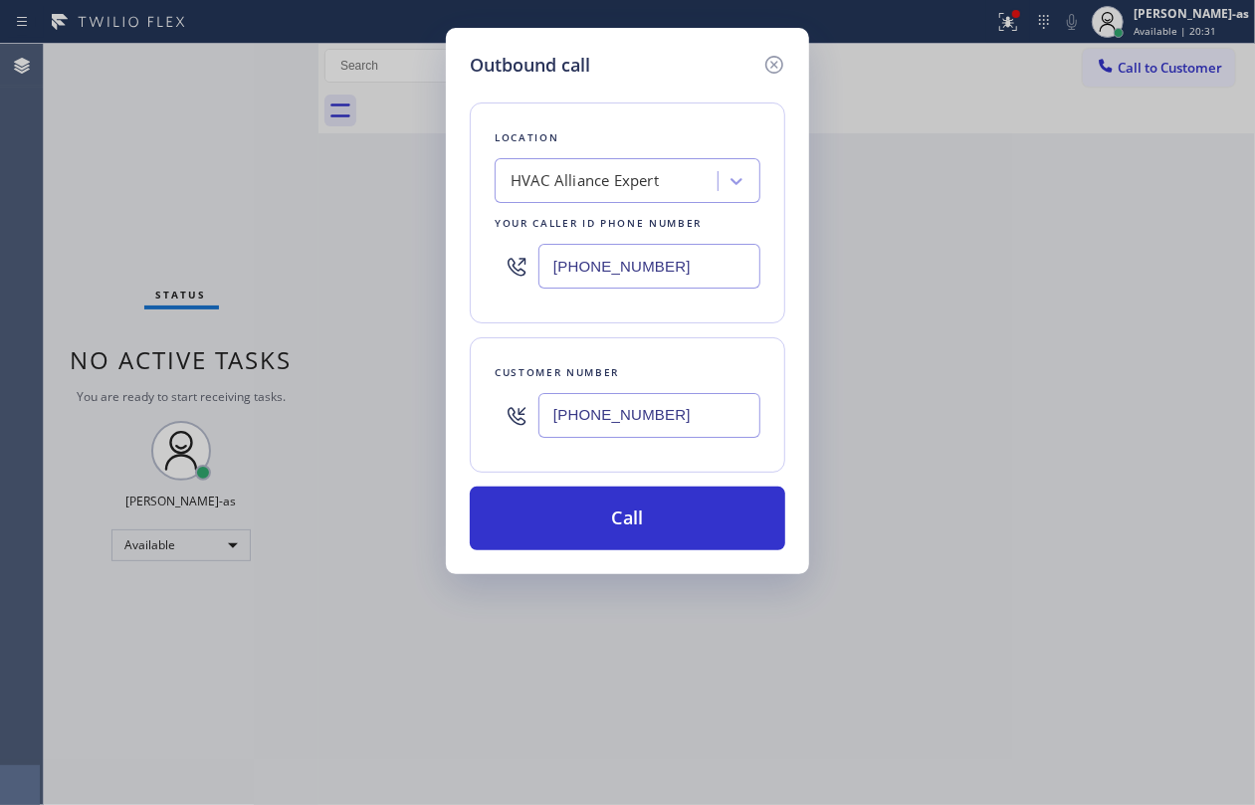
click at [575, 187] on div "HVAC Alliance Expert" at bounding box center [585, 181] width 148 height 23
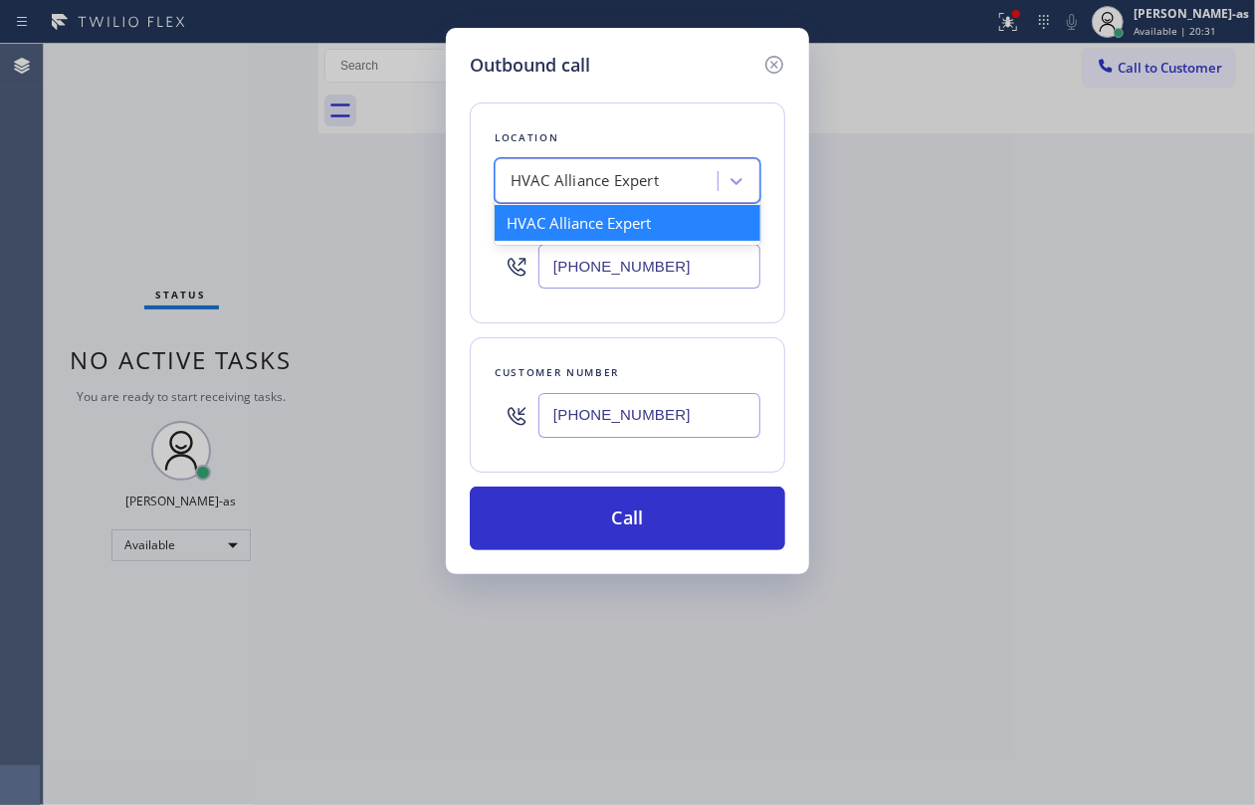
paste input "Mint Air Duct Cleaning"
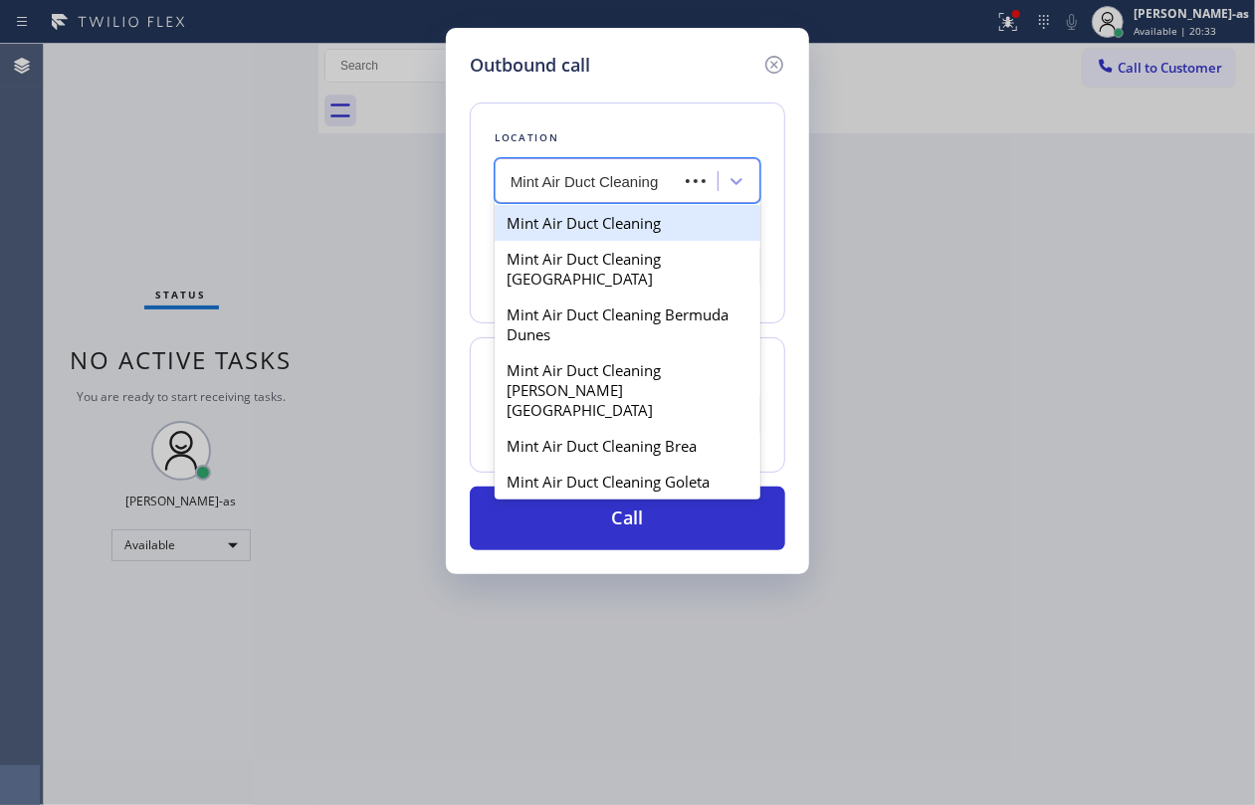
type input "Mint Air Duct Cleaning N"
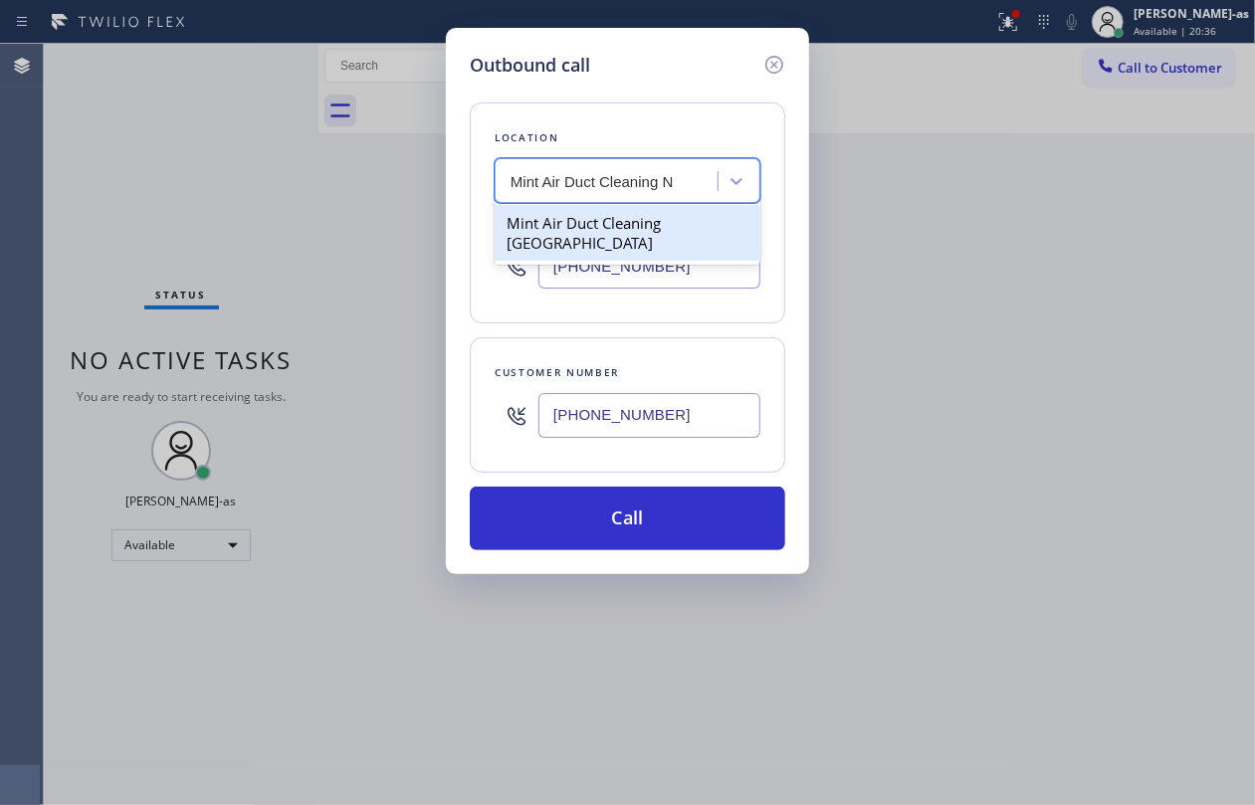
click at [578, 225] on div "Mint Air Duct Cleaning [GEOGRAPHIC_DATA]" at bounding box center [628, 233] width 266 height 56
type input "[PHONE_NUMBER]"
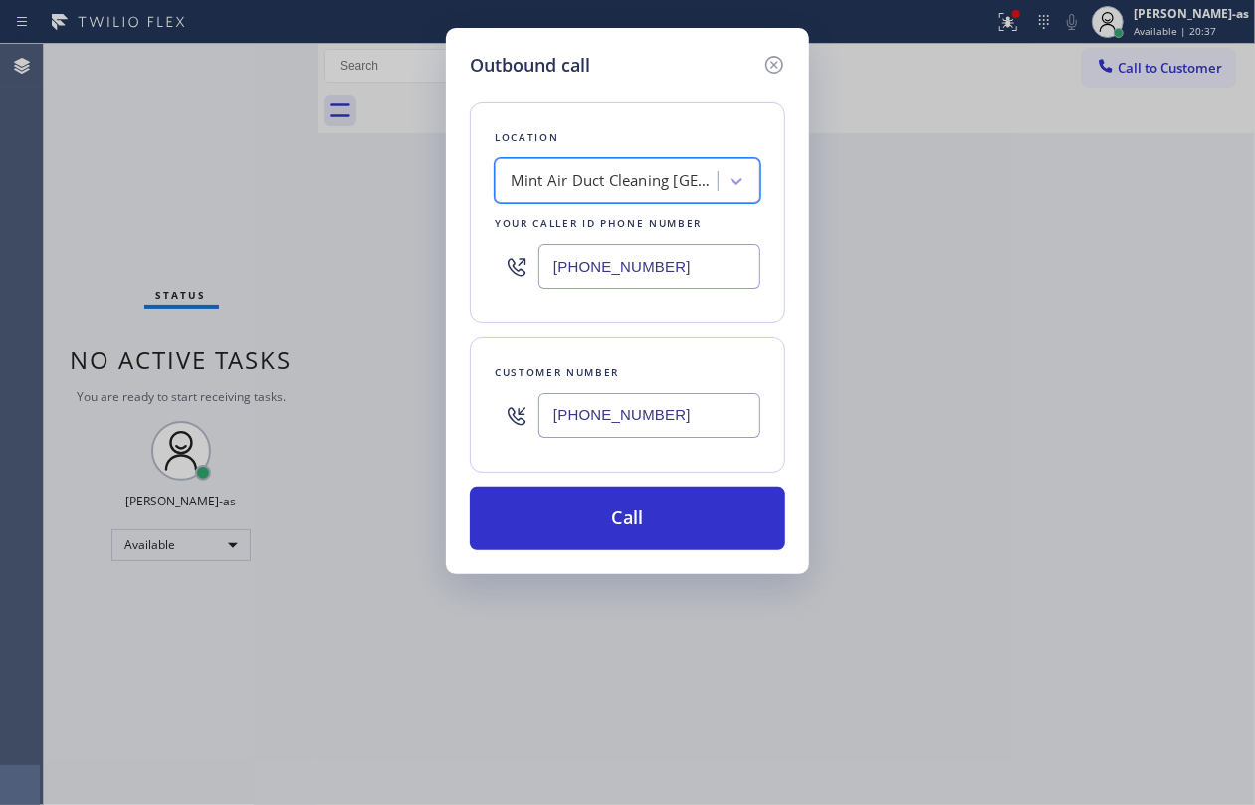
drag, startPoint x: 646, startPoint y: 540, endPoint x: 601, endPoint y: 400, distance: 146.4
click at [633, 444] on div "Location option Mint Air Duct Cleaning North Hollywood, selected. 1 result avai…" at bounding box center [628, 315] width 316 height 472
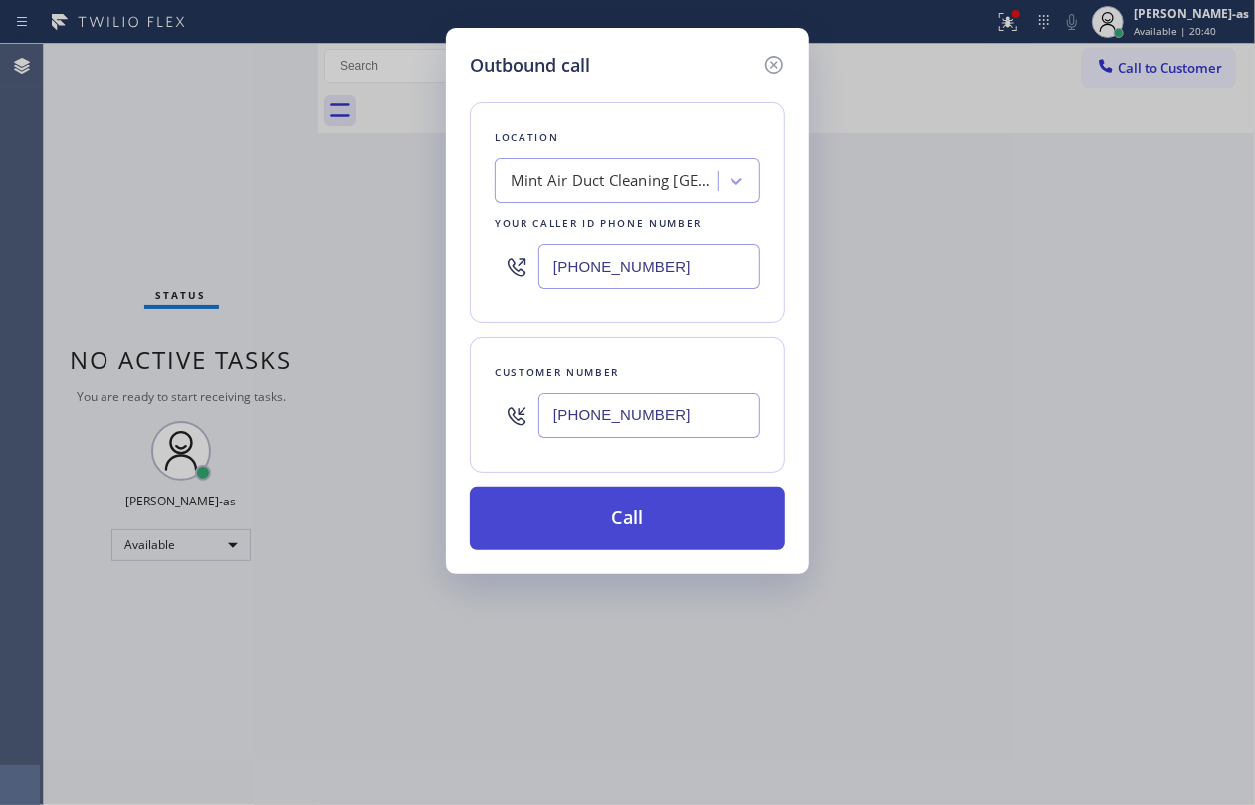
click at [625, 524] on button "Call" at bounding box center [628, 519] width 316 height 64
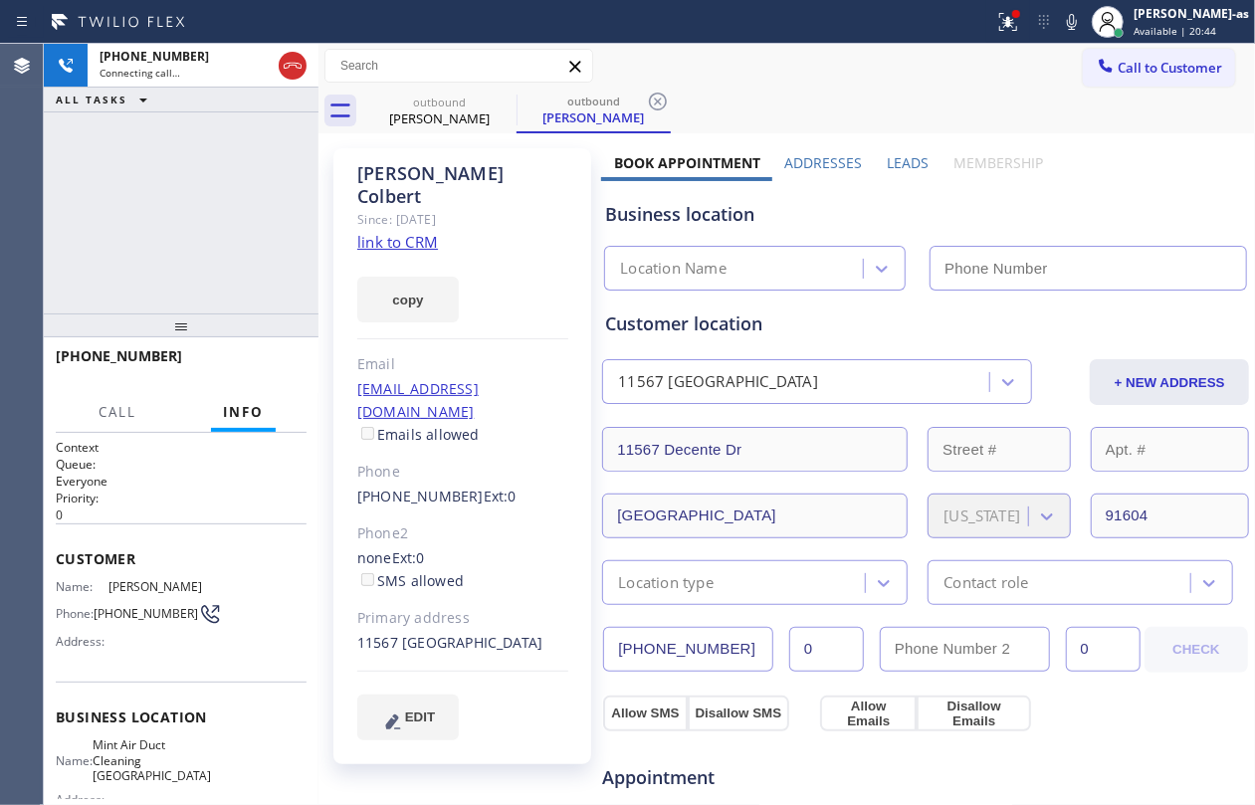
click at [399, 232] on link "link to CRM" at bounding box center [397, 242] width 81 height 20
type input "[PHONE_NUMBER]"
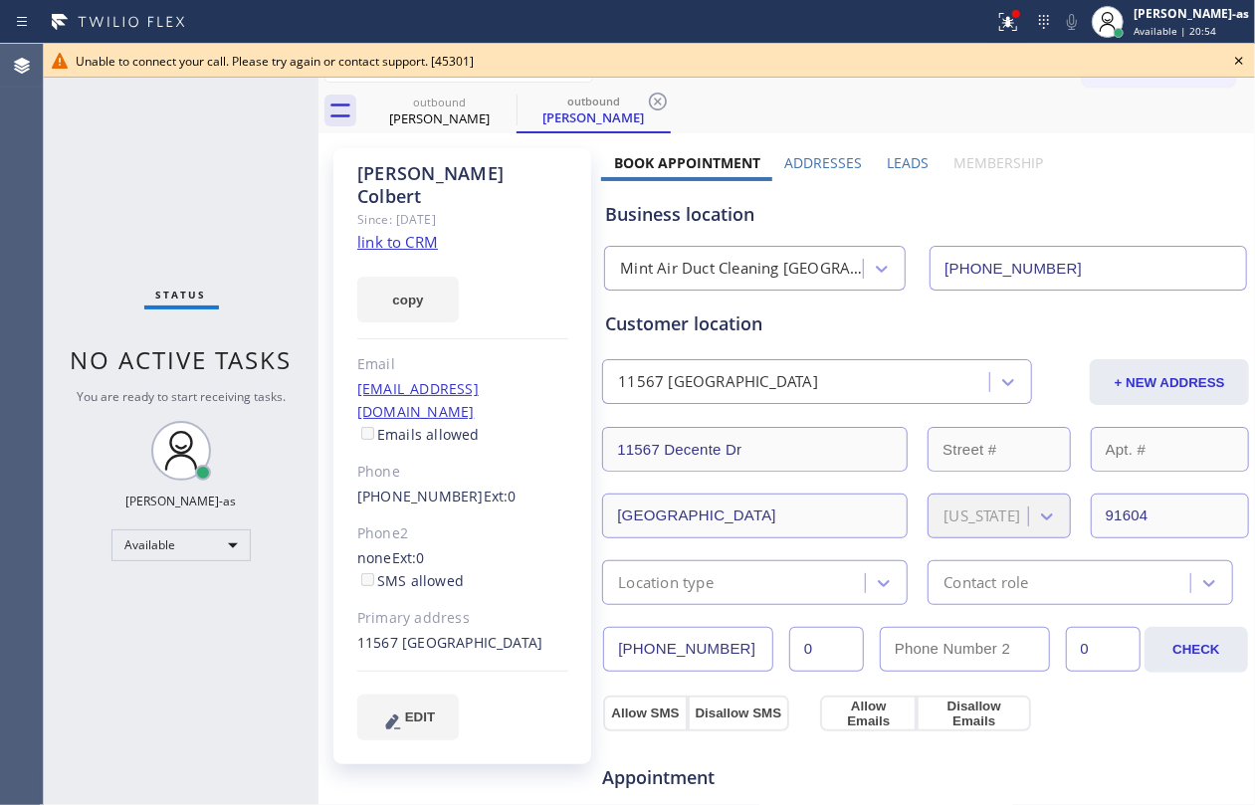
click at [244, 231] on div "Status No active tasks You are ready to start receiving tasks. [PERSON_NAME]-as…" at bounding box center [181, 425] width 275 height 762
click at [460, 110] on div "[PERSON_NAME]" at bounding box center [439, 119] width 150 height 18
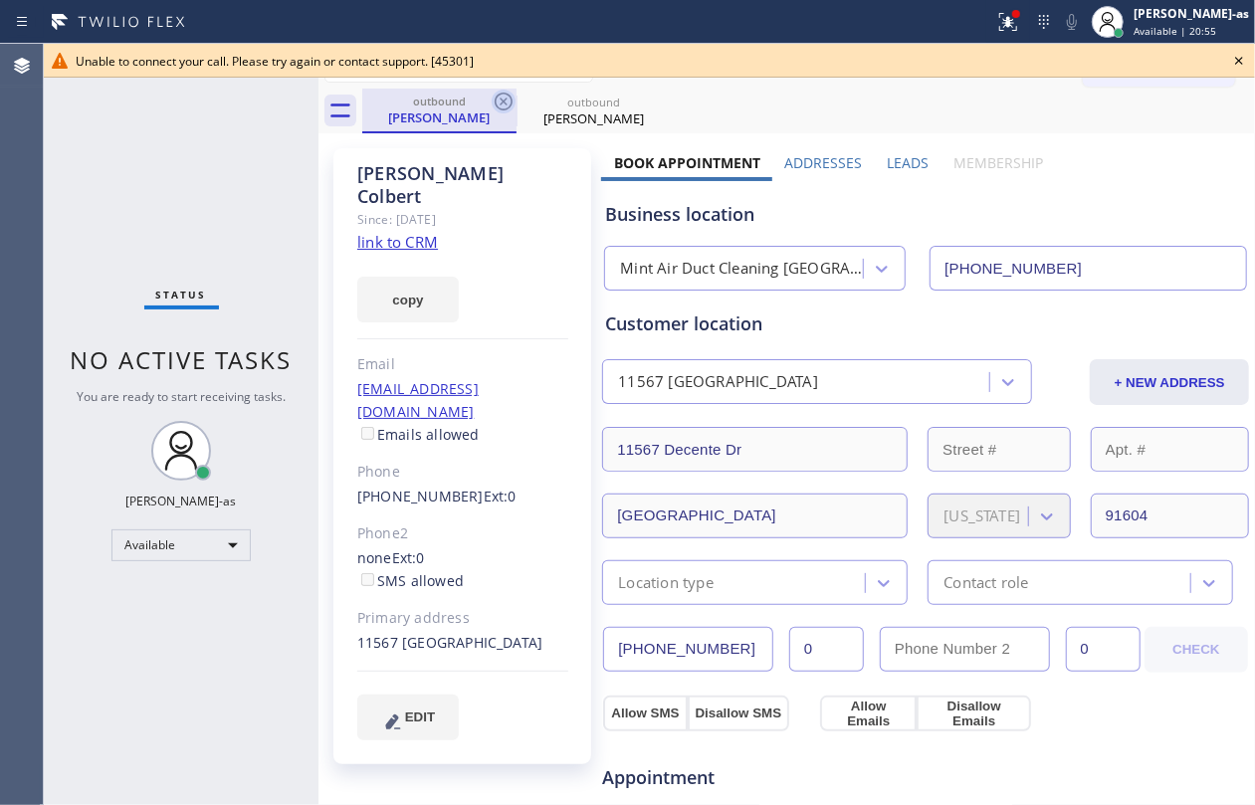
click at [502, 98] on icon at bounding box center [504, 102] width 24 height 24
click at [0, 0] on icon at bounding box center [0, 0] width 0 height 0
click at [502, 98] on div "outbound Michelle Colbert outbound Michelle Colbert" at bounding box center [808, 111] width 893 height 45
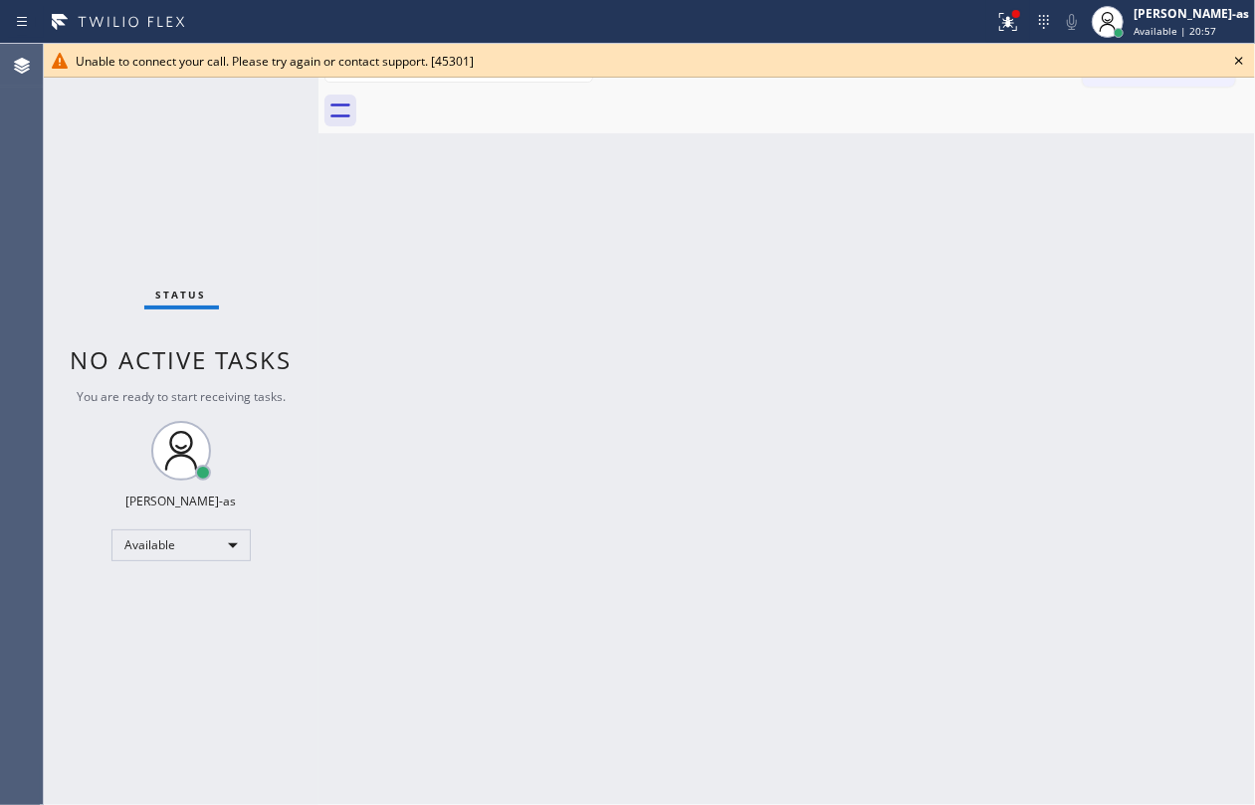
drag, startPoint x: 271, startPoint y: 277, endPoint x: 510, endPoint y: 82, distance: 308.5
click at [276, 276] on div "Status No active tasks You are ready to start receiving tasks. [PERSON_NAME]-as…" at bounding box center [181, 425] width 275 height 762
click at [1226, 58] on div "Unable to connect your call. Please try again or contact support. [45301]" at bounding box center [649, 61] width 1211 height 34
click at [1236, 54] on icon at bounding box center [1239, 61] width 24 height 24
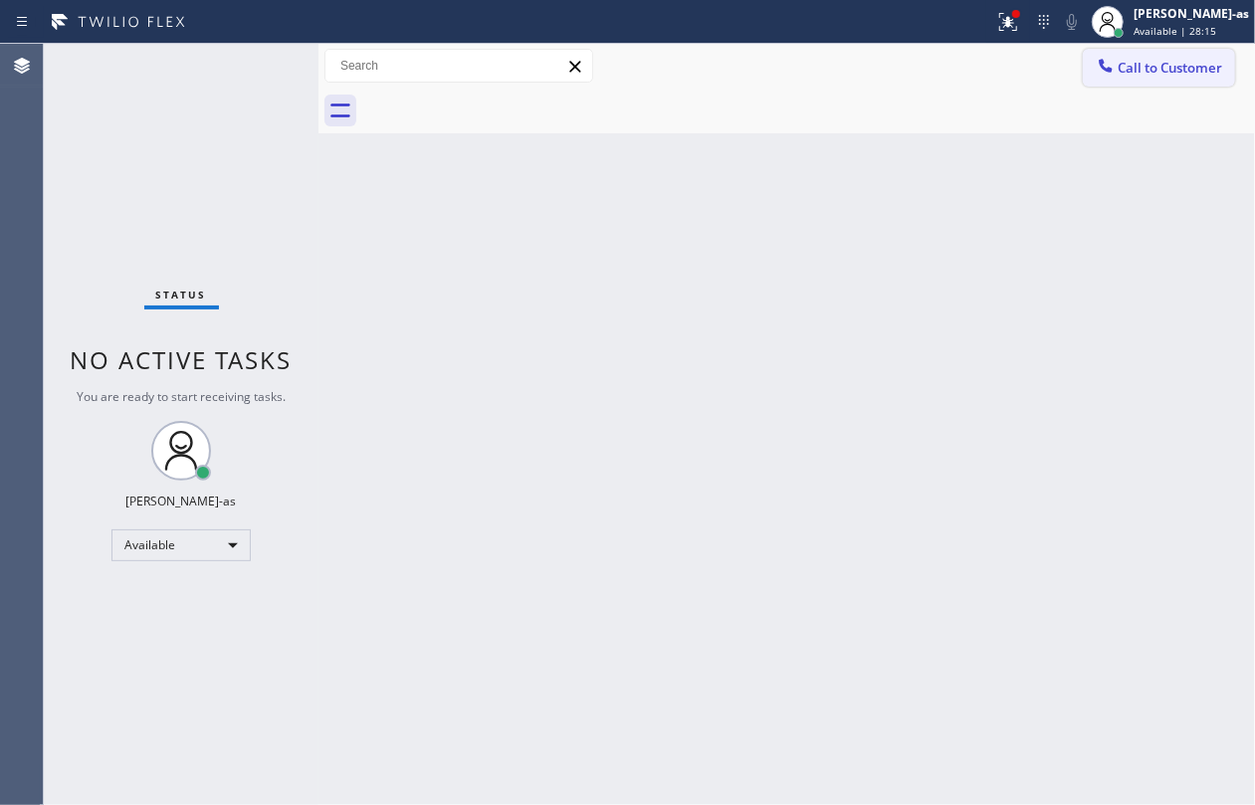
drag, startPoint x: 1180, startPoint y: 58, endPoint x: 1061, endPoint y: 104, distance: 127.0
click at [1179, 60] on span "Call to Customer" at bounding box center [1170, 68] width 105 height 18
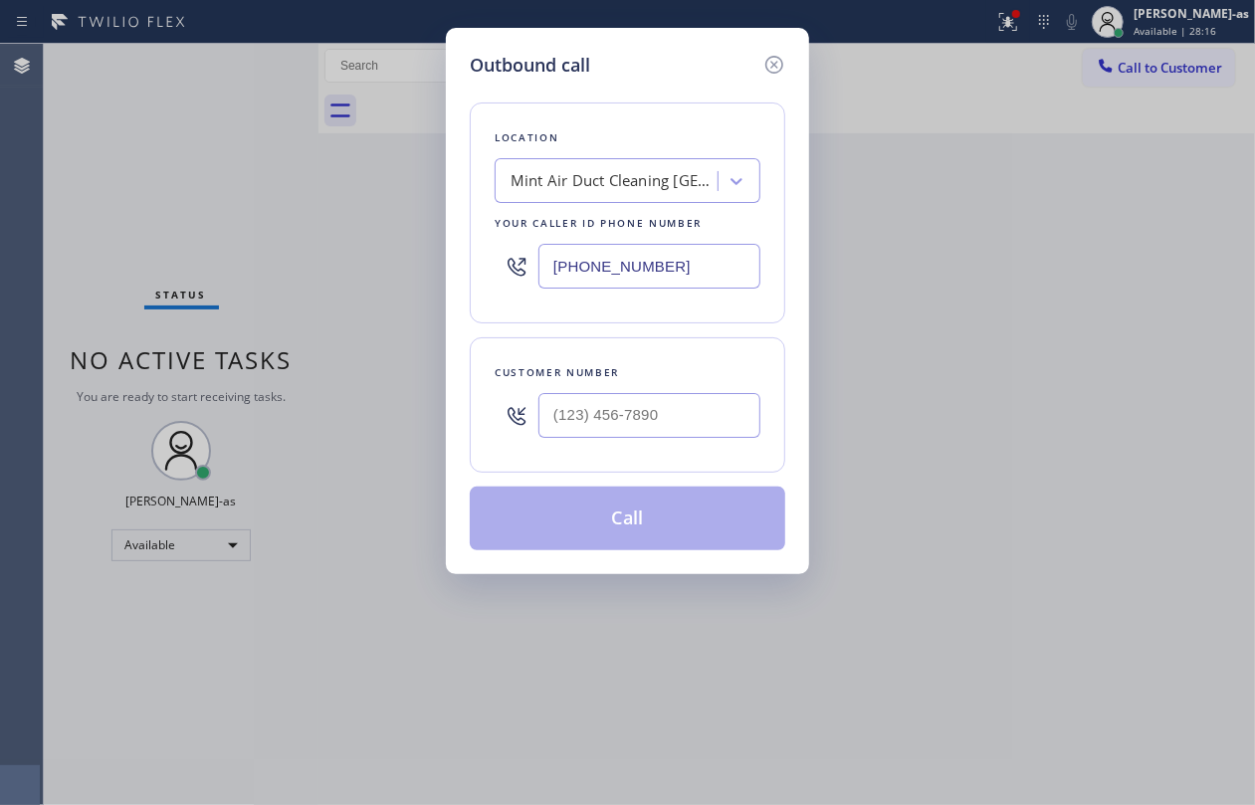
click at [639, 391] on div at bounding box center [650, 415] width 222 height 65
click at [654, 399] on input "(___) ___-____" at bounding box center [650, 415] width 222 height 45
paste input "818) 269-7474"
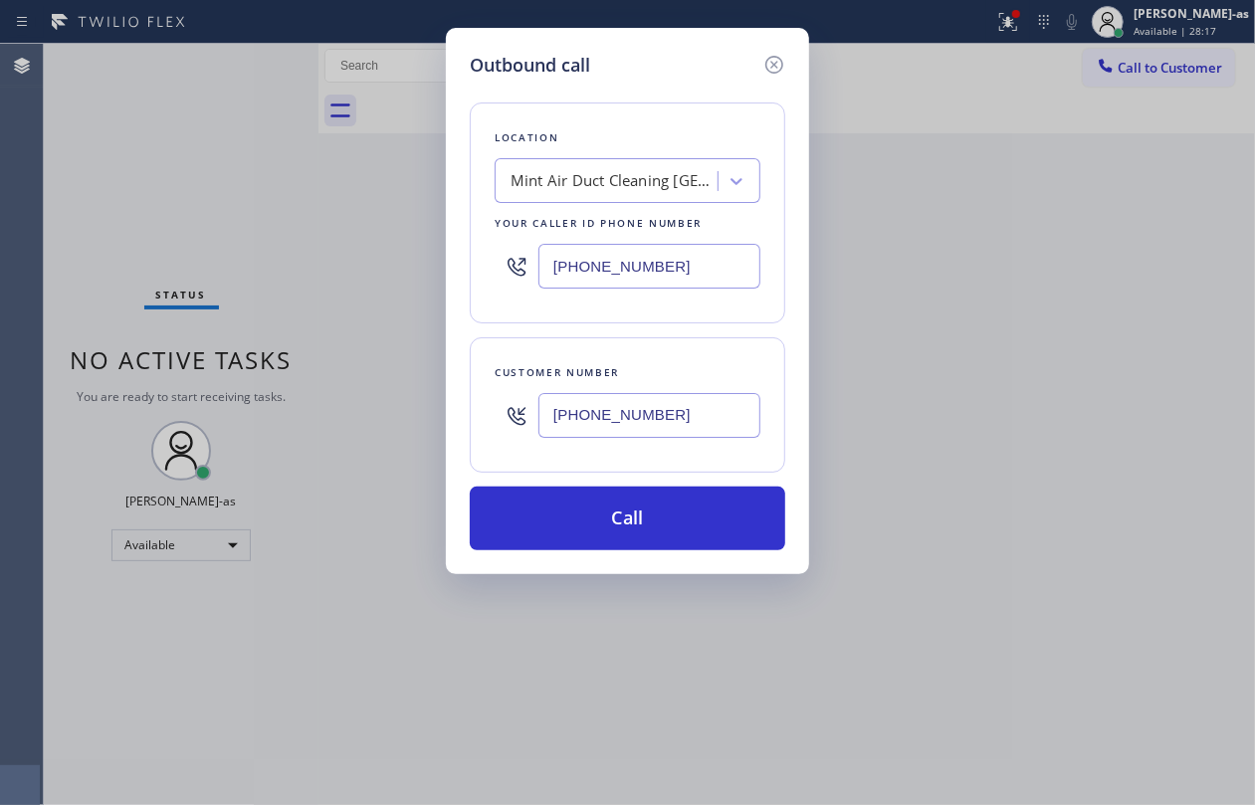
type input "[PHONE_NUMBER]"
click at [699, 260] on input "[PHONE_NUMBER]" at bounding box center [650, 266] width 222 height 45
paste input "855) 999-4417"
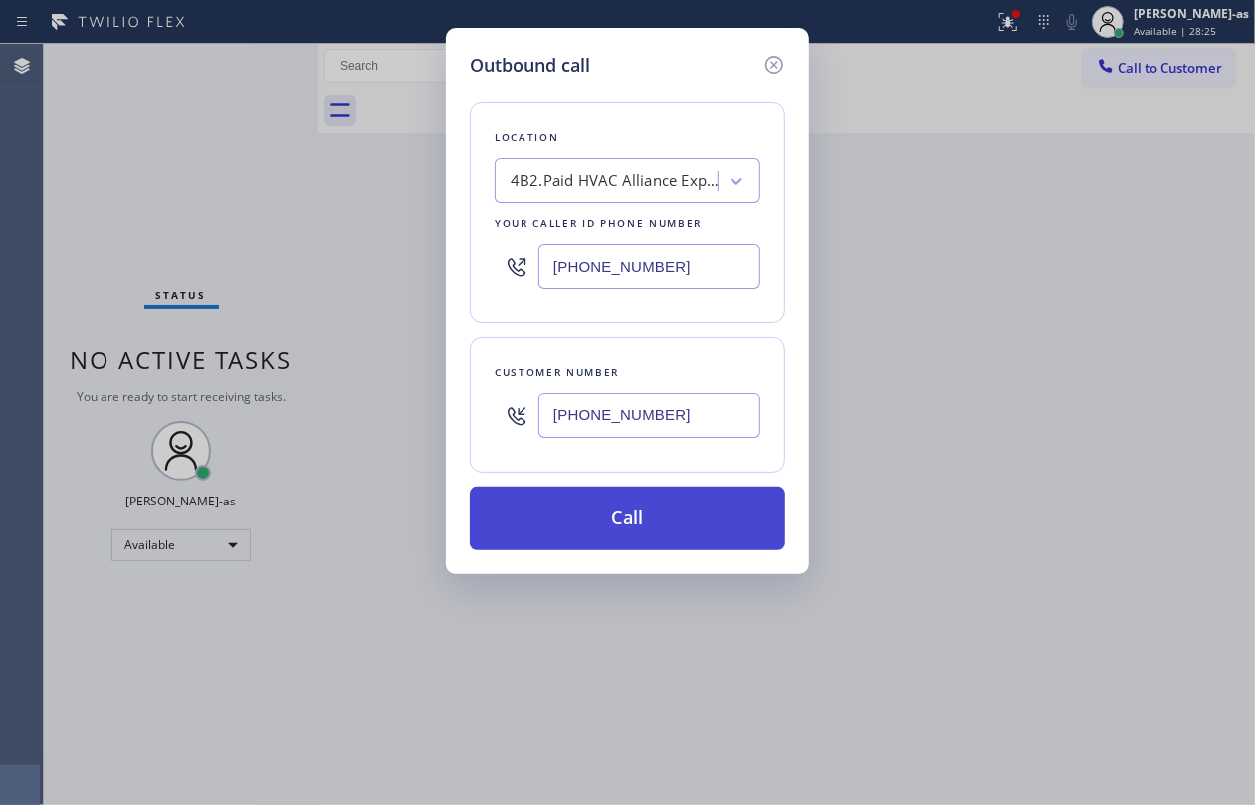
type input "[PHONE_NUMBER]"
click at [654, 530] on button "Call" at bounding box center [628, 519] width 316 height 64
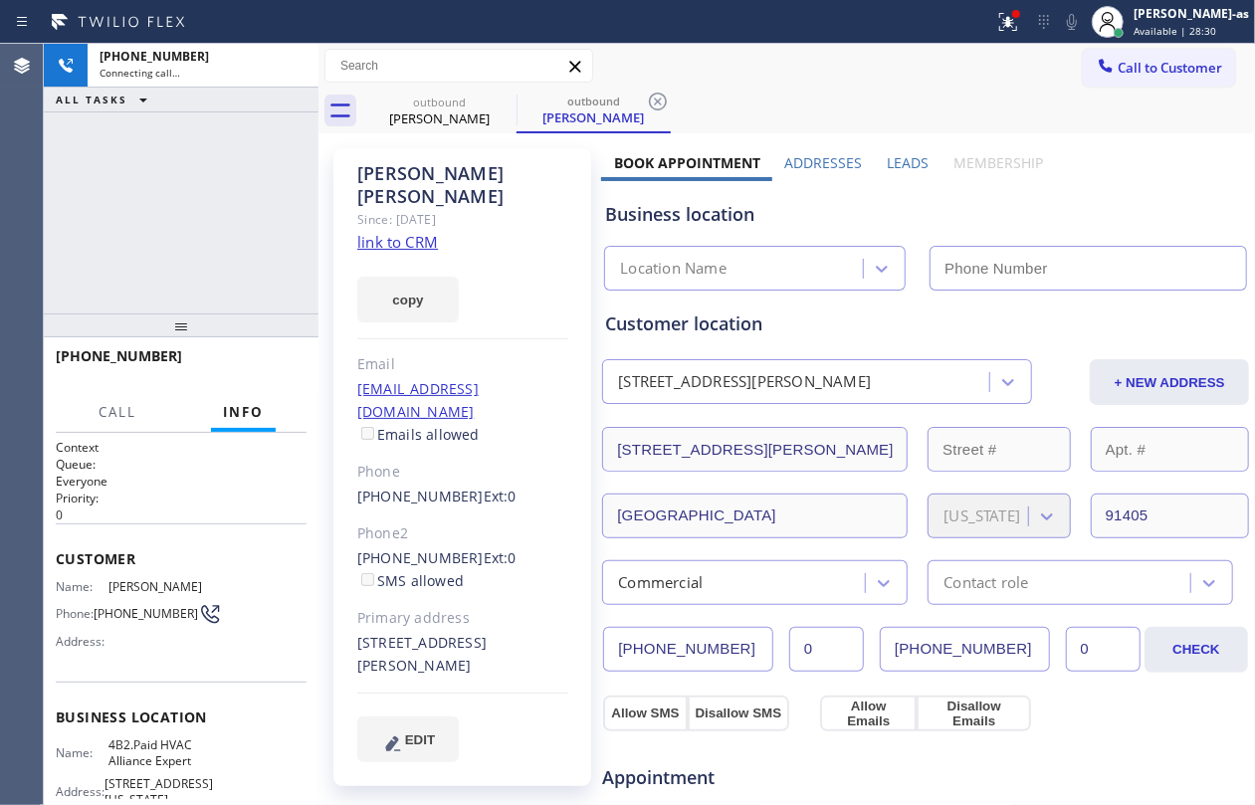
type input "[PHONE_NUMBER]"
click at [285, 264] on div "+18182697474 Live | 00:03 ALL TASKS ALL TASKS ACTIVE TASKS TASKS IN WRAP UP" at bounding box center [181, 179] width 275 height 270
click at [260, 367] on span "HANG UP" at bounding box center [260, 365] width 61 height 14
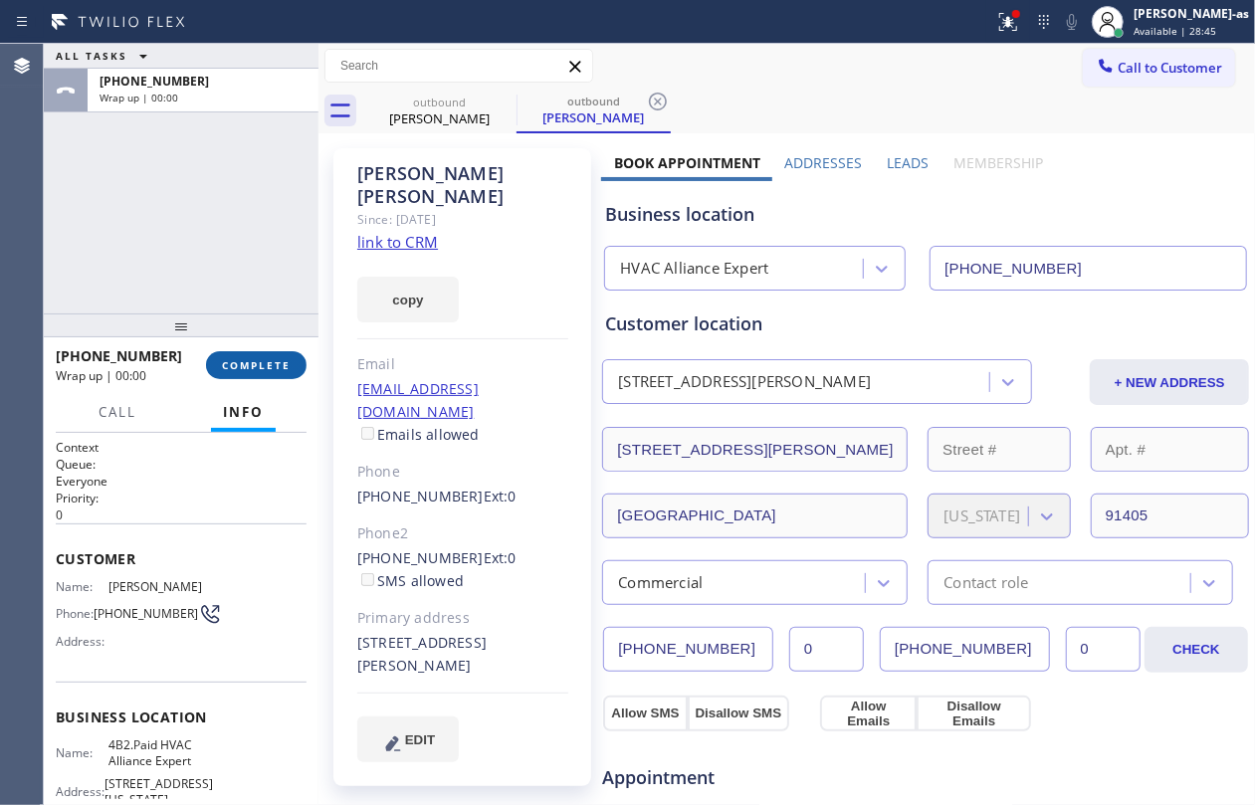
click at [260, 367] on span "COMPLETE" at bounding box center [256, 365] width 69 height 14
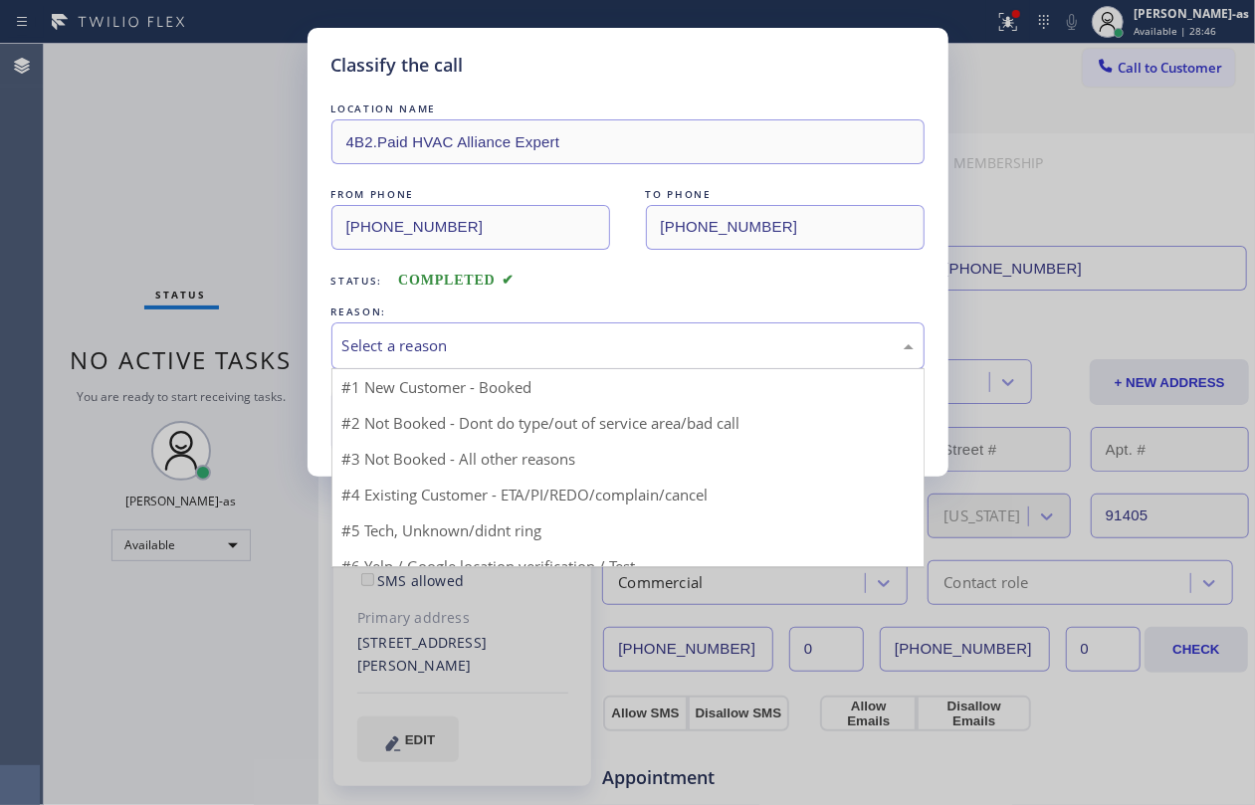
click at [559, 362] on div "Select a reason" at bounding box center [627, 346] width 593 height 47
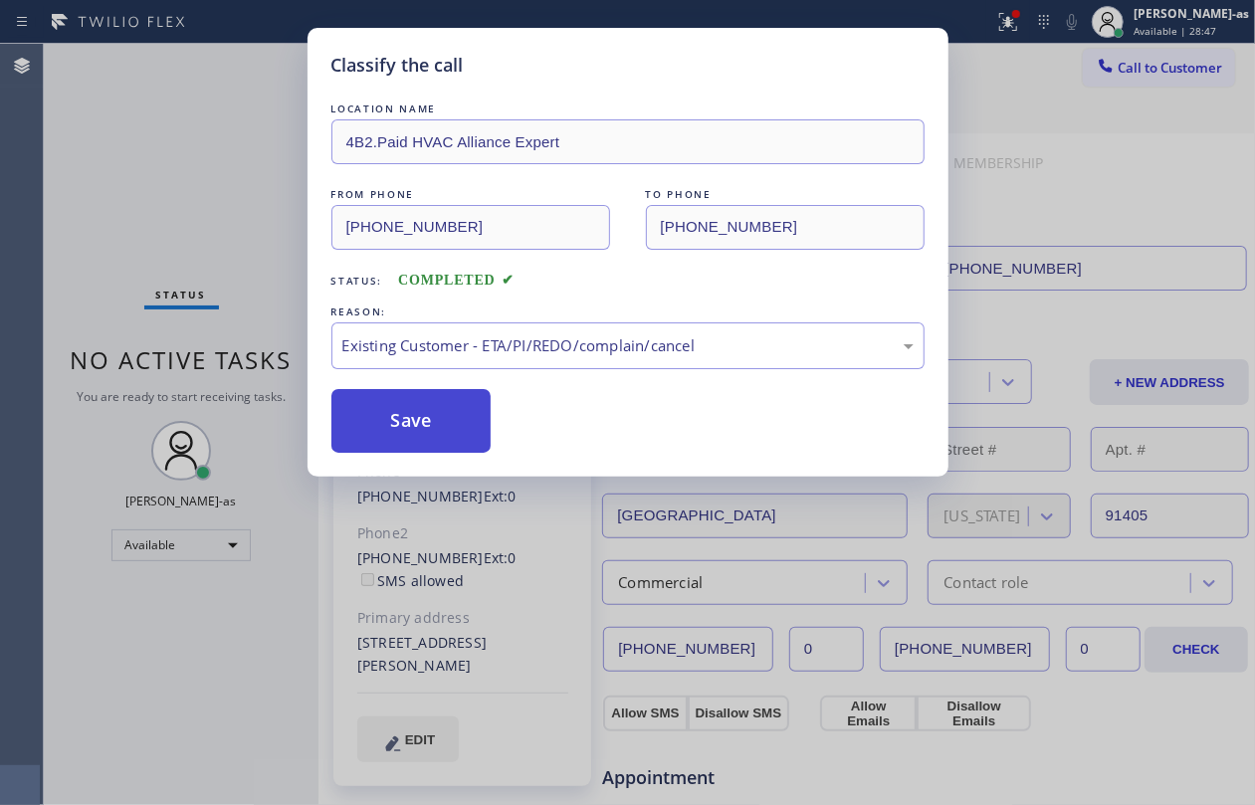
click at [431, 416] on button "Save" at bounding box center [411, 421] width 160 height 64
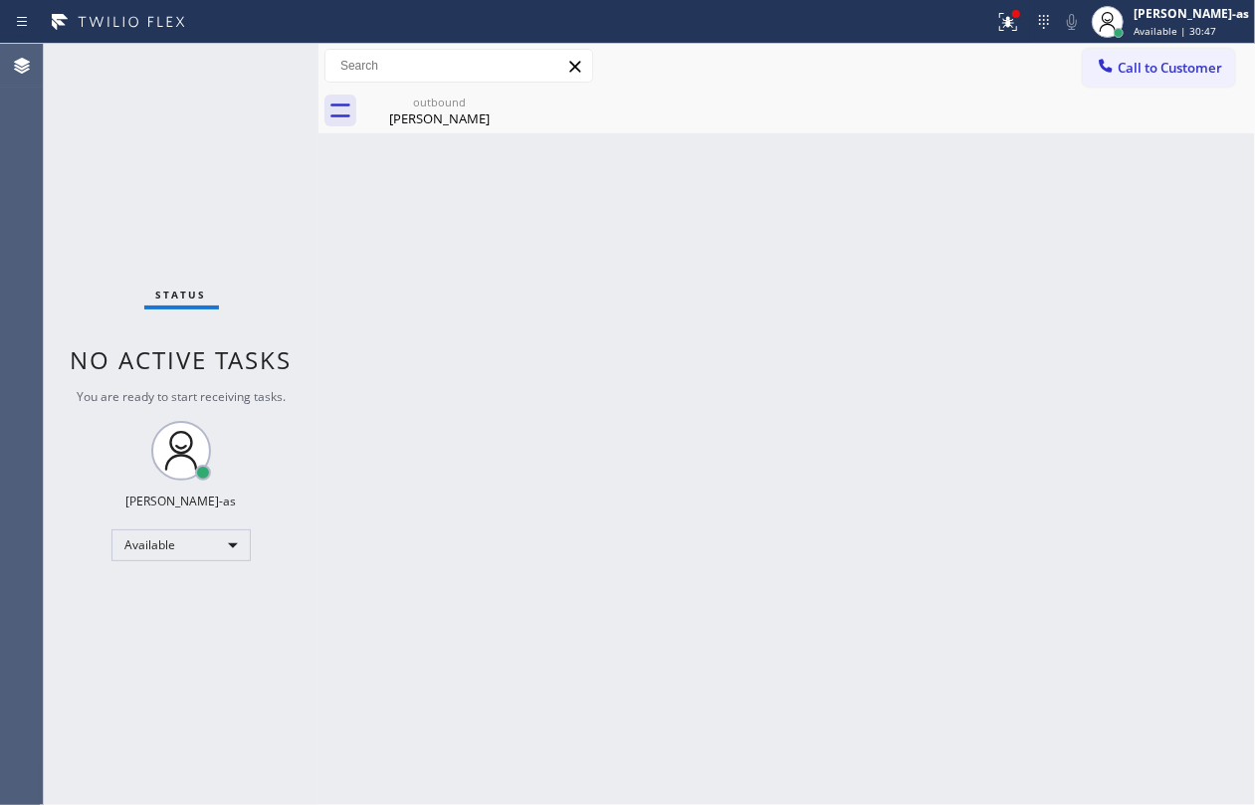
click at [336, 149] on div "Back to Dashboard Change Sender ID Customers Technicians Select a contact Outbo…" at bounding box center [787, 425] width 937 height 762
click at [1130, 14] on div at bounding box center [1108, 22] width 44 height 44
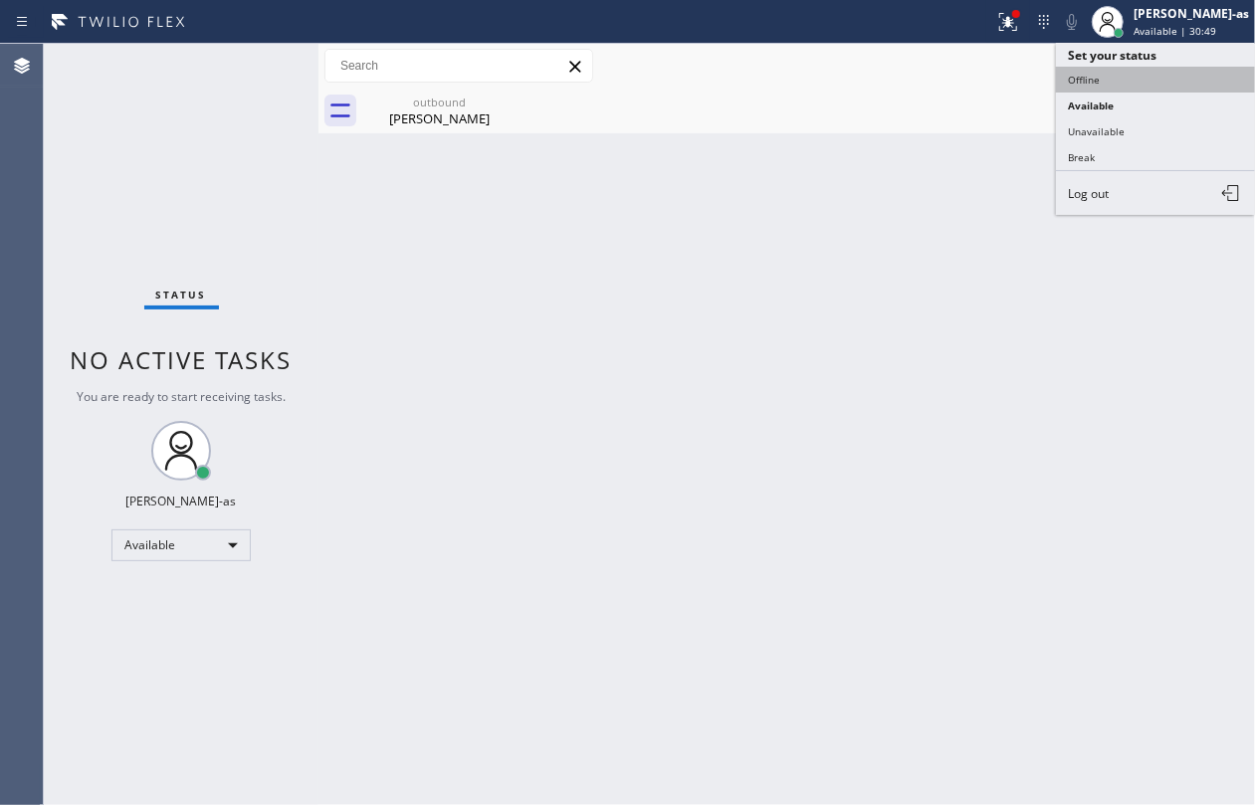
click at [1092, 77] on button "Offline" at bounding box center [1155, 80] width 199 height 26
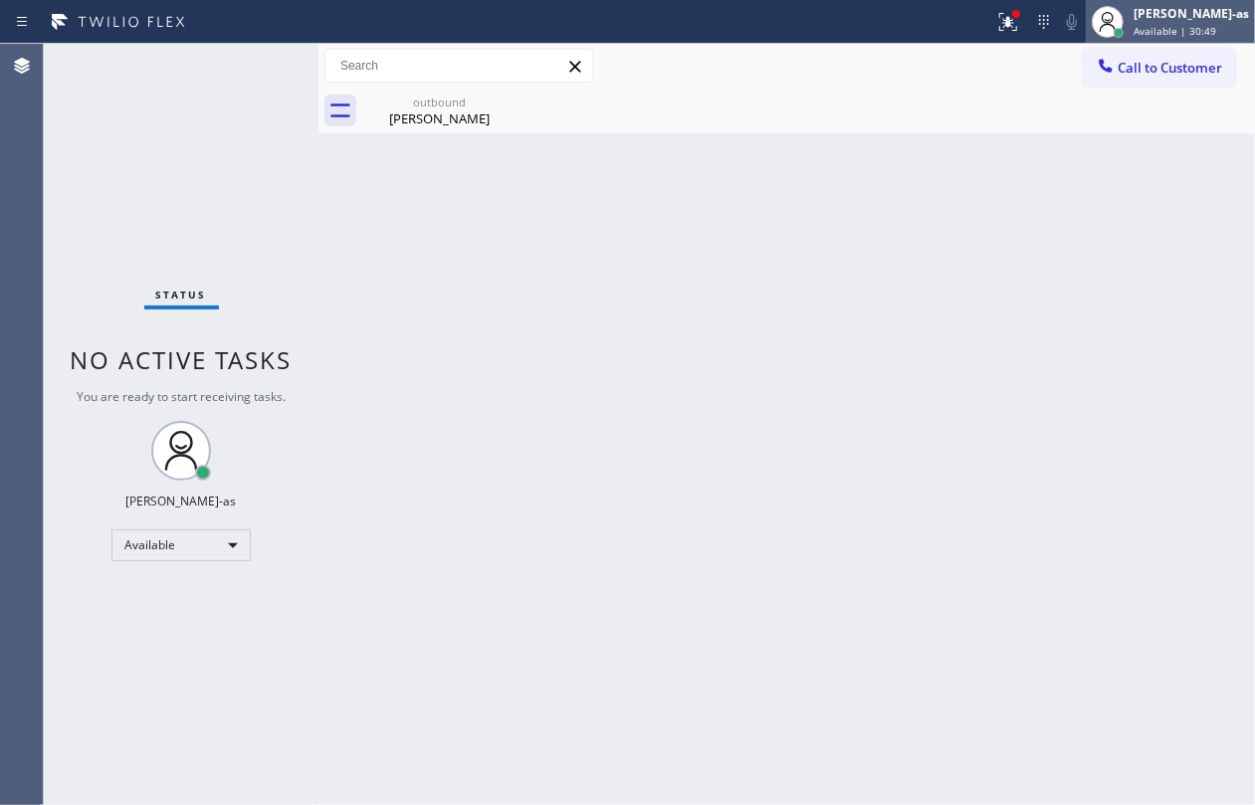
click at [1181, 12] on div "[PERSON_NAME]-as" at bounding box center [1191, 13] width 115 height 17
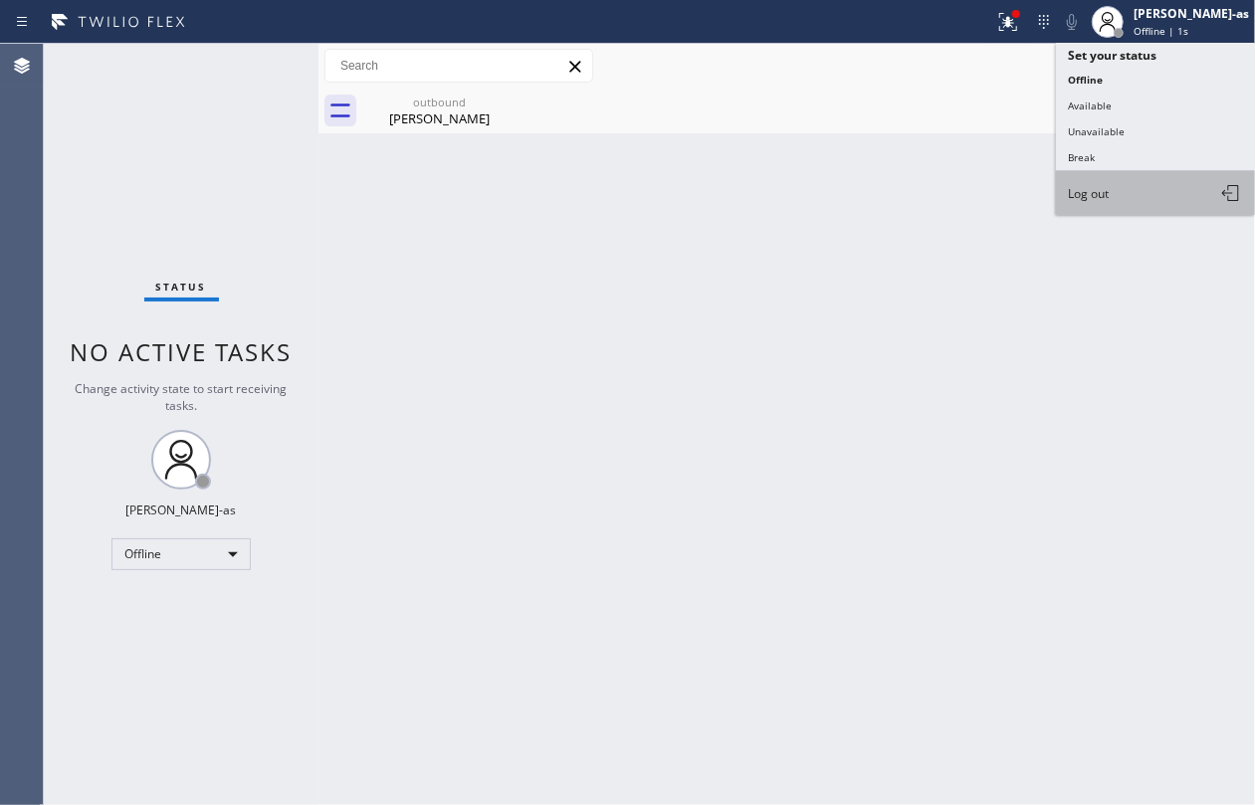
click at [1096, 185] on span "Log out" at bounding box center [1088, 193] width 41 height 17
